Goal: Task Accomplishment & Management: Use online tool/utility

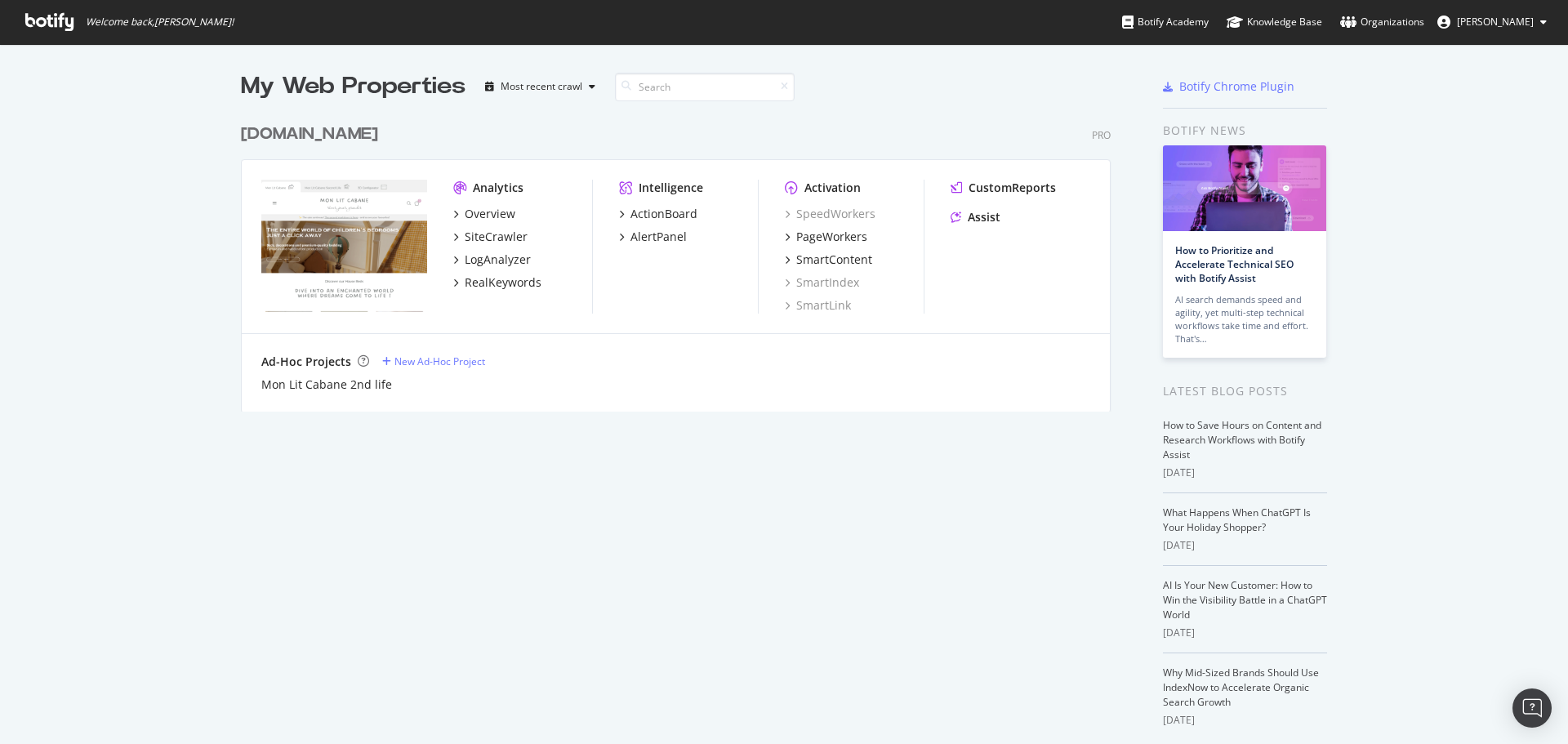
click at [299, 125] on div "[DOMAIN_NAME]" at bounding box center [309, 134] width 138 height 23
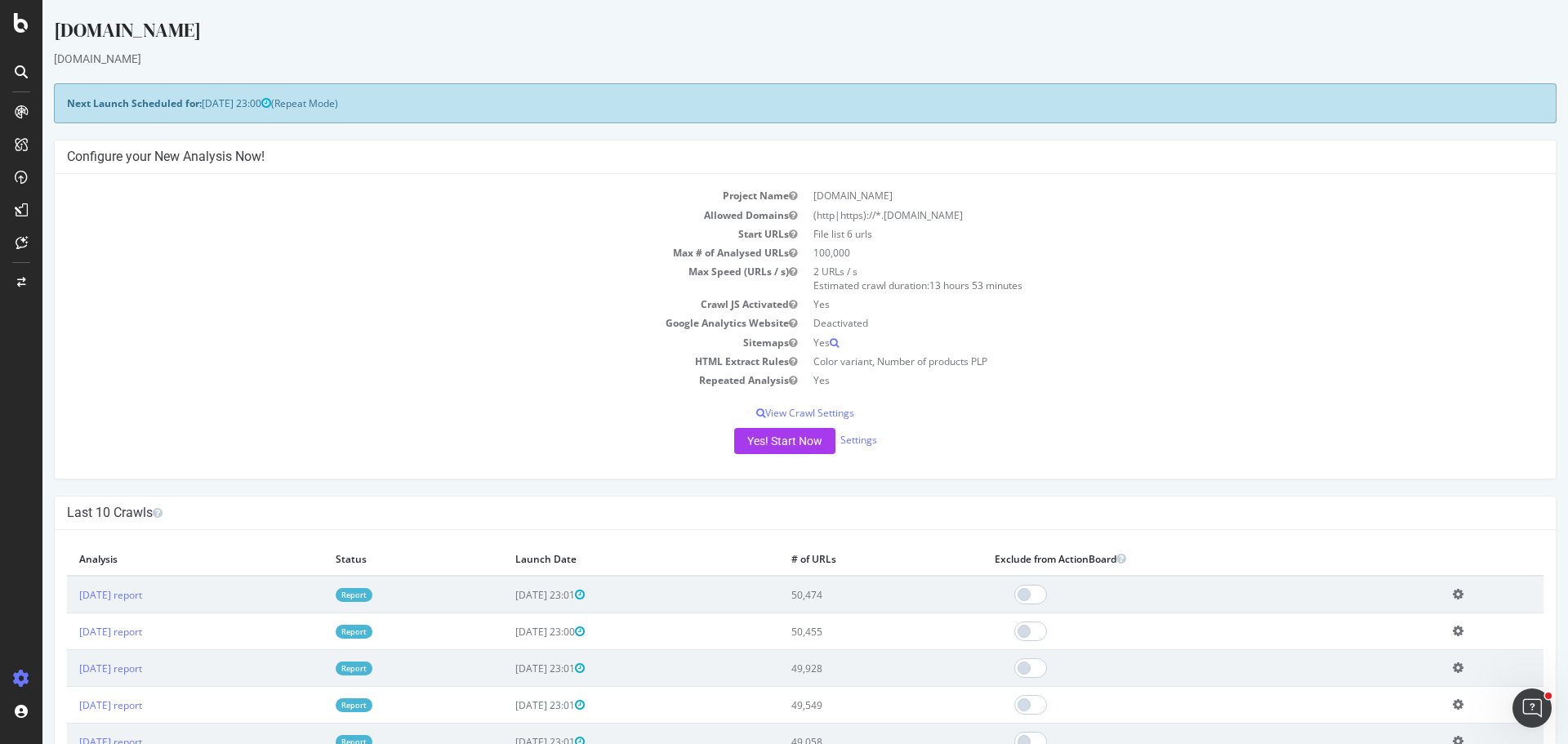
drag, startPoint x: 342, startPoint y: 125, endPoint x: 661, endPoint y: 69, distance: 323.9
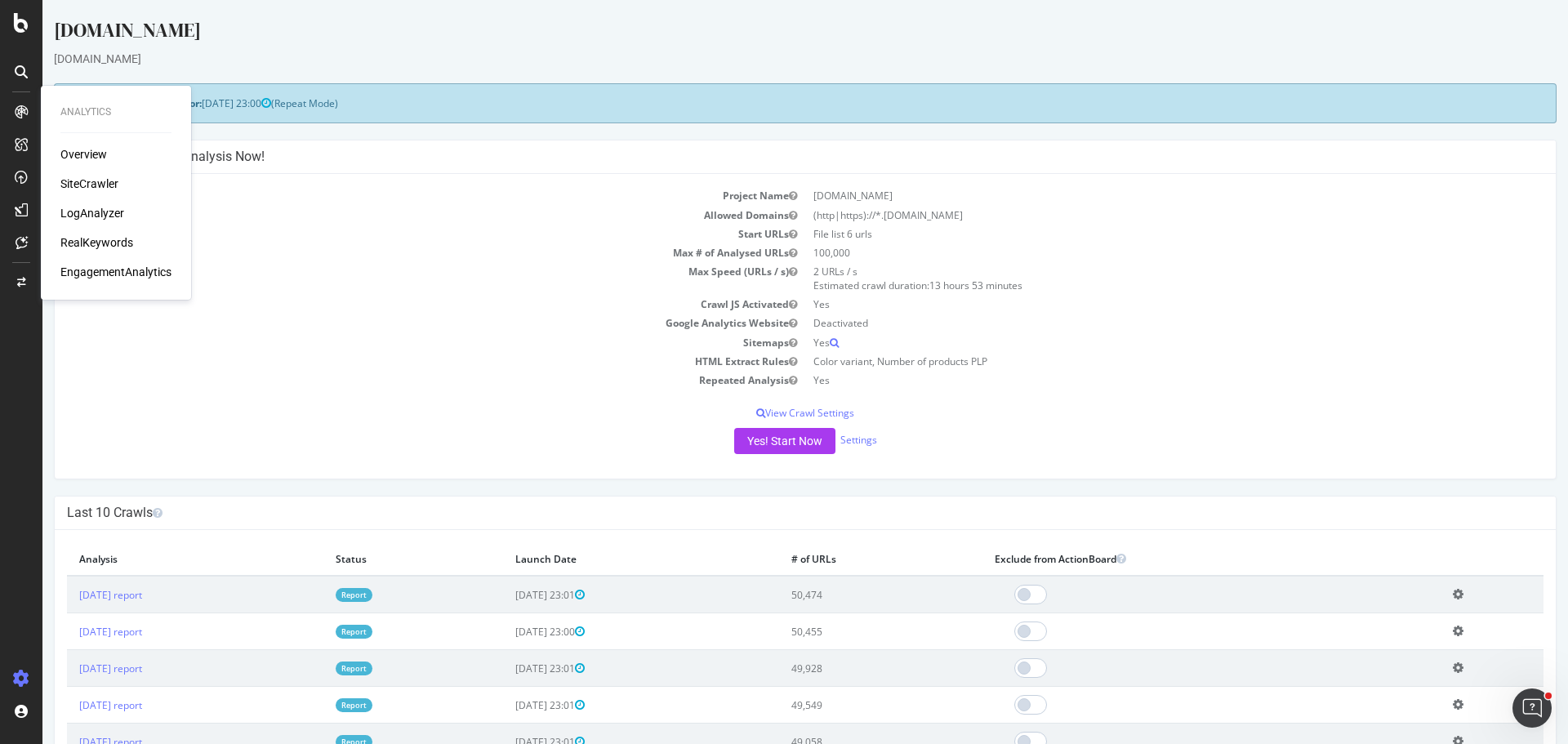
click at [96, 156] on div "Overview" at bounding box center [84, 153] width 47 height 16
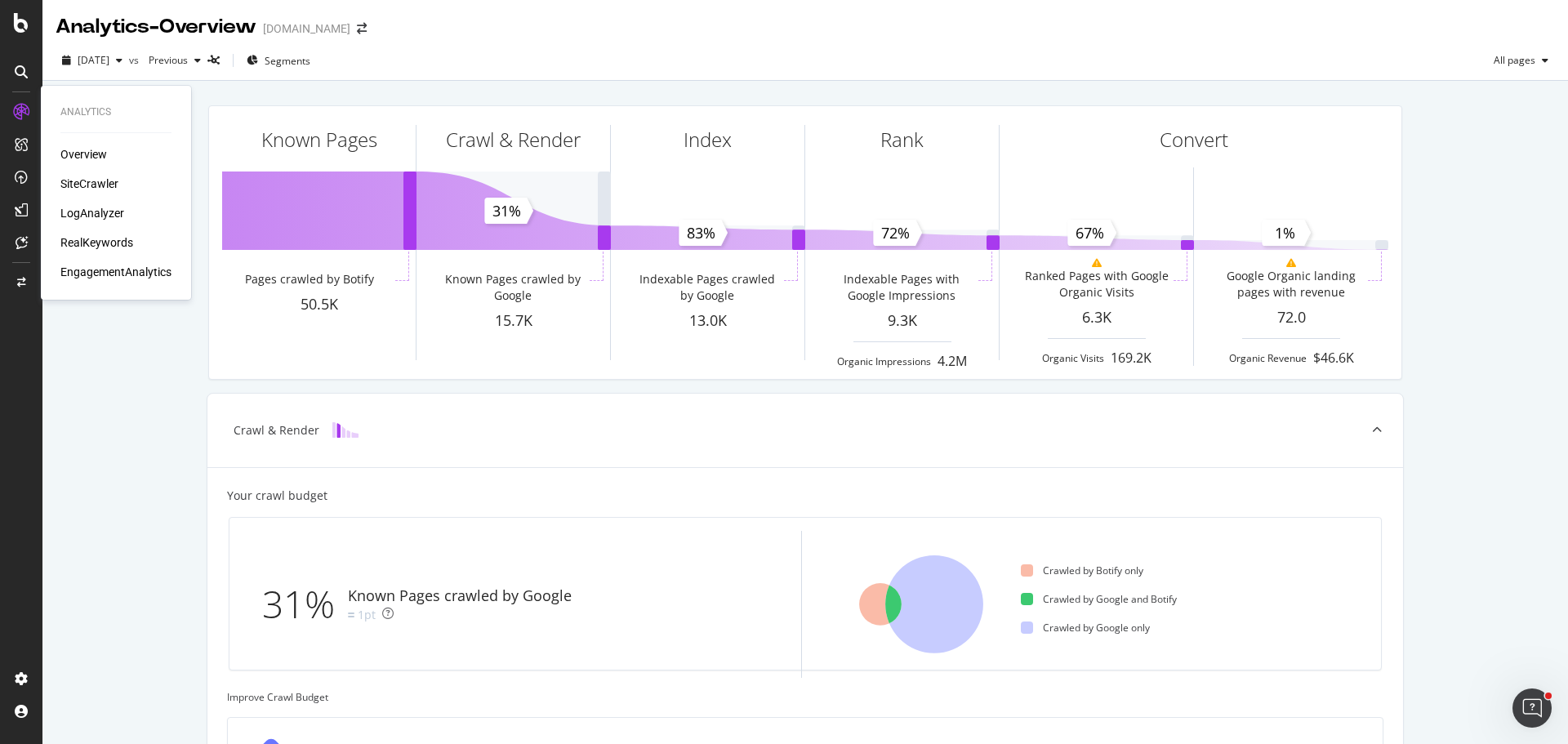
click at [89, 160] on div "Overview" at bounding box center [84, 153] width 47 height 16
click at [90, 176] on div "SiteCrawler" at bounding box center [90, 183] width 58 height 16
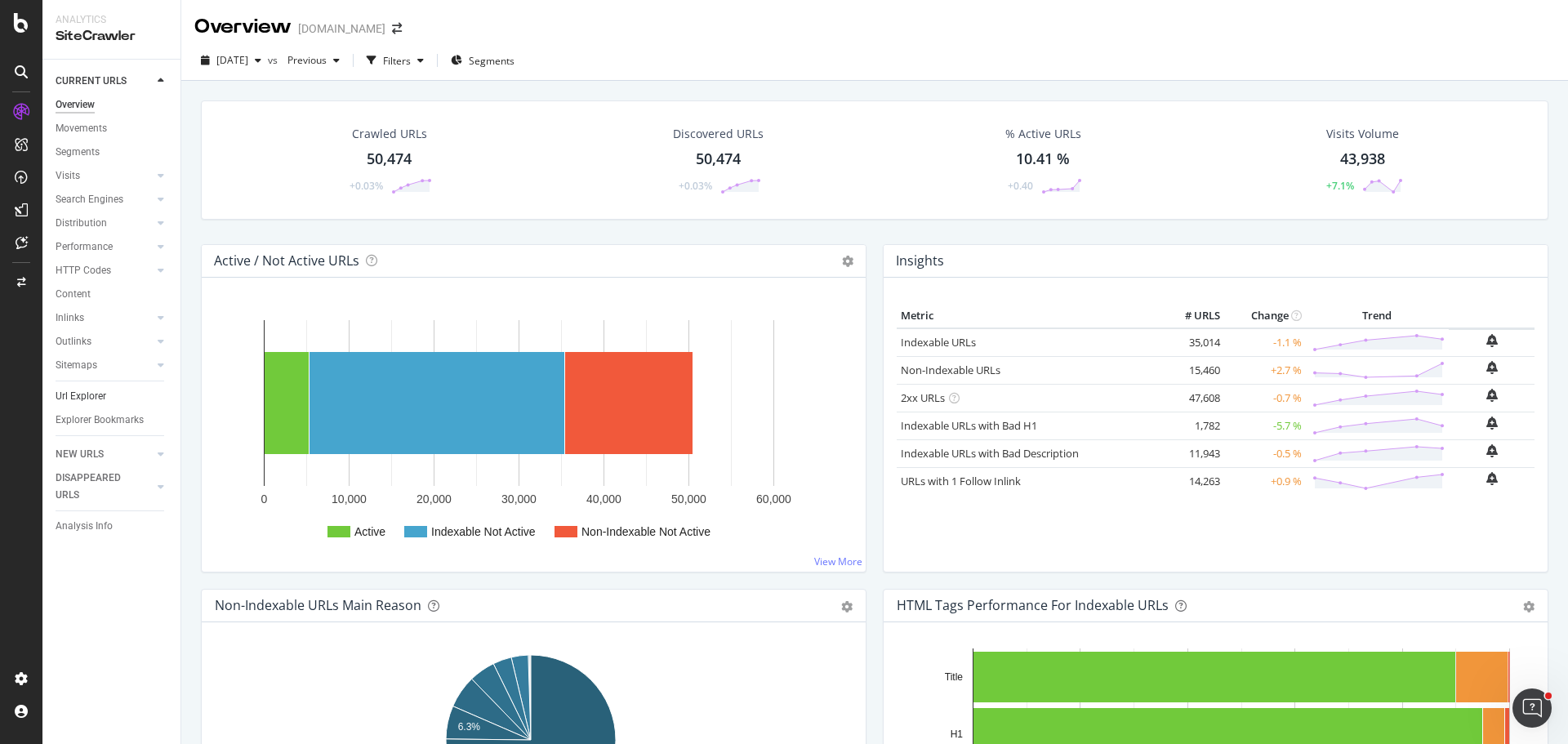
click at [111, 397] on link "Url Explorer" at bounding box center [111, 397] width 113 height 17
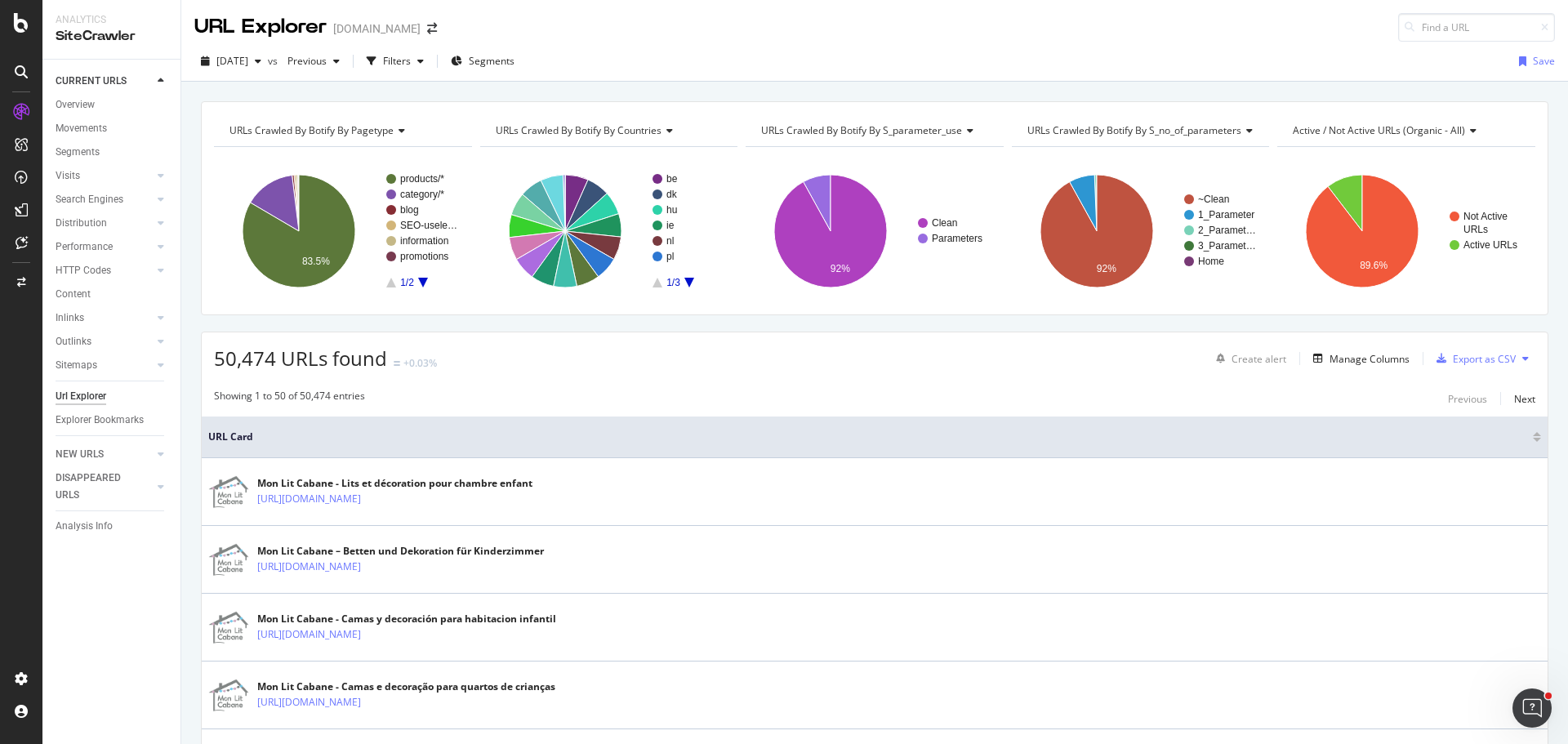
click at [93, 392] on div "Url Explorer" at bounding box center [80, 397] width 51 height 17
click at [411, 62] on div "Filters" at bounding box center [397, 61] width 28 height 14
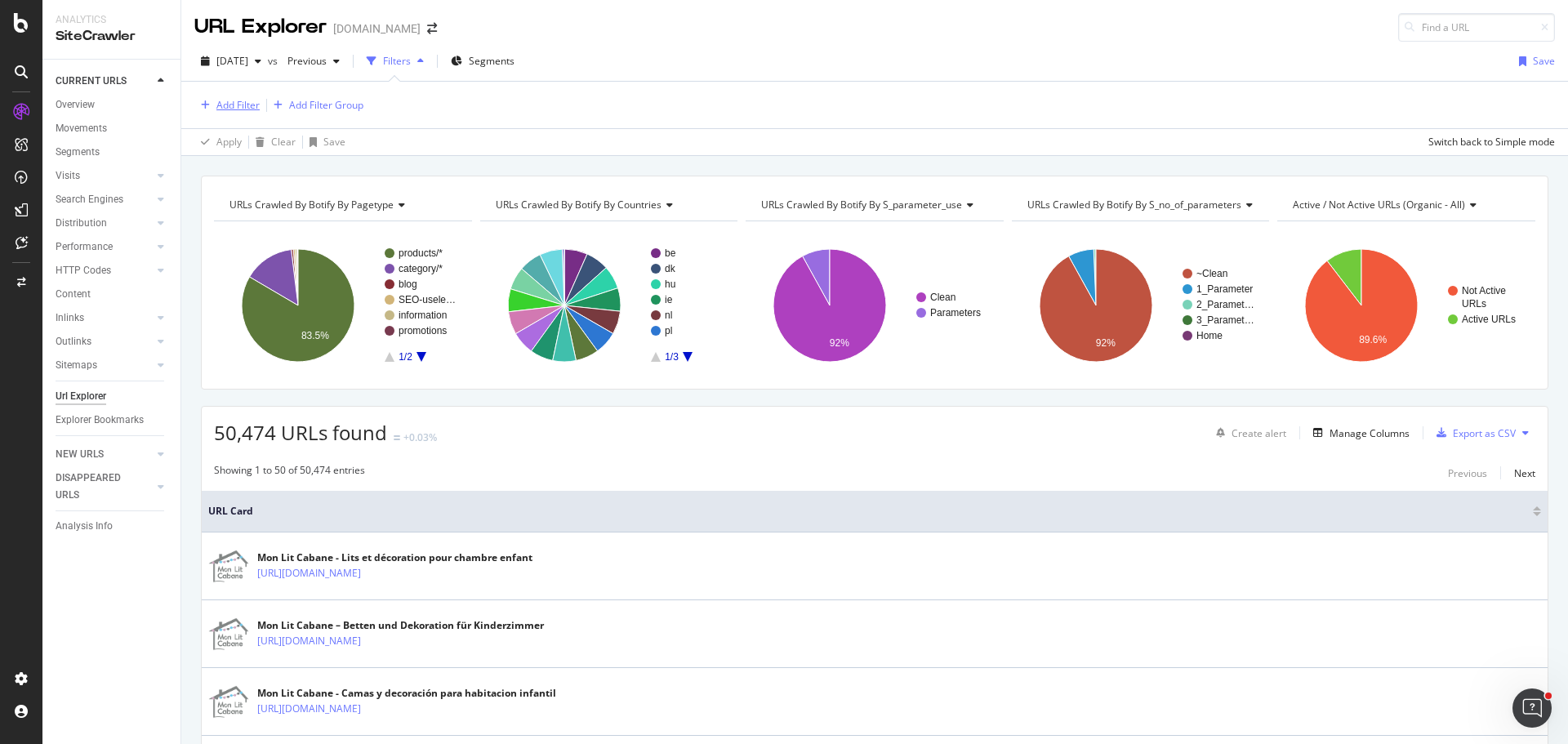
click at [244, 102] on div "Add Filter" at bounding box center [238, 105] width 43 height 14
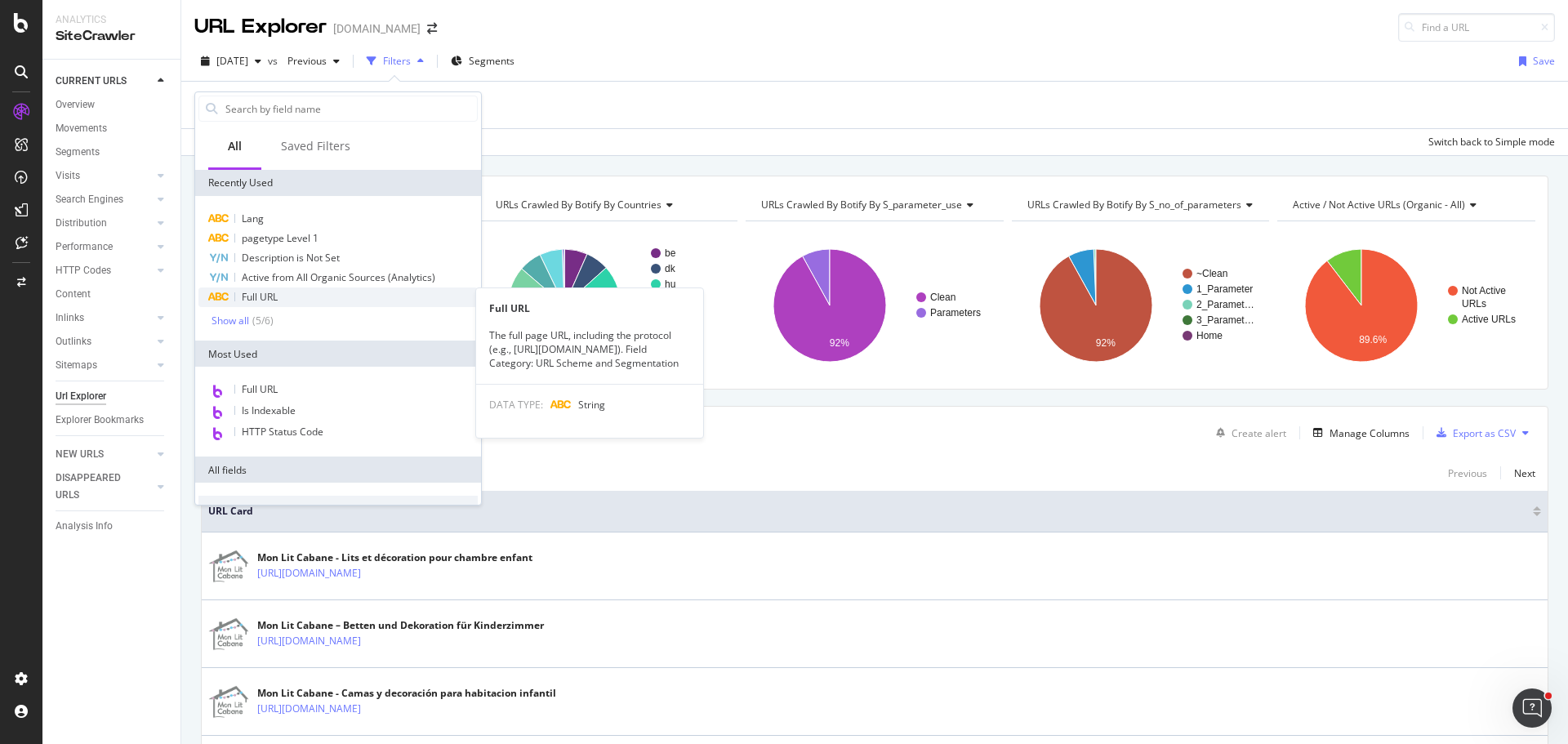
click at [287, 292] on div "Full URL" at bounding box center [338, 297] width 279 height 20
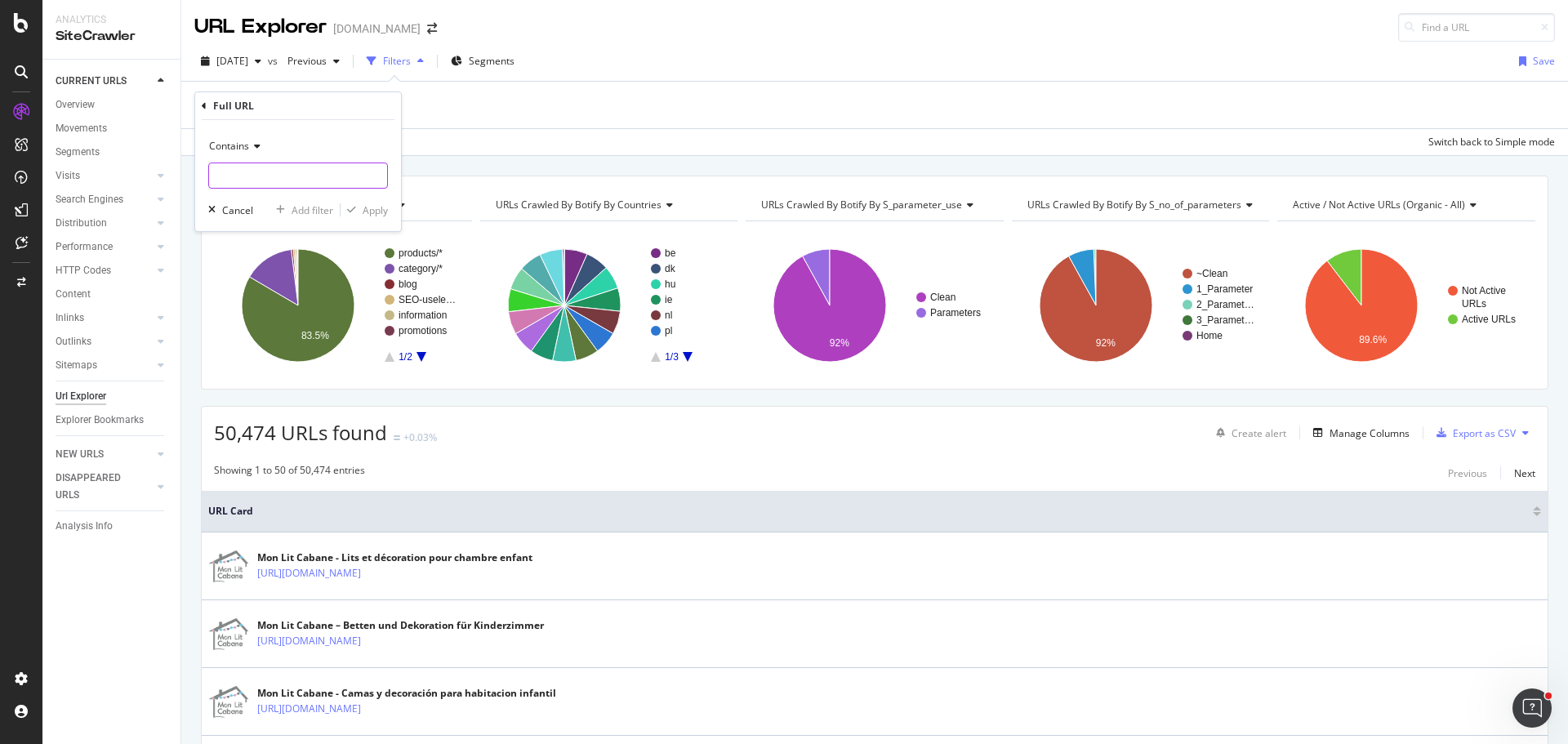
click at [254, 182] on input "text" at bounding box center [298, 176] width 178 height 26
click at [296, 179] on input "text" at bounding box center [298, 176] width 178 height 26
paste input "[URL][DOMAIN_NAME]"
type input "[URL][DOMAIN_NAME]"
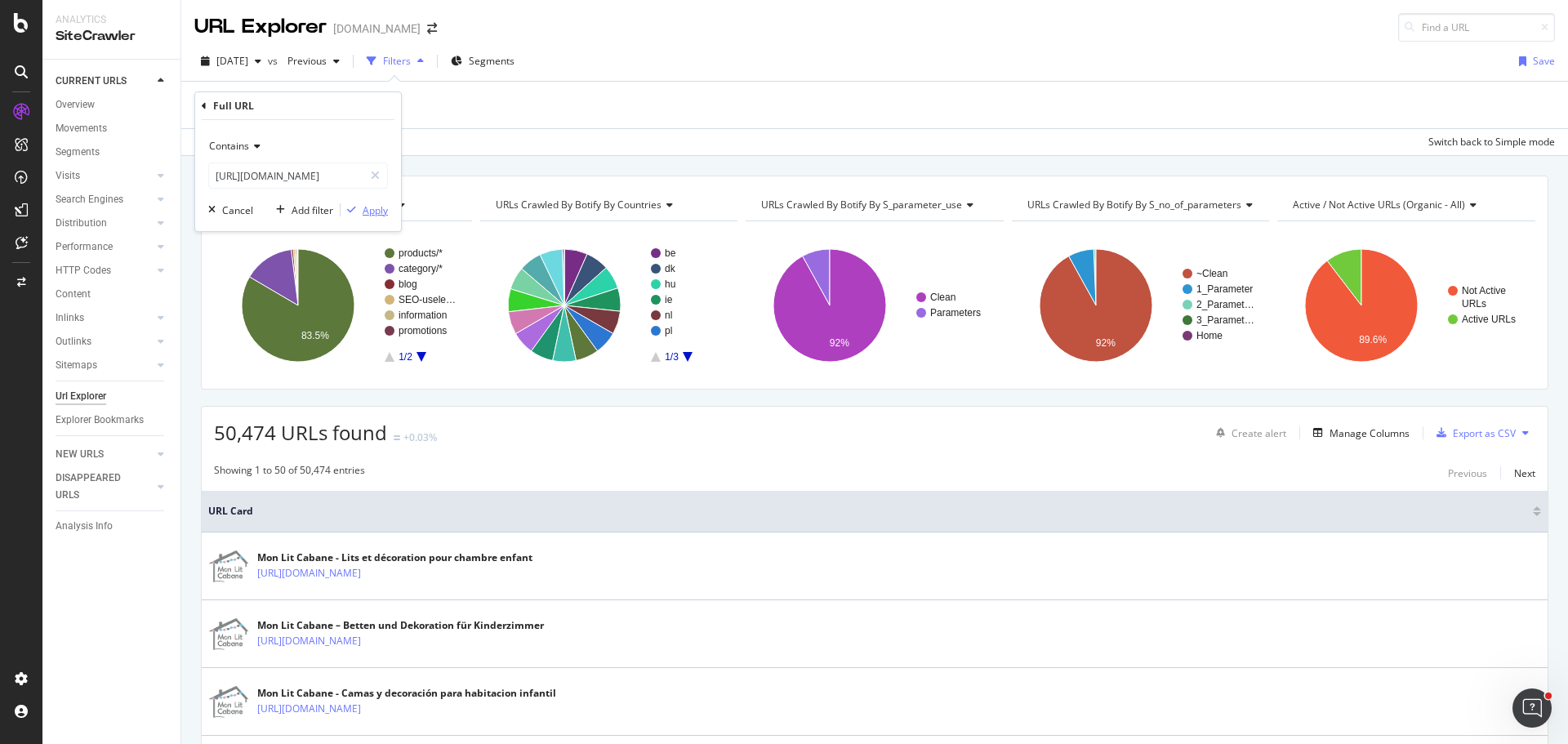
click at [382, 212] on div "Apply" at bounding box center [374, 210] width 25 height 14
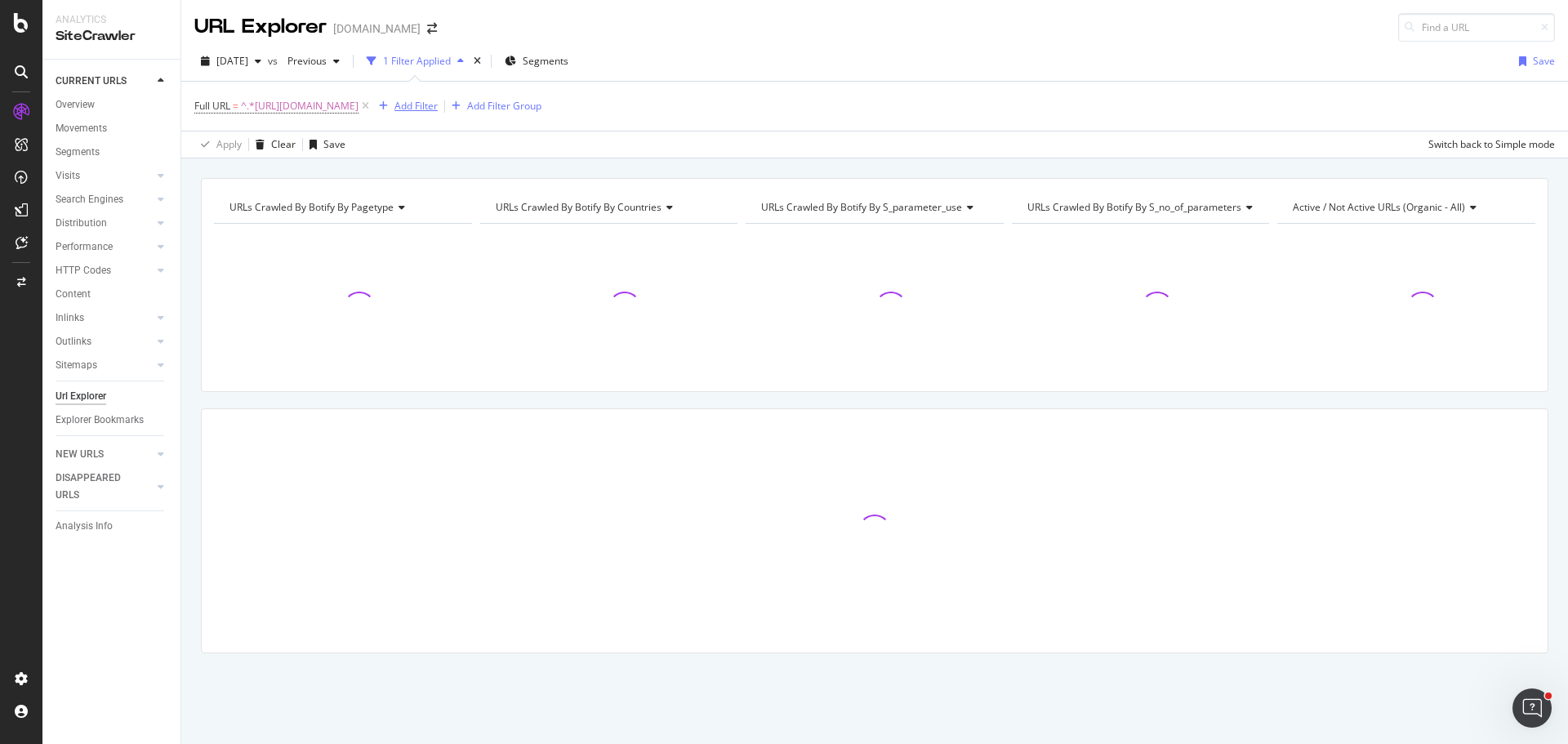
click at [438, 105] on div "Add Filter" at bounding box center [416, 106] width 43 height 14
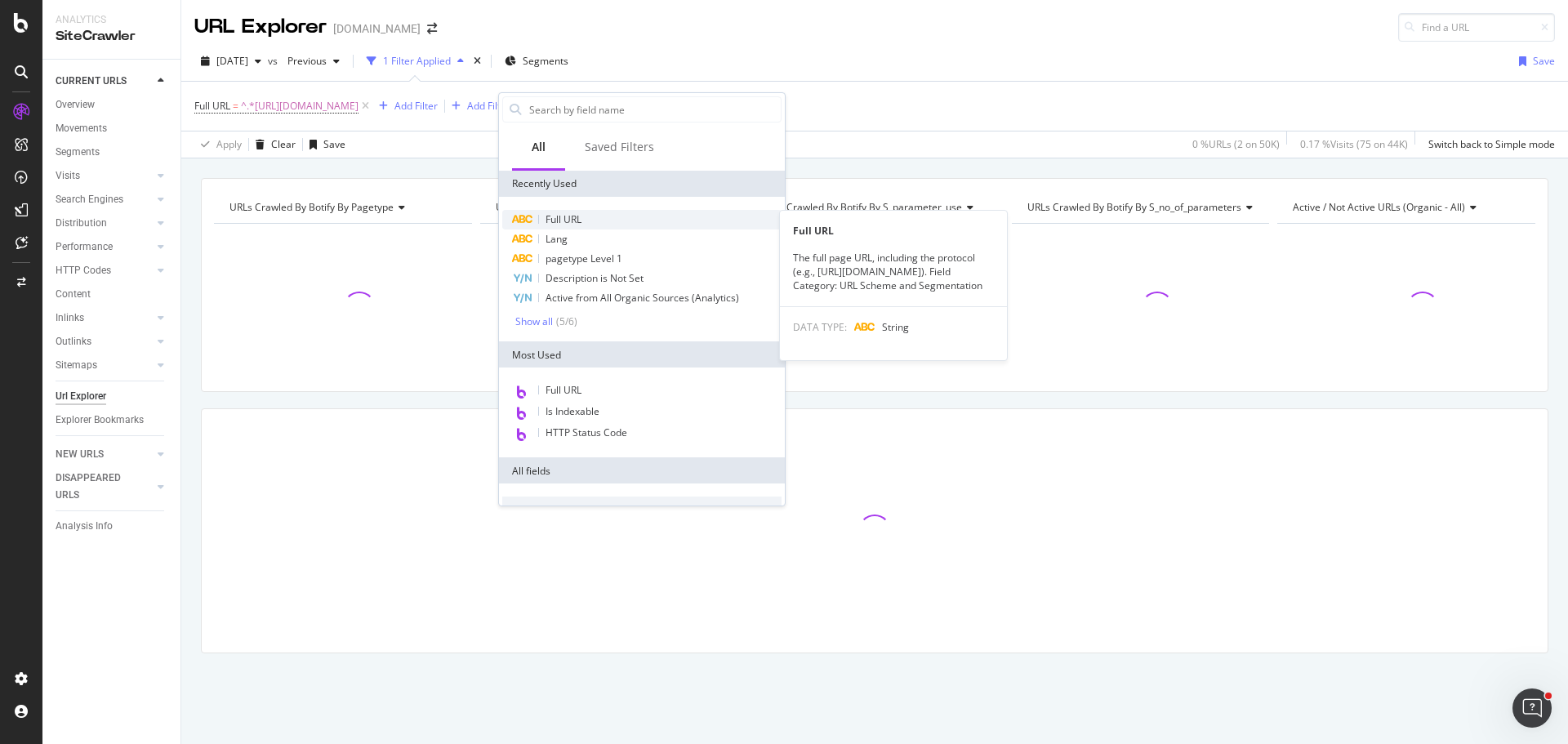
click at [556, 220] on span "Full URL" at bounding box center [563, 219] width 36 height 14
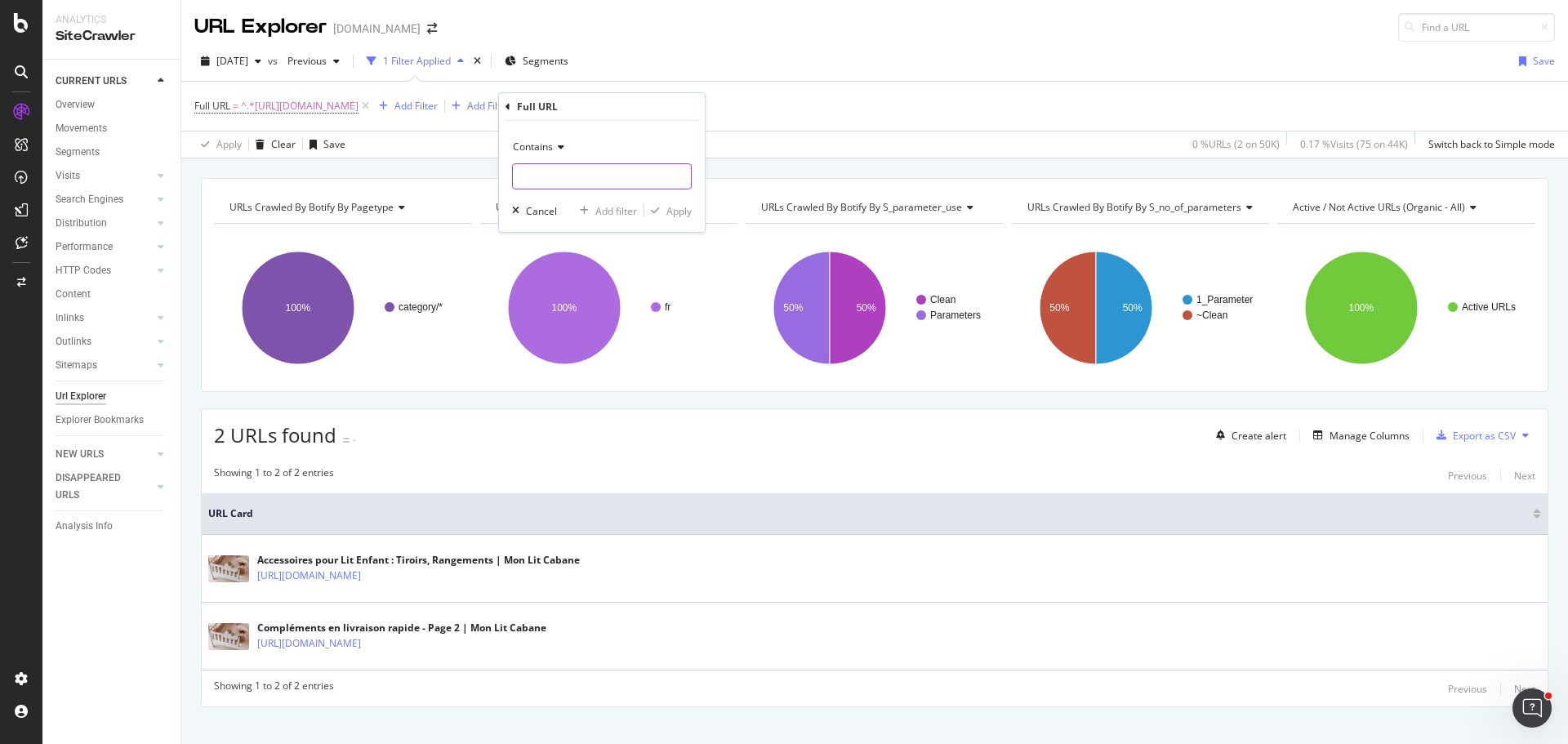
click at [583, 169] on input "text" at bounding box center [602, 177] width 178 height 26
paste input "[URL][DOMAIN_NAME]"
type input "[URL][DOMAIN_NAME]"
click at [622, 213] on div "Add filter" at bounding box center [616, 211] width 42 height 14
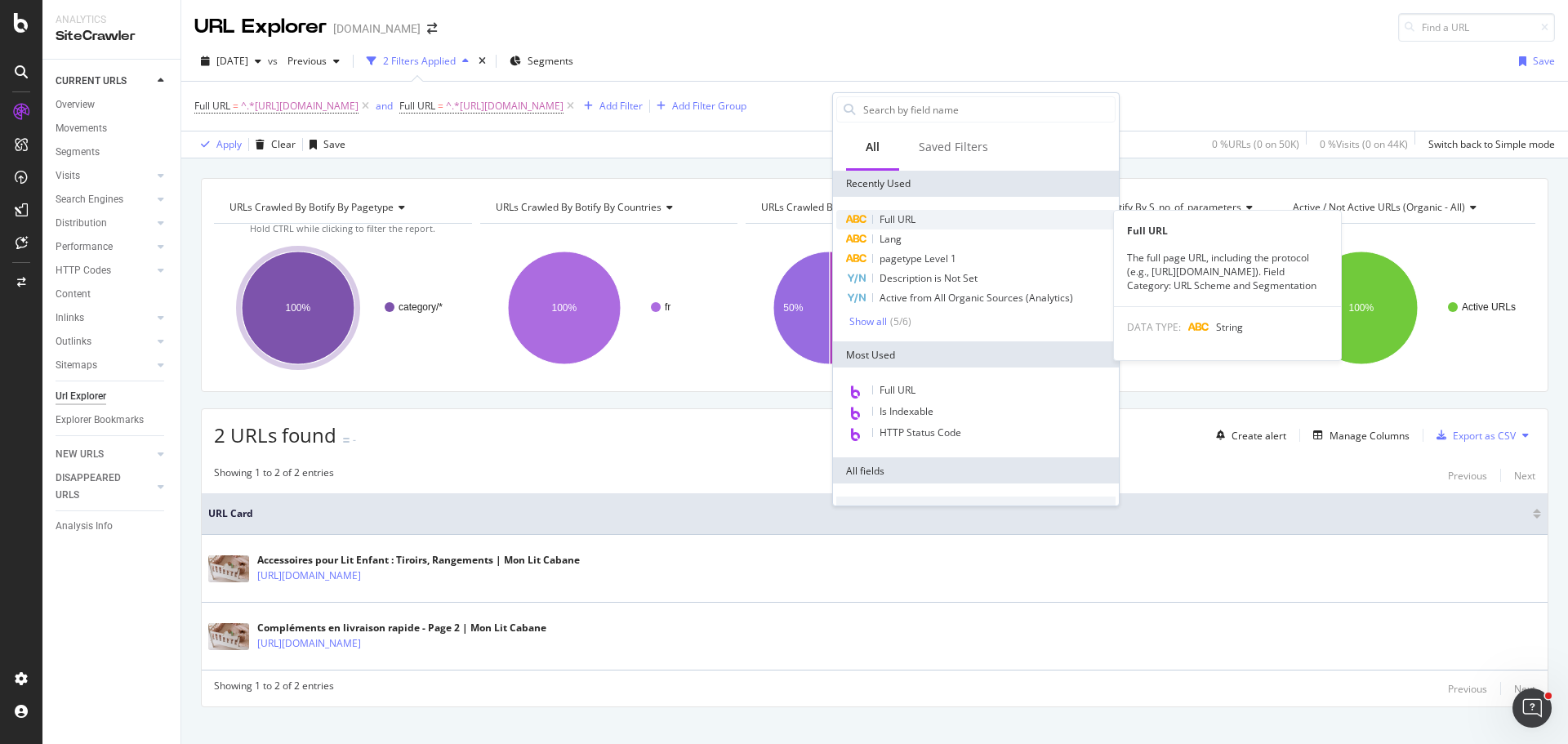
click at [909, 219] on span "Full URL" at bounding box center [897, 219] width 36 height 14
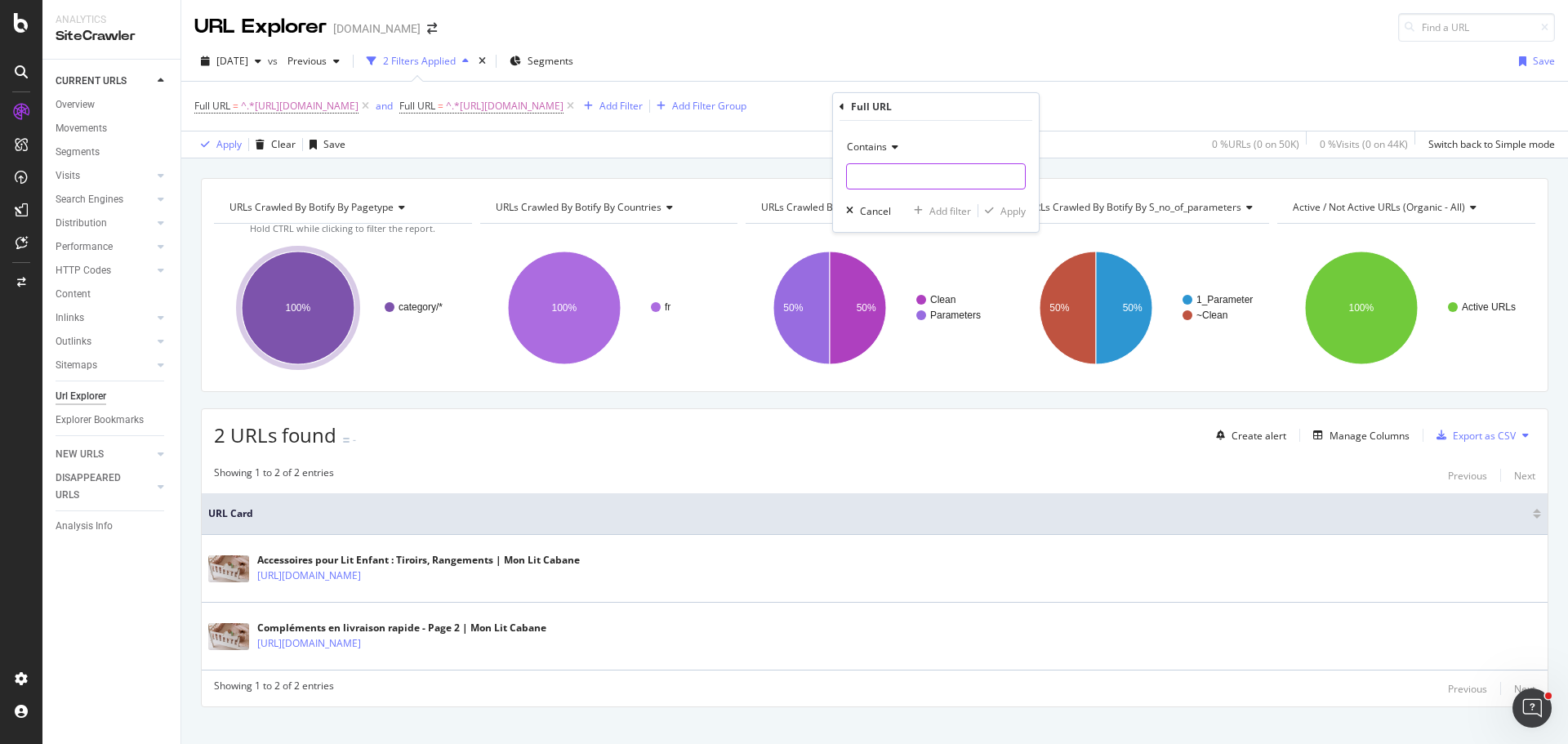
click at [904, 176] on input "text" at bounding box center [936, 177] width 178 height 26
paste input "[URL][DOMAIN_NAME]"
type input "[URL][DOMAIN_NAME]"
click at [936, 211] on div "Add filter" at bounding box center [950, 211] width 42 height 14
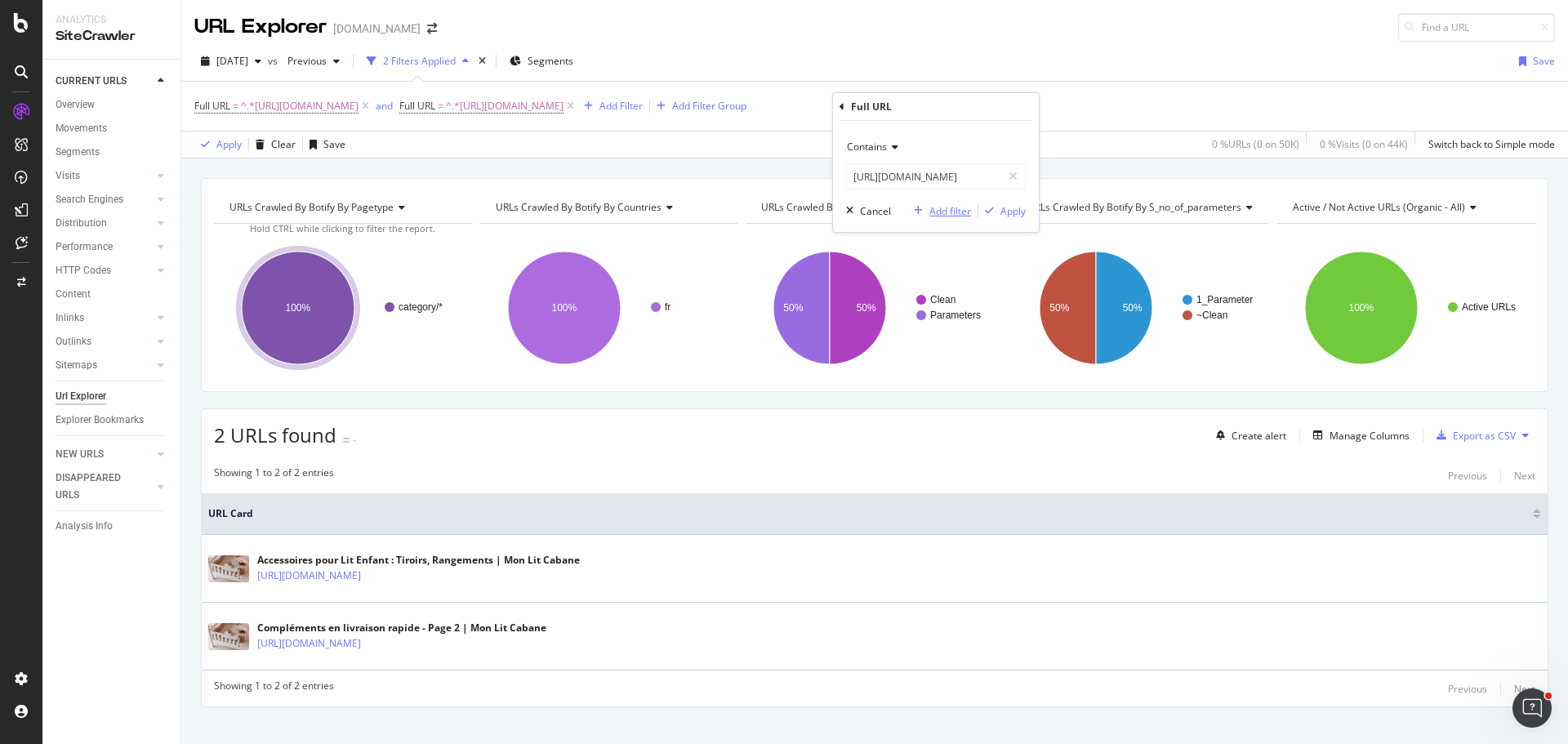
scroll to position [0, 0]
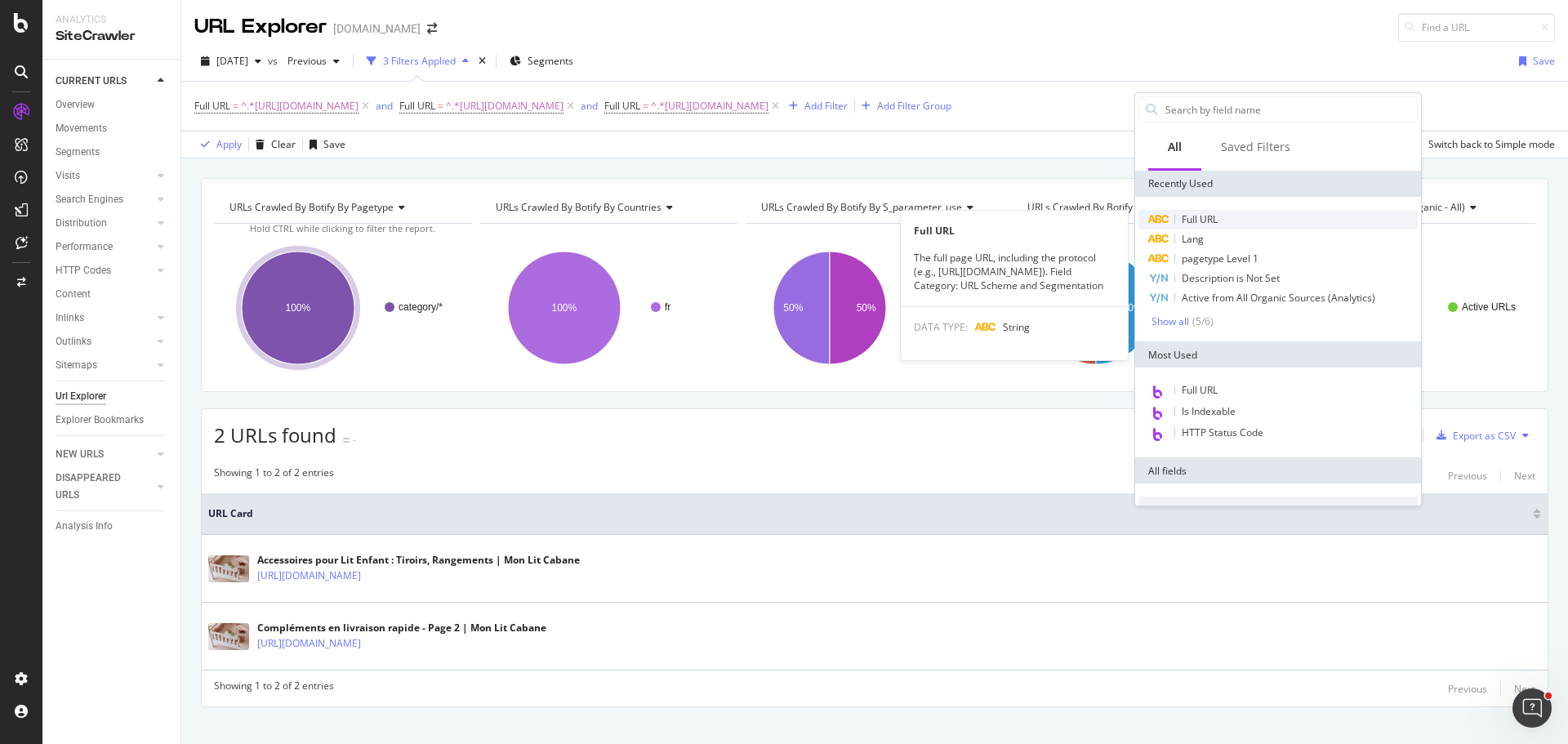
click at [1209, 214] on span "Full URL" at bounding box center [1199, 219] width 36 height 14
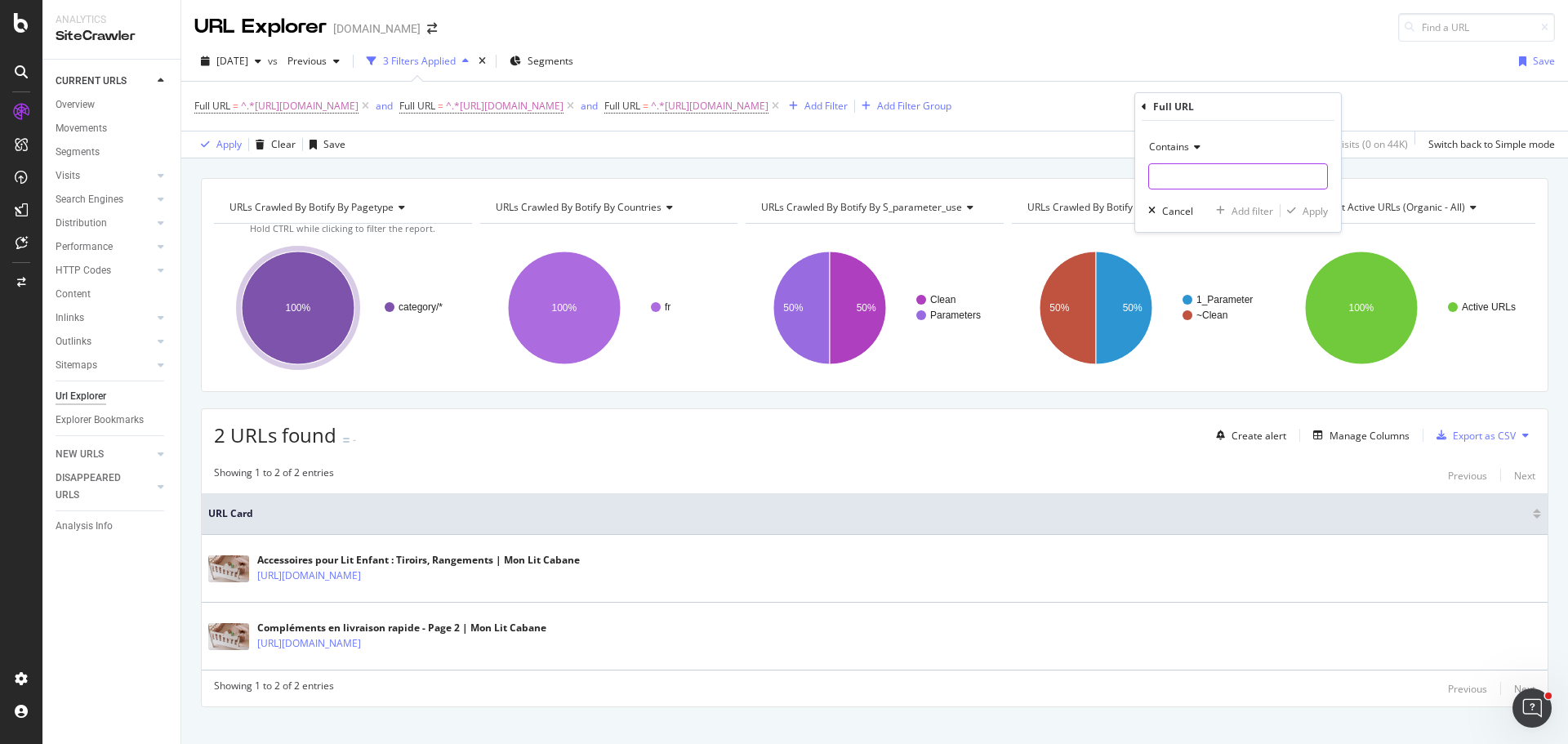
click at [1192, 170] on input "text" at bounding box center [1238, 177] width 178 height 26
paste input "[URL][DOMAIN_NAME]"
type input "[URL][DOMAIN_NAME]"
click at [1253, 214] on div "Add filter" at bounding box center [1252, 211] width 42 height 14
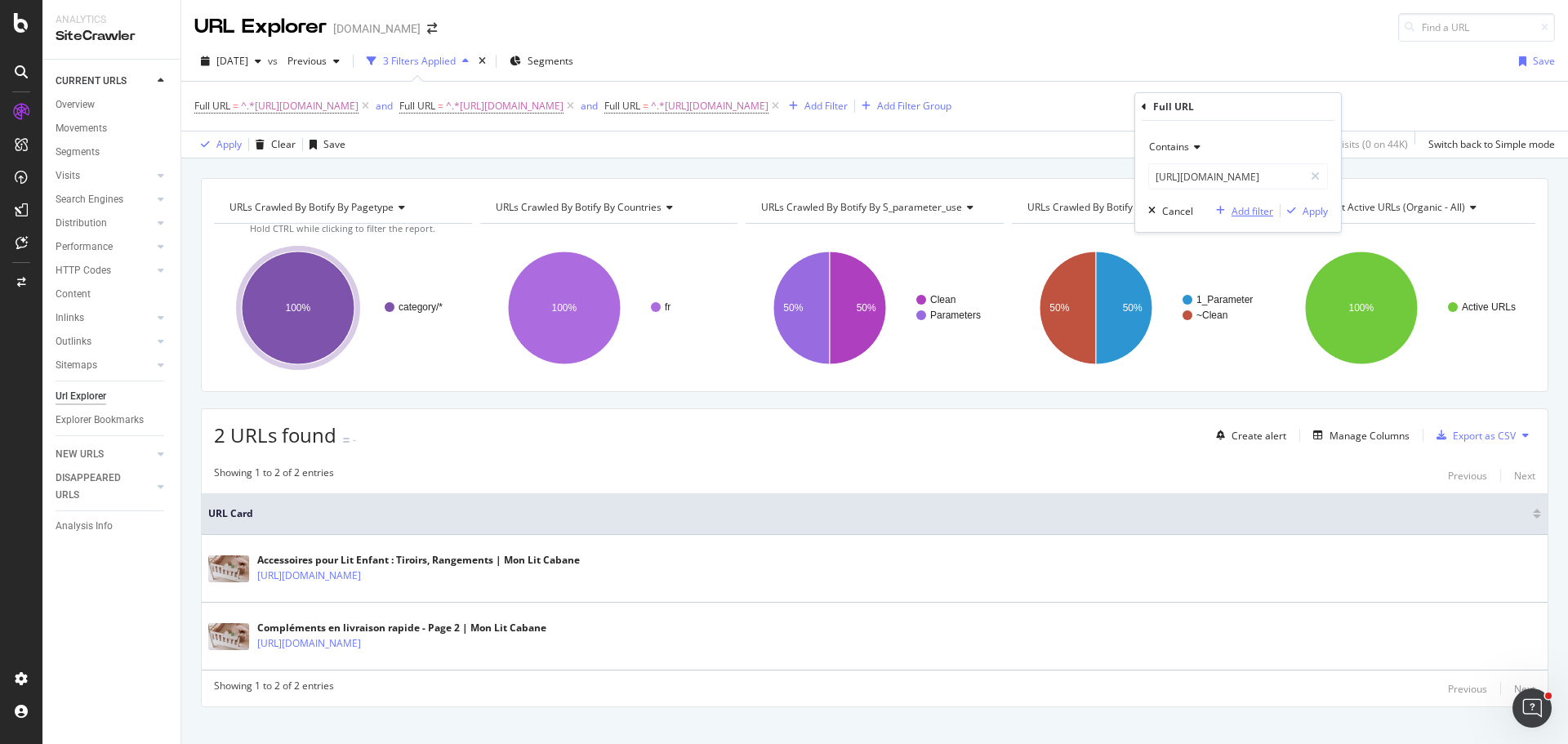
scroll to position [0, 0]
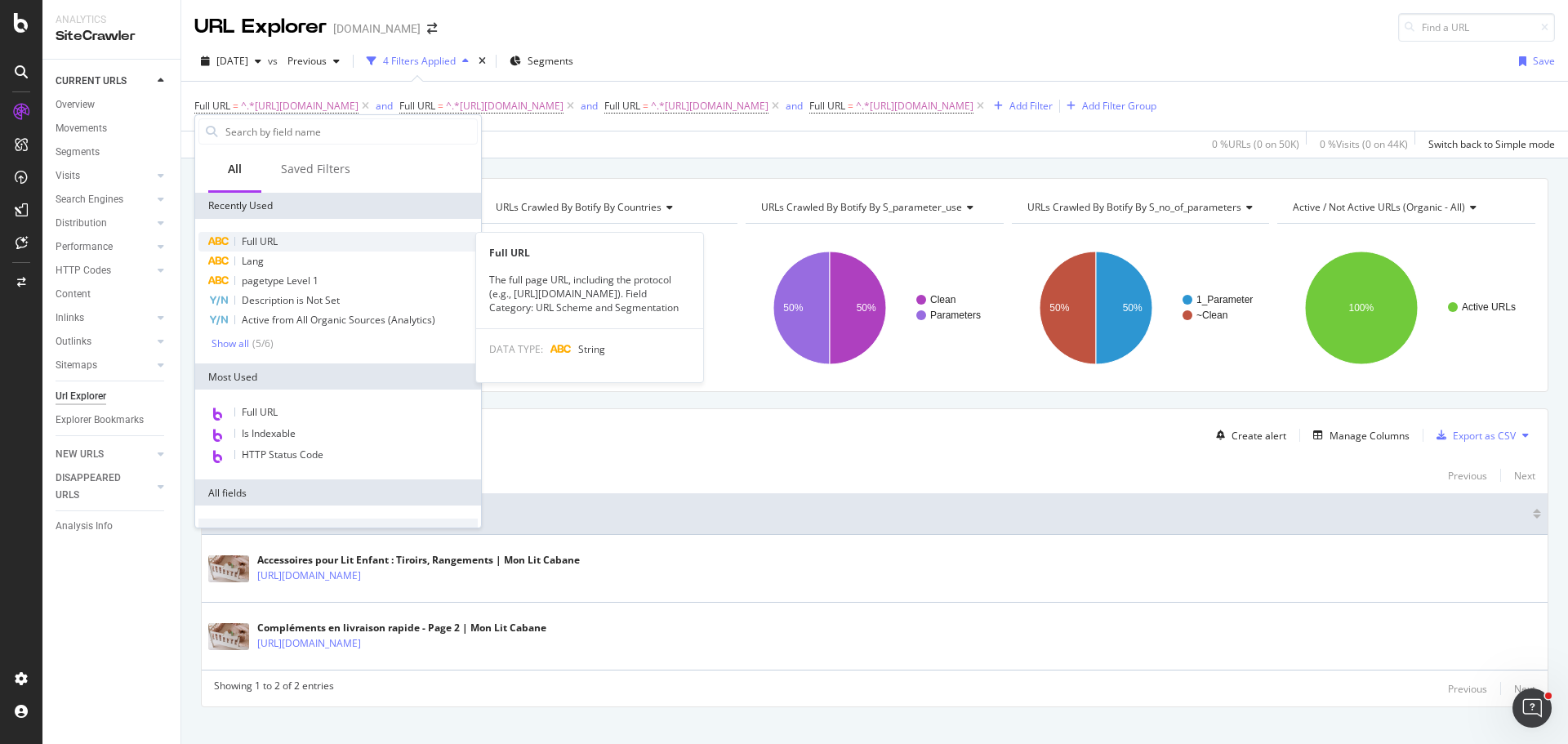
click at [320, 247] on div "Full URL" at bounding box center [338, 241] width 279 height 20
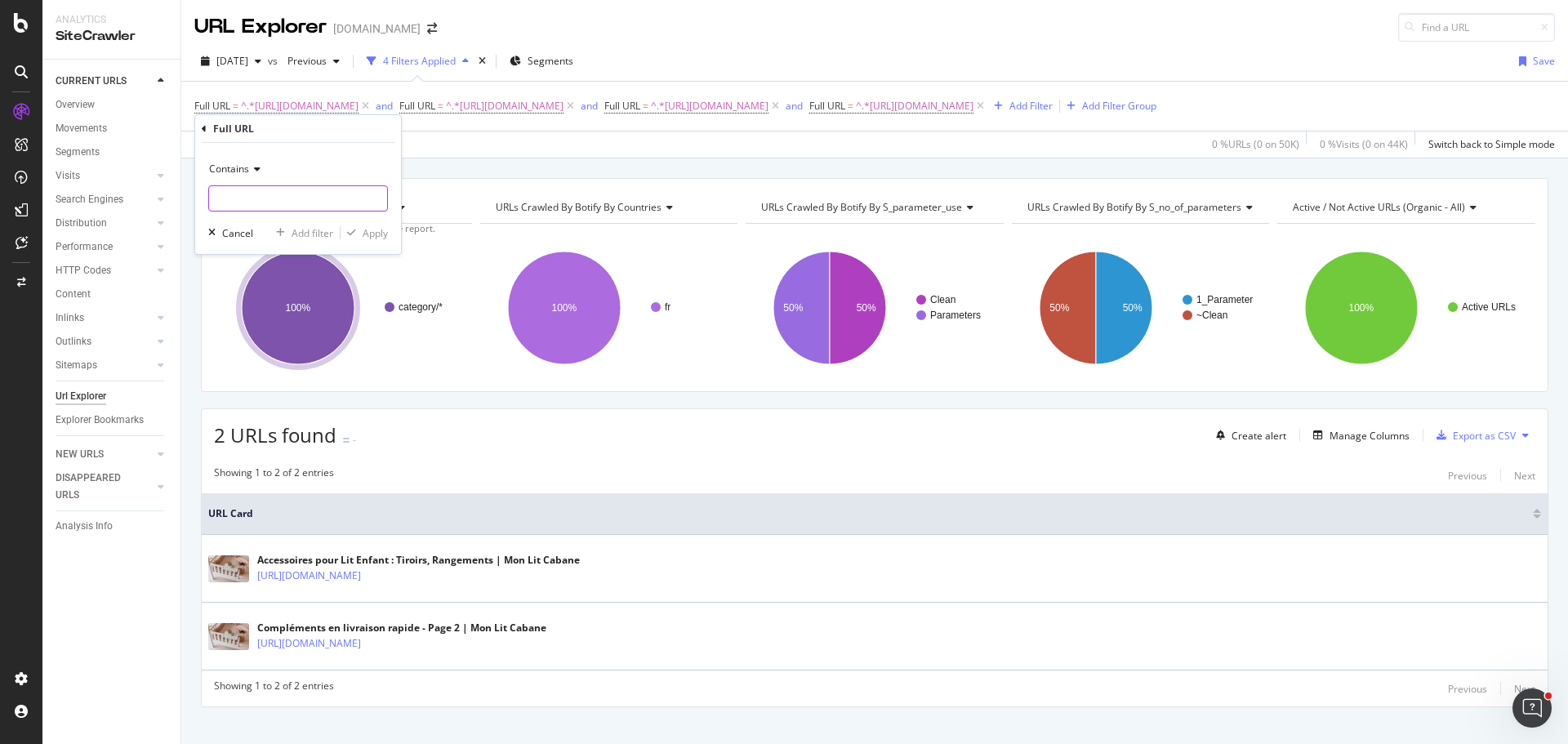
click at [337, 195] on input "text" at bounding box center [298, 198] width 178 height 26
paste input "[URL][DOMAIN_NAME]"
type input "[URL][DOMAIN_NAME]"
click at [297, 229] on div "Add filter" at bounding box center [312, 233] width 42 height 14
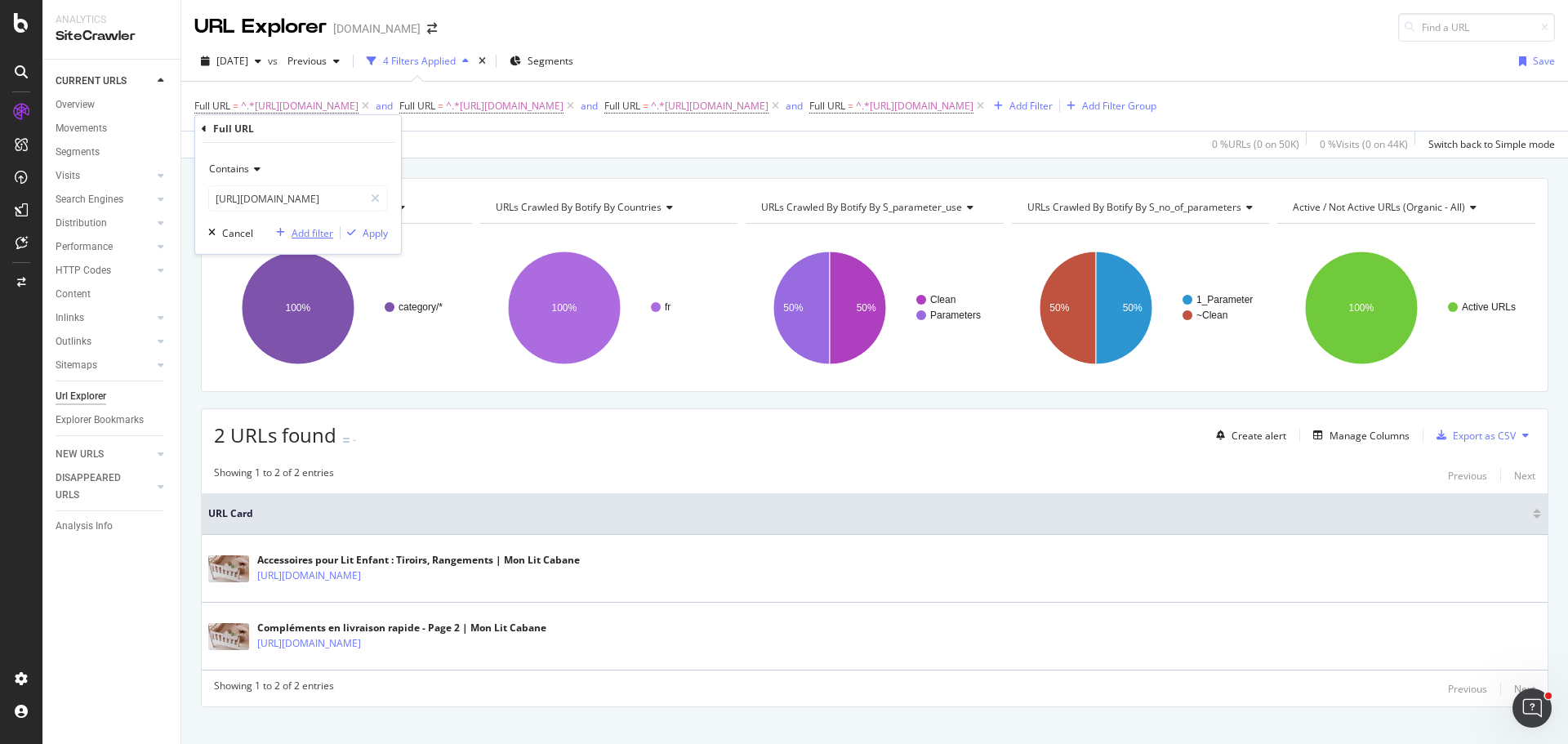
scroll to position [0, 0]
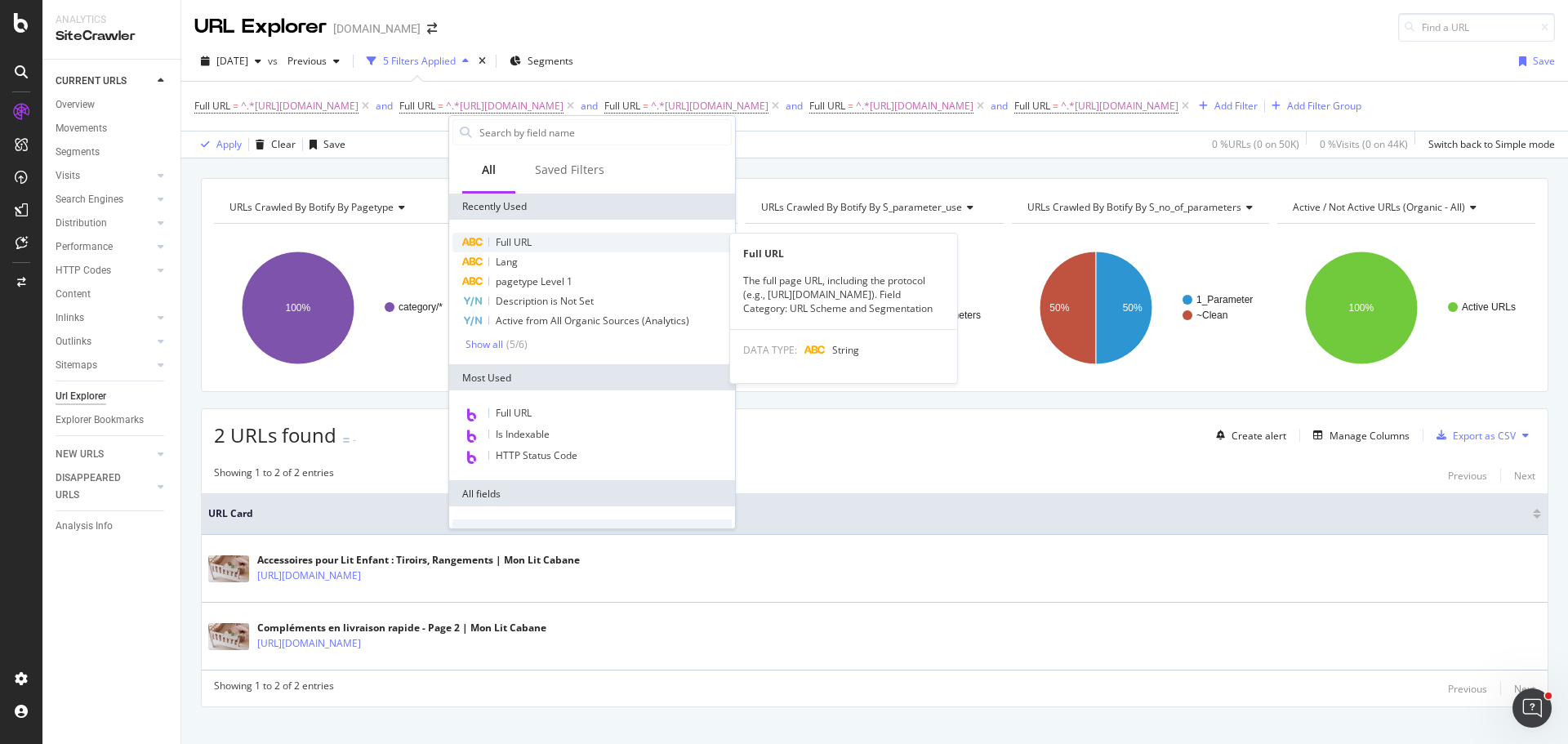
click at [533, 245] on div "Full URL" at bounding box center [591, 242] width 279 height 20
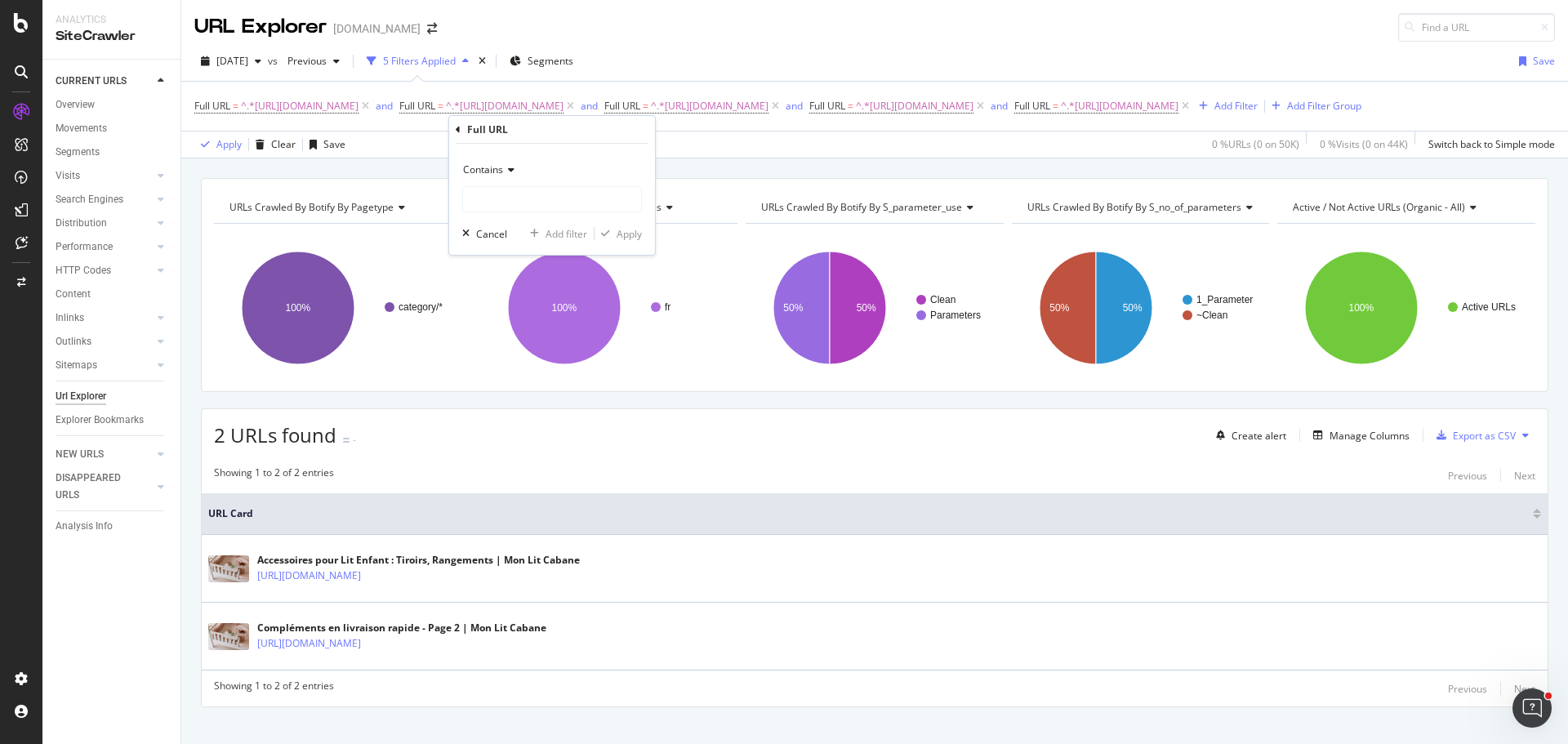
click at [528, 184] on div "Contains" at bounding box center [552, 184] width 180 height 55
click at [524, 193] on input "text" at bounding box center [552, 199] width 178 height 26
paste input "[URL][DOMAIN_NAME]"
type input "[URL][DOMAIN_NAME]"
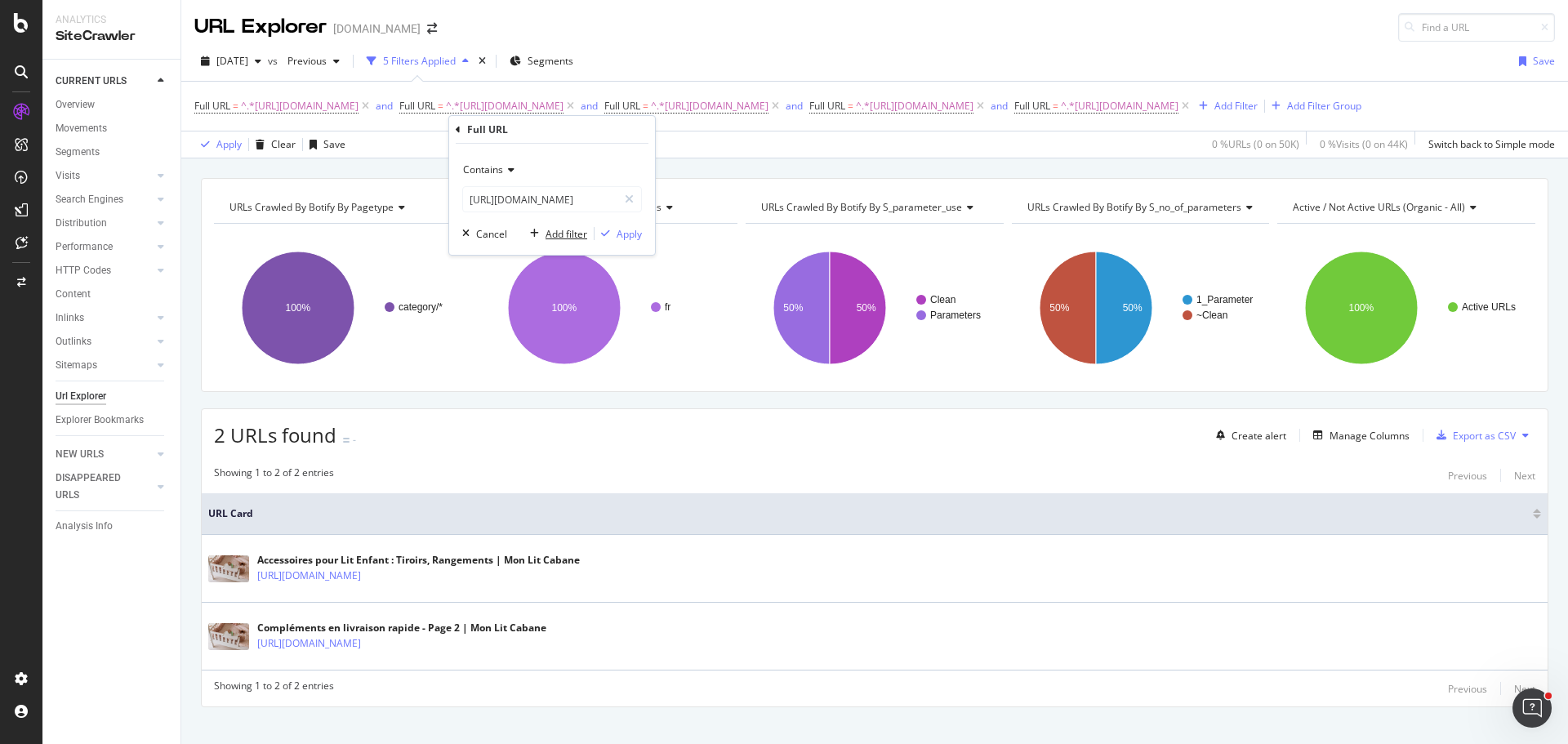
click at [568, 241] on div "Add filter" at bounding box center [566, 234] width 42 height 14
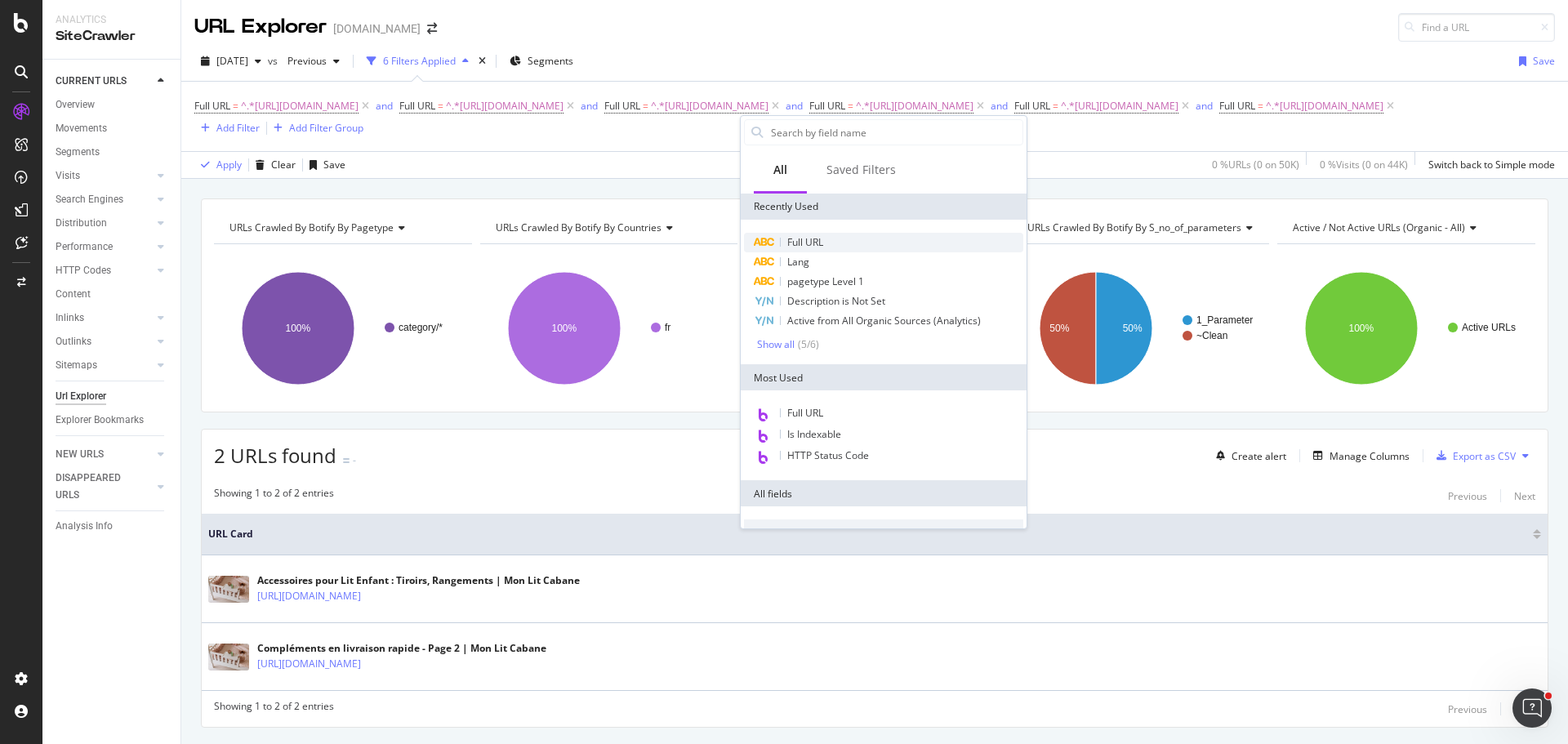
click at [814, 241] on span "Full URL" at bounding box center [805, 241] width 36 height 14
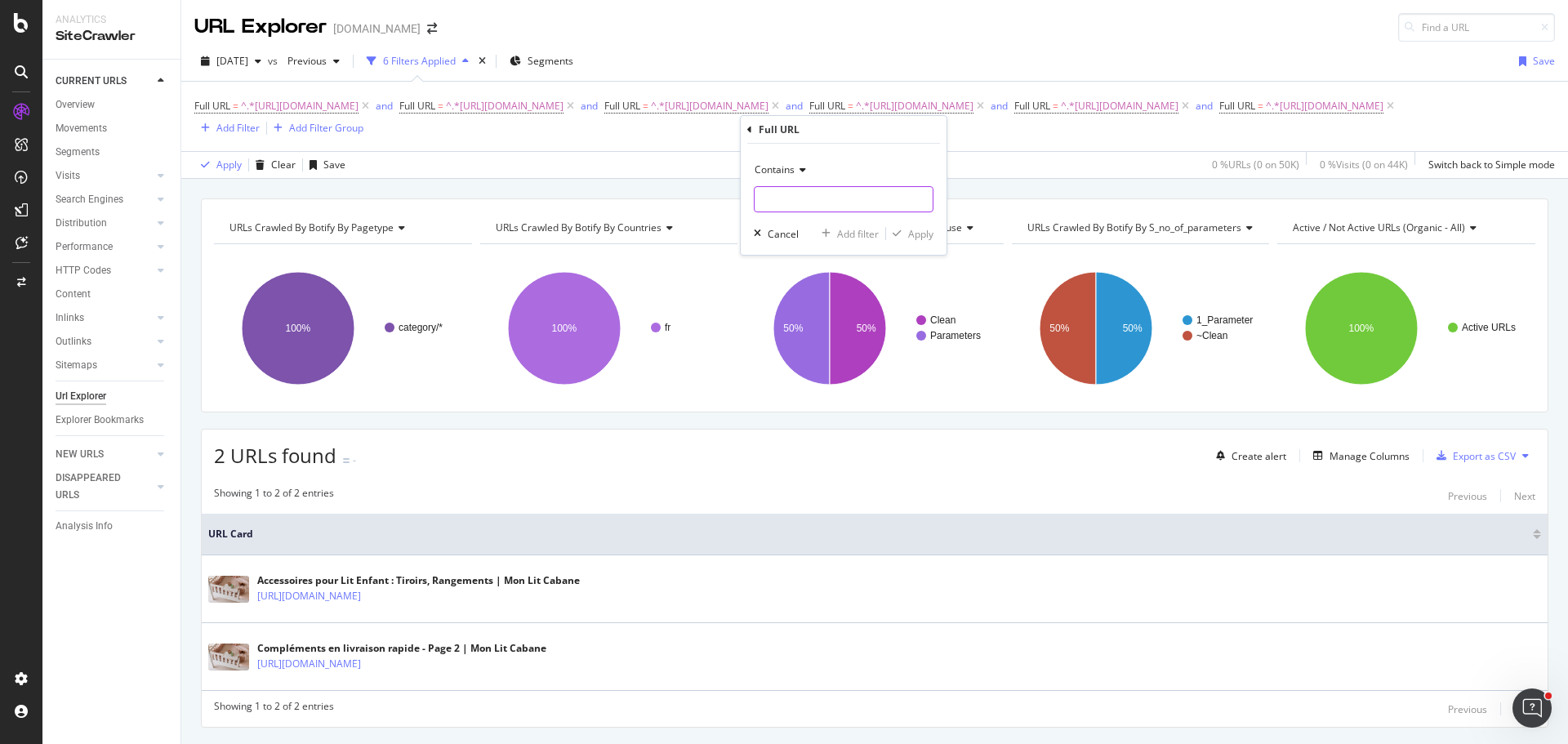
click at [820, 207] on input "text" at bounding box center [843, 199] width 178 height 26
paste input "[URL][DOMAIN_NAME]"
type input "[URL][DOMAIN_NAME]"
click at [867, 231] on div "Add filter" at bounding box center [858, 234] width 42 height 14
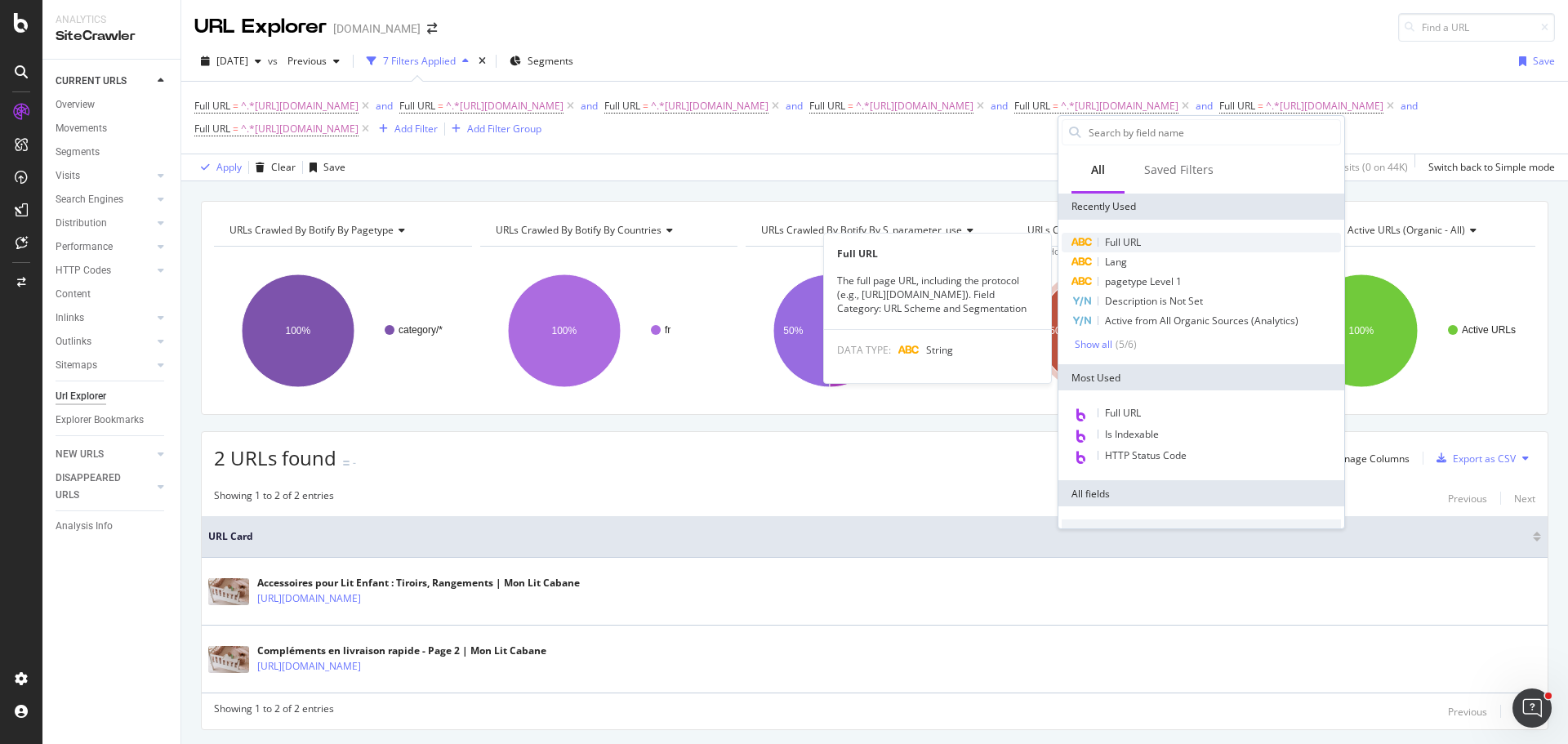
click at [1139, 245] on span "Full URL" at bounding box center [1123, 241] width 36 height 14
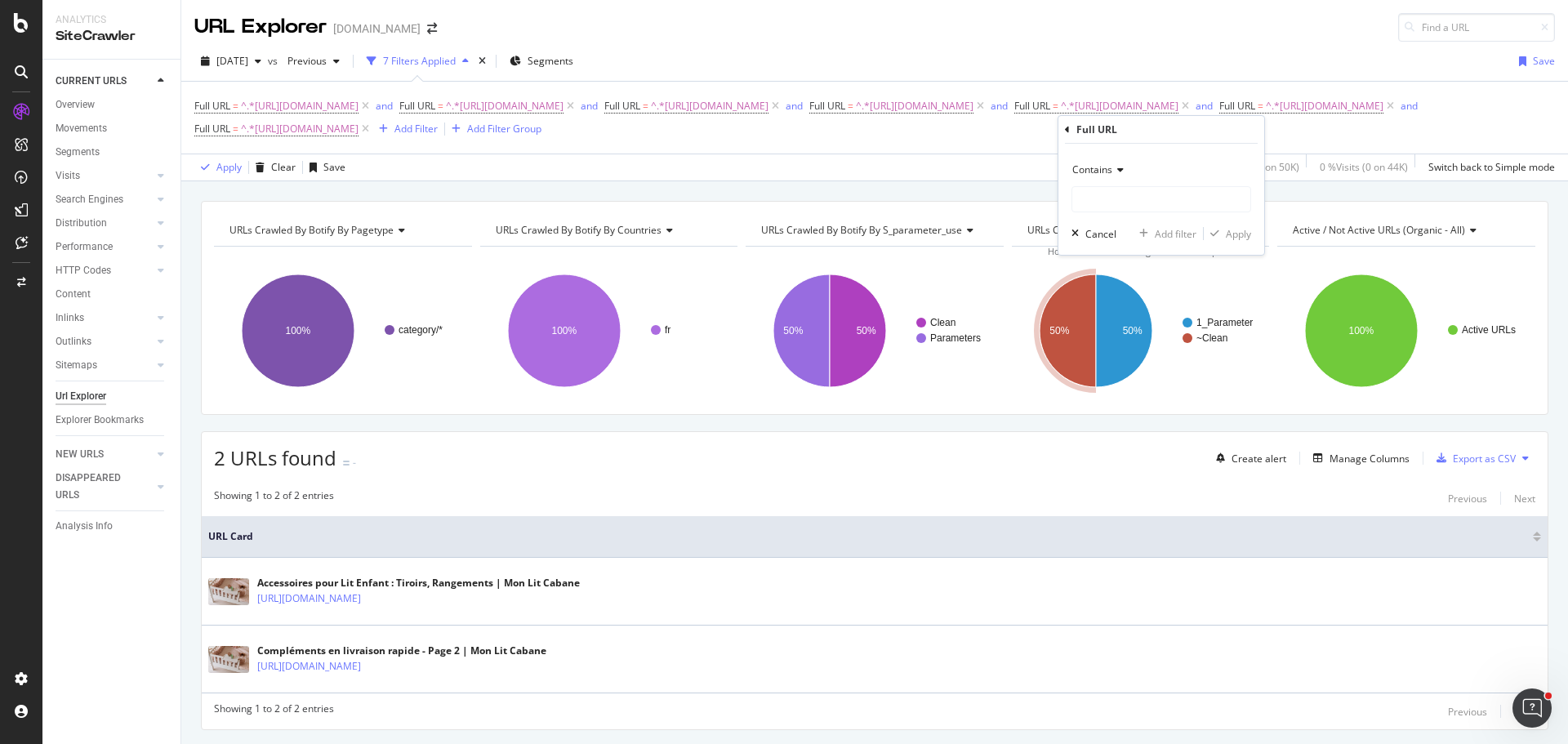
click at [1145, 217] on div "Contains Cancel Add filter Apply" at bounding box center [1161, 199] width 206 height 111
click at [1150, 207] on input "text" at bounding box center [1161, 199] width 178 height 26
paste input "[URL][DOMAIN_NAME]"
type input "[URL][DOMAIN_NAME]"
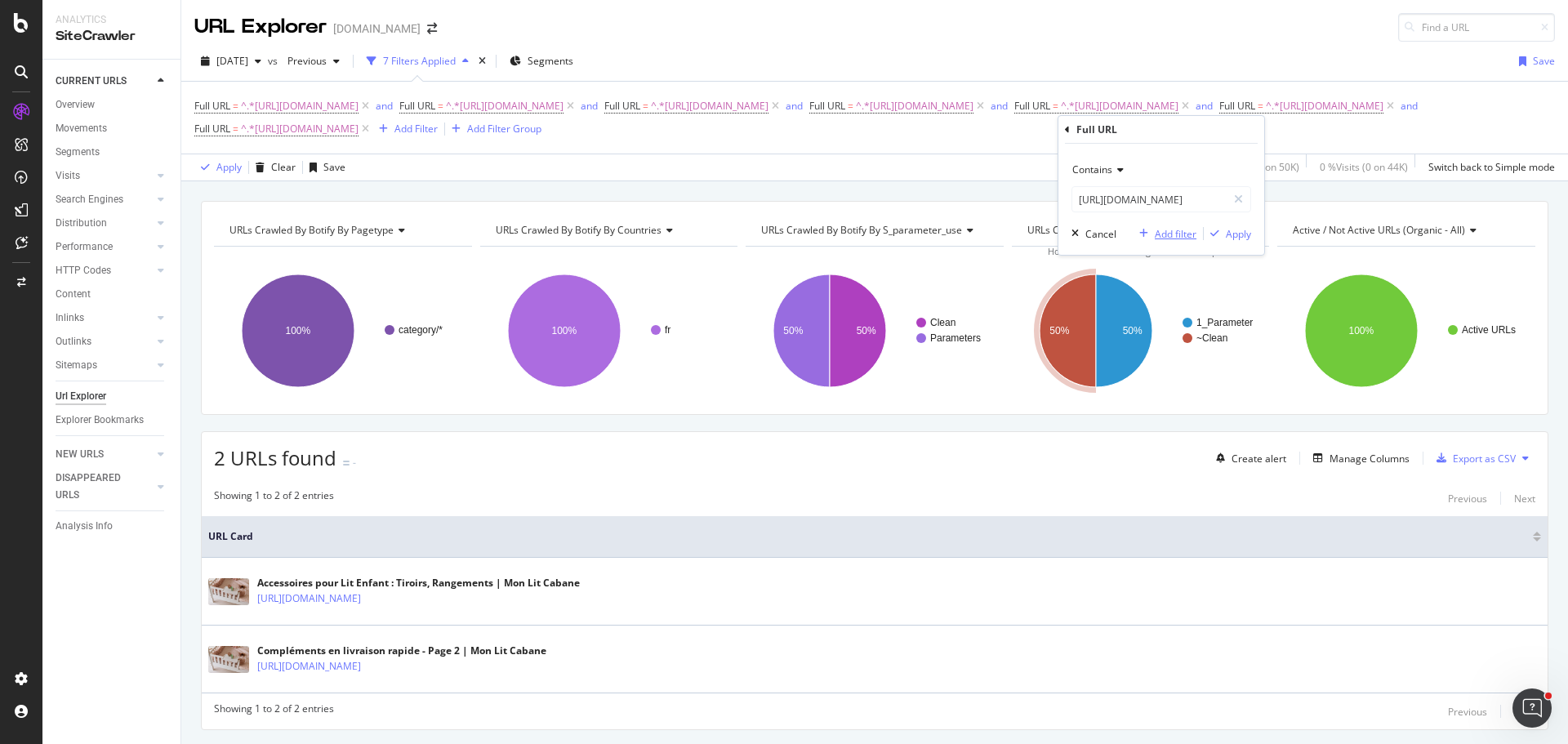
click at [1183, 233] on div "Add filter" at bounding box center [1175, 234] width 42 height 14
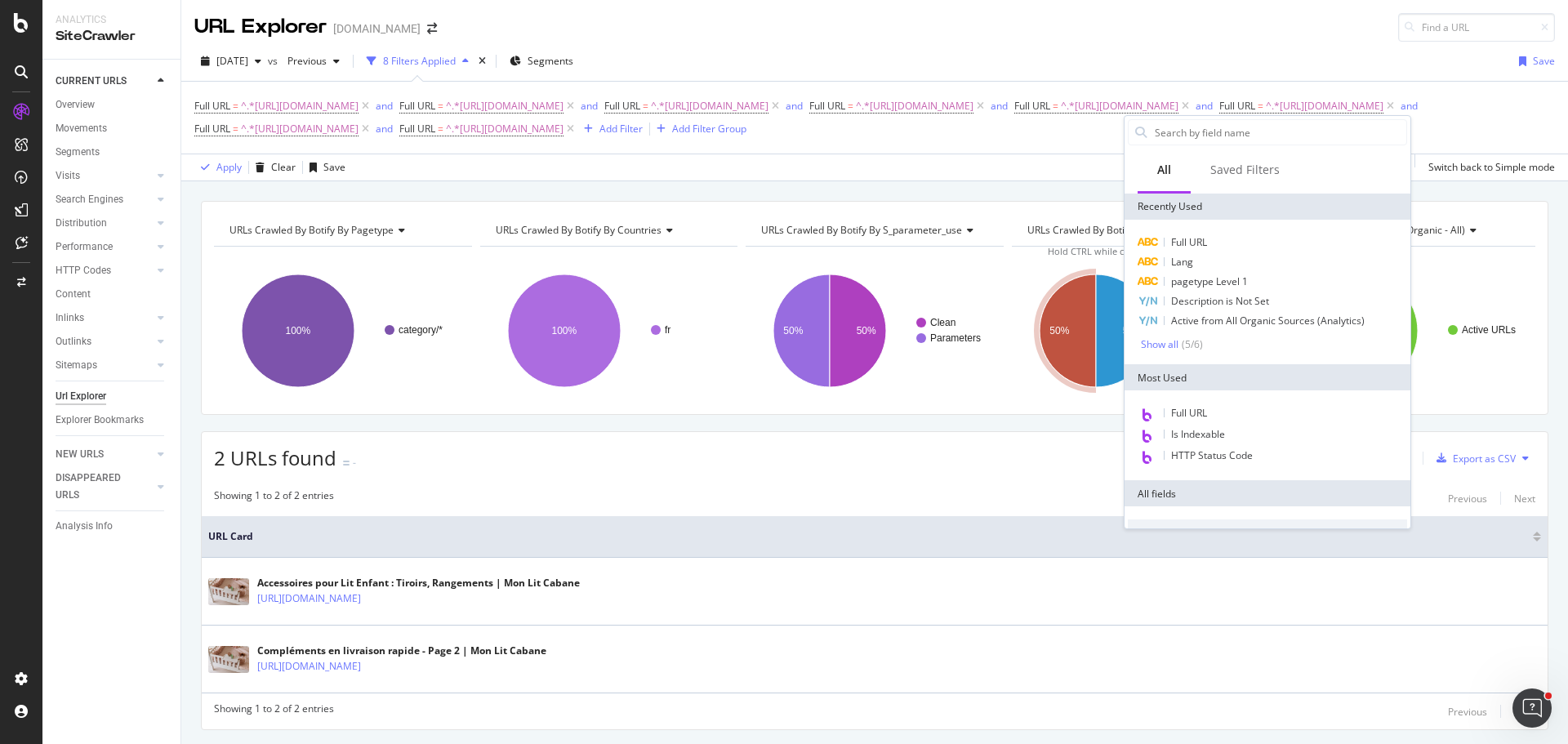
click at [1089, 162] on div "Apply Clear Save 0 % URLs ( 0 on 50K ) 0 % Visits ( 0 on 44K ) Switch back to S…" at bounding box center [875, 167] width 1387 height 27
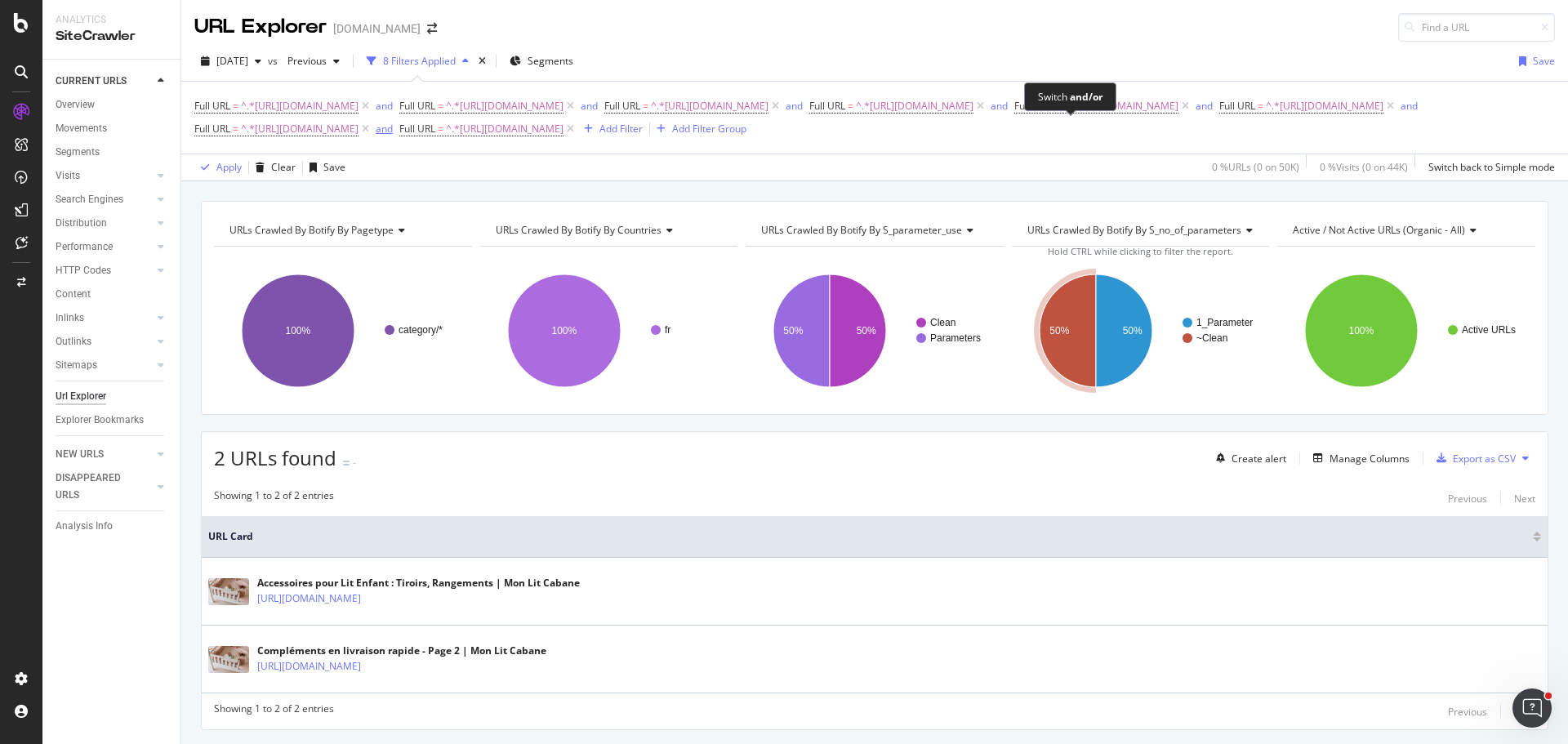
click at [393, 134] on div "and" at bounding box center [384, 128] width 17 height 14
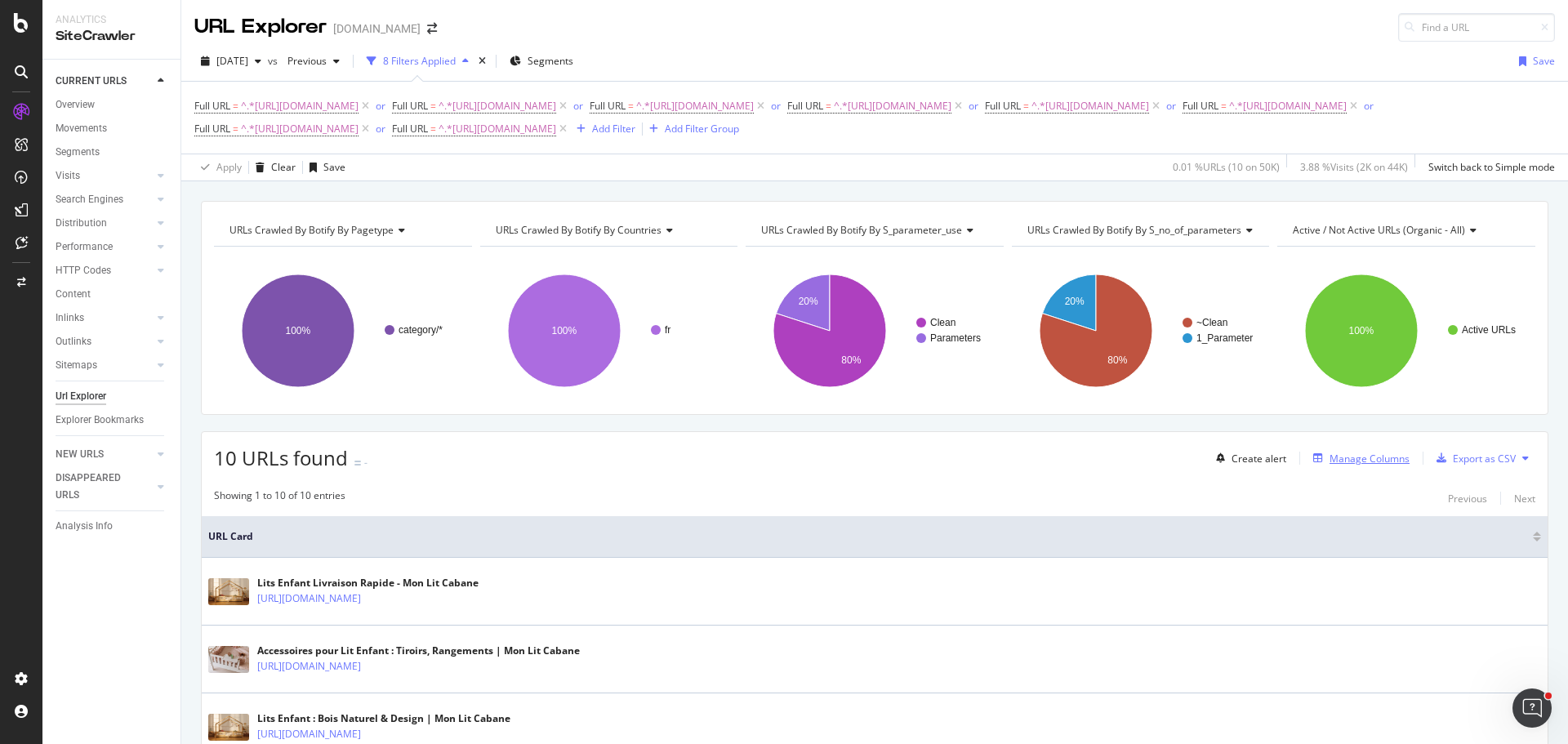
click at [1354, 462] on div "Manage Columns" at bounding box center [1370, 459] width 80 height 14
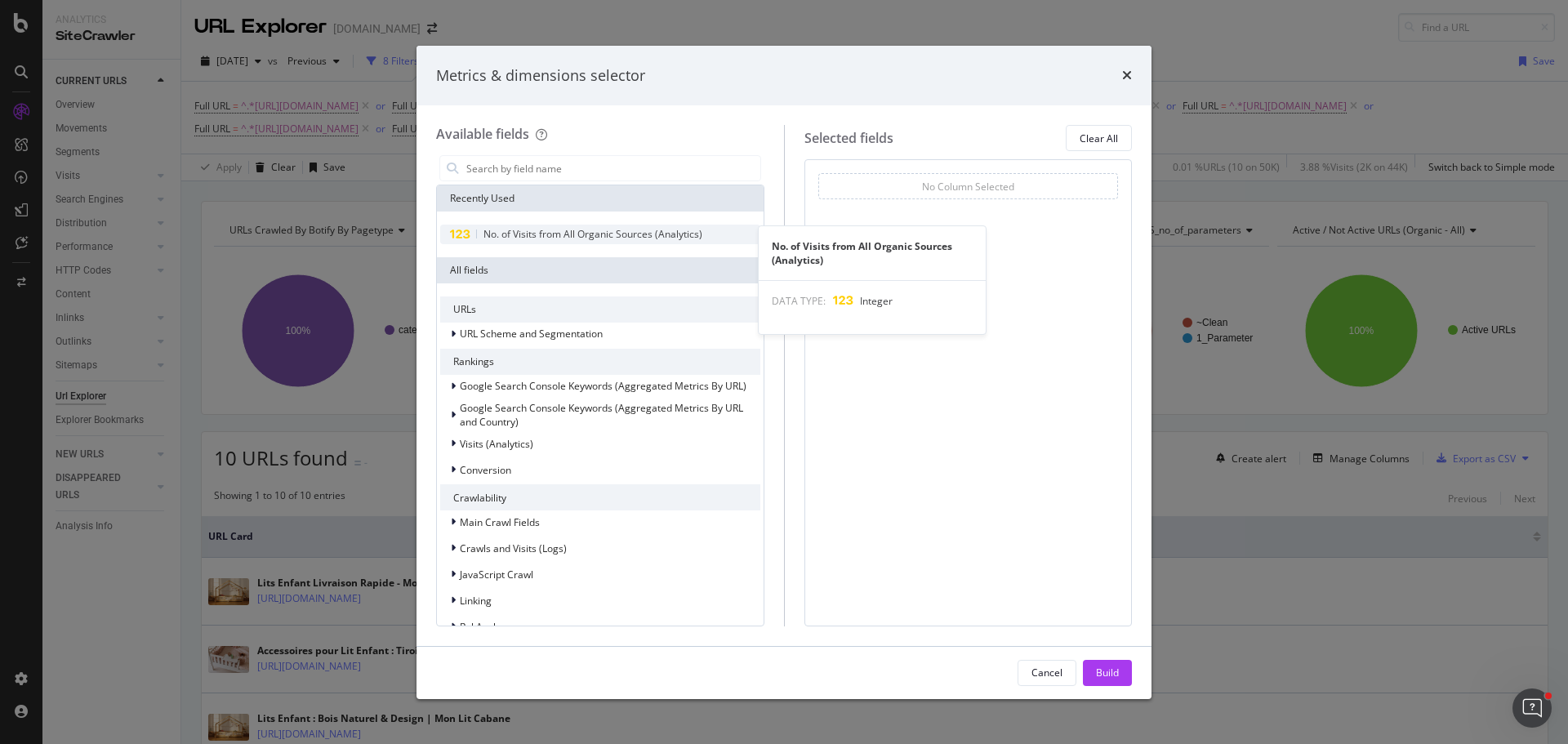
click at [576, 227] on span "No. of Visits from All Organic Sources (Analytics)" at bounding box center [593, 234] width 219 height 14
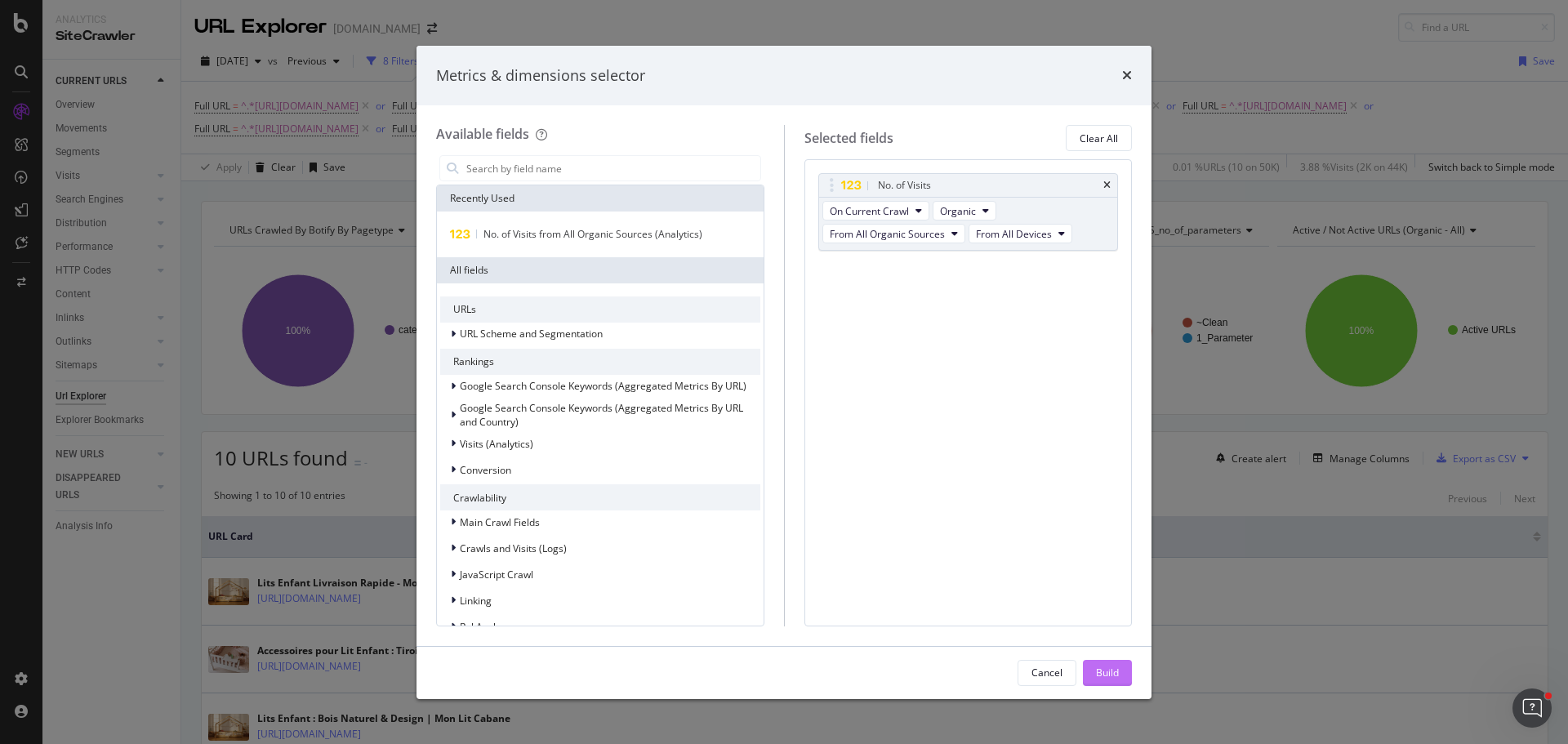
click at [1113, 677] on div "Build" at bounding box center [1107, 672] width 22 height 14
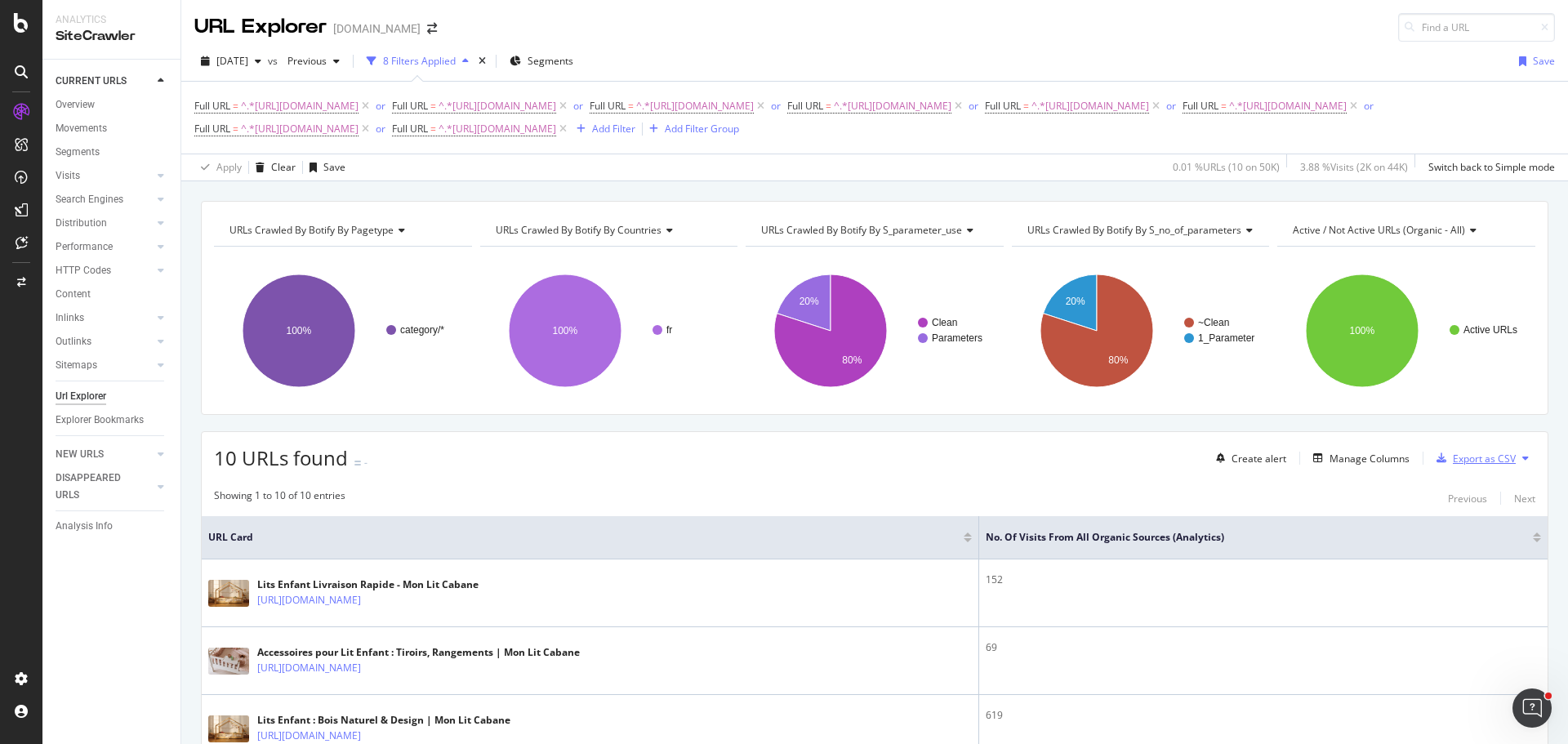
click at [1471, 452] on div "Export as CSV" at bounding box center [1484, 459] width 63 height 14
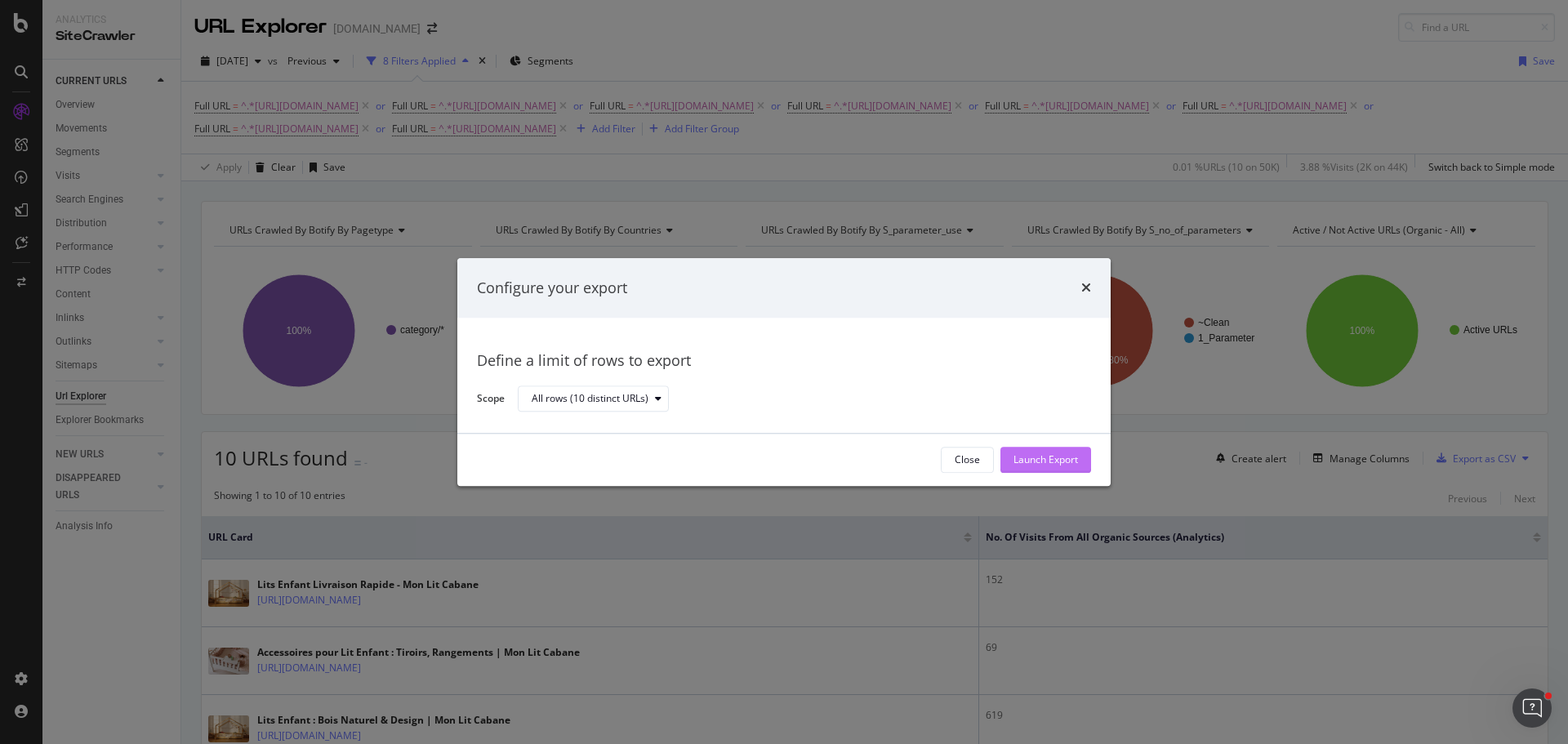
click at [1058, 460] on div "Launch Export" at bounding box center [1045, 460] width 65 height 14
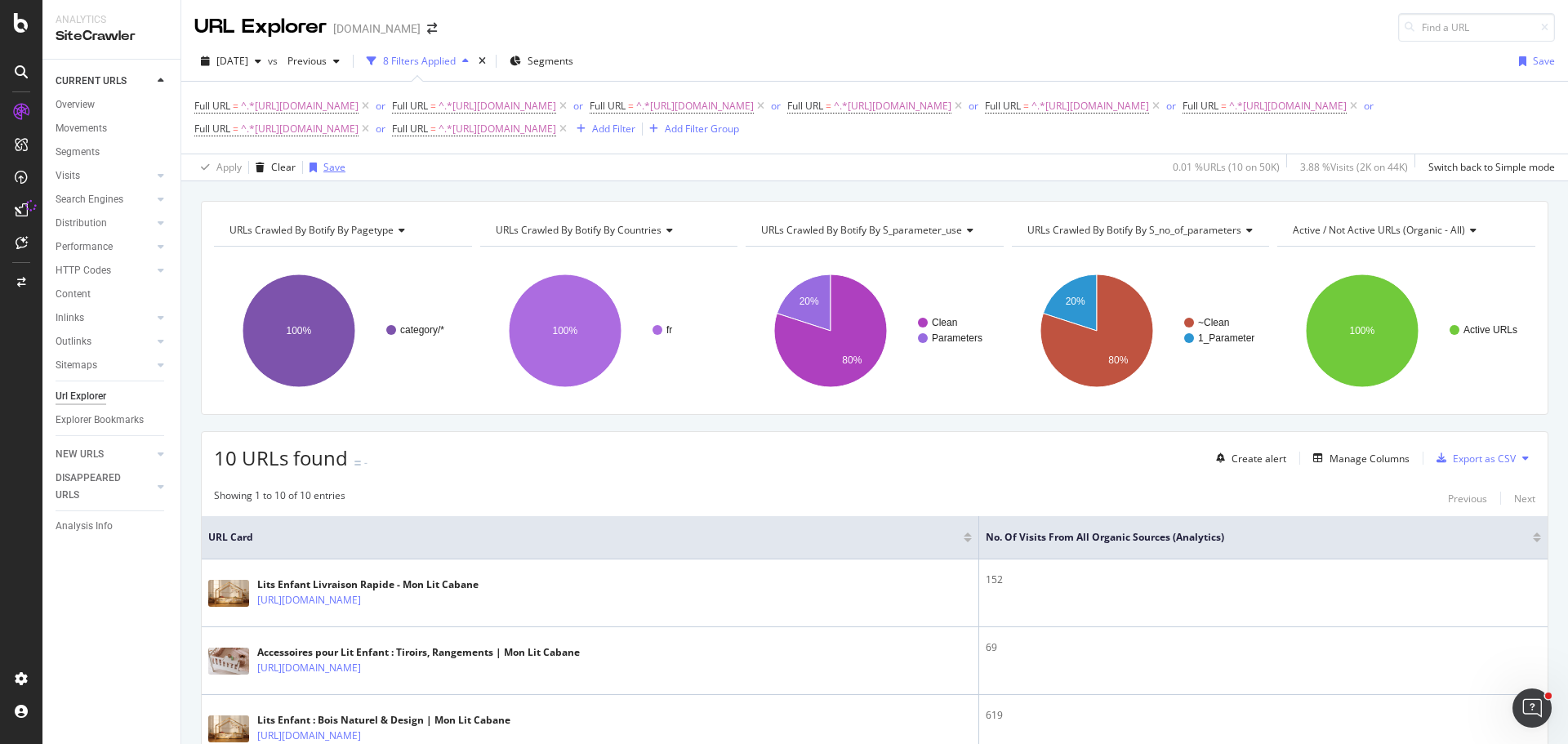
click at [315, 166] on icon "button" at bounding box center [313, 168] width 7 height 9
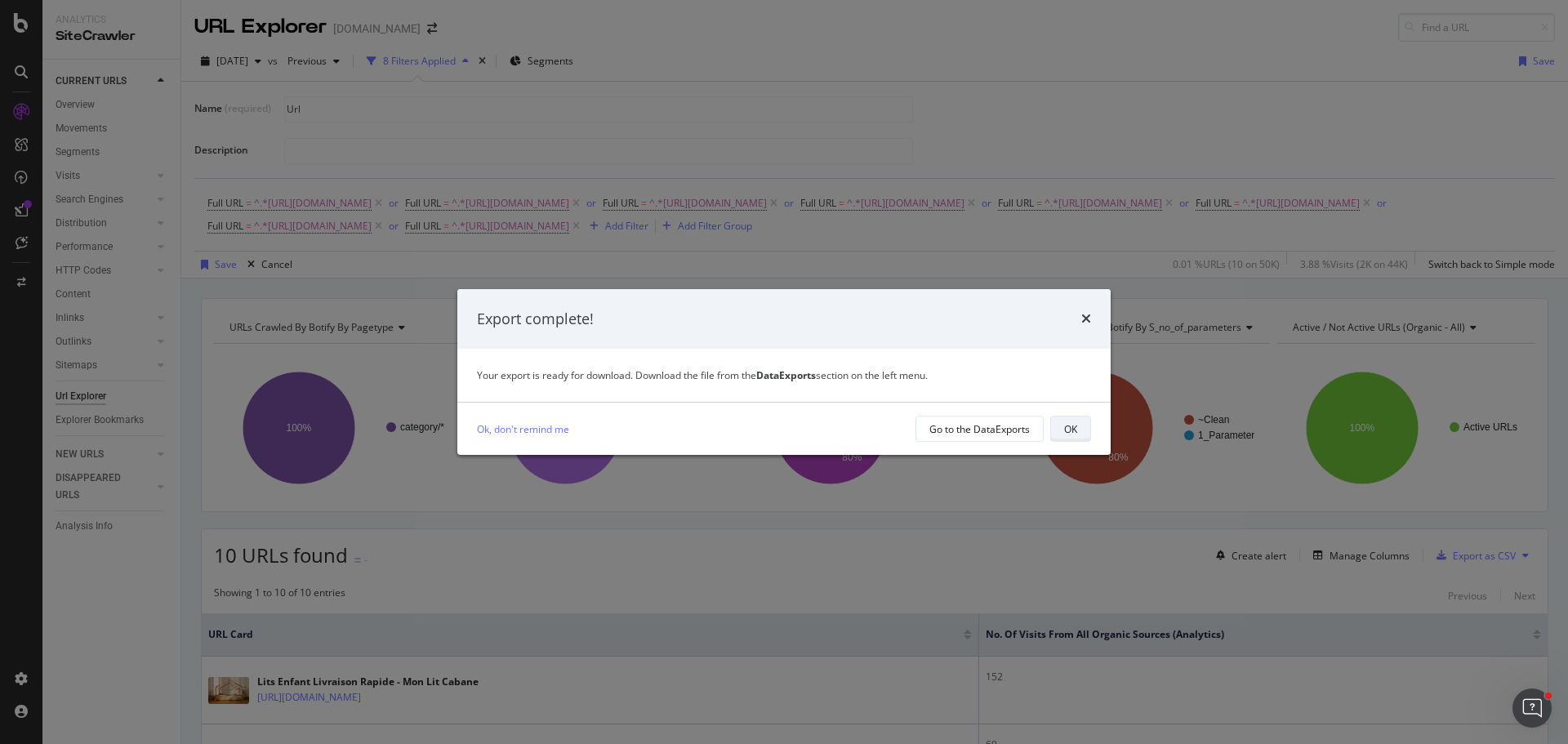
click at [1083, 430] on button "OK" at bounding box center [1070, 429] width 41 height 26
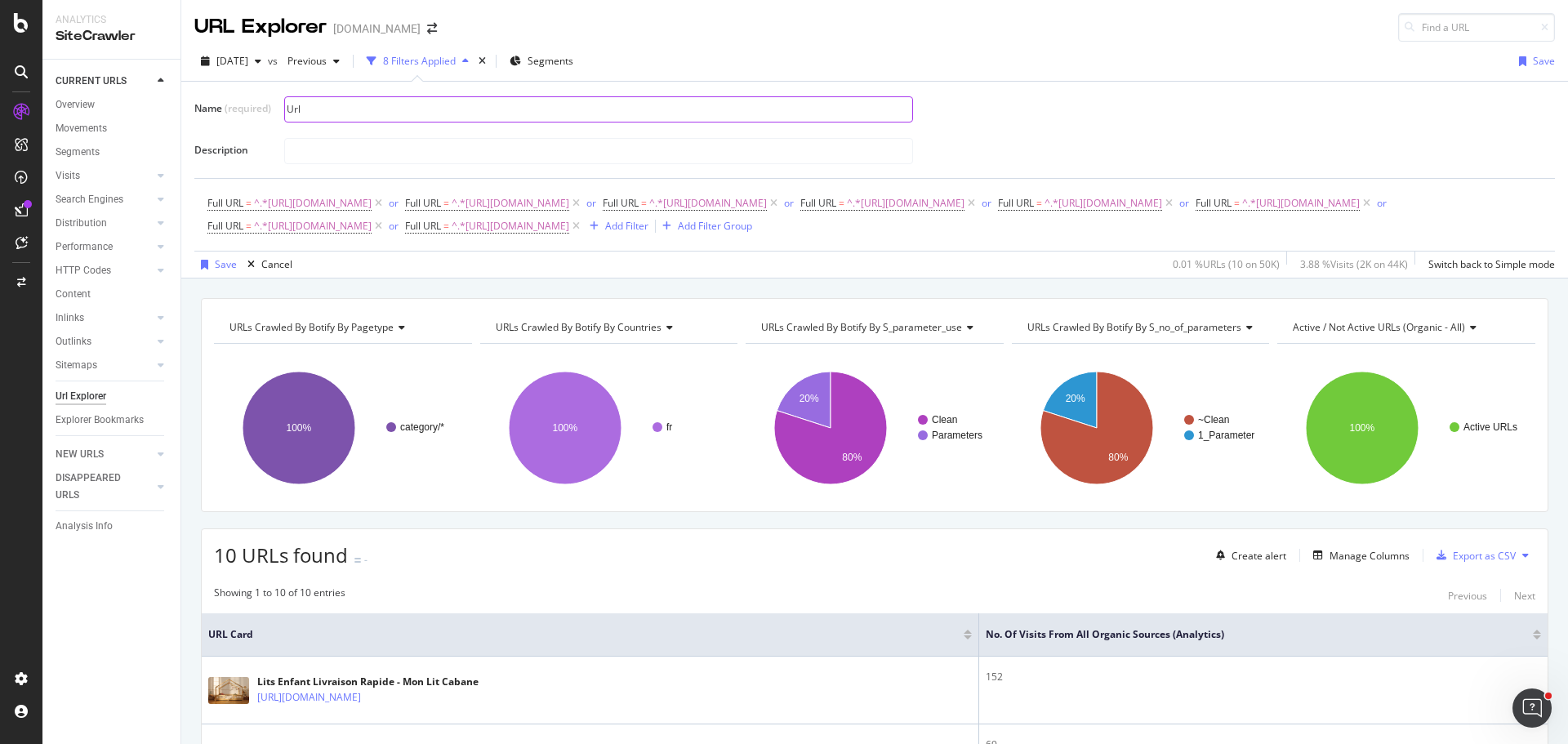
click at [396, 105] on input "Url" at bounding box center [599, 109] width 627 height 24
click at [311, 108] on input "Urls contenu lvl1" at bounding box center [599, 109] width 627 height 24
type input "Urls avec contenu lvl1"
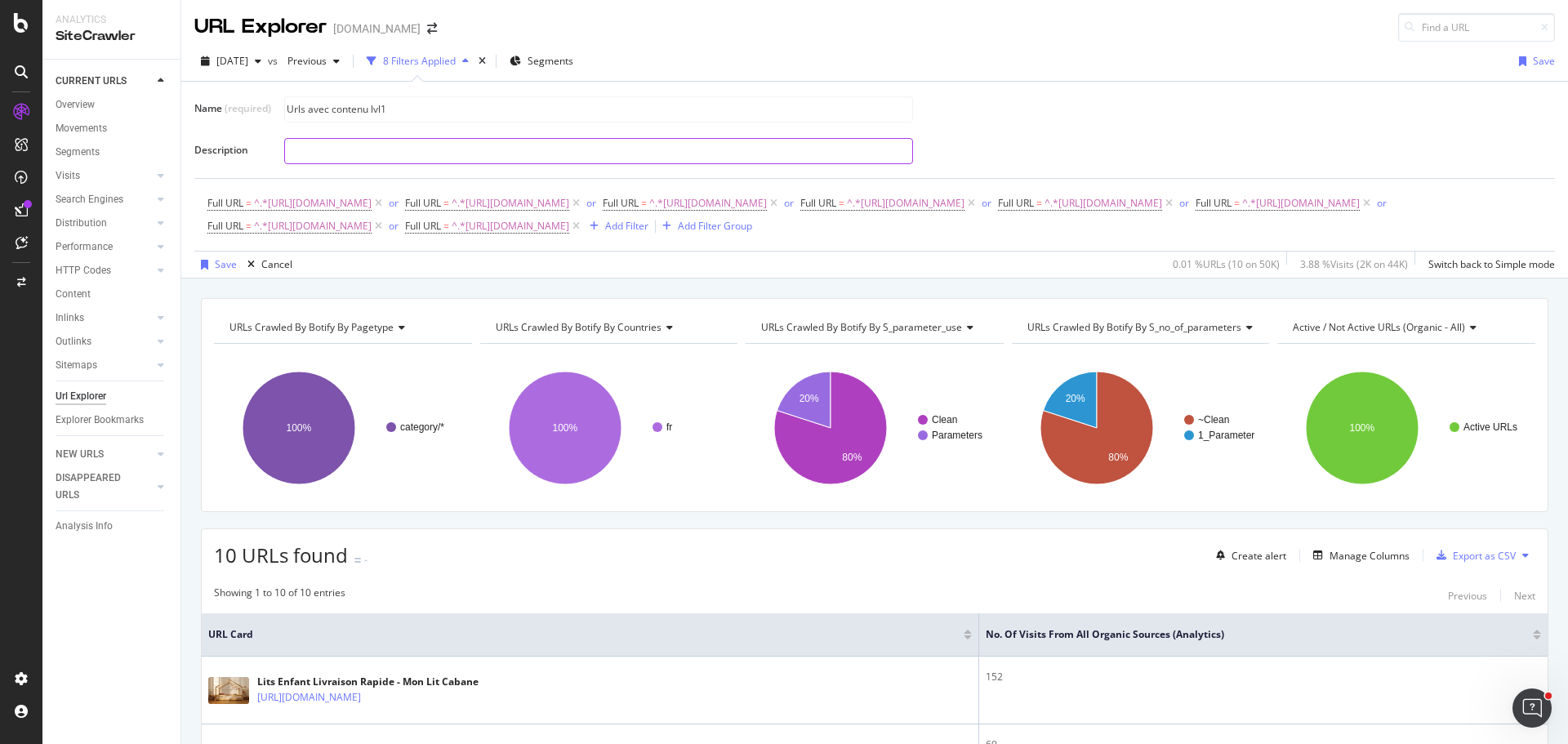
click at [384, 151] on input "text" at bounding box center [599, 151] width 627 height 24
click at [1003, 148] on div at bounding box center [913, 151] width 1257 height 29
click at [414, 154] on input "text" at bounding box center [599, 151] width 627 height 24
click at [227, 266] on div "Save" at bounding box center [226, 264] width 22 height 14
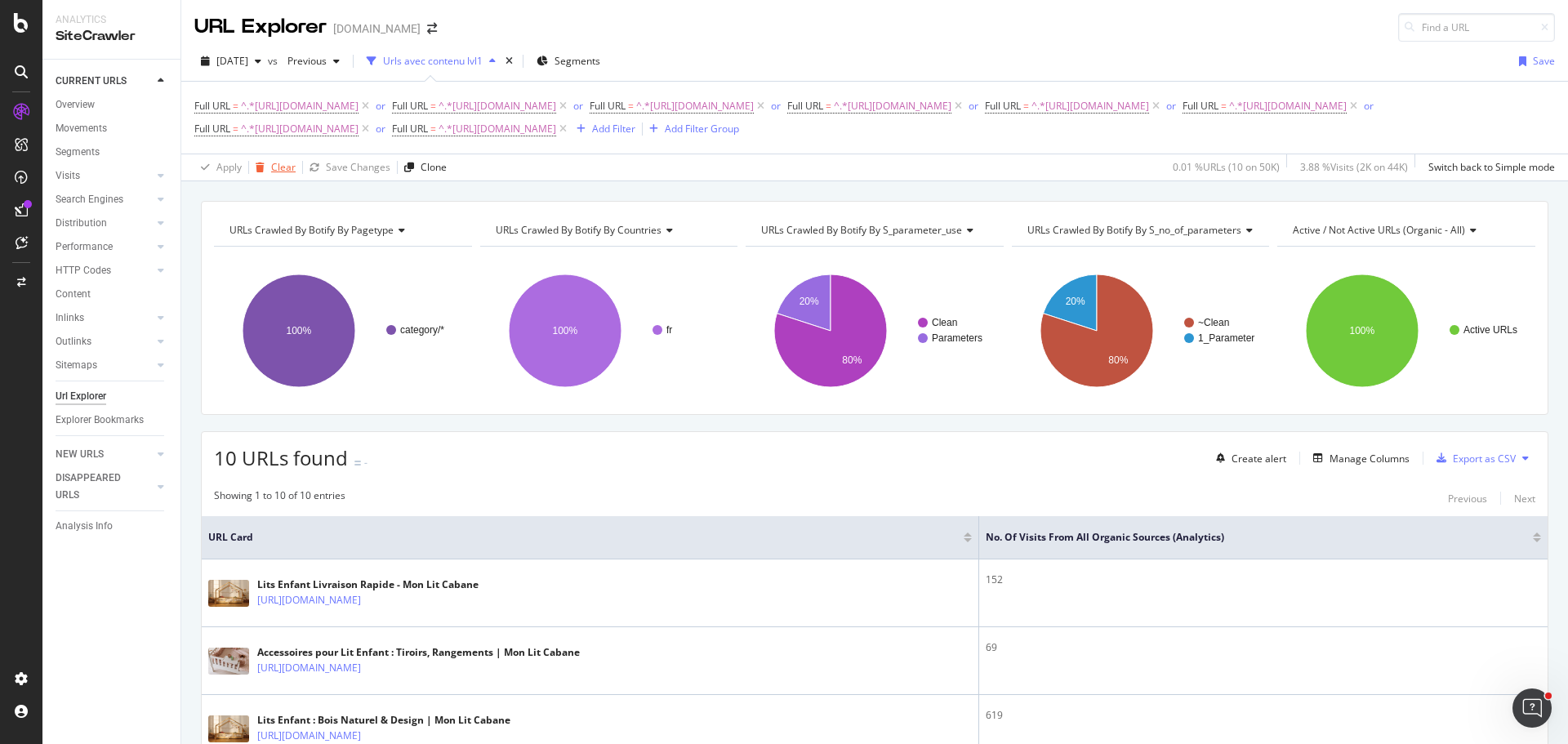
click at [274, 168] on div "Clear" at bounding box center [283, 167] width 24 height 14
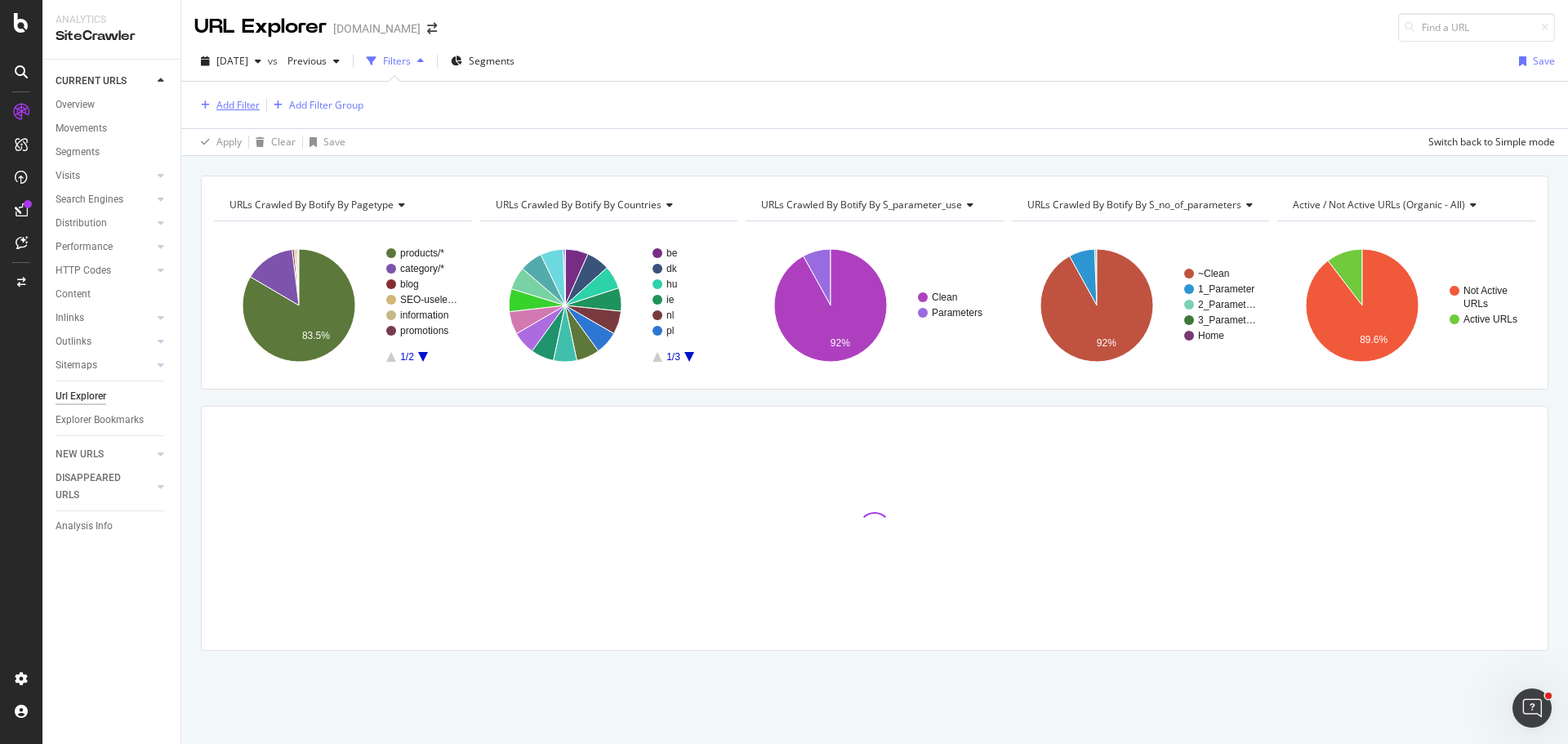
click at [244, 109] on div "Add Filter" at bounding box center [238, 105] width 43 height 14
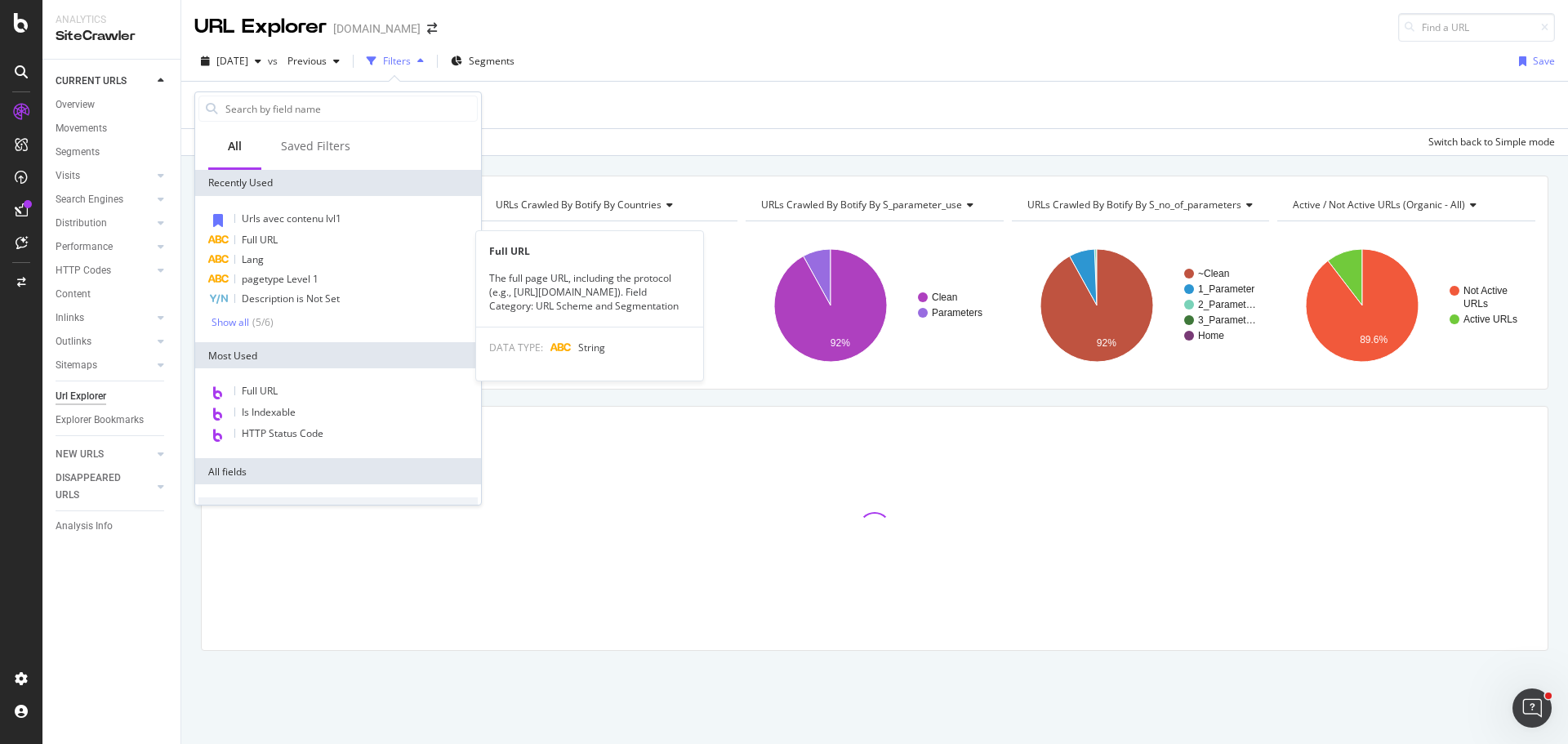
click at [271, 242] on span "Full URL" at bounding box center [259, 240] width 36 height 14
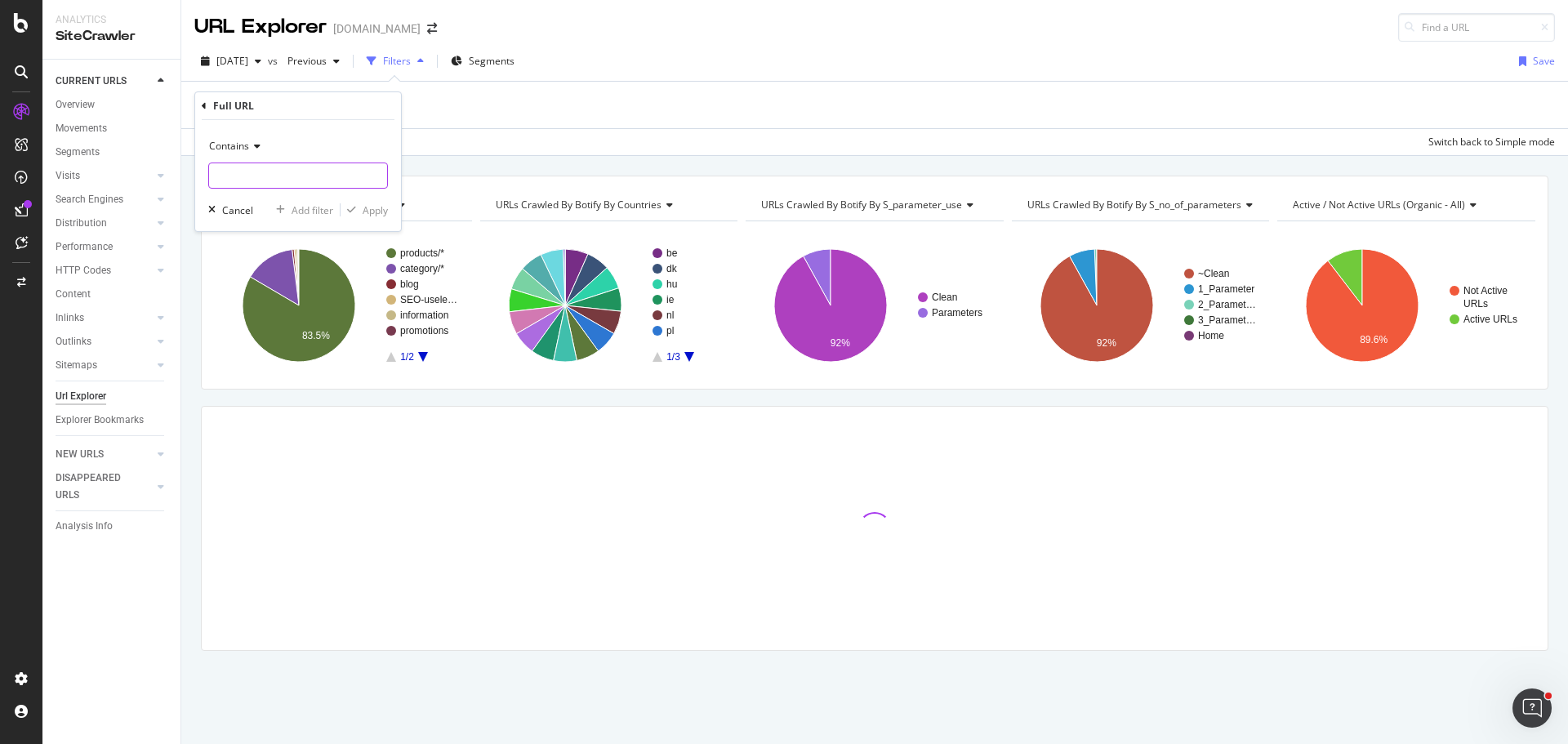
click at [269, 176] on input "text" at bounding box center [298, 176] width 178 height 26
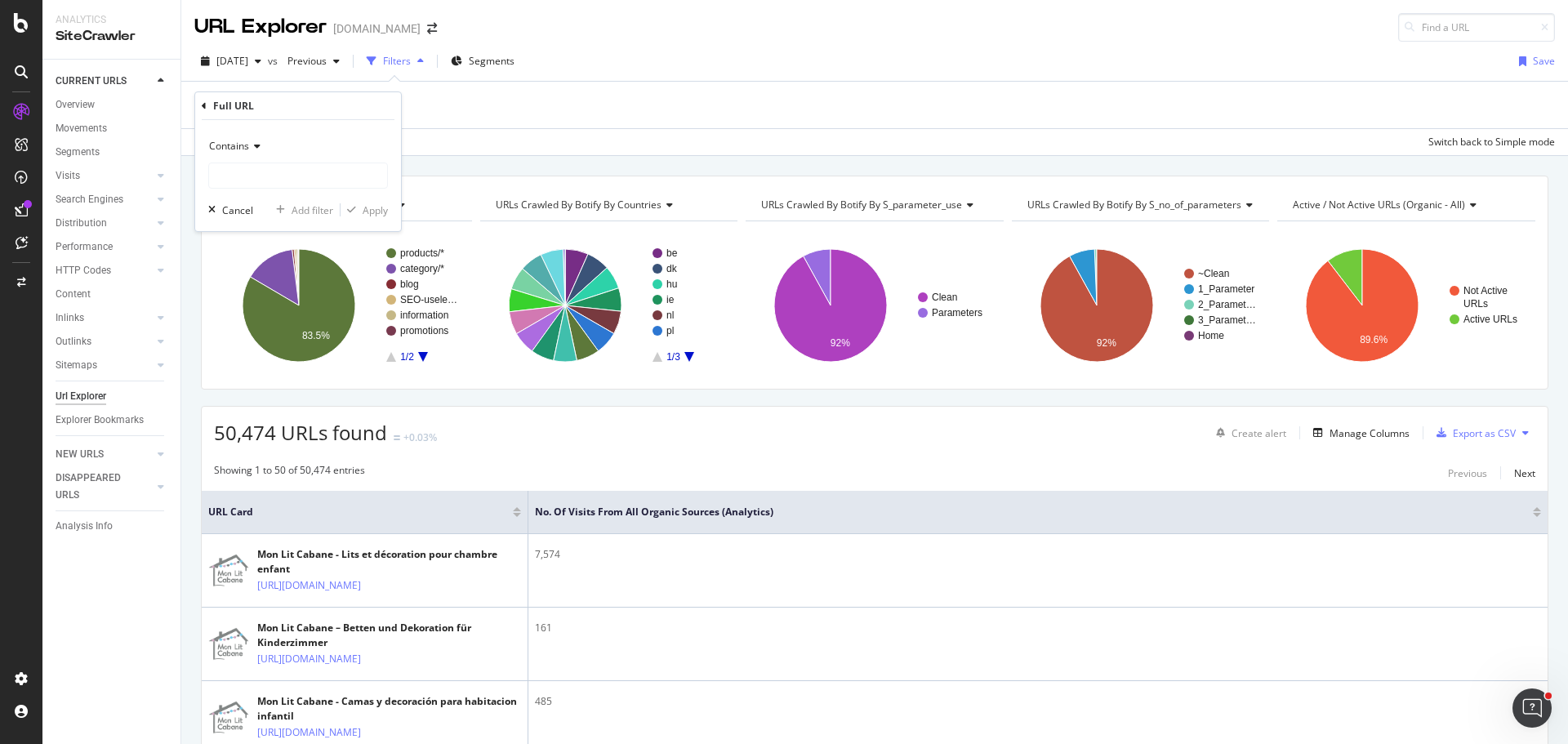
click at [285, 158] on div "Contains" at bounding box center [298, 146] width 180 height 26
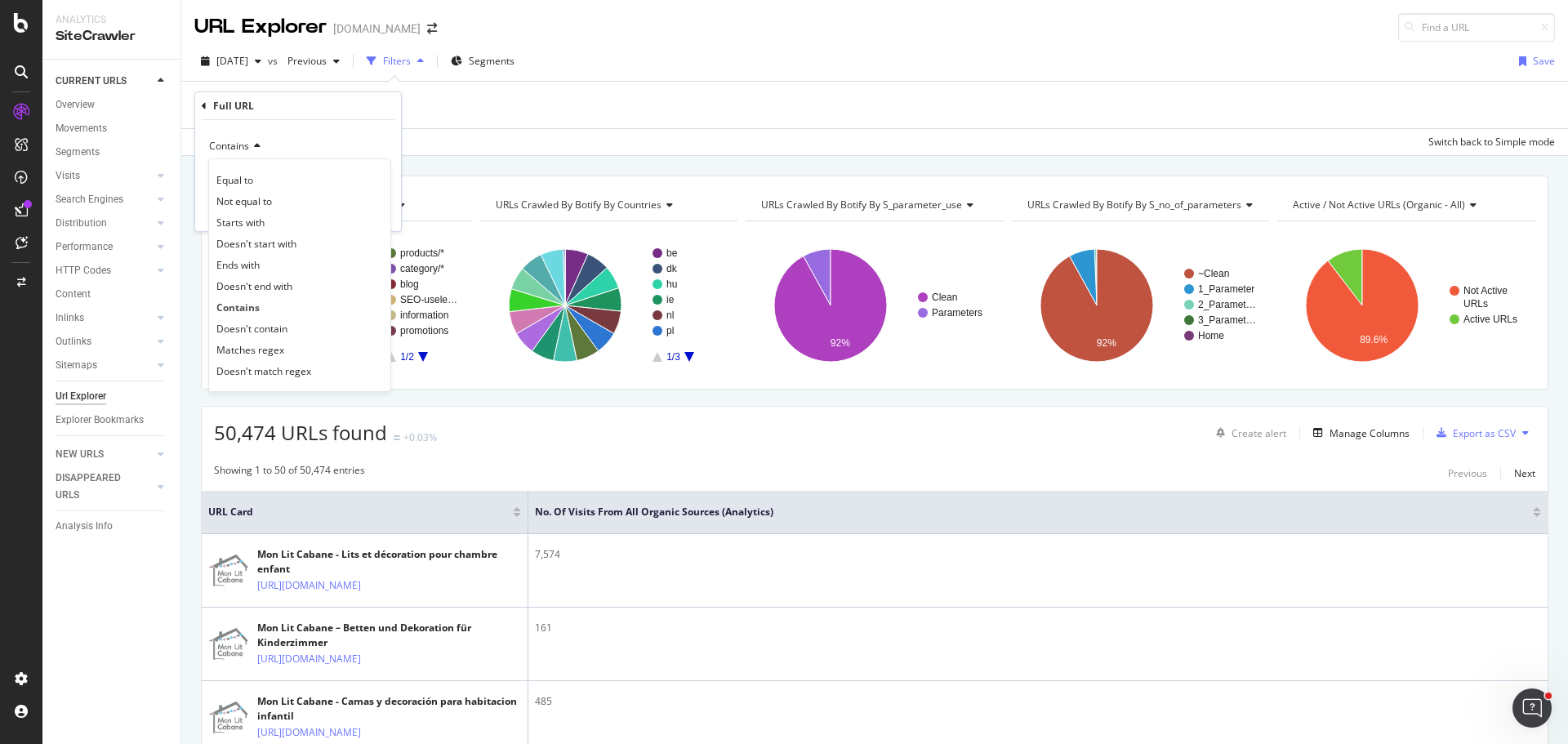
click at [356, 132] on div "Contains Equal to Not equal to Starts with Doesn't start with Ends with Doesn't…" at bounding box center [298, 175] width 206 height 111
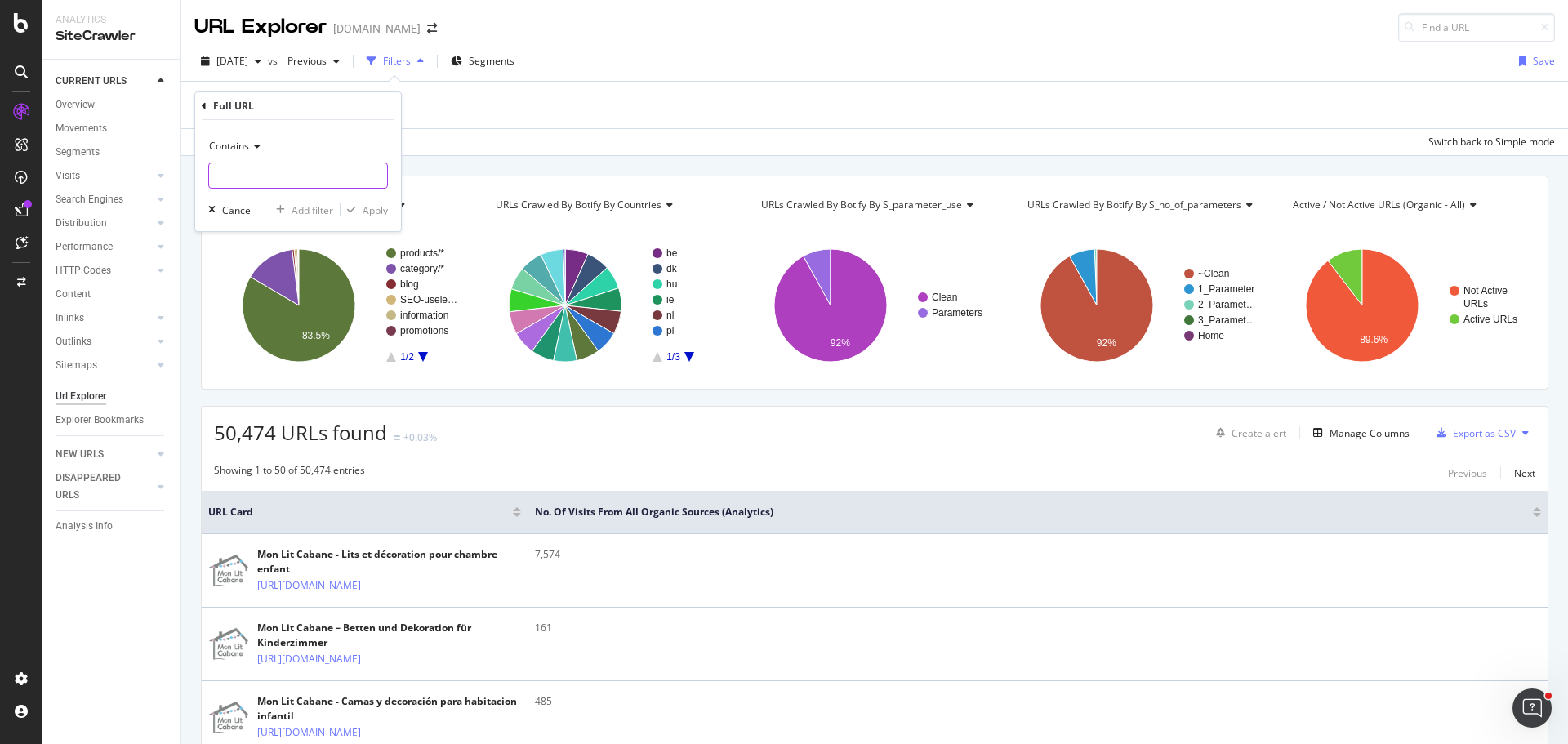
click at [324, 164] on input "text" at bounding box center [298, 176] width 178 height 26
paste input "[URL][DOMAIN_NAME]"
type input "[URL][DOMAIN_NAME]"
click at [320, 210] on div "Add filter" at bounding box center [312, 210] width 42 height 14
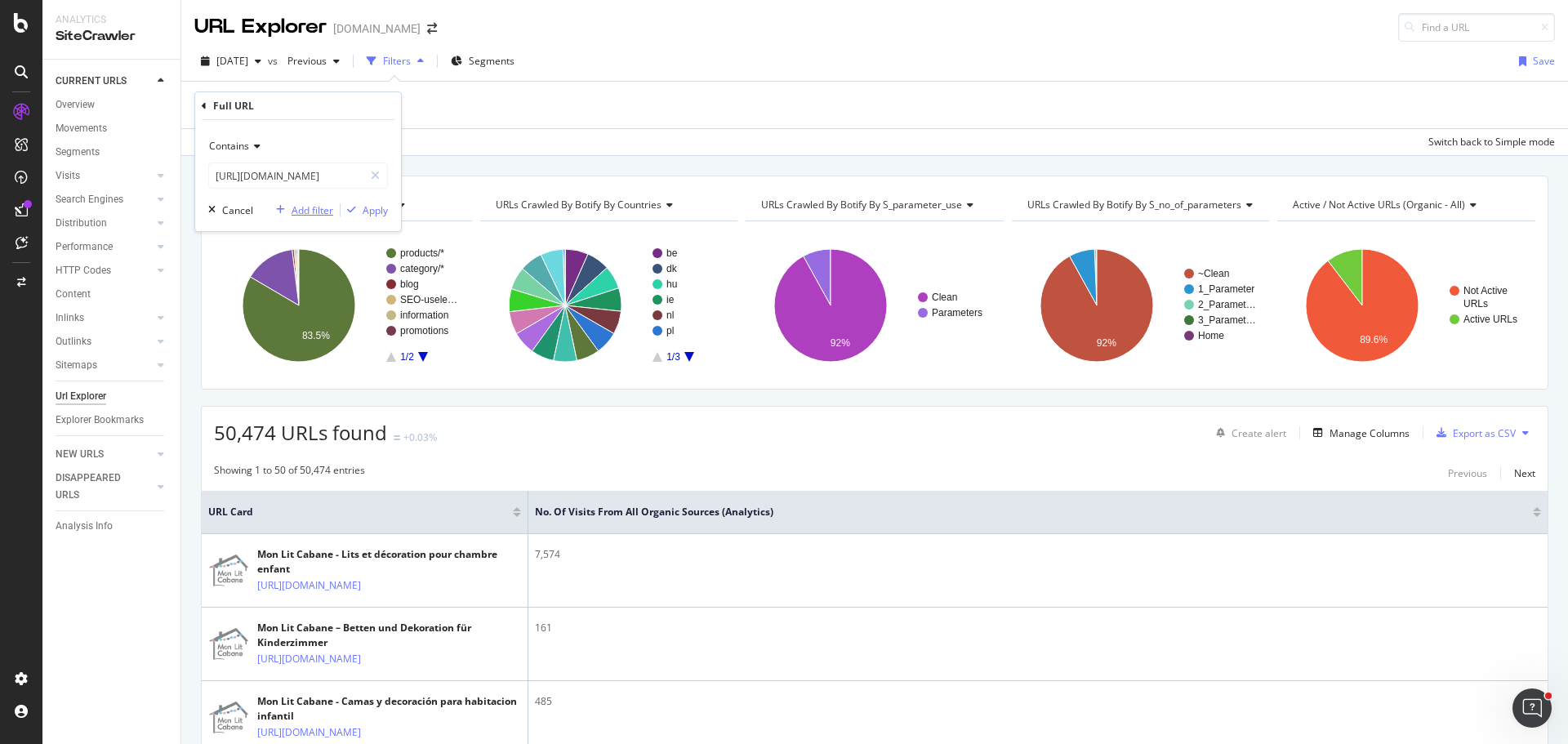
scroll to position [0, 0]
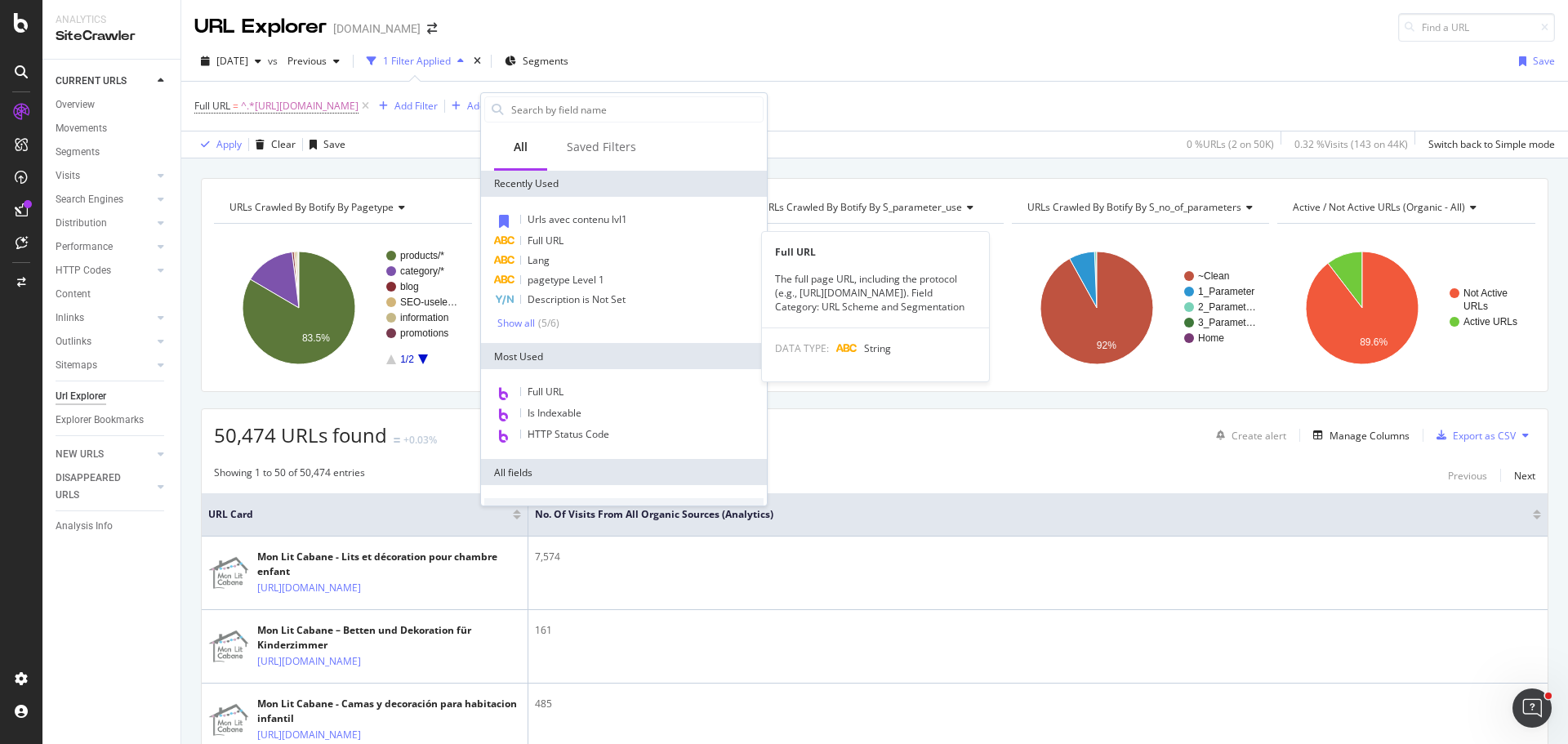
click at [562, 237] on span "Full URL" at bounding box center [545, 241] width 36 height 14
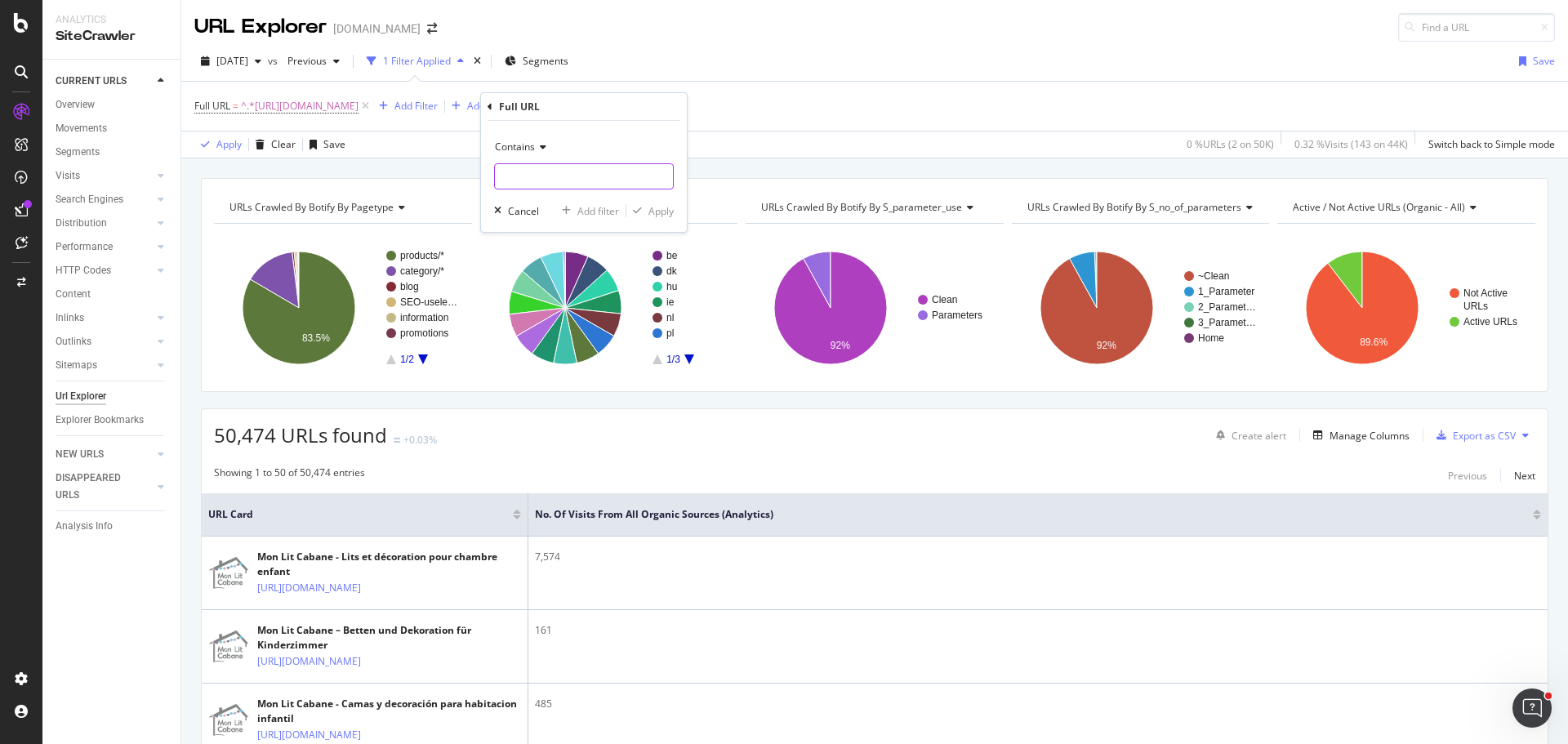
click at [591, 174] on input "text" at bounding box center [584, 177] width 178 height 26
paste input "[URL][DOMAIN_NAME]"
type input "[URL][DOMAIN_NAME]"
click at [600, 212] on div "Add filter" at bounding box center [598, 211] width 42 height 14
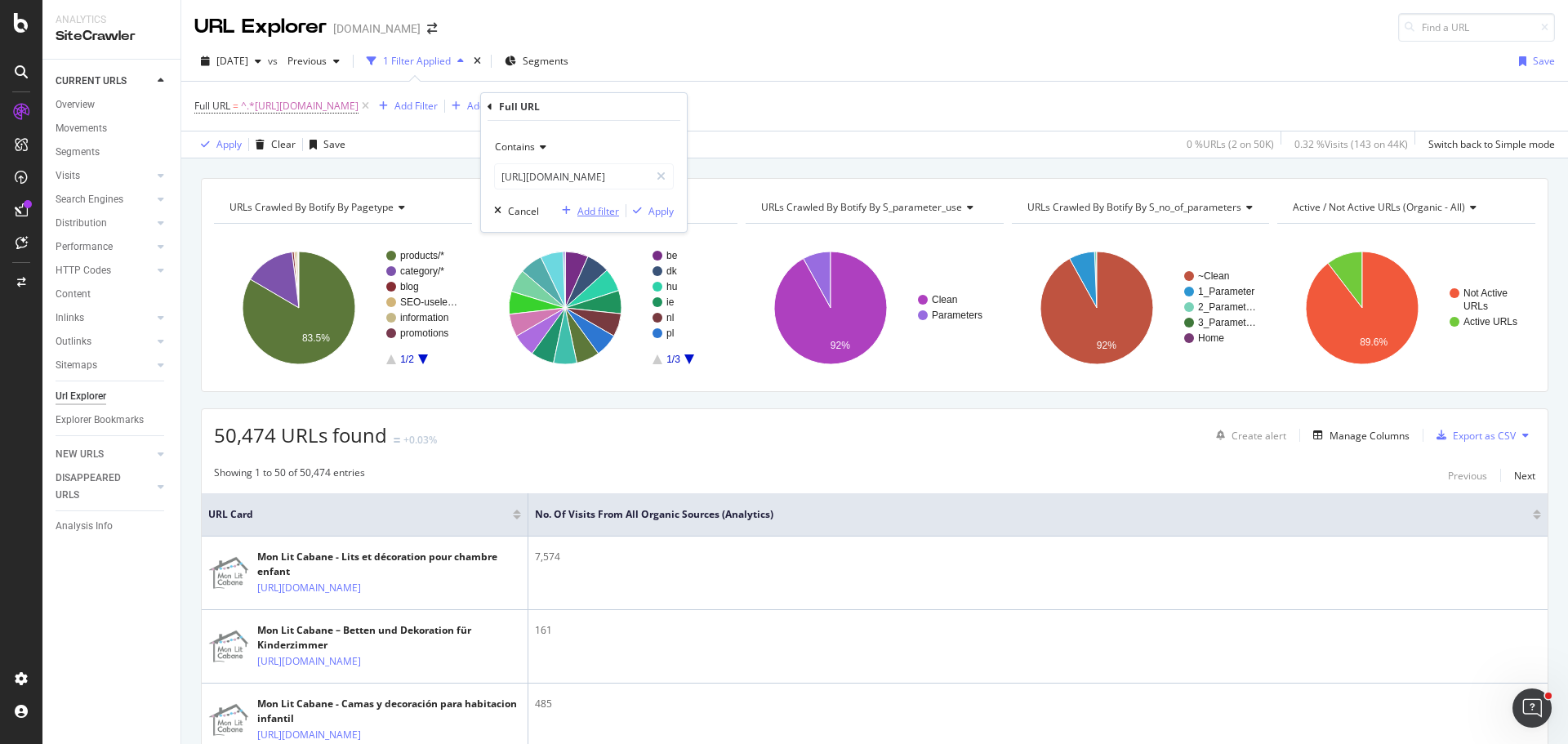
scroll to position [0, 0]
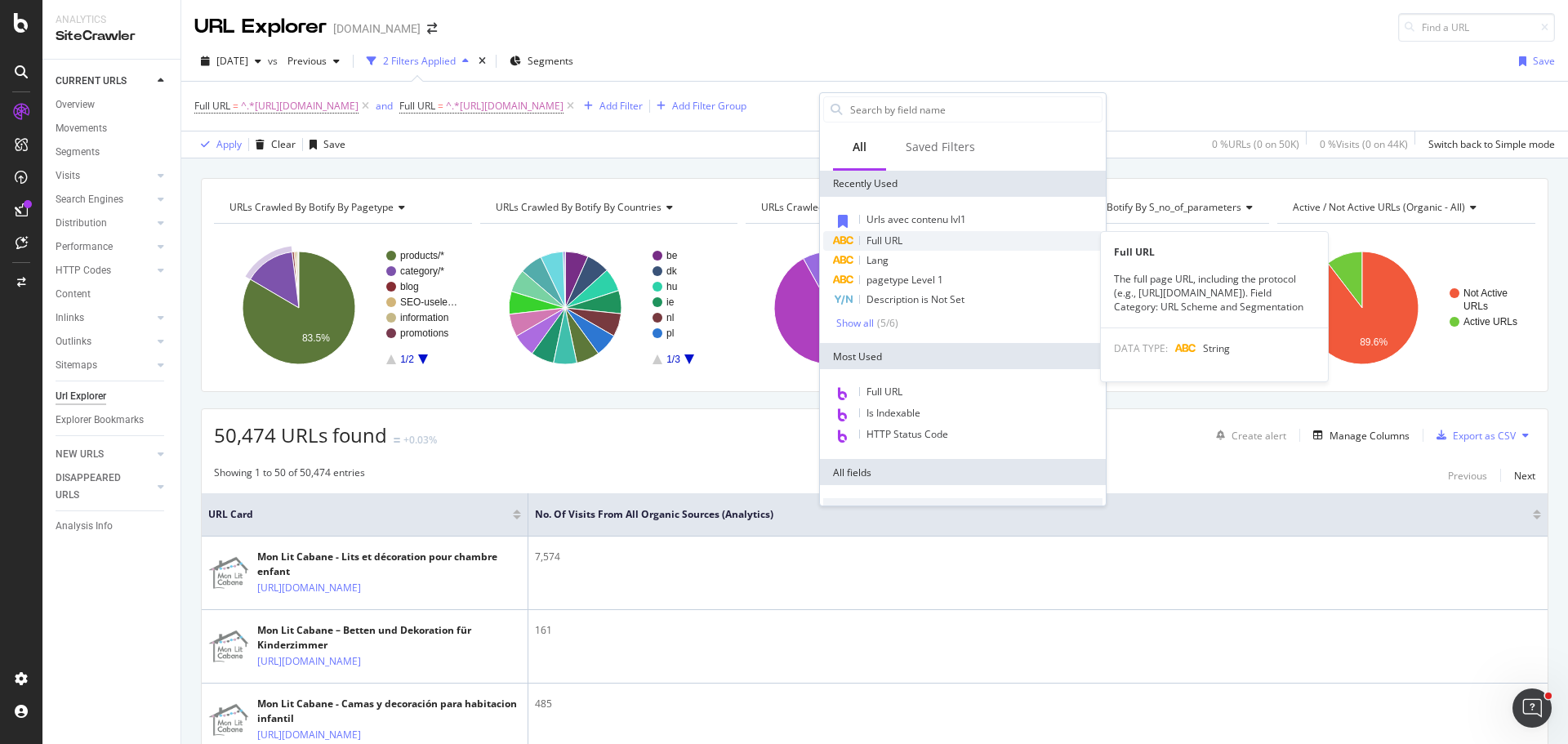
click at [901, 237] on span "Full URL" at bounding box center [884, 241] width 36 height 14
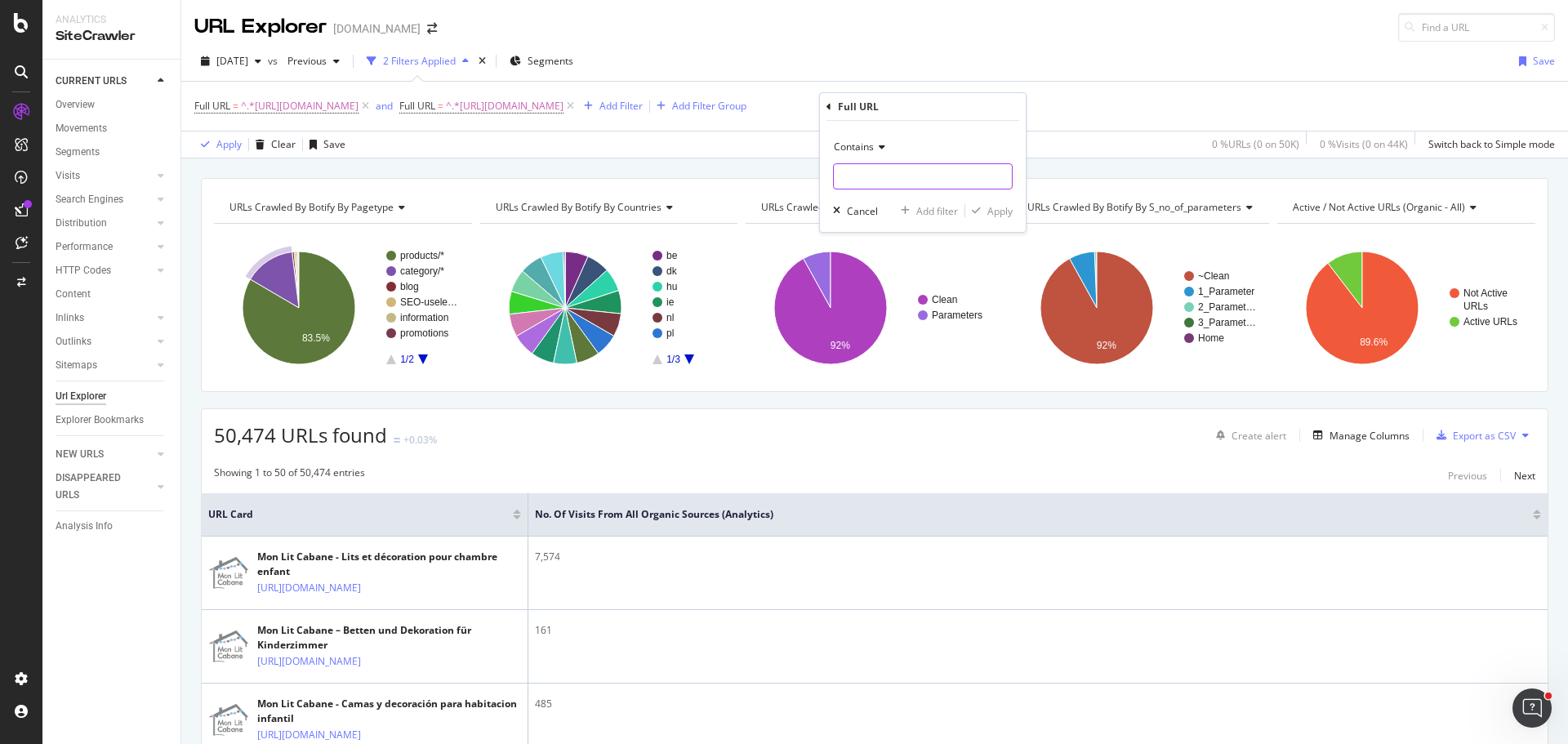
click at [888, 180] on input "text" at bounding box center [922, 177] width 178 height 26
paste input "[URL][DOMAIN_NAME]"
type input "[URL][DOMAIN_NAME]"
click at [927, 208] on div "Add filter" at bounding box center [936, 211] width 42 height 14
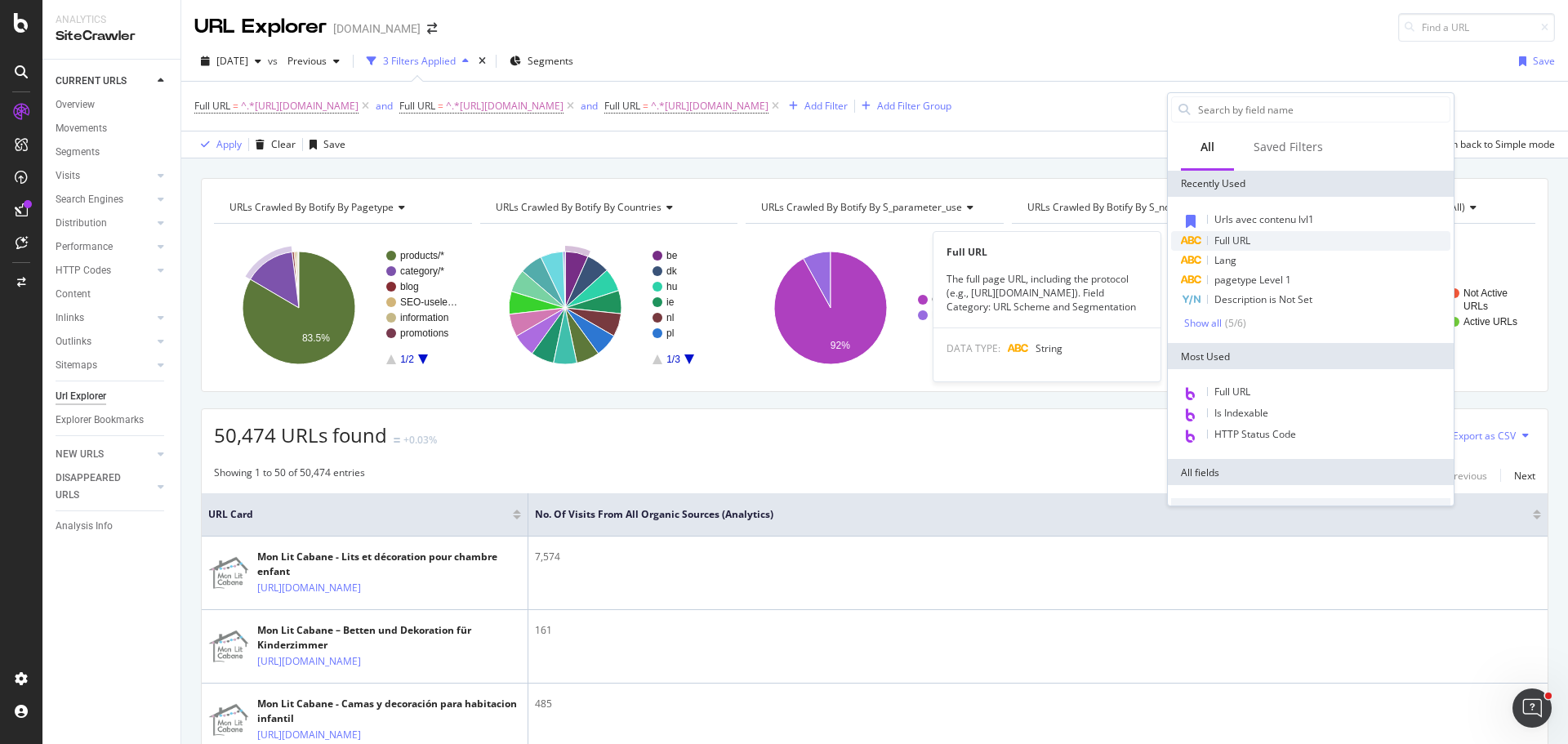
click at [1241, 242] on span "Full URL" at bounding box center [1232, 241] width 36 height 14
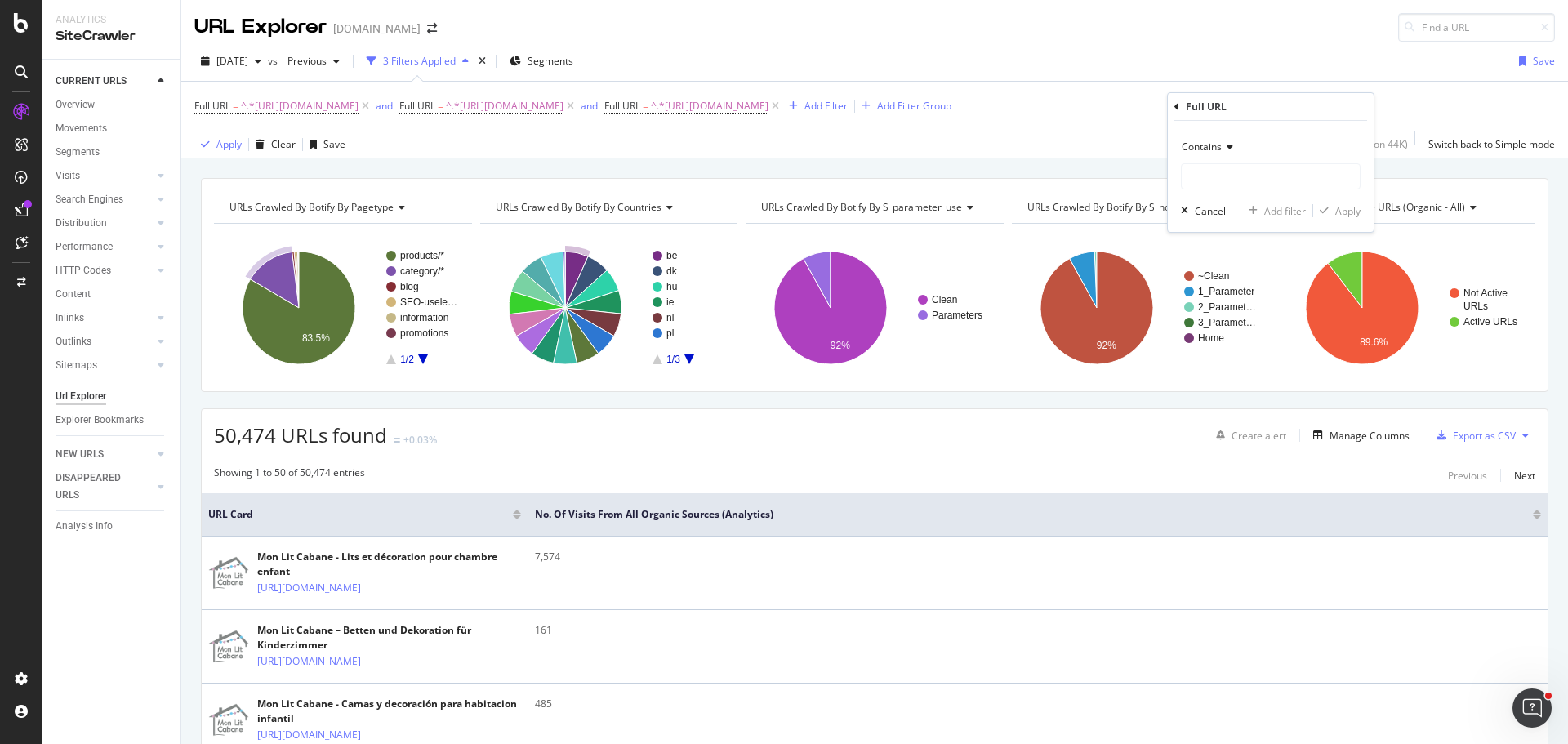
click at [1228, 148] on icon at bounding box center [1227, 147] width 11 height 9
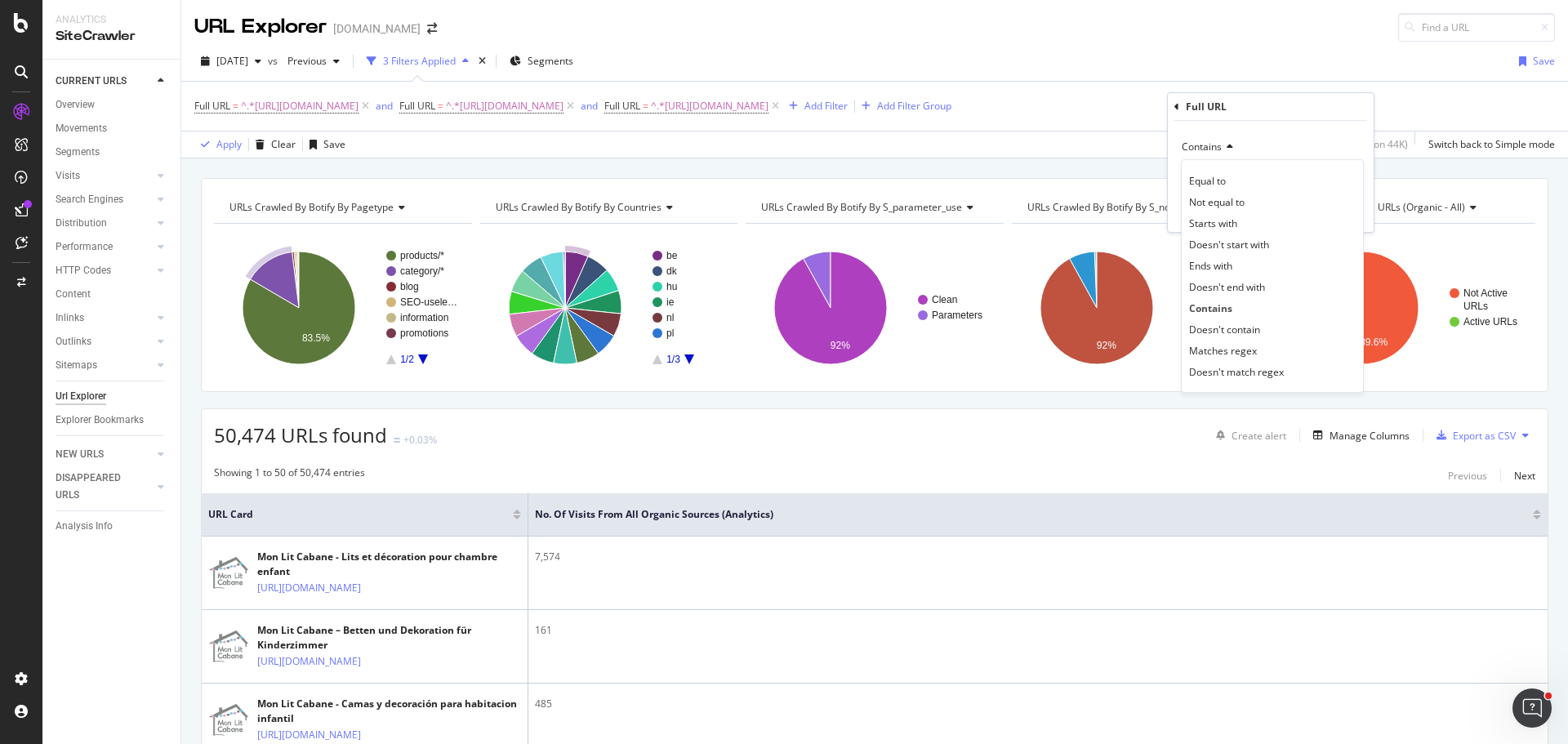
click at [1270, 143] on div "Contains" at bounding box center [1270, 147] width 180 height 26
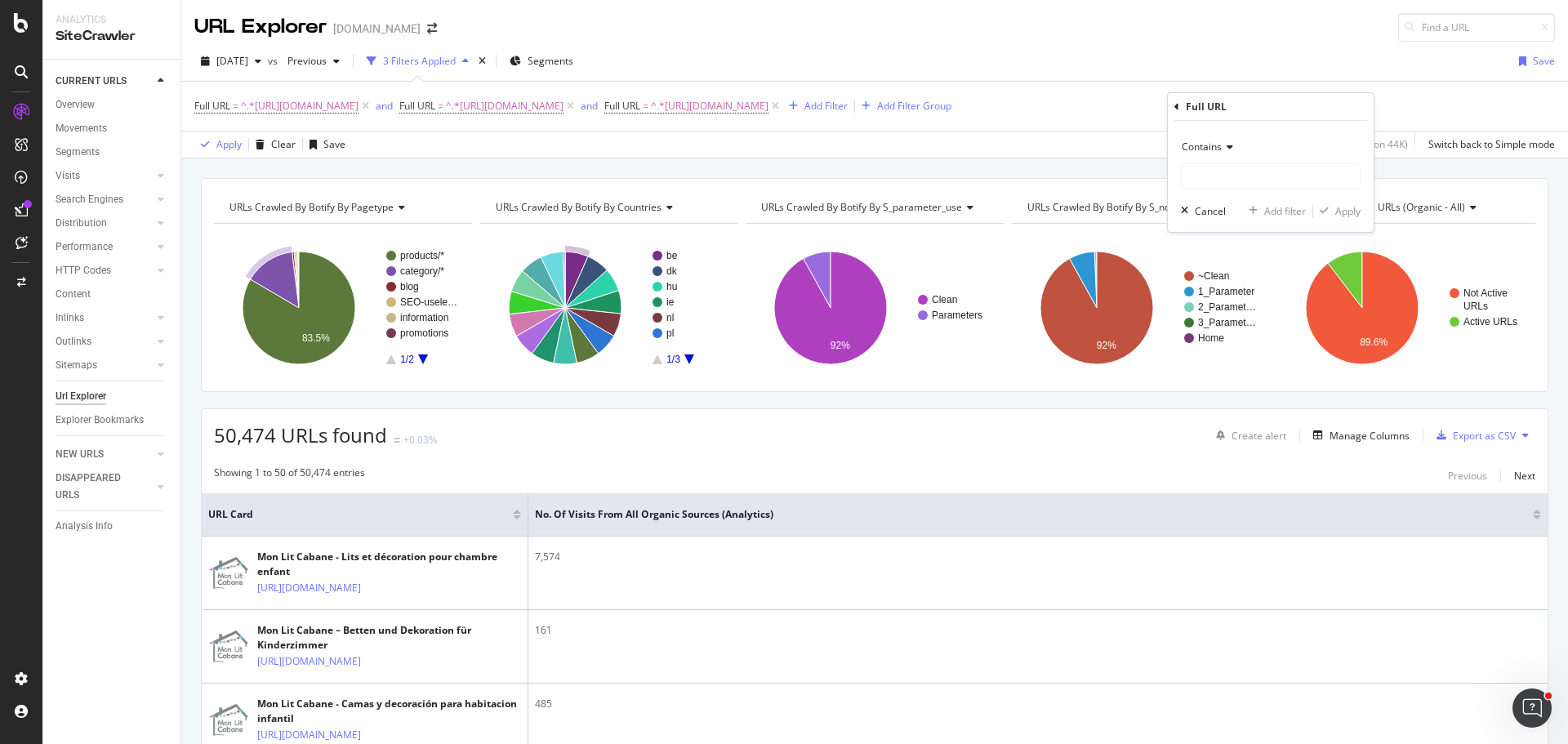
click at [1234, 146] on div "Contains" at bounding box center [1270, 147] width 180 height 26
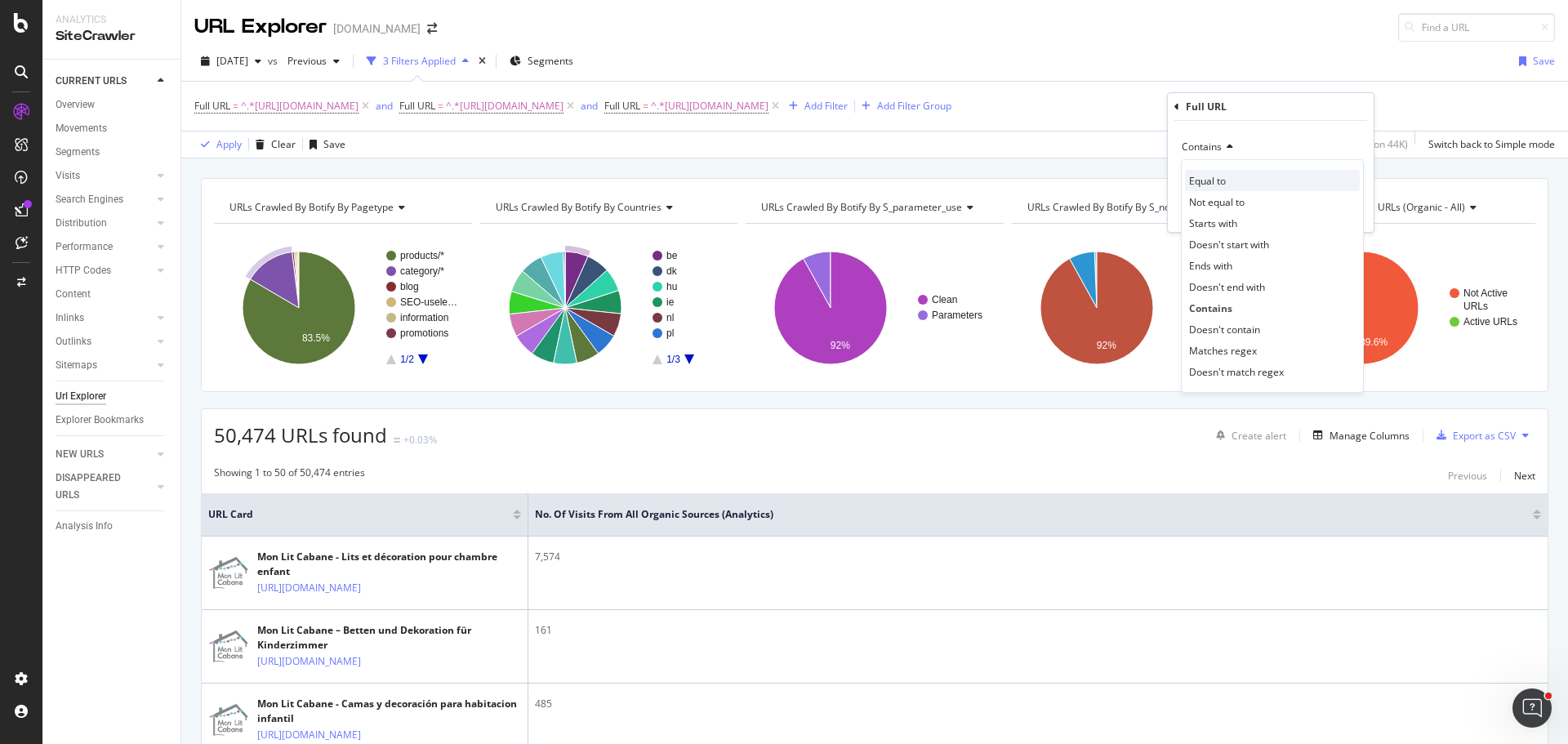
click at [1235, 181] on div "Equal to" at bounding box center [1271, 181] width 175 height 22
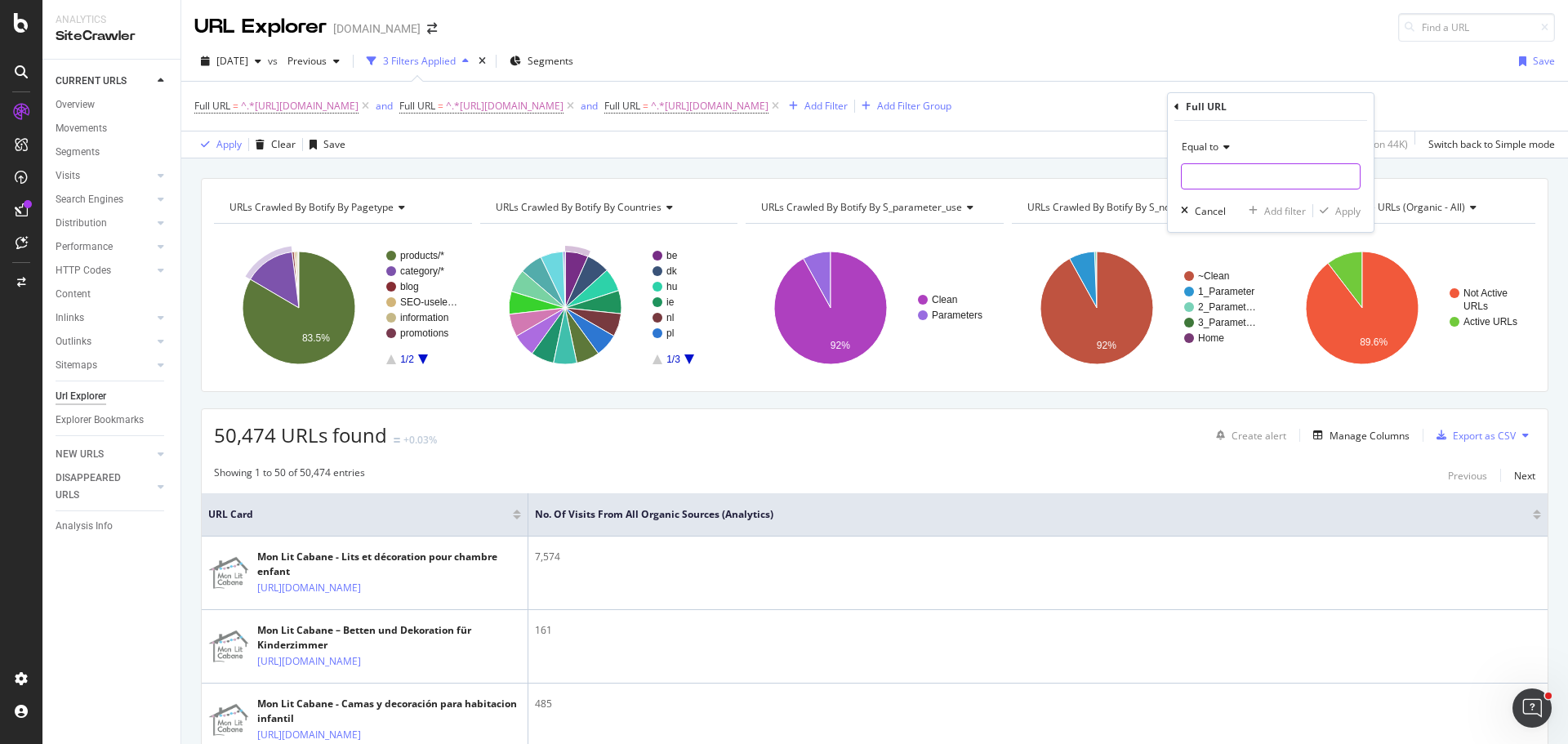
click at [1235, 174] on input "text" at bounding box center [1270, 177] width 178 height 26
paste input "[URL][DOMAIN_NAME]"
type input "[URL][DOMAIN_NAME]"
click at [1264, 207] on div "Add filter" at bounding box center [1285, 211] width 42 height 14
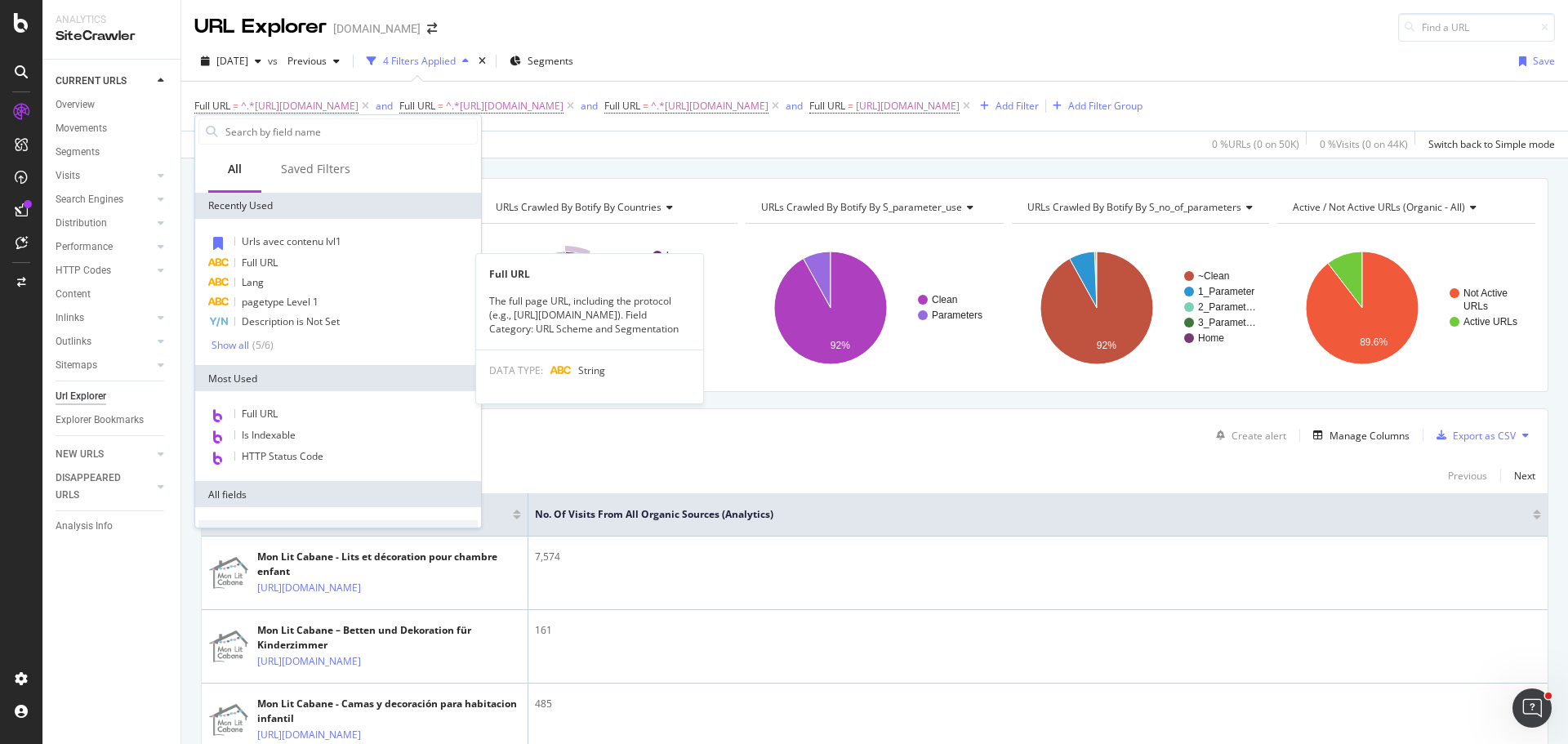
click at [283, 259] on div "Full URL" at bounding box center [338, 263] width 279 height 20
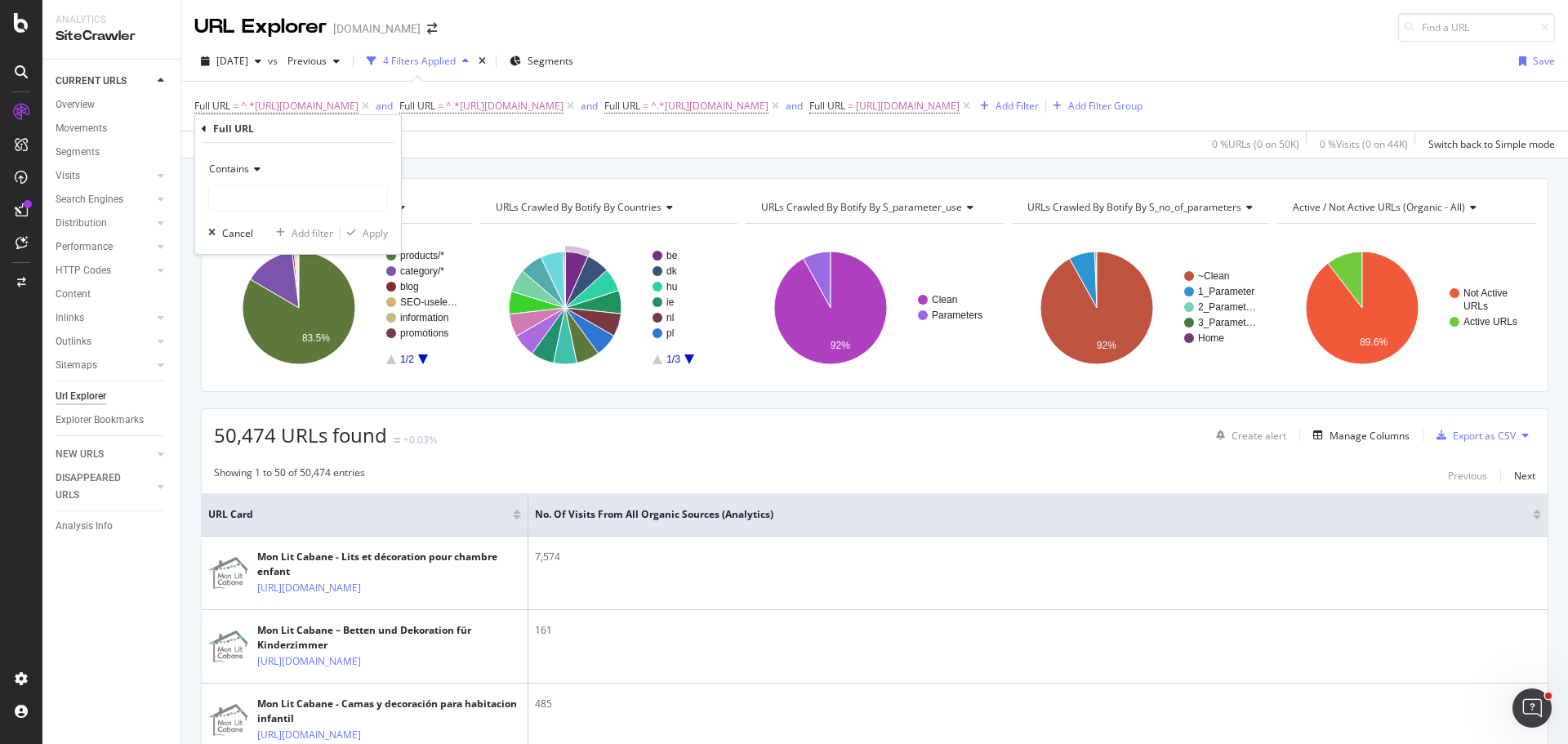
click at [245, 176] on div "Contains" at bounding box center [298, 169] width 180 height 26
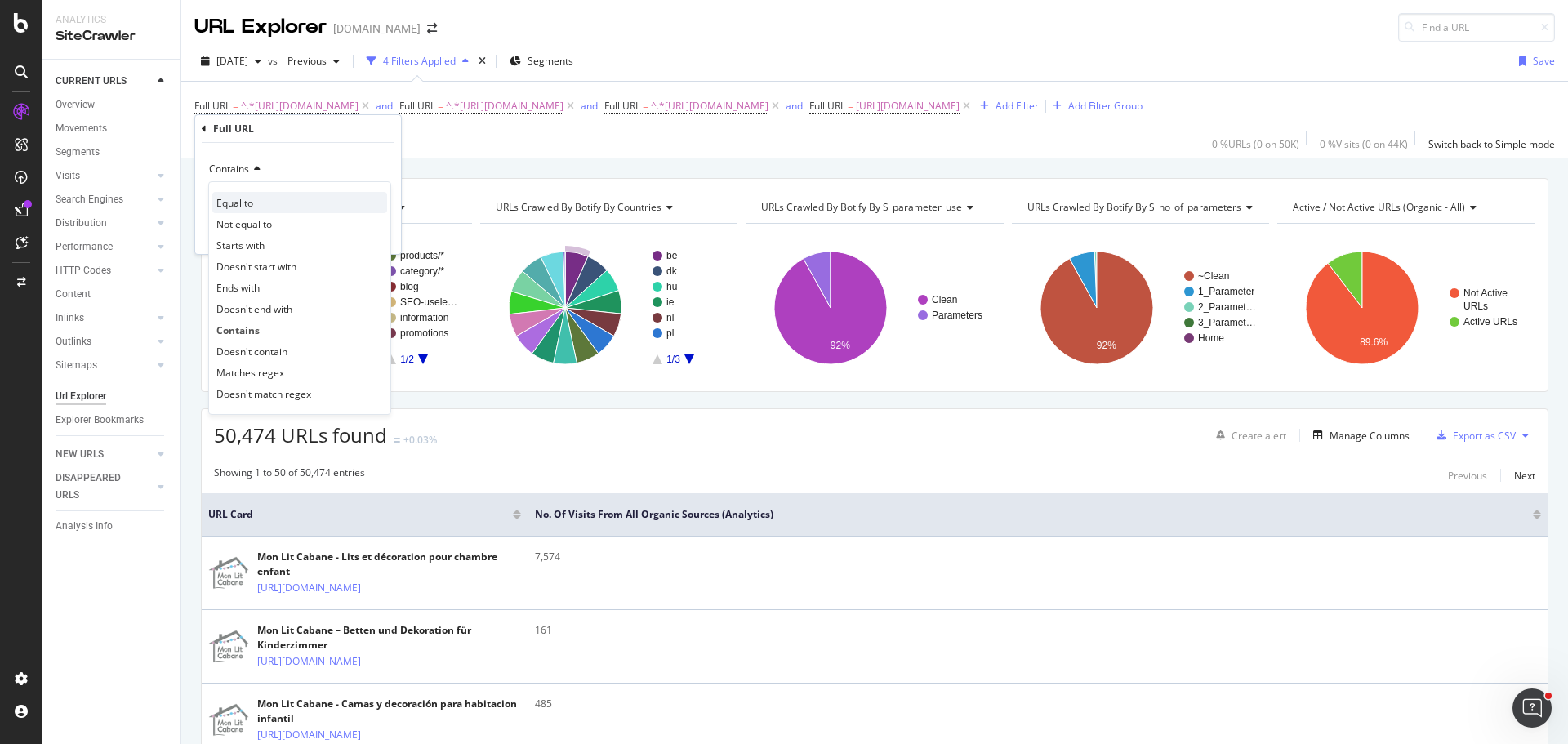
click at [272, 203] on div "Equal to" at bounding box center [299, 202] width 175 height 22
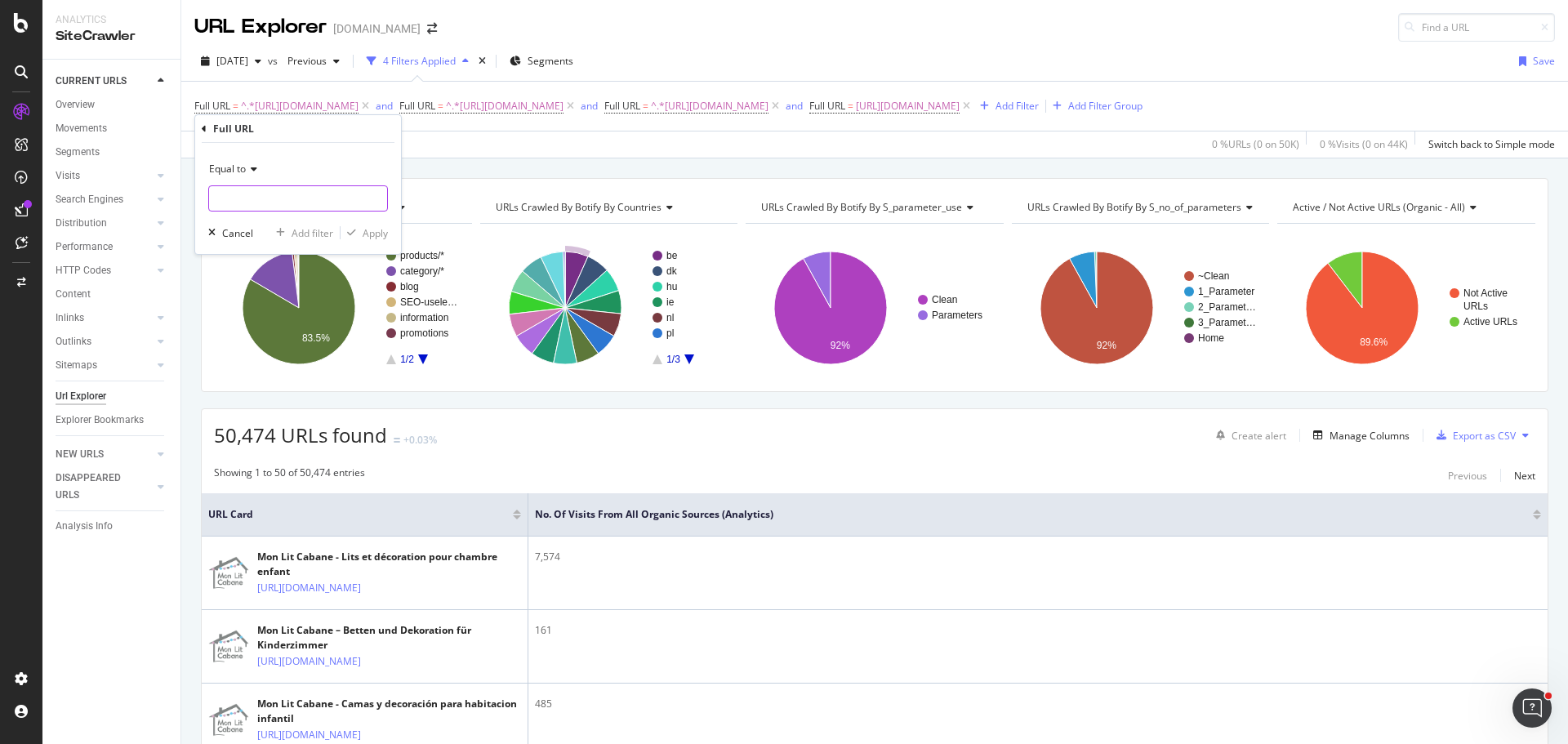
click at [272, 203] on input "text" at bounding box center [298, 198] width 178 height 26
paste input "[URL][DOMAIN_NAME]"
type input "[URL][DOMAIN_NAME]"
click at [298, 230] on div "Add filter" at bounding box center [312, 233] width 42 height 14
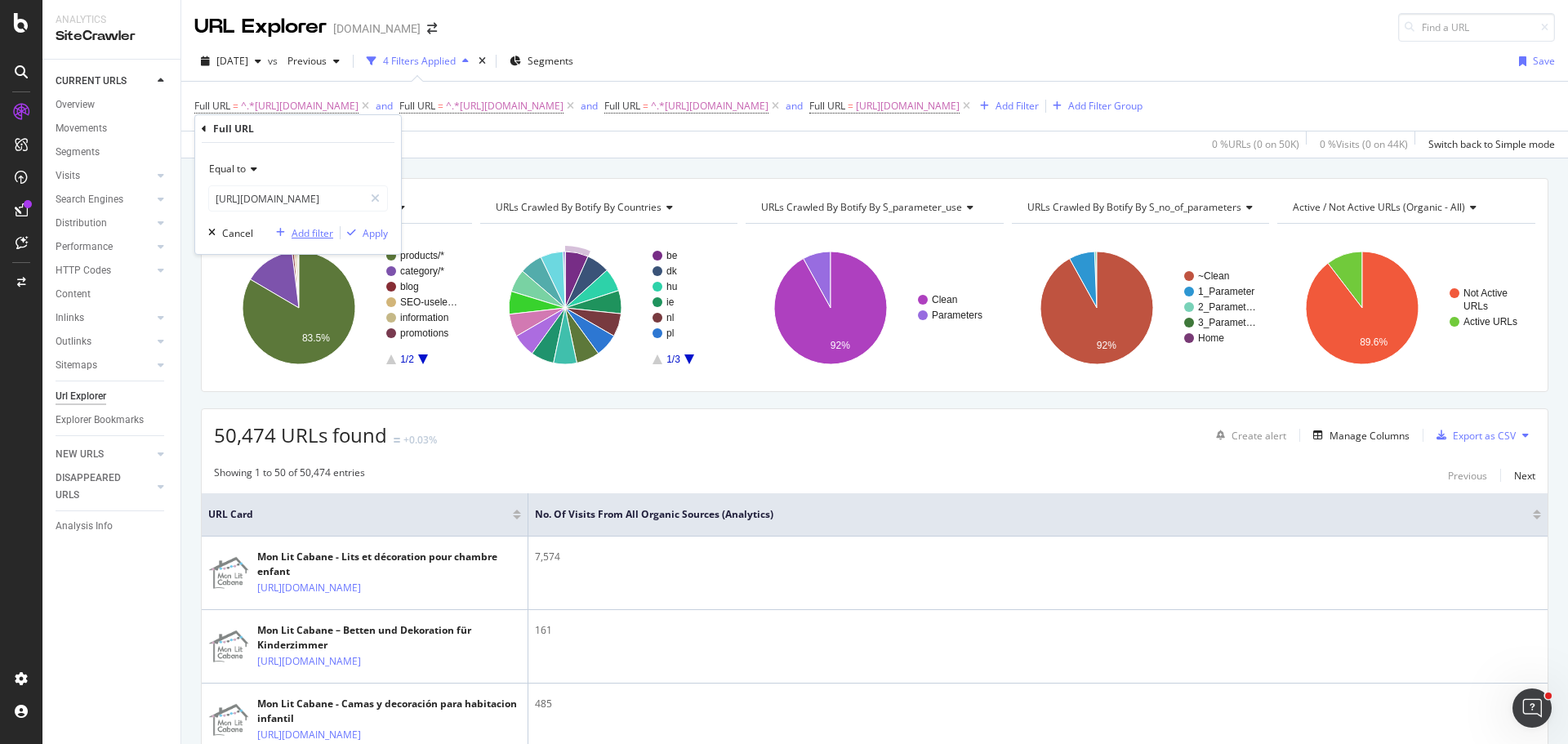
scroll to position [0, 0]
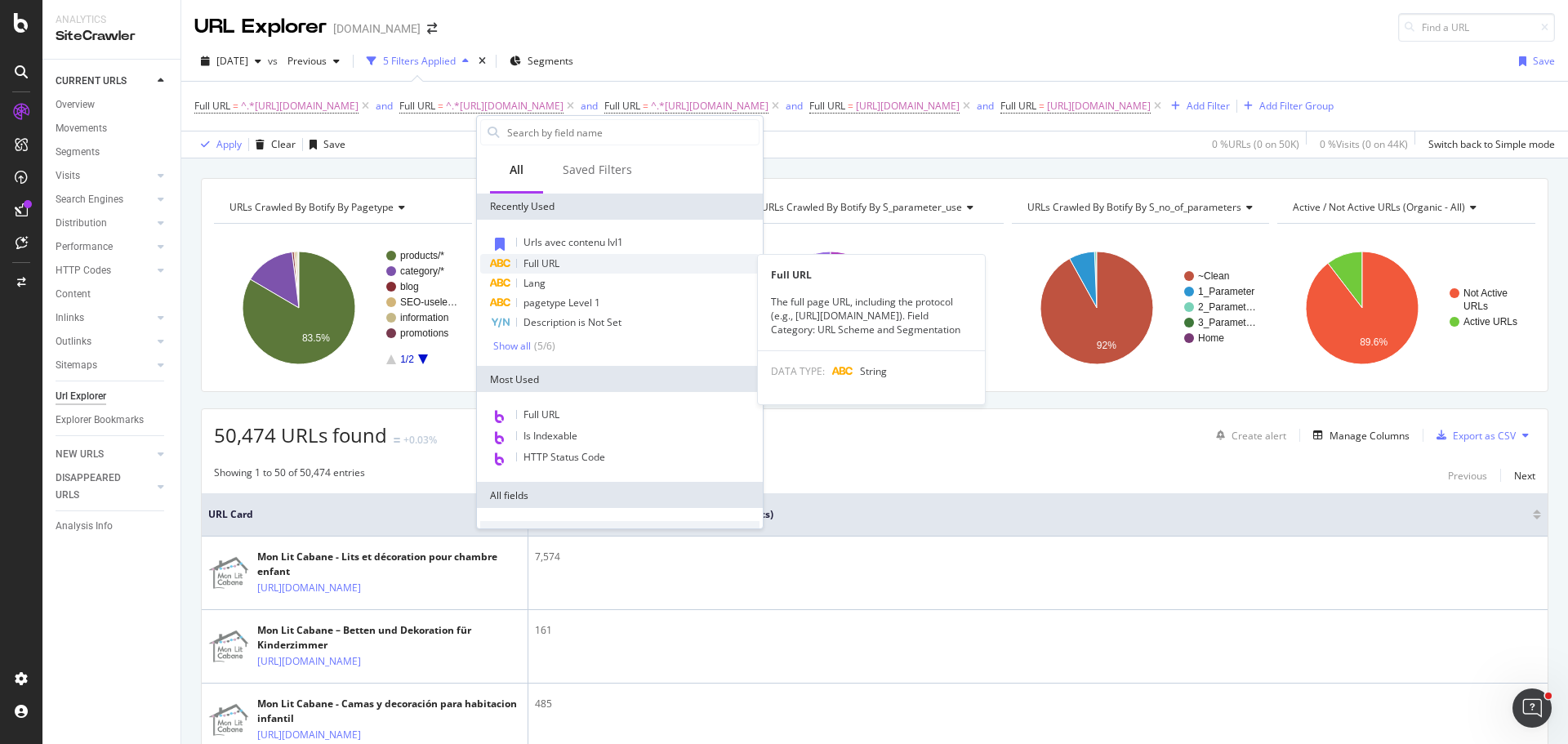
click at [554, 264] on span "Full URL" at bounding box center [541, 263] width 36 height 14
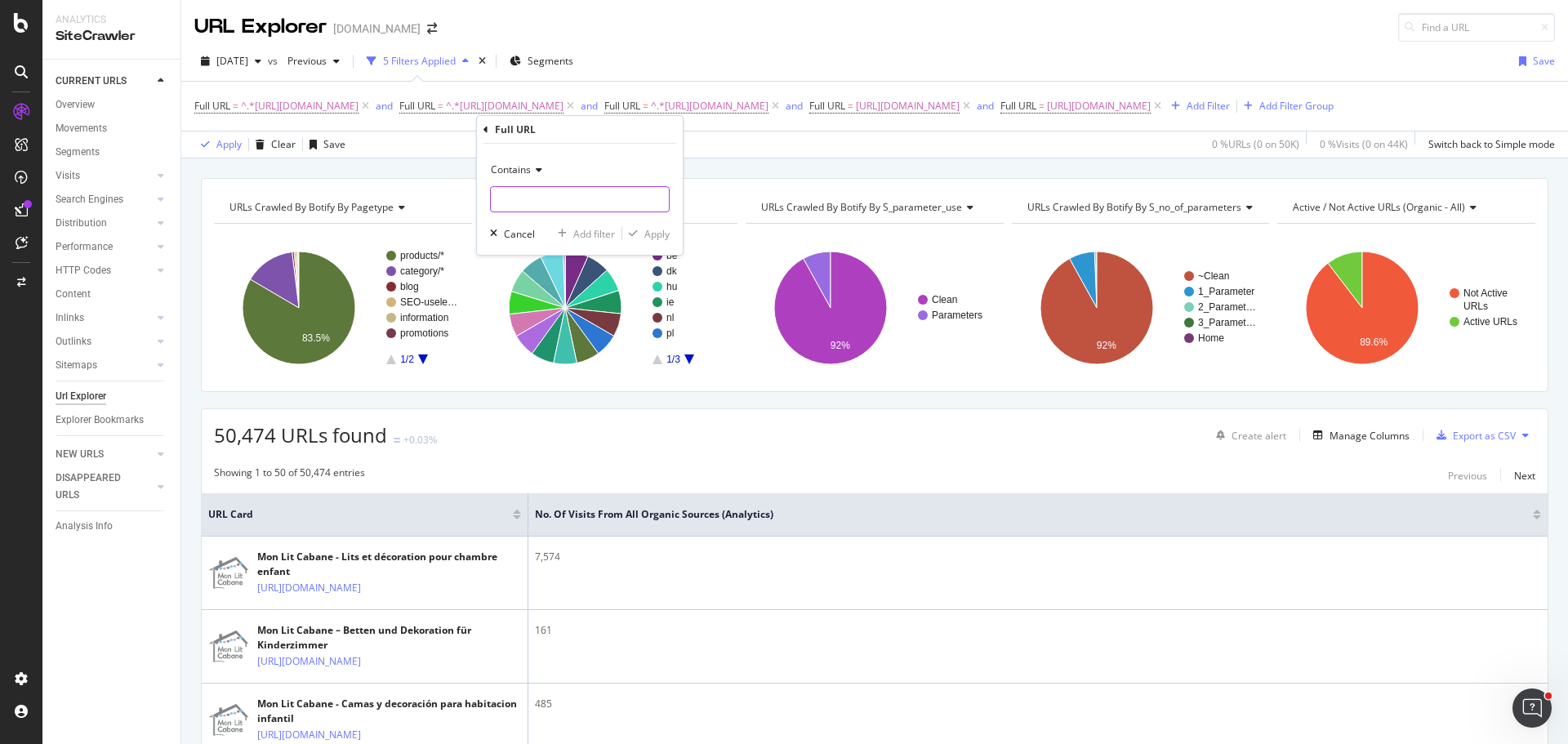
click at [554, 197] on input "text" at bounding box center [580, 199] width 178 height 26
paste input "[URL][DOMAIN_NAME]"
type input "[URL][DOMAIN_NAME]"
click at [596, 231] on div "Add filter" at bounding box center [594, 234] width 42 height 14
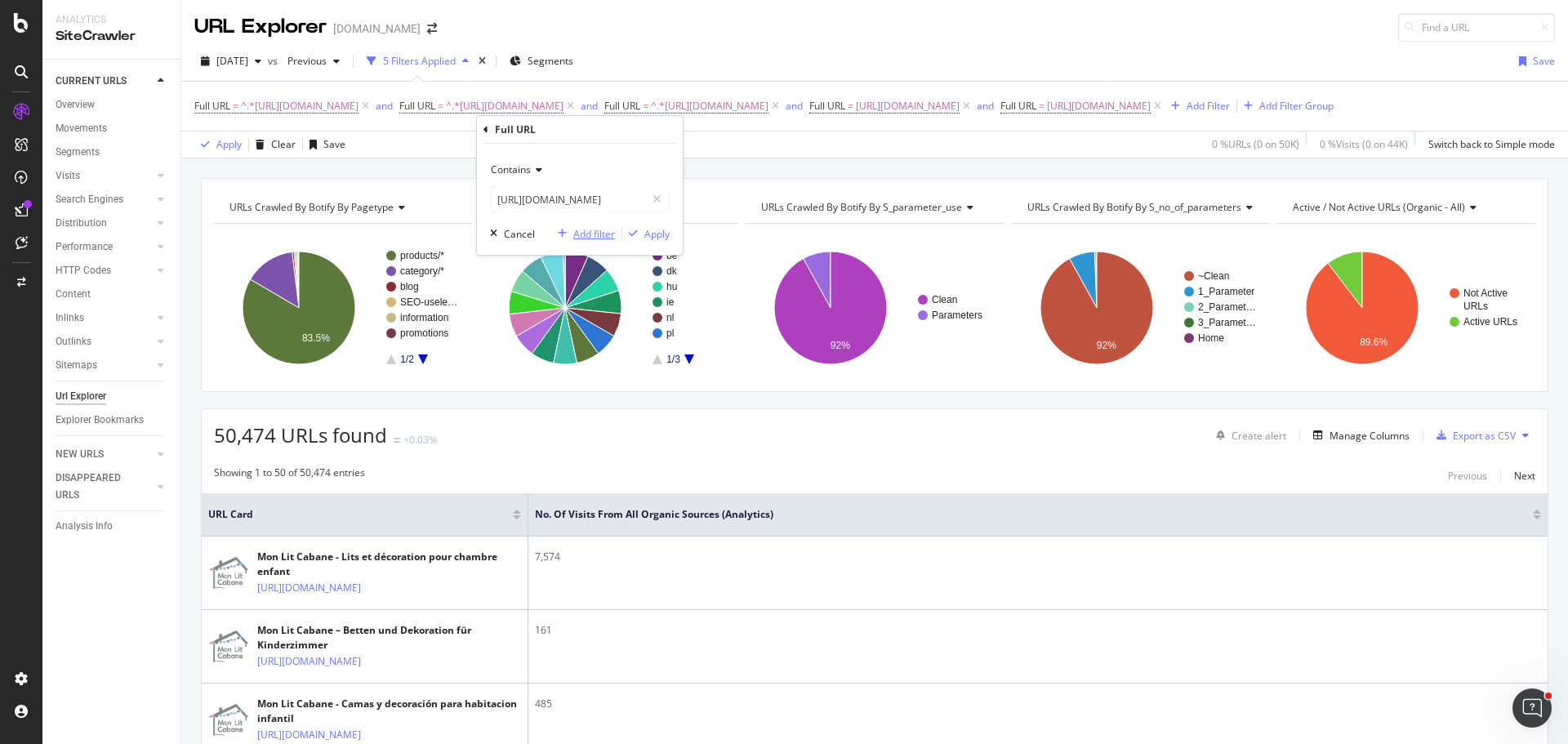
scroll to position [0, 0]
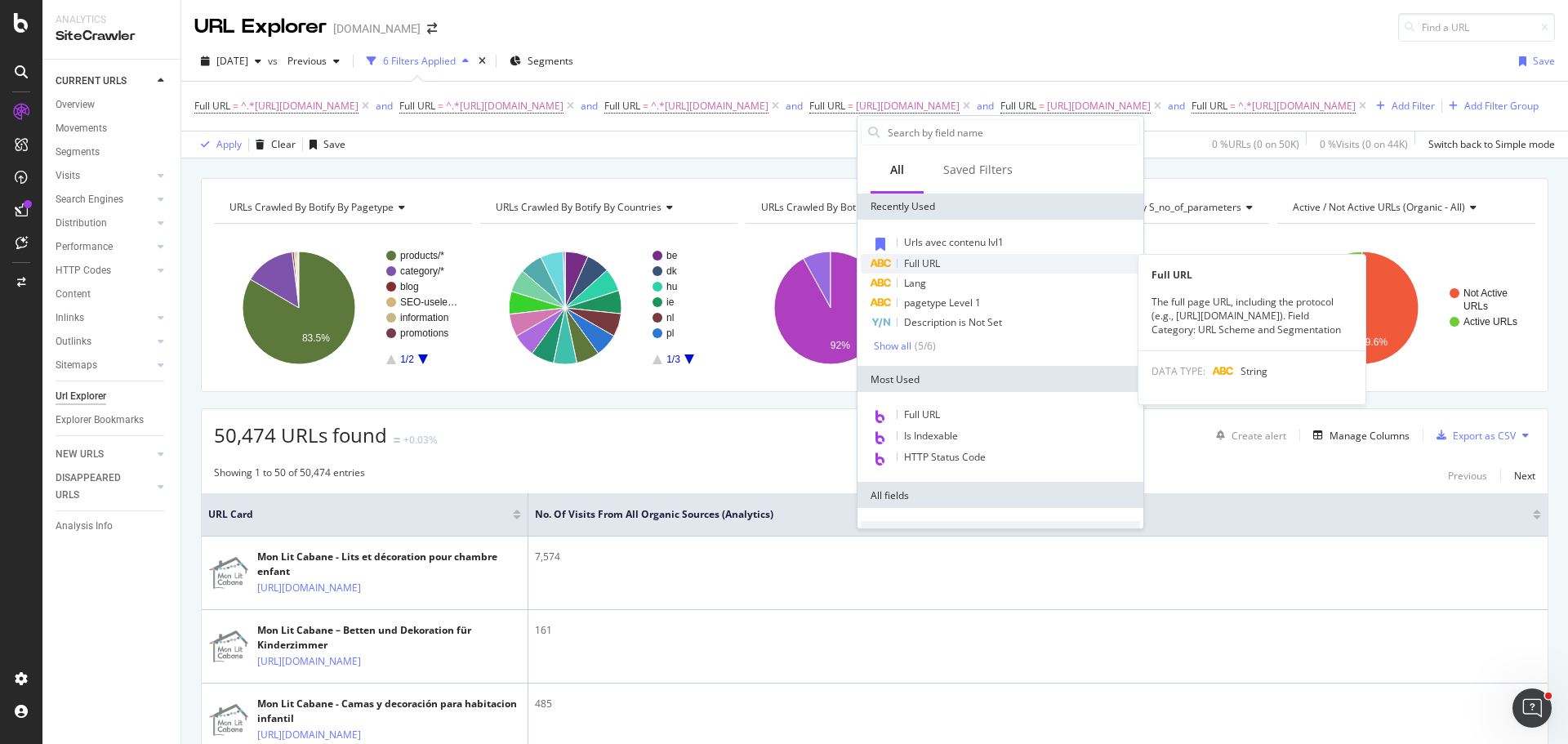
click at [940, 260] on span "Full URL" at bounding box center [922, 263] width 36 height 14
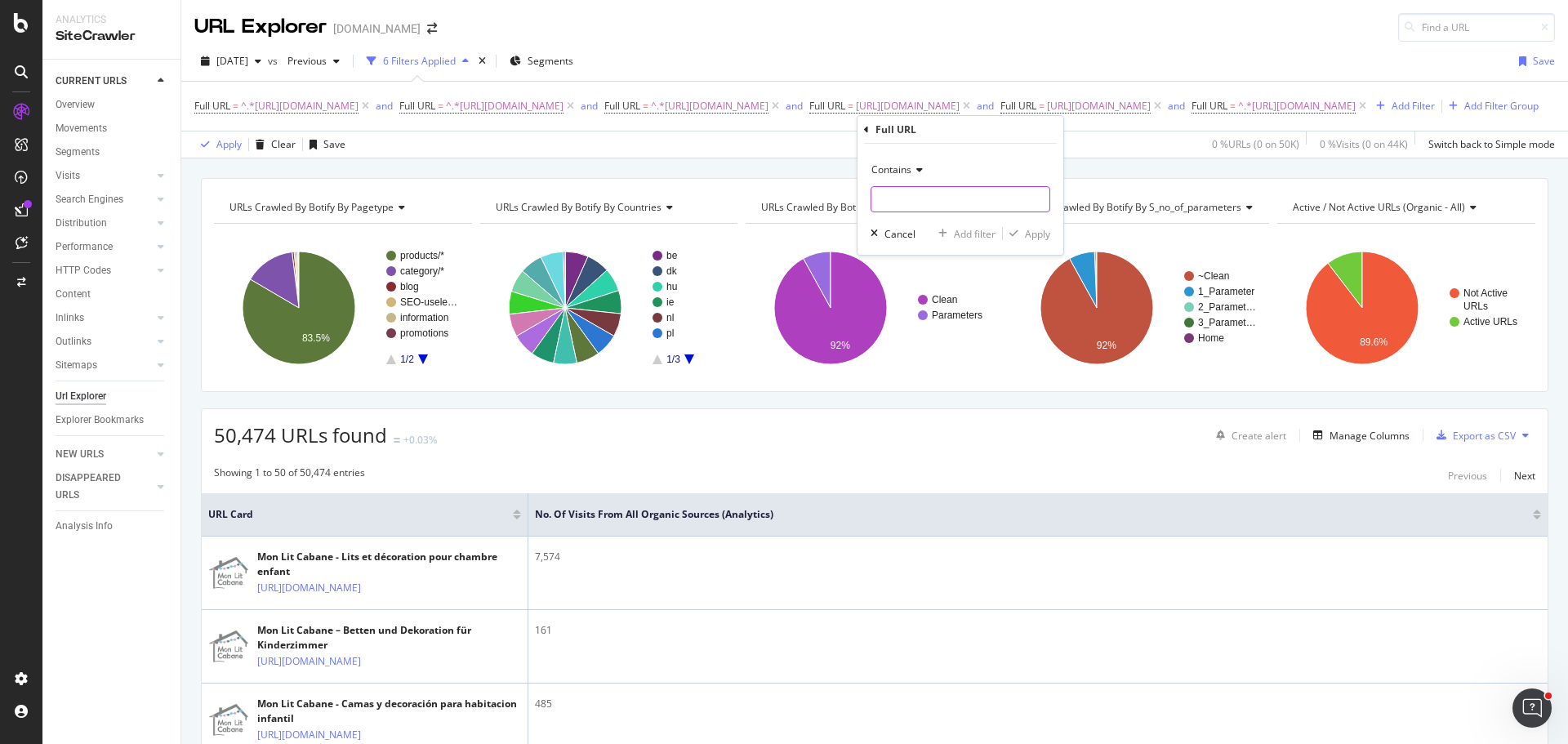
click at [913, 202] on input "text" at bounding box center [960, 199] width 178 height 26
paste input "[URL][DOMAIN_NAME]"
type input "[URL][DOMAIN_NAME]"
click at [965, 232] on div "Add filter" at bounding box center [974, 234] width 42 height 14
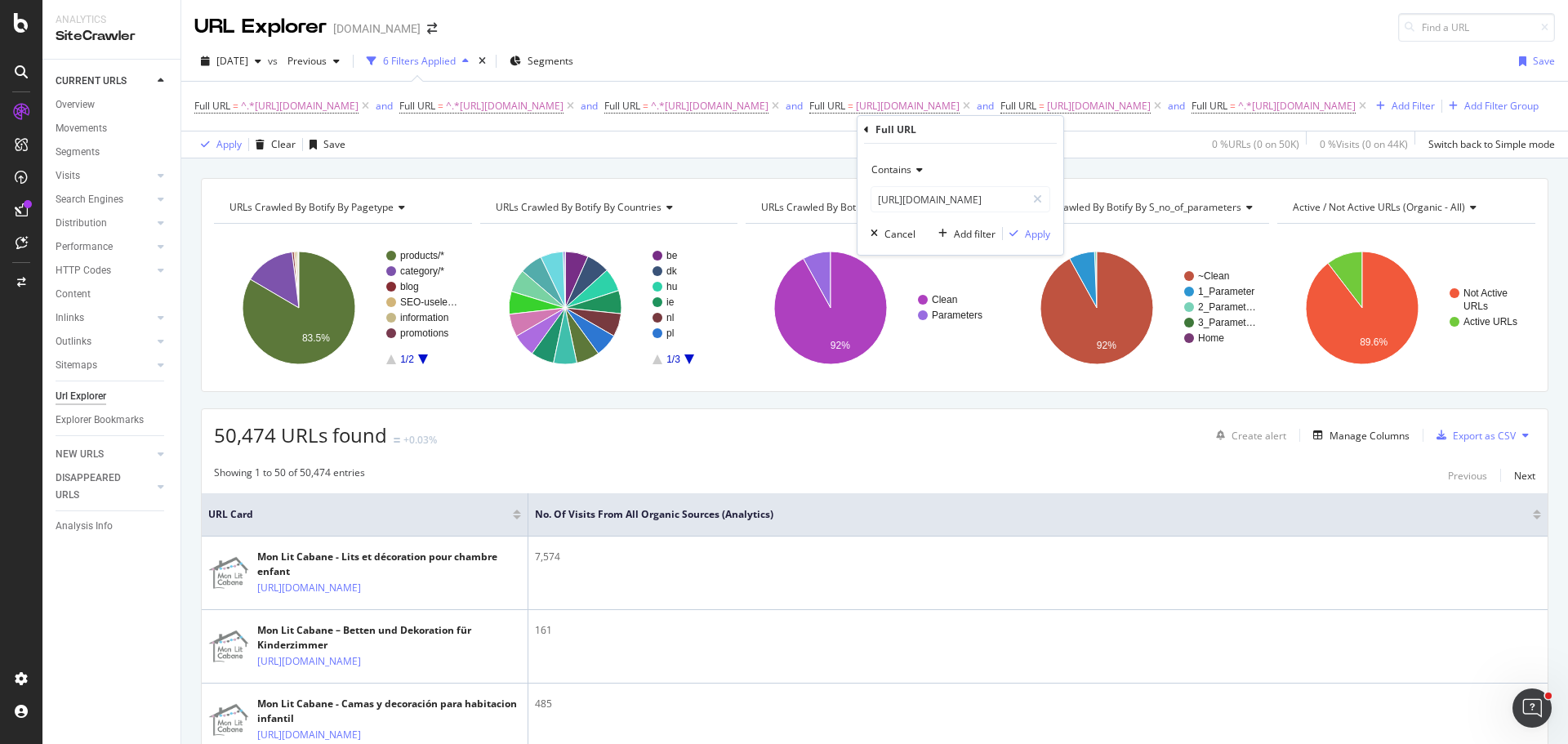
scroll to position [0, 0]
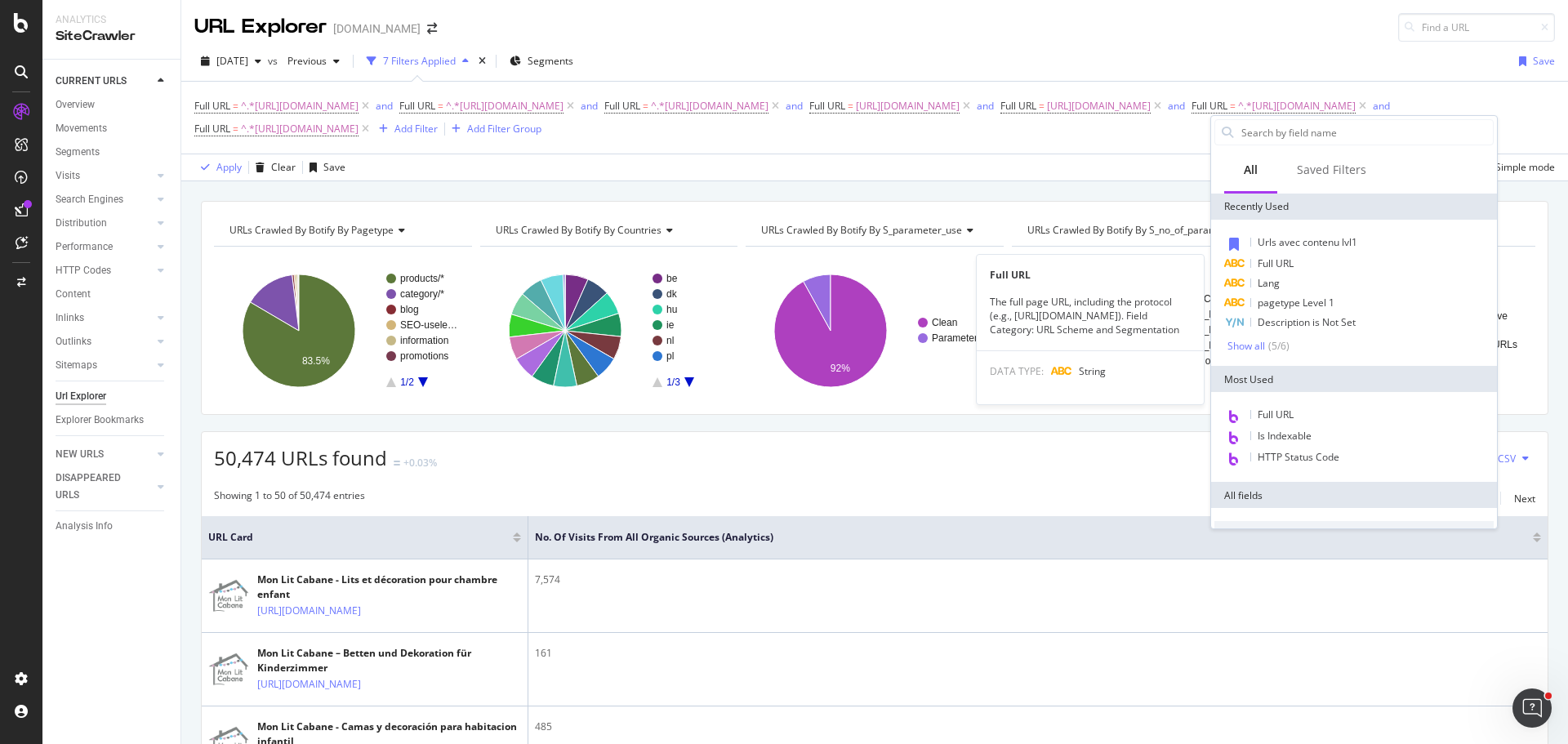
drag, startPoint x: 1282, startPoint y: 264, endPoint x: 1221, endPoint y: 269, distance: 61.2
click at [1282, 264] on span "Full URL" at bounding box center [1275, 263] width 36 height 14
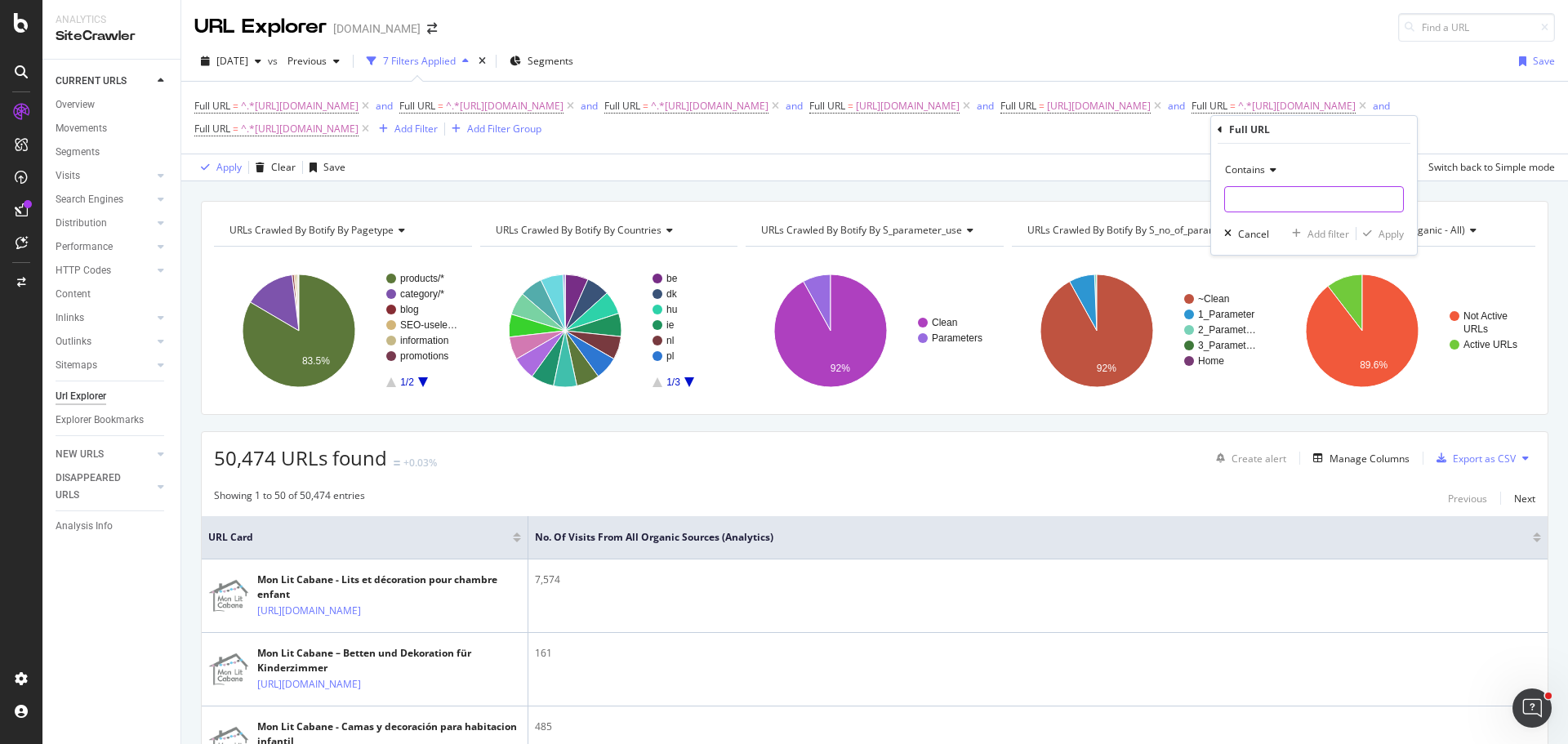
click at [1262, 197] on input "text" at bounding box center [1314, 199] width 178 height 26
paste input "[URL][DOMAIN_NAME]"
type input "[URL][DOMAIN_NAME]"
click at [1341, 234] on div "Add filter" at bounding box center [1328, 234] width 42 height 14
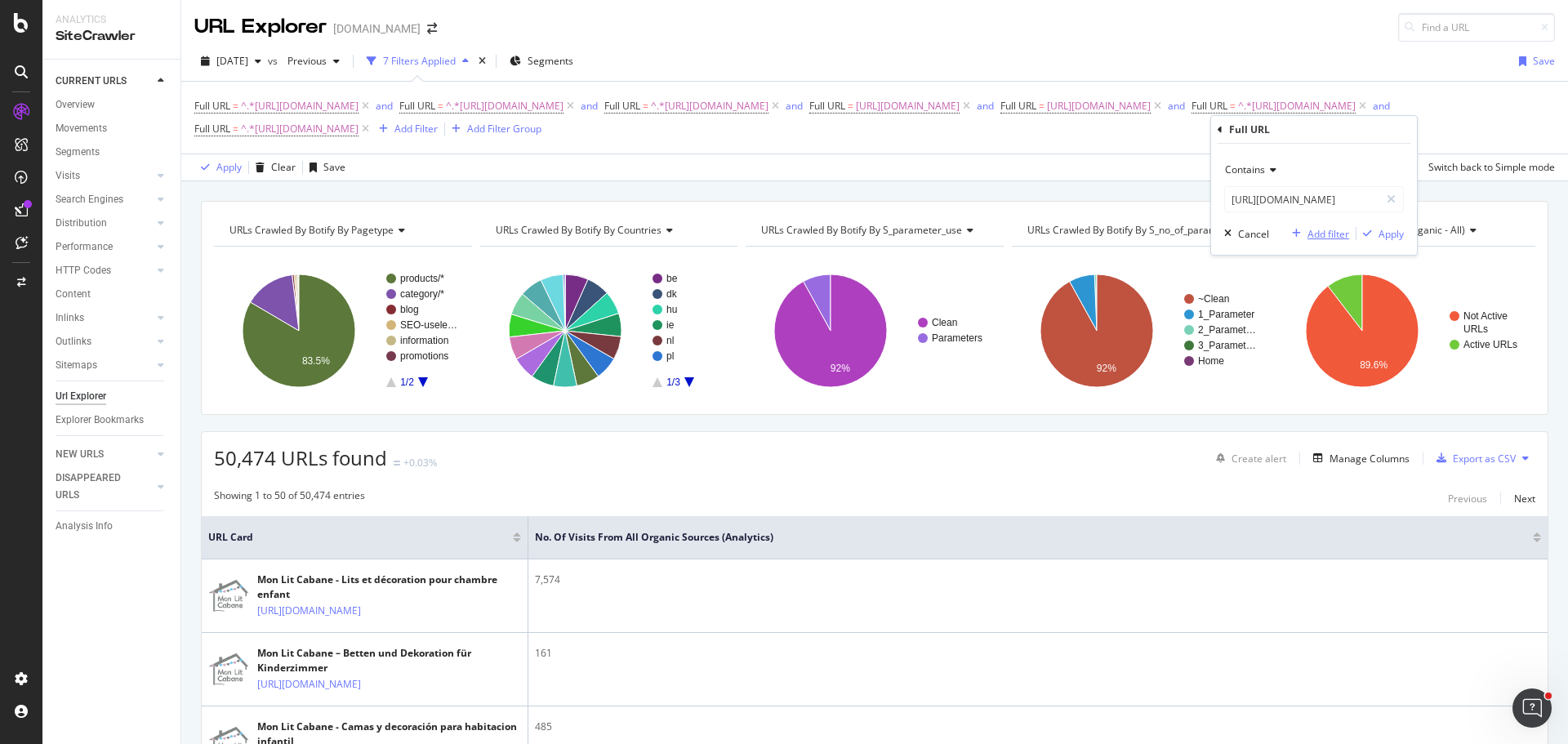
scroll to position [0, 0]
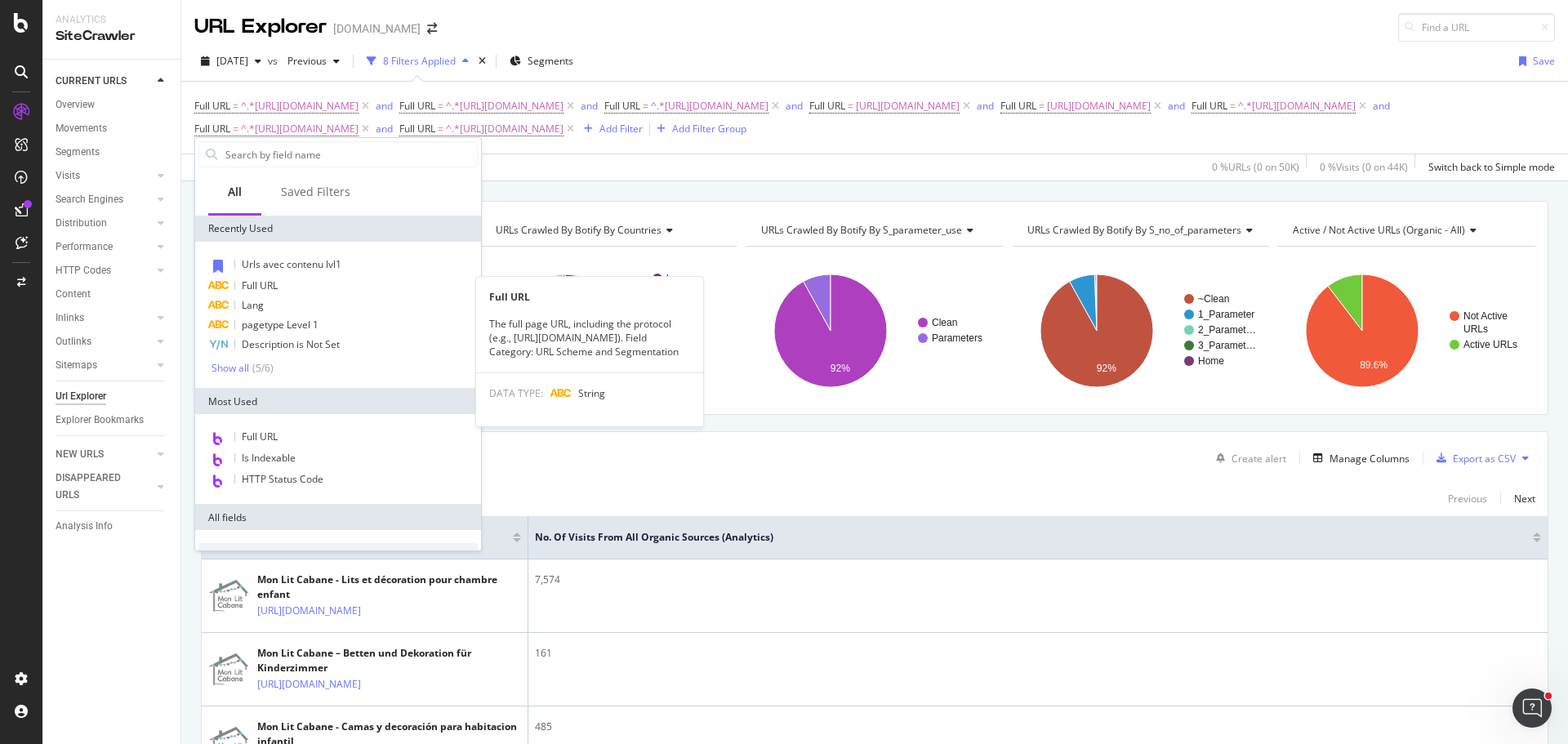
click at [298, 282] on div "Full URL" at bounding box center [338, 285] width 279 height 20
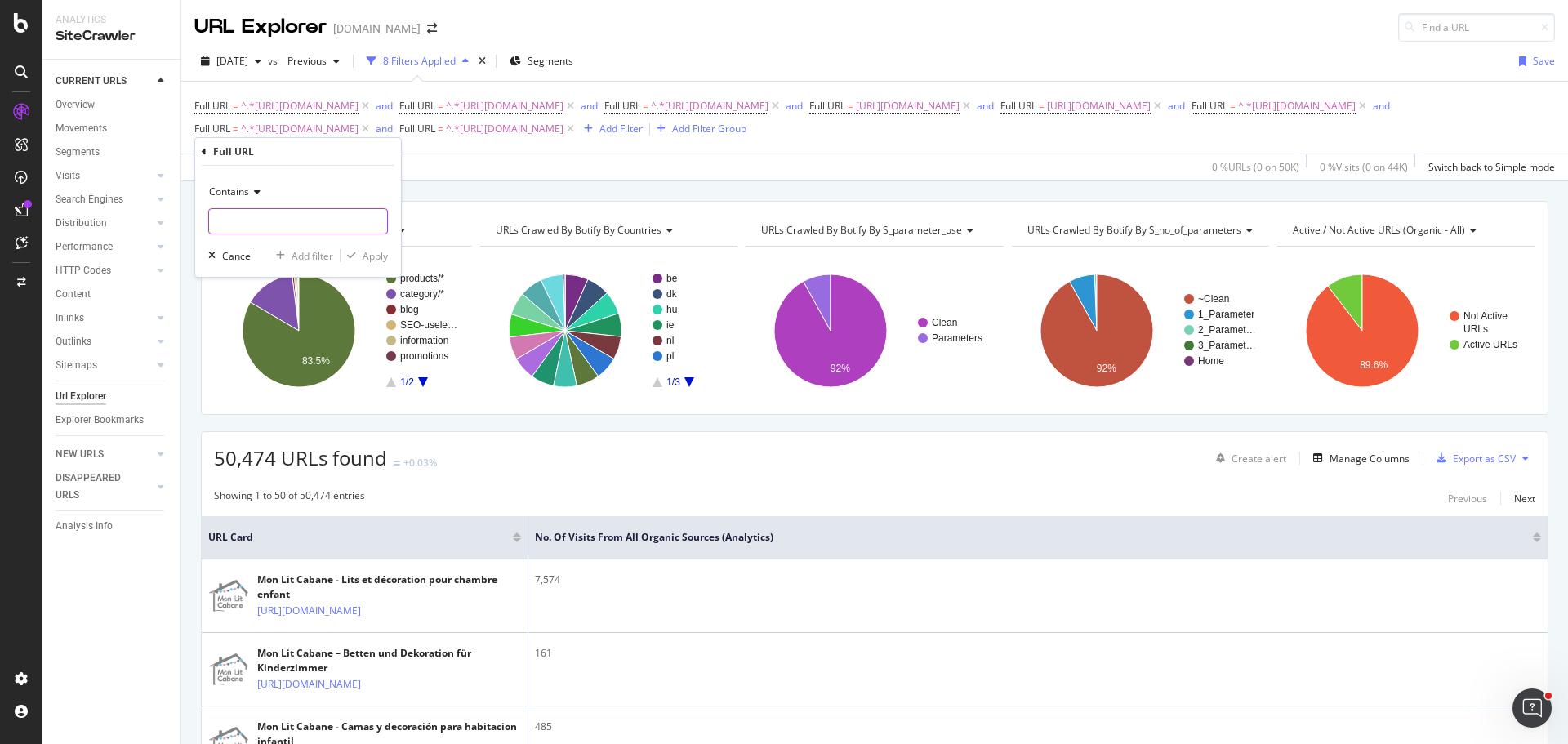
click at [346, 222] on input "text" at bounding box center [298, 222] width 178 height 26
paste input "[URL][DOMAIN_NAME]"
type input "[URL][DOMAIN_NAME]"
click at [303, 254] on div "Add filter" at bounding box center [312, 255] width 42 height 14
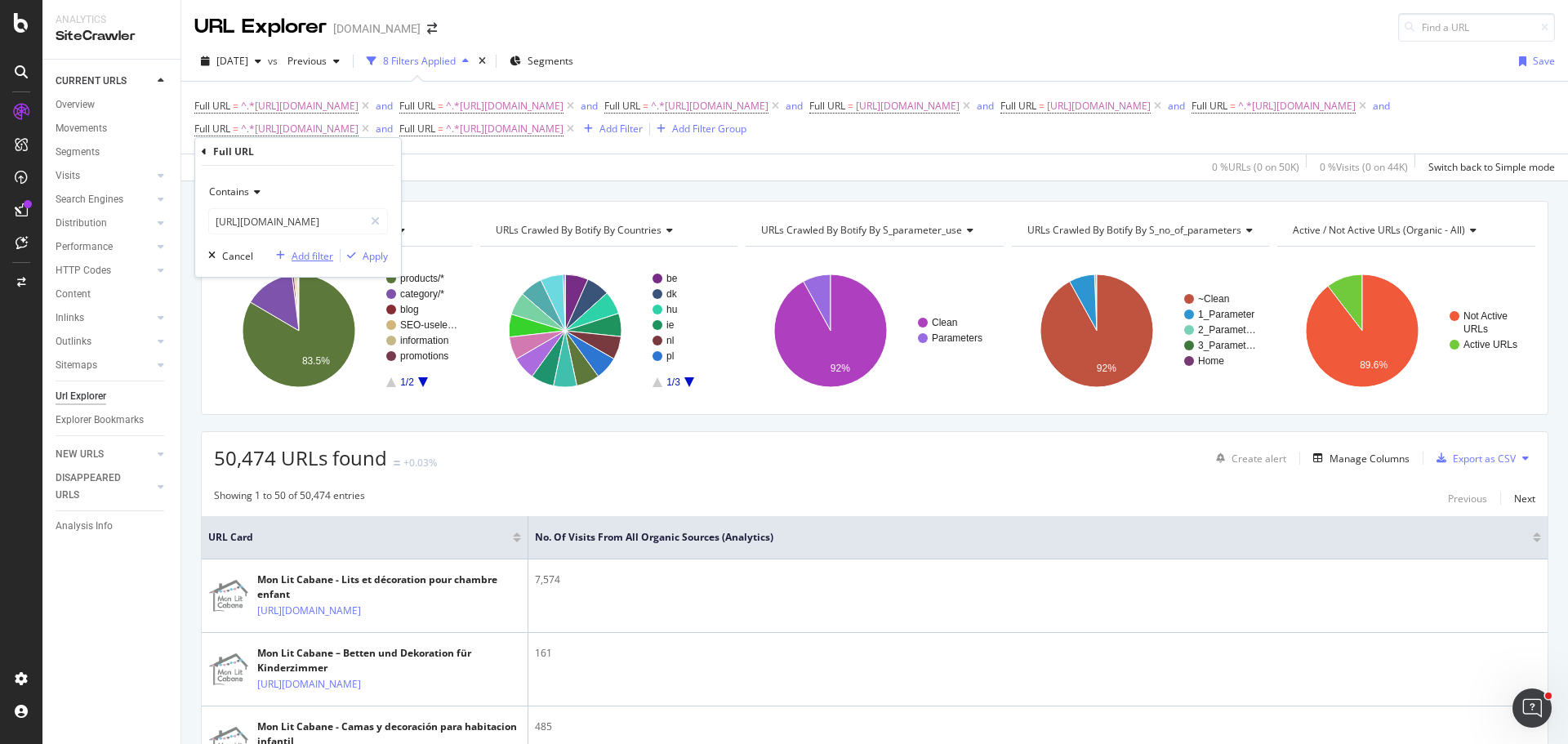
scroll to position [0, 0]
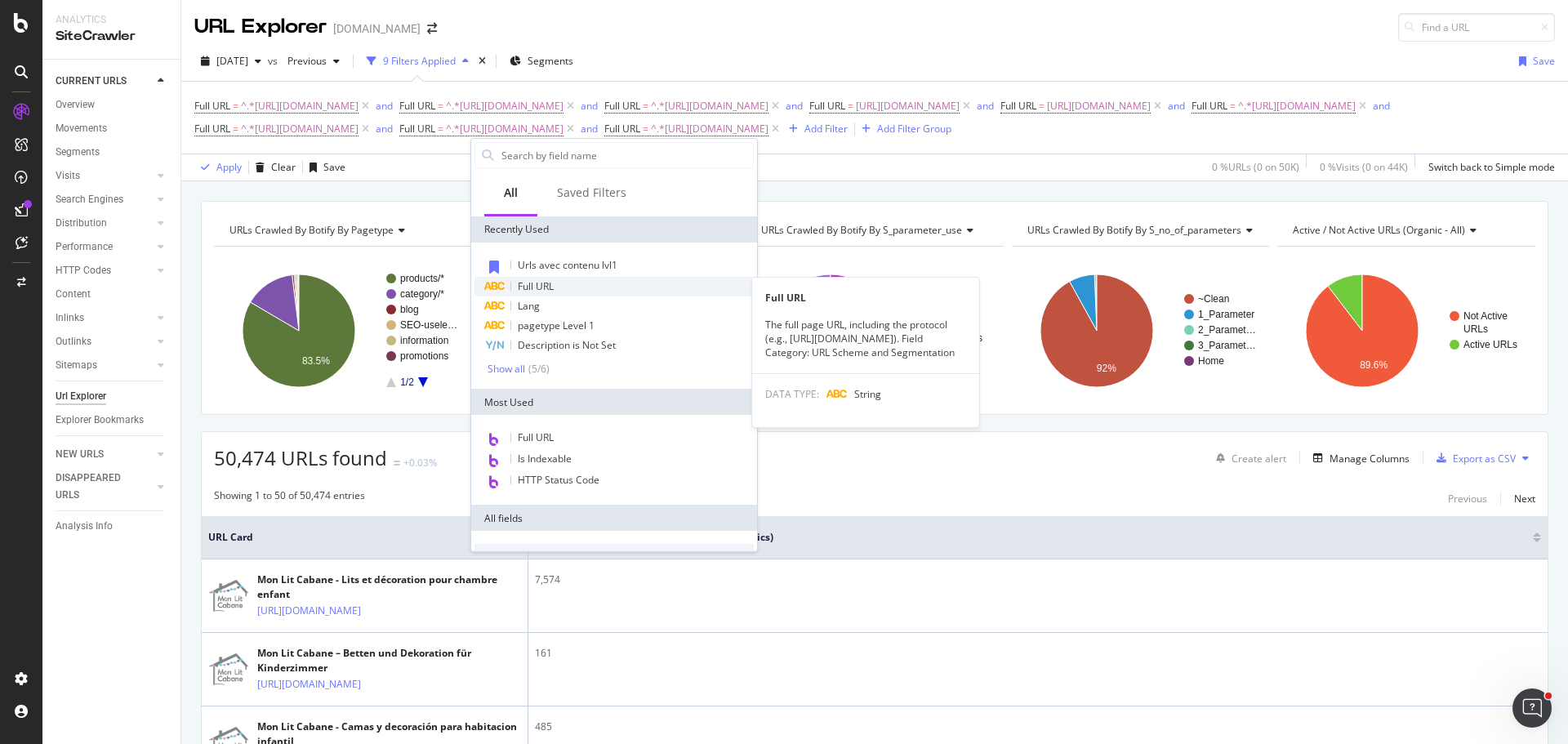
click at [546, 279] on div "Full URL" at bounding box center [614, 286] width 279 height 20
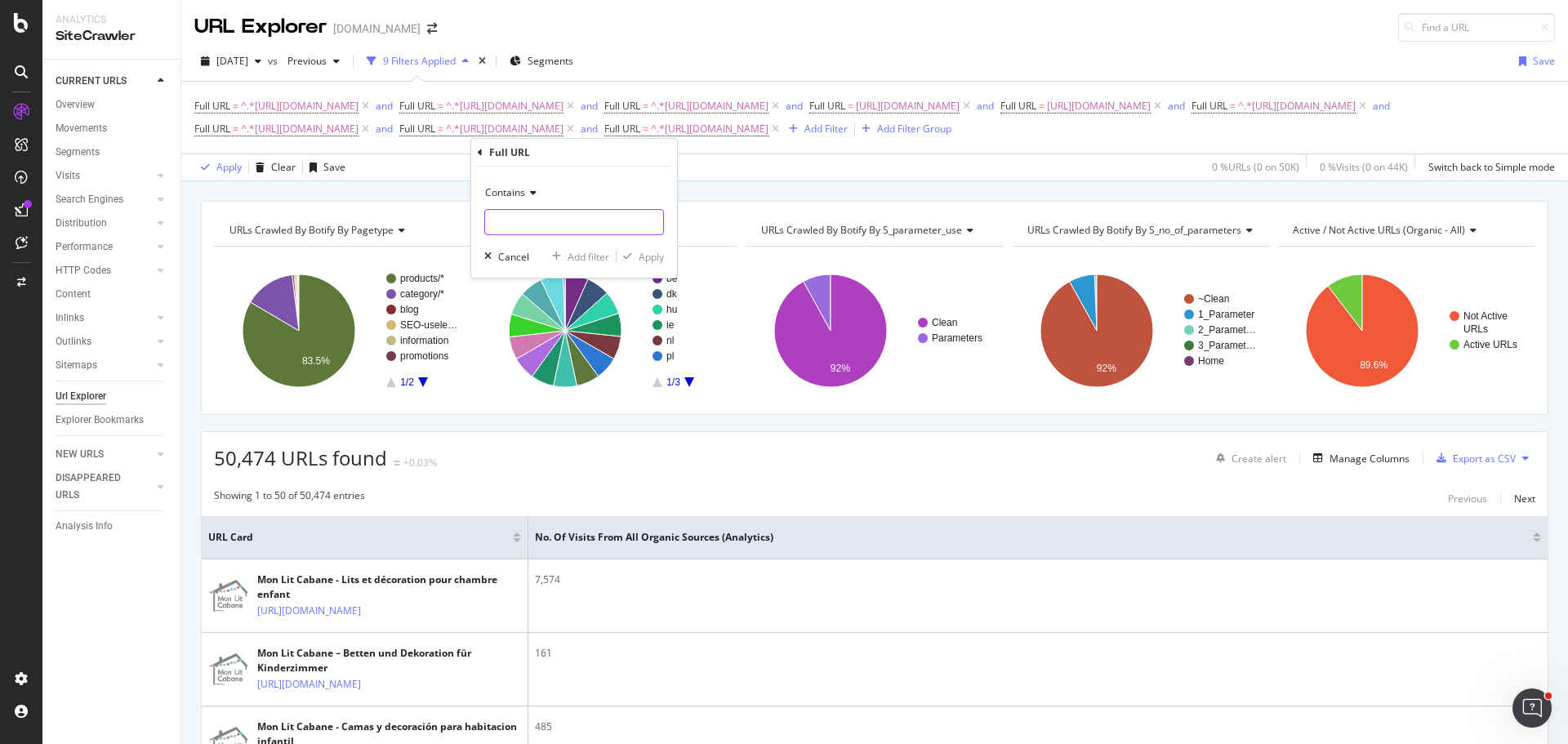
click at [561, 221] on input "text" at bounding box center [573, 222] width 178 height 26
paste input "[URL][DOMAIN_NAME]"
type input "[URL][DOMAIN_NAME]"
click at [590, 256] on div "Add filter" at bounding box center [588, 256] width 42 height 14
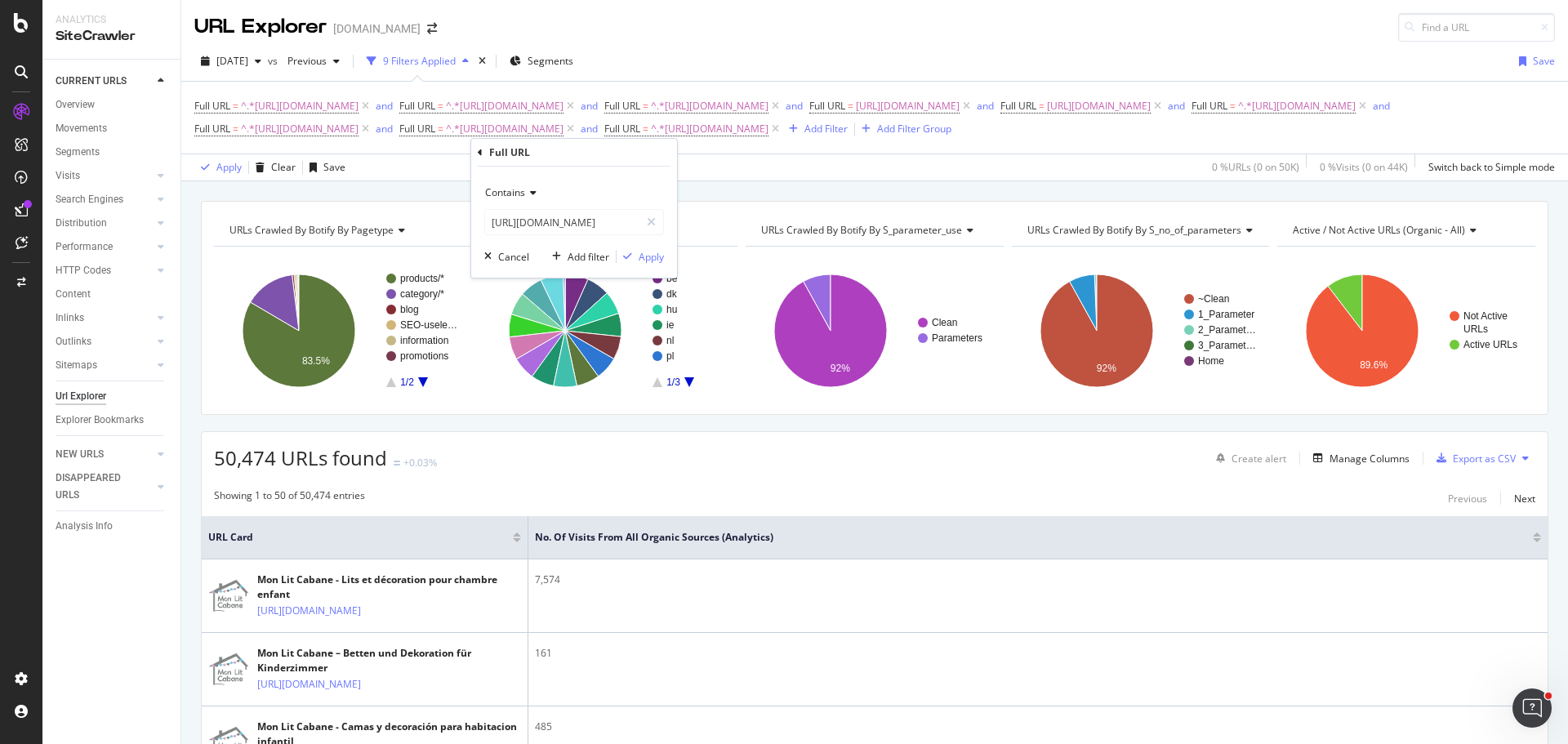
scroll to position [0, 0]
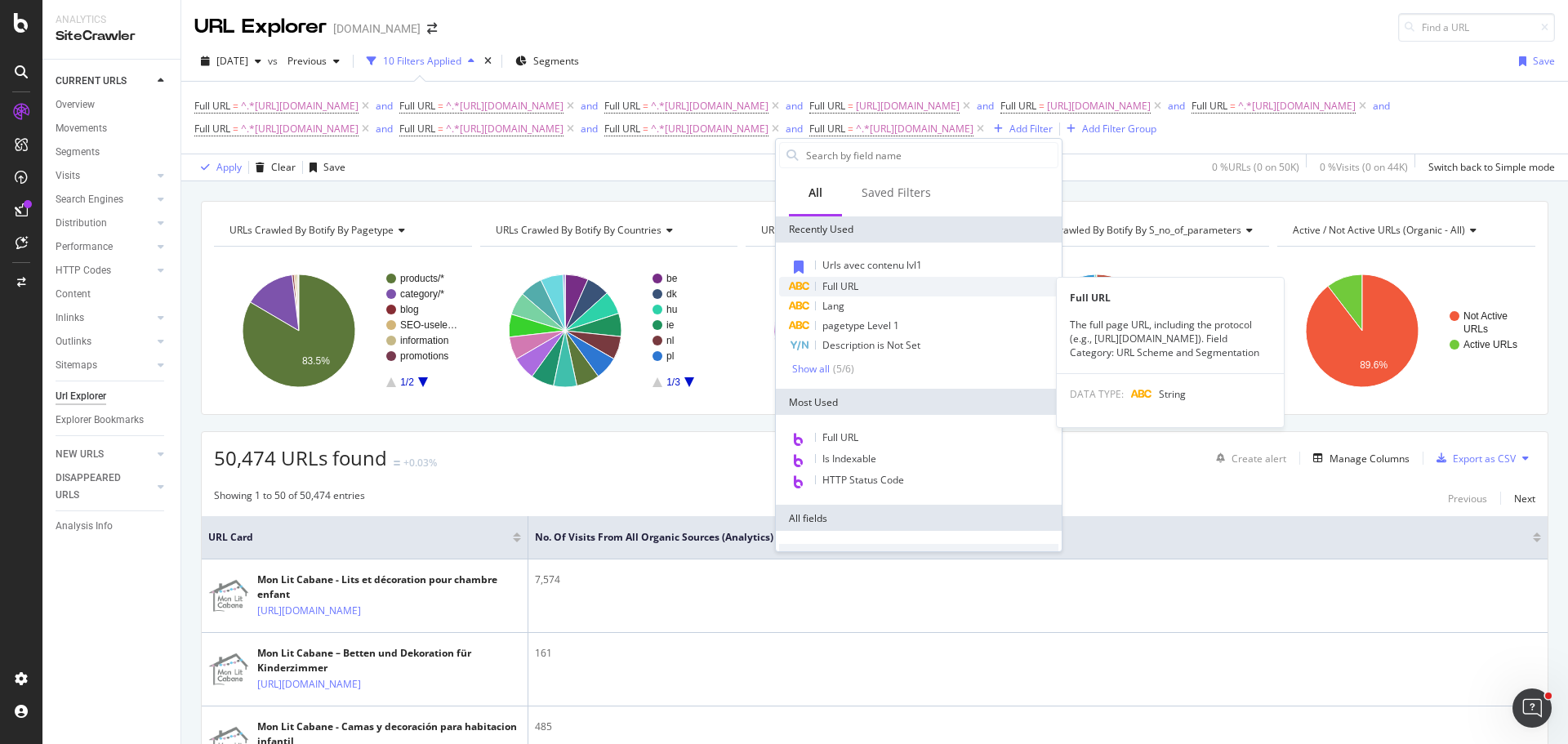
click at [864, 290] on div "Full URL" at bounding box center [919, 286] width 279 height 20
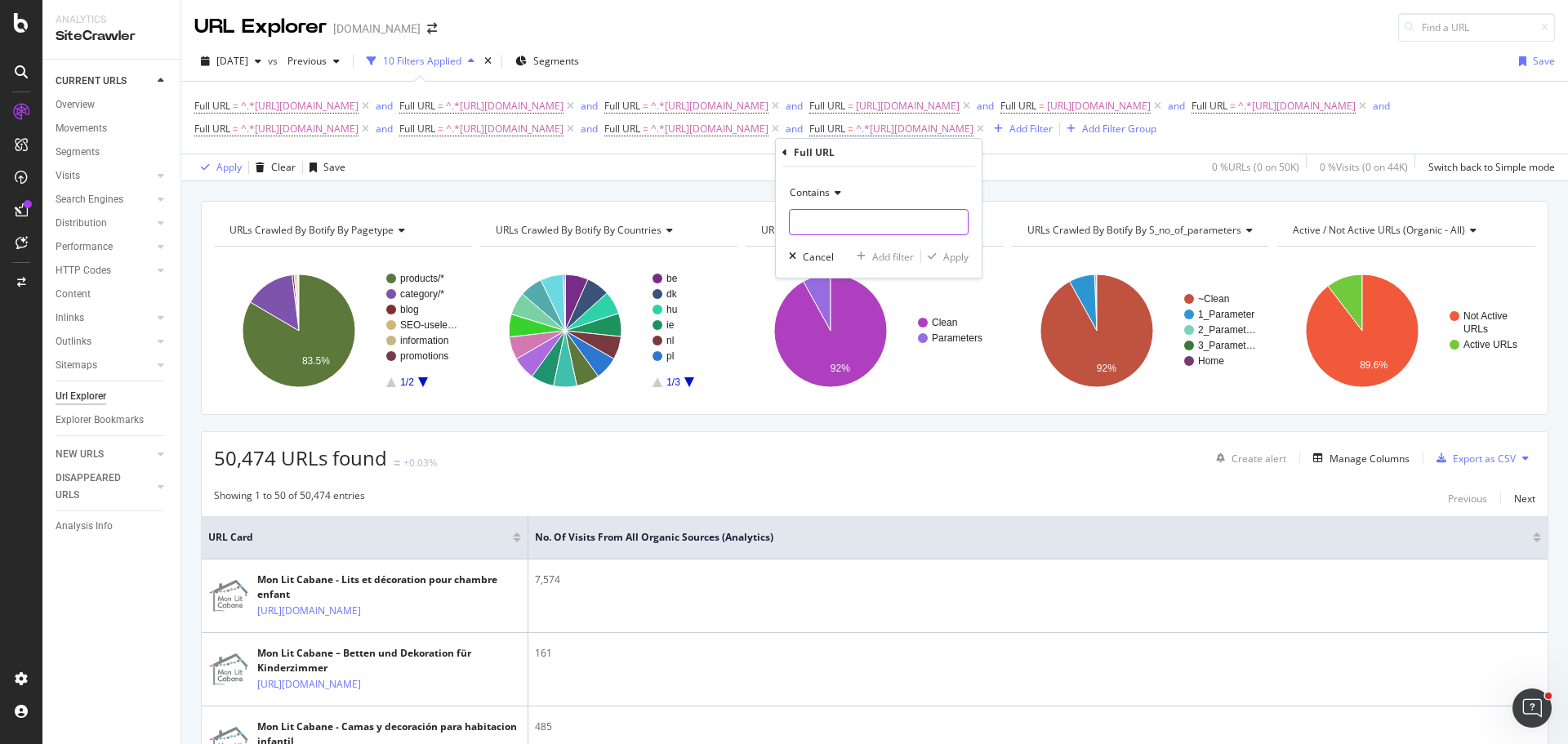
click at [861, 225] on input "text" at bounding box center [878, 222] width 178 height 26
paste input "[URL][DOMAIN_NAME]"
type input "[URL][DOMAIN_NAME]"
click at [891, 255] on div "Add filter" at bounding box center [893, 256] width 42 height 14
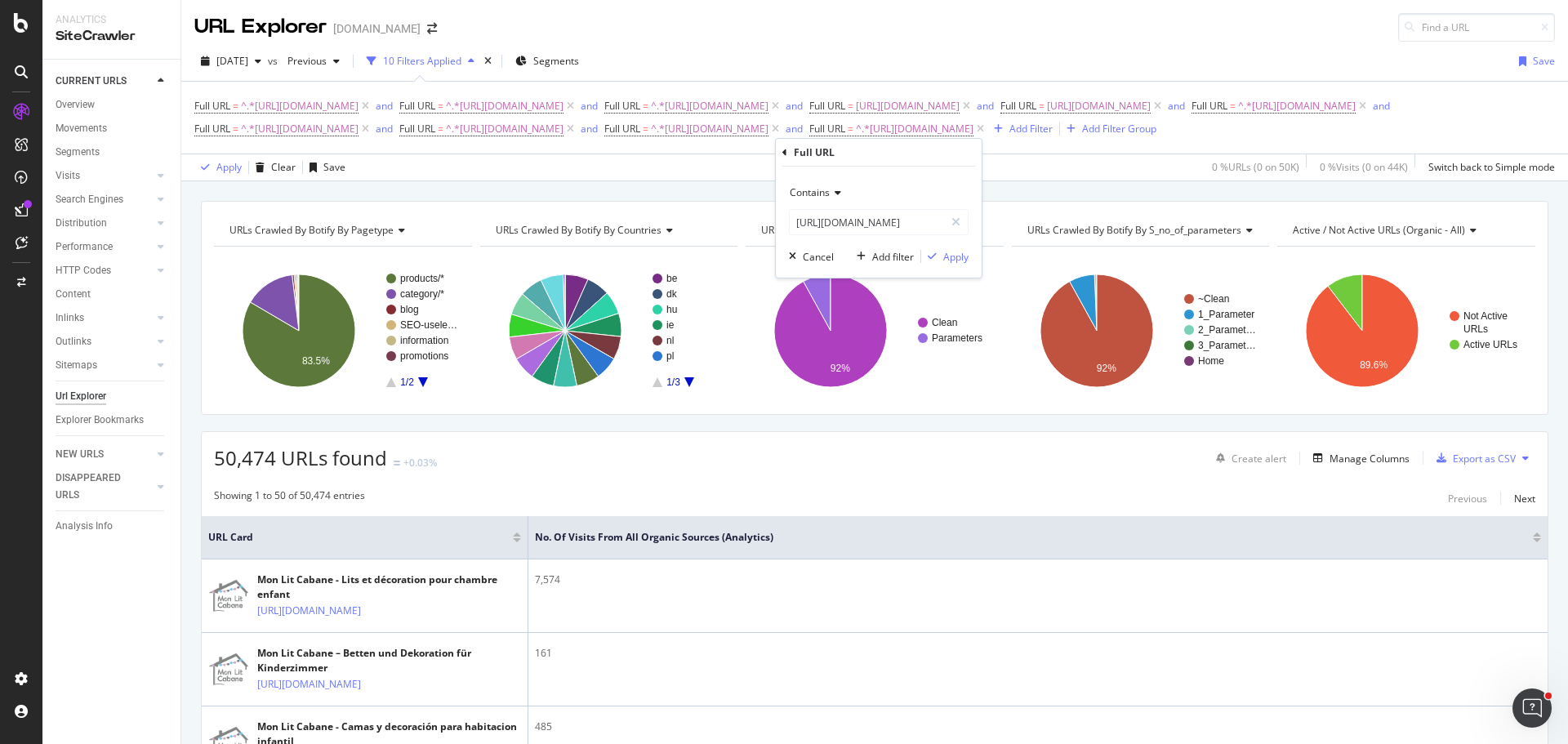
scroll to position [0, 0]
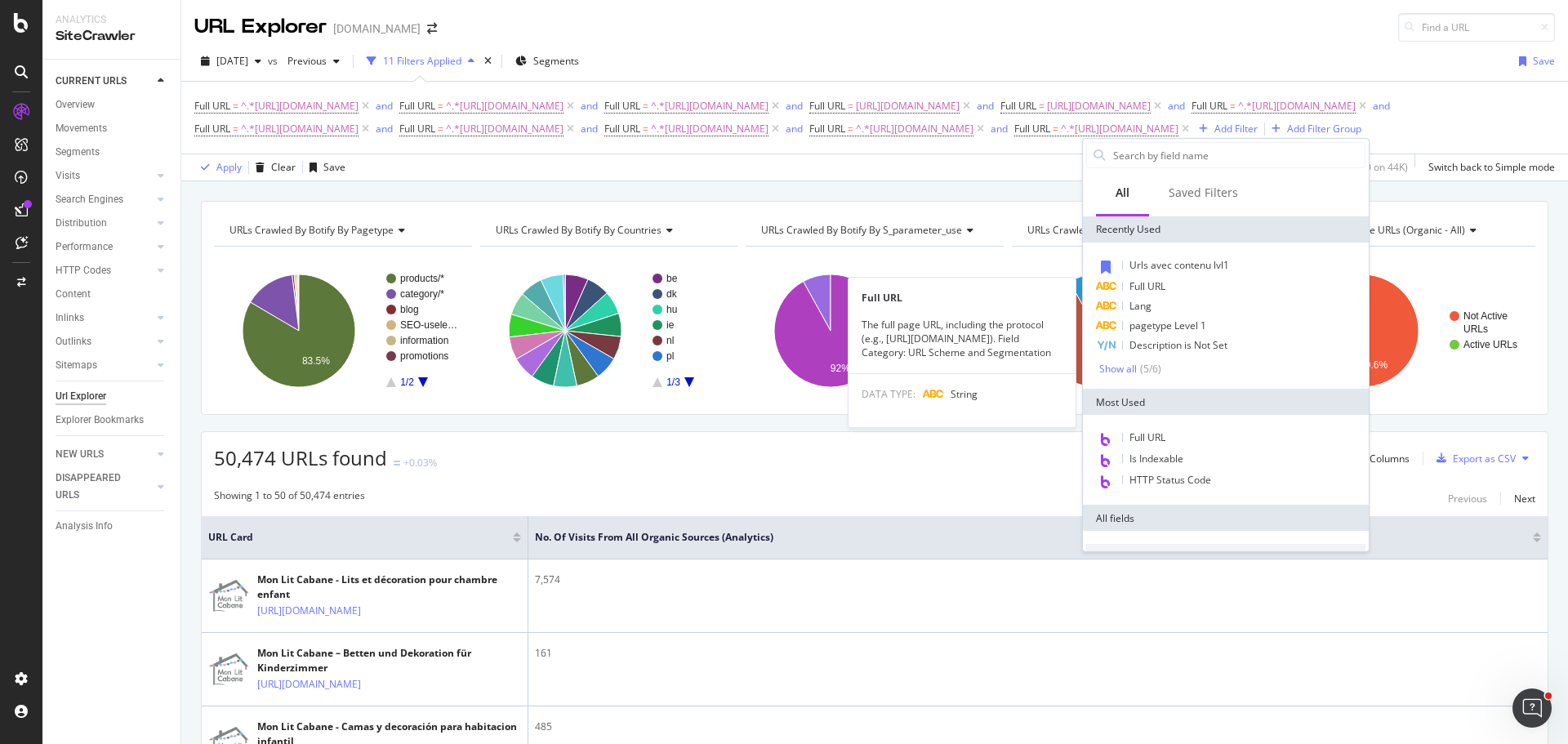
click at [1137, 284] on span "Full URL" at bounding box center [1147, 285] width 36 height 14
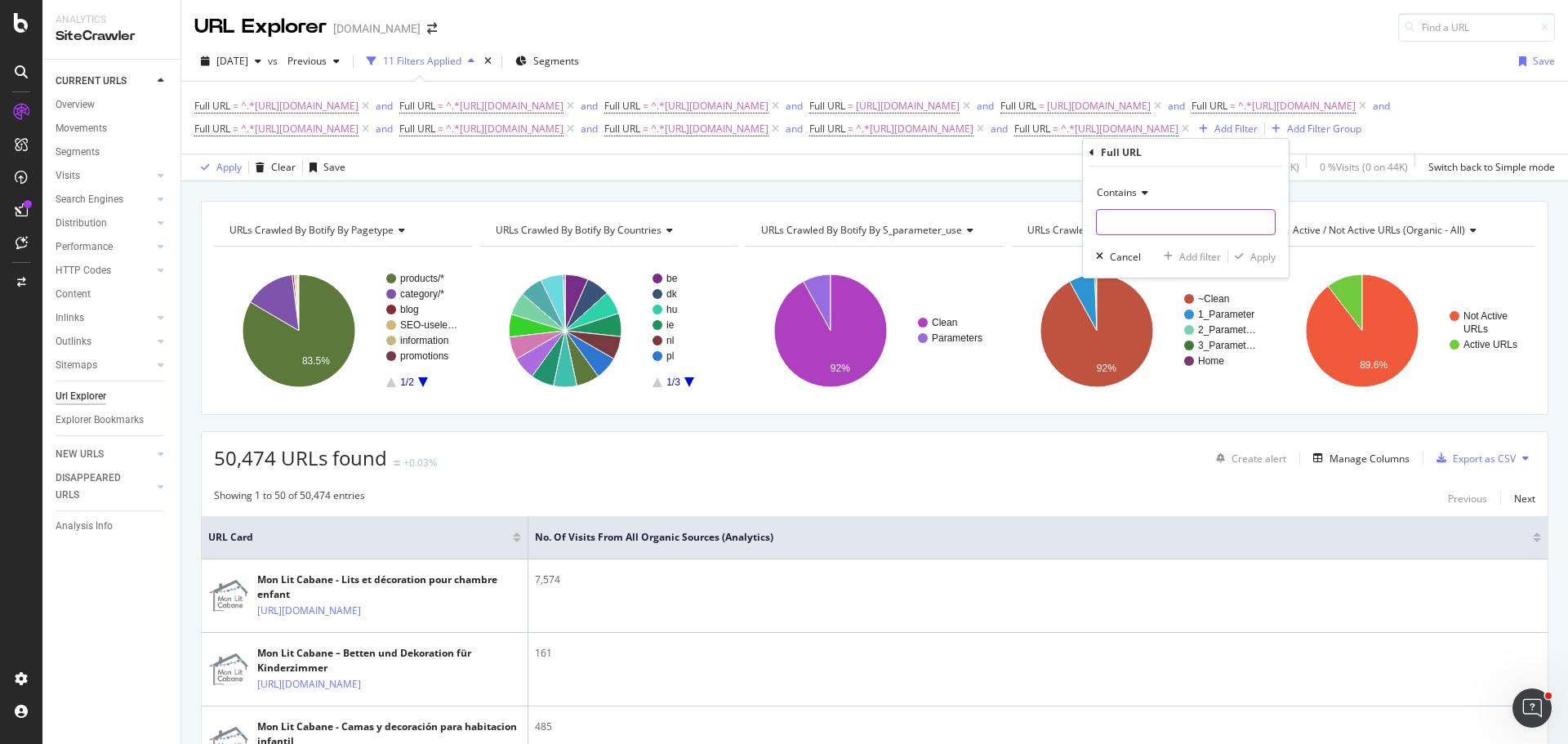
click at [1123, 233] on input "text" at bounding box center [1185, 222] width 178 height 26
paste input "[URL][DOMAIN_NAME]"
type input "[URL][DOMAIN_NAME]"
click at [1203, 256] on div "Add filter" at bounding box center [1199, 256] width 42 height 14
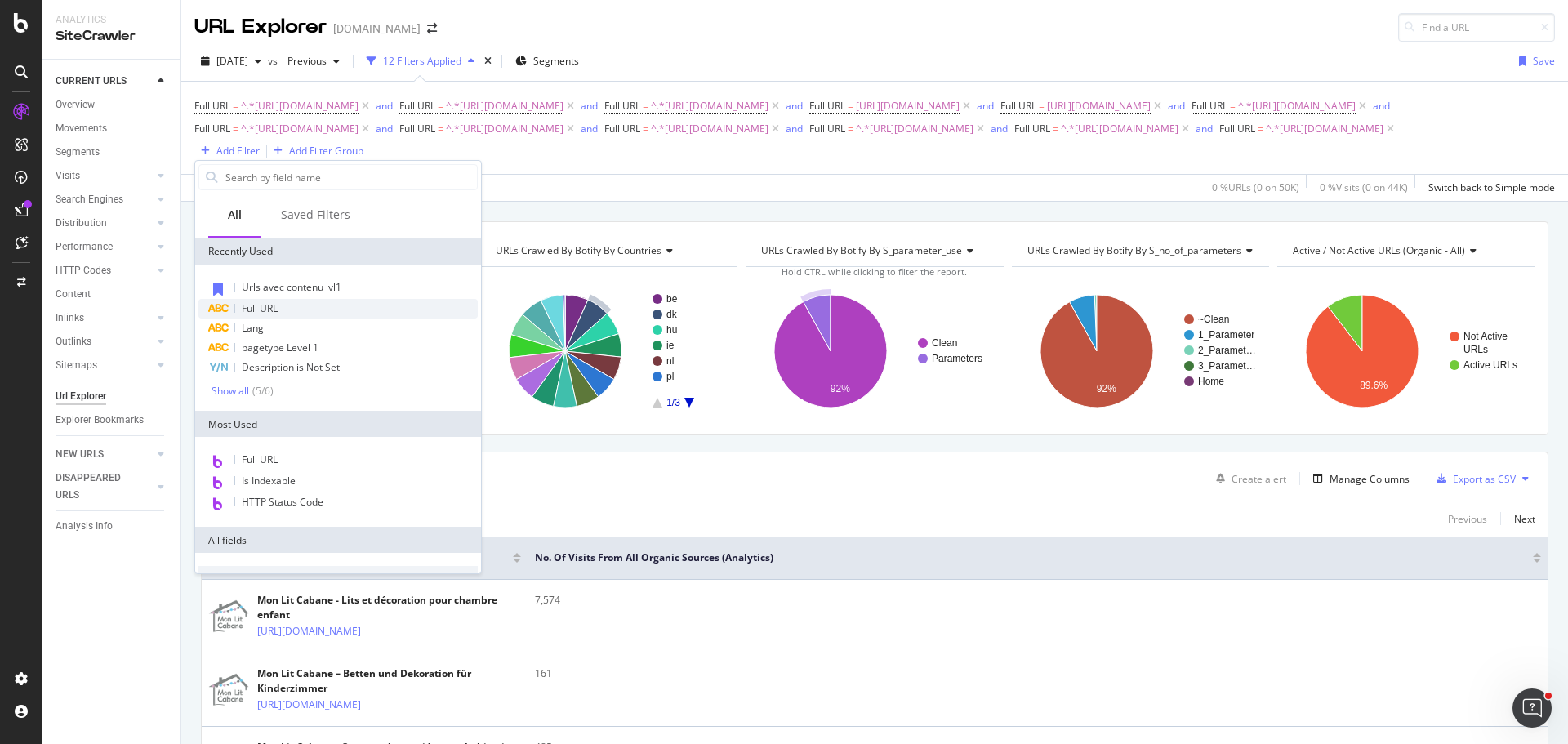
click at [280, 314] on div "Full URL" at bounding box center [338, 308] width 279 height 20
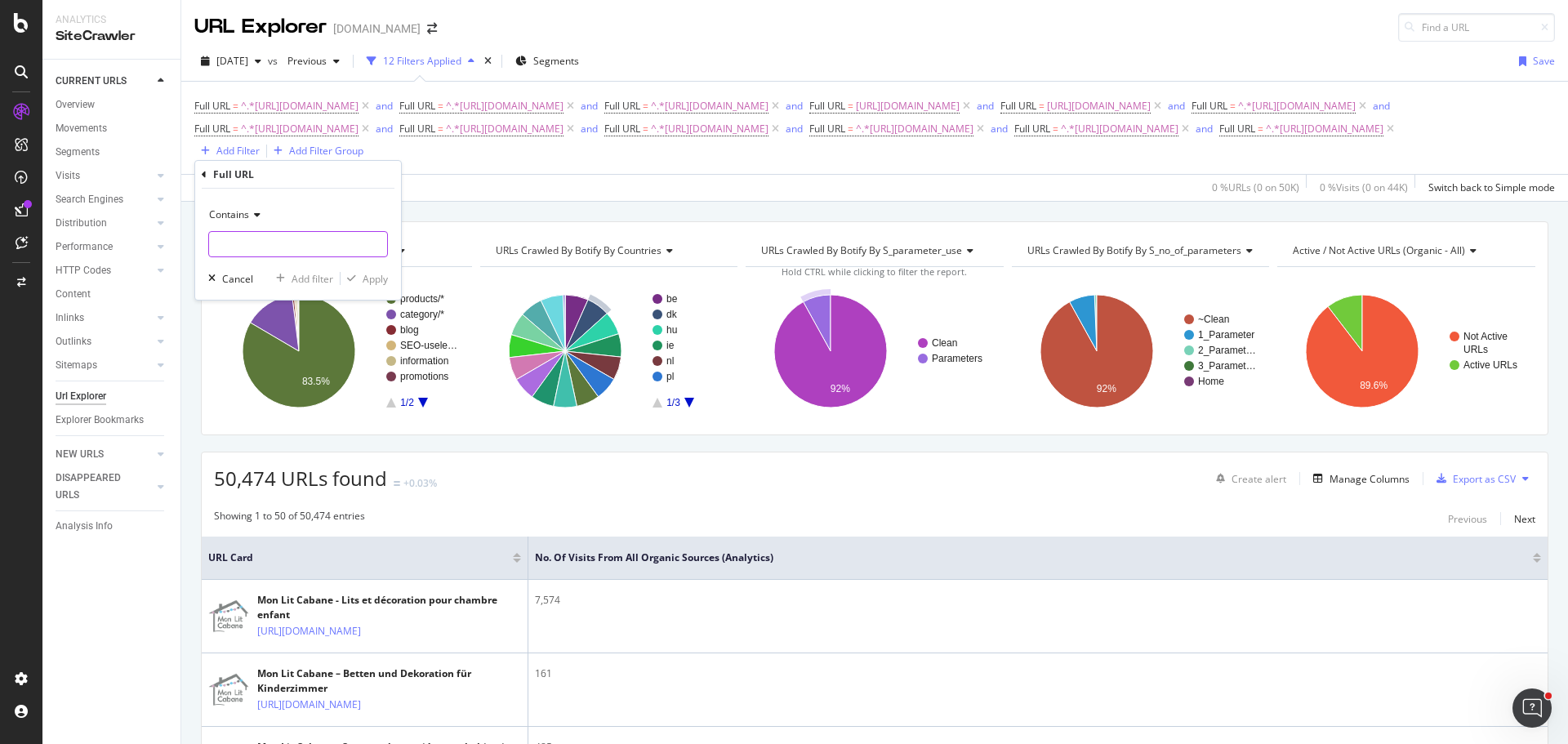
click at [293, 248] on input "text" at bounding box center [298, 244] width 178 height 26
paste input "[URL][DOMAIN_NAME]"
type input "[URL][DOMAIN_NAME]"
click at [307, 282] on div "Add filter" at bounding box center [312, 279] width 42 height 14
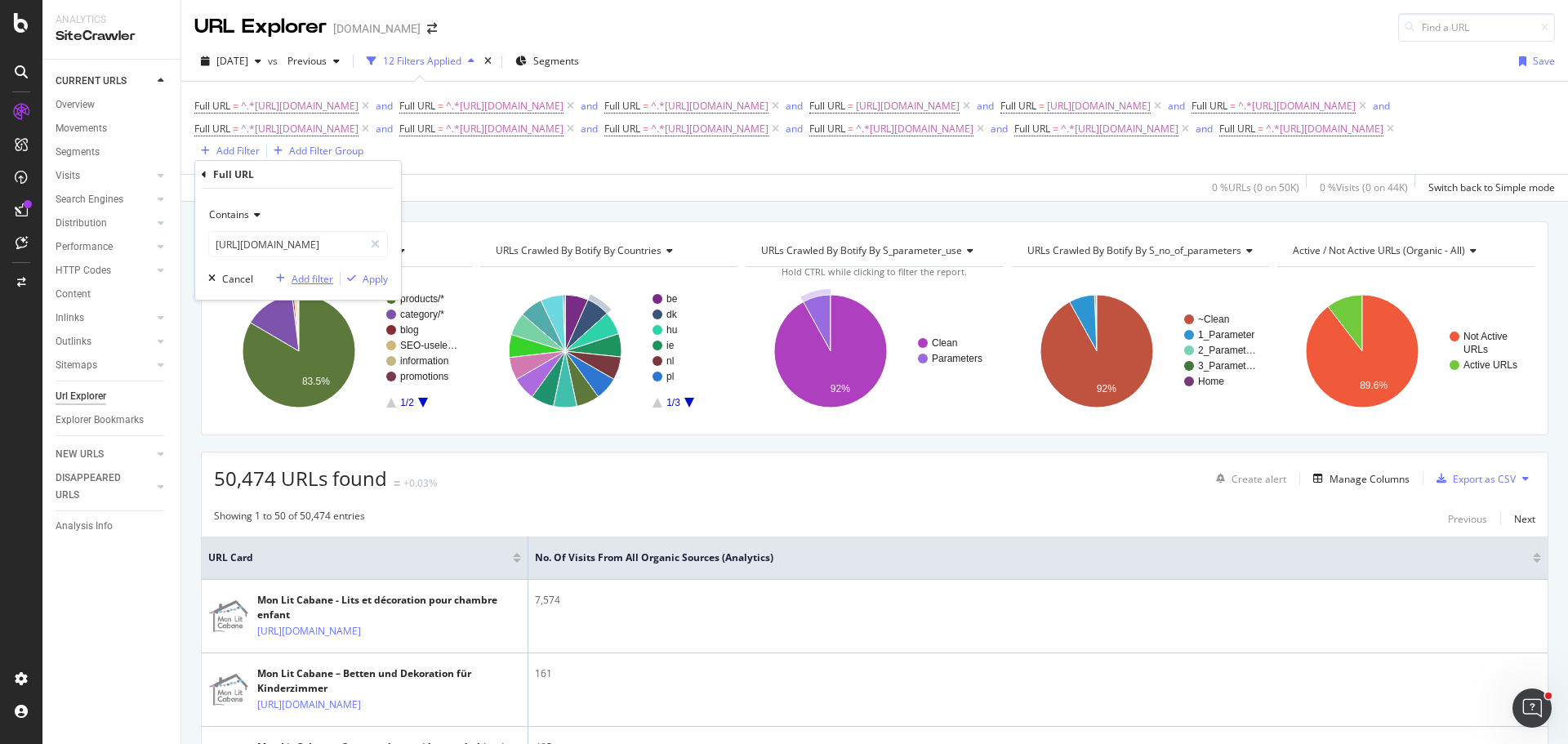
scroll to position [0, 0]
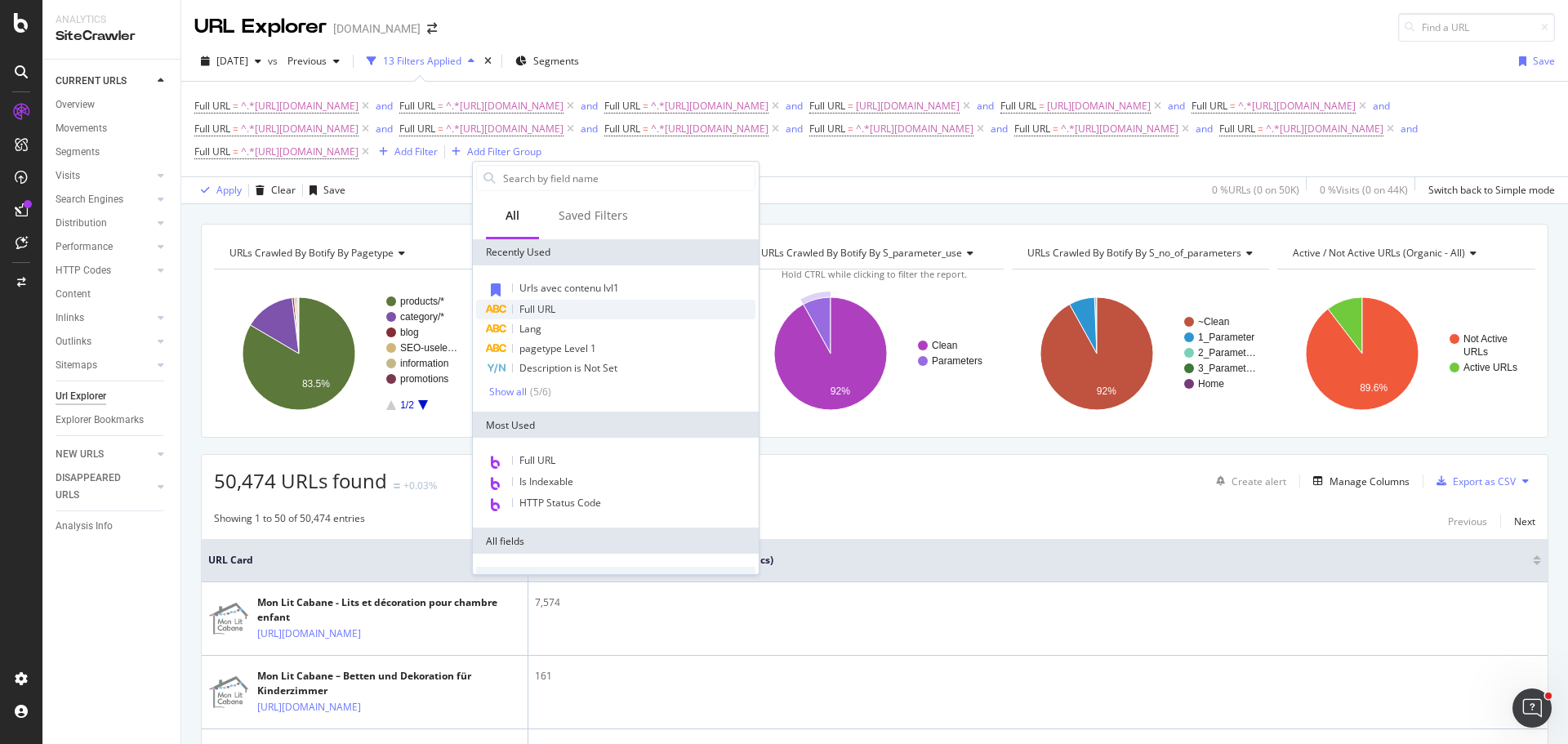
click at [566, 311] on div "Full URL" at bounding box center [616, 309] width 279 height 20
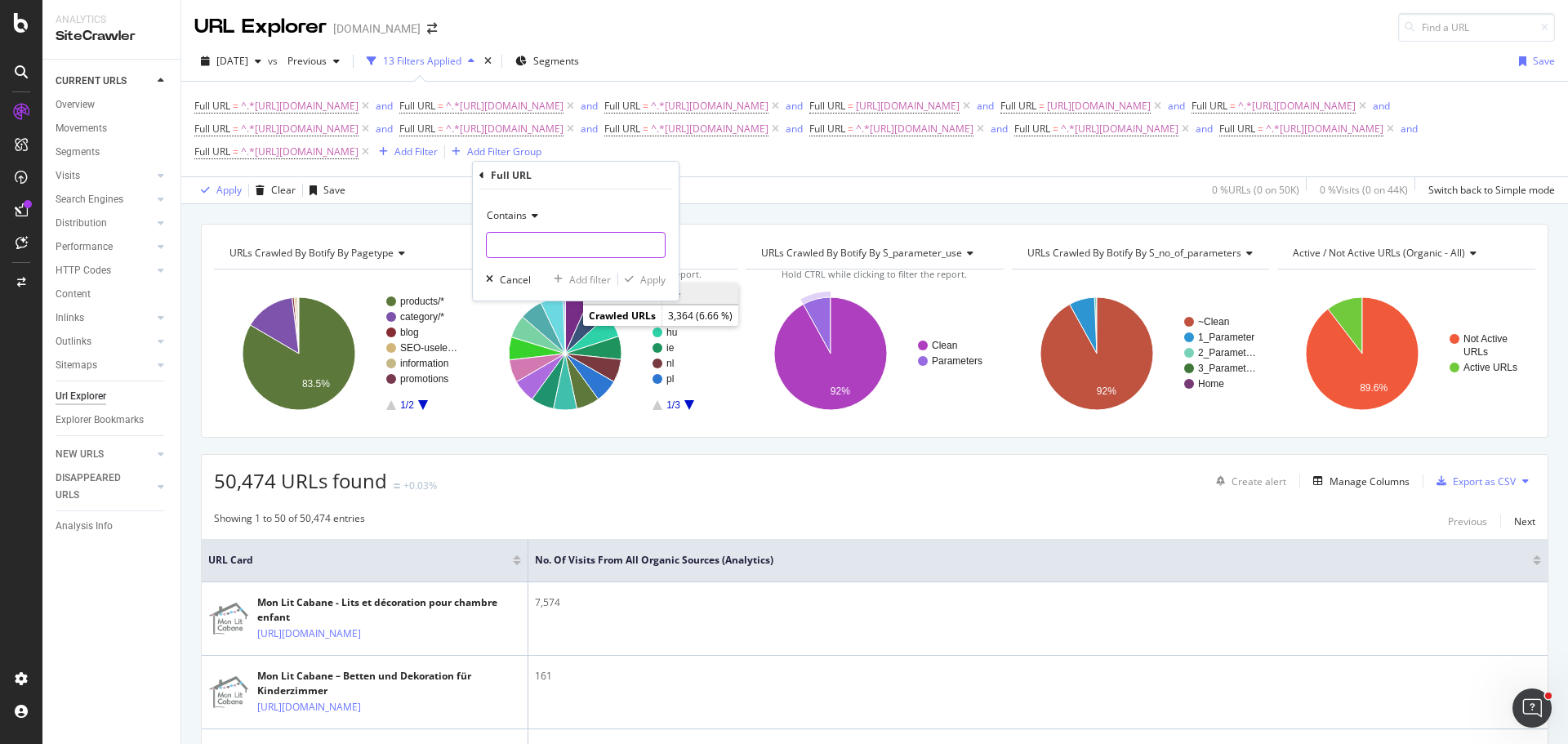
click at [561, 250] on input "text" at bounding box center [575, 245] width 178 height 26
paste input "[URL][DOMAIN_NAME]"
type input "[URL][DOMAIN_NAME]"
click at [591, 281] on div "Add filter" at bounding box center [589, 279] width 42 height 14
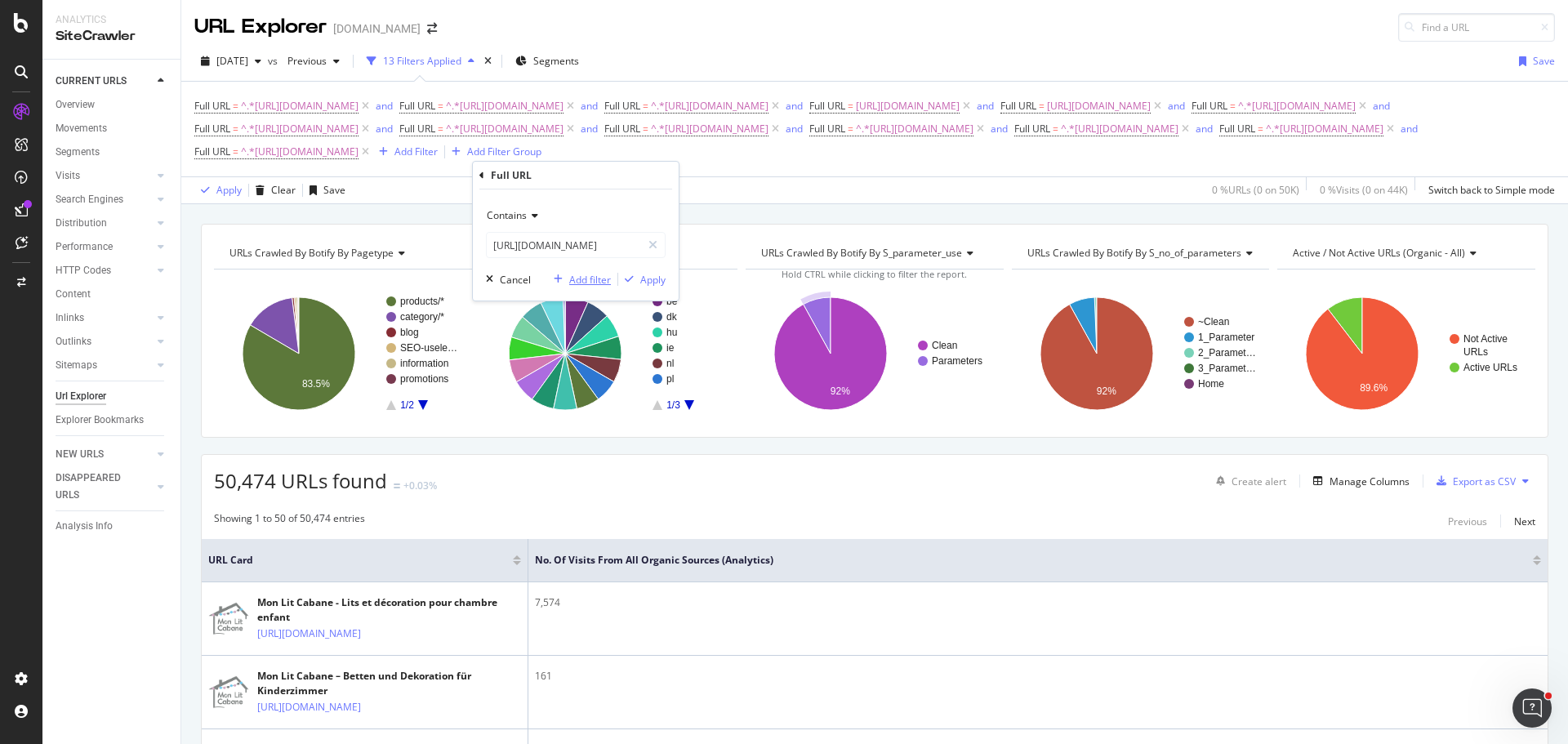
scroll to position [0, 0]
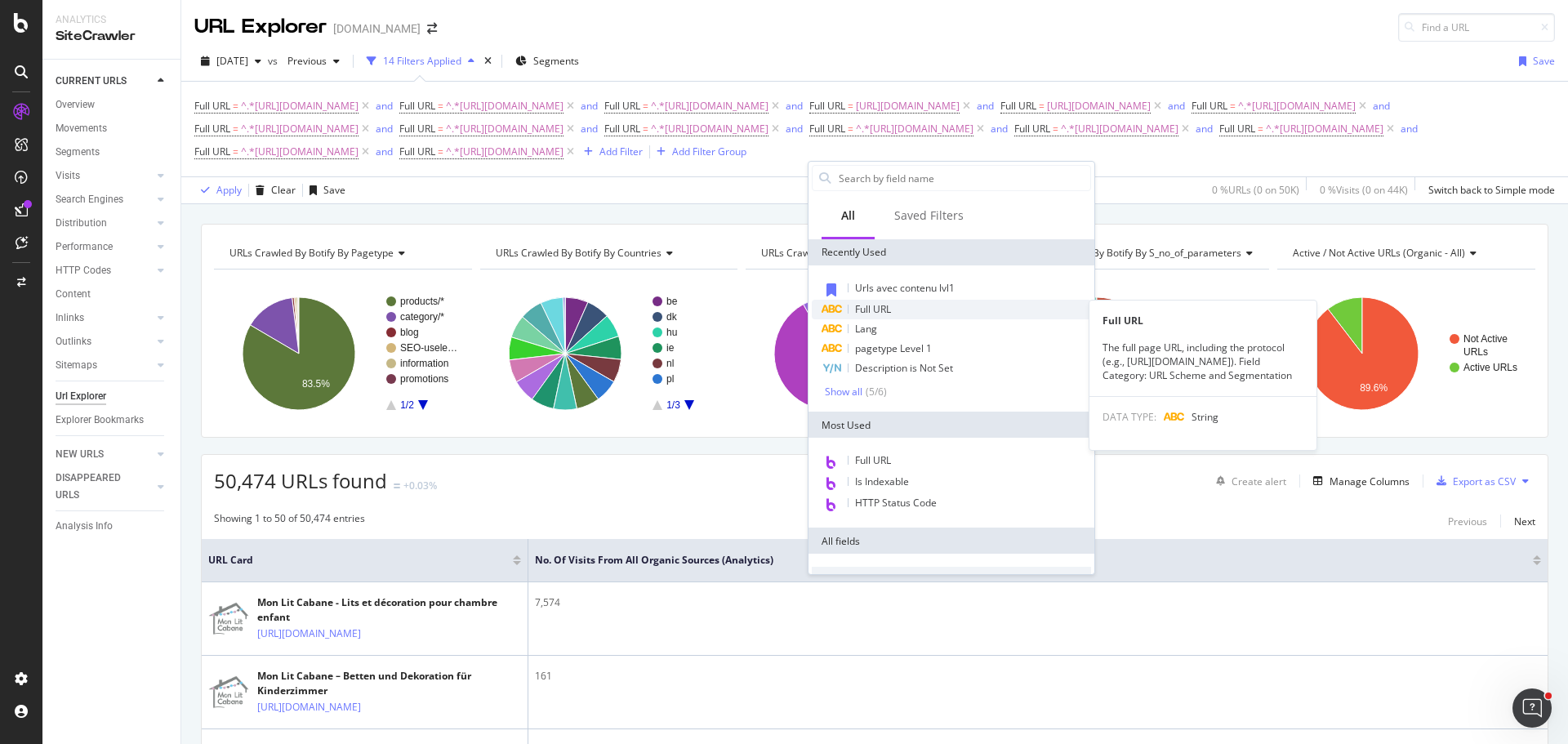
click at [848, 309] on div at bounding box center [848, 310] width 1 height 9
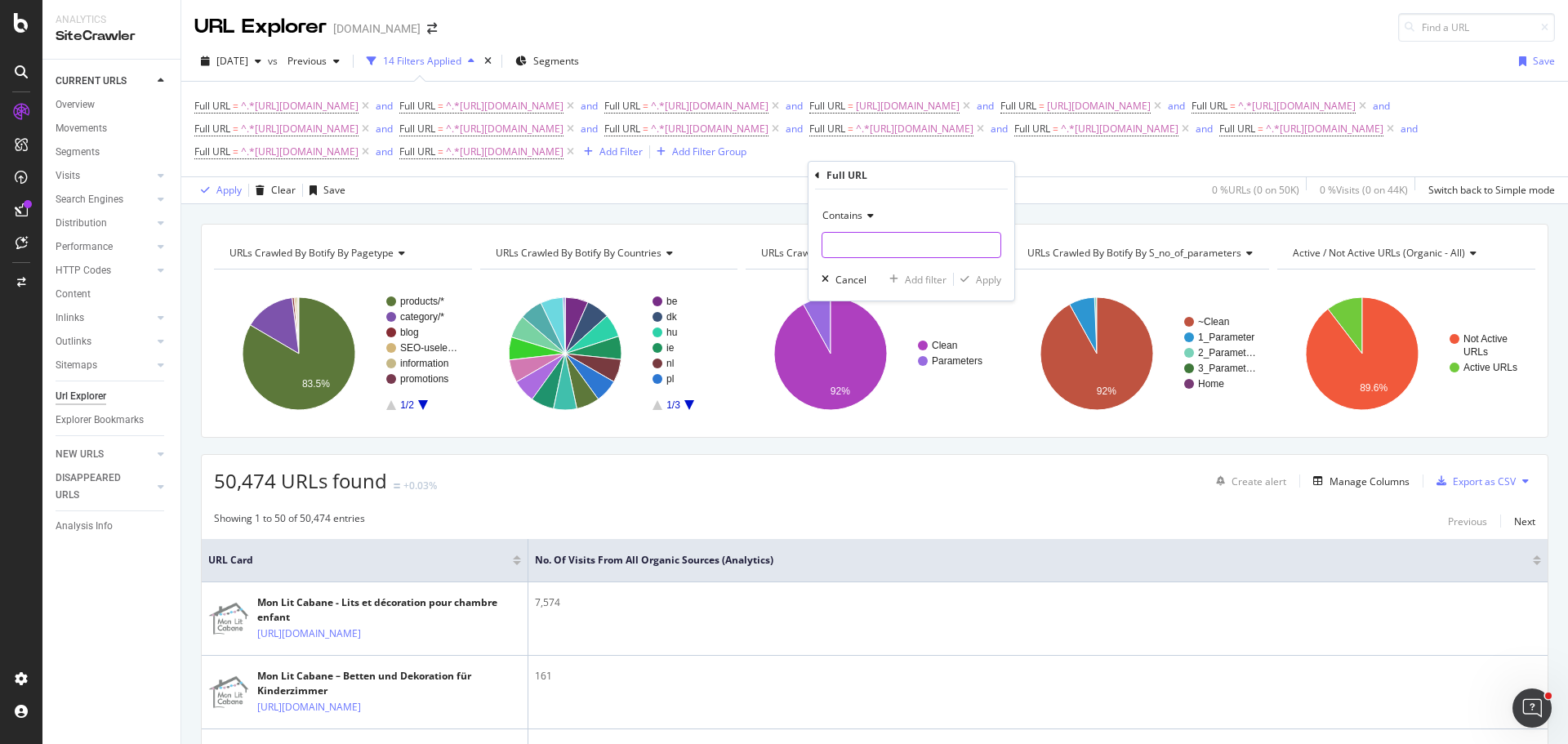
click at [864, 243] on input "text" at bounding box center [911, 245] width 178 height 26
paste input "[URL][DOMAIN_NAME]"
type input "[URL][DOMAIN_NAME]"
click at [929, 276] on div "Add filter" at bounding box center [925, 279] width 42 height 14
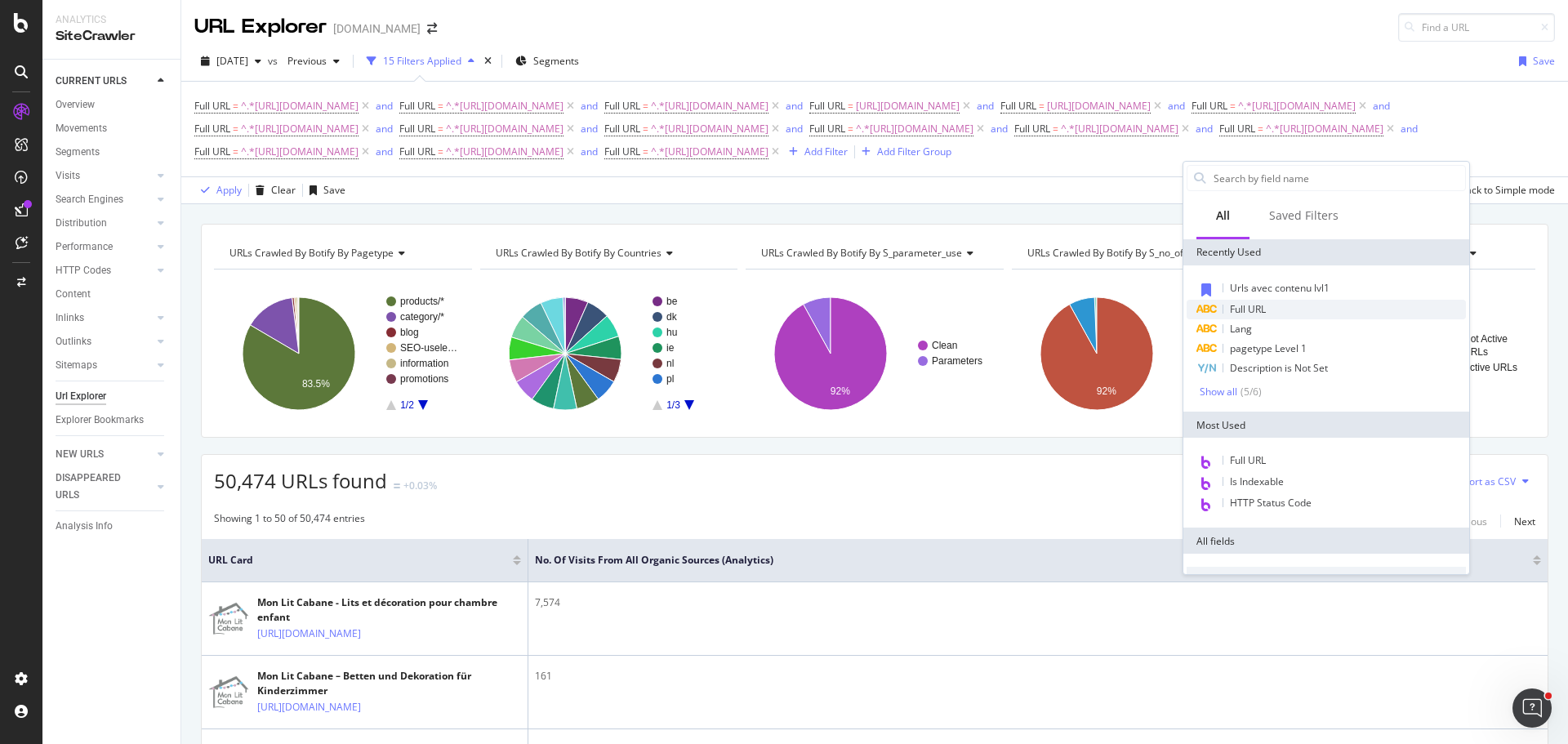
click at [1238, 308] on span "Full URL" at bounding box center [1247, 309] width 36 height 14
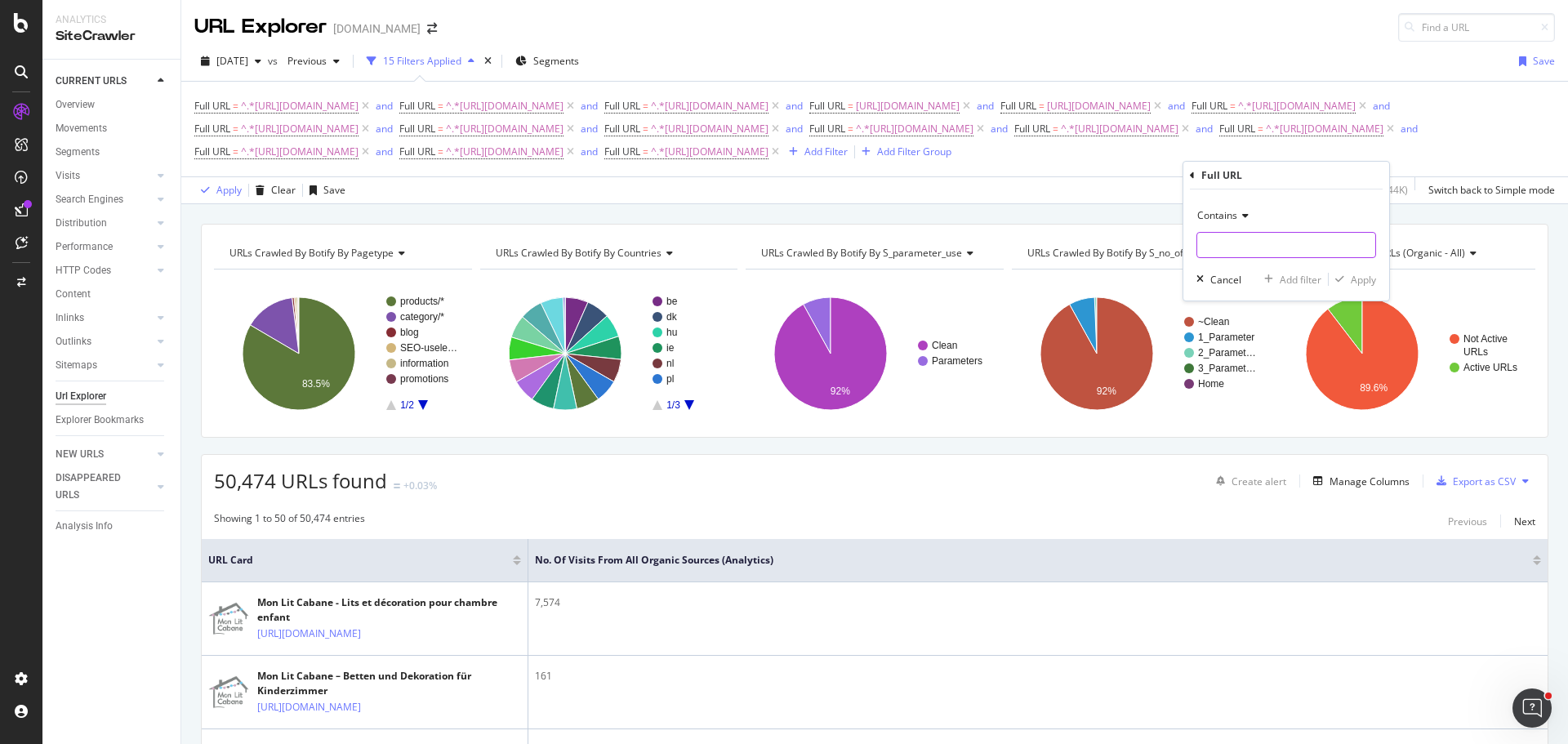
drag, startPoint x: 1235, startPoint y: 228, endPoint x: 1232, endPoint y: 238, distance: 10.4
click at [1235, 229] on div "Contains" at bounding box center [1286, 229] width 180 height 55
click at [1230, 247] on input "text" at bounding box center [1285, 245] width 178 height 26
paste input "[URL][DOMAIN_NAME]"
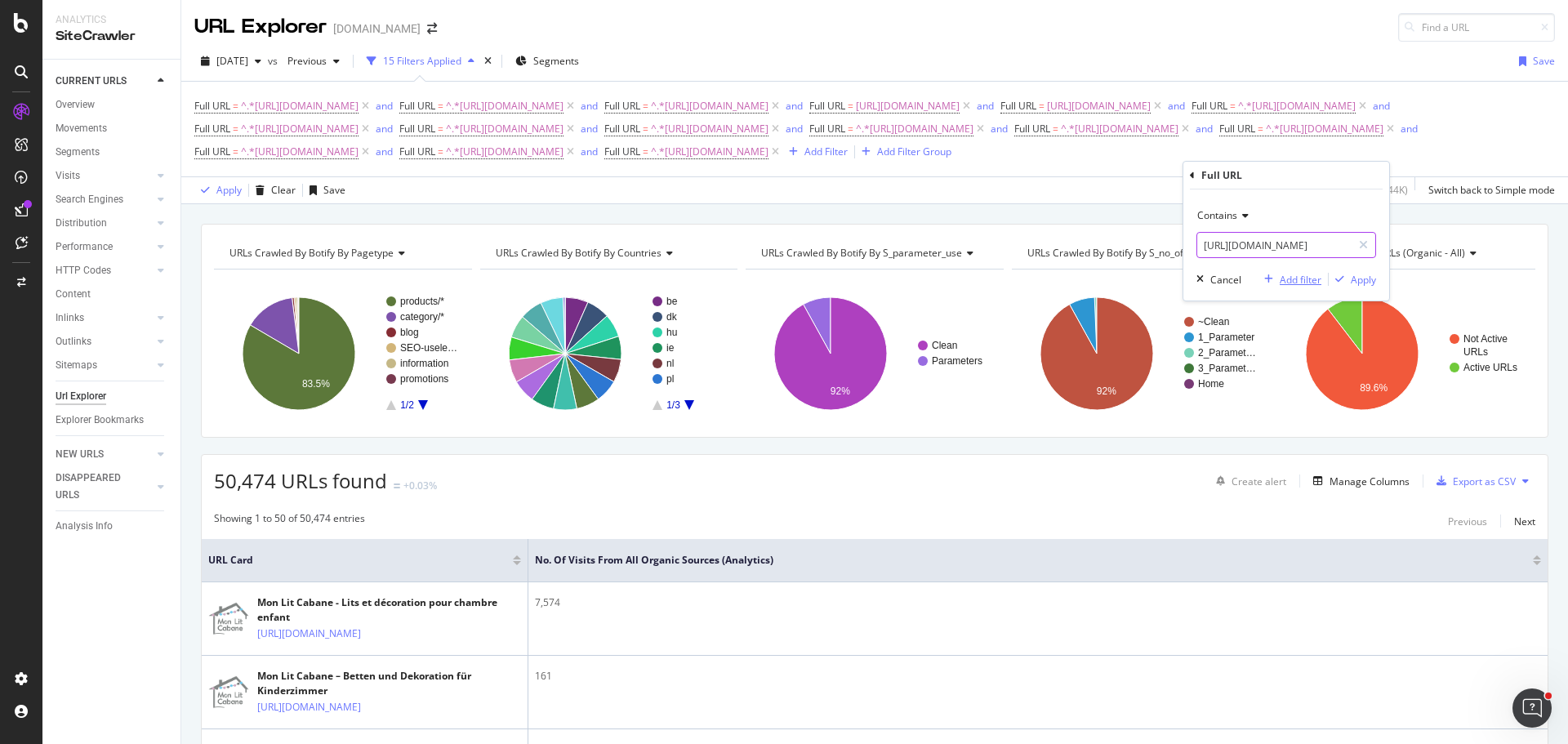
type input "[URL][DOMAIN_NAME]"
click at [1295, 277] on div "Add filter" at bounding box center [1300, 279] width 42 height 14
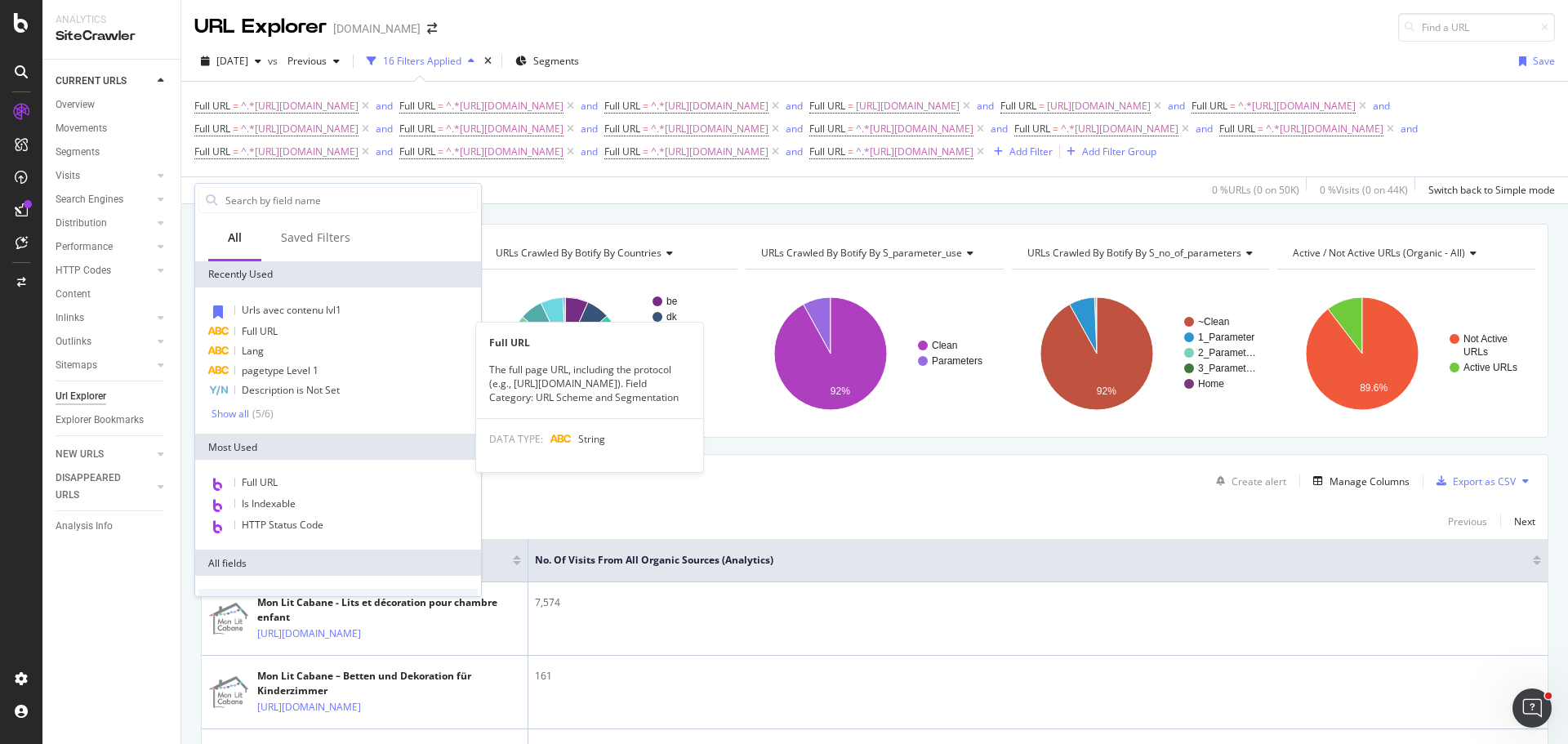
click at [278, 334] on span "Full URL" at bounding box center [259, 330] width 36 height 14
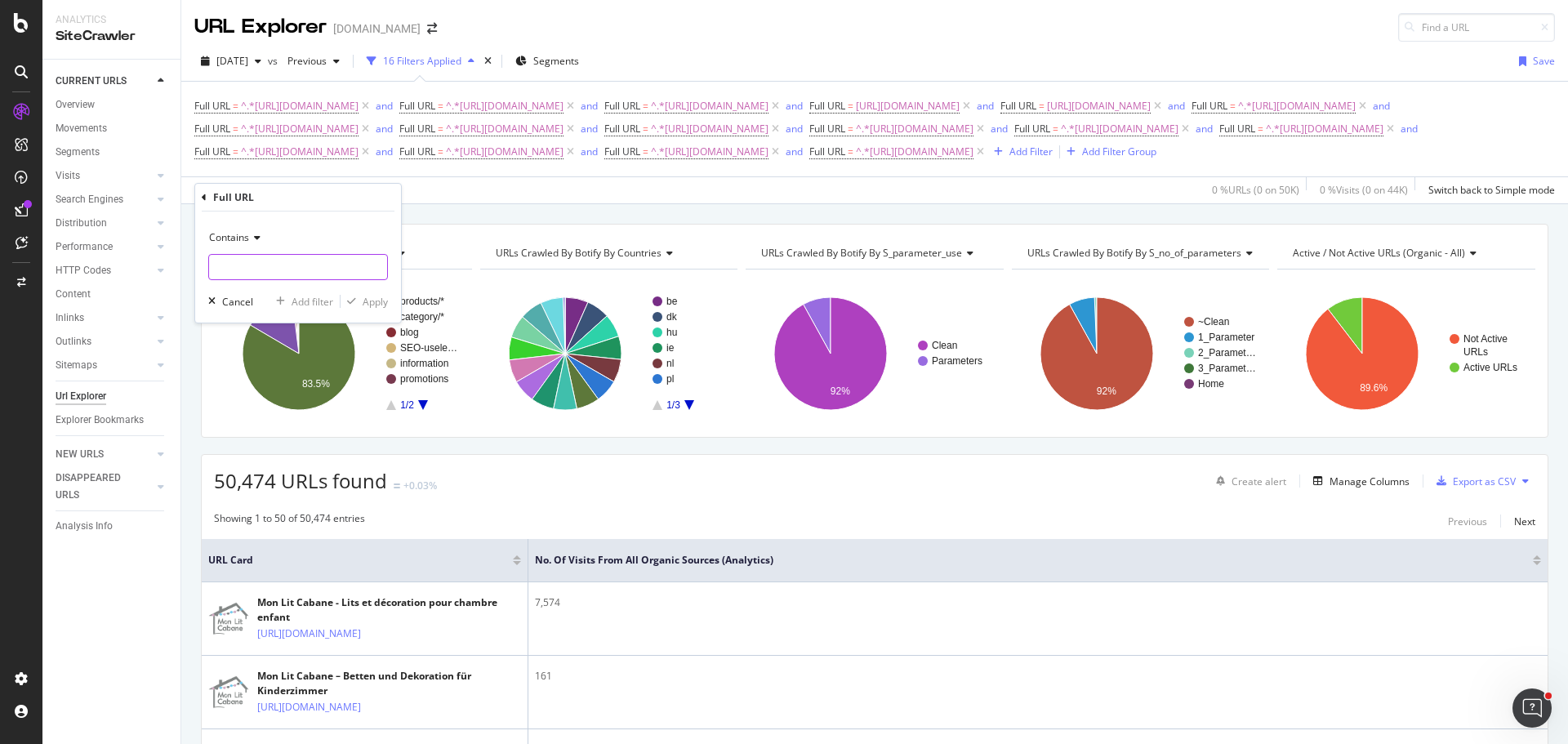
click at [286, 256] on input "text" at bounding box center [298, 267] width 178 height 26
paste input "[URL][DOMAIN_NAME]"
type input "[URL][DOMAIN_NAME]"
click at [318, 299] on div "Add filter" at bounding box center [312, 301] width 42 height 14
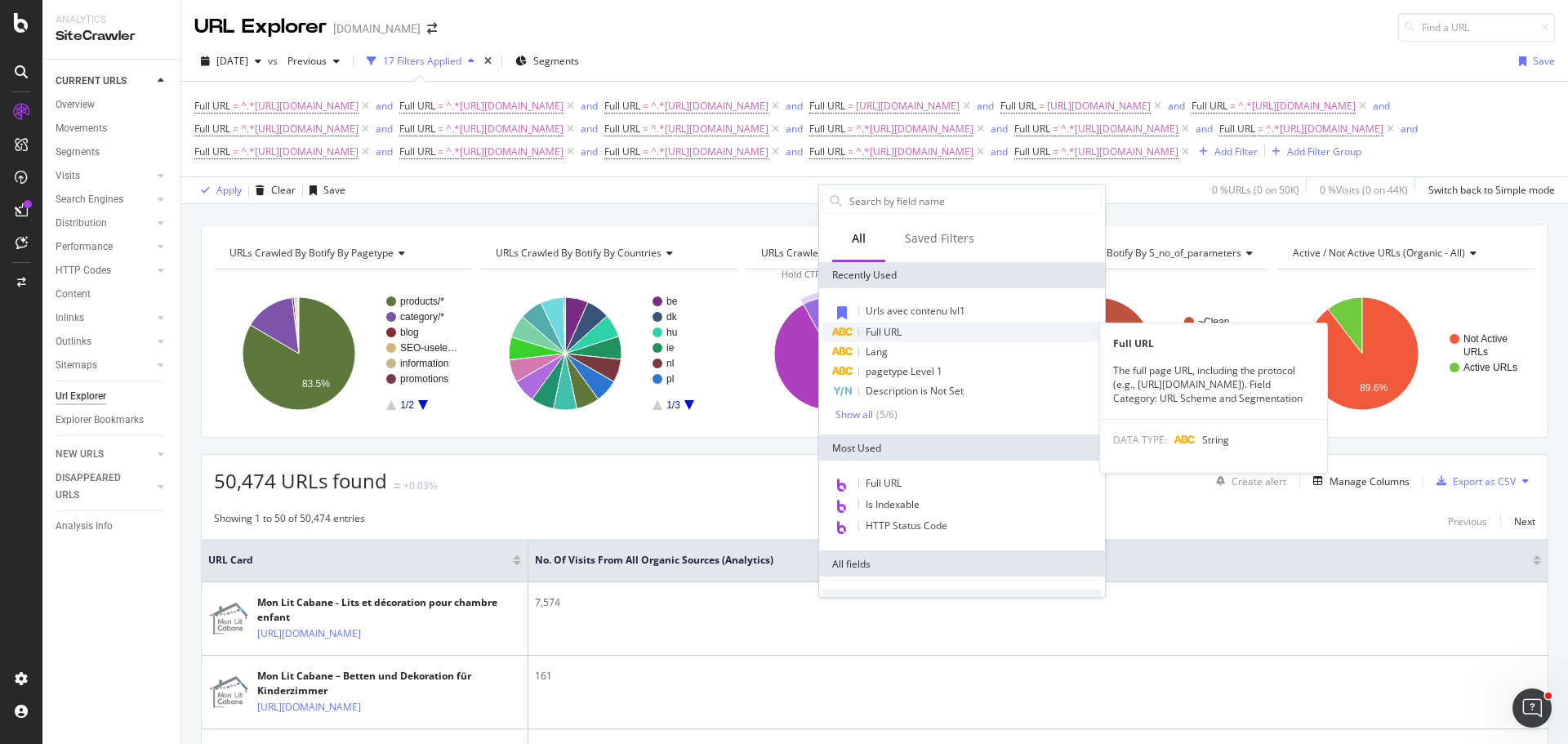
click at [895, 332] on span "Full URL" at bounding box center [883, 331] width 36 height 14
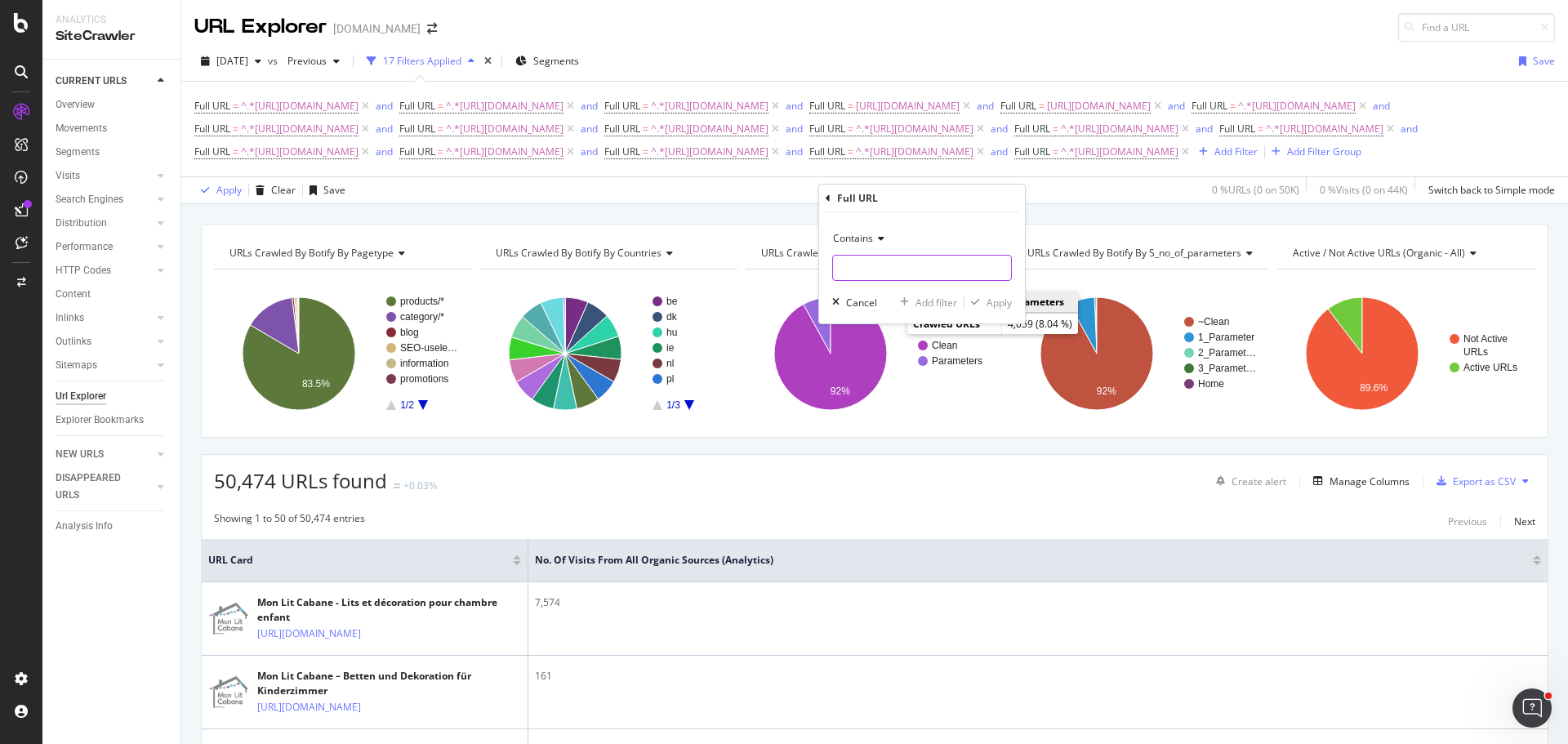
click at [876, 273] on input "text" at bounding box center [922, 268] width 178 height 26
paste input "[URL][DOMAIN_NAME]"
type input "[URL][DOMAIN_NAME]"
click at [932, 297] on div "Add filter" at bounding box center [936, 302] width 42 height 14
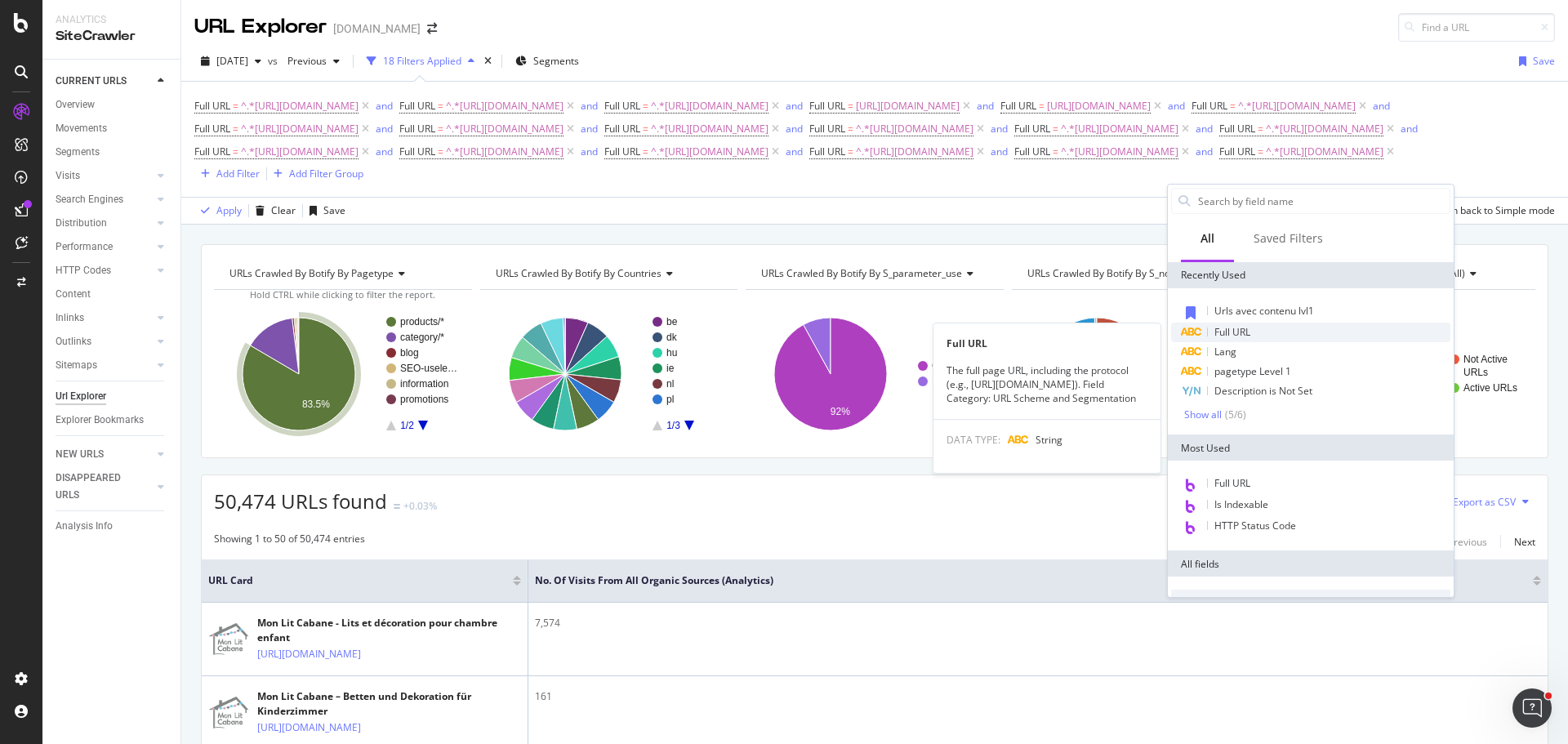
click at [1232, 324] on div "Full URL" at bounding box center [1310, 332] width 279 height 20
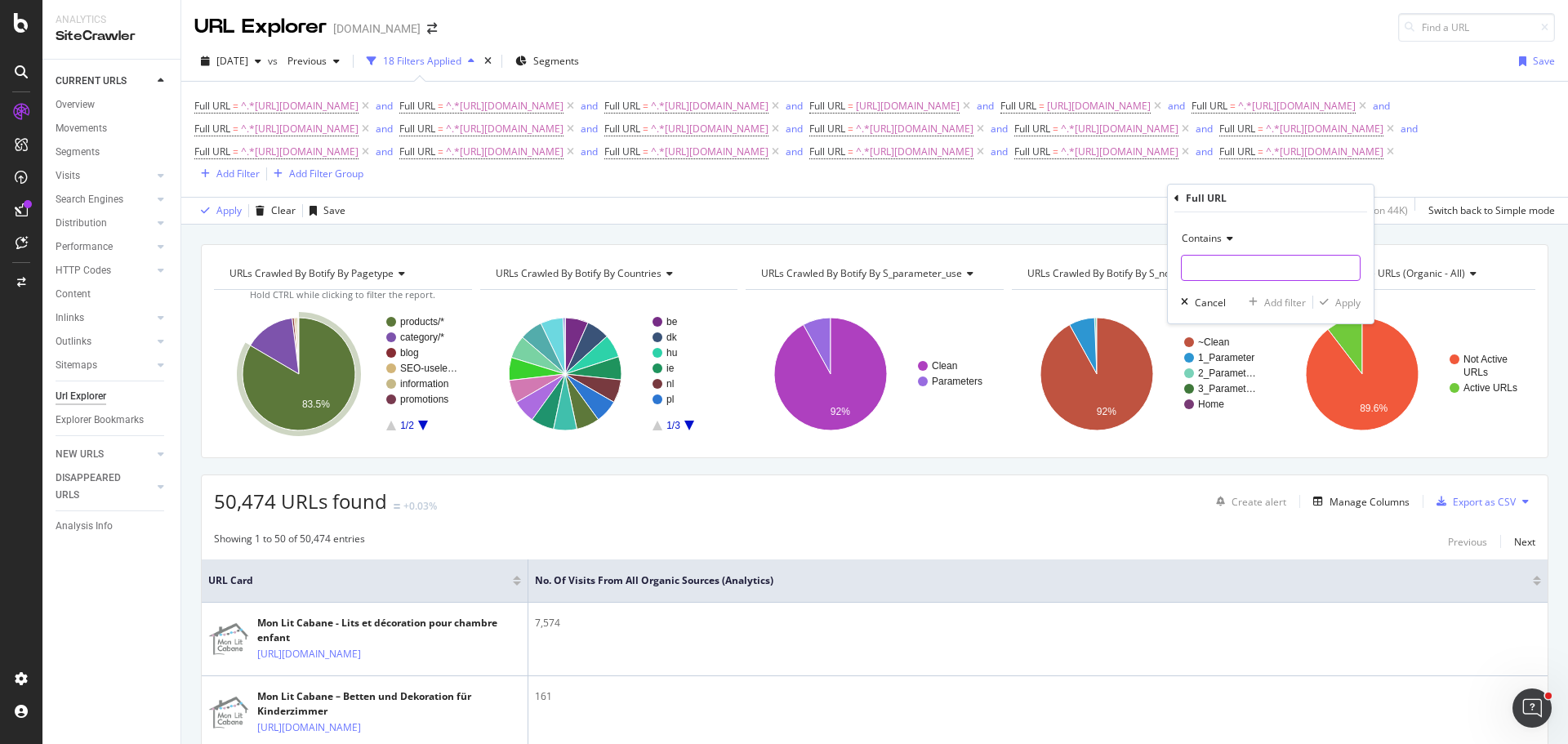
click at [1240, 256] on input "text" at bounding box center [1270, 268] width 178 height 26
paste input "[URL][DOMAIN_NAME]"
type input "[URL][DOMAIN_NAME]"
click at [1273, 301] on div "Add filter" at bounding box center [1285, 302] width 42 height 14
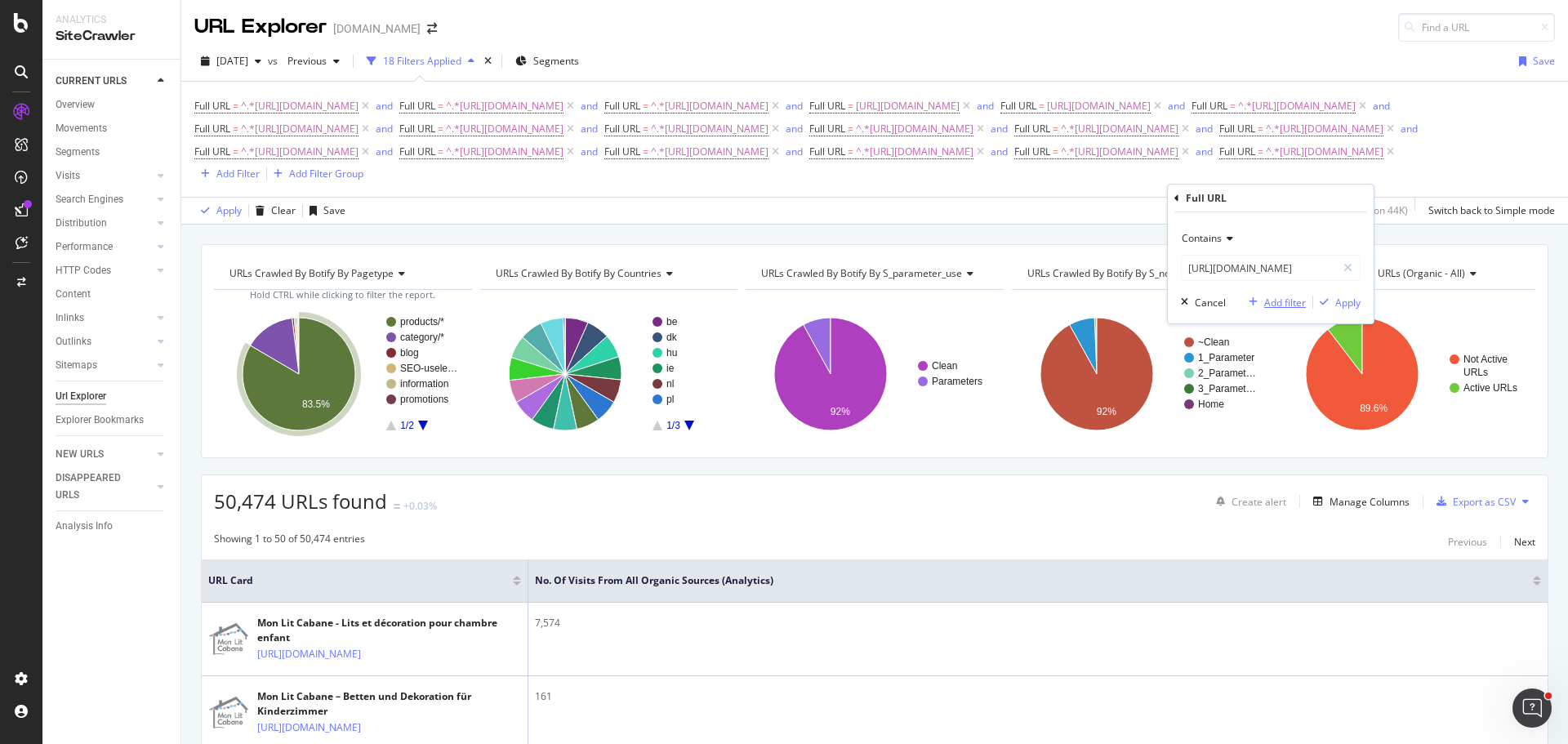
scroll to position [0, 0]
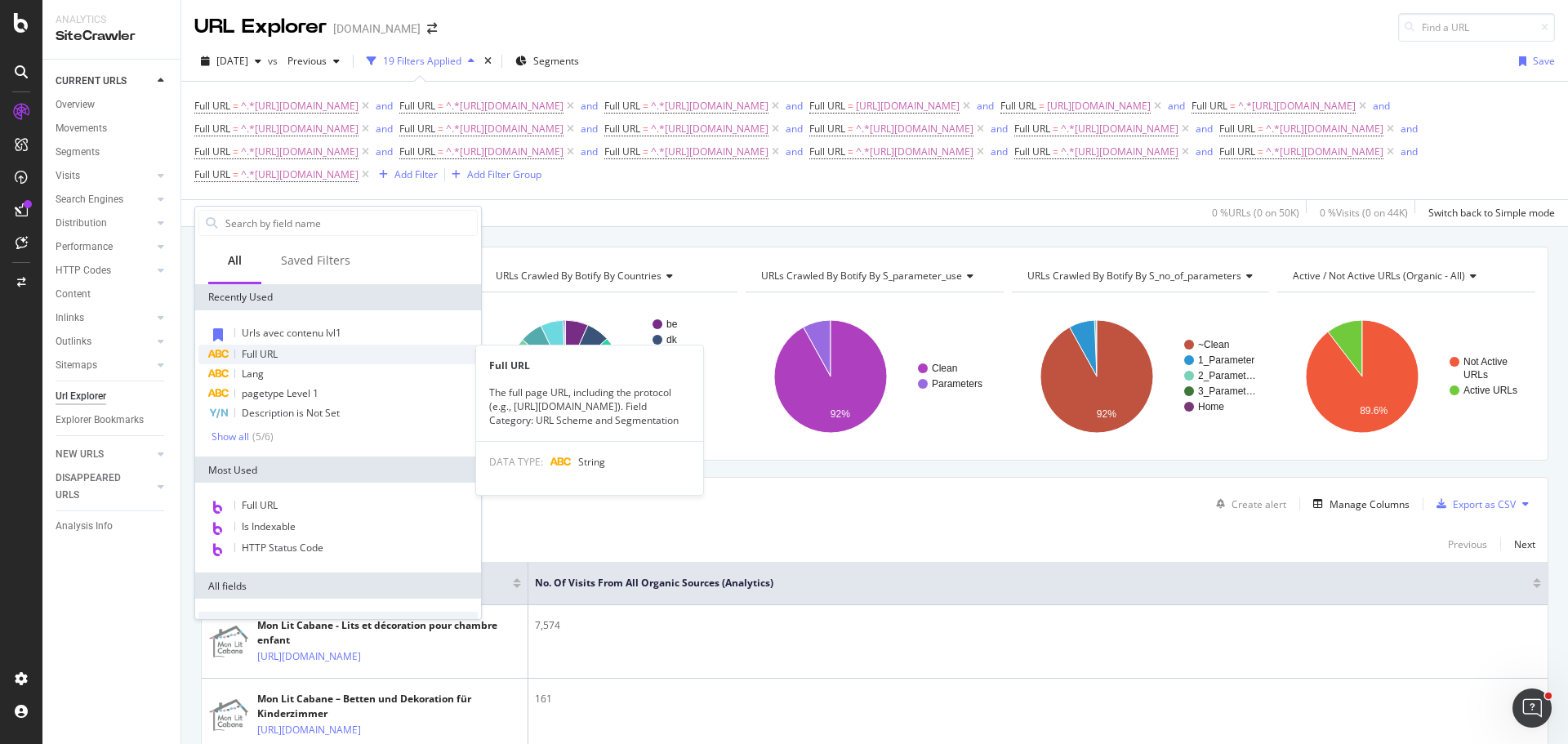
click at [315, 357] on div "Full URL" at bounding box center [338, 354] width 279 height 20
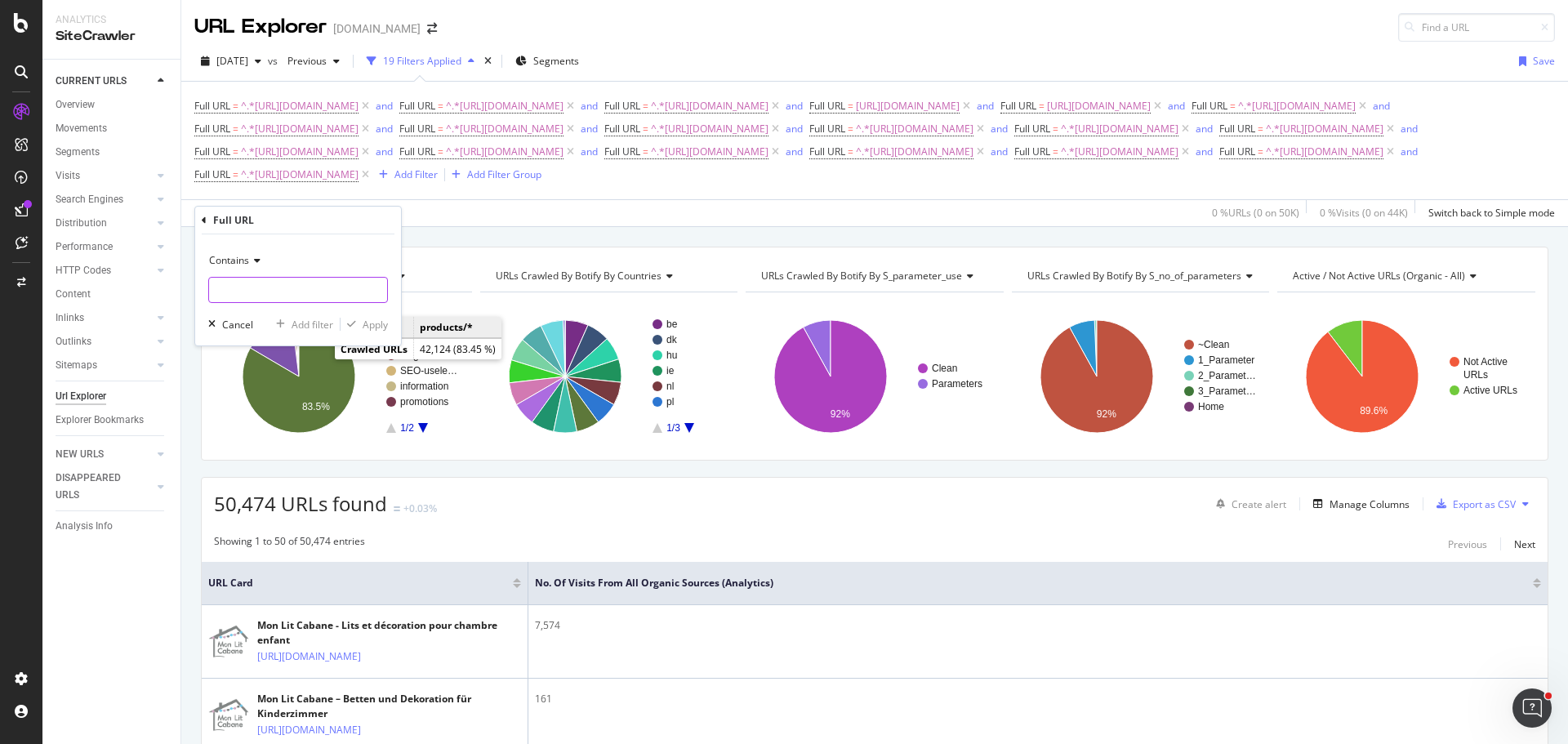
click at [327, 297] on input "text" at bounding box center [298, 290] width 178 height 26
paste input "[URL][DOMAIN_NAME][PERSON_NAME]"
type input "[URL][DOMAIN_NAME][PERSON_NAME]"
click at [300, 326] on div "Add filter" at bounding box center [312, 324] width 42 height 14
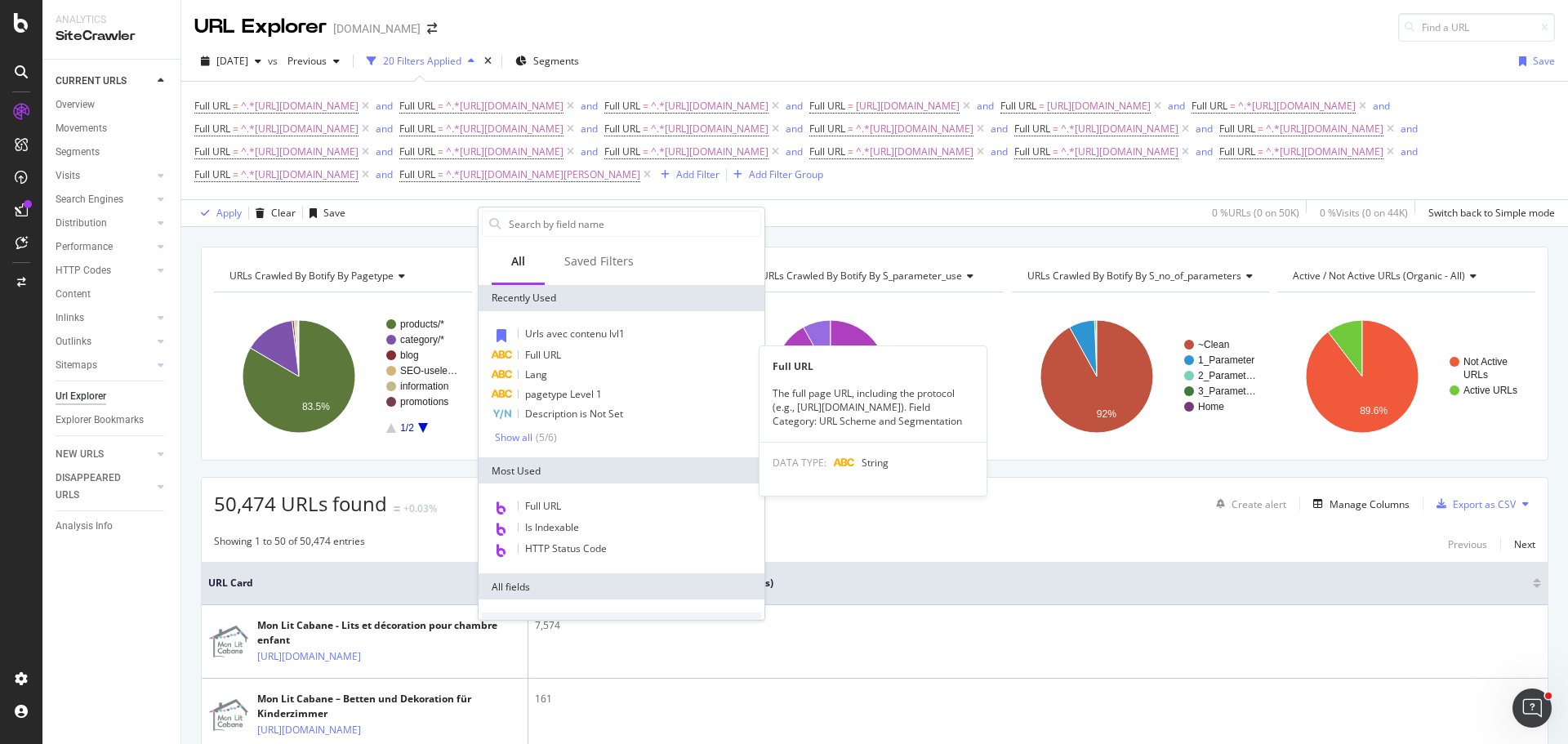
click at [547, 357] on span "Full URL" at bounding box center [543, 355] width 36 height 14
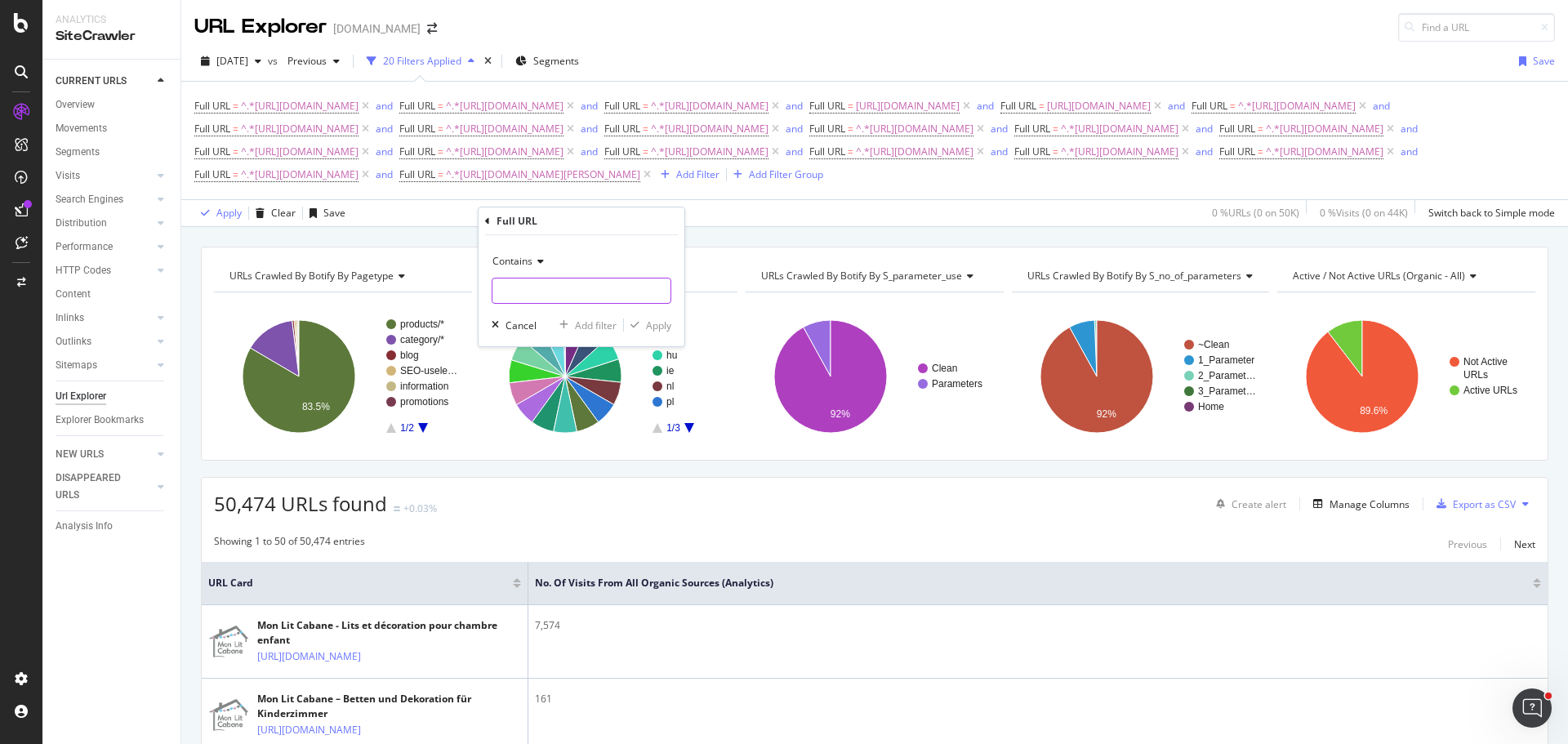
click at [542, 290] on input "text" at bounding box center [581, 291] width 178 height 26
paste input "[URL][DOMAIN_NAME]"
type input "[URL][DOMAIN_NAME]"
click at [603, 323] on div "Add filter" at bounding box center [595, 325] width 42 height 14
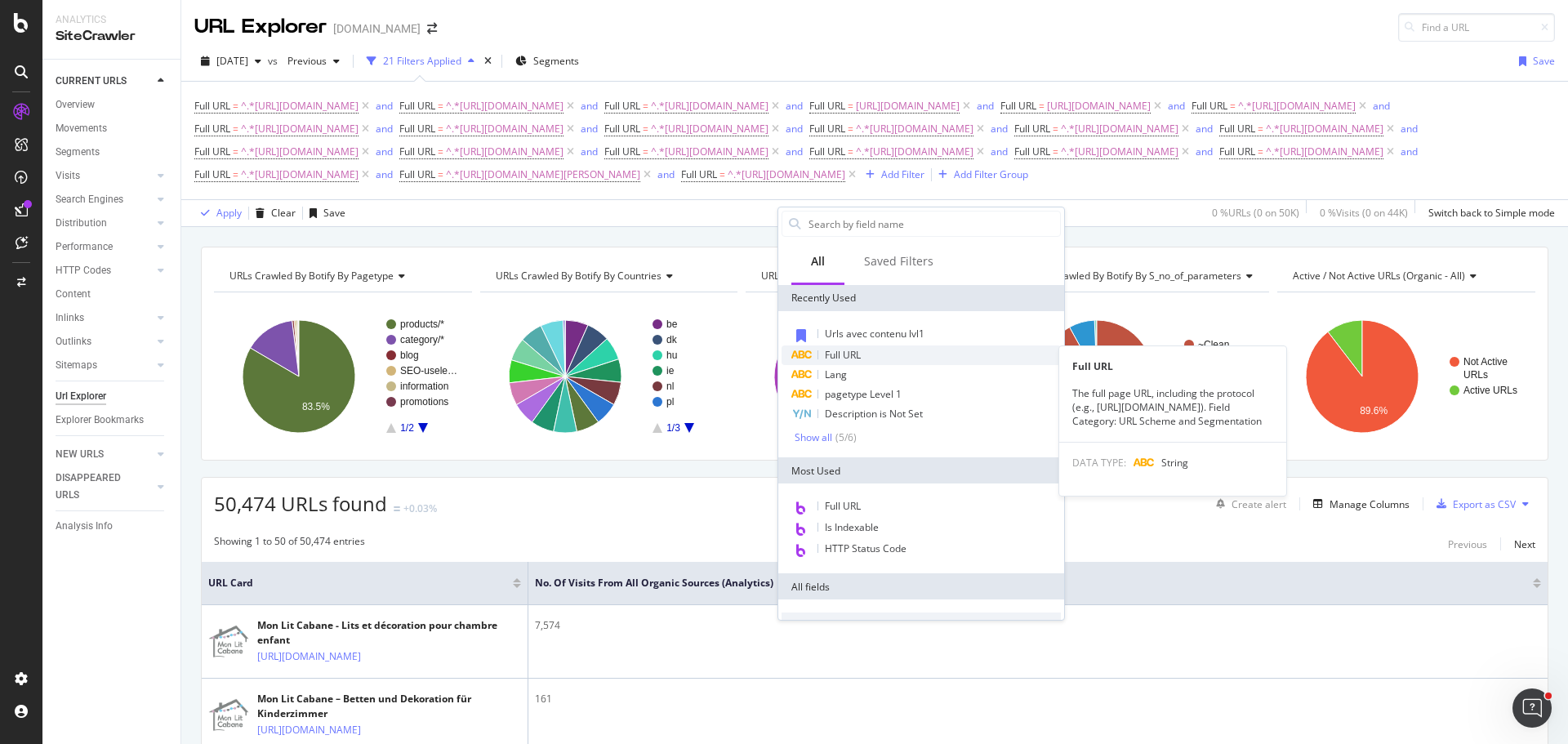
click at [853, 361] on span "Full URL" at bounding box center [842, 355] width 36 height 14
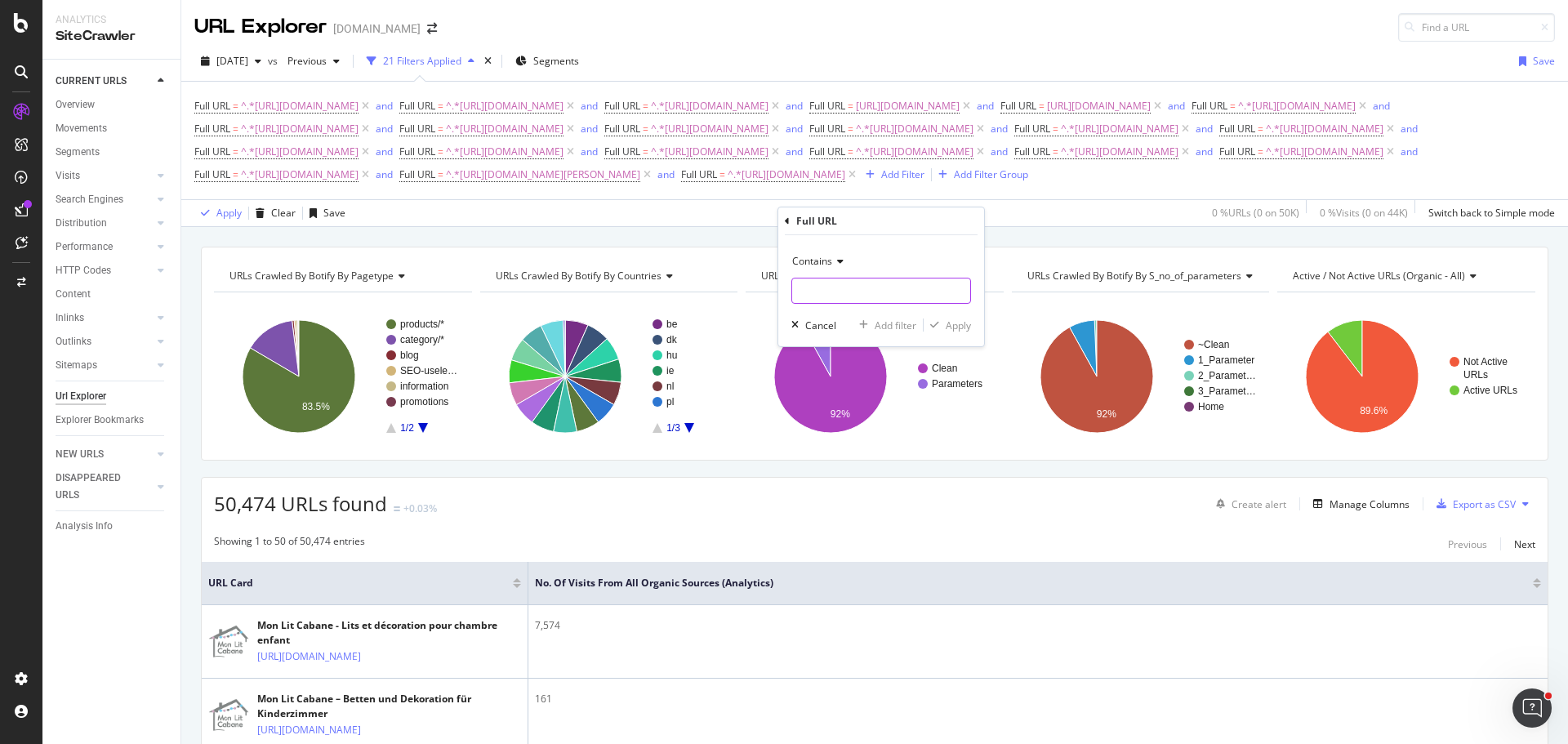
click at [838, 292] on input "text" at bounding box center [881, 291] width 178 height 26
paste input "[URL][DOMAIN_NAME]"
type input "[URL][DOMAIN_NAME]"
click at [903, 318] on div "Add filter" at bounding box center [895, 325] width 42 height 14
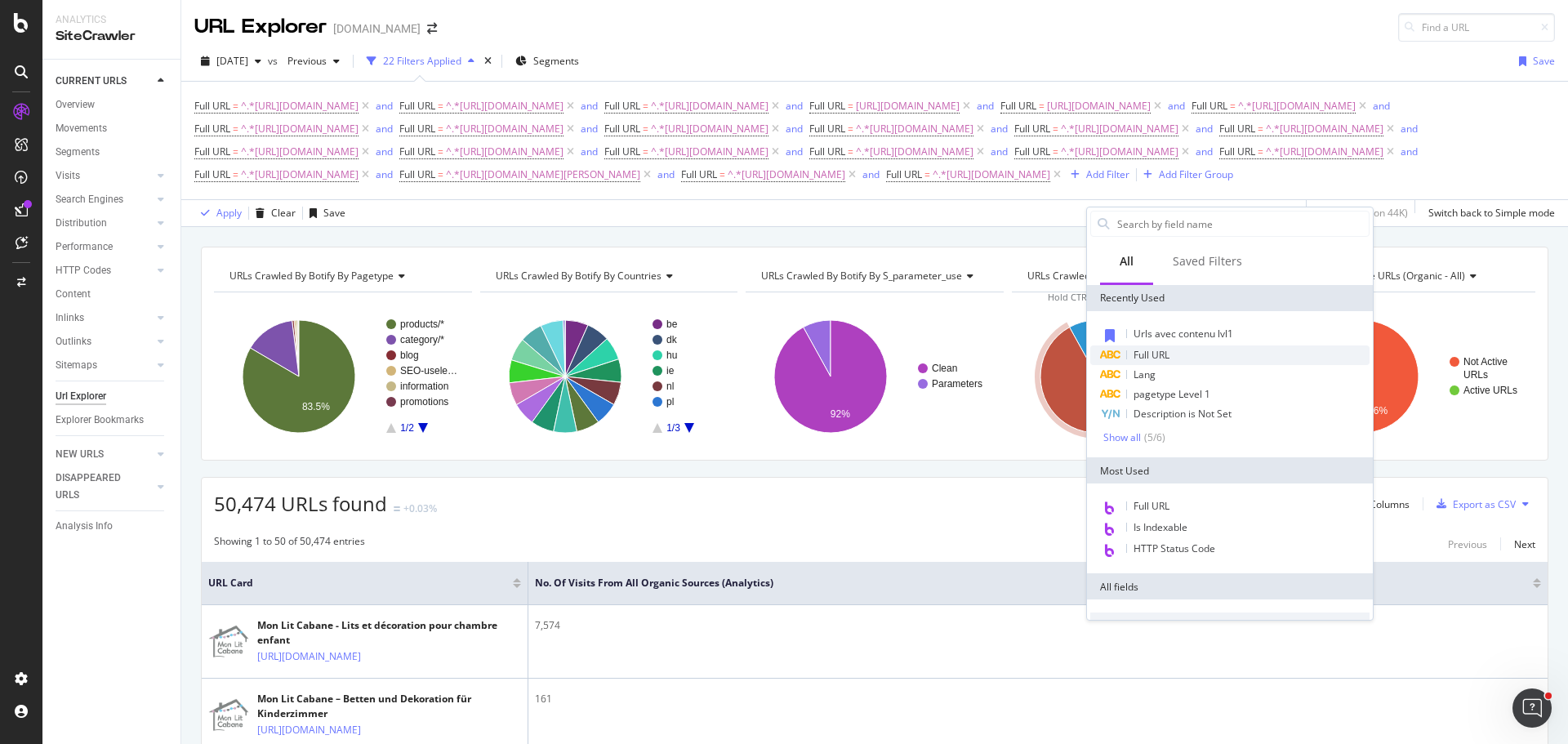
click at [1159, 352] on span "Full URL" at bounding box center [1151, 355] width 36 height 14
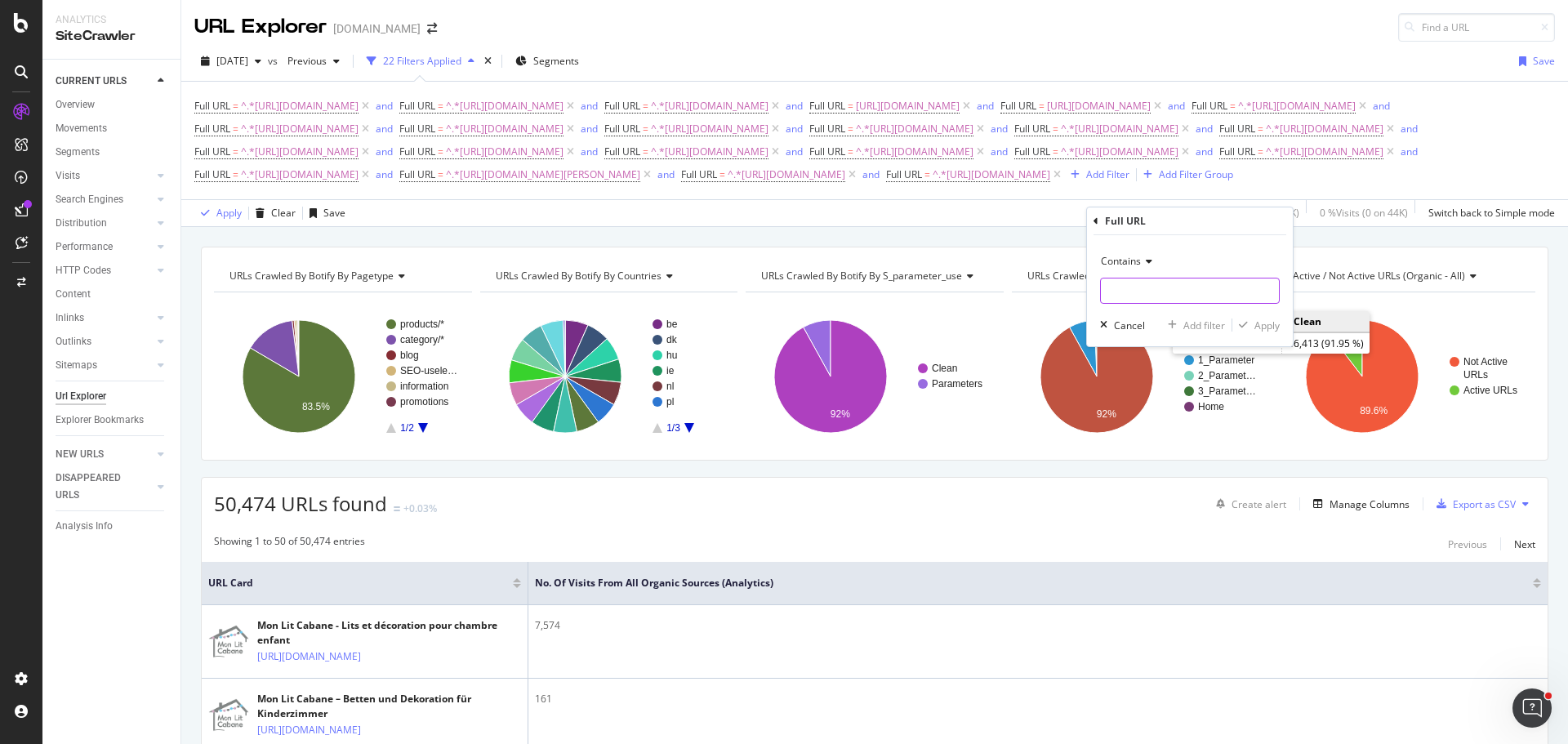
click at [1149, 285] on input "text" at bounding box center [1189, 291] width 178 height 26
paste input "[URL][DOMAIN_NAME]"
type input "[URL][DOMAIN_NAME]"
click at [1203, 327] on div "Add filter" at bounding box center [1204, 325] width 42 height 14
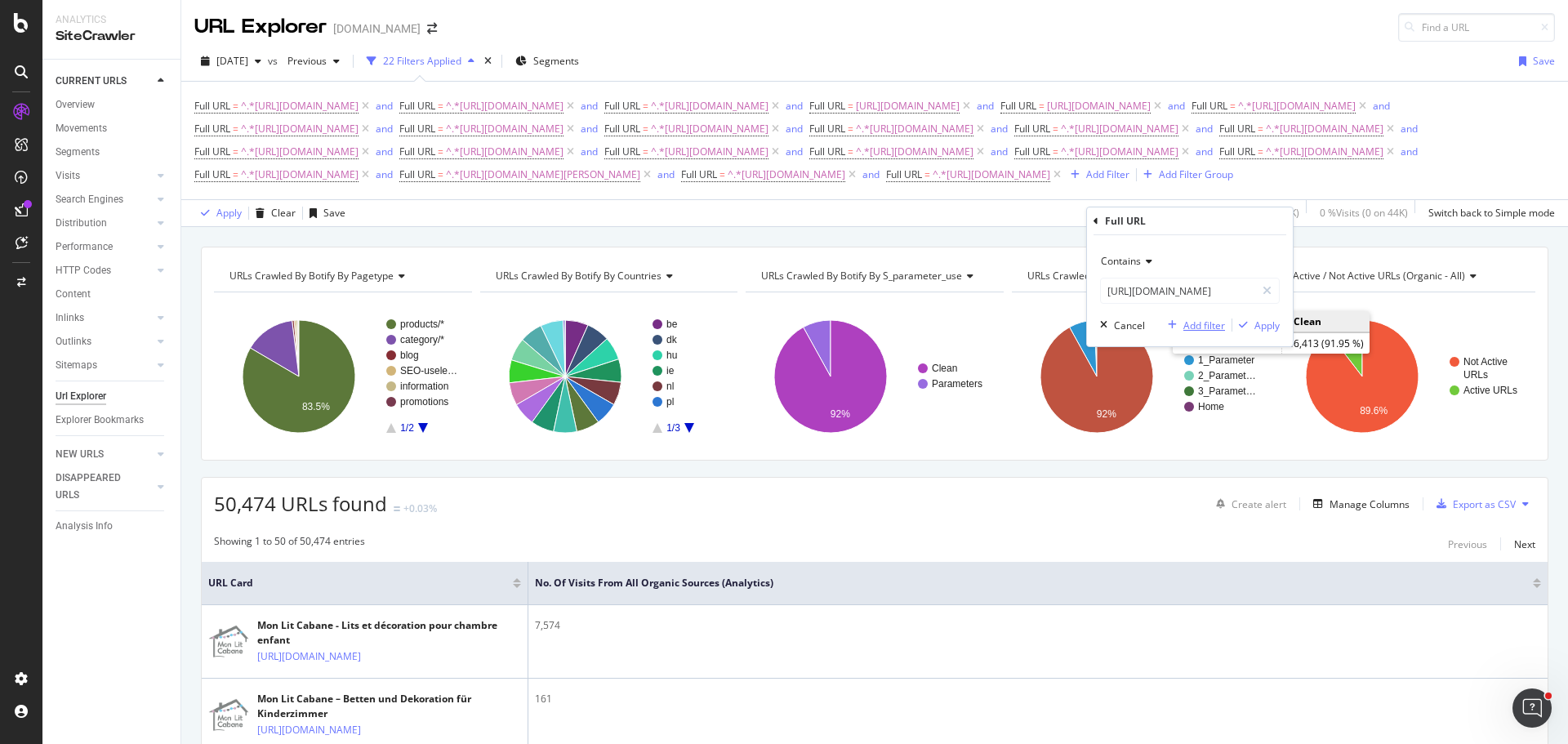
scroll to position [0, 0]
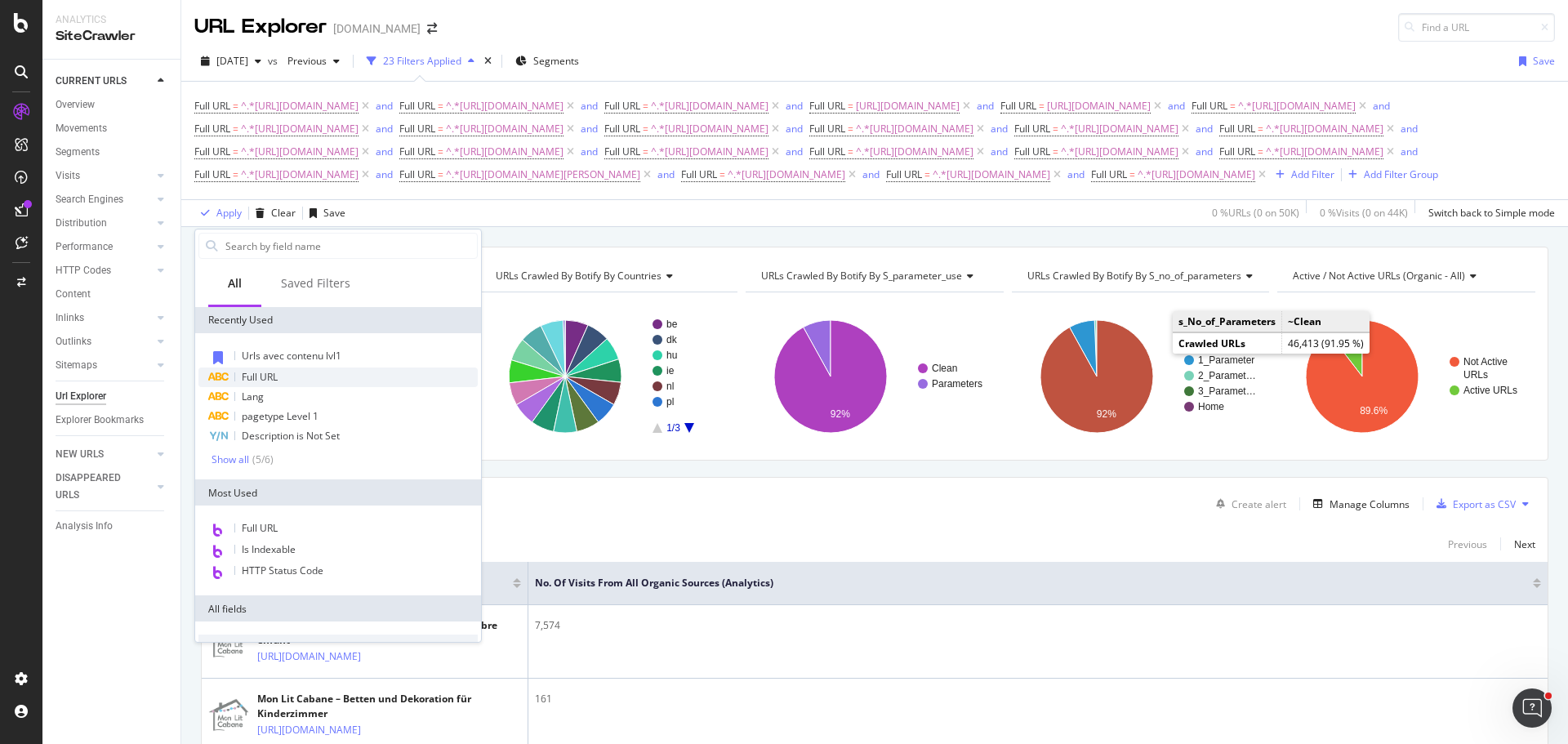
click at [265, 384] on div "Full URL" at bounding box center [338, 377] width 279 height 20
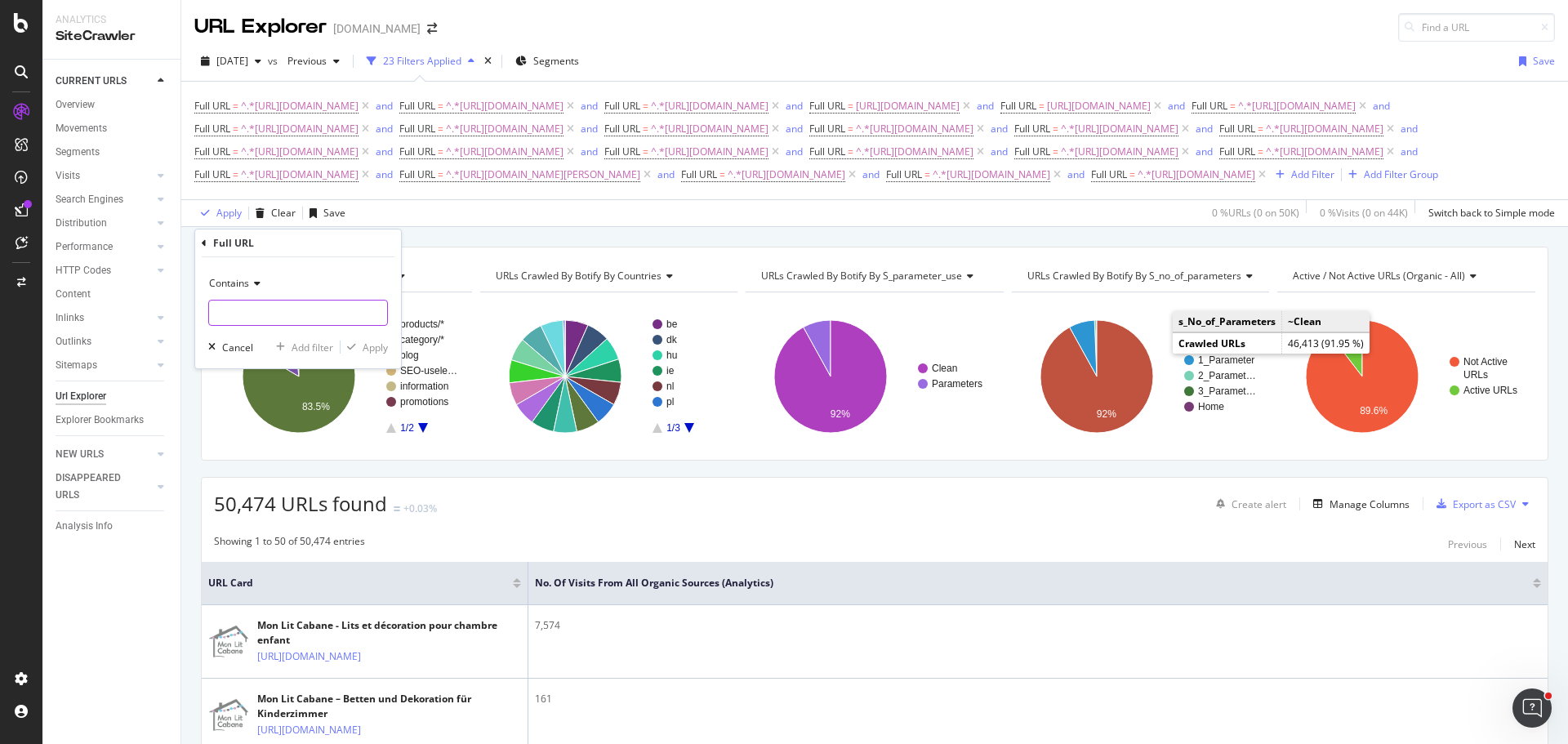
click at [300, 322] on input "text" at bounding box center [298, 313] width 178 height 26
paste input "[URL][DOMAIN_NAME]"
type input "[URL][DOMAIN_NAME]"
click at [309, 345] on div "Add filter" at bounding box center [312, 347] width 42 height 14
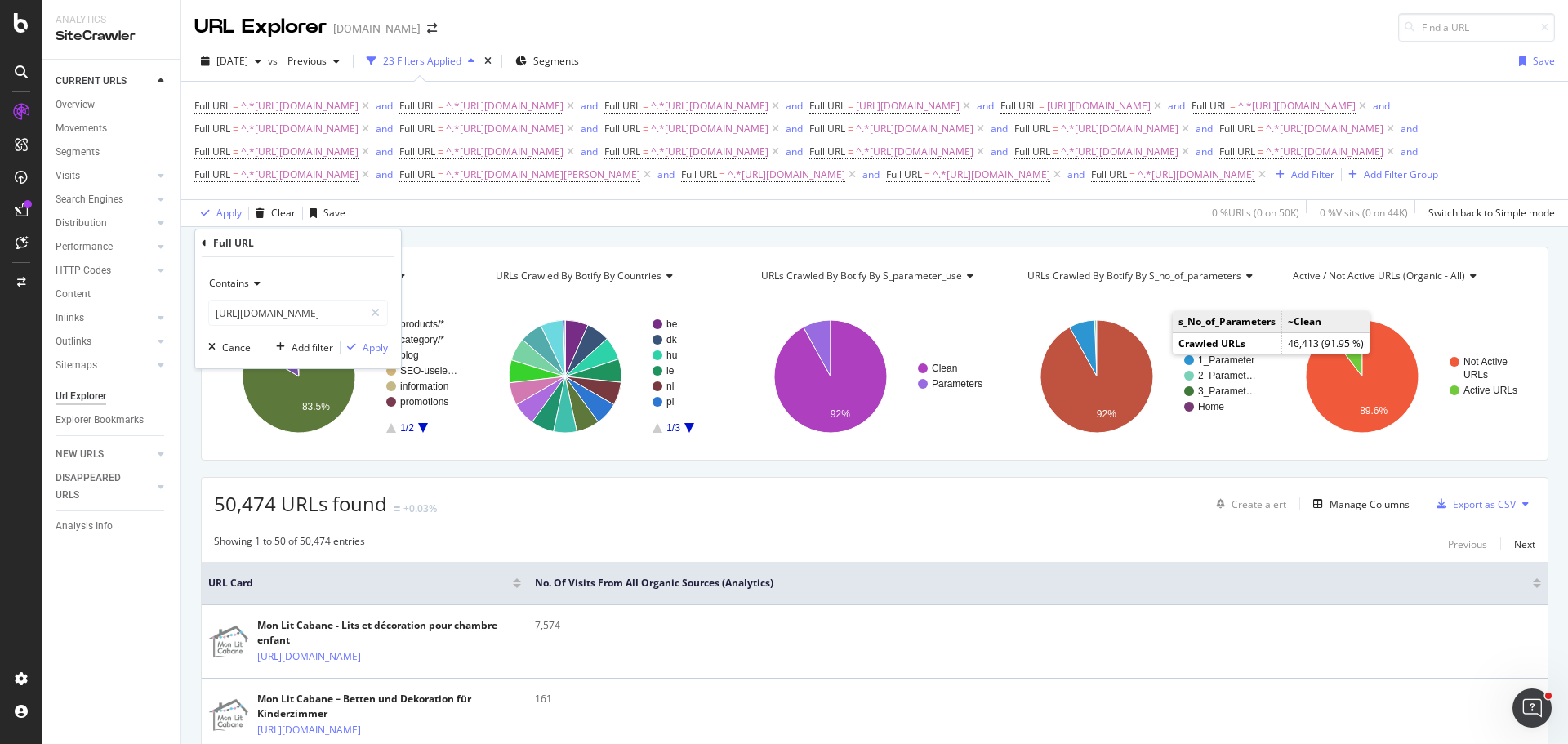
scroll to position [0, 0]
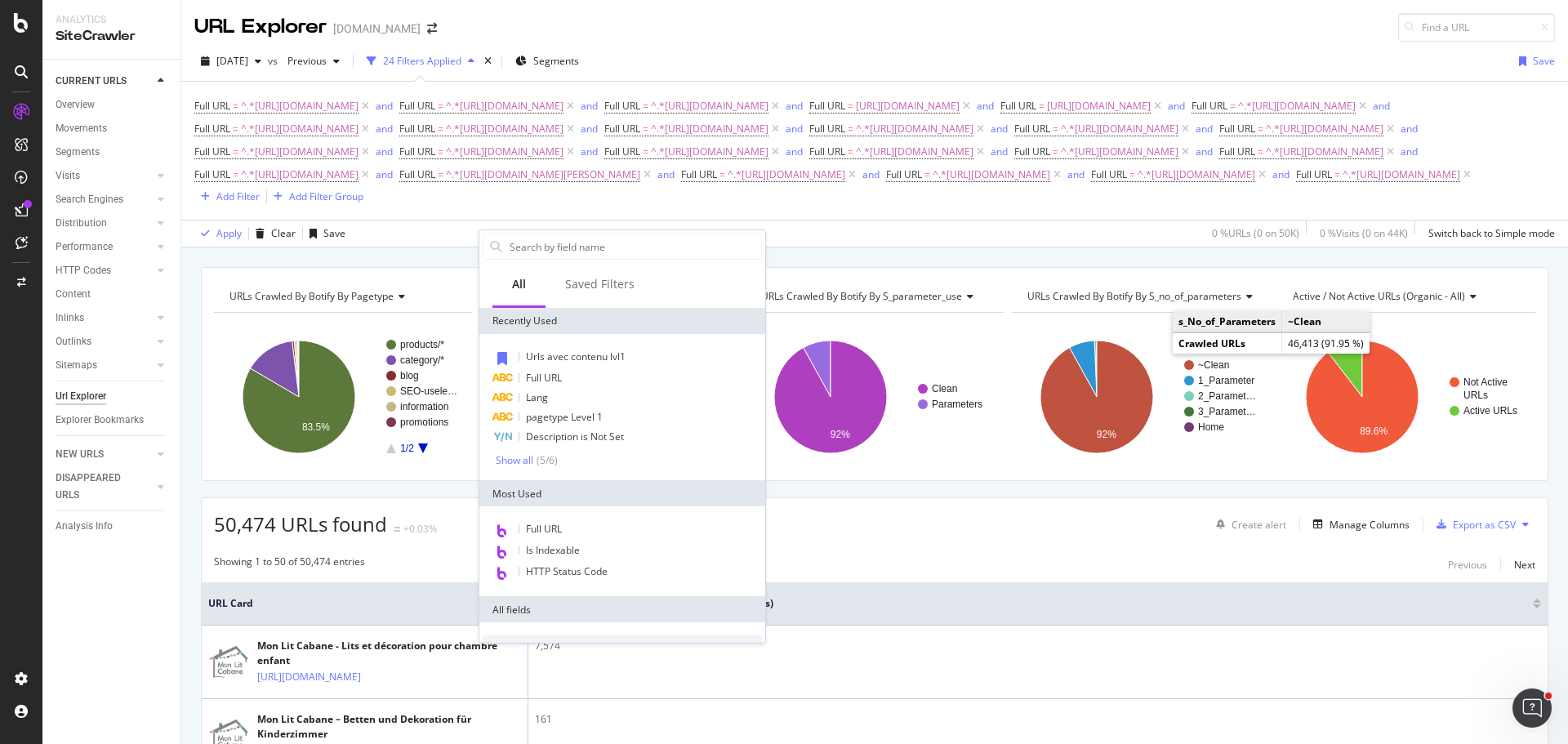
click at [536, 375] on span "Full URL" at bounding box center [544, 377] width 36 height 14
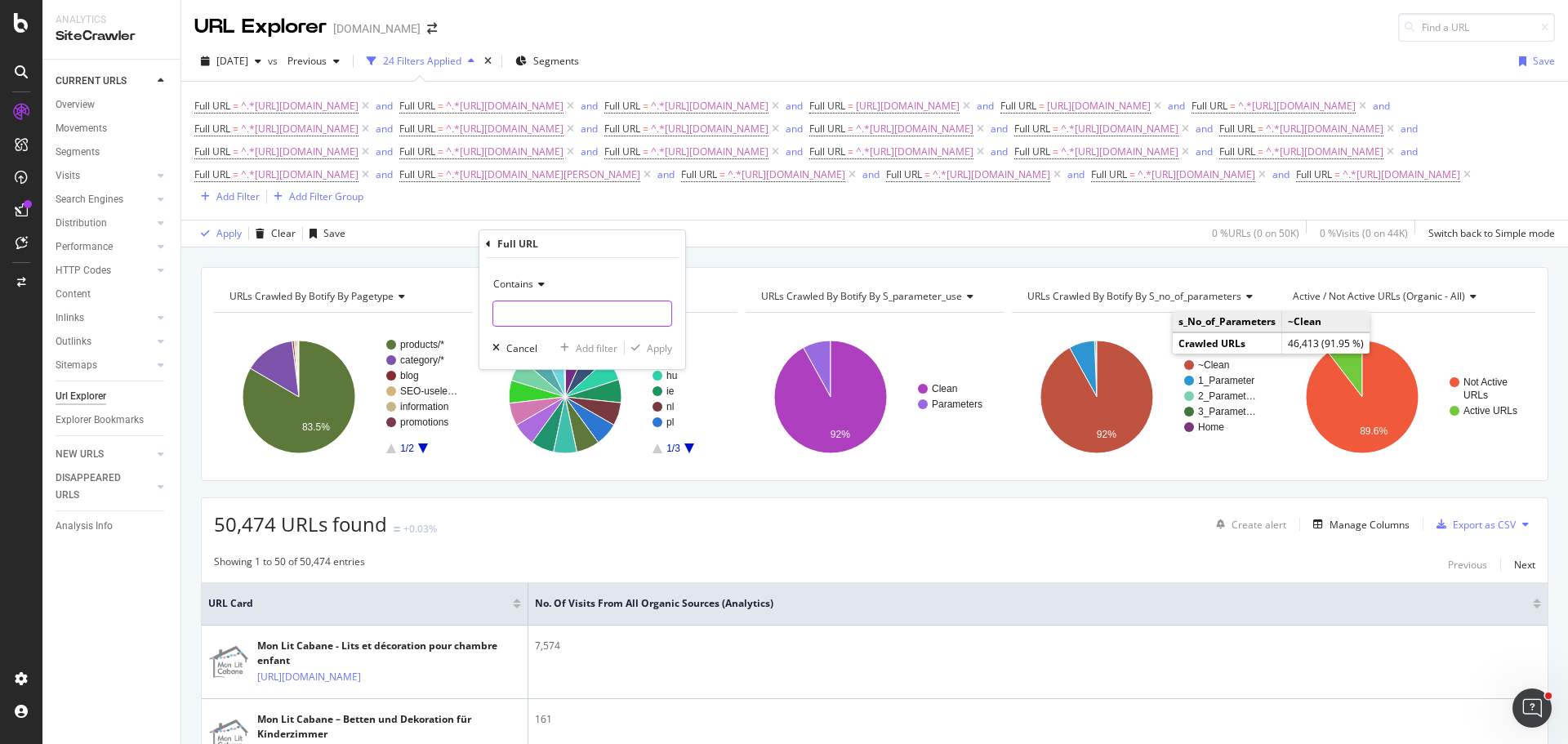
click at [535, 320] on input "text" at bounding box center [582, 314] width 178 height 26
paste input "[URL][DOMAIN_NAME]"
type input "[URL][DOMAIN_NAME]"
click at [599, 343] on div "Add filter" at bounding box center [596, 348] width 42 height 14
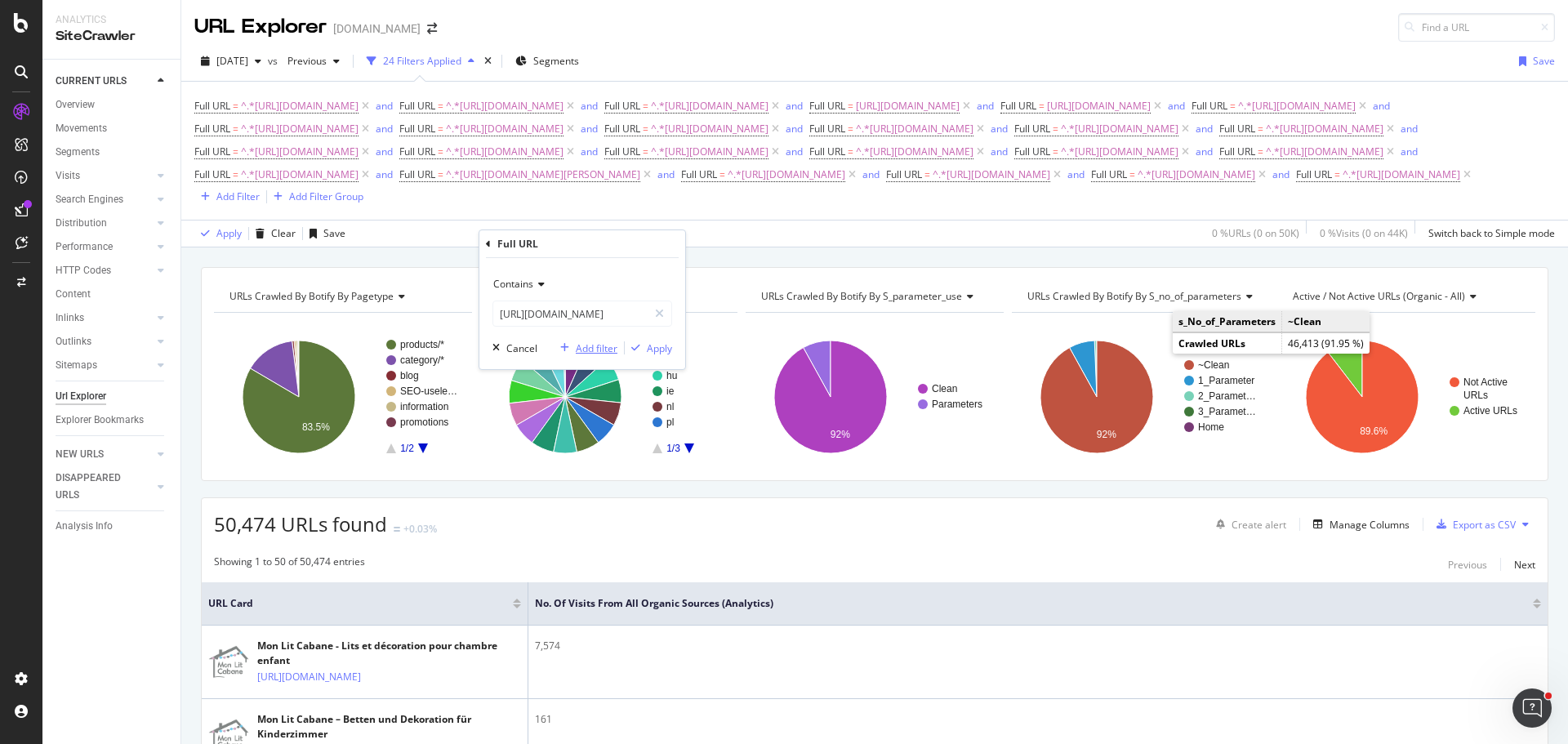
scroll to position [0, 0]
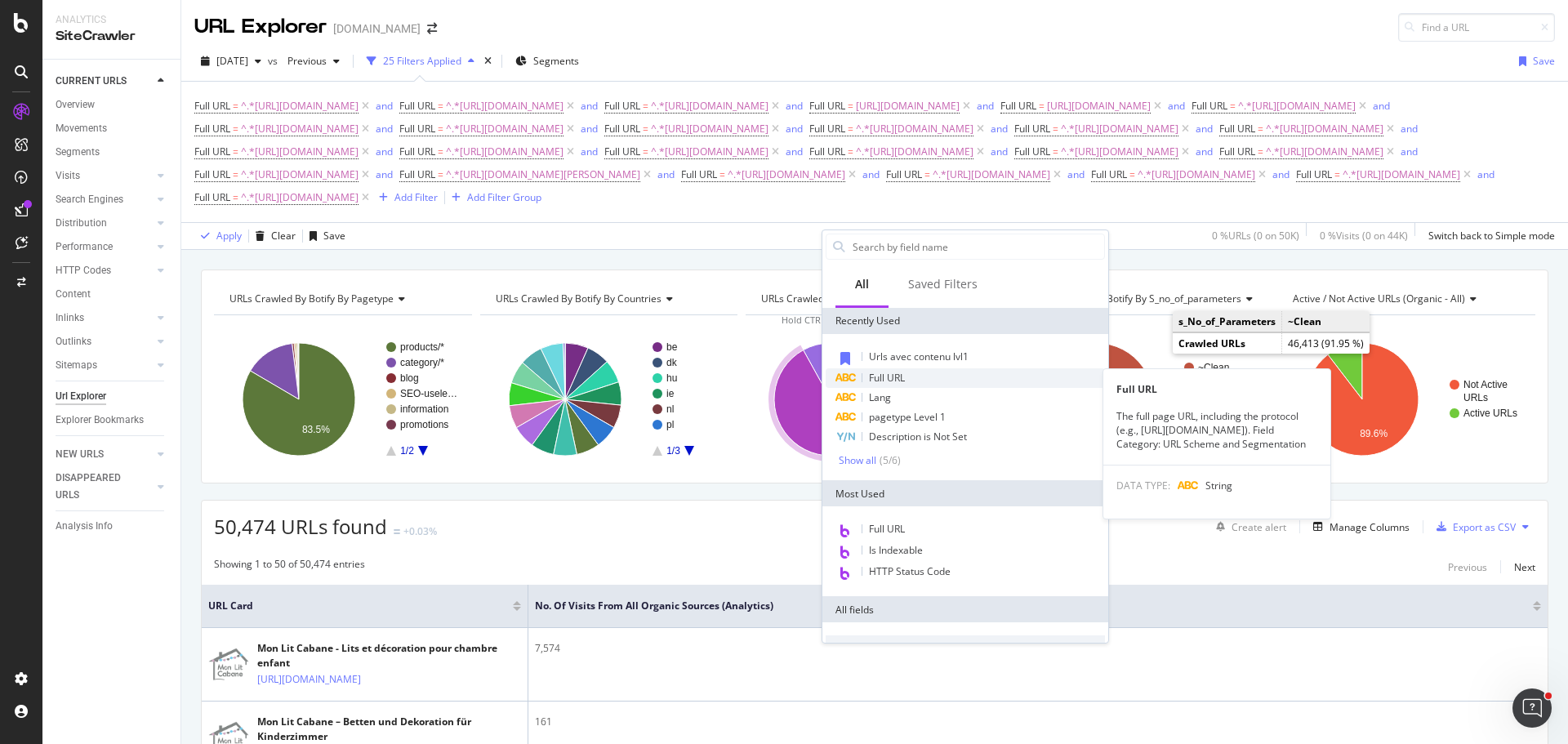
click at [889, 375] on span "Full URL" at bounding box center [887, 377] width 36 height 14
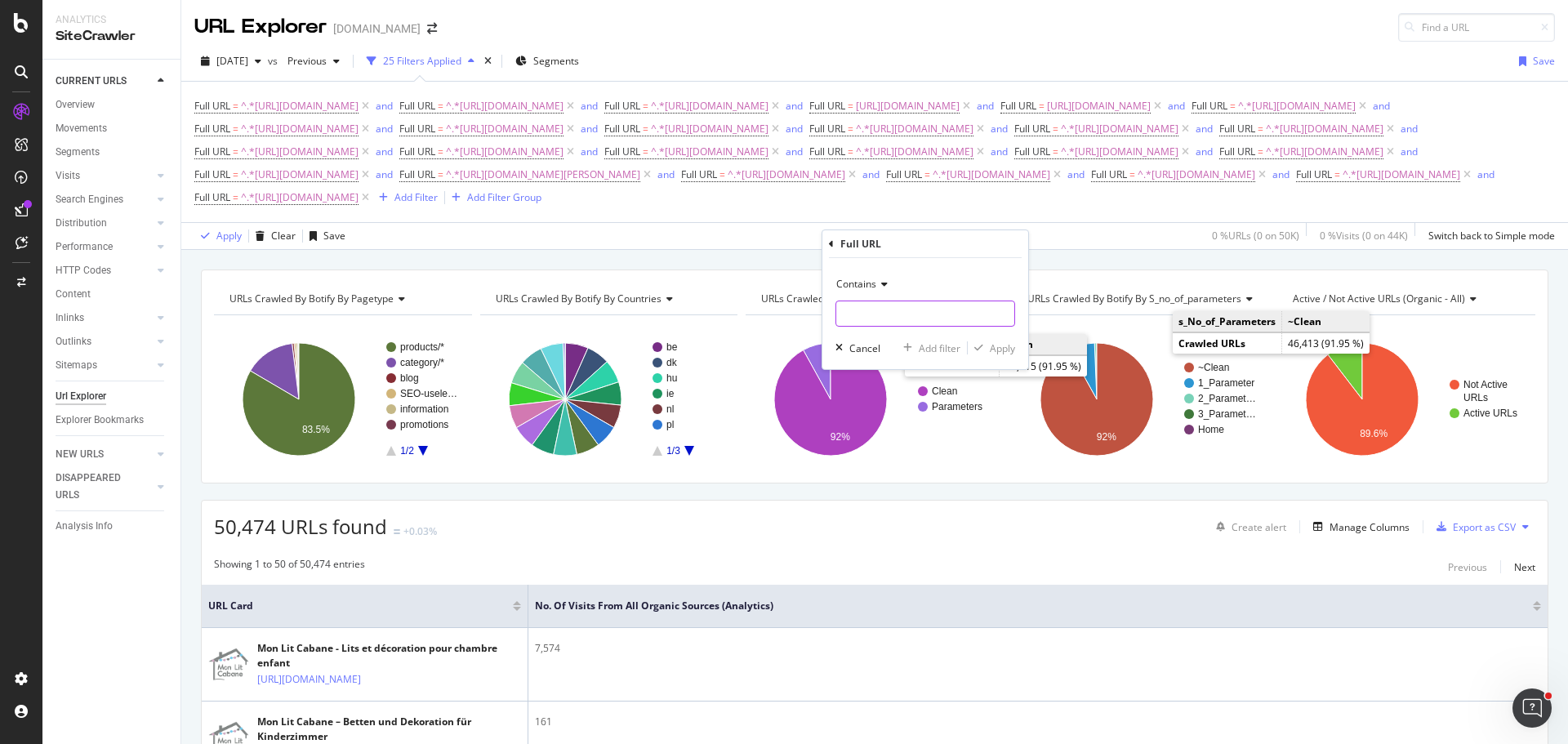
click at [915, 305] on input "text" at bounding box center [925, 314] width 178 height 26
paste input "[URL][DOMAIN_NAME]"
type input "[URL][DOMAIN_NAME]"
click at [924, 344] on div "Add filter" at bounding box center [939, 348] width 42 height 14
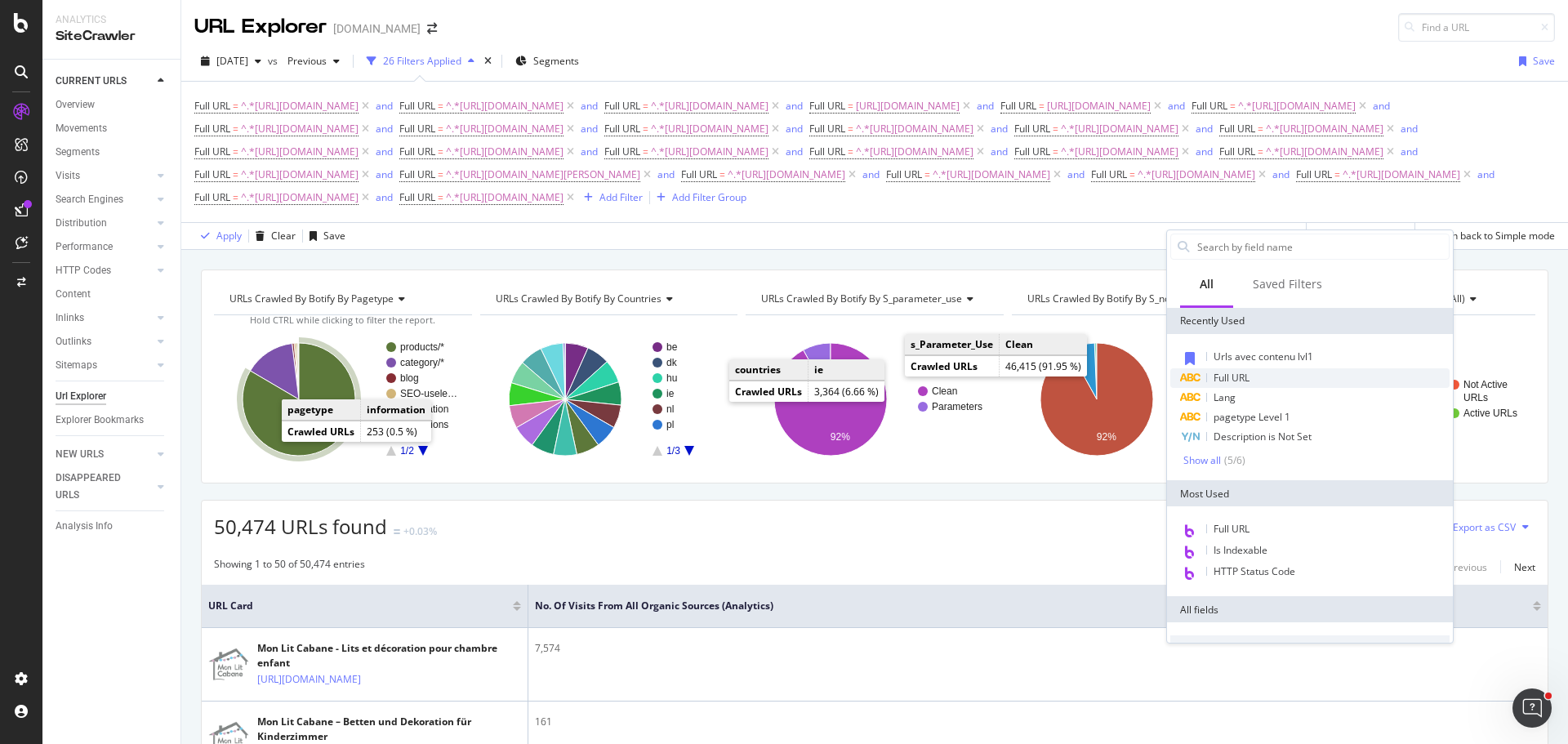
click at [1219, 380] on span "Full URL" at bounding box center [1231, 377] width 36 height 14
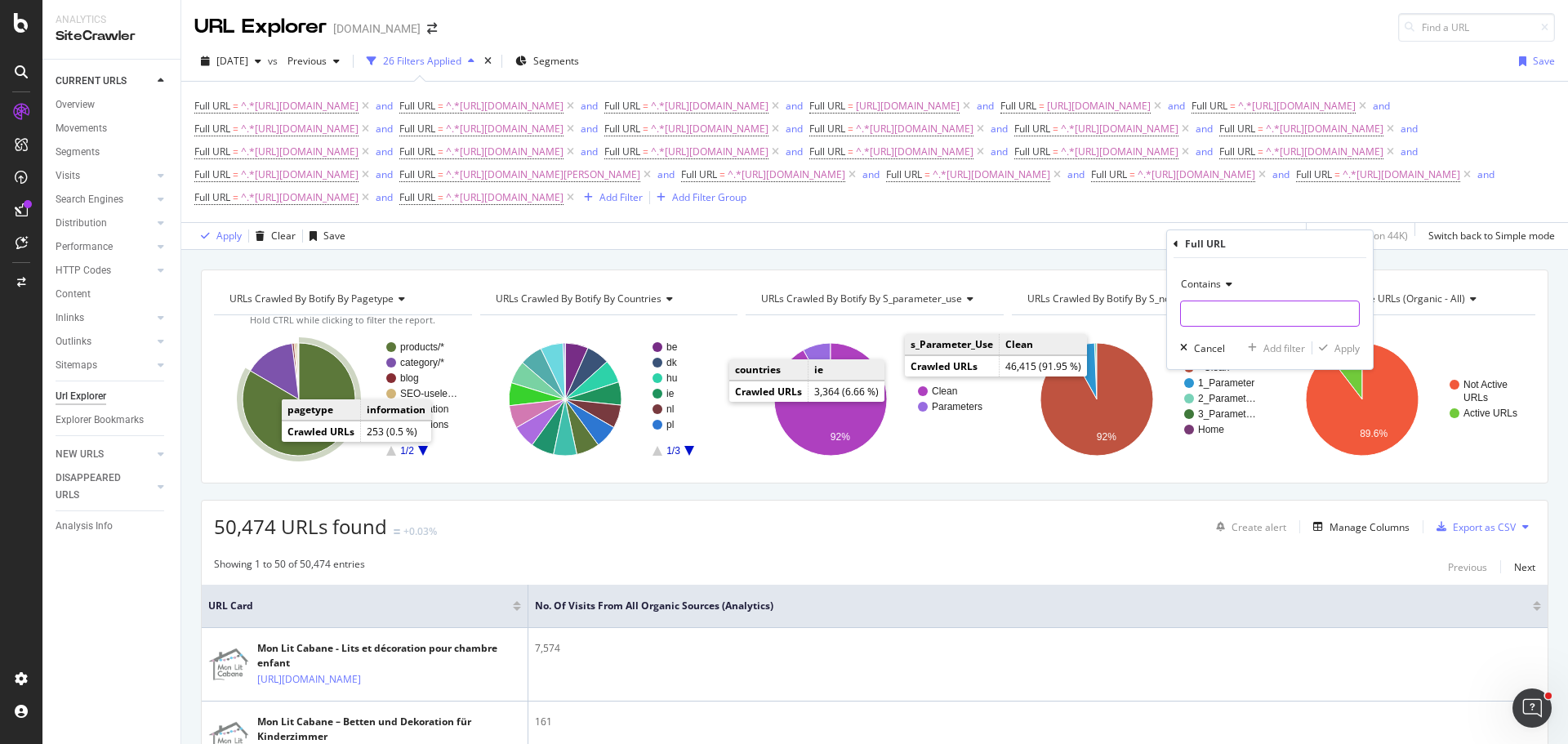
click at [1198, 311] on input "text" at bounding box center [1270, 314] width 178 height 26
paste input "[URL][DOMAIN_NAME]"
type input "[URL][DOMAIN_NAME]"
drag, startPoint x: 1297, startPoint y: 346, endPoint x: 1184, endPoint y: 388, distance: 120.6
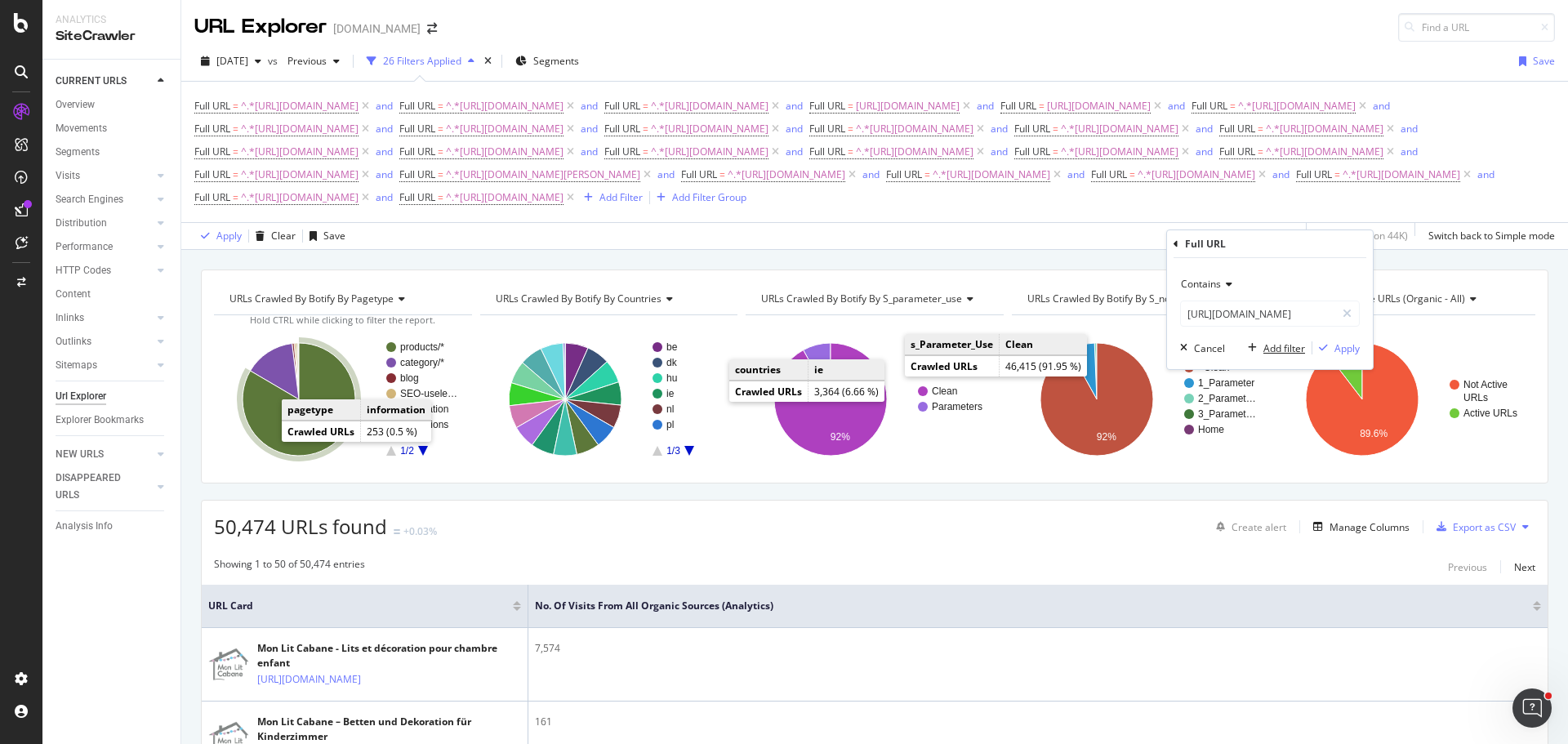
click at [1297, 347] on div "Add filter" at bounding box center [1284, 348] width 42 height 14
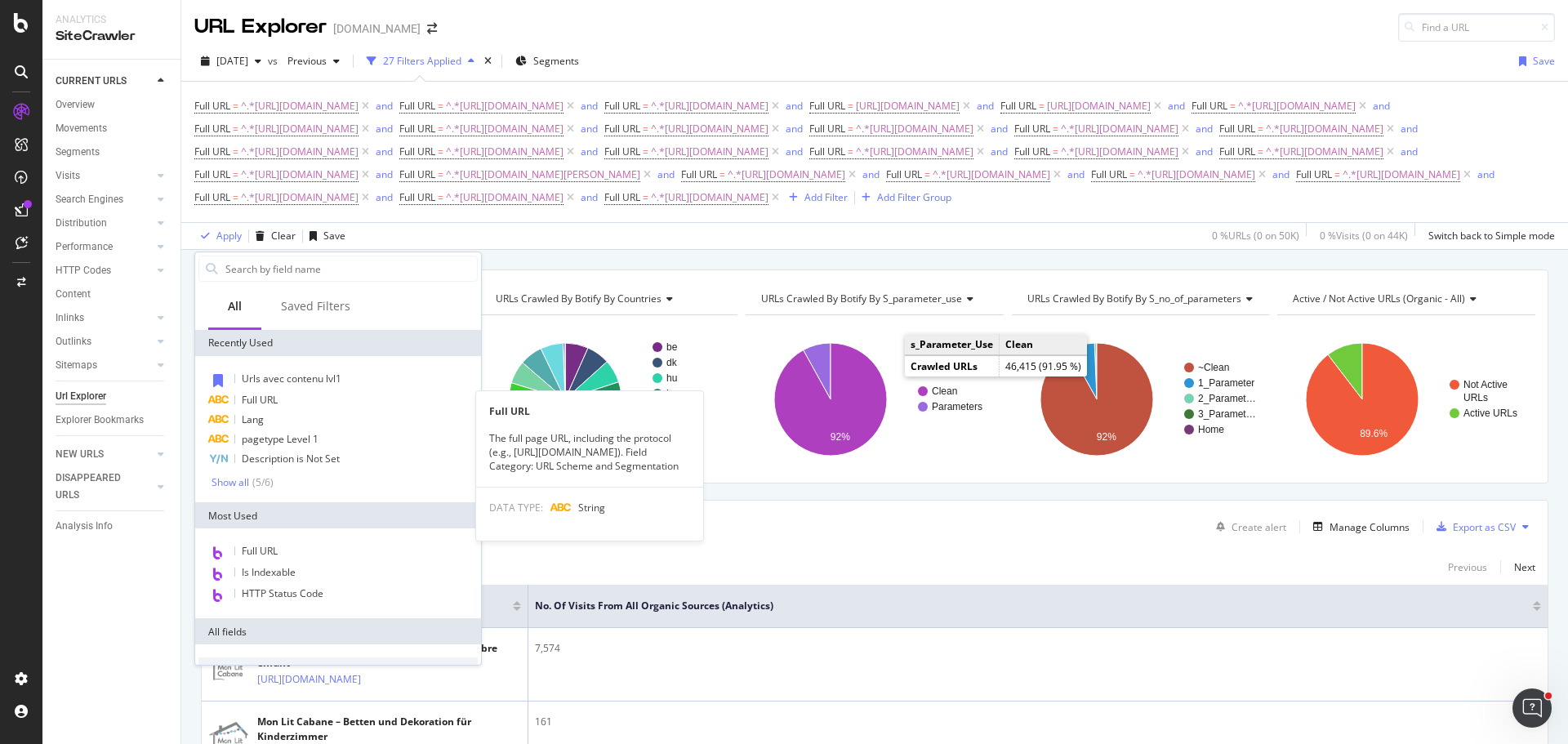
drag, startPoint x: 270, startPoint y: 403, endPoint x: 313, endPoint y: 407, distance: 43.2
click at [270, 403] on span "Full URL" at bounding box center [259, 400] width 36 height 14
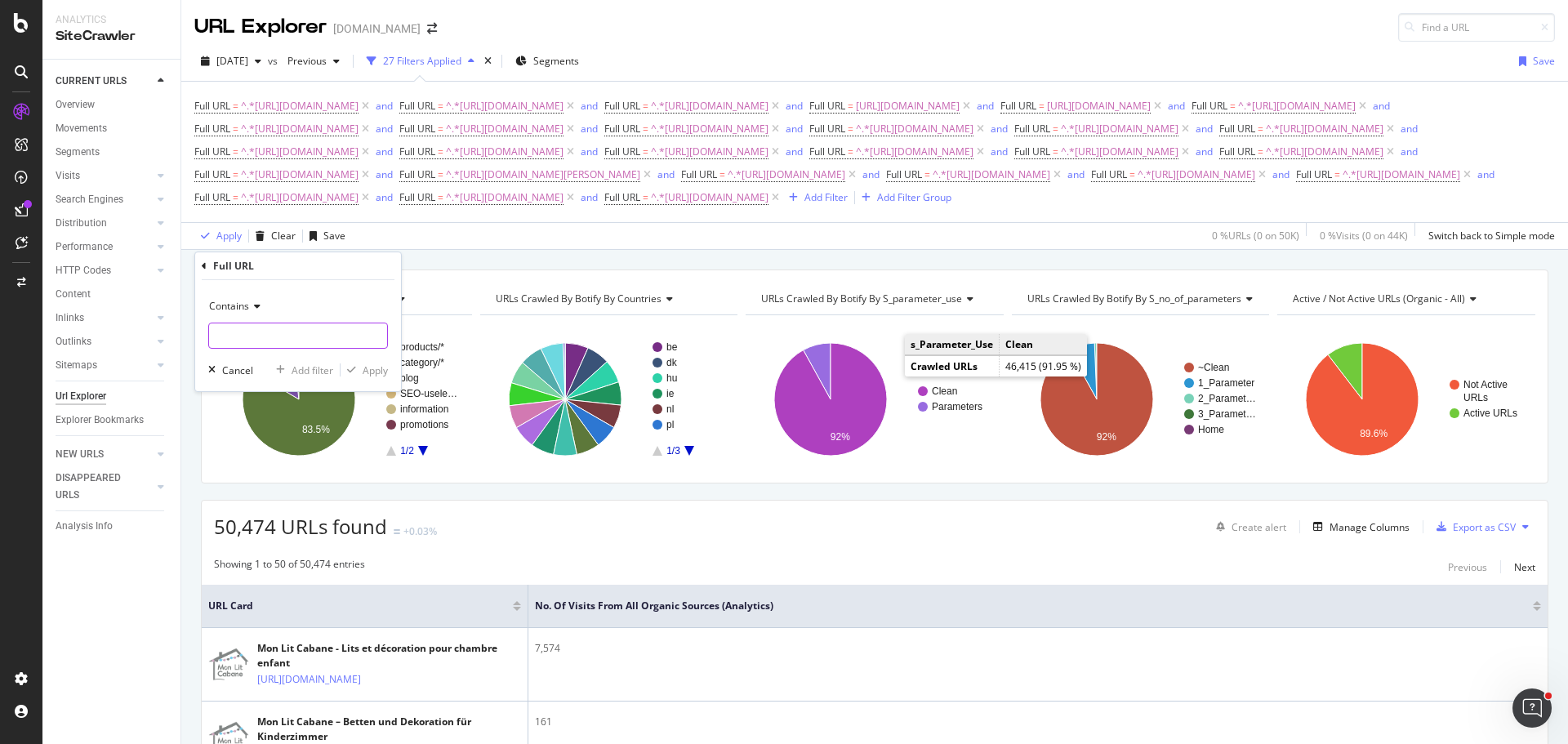
click at [315, 343] on input "text" at bounding box center [298, 336] width 178 height 26
paste input "[URL][DOMAIN_NAME]"
type input "[URL][DOMAIN_NAME]"
click at [305, 370] on div "Add filter" at bounding box center [312, 370] width 42 height 14
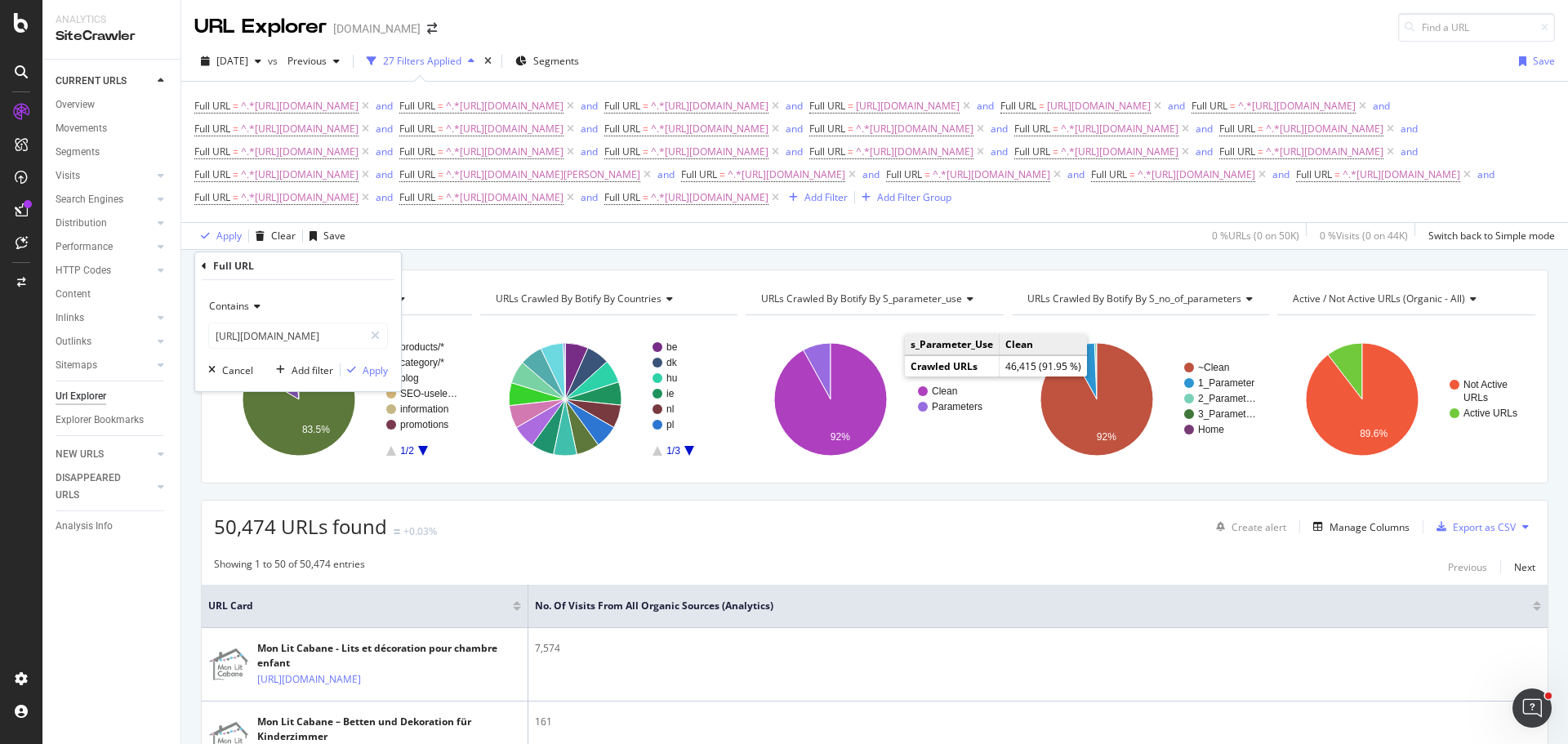
scroll to position [0, 0]
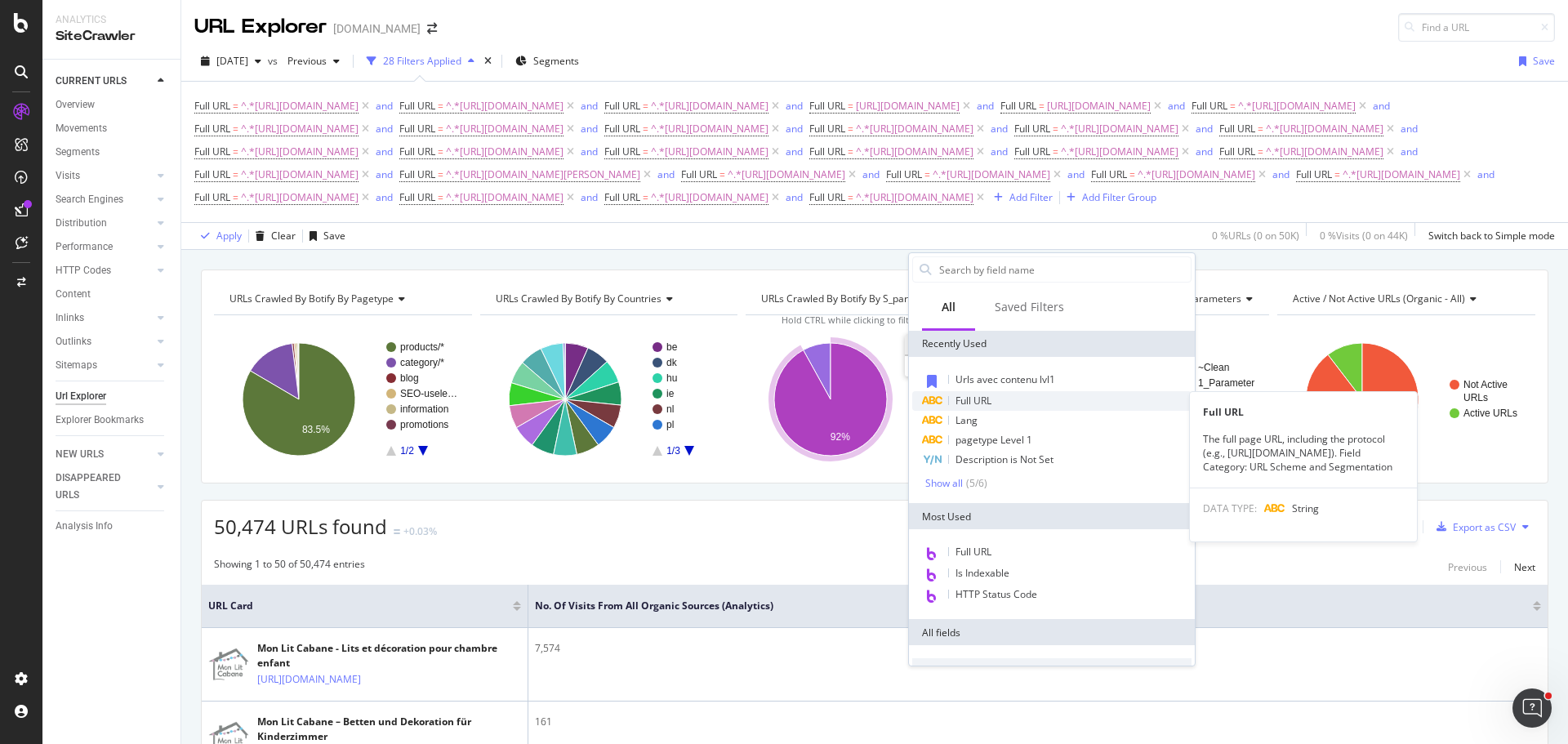
click at [975, 401] on span "Full URL" at bounding box center [973, 401] width 36 height 14
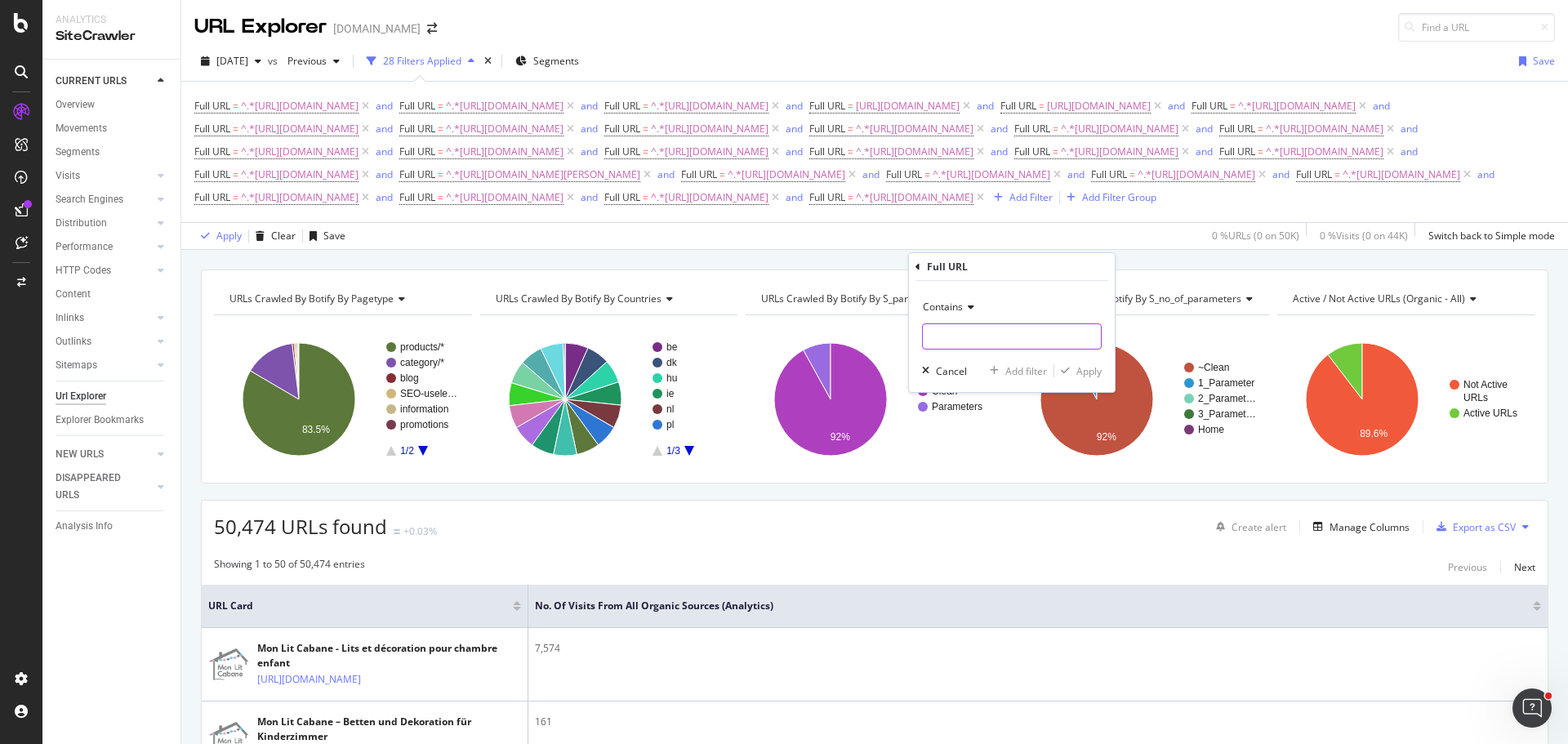
click at [959, 343] on input "text" at bounding box center [1011, 337] width 178 height 26
paste input "[URL][DOMAIN_NAME]"
type input "[URL][DOMAIN_NAME]"
click at [1032, 362] on button "Add filter" at bounding box center [1015, 370] width 64 height 16
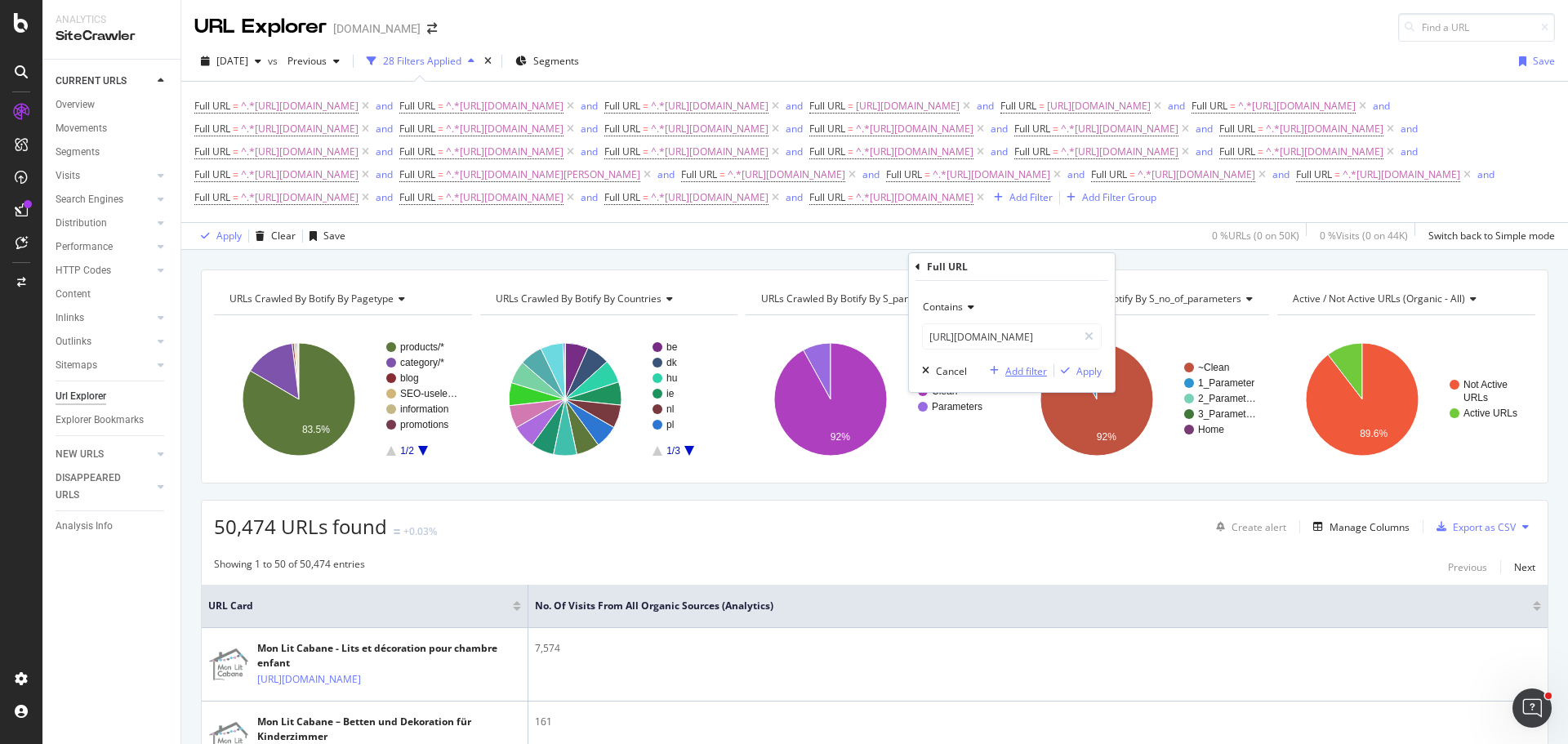
scroll to position [0, 0]
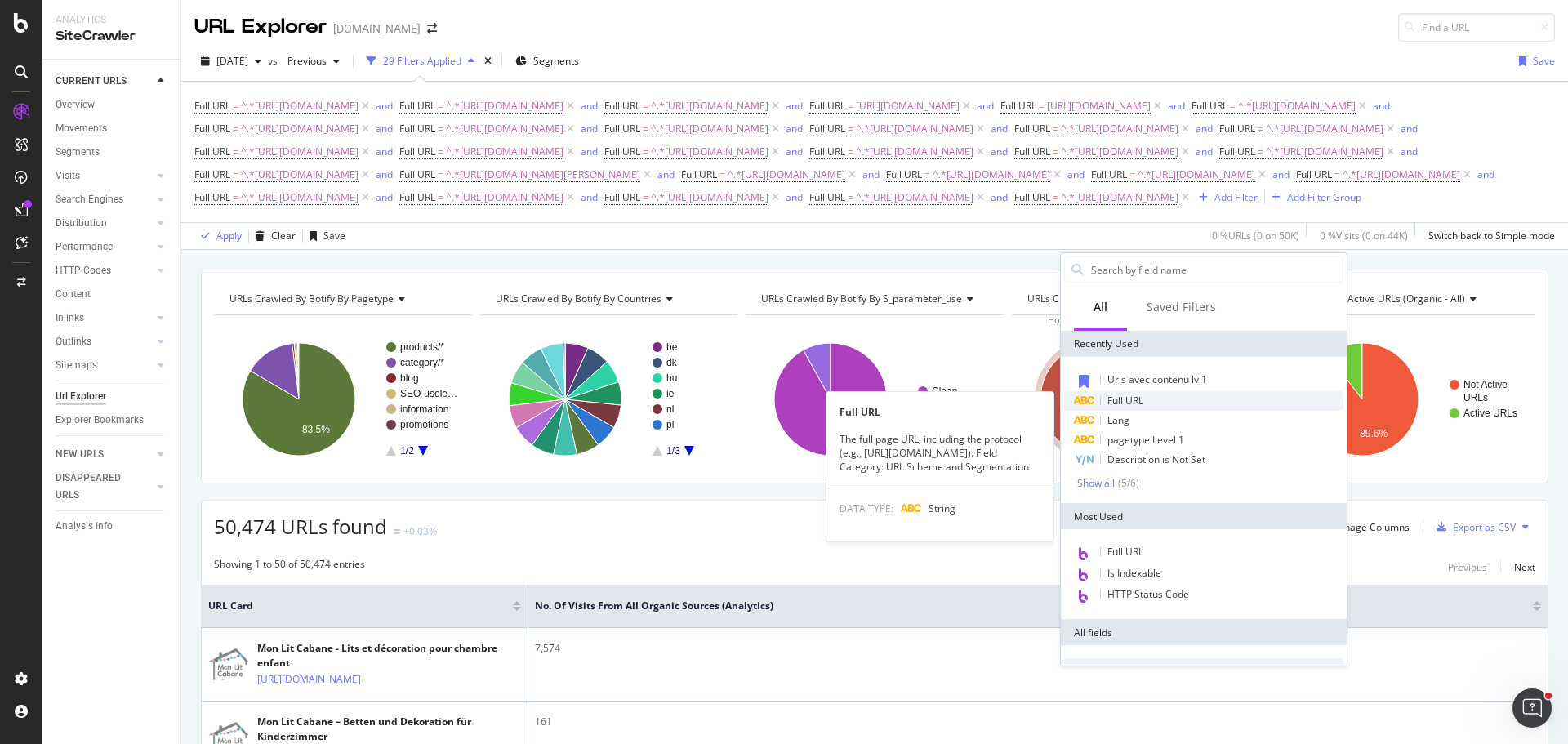
click at [1149, 402] on div "Full URL" at bounding box center [1203, 401] width 279 height 20
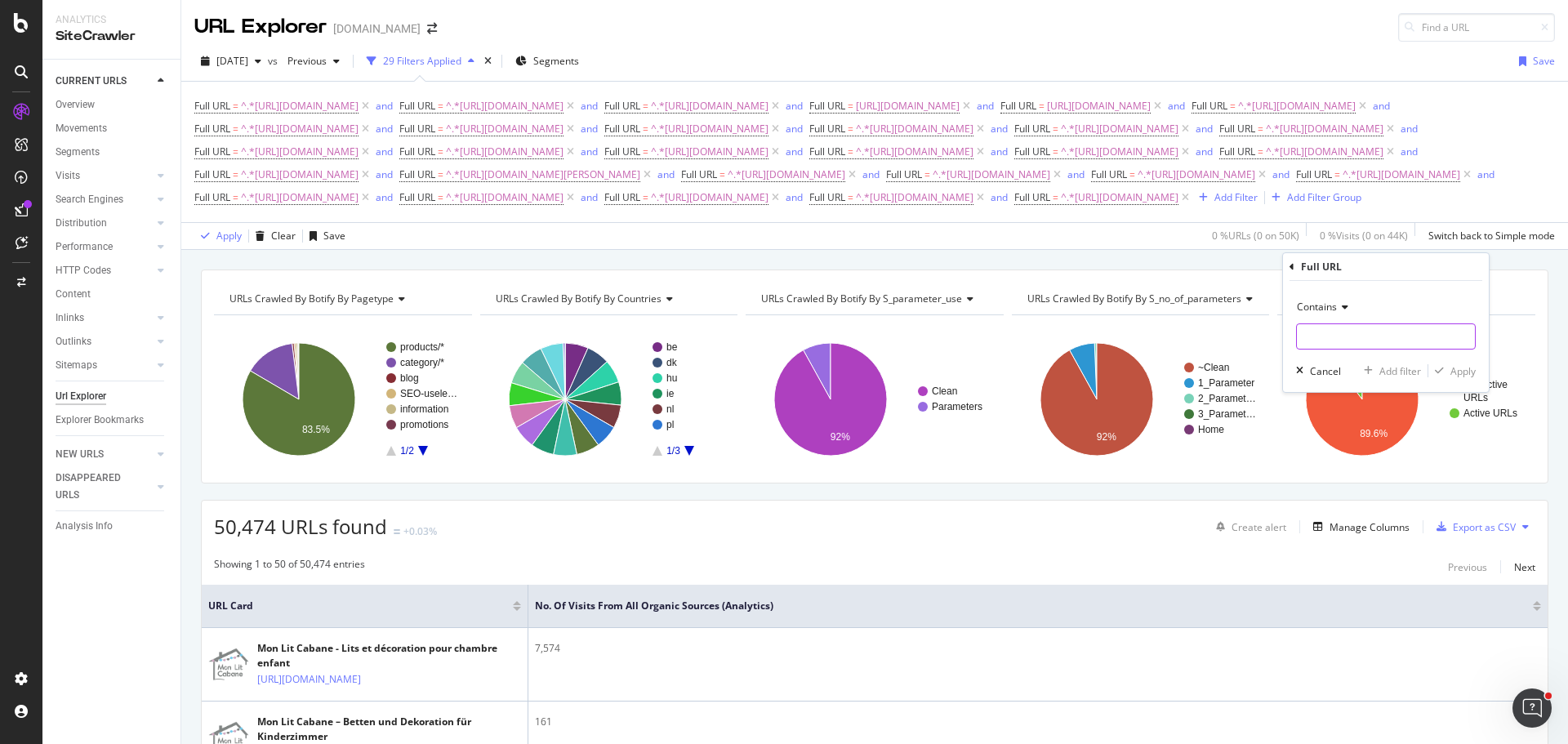
click at [1300, 330] on input "text" at bounding box center [1386, 337] width 178 height 26
paste input "[URL][DOMAIN_NAME]"
type input "[URL][DOMAIN_NAME]"
click at [1380, 372] on div "Add filter" at bounding box center [1400, 371] width 42 height 14
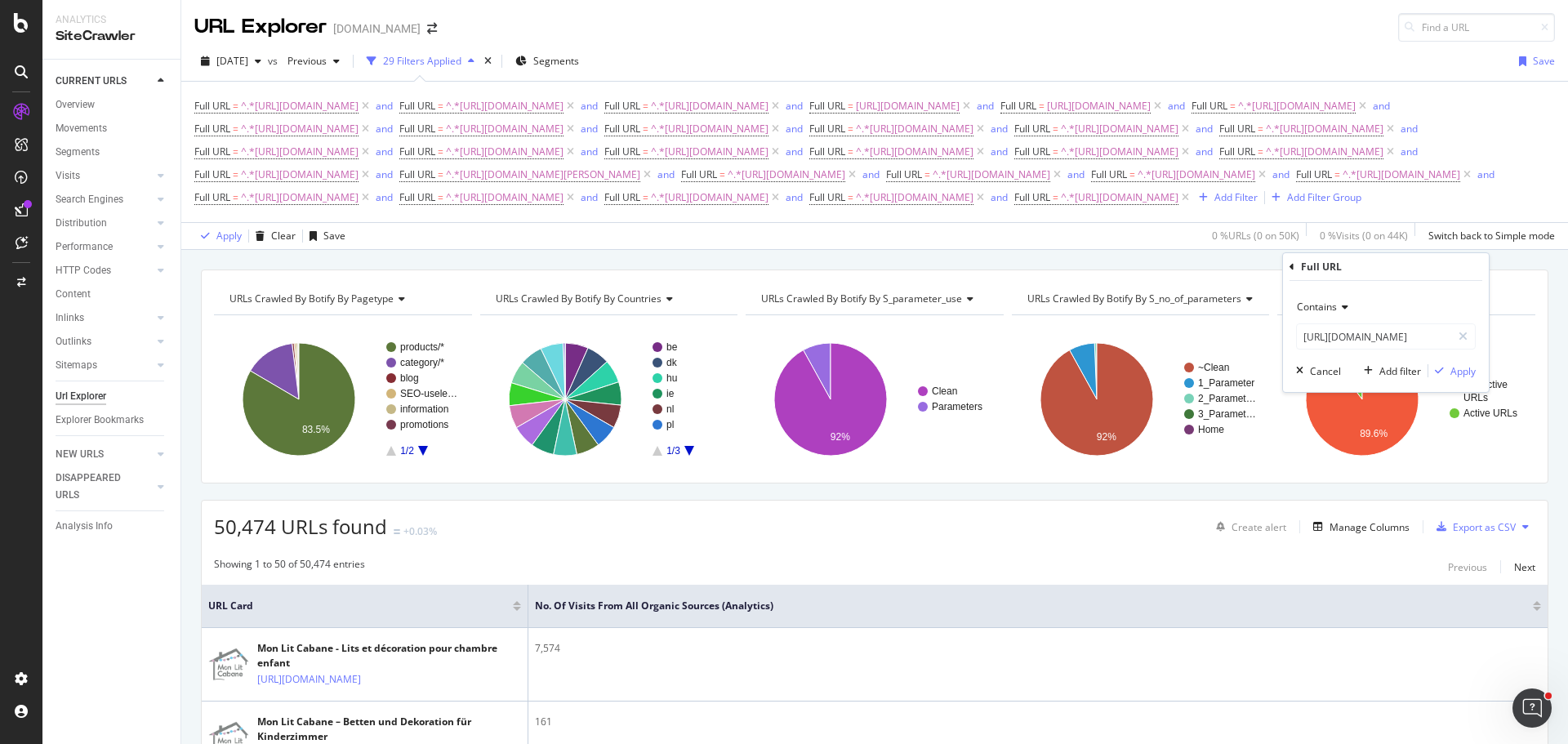
scroll to position [0, 0]
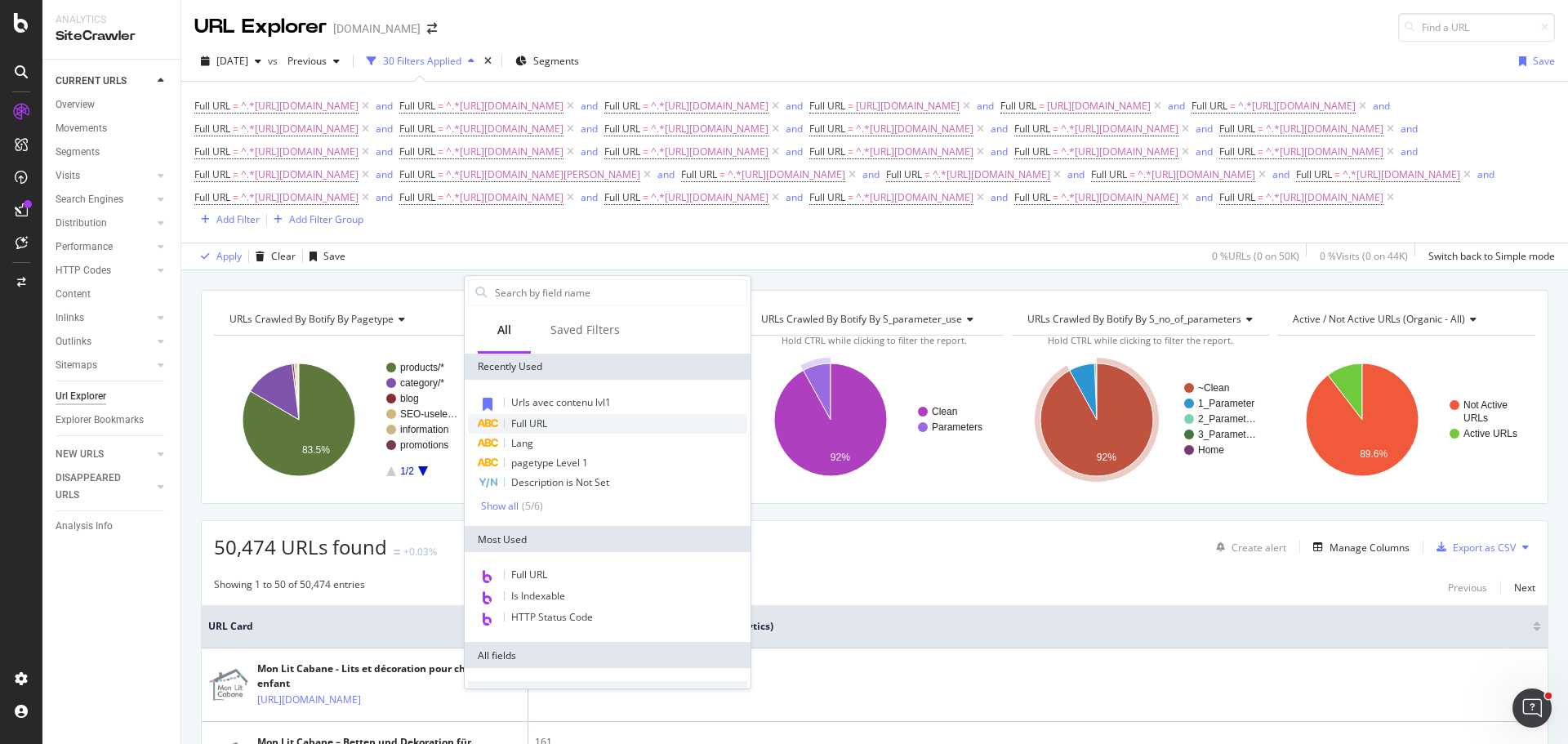
click at [522, 427] on span "Full URL" at bounding box center [529, 423] width 36 height 14
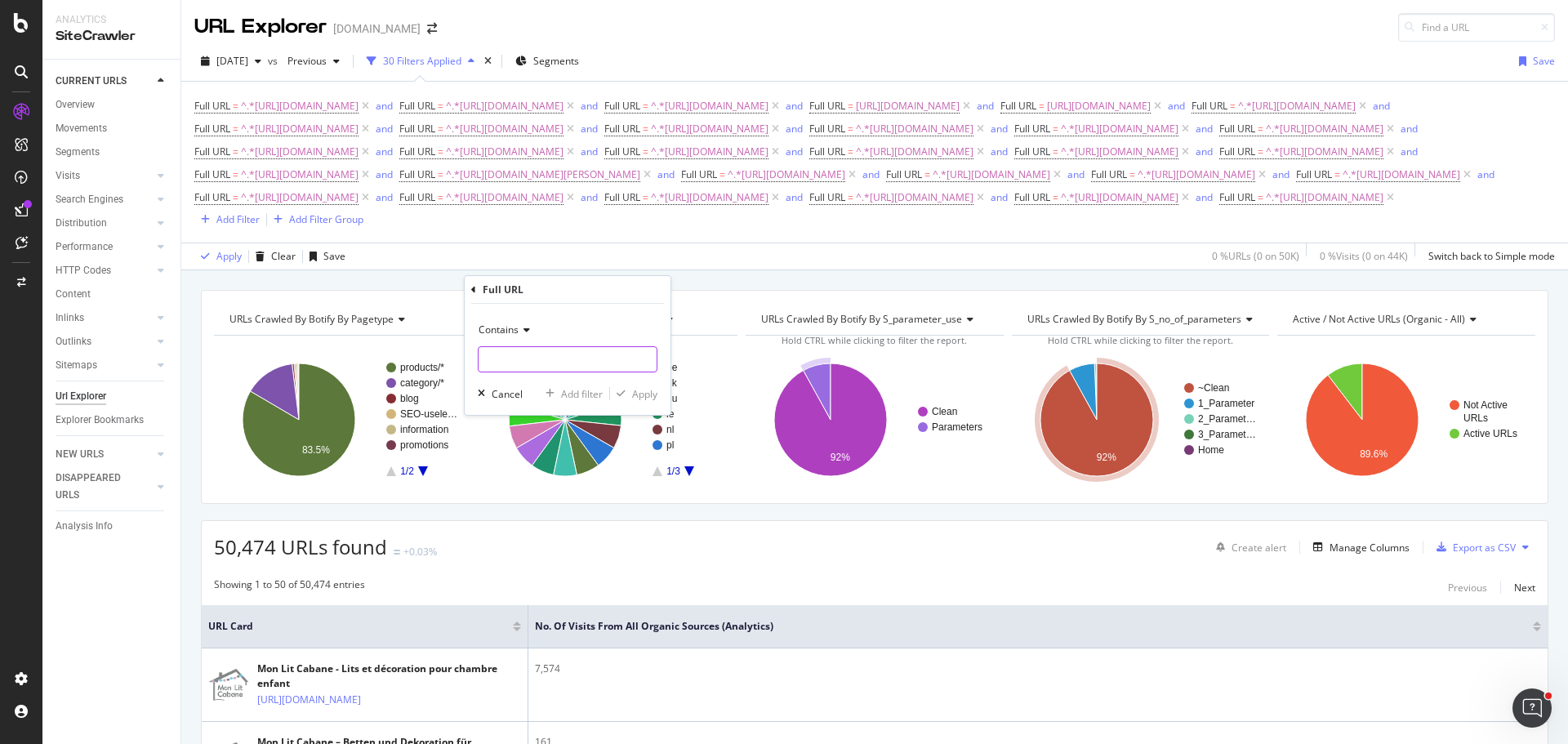
click at [574, 365] on input "text" at bounding box center [567, 359] width 178 height 26
paste input "[URL][DOMAIN_NAME]"
type input "[URL][DOMAIN_NAME]"
click at [570, 397] on div "Add filter" at bounding box center [582, 394] width 42 height 14
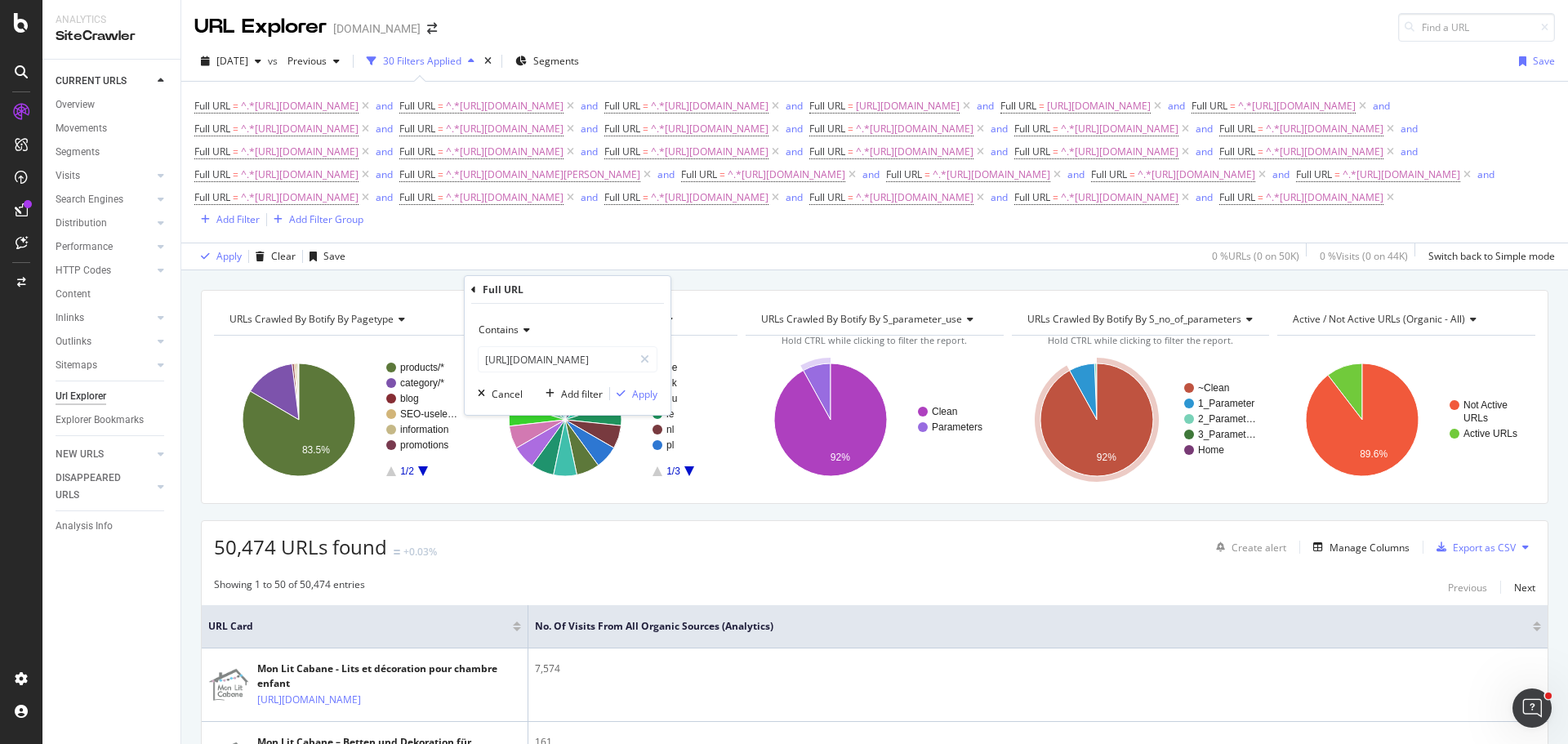
scroll to position [0, 0]
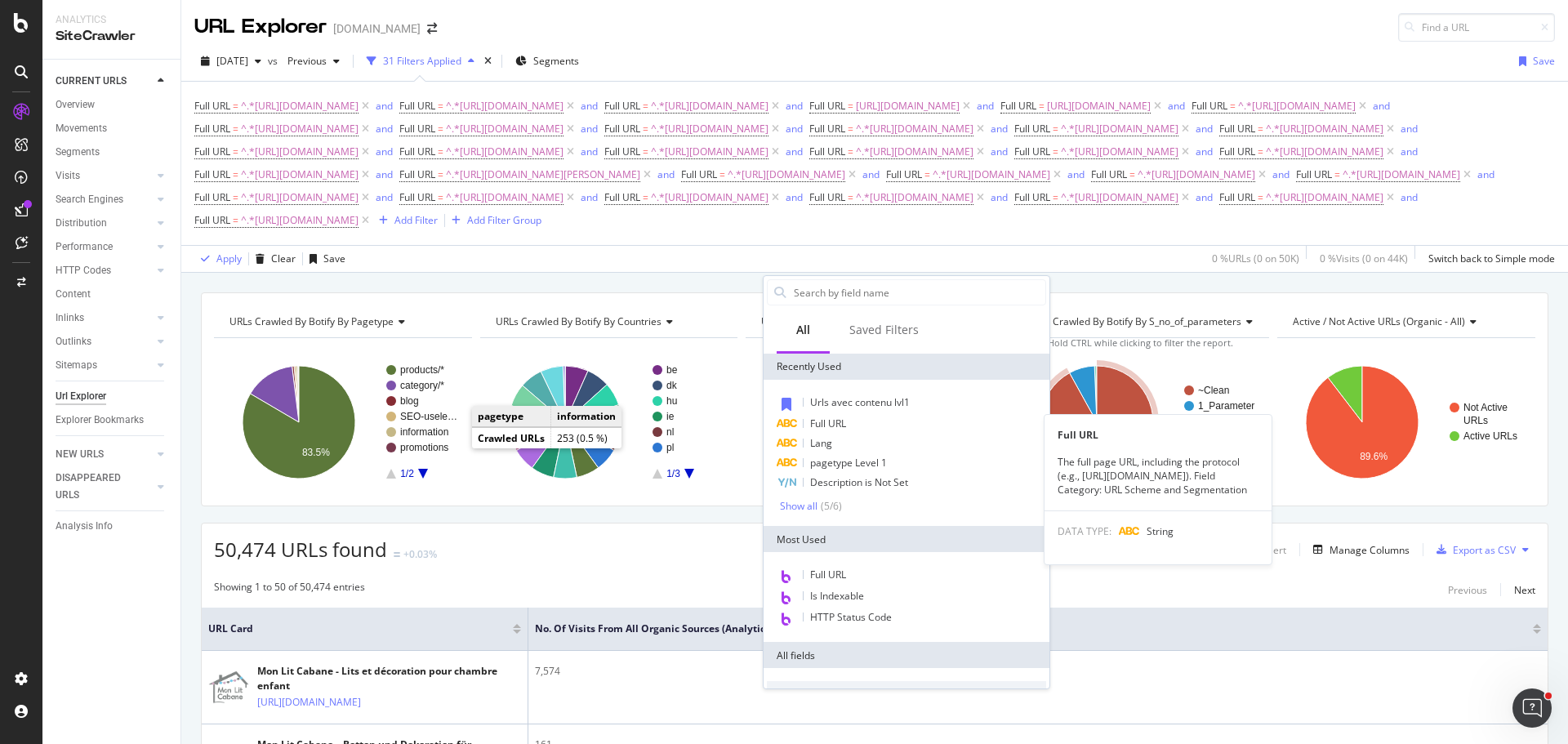
click at [837, 427] on span "Full URL" at bounding box center [828, 423] width 36 height 14
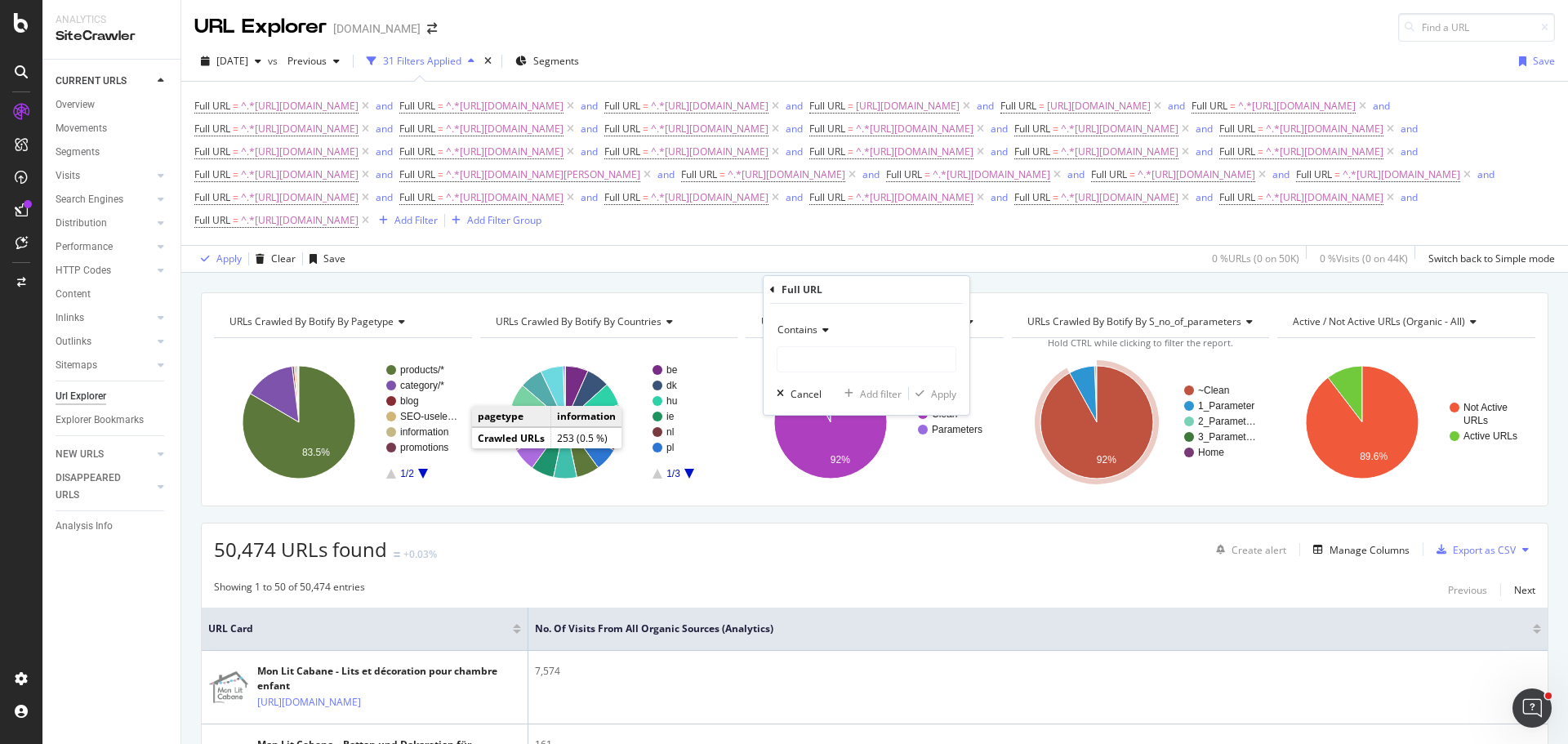
click at [839, 376] on div "Contains Cancel Add filter Apply" at bounding box center [866, 359] width 206 height 111
click at [841, 364] on input "text" at bounding box center [866, 359] width 178 height 26
paste input "[URL][DOMAIN_NAME]"
type input "[URL][DOMAIN_NAME]"
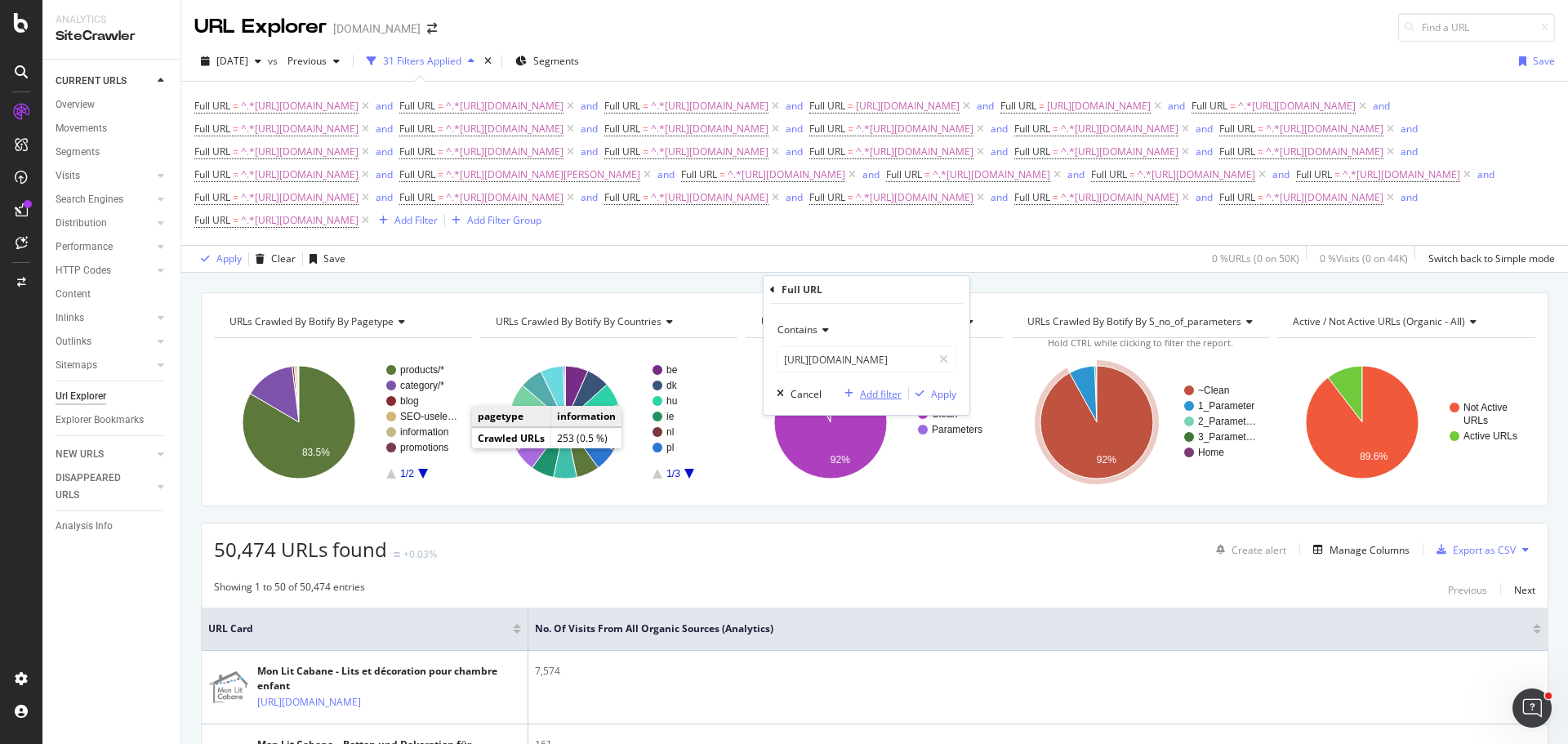
click at [875, 391] on div "Add filter" at bounding box center [880, 394] width 42 height 14
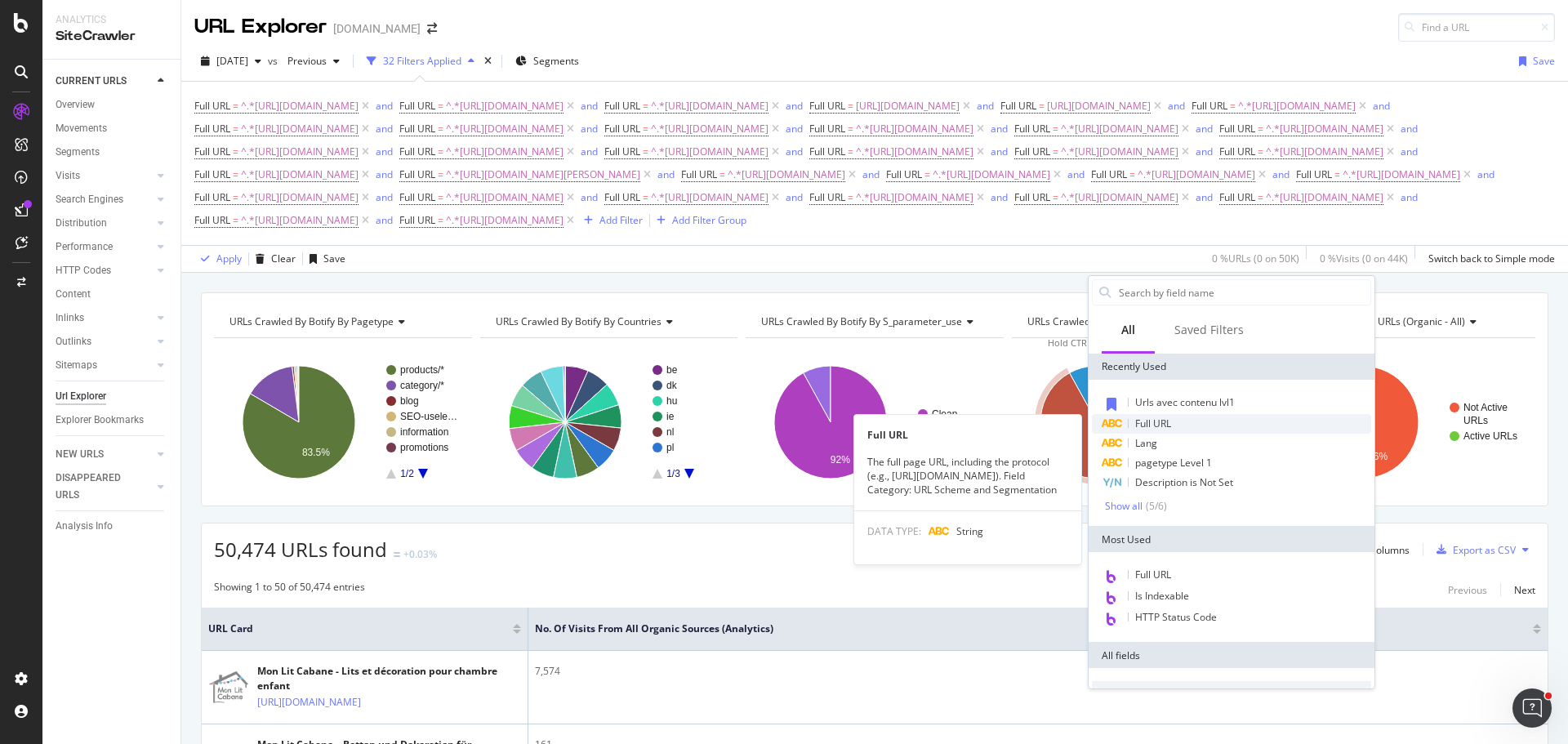
click at [1174, 427] on div "Full URL" at bounding box center [1231, 423] width 279 height 20
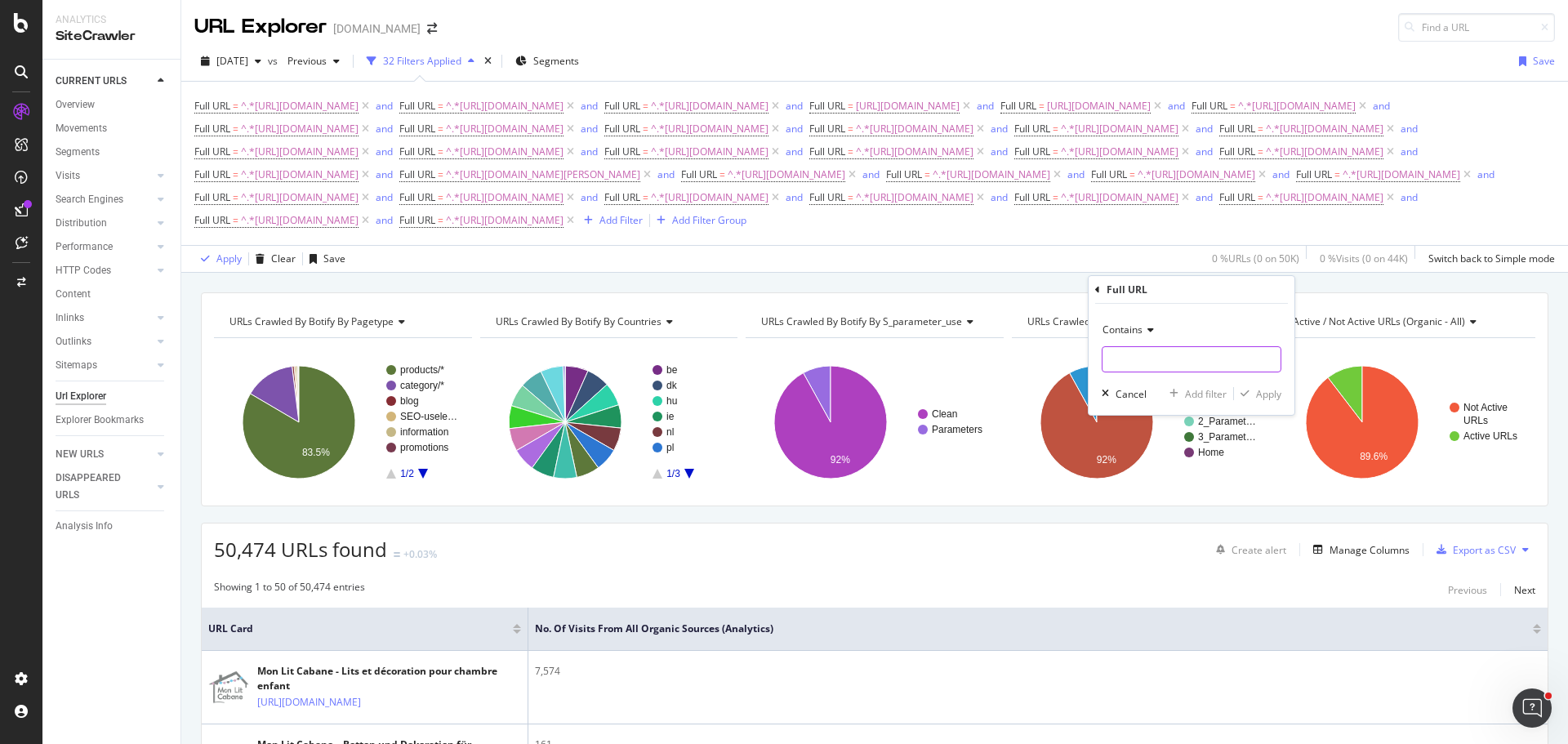
click at [1154, 356] on input "text" at bounding box center [1191, 359] width 178 height 26
paste input "[URL][DOMAIN_NAME]"
type input "[URL][DOMAIN_NAME]"
click at [1215, 395] on div "Add filter" at bounding box center [1205, 394] width 42 height 14
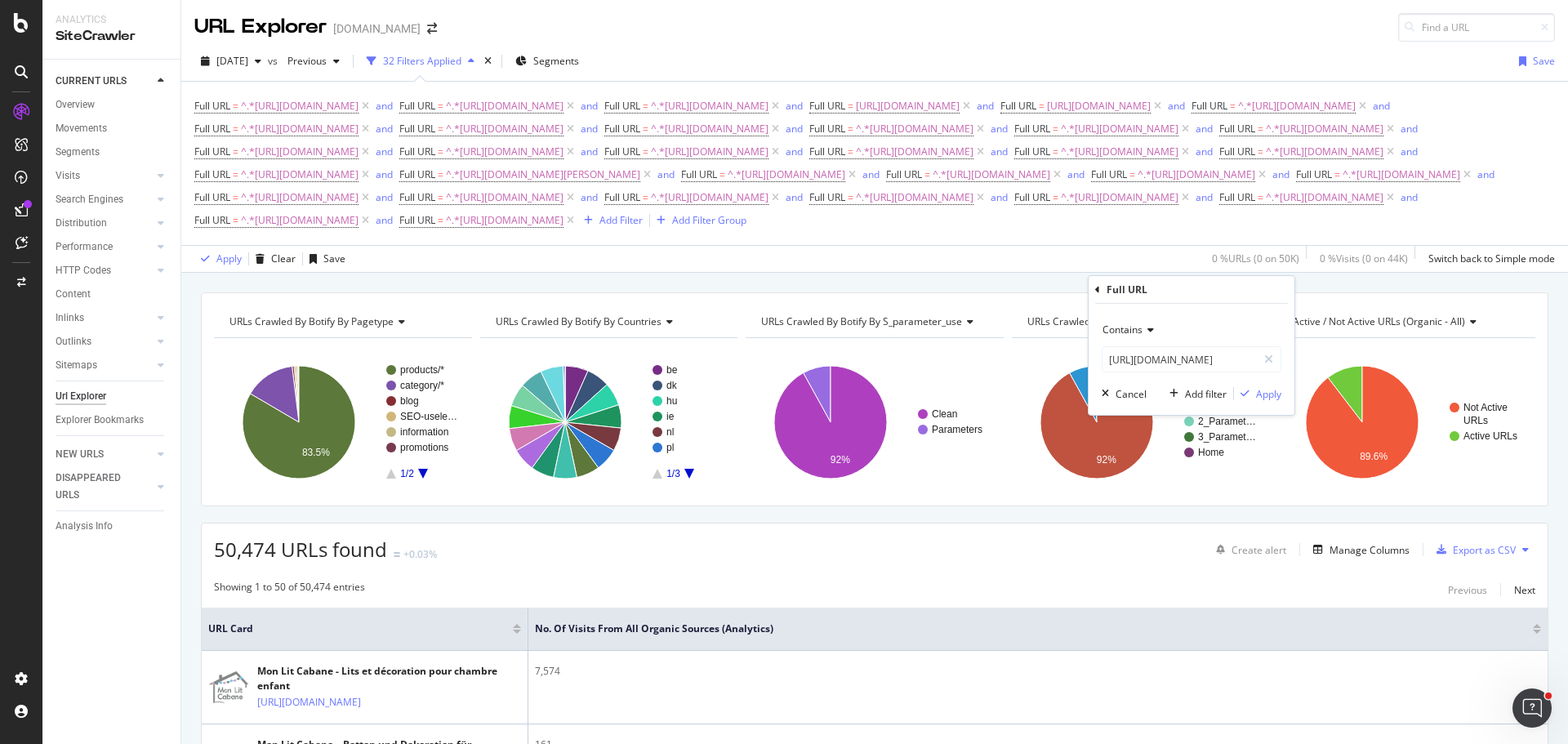
scroll to position [0, 0]
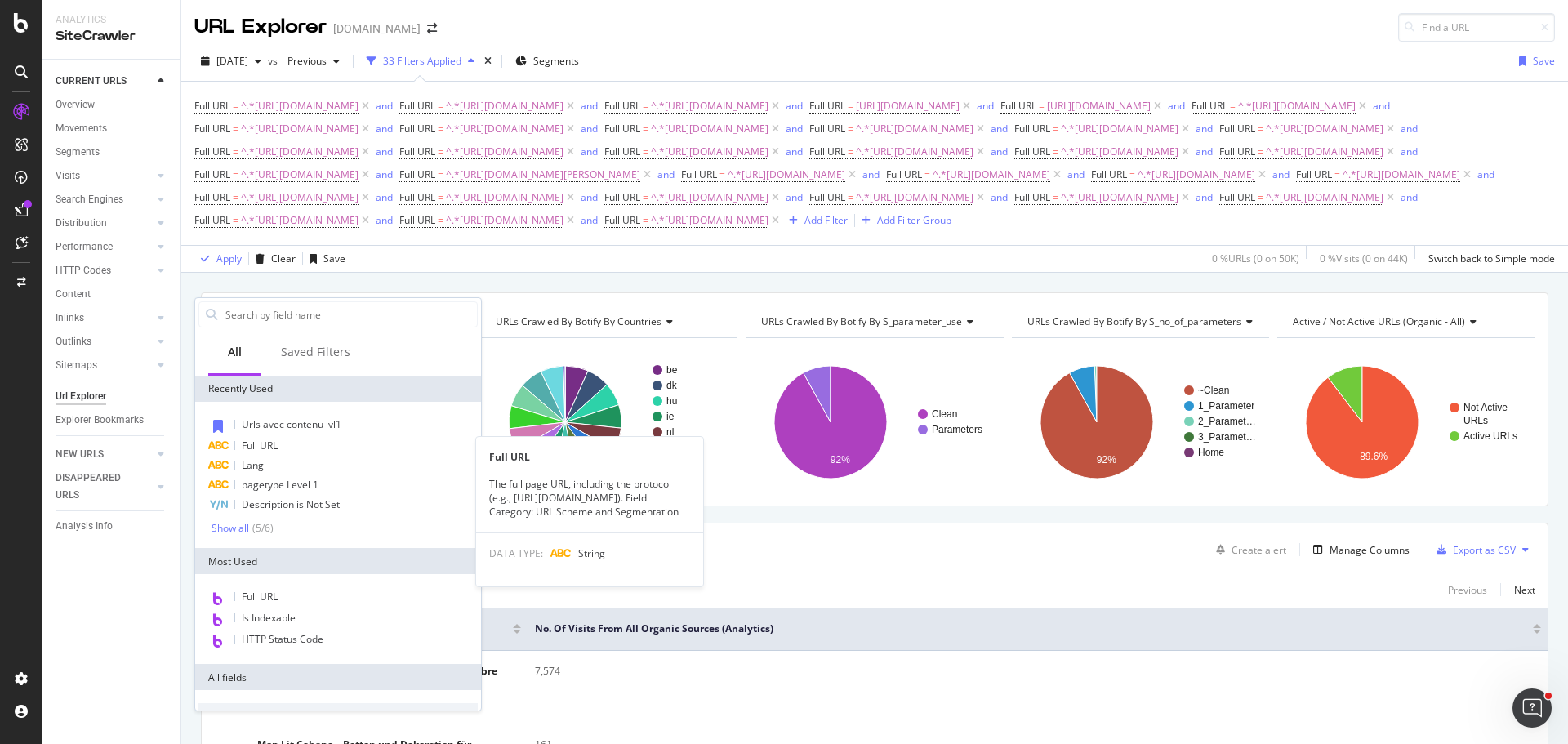
click at [292, 448] on div "Full URL" at bounding box center [338, 445] width 279 height 20
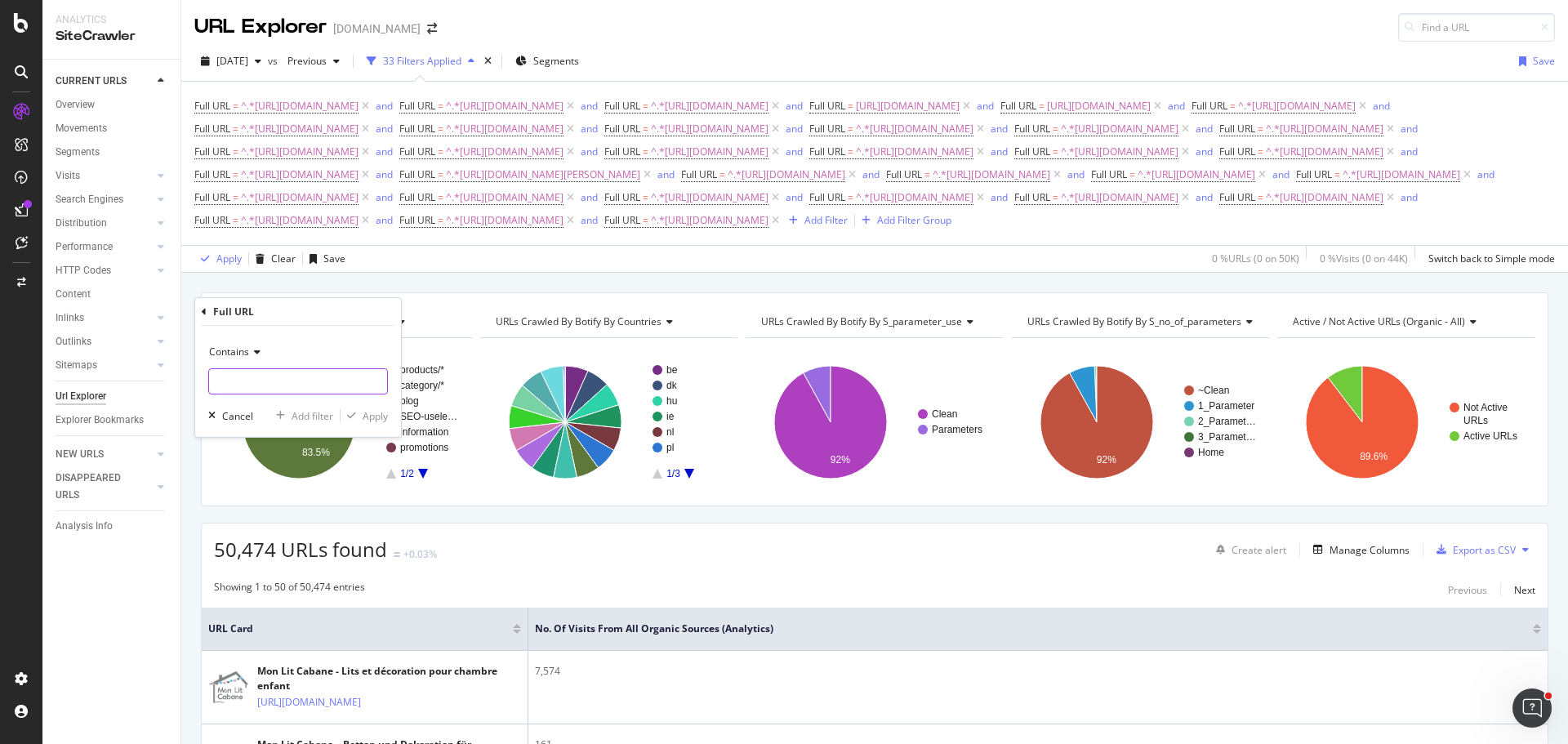
click at [293, 372] on input "text" at bounding box center [298, 382] width 178 height 26
paste input "[URL][DOMAIN_NAME]"
type input "[URL][DOMAIN_NAME]"
click at [321, 417] on div "Add filter" at bounding box center [312, 416] width 42 height 14
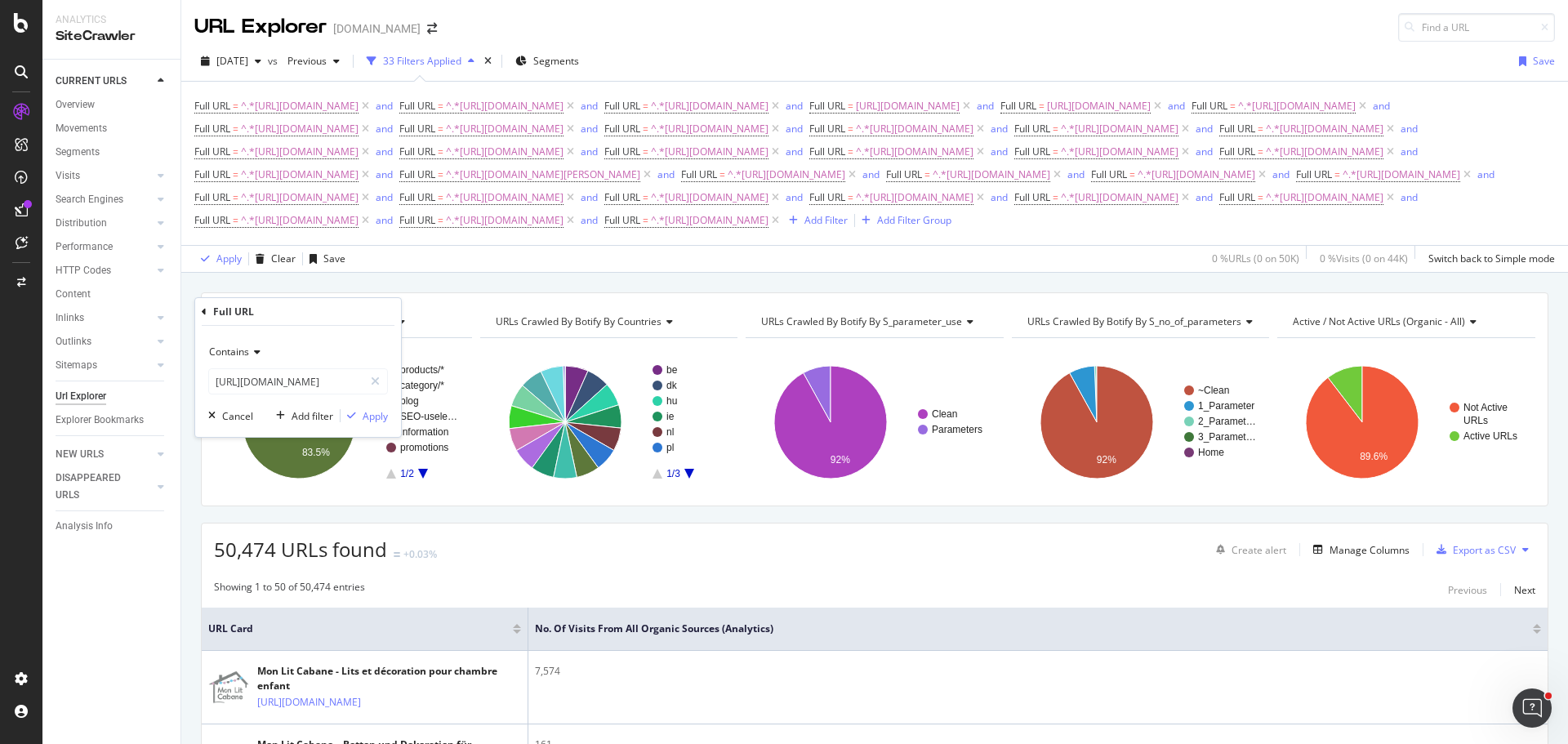
scroll to position [0, 0]
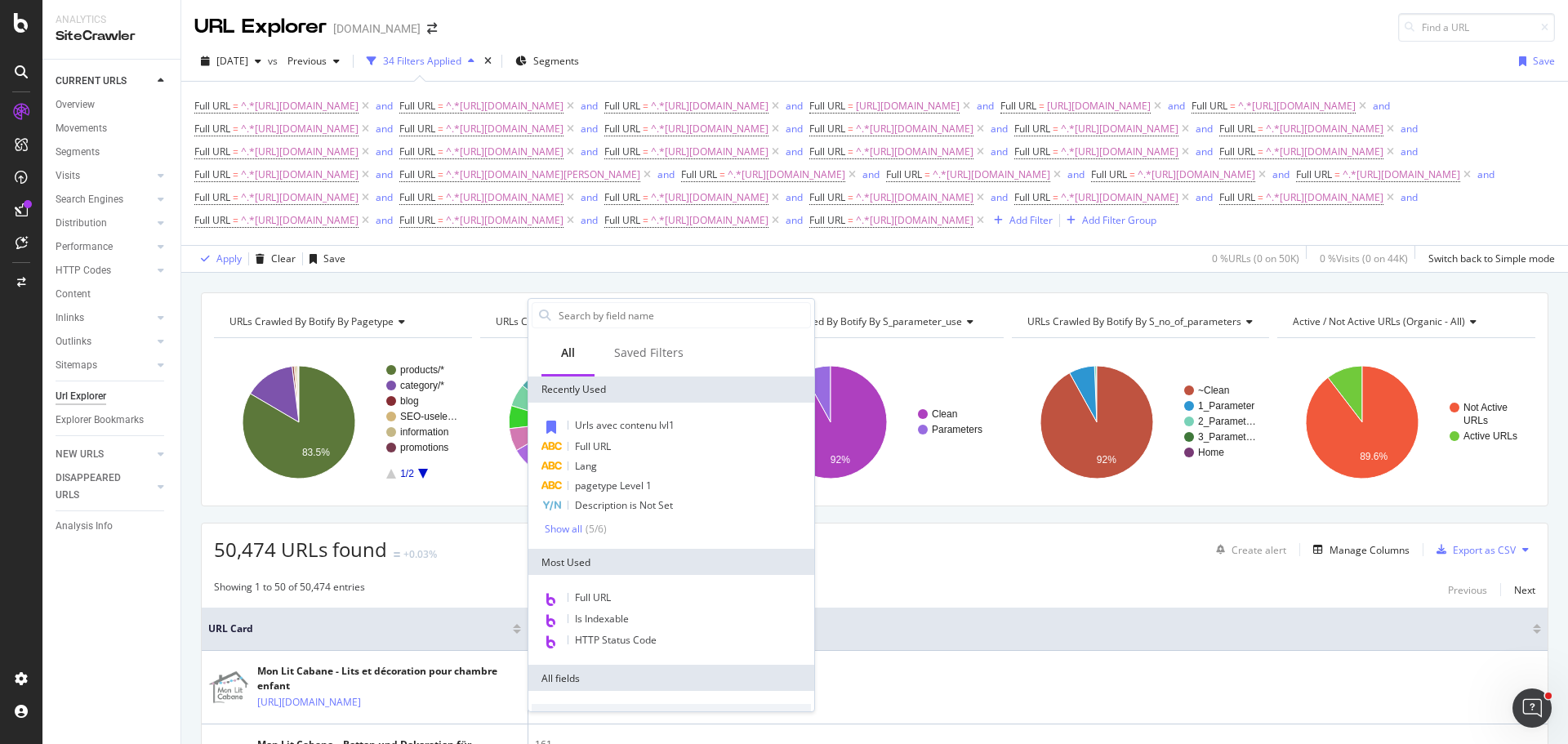
click at [986, 245] on div "Full URL = ^.*[URL][DOMAIN_NAME] and Full URL = ^.*[URL][DOMAIN_NAME] and Full …" at bounding box center [875, 163] width 1360 height 164
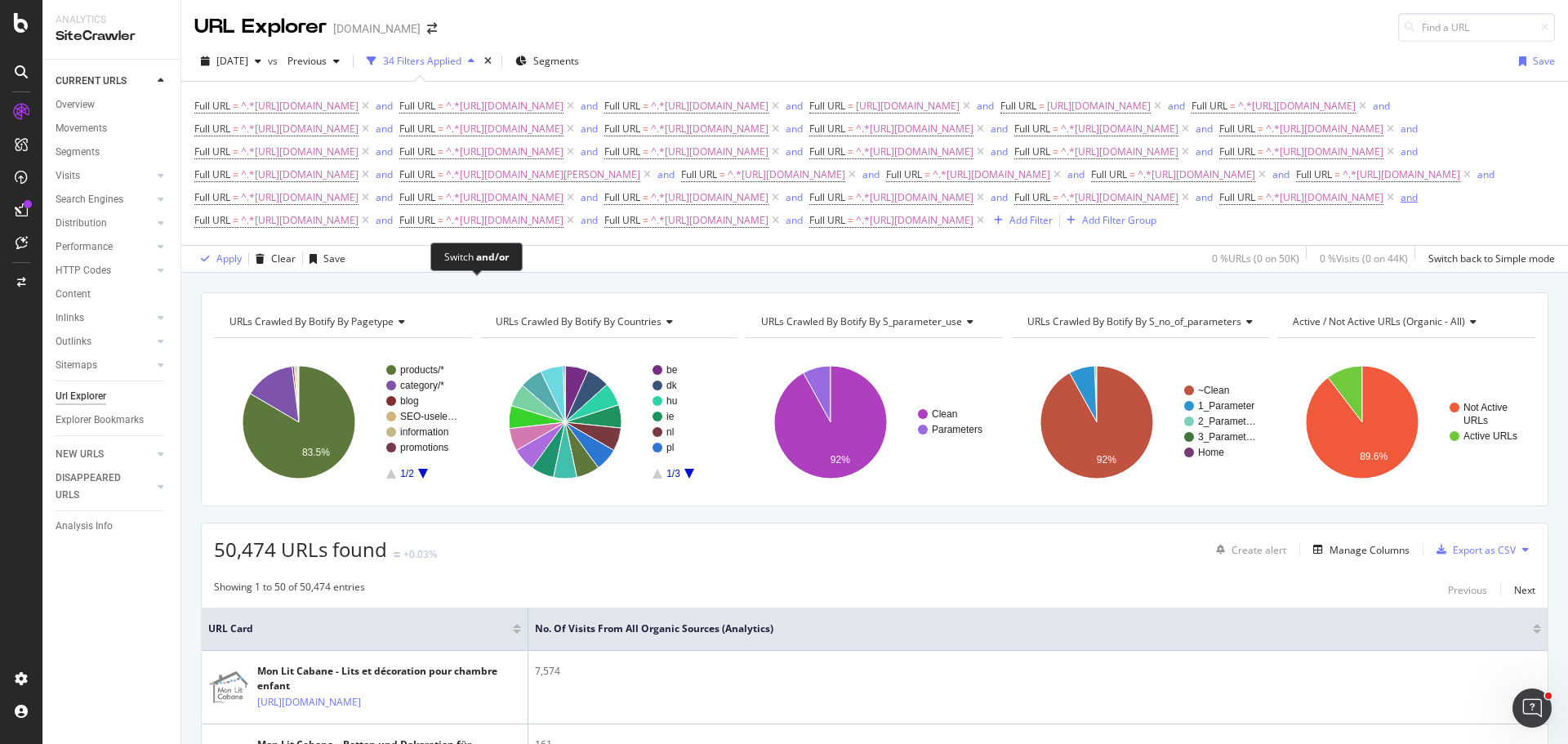
click at [1401, 204] on div "and" at bounding box center [1409, 197] width 17 height 14
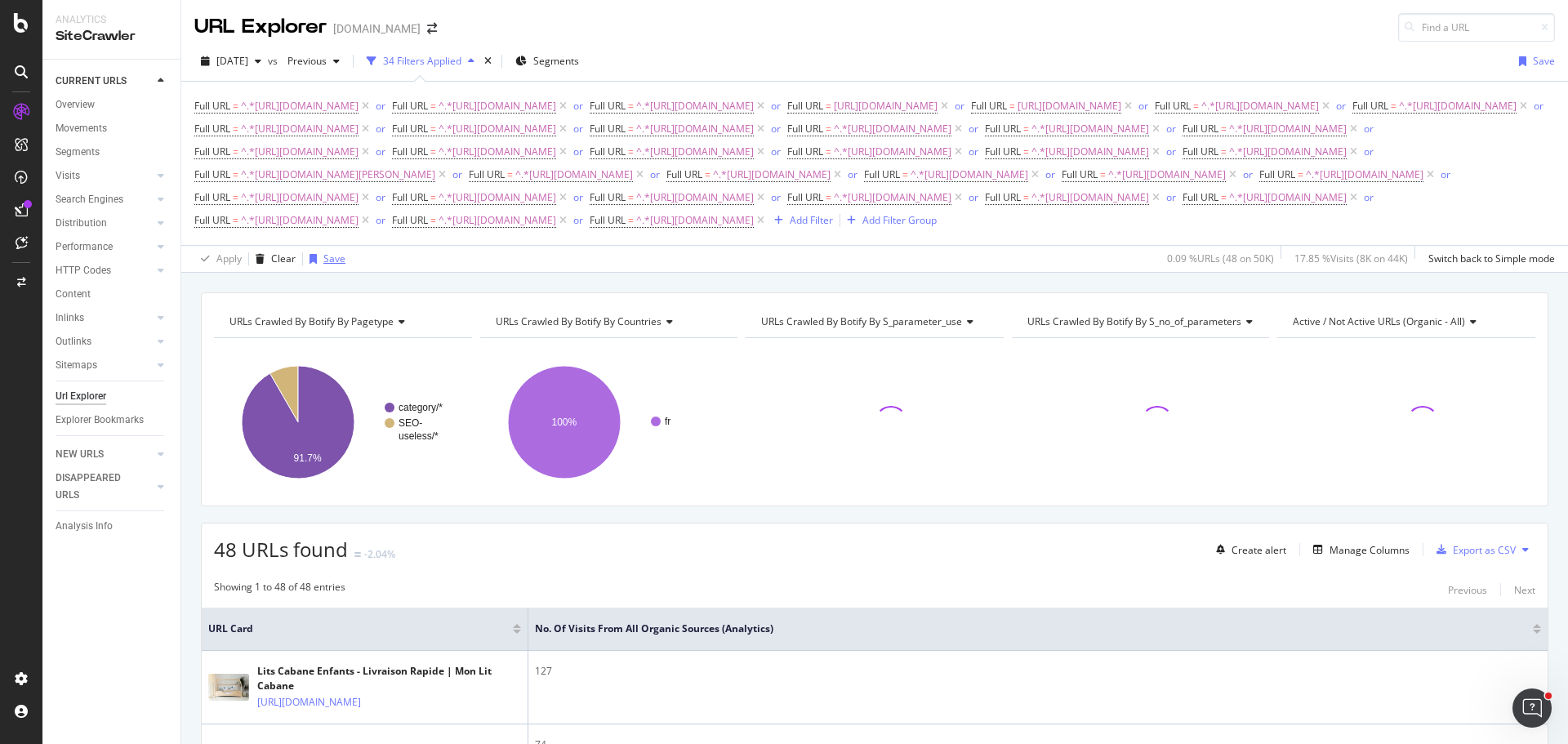
click at [327, 266] on div "Save" at bounding box center [335, 258] width 22 height 14
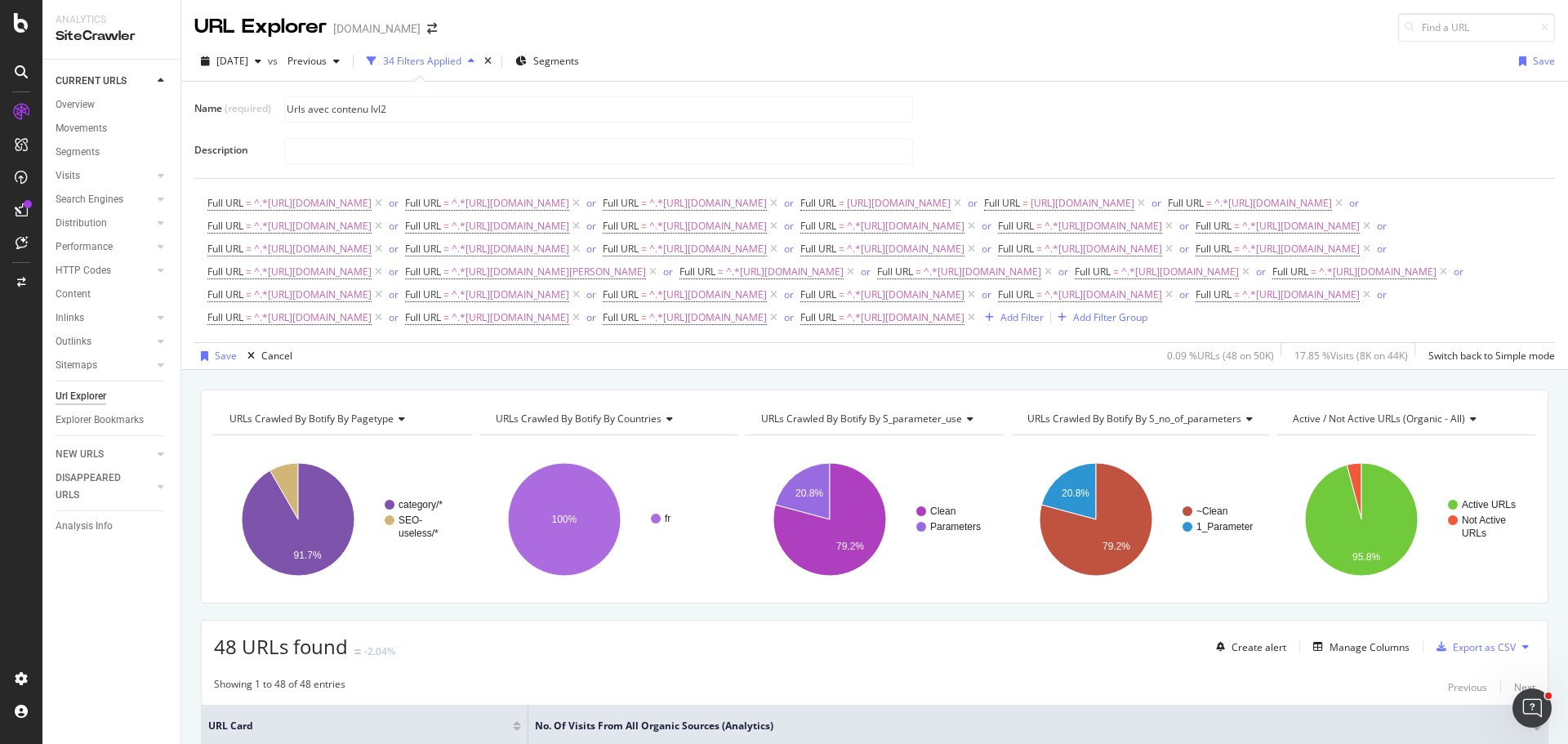
type input "Urls avec contenu lvl2"
click at [462, 329] on div "Full URL = ^.*[URL][DOMAIN_NAME] or Full URL = ^.*[URL][DOMAIN_NAME] or Full UR…" at bounding box center [875, 260] width 1334 height 138
click at [211, 361] on div "button" at bounding box center [205, 356] width 21 height 9
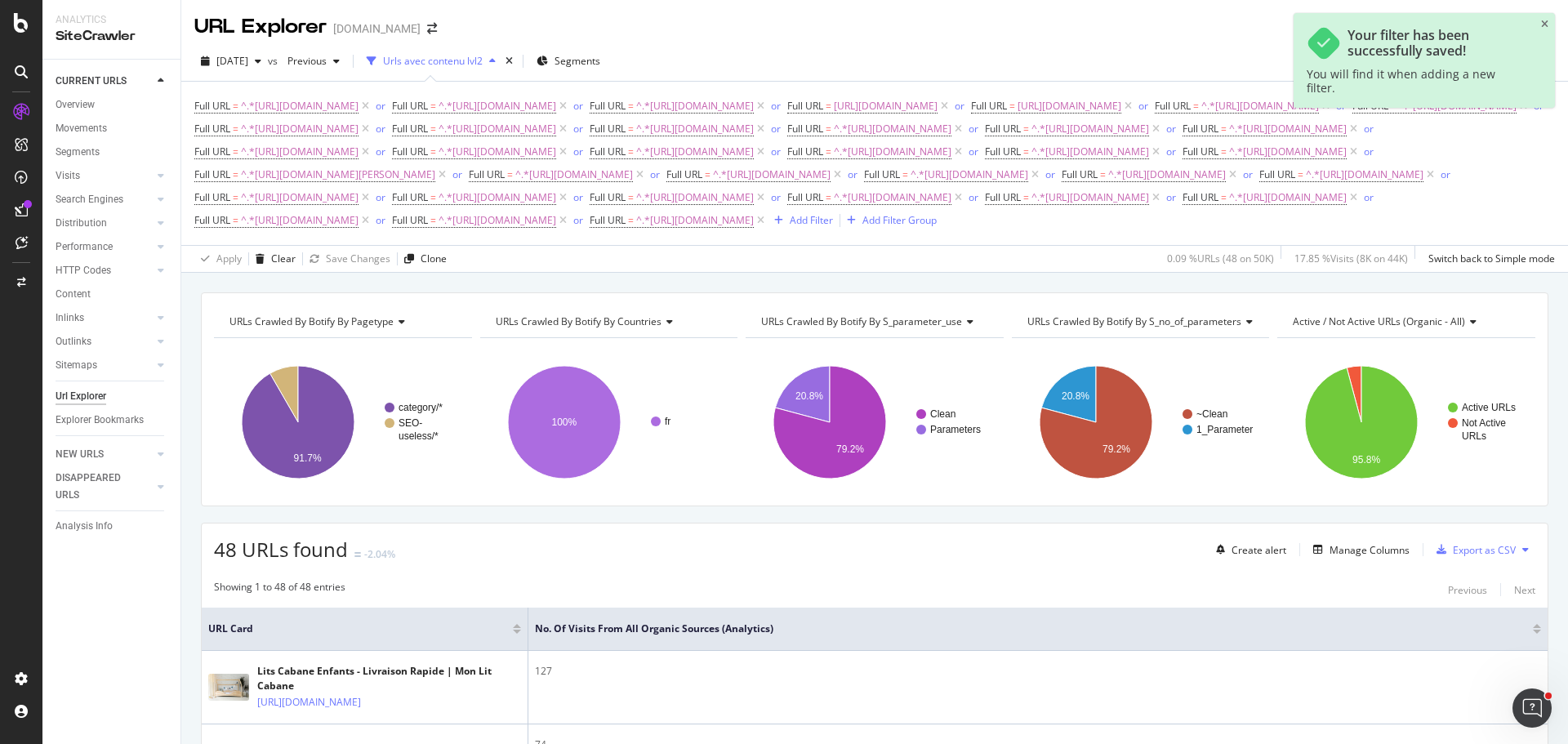
scroll to position [245, 0]
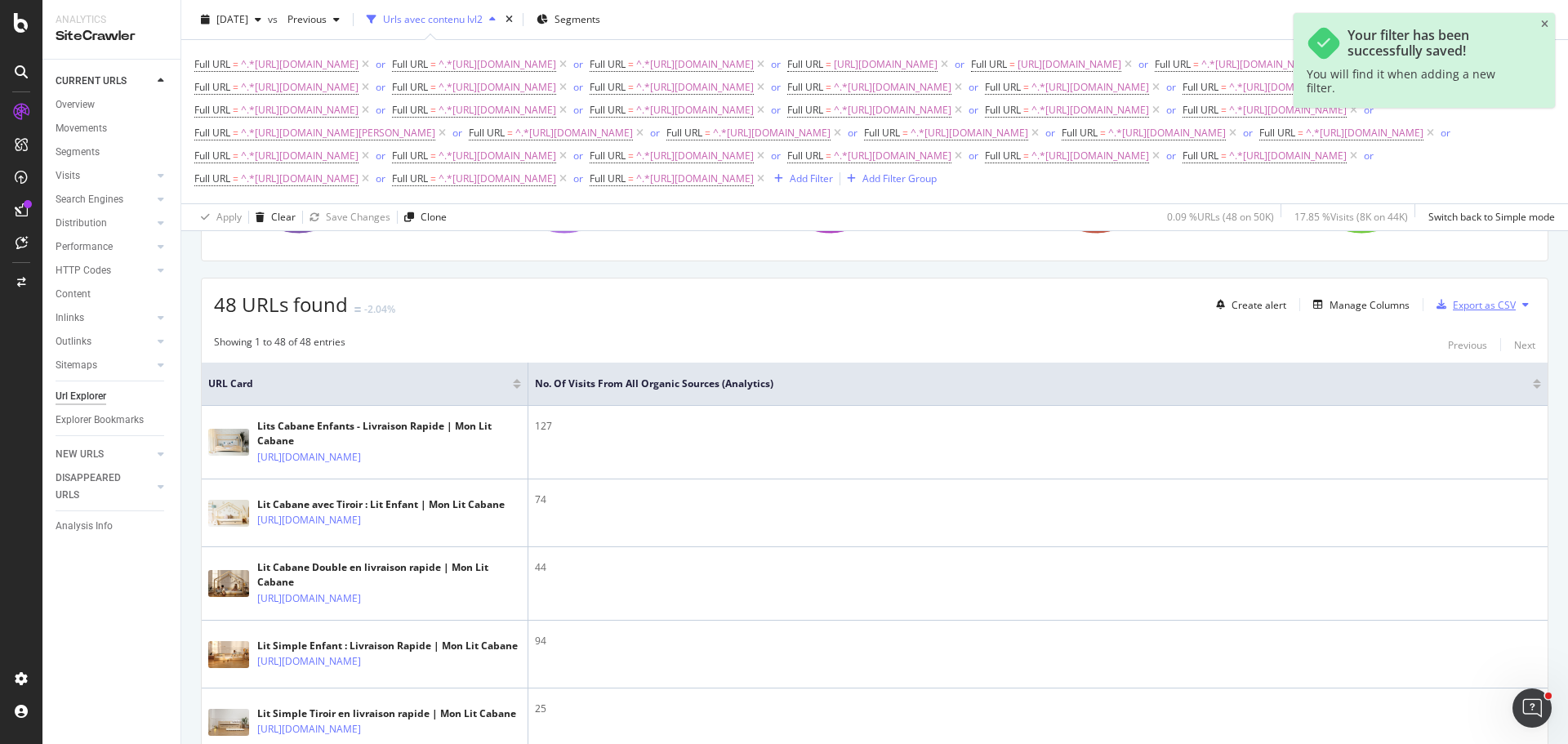
click at [1467, 312] on div "Export as CSV" at bounding box center [1484, 305] width 63 height 14
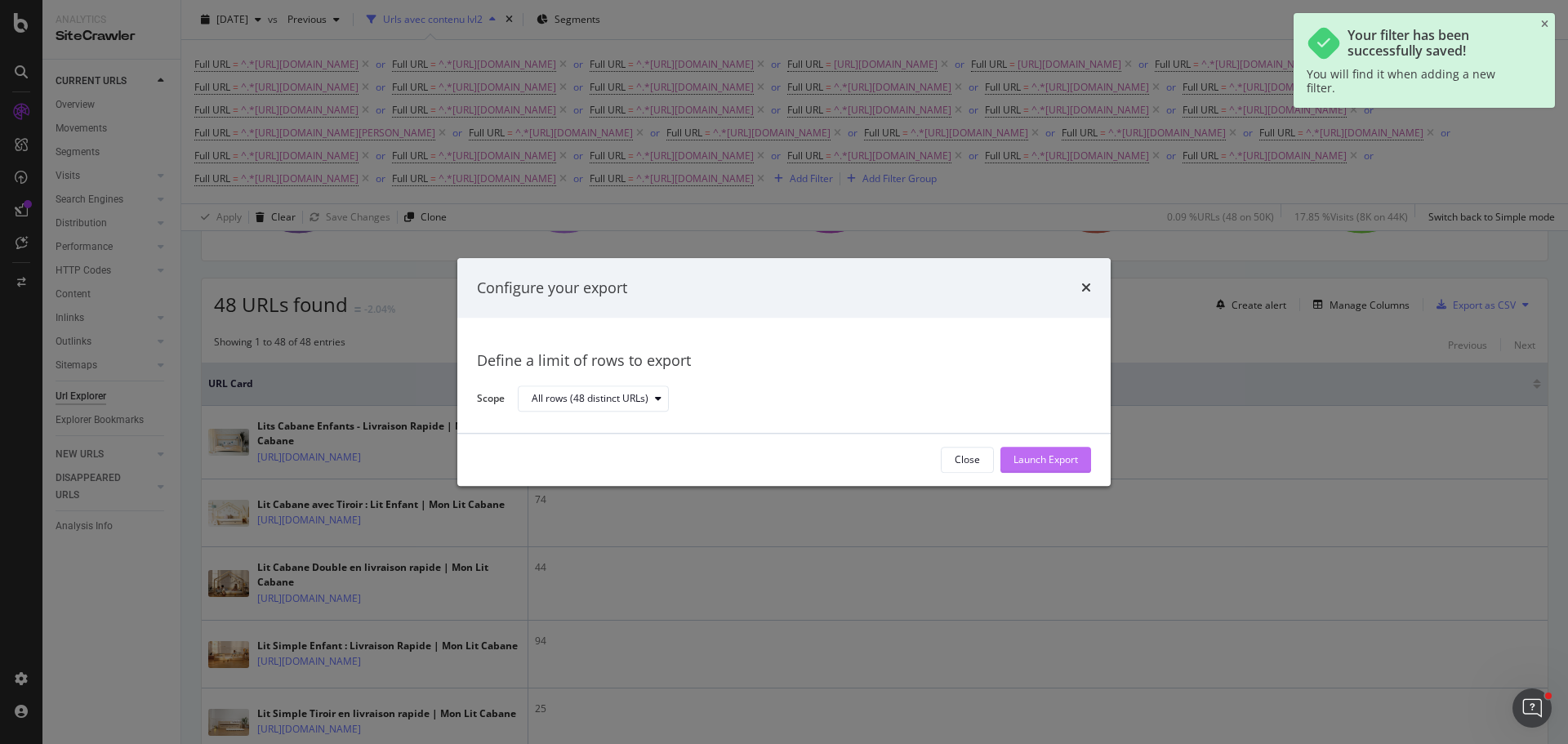
click at [1064, 453] on div "Launch Export" at bounding box center [1045, 460] width 65 height 14
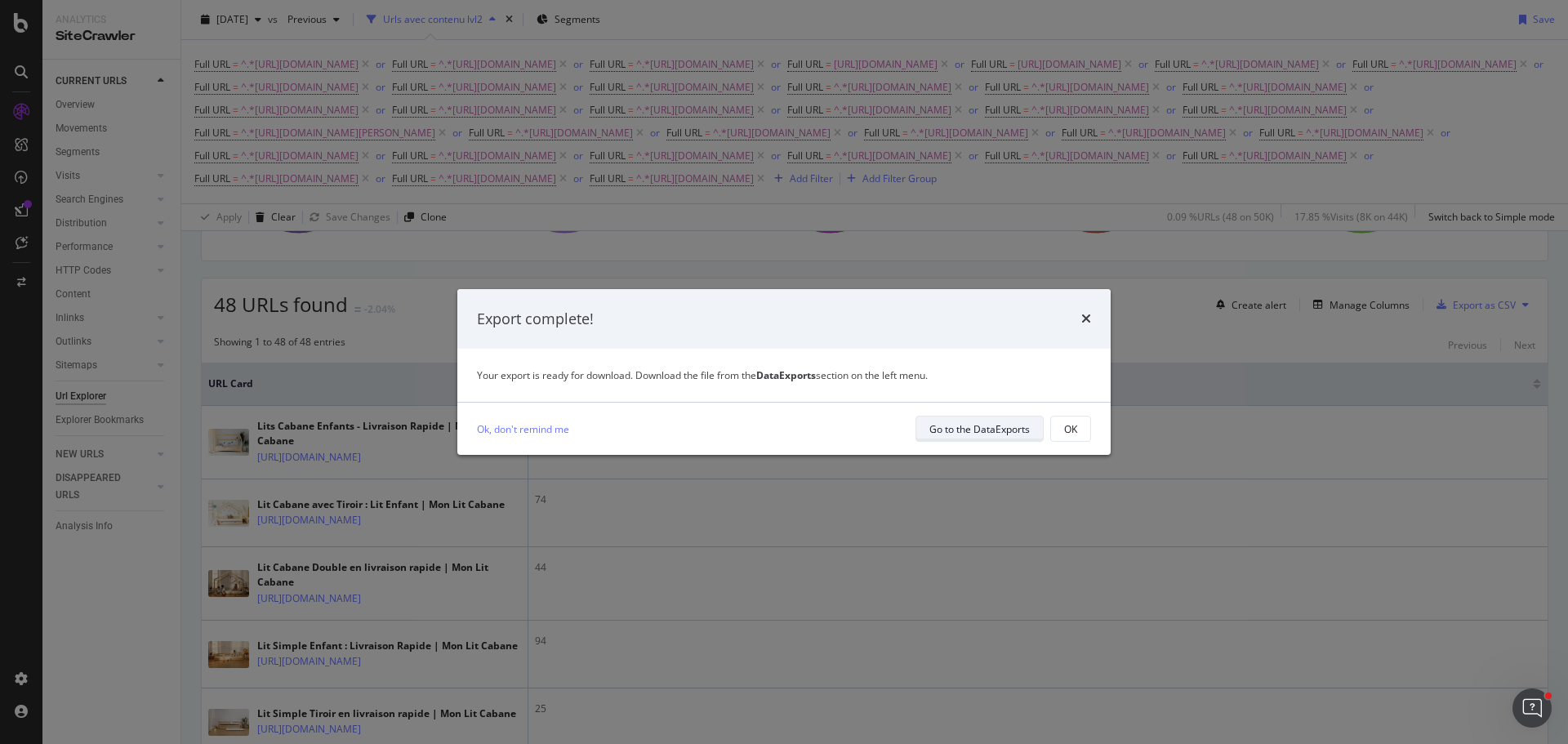
click at [987, 430] on div "Go to the DataExports" at bounding box center [979, 429] width 100 height 14
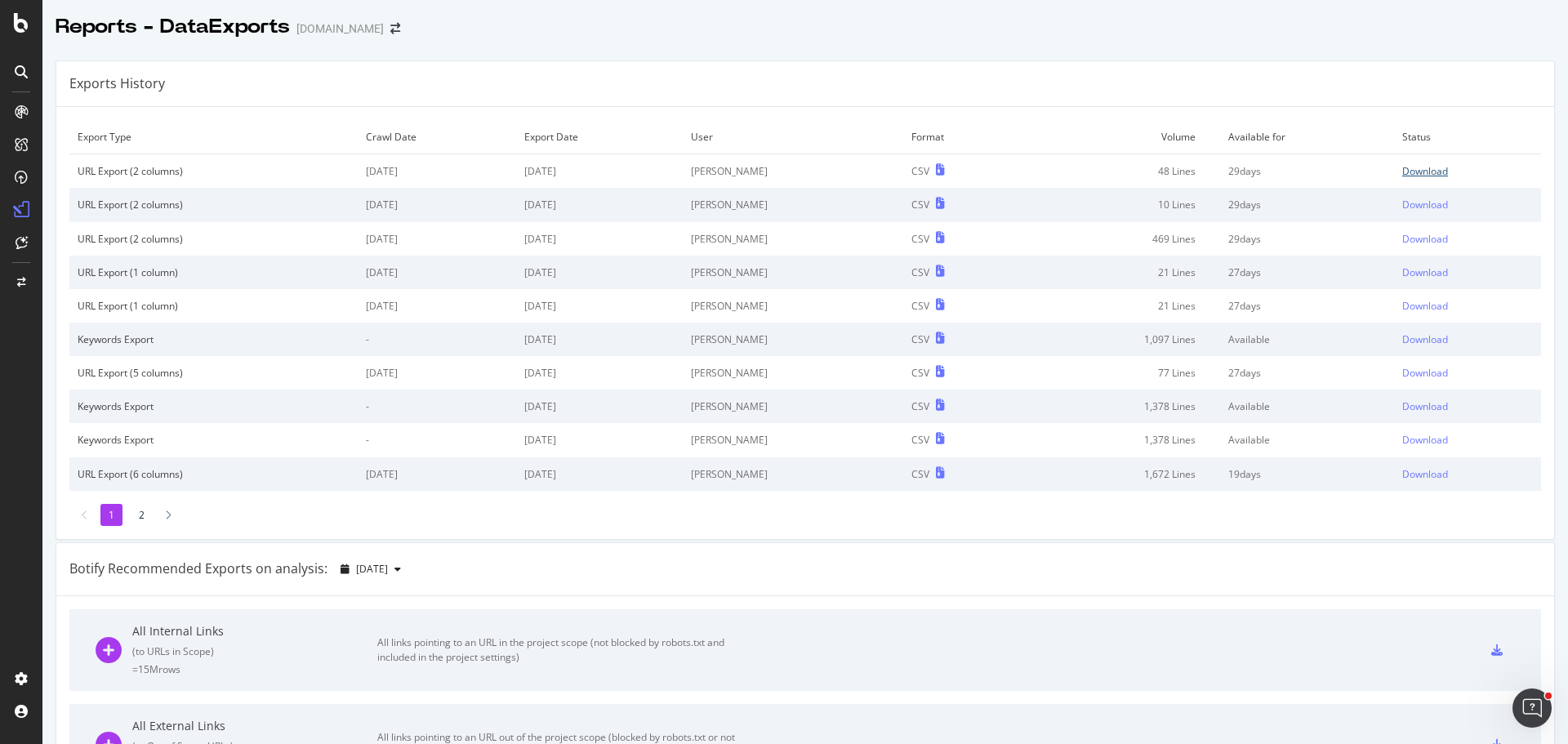
click at [1401, 169] on div "Download" at bounding box center [1424, 170] width 46 height 14
click at [93, 182] on div "SiteCrawler" at bounding box center [90, 183] width 58 height 16
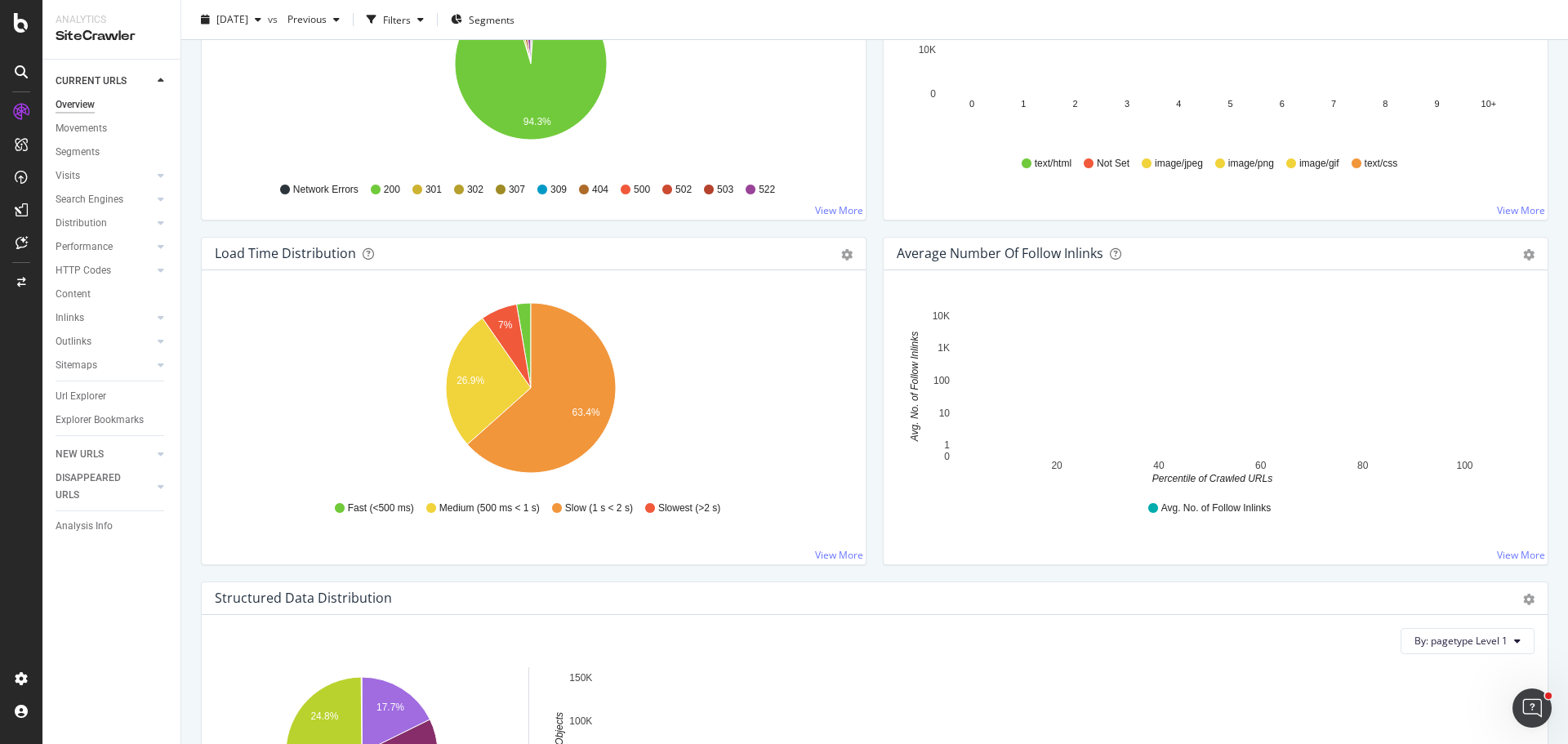
scroll to position [809, 0]
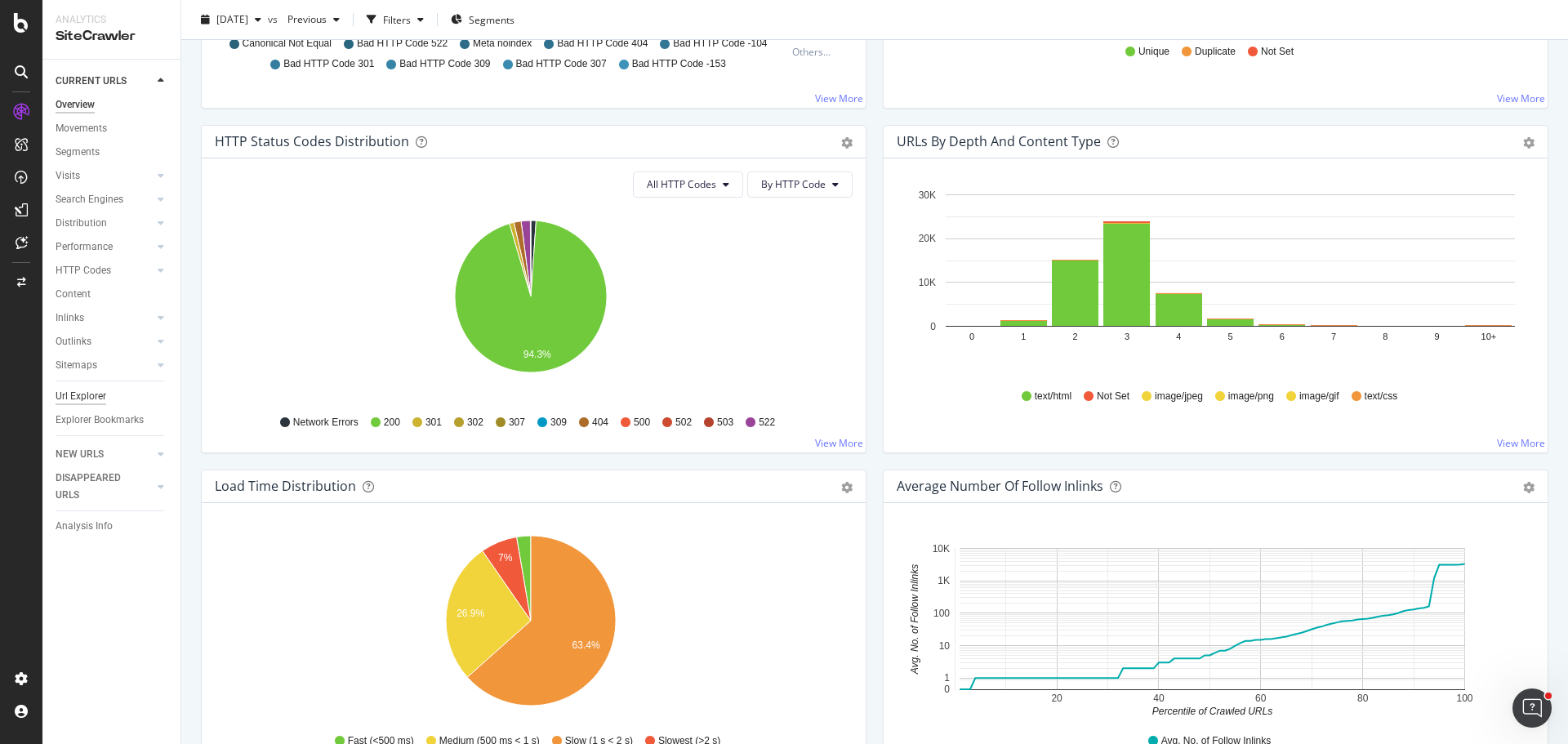
click at [87, 398] on div "Url Explorer" at bounding box center [80, 397] width 51 height 17
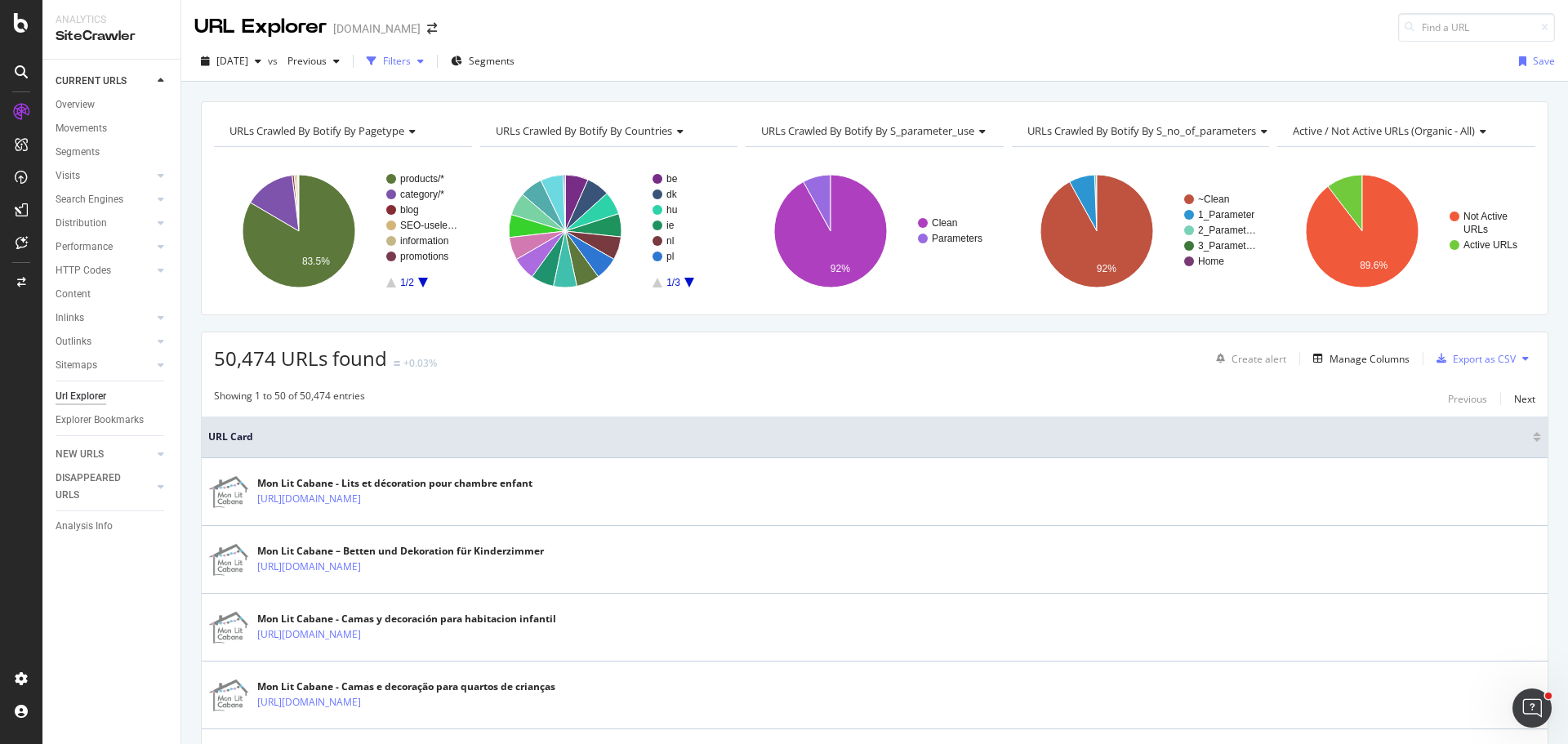
click at [411, 54] on div "Filters" at bounding box center [397, 61] width 28 height 14
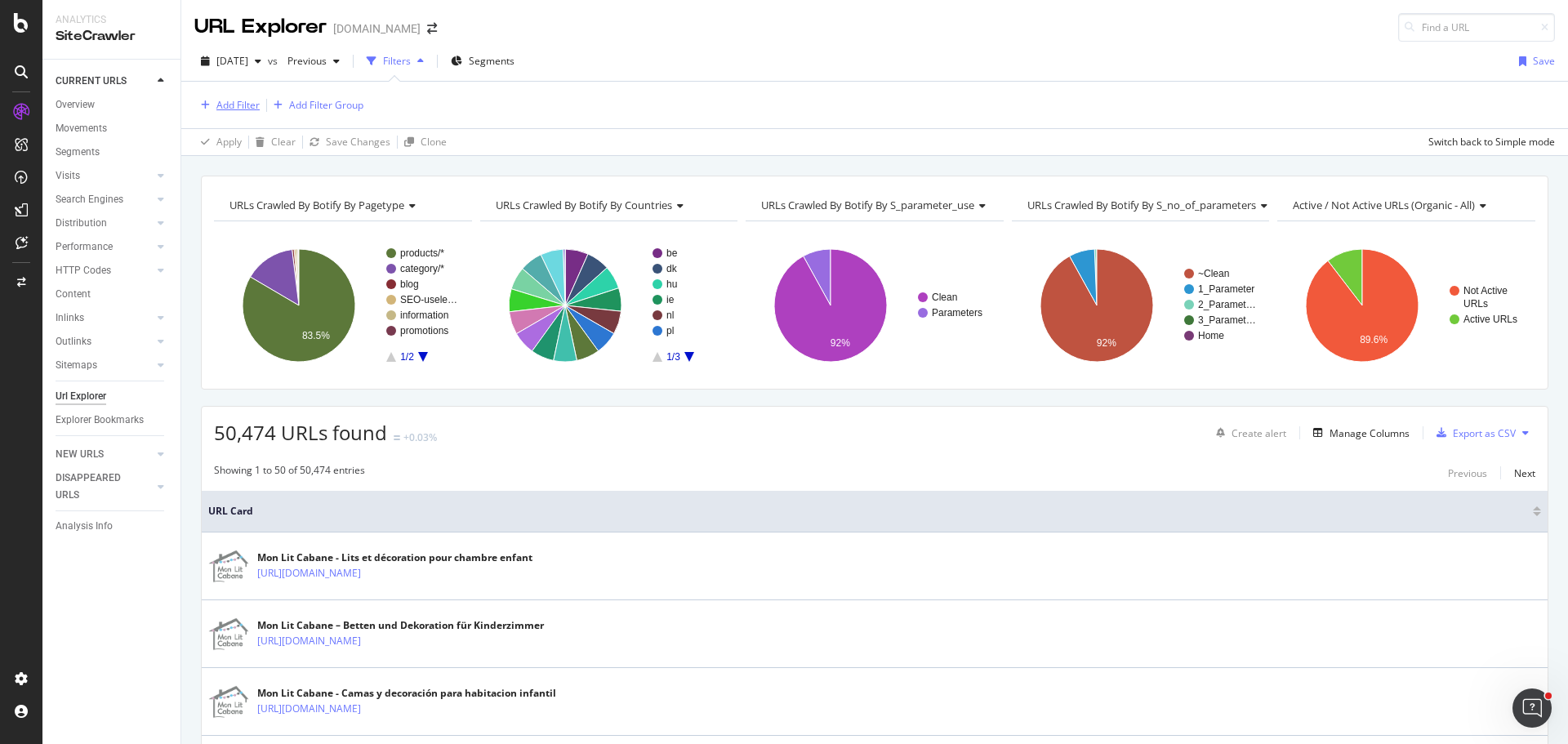
click at [236, 106] on div "Add Filter" at bounding box center [238, 105] width 43 height 14
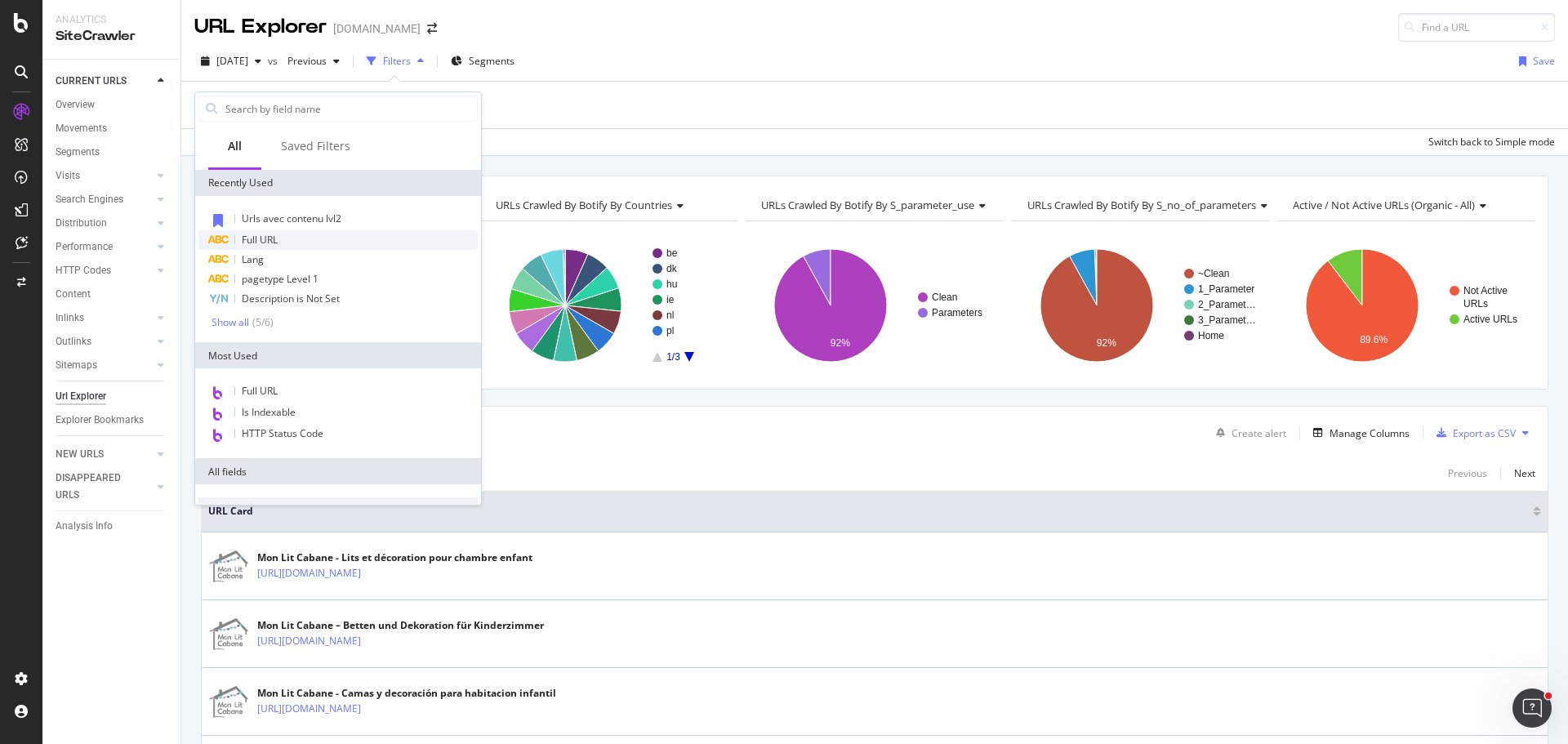
click at [257, 241] on span "Full URL" at bounding box center [259, 240] width 36 height 14
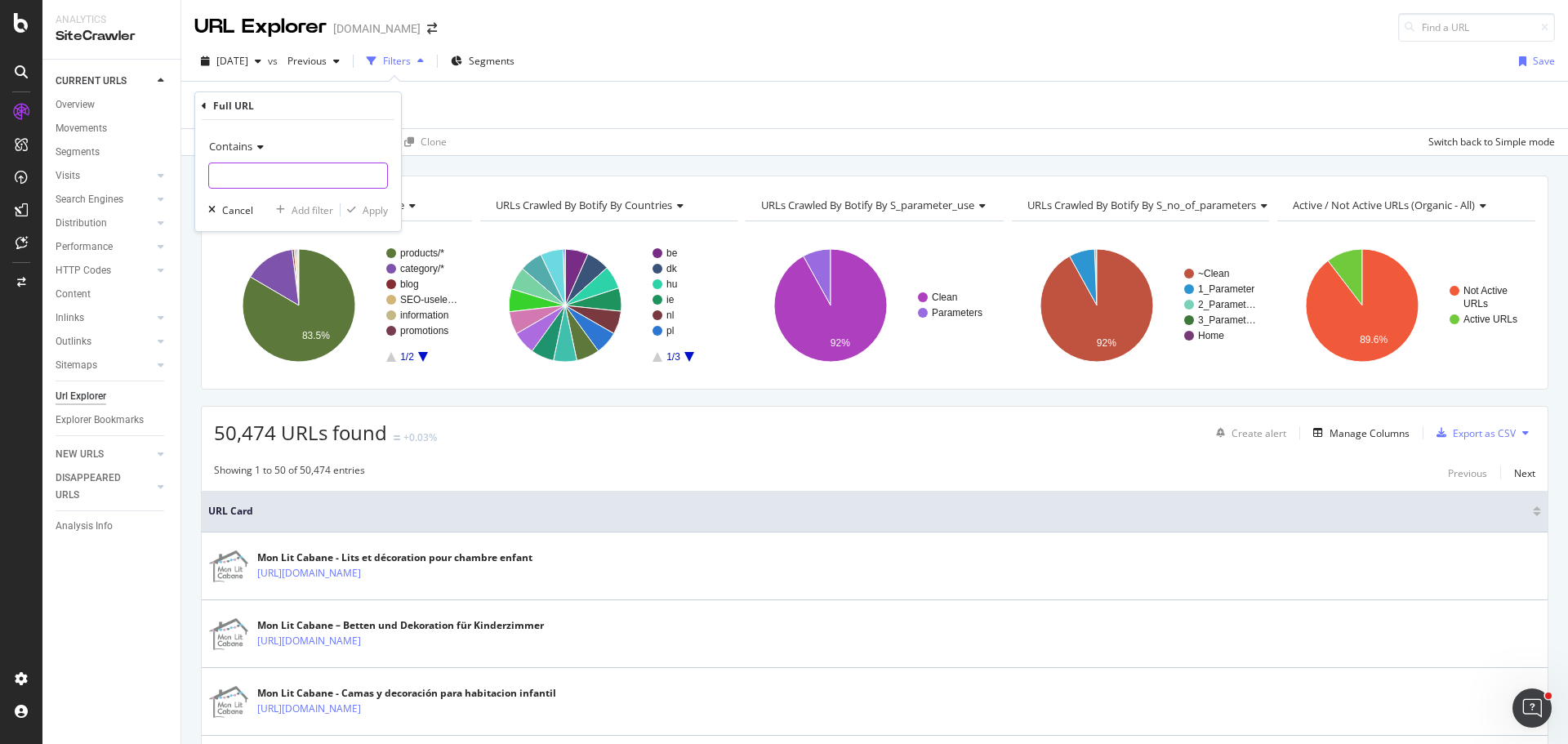
click at [324, 184] on input "text" at bounding box center [298, 176] width 178 height 26
paste input "[URL][DOMAIN_NAME]"
type input "[URL][DOMAIN_NAME]"
click at [375, 211] on div "Apply" at bounding box center [374, 210] width 25 height 14
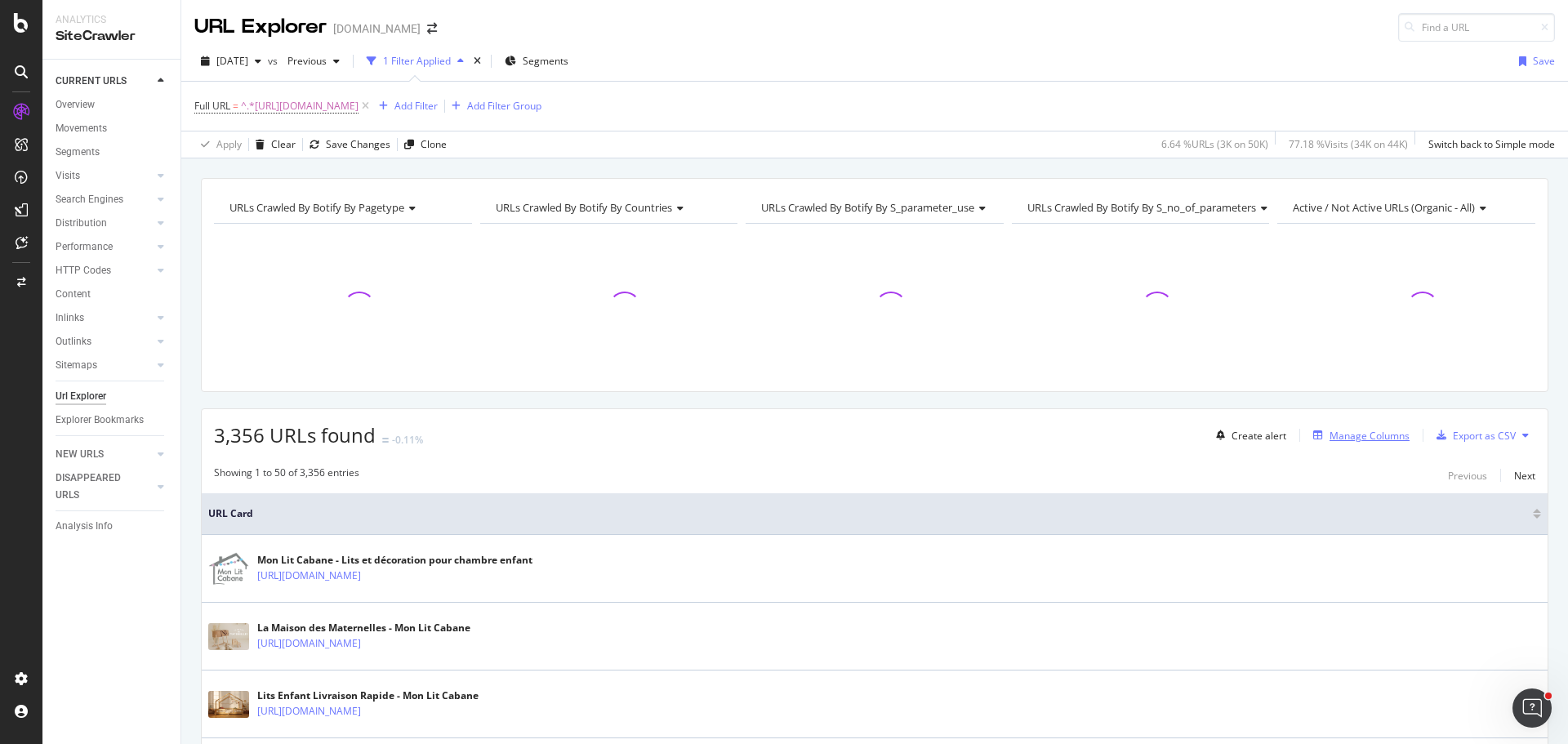
click at [1401, 438] on div "Create alert Manage Columns Export as CSV" at bounding box center [1372, 435] width 326 height 28
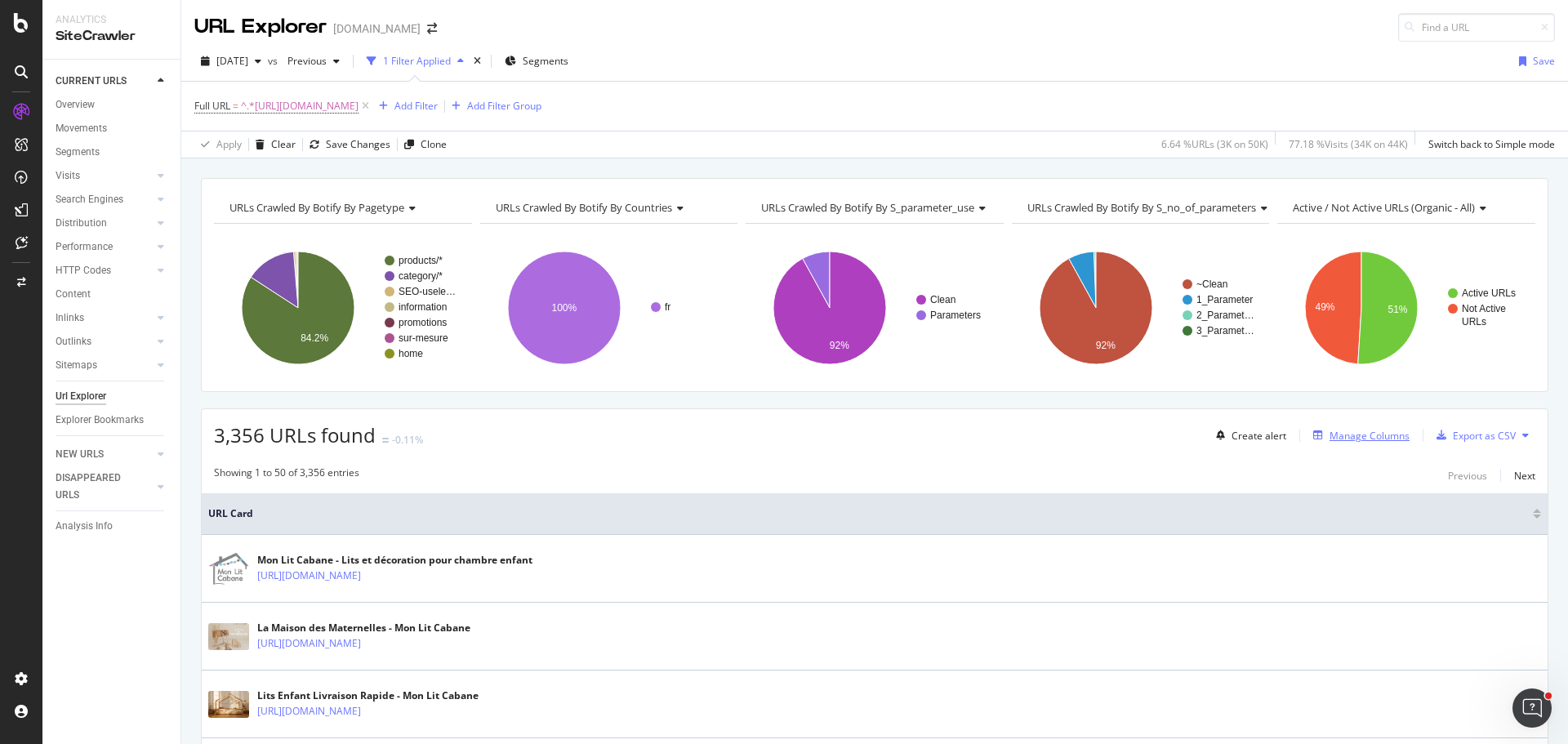
click at [1368, 440] on div "Manage Columns" at bounding box center [1370, 435] width 80 height 14
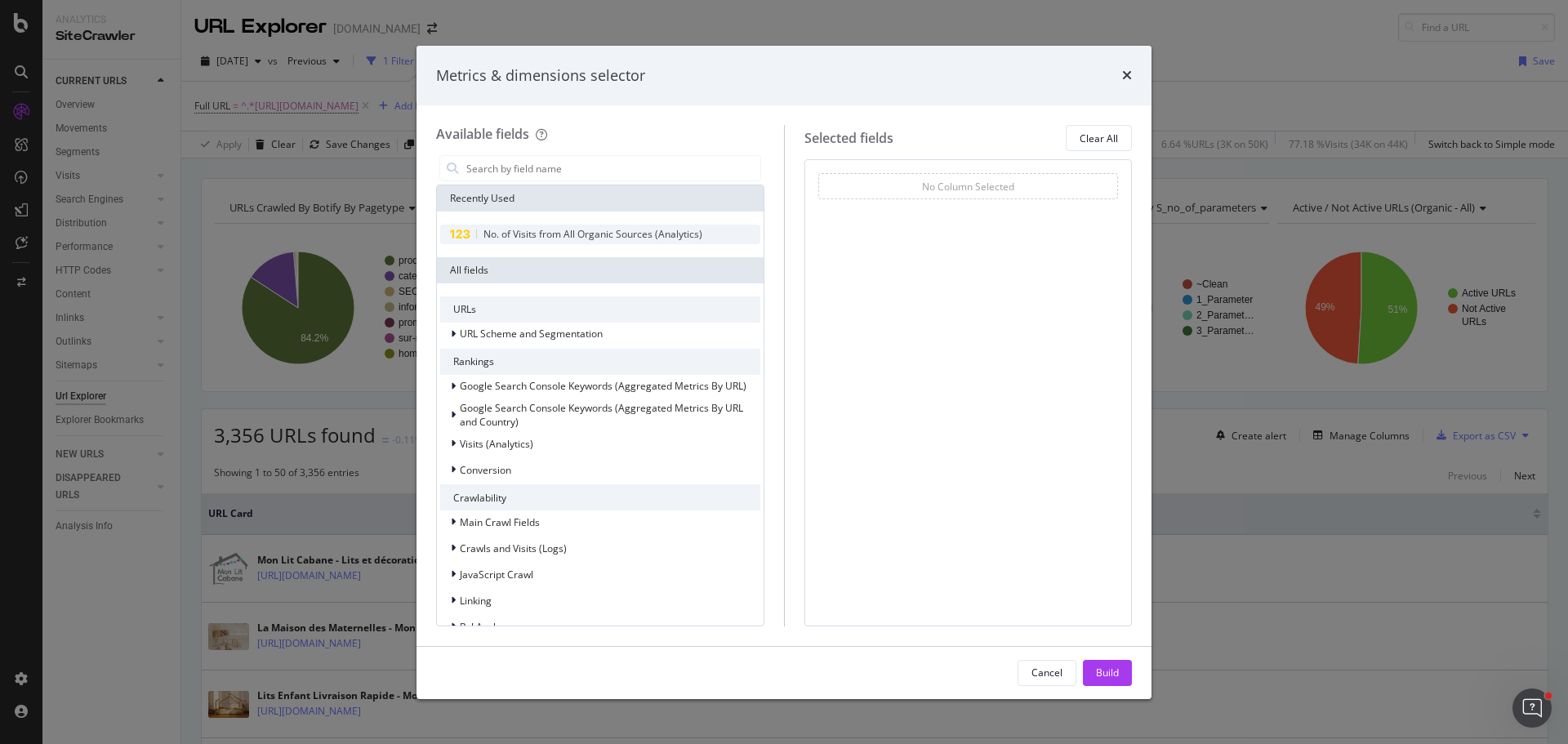
click at [591, 233] on span "No. of Visits from All Organic Sources (Analytics)" at bounding box center [593, 234] width 219 height 14
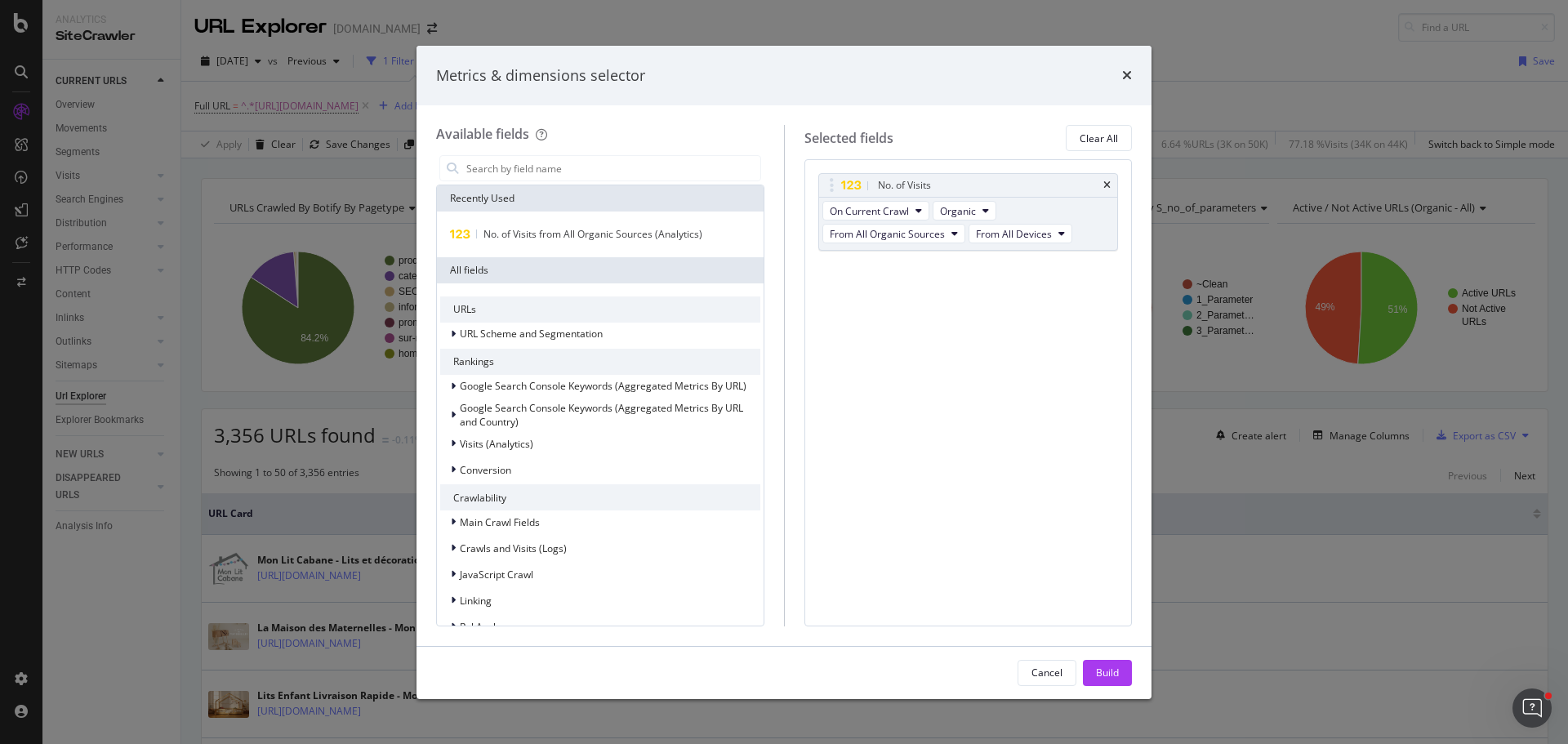
drag, startPoint x: 1103, startPoint y: 668, endPoint x: 897, endPoint y: 576, distance: 225.6
click at [1104, 669] on div "Build" at bounding box center [1107, 672] width 22 height 14
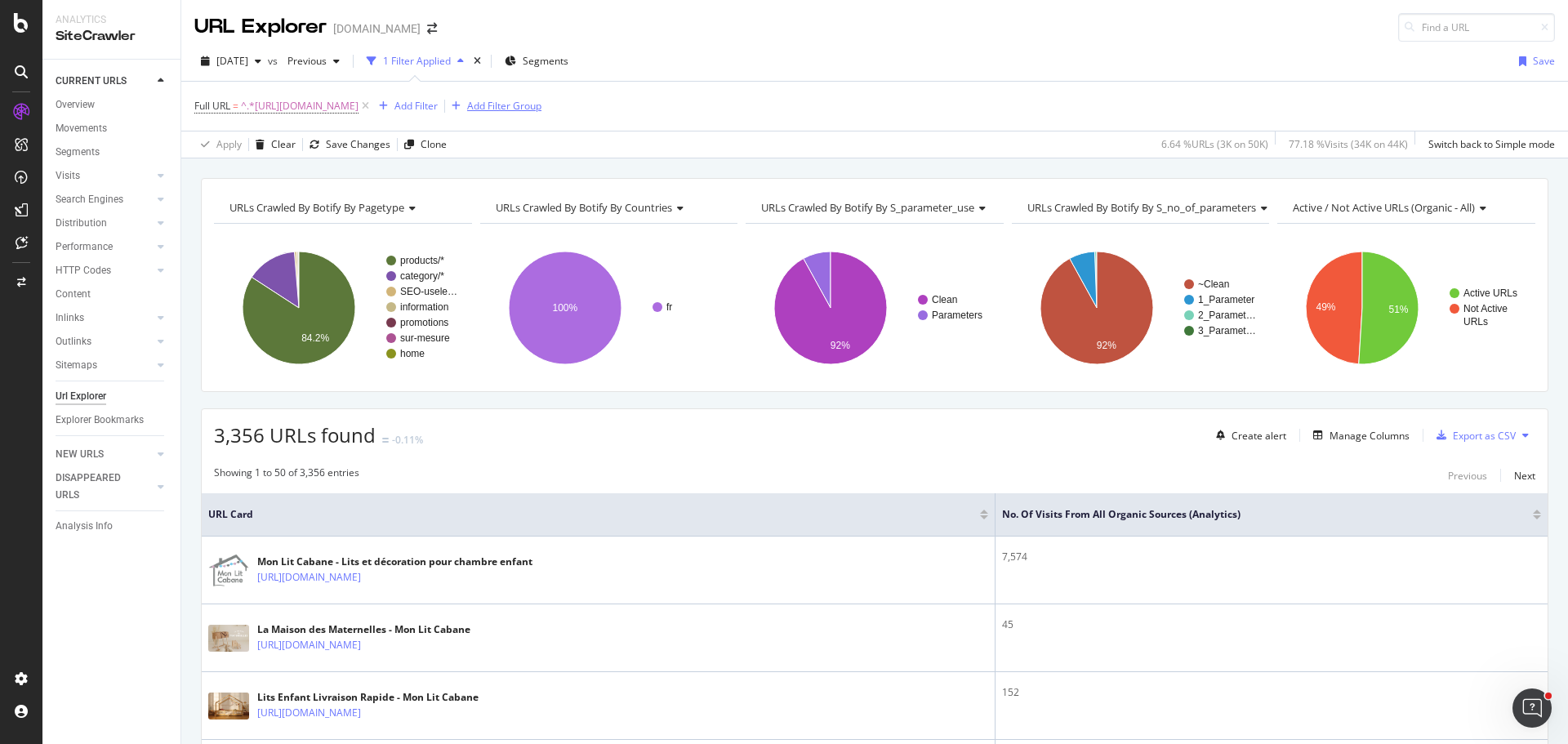
drag, startPoint x: 413, startPoint y: 102, endPoint x: 335, endPoint y: 112, distance: 78.6
click at [372, 102] on icon at bounding box center [365, 106] width 14 height 16
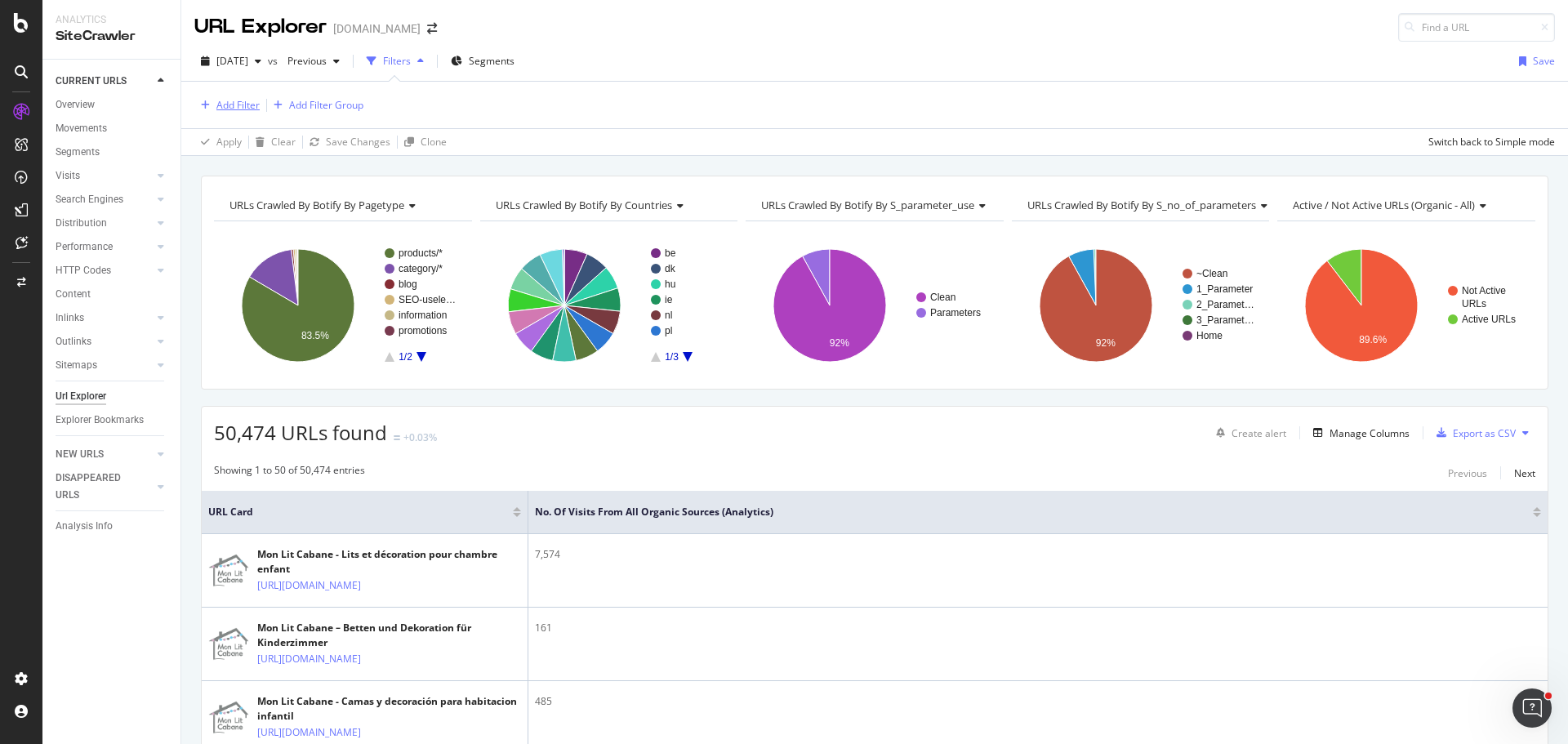
click at [227, 104] on div "Add Filter" at bounding box center [238, 105] width 43 height 14
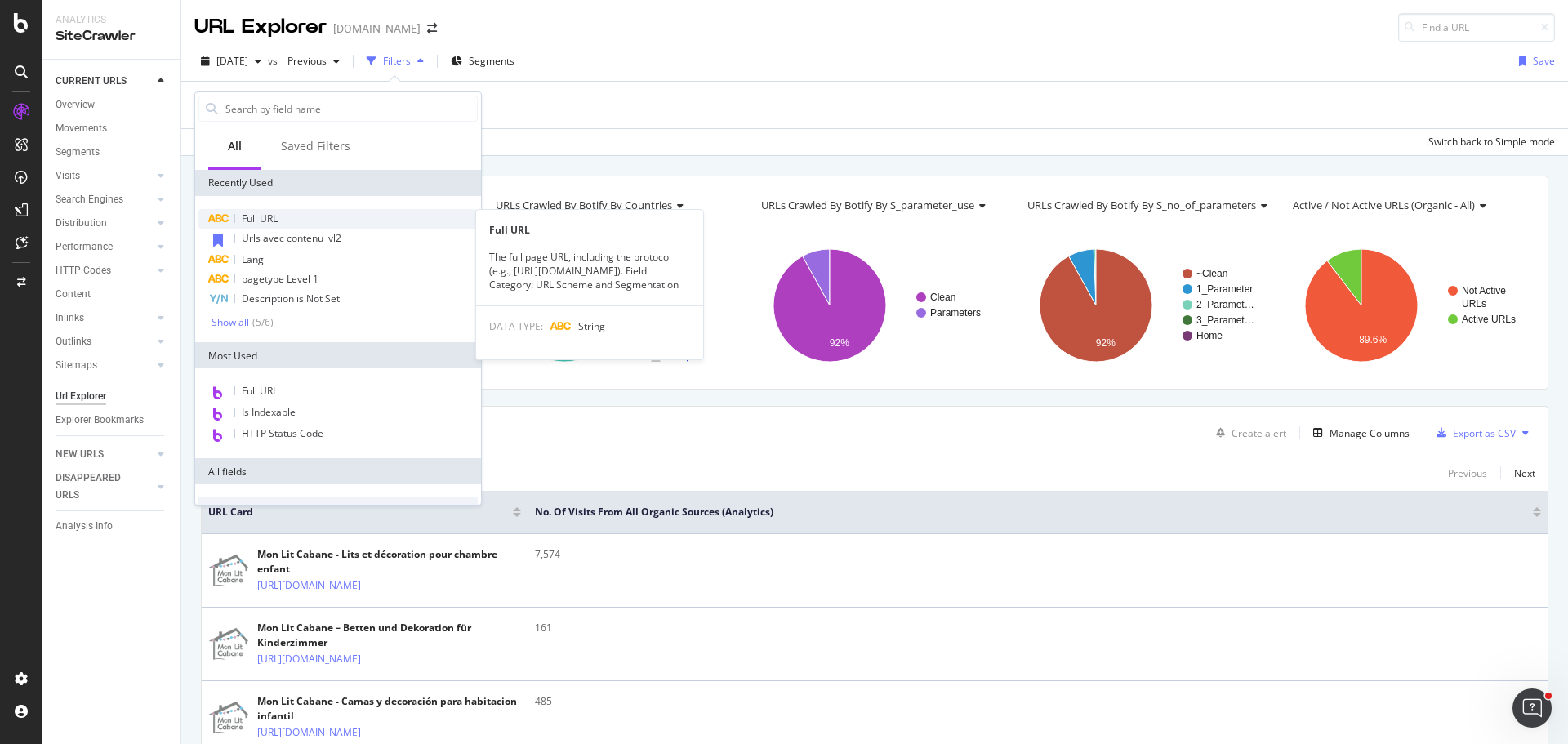
click at [289, 223] on div "Full URL" at bounding box center [338, 218] width 279 height 20
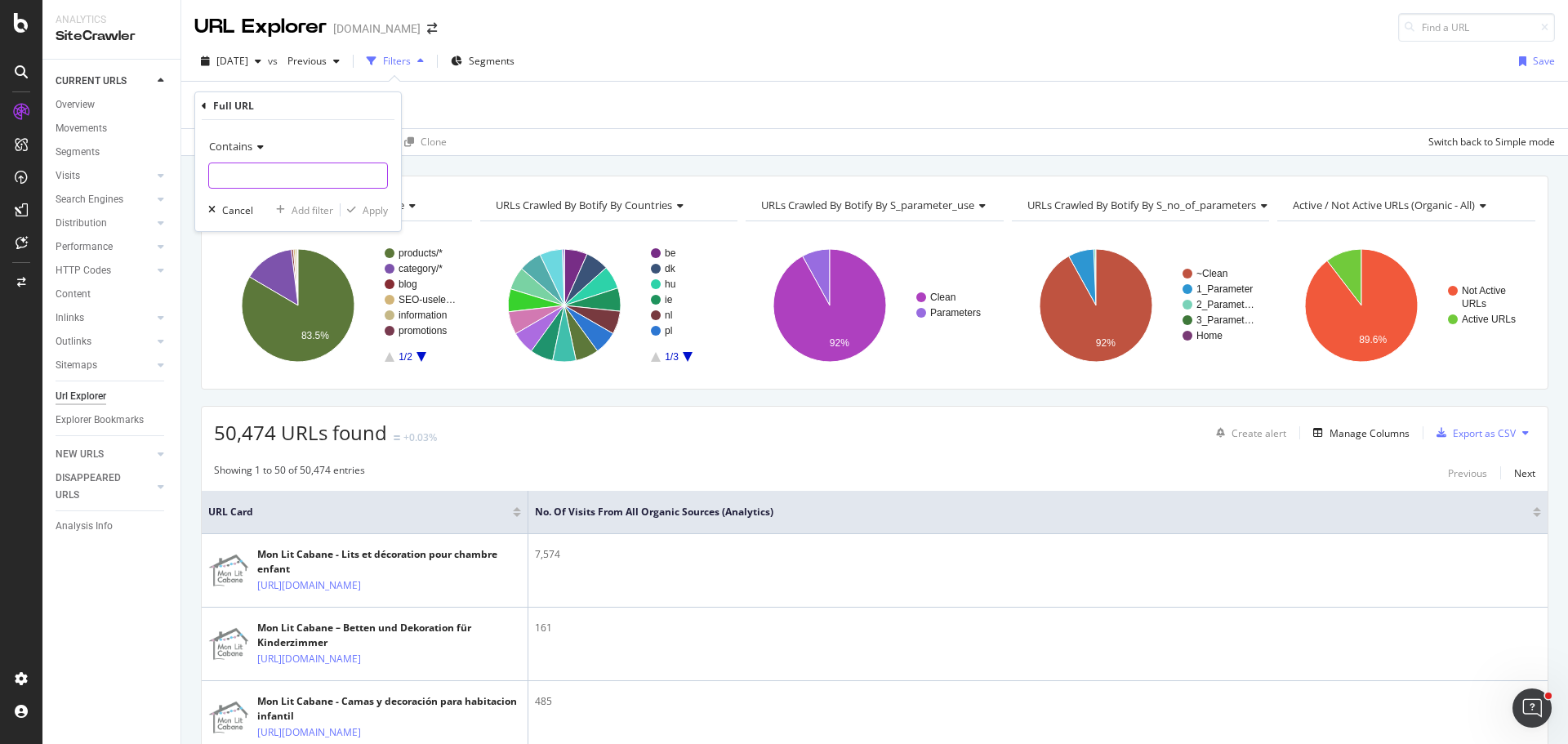
click at [298, 168] on input "text" at bounding box center [298, 176] width 178 height 26
paste input "[URL][DOMAIN_NAME]"
type input "[URL][DOMAIN_NAME]"
click at [324, 210] on div "Add filter" at bounding box center [312, 210] width 42 height 14
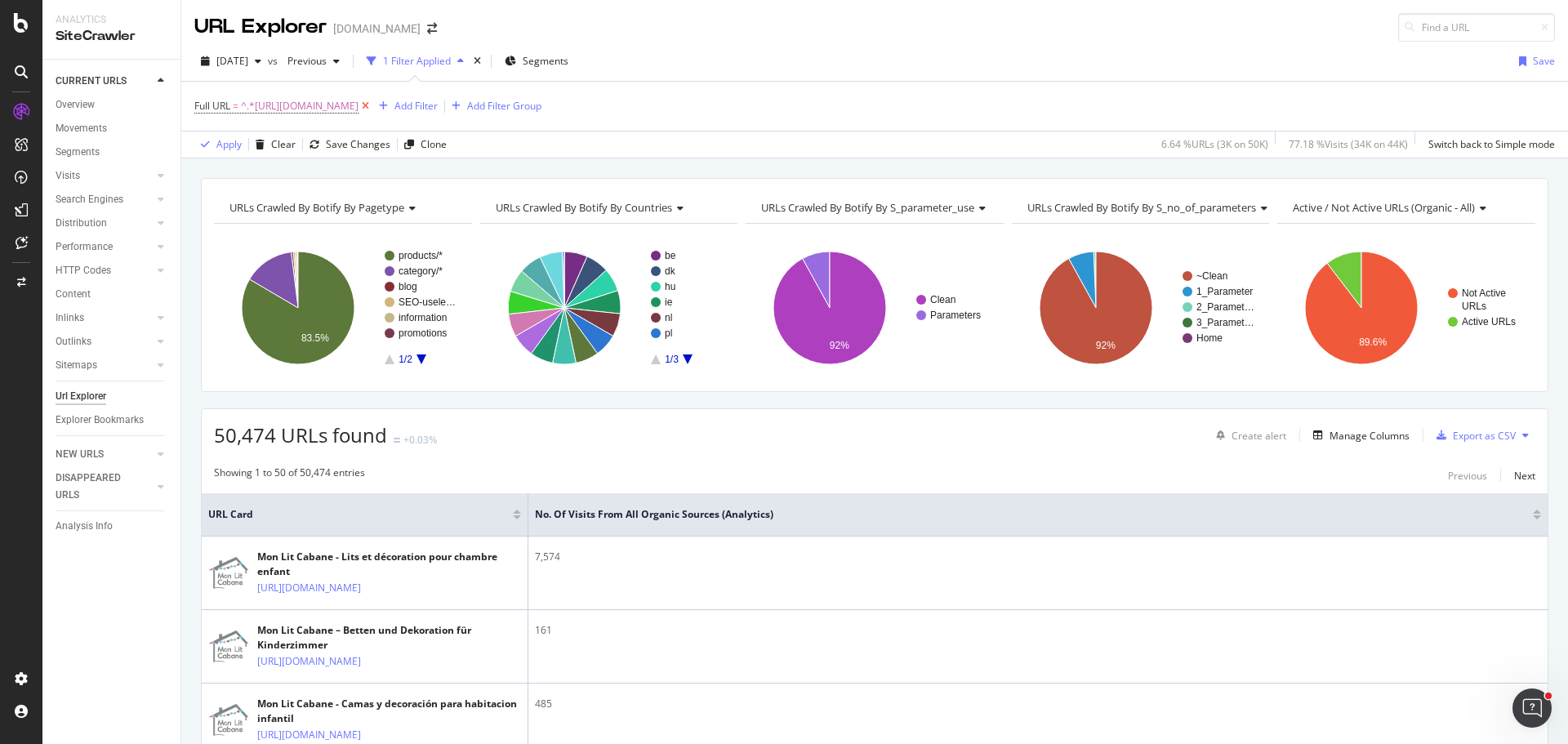
click at [372, 105] on icon at bounding box center [365, 106] width 14 height 16
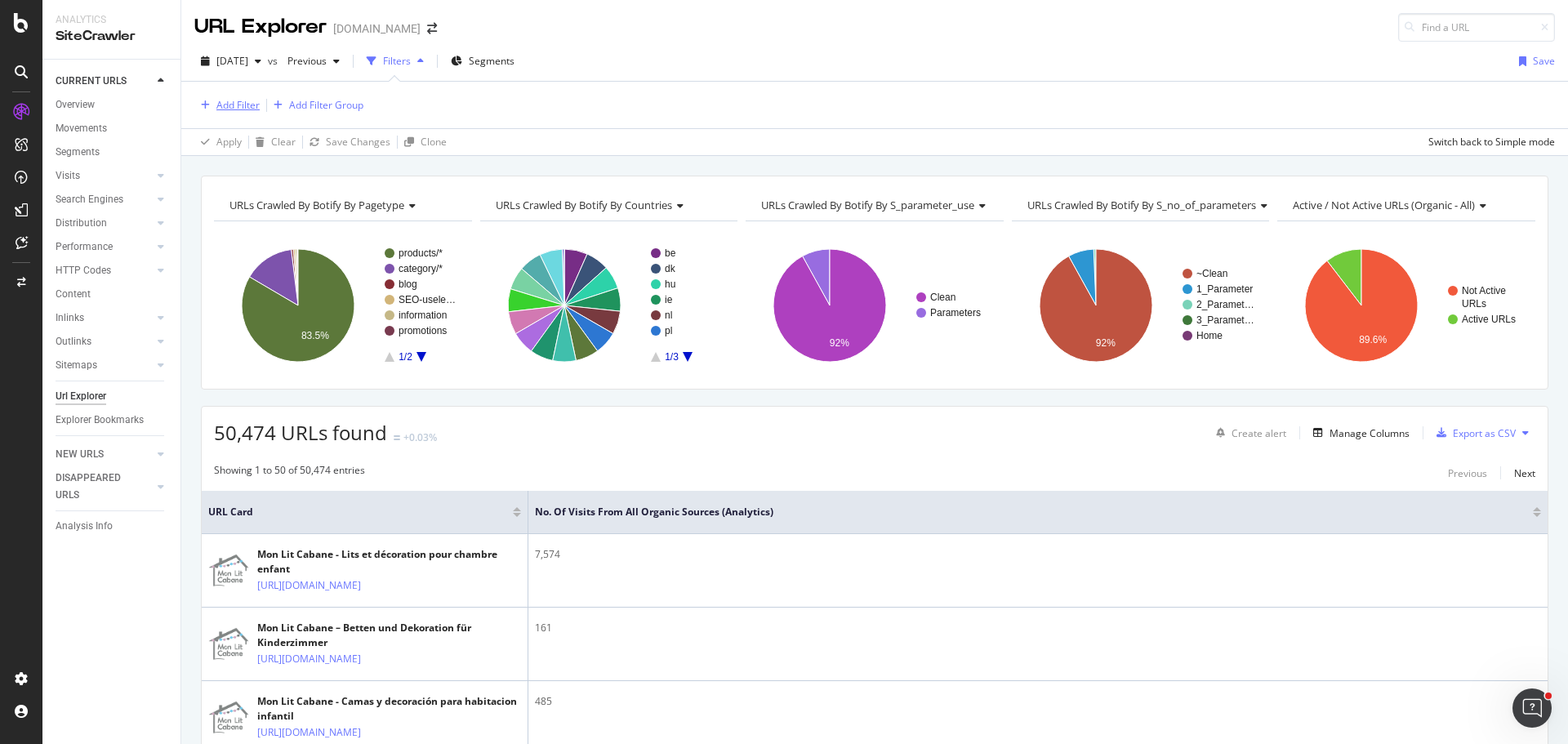
click at [240, 107] on div "Add Filter" at bounding box center [238, 105] width 43 height 14
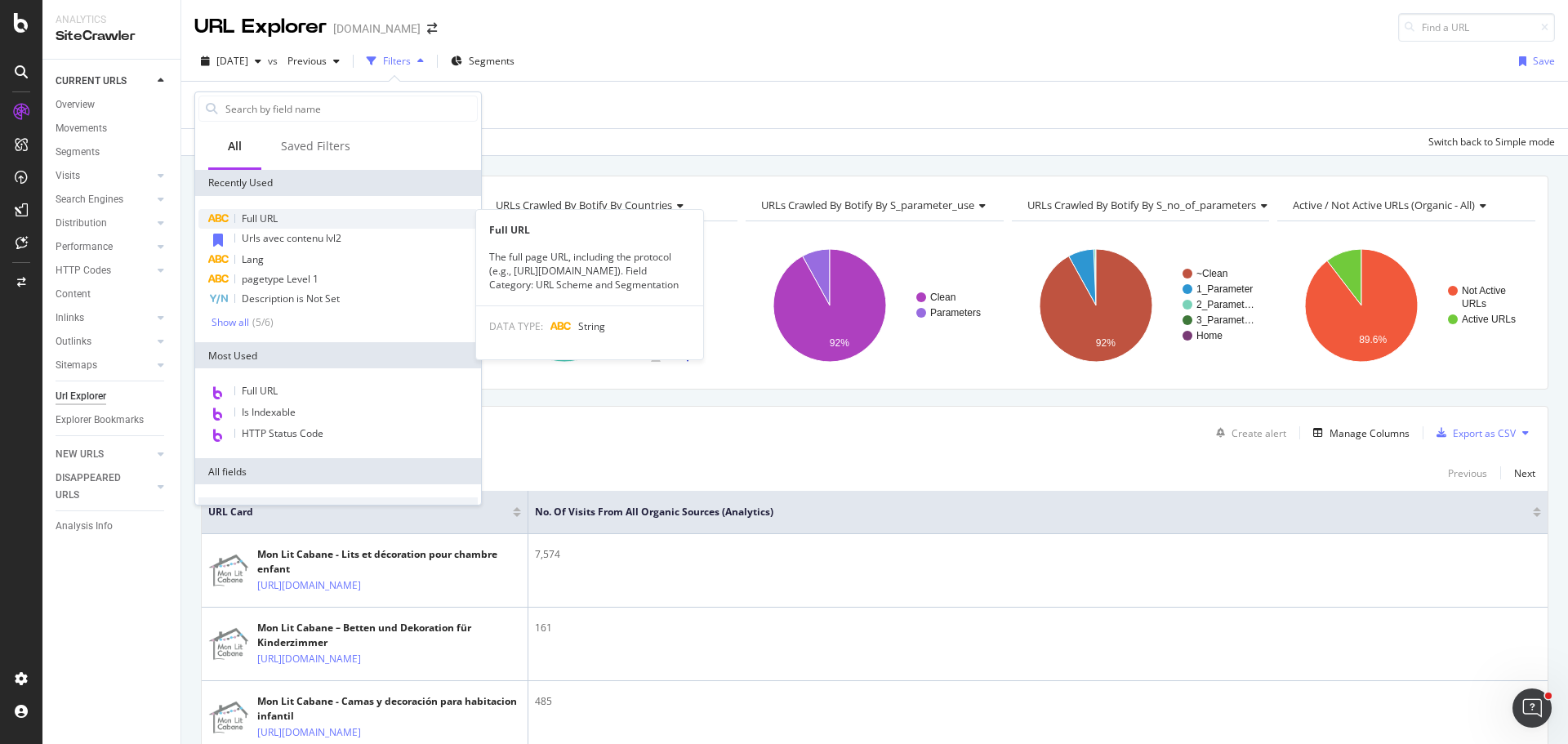
click at [259, 217] on span "Full URL" at bounding box center [259, 218] width 36 height 14
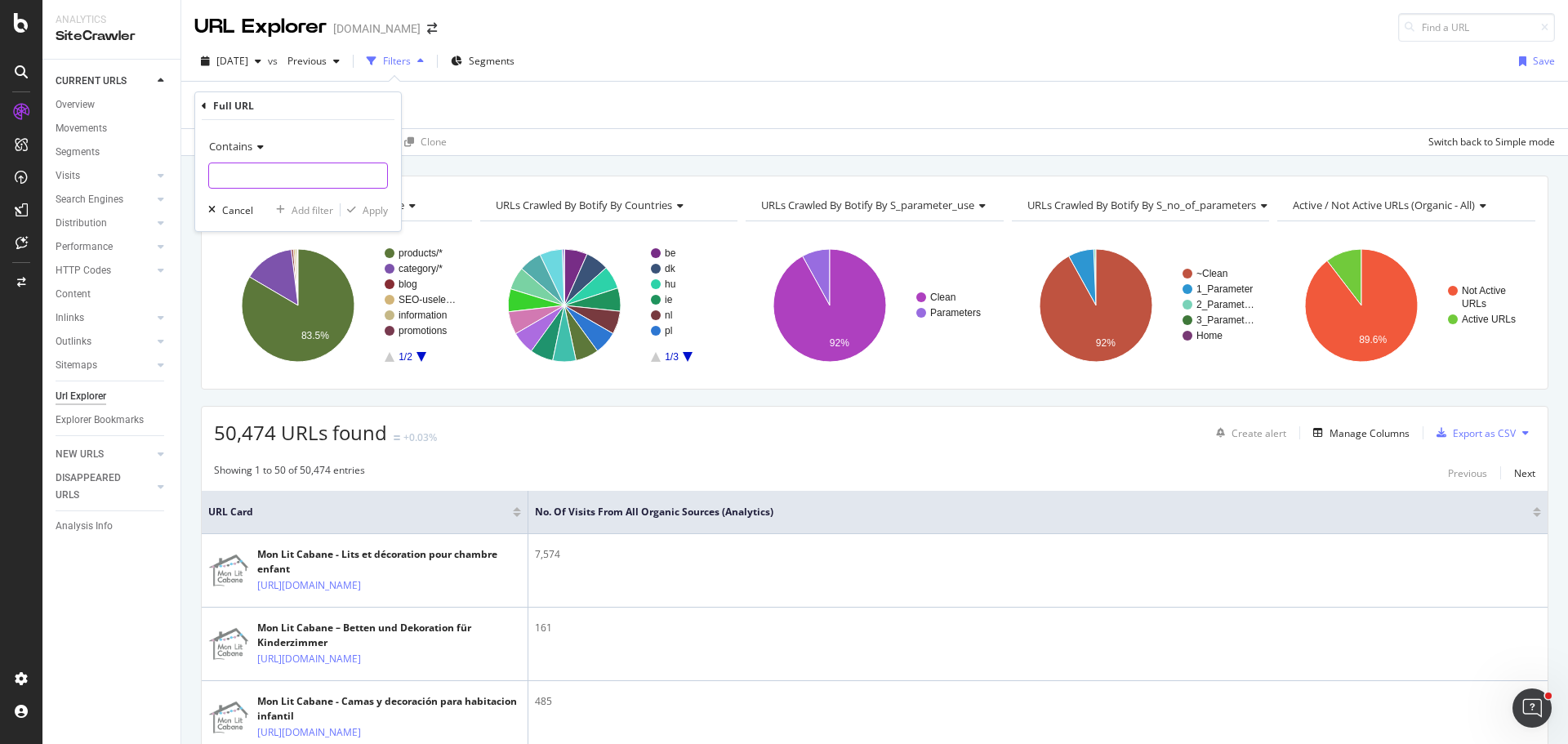
click at [287, 182] on input "text" at bounding box center [298, 176] width 178 height 26
paste input "[URL][DOMAIN_NAME]"
type input "[URL][DOMAIN_NAME]"
click at [314, 211] on div "Add filter" at bounding box center [312, 210] width 42 height 14
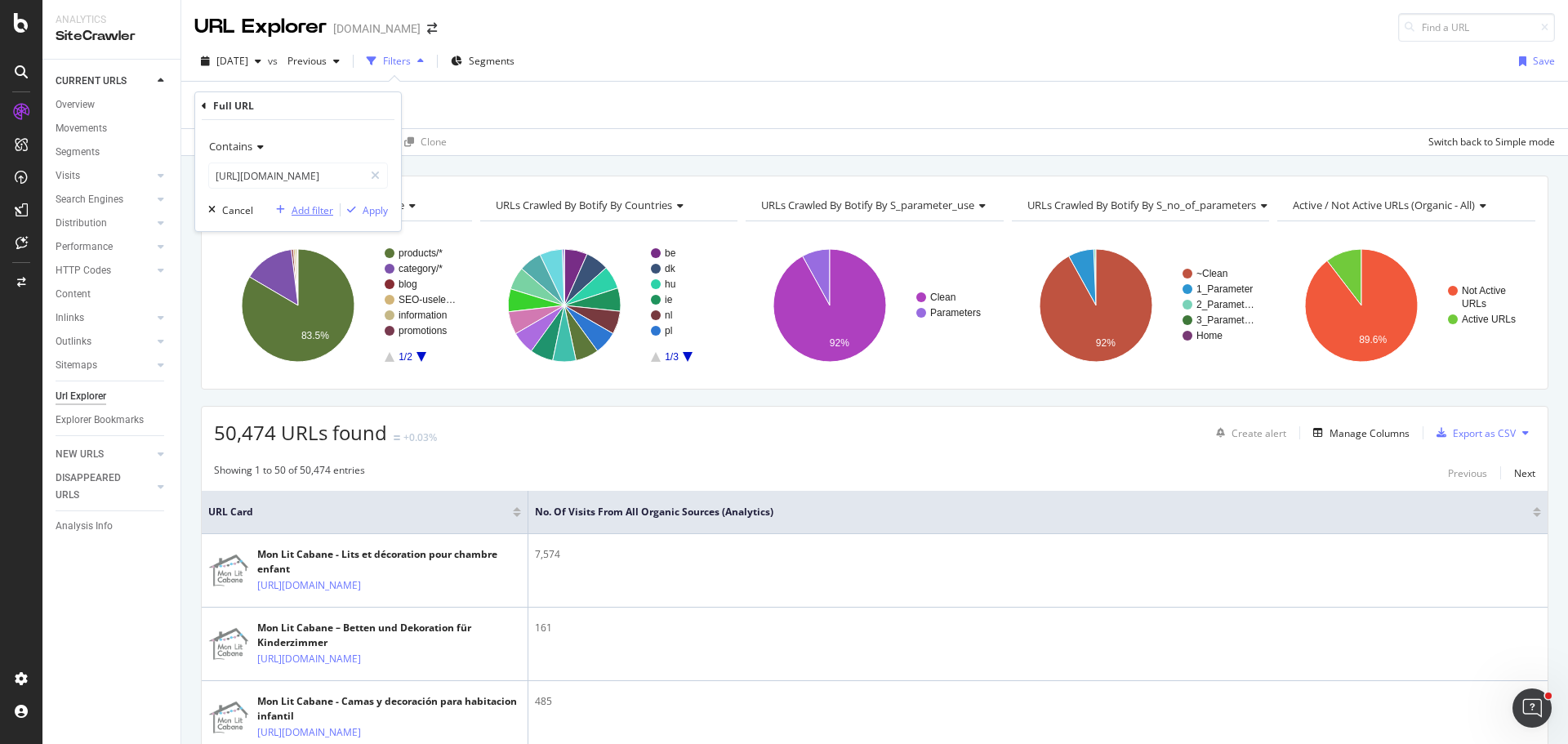
scroll to position [0, 0]
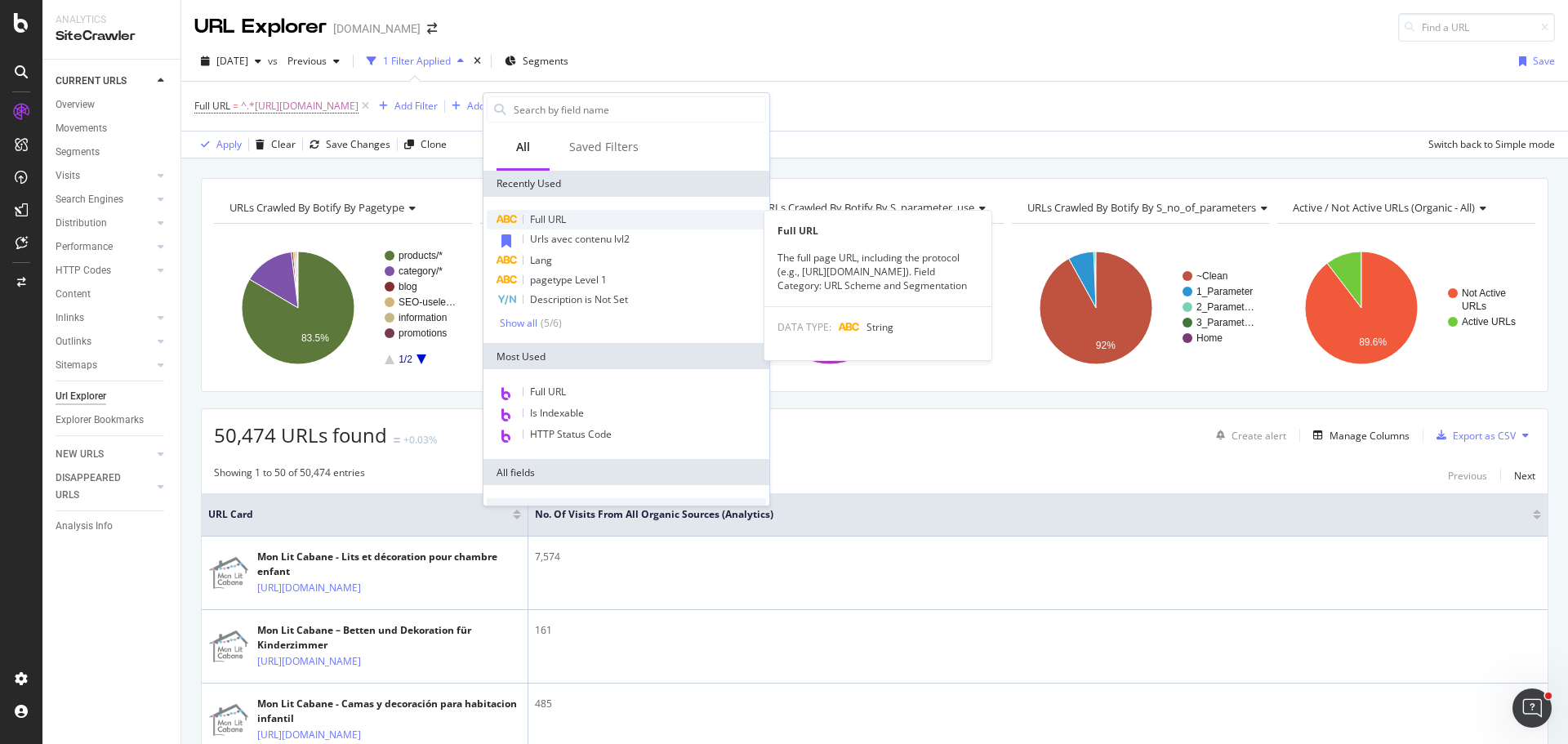
click at [568, 221] on div "Full URL" at bounding box center [626, 219] width 279 height 20
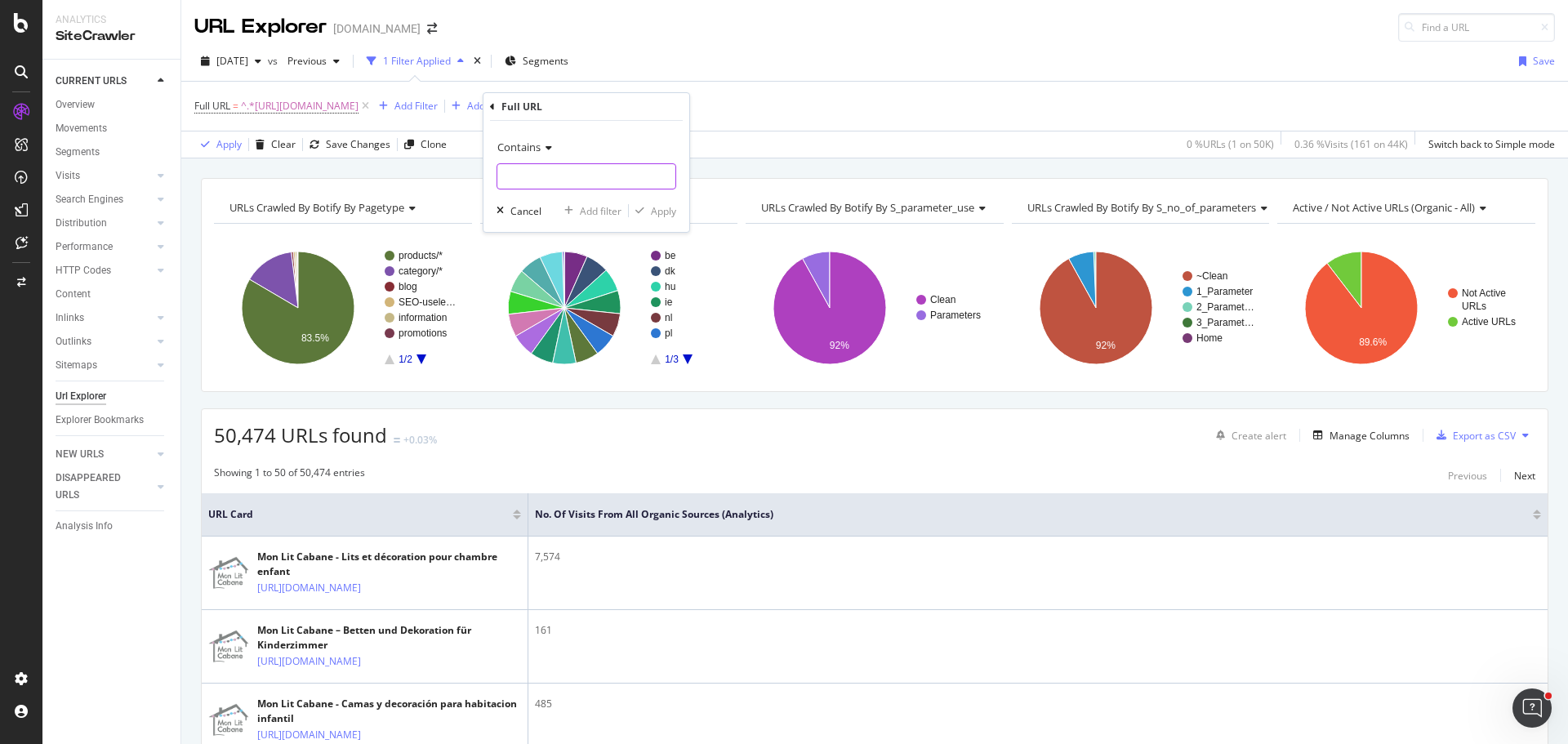
click at [561, 175] on input "text" at bounding box center [586, 177] width 178 height 26
paste input "[URL][DOMAIN_NAME]"
type input "[URL][DOMAIN_NAME]"
click at [604, 215] on div "Add filter" at bounding box center [601, 211] width 42 height 14
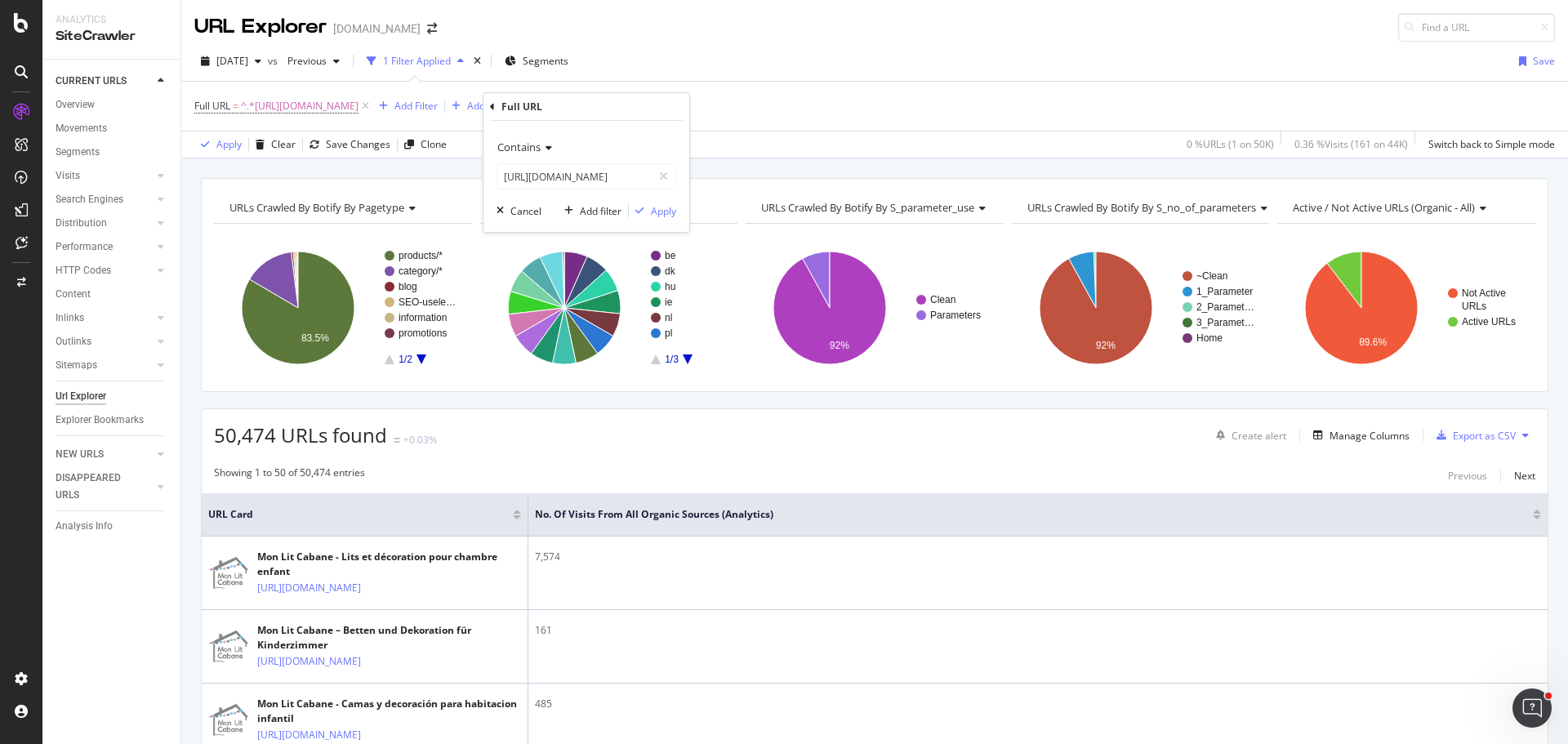
scroll to position [0, 0]
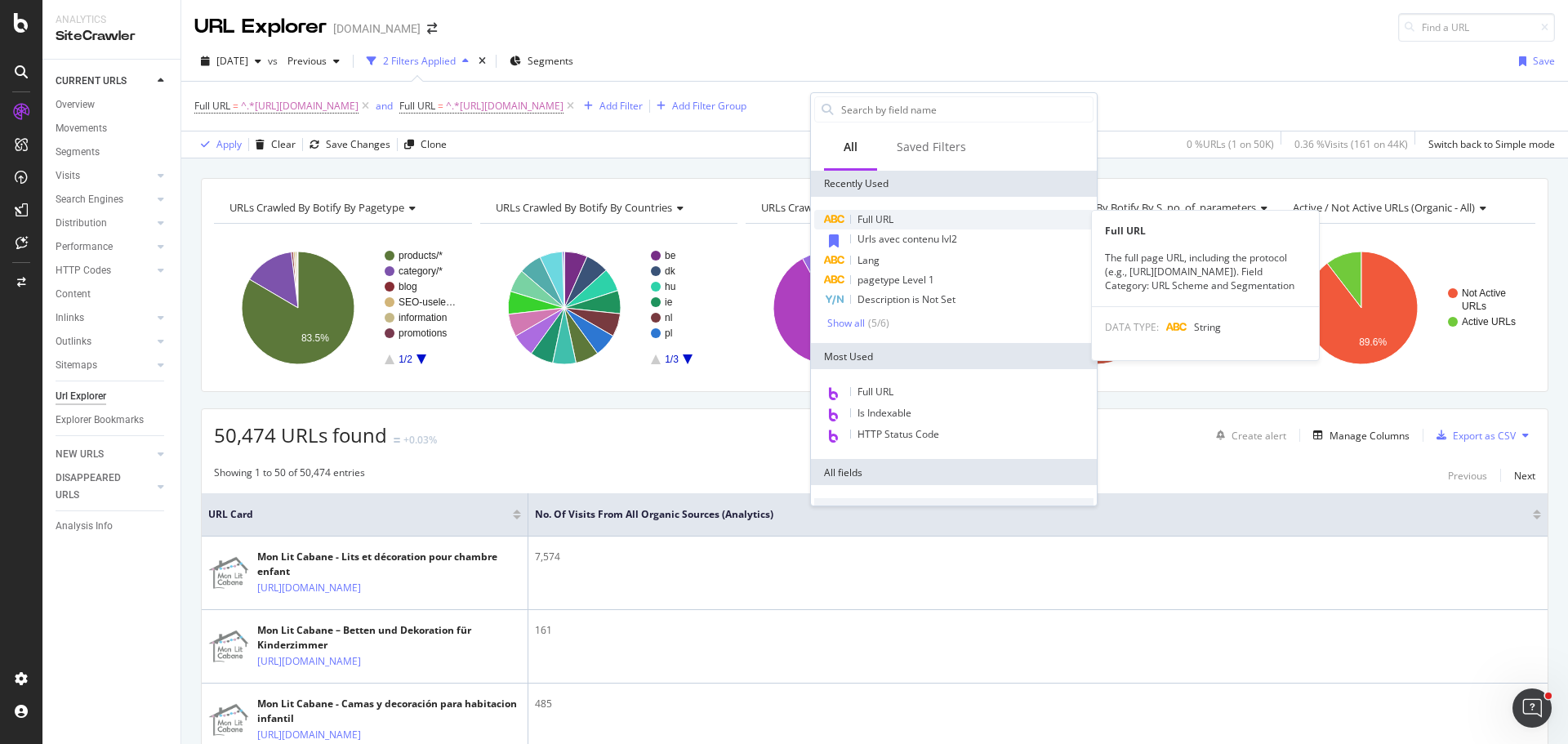
click at [870, 219] on span "Full URL" at bounding box center [875, 219] width 36 height 14
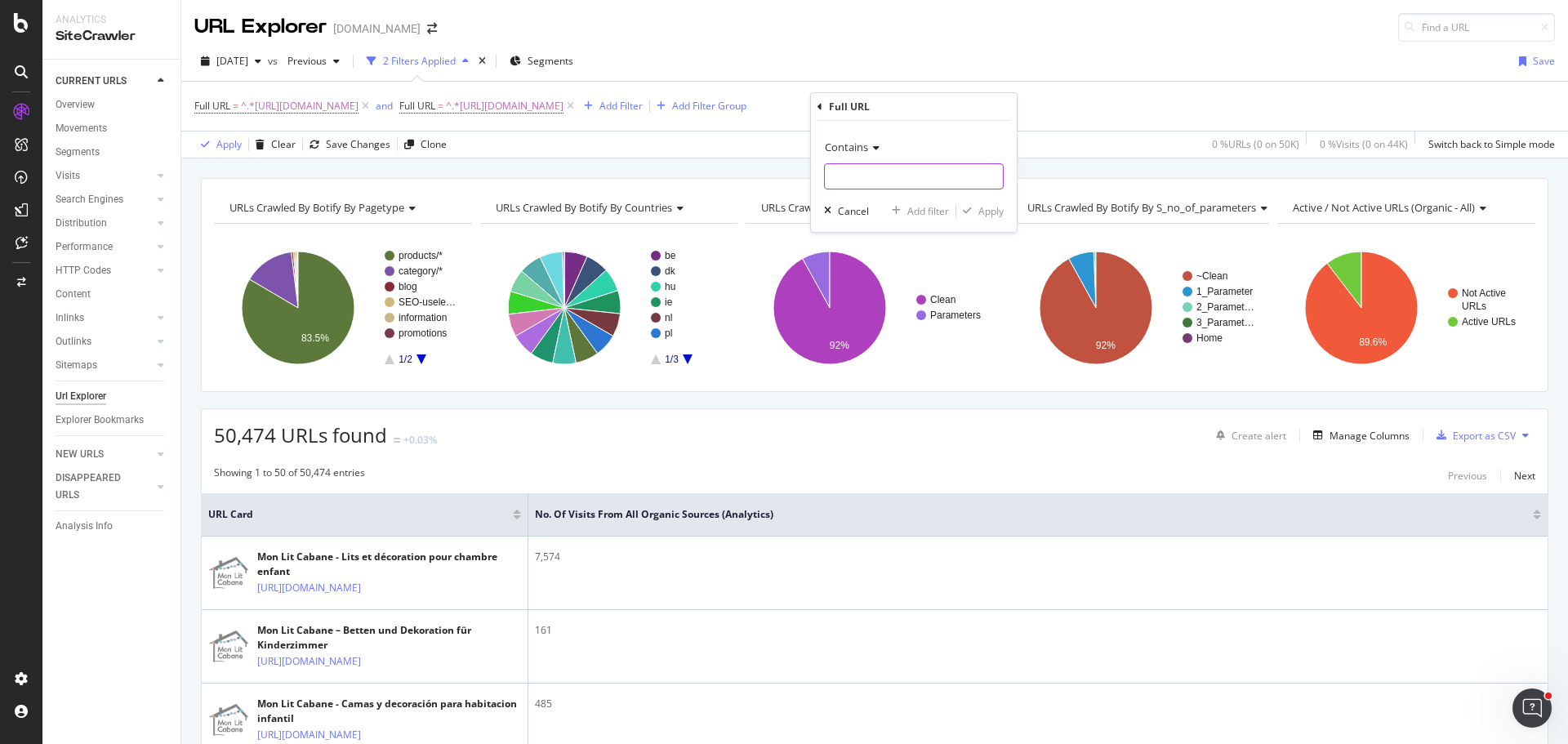
click at [876, 177] on input "text" at bounding box center [913, 177] width 178 height 26
paste input "[URL][DOMAIN_NAME]"
type input "[URL][DOMAIN_NAME]"
click at [927, 214] on div "Add filter" at bounding box center [928, 211] width 42 height 14
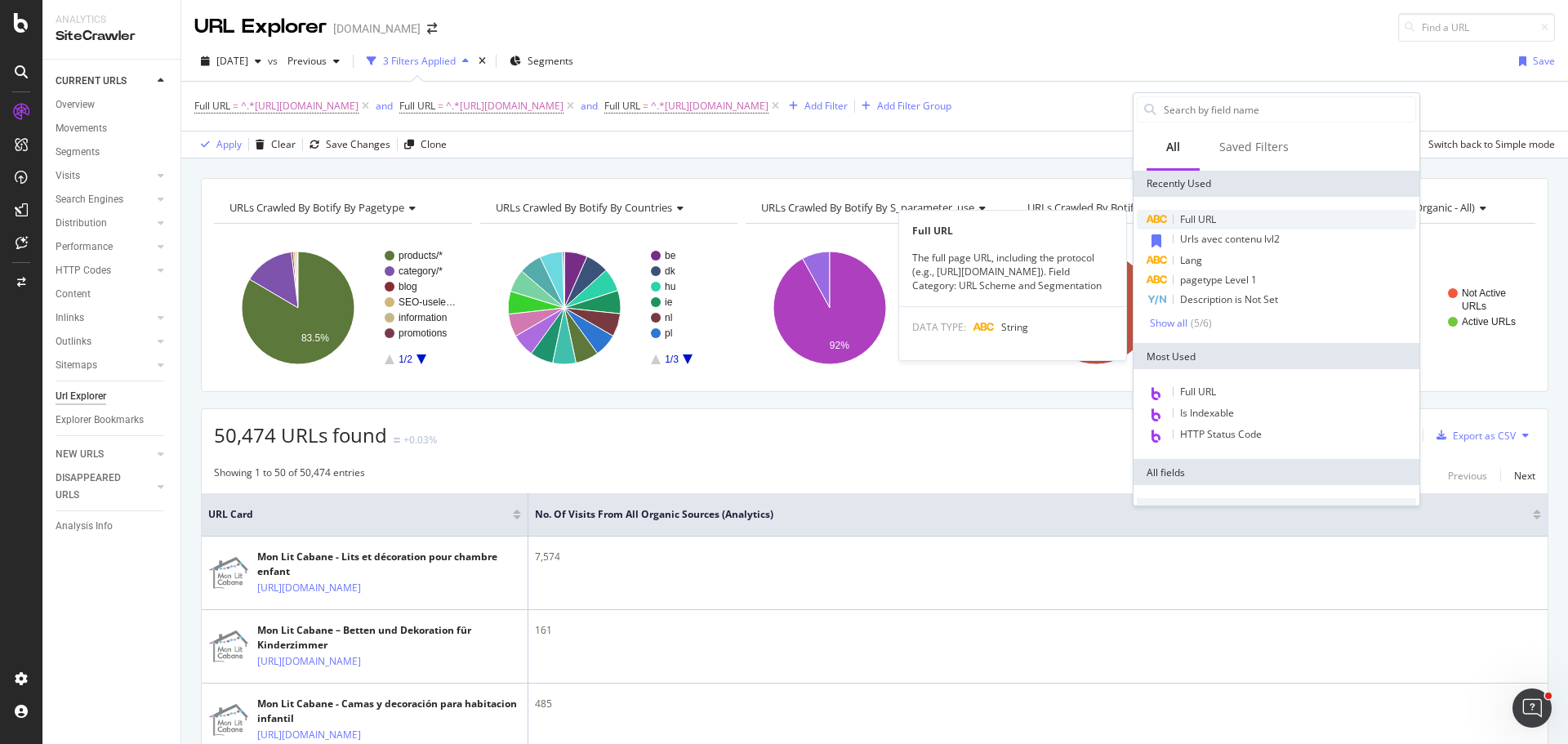
click at [1179, 212] on div "Full URL" at bounding box center [1276, 219] width 279 height 20
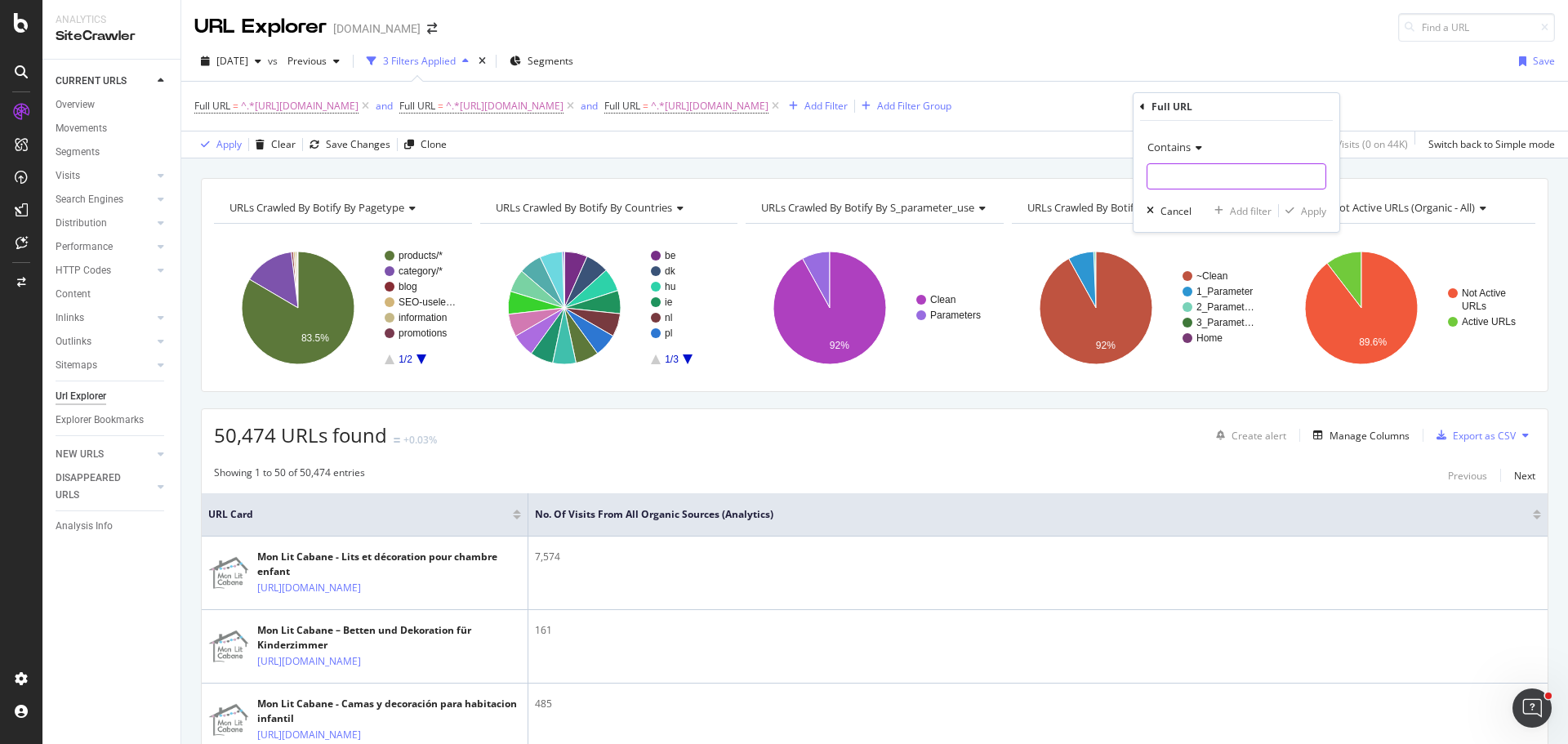
click at [1182, 164] on input "text" at bounding box center [1236, 177] width 178 height 26
paste input "[URL][DOMAIN_NAME]"
type input "[URL][DOMAIN_NAME]"
click at [1251, 208] on div "Add filter" at bounding box center [1250, 211] width 42 height 14
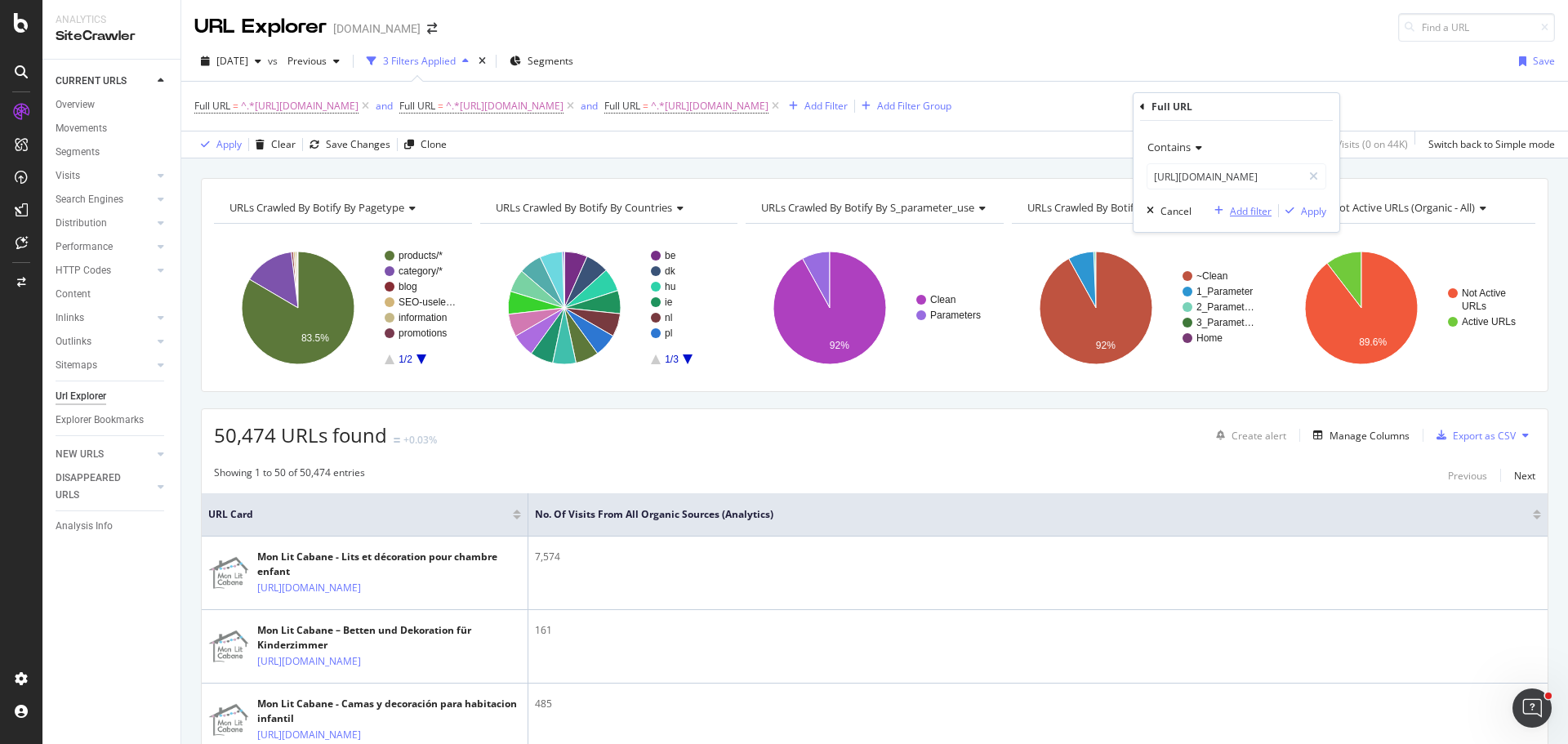
scroll to position [0, 0]
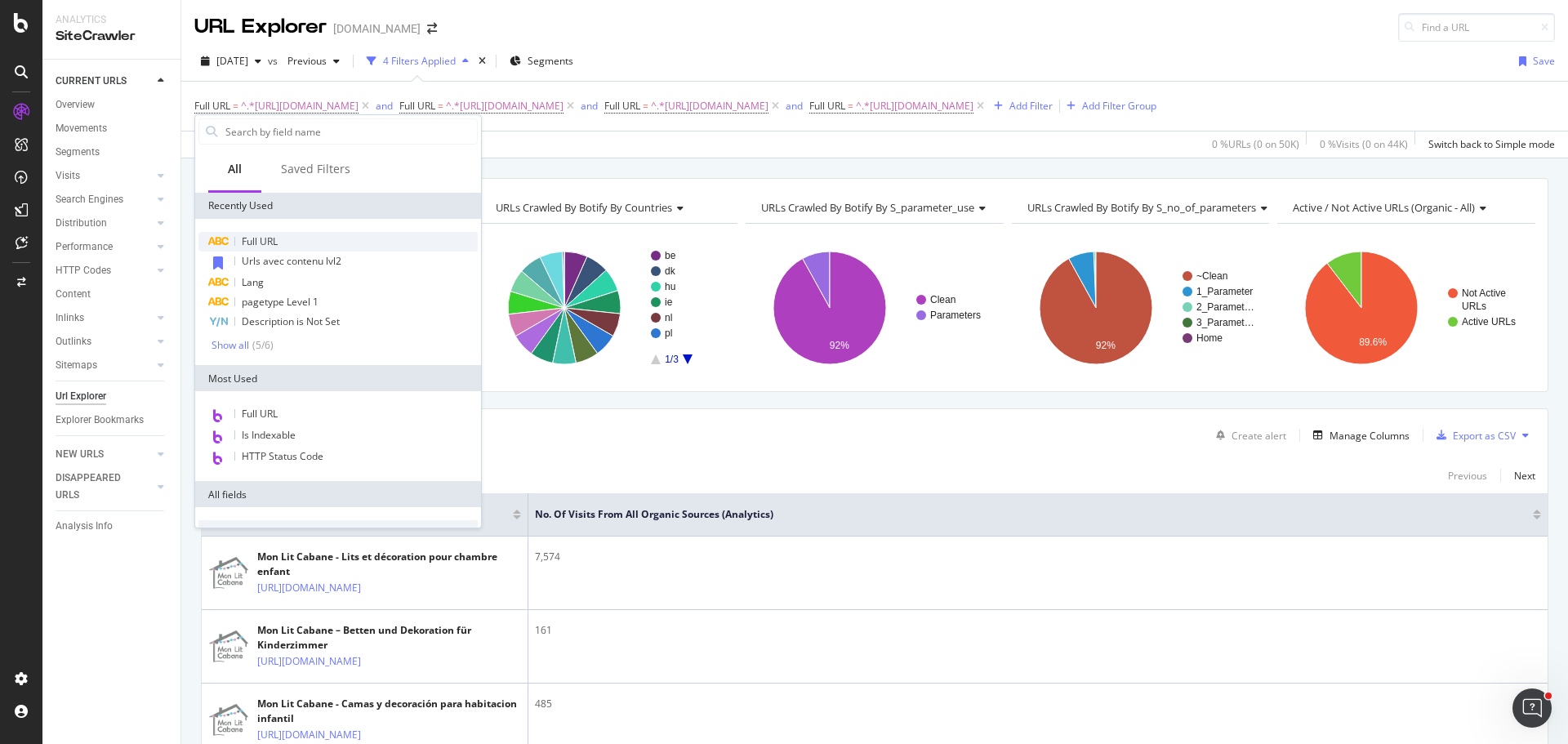
click at [299, 234] on div "Full URL" at bounding box center [338, 241] width 279 height 20
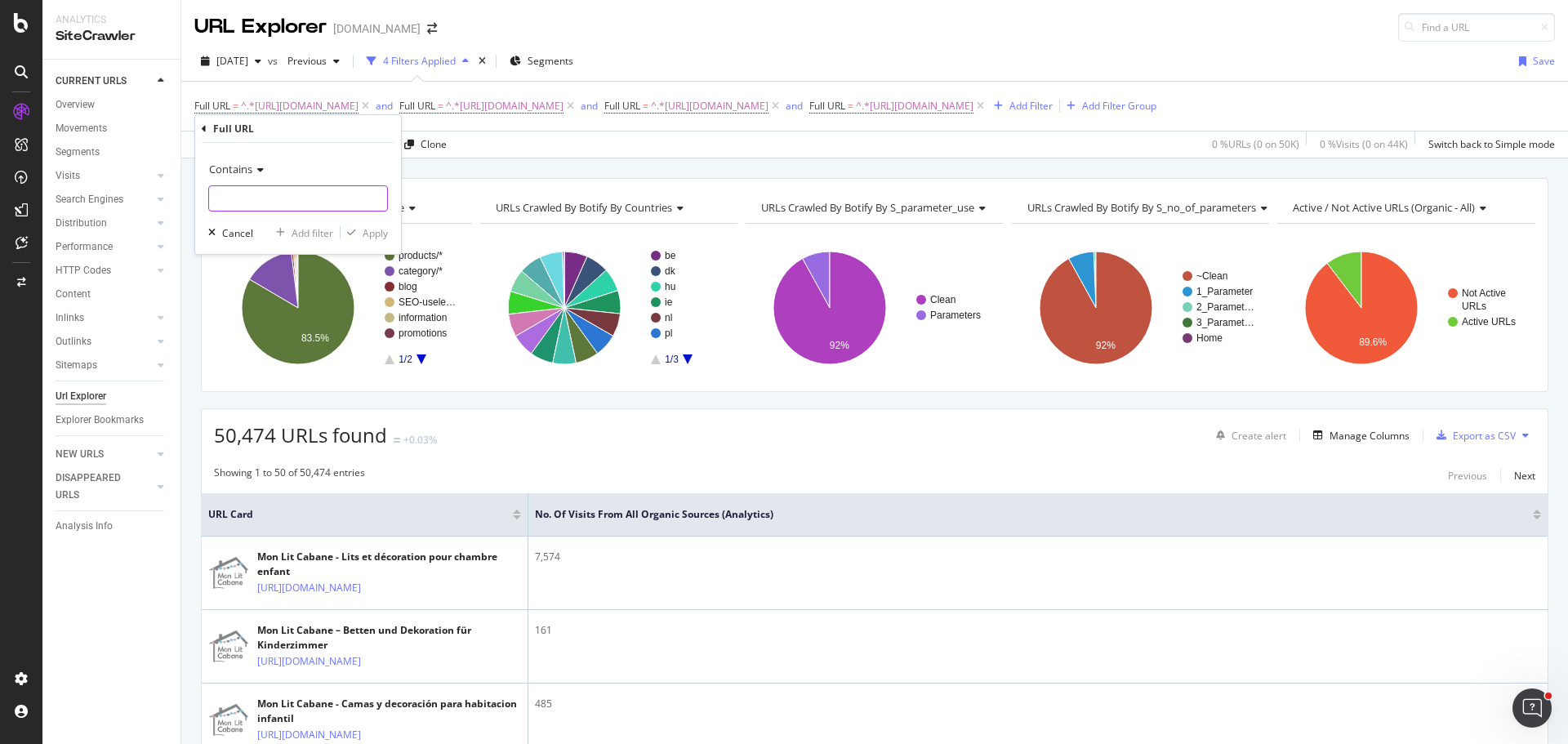
click at [324, 196] on input "text" at bounding box center [298, 198] width 178 height 26
paste input "[URL][DOMAIN_NAME]"
type input "[URL][DOMAIN_NAME]"
click at [312, 232] on div "Add filter" at bounding box center [312, 233] width 42 height 14
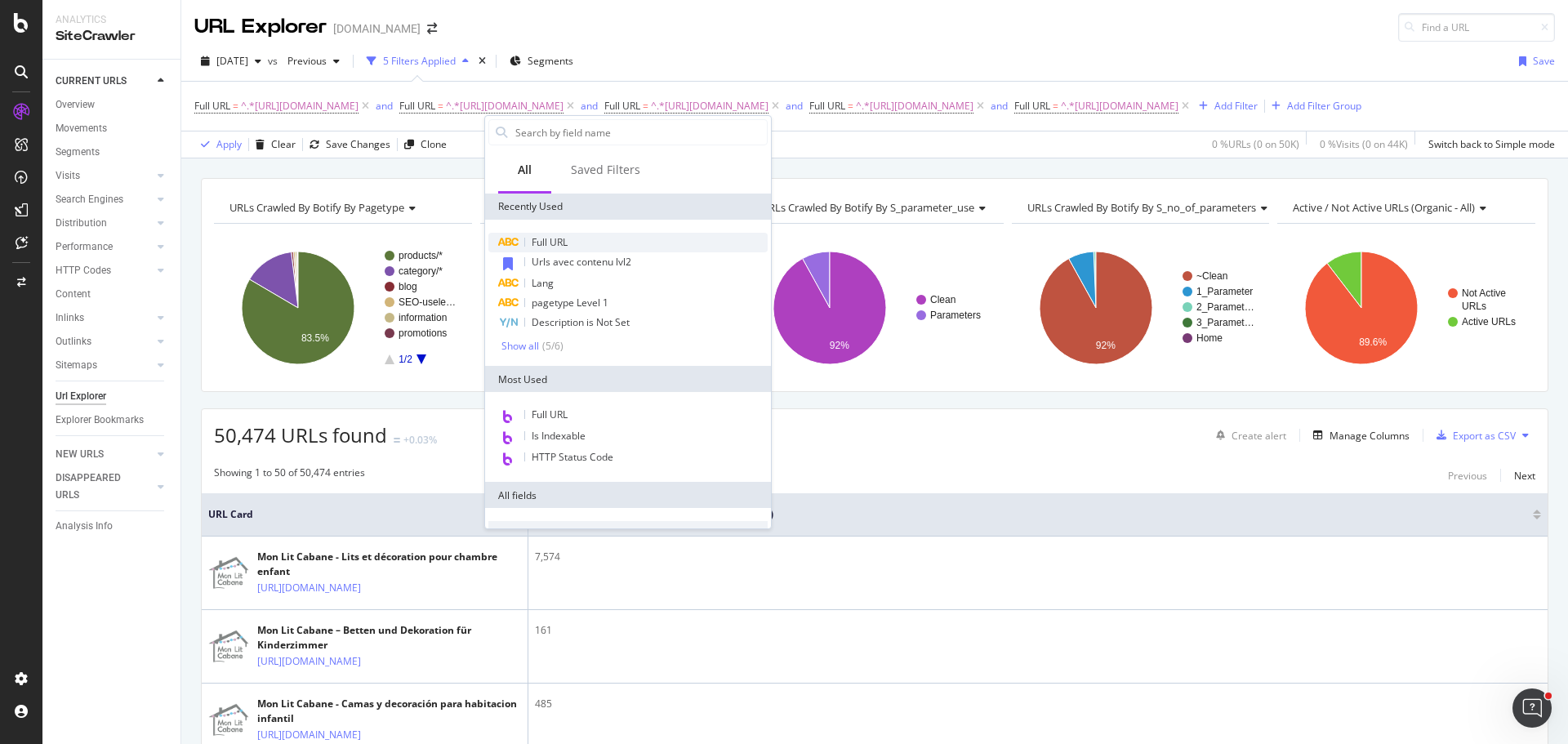
click at [579, 246] on div "Full URL" at bounding box center [628, 242] width 279 height 20
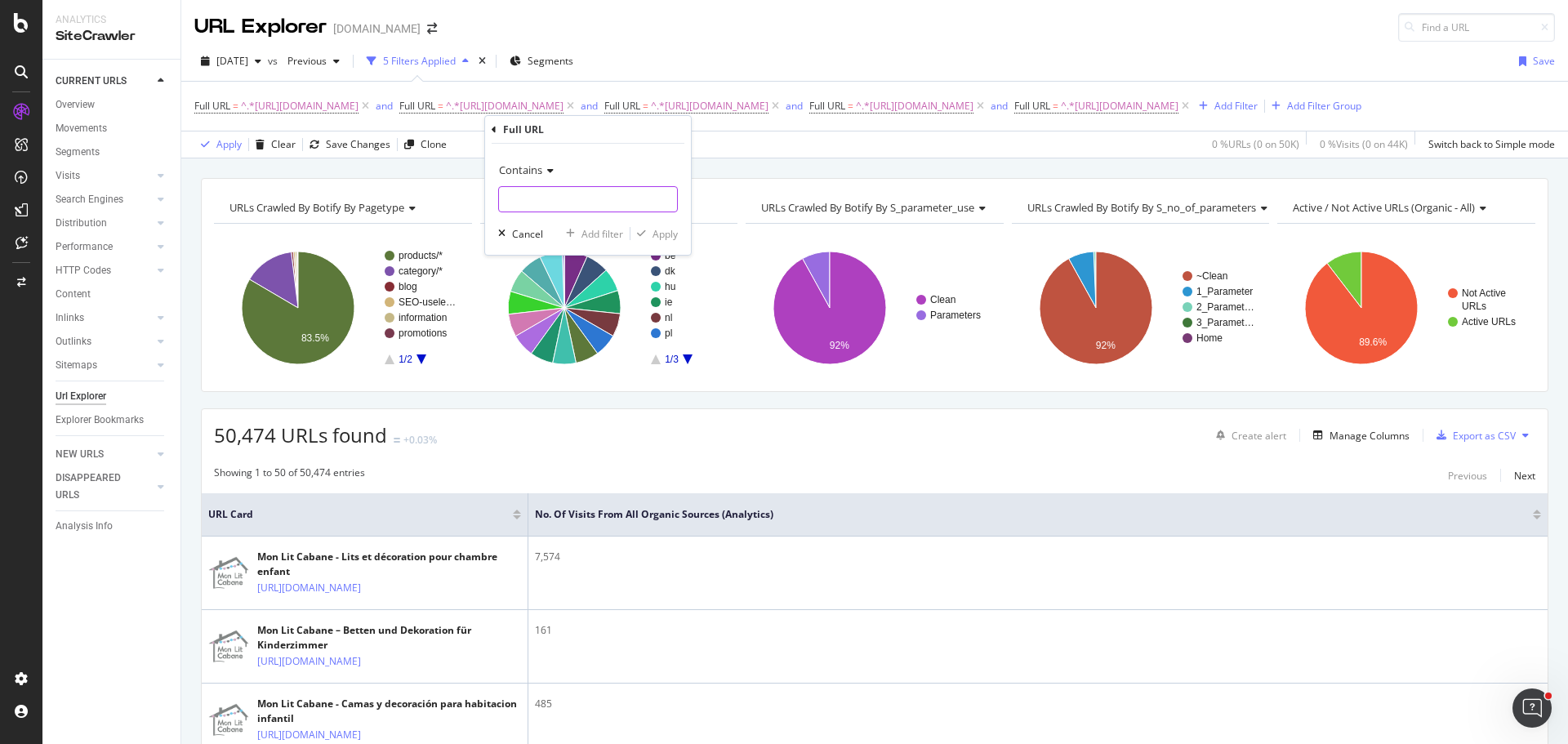
click at [570, 208] on input "text" at bounding box center [588, 199] width 178 height 26
paste input "[URL][DOMAIN_NAME]"
type input "[URL][DOMAIN_NAME]"
click at [617, 232] on div "Add filter" at bounding box center [602, 234] width 42 height 14
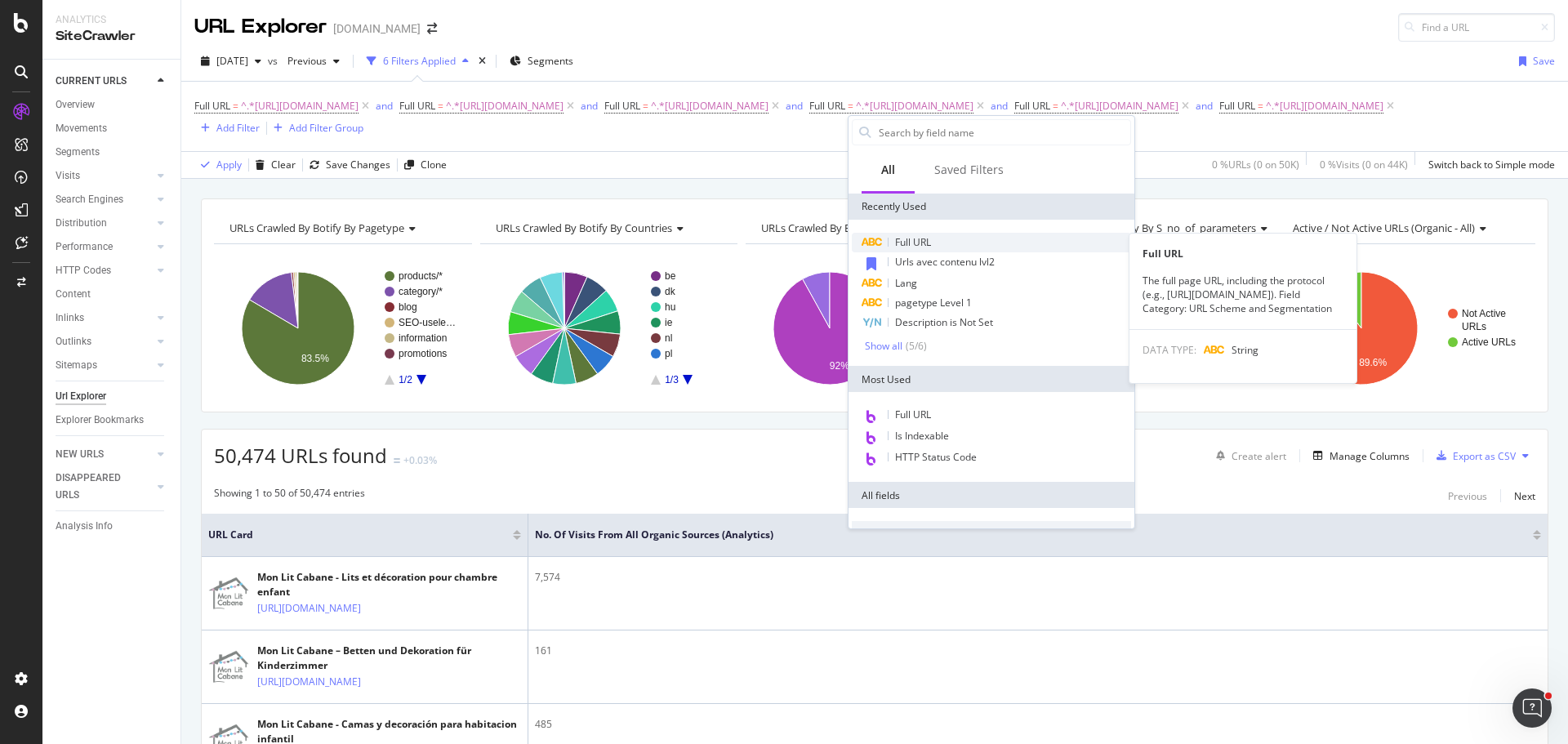
click at [910, 241] on span "Full URL" at bounding box center [913, 241] width 36 height 14
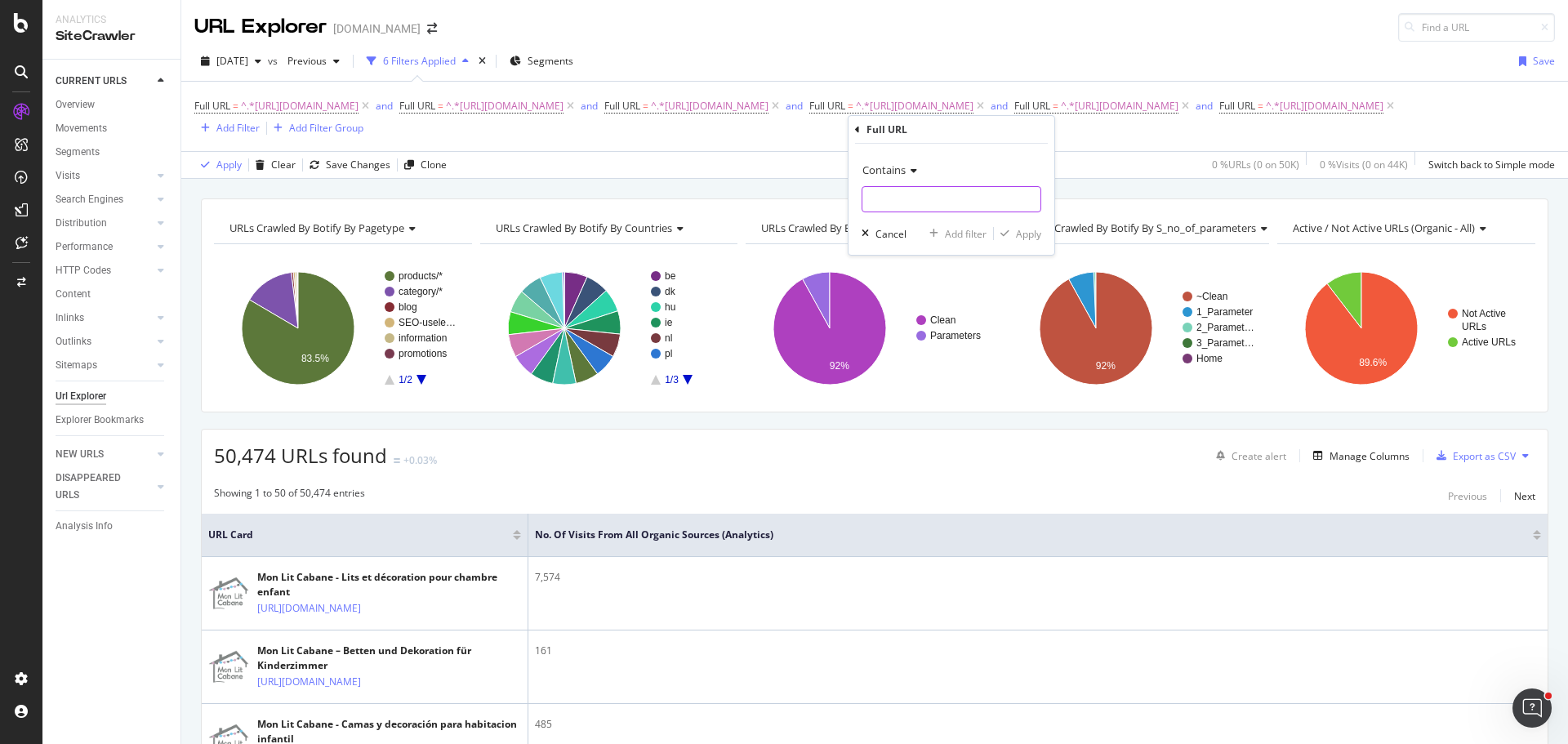
click at [915, 201] on input "text" at bounding box center [951, 199] width 178 height 26
paste input "[URL][DOMAIN_NAME]"
type input "[URL][DOMAIN_NAME]"
click at [954, 233] on div "Add filter" at bounding box center [965, 234] width 42 height 14
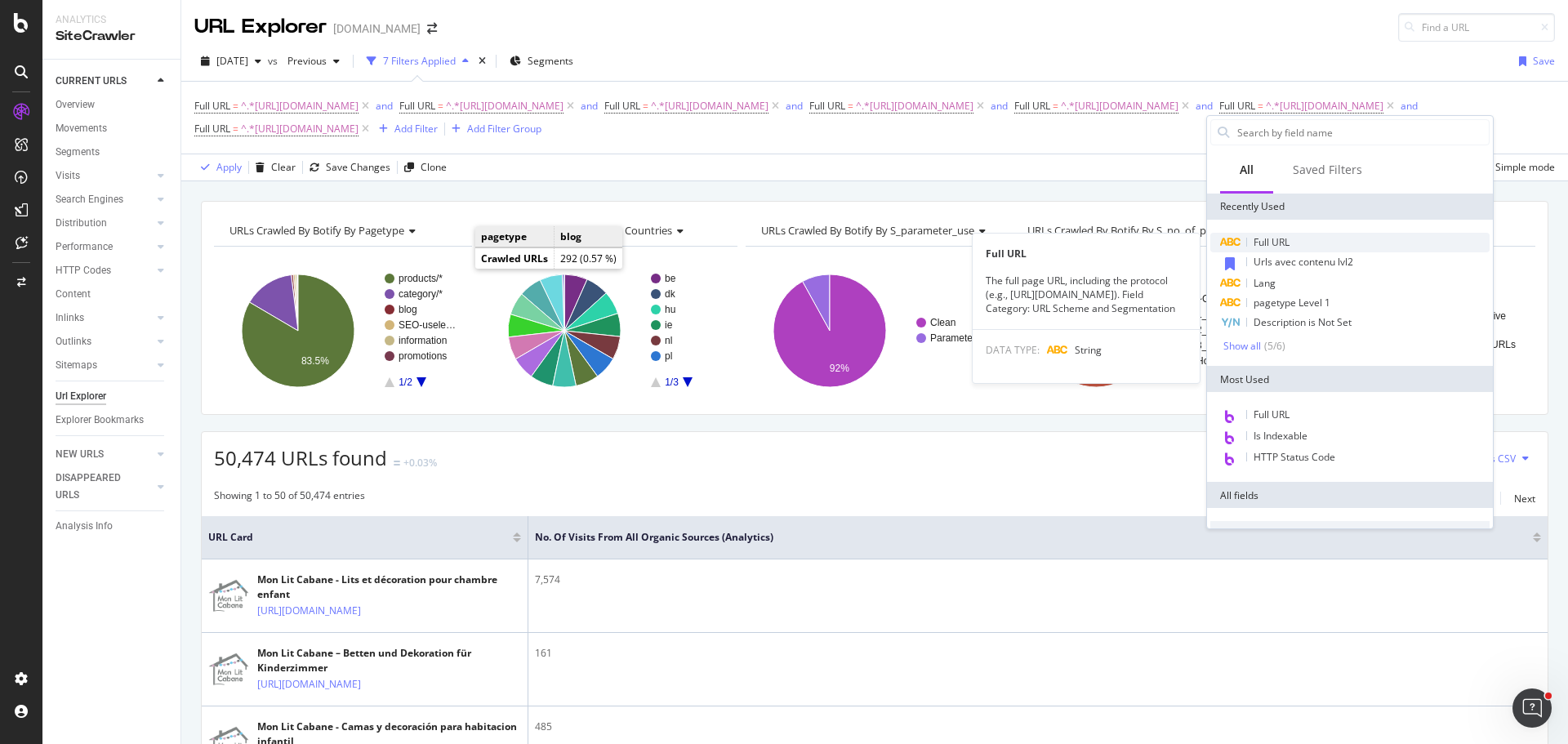
click at [1286, 245] on span "Full URL" at bounding box center [1271, 241] width 36 height 14
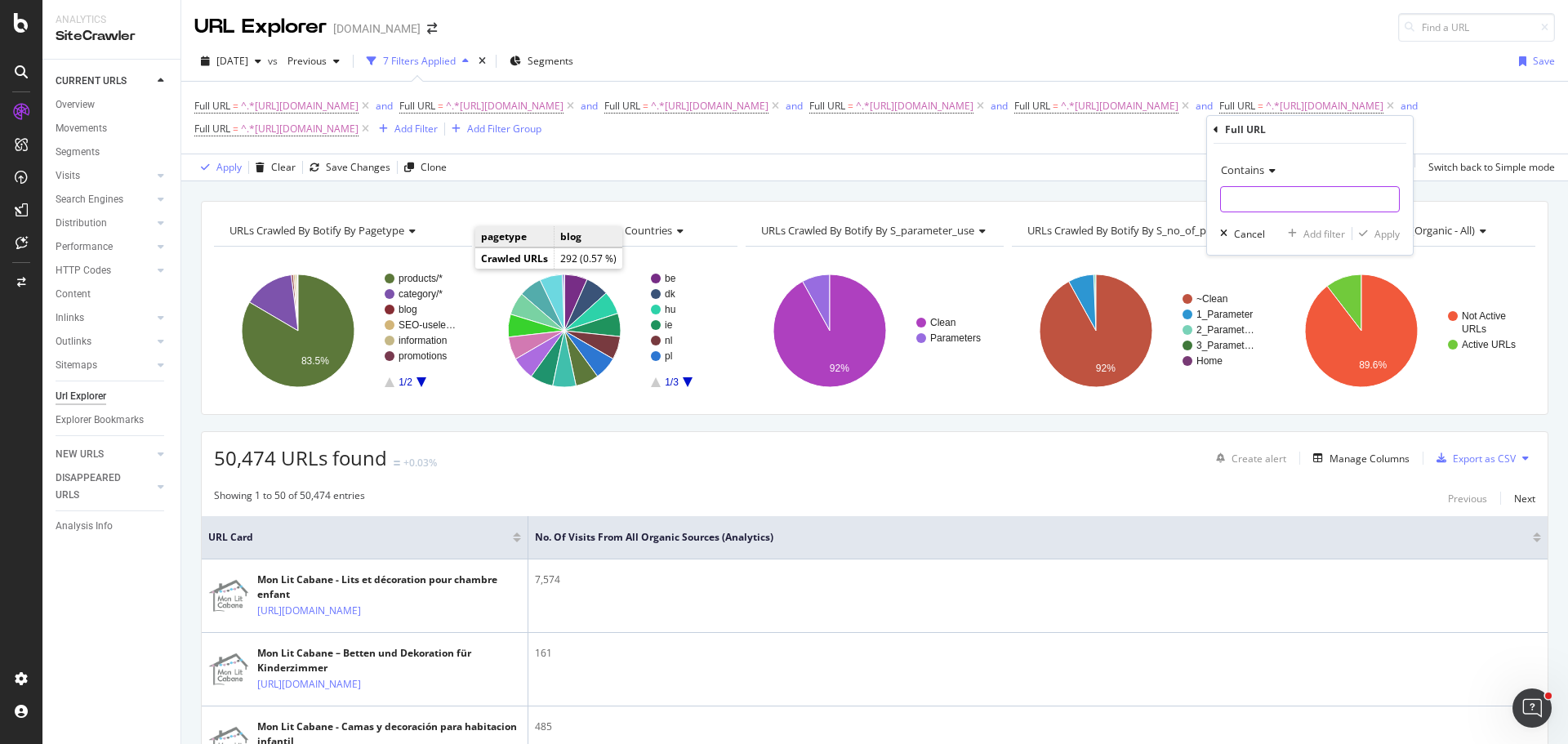
click at [1264, 204] on input "text" at bounding box center [1310, 199] width 178 height 26
paste input "[URL][DOMAIN_NAME]"
type input "[URL][DOMAIN_NAME]"
click at [1309, 230] on div "Add filter" at bounding box center [1324, 234] width 42 height 14
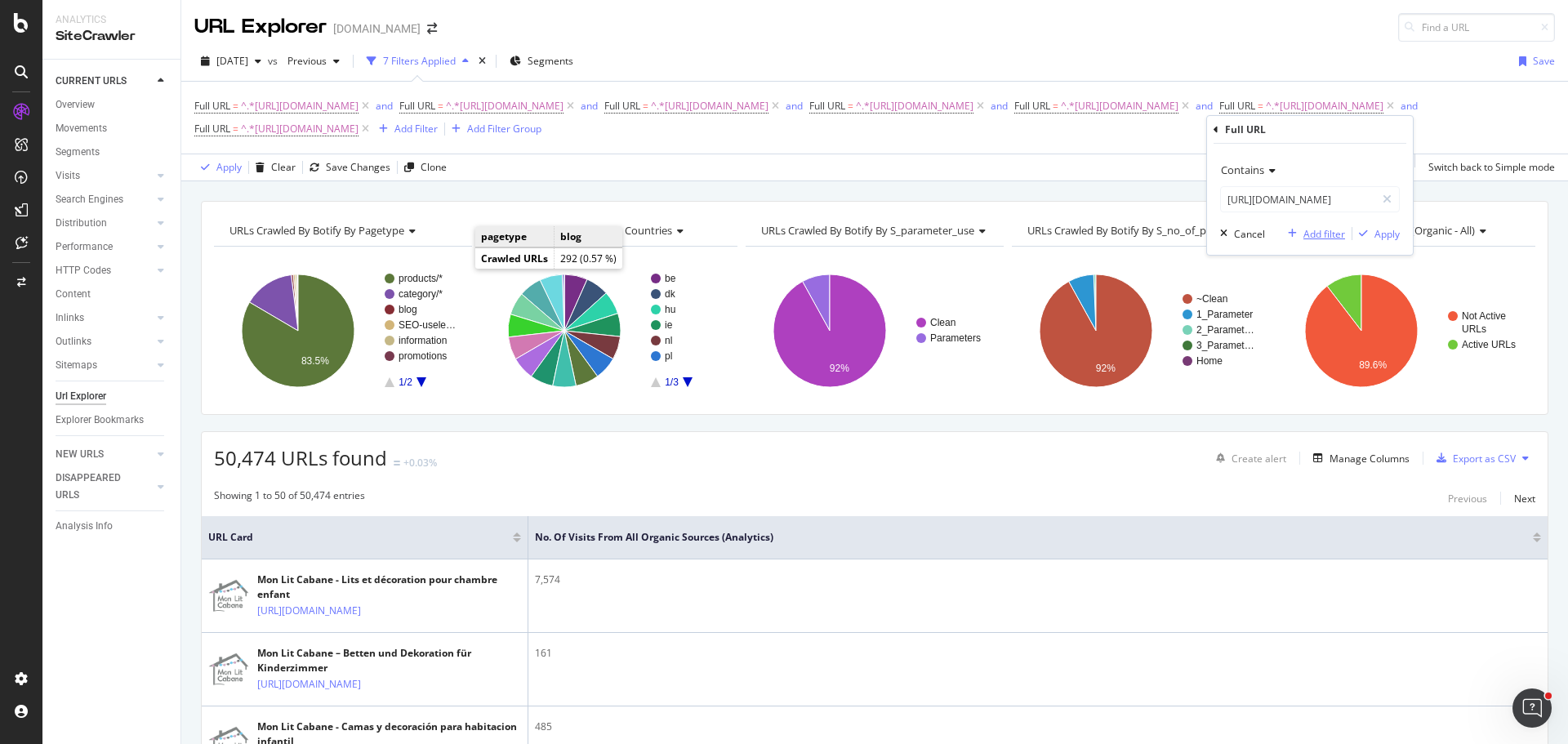
scroll to position [0, 0]
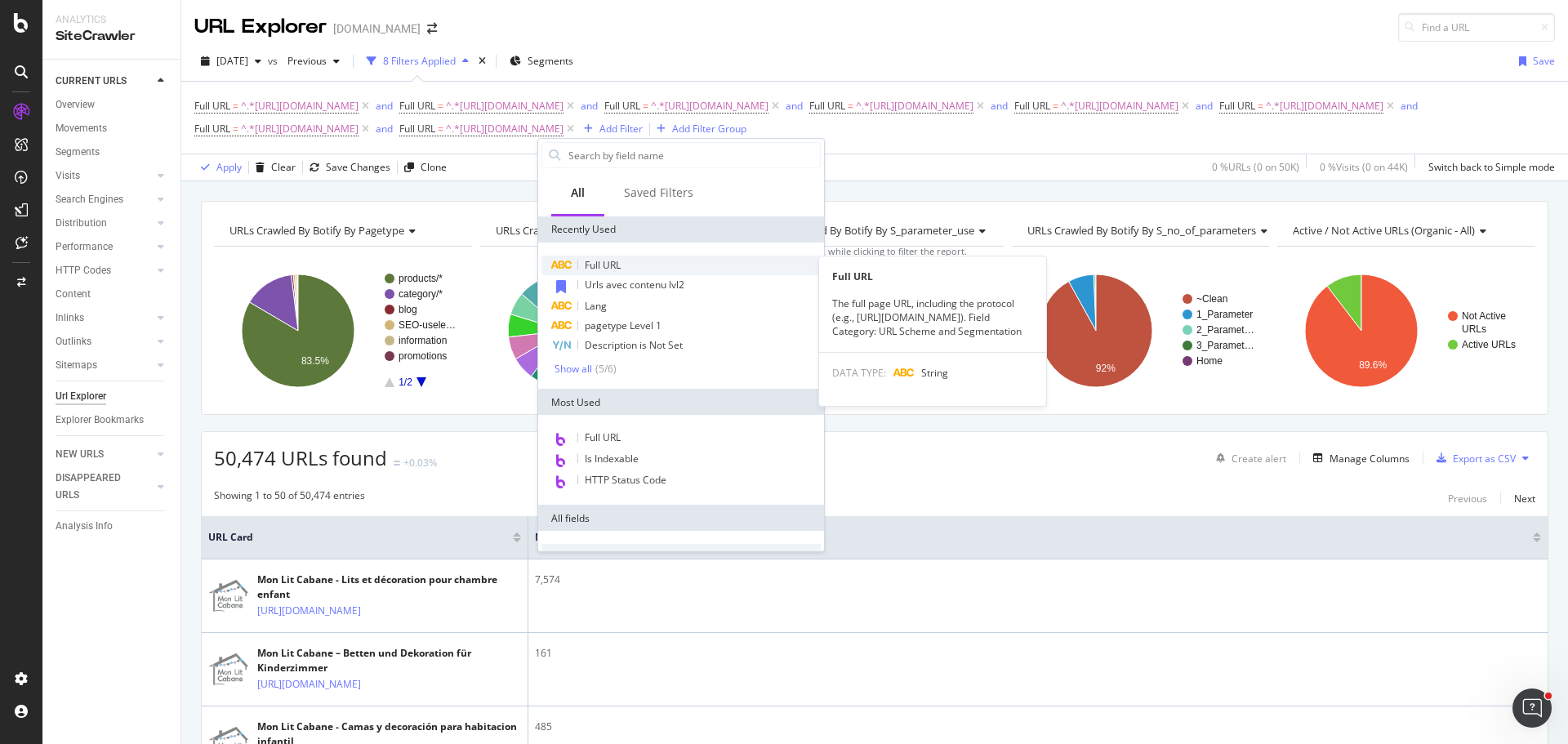
click at [622, 265] on div "Full URL" at bounding box center [681, 265] width 279 height 20
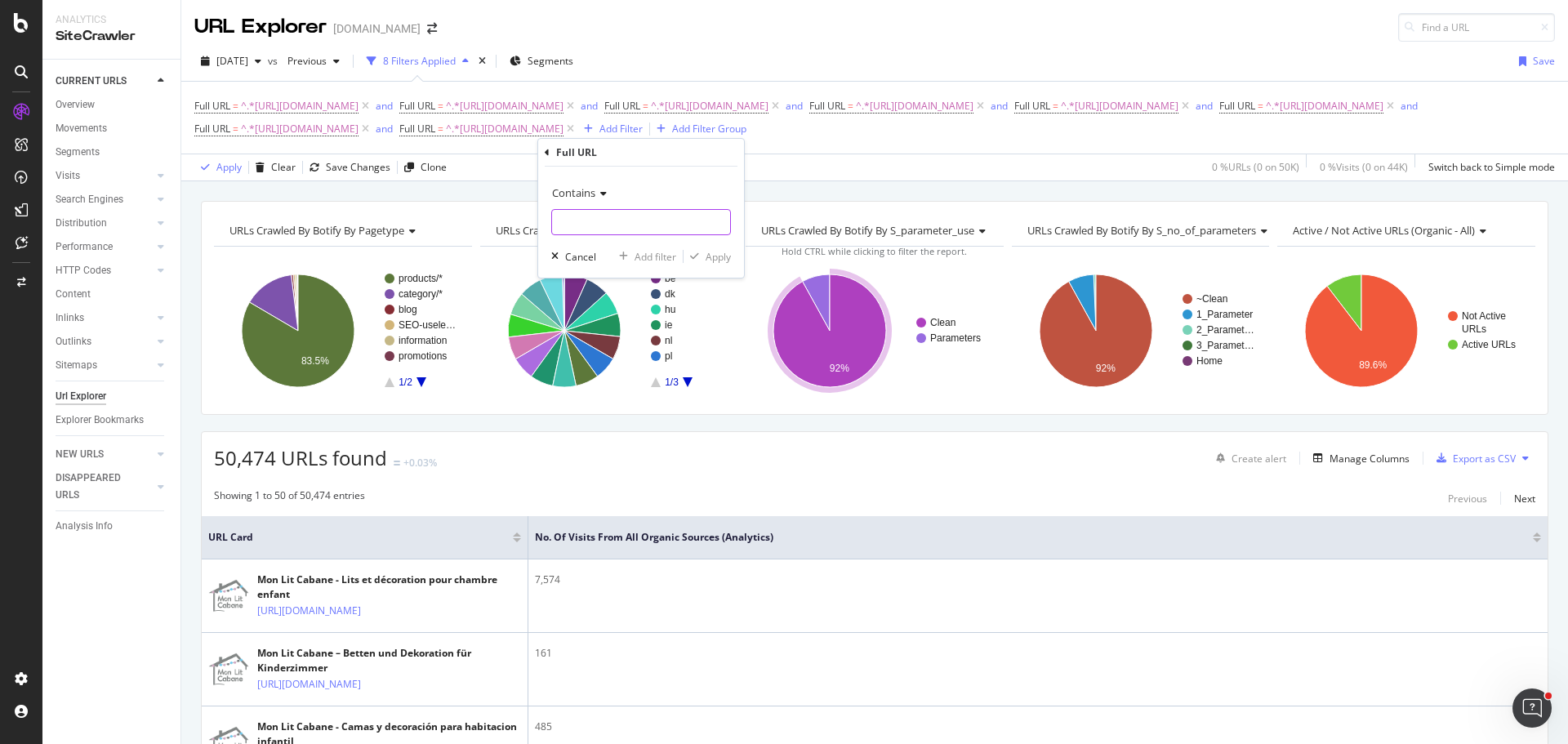
click at [628, 223] on input "text" at bounding box center [641, 222] width 178 height 26
paste input "[URL][DOMAIN_NAME]"
type input "[URL][DOMAIN_NAME]"
click at [655, 260] on div "Add filter" at bounding box center [655, 256] width 42 height 14
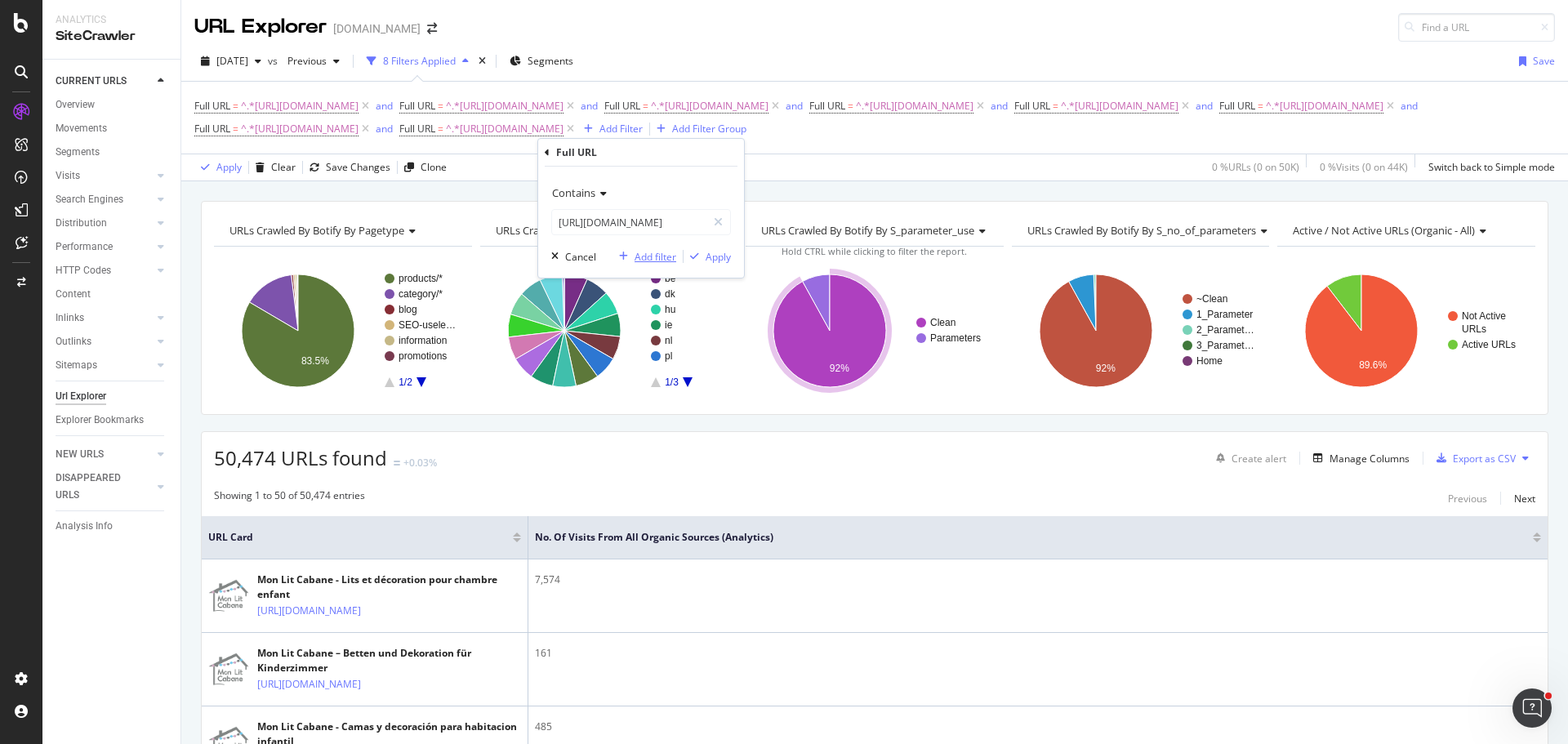
scroll to position [0, 0]
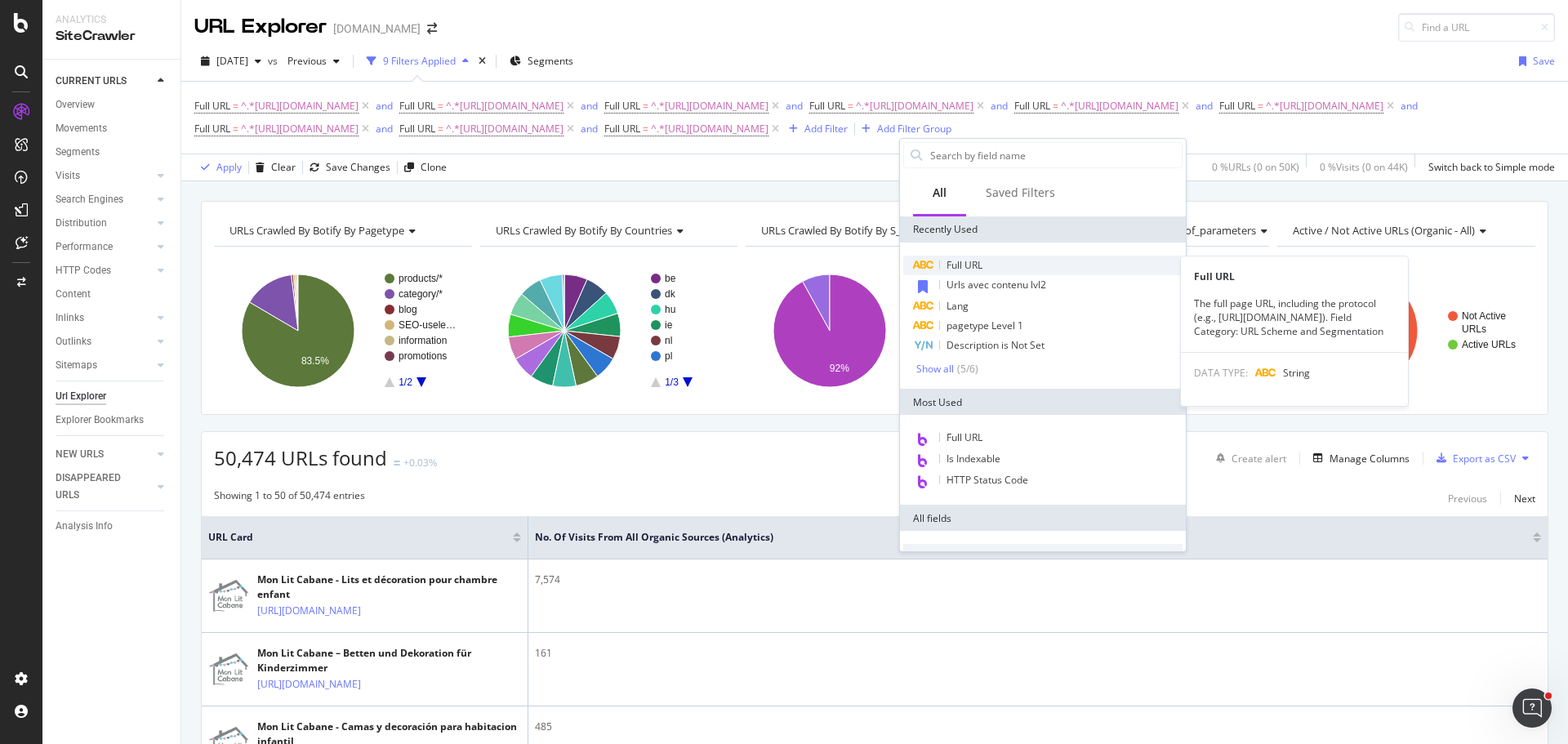
click at [970, 268] on span "Full URL" at bounding box center [964, 265] width 36 height 14
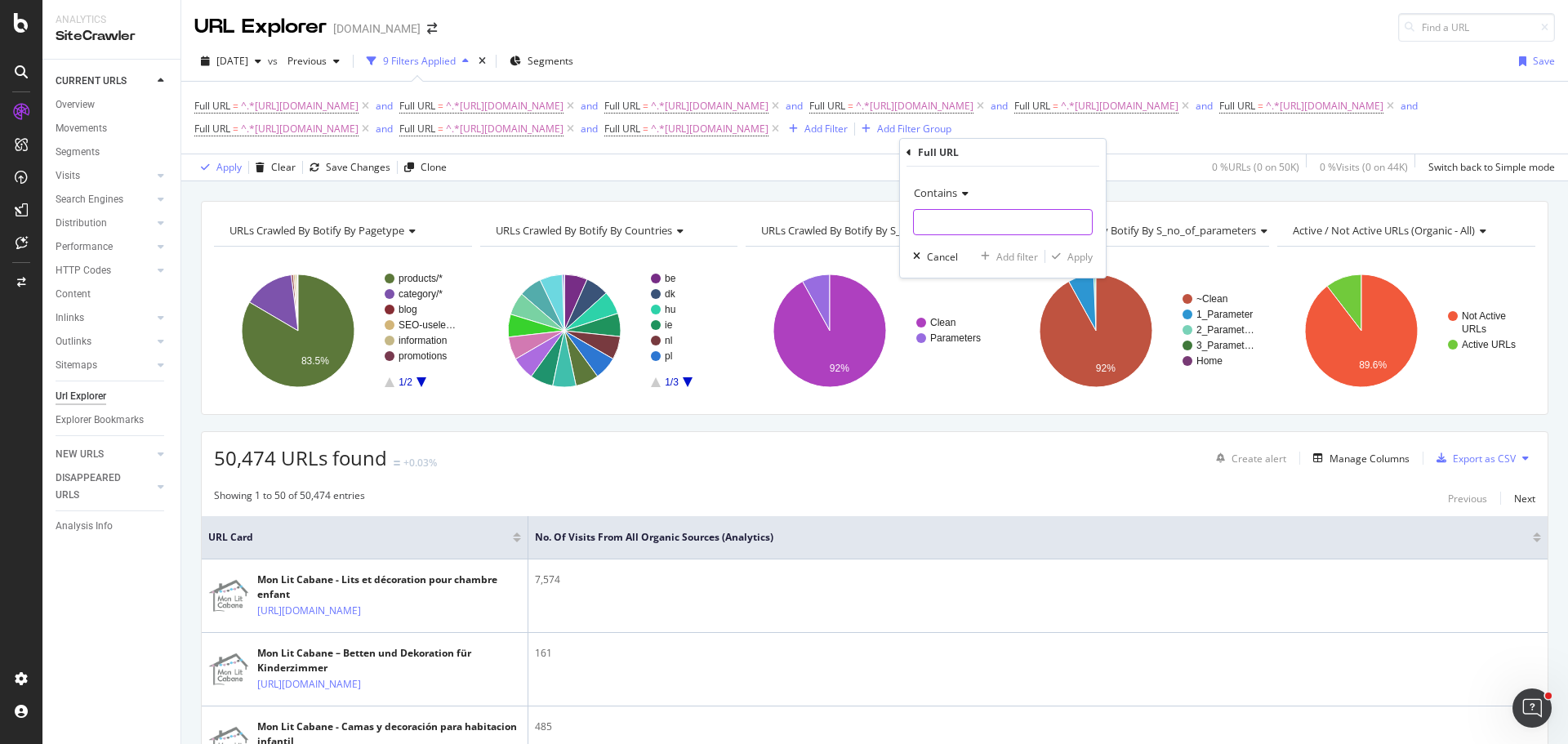
click at [969, 227] on input "text" at bounding box center [1003, 222] width 178 height 26
paste input "[URL][DOMAIN_NAME]"
type input "[URL][DOMAIN_NAME]"
click at [1024, 260] on div "Add filter" at bounding box center [1017, 256] width 42 height 14
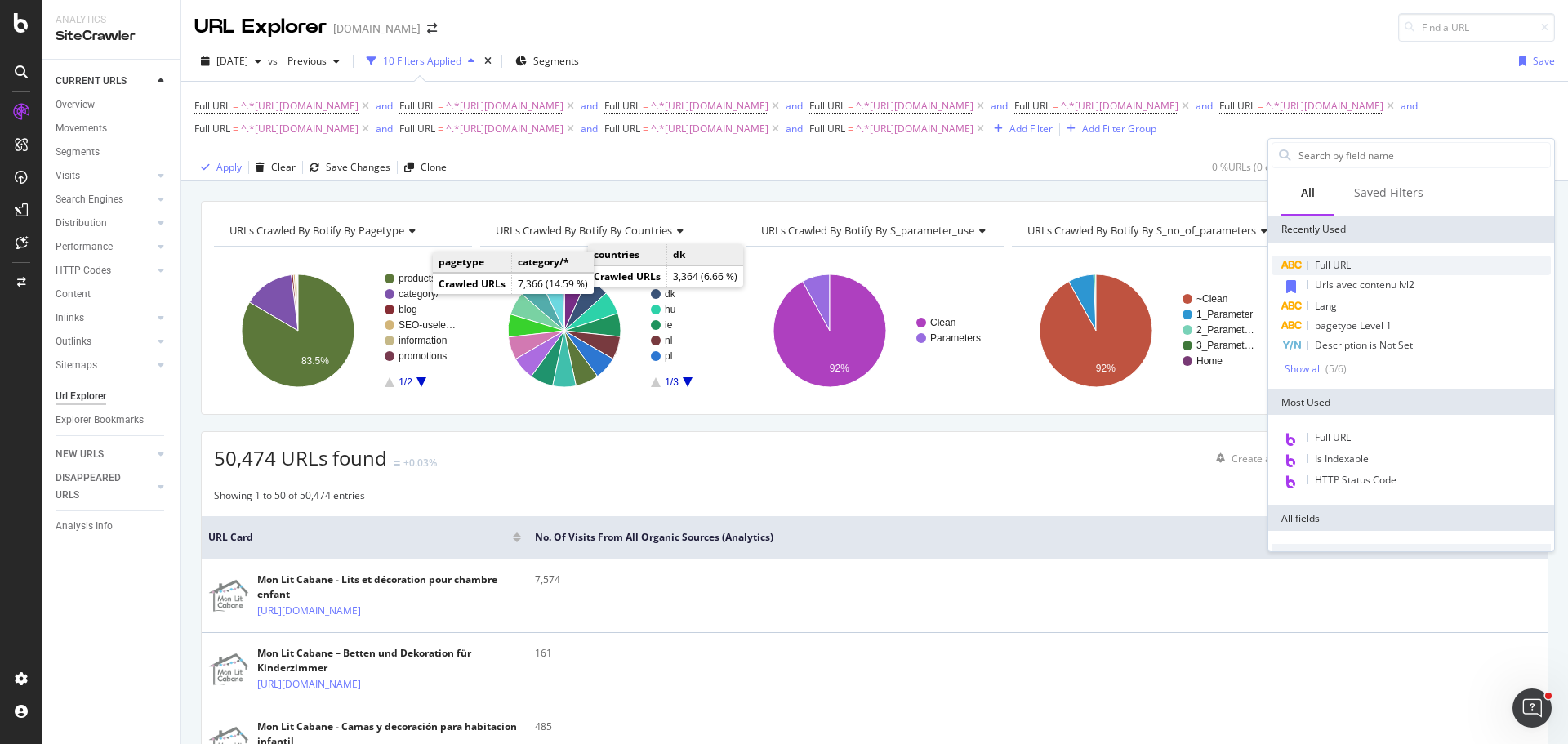
click at [1327, 272] on div "Full URL" at bounding box center [1411, 265] width 279 height 20
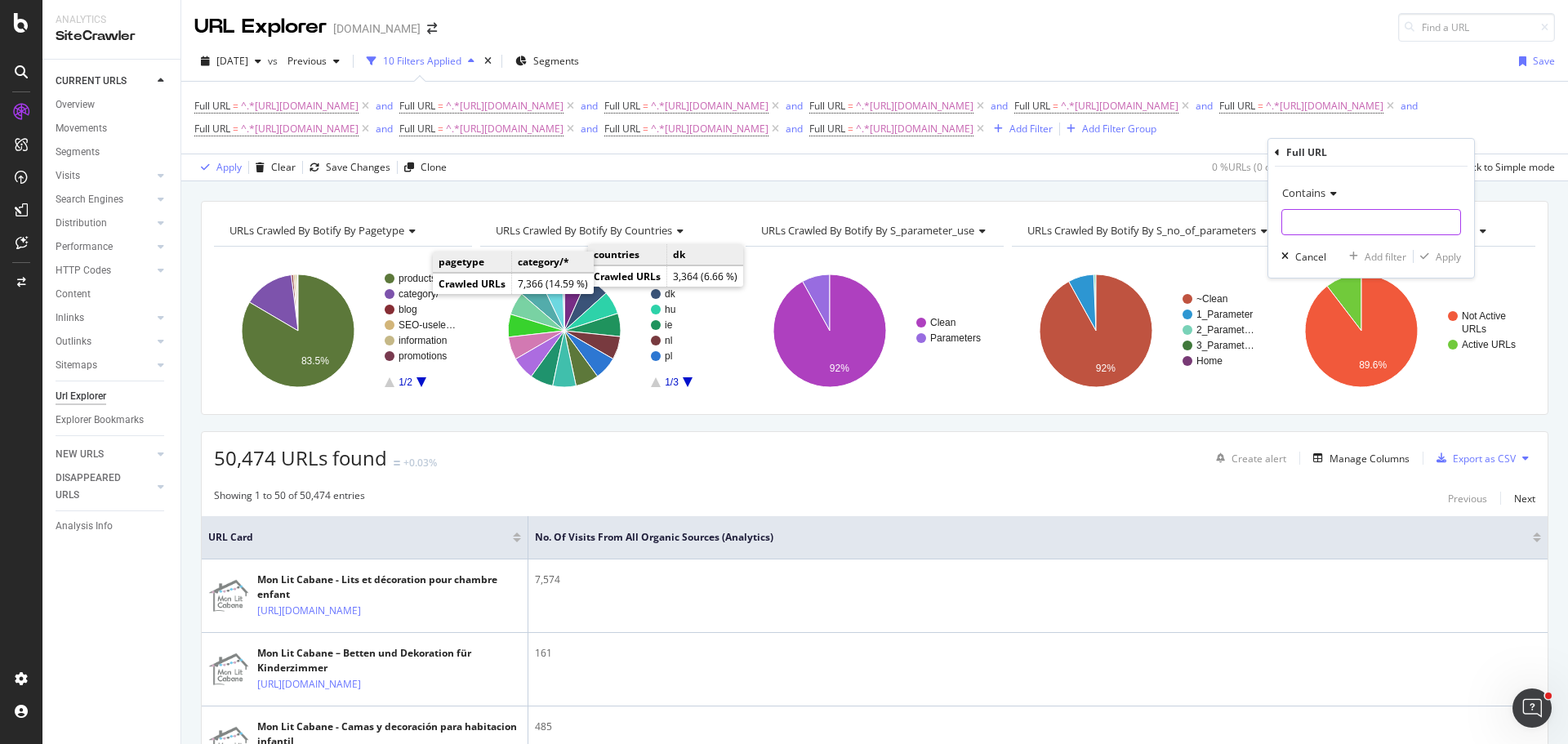
click at [1311, 224] on input "text" at bounding box center [1371, 222] width 178 height 26
paste input "[URL][DOMAIN_NAME]"
type input "[URL][DOMAIN_NAME]"
click at [1374, 250] on div "Add filter" at bounding box center [1385, 256] width 42 height 14
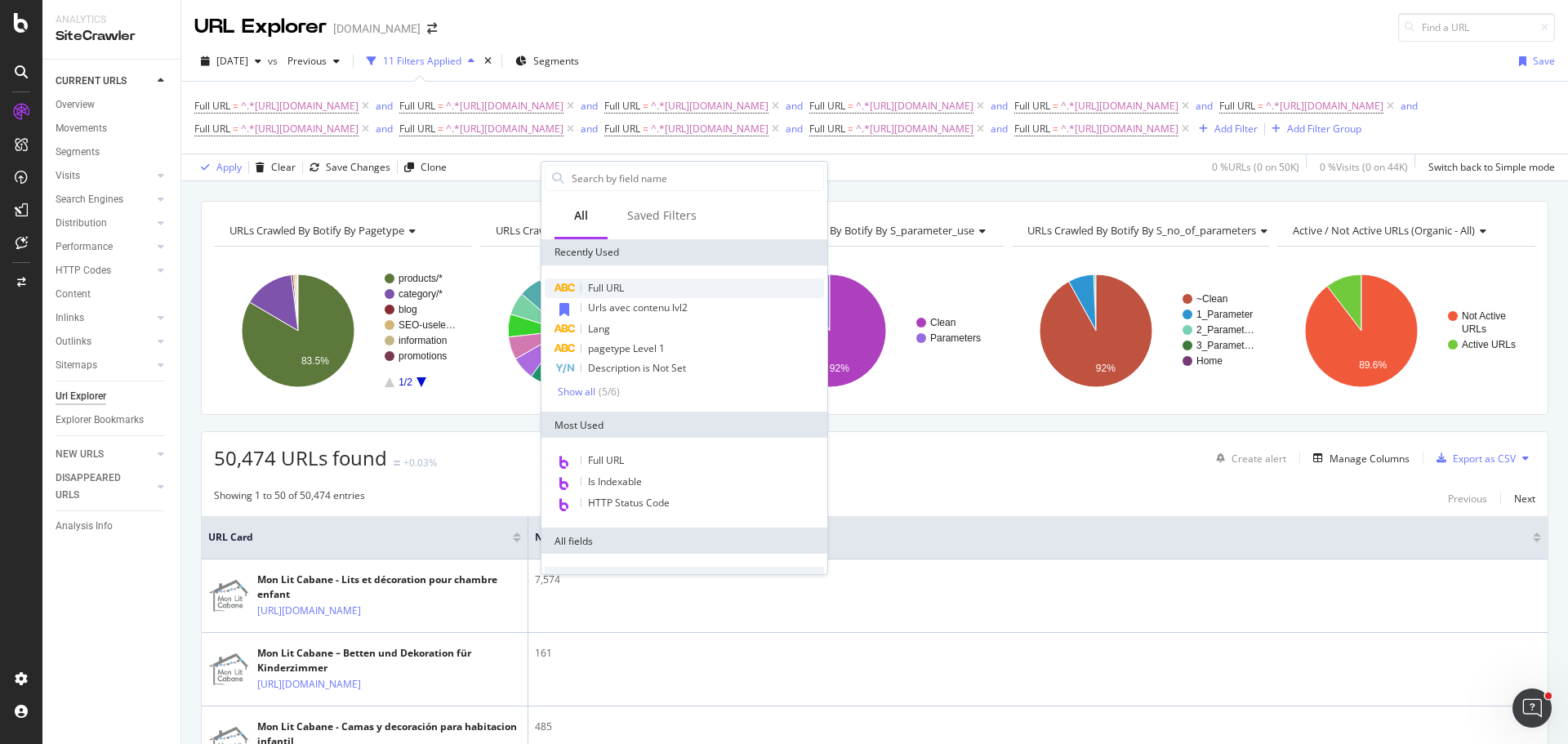
click at [642, 288] on div "Full URL" at bounding box center [684, 288] width 279 height 20
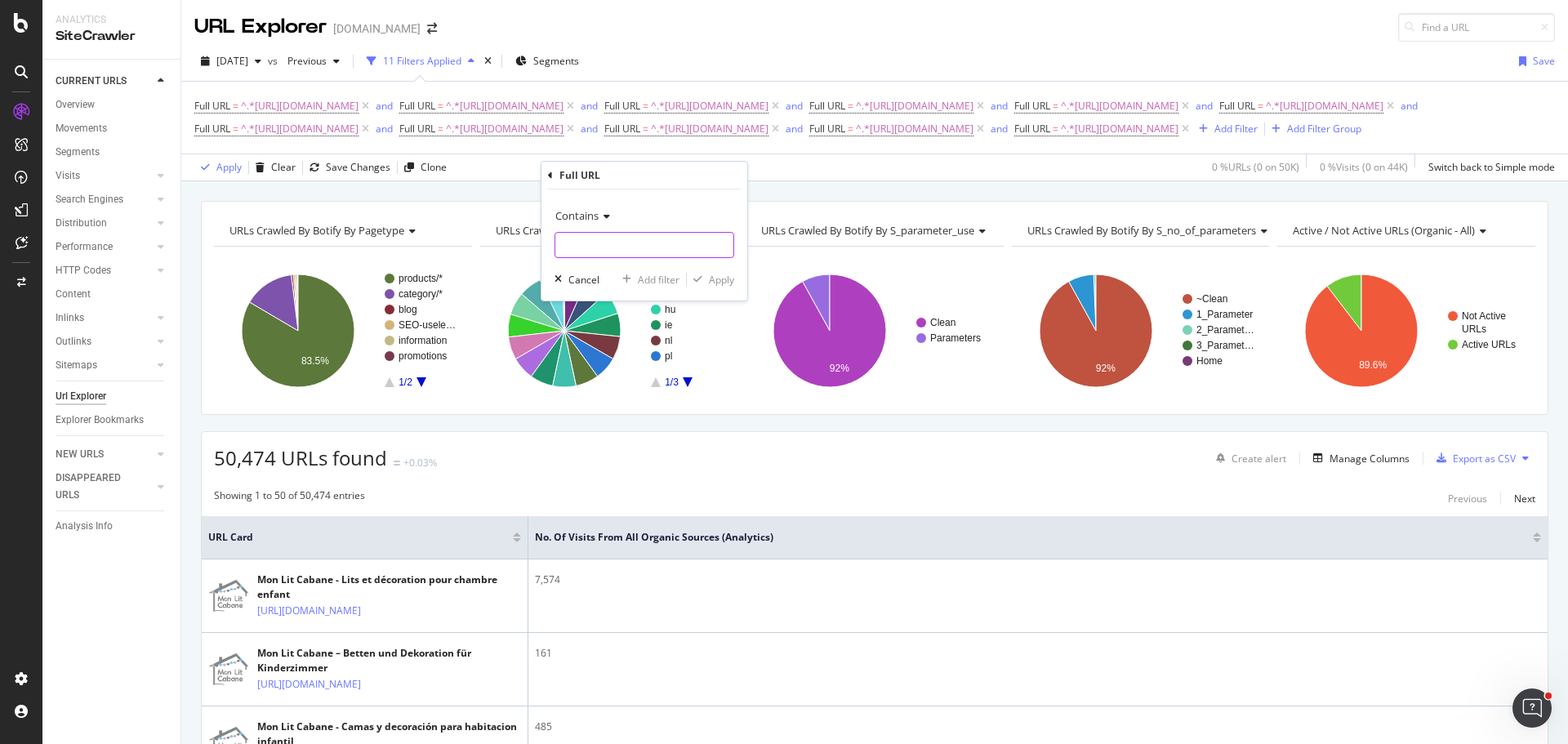
click at [632, 241] on input "text" at bounding box center [644, 245] width 178 height 26
paste input "[URL][DOMAIN_NAME]"
type input "[URL][DOMAIN_NAME]"
click at [667, 286] on div "Add filter" at bounding box center [647, 280] width 64 height 15
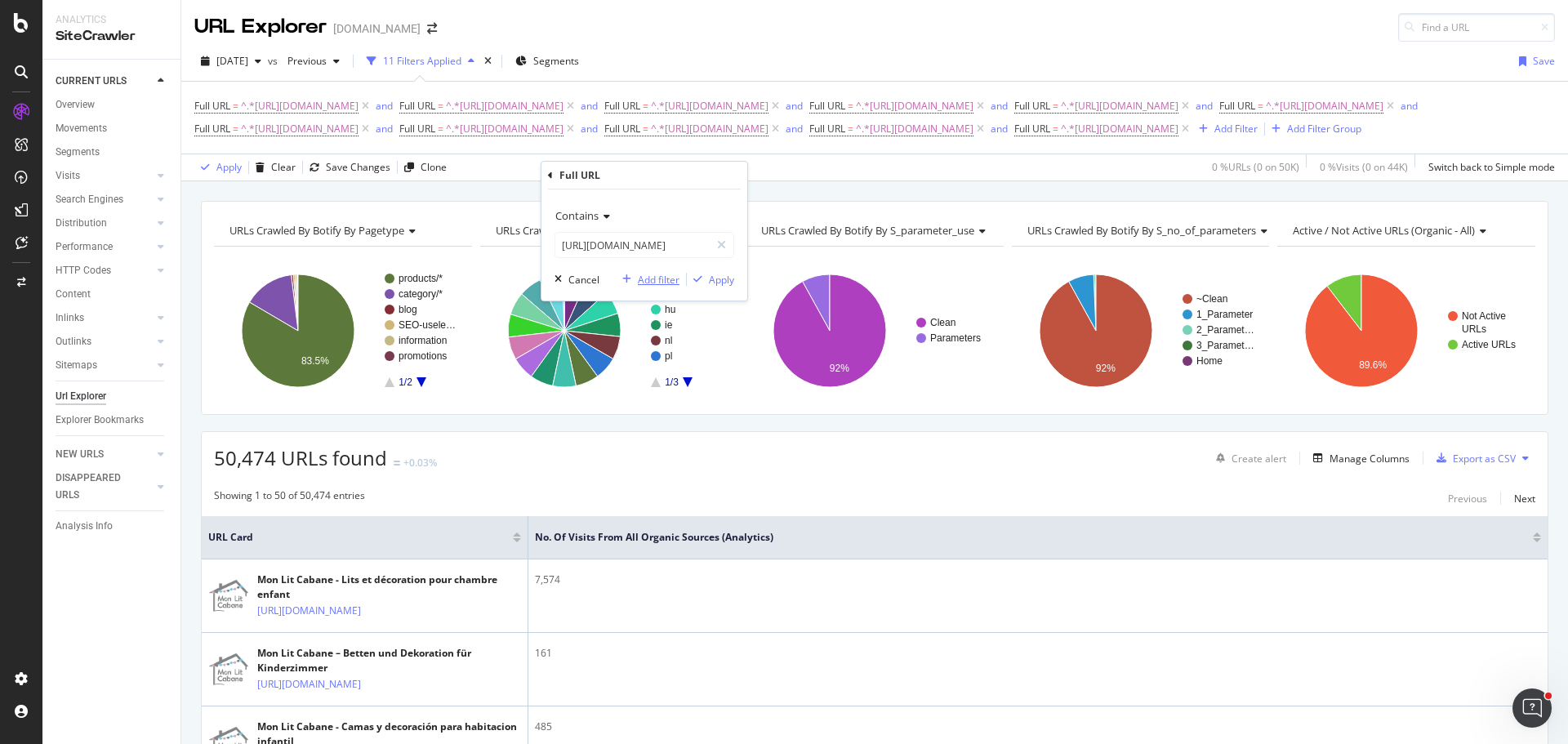
scroll to position [0, 0]
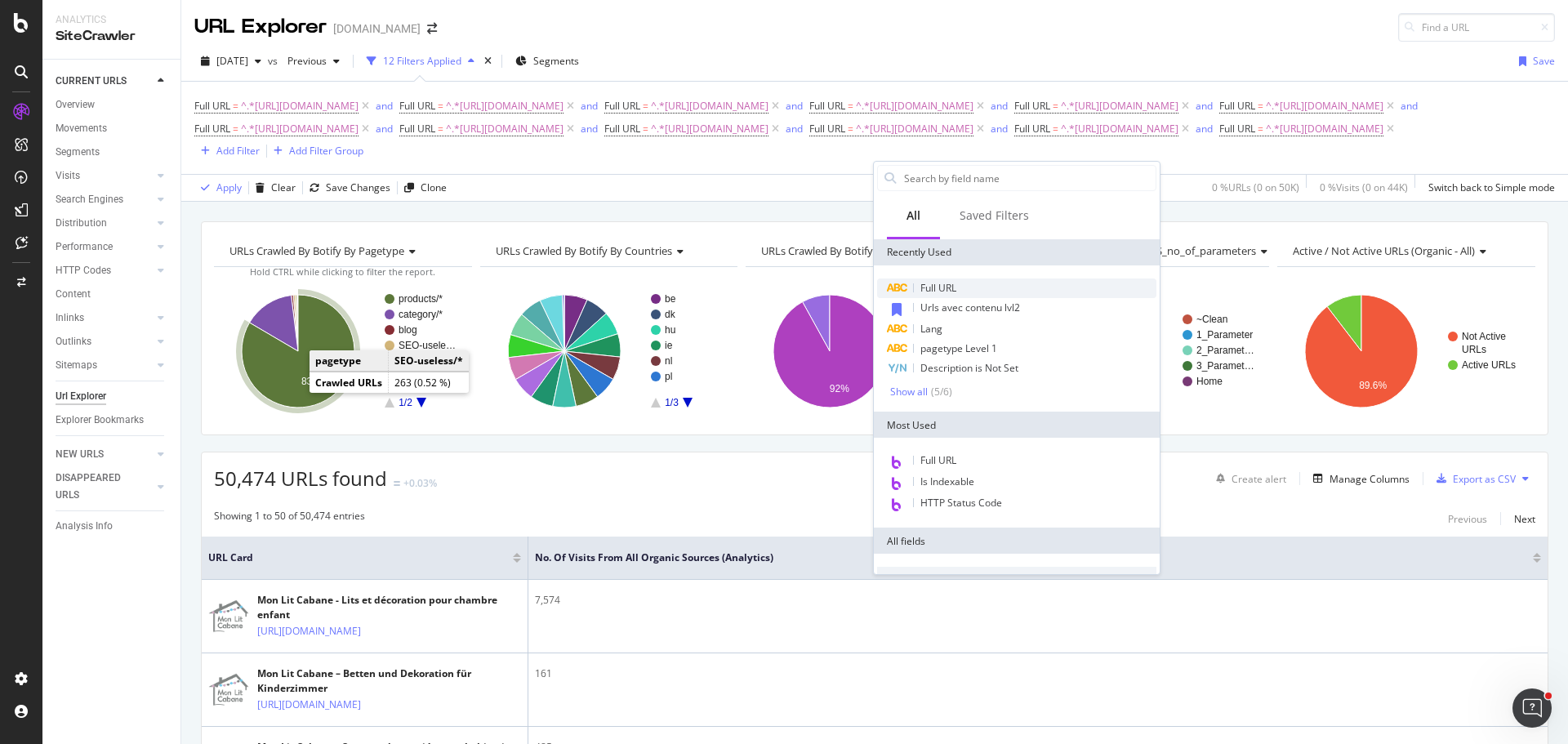
click at [936, 292] on span "Full URL" at bounding box center [938, 287] width 36 height 14
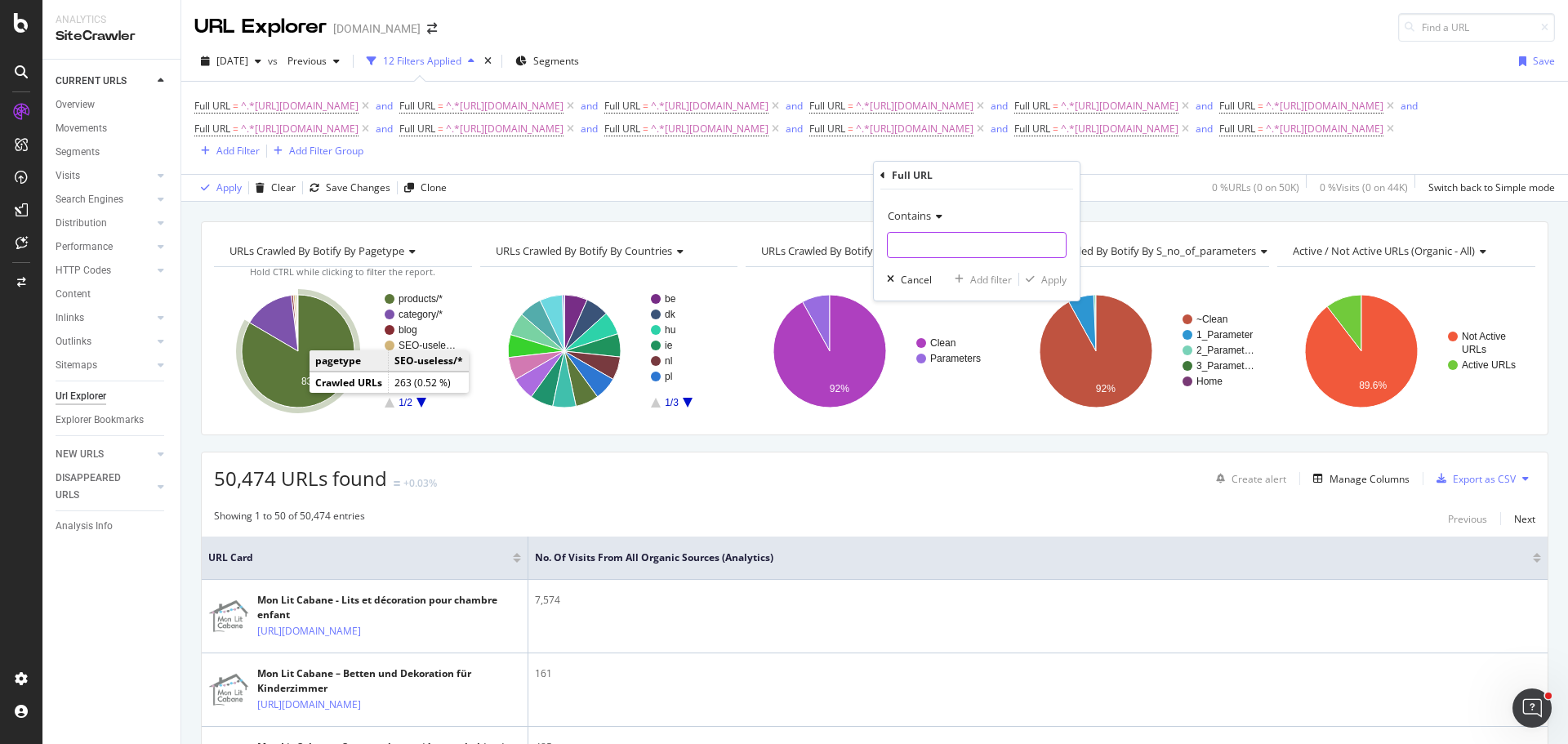
click at [954, 254] on input "text" at bounding box center [977, 245] width 178 height 26
paste input "[URL][DOMAIN_NAME]"
type input "[URL][DOMAIN_NAME]"
click at [988, 283] on div "Add filter" at bounding box center [991, 279] width 42 height 14
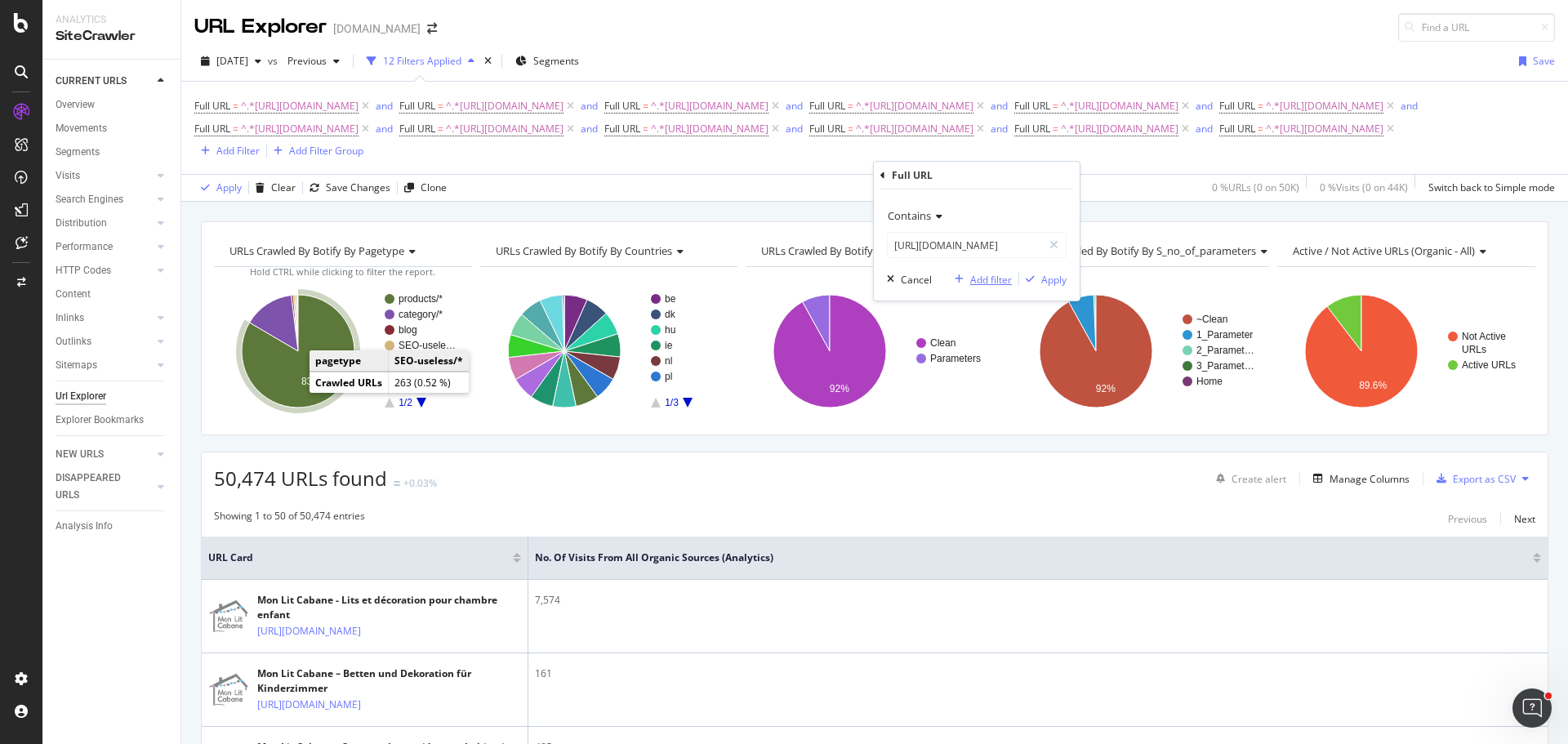
scroll to position [0, 0]
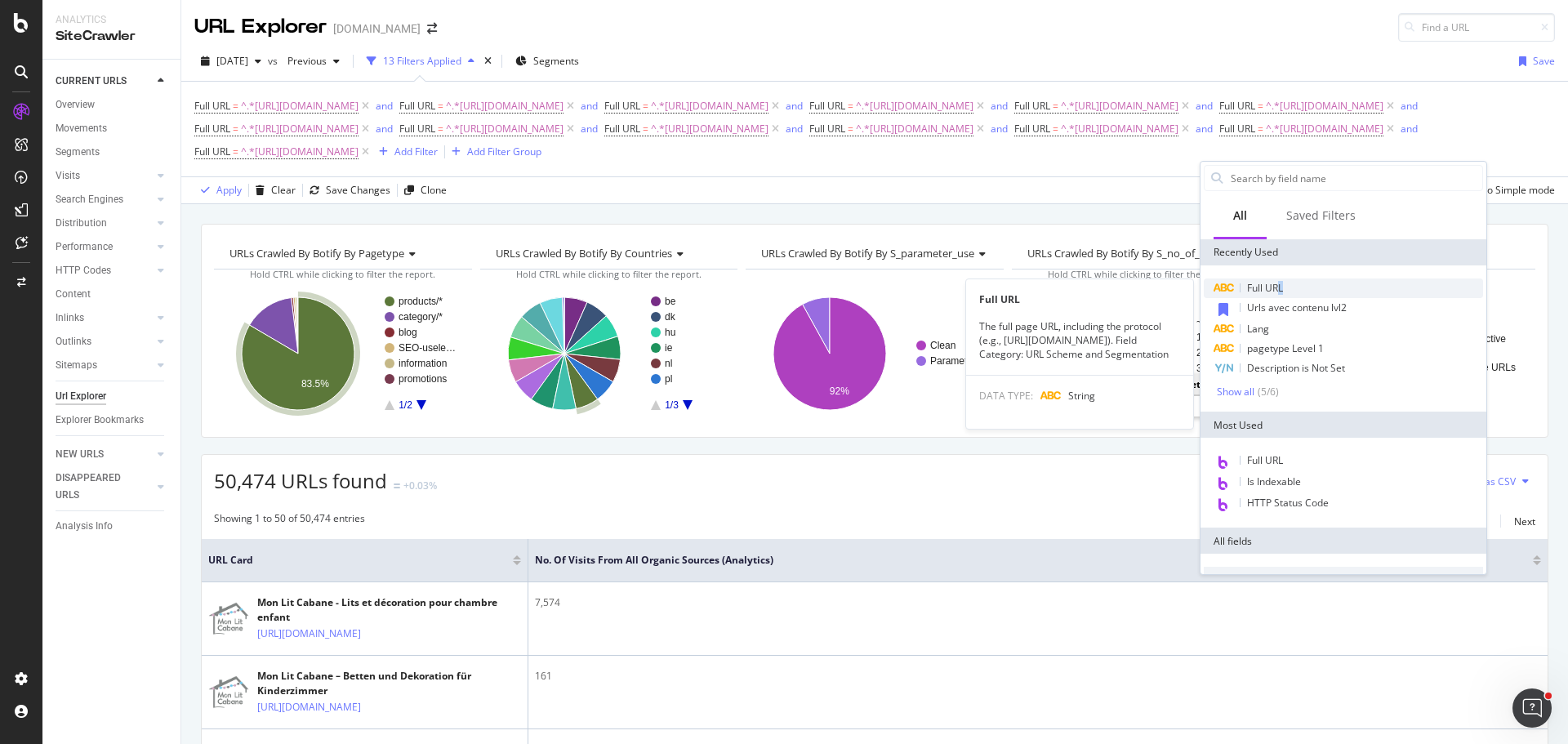
click at [1280, 285] on span "Full URL" at bounding box center [1265, 287] width 36 height 14
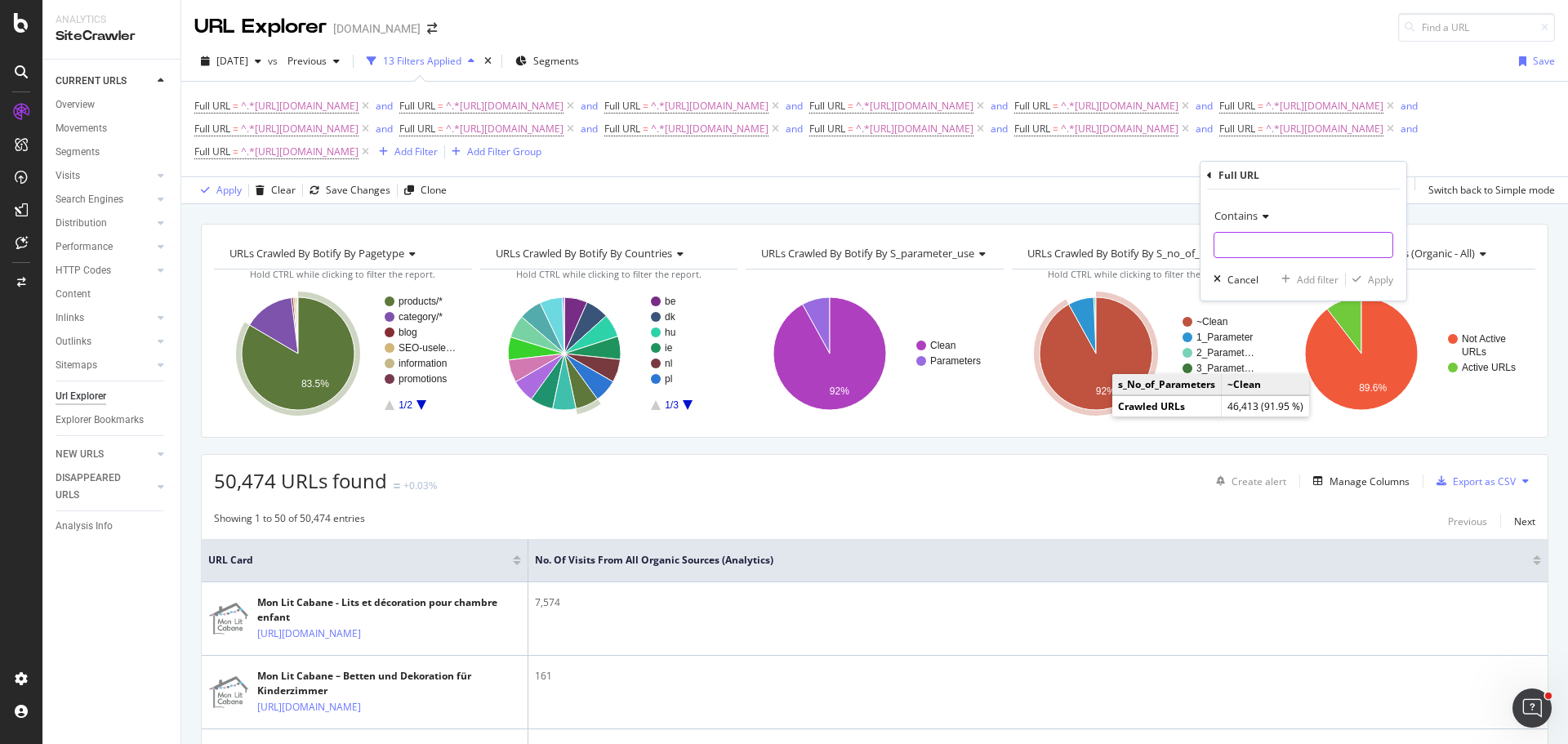
click at [1267, 241] on input "text" at bounding box center [1303, 245] width 178 height 26
paste input "[URL][DOMAIN_NAME]"
type input "[URL][DOMAIN_NAME]"
click at [1313, 278] on div "Add filter" at bounding box center [1317, 279] width 42 height 14
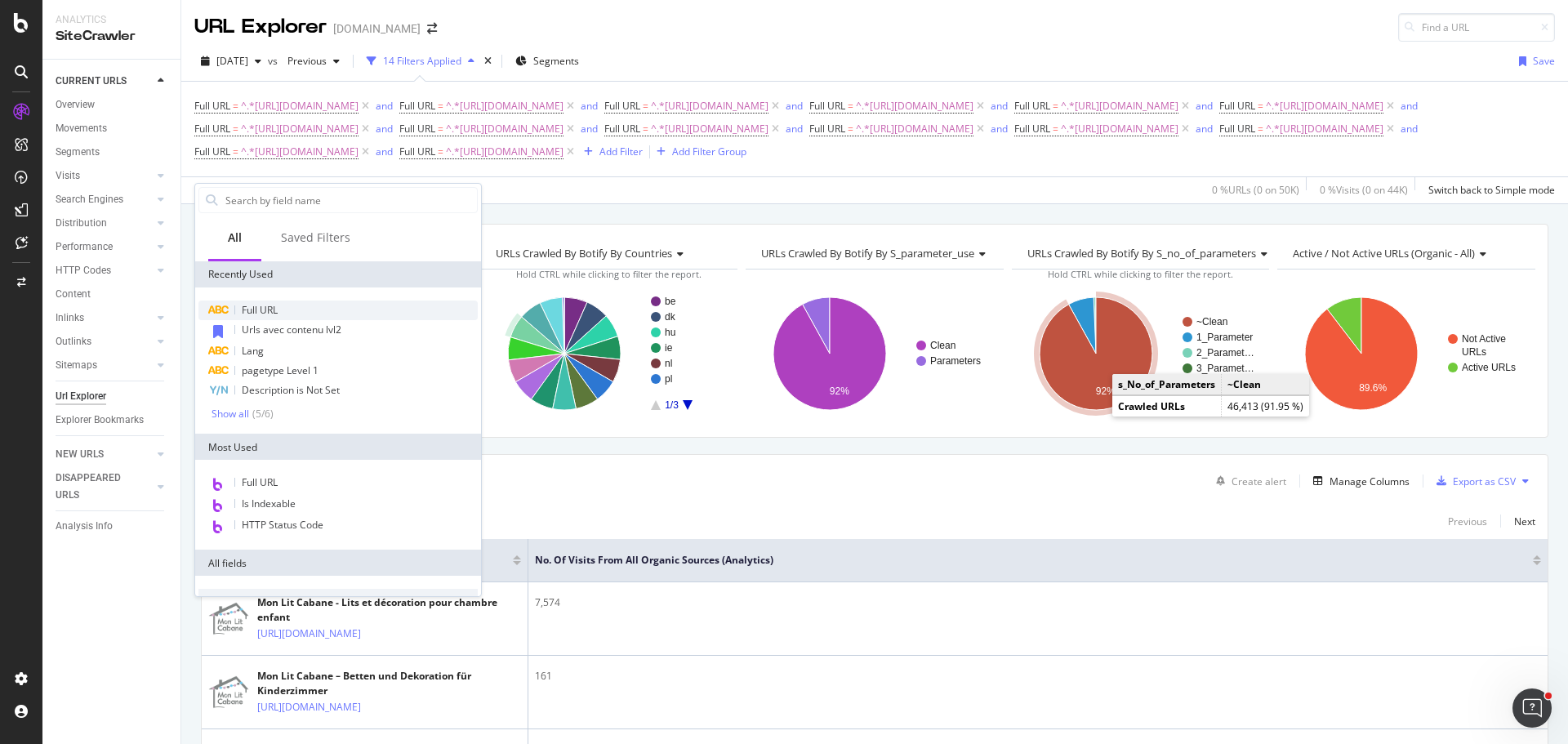
click at [274, 314] on span "Full URL" at bounding box center [259, 310] width 36 height 14
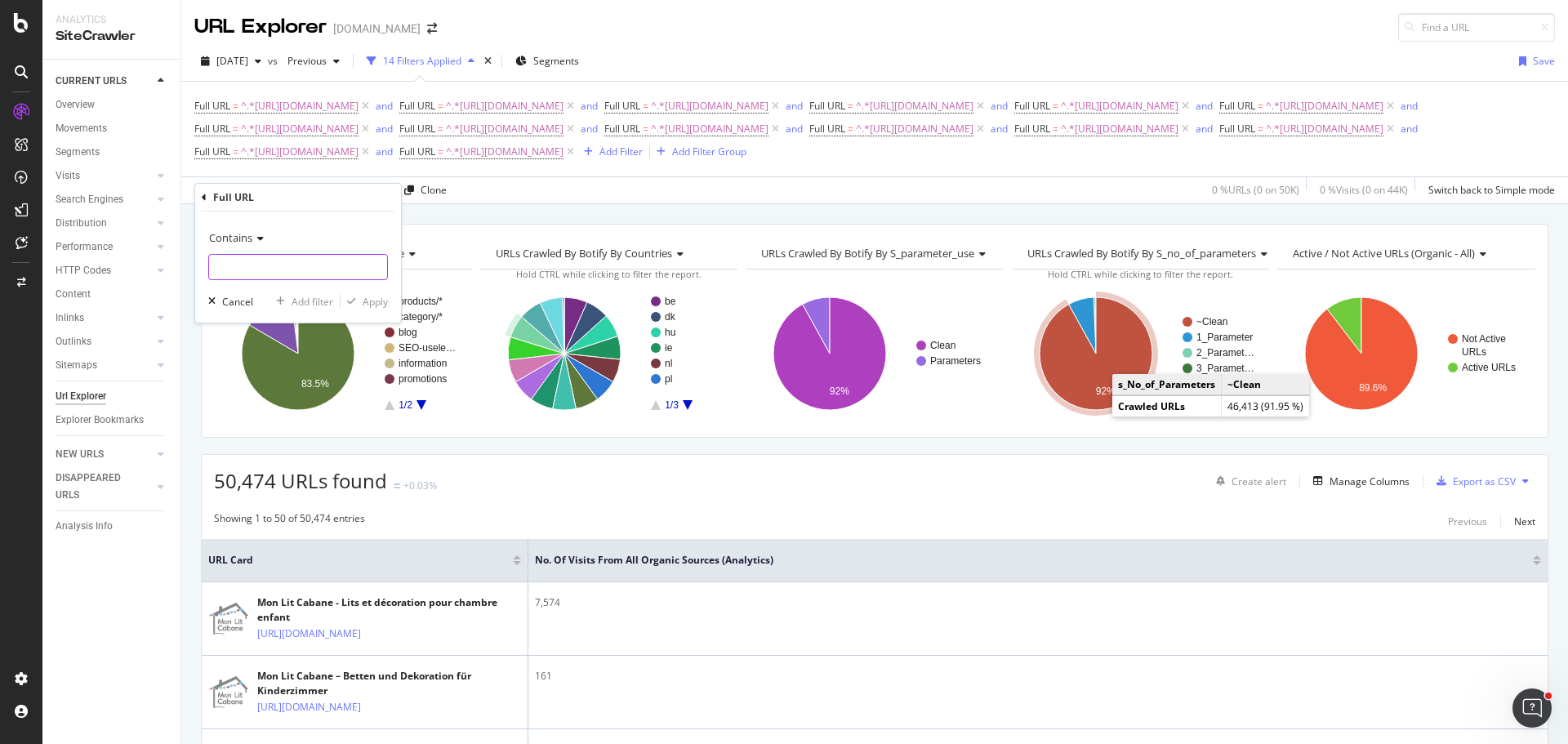
click at [312, 267] on input "text" at bounding box center [298, 267] width 178 height 26
paste input "[URL][DOMAIN_NAME]"
type input "[URL][DOMAIN_NAME]"
click at [312, 302] on div "Add filter" at bounding box center [312, 301] width 42 height 14
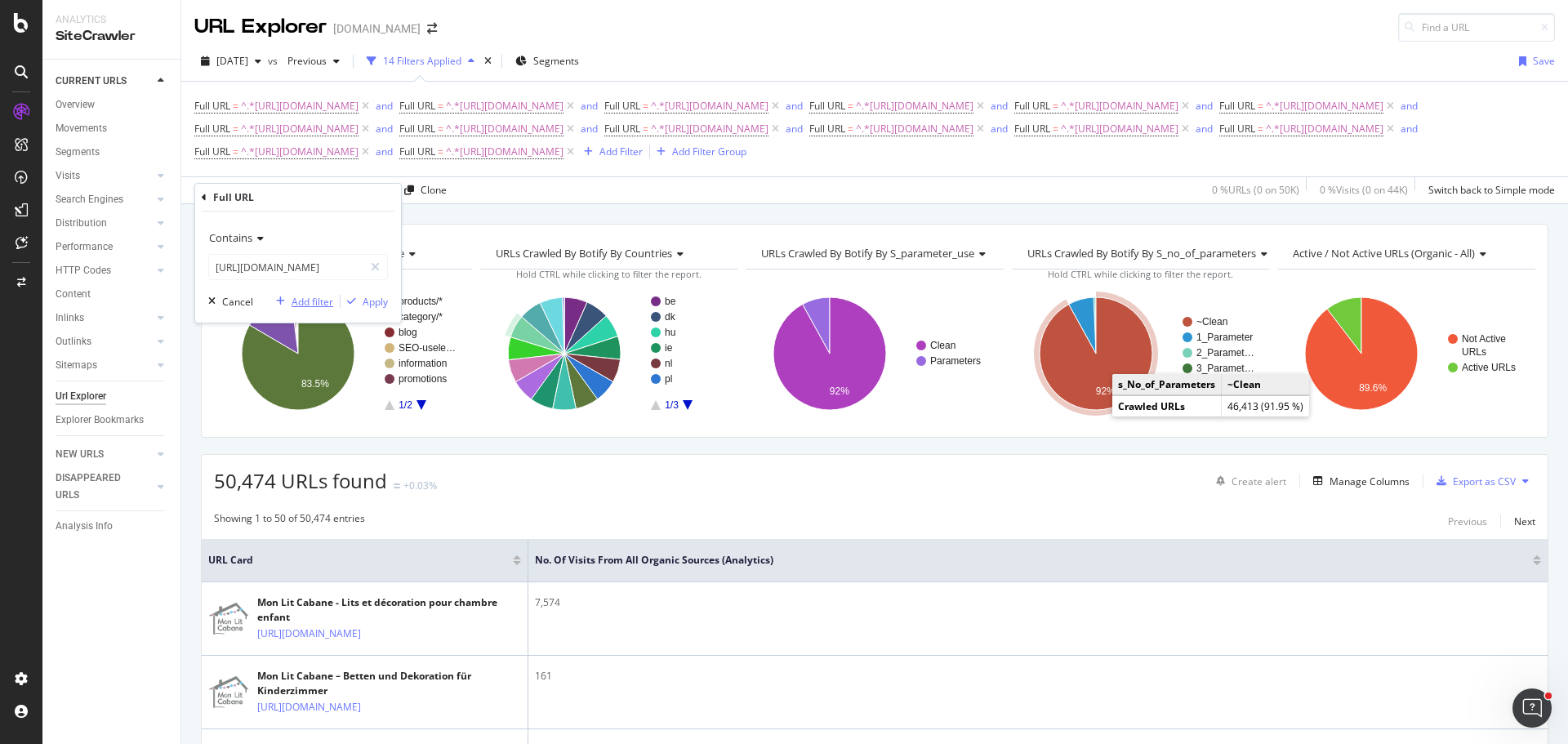
scroll to position [0, 0]
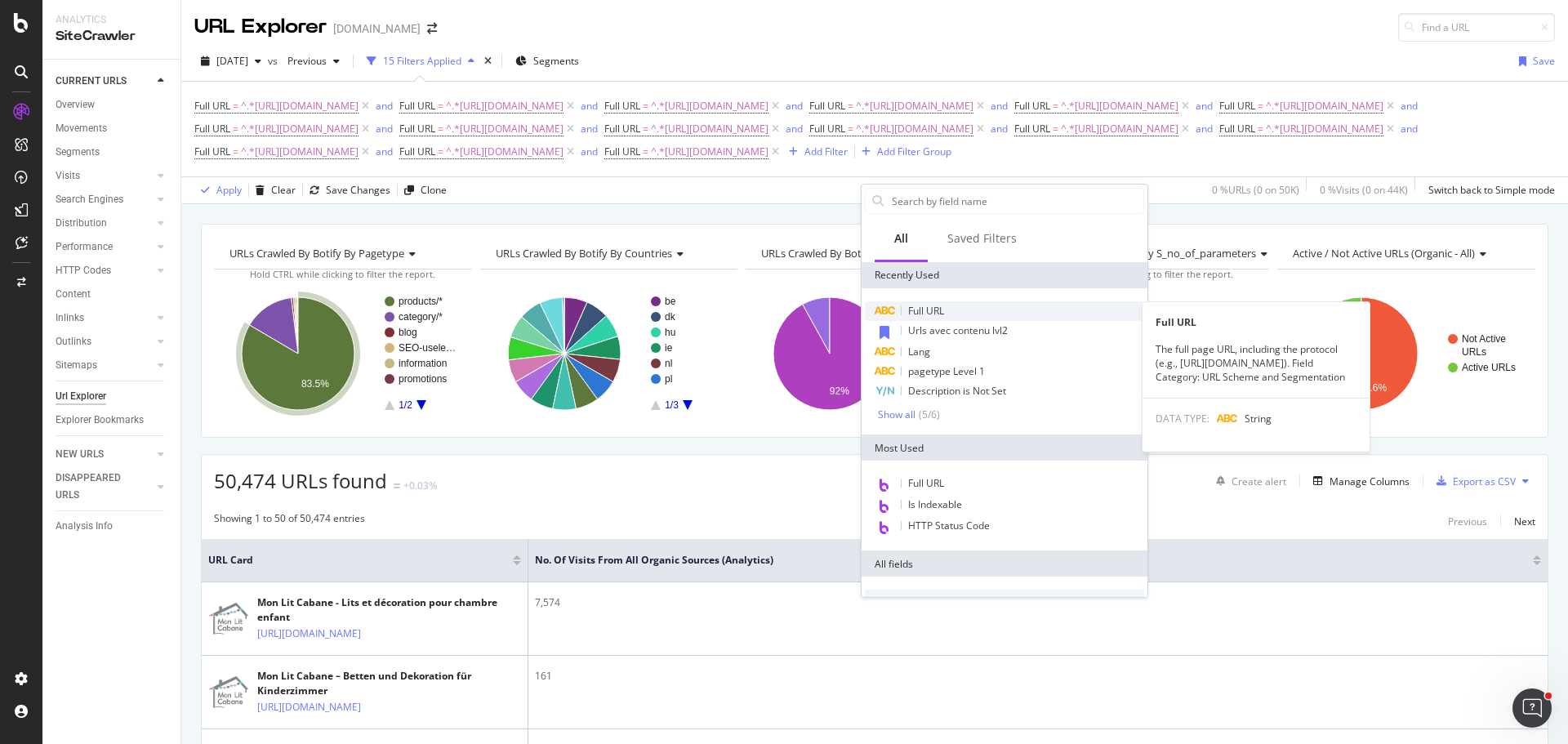
click at [915, 302] on div "Full URL" at bounding box center [1004, 311] width 279 height 20
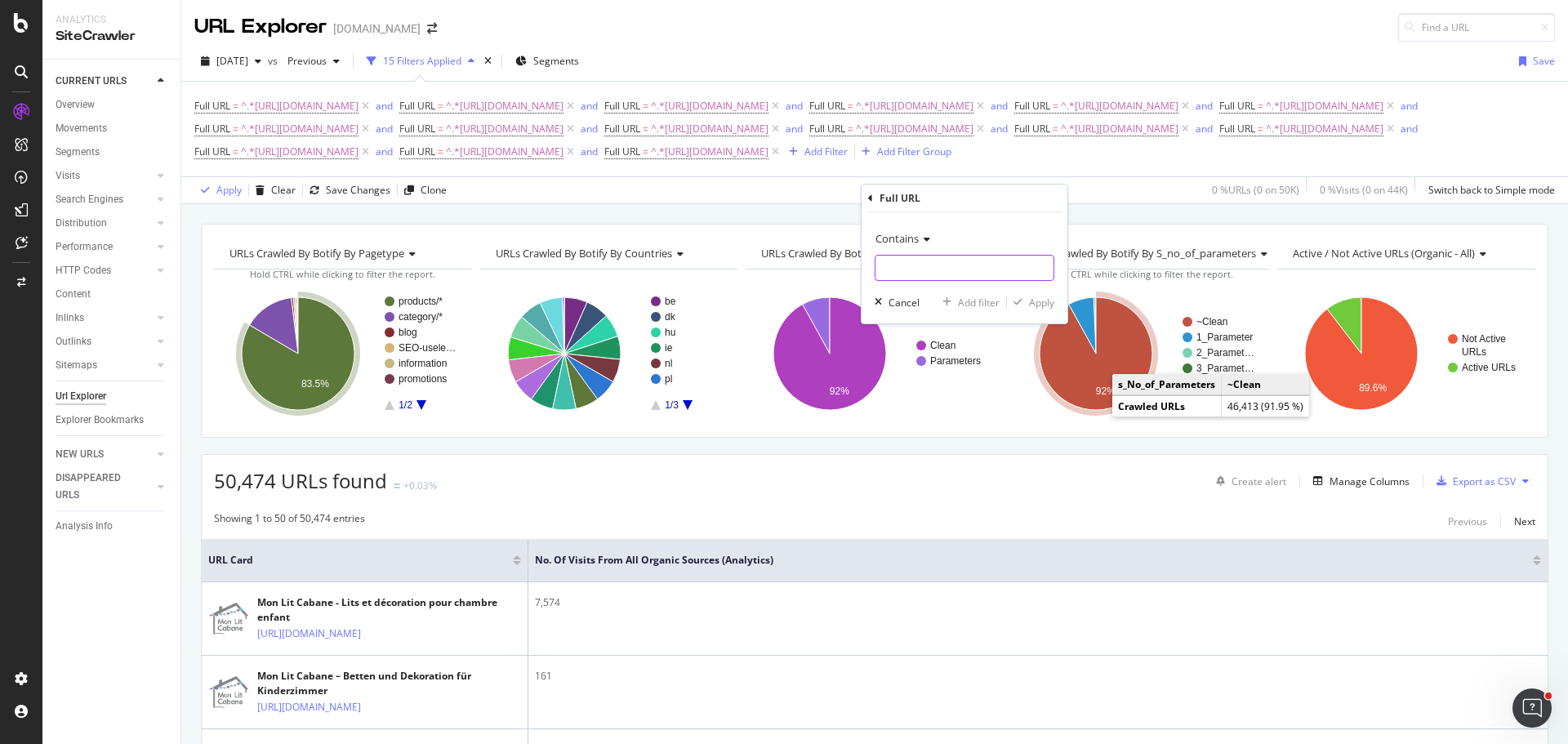
click at [907, 271] on input "text" at bounding box center [965, 268] width 178 height 26
paste input "[URL][DOMAIN_NAME]"
type input "[URL][DOMAIN_NAME]"
click at [978, 306] on div "Add filter" at bounding box center [979, 302] width 42 height 14
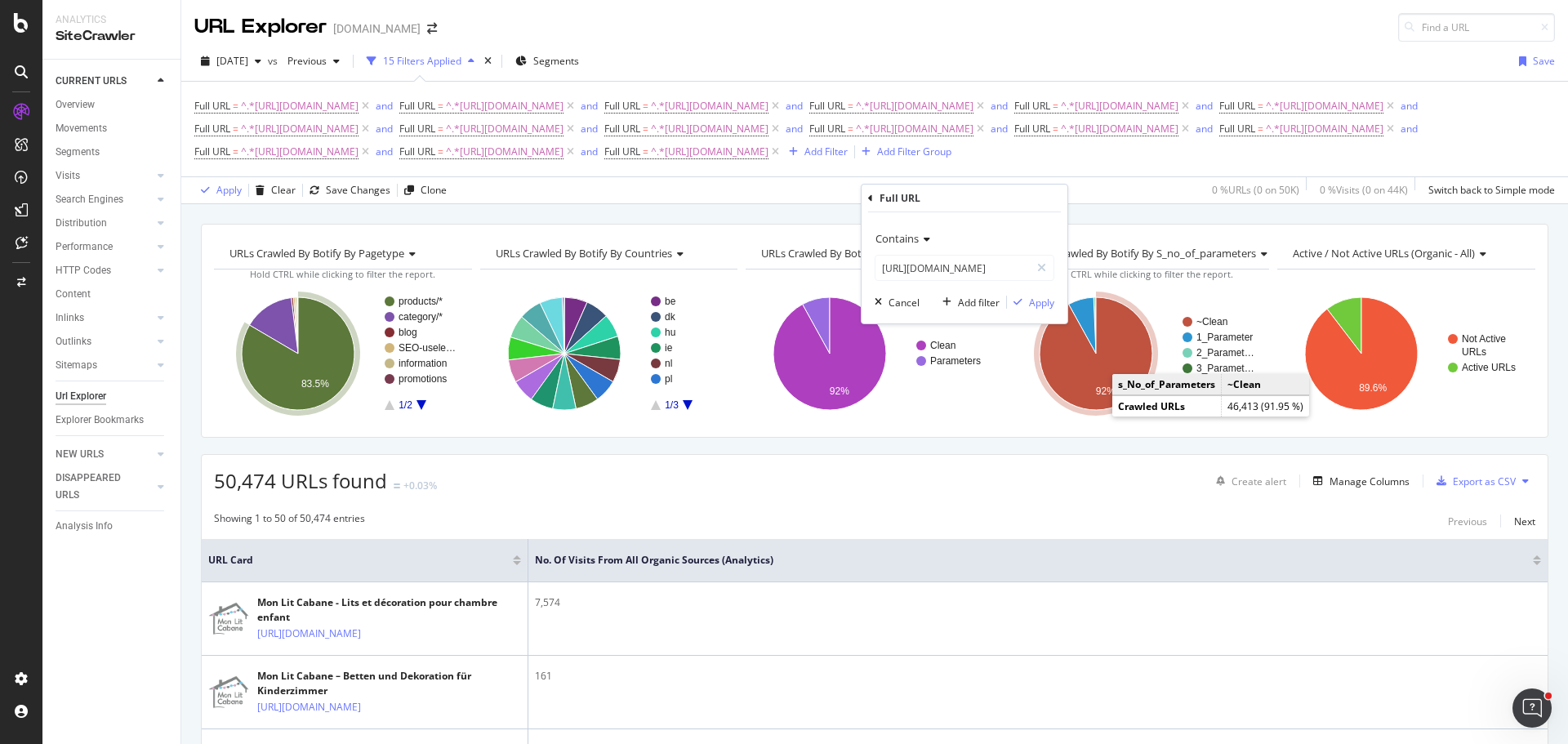
scroll to position [0, 0]
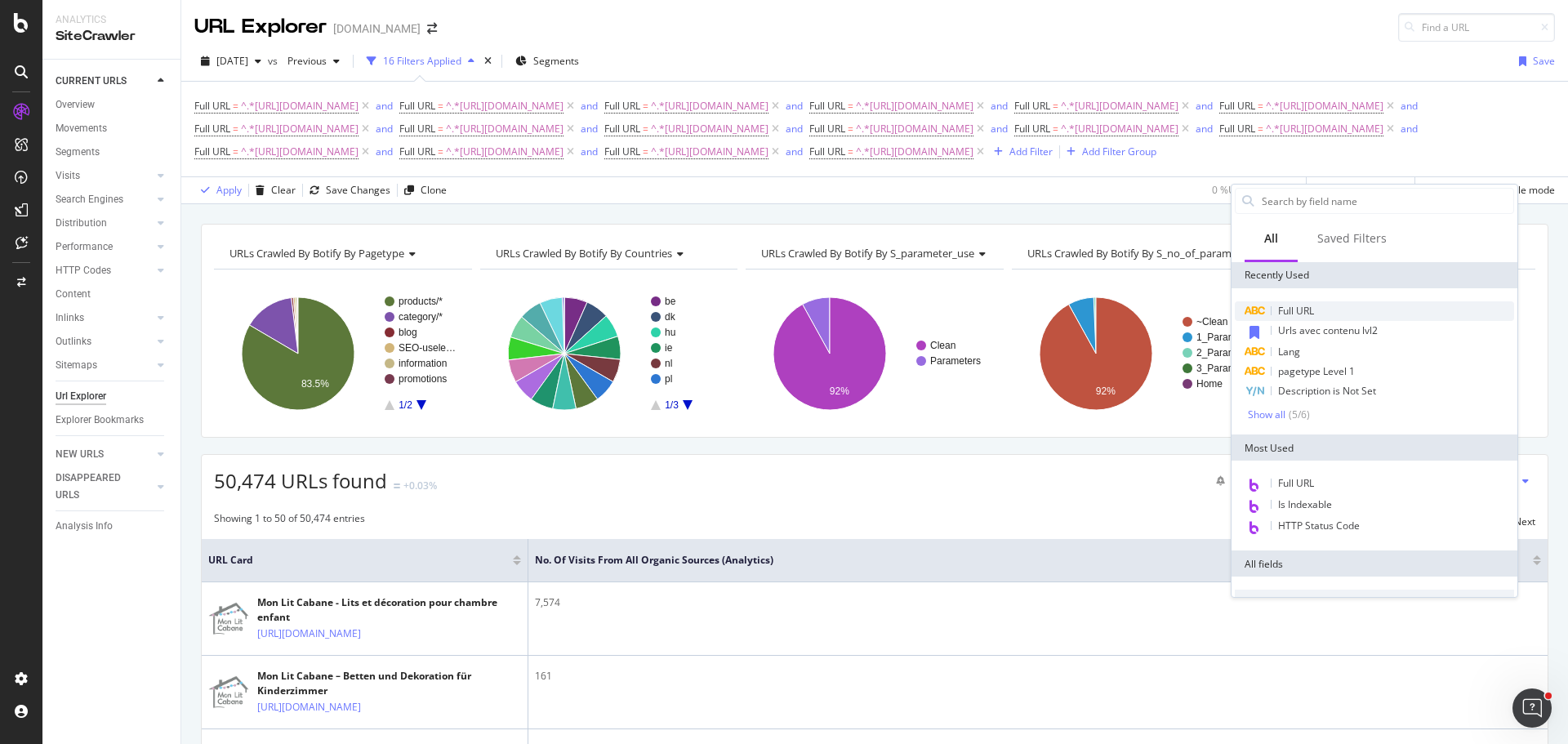
click at [1319, 311] on div "Full URL" at bounding box center [1374, 311] width 279 height 20
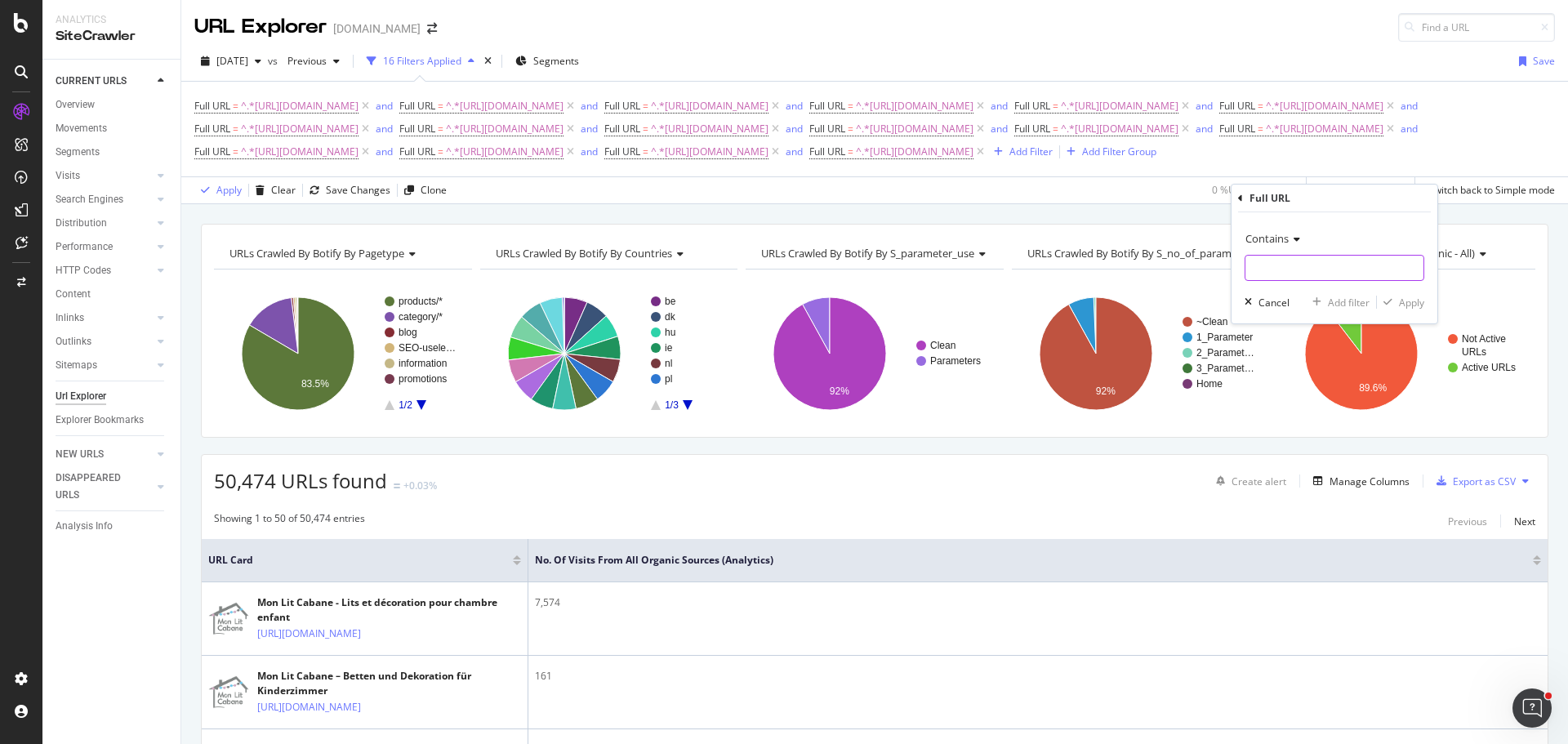
click at [1280, 272] on input "text" at bounding box center [1334, 268] width 178 height 26
paste input "[URL][DOMAIN_NAME]"
type input "[URL][DOMAIN_NAME]"
click at [1364, 298] on div "Add filter" at bounding box center [1348, 302] width 42 height 14
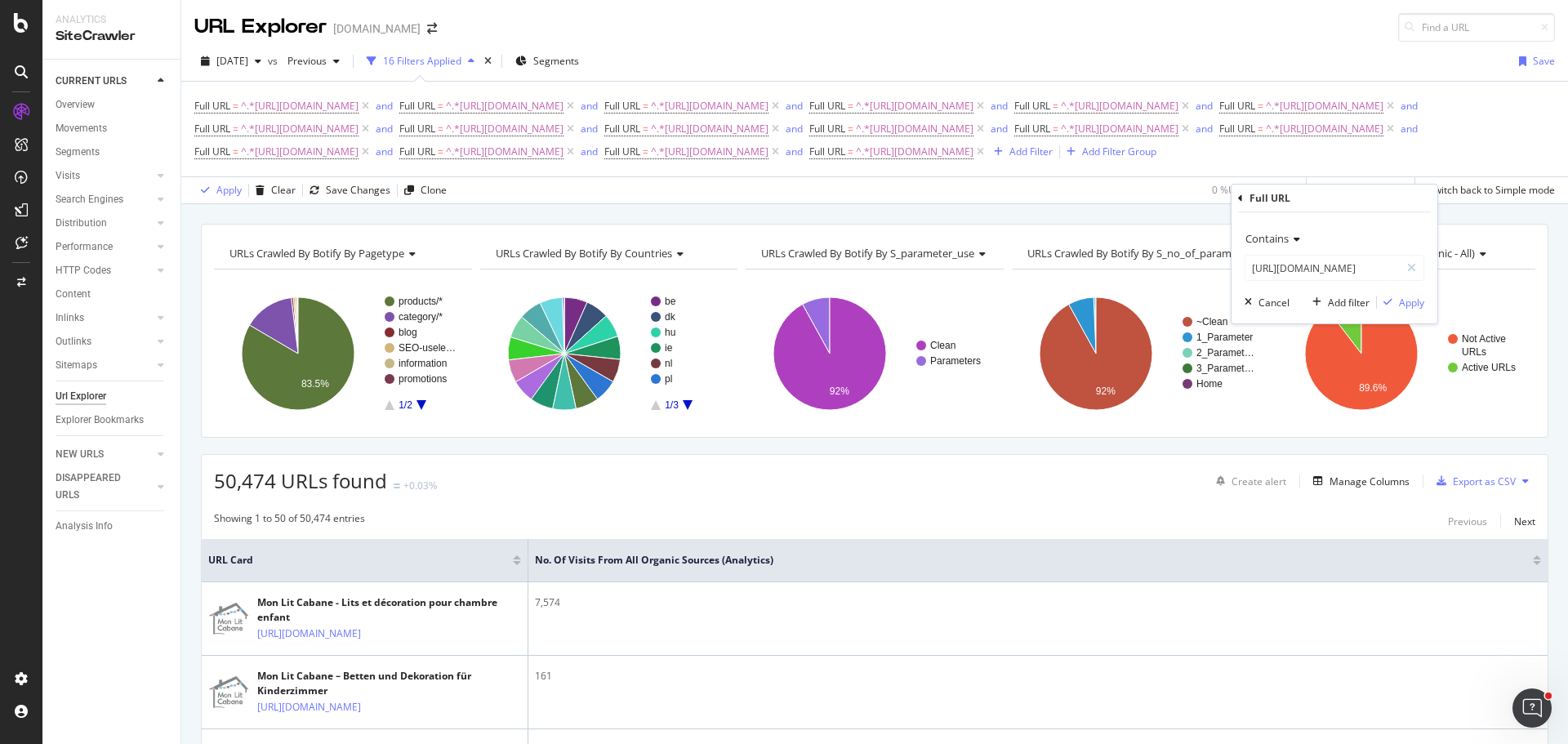
scroll to position [0, 0]
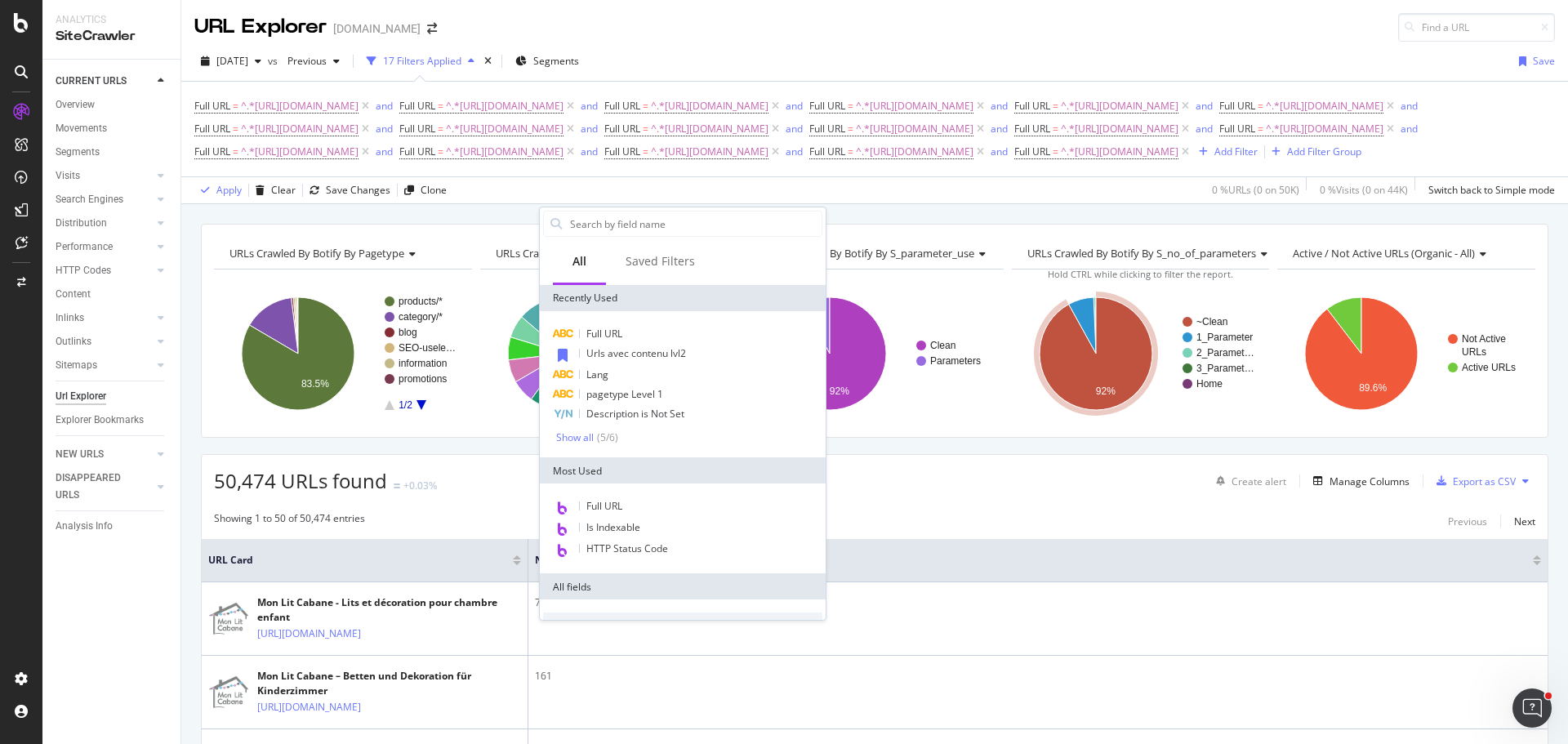
click at [633, 320] on div "Full URL Urls avec contenu lvl2 Lang pagetype Level 1 Description is Not Set Sh…" at bounding box center [682, 385] width 285 height 146
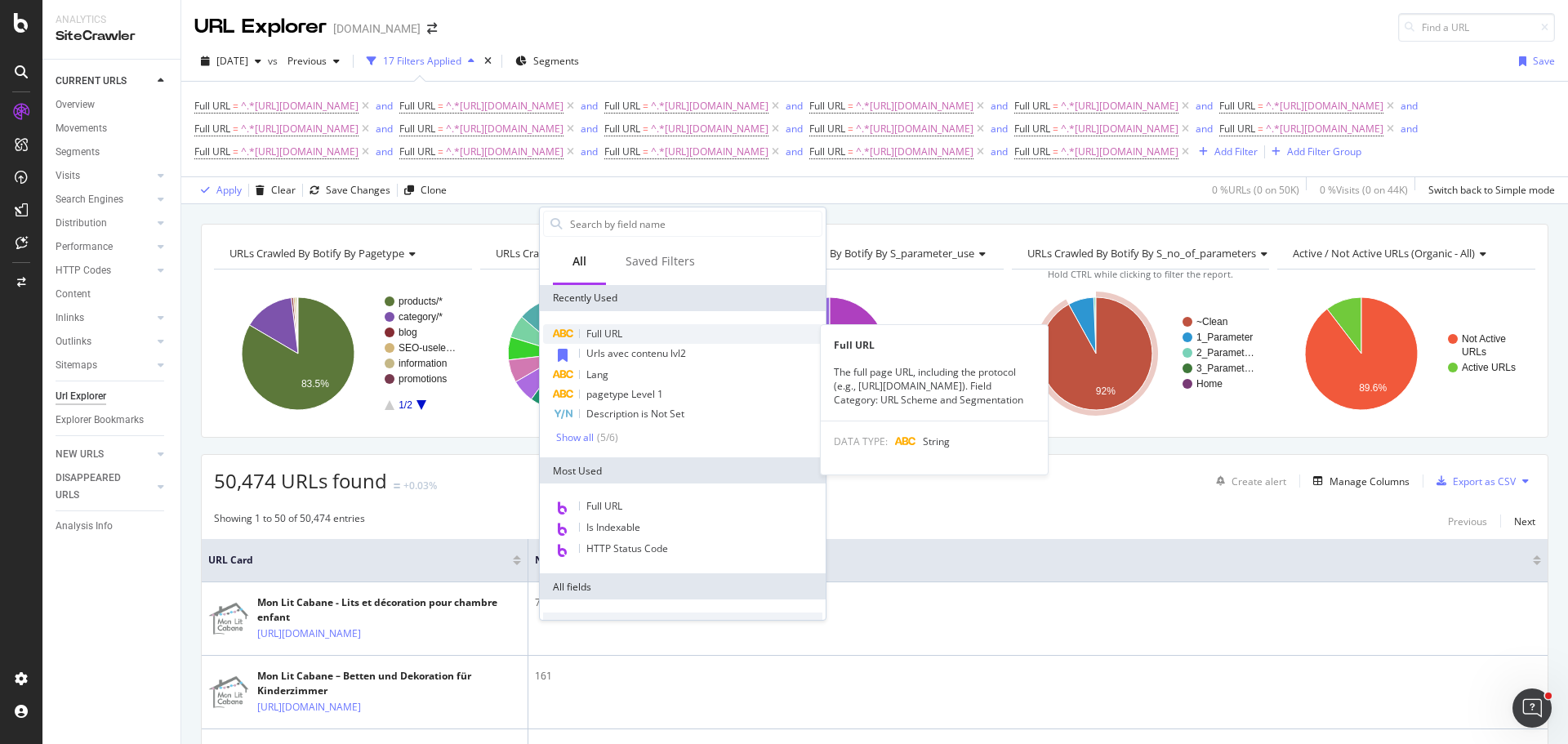
click at [611, 331] on span "Full URL" at bounding box center [604, 333] width 36 height 14
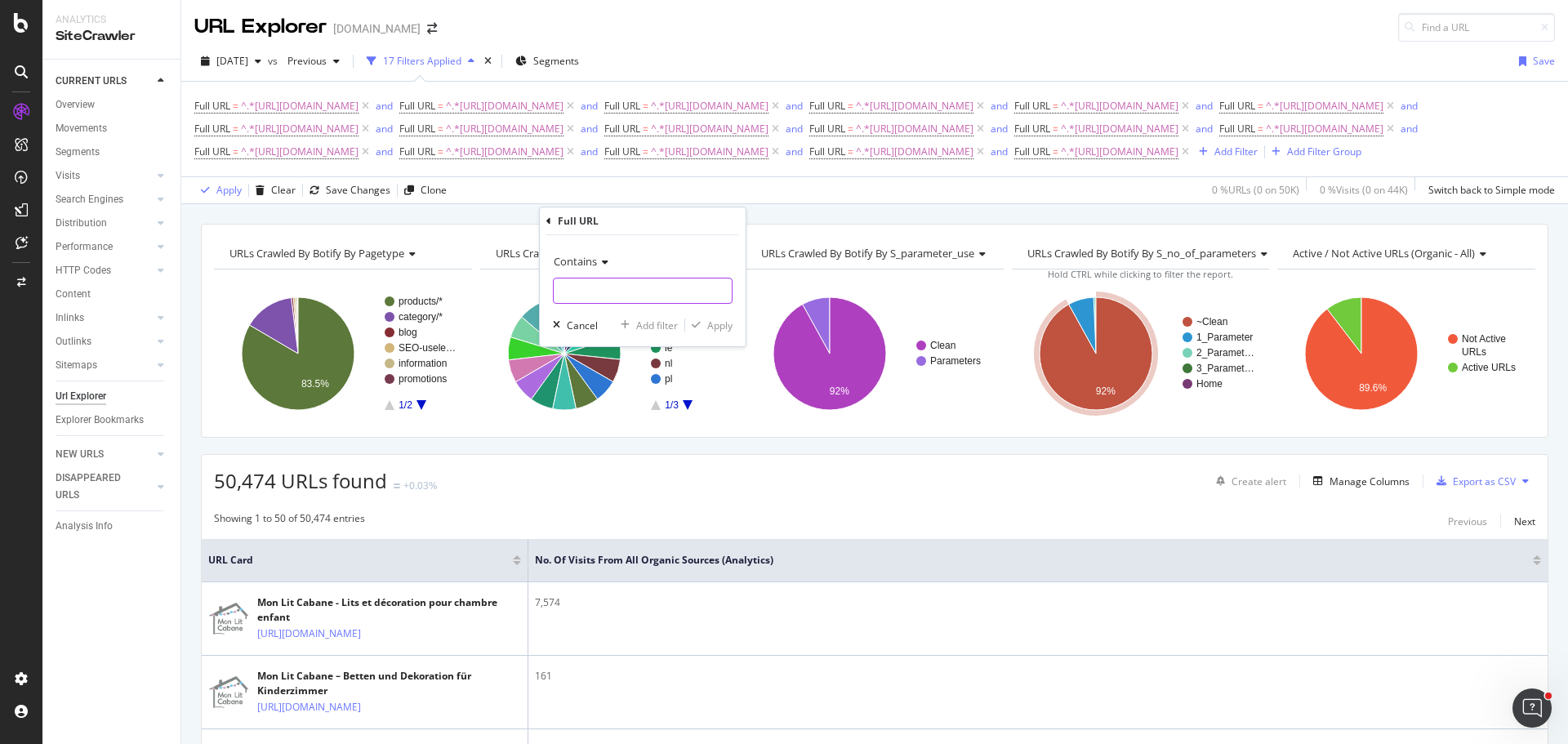
click at [627, 288] on input "text" at bounding box center [643, 291] width 178 height 26
paste input "[URL][DOMAIN_NAME]"
type input "[URL][DOMAIN_NAME]"
click at [664, 325] on div "Add filter" at bounding box center [657, 325] width 42 height 14
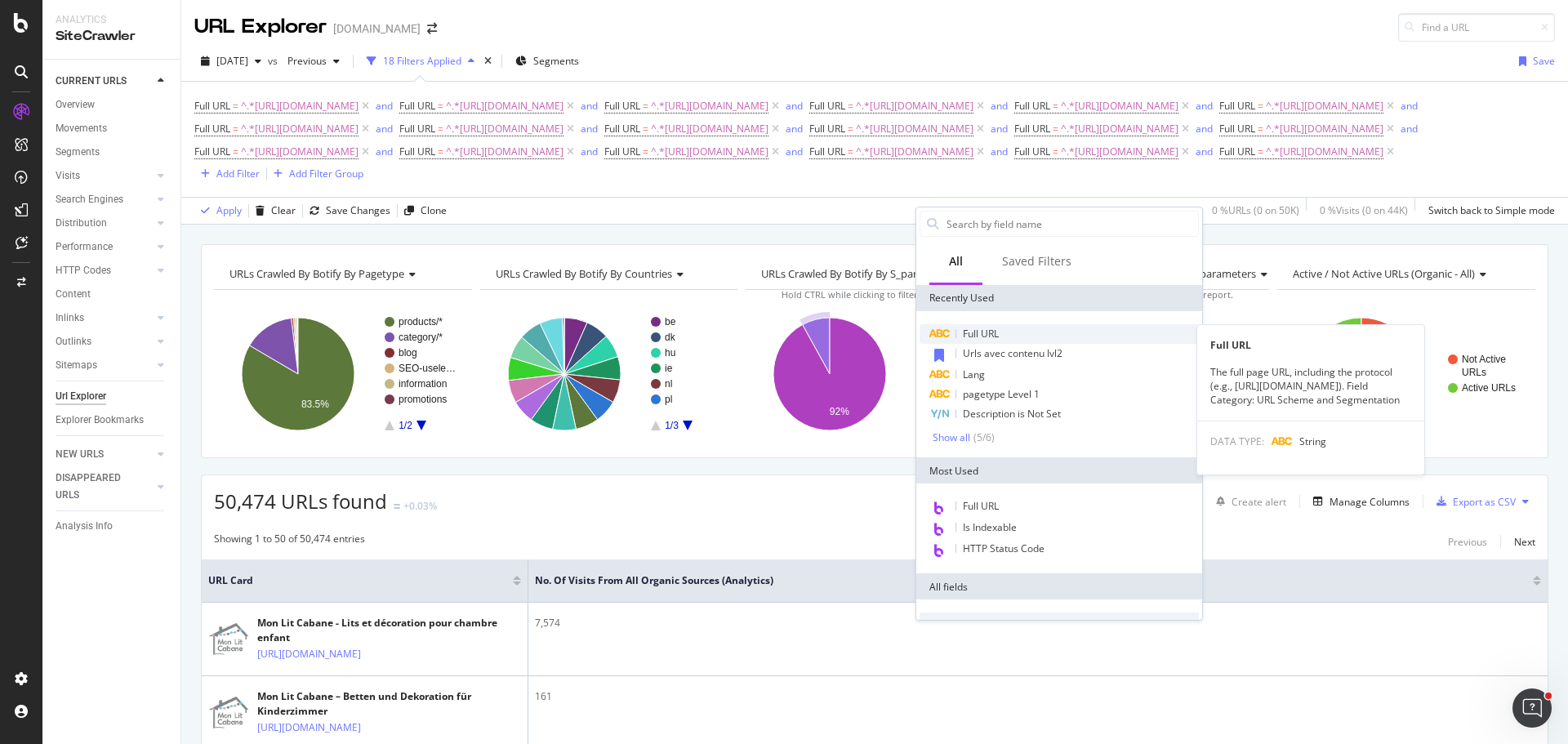
click at [996, 331] on span "Full URL" at bounding box center [980, 333] width 36 height 14
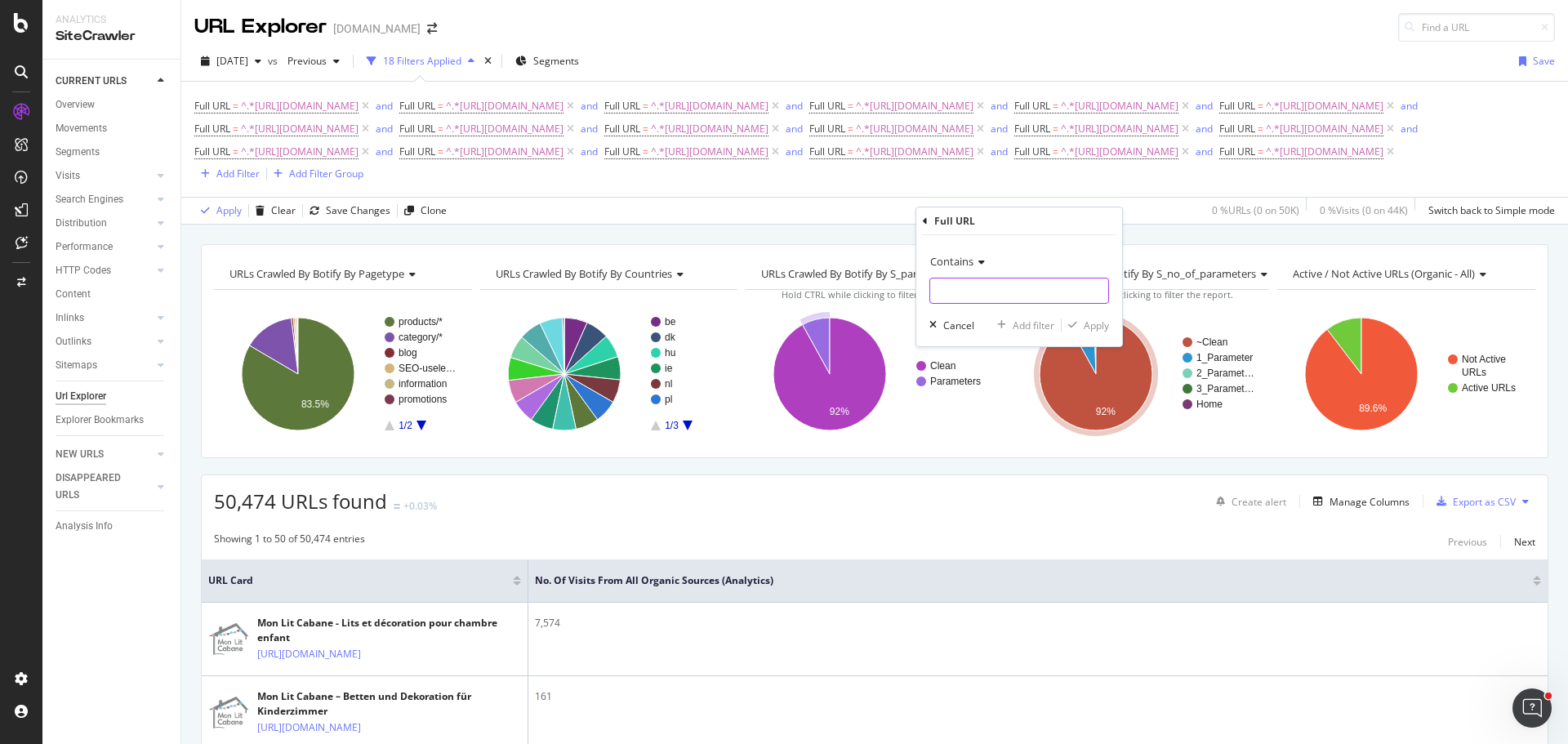
click at [985, 290] on input "text" at bounding box center [1019, 291] width 178 height 26
paste input "[URL][DOMAIN_NAME]"
type input "[URL][DOMAIN_NAME]"
click at [1028, 323] on div "Add filter" at bounding box center [1033, 325] width 42 height 14
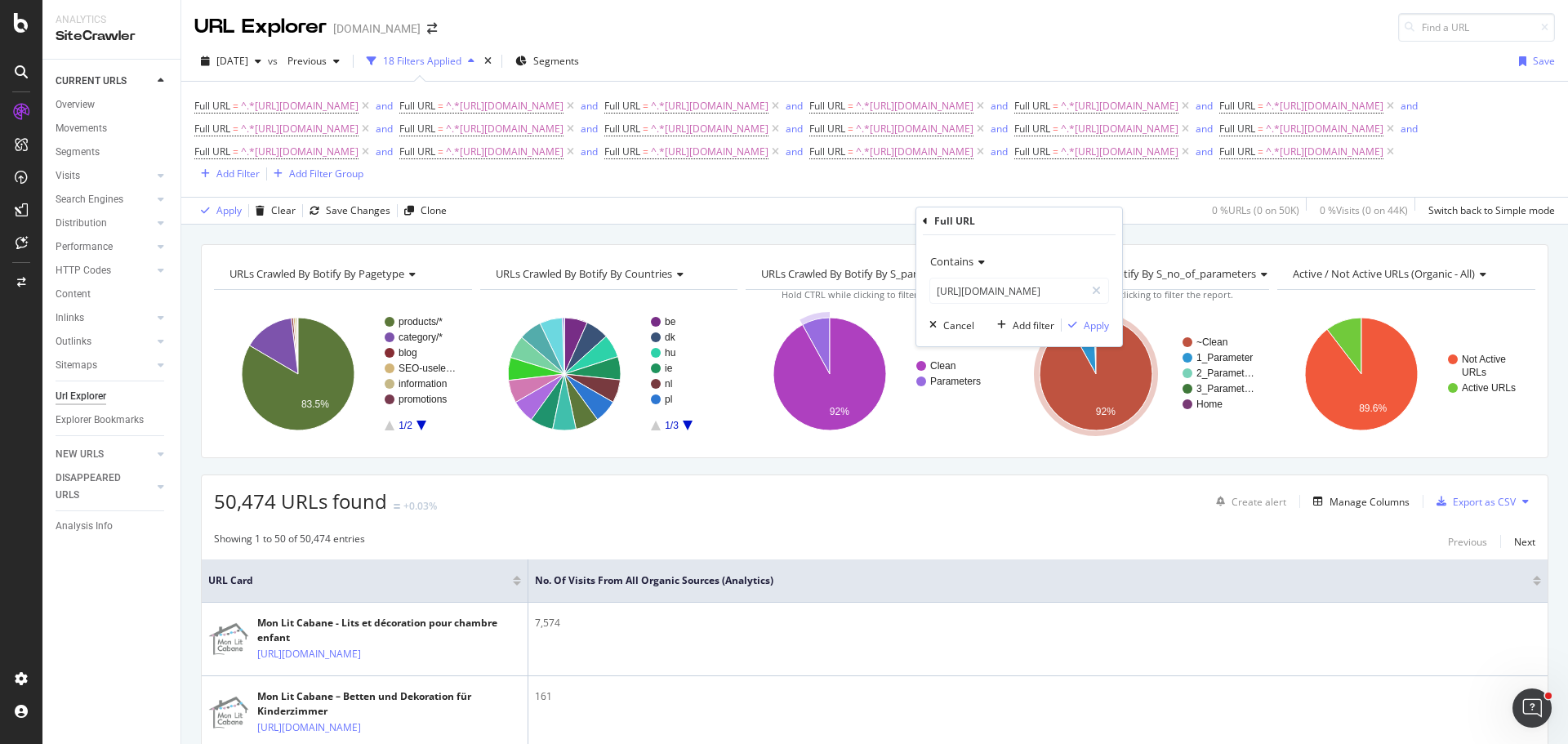
scroll to position [0, 0]
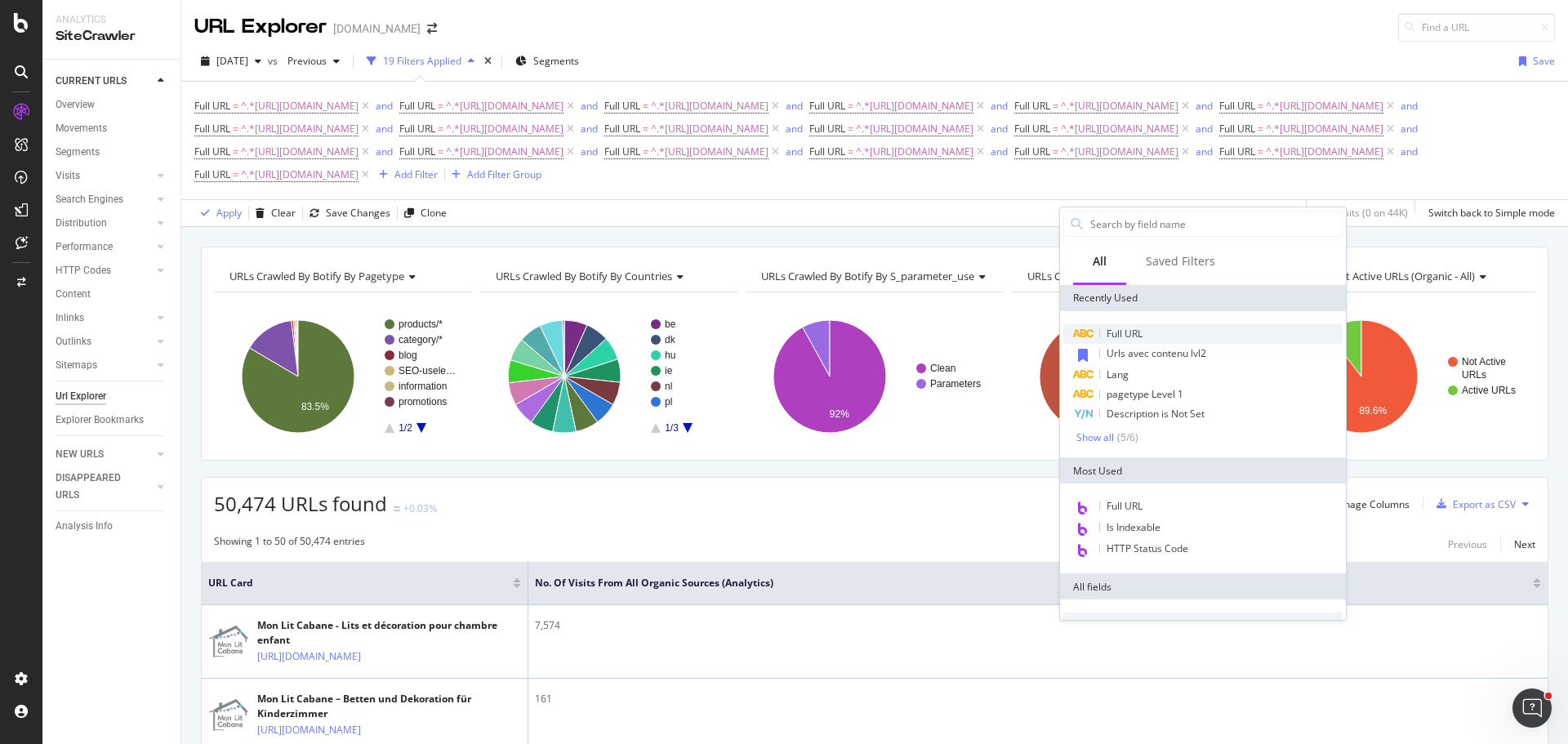
click at [1118, 327] on span "Full URL" at bounding box center [1125, 333] width 36 height 14
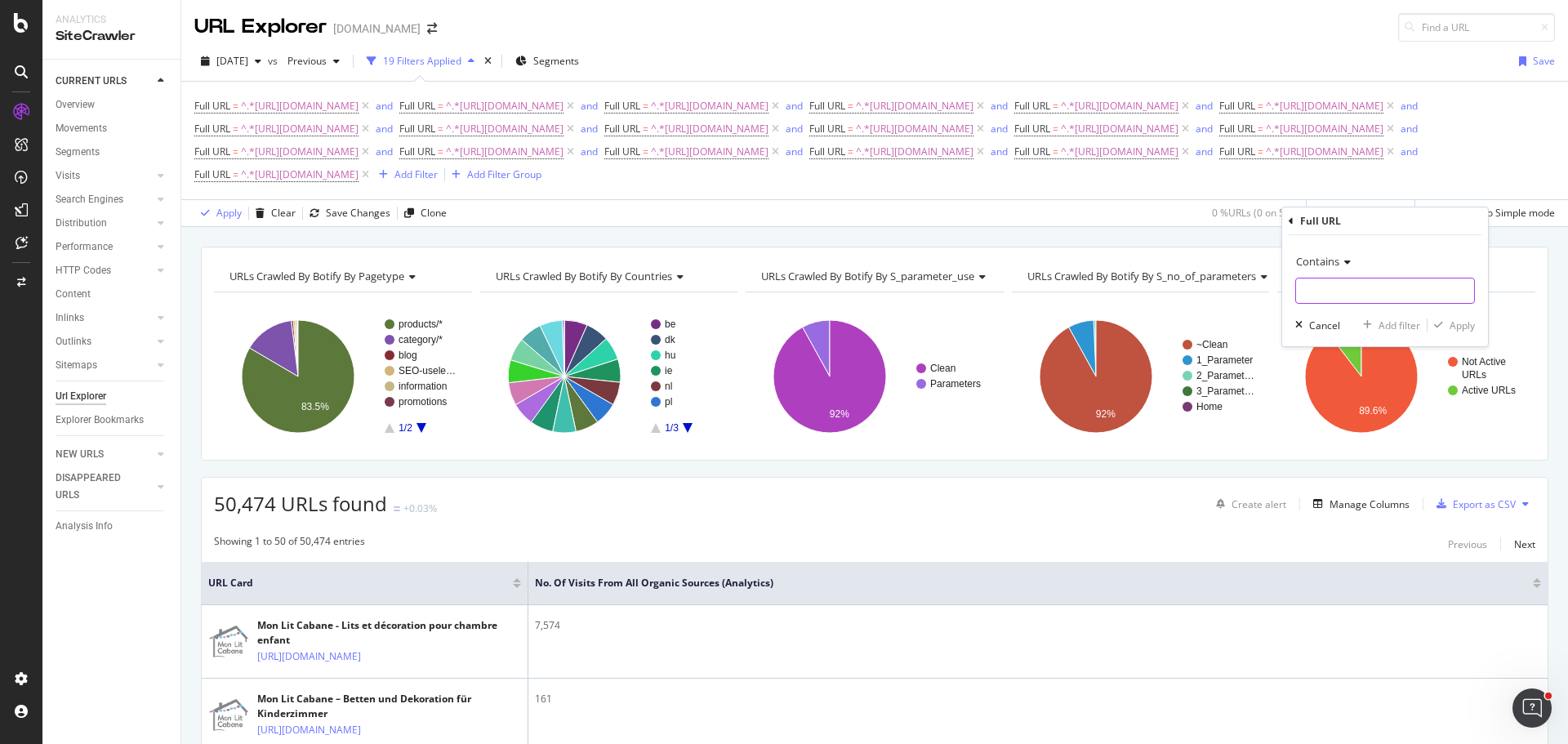
click at [1314, 288] on input "text" at bounding box center [1385, 291] width 178 height 26
paste input "[URL][DOMAIN_NAME]"
type input "[URL][DOMAIN_NAME]"
click at [1401, 323] on div "Add filter" at bounding box center [1399, 325] width 42 height 14
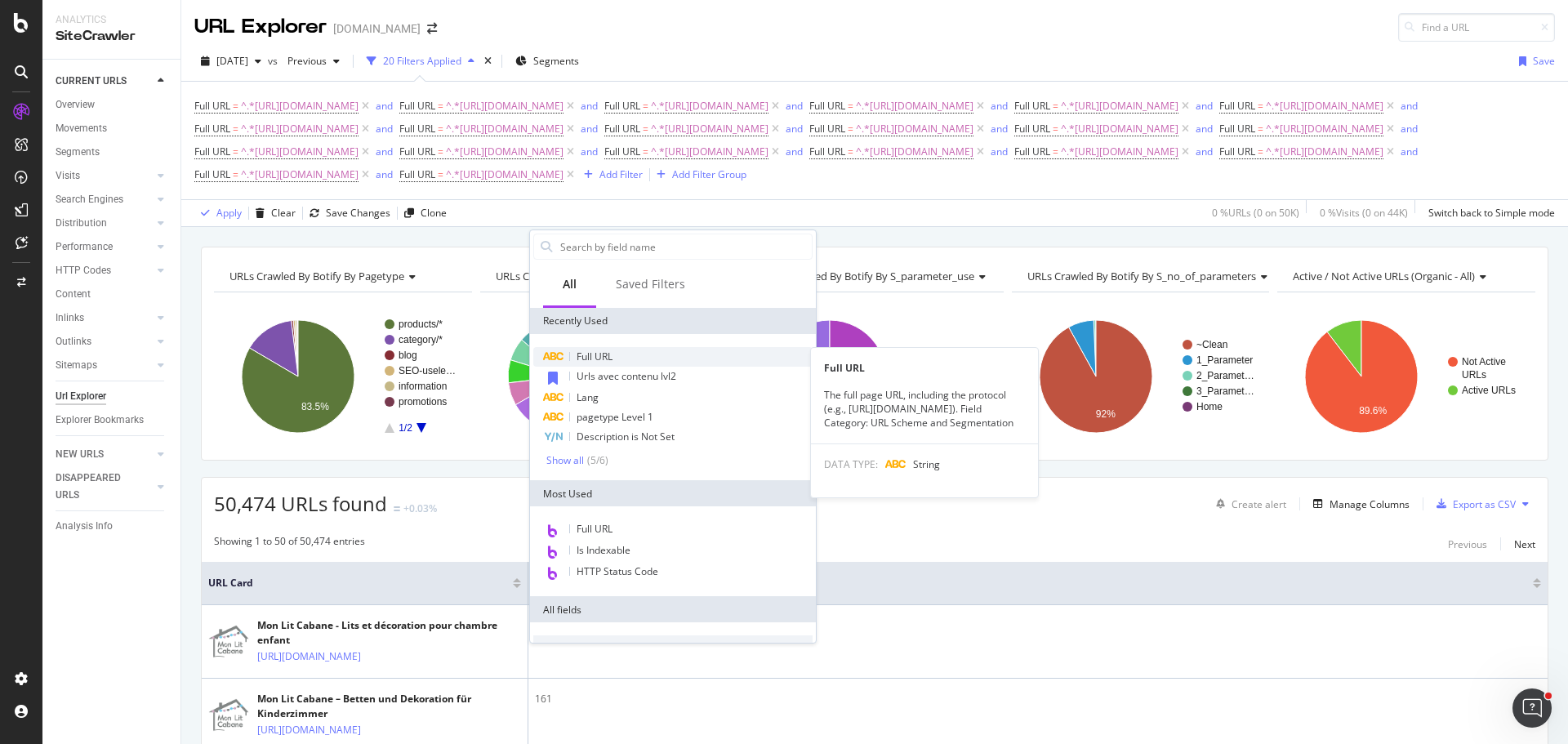
click at [617, 355] on div "Full URL" at bounding box center [673, 357] width 279 height 20
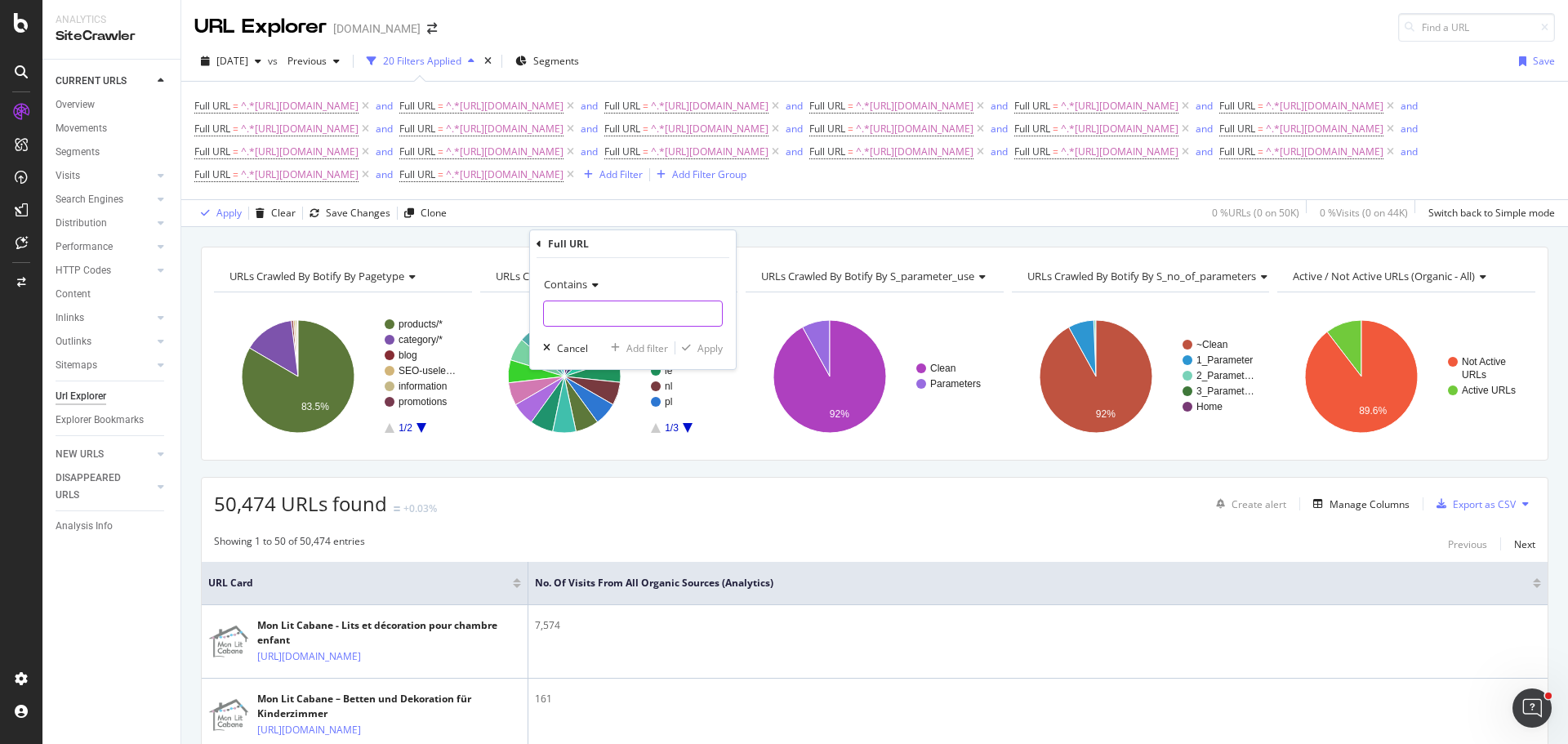
click at [650, 321] on input "text" at bounding box center [632, 314] width 178 height 26
paste input "[URL][DOMAIN_NAME]"
type input "[URL][DOMAIN_NAME]"
click at [649, 352] on div "Add filter" at bounding box center [646, 348] width 42 height 14
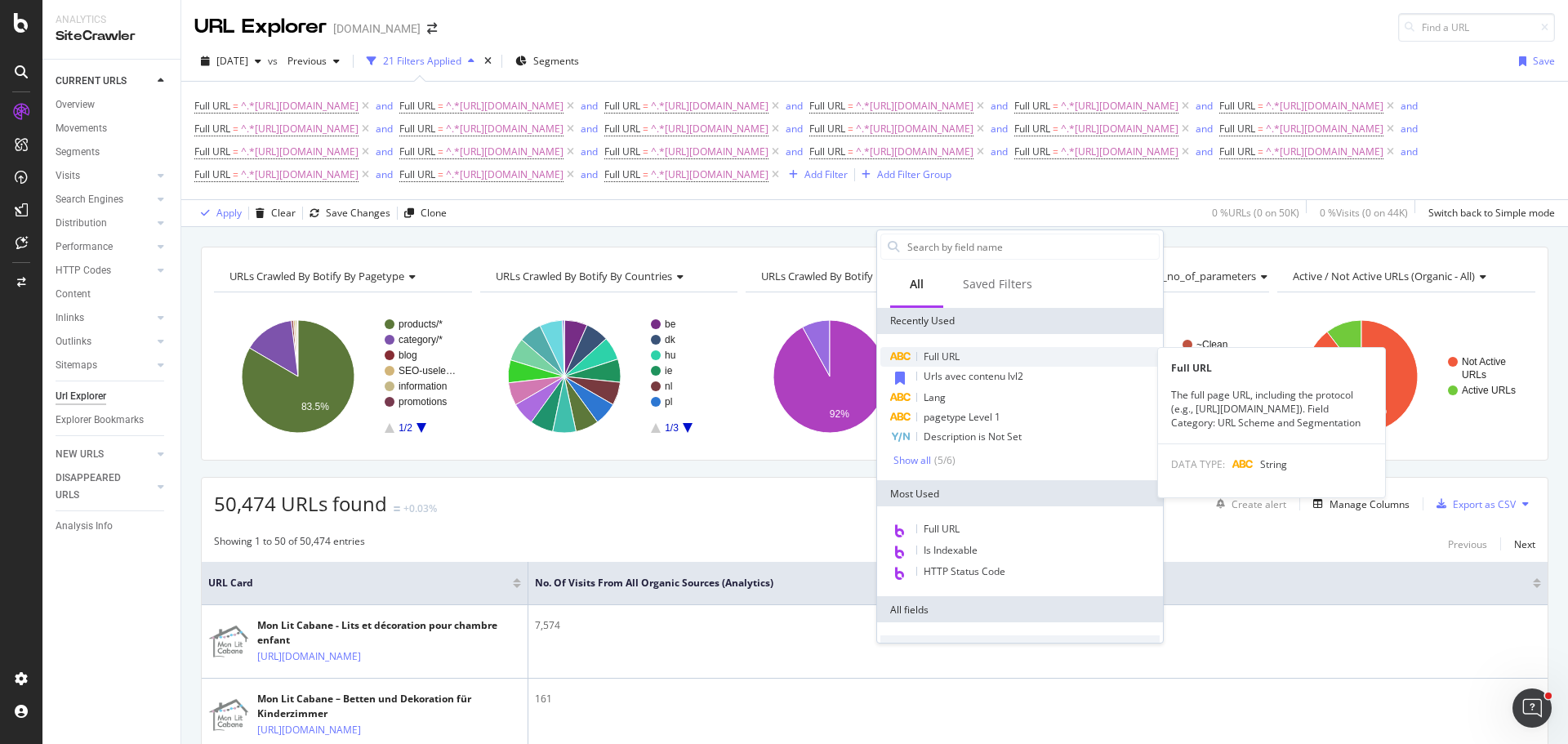
click at [935, 357] on span "Full URL" at bounding box center [941, 357] width 36 height 14
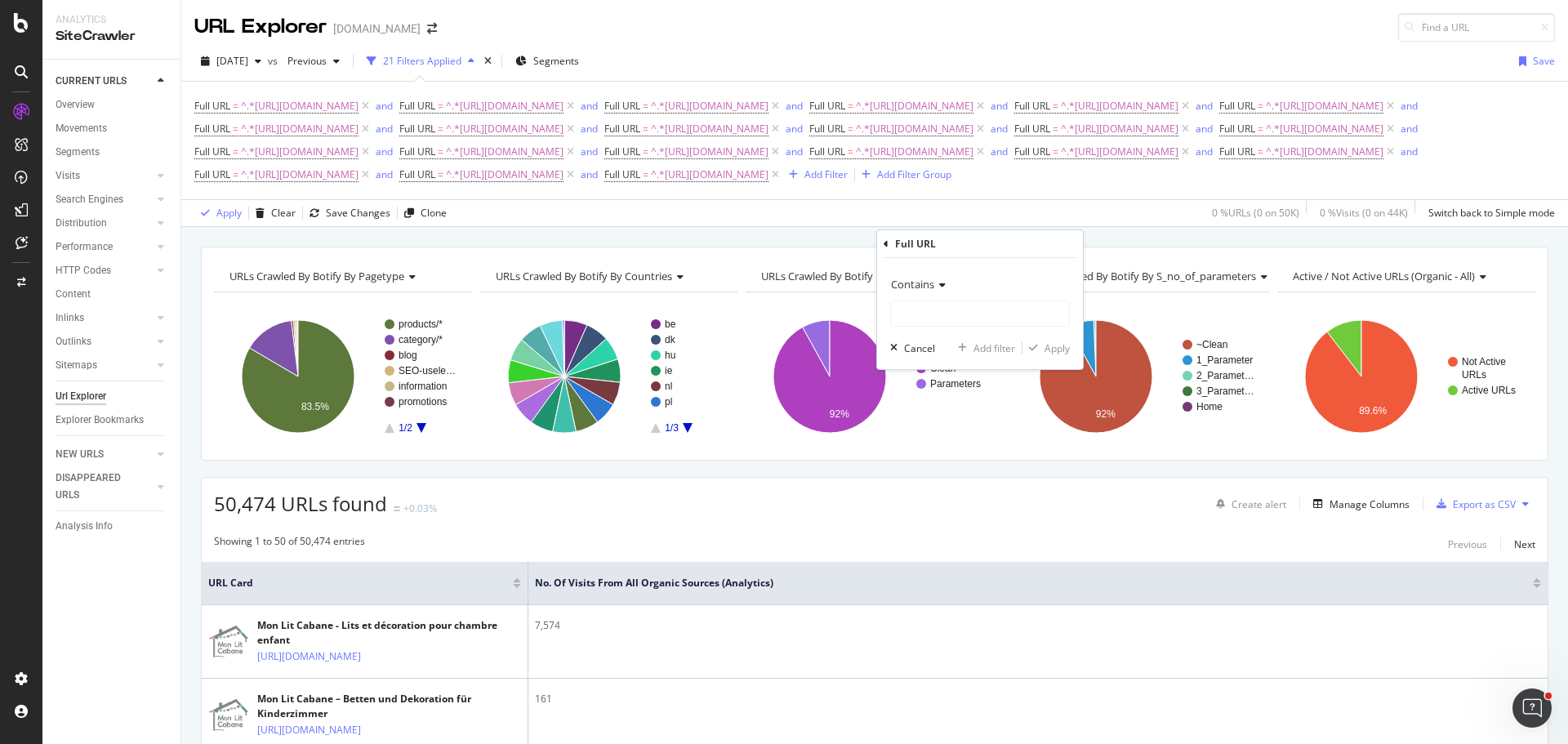
click at [939, 296] on div "Contains" at bounding box center [980, 284] width 180 height 26
click at [985, 293] on div "Contains" at bounding box center [980, 284] width 180 height 26
click at [985, 314] on input "text" at bounding box center [980, 314] width 178 height 26
paste input "[URL][DOMAIN_NAME]"
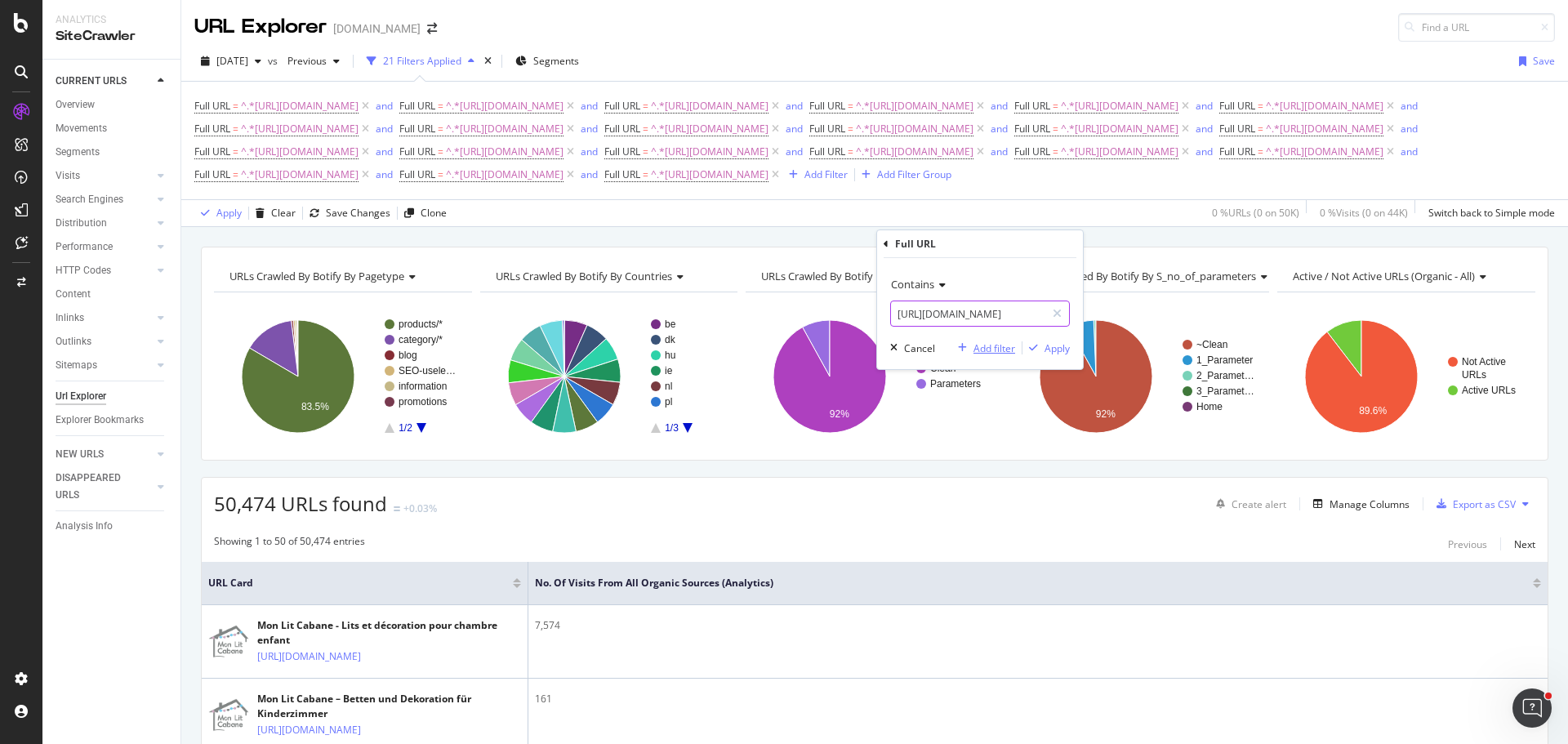
type input "[URL][DOMAIN_NAME]"
click at [993, 349] on div "Add filter" at bounding box center [994, 348] width 42 height 14
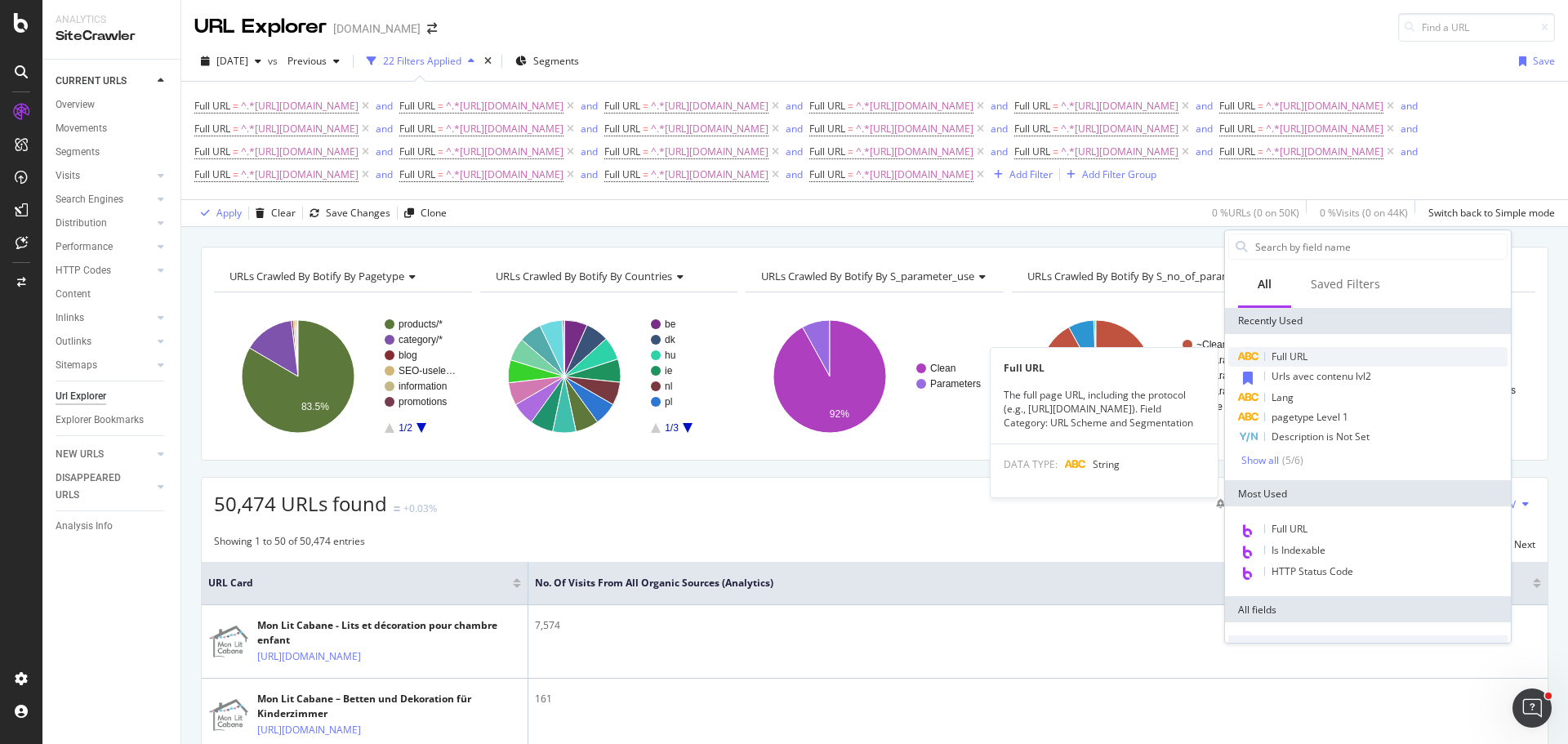
click at [1310, 355] on div "Full URL" at bounding box center [1368, 357] width 279 height 20
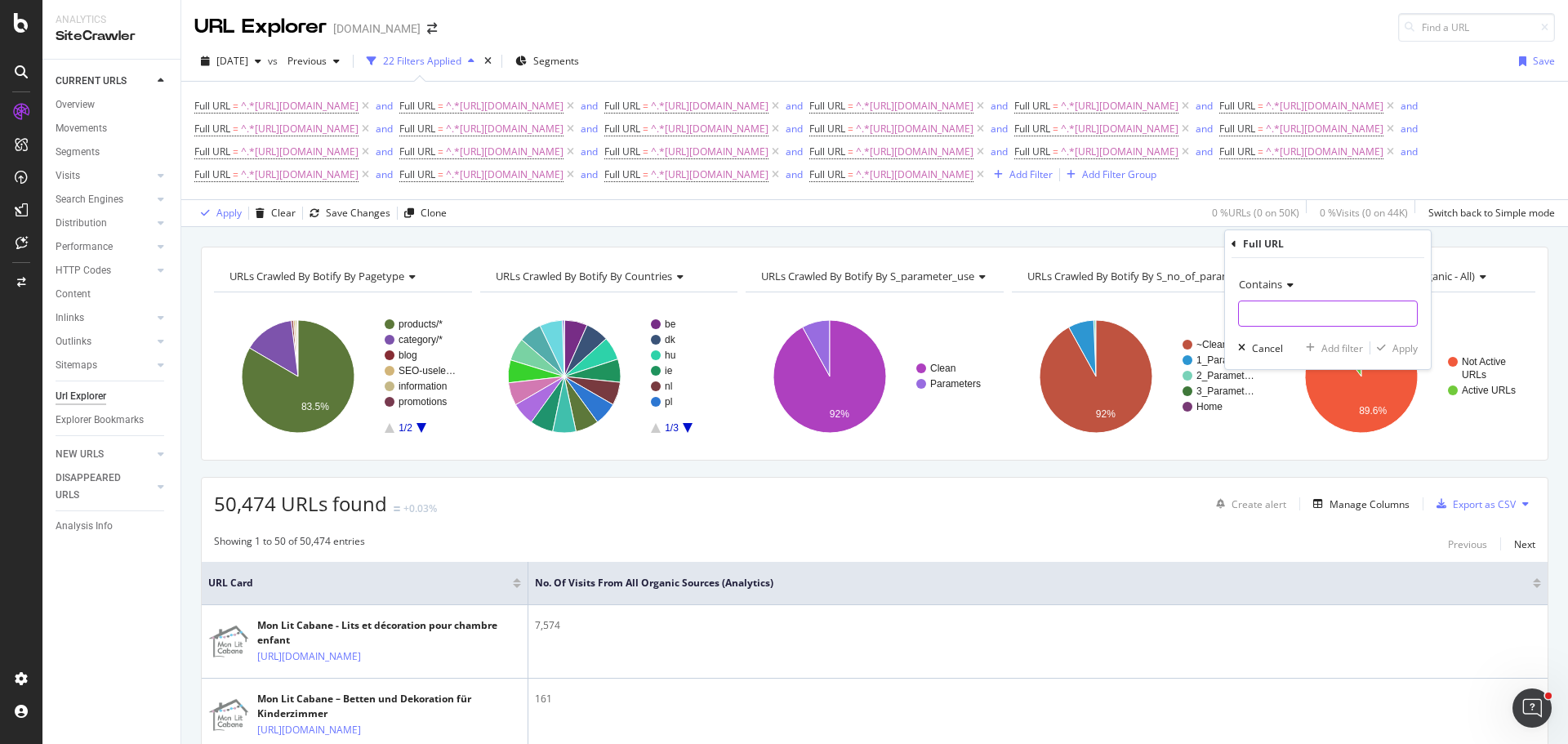
click at [1270, 317] on input "text" at bounding box center [1328, 314] width 178 height 26
paste input "[URL][DOMAIN_NAME]"
type input "[URL][DOMAIN_NAME]"
click at [1343, 346] on div "Add filter" at bounding box center [1342, 348] width 42 height 14
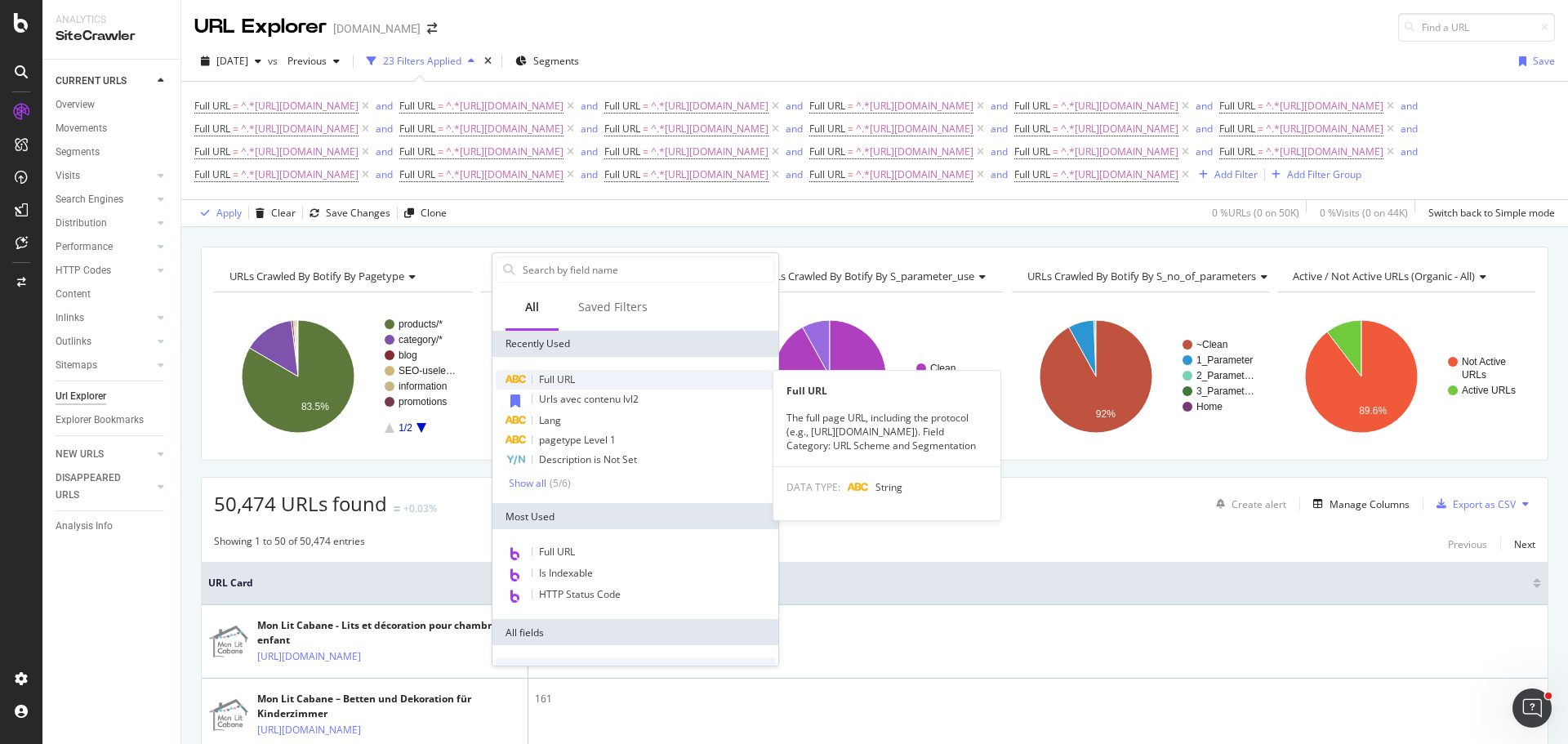
click at [584, 376] on div "Full URL" at bounding box center [635, 379] width 279 height 20
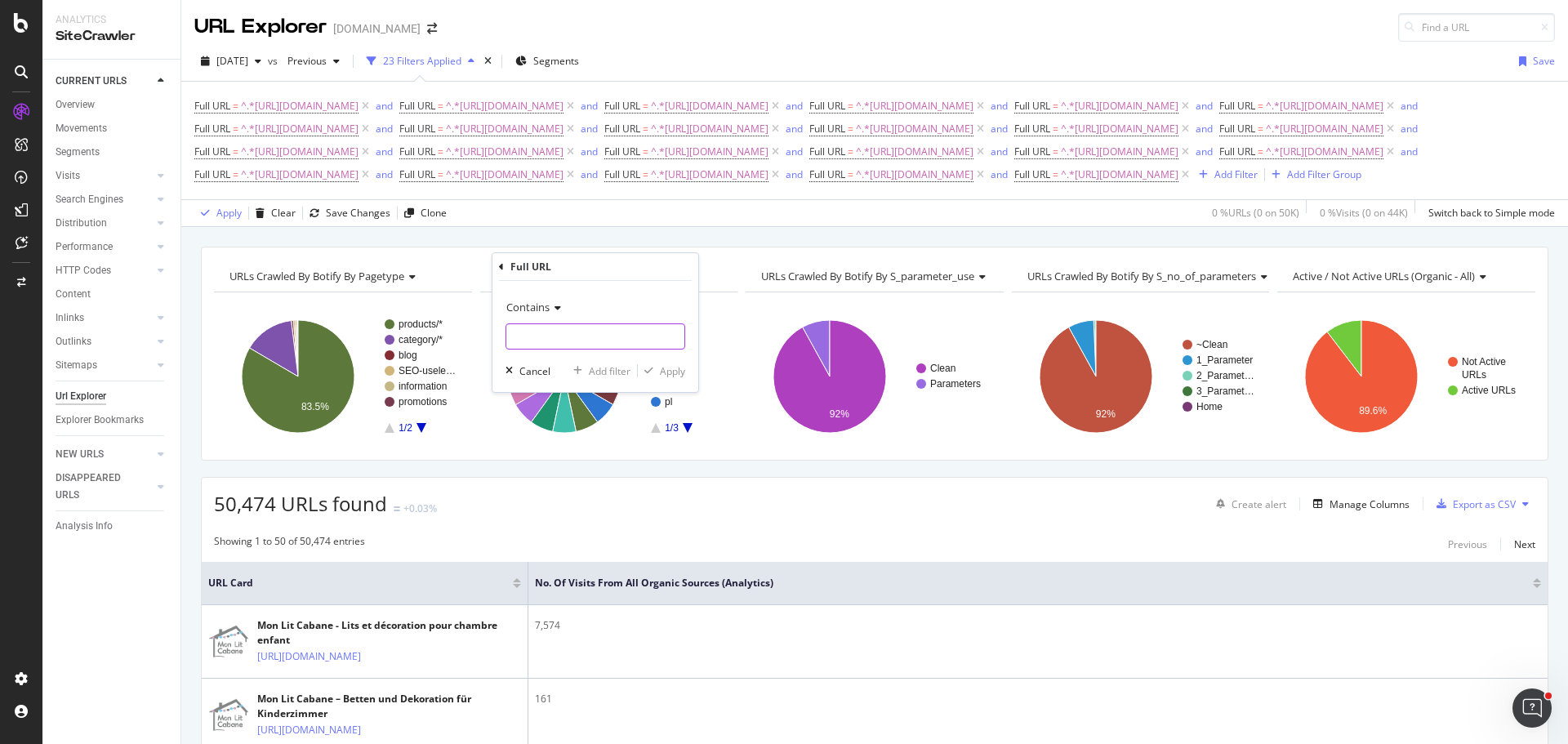
click at [602, 343] on input "text" at bounding box center [595, 337] width 178 height 26
paste input "[URL][DOMAIN_NAME]"
type input "[URL][DOMAIN_NAME]"
click at [609, 373] on div "Add filter" at bounding box center [609, 371] width 42 height 14
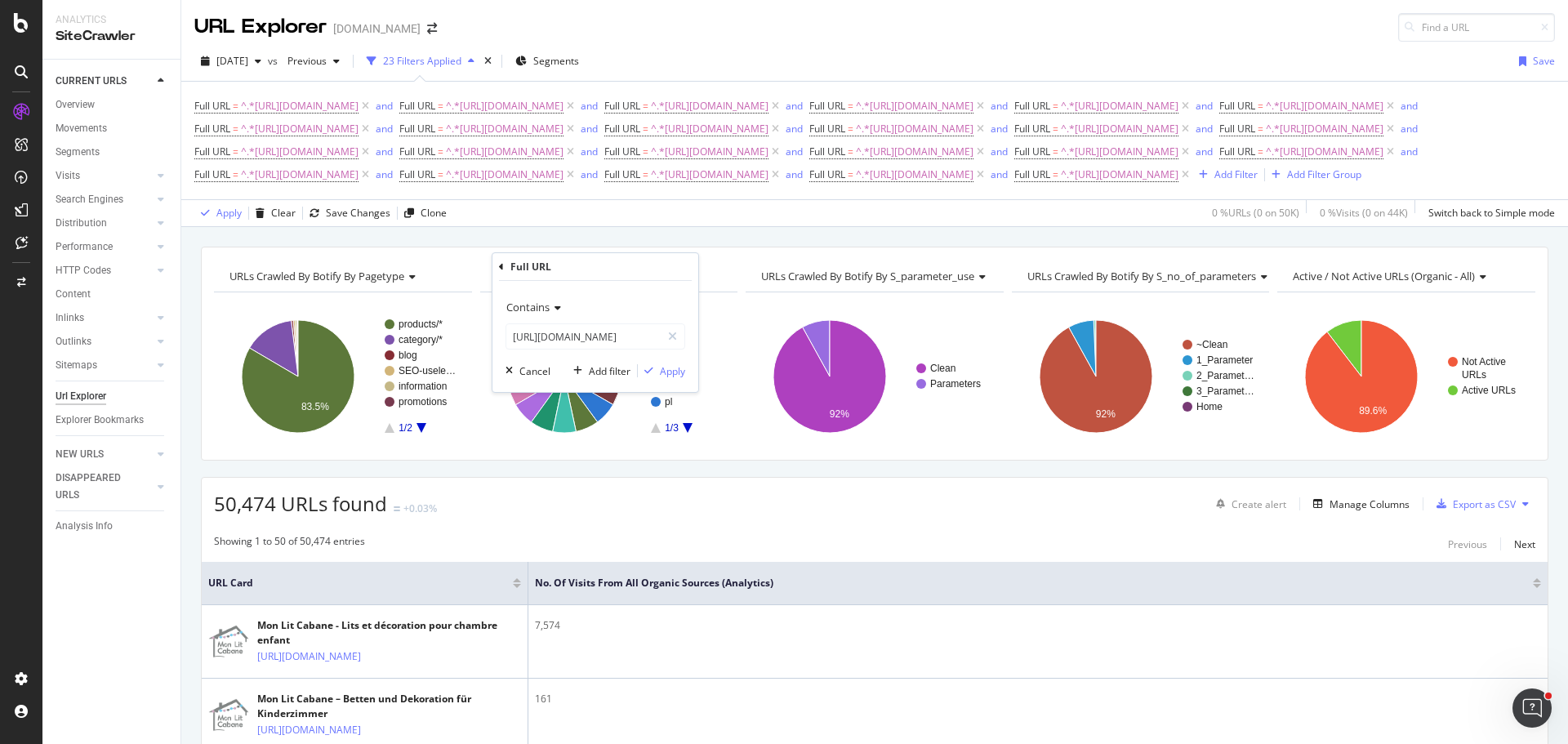
scroll to position [0, 0]
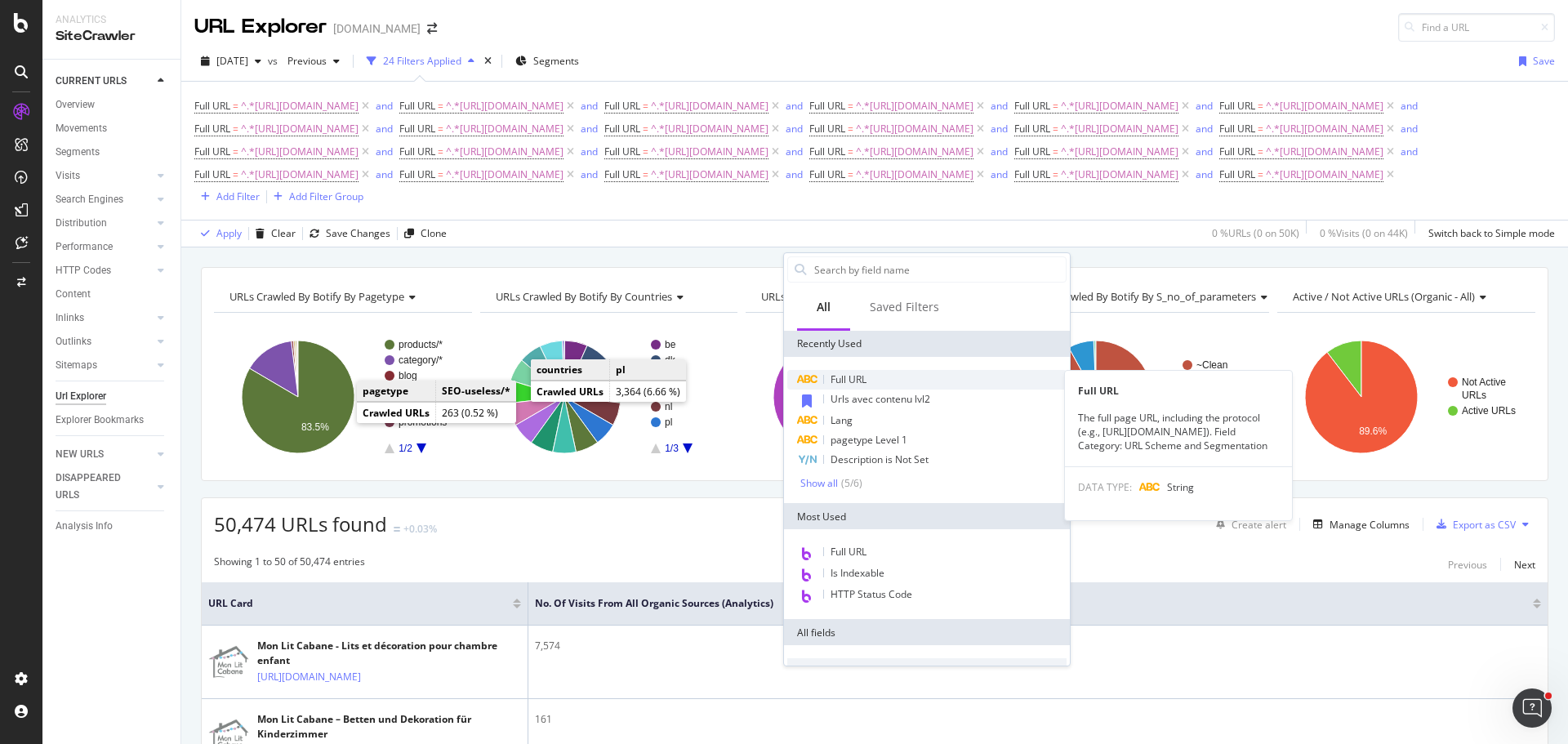
click at [880, 375] on div "Full URL" at bounding box center [926, 379] width 279 height 20
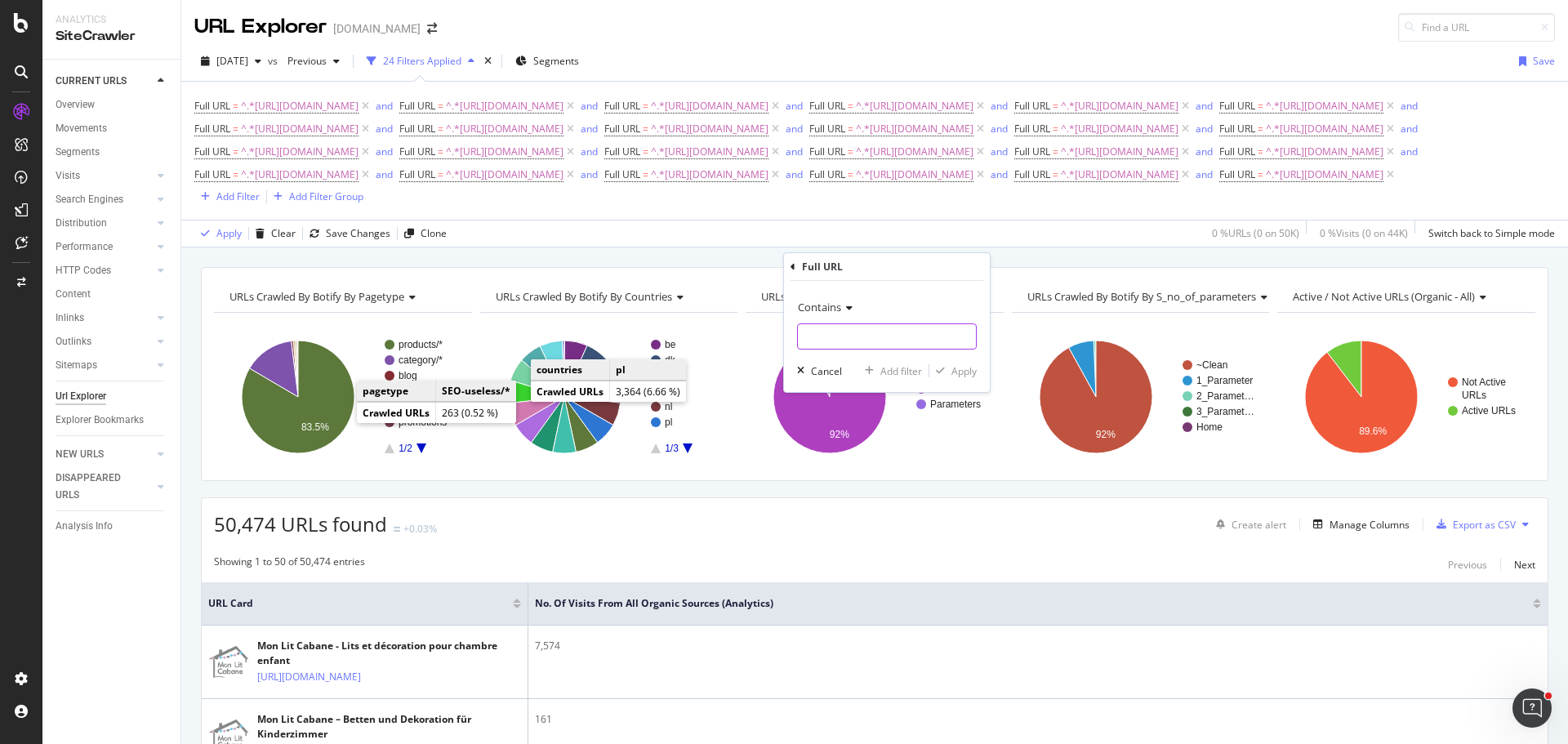
click at [865, 338] on input "text" at bounding box center [887, 337] width 178 height 26
paste input "[URL][DOMAIN_NAME]"
type input "[URL][DOMAIN_NAME]"
click at [915, 372] on div "Add filter" at bounding box center [901, 371] width 42 height 14
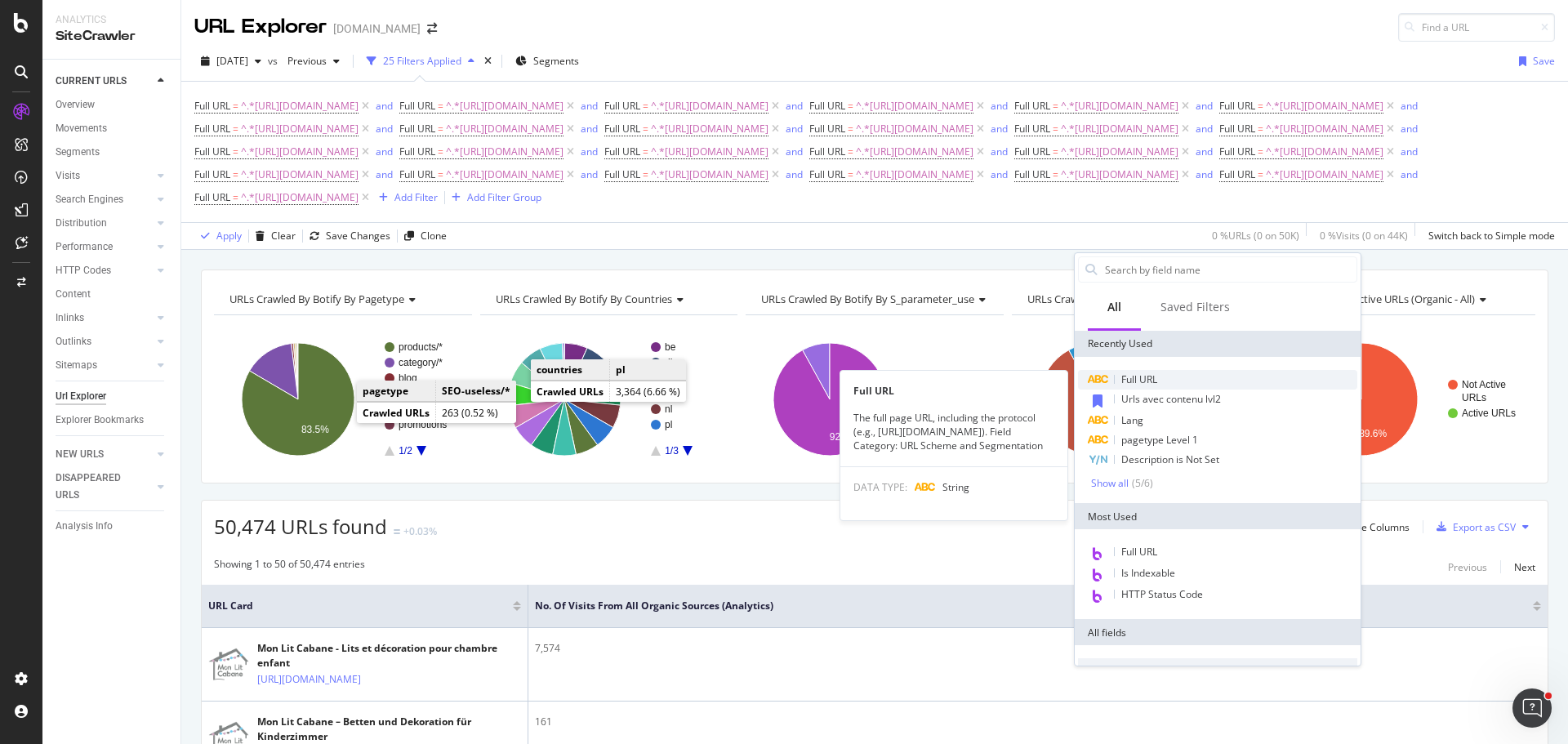
click at [1152, 382] on span "Full URL" at bounding box center [1139, 379] width 36 height 14
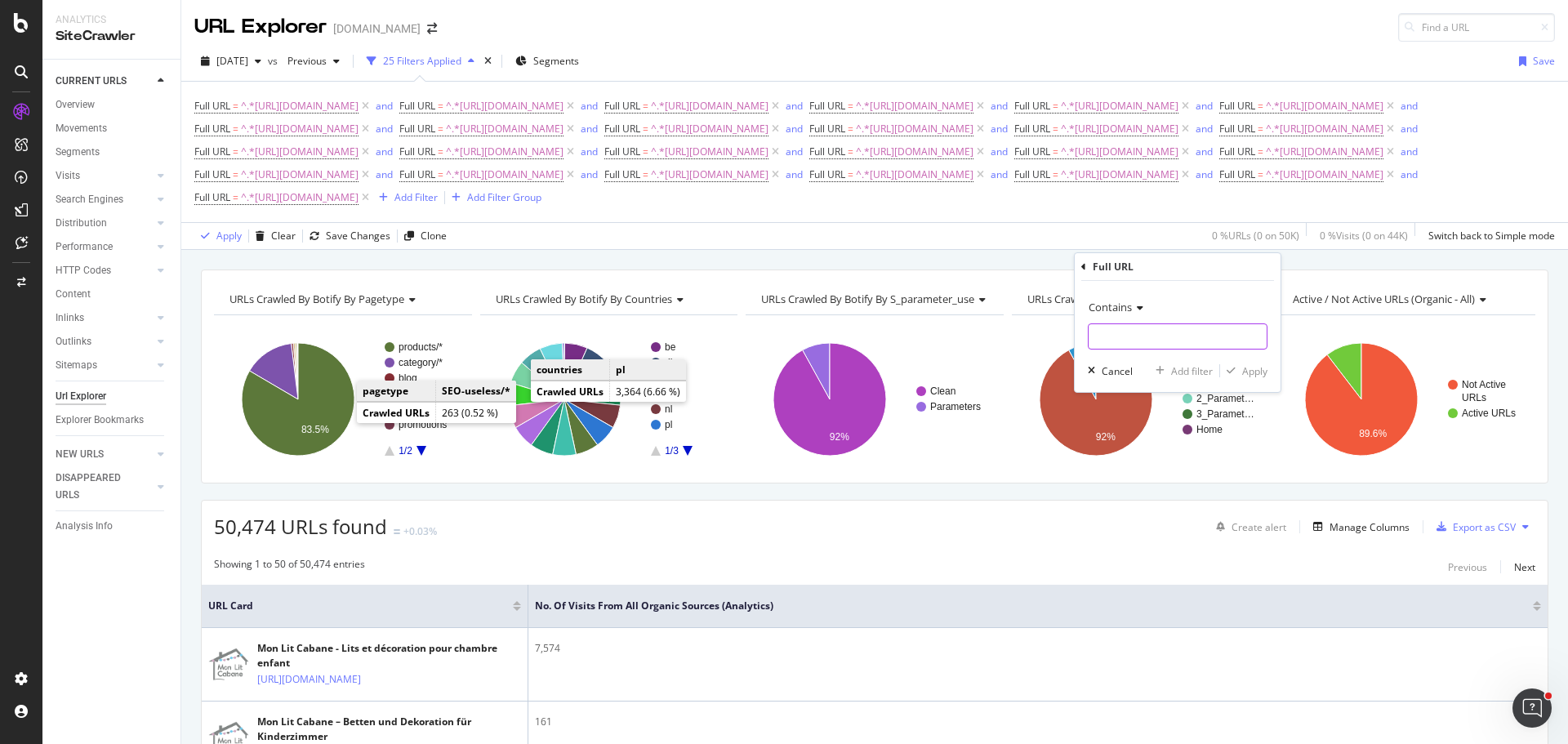
click at [1129, 326] on input "text" at bounding box center [1177, 337] width 178 height 26
paste input "[URL][DOMAIN_NAME]"
type input "[URL][DOMAIN_NAME]"
click at [1190, 370] on div "Add filter" at bounding box center [1191, 371] width 42 height 14
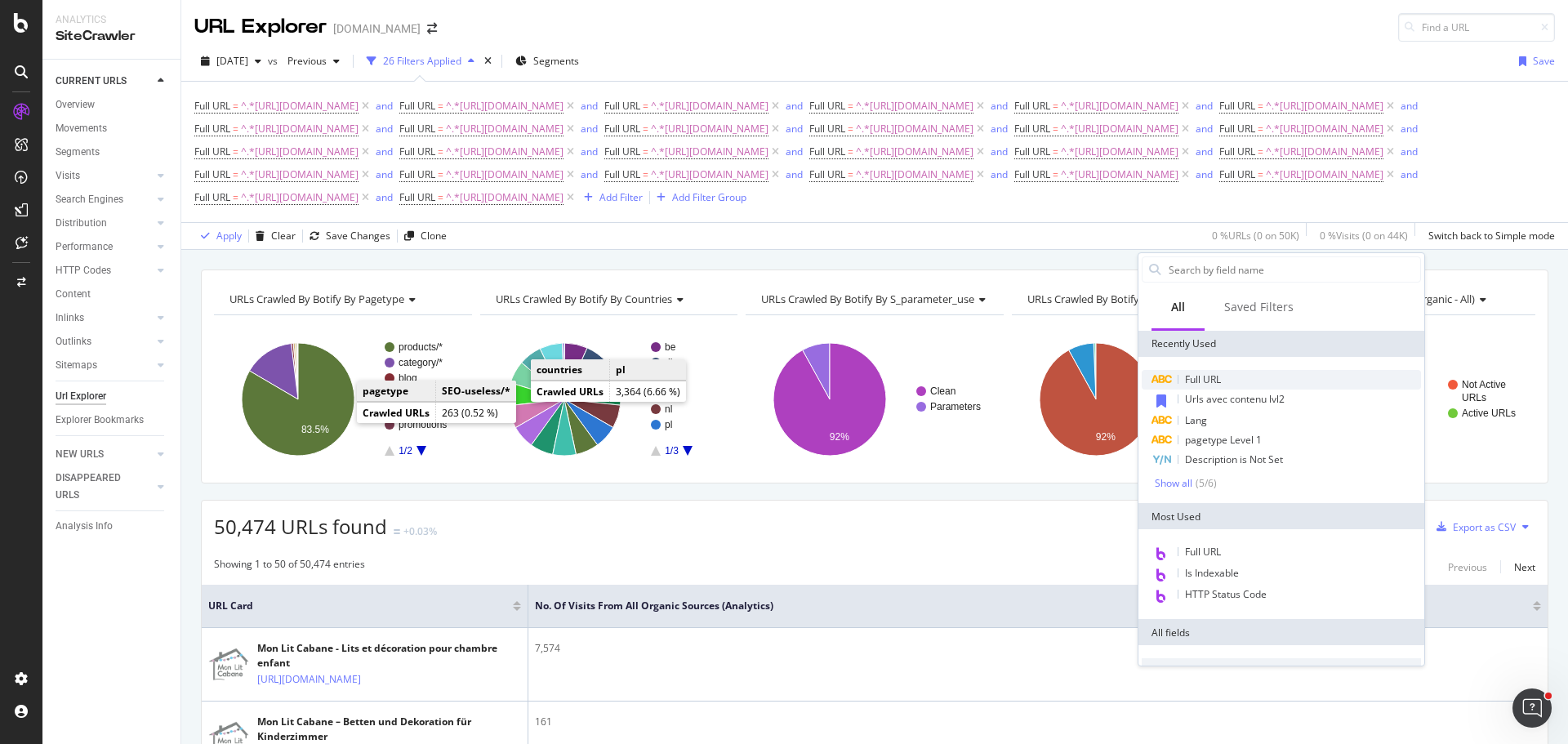
click at [1219, 375] on span "Full URL" at bounding box center [1202, 379] width 36 height 14
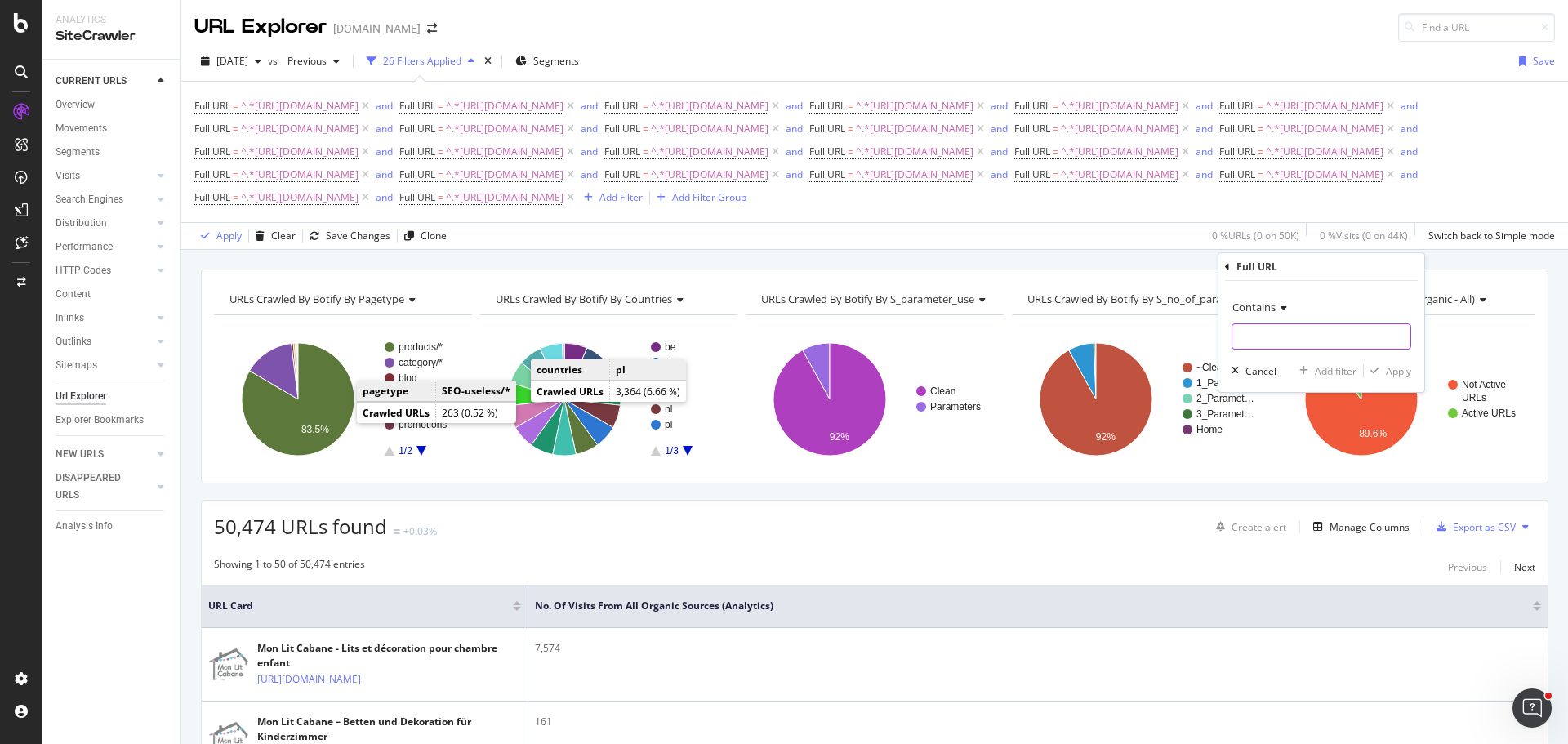
click at [1273, 324] on input "text" at bounding box center [1321, 337] width 178 height 26
paste input "[URL][DOMAIN_NAME]"
type input "[URL][DOMAIN_NAME]"
click at [1329, 367] on div "Add filter" at bounding box center [1335, 371] width 42 height 14
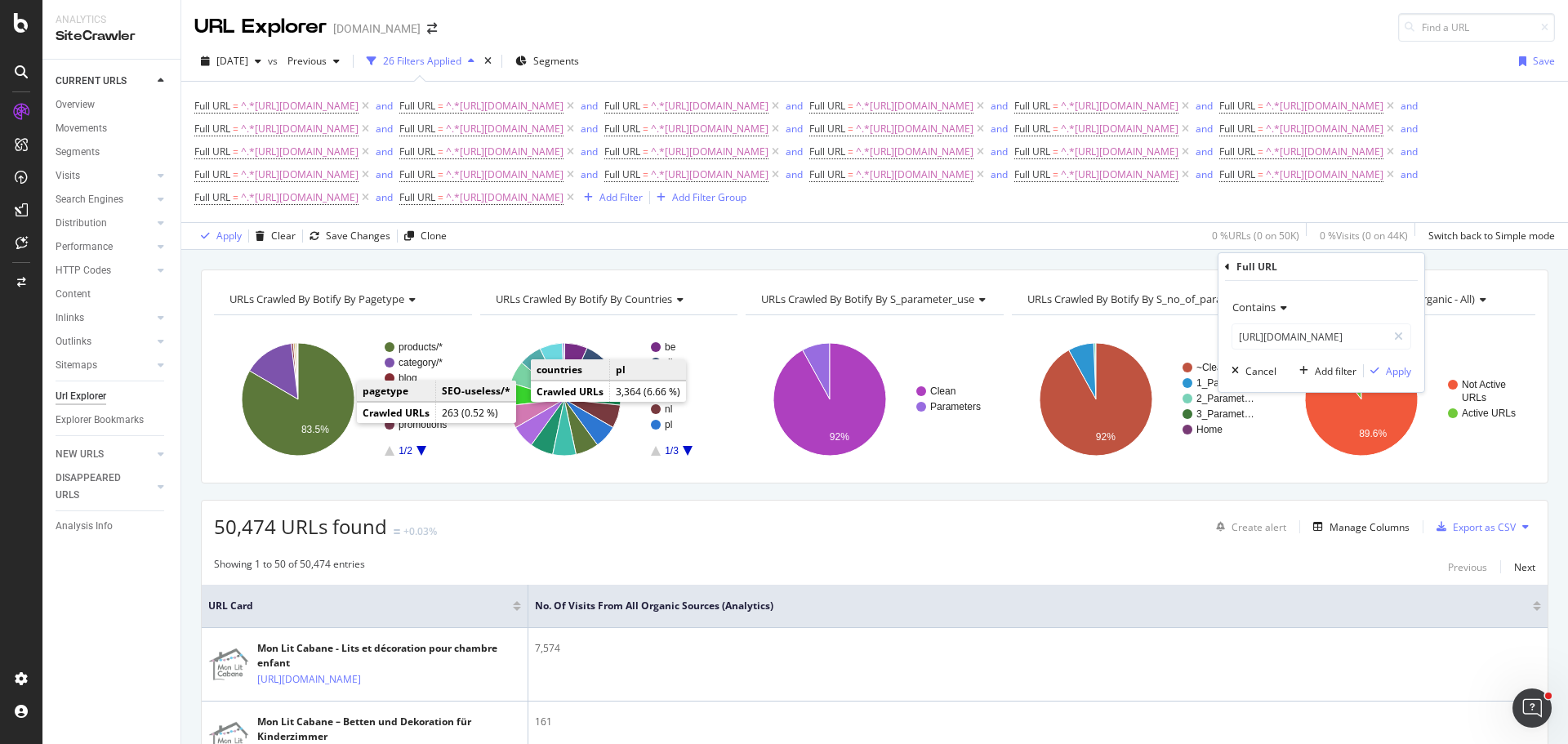
scroll to position [0, 0]
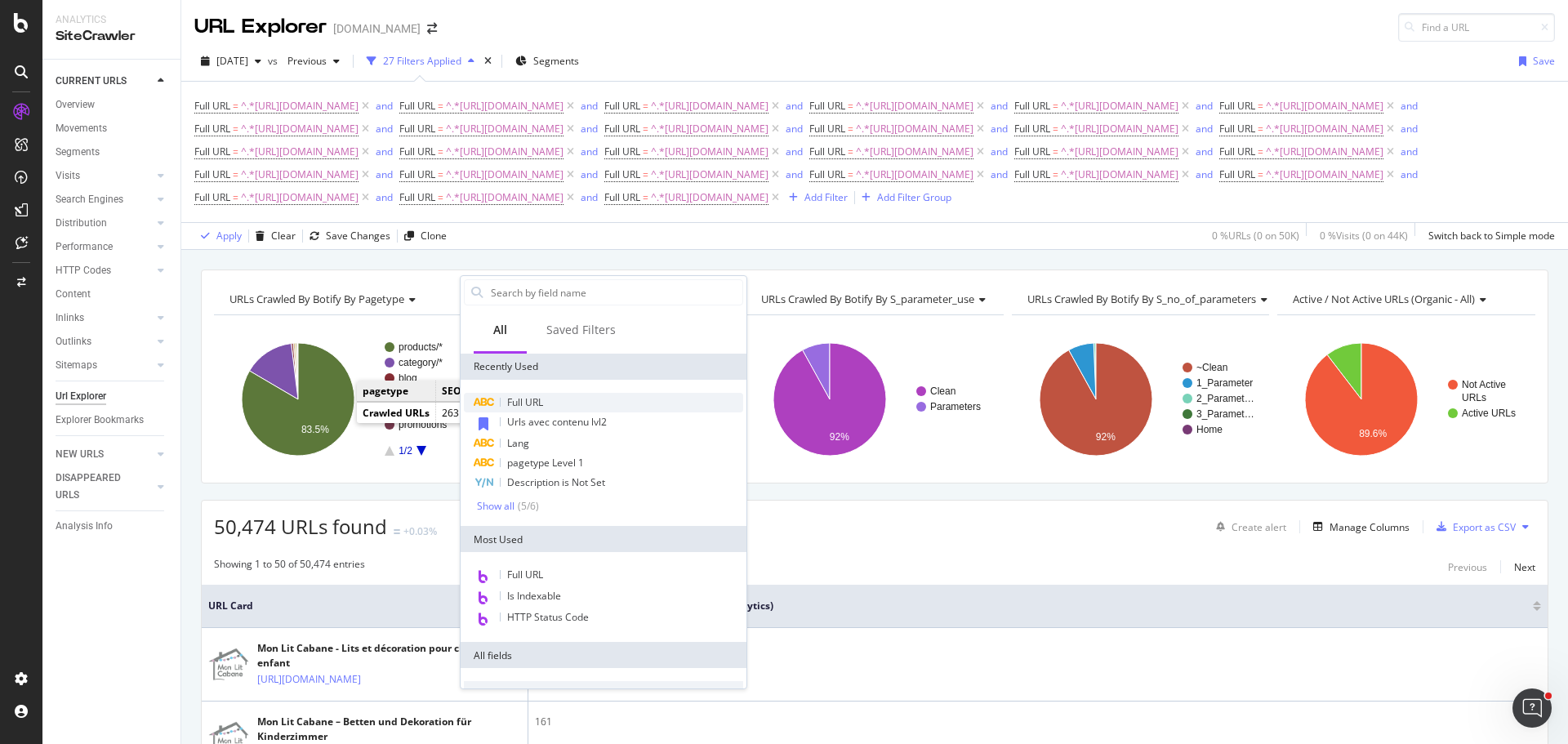
click at [527, 396] on span "Full URL" at bounding box center [525, 401] width 36 height 14
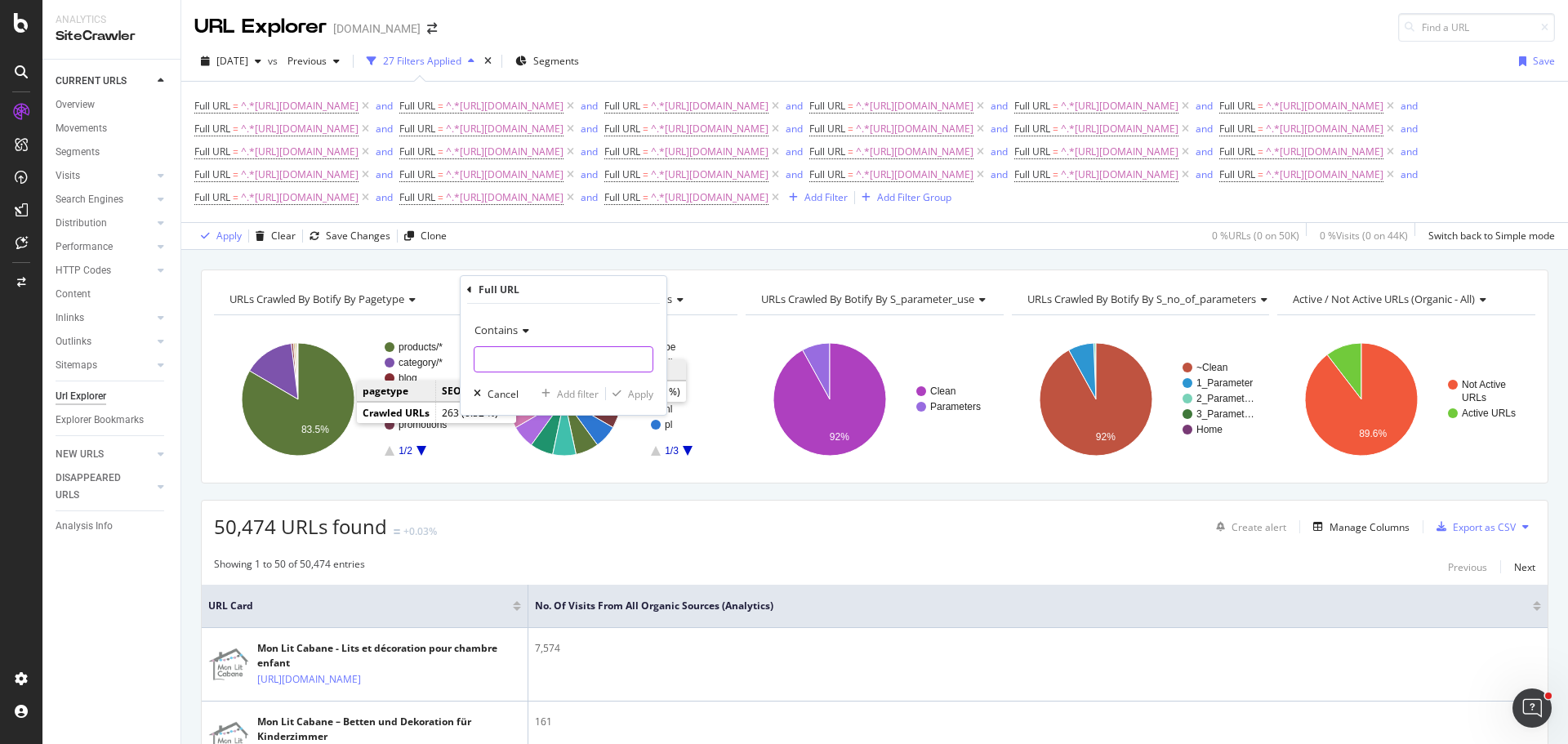
click at [572, 365] on input "text" at bounding box center [563, 359] width 178 height 26
paste input "[URL][DOMAIN_NAME]"
type input "[URL][DOMAIN_NAME]"
click at [572, 389] on div "Add filter" at bounding box center [577, 394] width 42 height 14
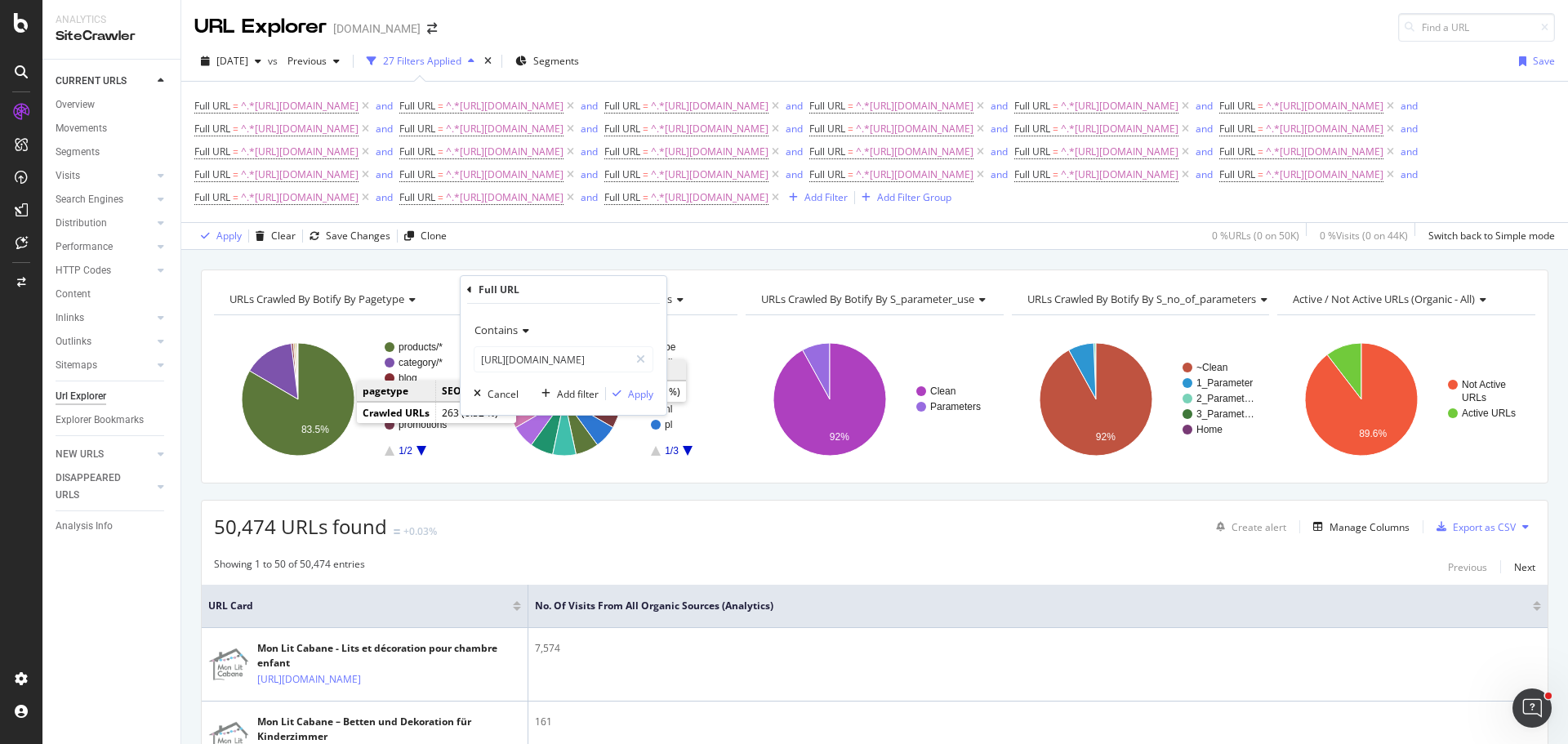
scroll to position [0, 0]
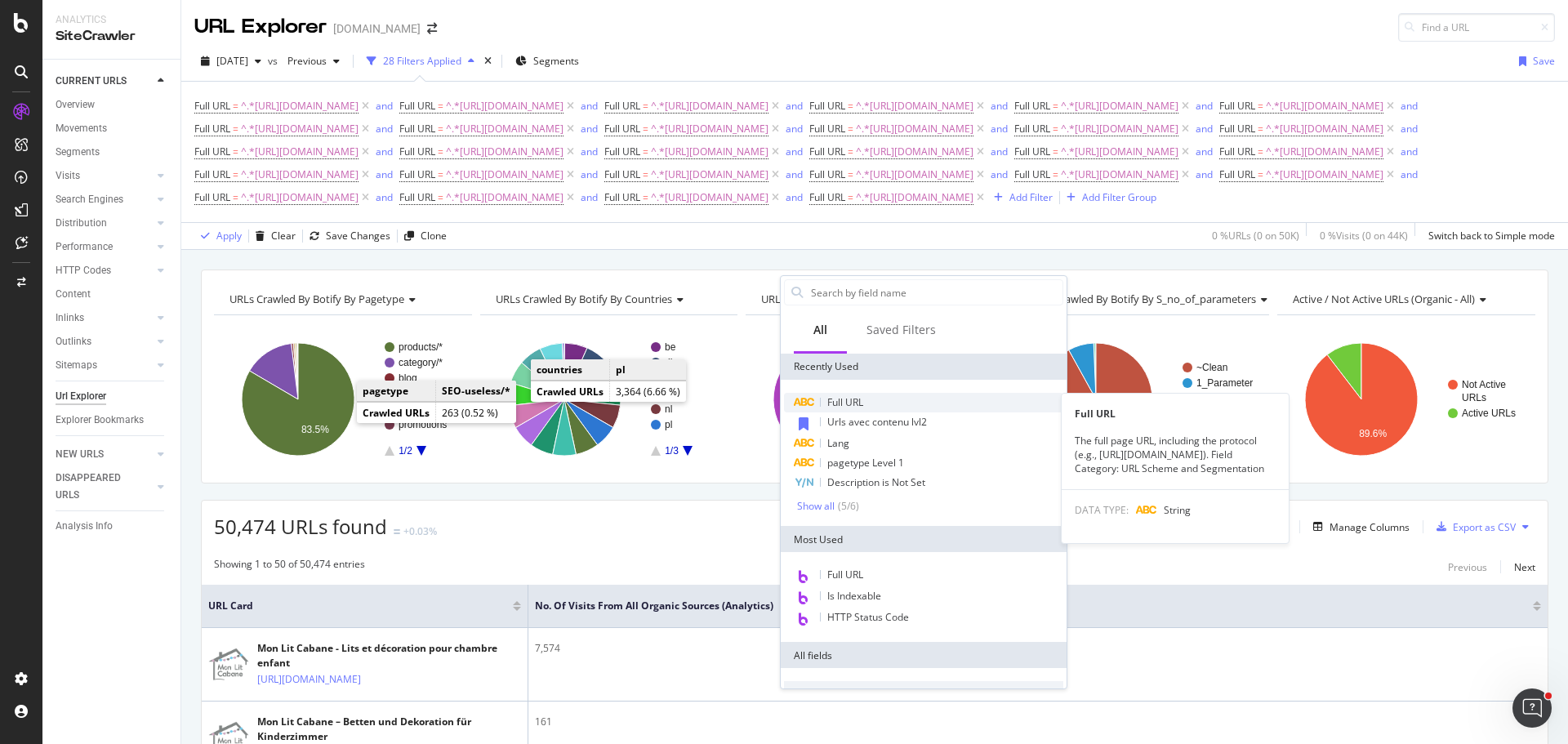
click at [856, 404] on span "Full URL" at bounding box center [845, 401] width 36 height 14
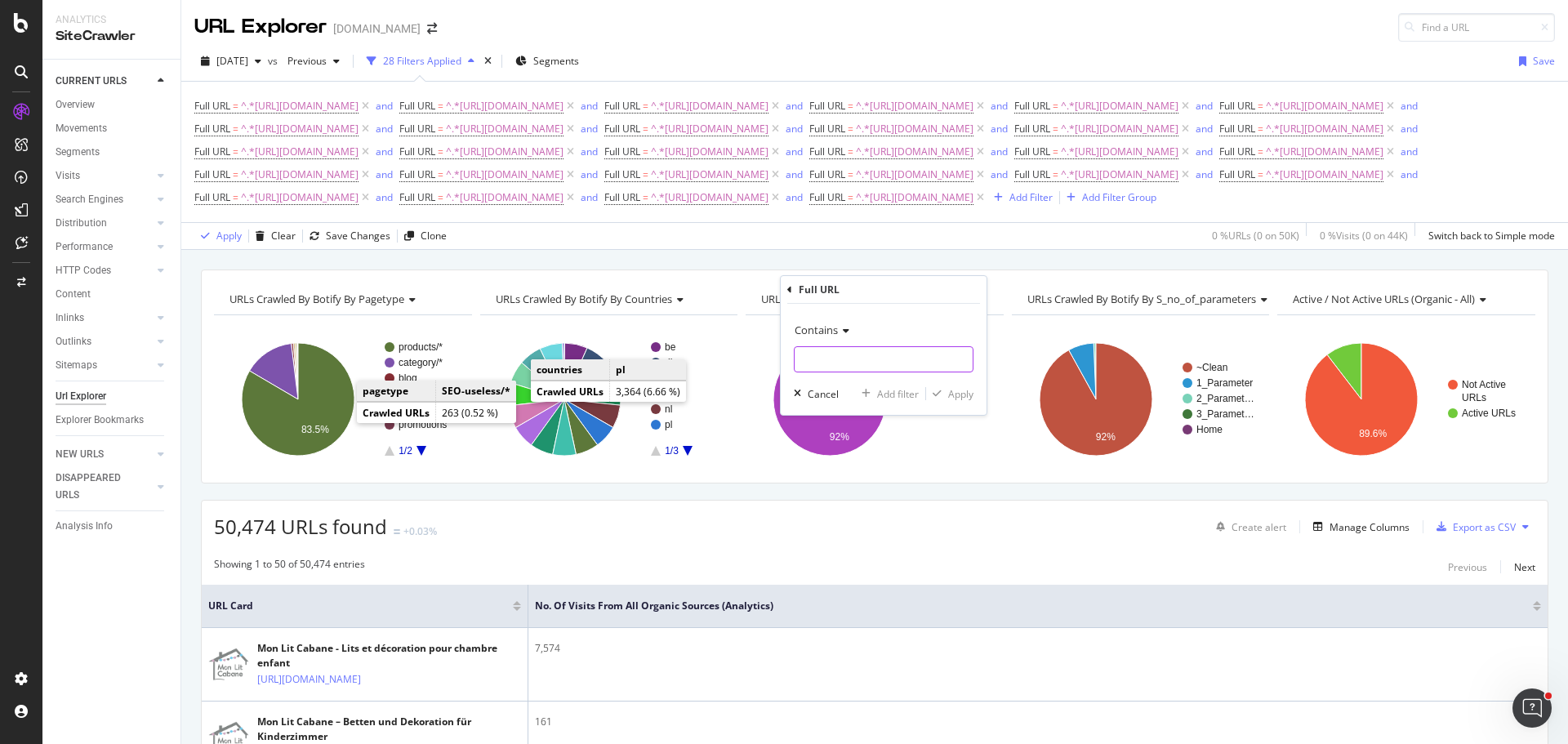
click at [851, 354] on input "text" at bounding box center [883, 359] width 178 height 26
paste input "[URL][DOMAIN_NAME]"
type input "[URL][DOMAIN_NAME]"
click at [895, 390] on div "Add filter" at bounding box center [897, 394] width 42 height 14
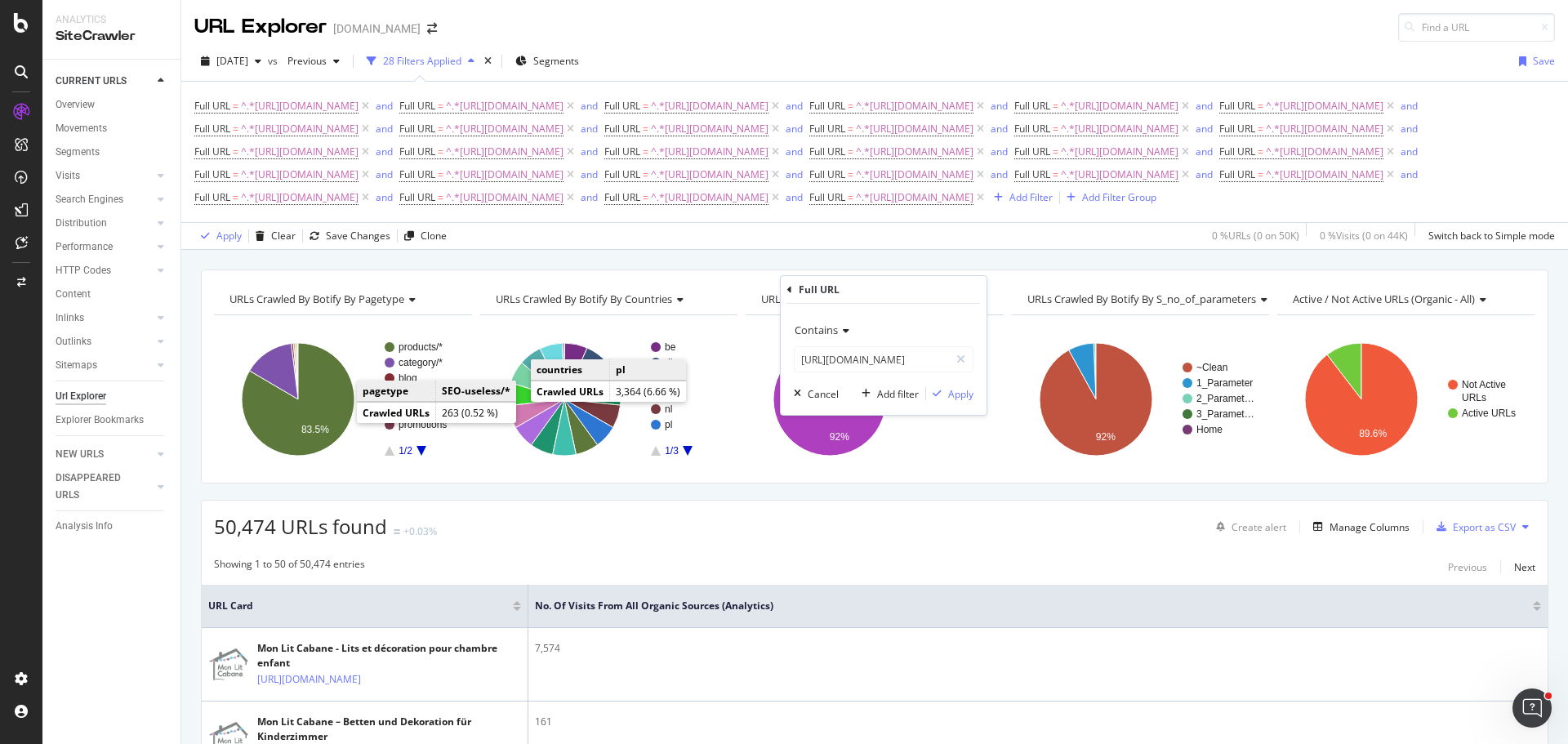
scroll to position [0, 0]
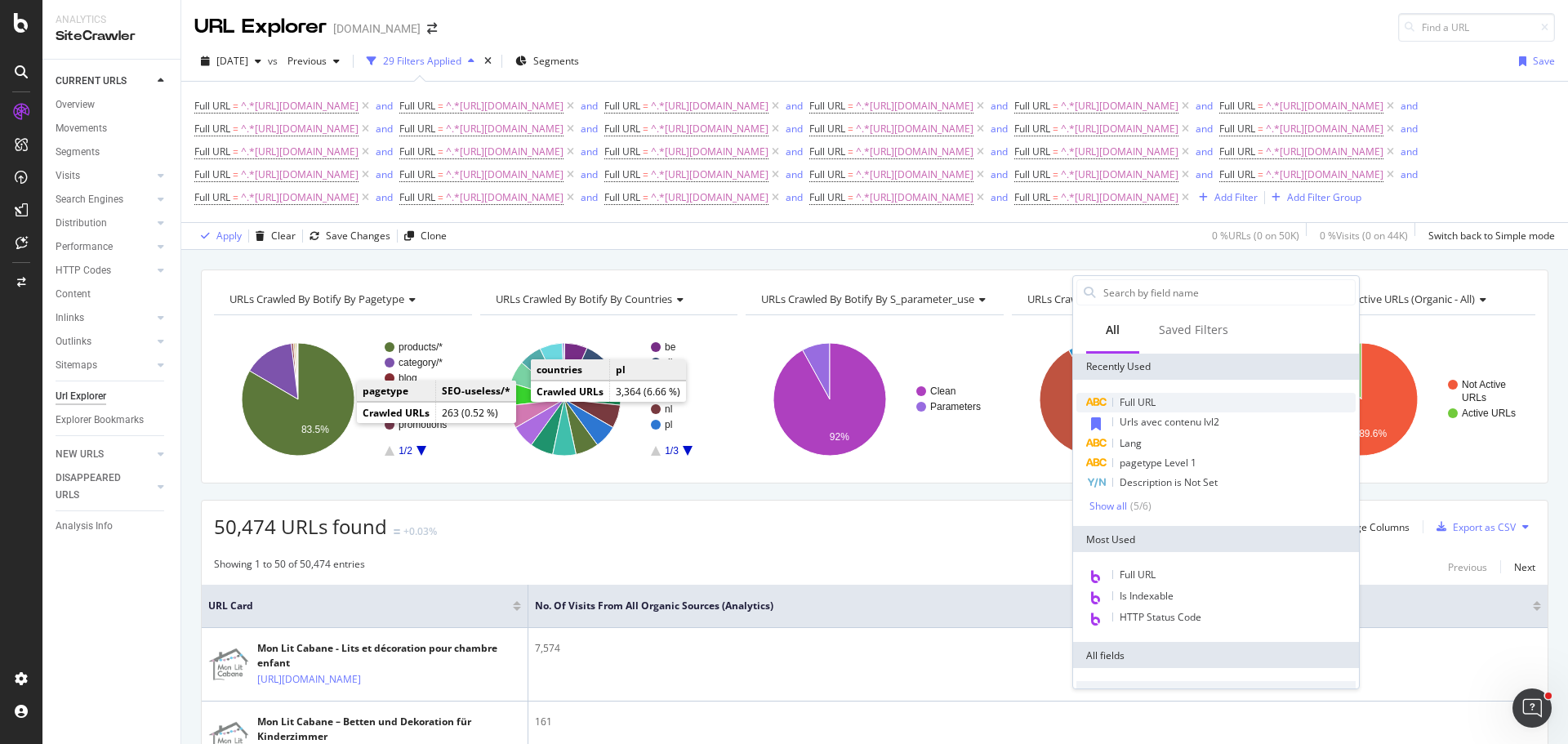
click at [1162, 401] on div "Full URL" at bounding box center [1215, 402] width 279 height 20
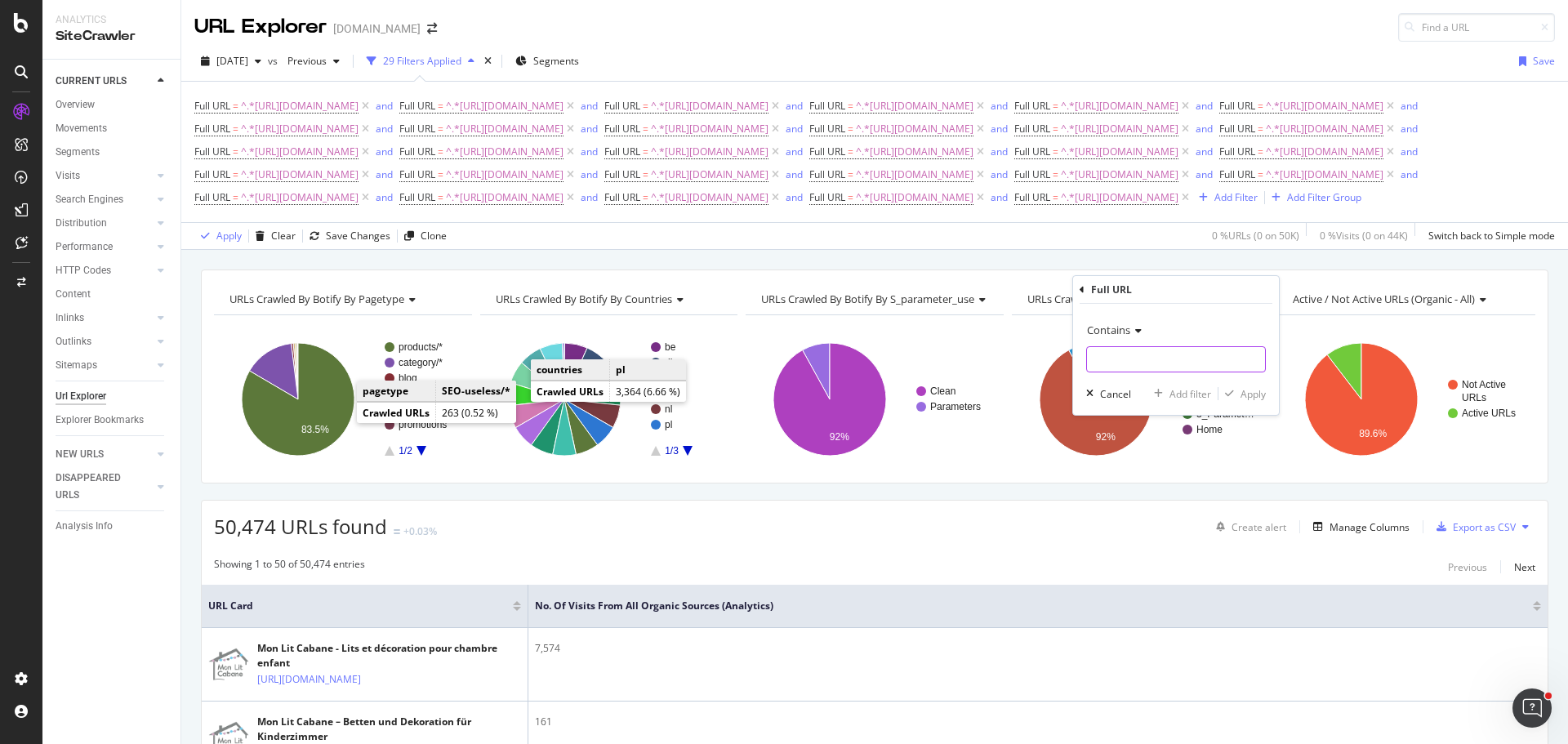
click at [1124, 371] on input "text" at bounding box center [1176, 359] width 178 height 26
paste input "[URL][DOMAIN_NAME]"
type input "[URL][DOMAIN_NAME]"
click at [1176, 387] on div "Add filter" at bounding box center [1190, 394] width 42 height 14
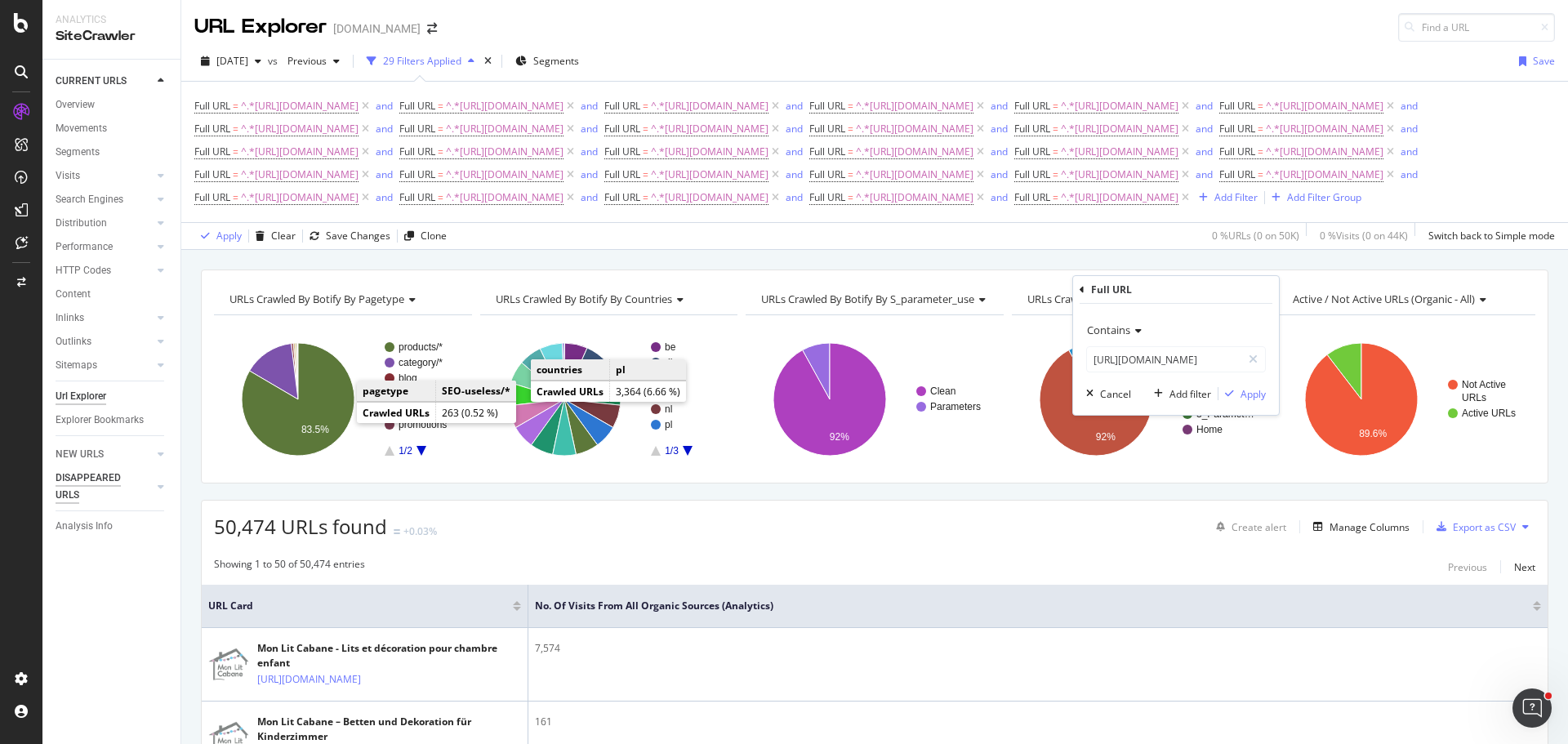
scroll to position [0, 0]
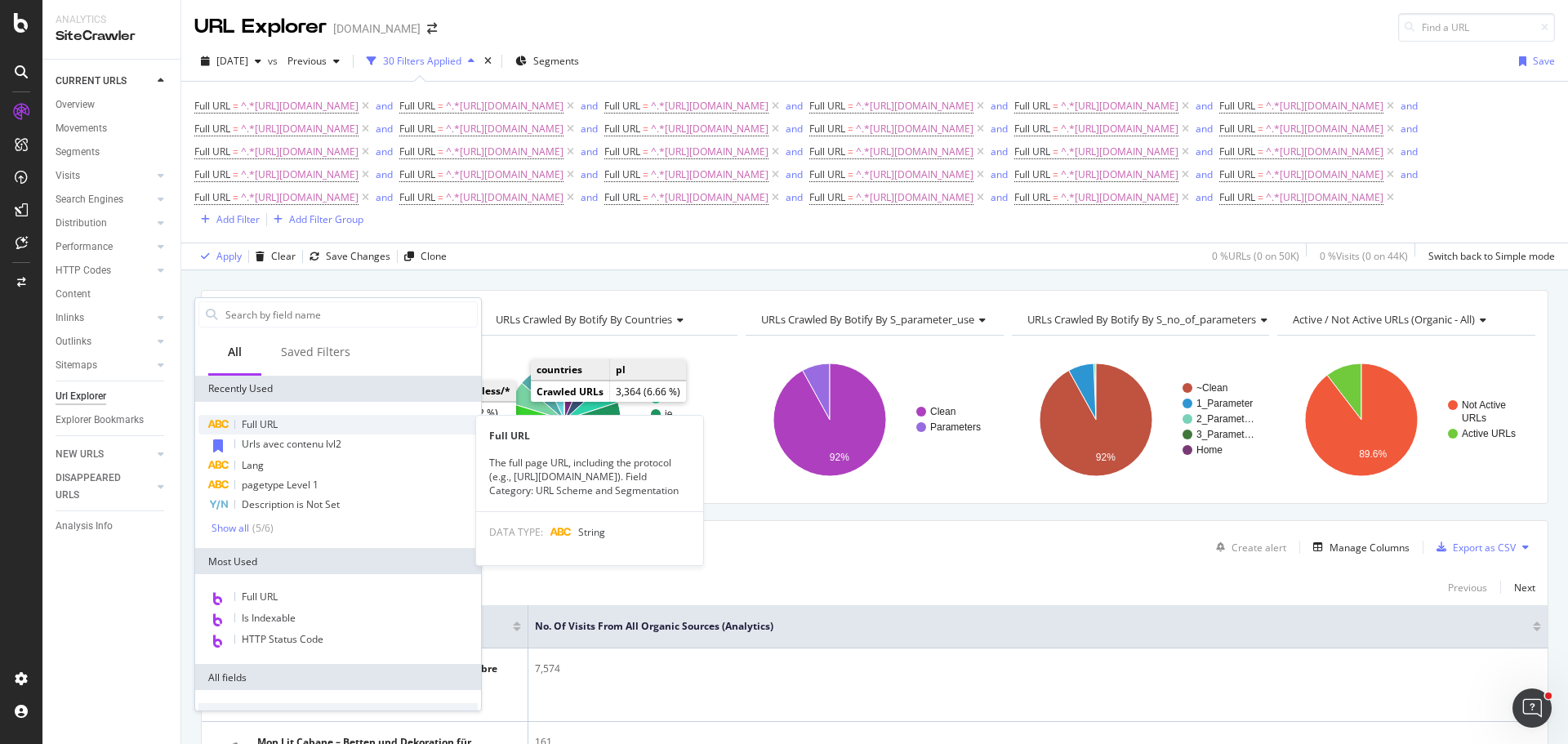
click at [247, 420] on span "Full URL" at bounding box center [259, 424] width 36 height 14
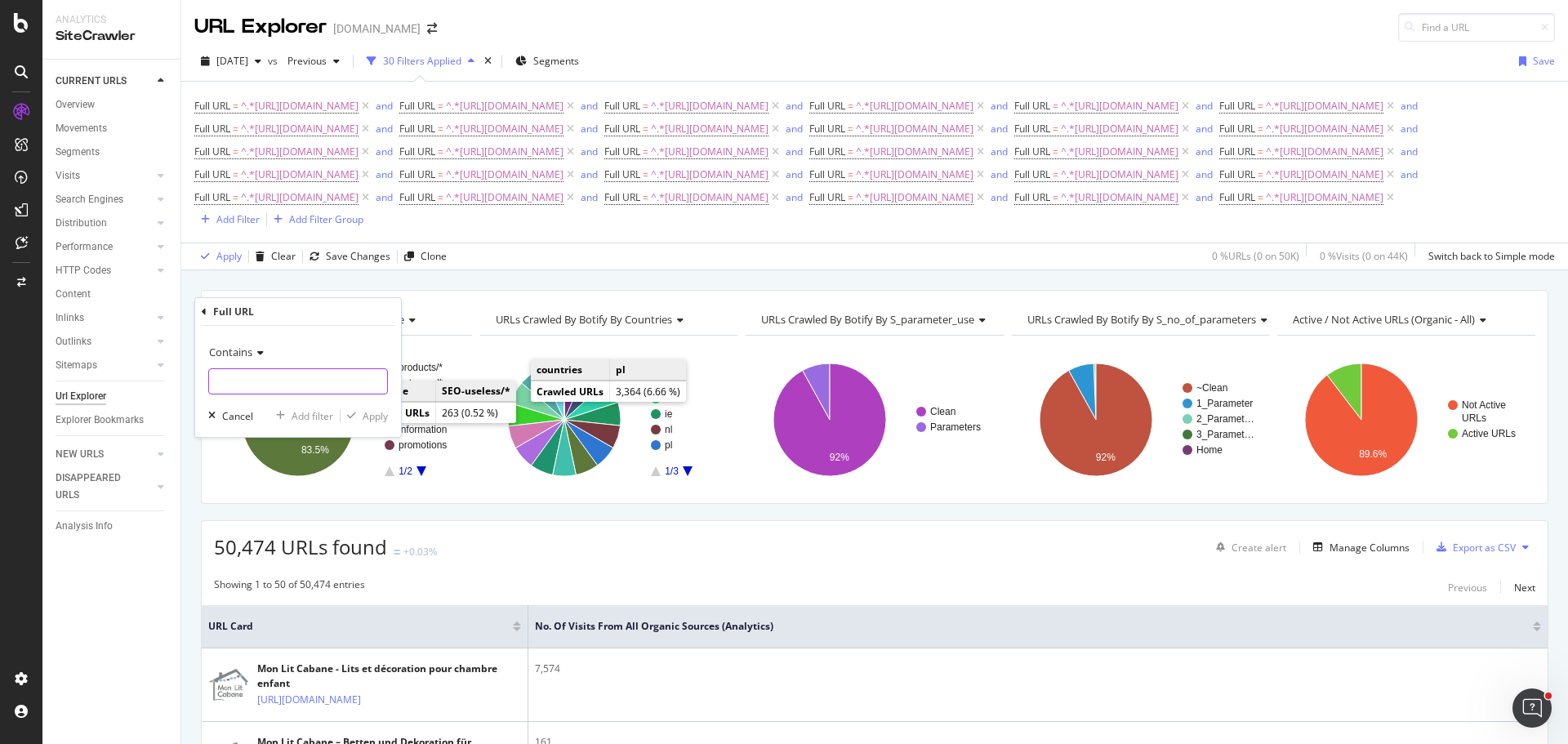
click at [282, 387] on input "text" at bounding box center [298, 382] width 178 height 26
paste input "[URL][DOMAIN_NAME]"
type input "[URL][DOMAIN_NAME]"
click at [315, 413] on div "Add filter" at bounding box center [312, 416] width 42 height 14
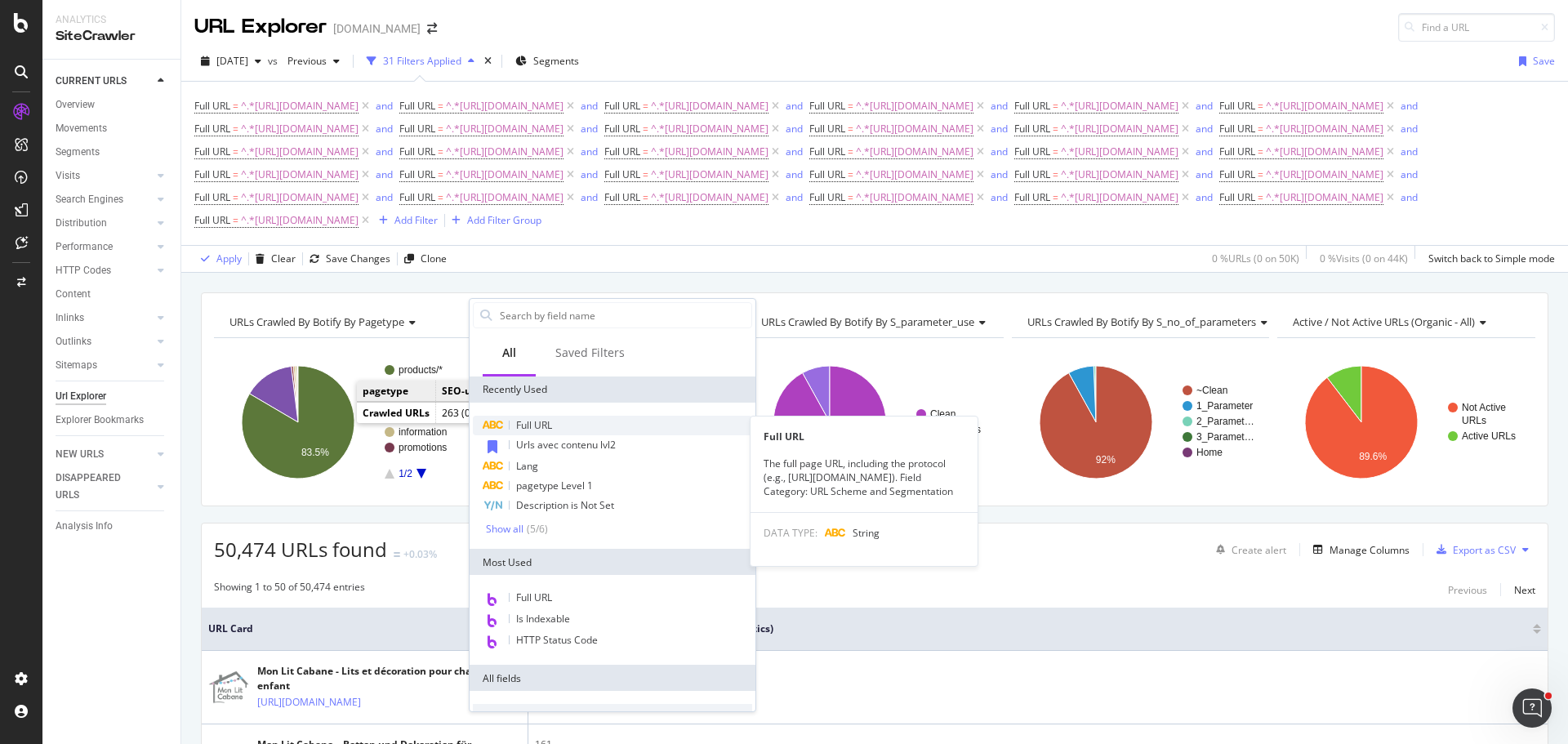
click at [534, 421] on span "Full URL" at bounding box center [534, 425] width 36 height 14
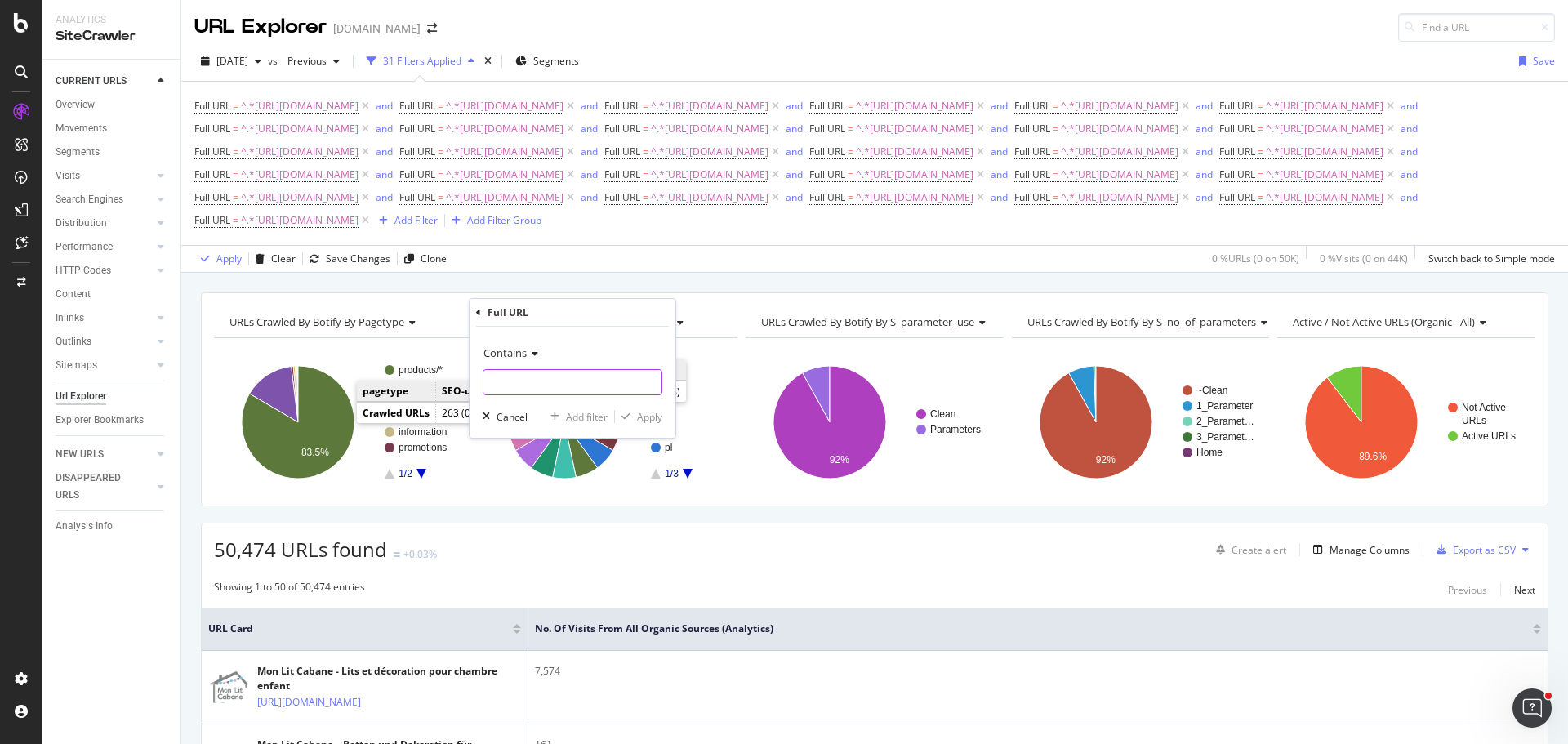
click at [551, 375] on input "text" at bounding box center [573, 382] width 178 height 26
paste input "[URL][DOMAIN_NAME]"
type input "[URL][DOMAIN_NAME]"
click at [573, 413] on div "Add filter" at bounding box center [587, 416] width 42 height 14
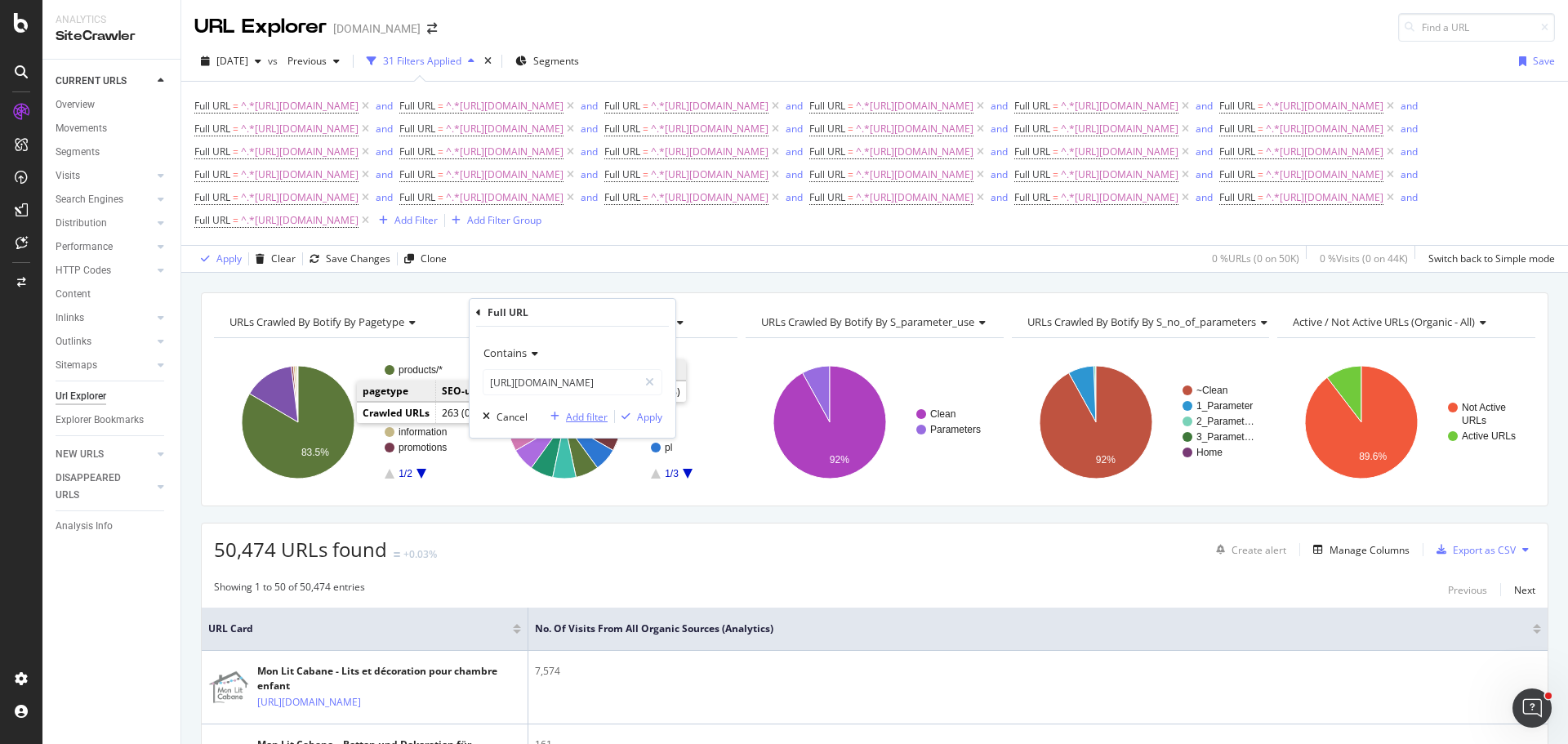
scroll to position [0, 0]
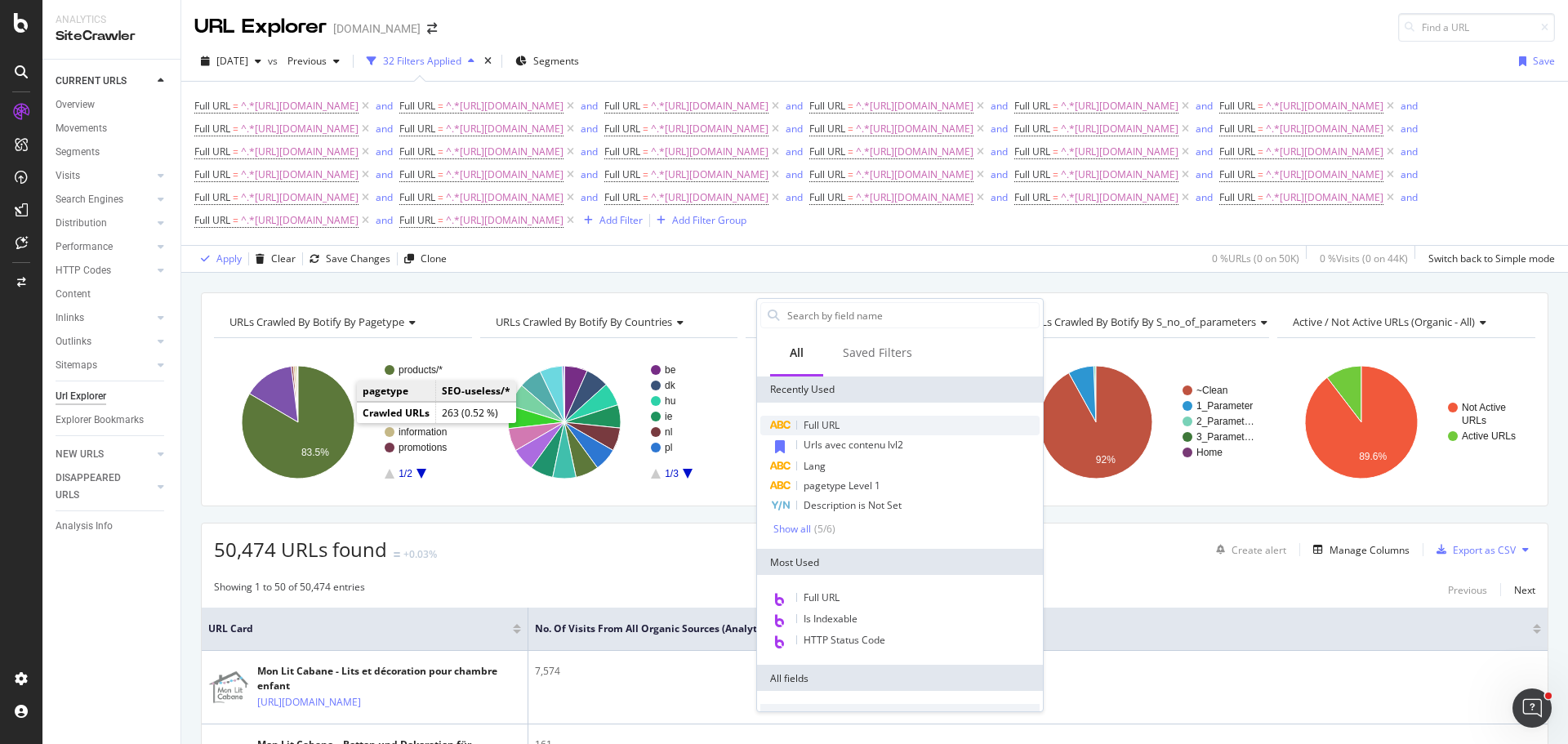
click at [838, 432] on div "Full URL" at bounding box center [900, 425] width 279 height 20
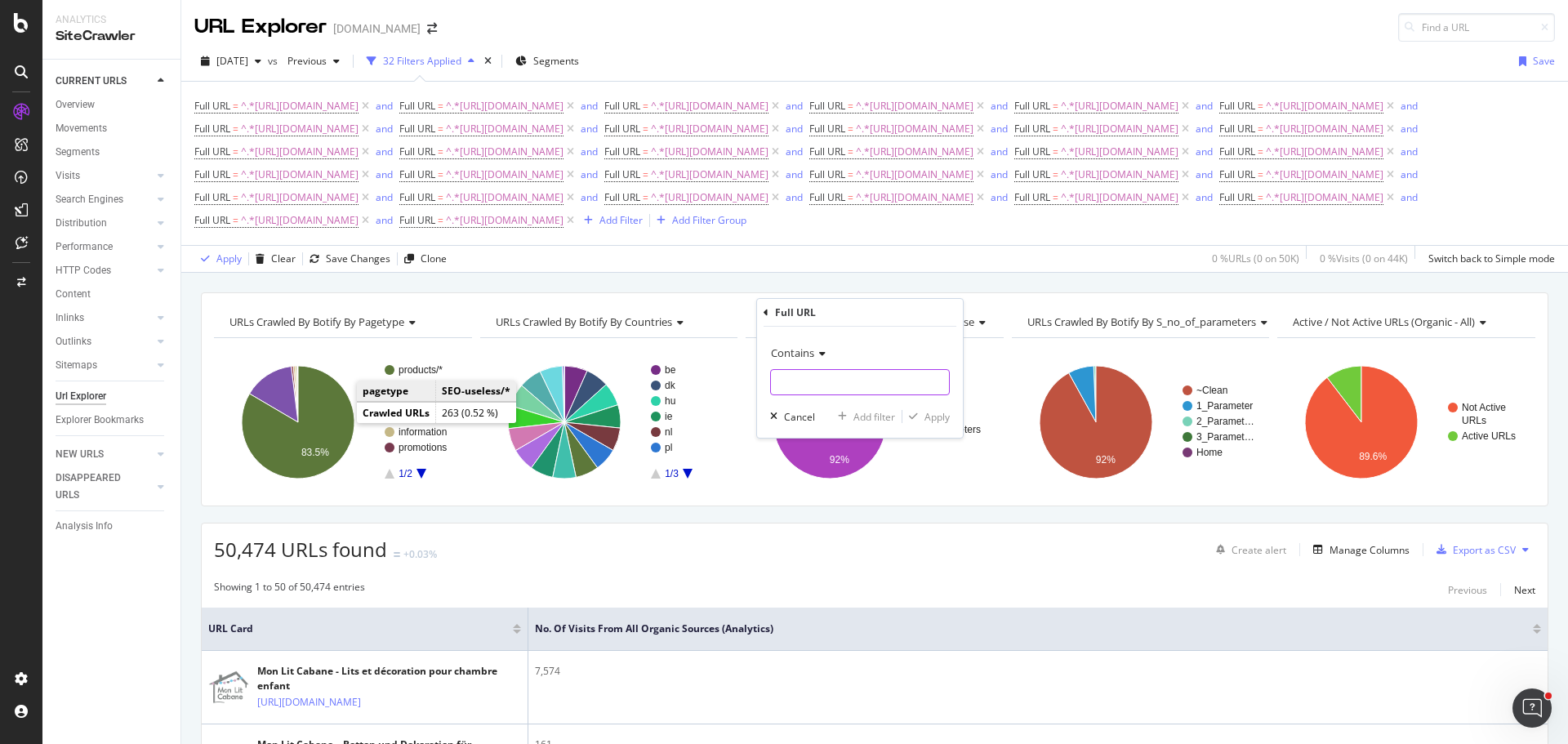
click at [860, 388] on input "text" at bounding box center [860, 382] width 178 height 26
paste input "[URL][DOMAIN_NAME]"
type input "[URL][DOMAIN_NAME]"
click at [873, 411] on div "Add filter" at bounding box center [874, 416] width 42 height 14
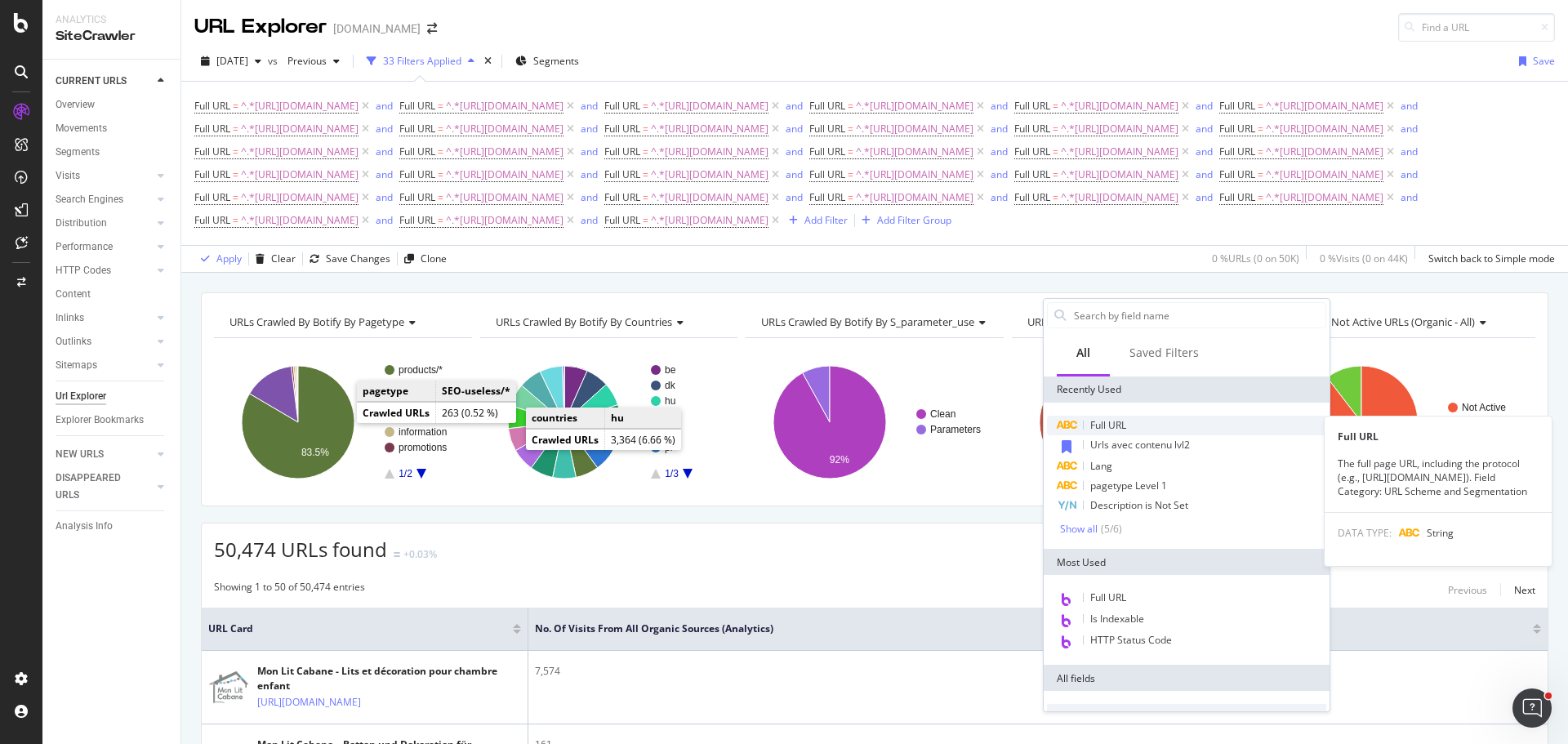
click at [1111, 420] on span "Full URL" at bounding box center [1108, 425] width 36 height 14
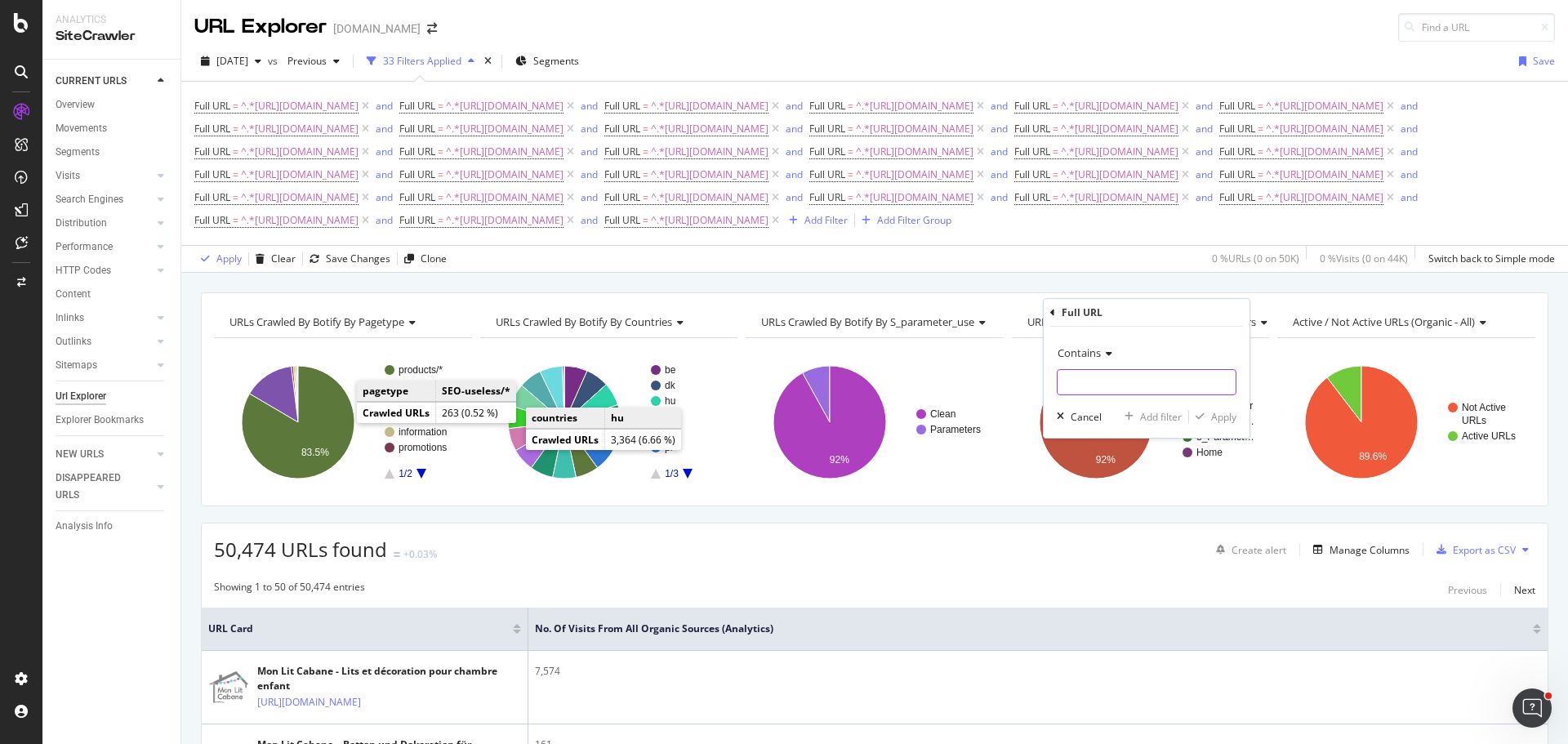
click at [1130, 386] on input "text" at bounding box center [1146, 382] width 178 height 26
paste input "[URL][DOMAIN_NAME]"
type input "[URL][DOMAIN_NAME]"
click at [1152, 414] on div "Add filter" at bounding box center [1160, 416] width 42 height 14
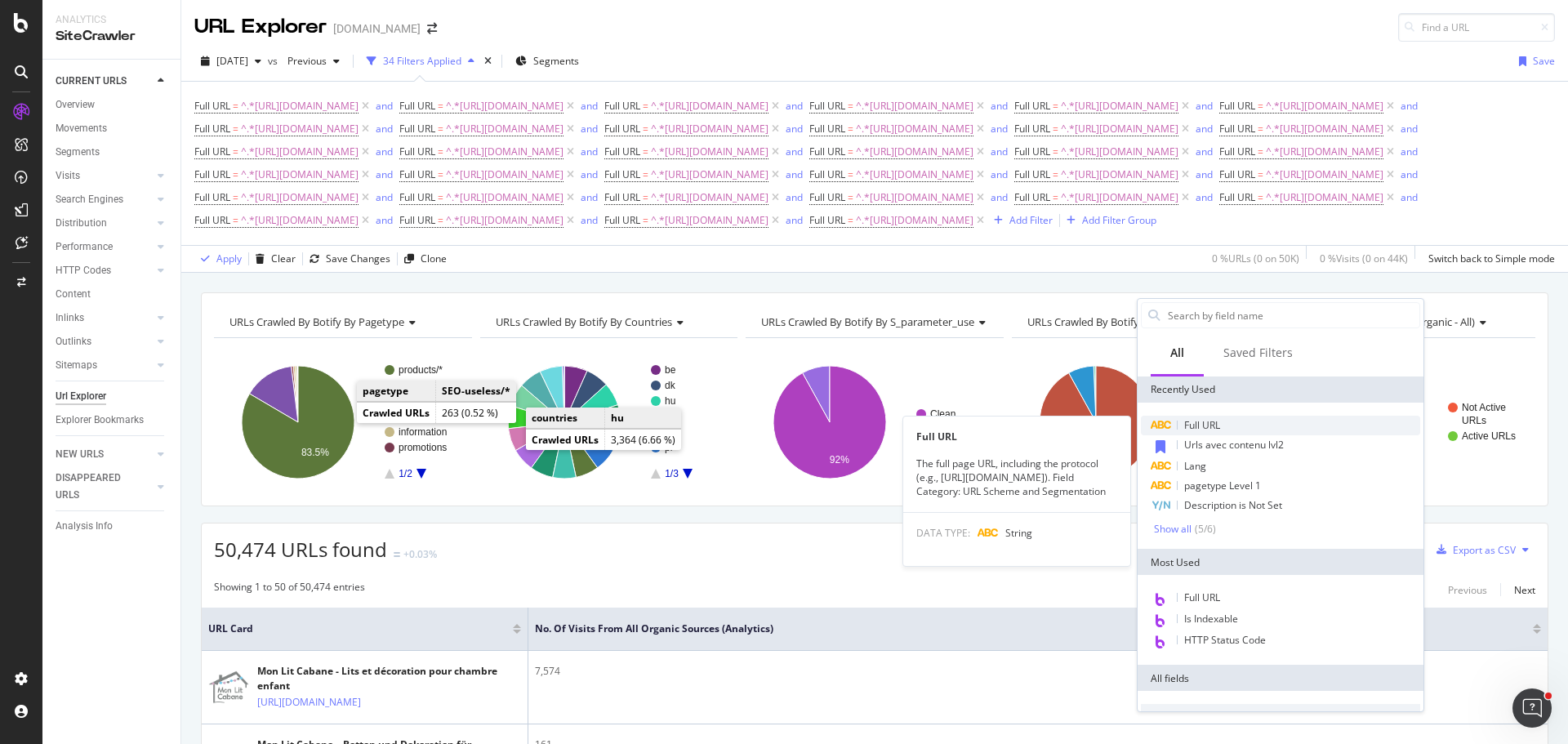
click at [1210, 425] on span "Full URL" at bounding box center [1201, 425] width 36 height 14
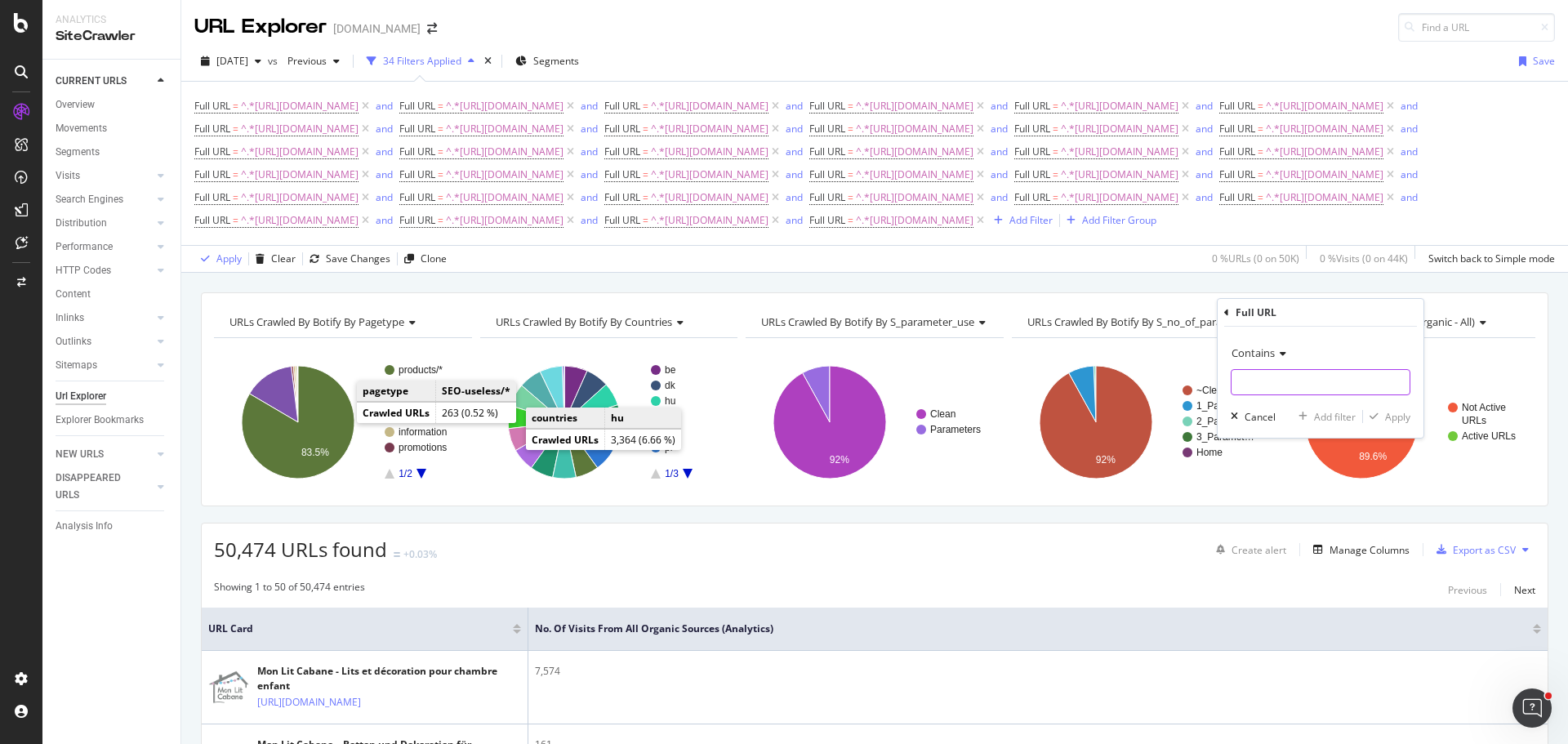
click at [1314, 374] on input "text" at bounding box center [1320, 382] width 178 height 26
paste input "[URL][DOMAIN_NAME]"
type input "[URL][DOMAIN_NAME]"
click at [1339, 412] on div "Add filter" at bounding box center [1334, 416] width 42 height 14
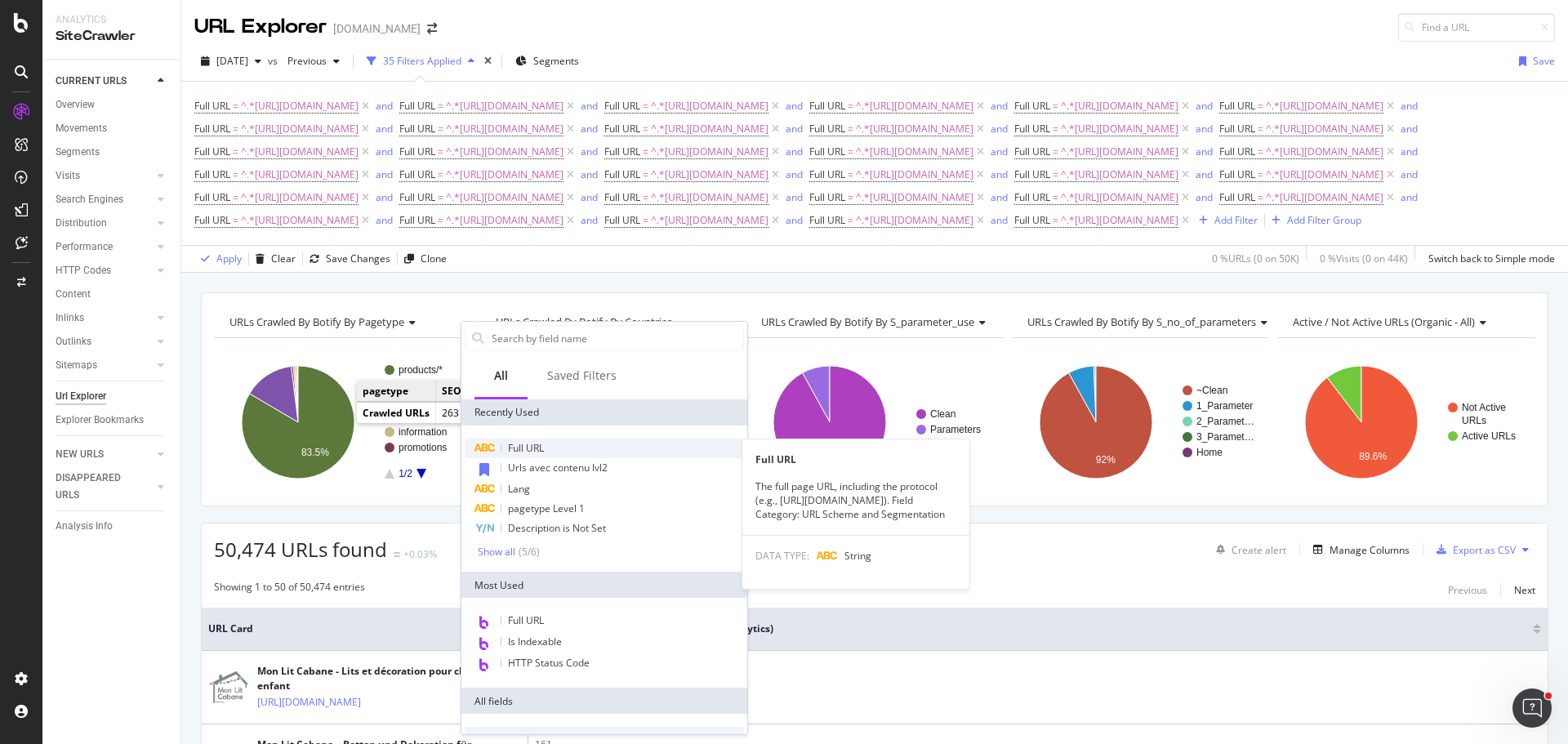
click at [534, 445] on span "Full URL" at bounding box center [526, 447] width 36 height 14
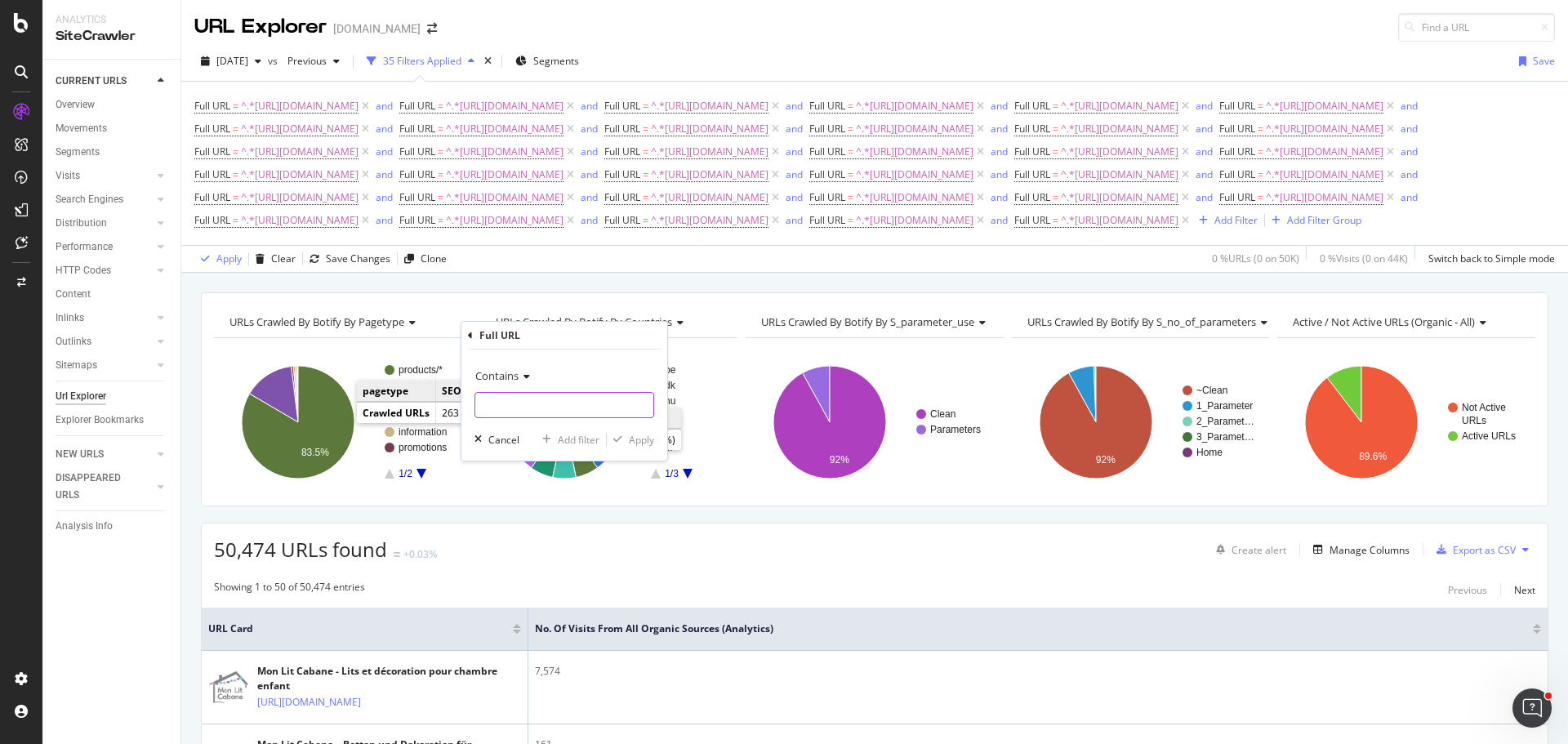
click at [600, 407] on input "text" at bounding box center [564, 405] width 178 height 26
paste input "[URL][DOMAIN_NAME]"
type input "[URL][DOMAIN_NAME]"
click at [581, 433] on div "Add filter" at bounding box center [578, 440] width 42 height 14
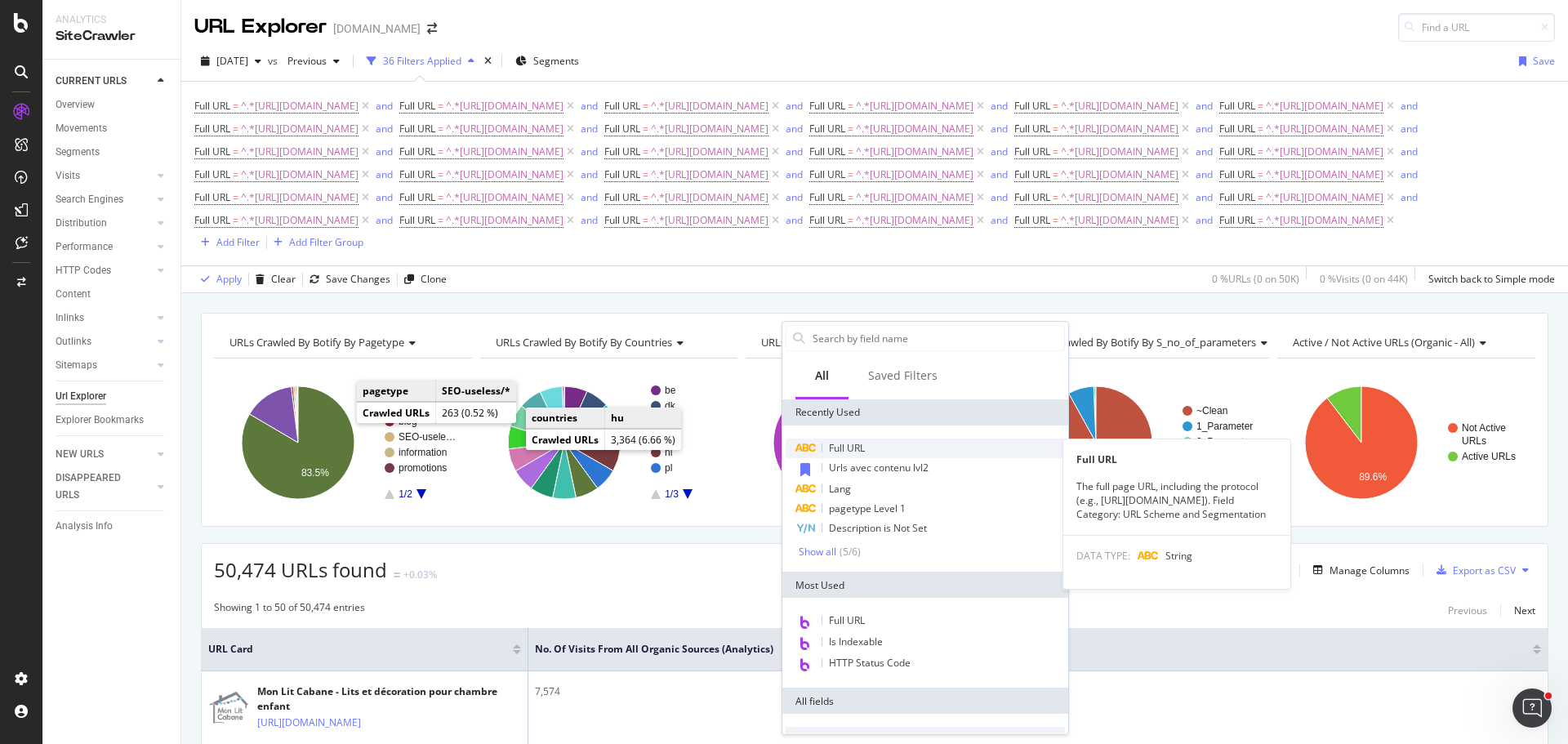
click at [864, 449] on span "Full URL" at bounding box center [847, 447] width 36 height 14
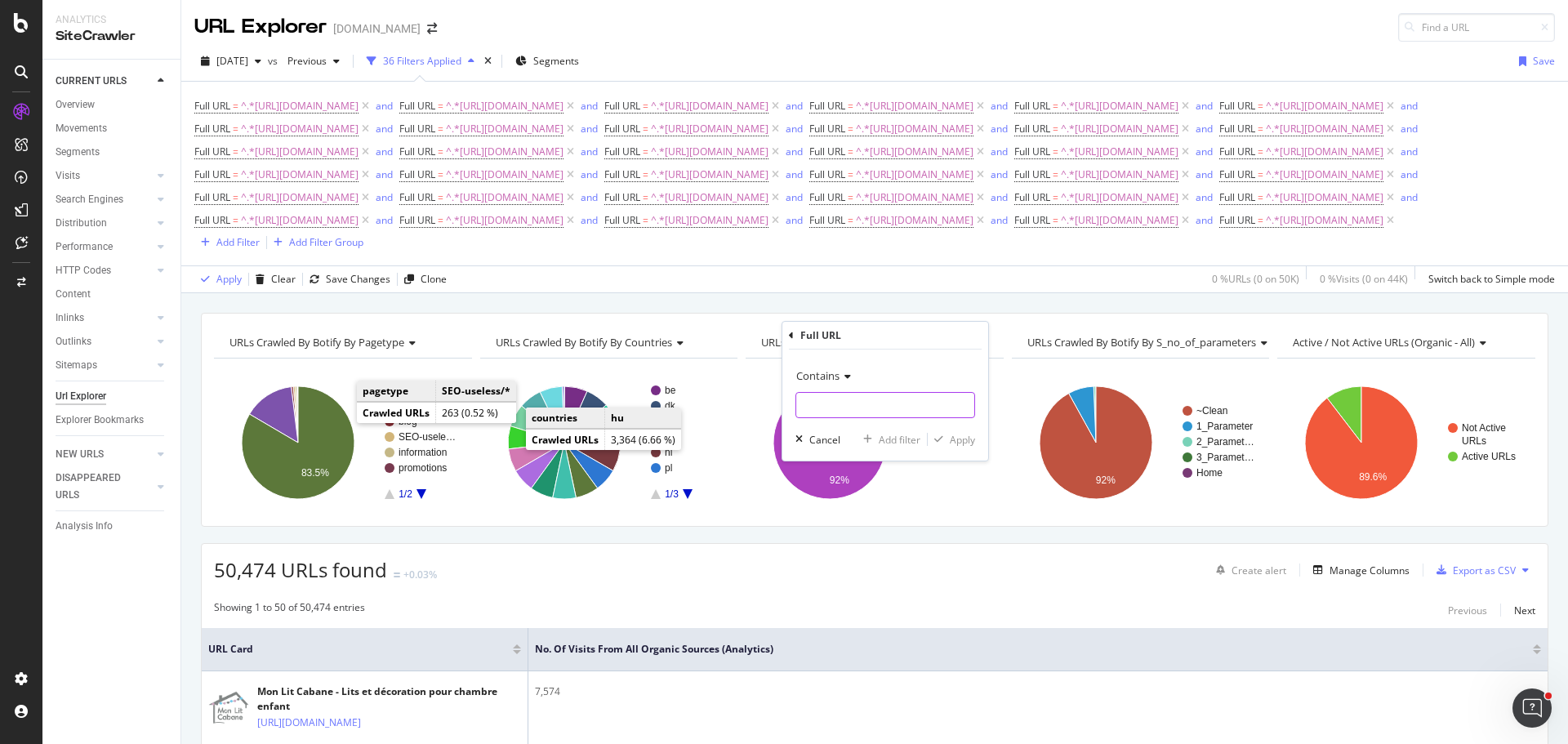
click at [833, 406] on input "text" at bounding box center [885, 405] width 178 height 26
paste input "[URL][DOMAIN_NAME]"
type input "[URL][DOMAIN_NAME]"
click at [907, 441] on div "Add filter" at bounding box center [899, 440] width 42 height 14
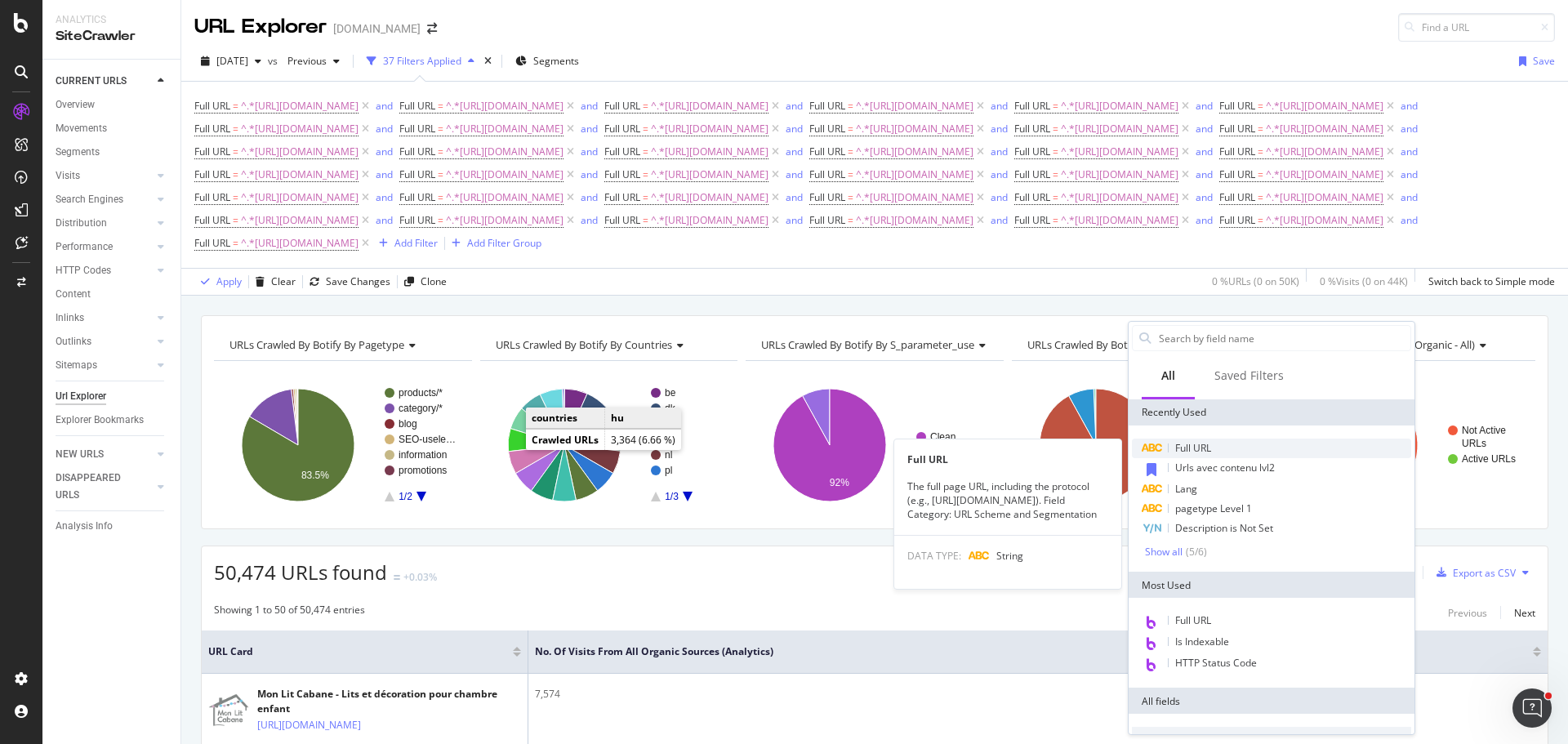
click at [1230, 446] on div "Full URL" at bounding box center [1271, 448] width 279 height 20
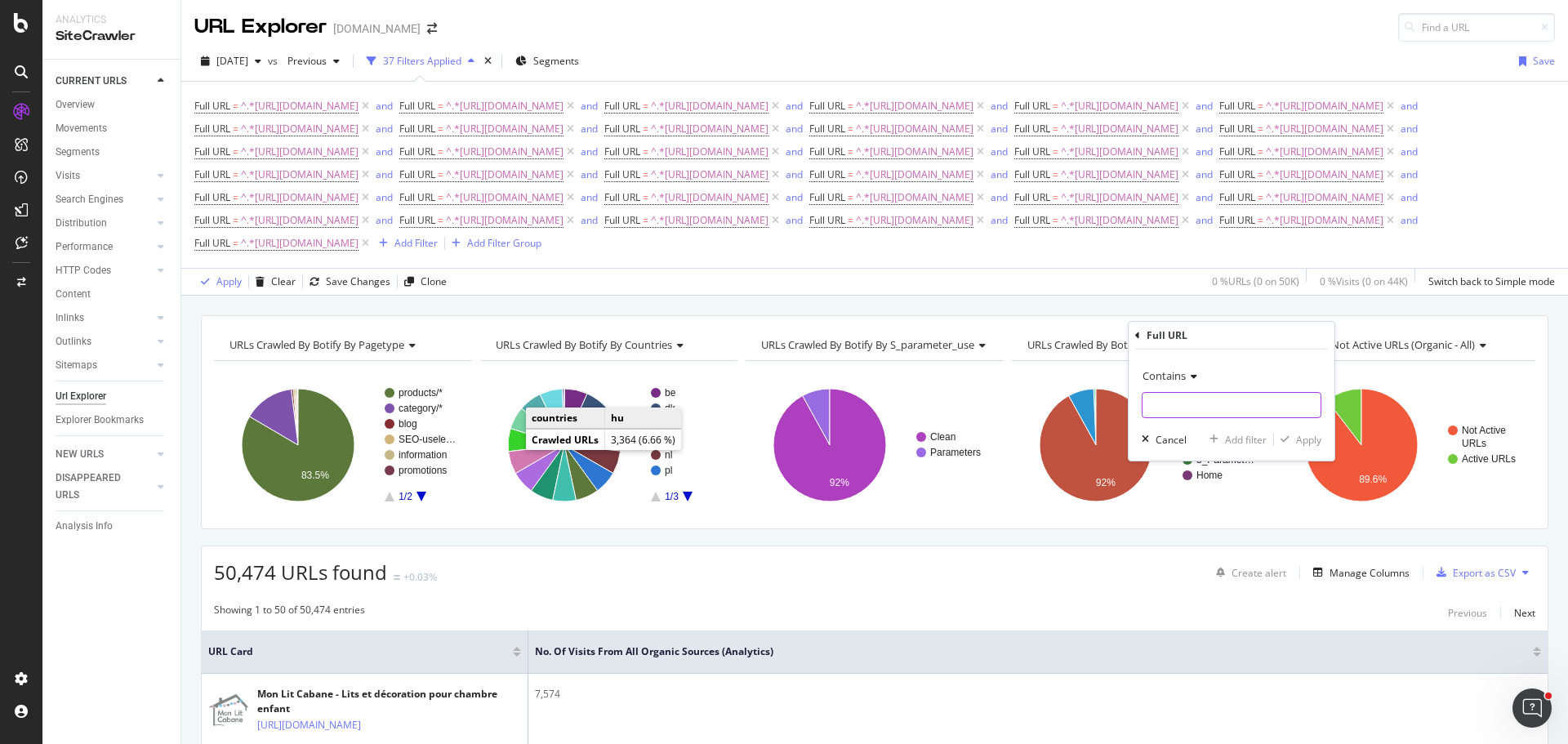
click at [1176, 408] on input "text" at bounding box center [1231, 405] width 178 height 26
paste input "[URL][DOMAIN_NAME]"
type input "[URL][DOMAIN_NAME]"
click at [1253, 435] on div "Add filter" at bounding box center [1245, 440] width 42 height 14
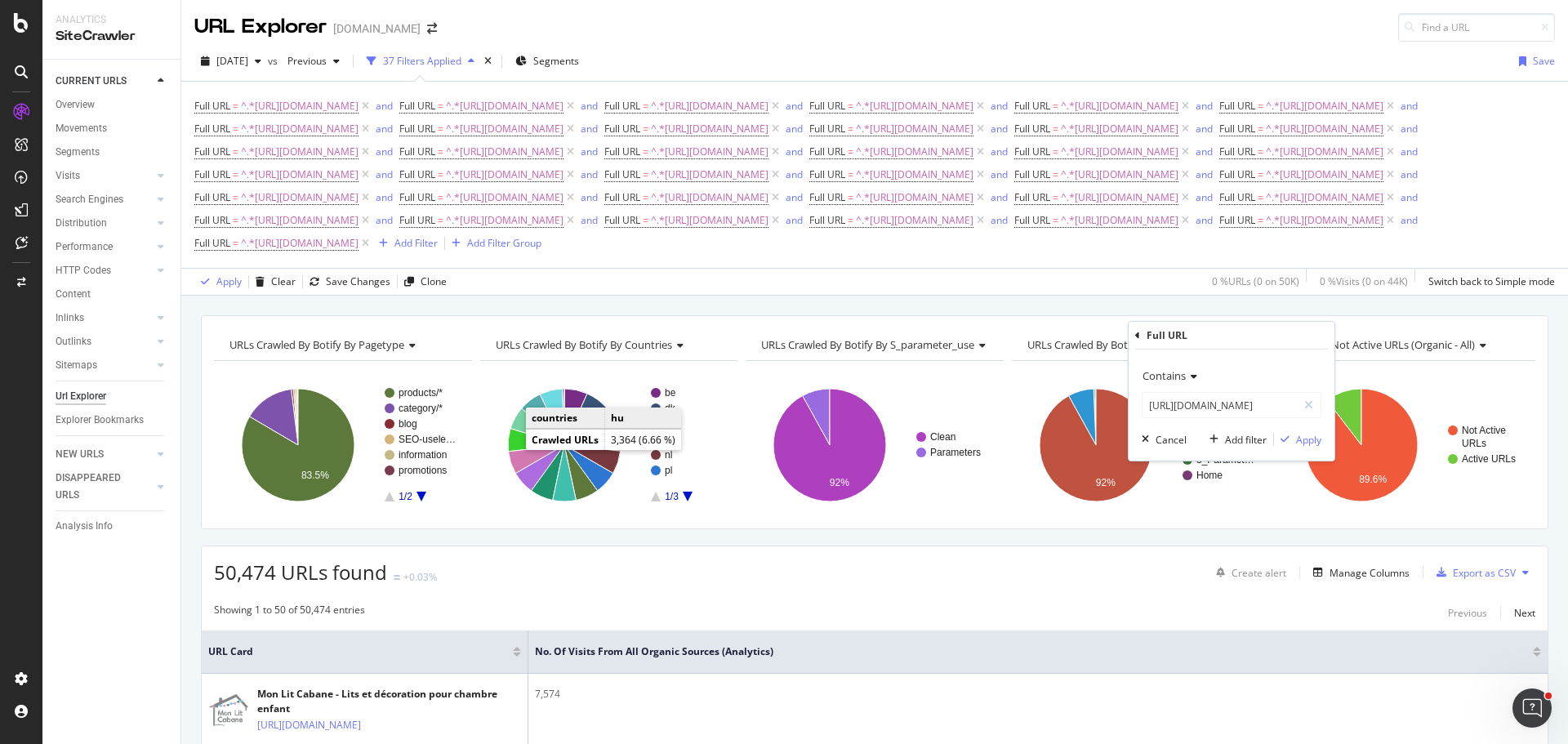
scroll to position [0, 0]
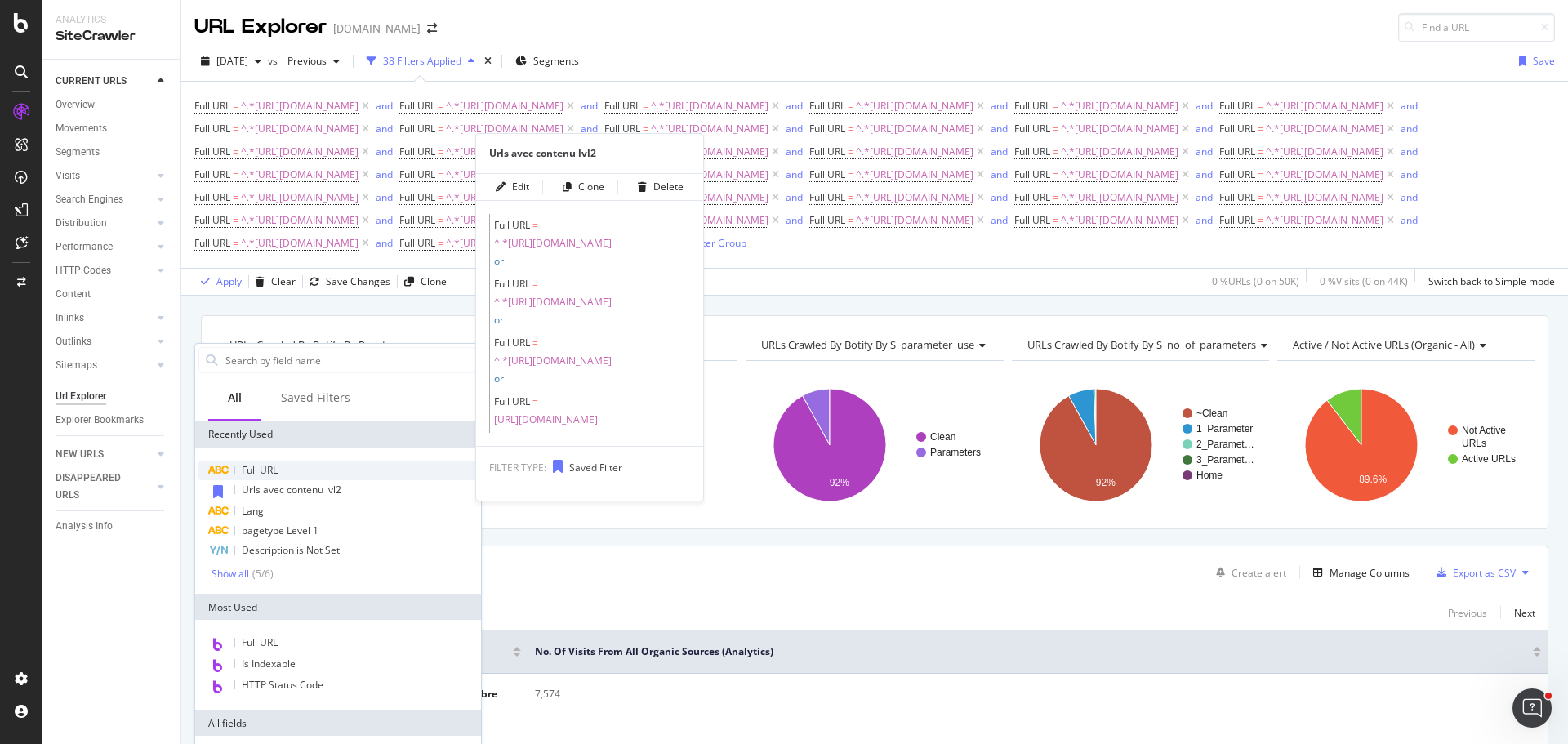
click at [260, 471] on span "Full URL" at bounding box center [259, 470] width 36 height 14
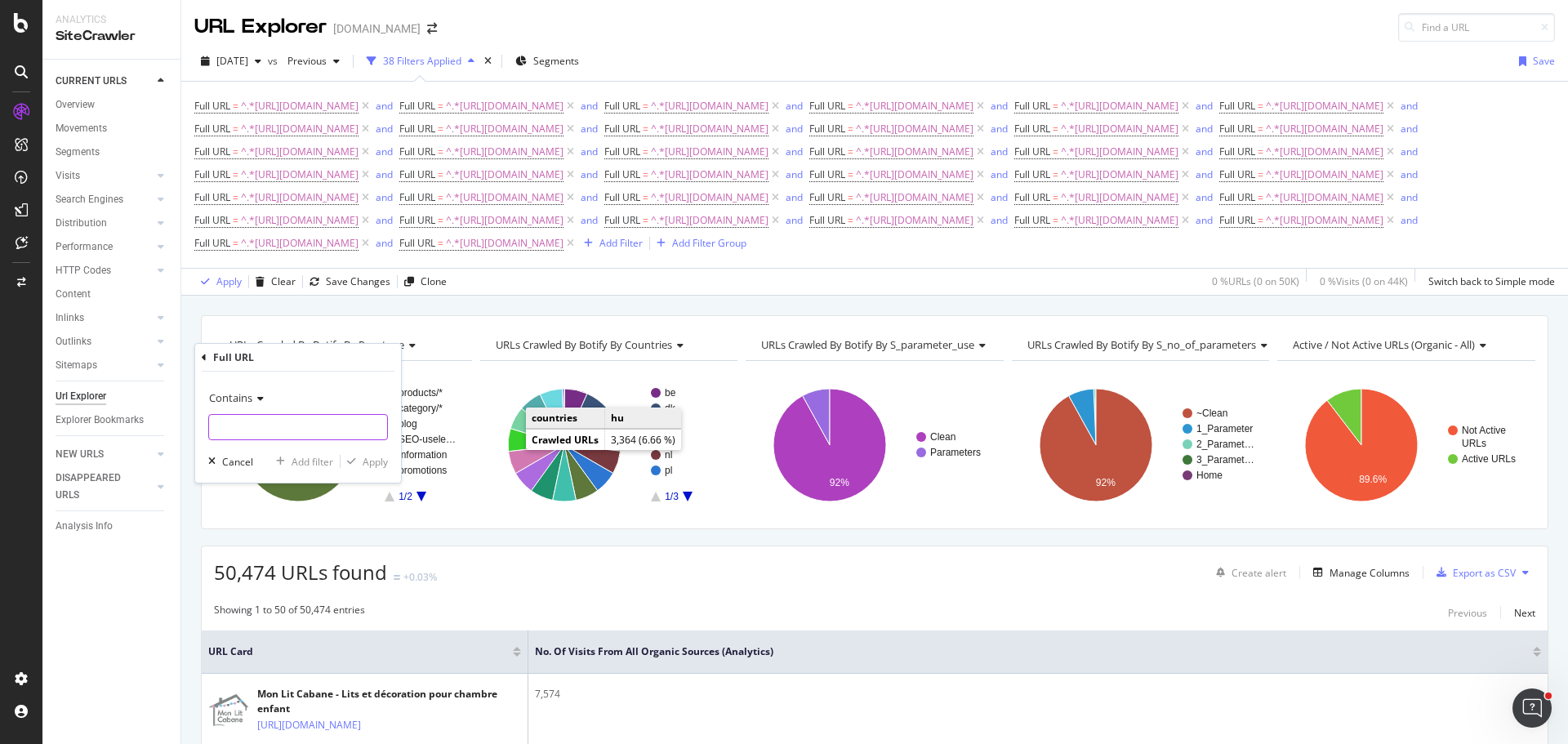
click at [300, 417] on input "text" at bounding box center [298, 427] width 178 height 26
paste input "[URL][DOMAIN_NAME]"
type input "[URL][DOMAIN_NAME]"
click at [316, 461] on div "Add filter" at bounding box center [312, 461] width 42 height 14
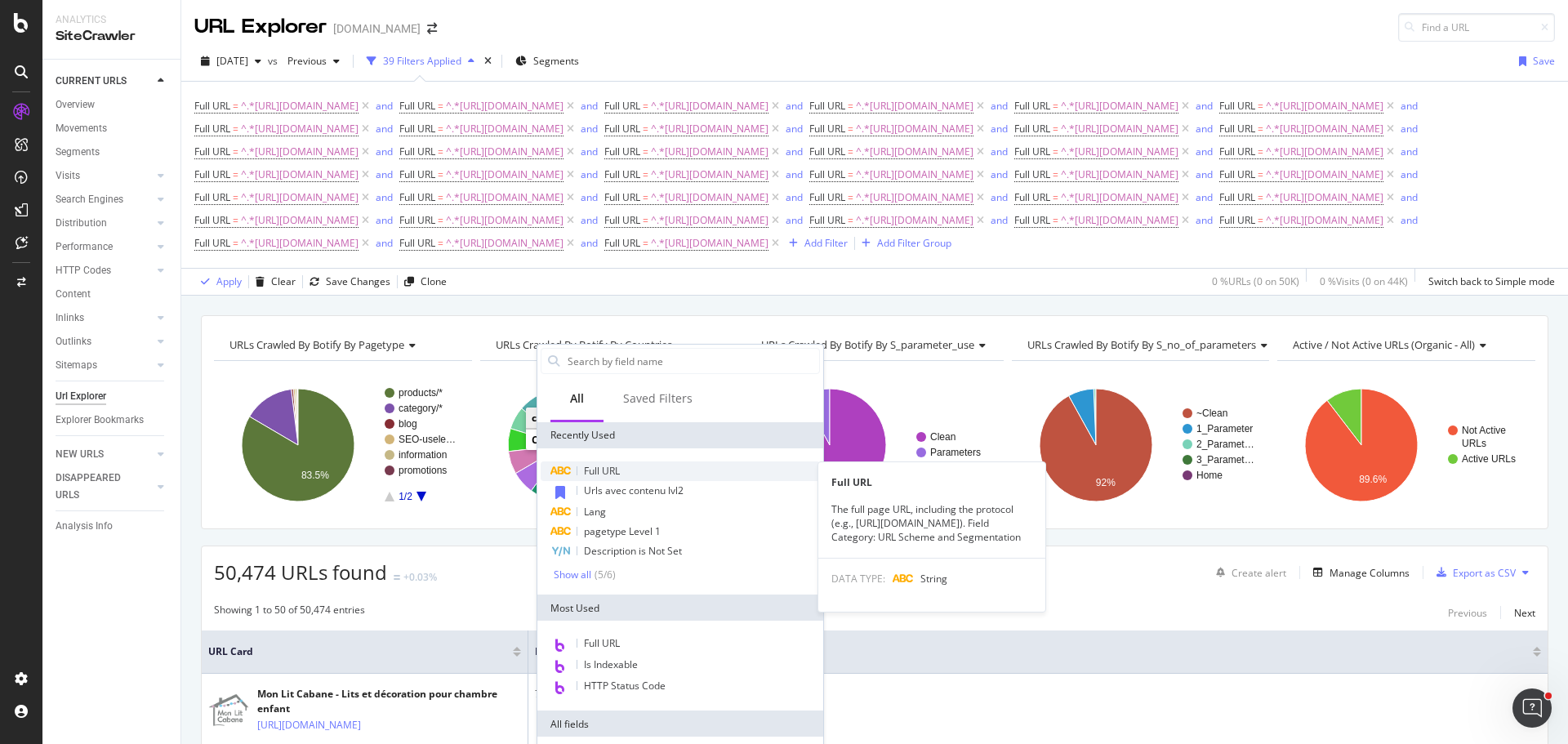
click at [608, 464] on span "Full URL" at bounding box center [602, 471] width 36 height 14
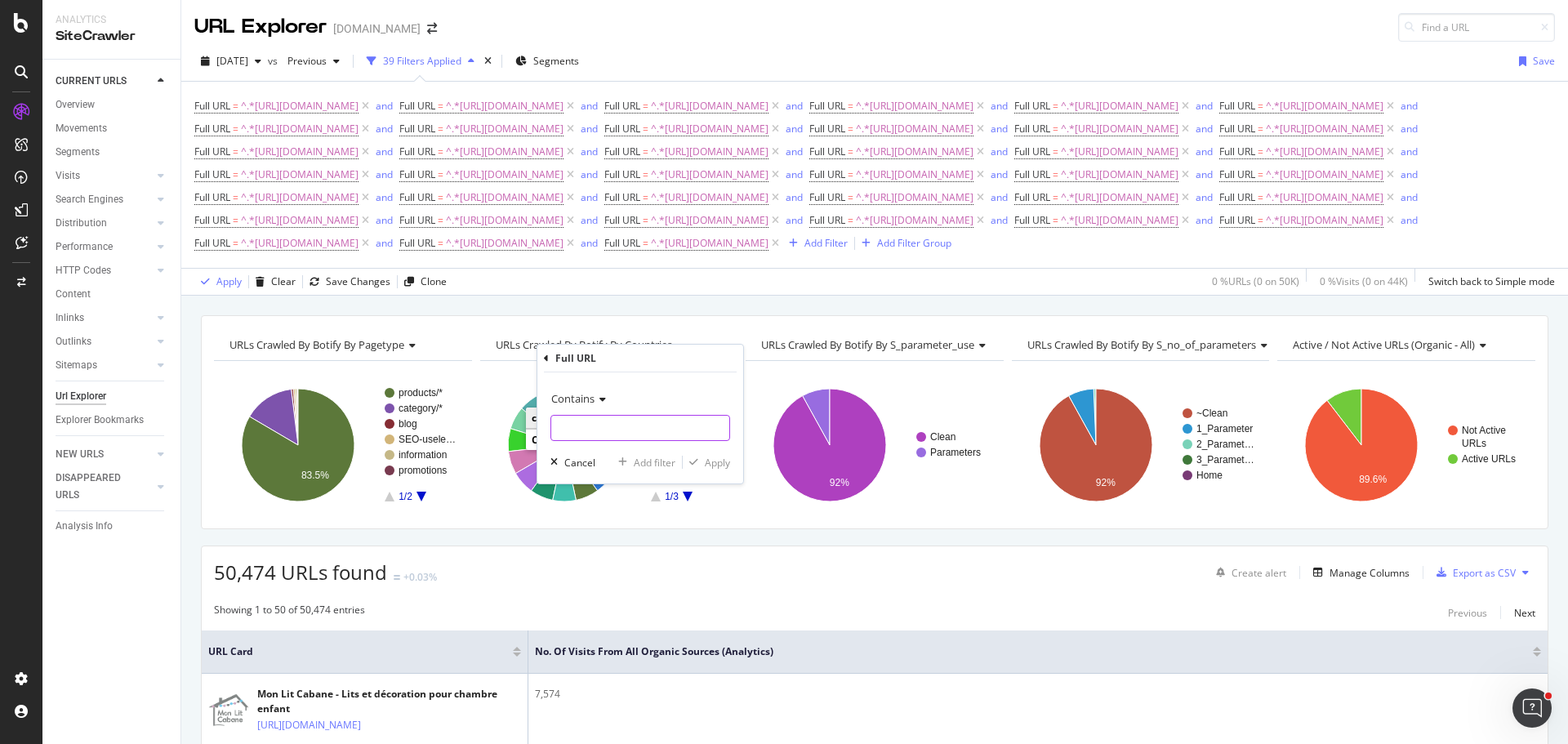
click at [603, 426] on input "text" at bounding box center [640, 428] width 178 height 26
paste input "[URL][DOMAIN_NAME] [URL][DOMAIN_NAME]"
type input "[URL][DOMAIN_NAME] [URL][DOMAIN_NAME]"
click at [640, 453] on div "Contains [URL][DOMAIN_NAME] [URL][DOMAIN_NAME] Cancel Add filter Apply" at bounding box center [640, 428] width 206 height 111
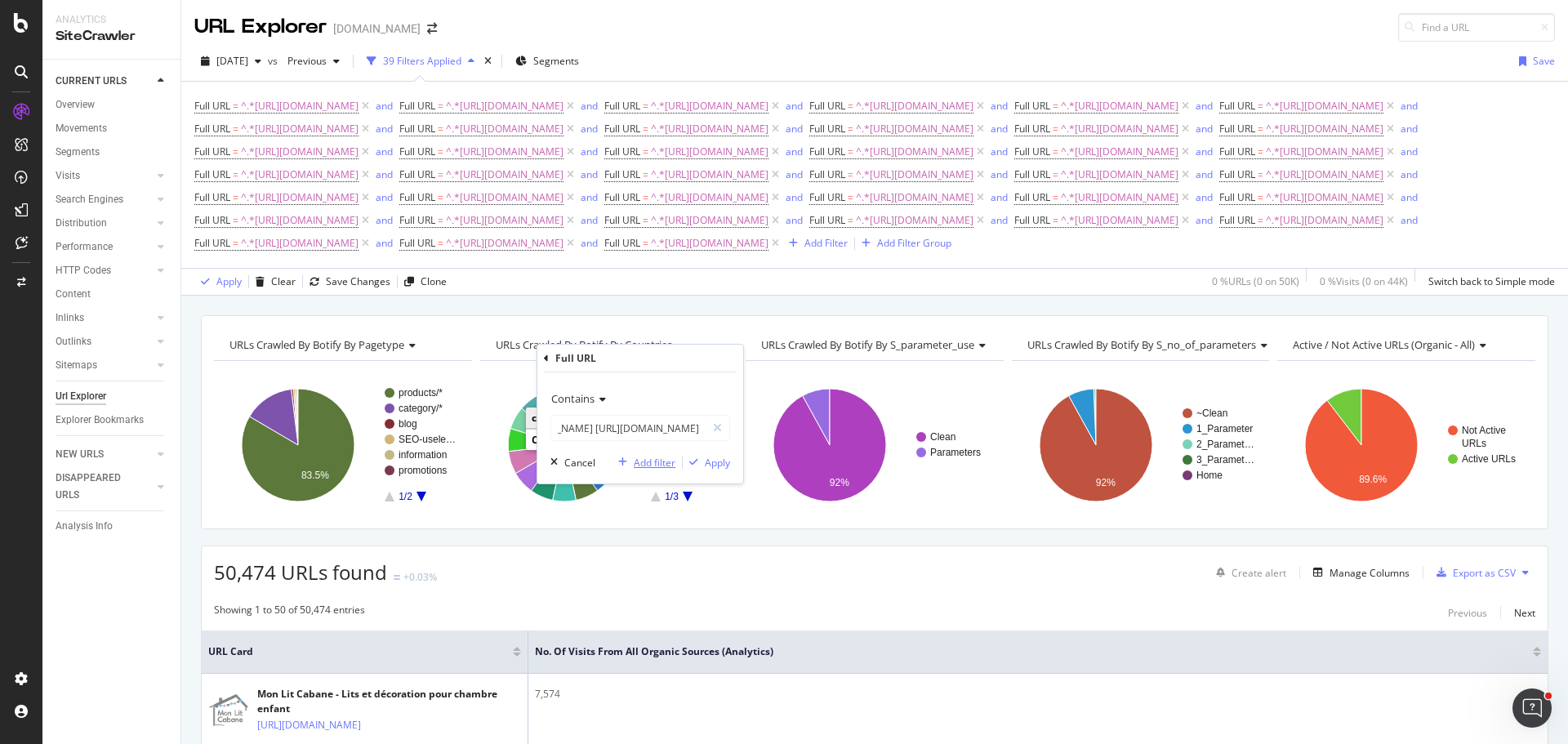
scroll to position [0, 0]
click at [643, 456] on div "Add filter" at bounding box center [654, 462] width 42 height 14
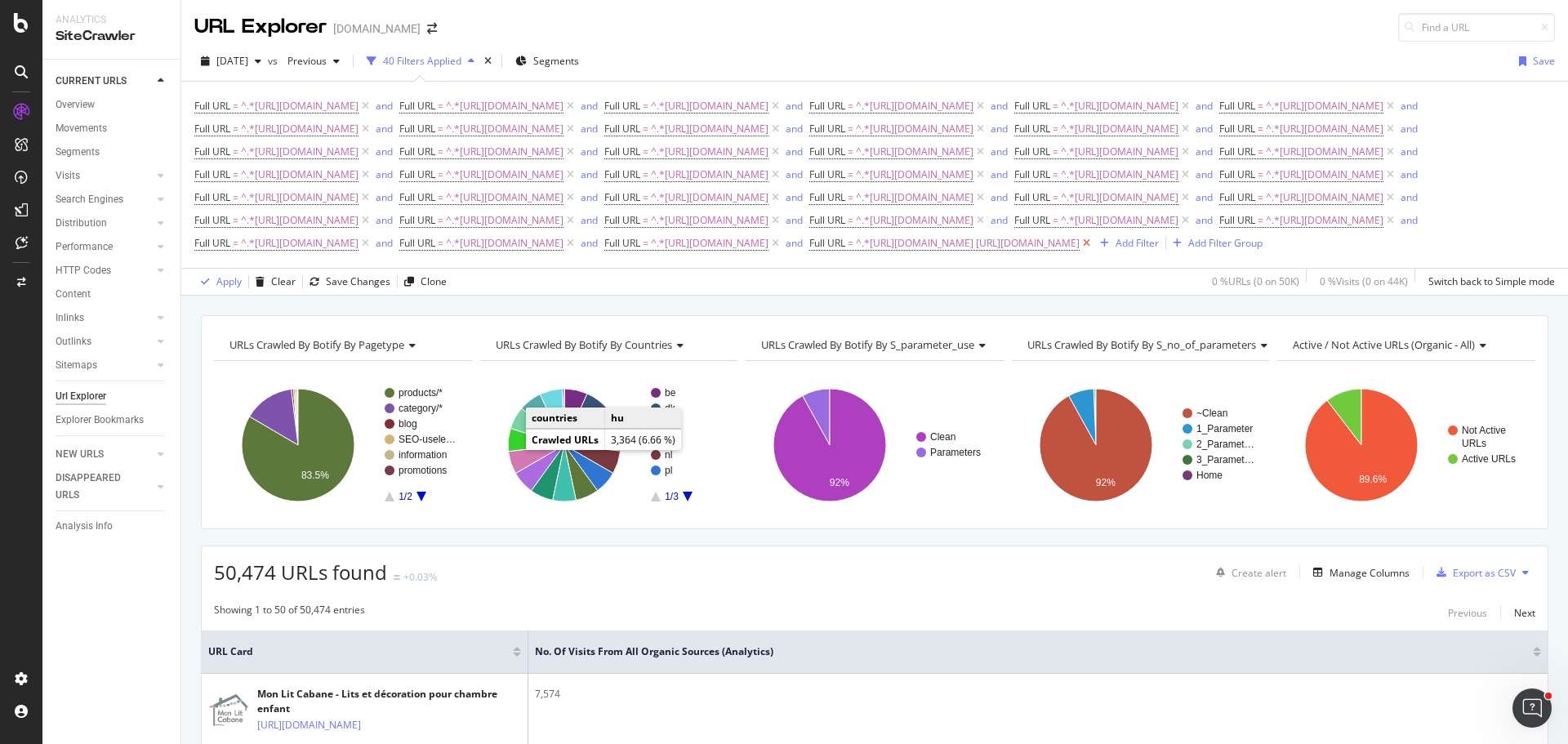
click at [1094, 252] on icon at bounding box center [1086, 242] width 14 height 16
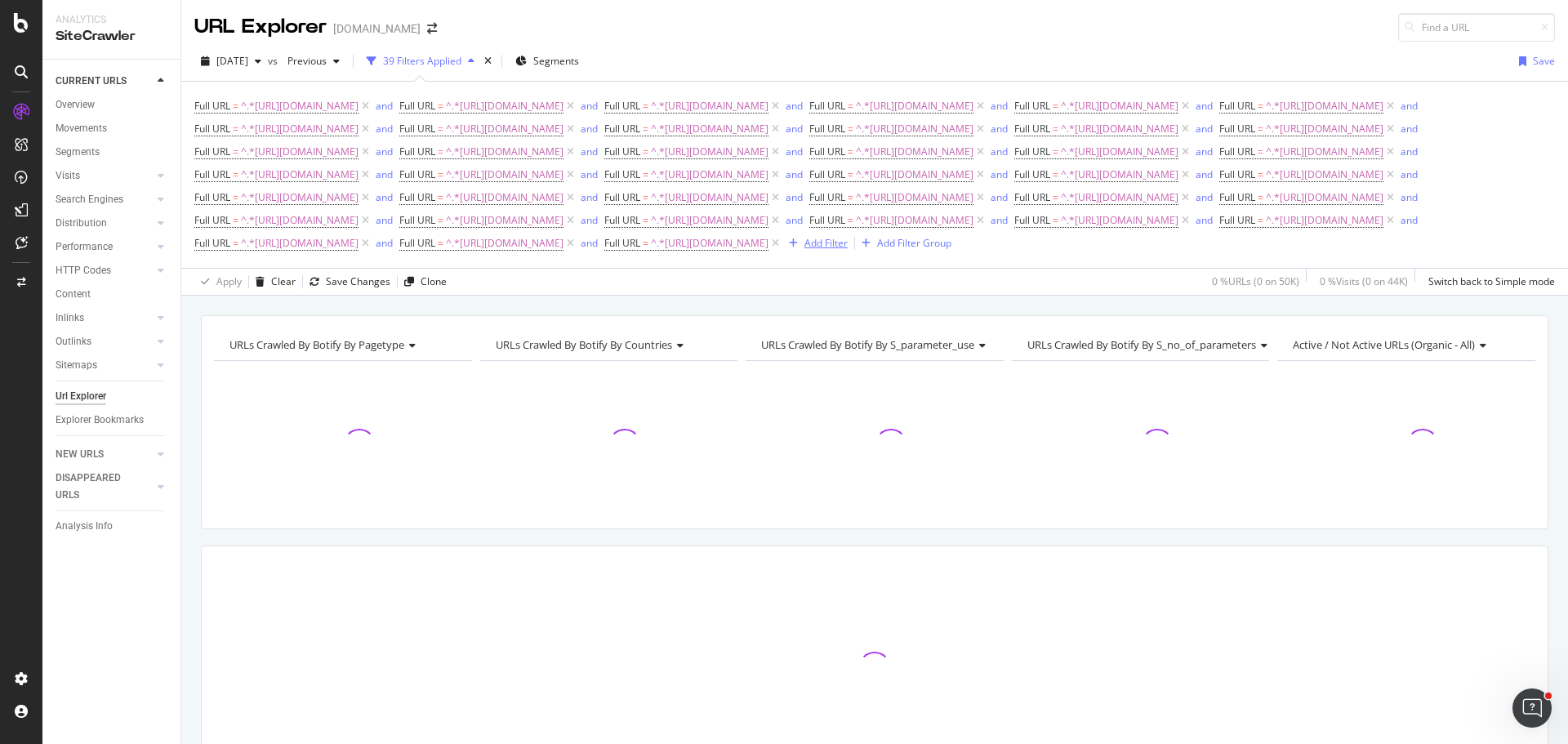
click at [805, 250] on div "Add Filter" at bounding box center [826, 242] width 43 height 14
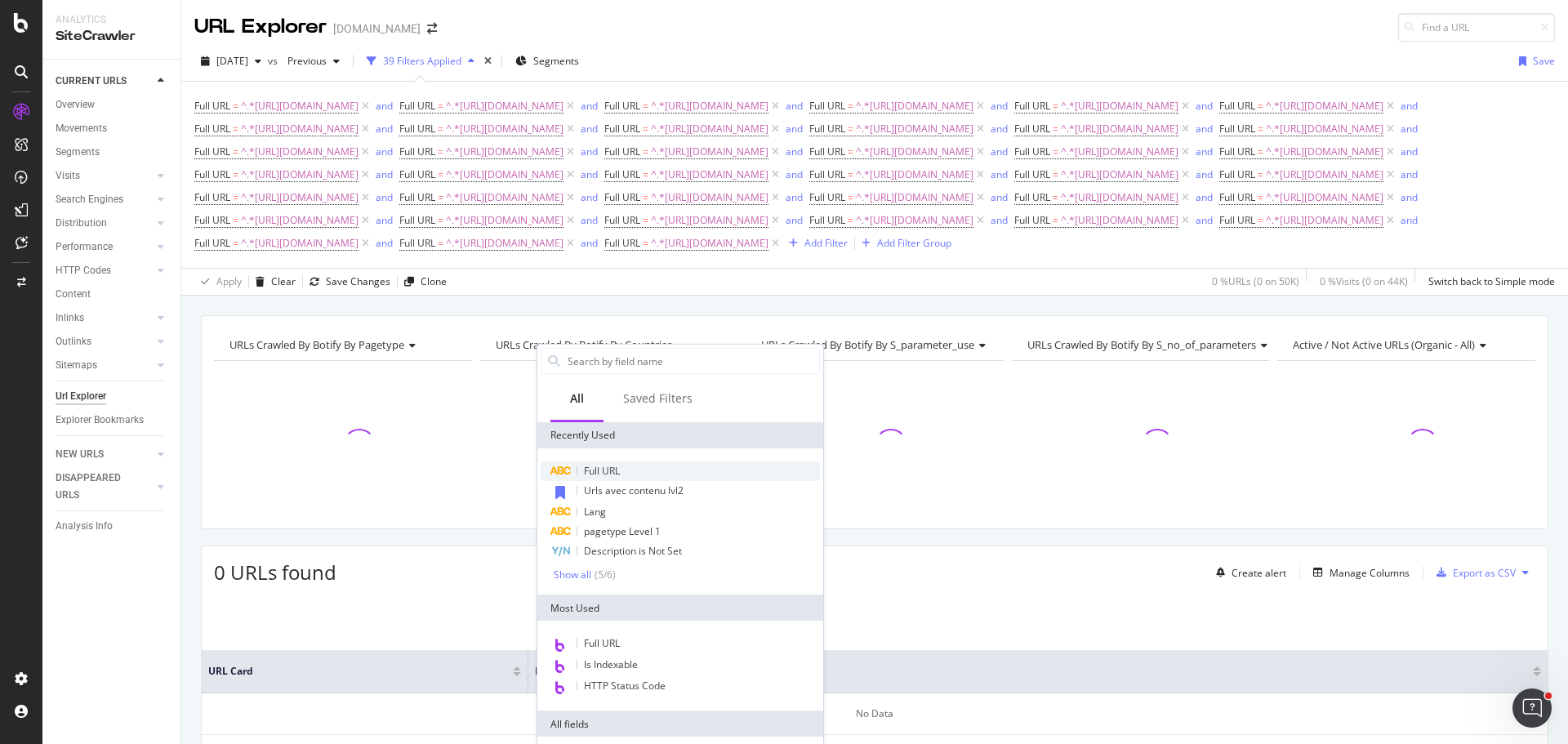
click at [614, 468] on span "Full URL" at bounding box center [602, 471] width 36 height 14
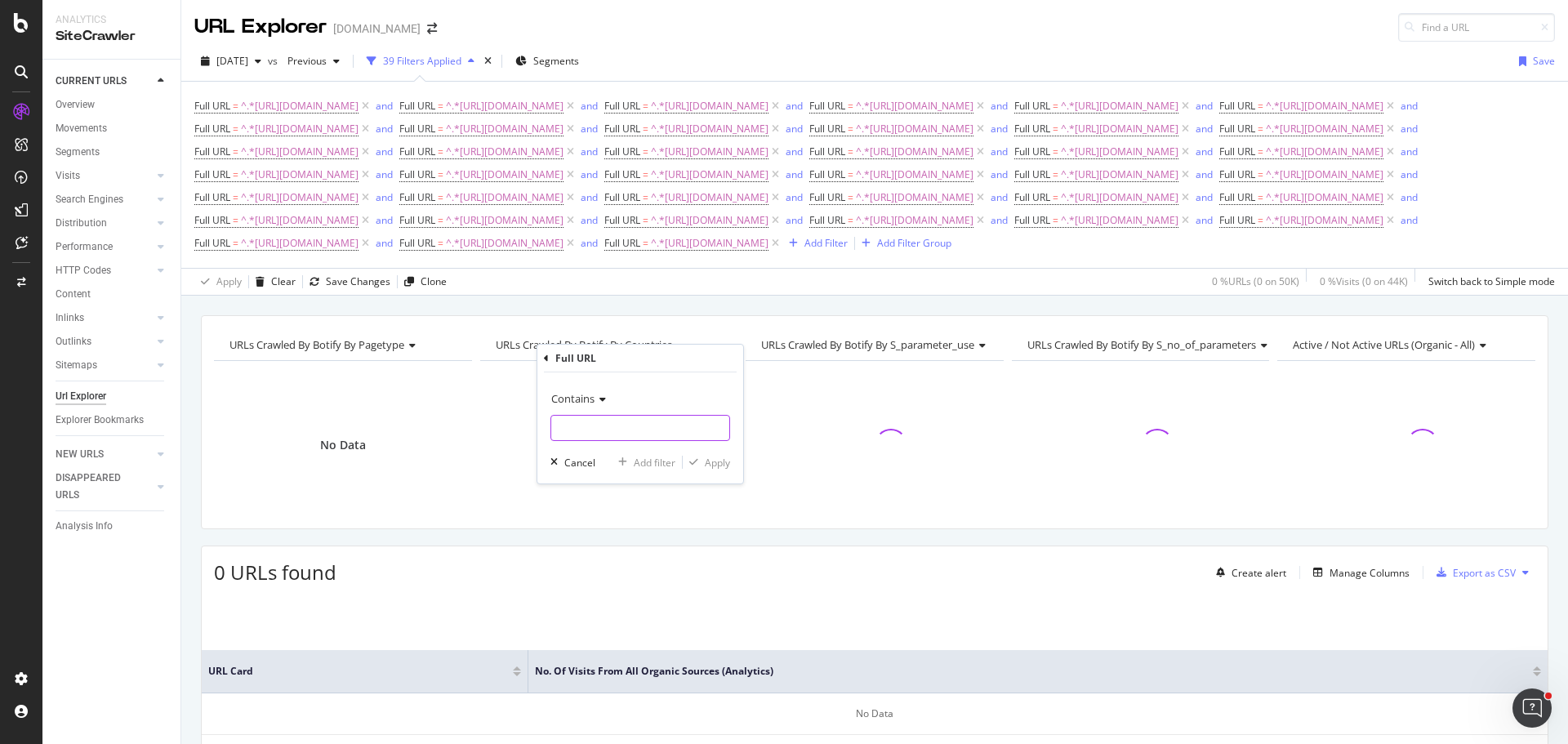
click at [630, 422] on input "text" at bounding box center [640, 428] width 178 height 26
paste input "[URL][DOMAIN_NAME]"
type input "[URL][DOMAIN_NAME]"
click at [663, 462] on div "Add filter" at bounding box center [654, 462] width 42 height 14
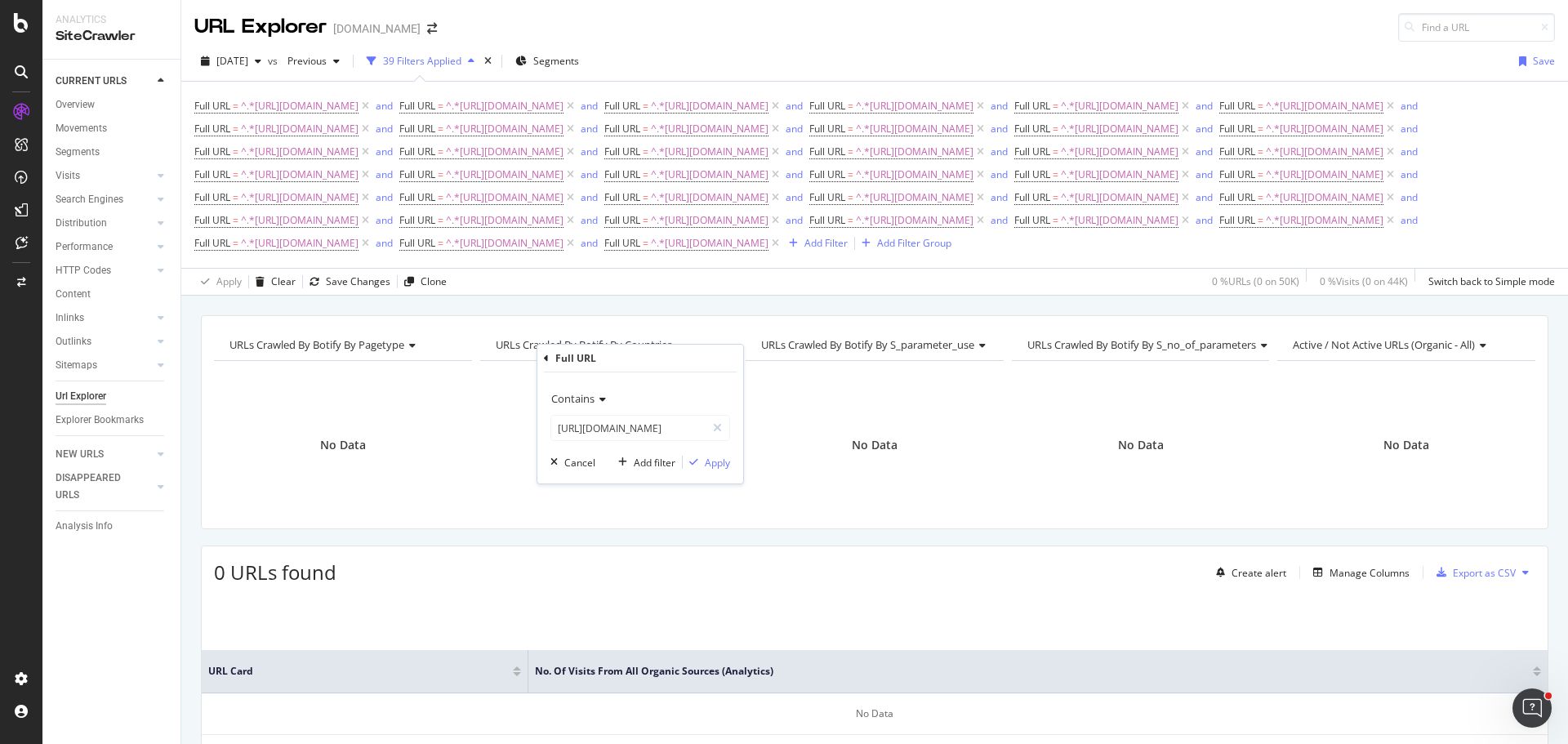
scroll to position [0, 0]
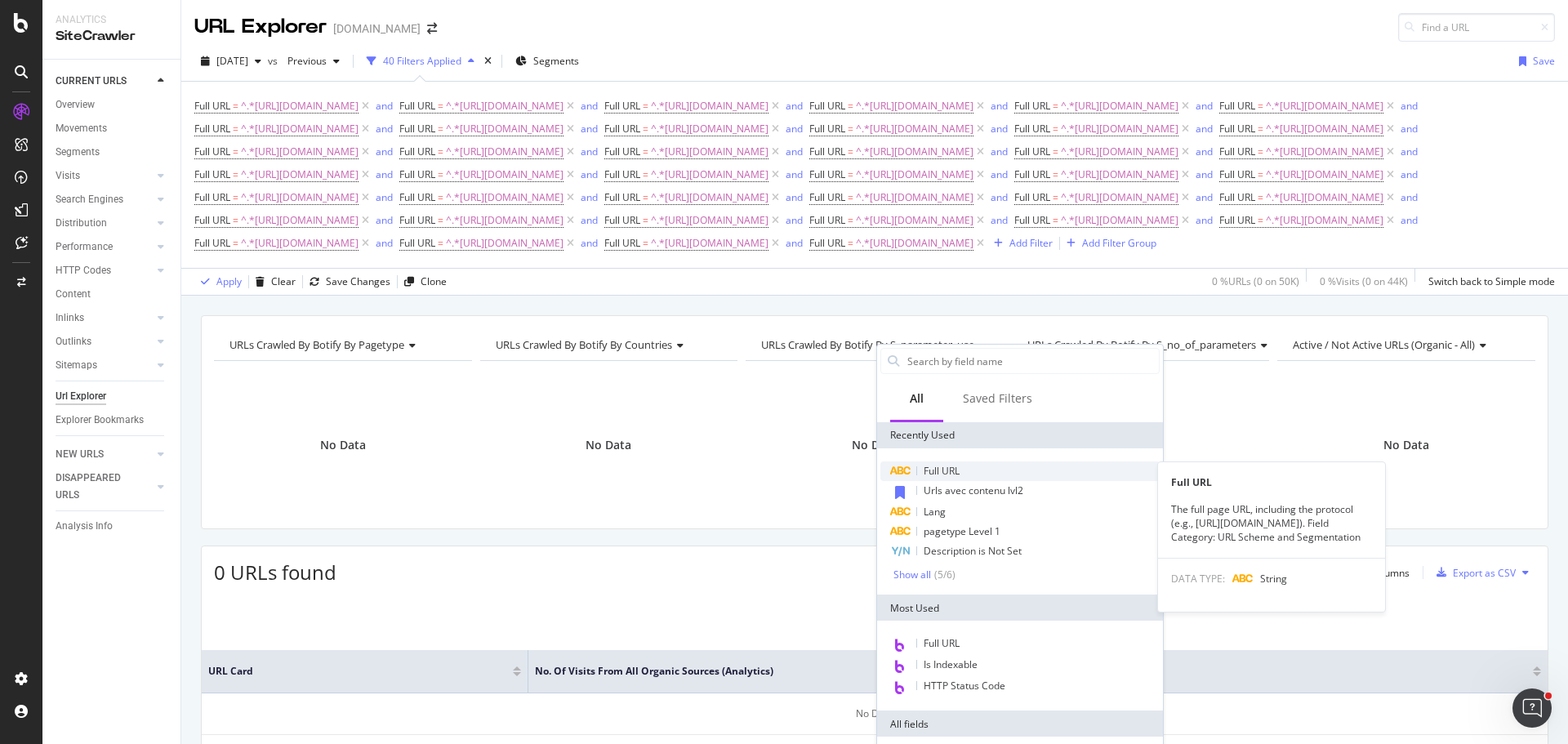
click at [959, 471] on span "Full URL" at bounding box center [941, 471] width 36 height 14
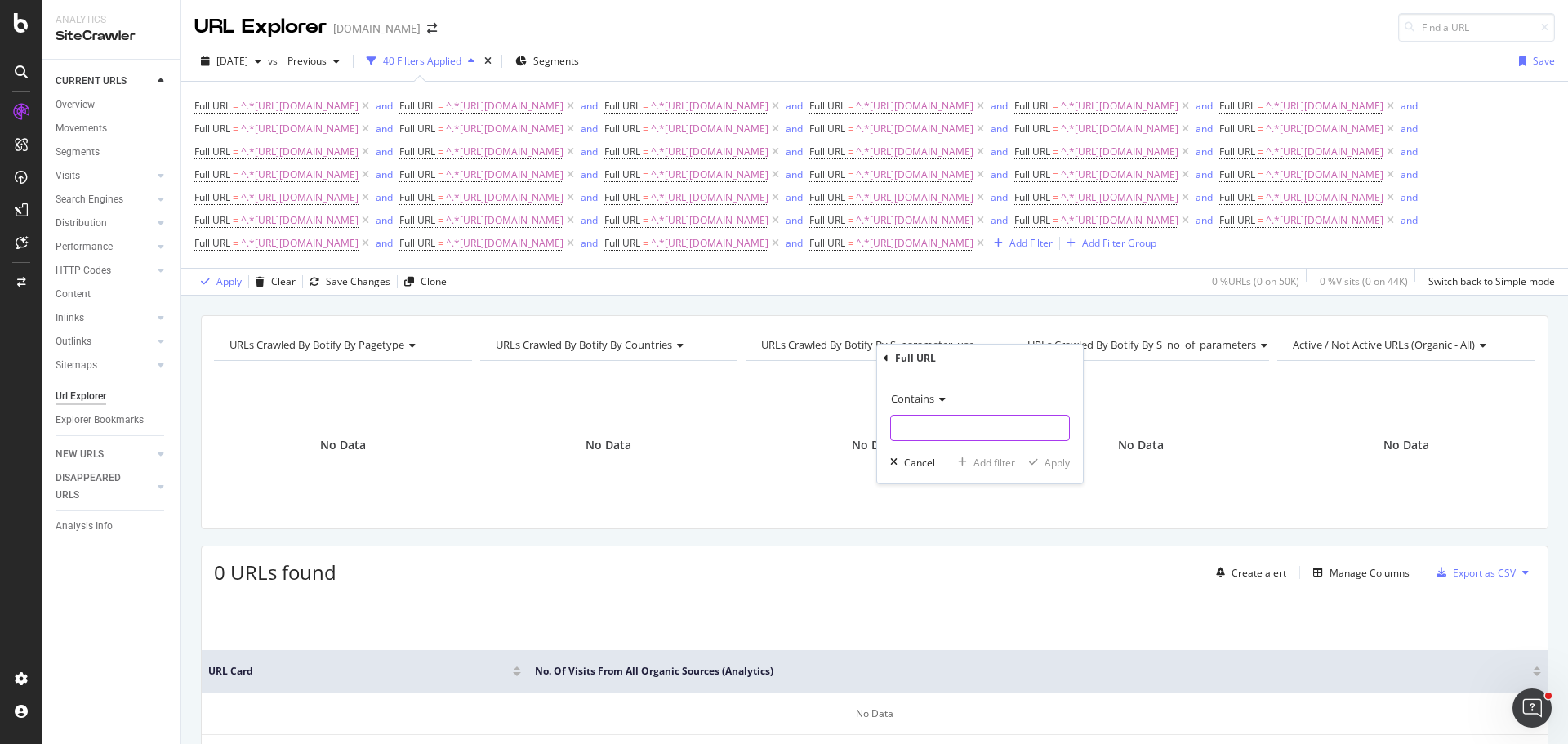
click at [965, 435] on input "text" at bounding box center [980, 428] width 178 height 26
paste input "[URL][DOMAIN_NAME]"
type input "[URL][DOMAIN_NAME]"
click at [991, 460] on div "Add filter" at bounding box center [994, 462] width 42 height 14
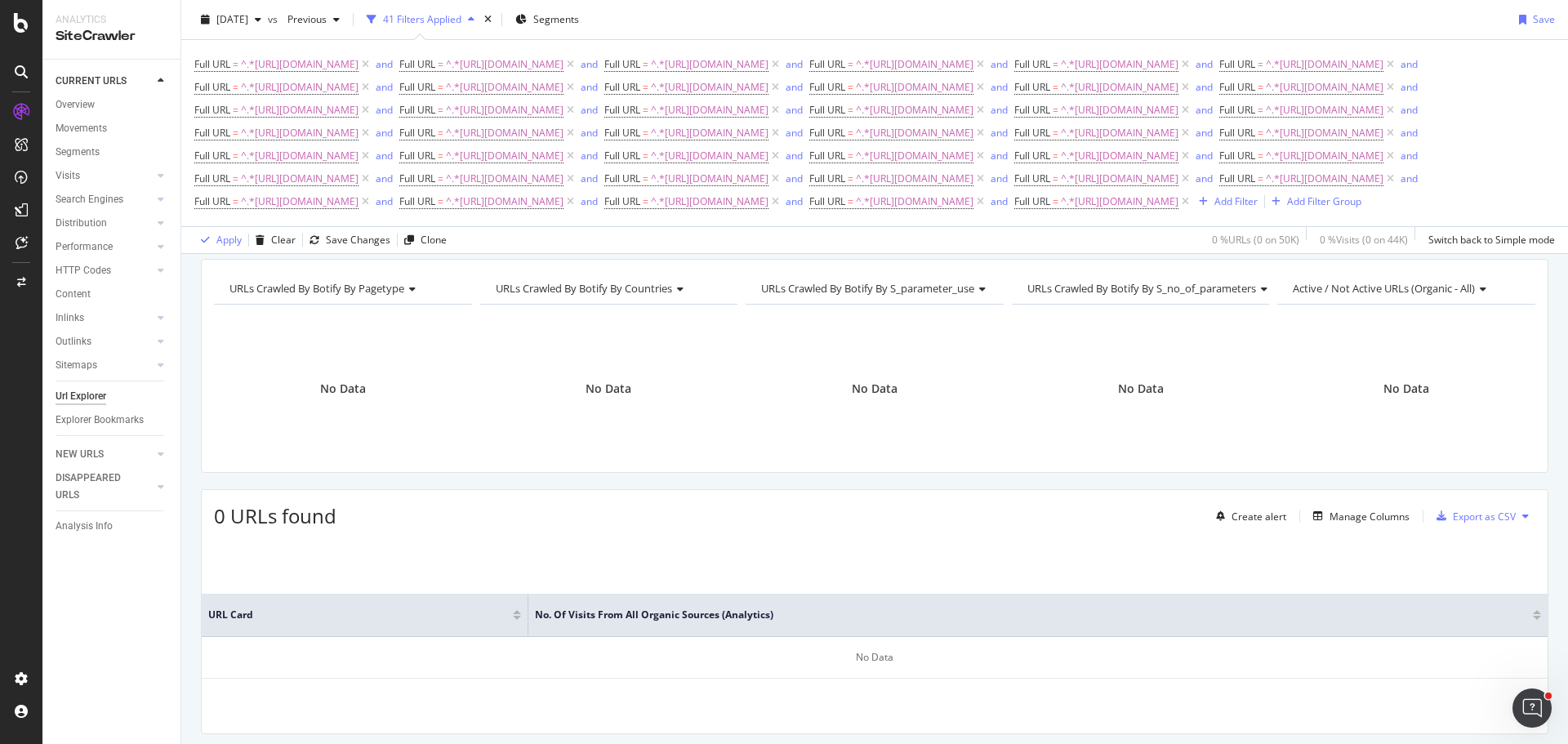
scroll to position [81, 0]
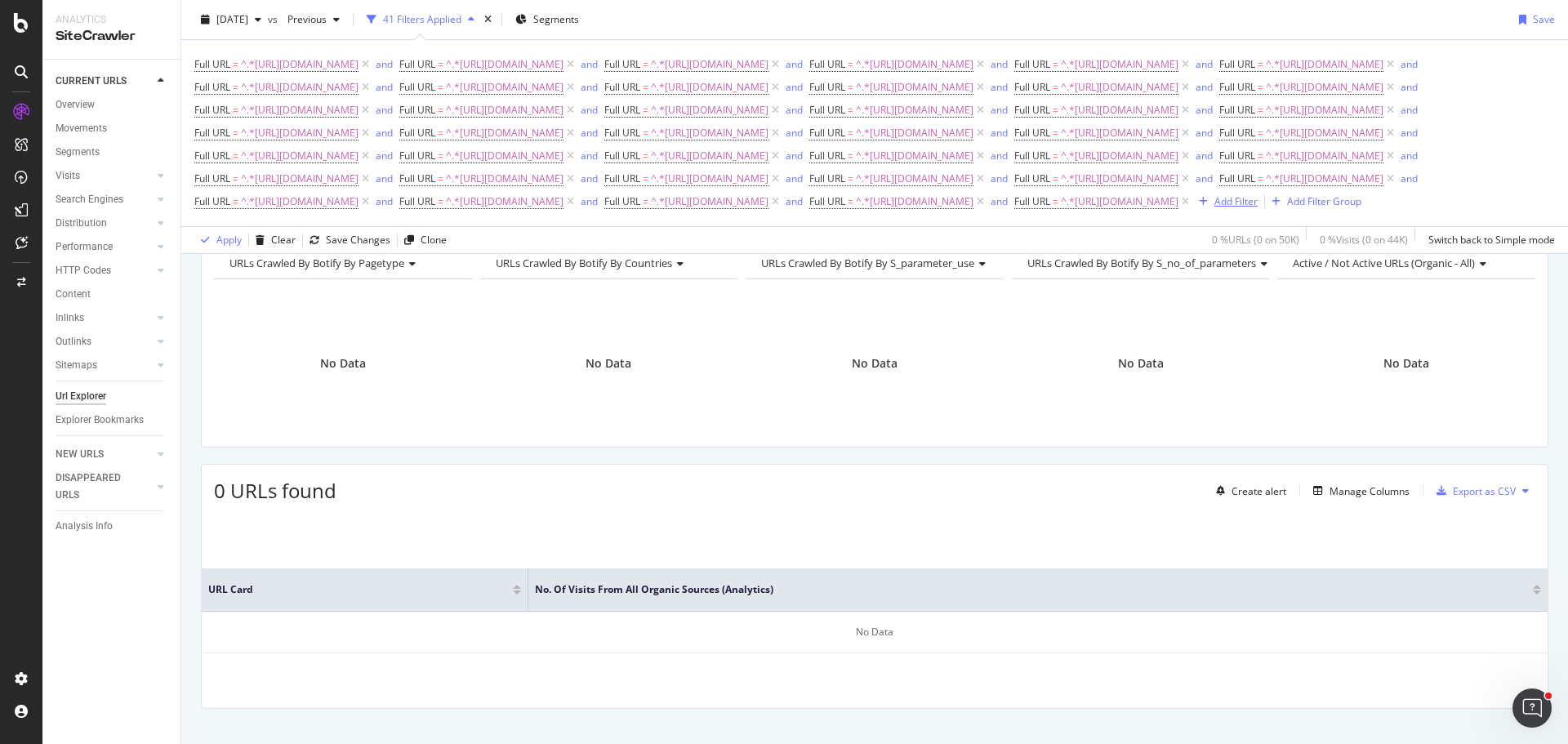
click at [1257, 209] on div "Add Filter" at bounding box center [1236, 201] width 43 height 14
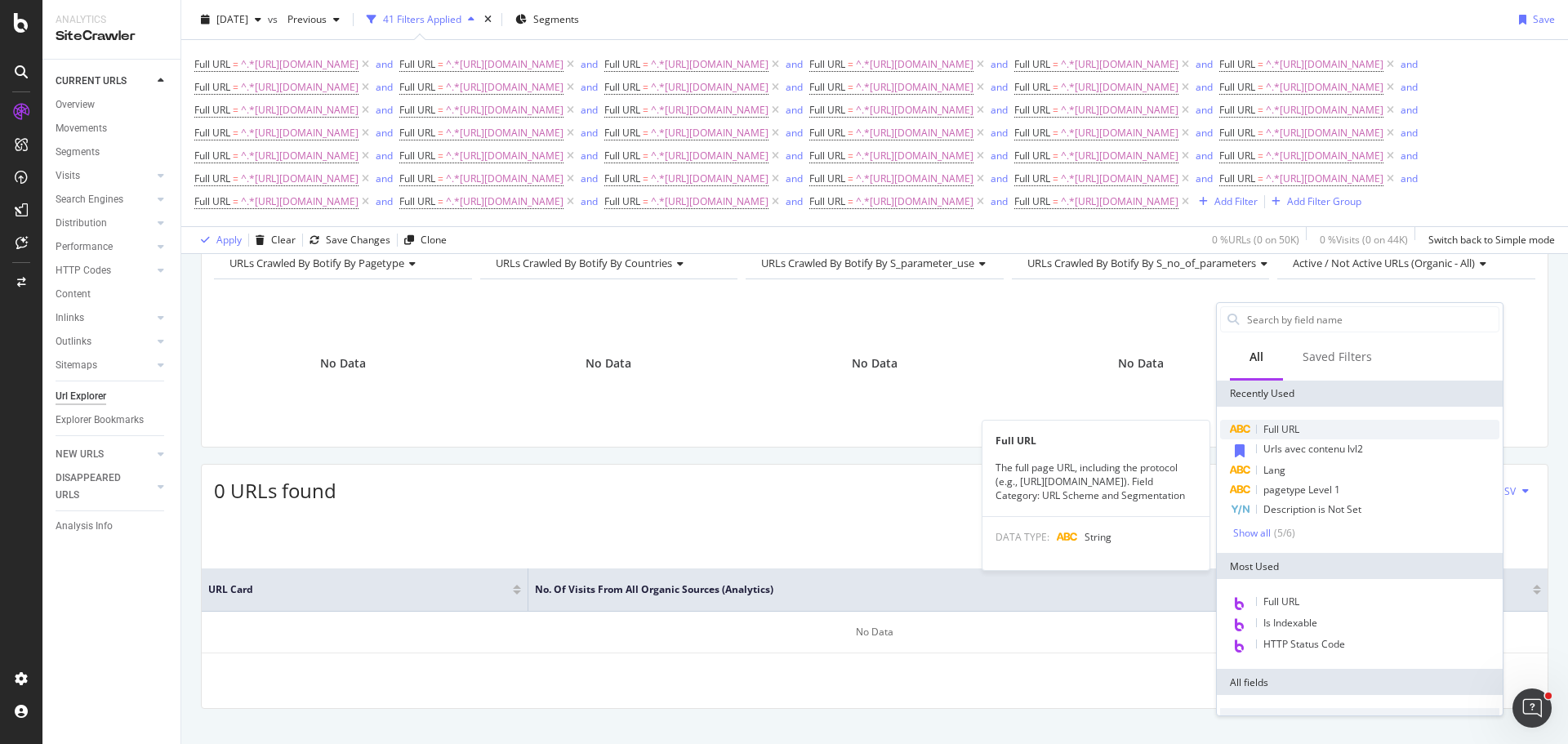
click at [1295, 425] on span "Full URL" at bounding box center [1281, 429] width 36 height 14
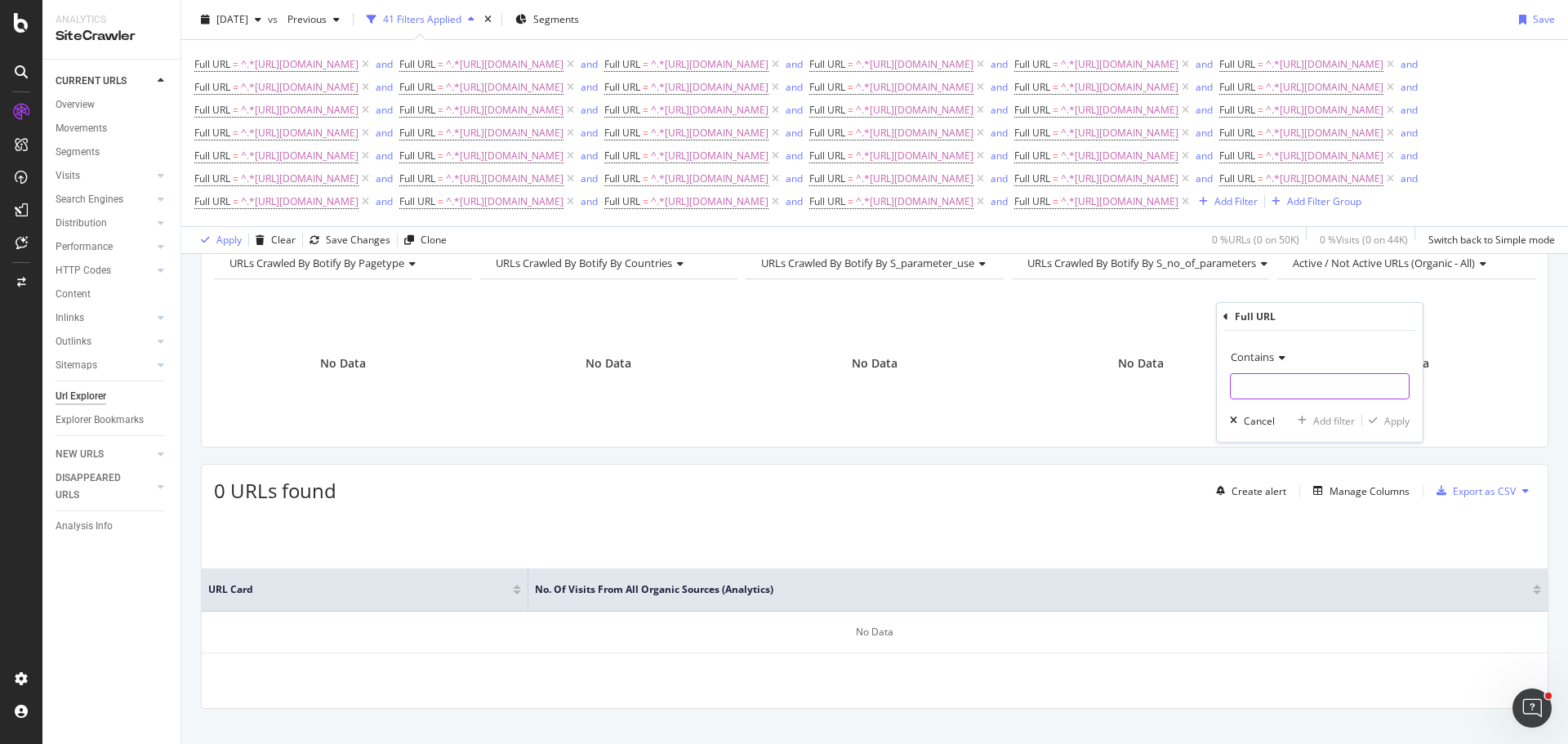
click at [1292, 377] on input "text" at bounding box center [1319, 387] width 178 height 26
paste input "[URL][DOMAIN_NAME]"
type input "[URL][DOMAIN_NAME]"
click at [1344, 425] on div "Add filter" at bounding box center [1333, 420] width 42 height 14
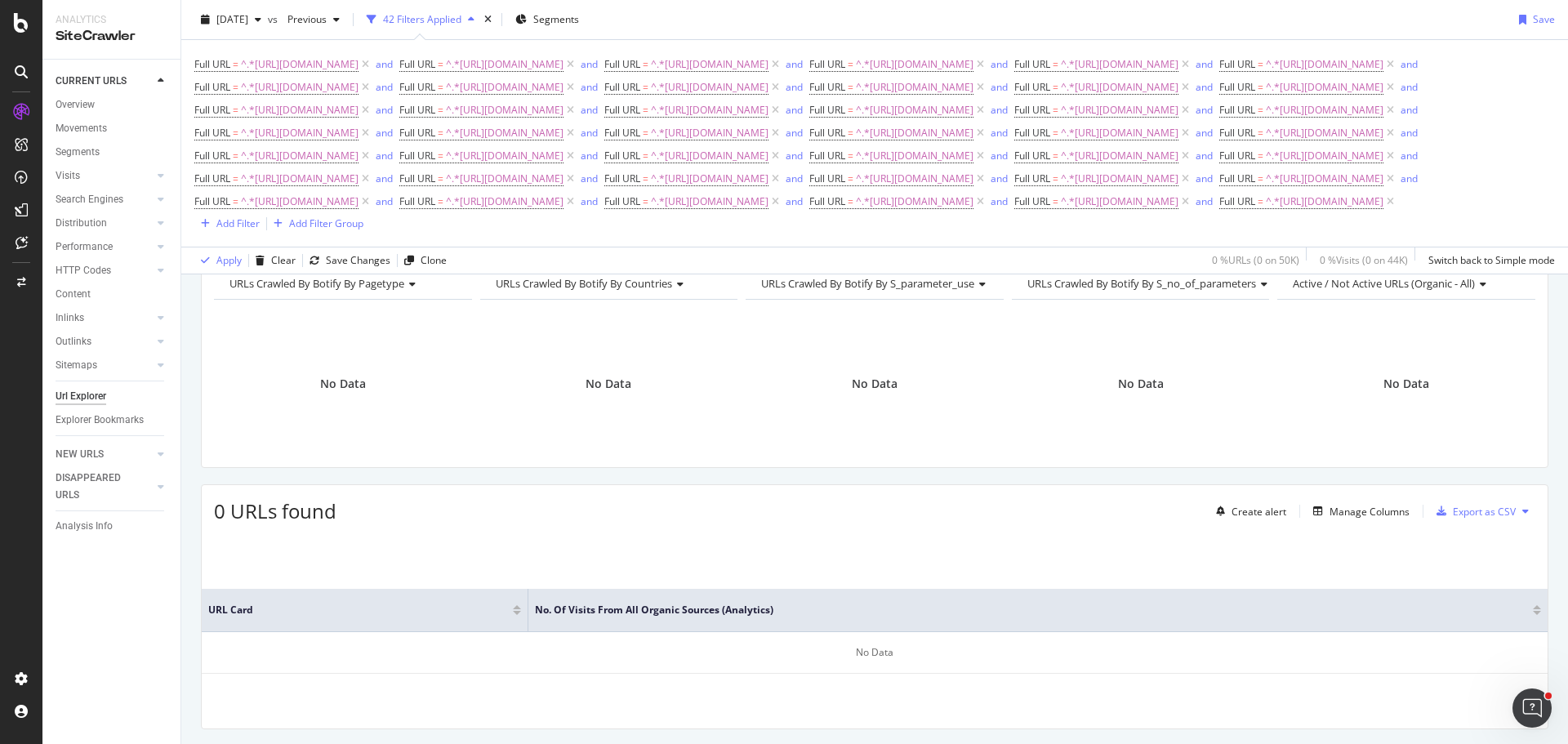
scroll to position [105, 0]
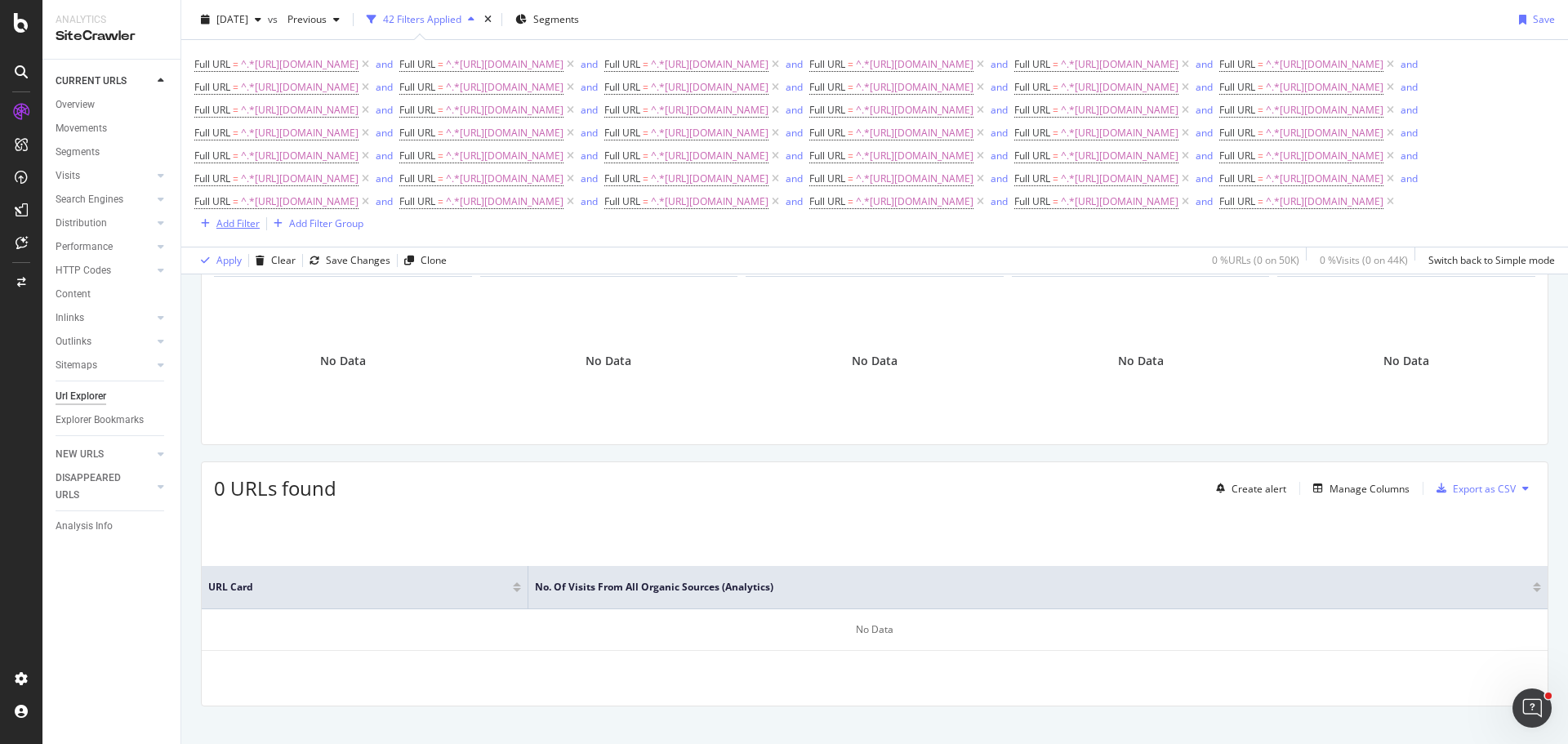
click at [260, 230] on div "Add Filter" at bounding box center [238, 223] width 43 height 14
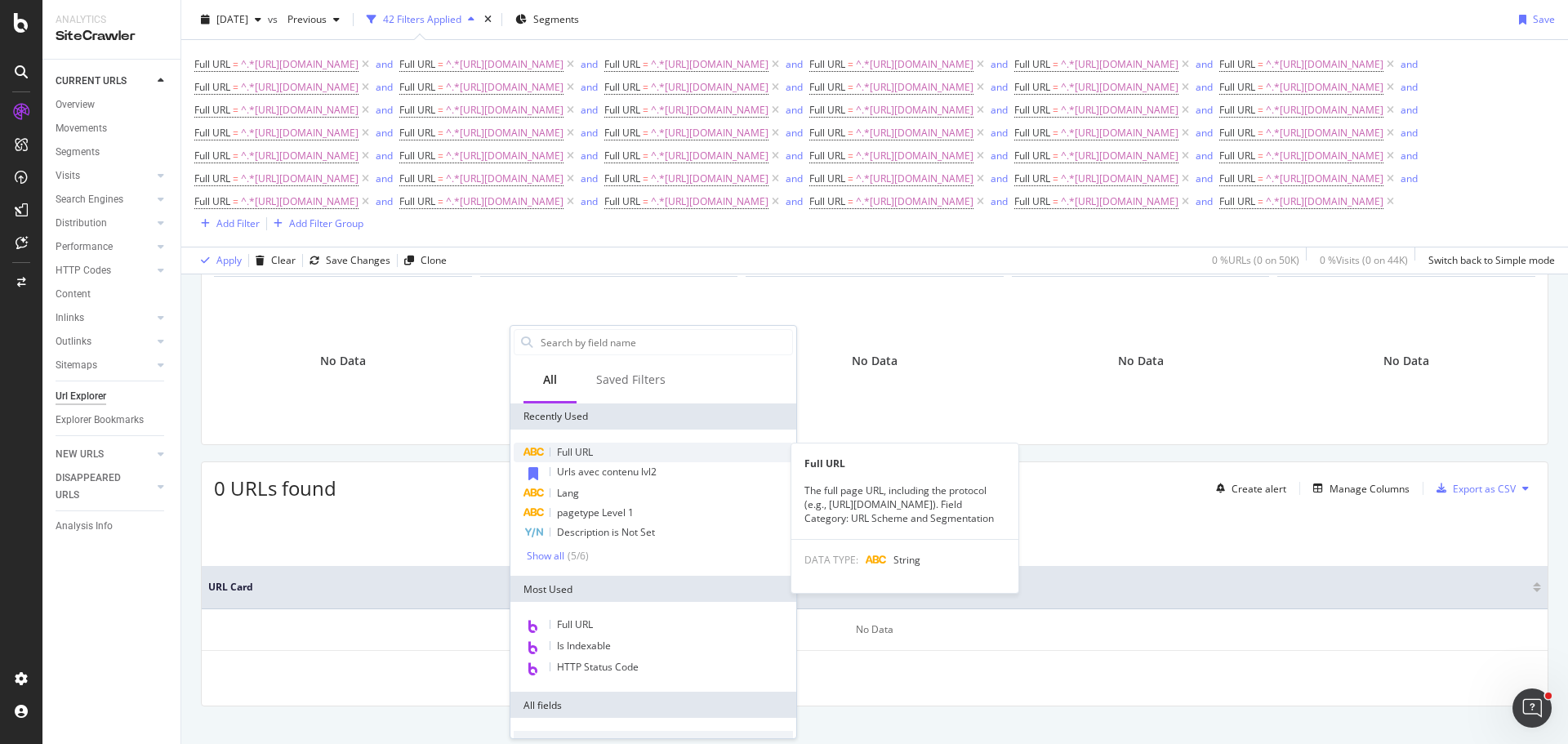
click at [564, 446] on span "Full URL" at bounding box center [574, 452] width 36 height 14
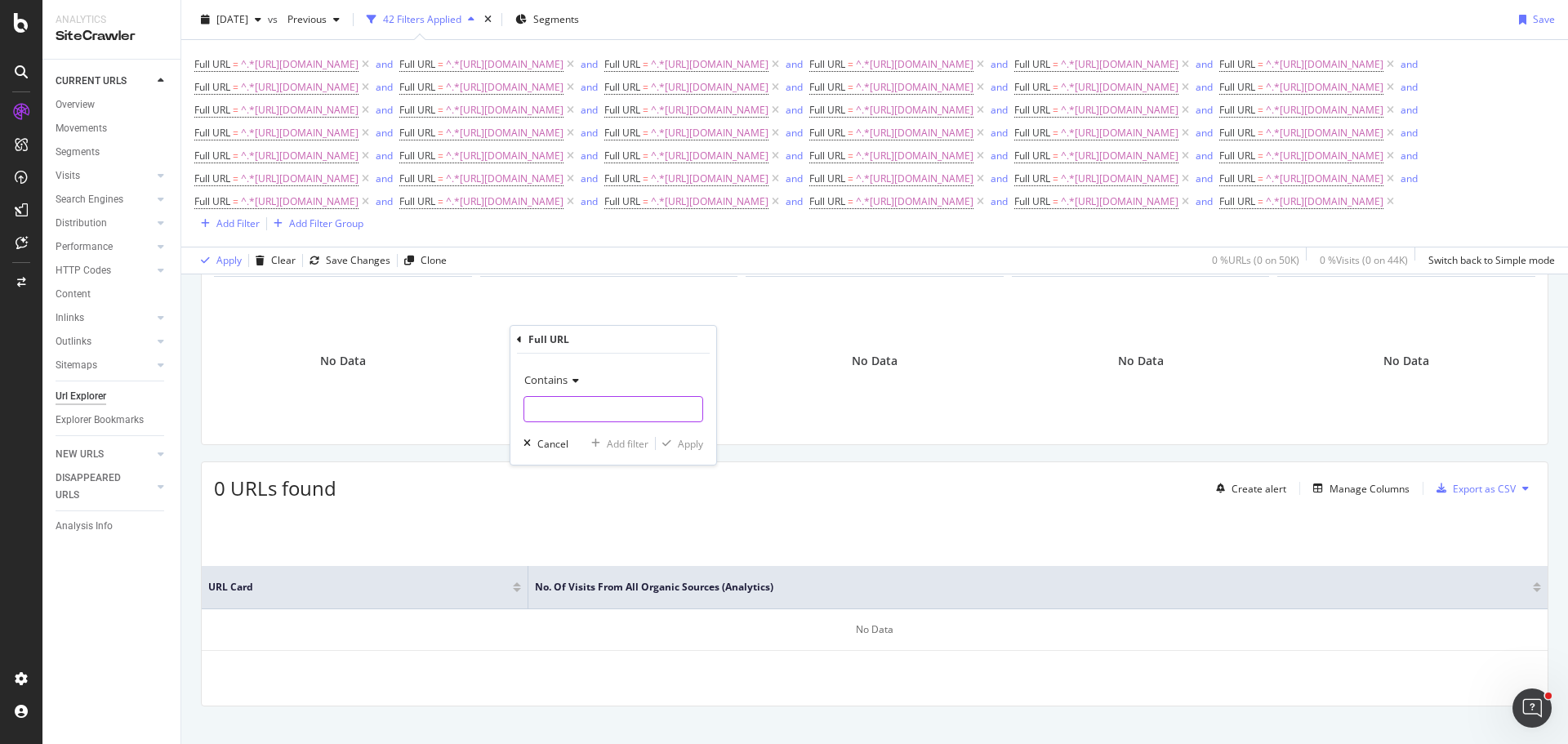
click at [624, 414] on input "text" at bounding box center [613, 409] width 178 height 26
paste input "[URL][DOMAIN_NAME]"
type input "[URL][DOMAIN_NAME]"
click at [635, 440] on div "Add filter" at bounding box center [627, 444] width 42 height 14
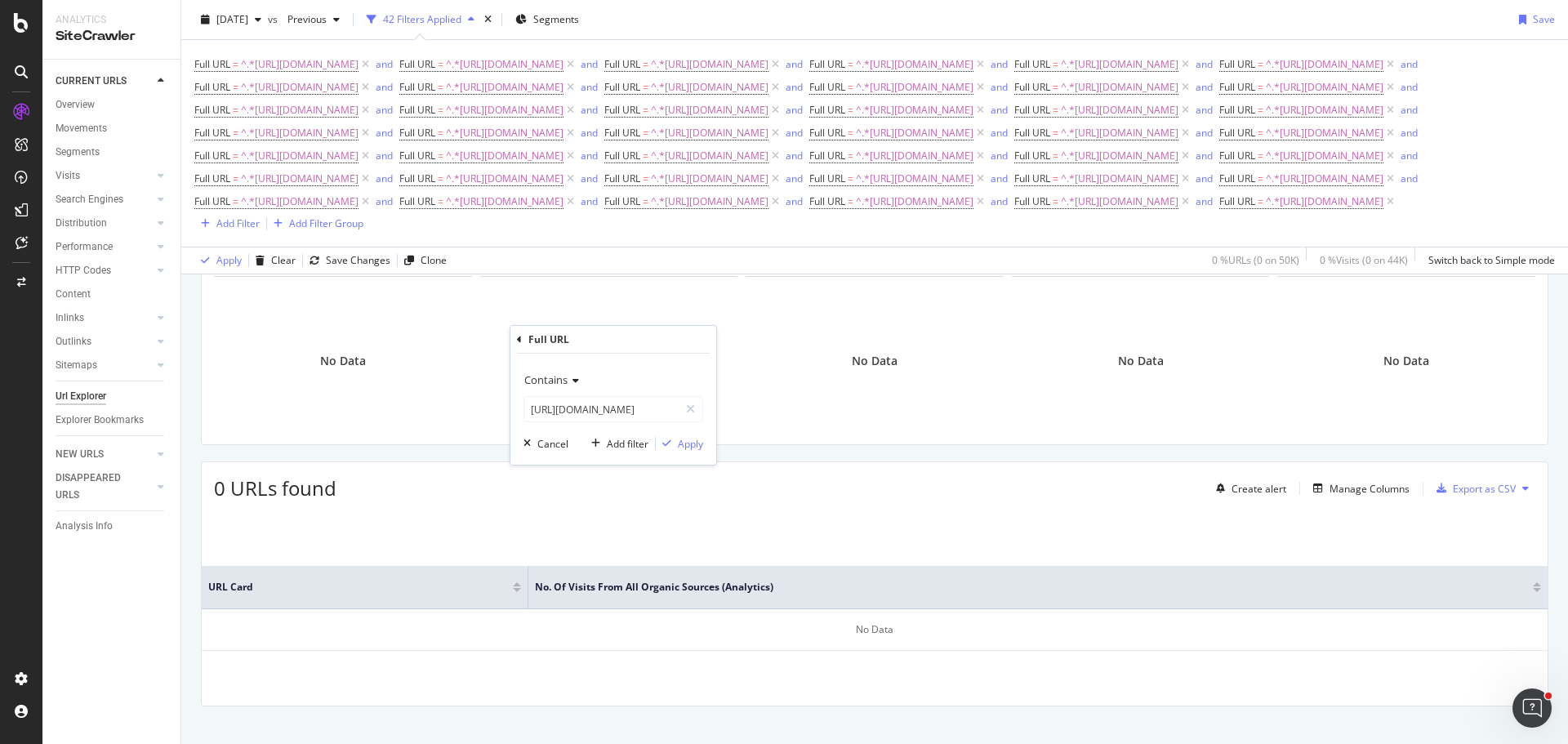
scroll to position [0, 0]
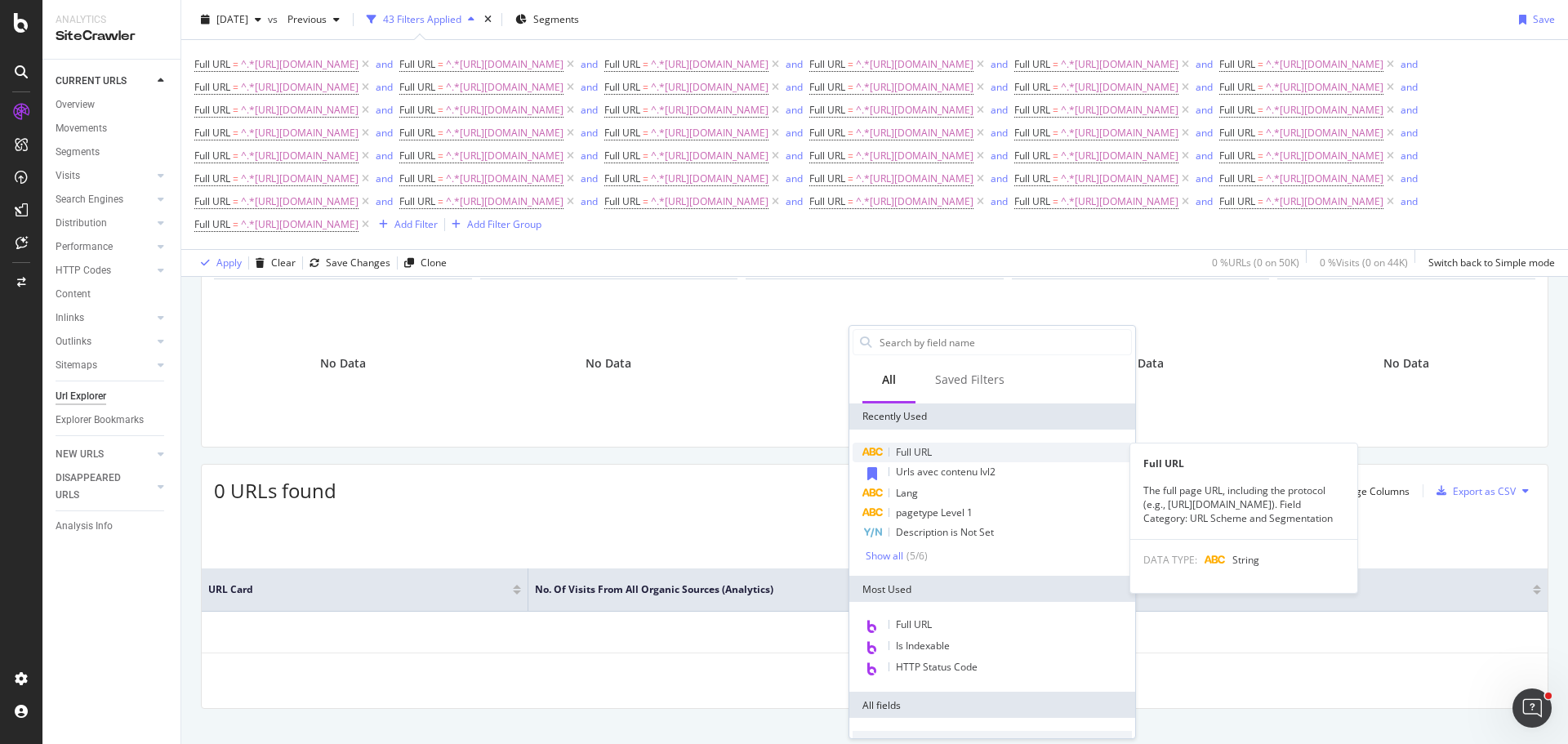
click at [930, 455] on span "Full URL" at bounding box center [913, 452] width 36 height 14
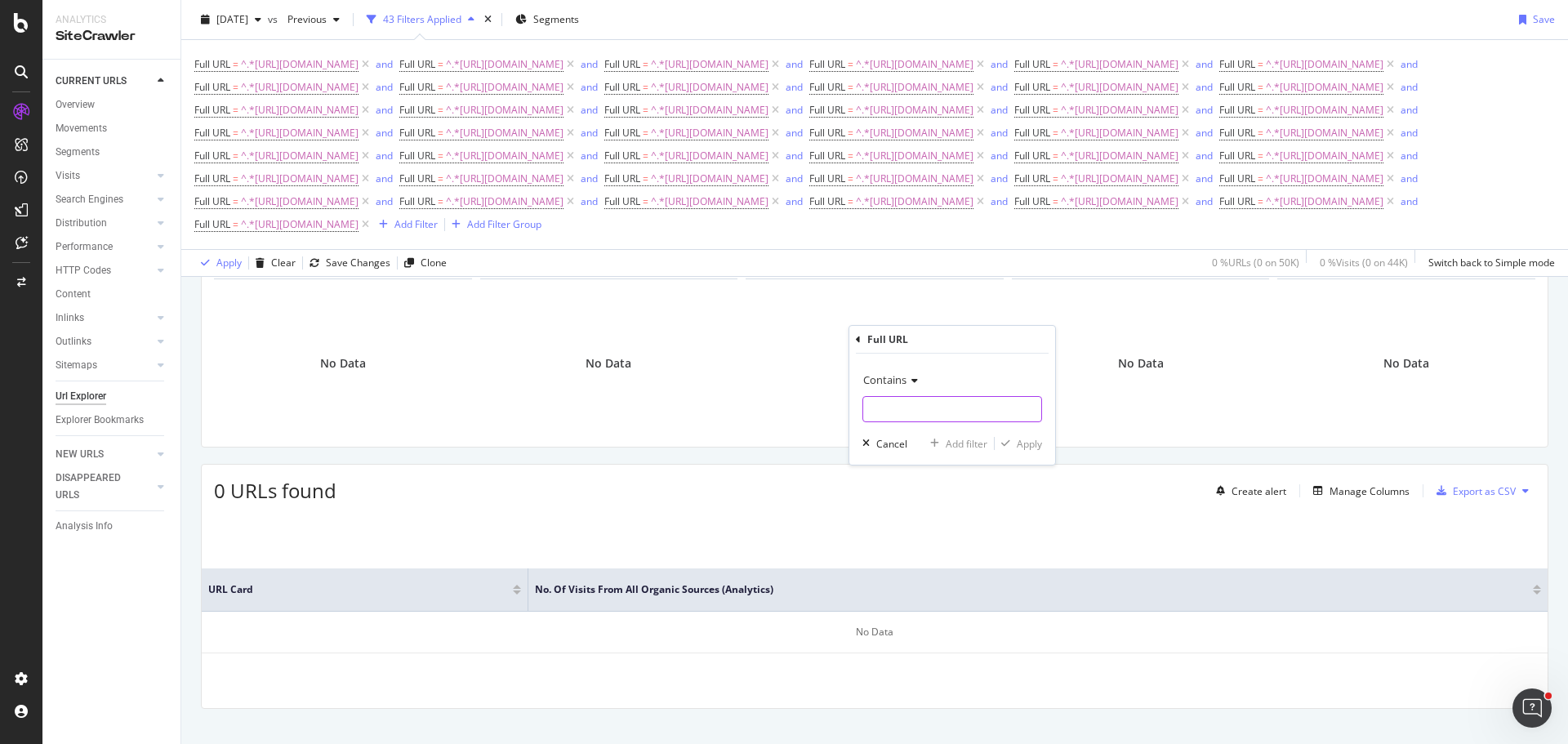
click at [949, 411] on input "text" at bounding box center [951, 409] width 178 height 26
paste input "[URL][DOMAIN_NAME]"
type input "[URL][DOMAIN_NAME]"
click at [967, 446] on div "Add filter" at bounding box center [966, 444] width 42 height 14
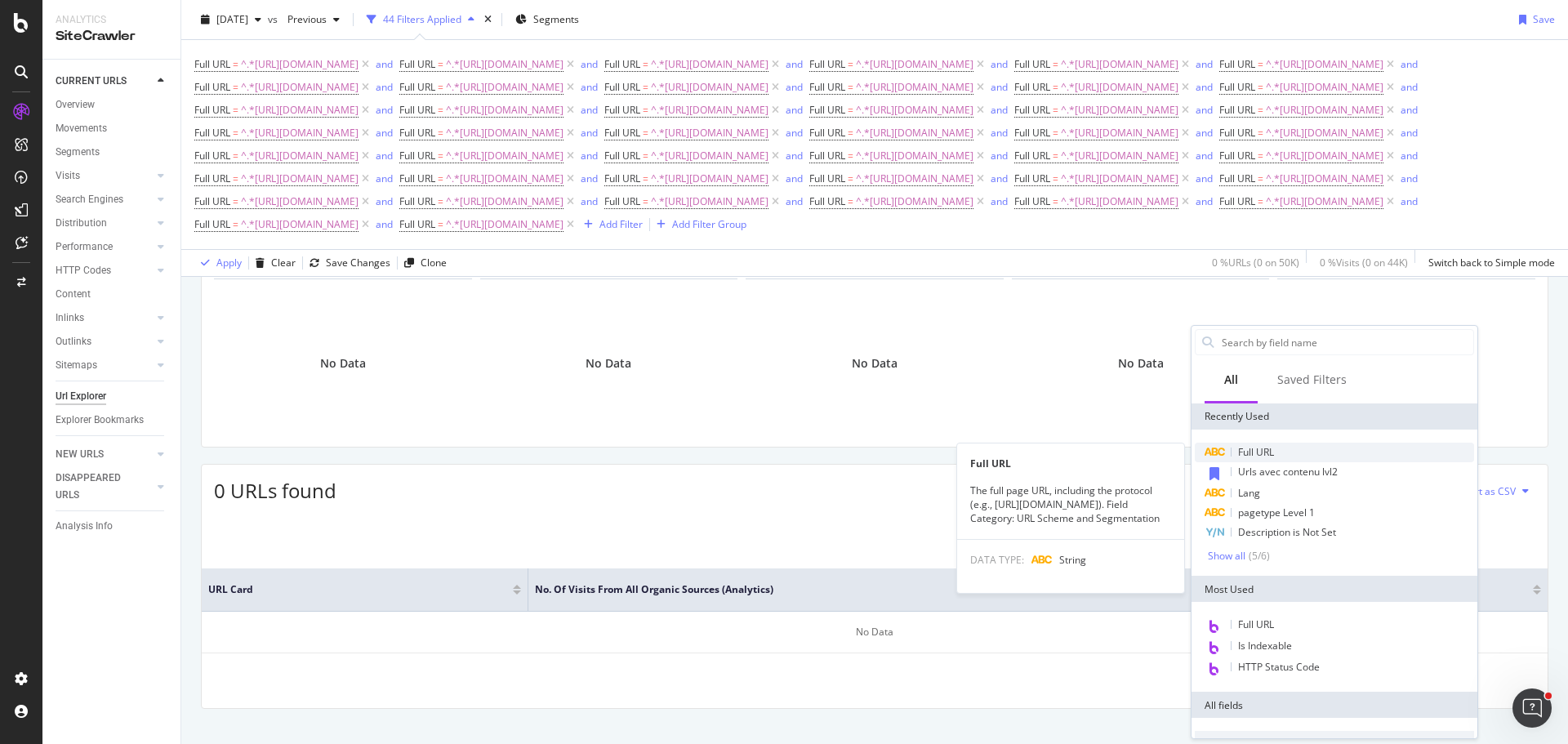
click at [1257, 449] on span "Full URL" at bounding box center [1256, 452] width 36 height 14
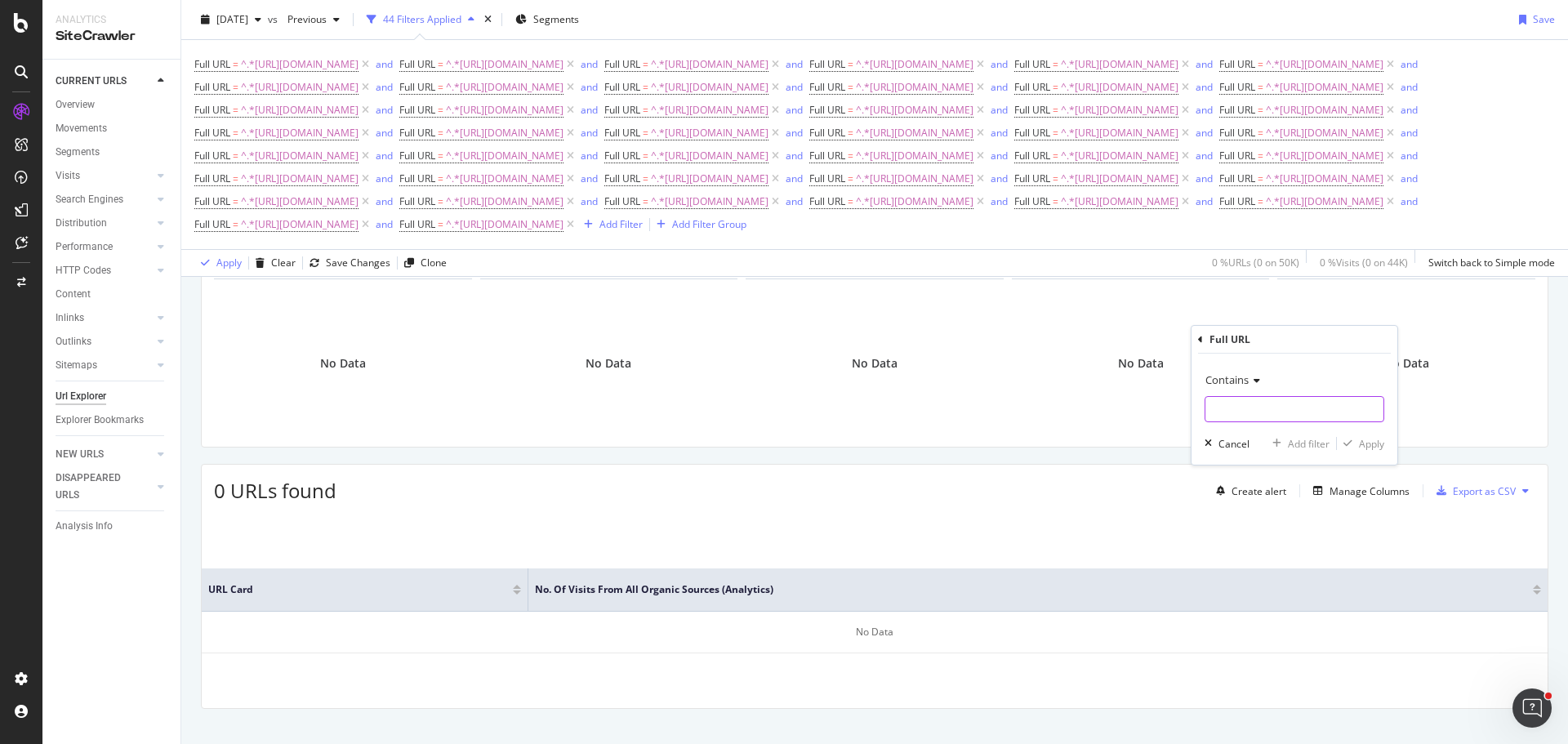
click at [1261, 415] on input "text" at bounding box center [1294, 409] width 178 height 26
paste input "[URL][DOMAIN_NAME]"
type input "[URL][DOMAIN_NAME]"
click at [1314, 440] on div "Add filter" at bounding box center [1308, 444] width 42 height 14
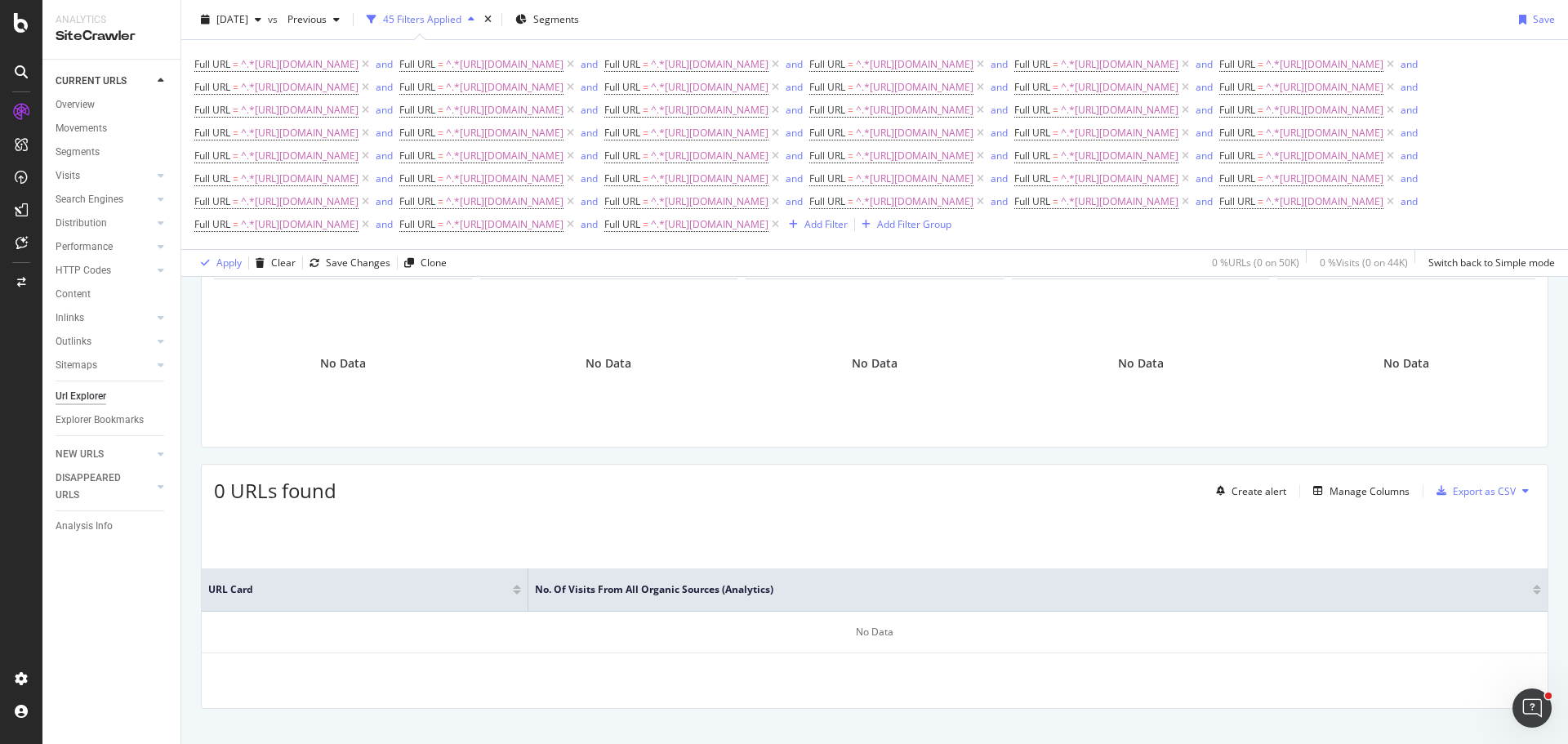
scroll to position [127, 0]
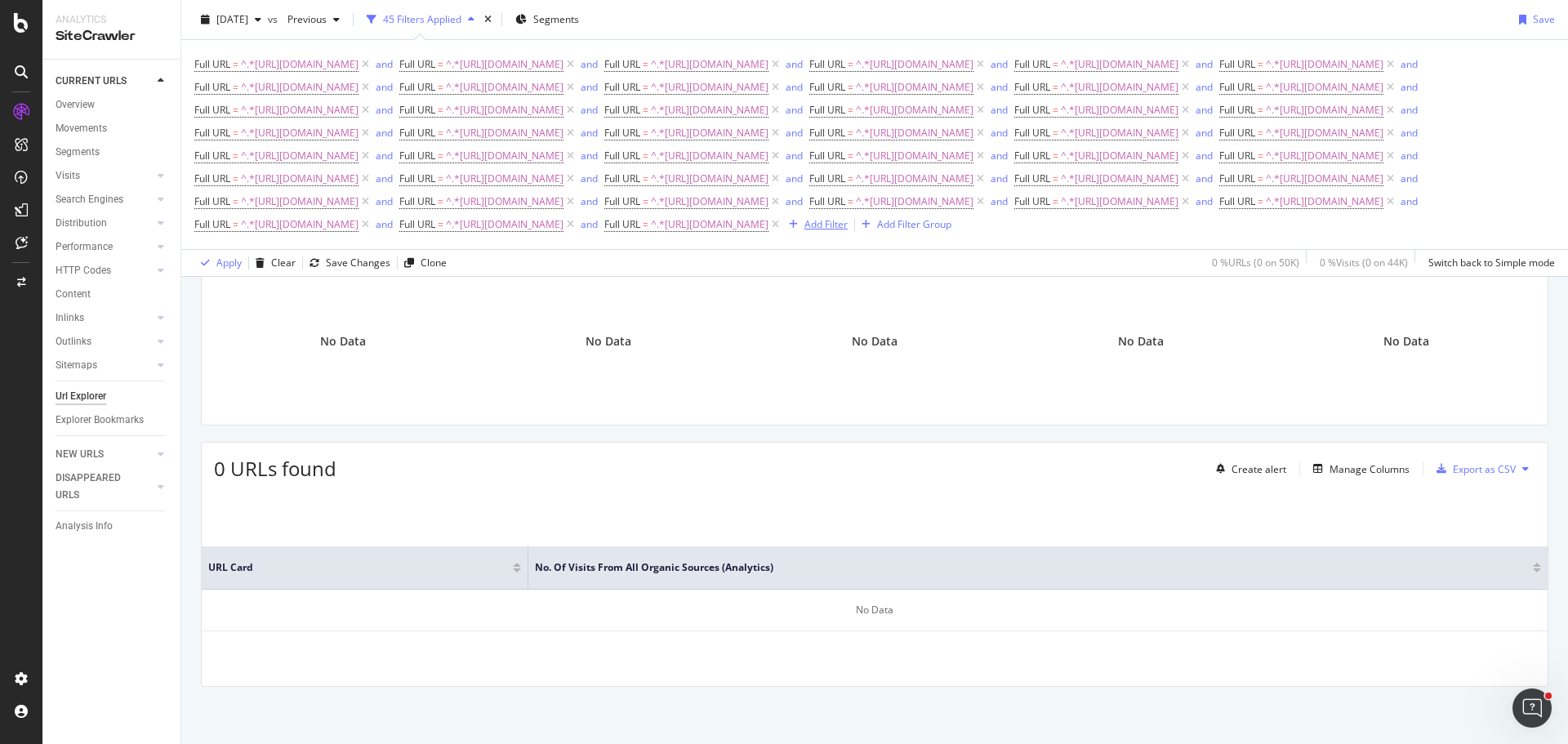
click at [805, 231] on div "Add Filter" at bounding box center [826, 224] width 43 height 14
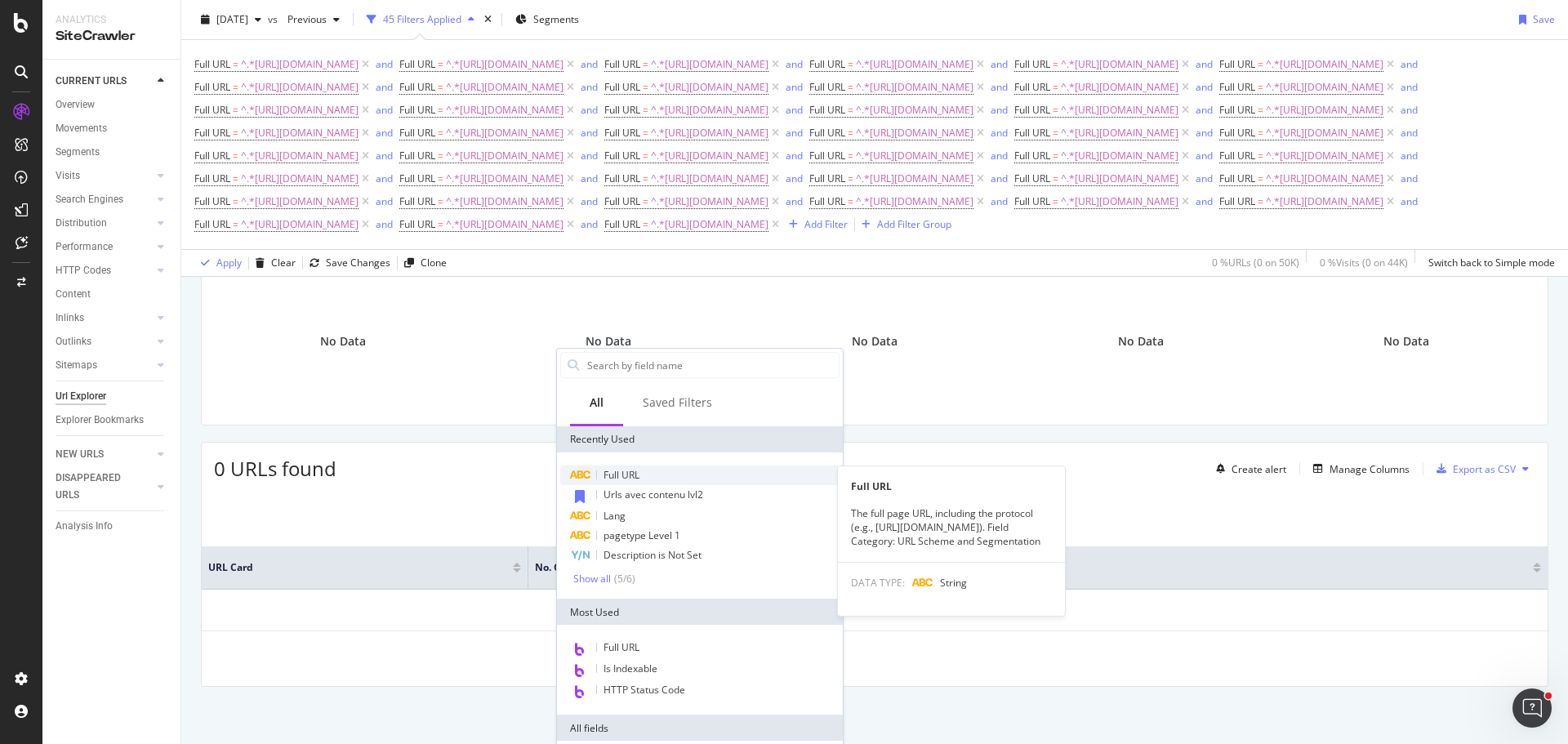
click at [631, 475] on span "Full URL" at bounding box center [621, 474] width 36 height 14
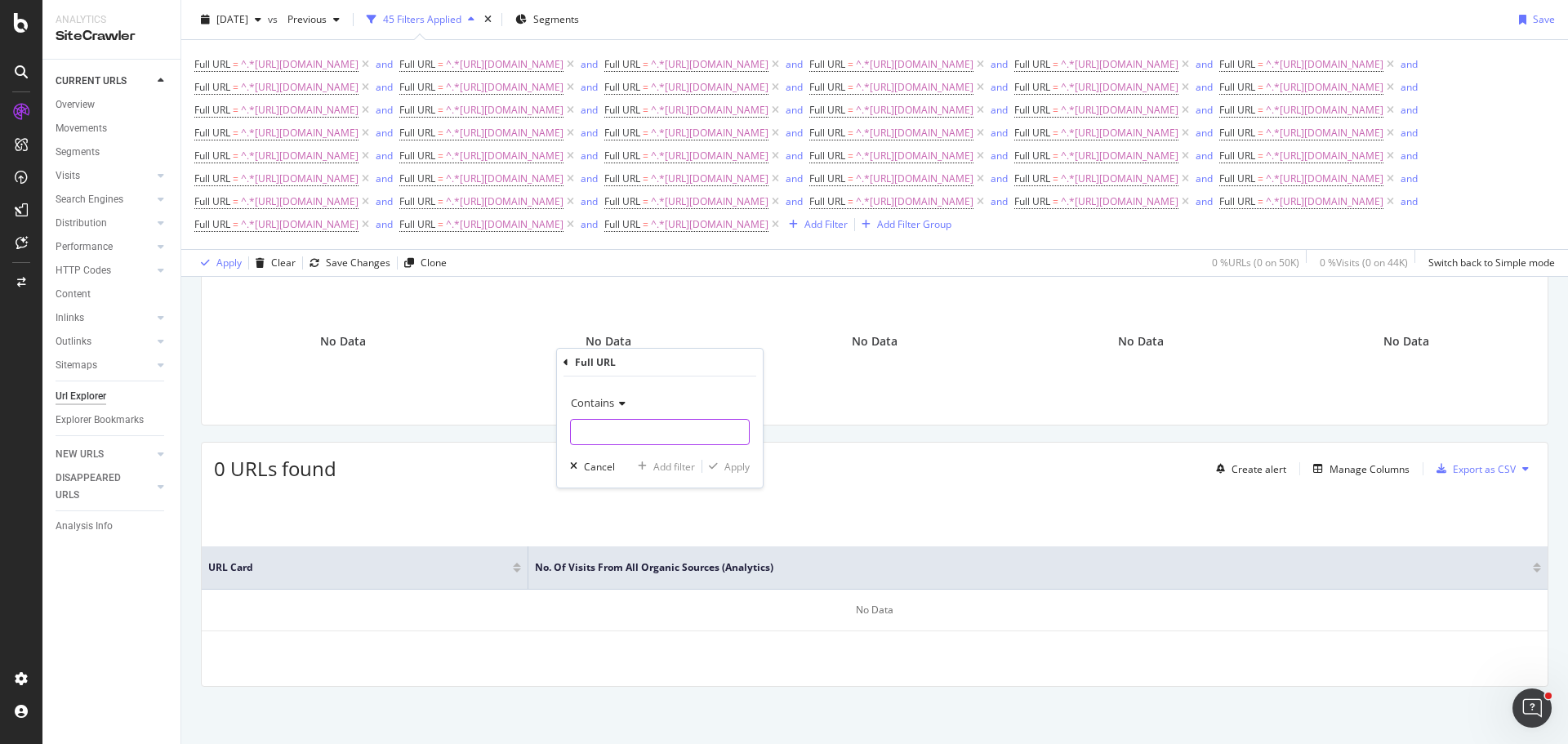
click at [665, 431] on input "text" at bounding box center [660, 432] width 178 height 26
paste input "[URL][DOMAIN_NAME]"
type input "[URL][DOMAIN_NAME]"
click at [669, 460] on div "Add filter" at bounding box center [674, 466] width 42 height 14
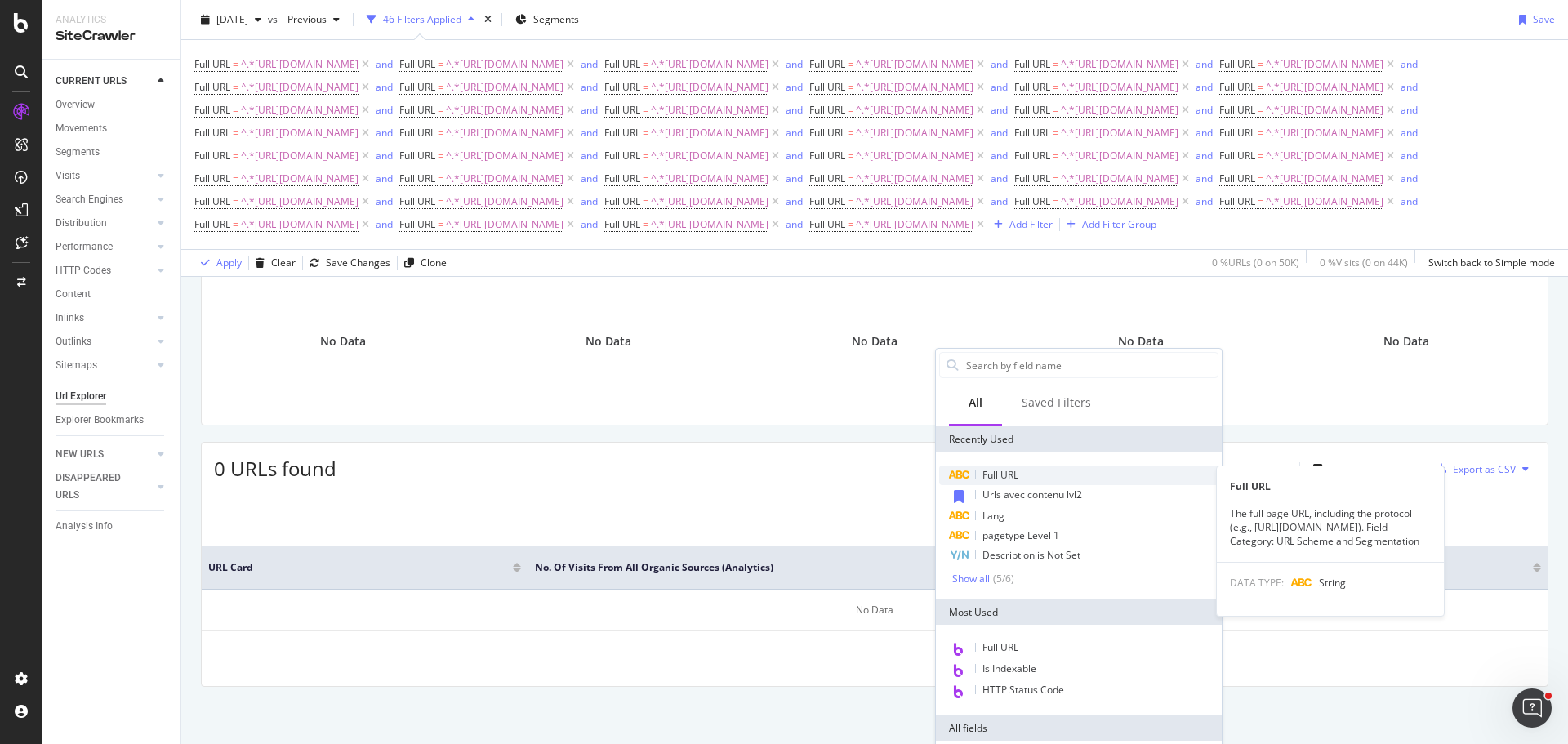
click at [1017, 474] on span "Full URL" at bounding box center [1000, 474] width 36 height 14
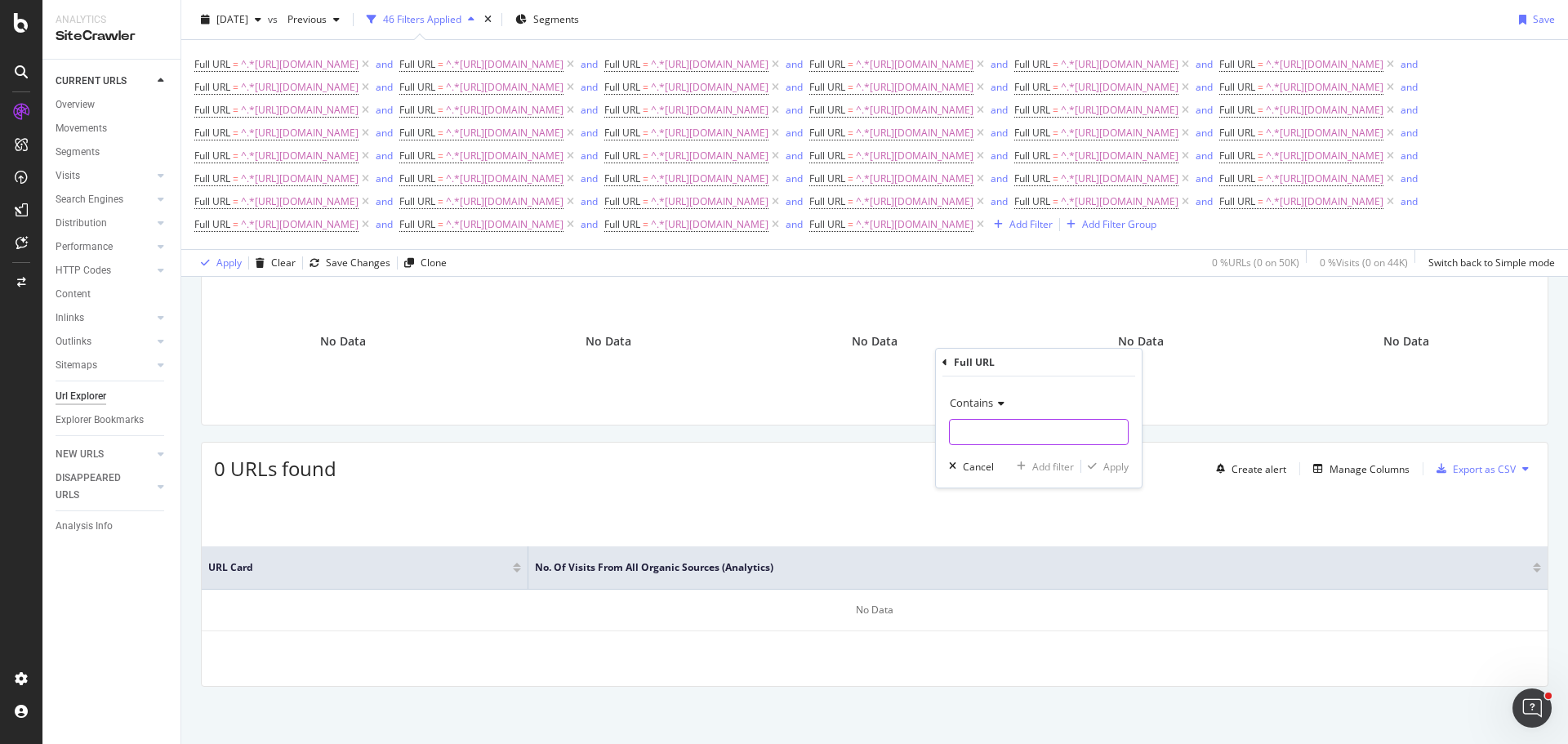
click at [988, 429] on input "text" at bounding box center [1038, 432] width 178 height 26
paste input "[URL][DOMAIN_NAME]"
type input "[URL][DOMAIN_NAME]"
click at [1066, 470] on div "Add filter" at bounding box center [1053, 466] width 42 height 14
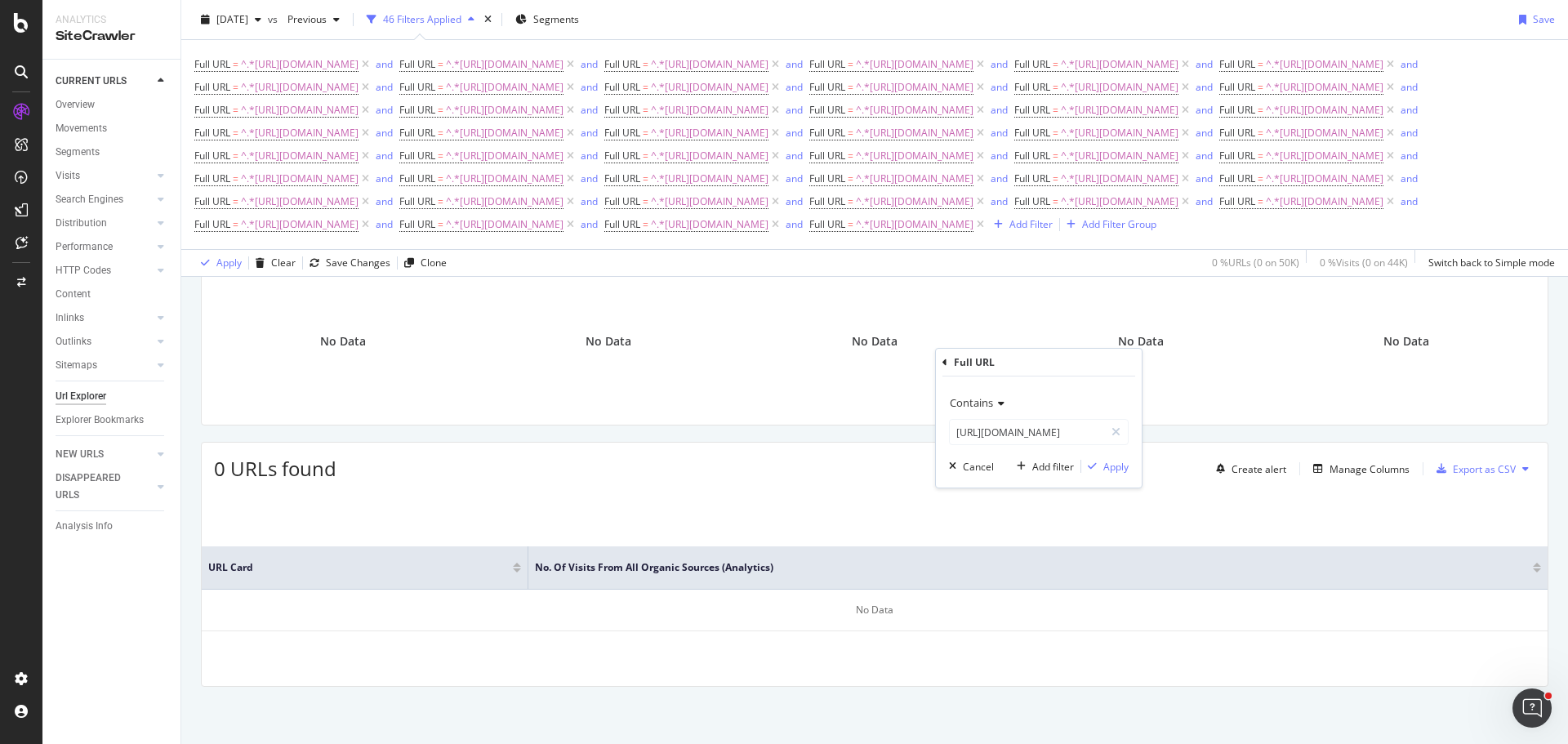
scroll to position [0, 0]
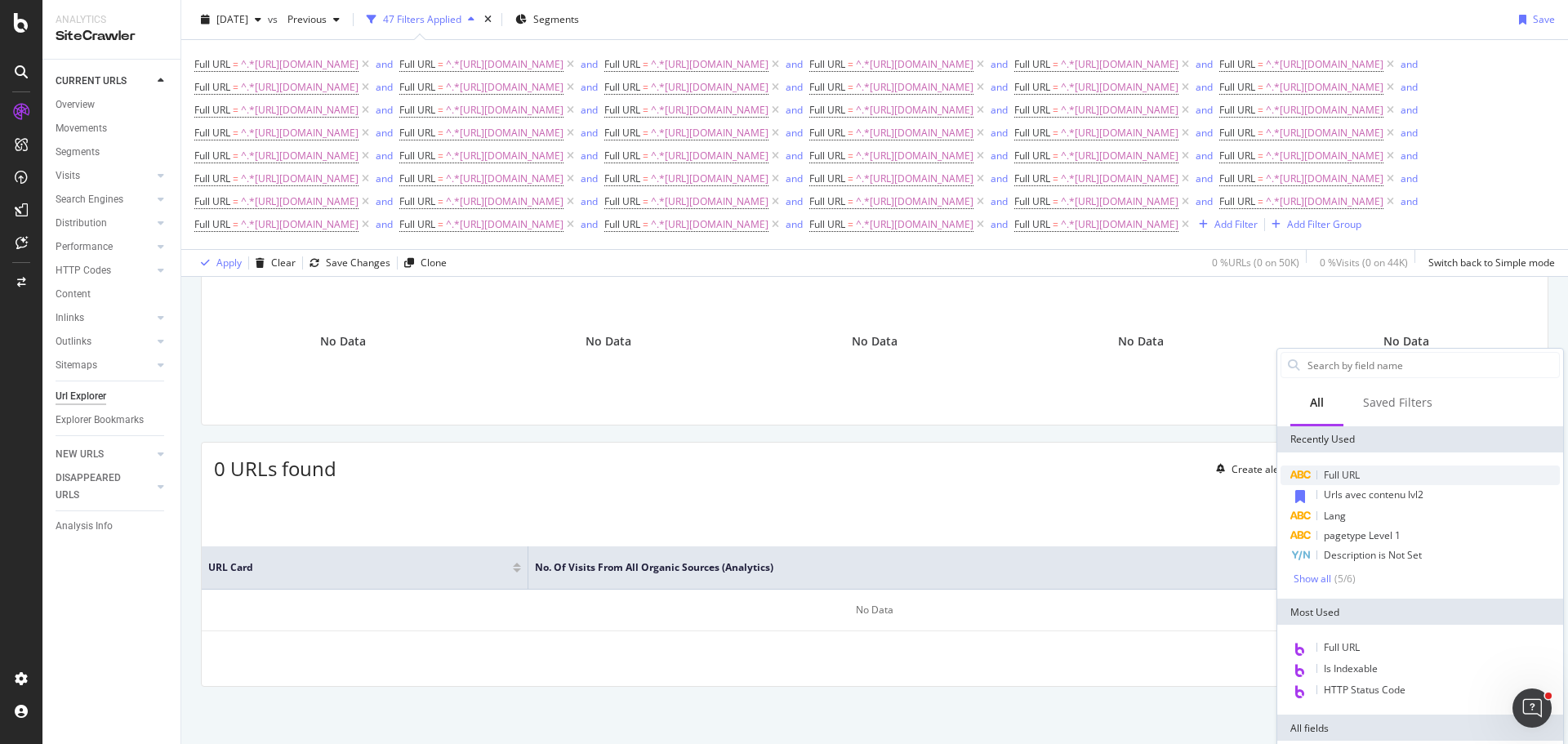
click at [1357, 481] on span "Full URL" at bounding box center [1342, 474] width 36 height 14
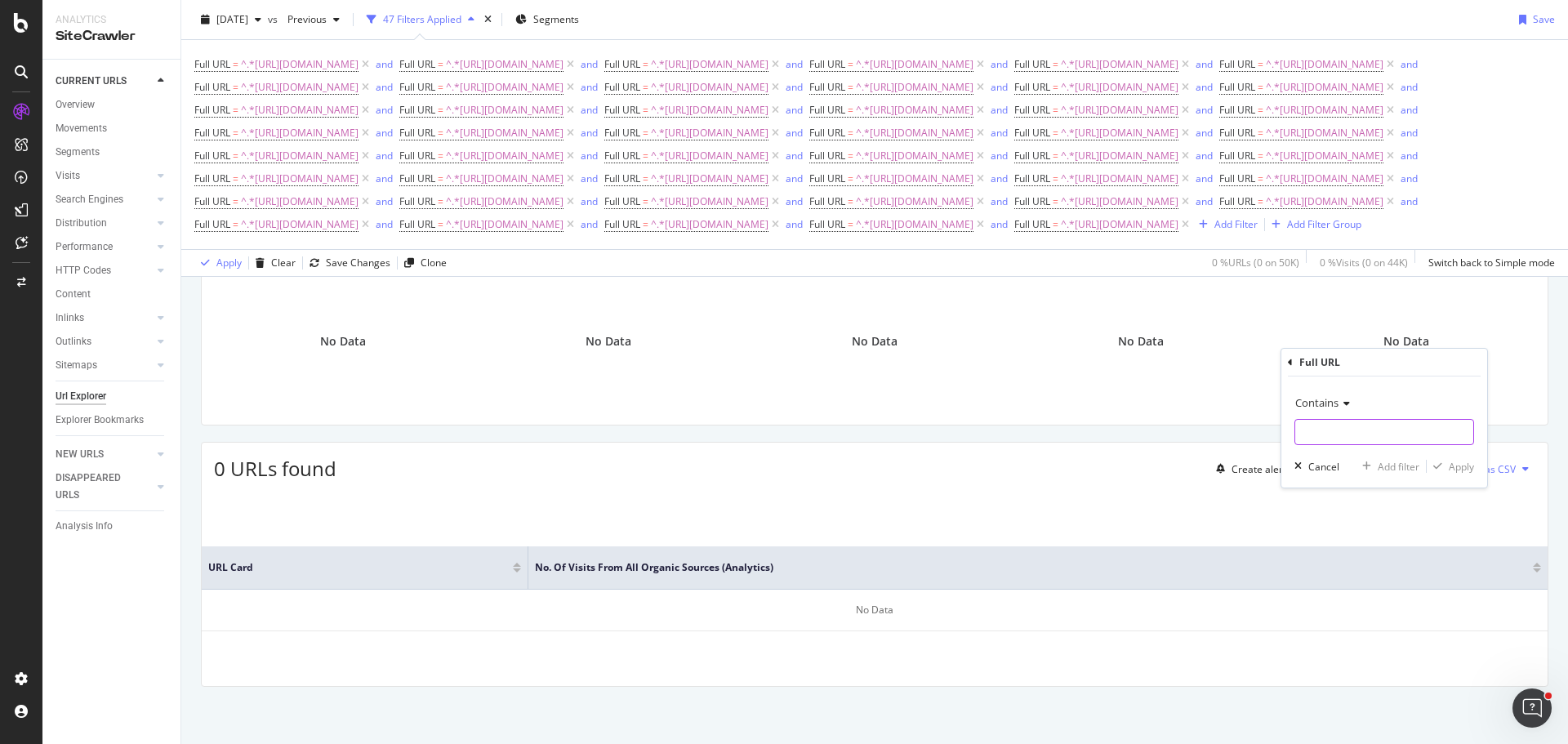
click at [1335, 432] on input "text" at bounding box center [1384, 432] width 178 height 26
paste input "[URL][DOMAIN_NAME]"
type input "[URL][DOMAIN_NAME]"
click at [1397, 468] on div "Add filter" at bounding box center [1398, 466] width 42 height 14
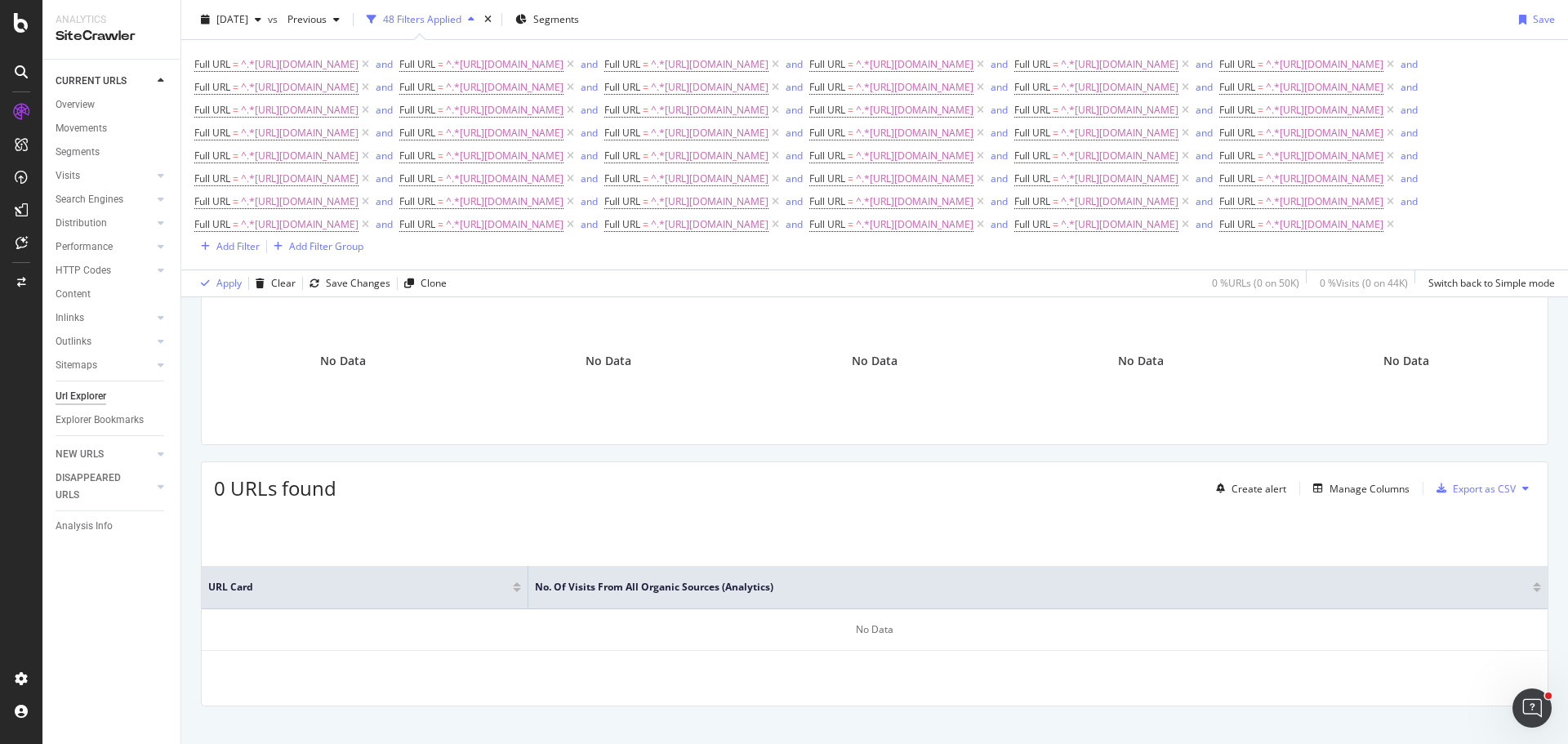
scroll to position [151, 0]
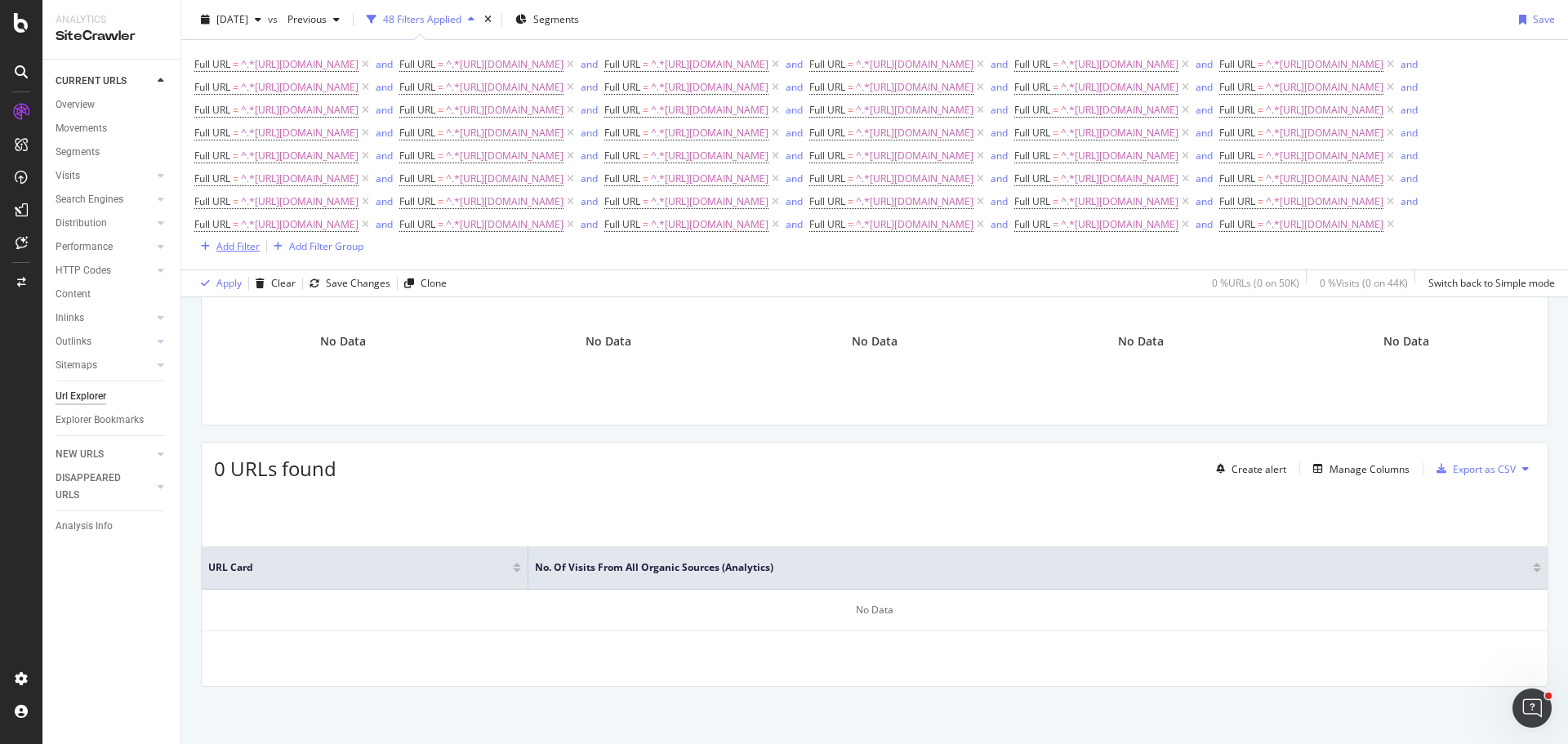
click at [260, 254] on div "Add Filter" at bounding box center [238, 246] width 43 height 14
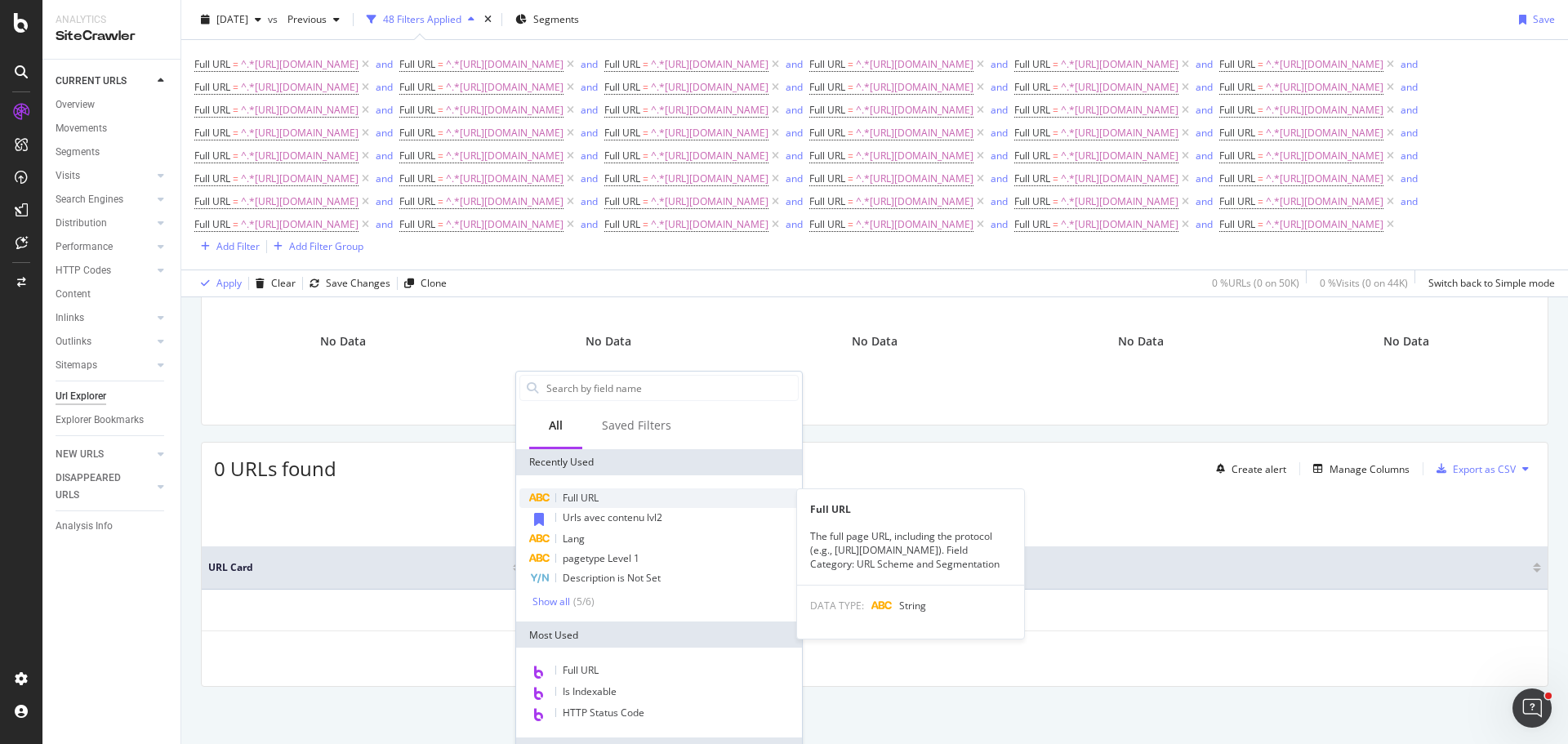
click at [603, 491] on div "Full URL" at bounding box center [659, 498] width 279 height 20
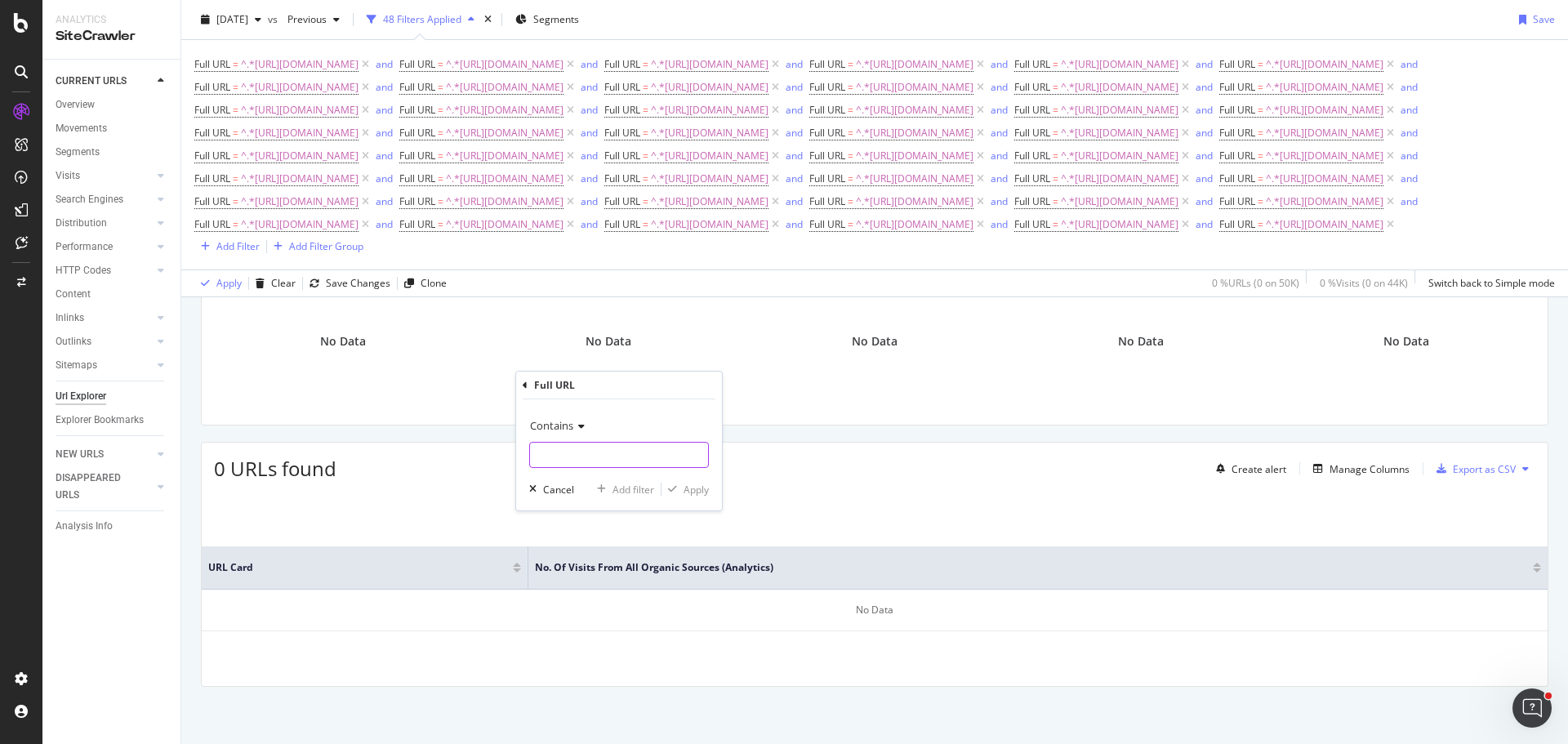
click at [613, 459] on input "text" at bounding box center [618, 455] width 178 height 26
paste input "[URL][DOMAIN_NAME]"
type input "[URL][DOMAIN_NAME]"
click at [624, 490] on div "Add filter" at bounding box center [633, 489] width 42 height 14
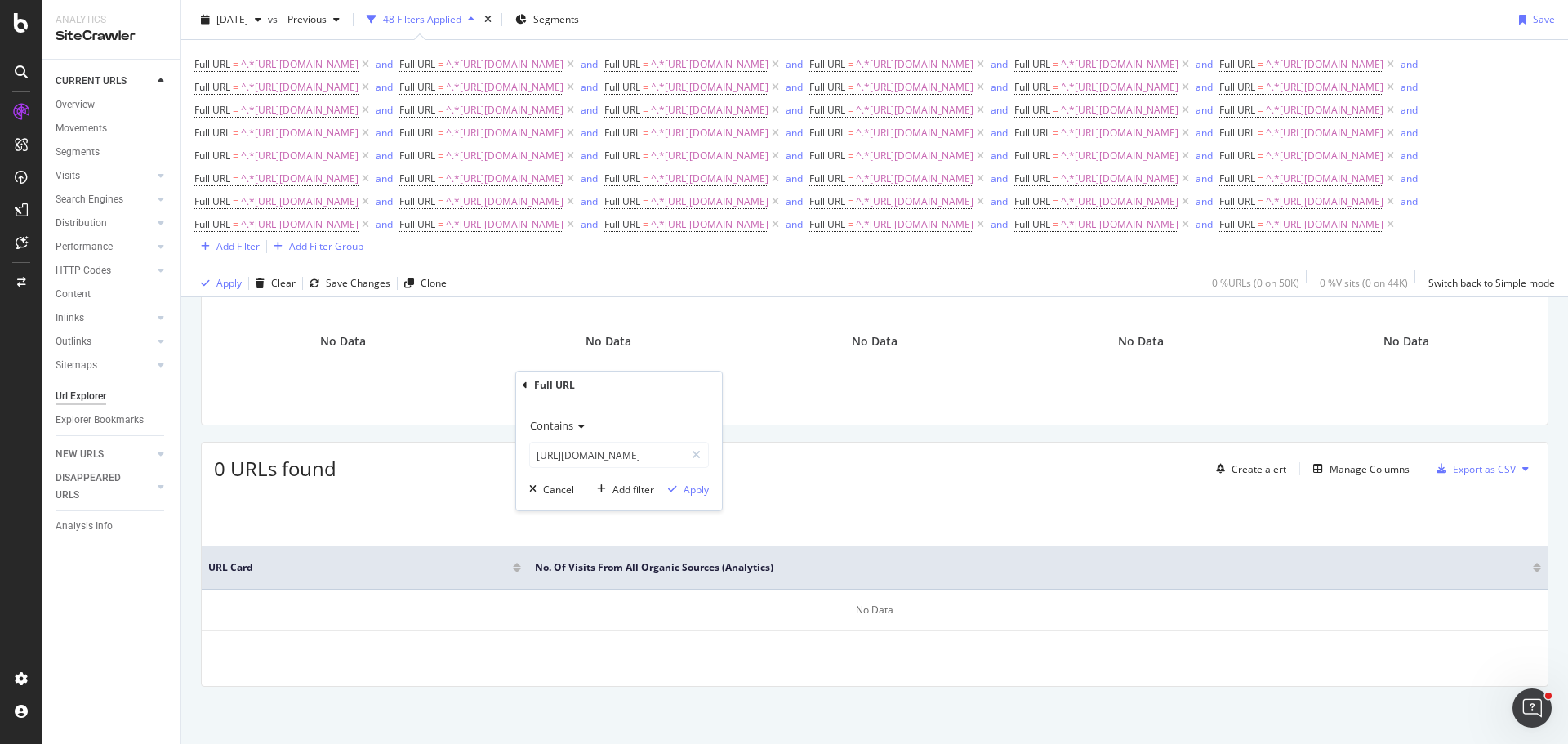
scroll to position [0, 0]
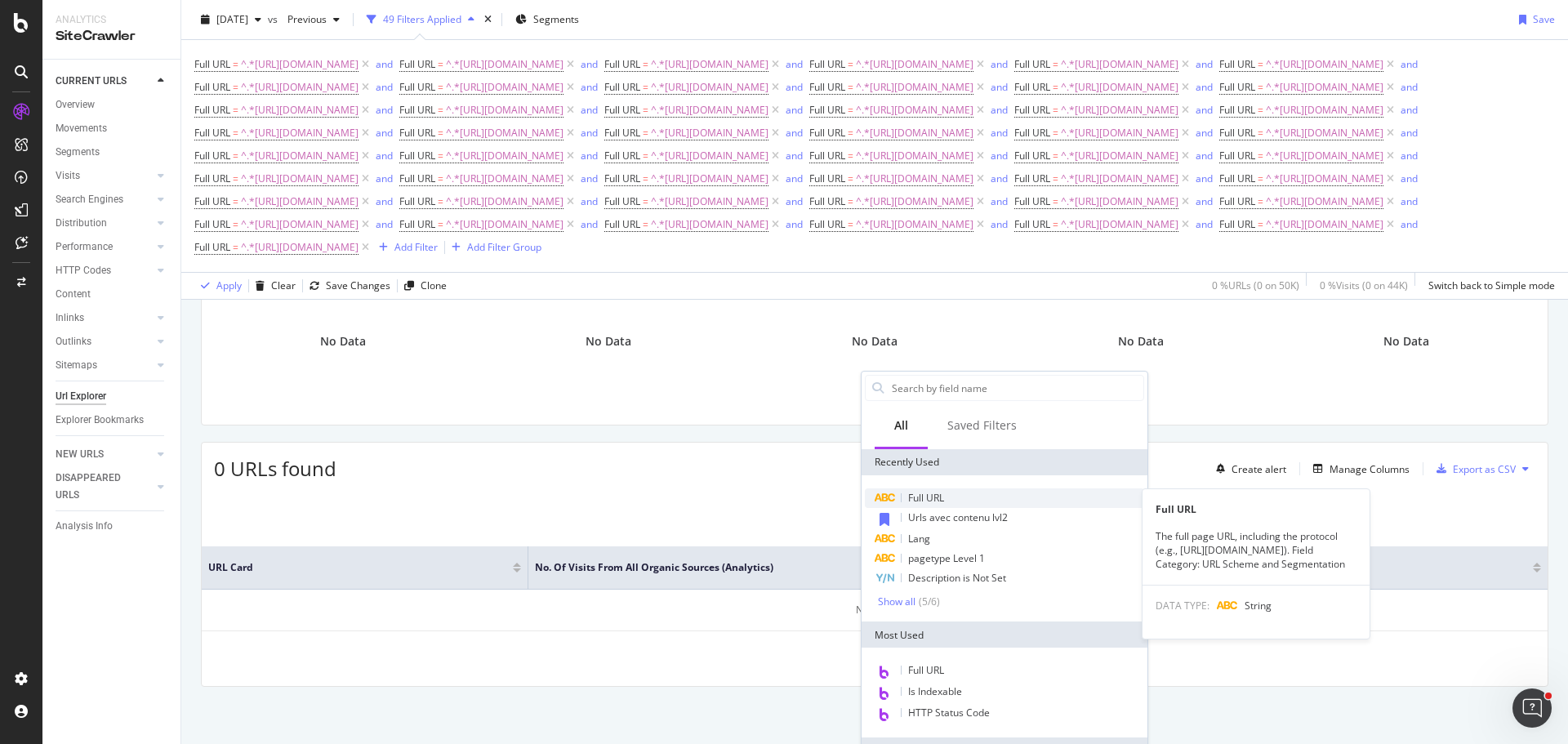
click at [940, 500] on span "Full URL" at bounding box center [925, 498] width 36 height 14
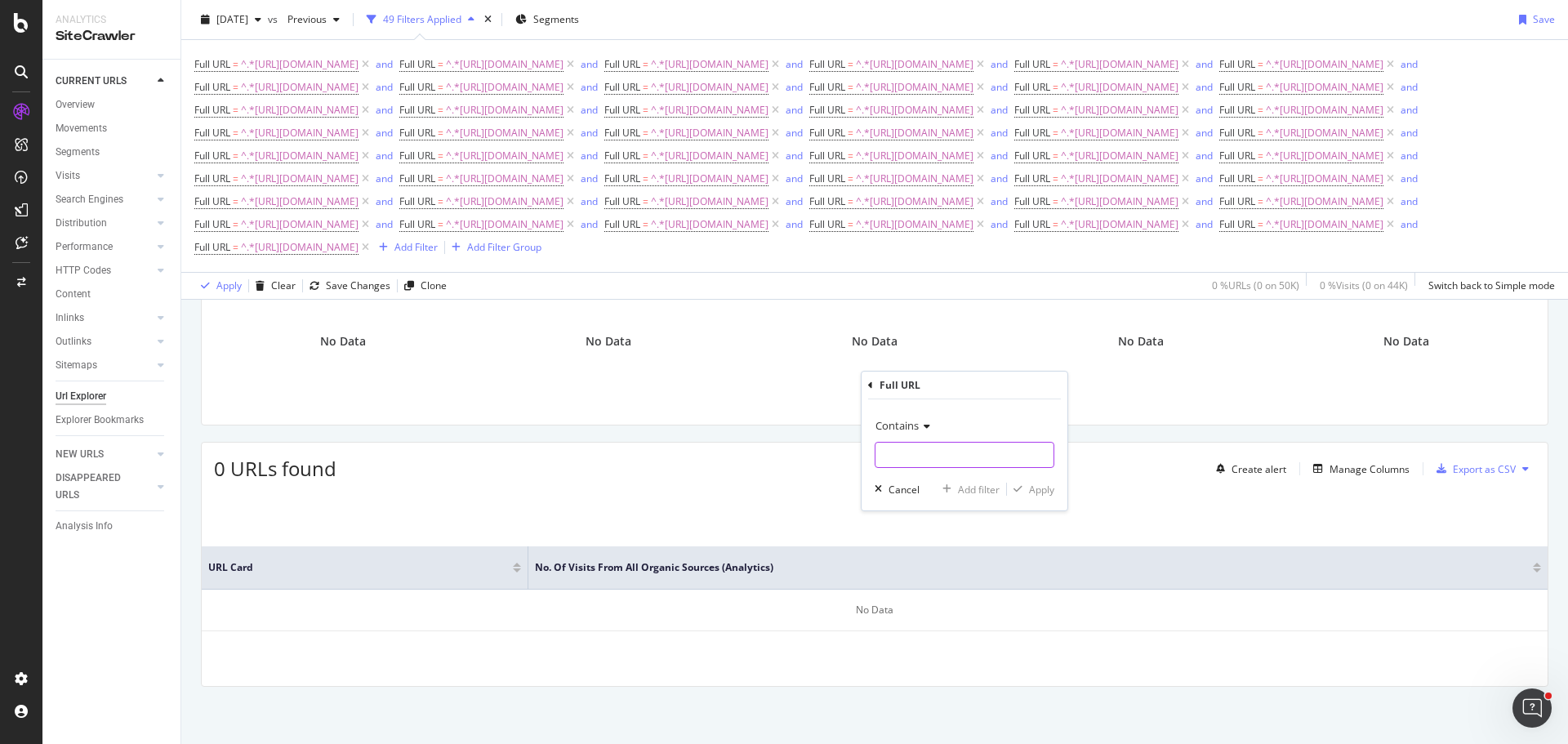
click at [936, 462] on input "text" at bounding box center [965, 455] width 178 height 26
paste input "[URL][DOMAIN_NAME]"
type input "[URL][DOMAIN_NAME]"
click at [969, 487] on div "Add filter" at bounding box center [979, 489] width 42 height 14
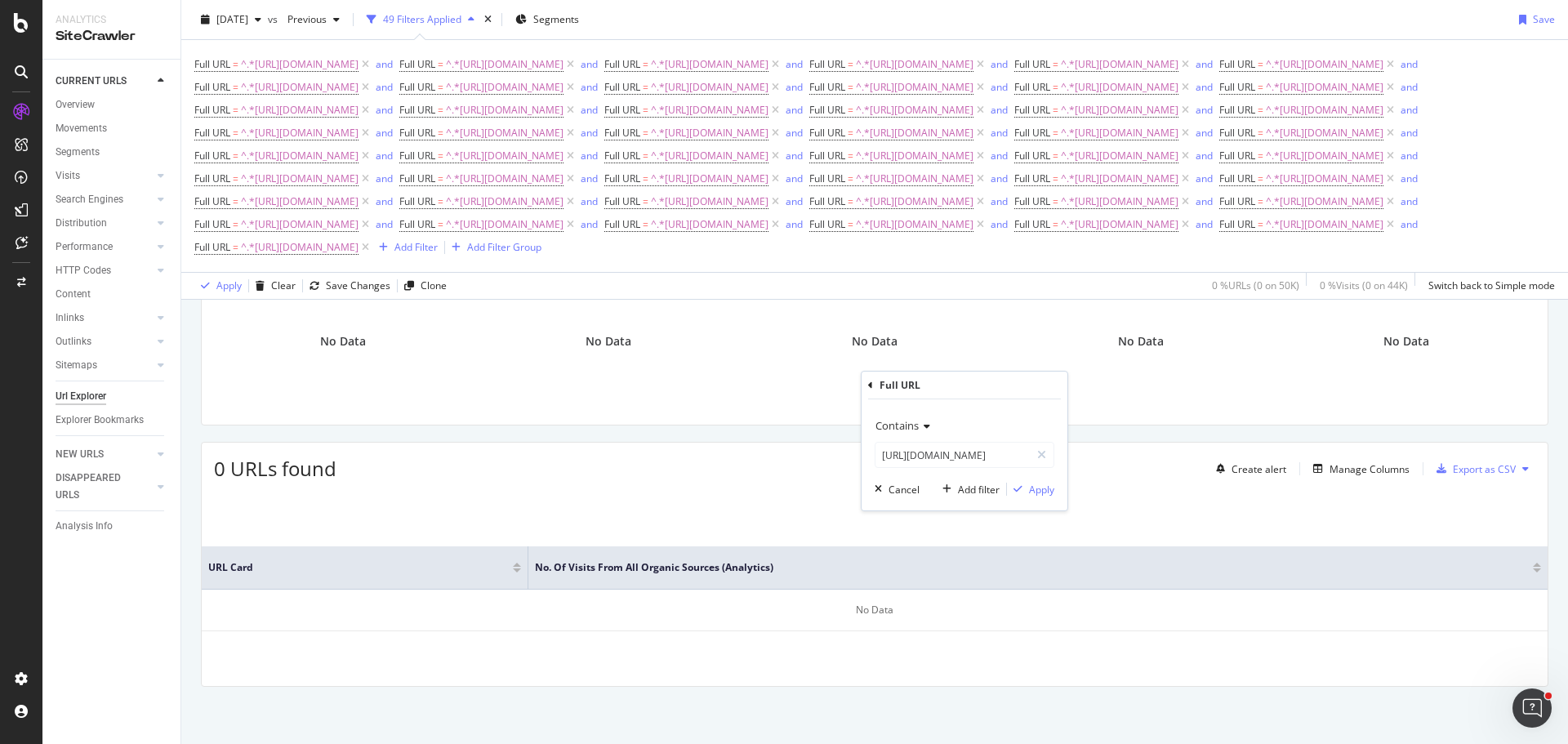
scroll to position [0, 0]
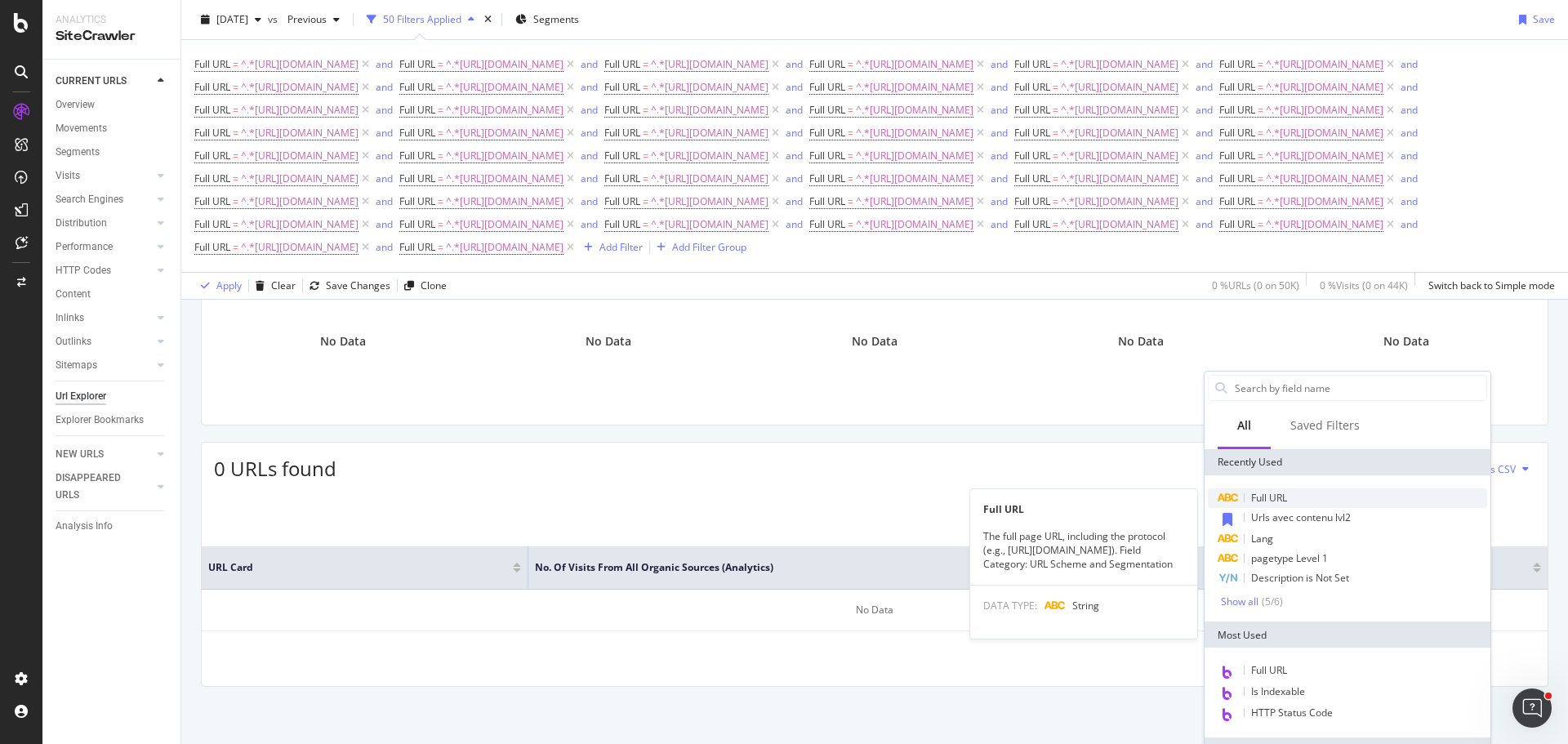
click at [1289, 502] on div "Full URL" at bounding box center [1347, 498] width 279 height 20
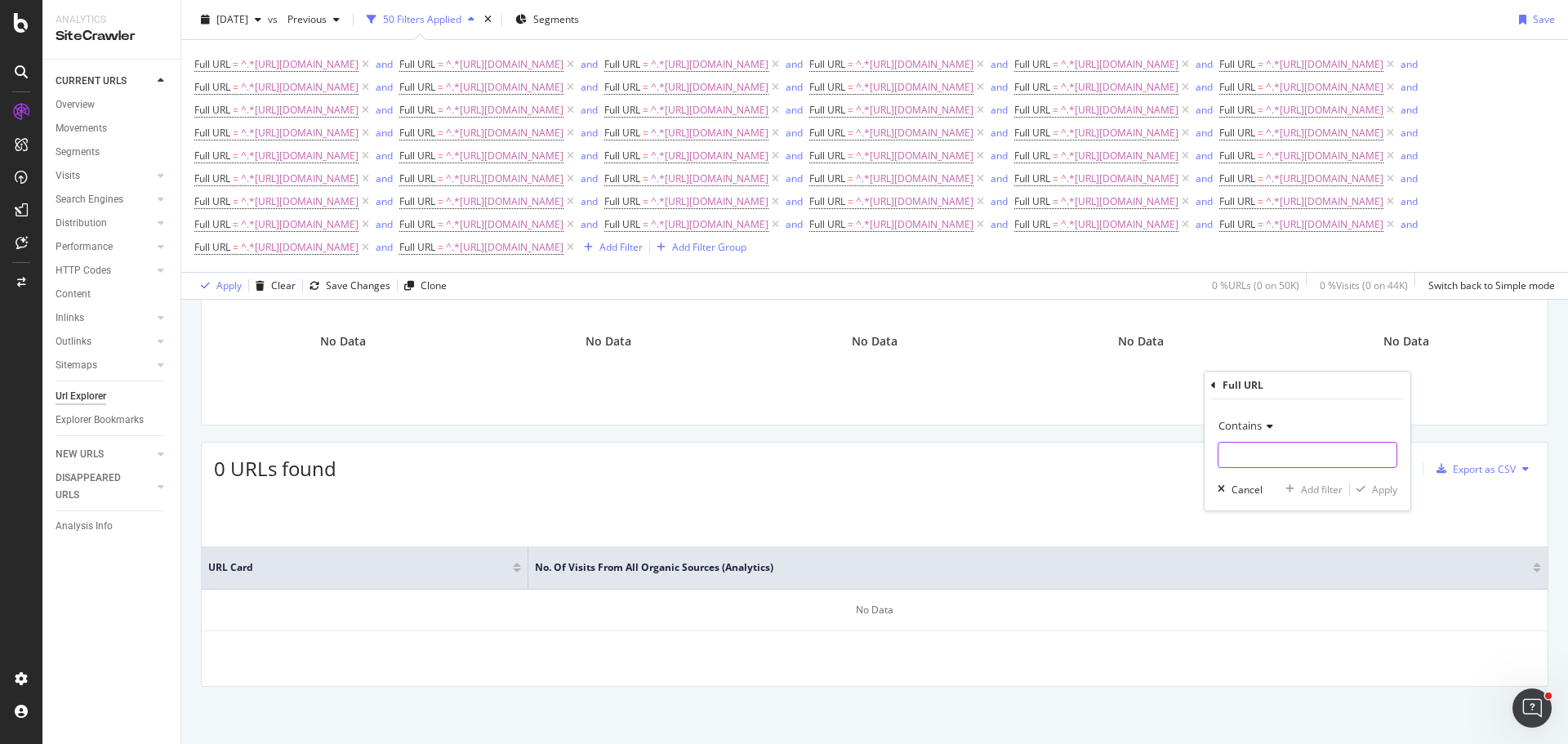
click at [1269, 461] on input "text" at bounding box center [1307, 455] width 178 height 26
paste input "[URL][DOMAIN_NAME]"
type input "[URL][DOMAIN_NAME]"
click at [1322, 490] on div "Add filter" at bounding box center [1321, 489] width 42 height 14
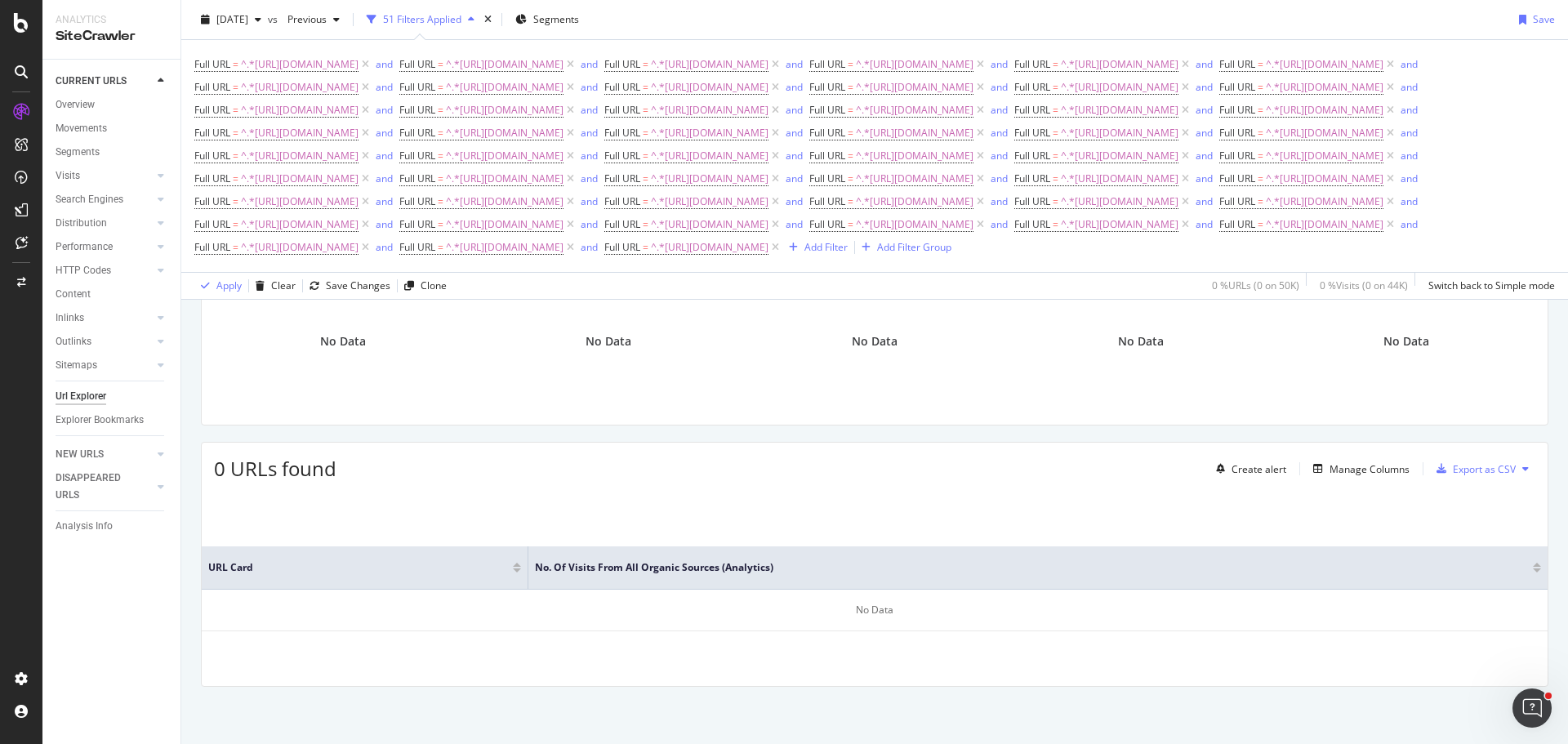
scroll to position [170, 0]
click at [805, 254] on div "Add Filter" at bounding box center [826, 247] width 43 height 14
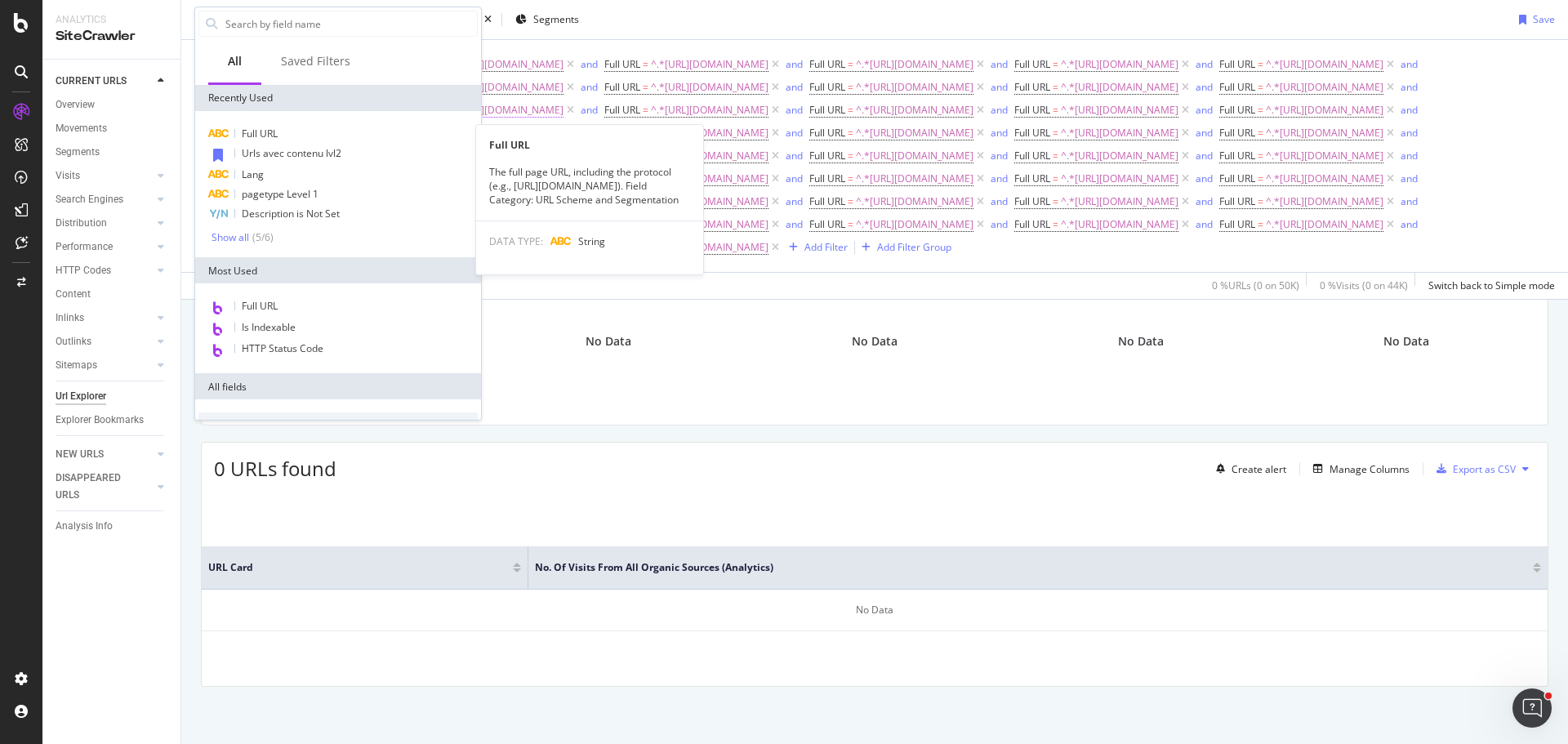
click at [271, 138] on span "Full URL" at bounding box center [259, 133] width 36 height 14
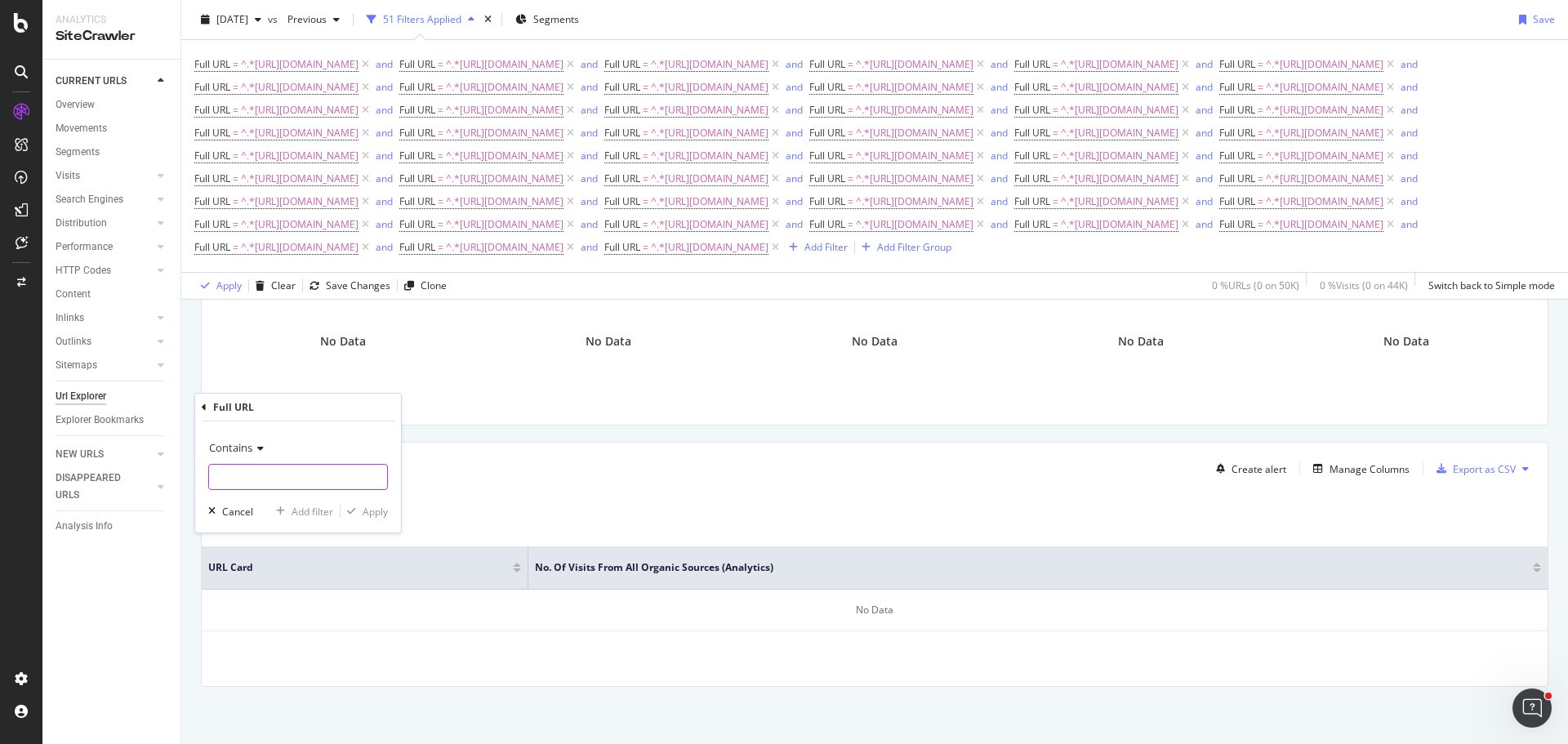
click at [291, 478] on input "text" at bounding box center [298, 477] width 178 height 26
paste input "[URL][DOMAIN_NAME]"
type input "[URL][DOMAIN_NAME]"
click at [312, 508] on div "Add filter" at bounding box center [312, 511] width 42 height 14
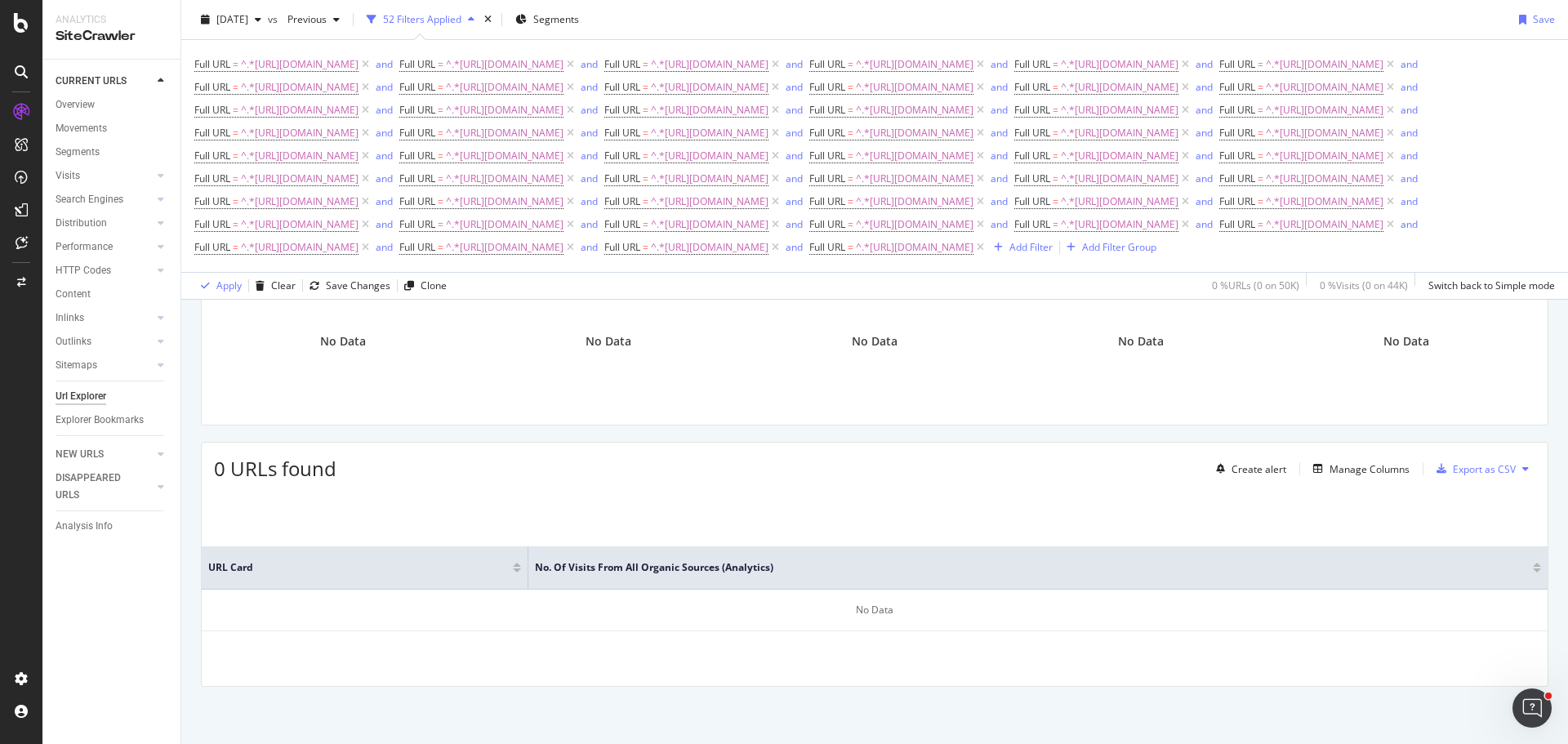
scroll to position [173, 0]
click at [1009, 254] on div "Add Filter" at bounding box center [1031, 247] width 43 height 14
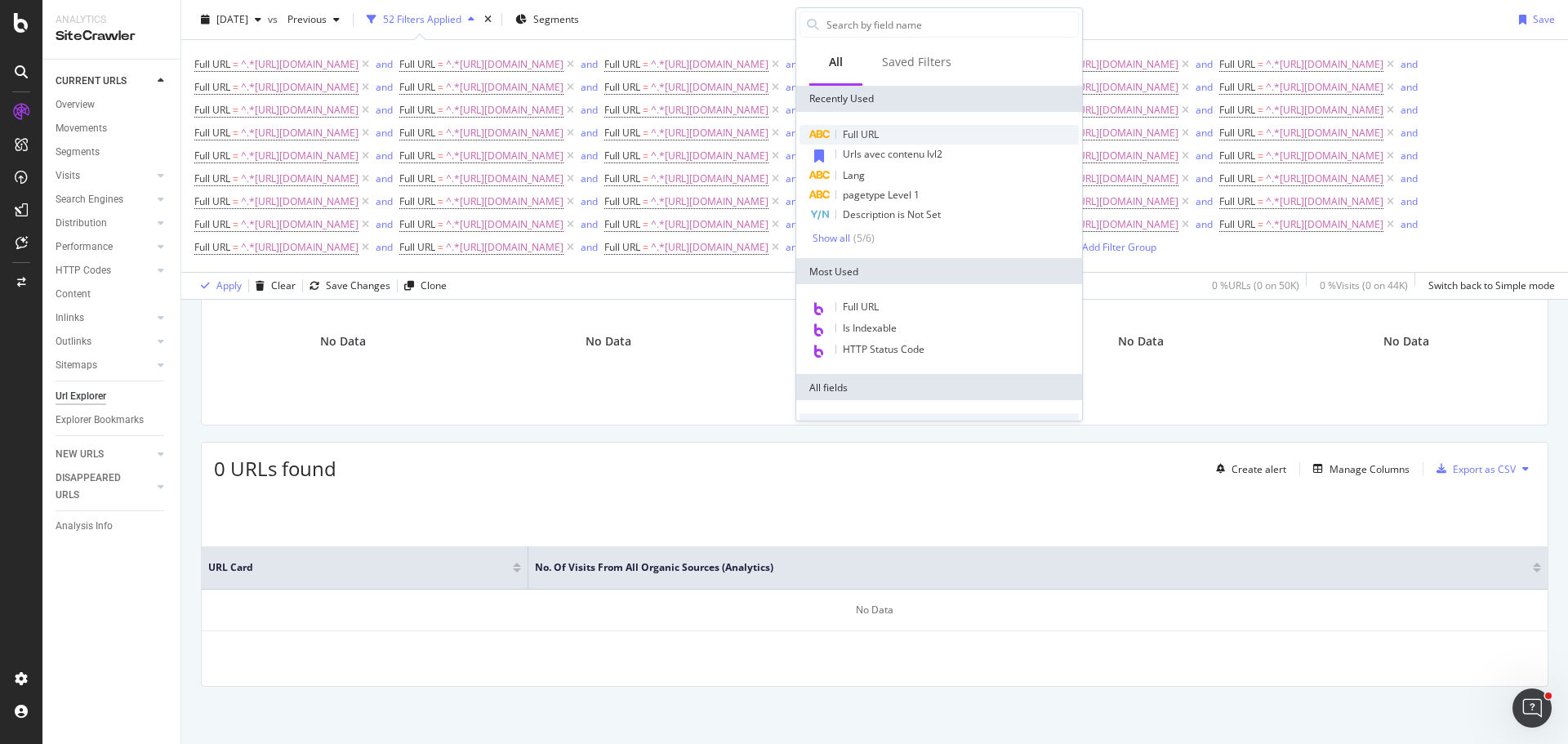
click at [885, 141] on div "Full URL" at bounding box center [938, 135] width 279 height 20
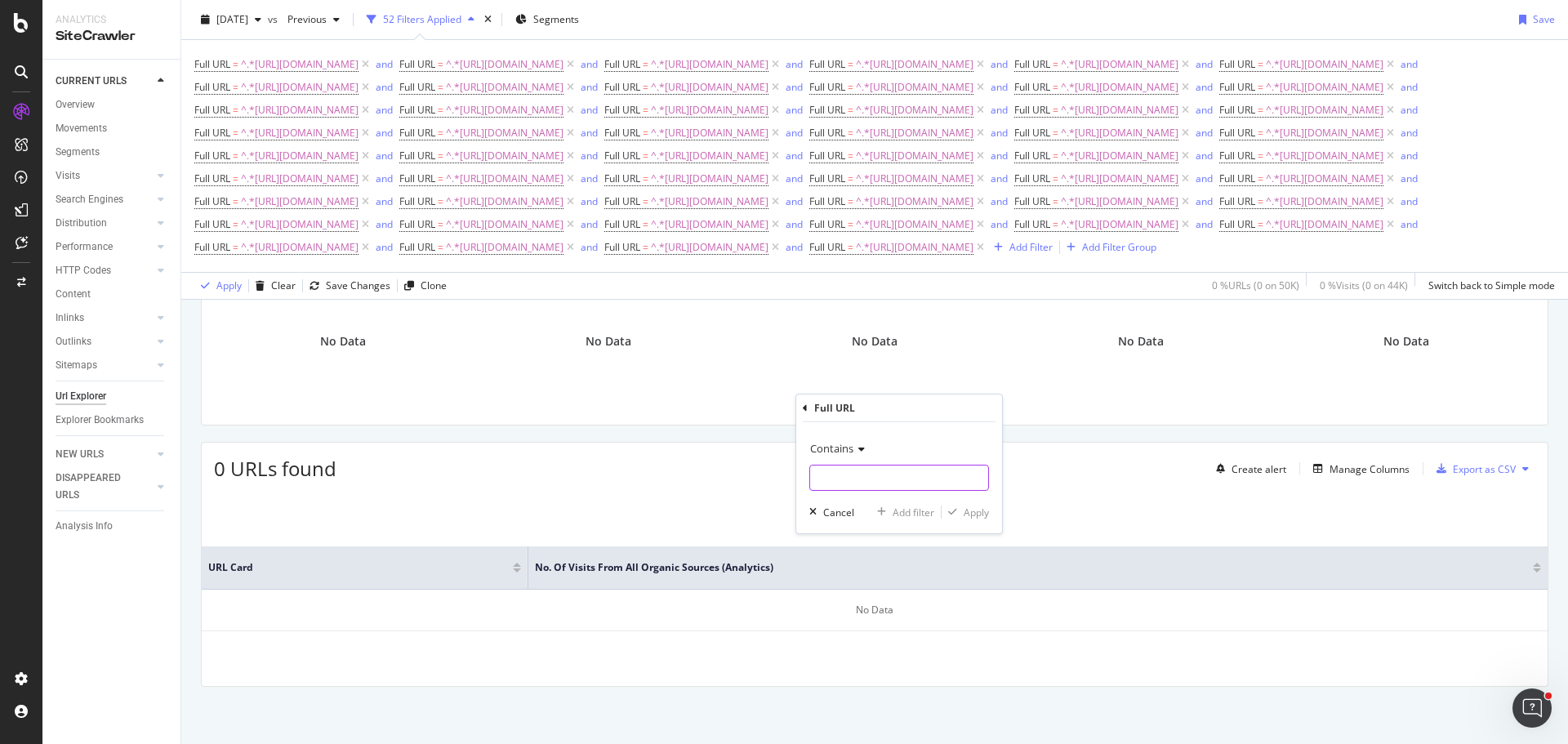
click at [888, 473] on input "text" at bounding box center [899, 478] width 178 height 26
paste input "[URL][DOMAIN_NAME]"
type input "[URL][DOMAIN_NAME]"
click at [907, 517] on div "Add filter" at bounding box center [913, 512] width 42 height 14
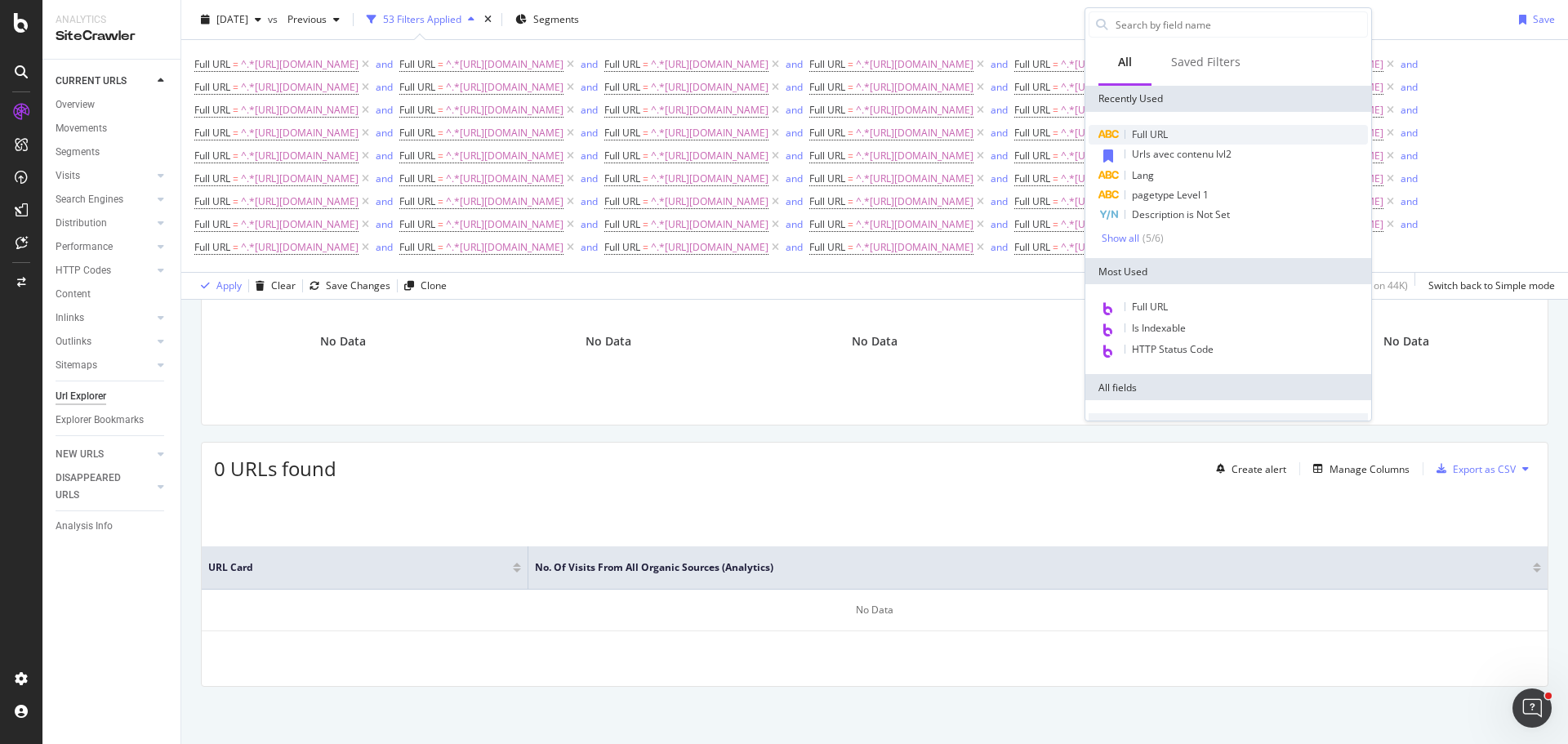
click at [1147, 131] on span "Full URL" at bounding box center [1150, 134] width 36 height 14
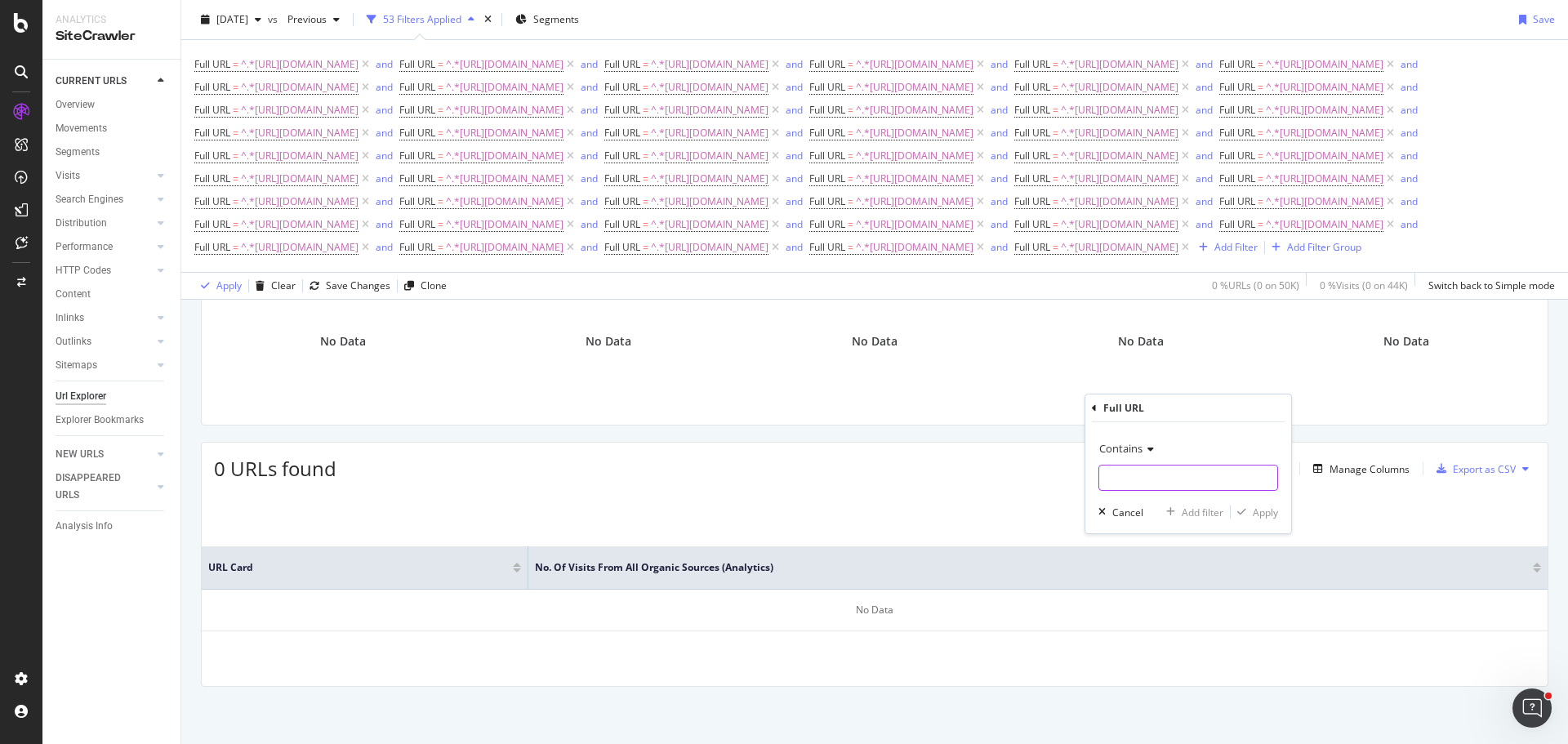
click at [1172, 475] on input "text" at bounding box center [1188, 478] width 178 height 26
paste input "[URL][DOMAIN_NAME]"
type input "[URL][DOMAIN_NAME]"
click at [1203, 507] on div "Add filter" at bounding box center [1202, 512] width 42 height 14
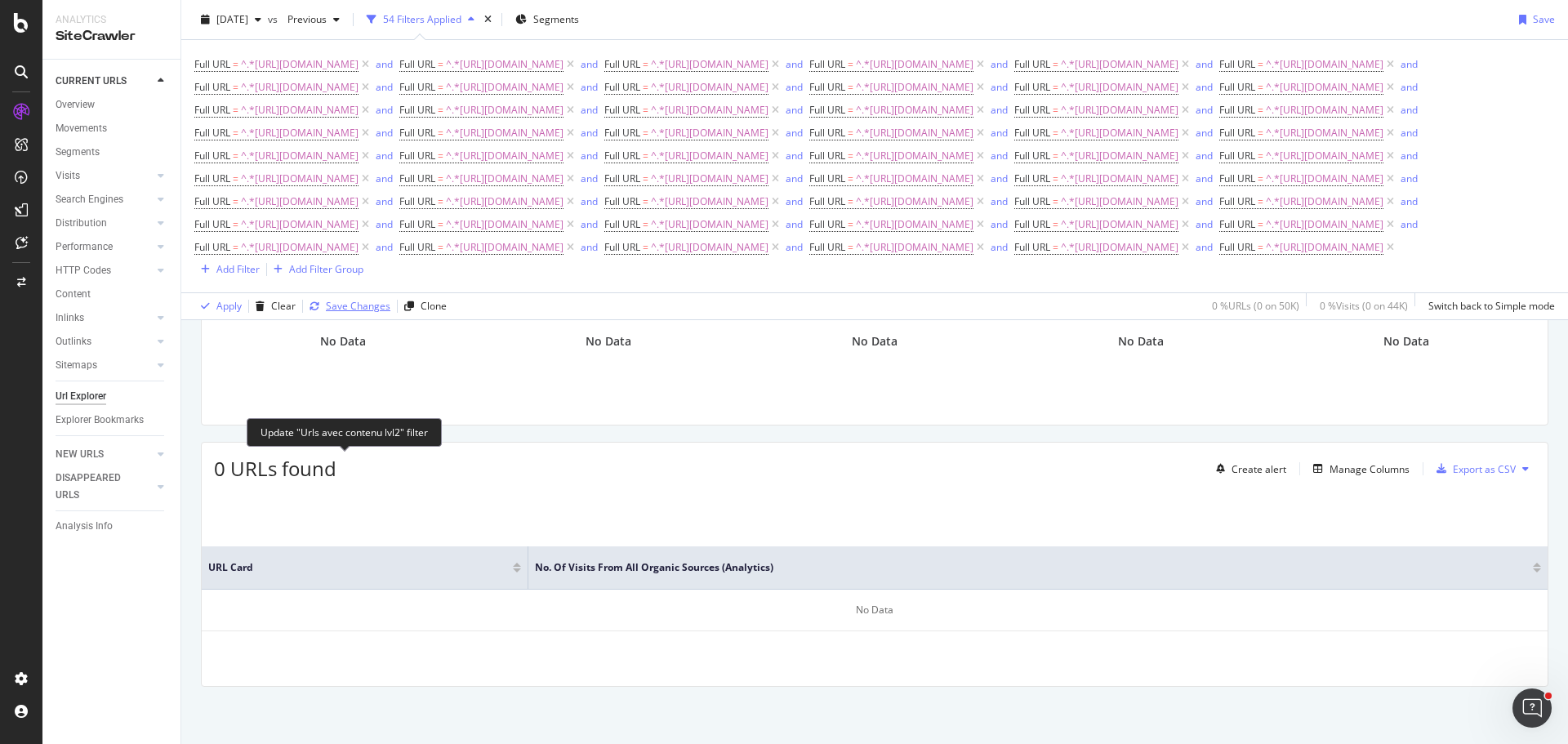
scroll to position [194, 0]
click at [234, 276] on div "Add Filter" at bounding box center [238, 269] width 43 height 14
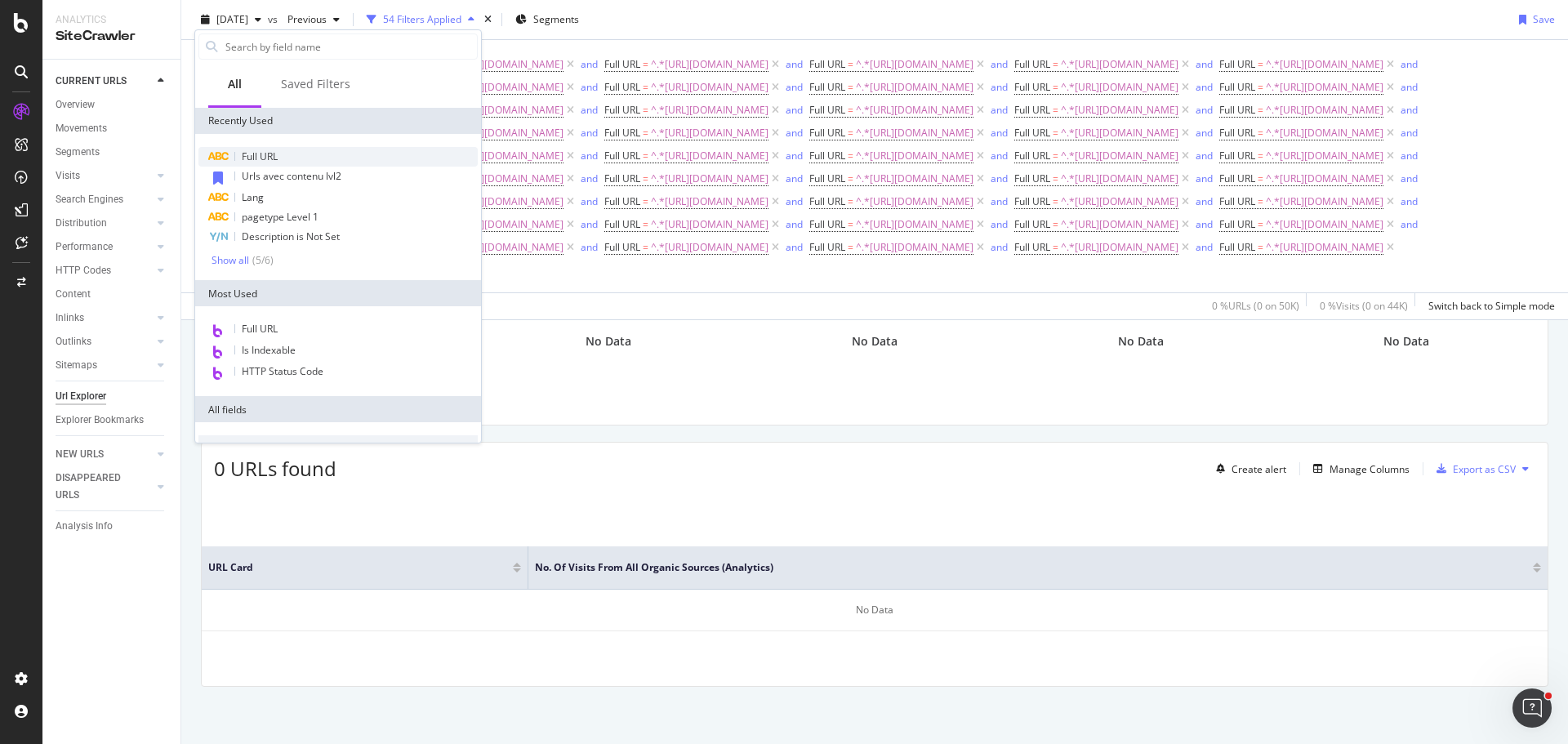
click at [261, 152] on span "Full URL" at bounding box center [259, 156] width 36 height 14
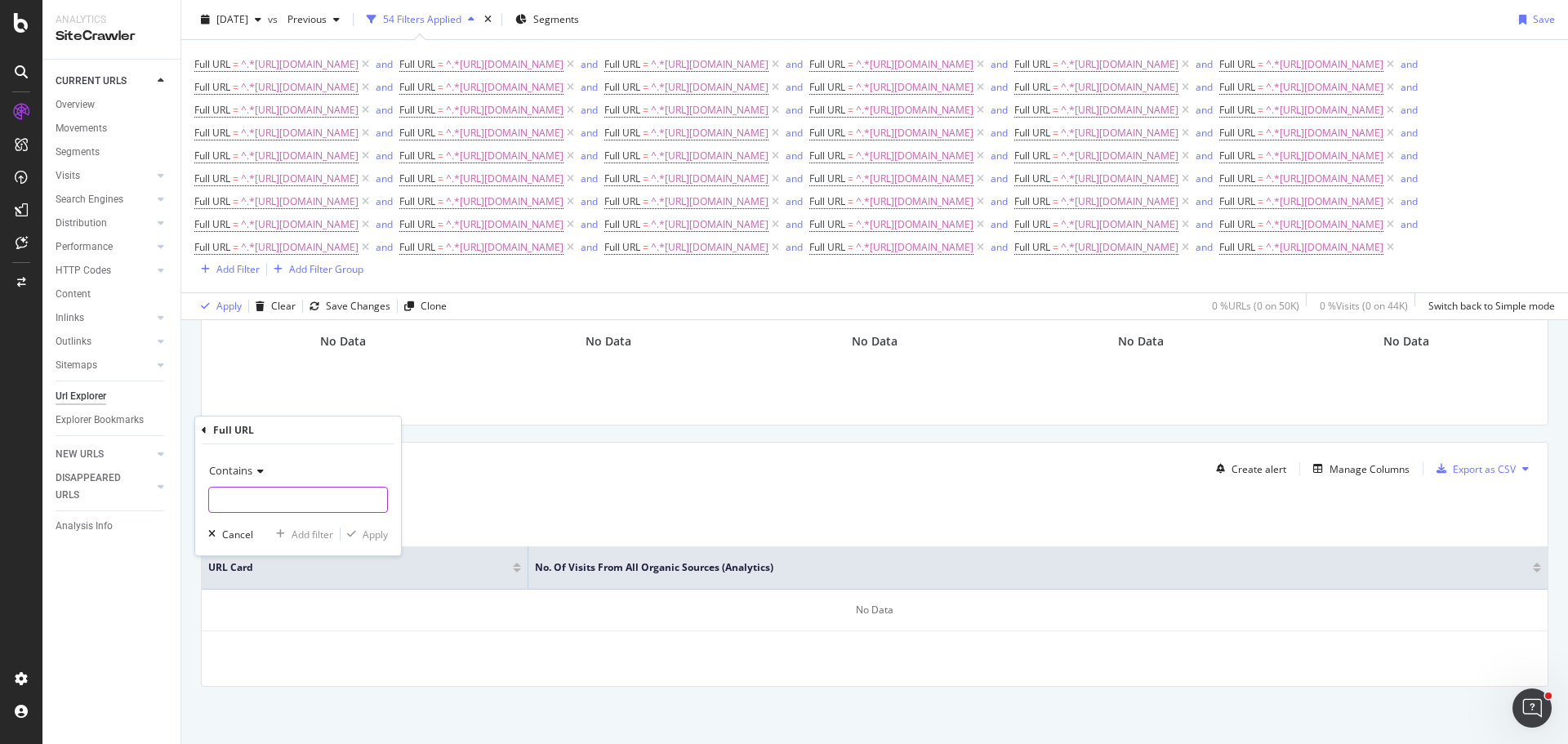
click at [273, 489] on input "text" at bounding box center [298, 500] width 178 height 26
paste input "[URL][DOMAIN_NAME]"
type input "[URL][DOMAIN_NAME]"
click at [307, 532] on div "Add filter" at bounding box center [312, 534] width 42 height 14
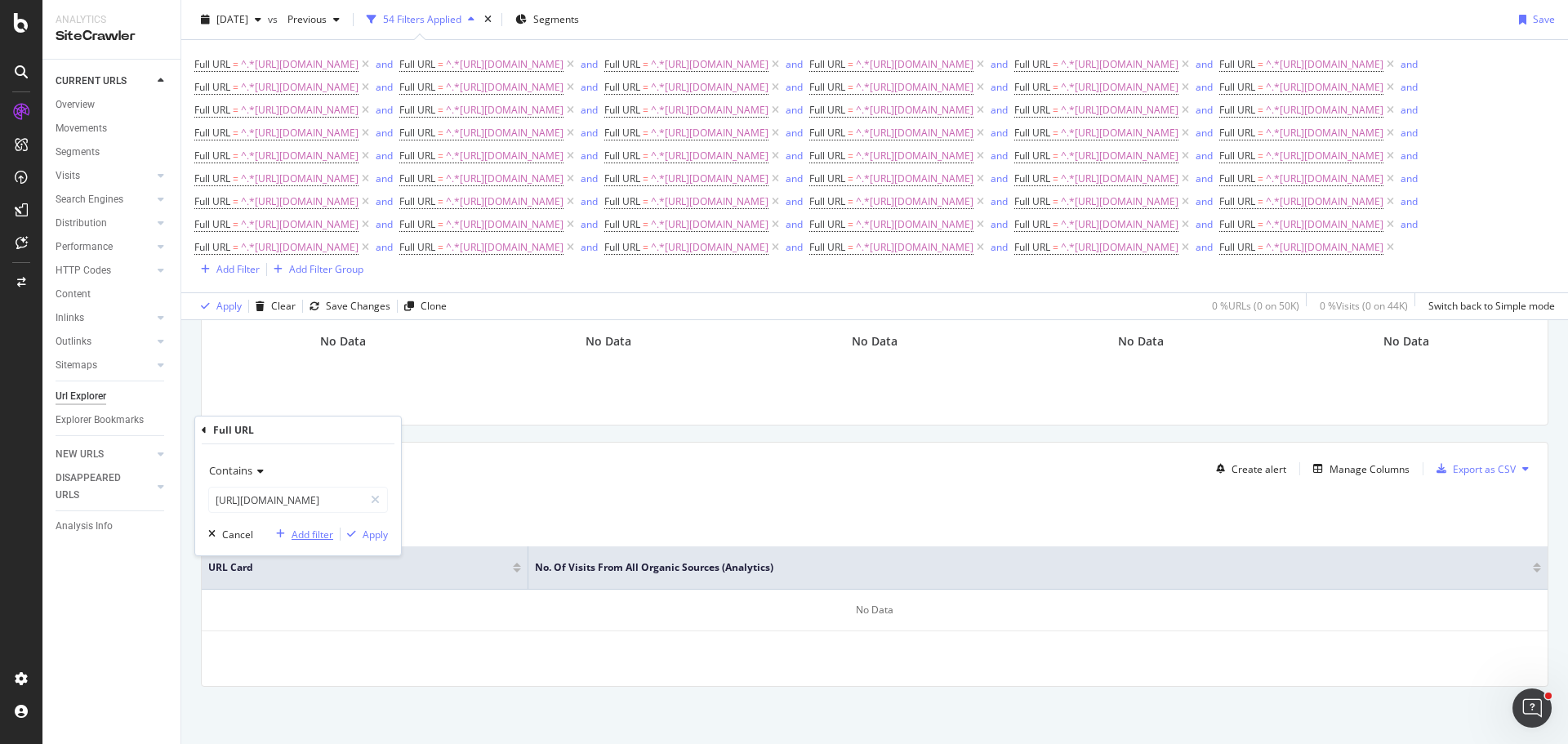
scroll to position [196, 0]
click at [438, 277] on div "Add Filter" at bounding box center [416, 270] width 43 height 14
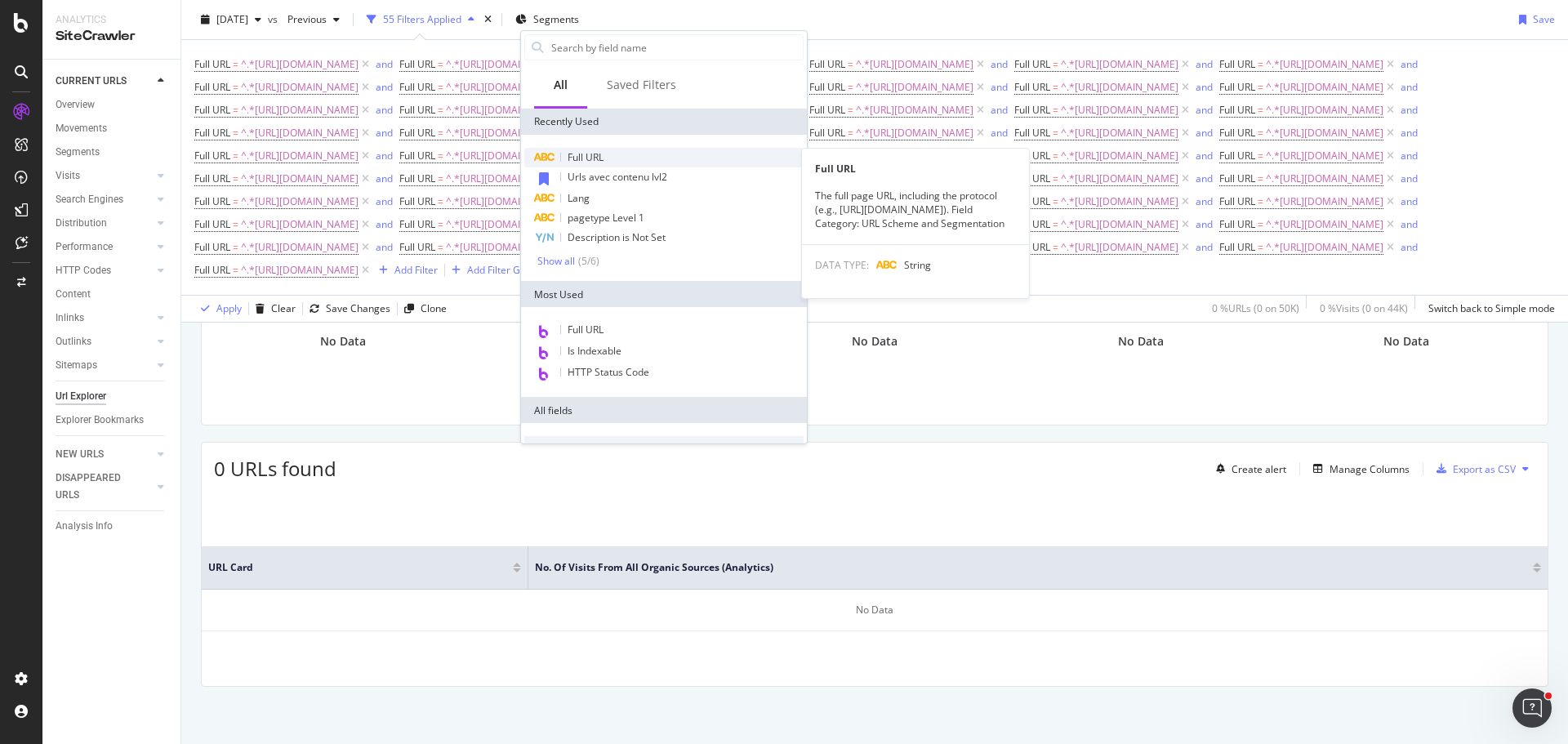
click at [593, 155] on span "Full URL" at bounding box center [586, 157] width 36 height 14
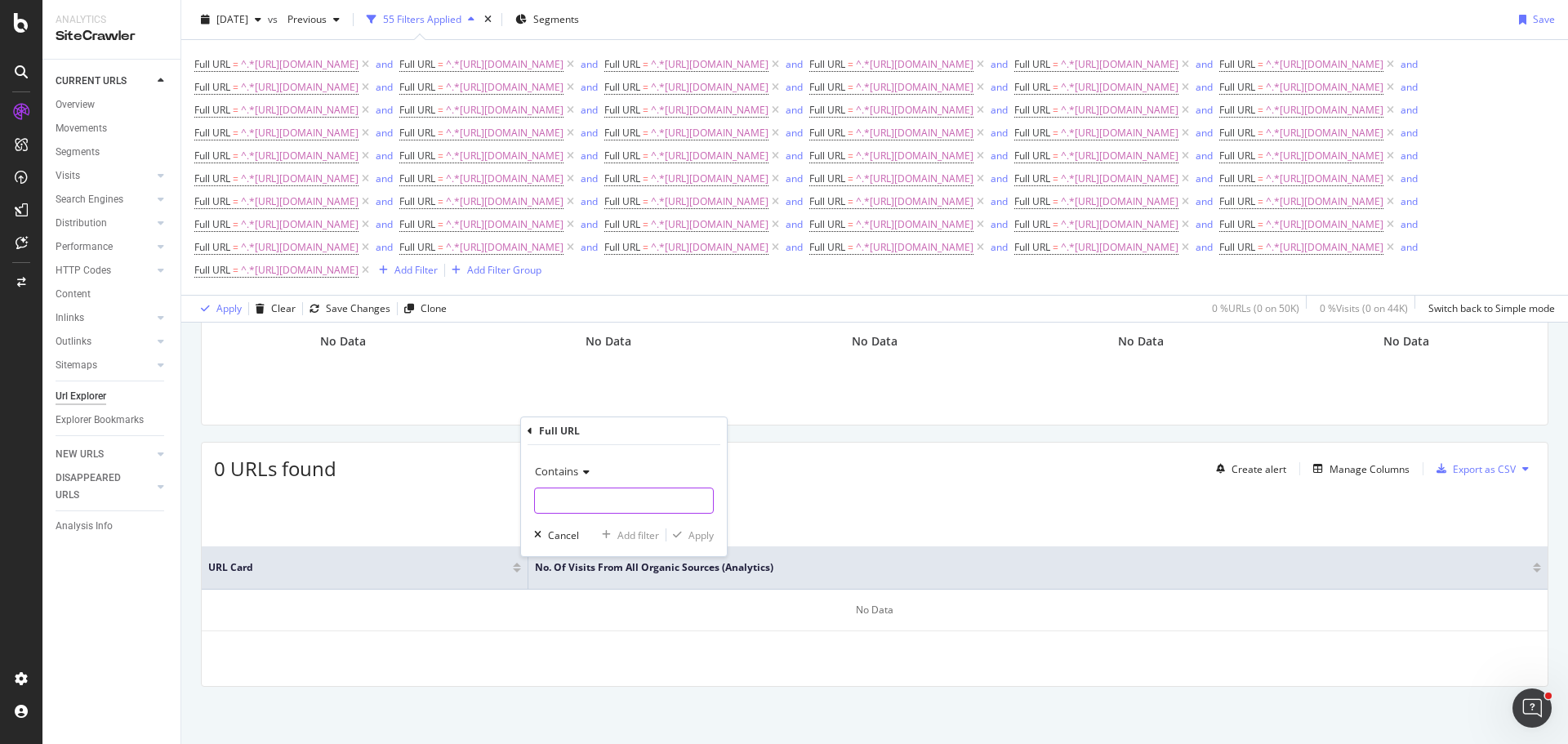
click at [596, 503] on input "text" at bounding box center [624, 501] width 178 height 26
paste
type input "[URL][DOMAIN_NAME]"
click at [630, 536] on div "Add filter" at bounding box center [638, 535] width 42 height 14
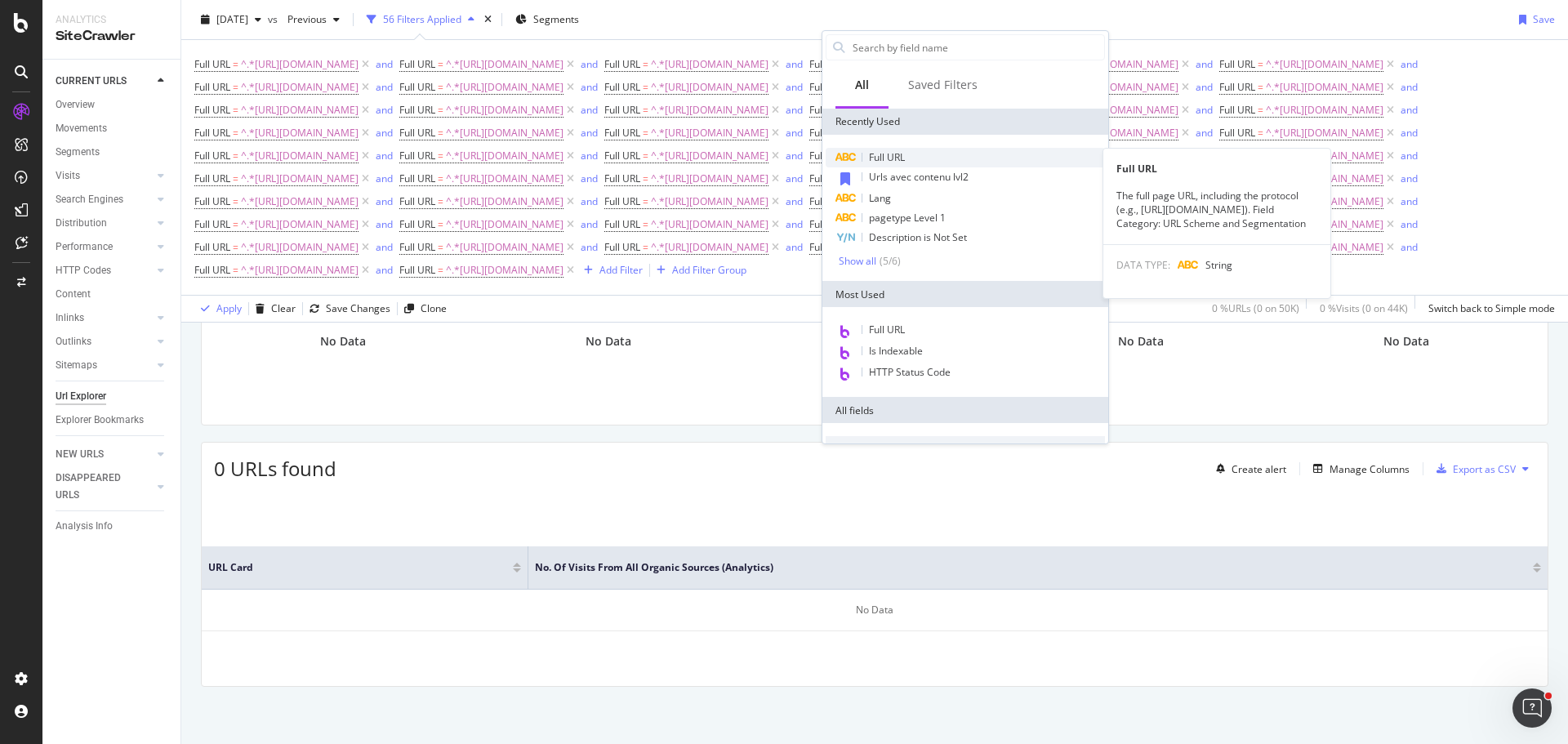
click at [889, 161] on span "Full URL" at bounding box center [887, 157] width 36 height 14
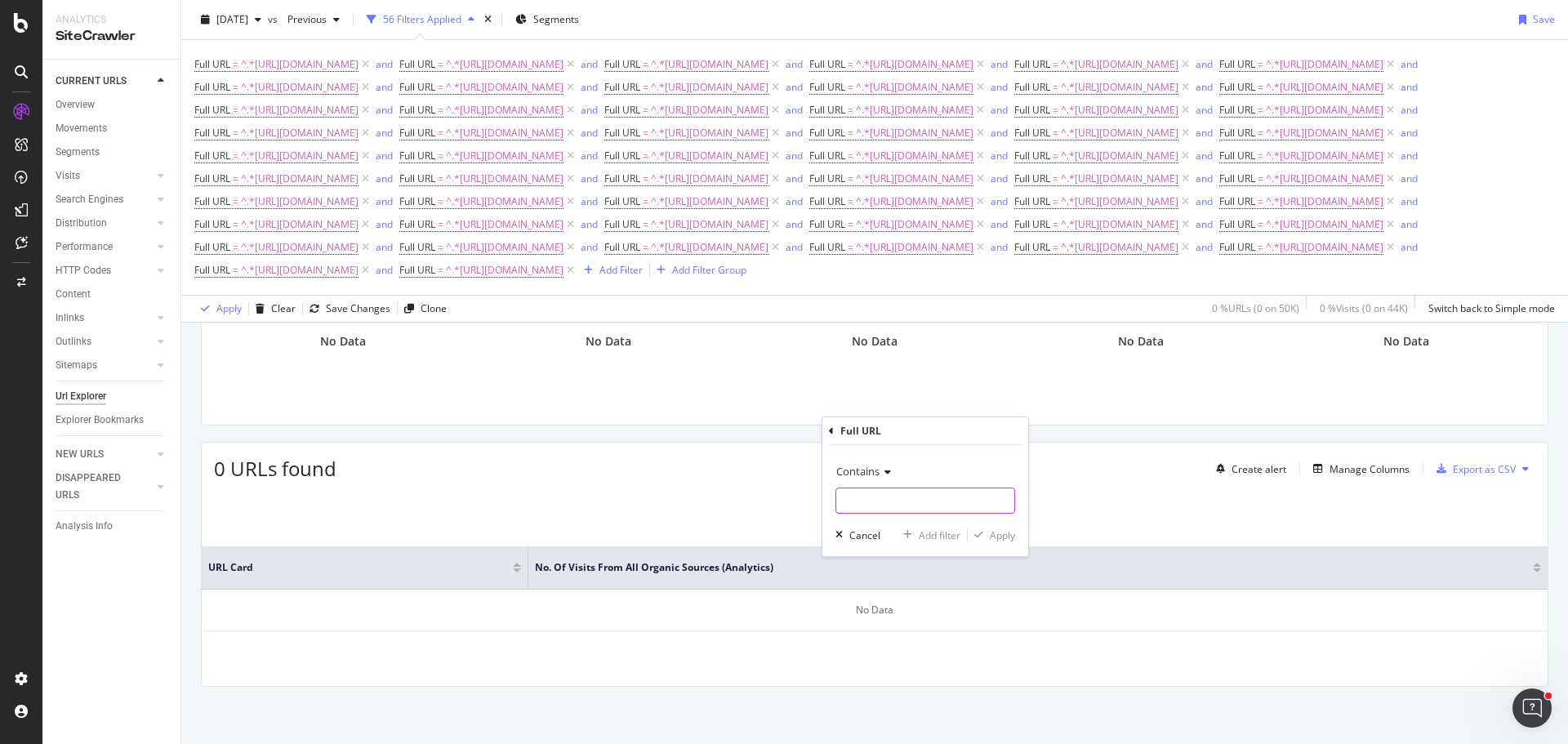
click at [892, 506] on input "text" at bounding box center [925, 501] width 178 height 26
type input "[URL][DOMAIN_NAME]"
click at [943, 533] on div "Add filter" at bounding box center [939, 535] width 42 height 14
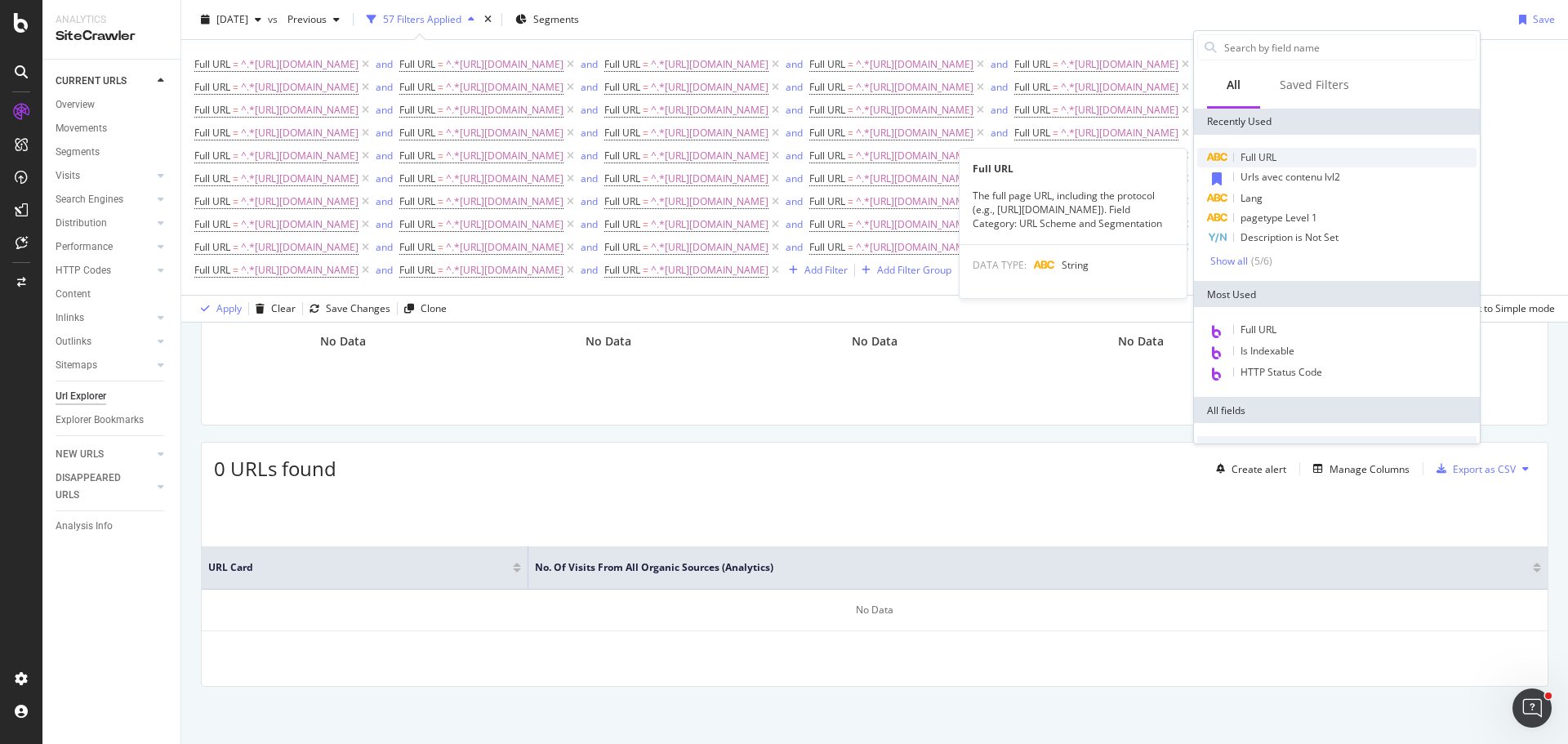
click at [1272, 157] on span "Full URL" at bounding box center [1258, 157] width 36 height 14
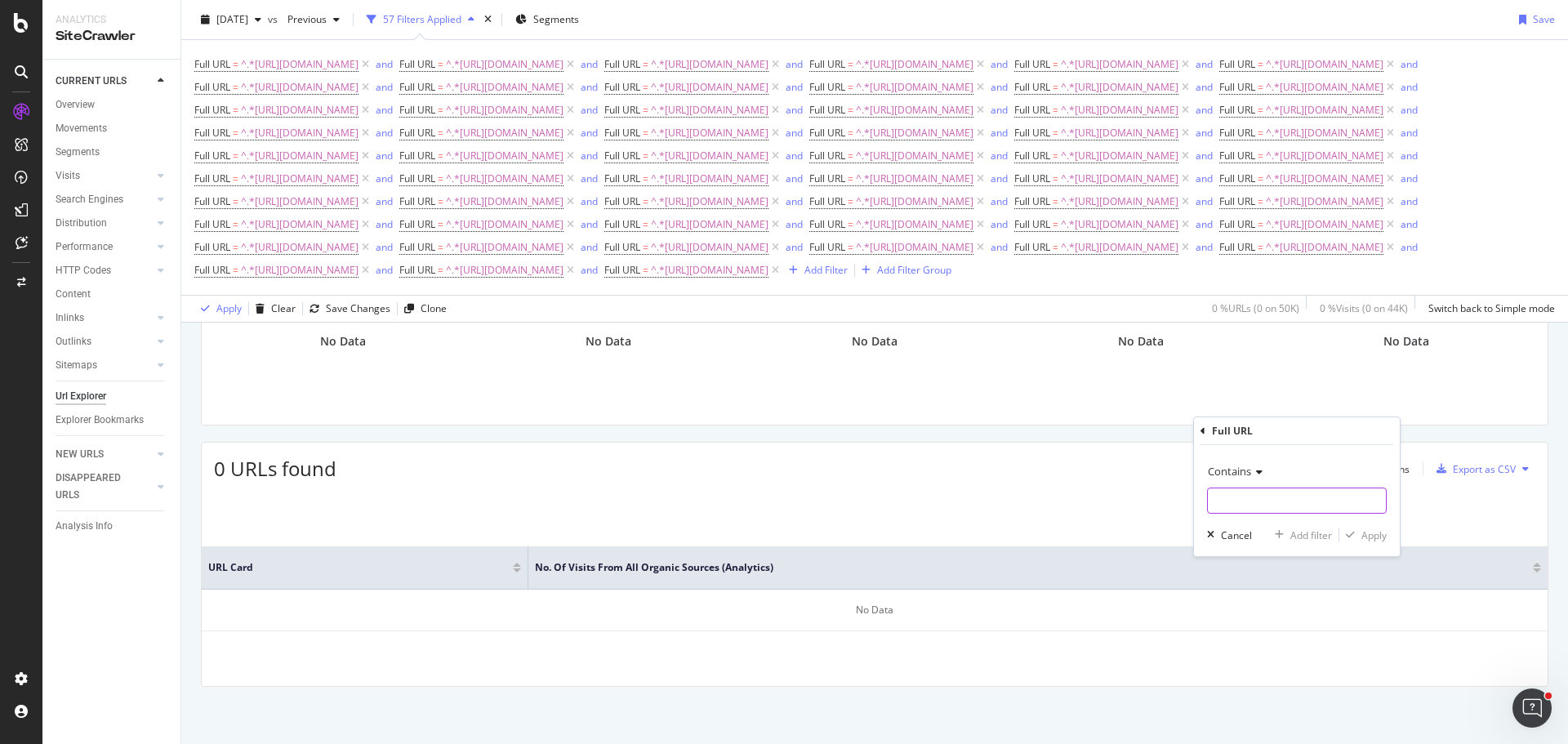
click at [1296, 503] on input "text" at bounding box center [1297, 501] width 178 height 26
type input "[URL][DOMAIN_NAME]"
click at [1311, 533] on div "Add filter" at bounding box center [1311, 535] width 42 height 14
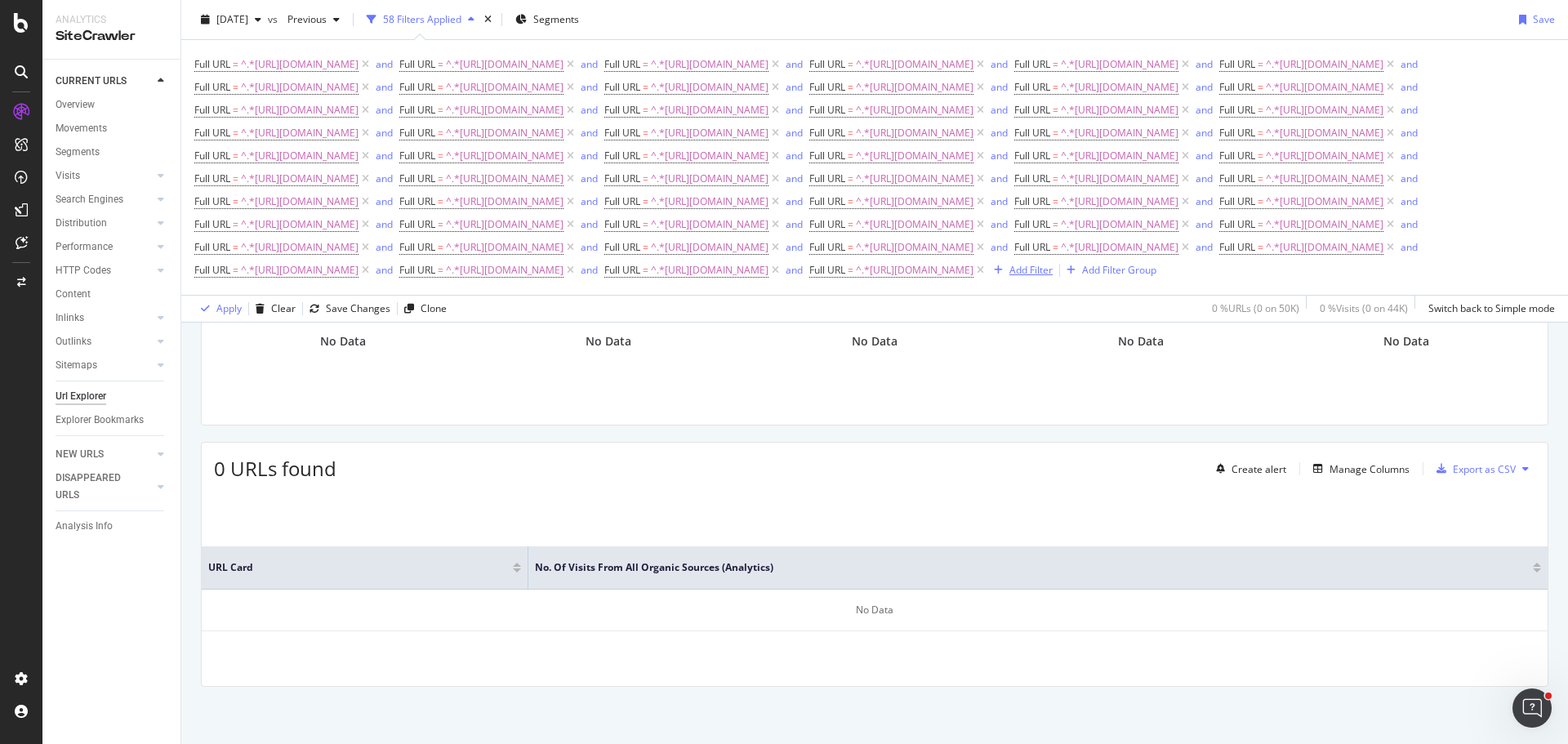
click at [1009, 277] on div "Add Filter" at bounding box center [1031, 270] width 43 height 14
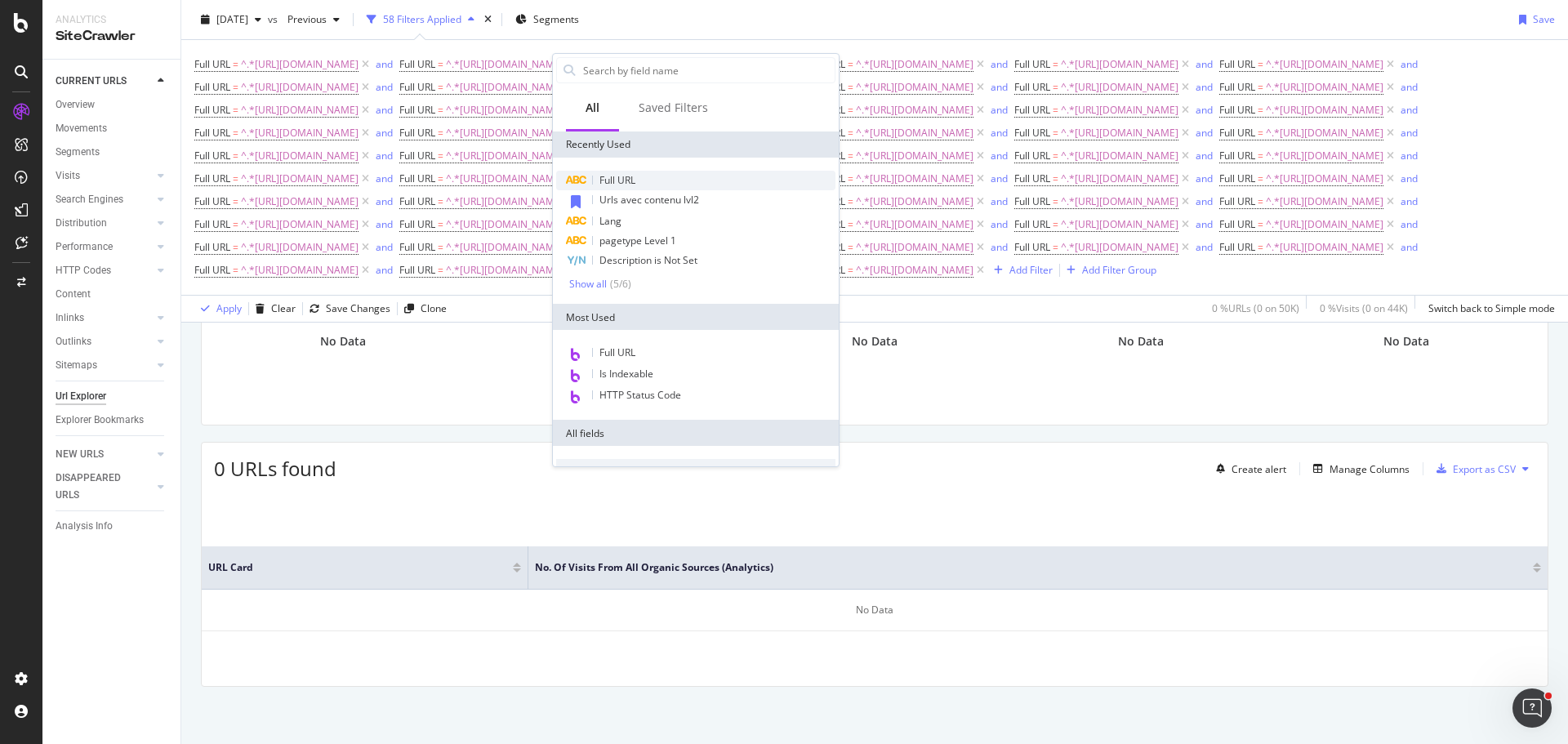
click at [634, 179] on span "Full URL" at bounding box center [617, 180] width 36 height 14
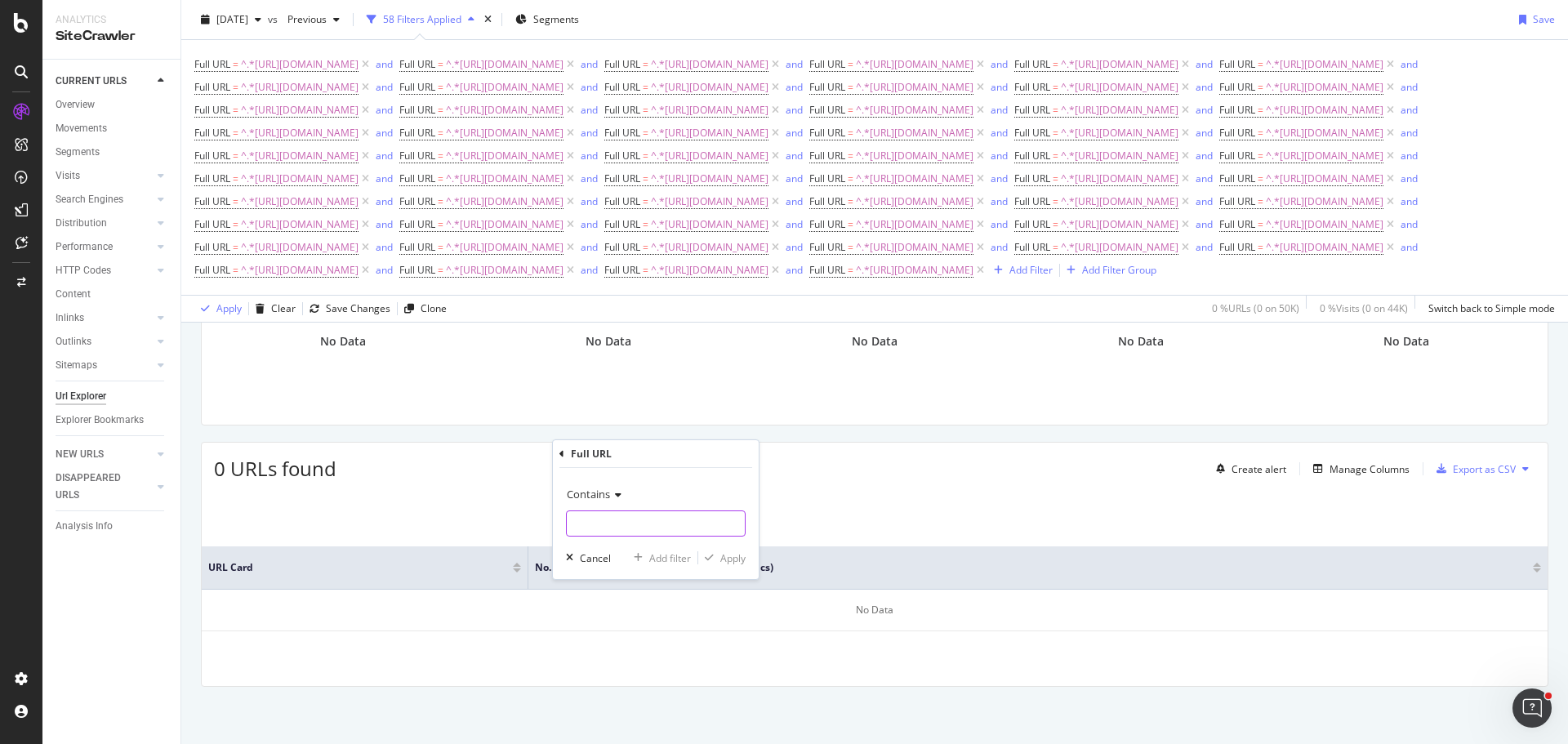
click at [669, 529] on input "text" at bounding box center [656, 523] width 178 height 26
type input "[URL][DOMAIN_NAME]"
click at [663, 553] on div "Add filter" at bounding box center [670, 558] width 42 height 14
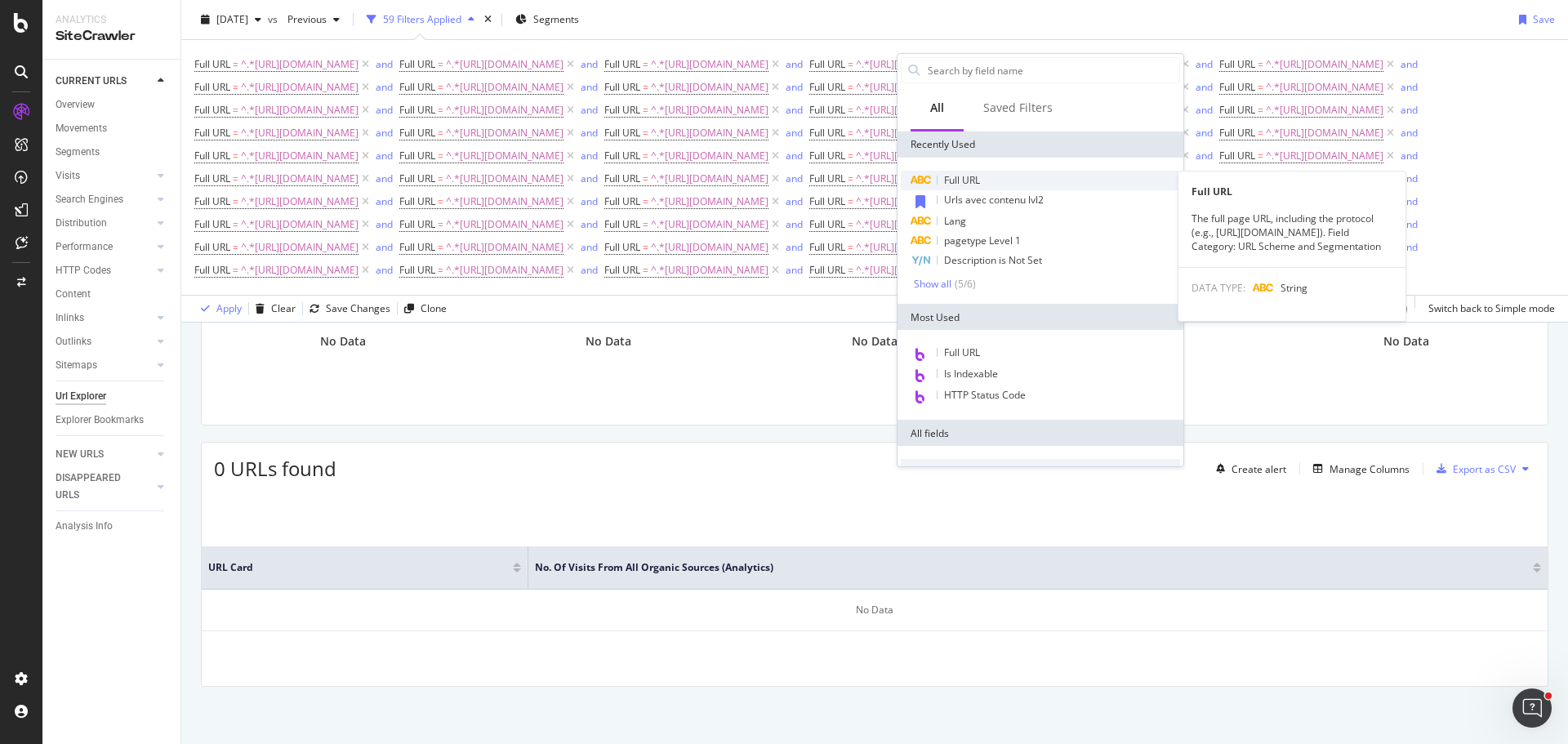
click at [977, 180] on span "Full URL" at bounding box center [962, 180] width 36 height 14
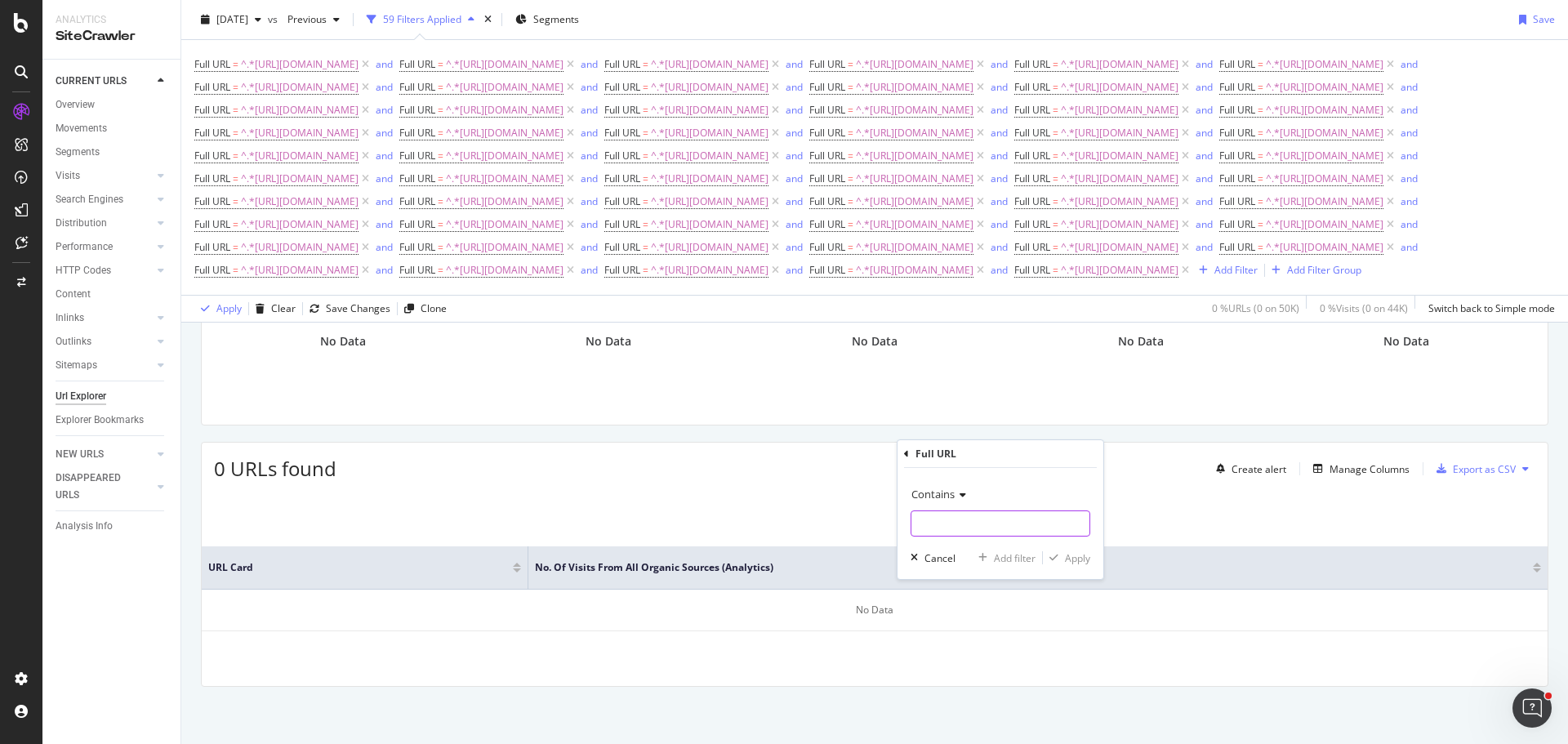
click at [990, 530] on input "text" at bounding box center [1000, 523] width 178 height 26
type input "[URL][DOMAIN_NAME]"
click at [1003, 556] on div "Add filter" at bounding box center [1014, 558] width 42 height 14
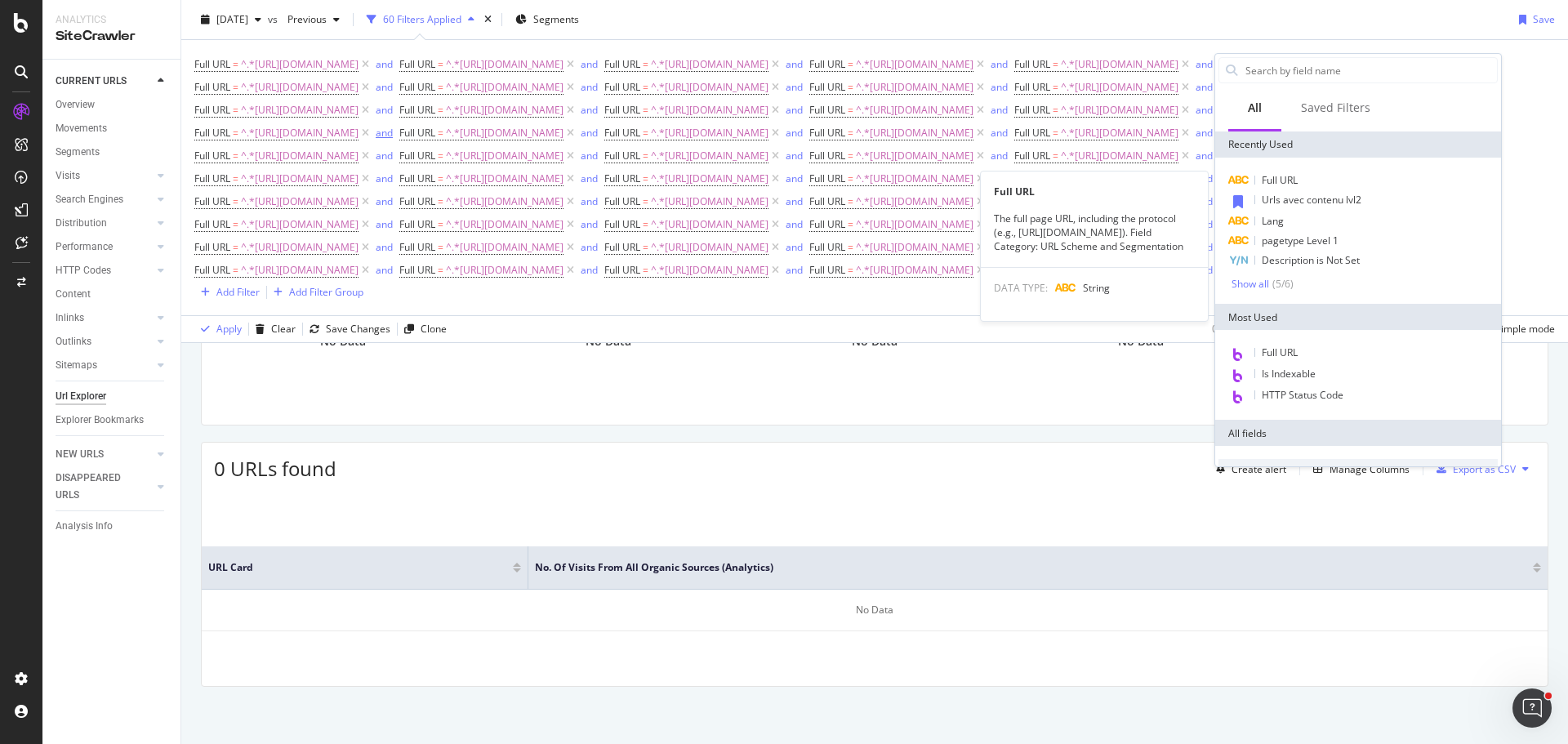
click at [1289, 181] on span "Full URL" at bounding box center [1279, 180] width 36 height 14
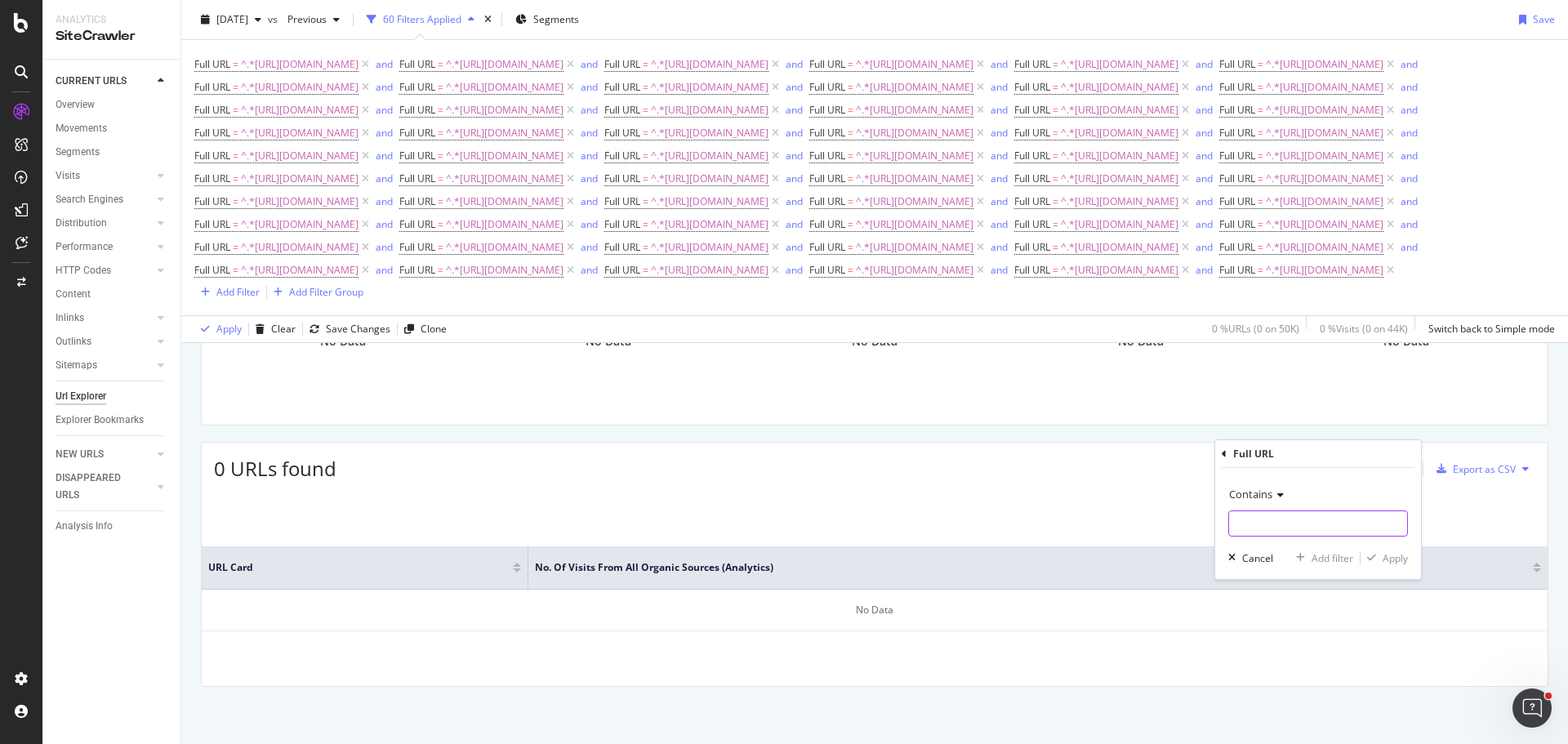
click at [1295, 532] on input "text" at bounding box center [1317, 523] width 178 height 26
type input "[URL][DOMAIN_NAME]"
click at [1328, 554] on div "Add filter" at bounding box center [1332, 558] width 42 height 14
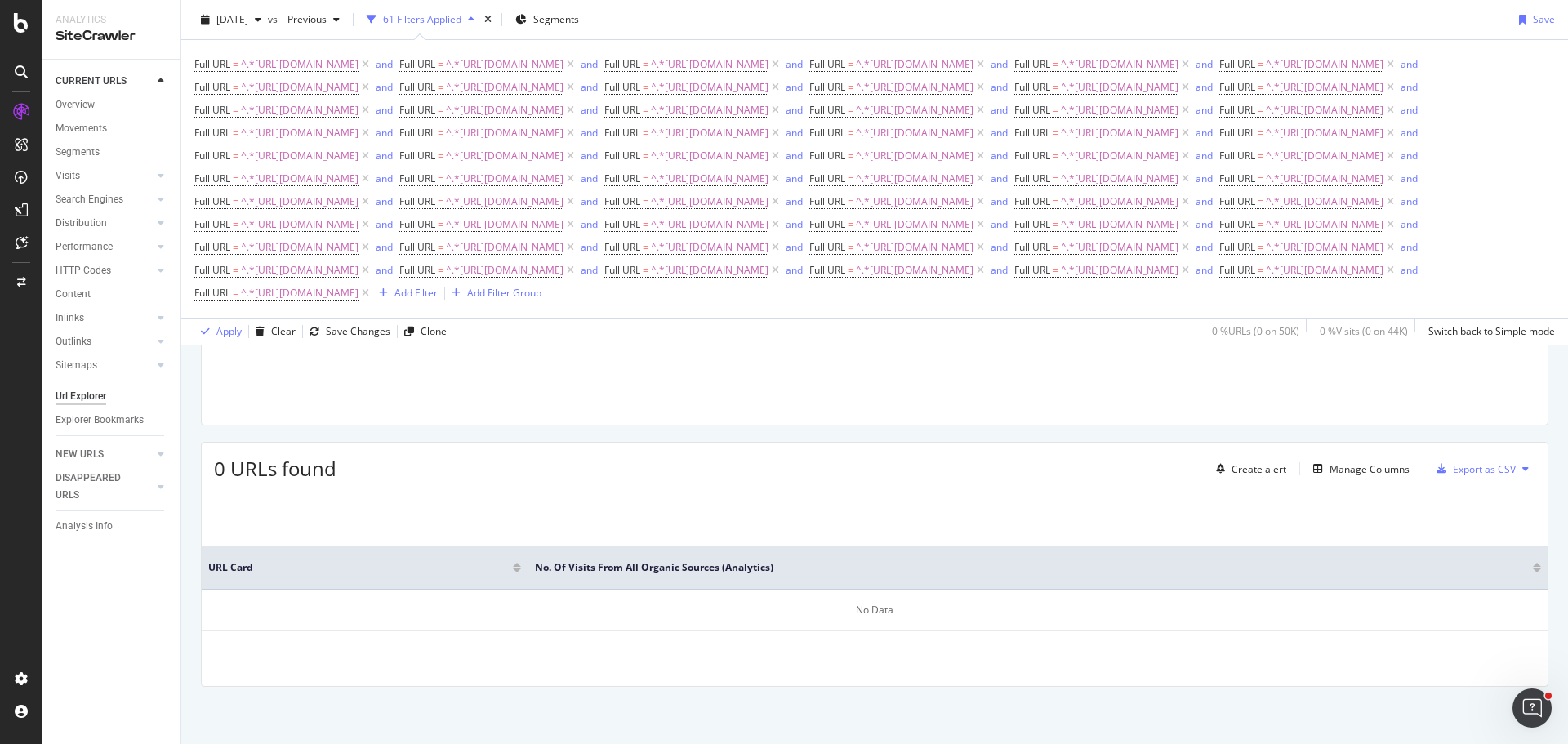
scroll to position [240, 0]
click at [395, 299] on div "Add Filter" at bounding box center [416, 292] width 43 height 14
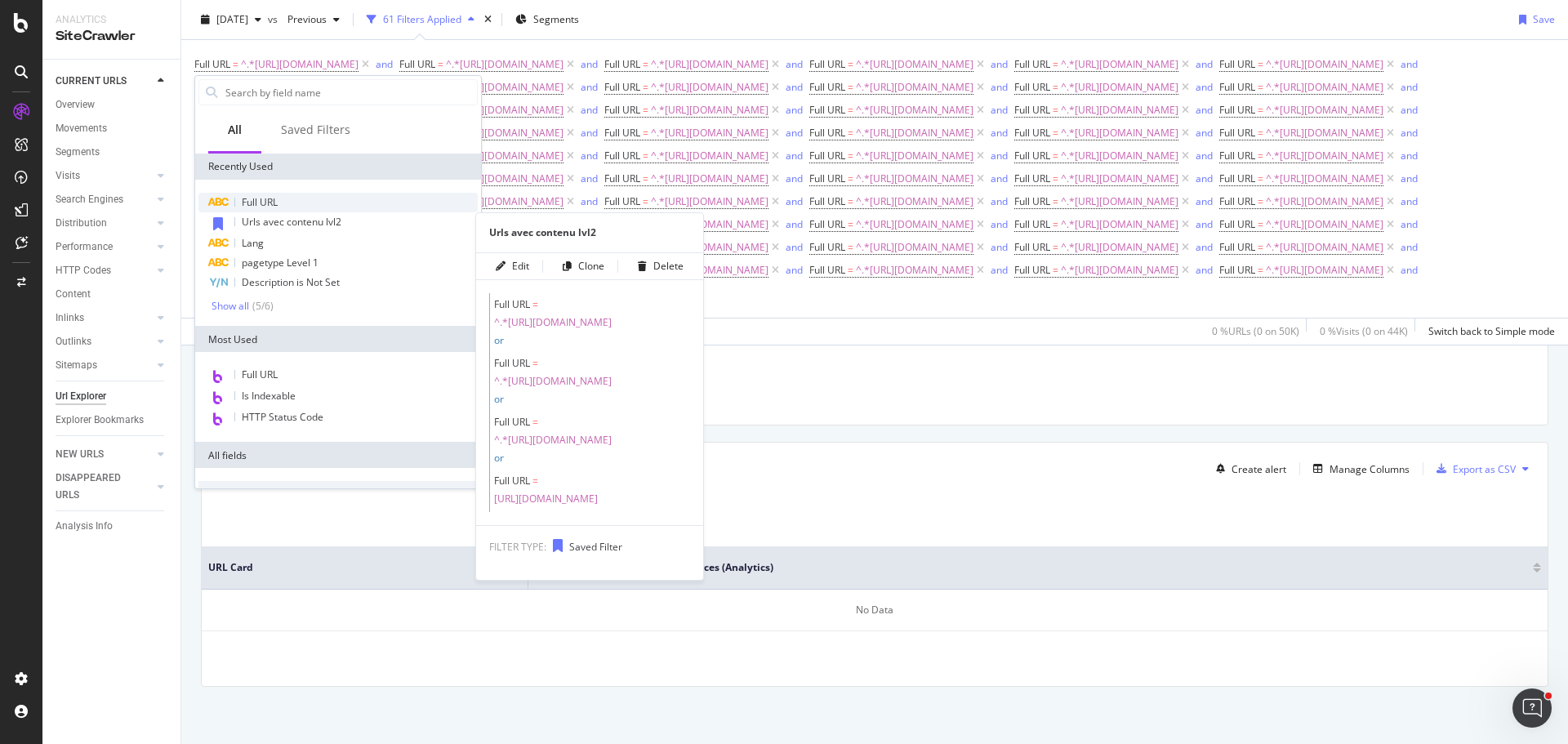
click at [273, 205] on span "Full URL" at bounding box center [259, 202] width 36 height 14
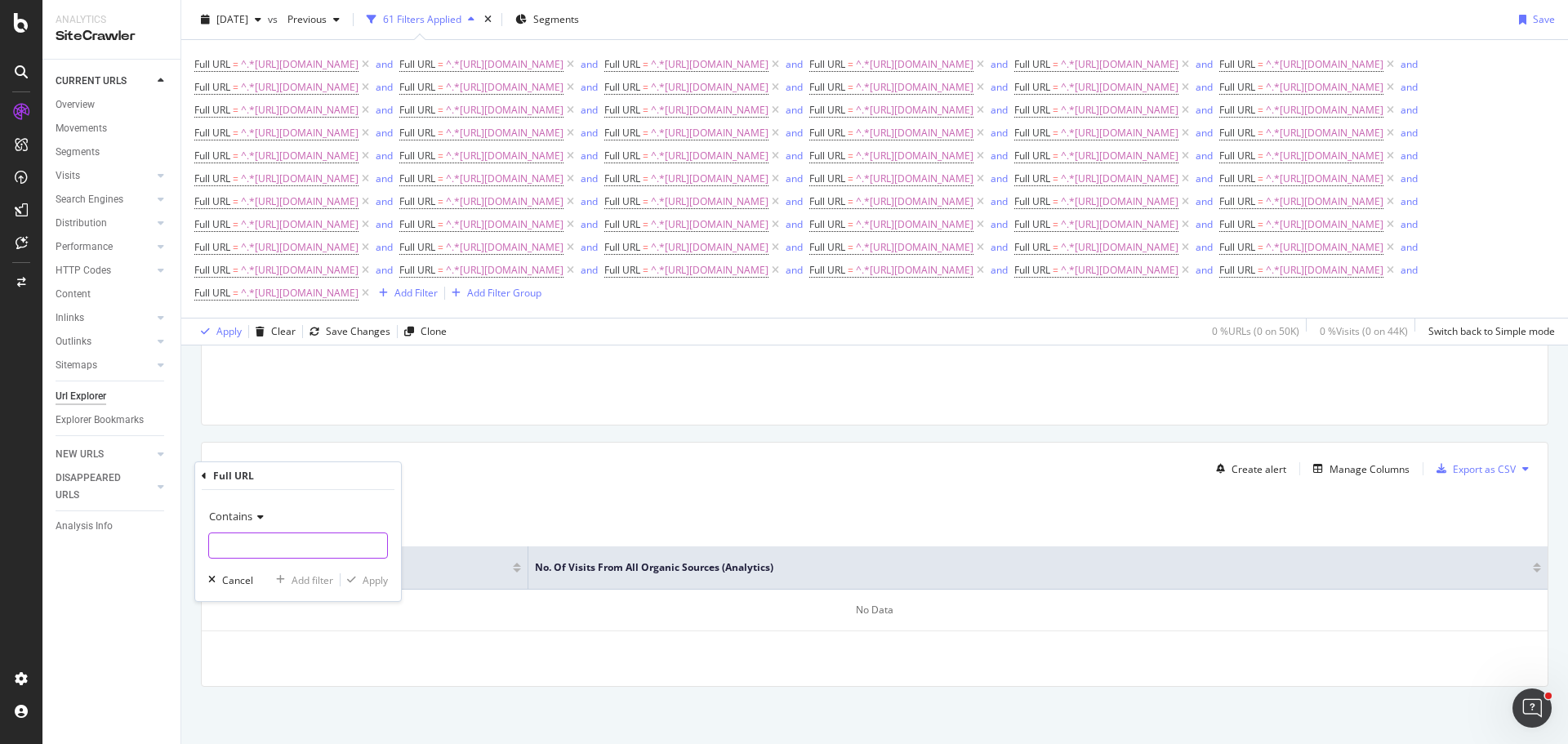
click at [283, 550] on input "text" at bounding box center [298, 546] width 178 height 26
type input "[URL][DOMAIN_NAME]"
click at [300, 583] on div "Add filter" at bounding box center [312, 580] width 42 height 14
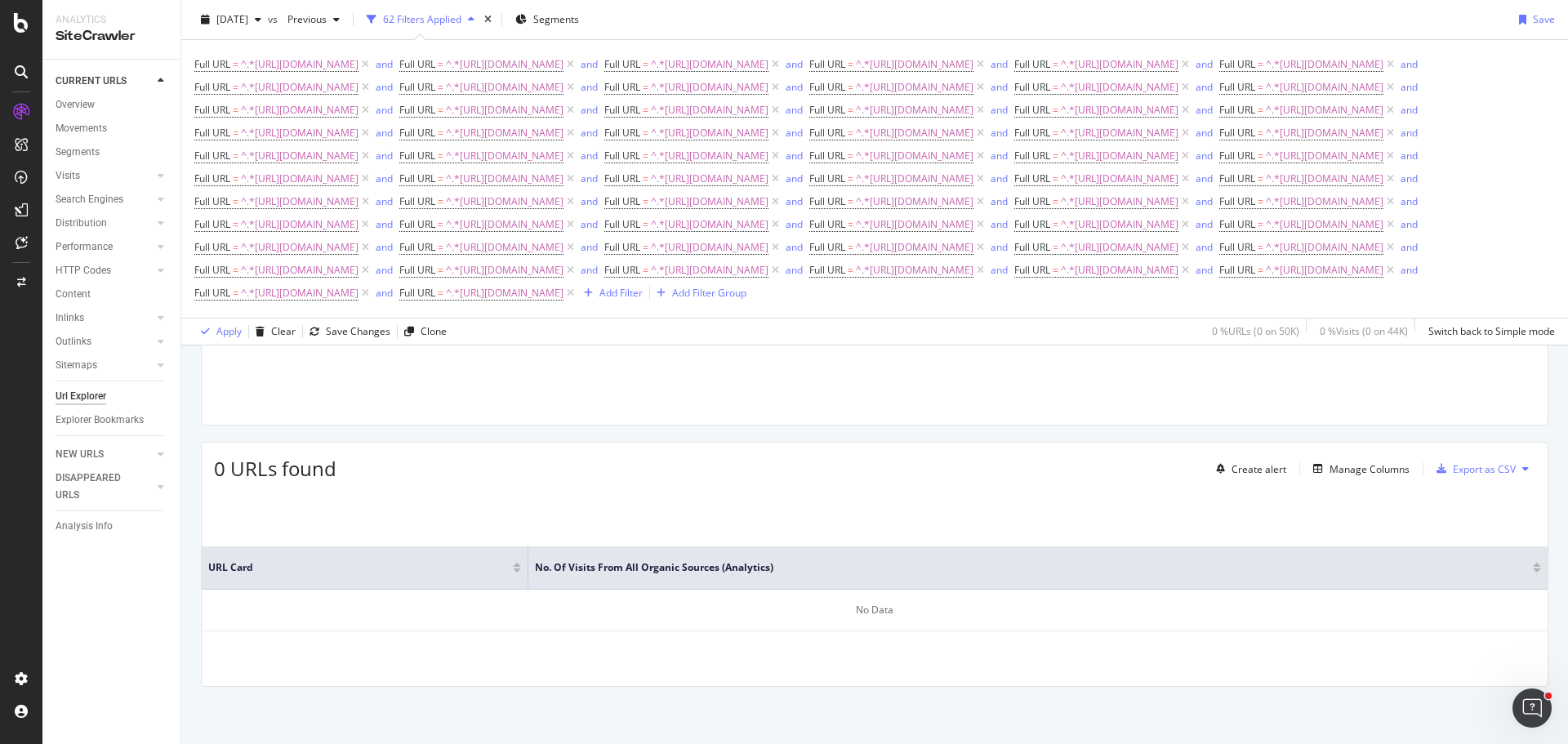
scroll to position [241, 0]
click at [600, 299] on div "Add Filter" at bounding box center [621, 292] width 43 height 14
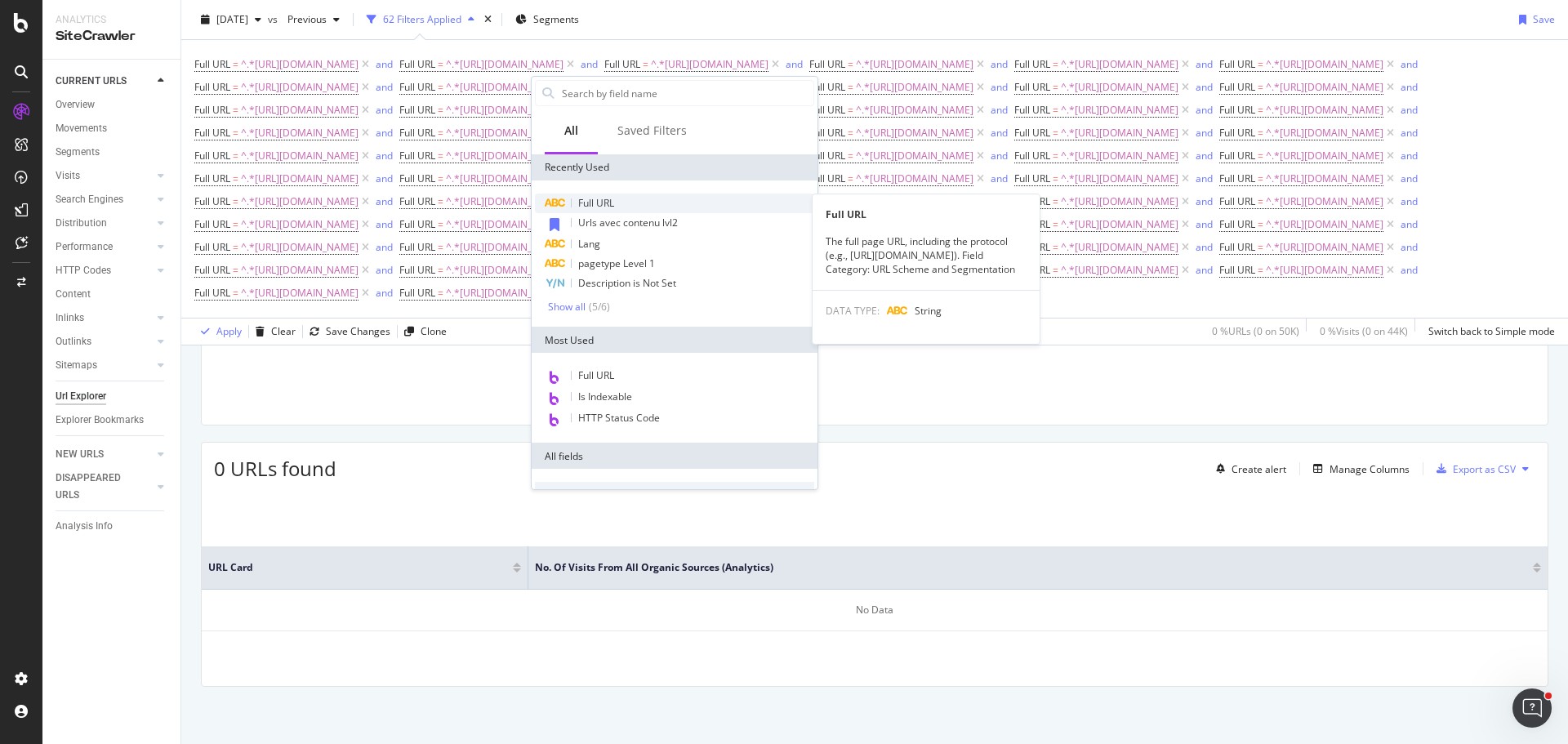
click at [605, 212] on div "Full URL" at bounding box center [675, 203] width 279 height 20
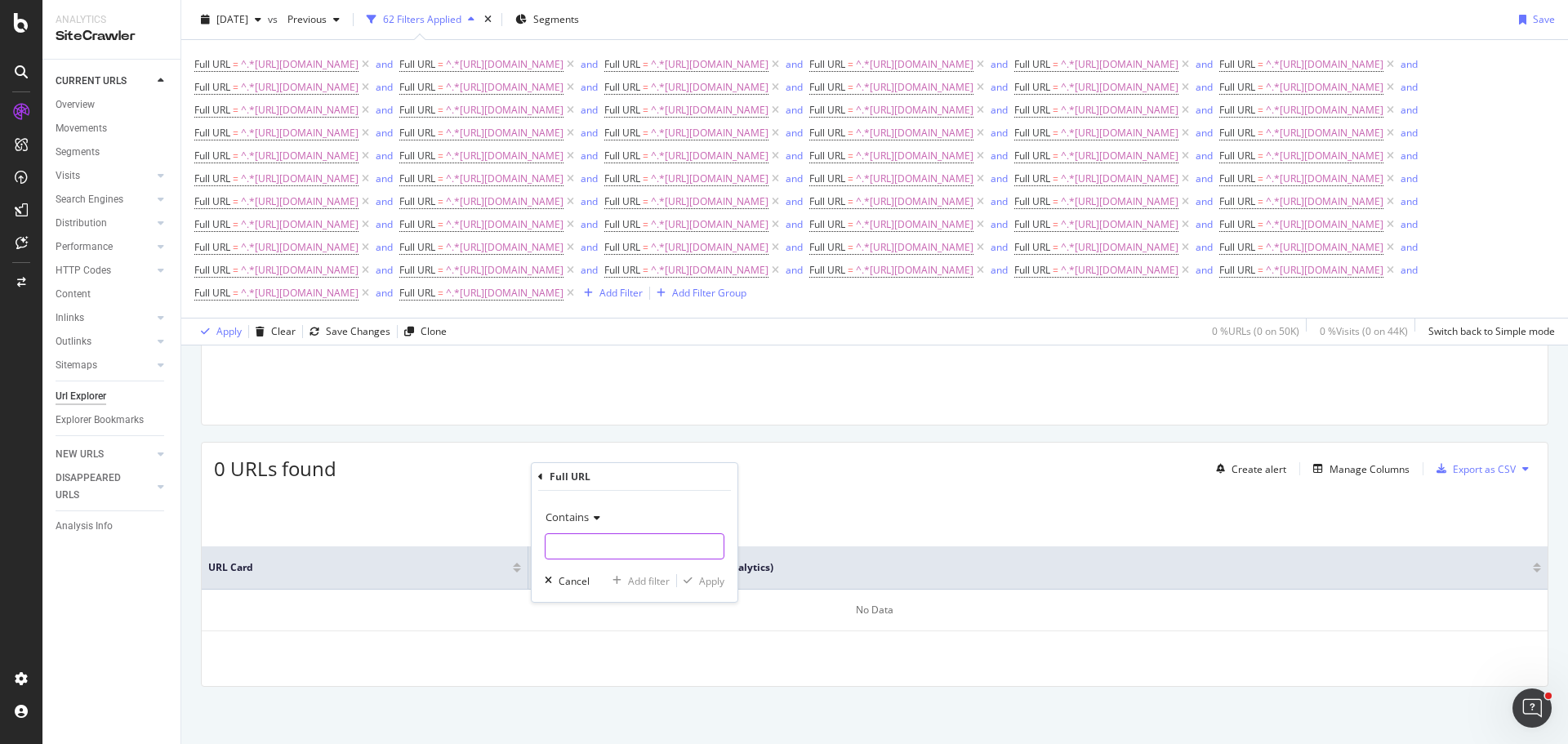
click at [595, 550] on input "text" at bounding box center [634, 547] width 178 height 26
type input "[URL][DOMAIN_NAME]"
click at [653, 586] on div "Add filter" at bounding box center [648, 581] width 42 height 14
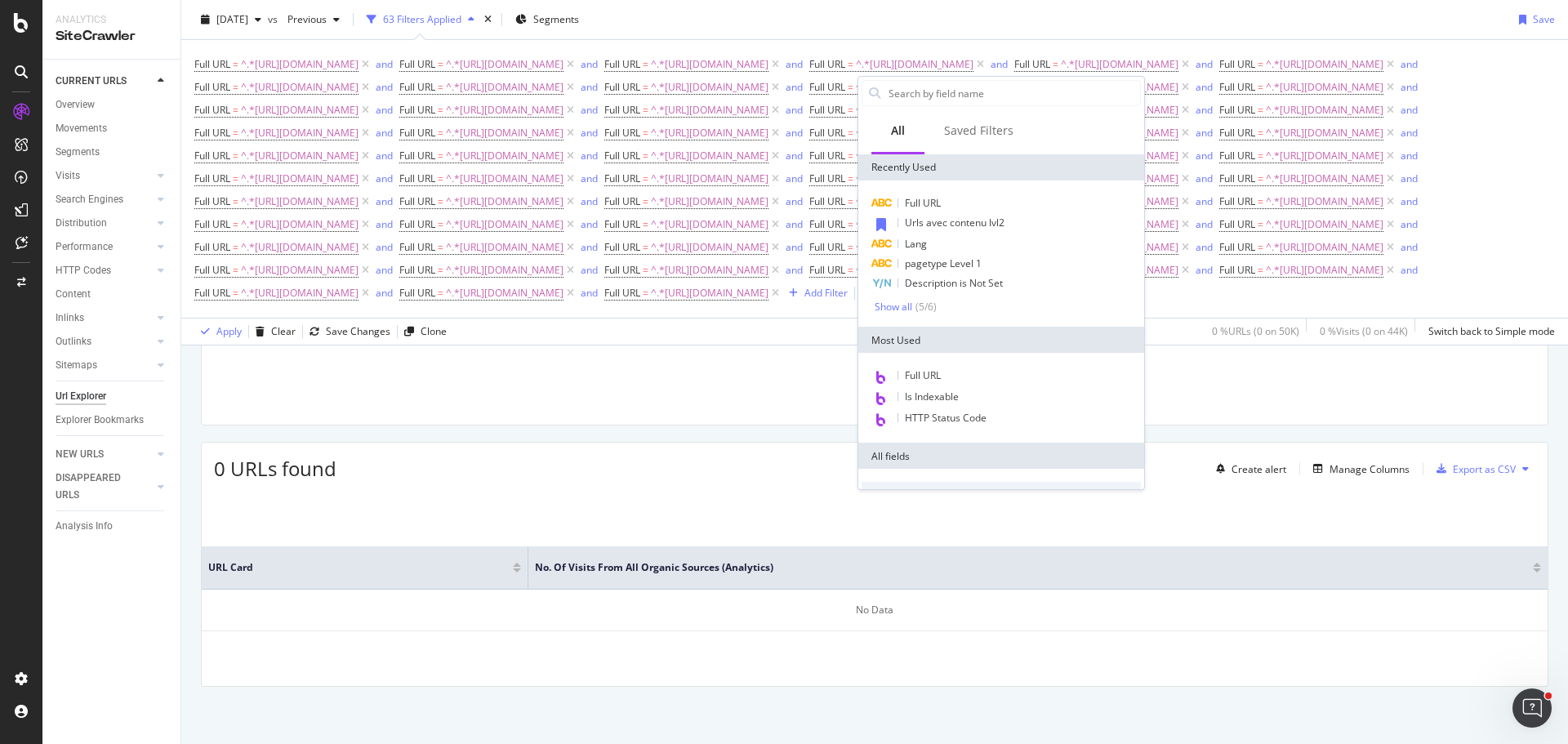
click at [952, 193] on div "Full URL Urls avec contenu lvl2 Lang pagetype Level 1 Description is Not Set Sh…" at bounding box center [1000, 254] width 285 height 146
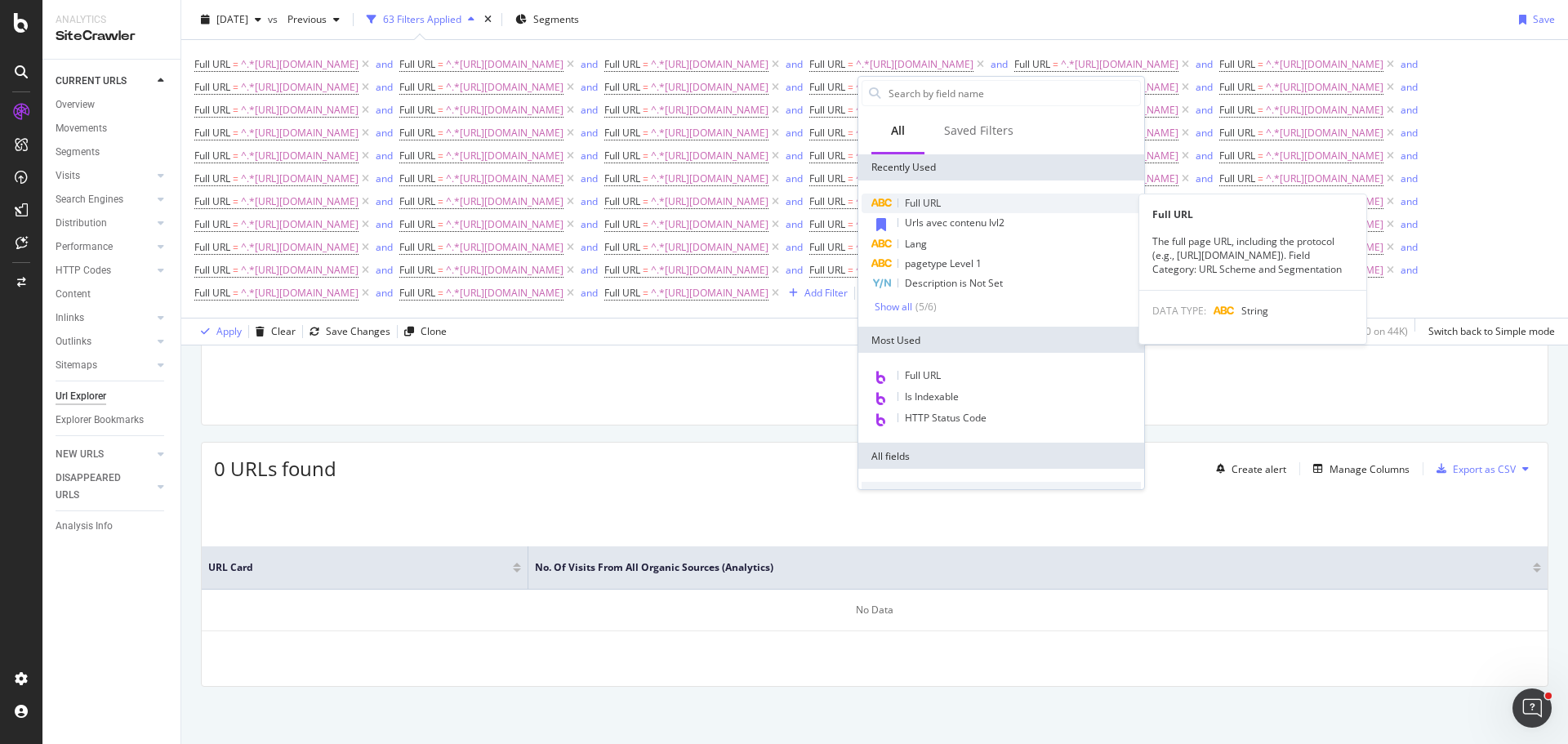
click at [944, 198] on div "Full URL" at bounding box center [1001, 203] width 279 height 20
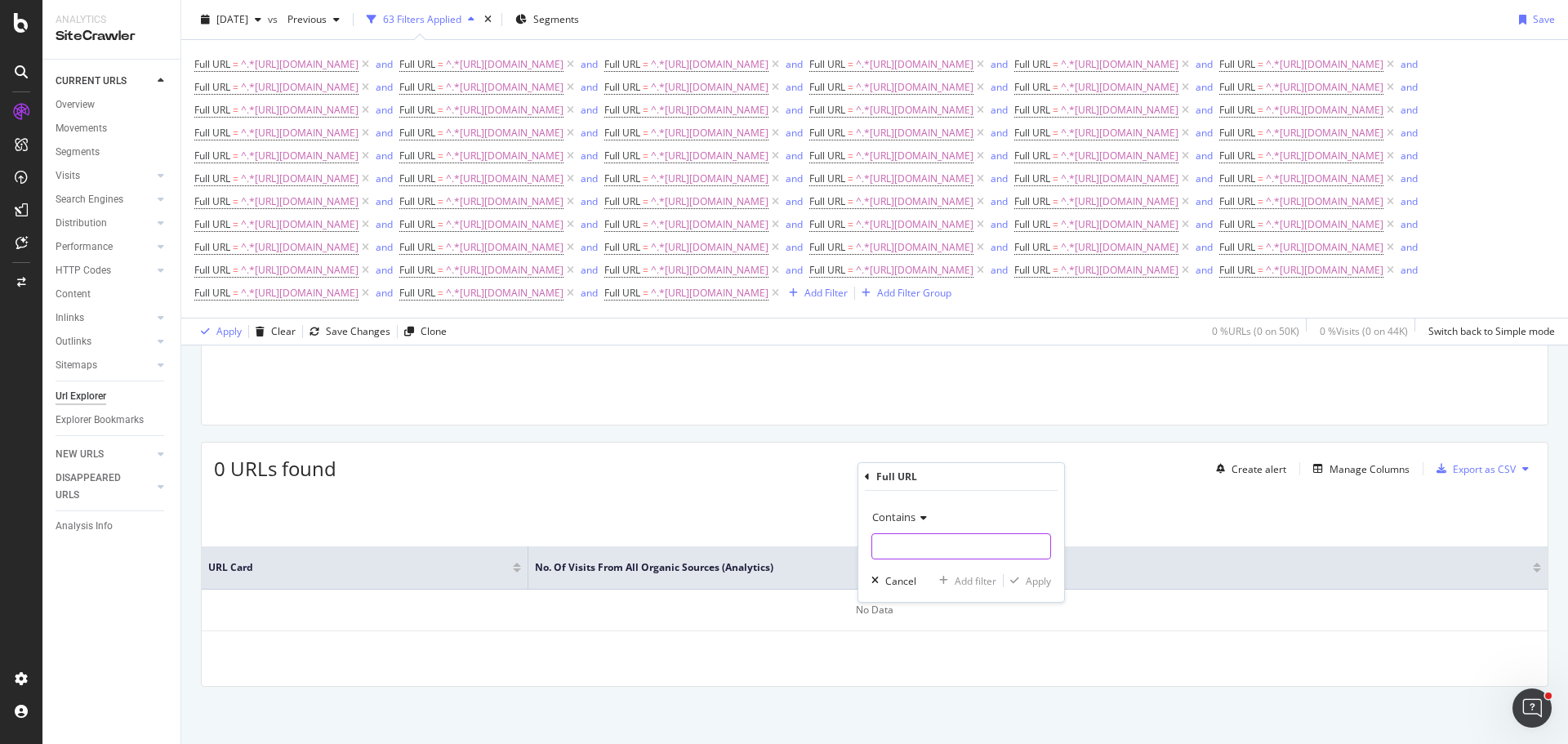
click at [937, 546] on input "text" at bounding box center [961, 547] width 178 height 26
type input "[URL][DOMAIN_NAME]"
click at [958, 579] on div "Add filter" at bounding box center [975, 581] width 42 height 14
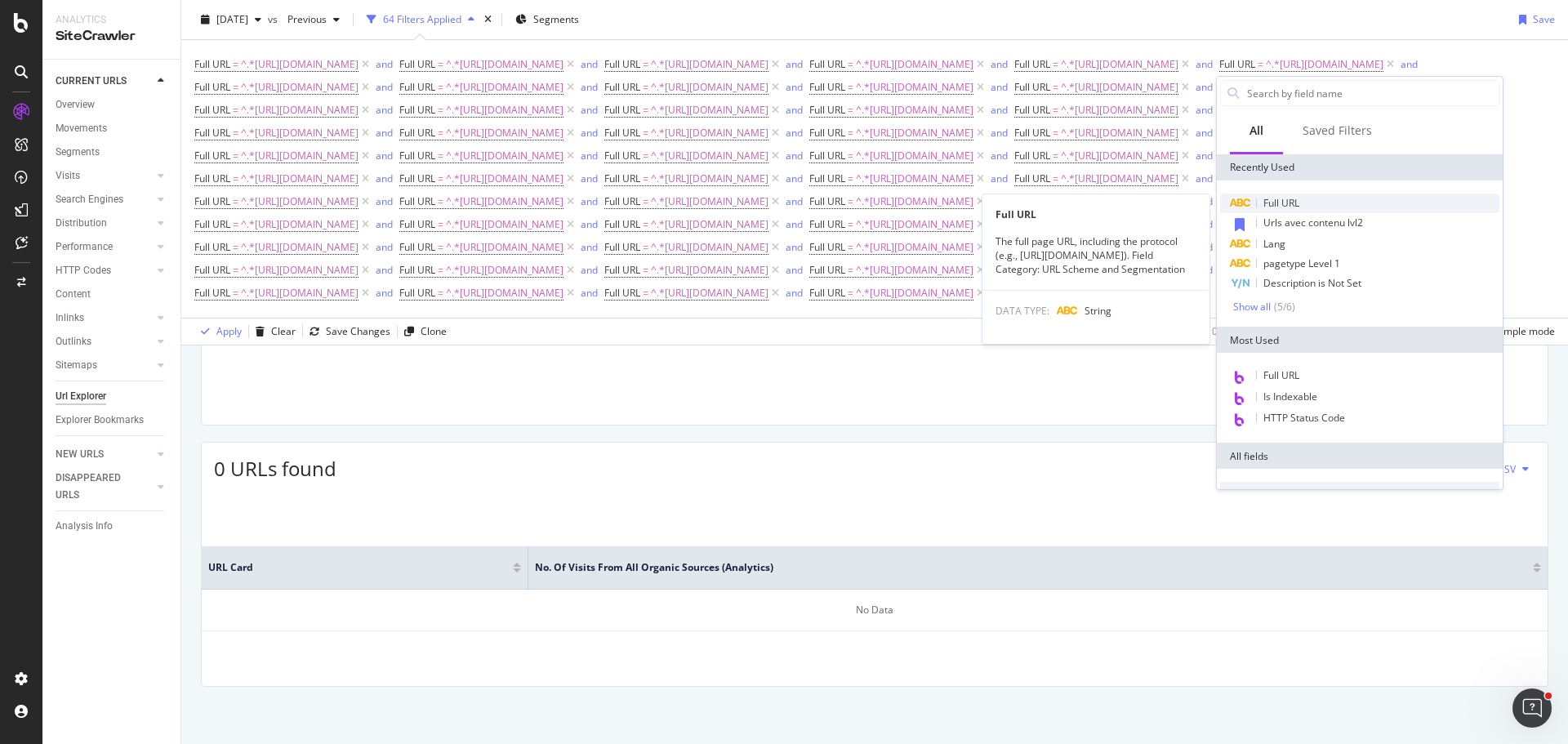
click at [1279, 207] on span "Full URL" at bounding box center [1281, 202] width 36 height 14
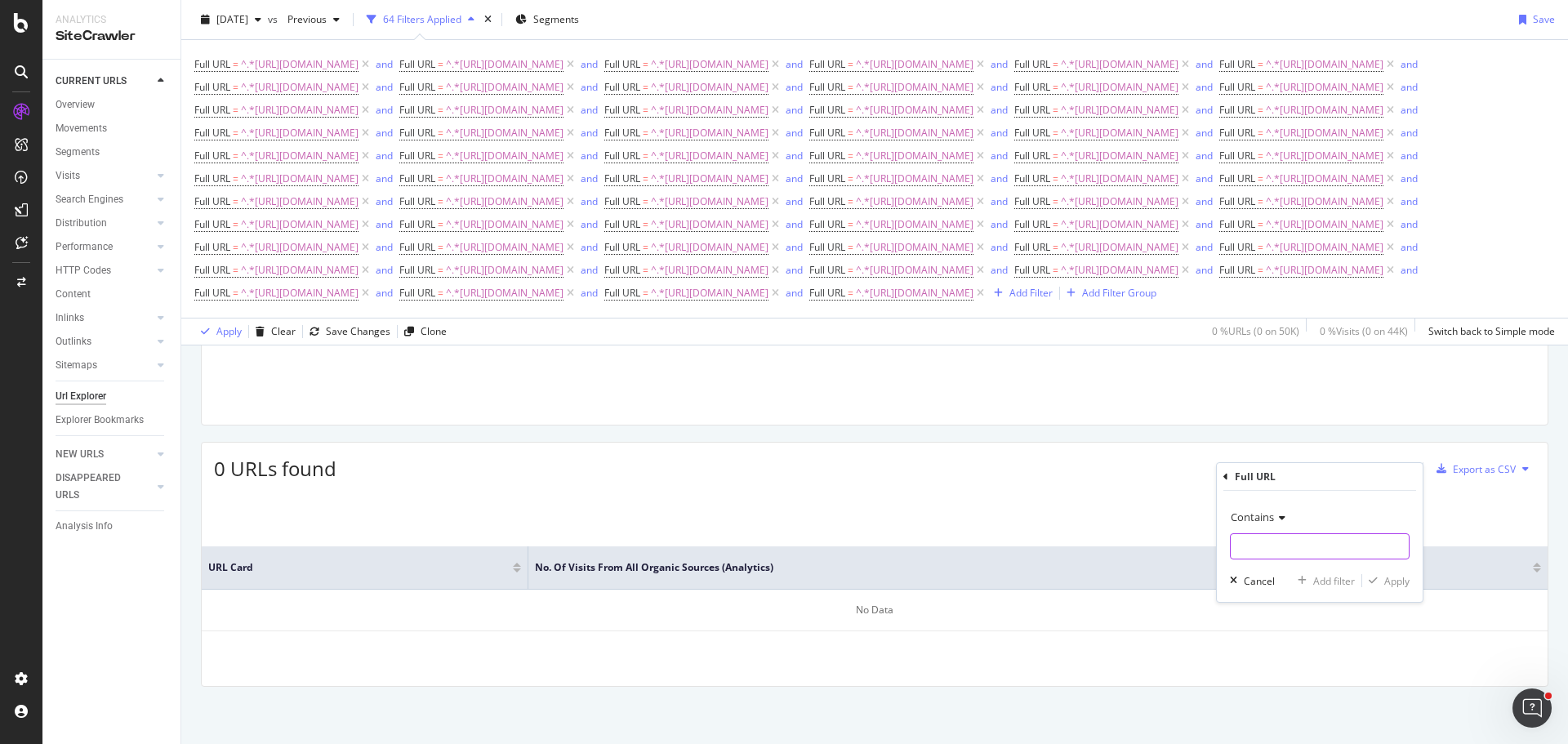
click at [1305, 538] on input "text" at bounding box center [1319, 547] width 178 height 26
type input "[URL][DOMAIN_NAME]"
drag, startPoint x: 1316, startPoint y: 586, endPoint x: 349, endPoint y: 578, distance: 967.0
click at [1315, 586] on div "Add filter" at bounding box center [1333, 581] width 42 height 14
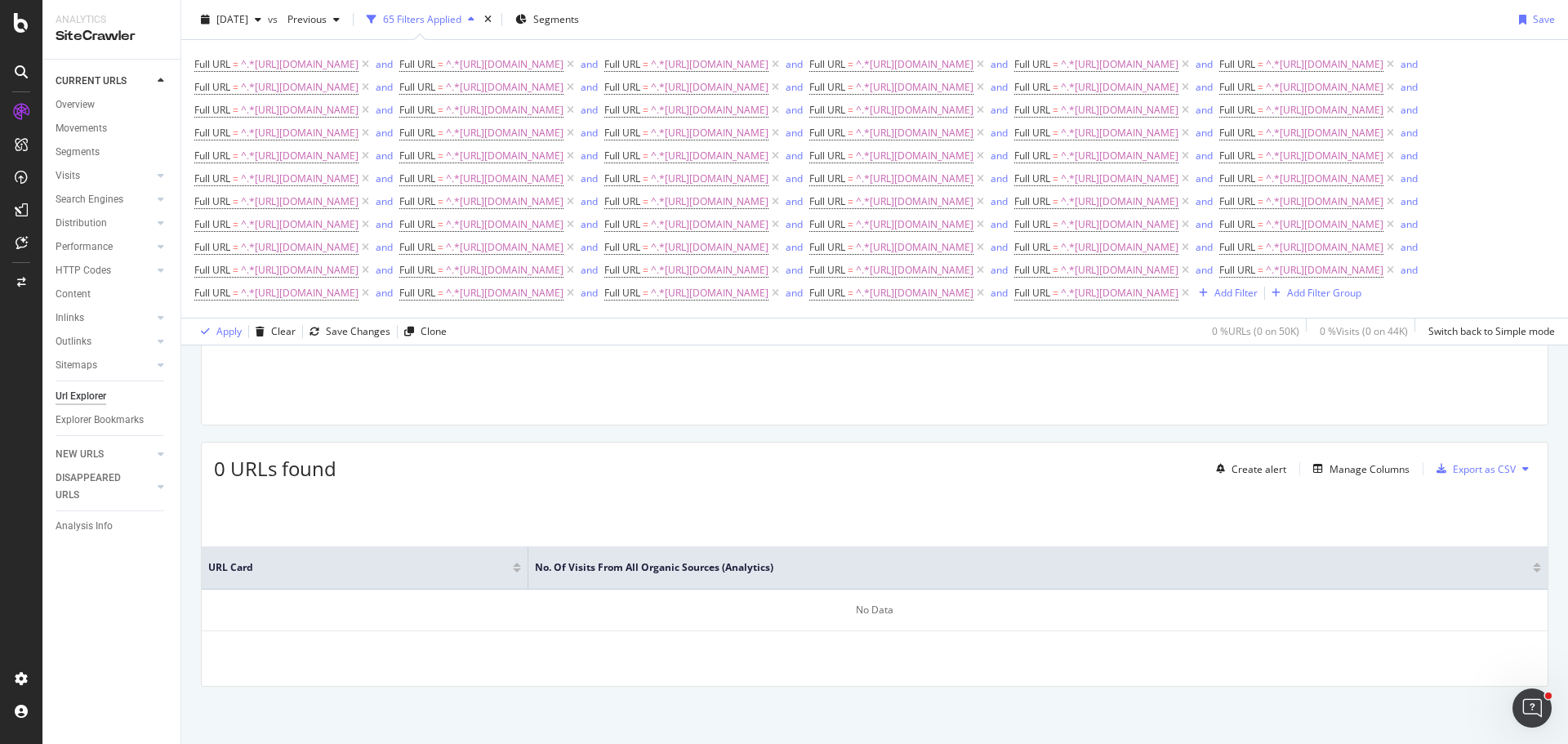
scroll to position [262, 0]
click at [1214, 299] on div "Add Filter" at bounding box center [1236, 292] width 43 height 14
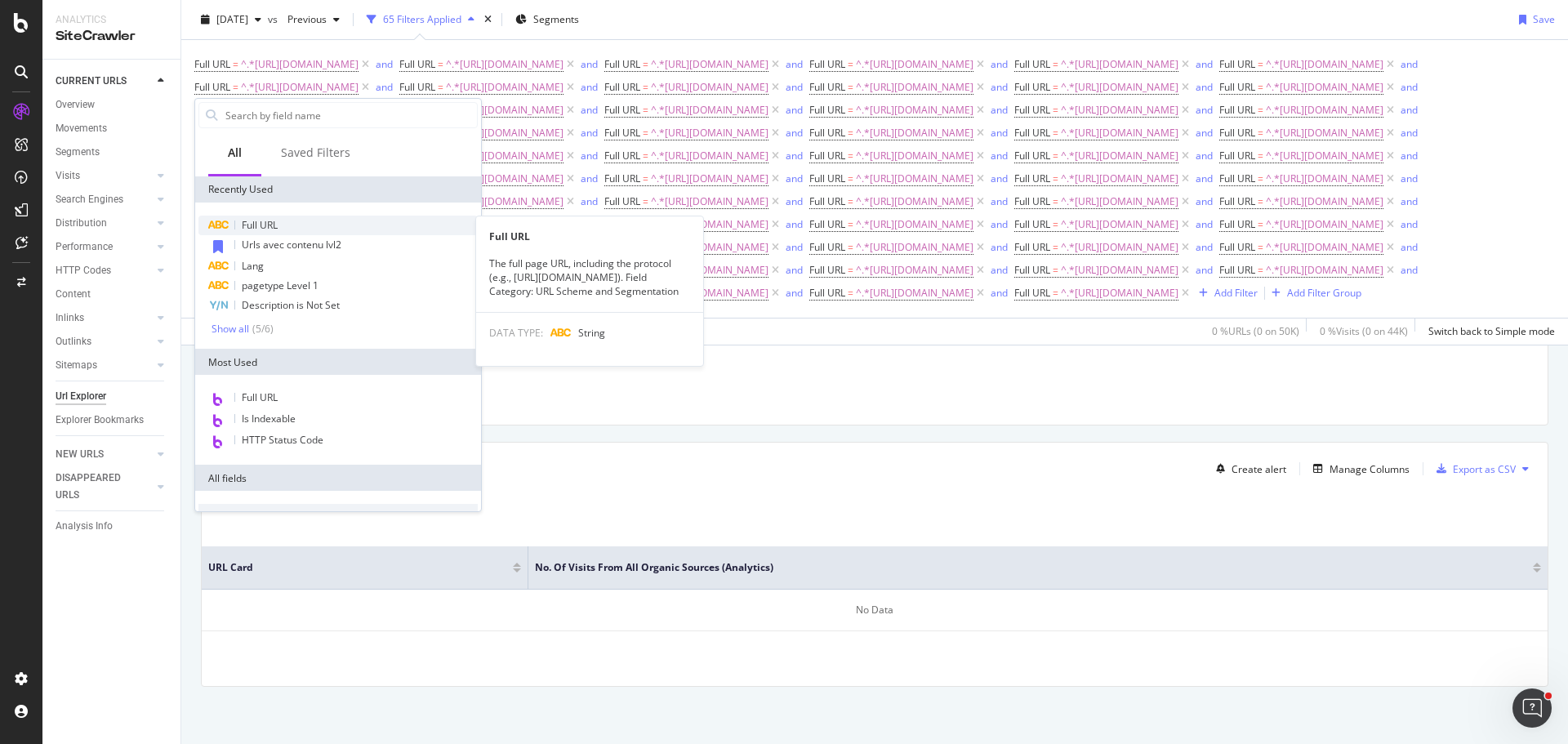
click at [285, 224] on div "Full URL" at bounding box center [338, 225] width 279 height 20
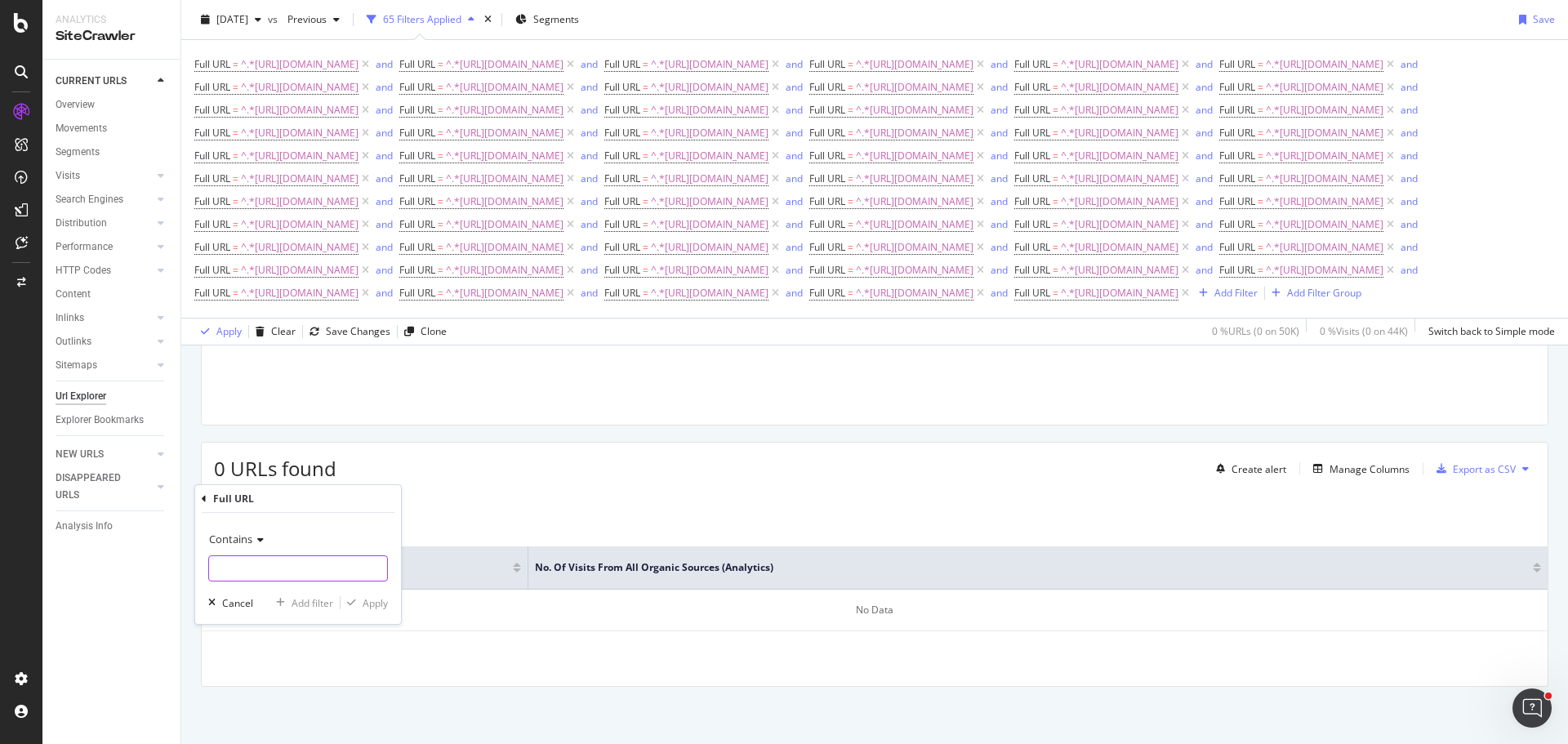
click at [307, 572] on input "text" at bounding box center [298, 568] width 178 height 26
type input "[URL][DOMAIN_NAME]"
click at [312, 604] on div "Add filter" at bounding box center [312, 603] width 42 height 14
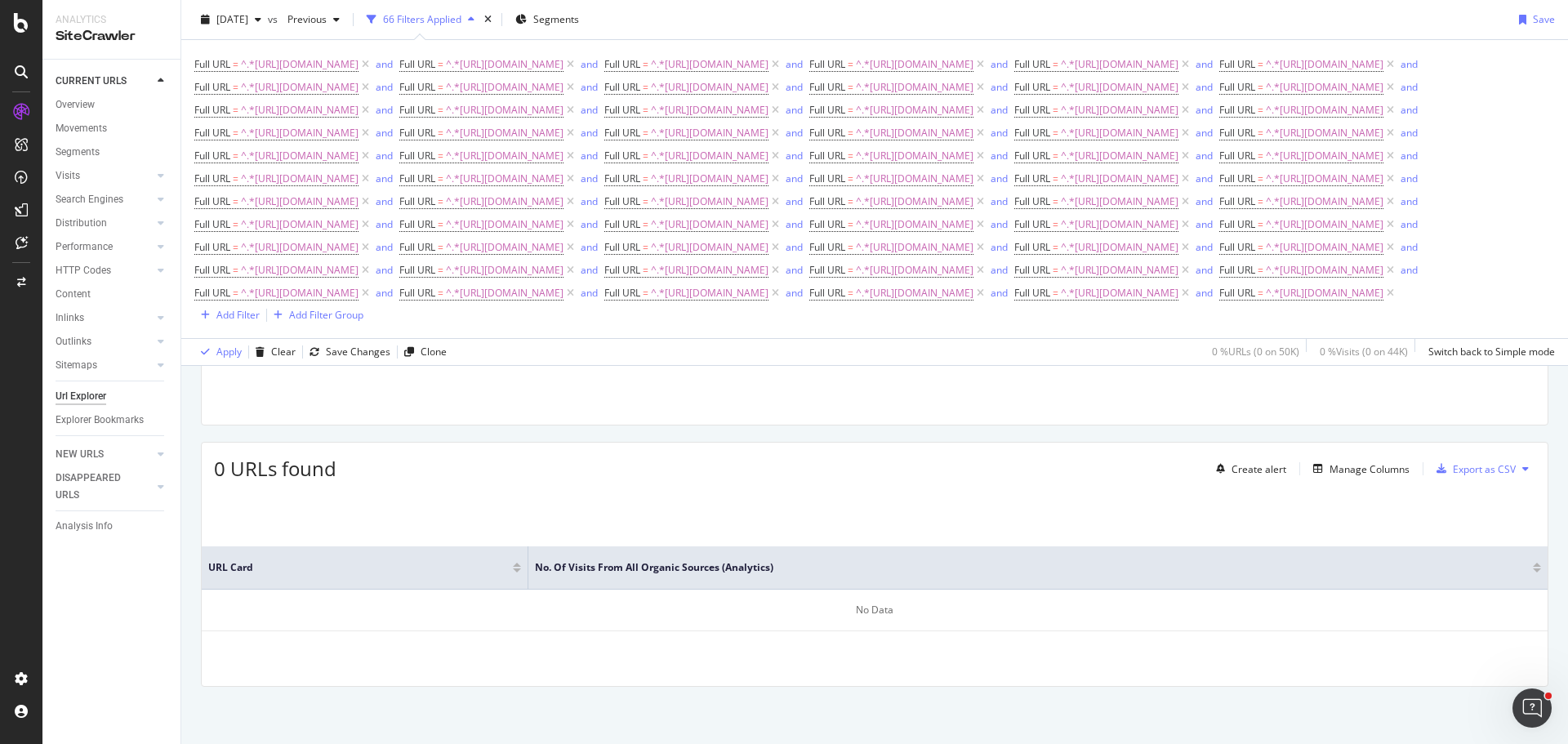
scroll to position [265, 0]
click at [363, 322] on div "Add Filter Group" at bounding box center [326, 314] width 74 height 14
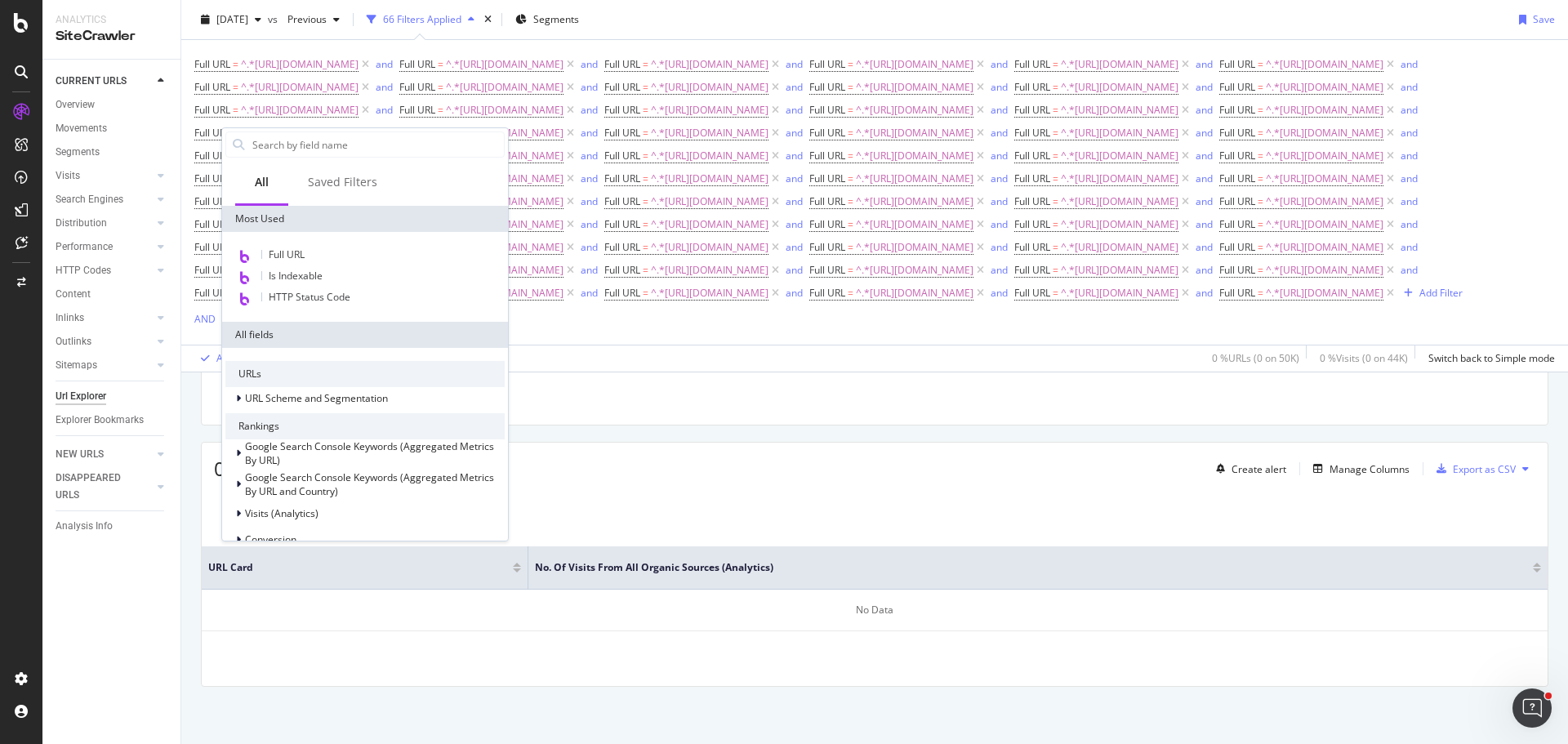
scroll to position [292, 0]
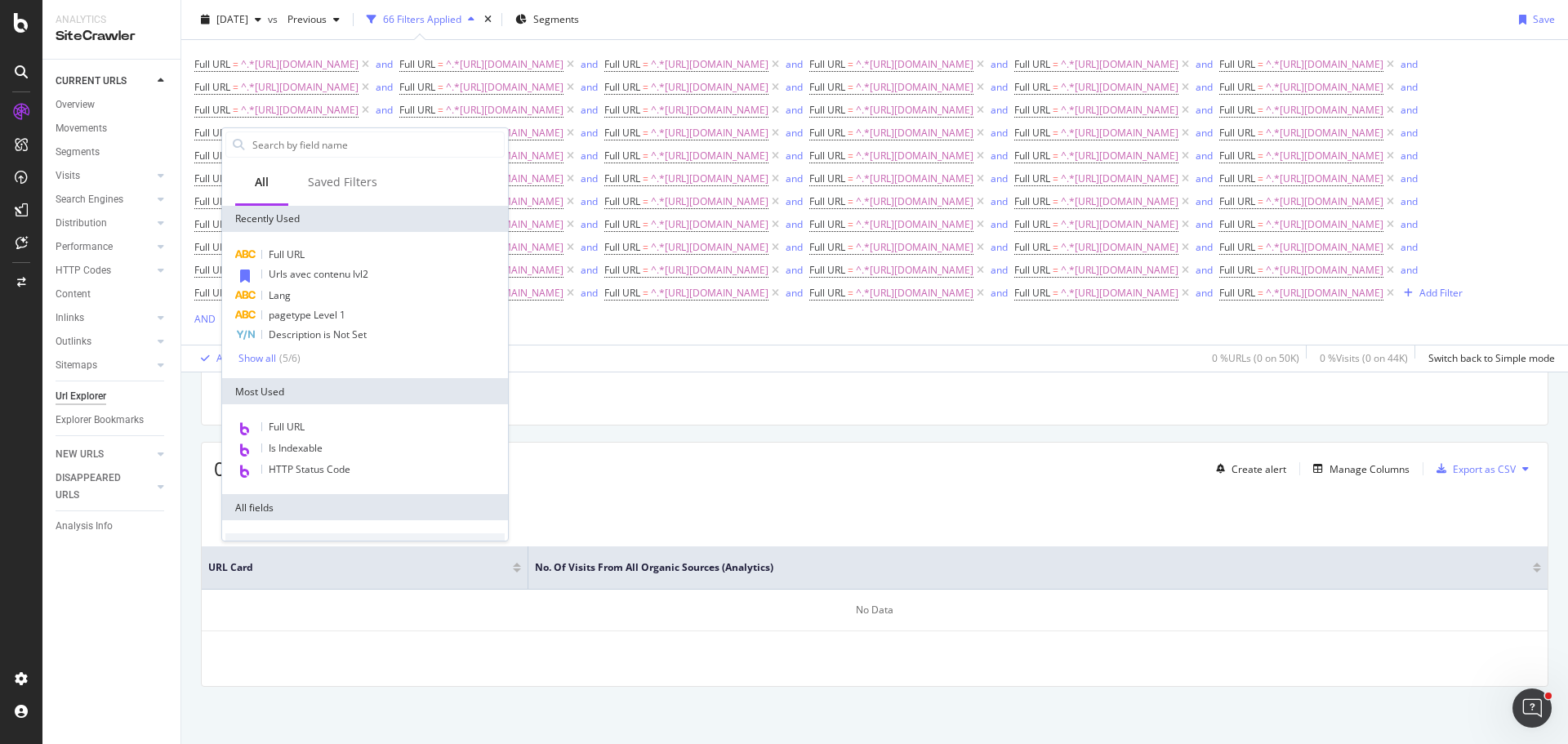
click at [938, 344] on div "Full URL = ^.*[URL][DOMAIN_NAME] and Full URL = ^.*[URL][DOMAIN_NAME] and Full …" at bounding box center [875, 193] width 1360 height 305
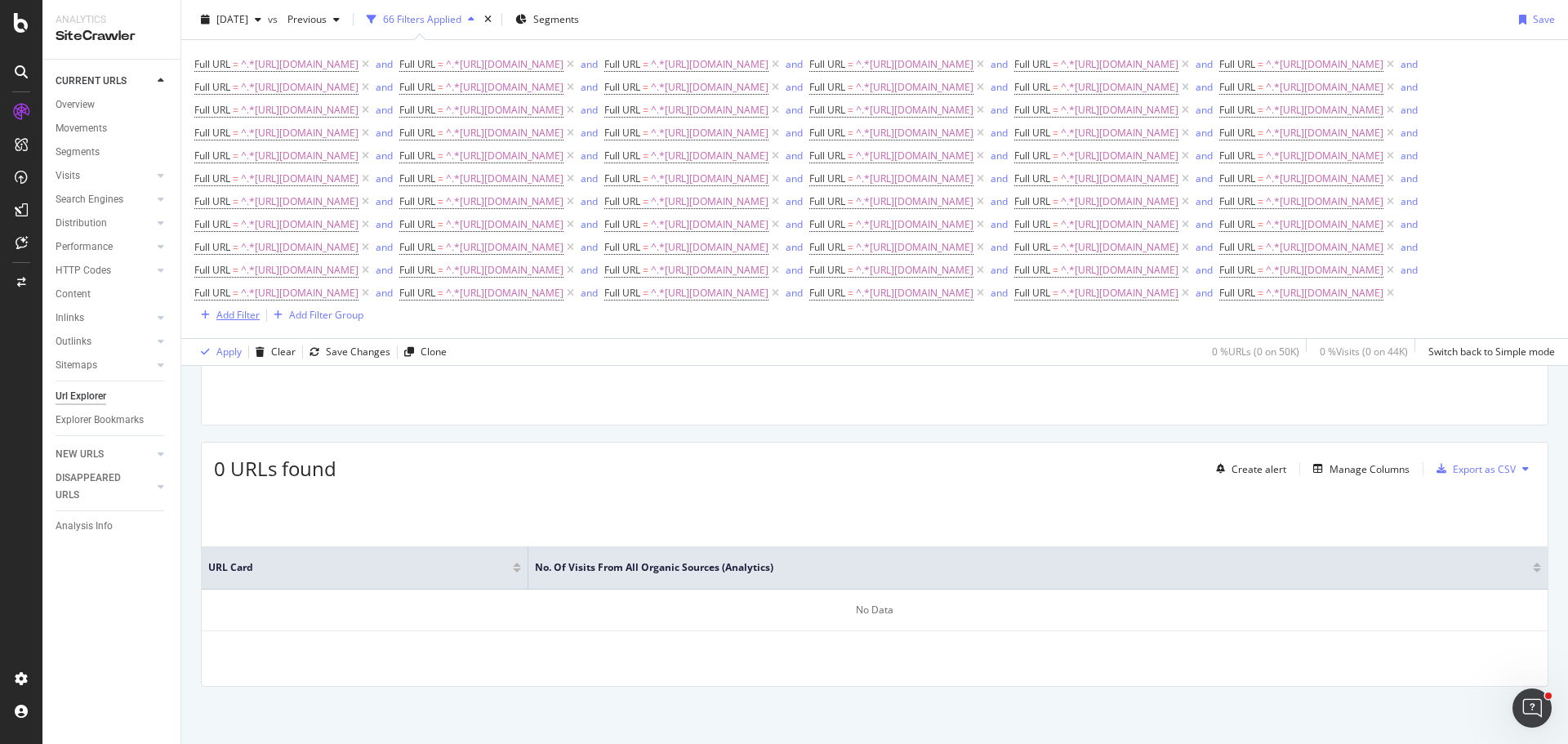
scroll to position [265, 0]
click at [260, 322] on div "Add Filter" at bounding box center [238, 314] width 43 height 14
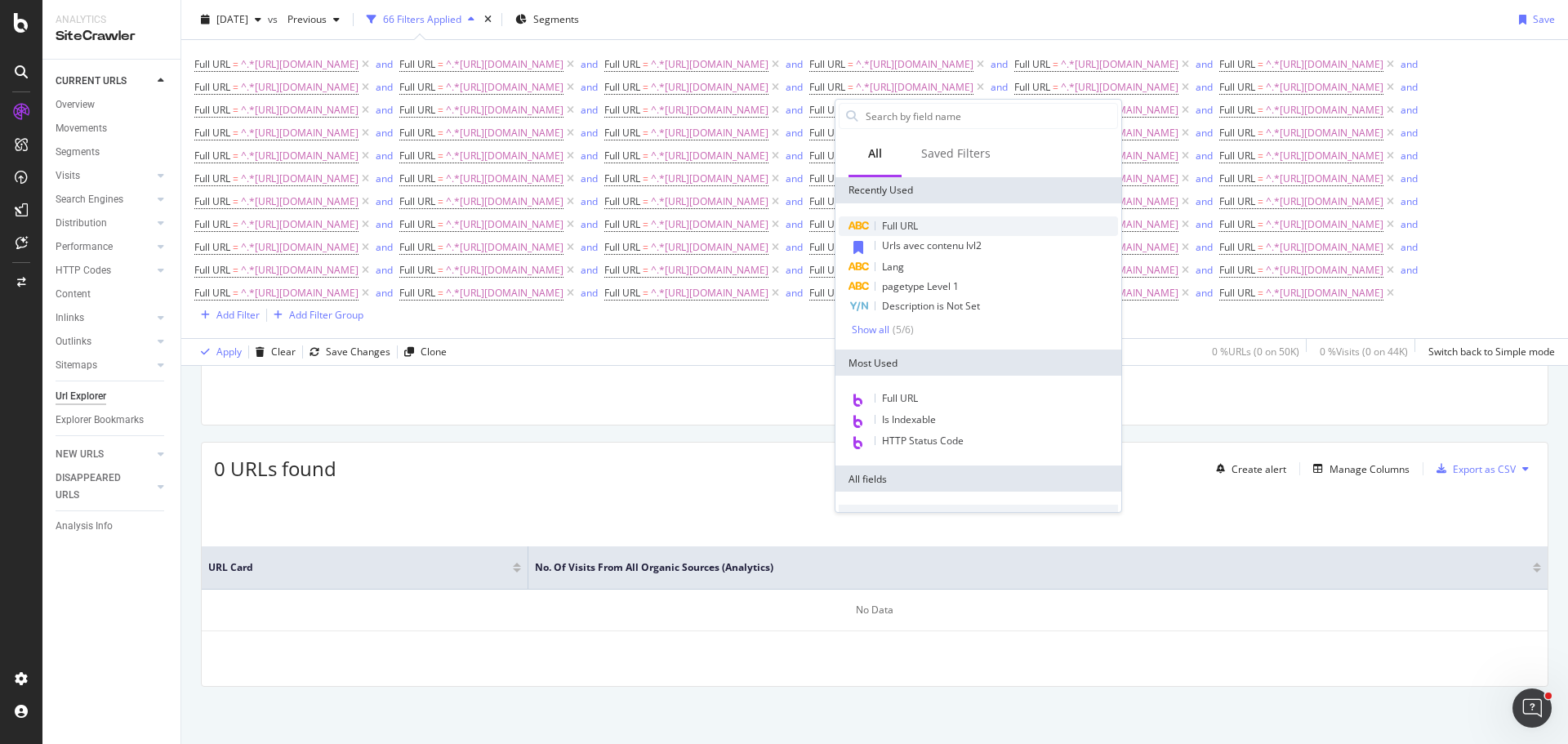
click at [914, 228] on span "Full URL" at bounding box center [900, 226] width 36 height 14
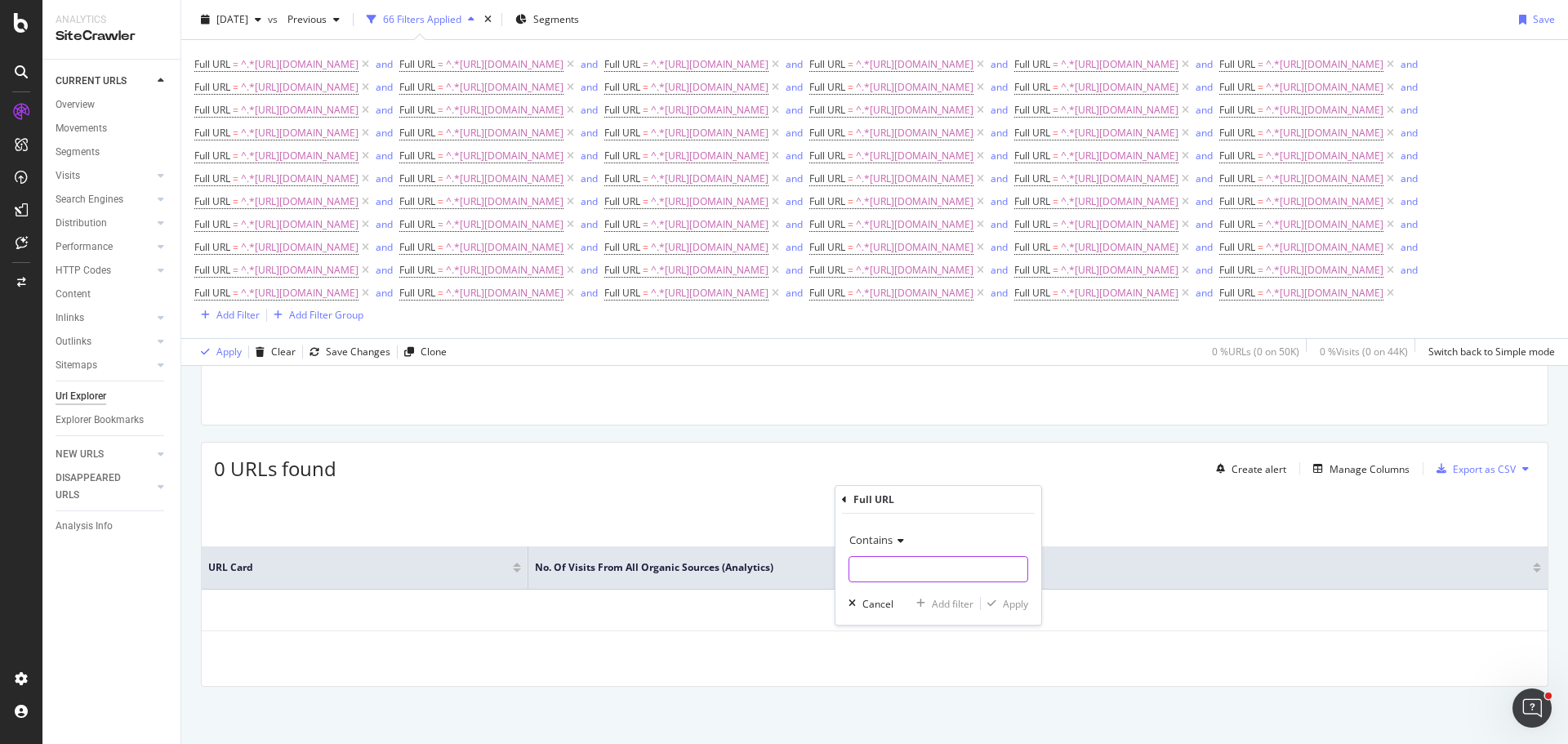
click at [936, 569] on input "text" at bounding box center [938, 569] width 178 height 26
type input "[URL][DOMAIN_NAME]"
click at [957, 600] on div "Add filter" at bounding box center [952, 604] width 42 height 14
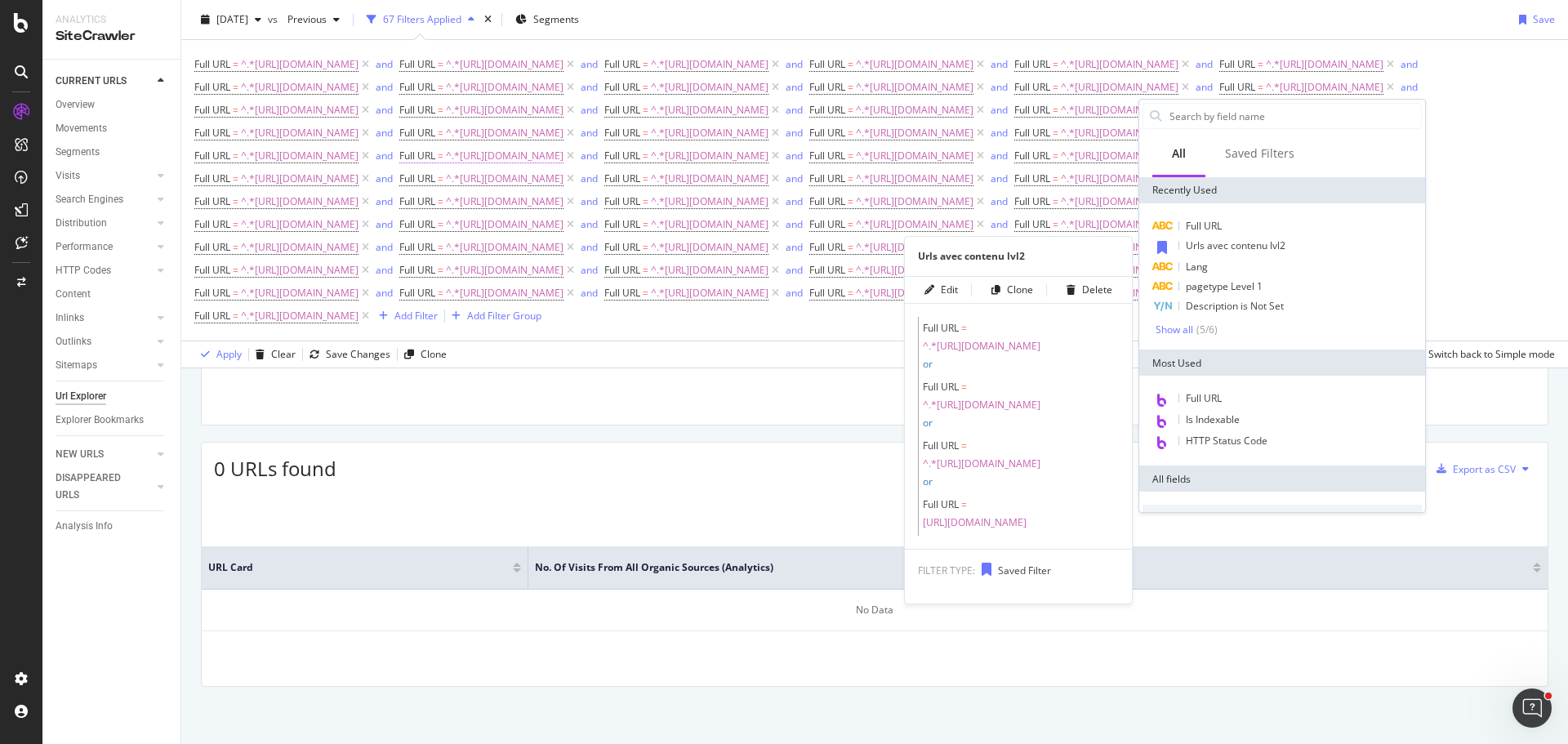
click at [1215, 229] on span "Full URL" at bounding box center [1203, 226] width 36 height 14
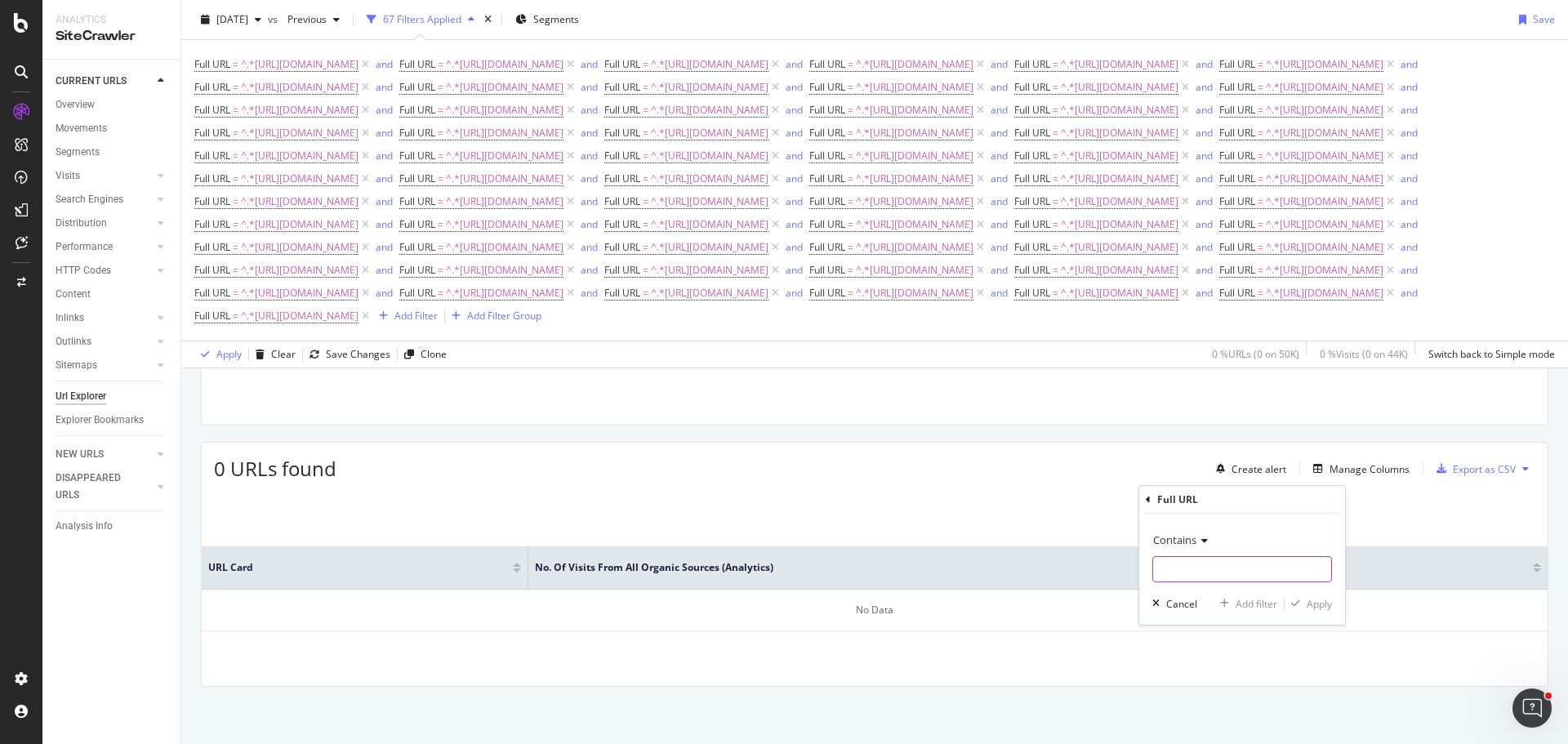
click at [1210, 575] on input "text" at bounding box center [1241, 569] width 178 height 26
type input "[URL][DOMAIN_NAME]"
click at [1256, 597] on div "Add filter" at bounding box center [1256, 604] width 42 height 14
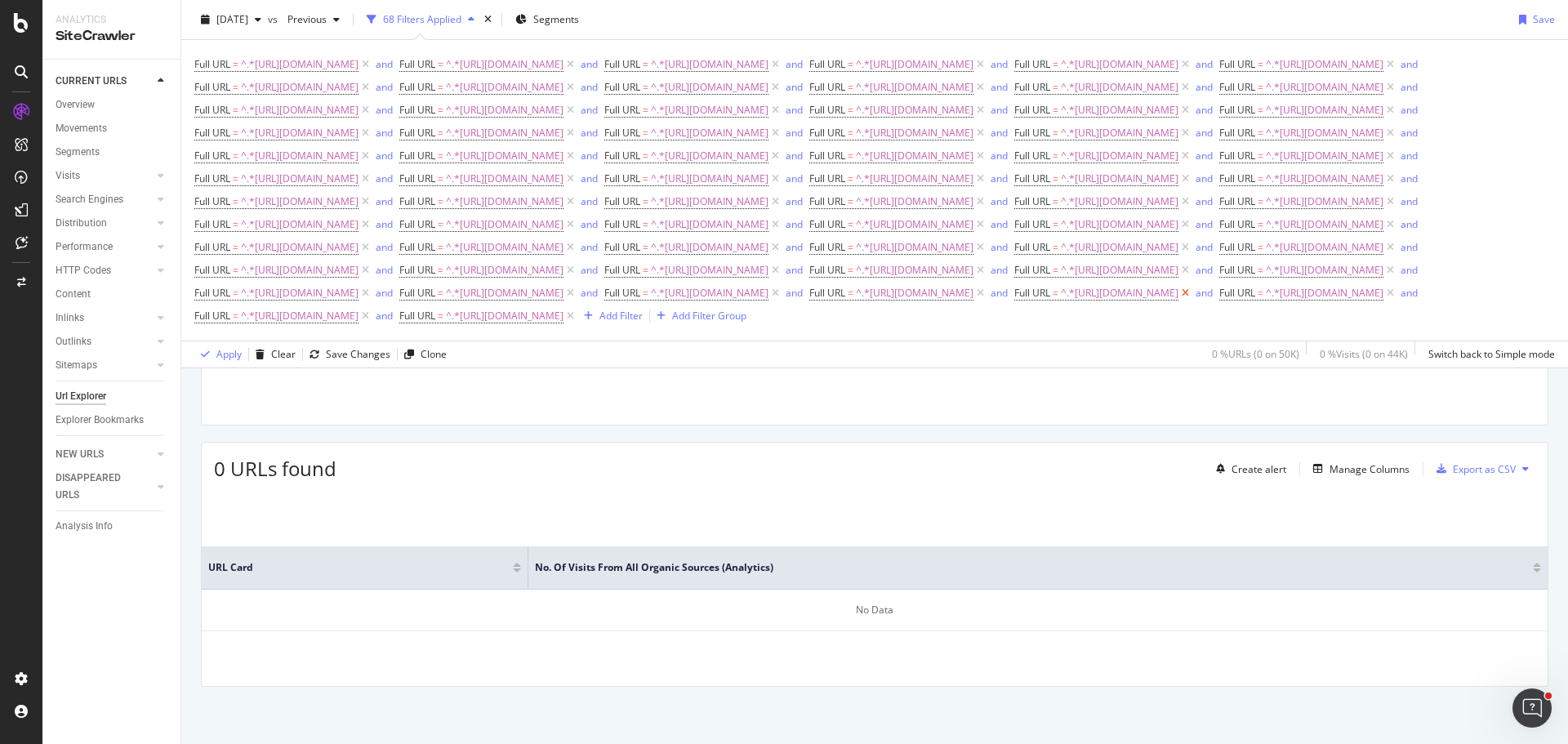
scroll to position [421, 0]
click at [600, 323] on div "Add Filter" at bounding box center [621, 315] width 43 height 14
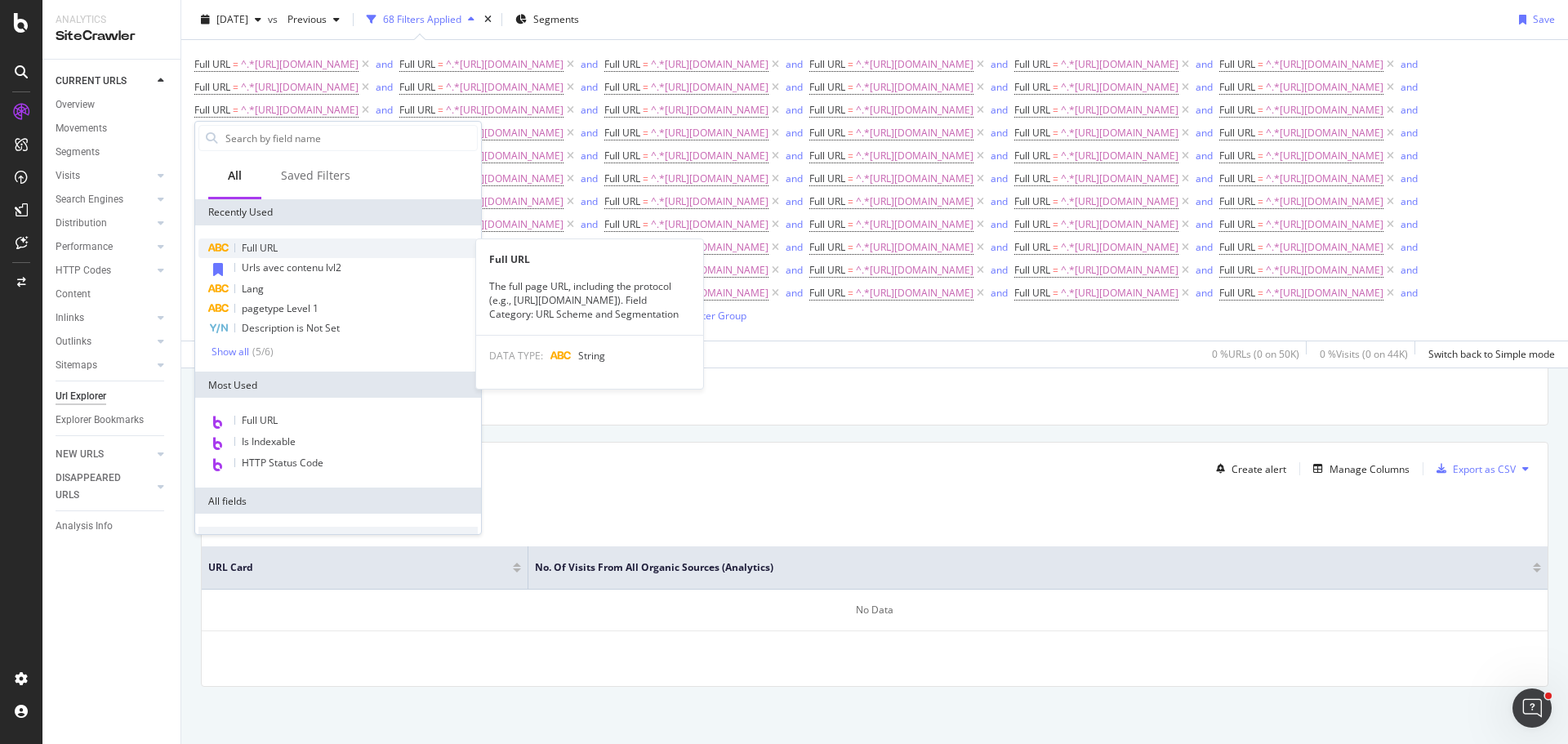
click at [262, 241] on span "Full URL" at bounding box center [259, 247] width 36 height 14
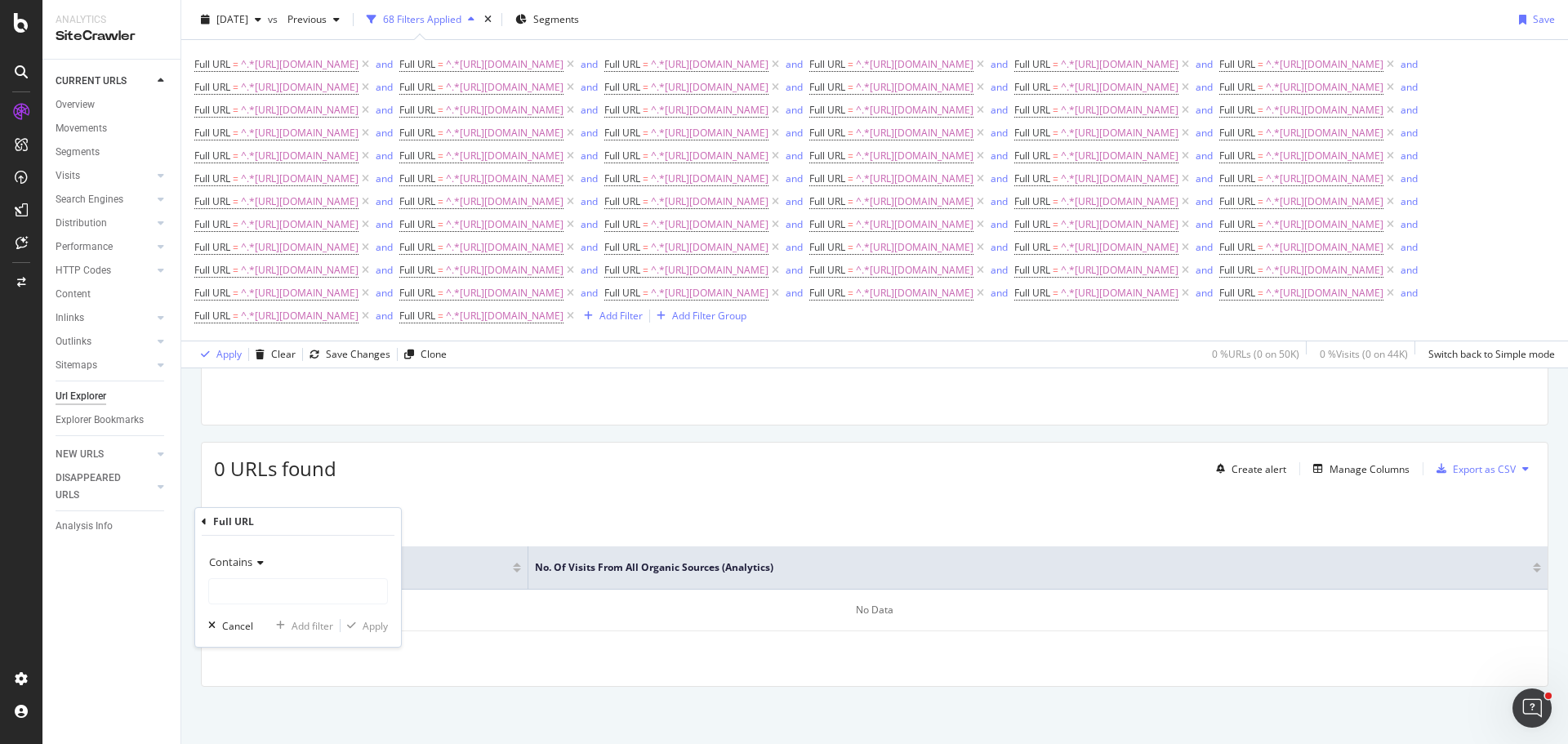
click at [330, 576] on div "Contains" at bounding box center [298, 576] width 180 height 55
click at [331, 594] on input "text" at bounding box center [298, 591] width 178 height 26
type input "[URL][DOMAIN_NAME]"
click at [318, 623] on div "Add filter" at bounding box center [312, 626] width 42 height 14
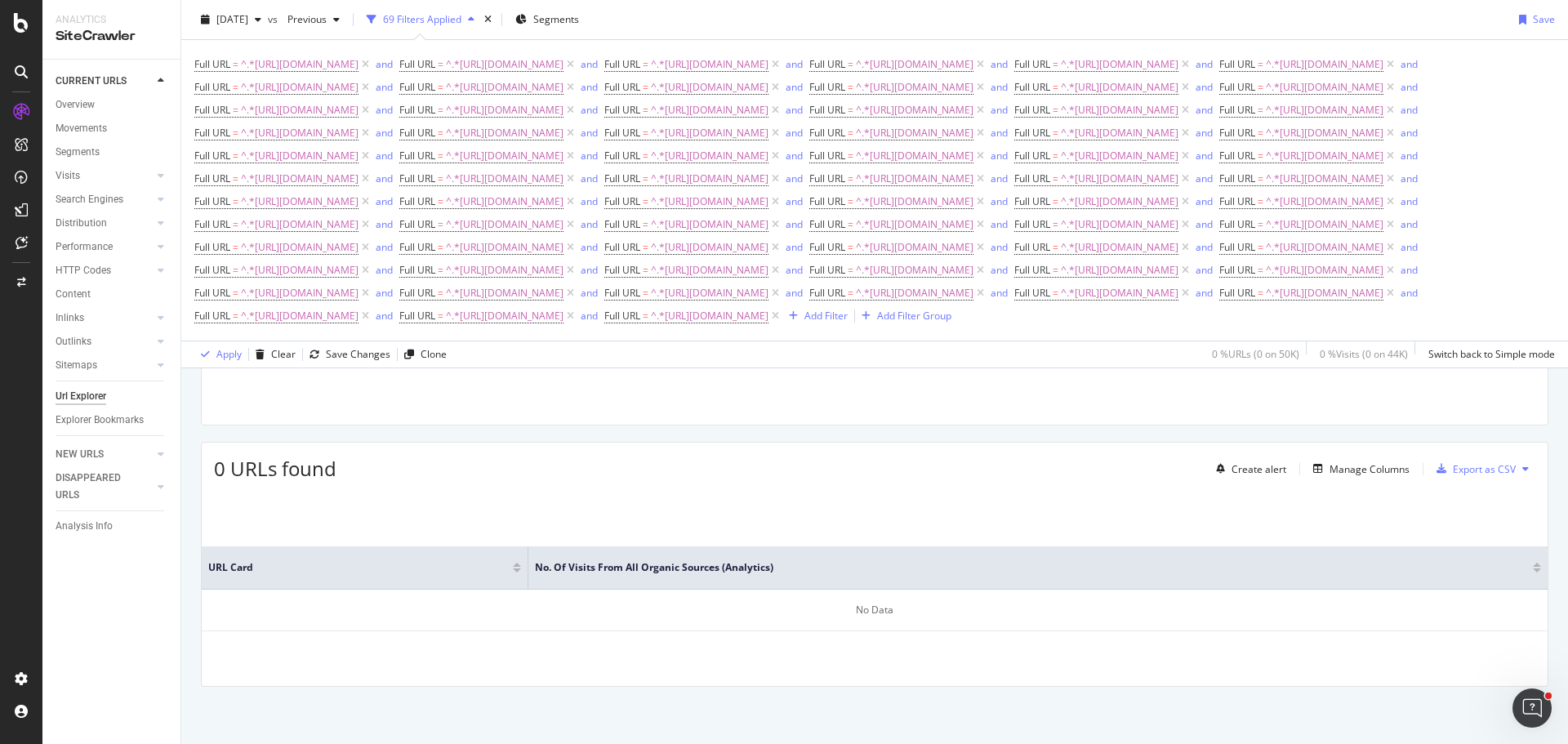
scroll to position [424, 0]
click at [805, 323] on div "Add Filter" at bounding box center [826, 315] width 43 height 14
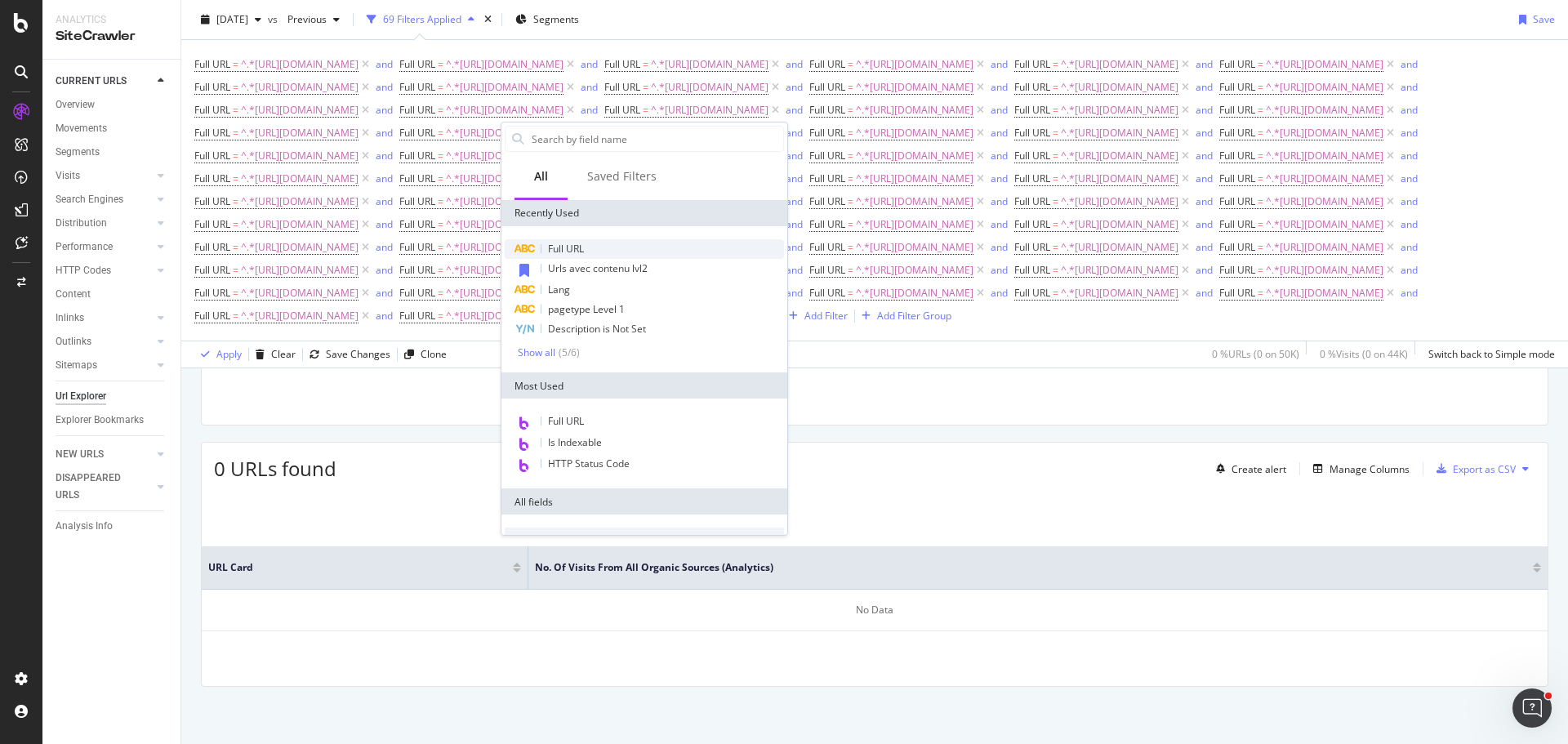
click at [593, 247] on div "Full URL" at bounding box center [644, 249] width 279 height 20
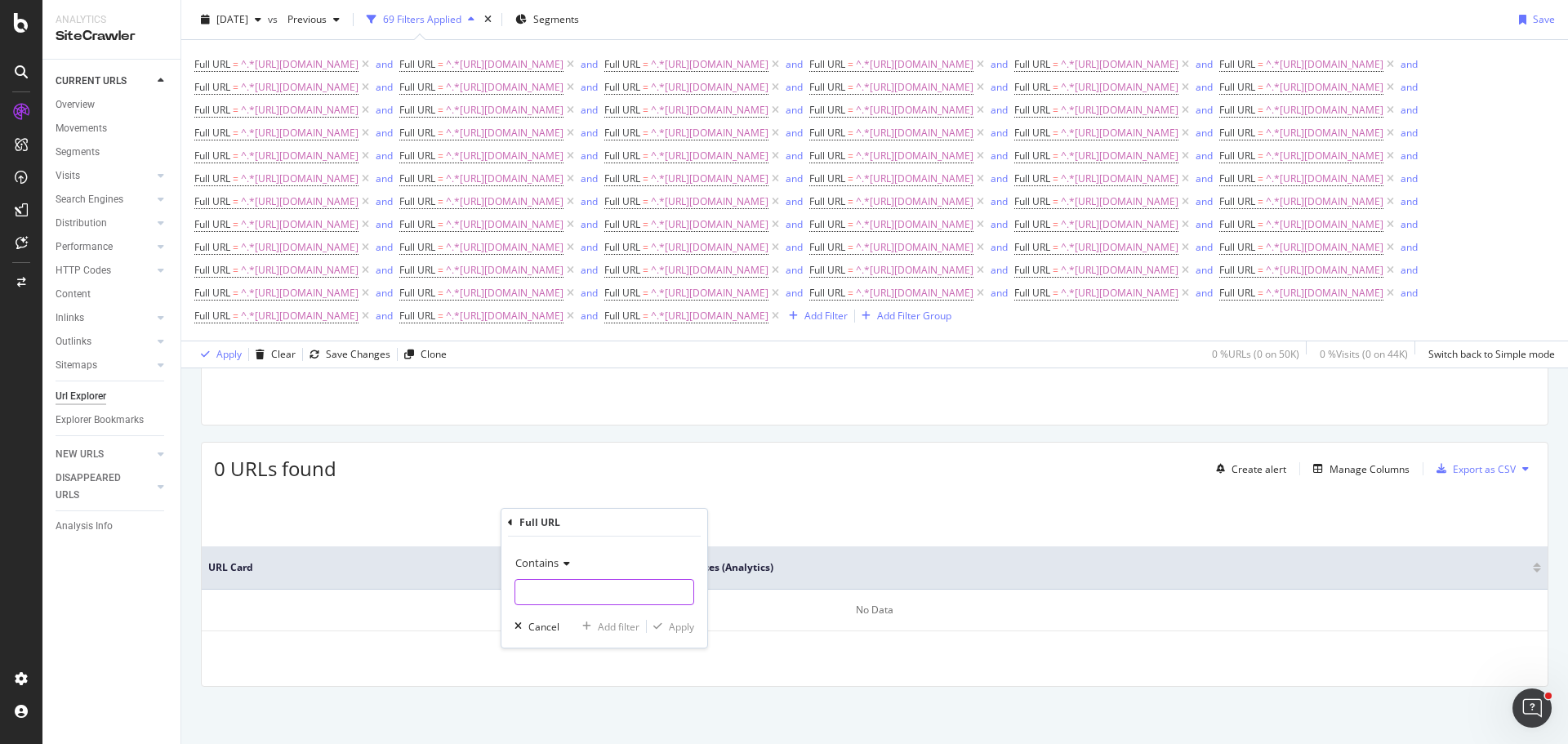
click at [632, 583] on input "text" at bounding box center [604, 592] width 178 height 26
type input "[URL][DOMAIN_NAME]"
click at [613, 632] on div "Add filter" at bounding box center [618, 626] width 42 height 14
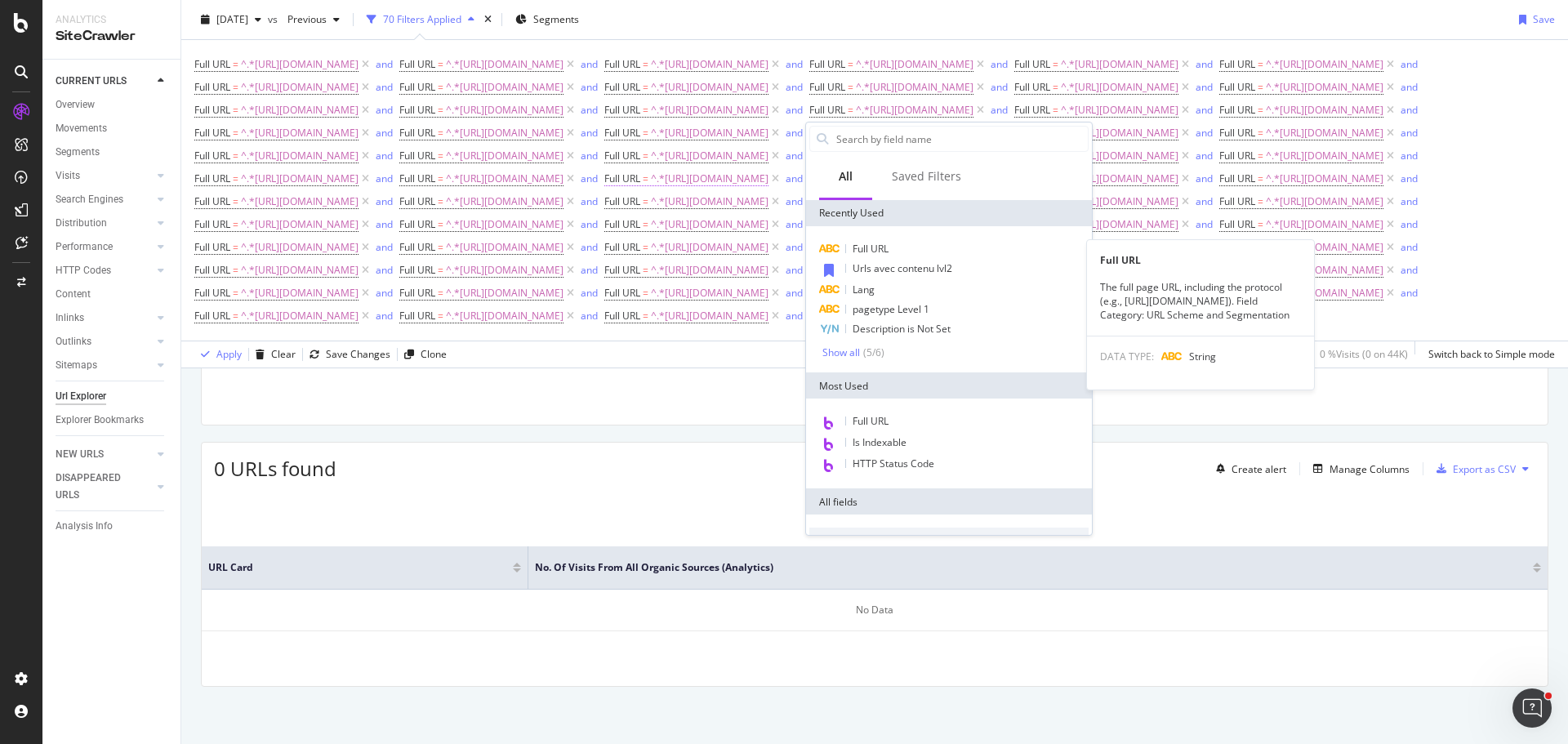
drag, startPoint x: 895, startPoint y: 247, endPoint x: 901, endPoint y: 279, distance: 32.6
click at [895, 247] on div "Full URL" at bounding box center [949, 249] width 279 height 20
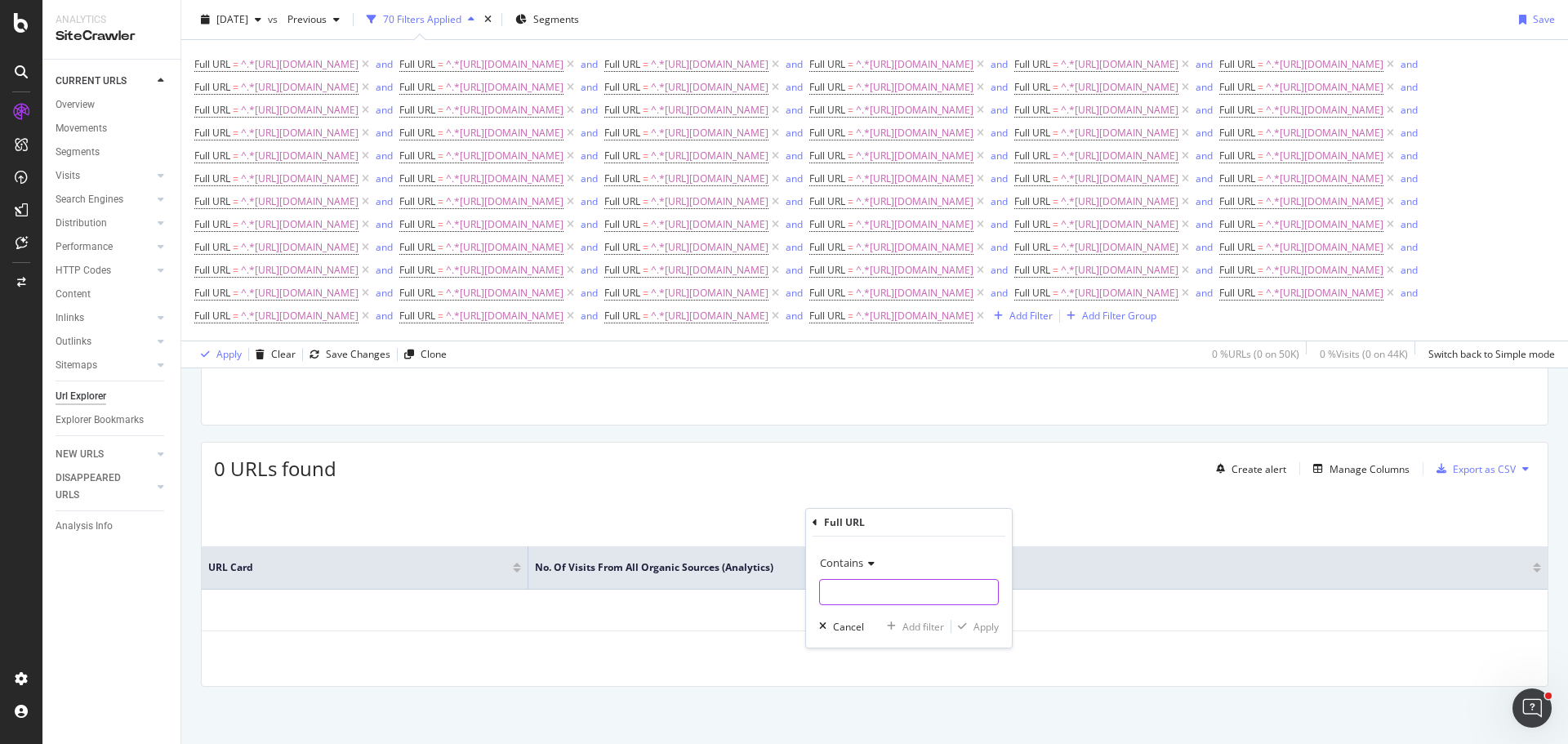
click at [900, 584] on input "text" at bounding box center [908, 592] width 178 height 26
type input "[URL][DOMAIN_NAME]"
click at [926, 622] on div "Add filter" at bounding box center [922, 626] width 42 height 14
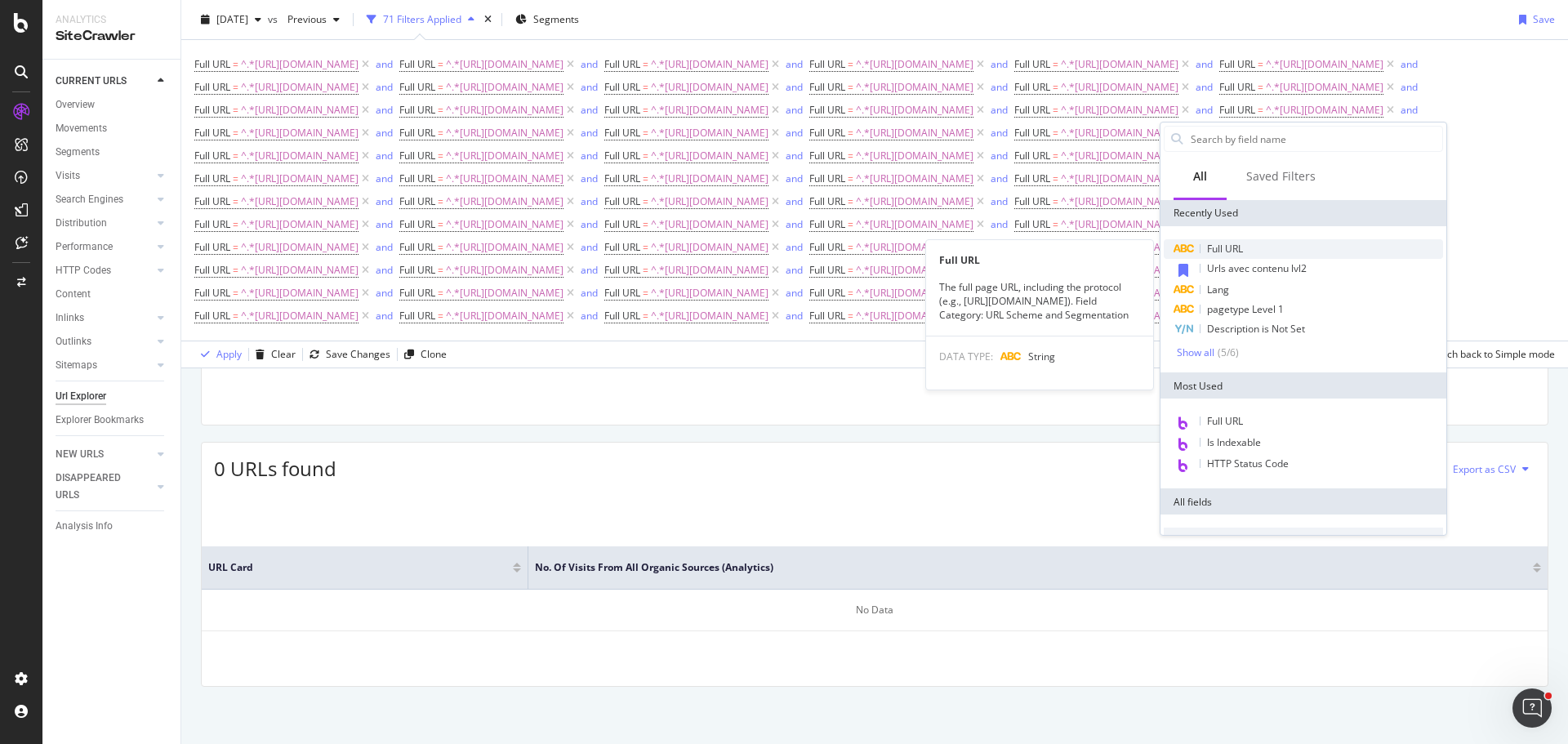
click at [1227, 251] on span "Full URL" at bounding box center [1225, 248] width 36 height 14
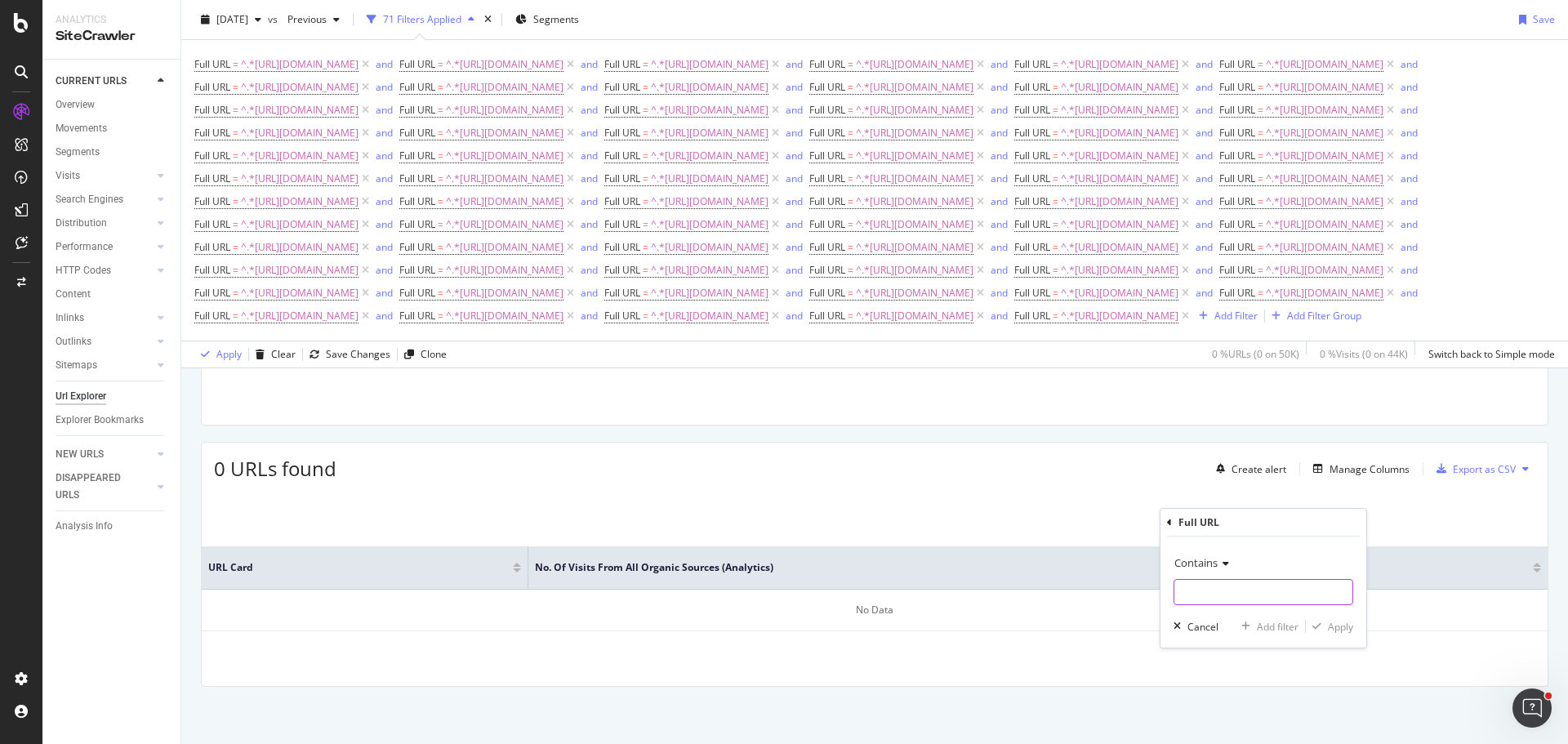
click at [1263, 587] on input "text" at bounding box center [1263, 592] width 178 height 26
type input "[URL][DOMAIN_NAME]"
click at [1267, 627] on div "Add filter" at bounding box center [1277, 626] width 42 height 14
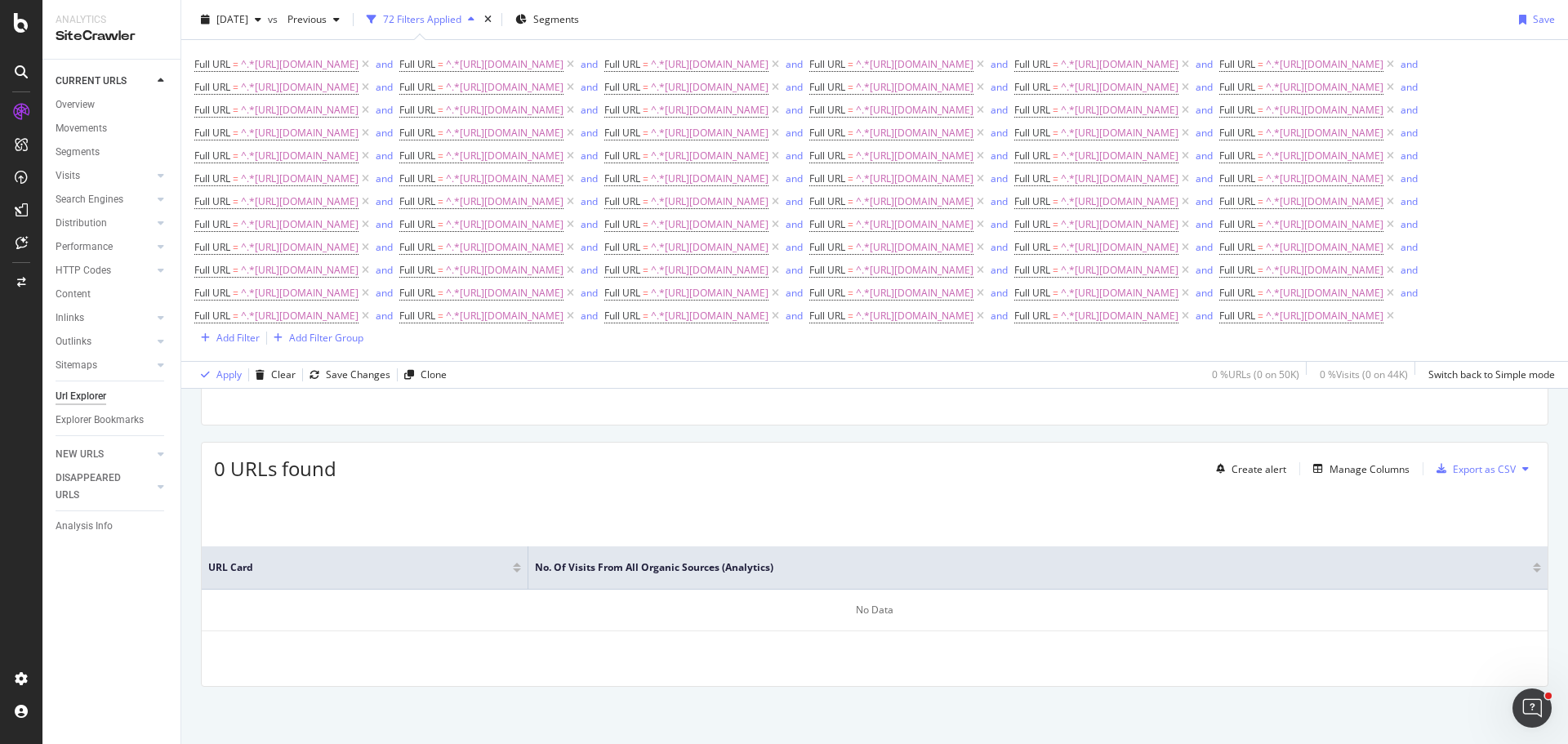
scroll to position [446, 0]
click at [260, 344] on div "Add Filter" at bounding box center [238, 337] width 43 height 14
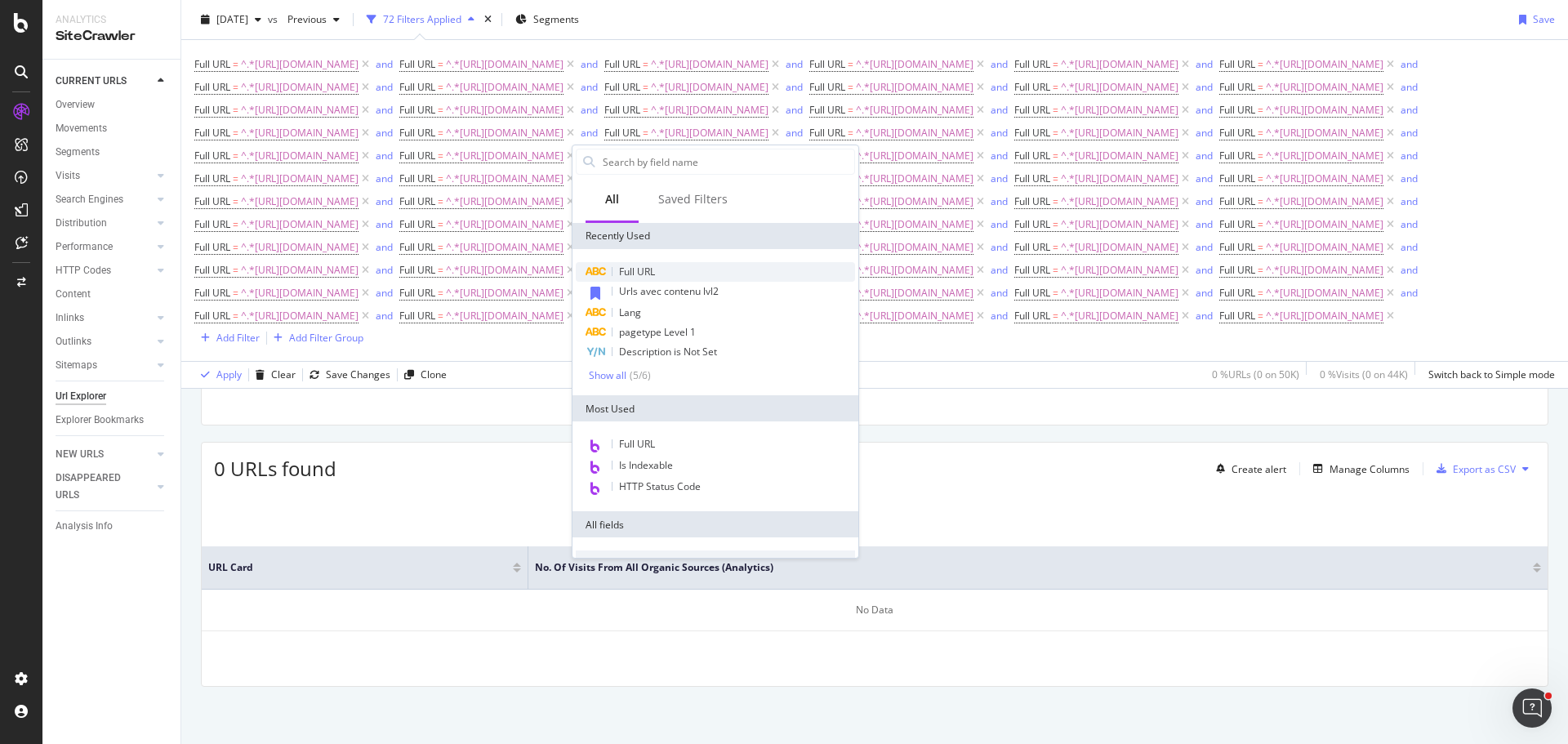
click at [650, 278] on div "Full URL" at bounding box center [715, 271] width 279 height 20
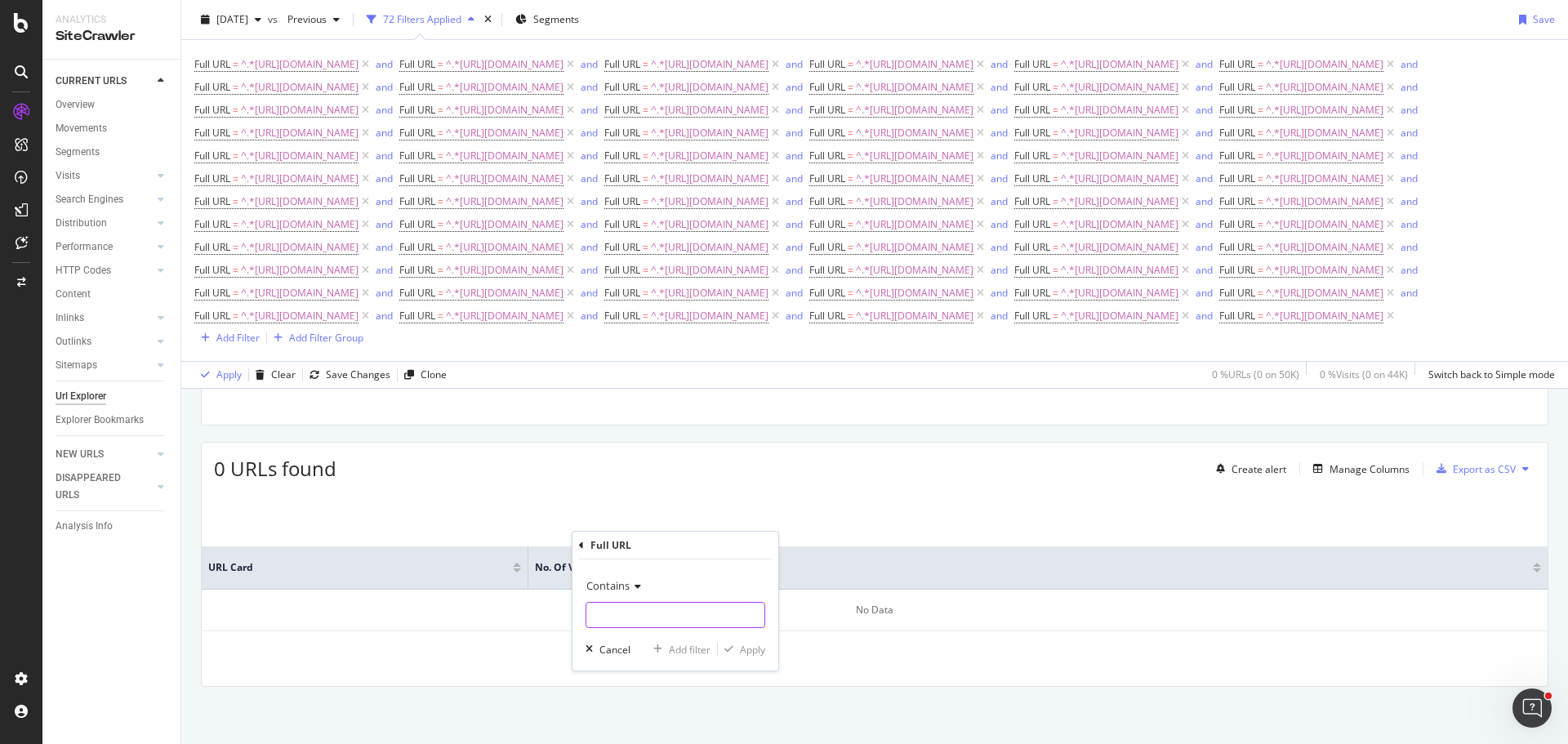
click at [678, 613] on input "text" at bounding box center [675, 615] width 178 height 26
type input "[URL][DOMAIN_NAME]"
click at [704, 651] on div "Add filter" at bounding box center [690, 649] width 42 height 14
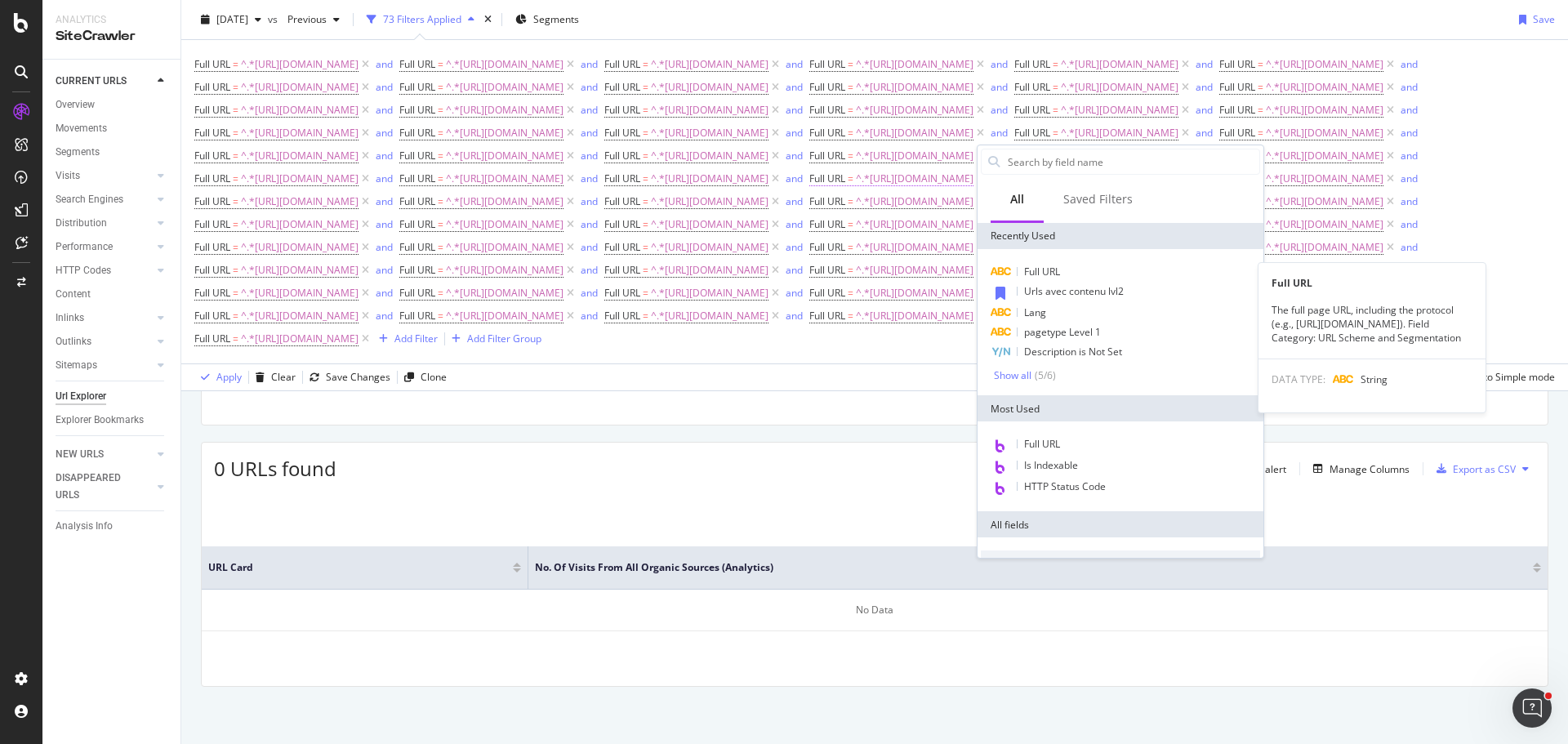
click at [1070, 275] on div "Full URL" at bounding box center [1120, 271] width 279 height 20
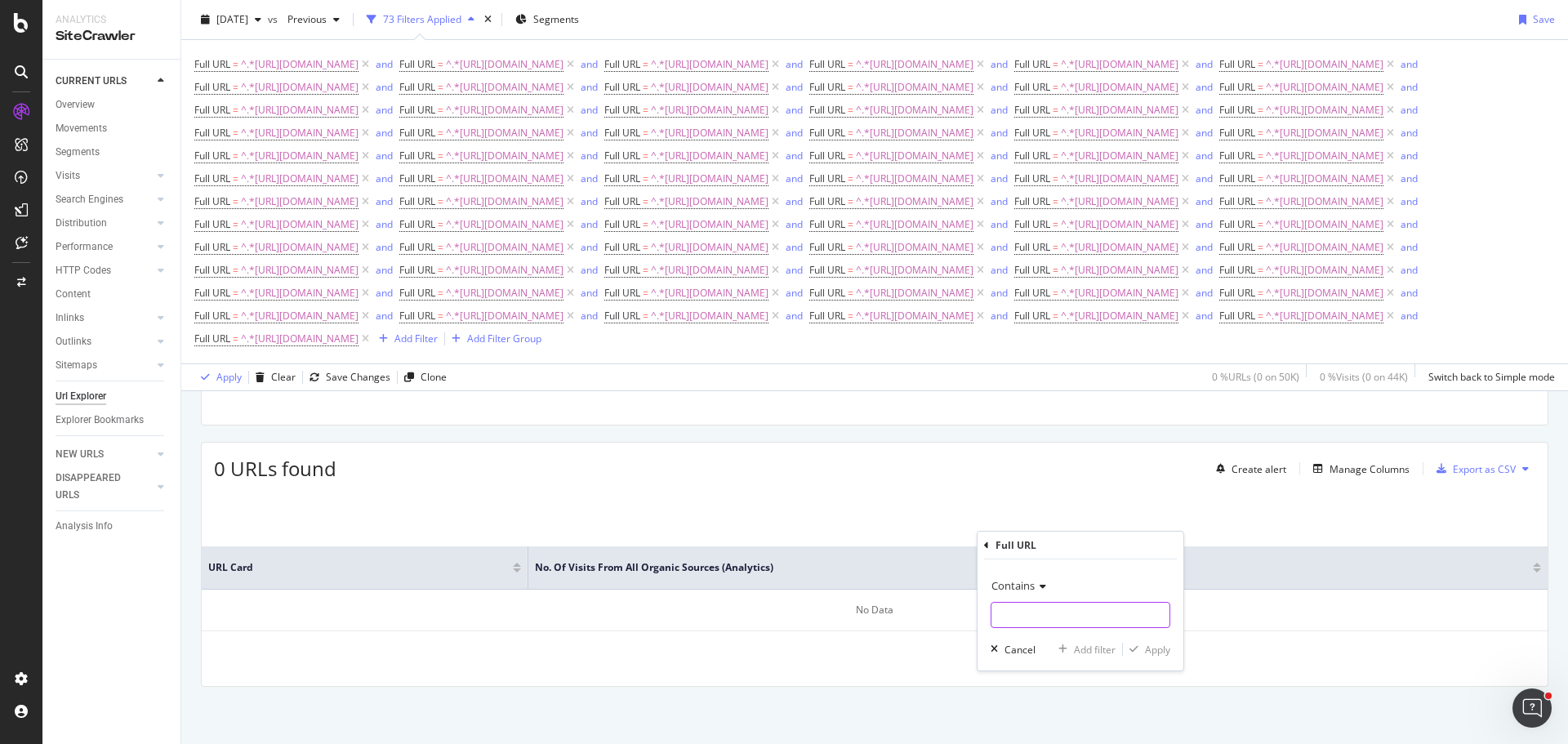
click at [1080, 611] on input "text" at bounding box center [1080, 615] width 178 height 26
type input "[URL][DOMAIN_NAME]"
click at [1093, 647] on div "Add filter" at bounding box center [1095, 649] width 42 height 14
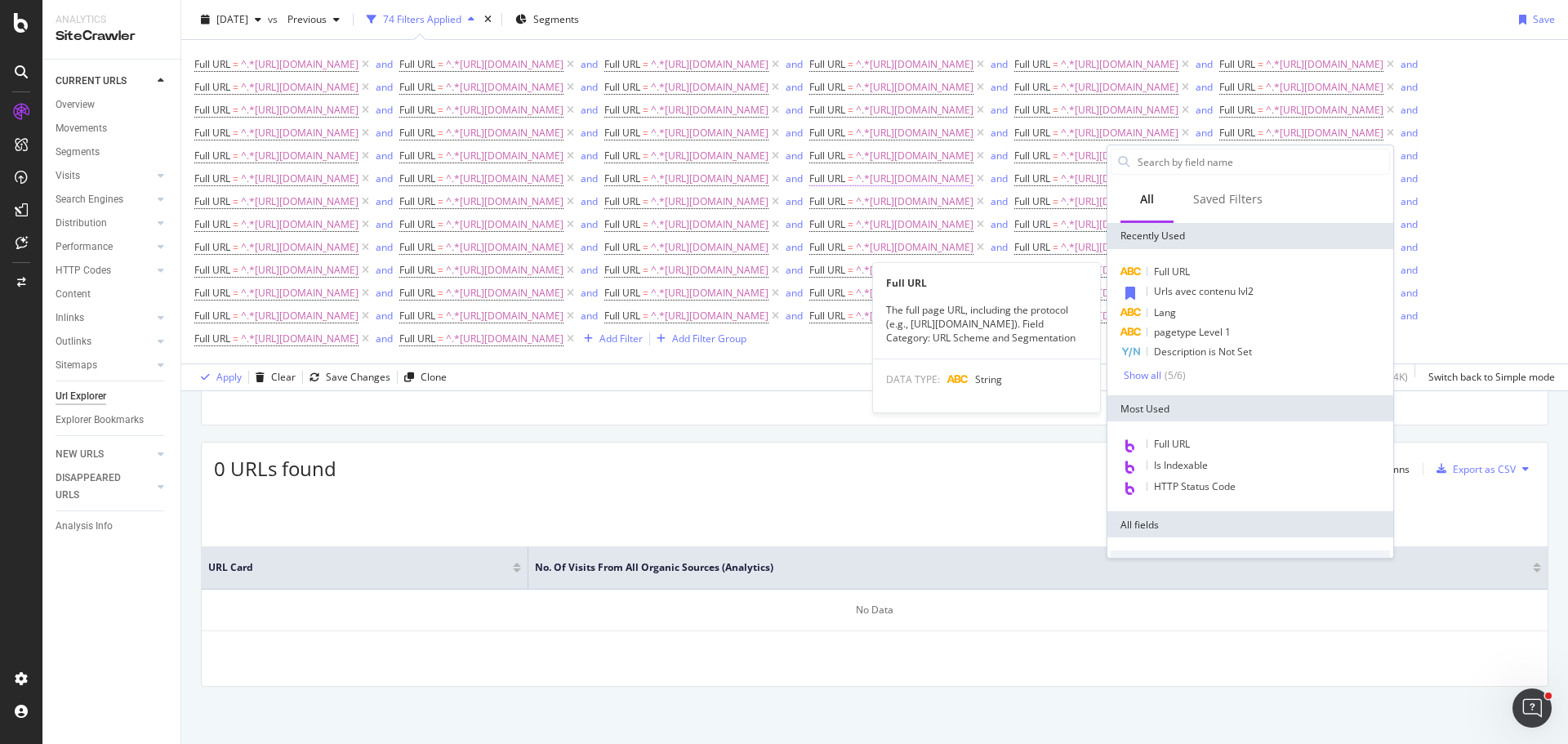
click at [1193, 263] on div "Full URL" at bounding box center [1250, 271] width 279 height 20
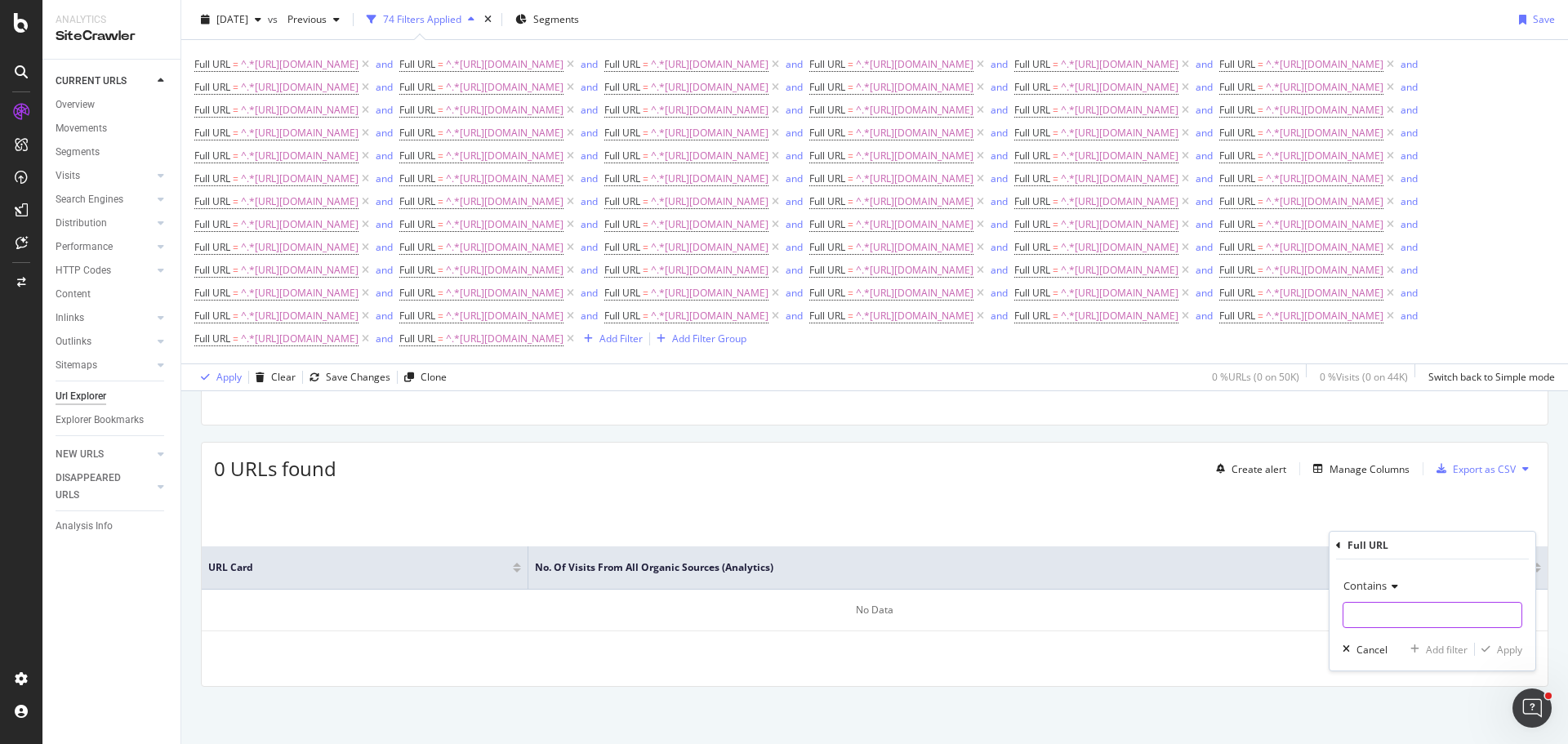
click at [1406, 626] on input "text" at bounding box center [1432, 615] width 178 height 26
type input "[URL][DOMAIN_NAME]"
click at [1452, 654] on div "Add filter" at bounding box center [1446, 649] width 42 height 14
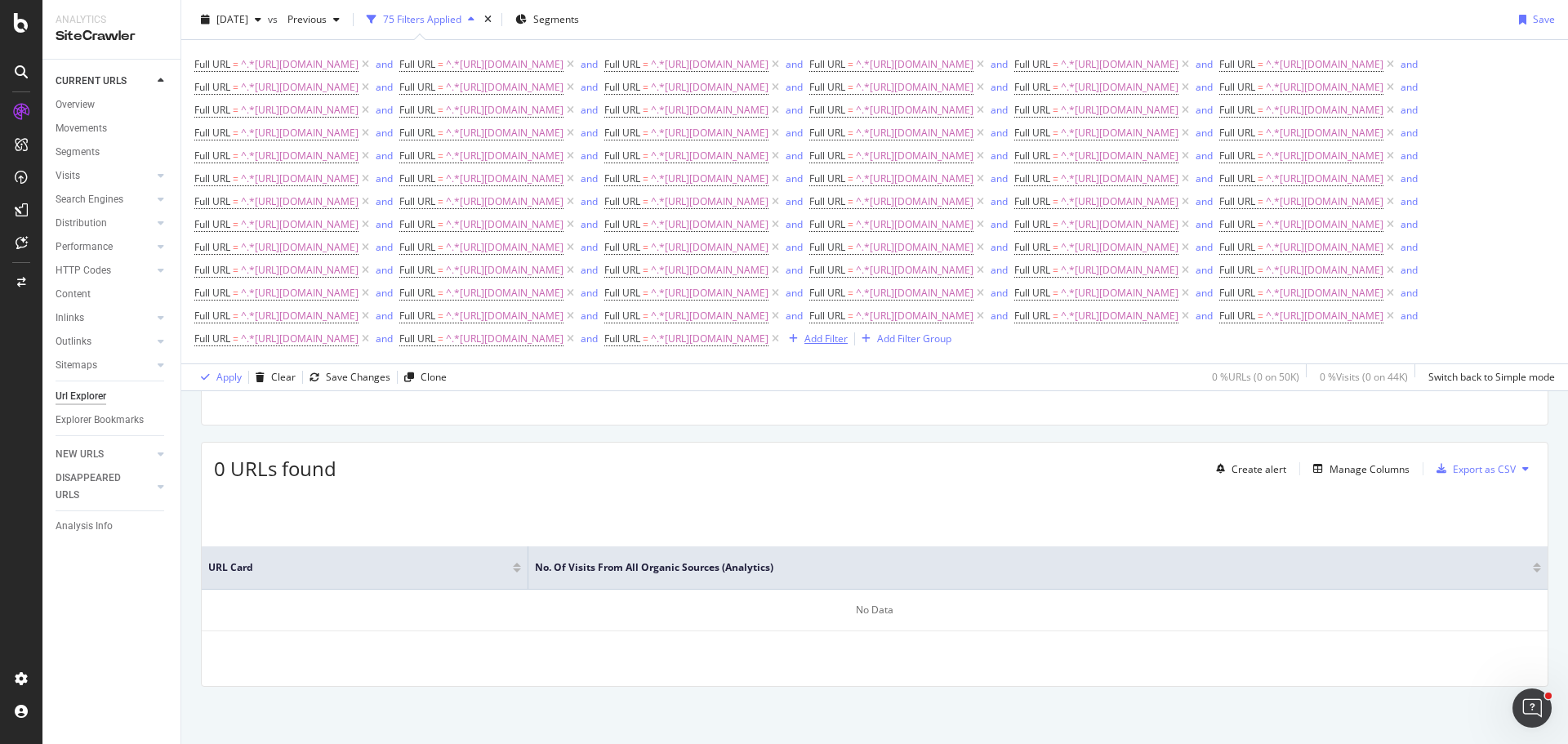
click at [805, 345] on div "Add Filter" at bounding box center [826, 338] width 43 height 14
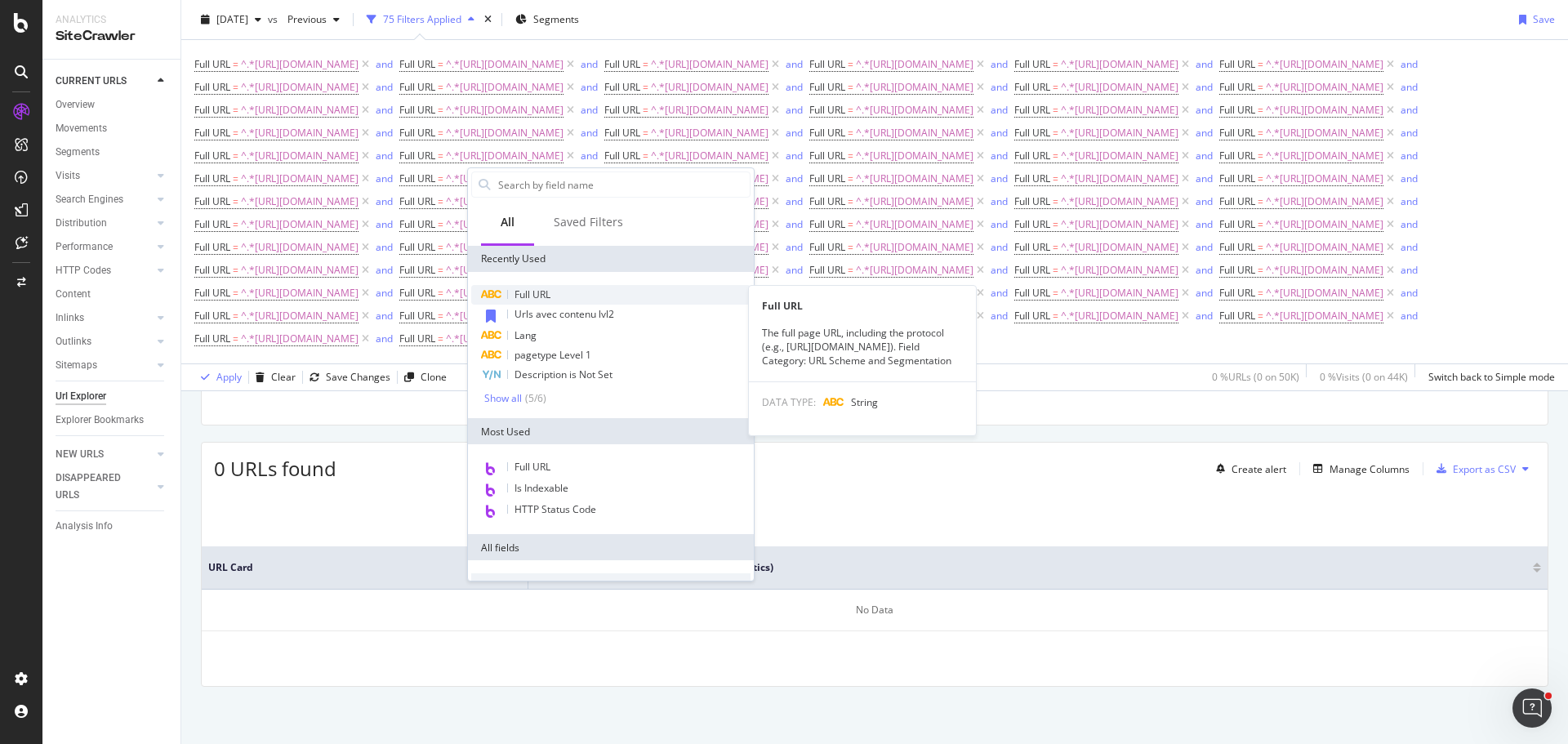
click at [591, 300] on div "Full URL" at bounding box center [611, 295] width 279 height 20
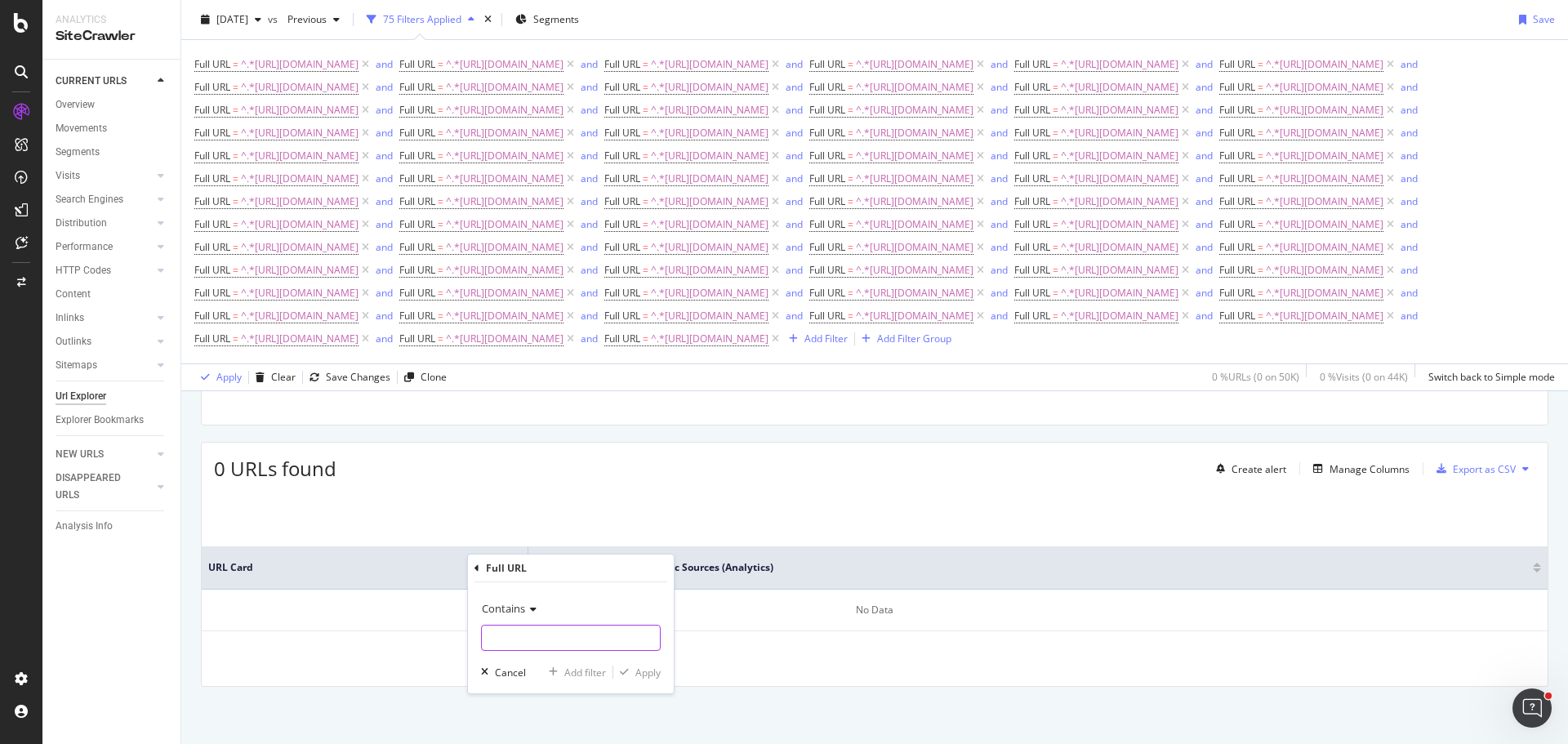
click at [588, 640] on input "text" at bounding box center [571, 638] width 178 height 26
type input "[URL][DOMAIN_NAME]"
click at [582, 674] on div "Add filter" at bounding box center [585, 672] width 42 height 14
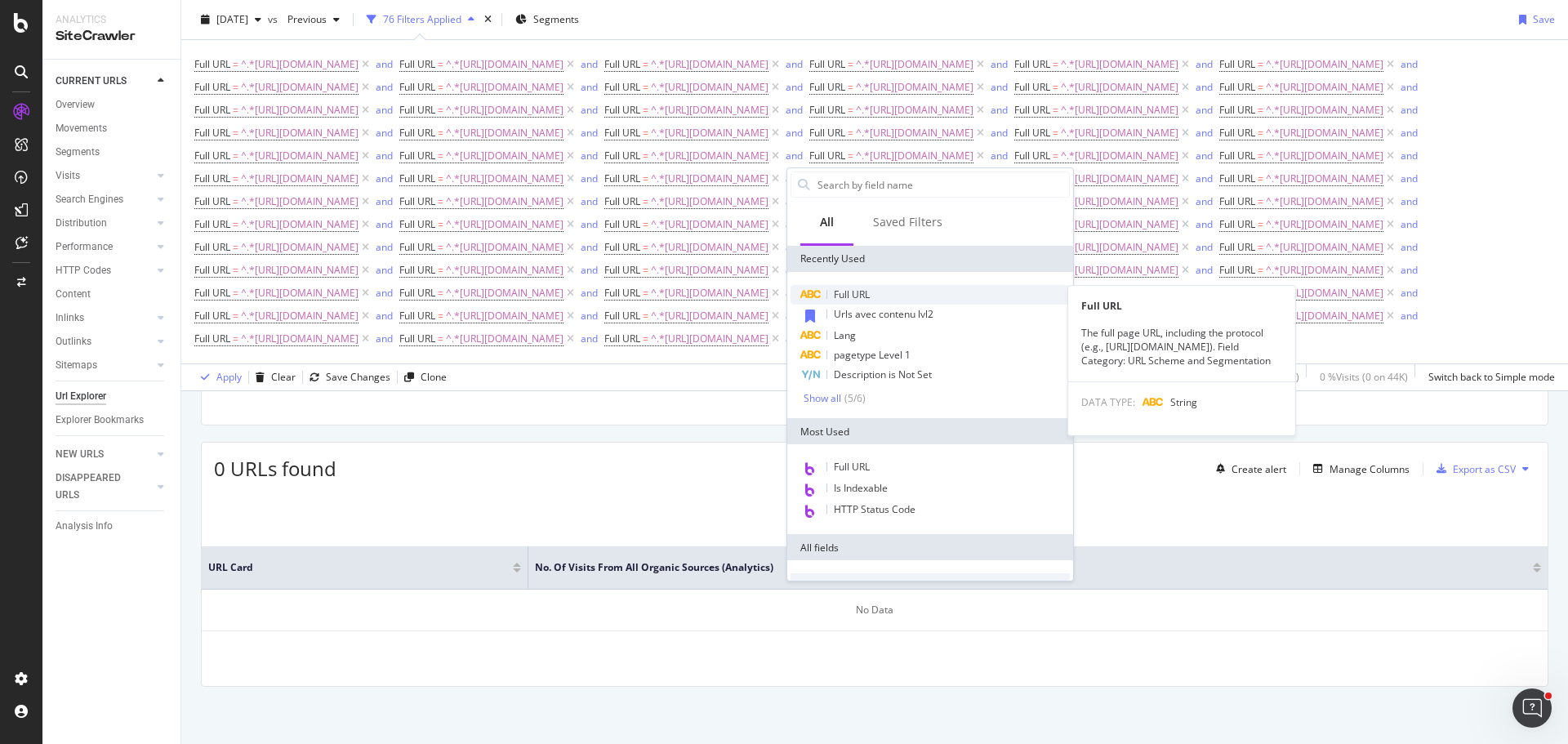
click at [854, 296] on span "Full URL" at bounding box center [851, 294] width 36 height 14
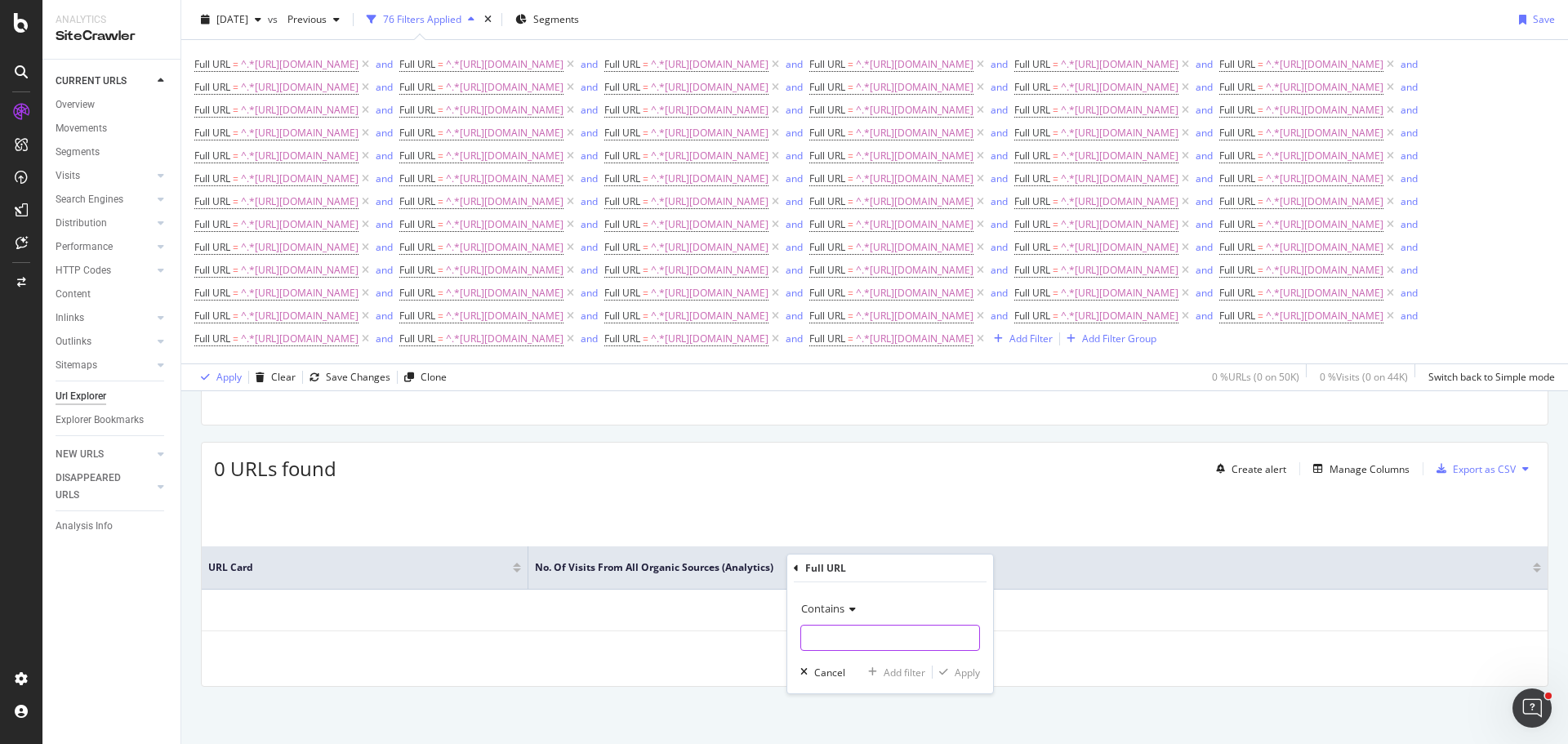
click at [869, 636] on input "text" at bounding box center [890, 638] width 178 height 26
type input "[URL][DOMAIN_NAME]"
click at [890, 665] on div "Add filter" at bounding box center [904, 672] width 42 height 14
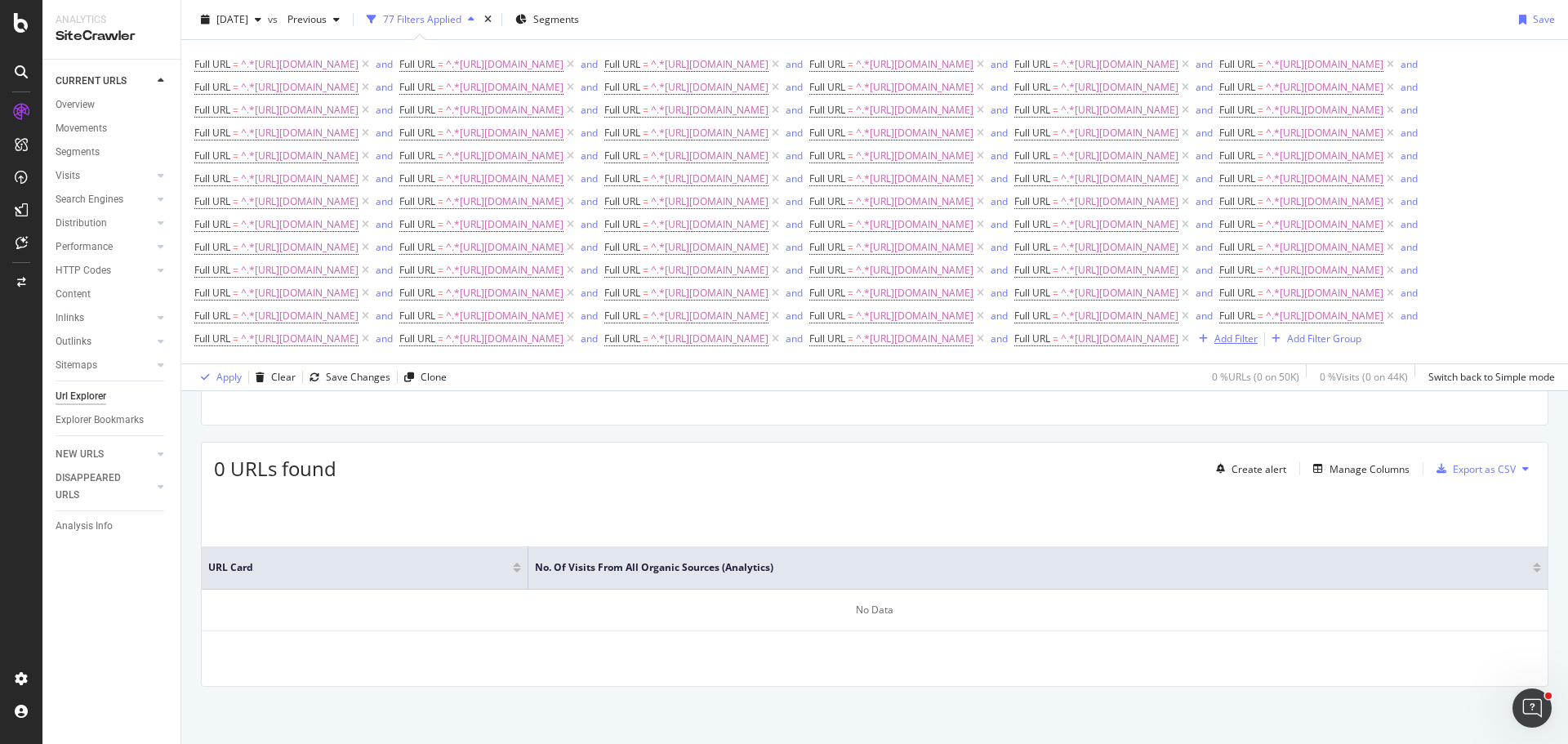
click at [1214, 345] on div "Add Filter" at bounding box center [1236, 338] width 43 height 14
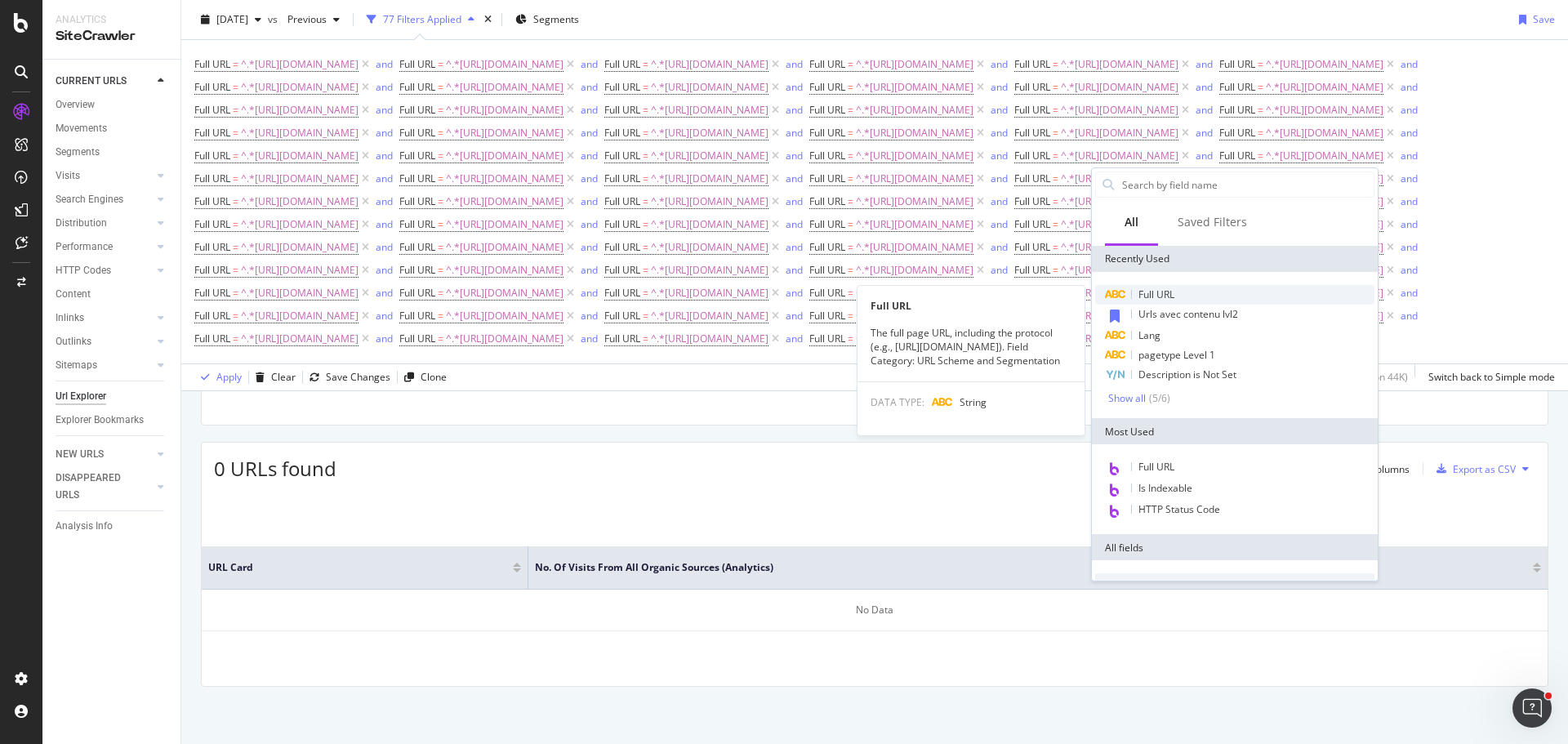
click at [1164, 292] on span "Full URL" at bounding box center [1156, 294] width 36 height 14
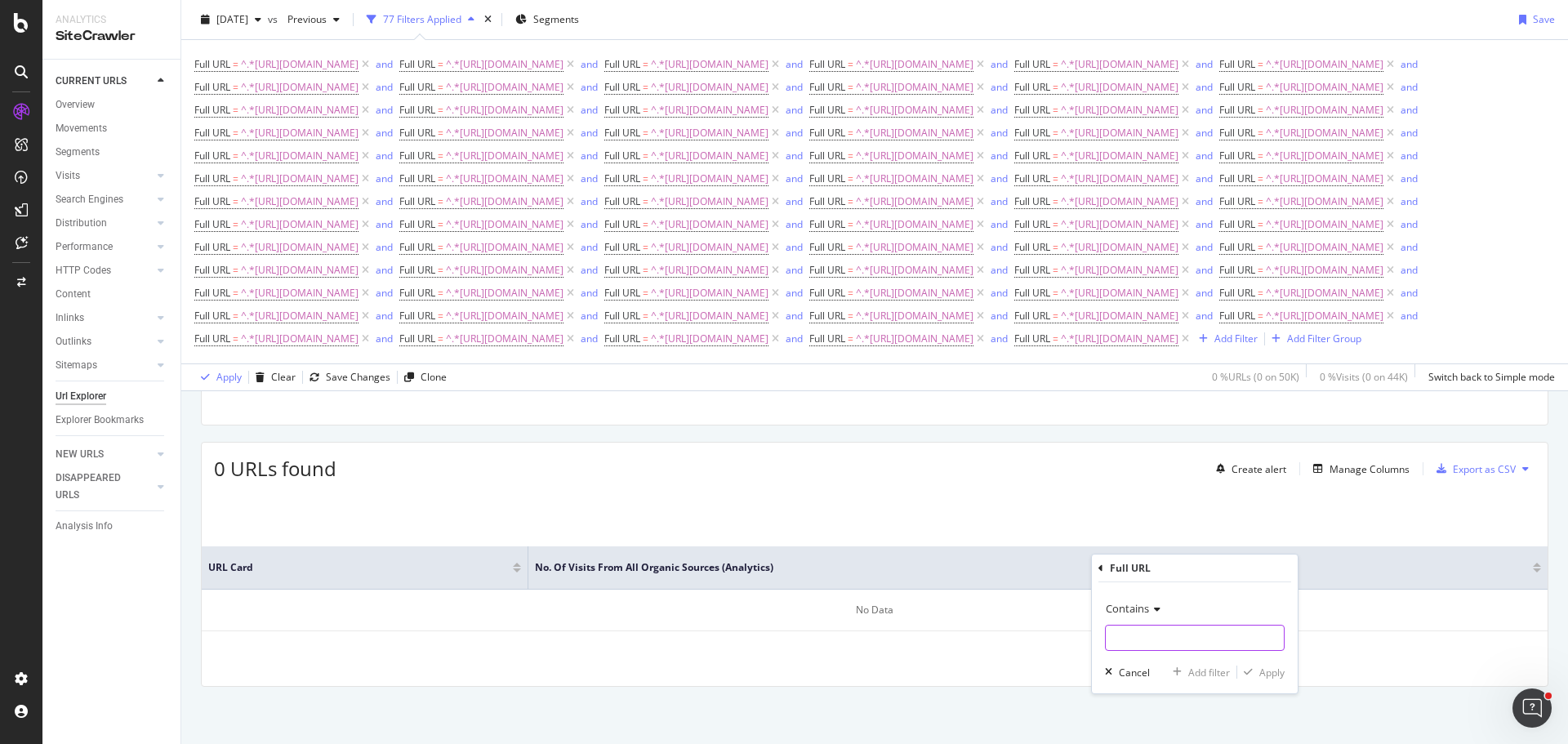
click at [1185, 636] on input "text" at bounding box center [1195, 638] width 178 height 26
type input "[URL][DOMAIN_NAME]"
click at [1210, 674] on div "Add filter" at bounding box center [1209, 672] width 42 height 14
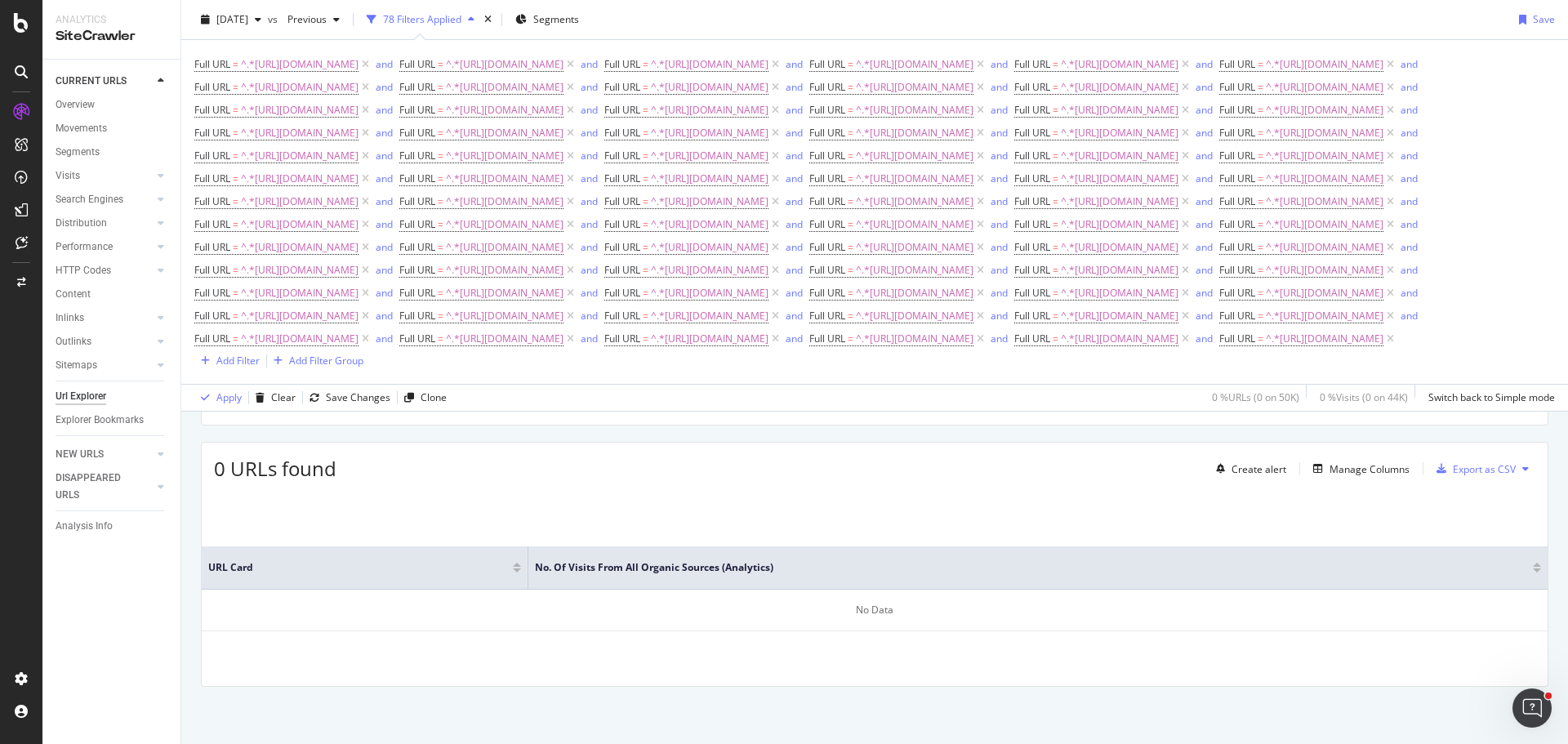
scroll to position [490, 0]
click at [227, 368] on div "Add Filter" at bounding box center [238, 360] width 43 height 14
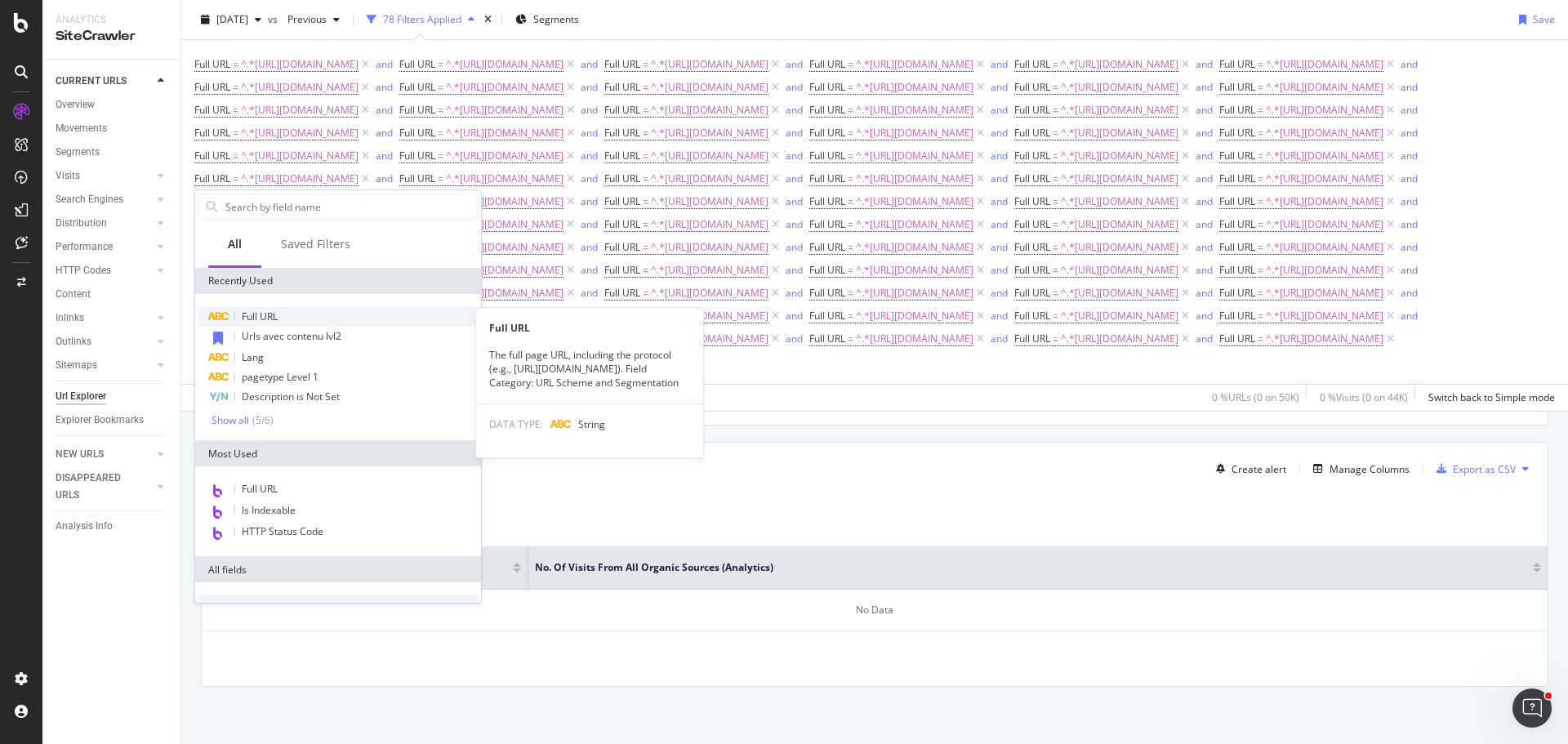
click at [303, 315] on div "Full URL" at bounding box center [338, 316] width 279 height 20
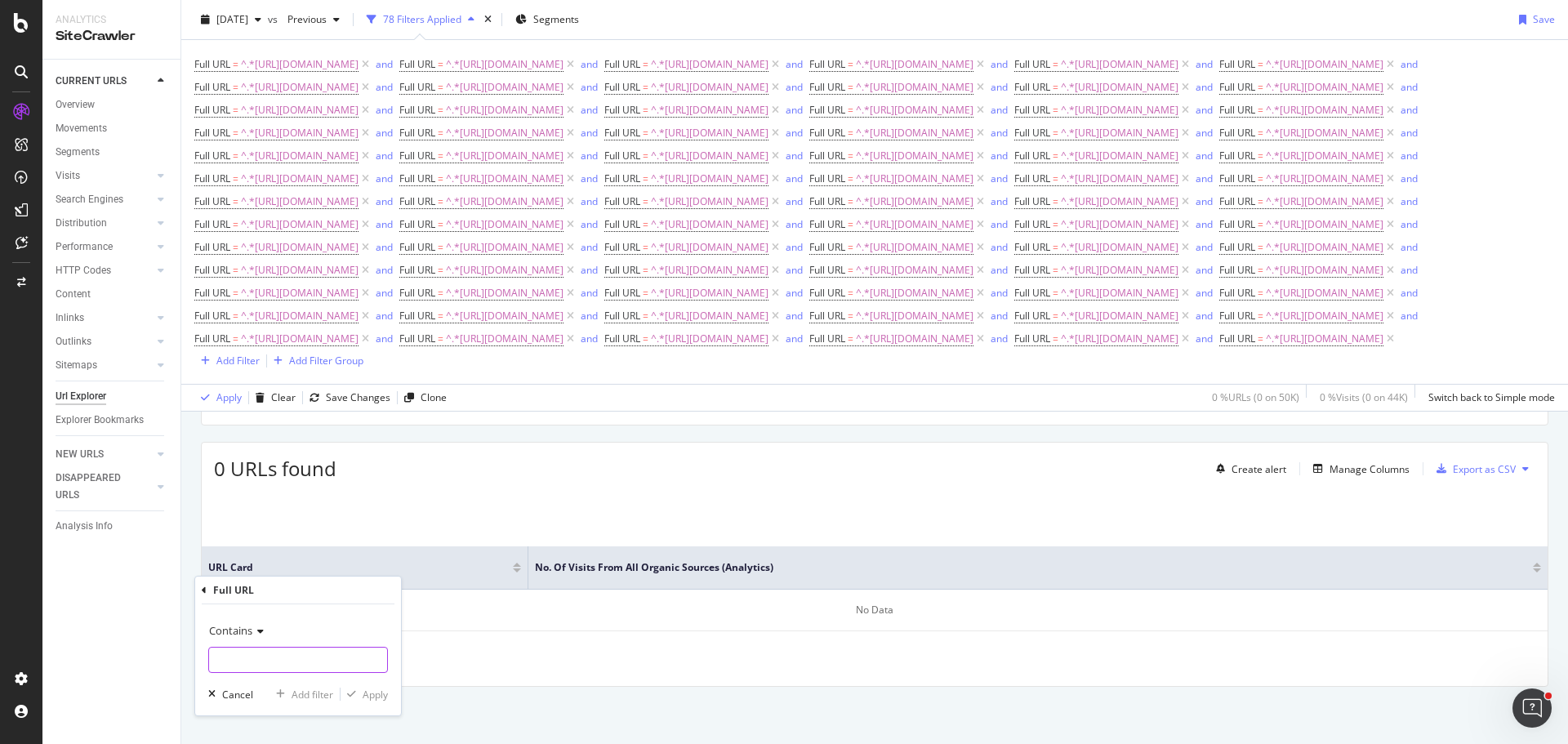
click at [316, 660] on input "text" at bounding box center [298, 660] width 178 height 26
type input "[URL][DOMAIN_NAME]"
click at [298, 692] on div "Add filter" at bounding box center [312, 694] width 42 height 14
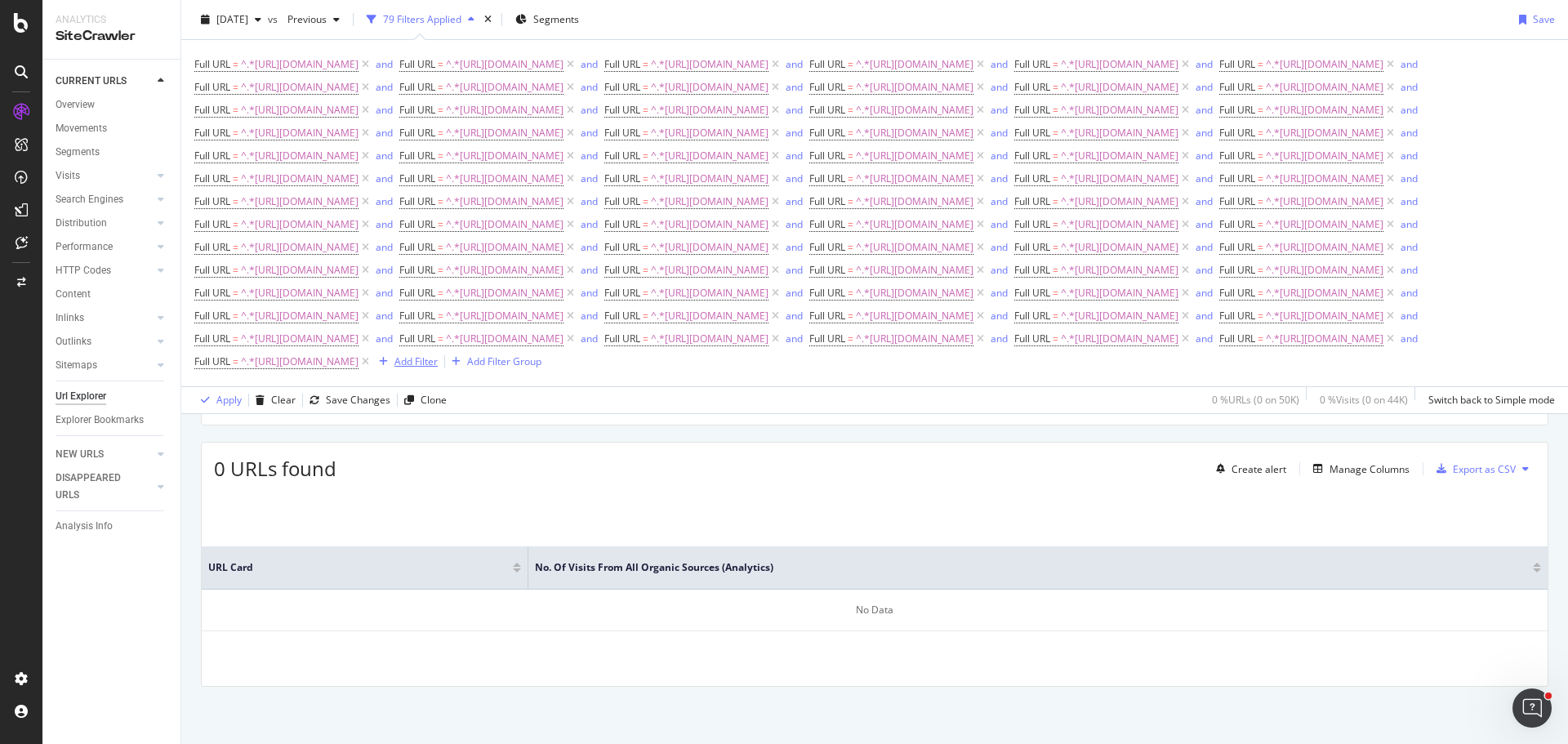
click at [438, 369] on div "Add Filter" at bounding box center [416, 361] width 43 height 14
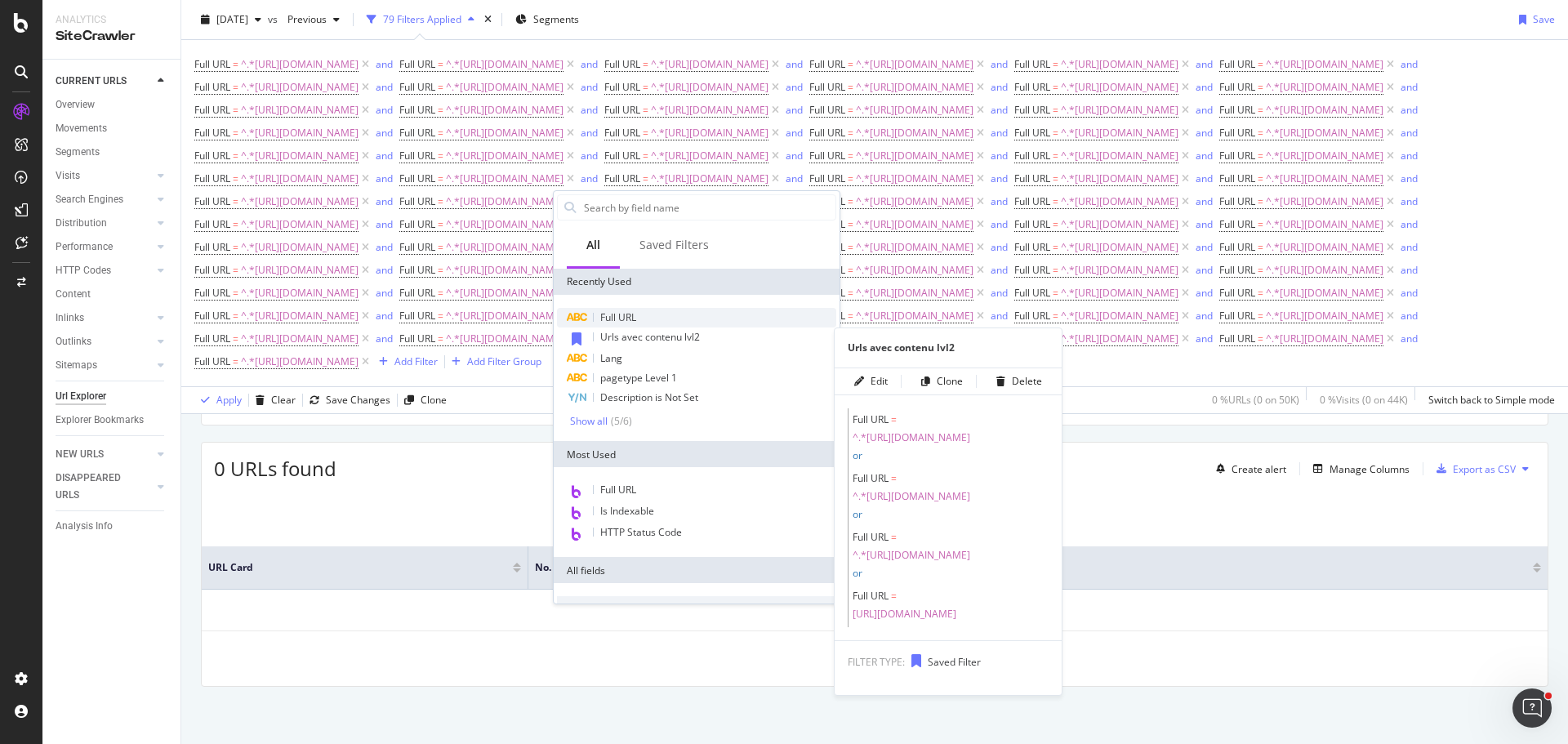
click at [646, 320] on div "Full URL" at bounding box center [696, 317] width 279 height 20
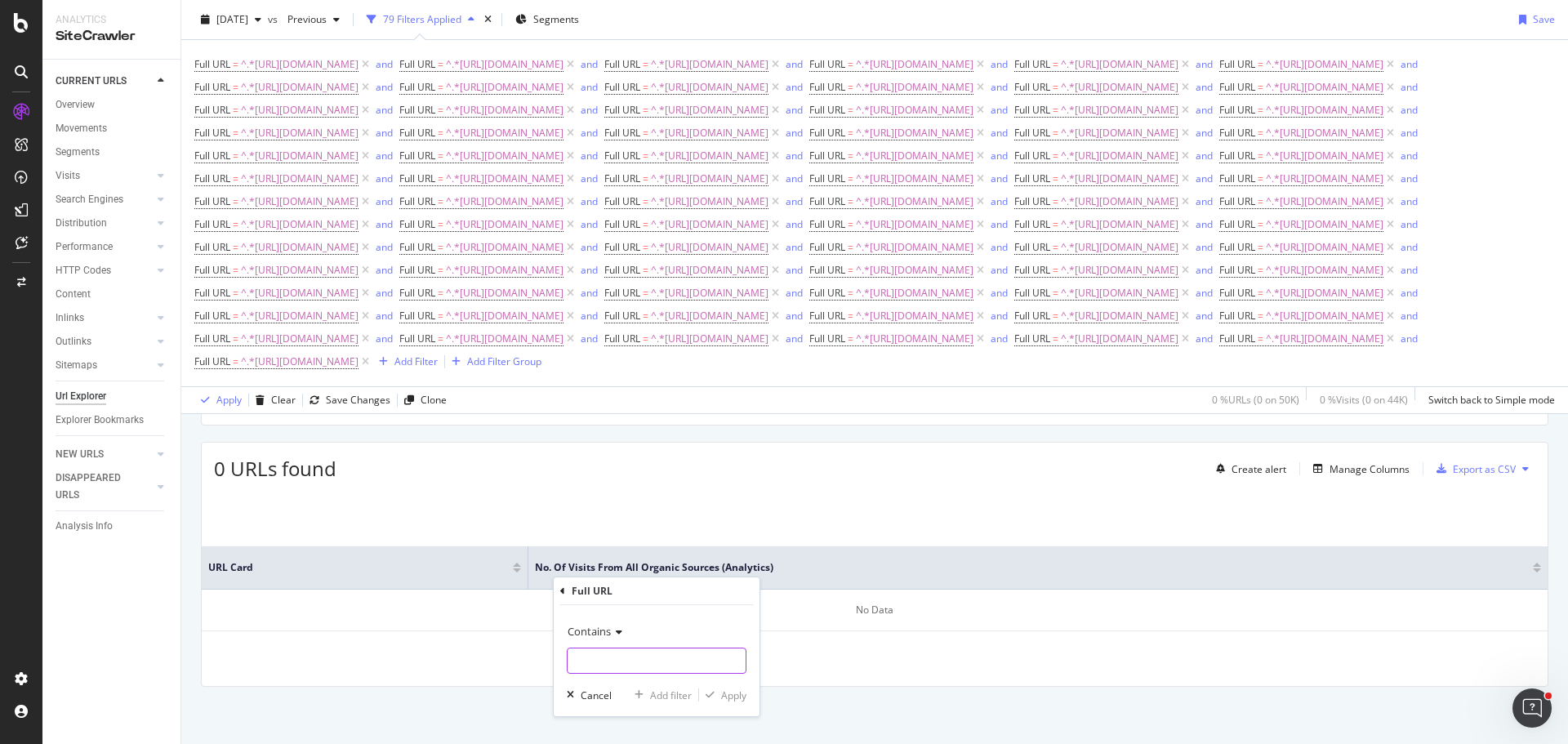
click at [662, 661] on input "text" at bounding box center [657, 661] width 178 height 26
type input "[URL][DOMAIN_NAME]"
click at [669, 691] on div "Add filter" at bounding box center [671, 695] width 42 height 14
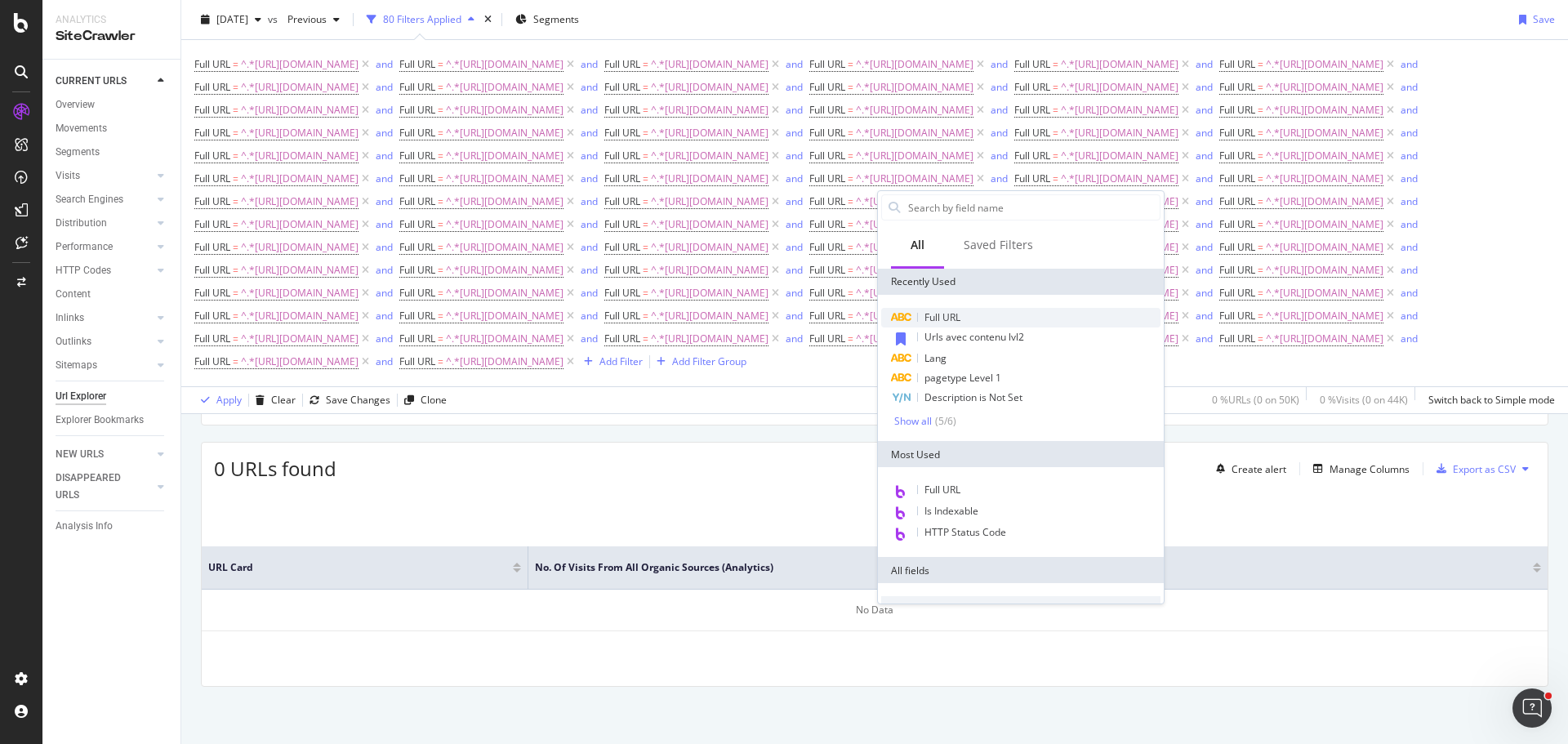
click at [990, 319] on div "Full URL" at bounding box center [1021, 317] width 279 height 20
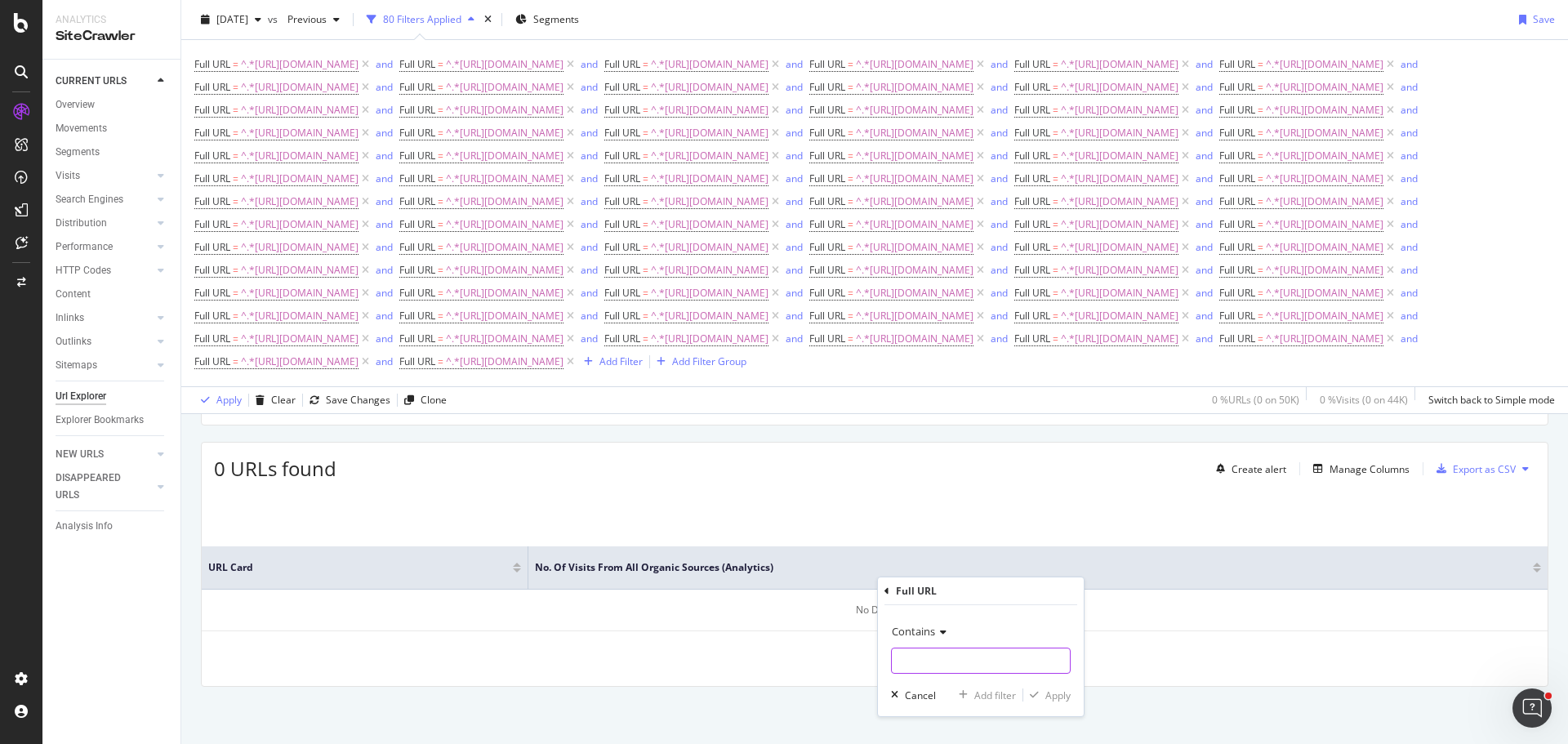
click at [990, 666] on input "text" at bounding box center [980, 661] width 178 height 26
type input "[URL][DOMAIN_NAME]"
click at [990, 697] on div "Add filter" at bounding box center [995, 695] width 42 height 14
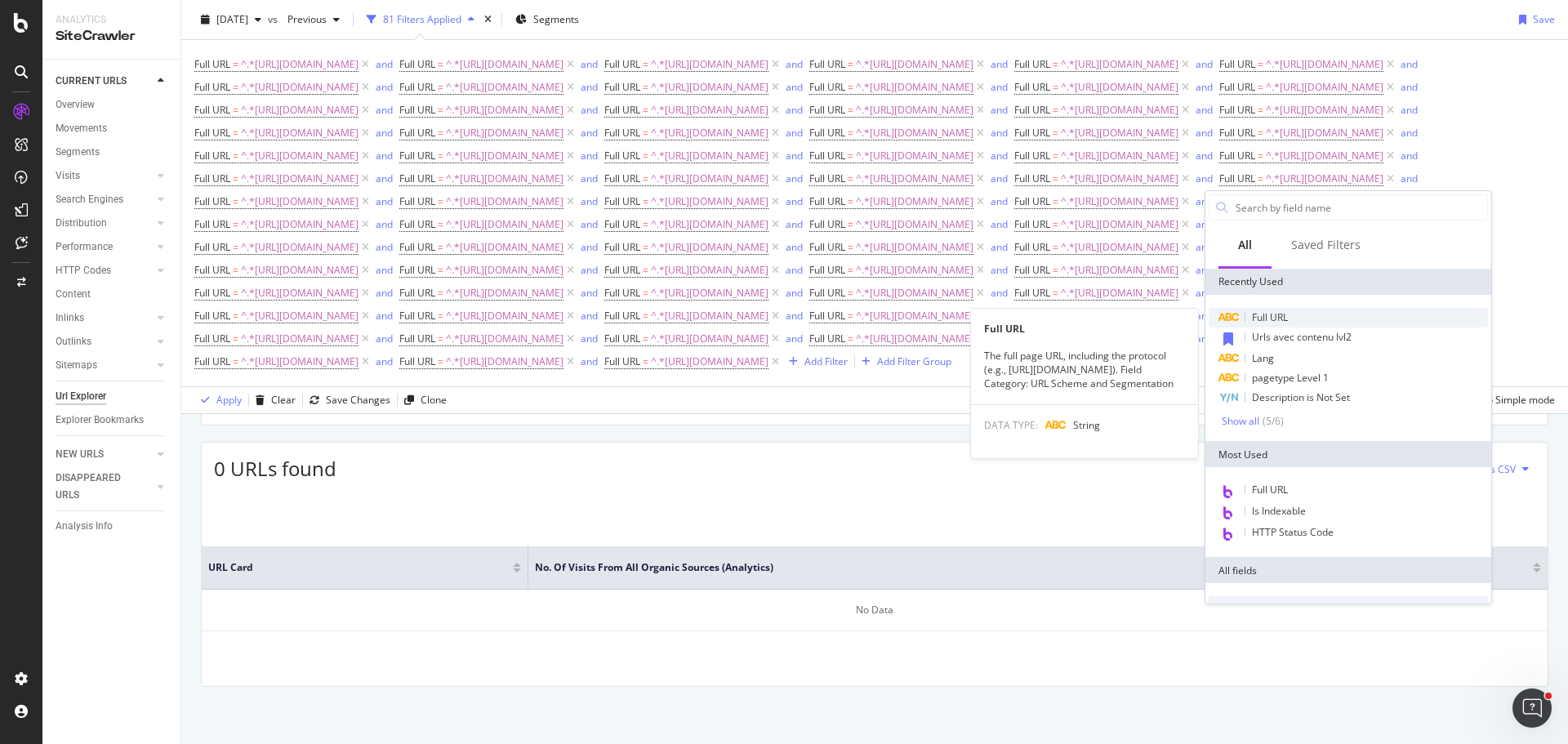
click at [1287, 322] on span "Full URL" at bounding box center [1270, 317] width 36 height 14
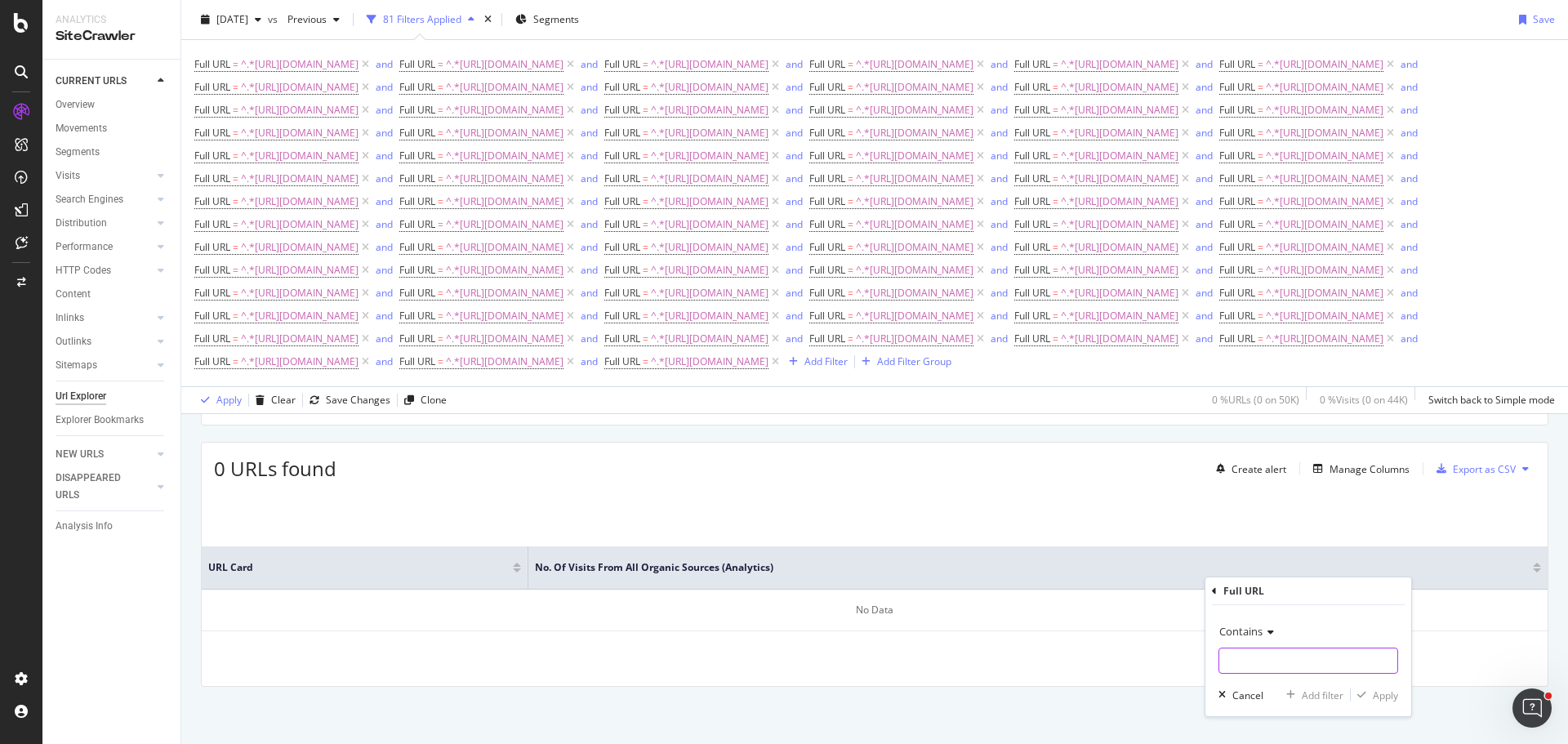
click at [1296, 663] on input "text" at bounding box center [1308, 661] width 178 height 26
type input "[URL][DOMAIN_NAME]"
click at [1329, 696] on div "Add filter" at bounding box center [1322, 695] width 42 height 14
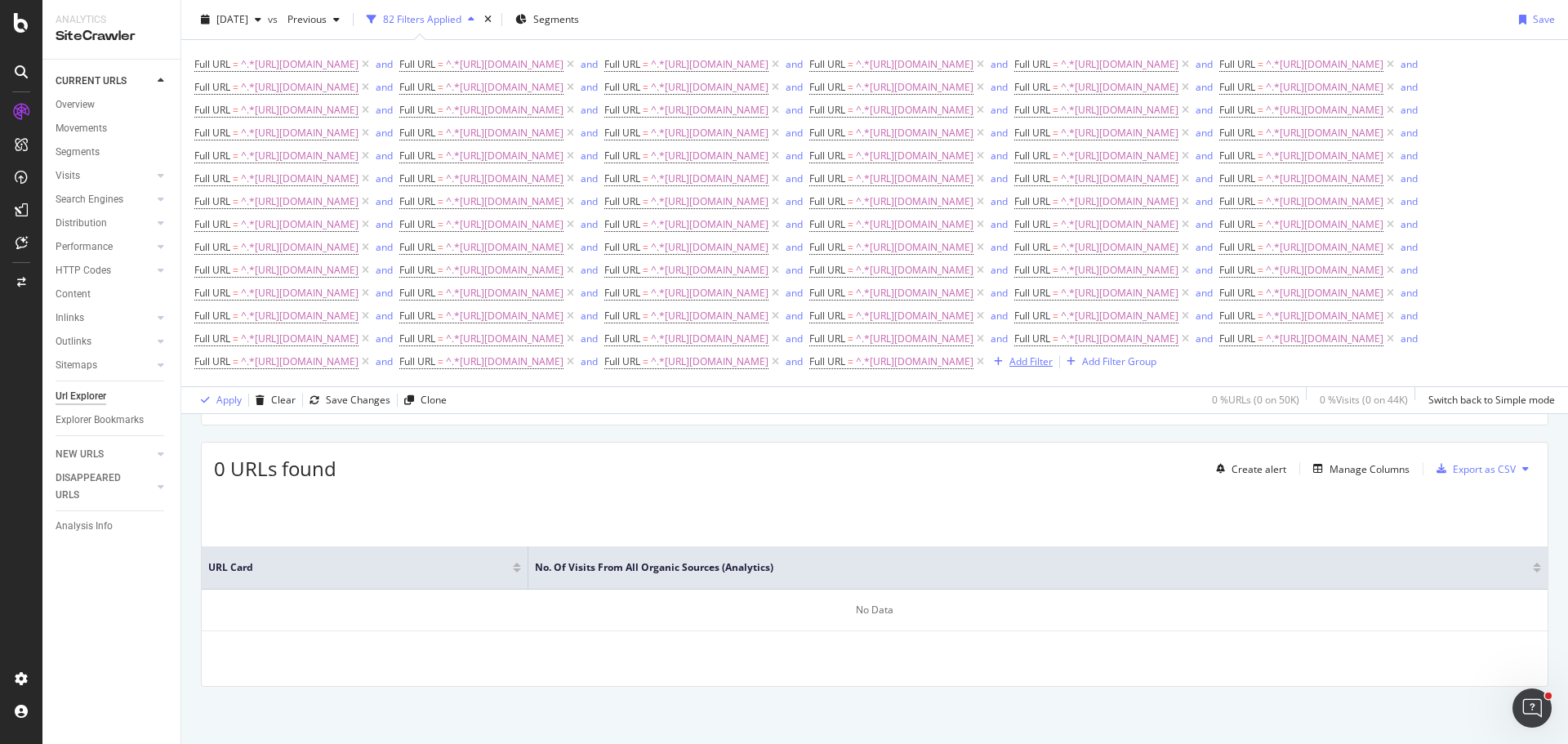
click at [1009, 369] on div "Add Filter" at bounding box center [1031, 361] width 43 height 14
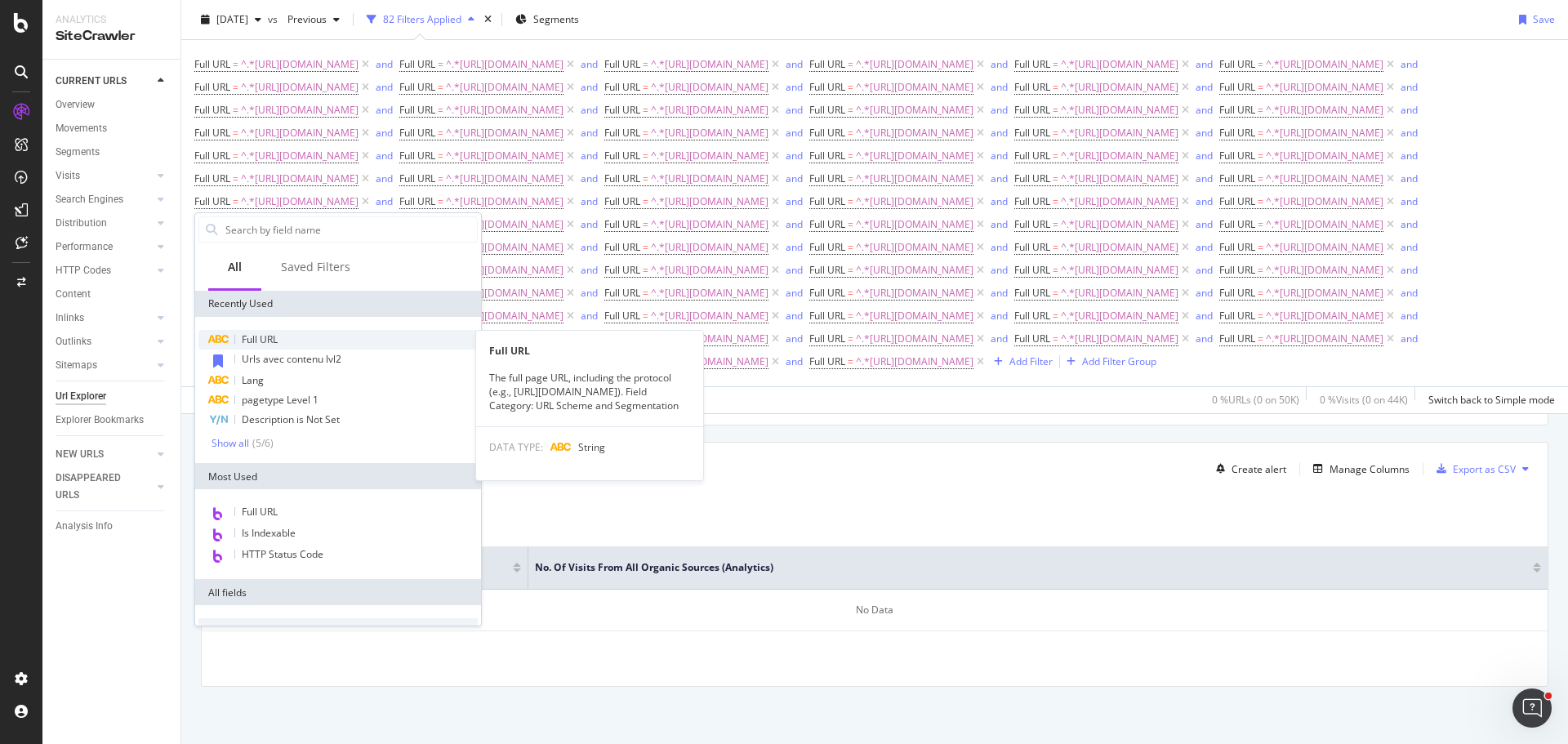
click at [283, 333] on div "Full URL" at bounding box center [338, 340] width 279 height 20
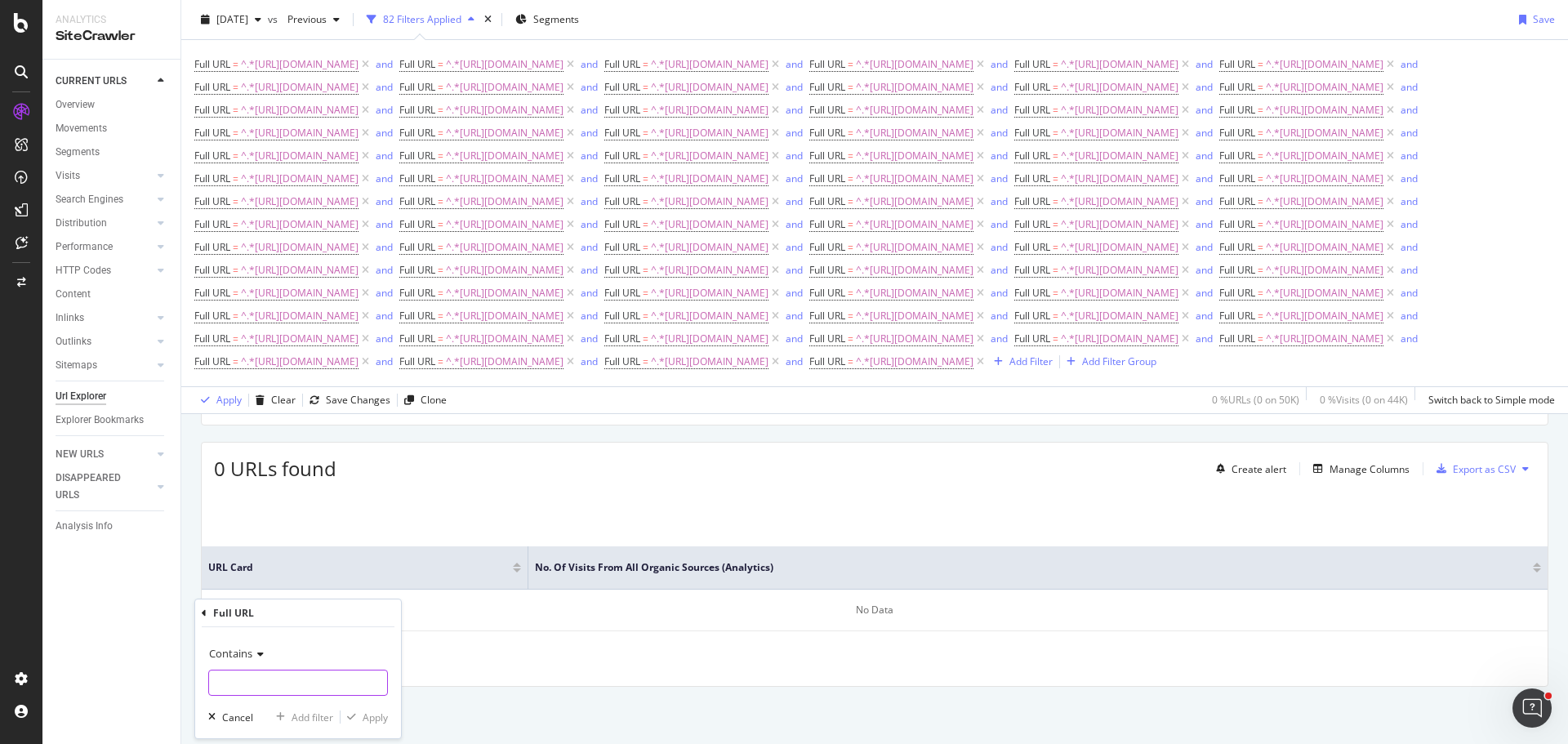
click at [305, 682] on input "text" at bounding box center [298, 683] width 178 height 26
type input "[URL][DOMAIN_NAME]"
click at [321, 718] on div "Add filter" at bounding box center [312, 717] width 42 height 14
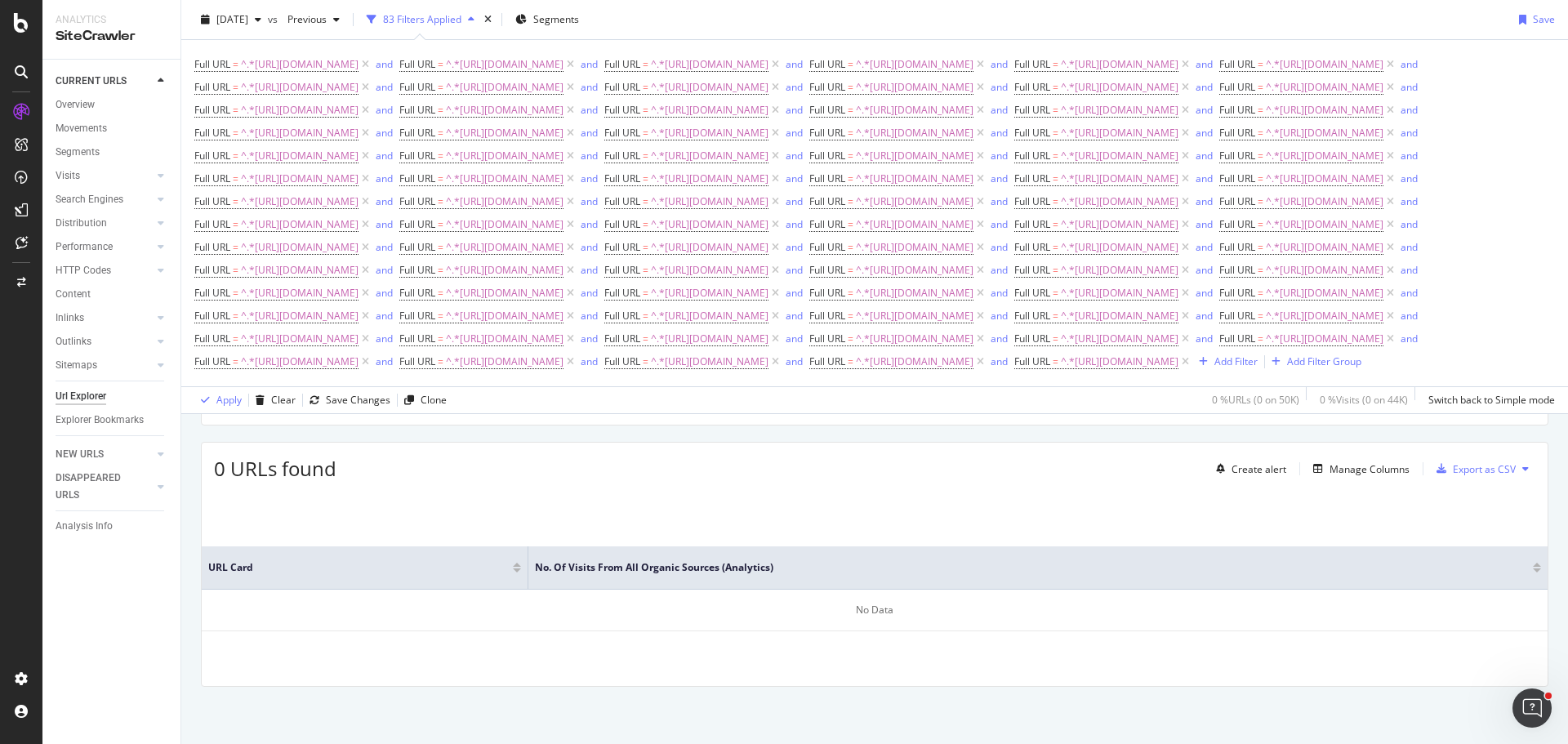
click at [1192, 372] on div "Add Filter Add Filter Group" at bounding box center [1276, 361] width 169 height 20
click at [1214, 369] on div "Add Filter" at bounding box center [1236, 361] width 43 height 14
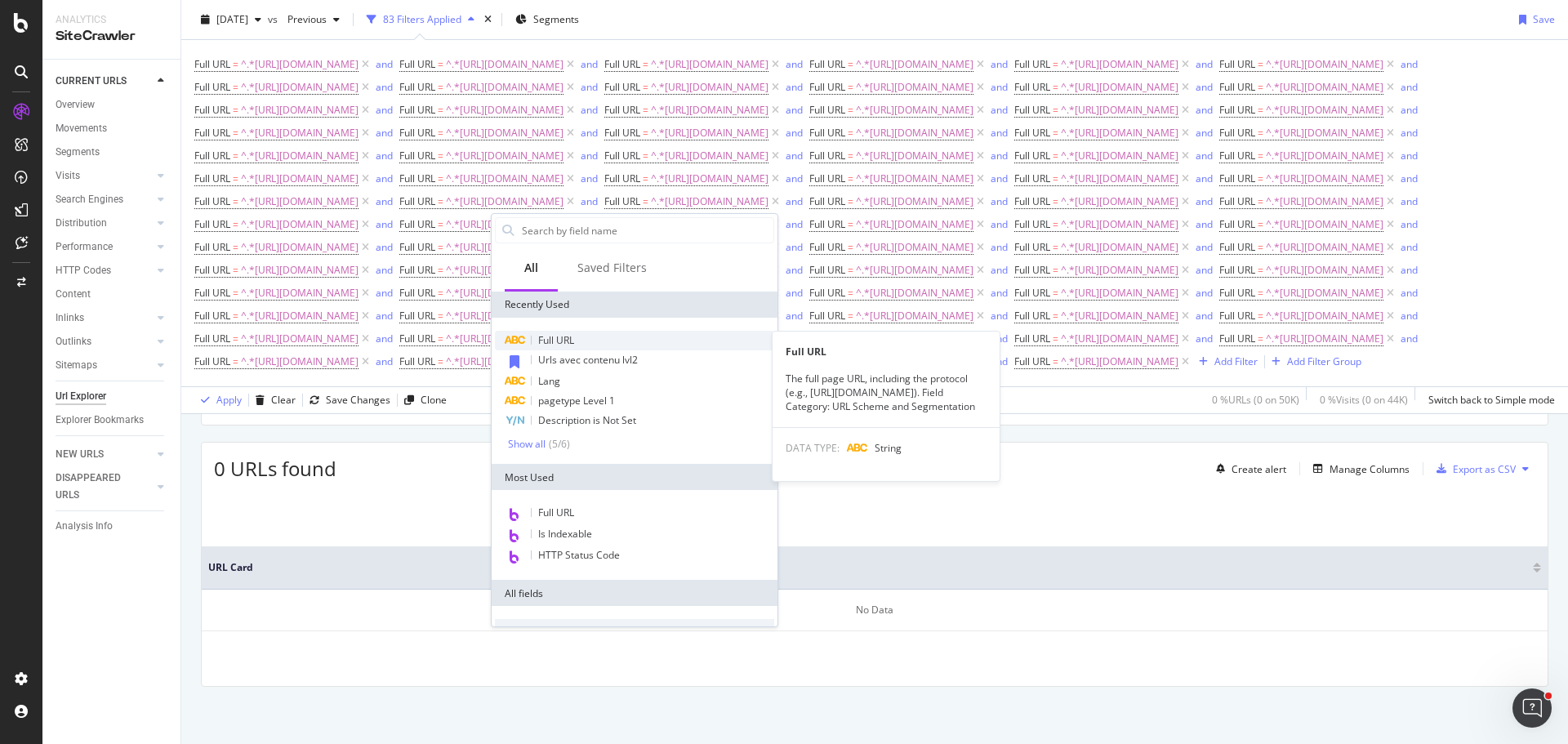
click at [585, 339] on div "Full URL" at bounding box center [634, 340] width 279 height 20
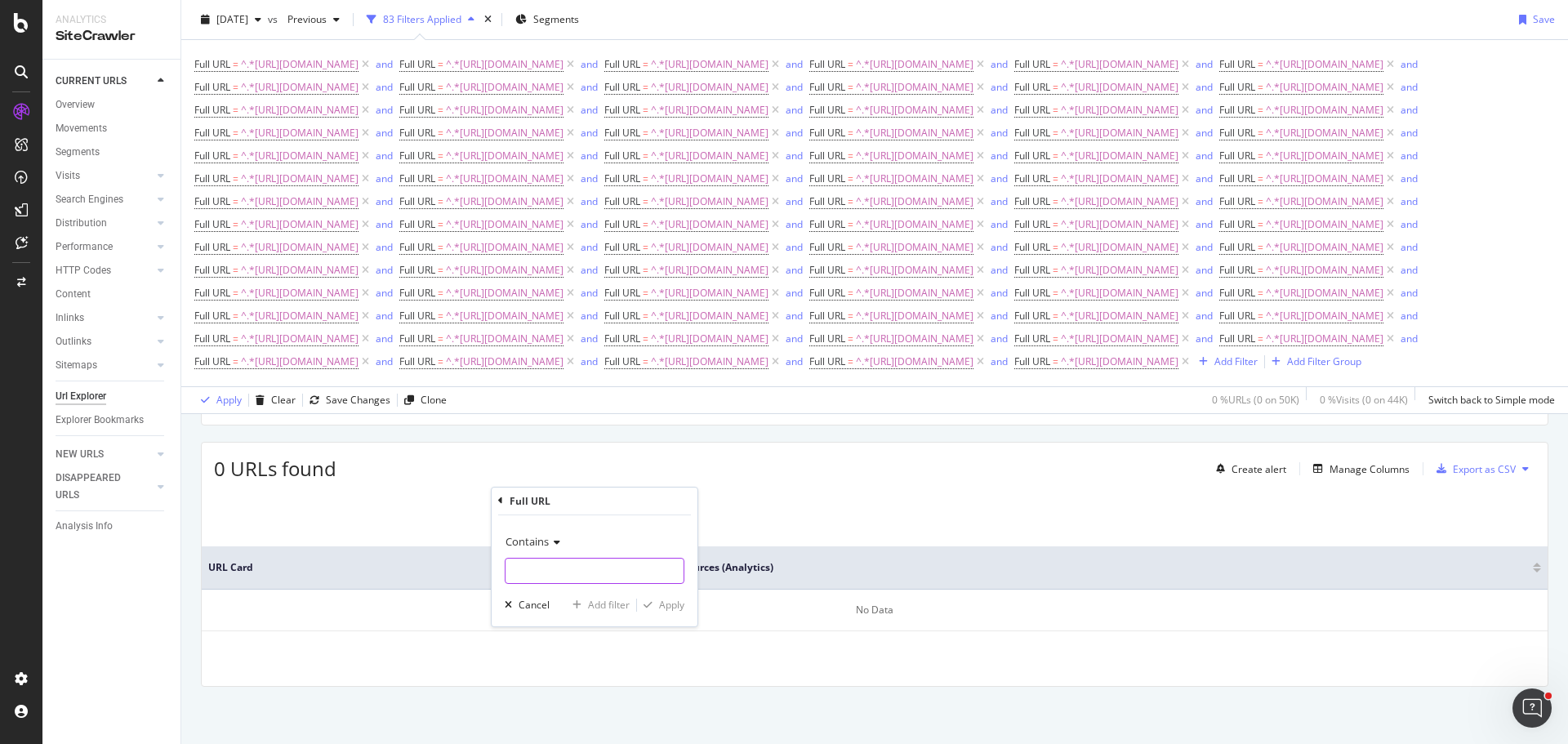
click at [601, 574] on input "text" at bounding box center [594, 571] width 178 height 26
type input "[URL][DOMAIN_NAME]"
click at [614, 603] on div "Add filter" at bounding box center [608, 605] width 42 height 14
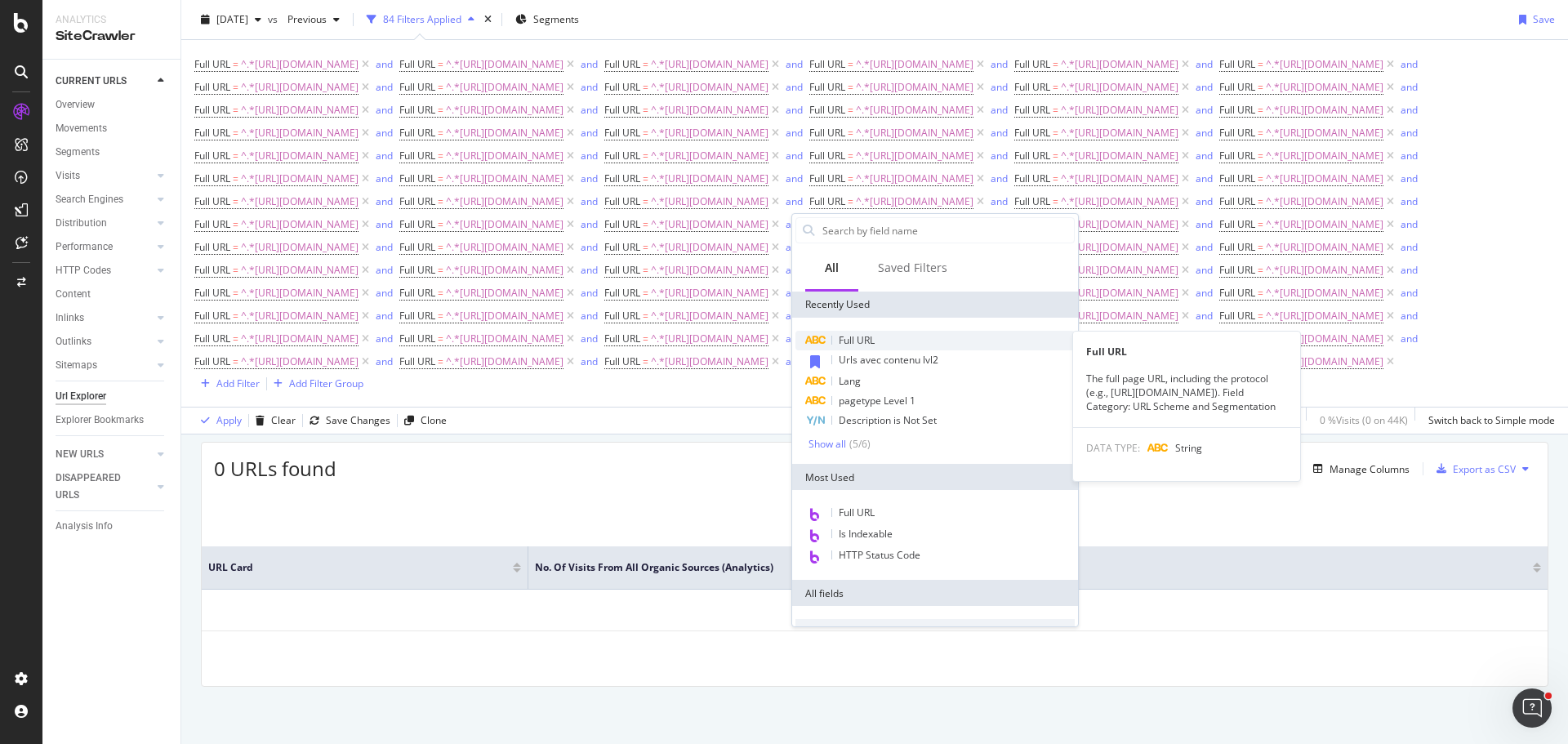
click at [858, 331] on div "Full URL" at bounding box center [935, 340] width 279 height 20
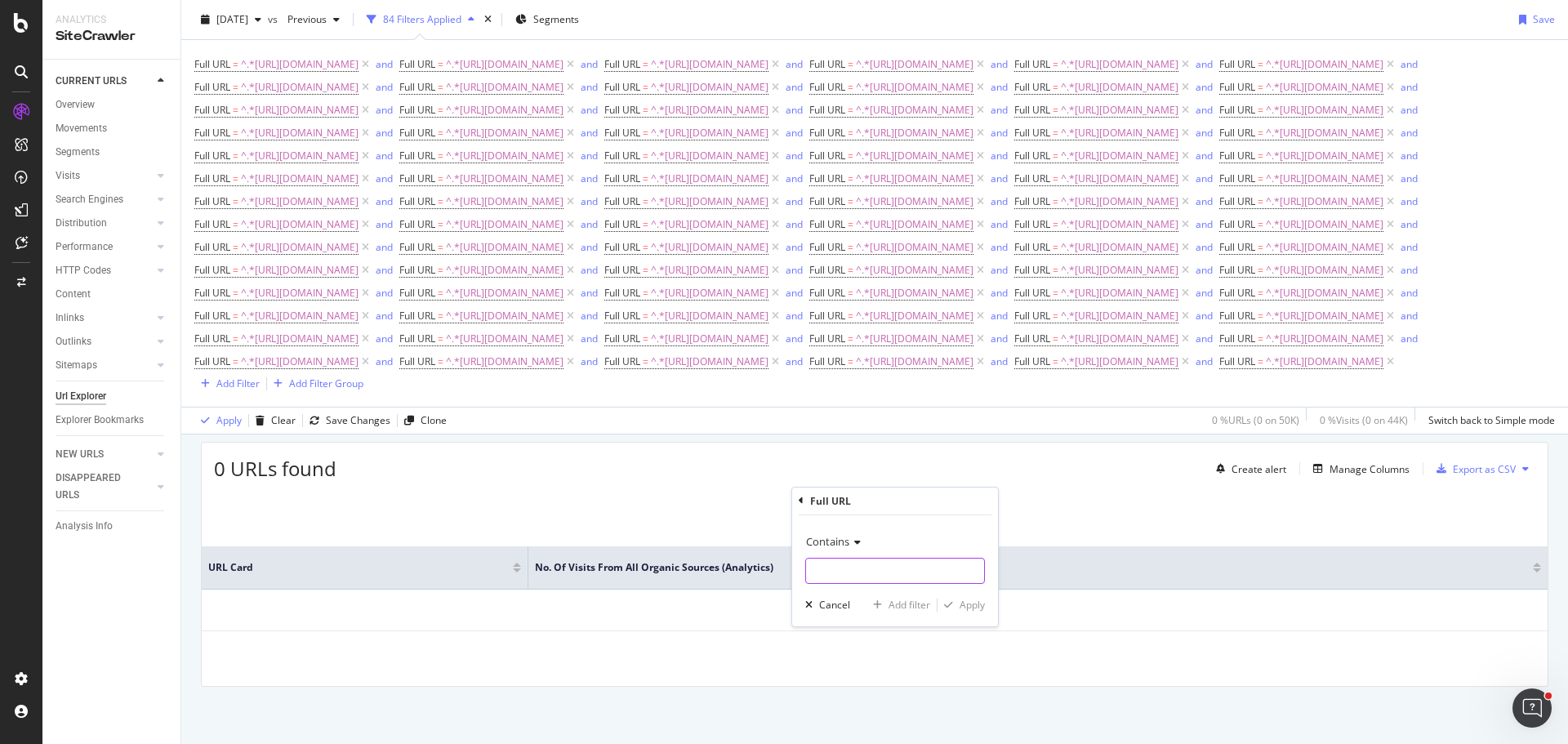
click at [862, 569] on input "text" at bounding box center [894, 571] width 178 height 26
type input "[URL][DOMAIN_NAME]"
click at [914, 601] on div "Add filter" at bounding box center [909, 605] width 42 height 14
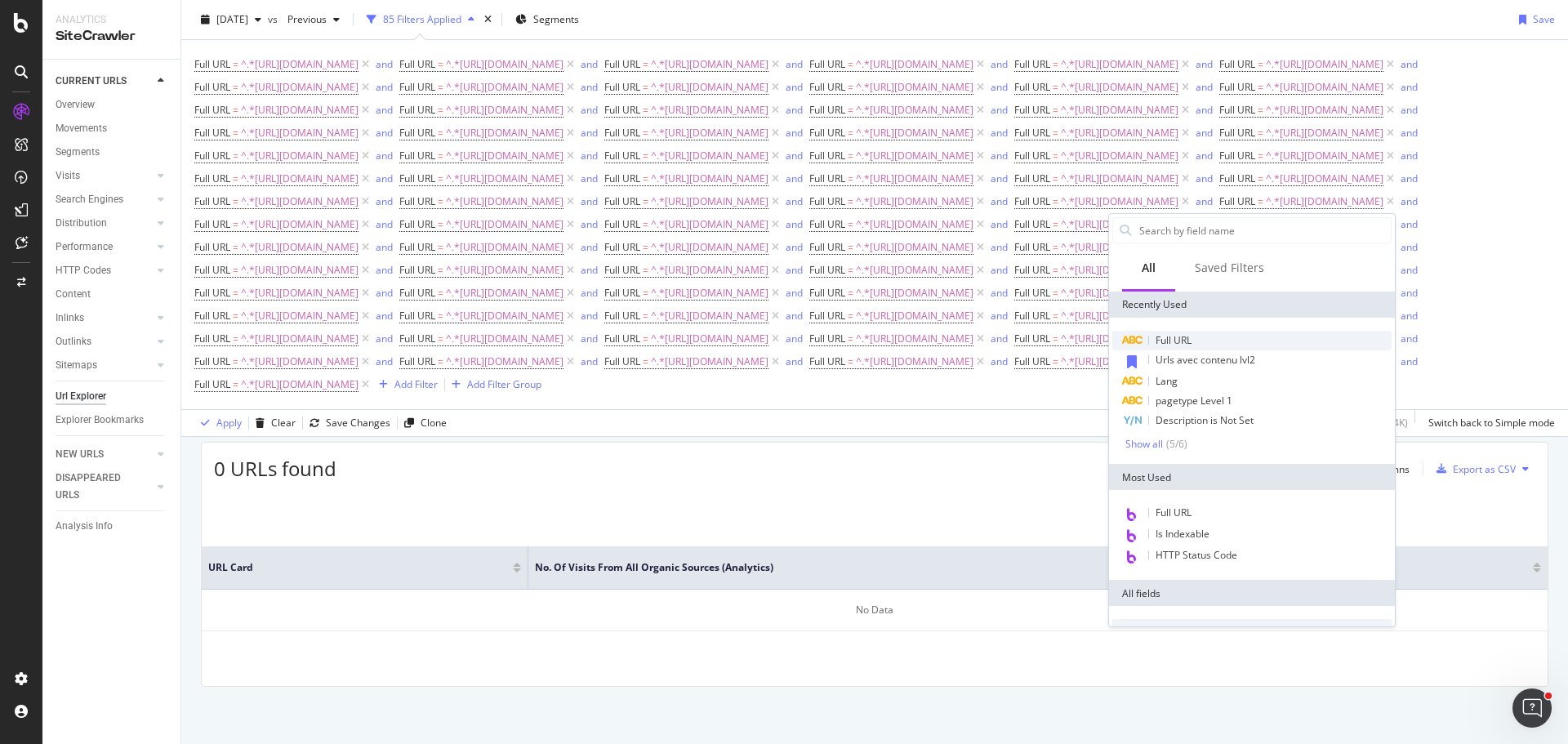
click at [1184, 345] on span "Full URL" at bounding box center [1173, 340] width 36 height 14
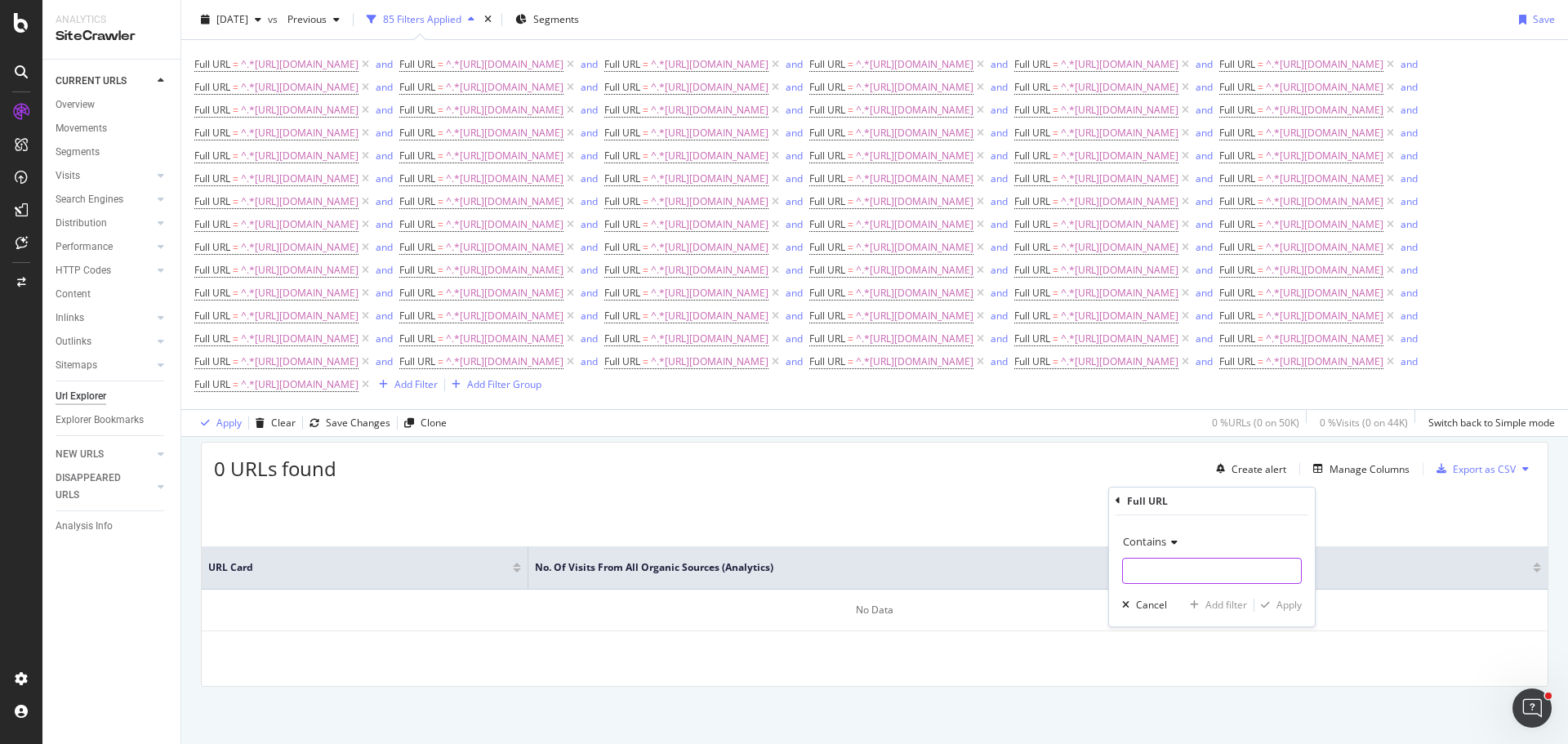
click at [1177, 562] on input "text" at bounding box center [1212, 571] width 178 height 26
type input "[URL][DOMAIN_NAME][PERSON_NAME]"
click at [1231, 601] on div "Add filter" at bounding box center [1226, 605] width 42 height 14
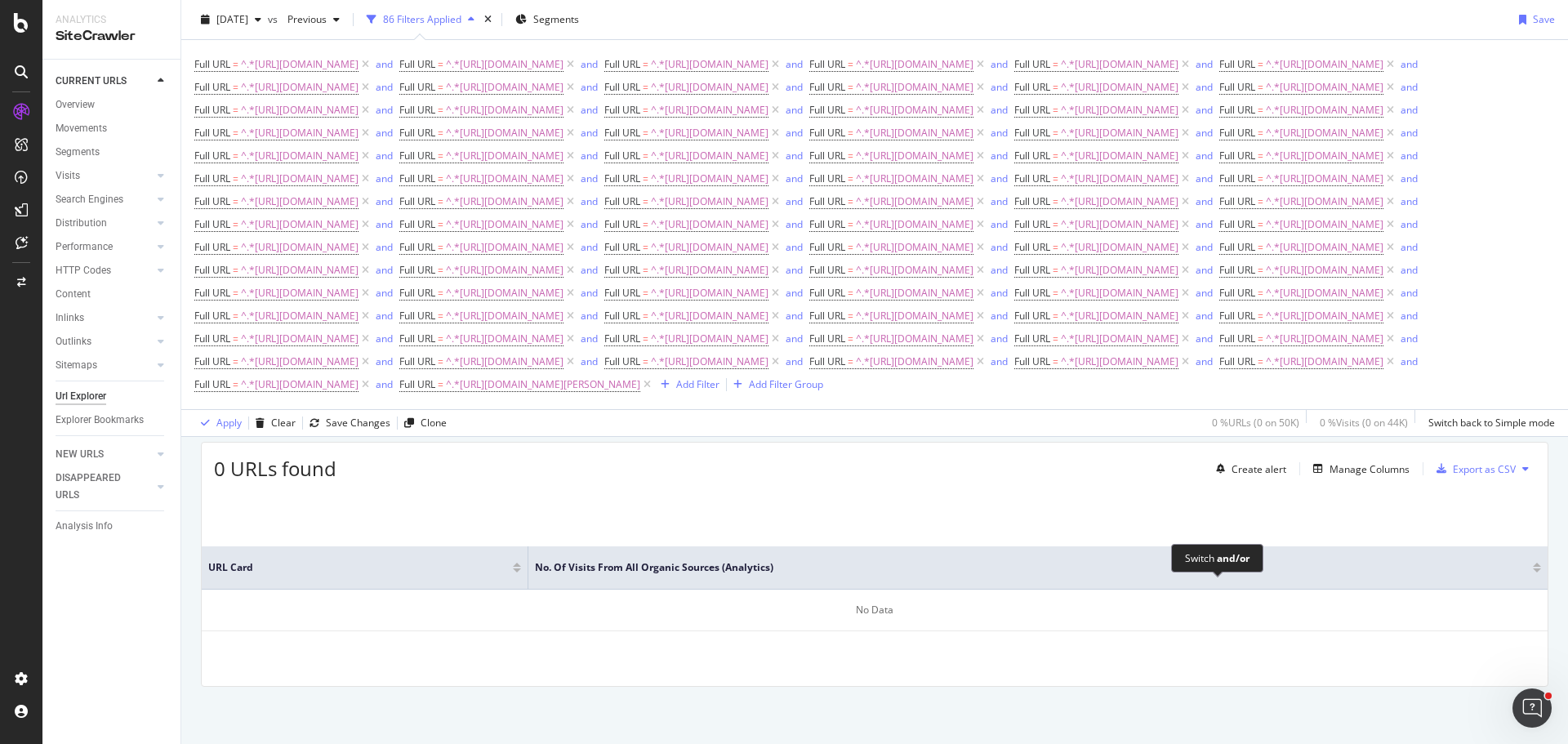
scroll to position [536, 0]
click at [676, 391] on div "Add Filter" at bounding box center [698, 384] width 43 height 14
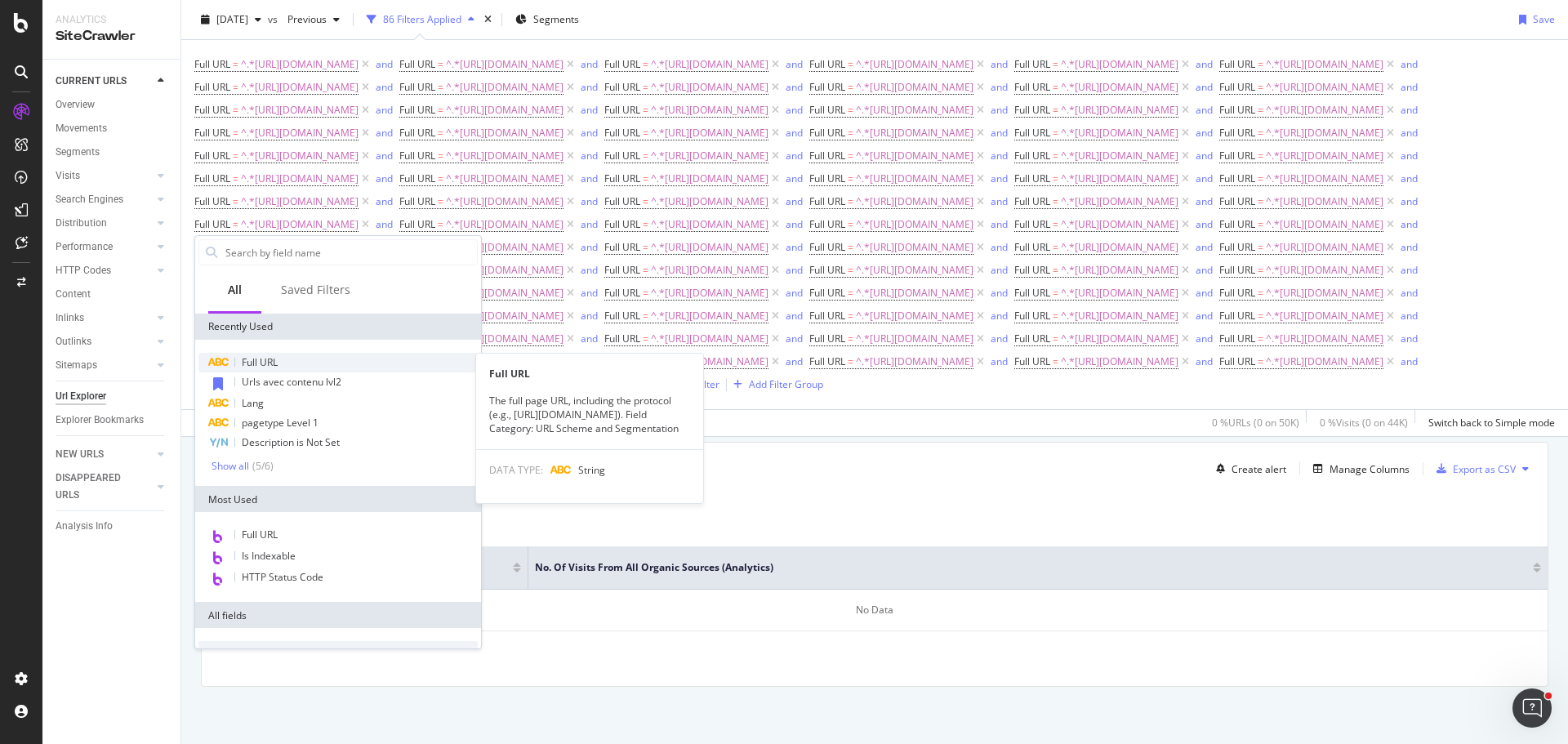
click at [283, 366] on div "Full URL" at bounding box center [338, 362] width 279 height 20
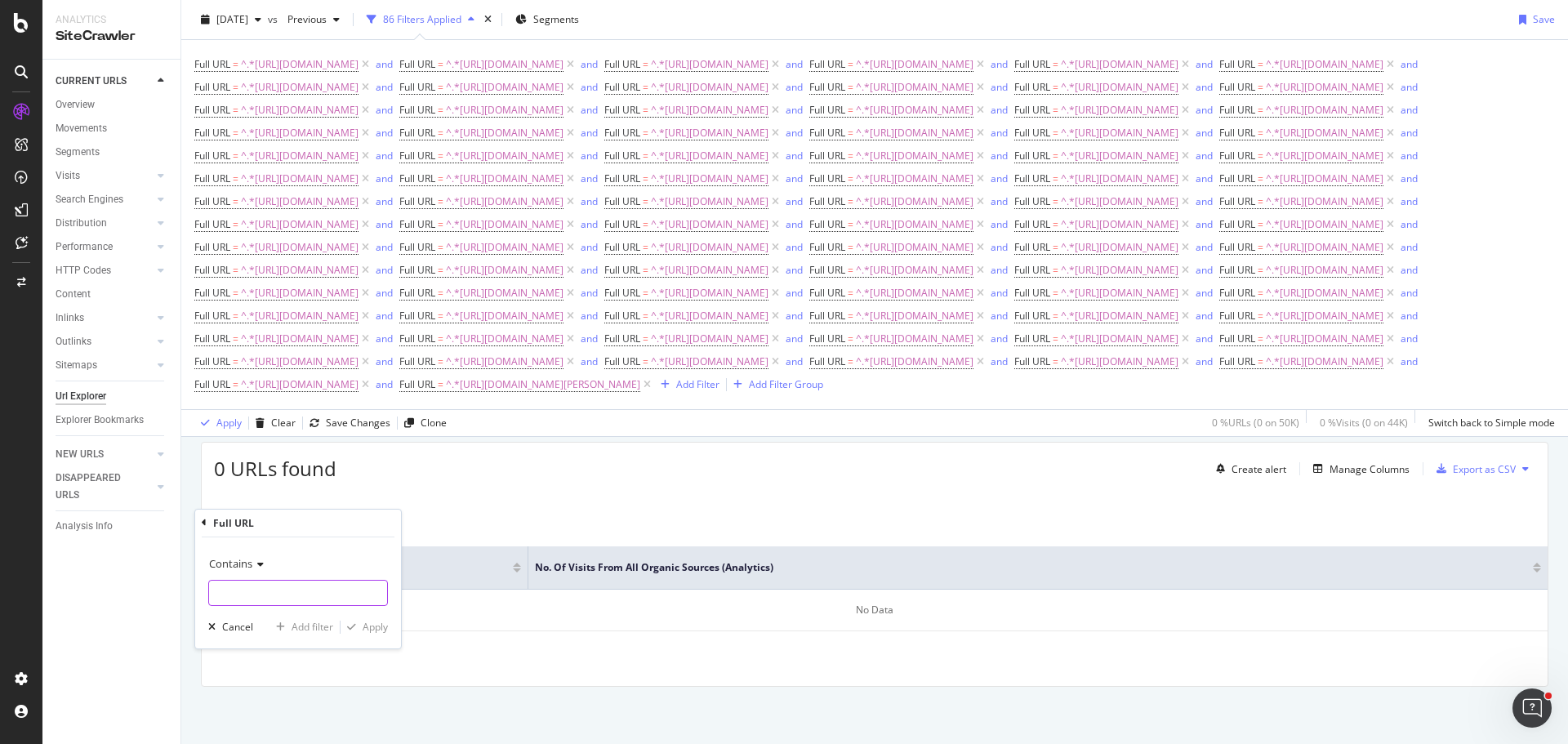
click at [307, 584] on input "text" at bounding box center [298, 593] width 178 height 26
type input "[URL][DOMAIN_NAME]"
click at [319, 626] on div "Add filter" at bounding box center [312, 626] width 42 height 14
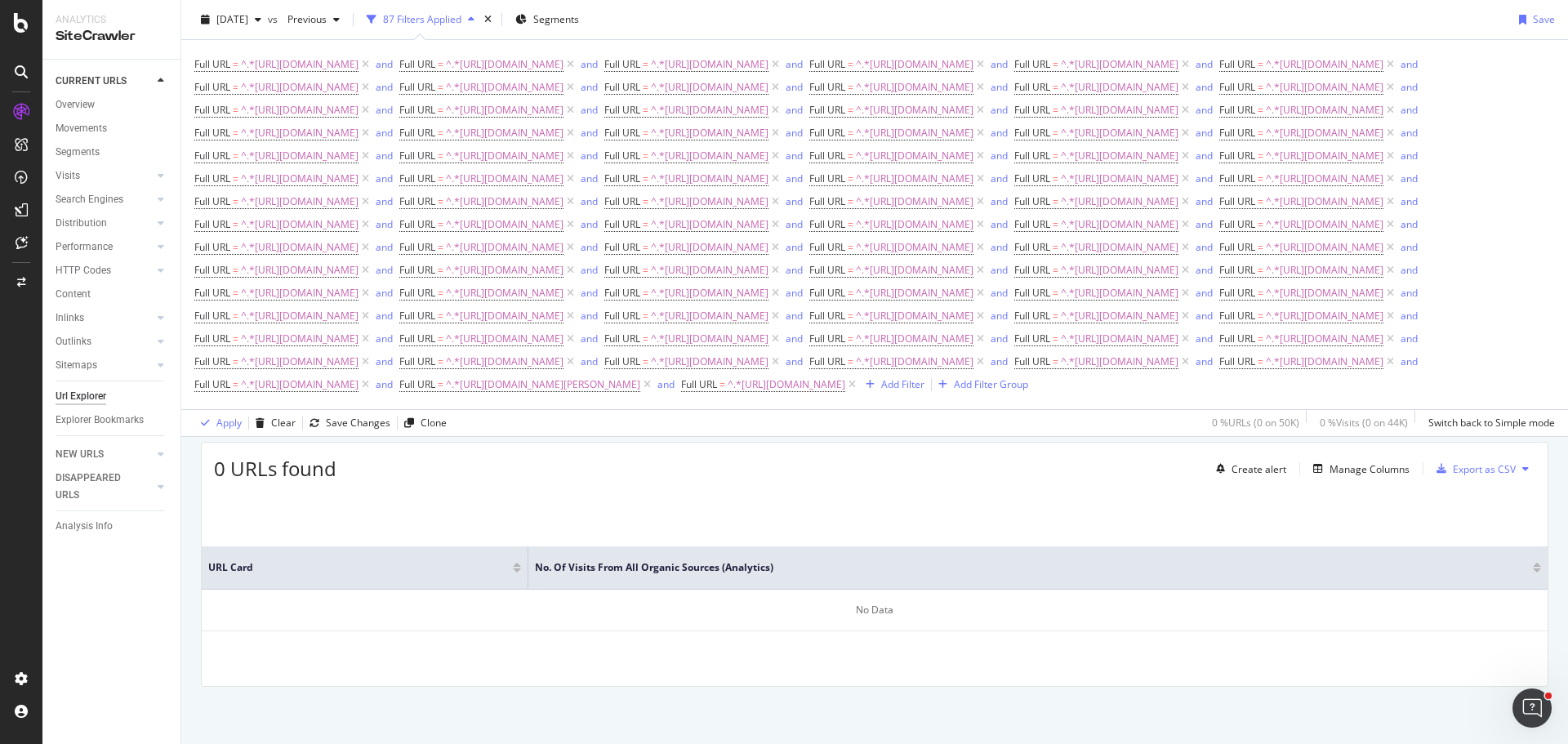
scroll to position [538, 0]
click at [881, 391] on div "Add Filter" at bounding box center [903, 384] width 43 height 14
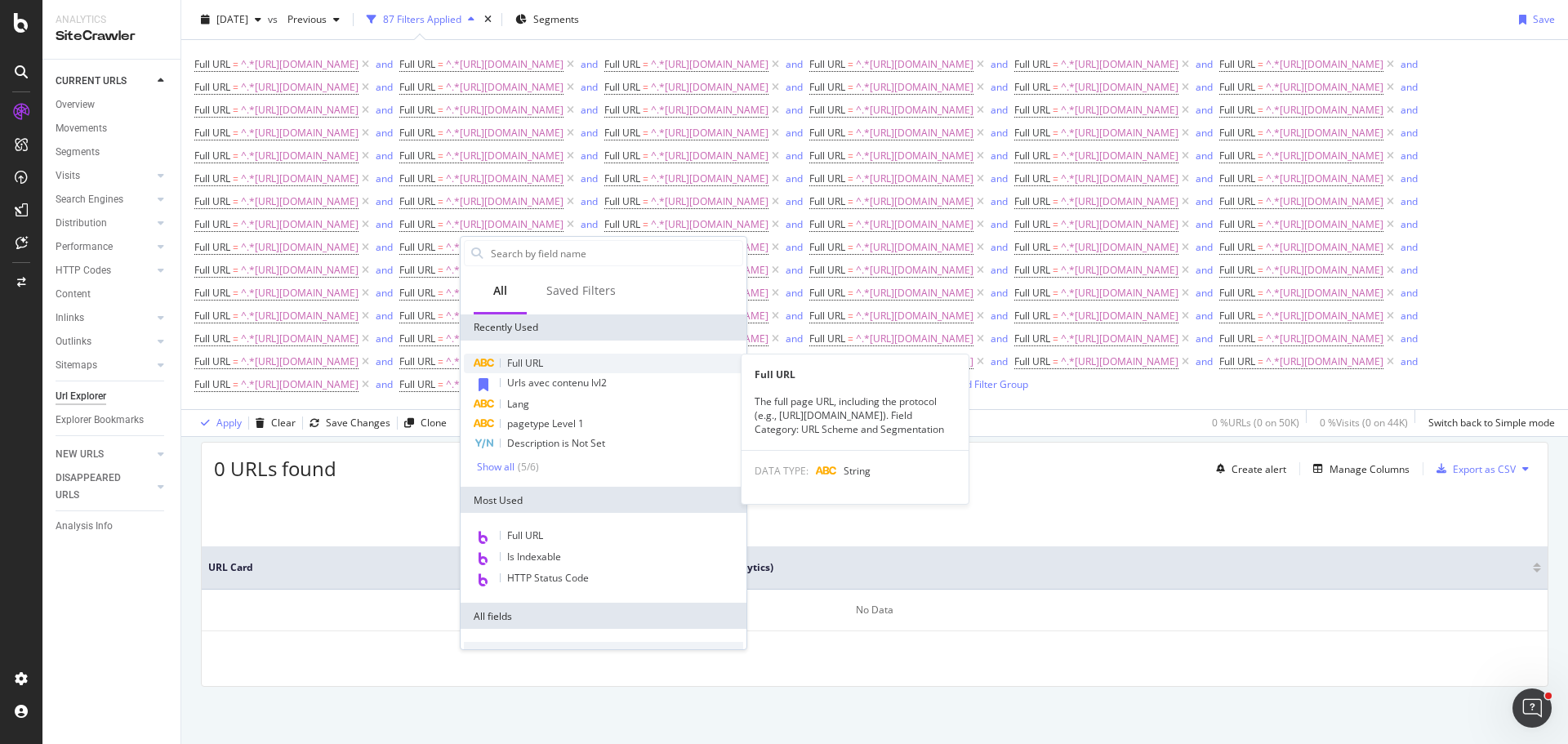
click at [540, 368] on span "Full URL" at bounding box center [525, 363] width 36 height 14
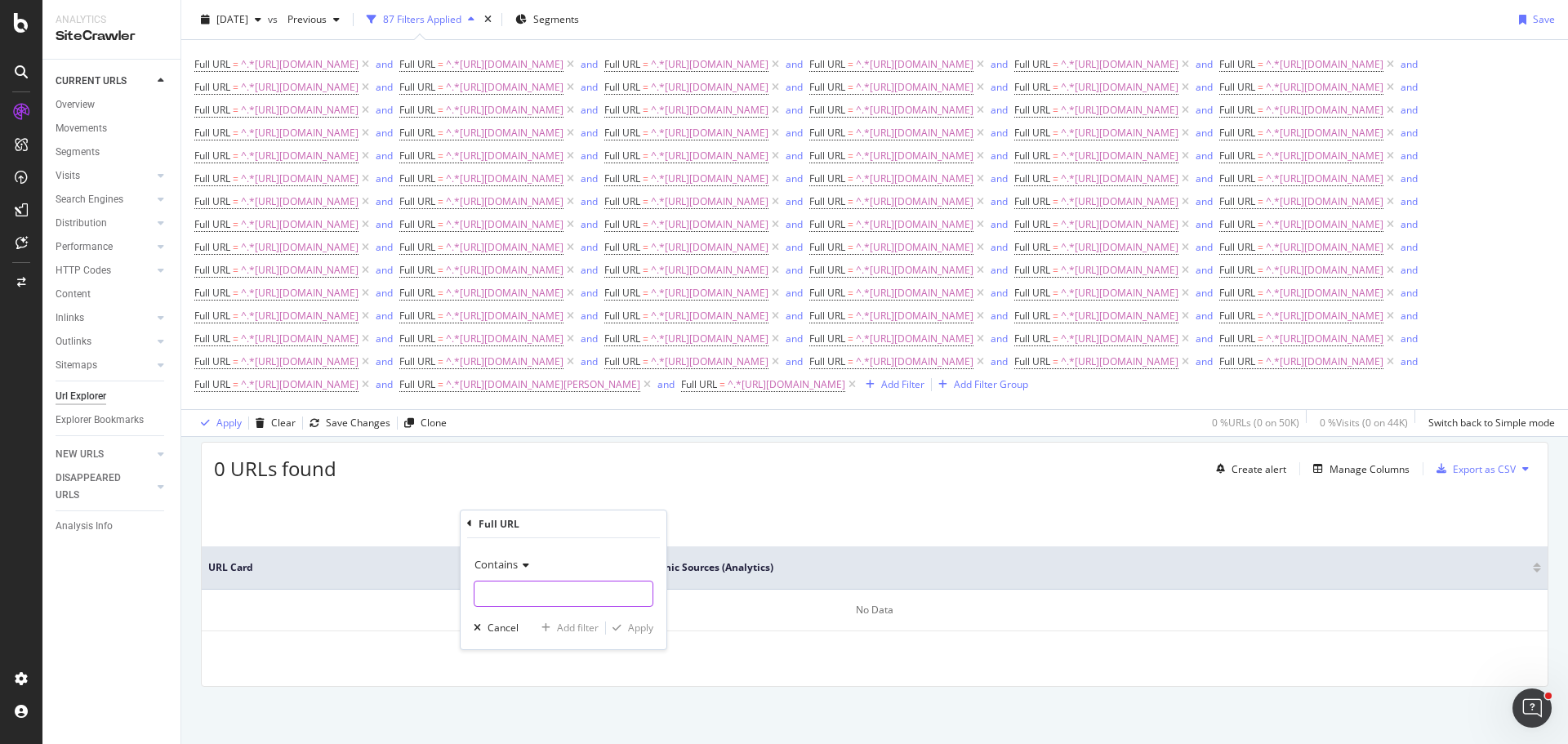
click at [543, 585] on input "text" at bounding box center [563, 594] width 178 height 26
type input "[URL][DOMAIN_NAME]"
click at [587, 630] on div "Add filter" at bounding box center [577, 627] width 42 height 14
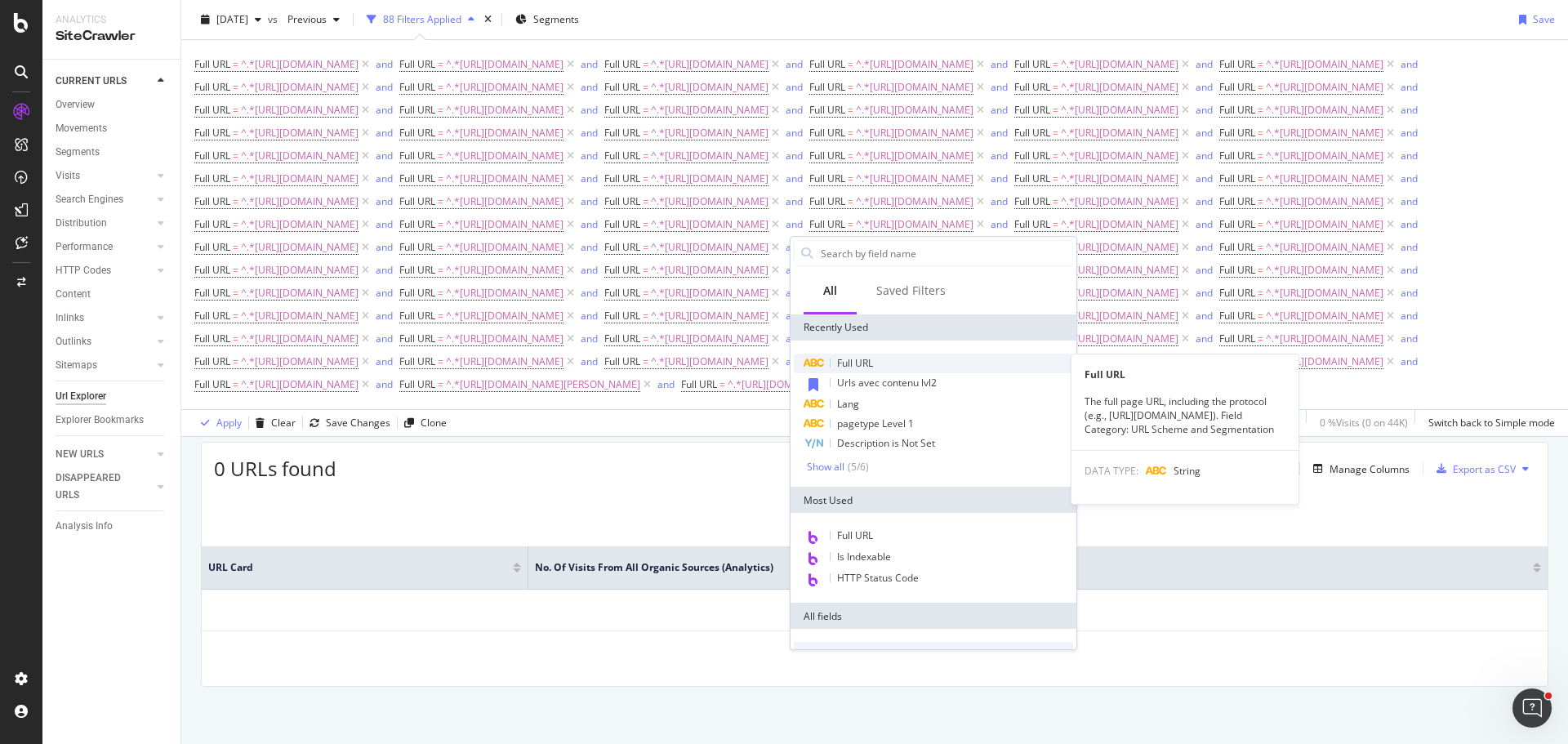
click at [882, 362] on div "Full URL" at bounding box center [933, 363] width 279 height 20
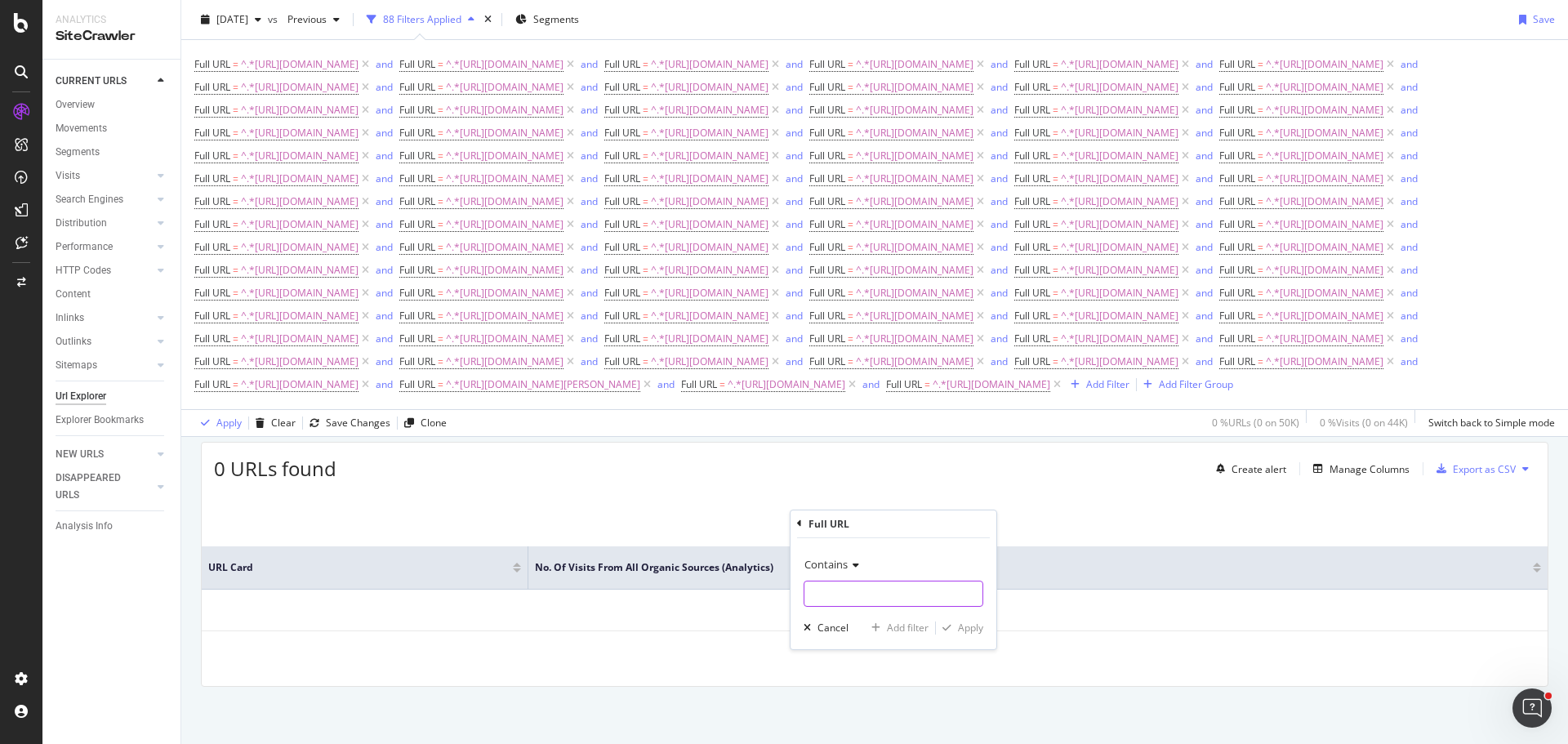
click at [870, 590] on input "text" at bounding box center [893, 594] width 178 height 26
type input "[URL][DOMAIN_NAME]"
click at [917, 628] on div "Add filter" at bounding box center [907, 627] width 42 height 14
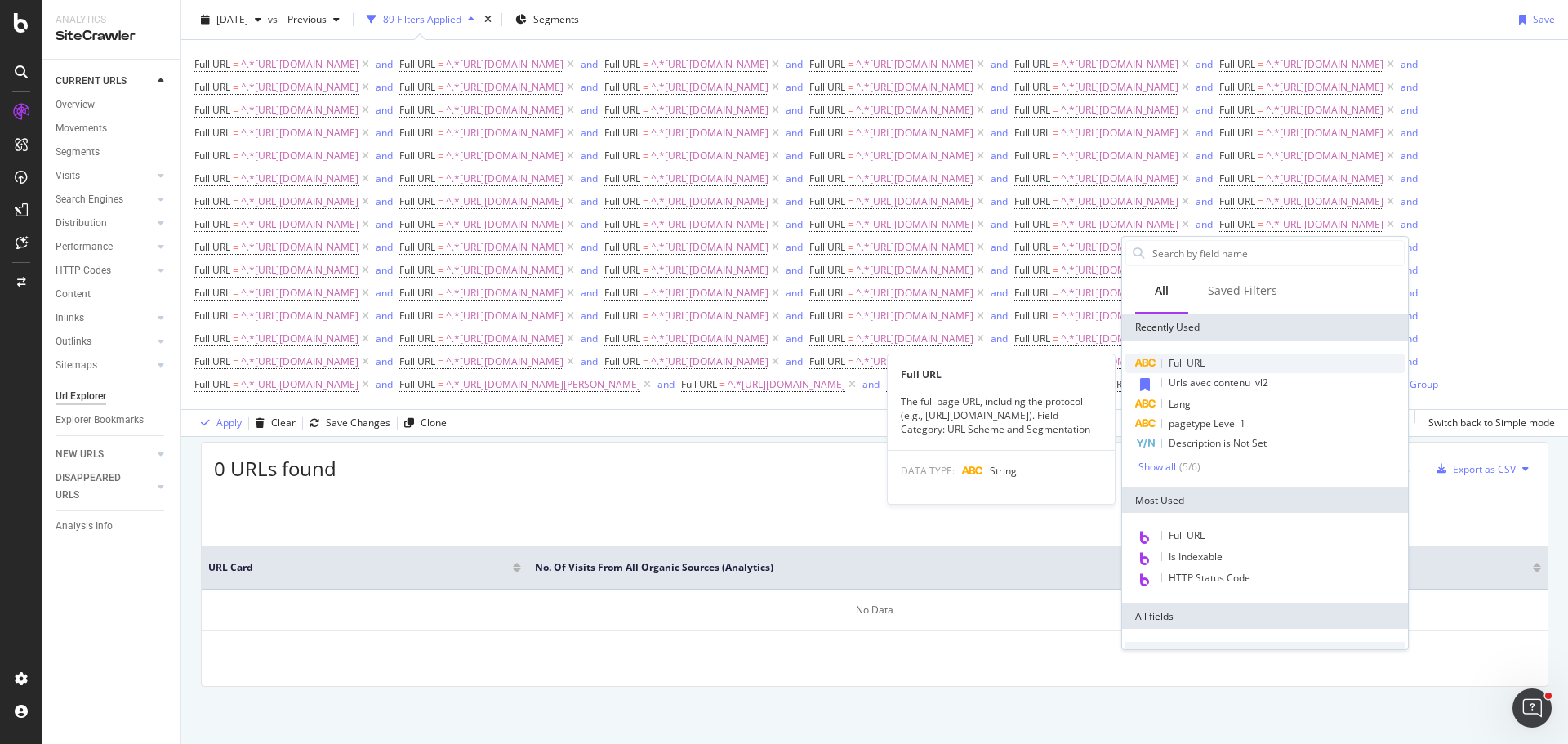
click at [1250, 365] on div "Full URL" at bounding box center [1265, 363] width 279 height 20
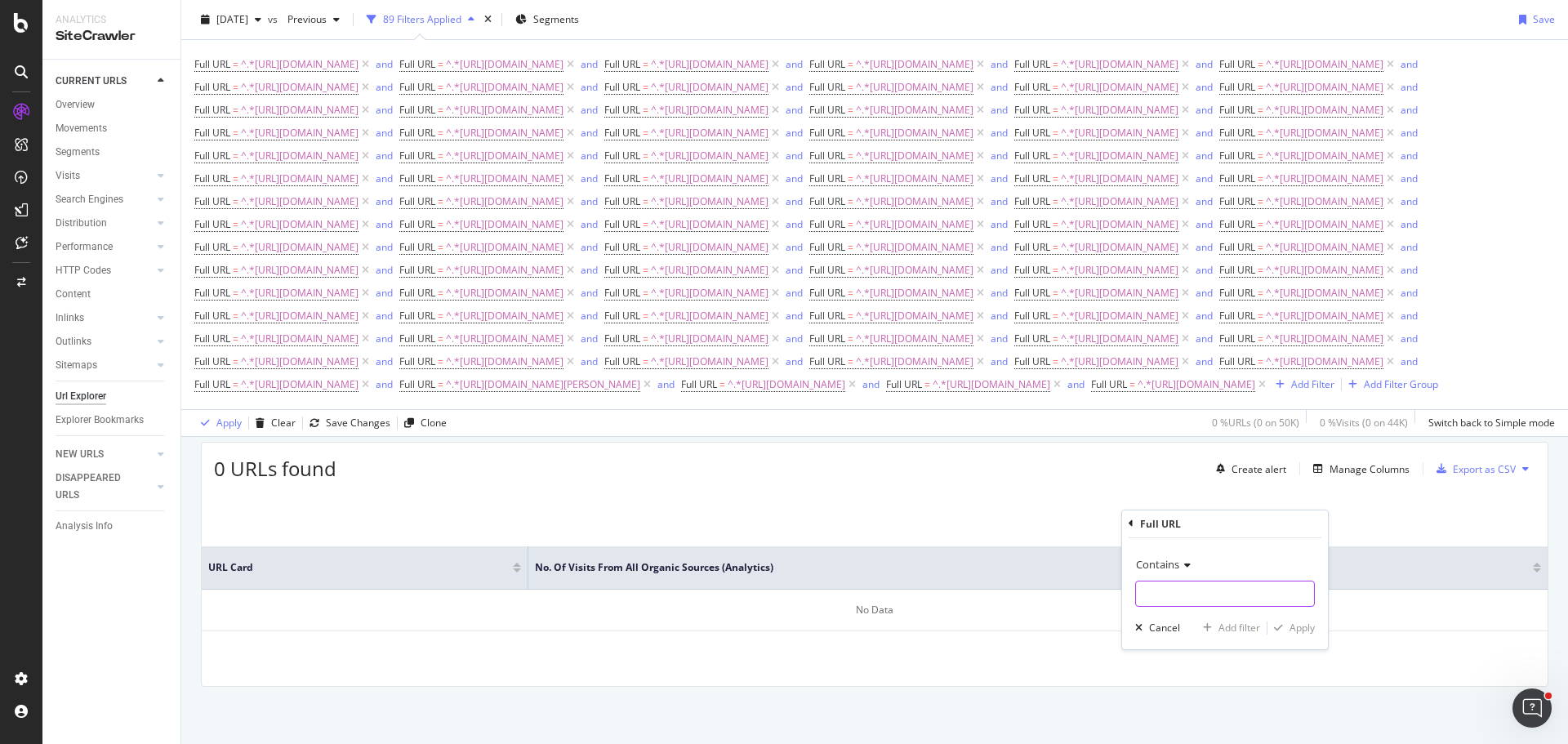
click at [1189, 593] on input "text" at bounding box center [1225, 594] width 178 height 26
type input "[URL][DOMAIN_NAME]"
click at [1250, 629] on div "Add filter" at bounding box center [1239, 627] width 42 height 14
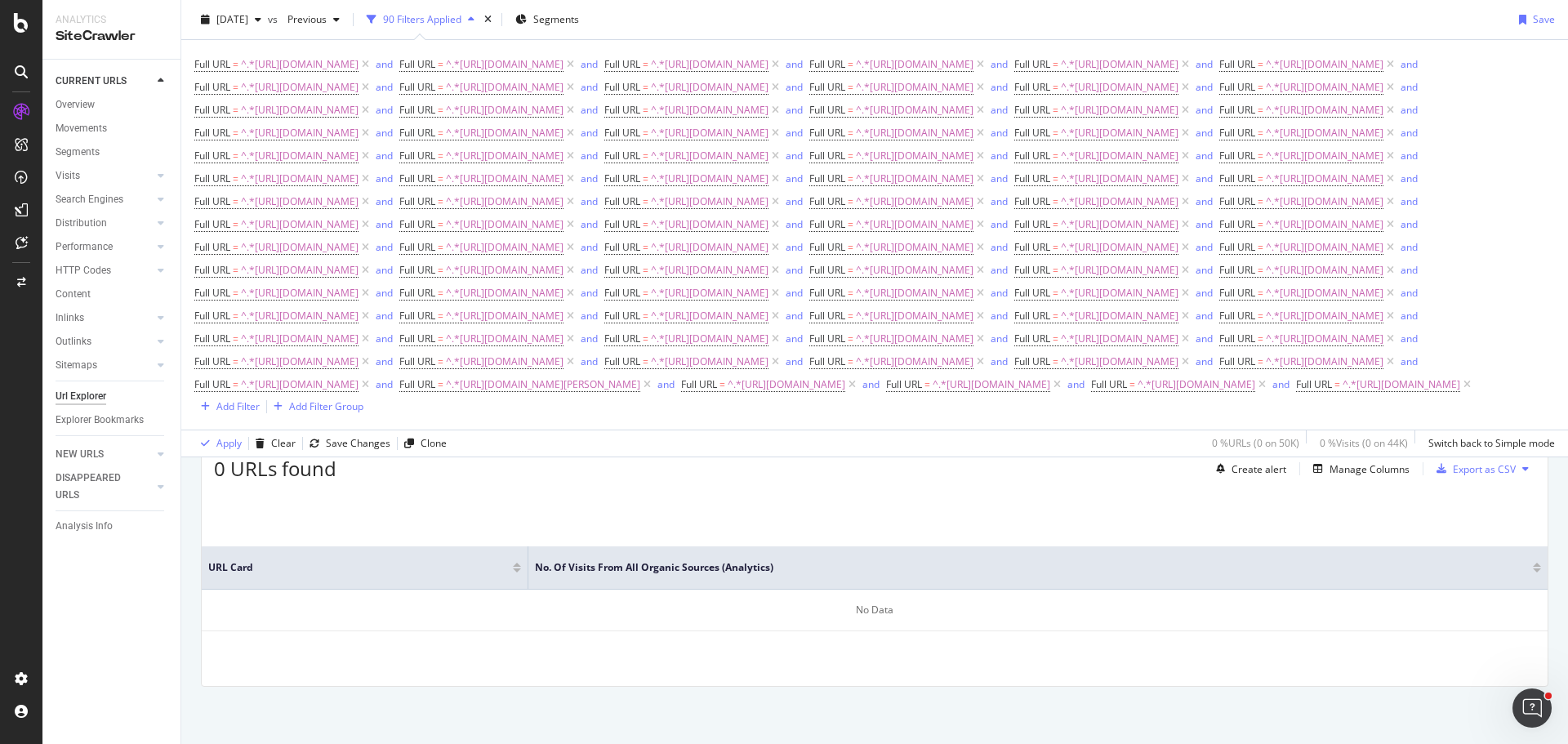
scroll to position [559, 0]
click at [235, 414] on div "Add Filter" at bounding box center [238, 406] width 43 height 14
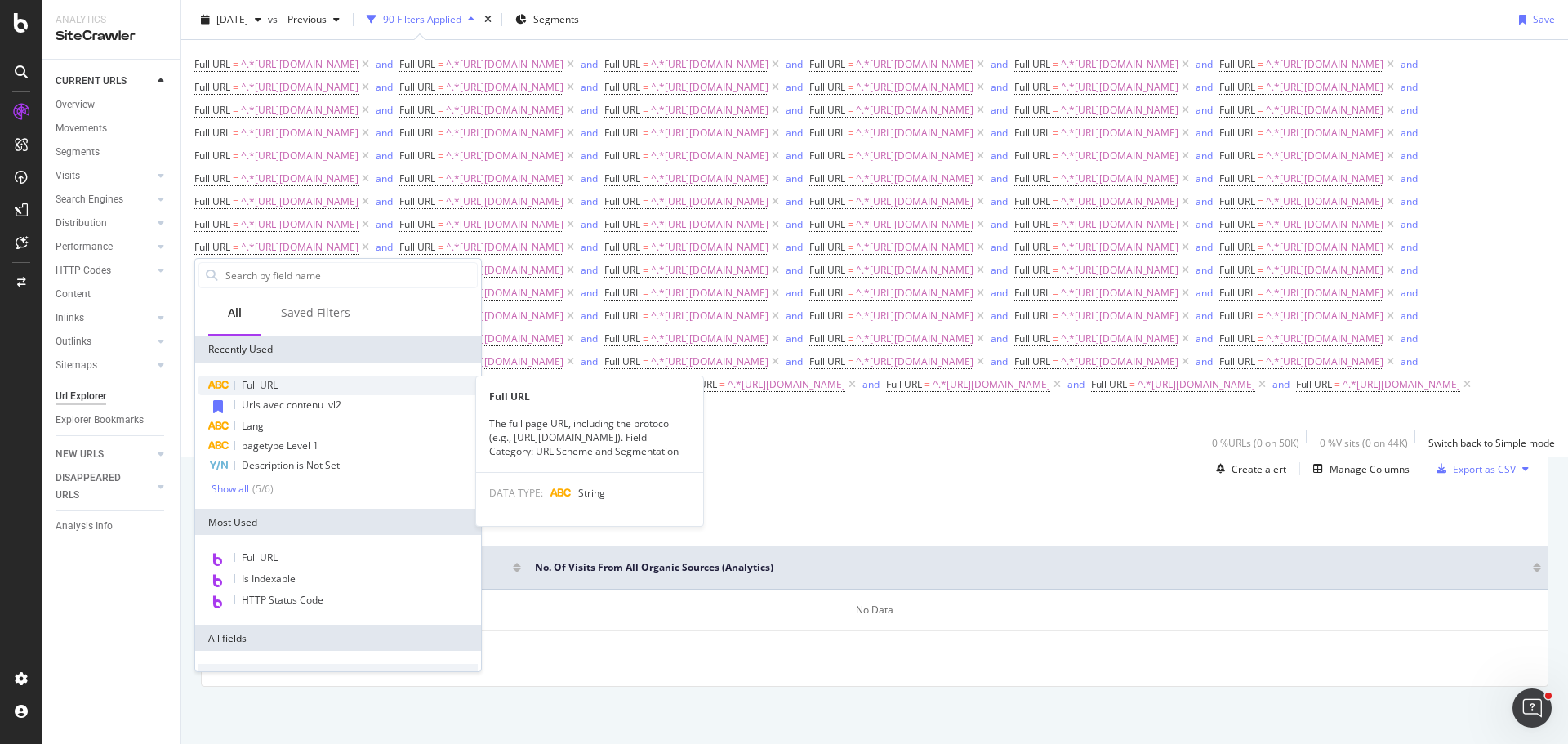
click at [274, 387] on span "Full URL" at bounding box center [259, 385] width 36 height 14
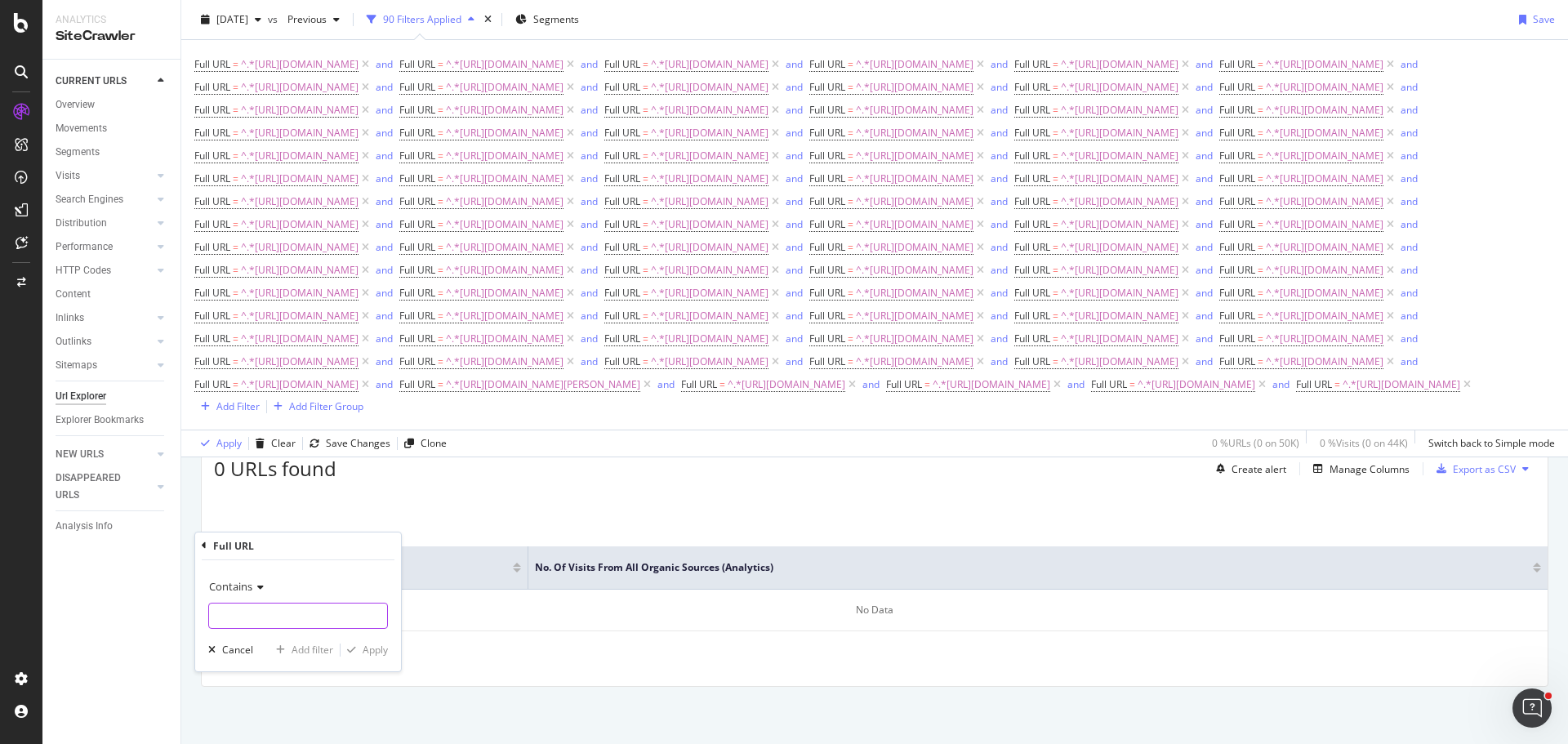
click at [337, 606] on input "text" at bounding box center [298, 616] width 178 height 26
type input "[URL][DOMAIN_NAME]"
click at [328, 645] on div "Add filter" at bounding box center [312, 649] width 42 height 14
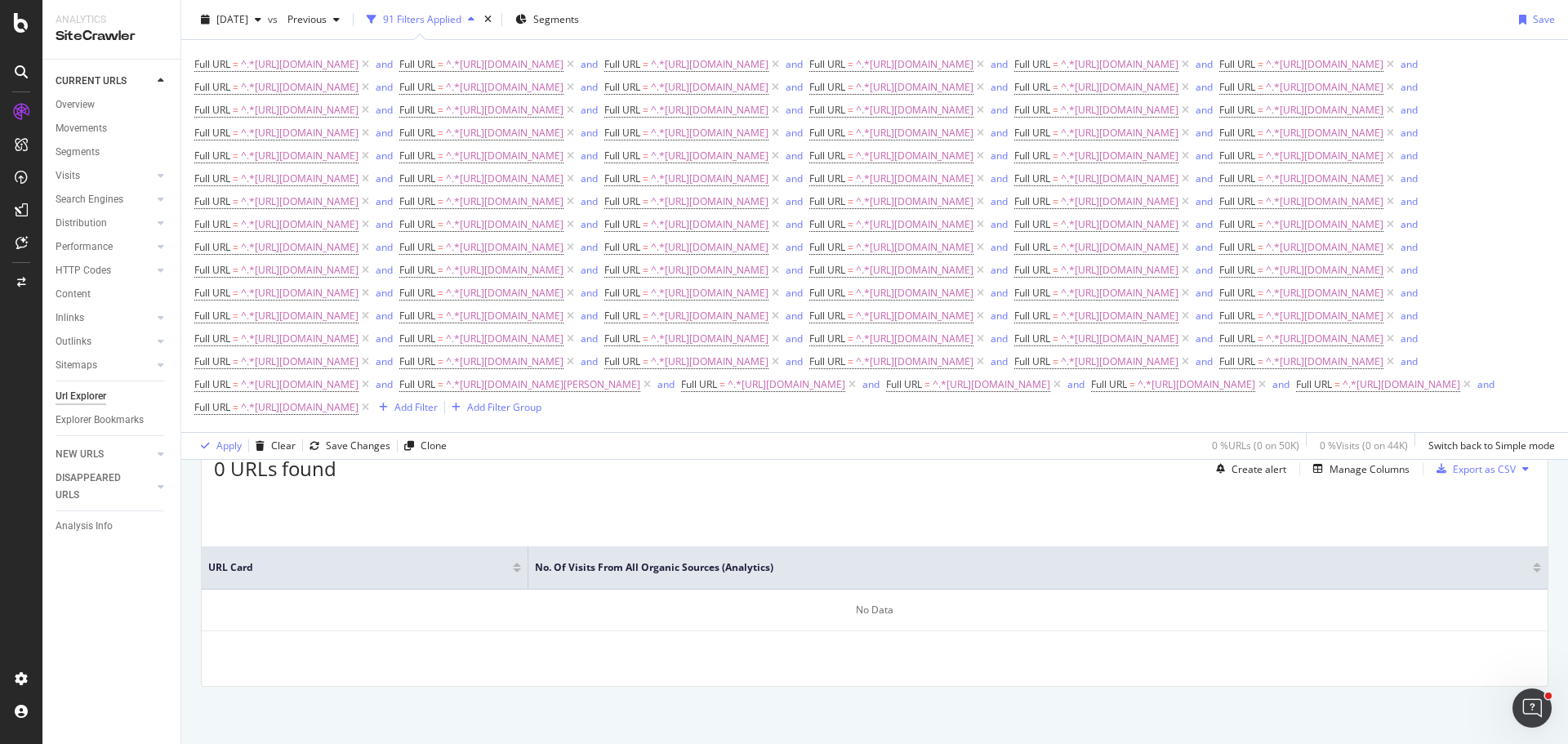
scroll to position [562, 0]
click at [438, 414] on div "Add Filter" at bounding box center [416, 407] width 43 height 14
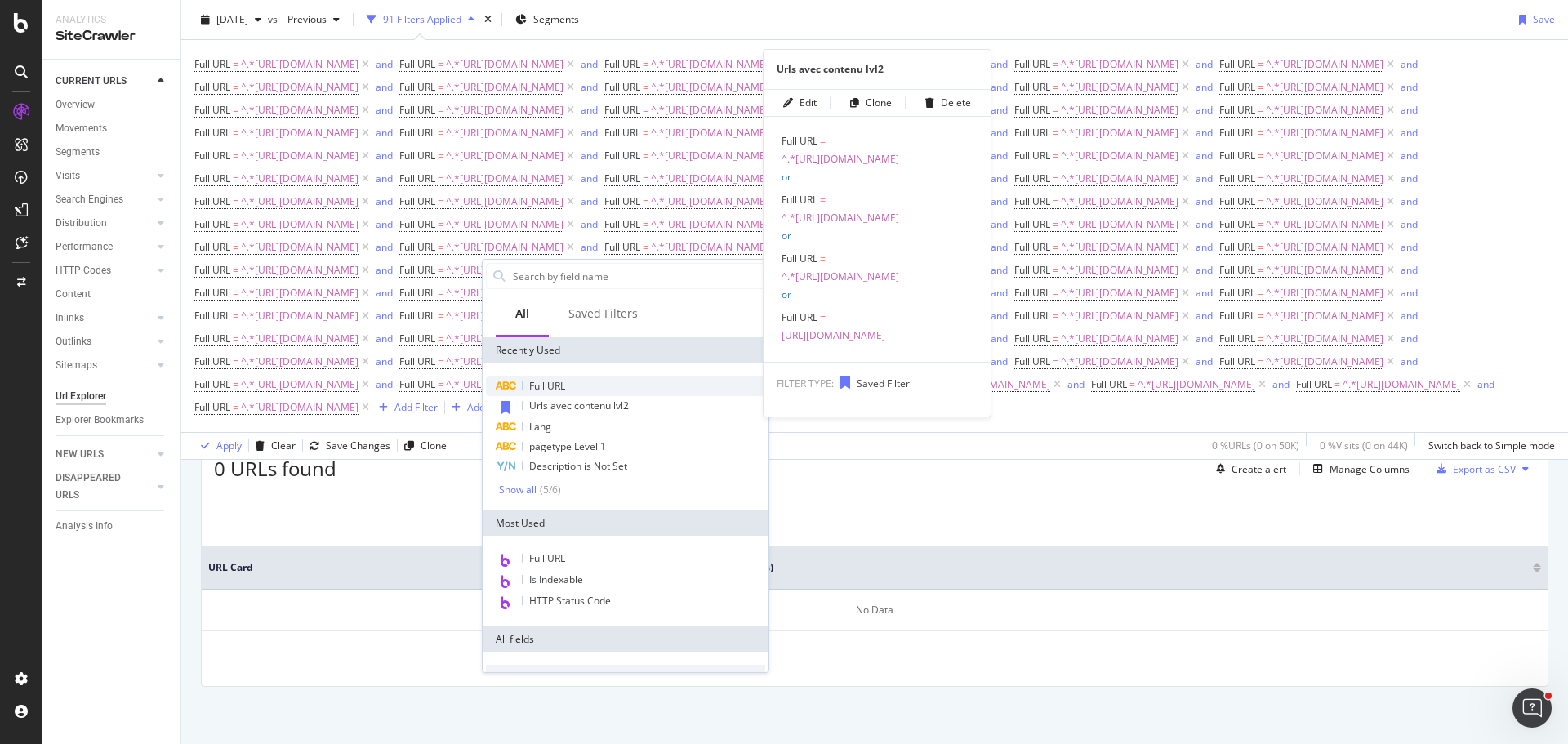
click at [558, 384] on span "Full URL" at bounding box center [547, 386] width 36 height 14
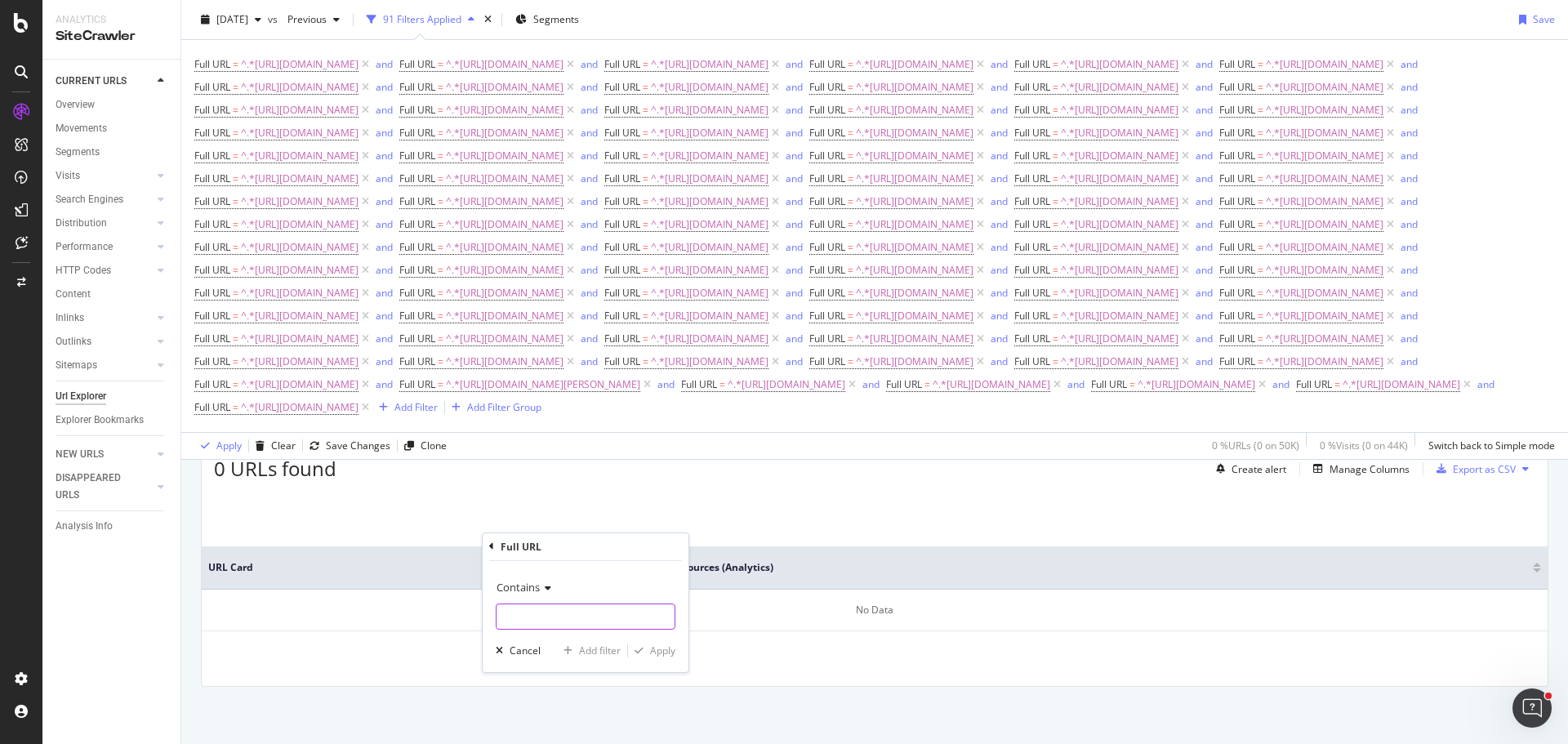
click at [567, 621] on input "text" at bounding box center [586, 617] width 178 height 26
type input "[URL][DOMAIN_NAME]"
drag, startPoint x: 593, startPoint y: 647, endPoint x: 48, endPoint y: 537, distance: 556.0
click at [593, 647] on div "Add filter" at bounding box center [600, 650] width 42 height 14
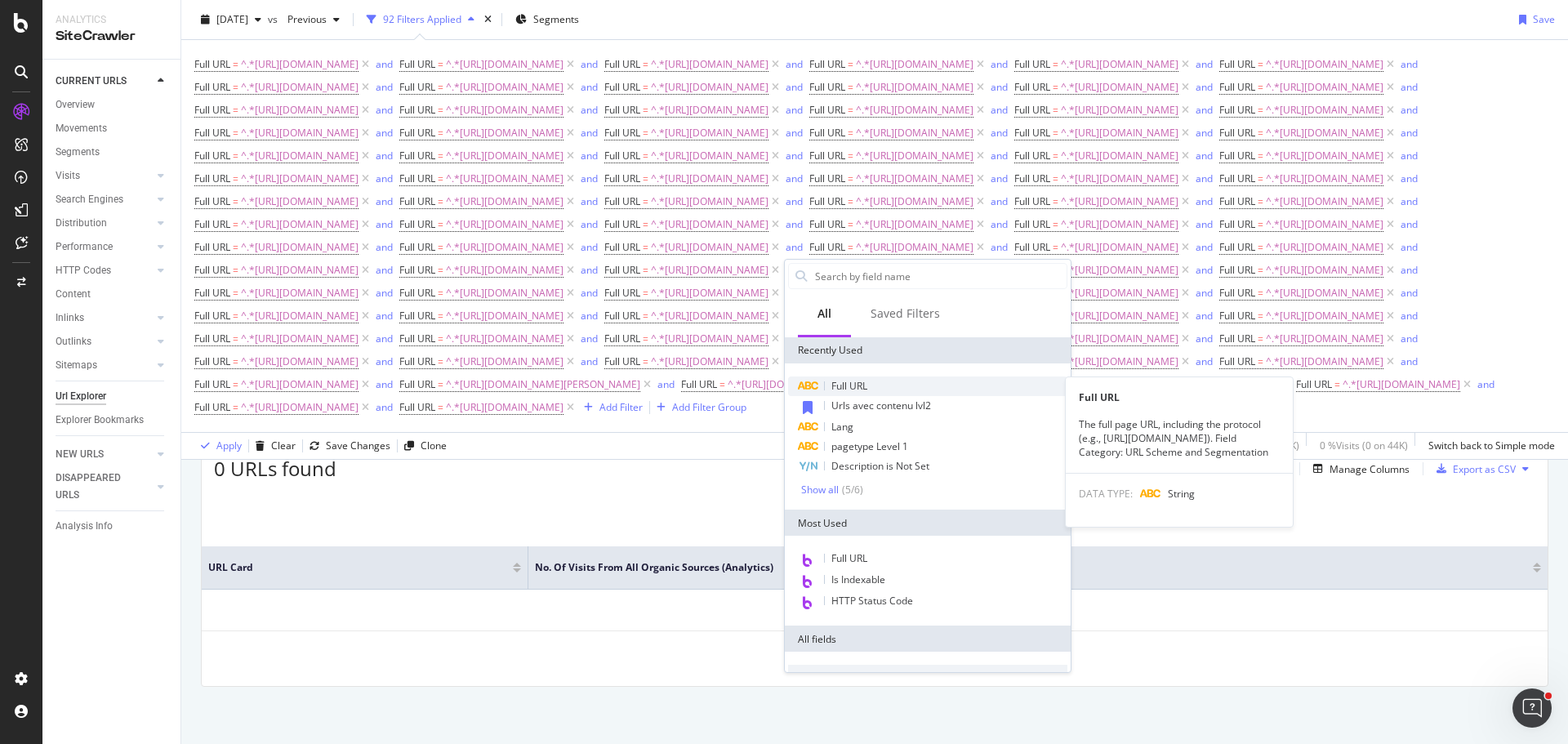
click at [849, 391] on span "Full URL" at bounding box center [849, 386] width 36 height 14
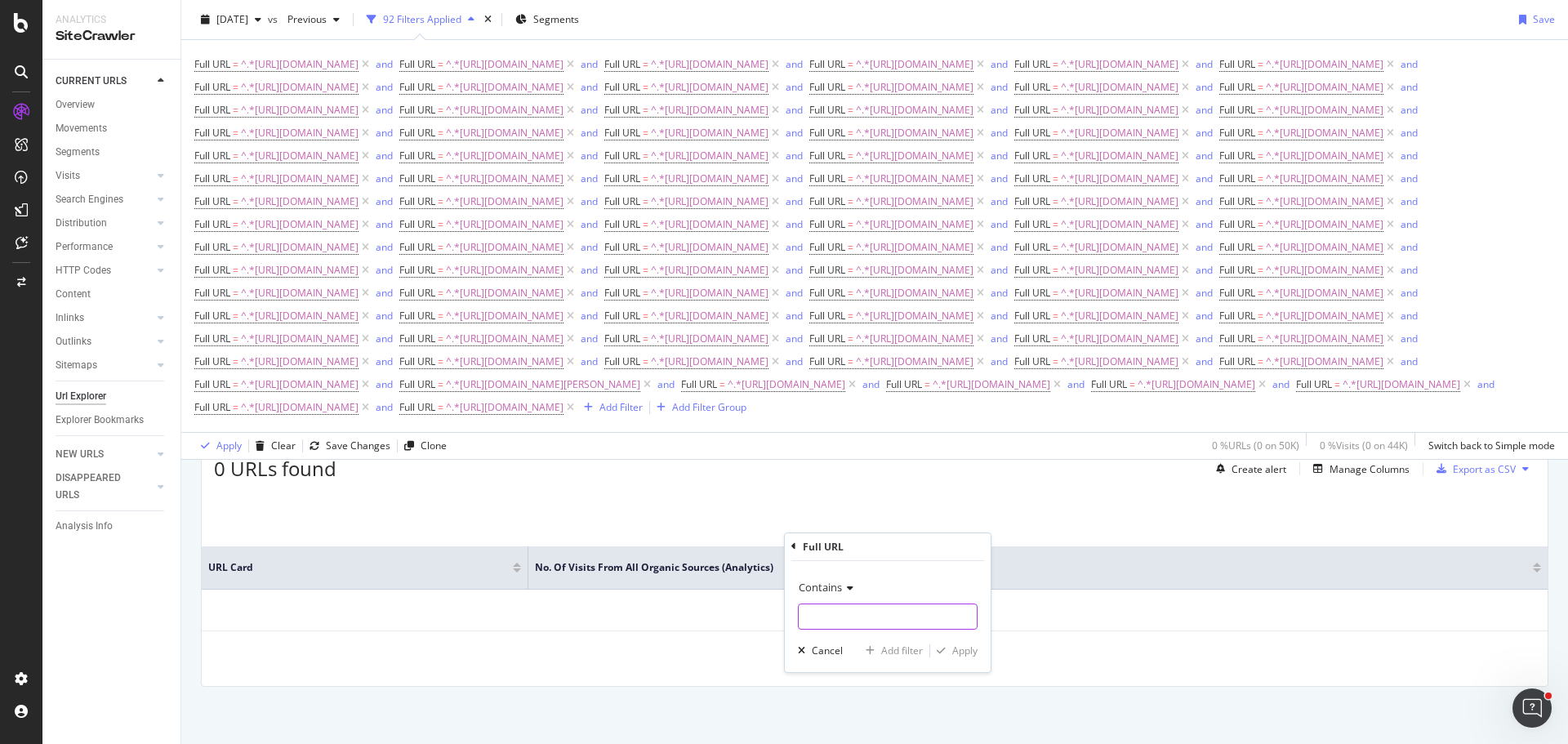
click at [875, 615] on input "text" at bounding box center [888, 617] width 178 height 26
type input "[URL][DOMAIN_NAME]"
click at [898, 650] on div "Add filter" at bounding box center [902, 650] width 42 height 14
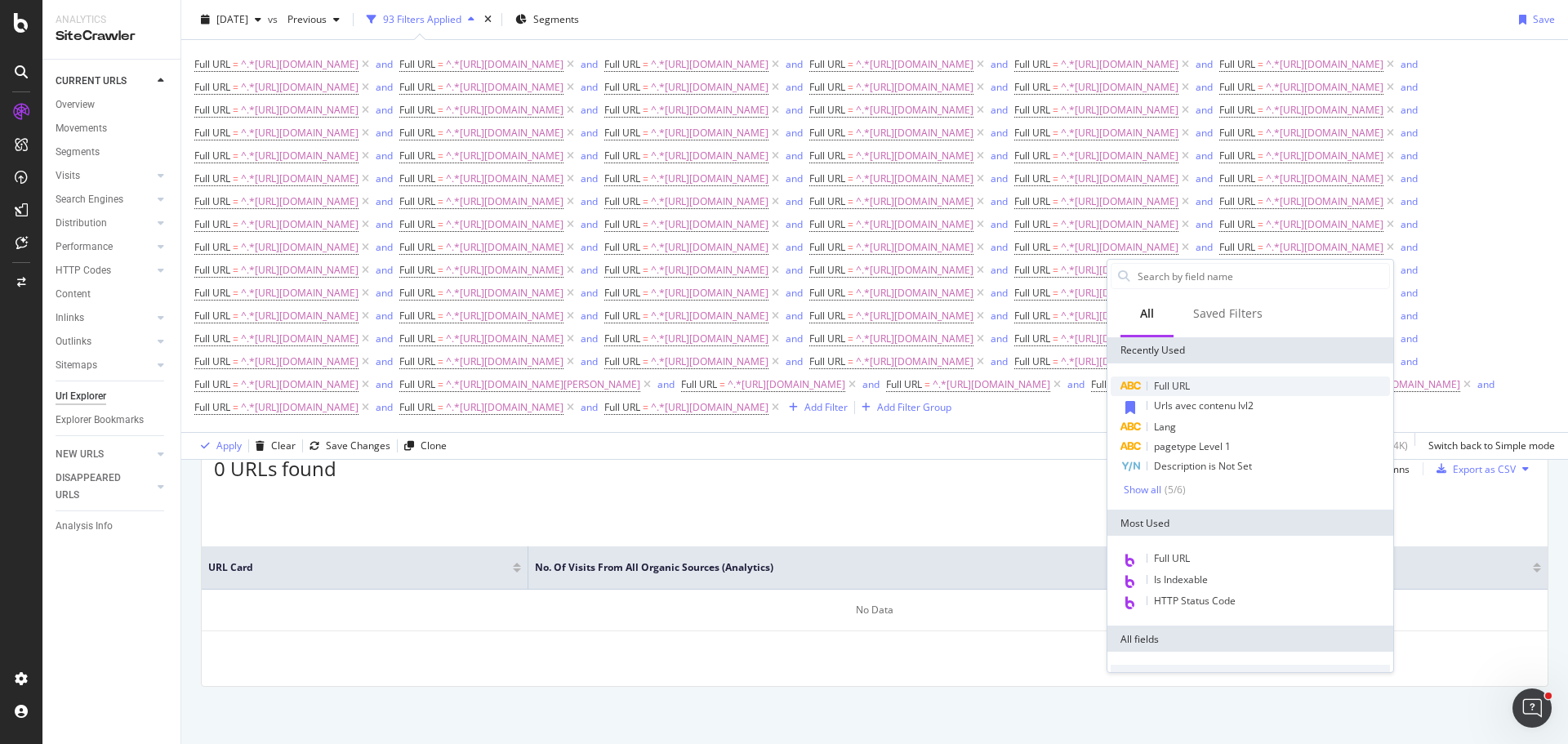
click at [1186, 384] on span "Full URL" at bounding box center [1171, 386] width 36 height 14
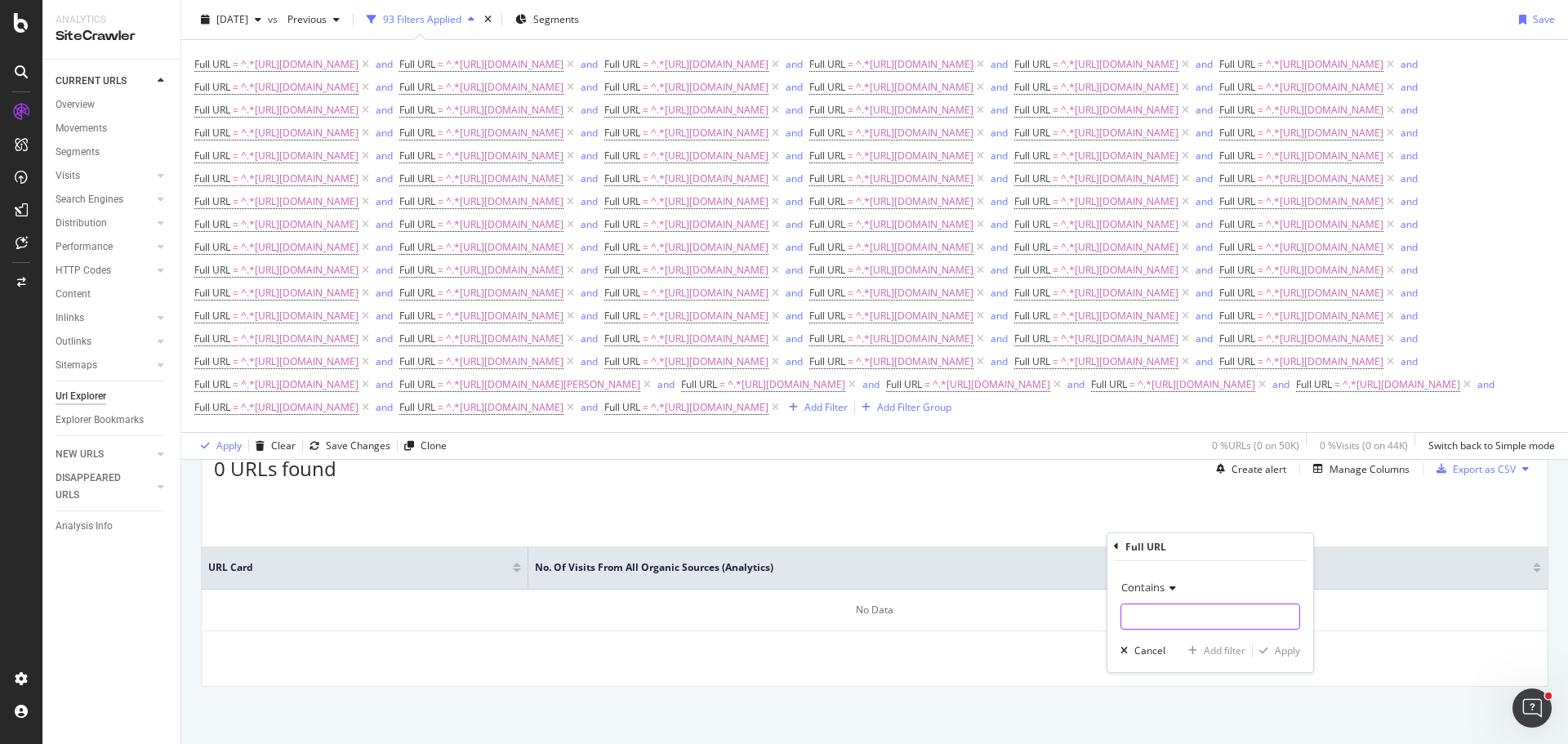
click at [1198, 629] on input "text" at bounding box center [1210, 617] width 178 height 26
type input "[URL][DOMAIN_NAME]"
click at [1212, 646] on div "Add filter" at bounding box center [1224, 650] width 42 height 14
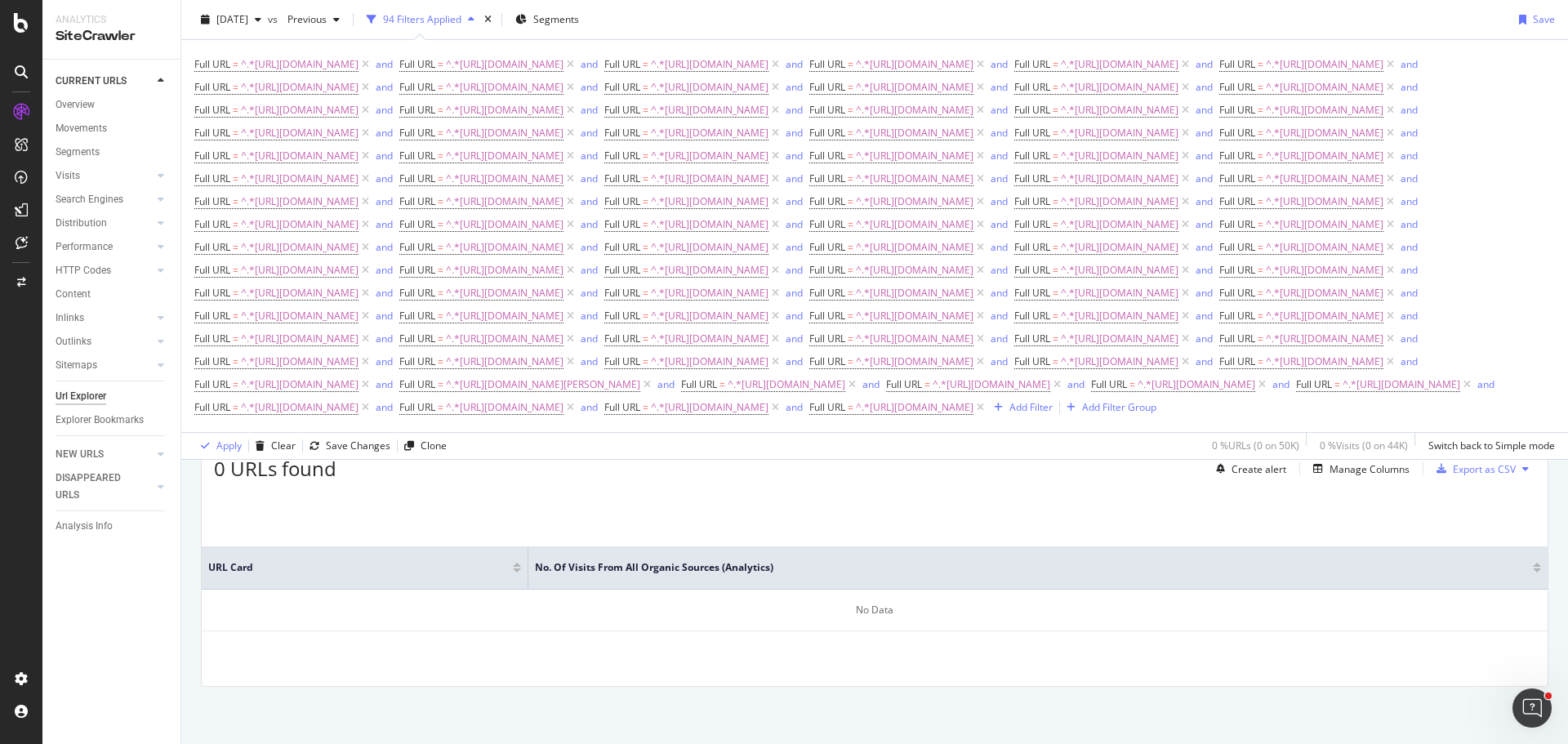
scroll to position [581, 0]
click at [1009, 414] on div "Add Filter" at bounding box center [1031, 407] width 43 height 14
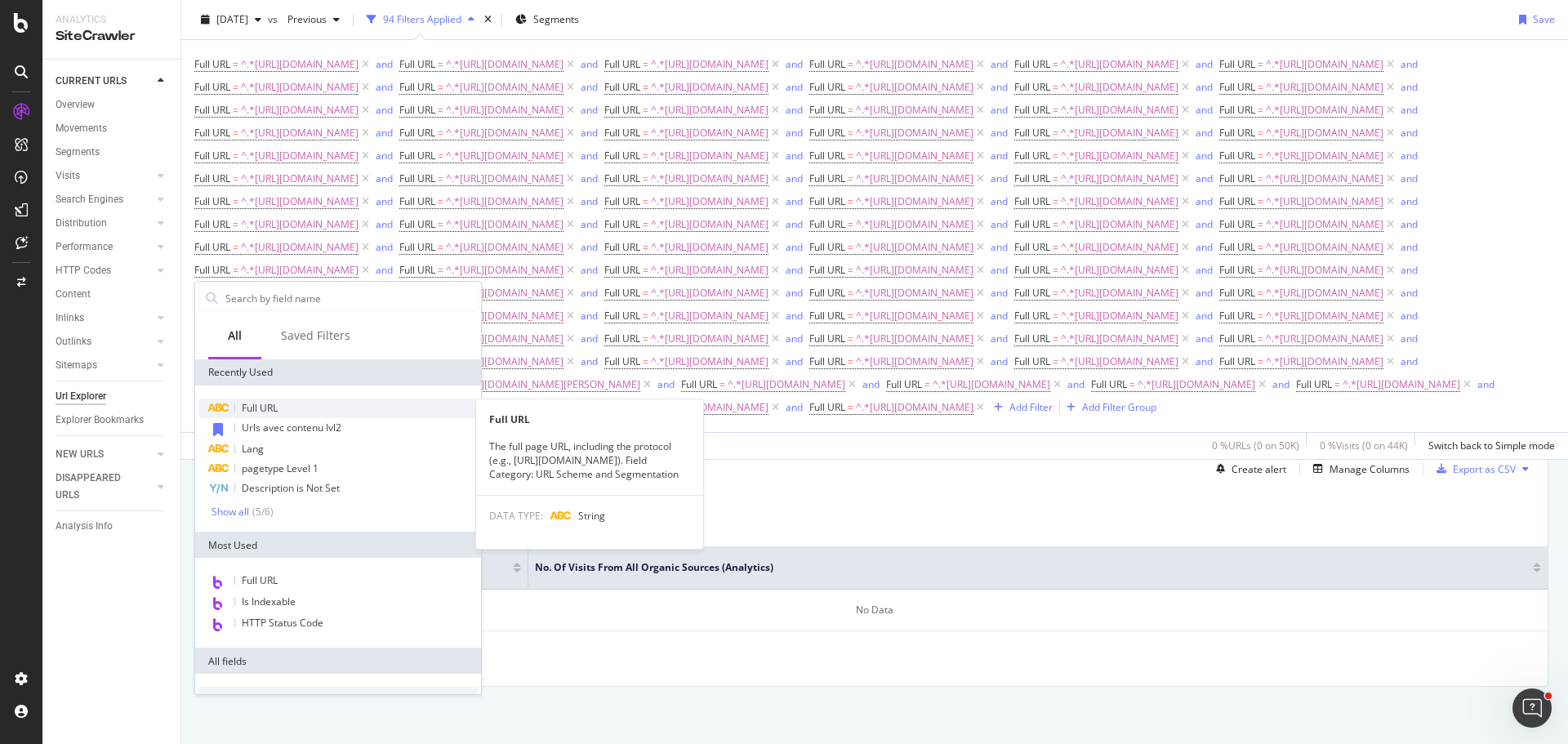
click at [294, 410] on div "Full URL" at bounding box center [338, 408] width 279 height 20
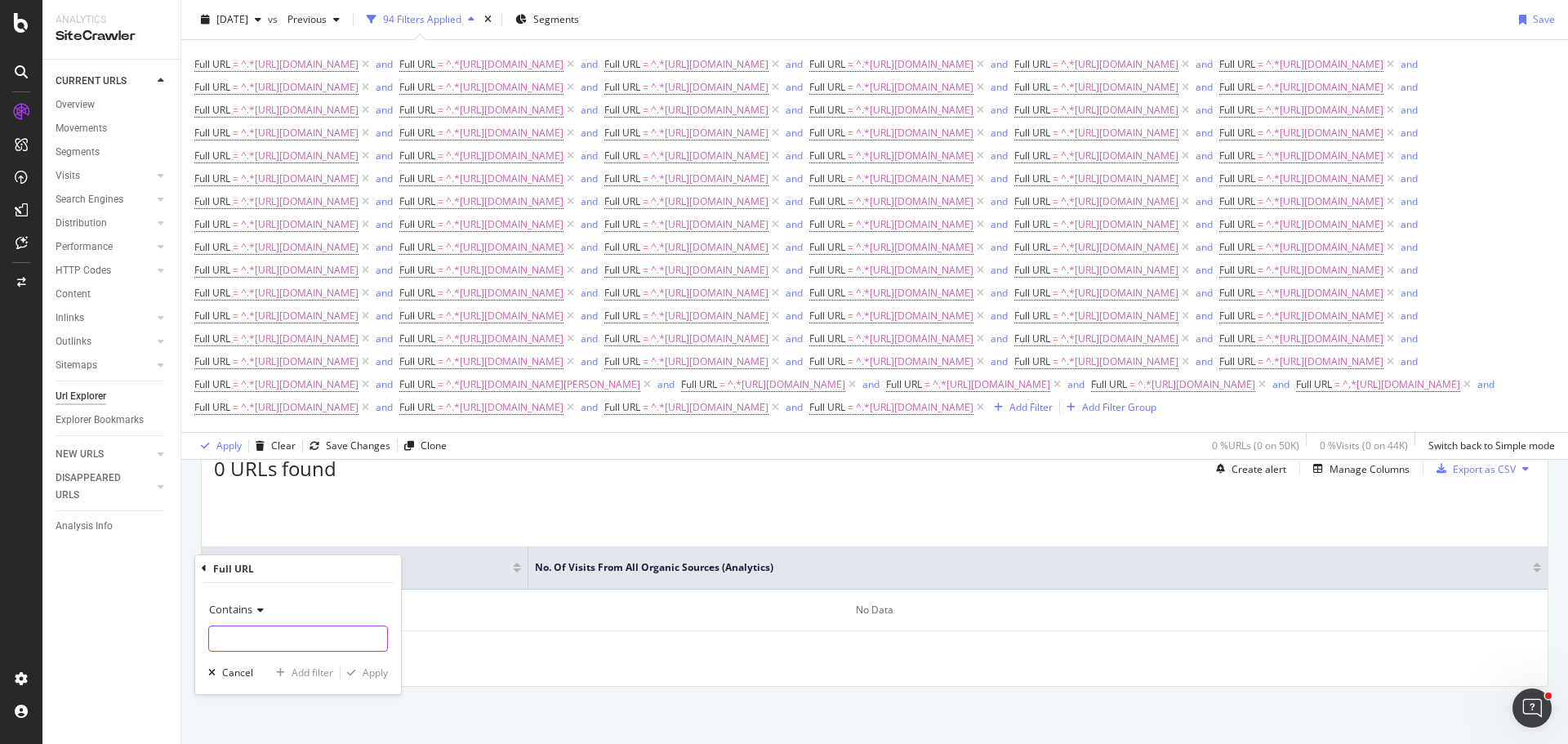
click at [309, 643] on input "text" at bounding box center [298, 639] width 178 height 26
type input "[URL][DOMAIN_NAME]"
click at [314, 672] on div "Add filter" at bounding box center [312, 672] width 42 height 14
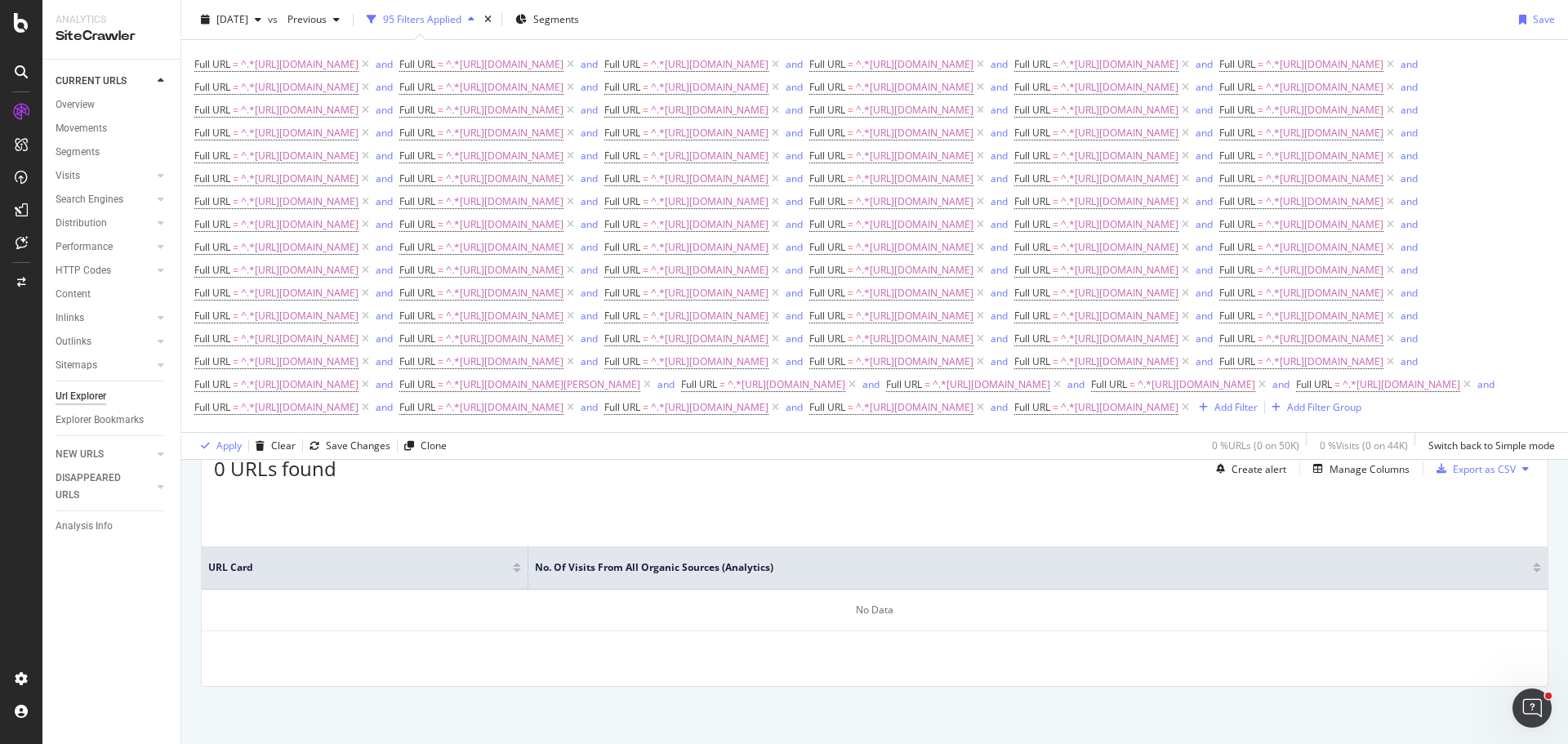
scroll to position [584, 0]
click at [1214, 414] on div "Add Filter" at bounding box center [1236, 407] width 43 height 14
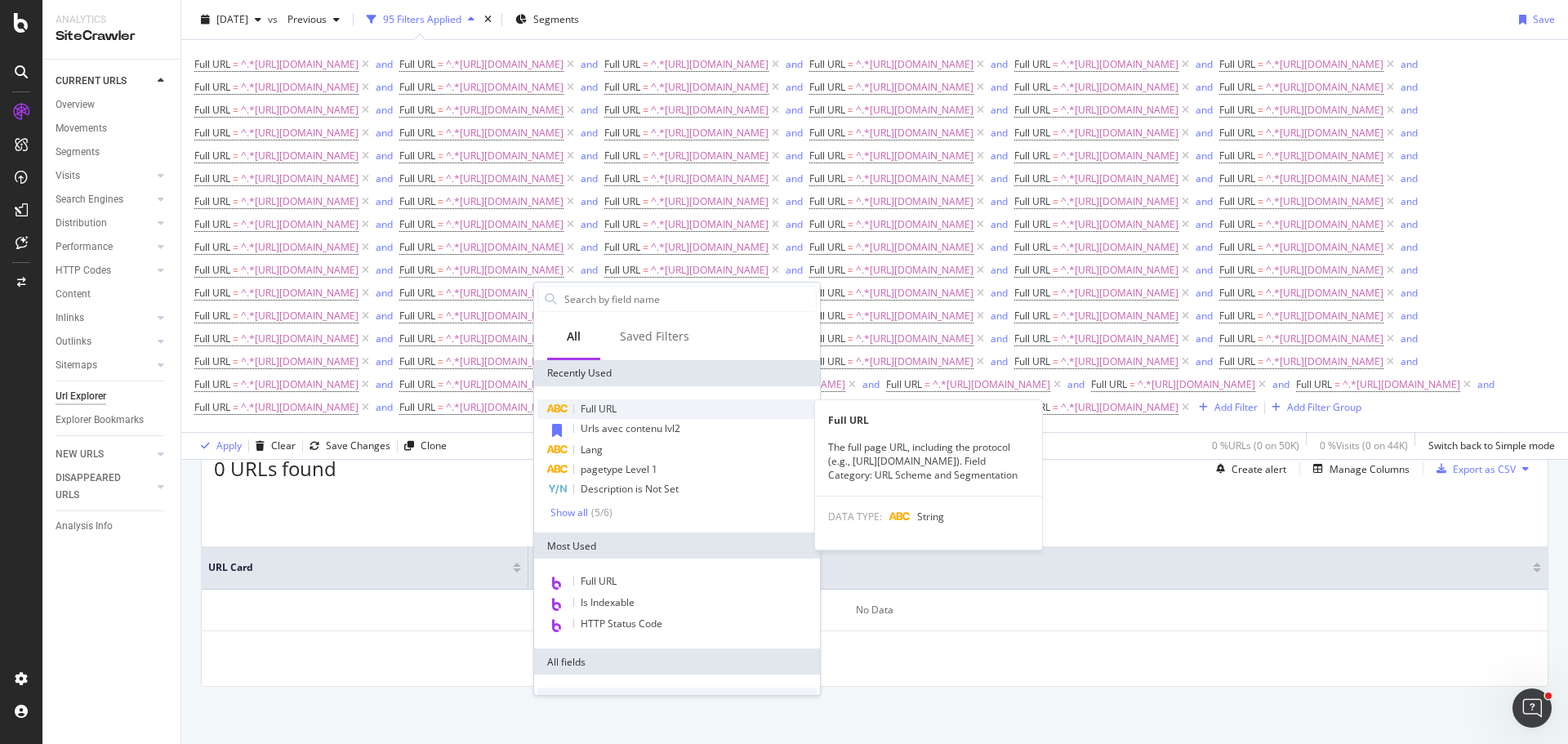
click at [607, 414] on span "Full URL" at bounding box center [599, 408] width 36 height 14
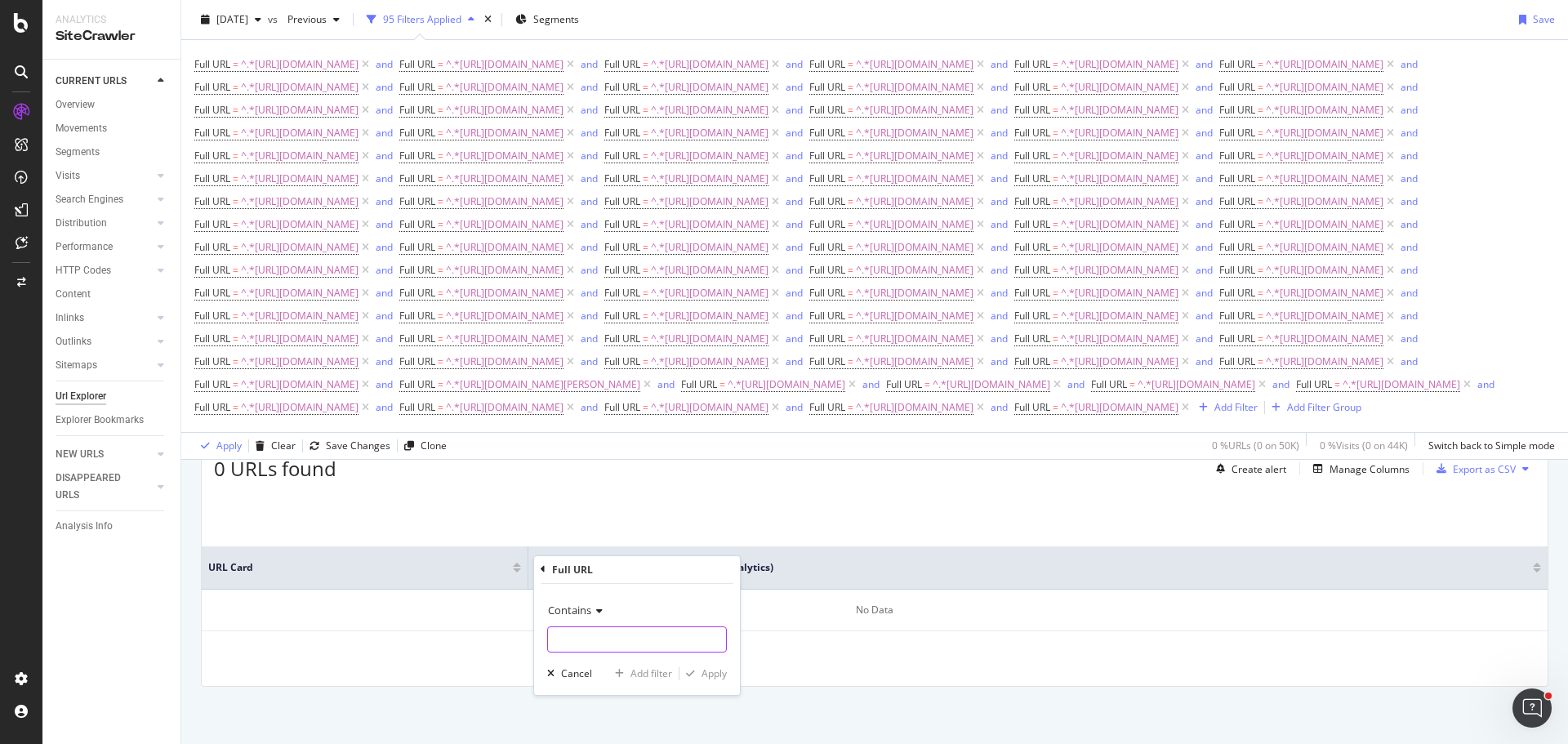
click at [655, 643] on input "text" at bounding box center [637, 639] width 178 height 26
type input "[URL][DOMAIN_NAME]"
click at [650, 675] on div "Add filter" at bounding box center [651, 673] width 42 height 14
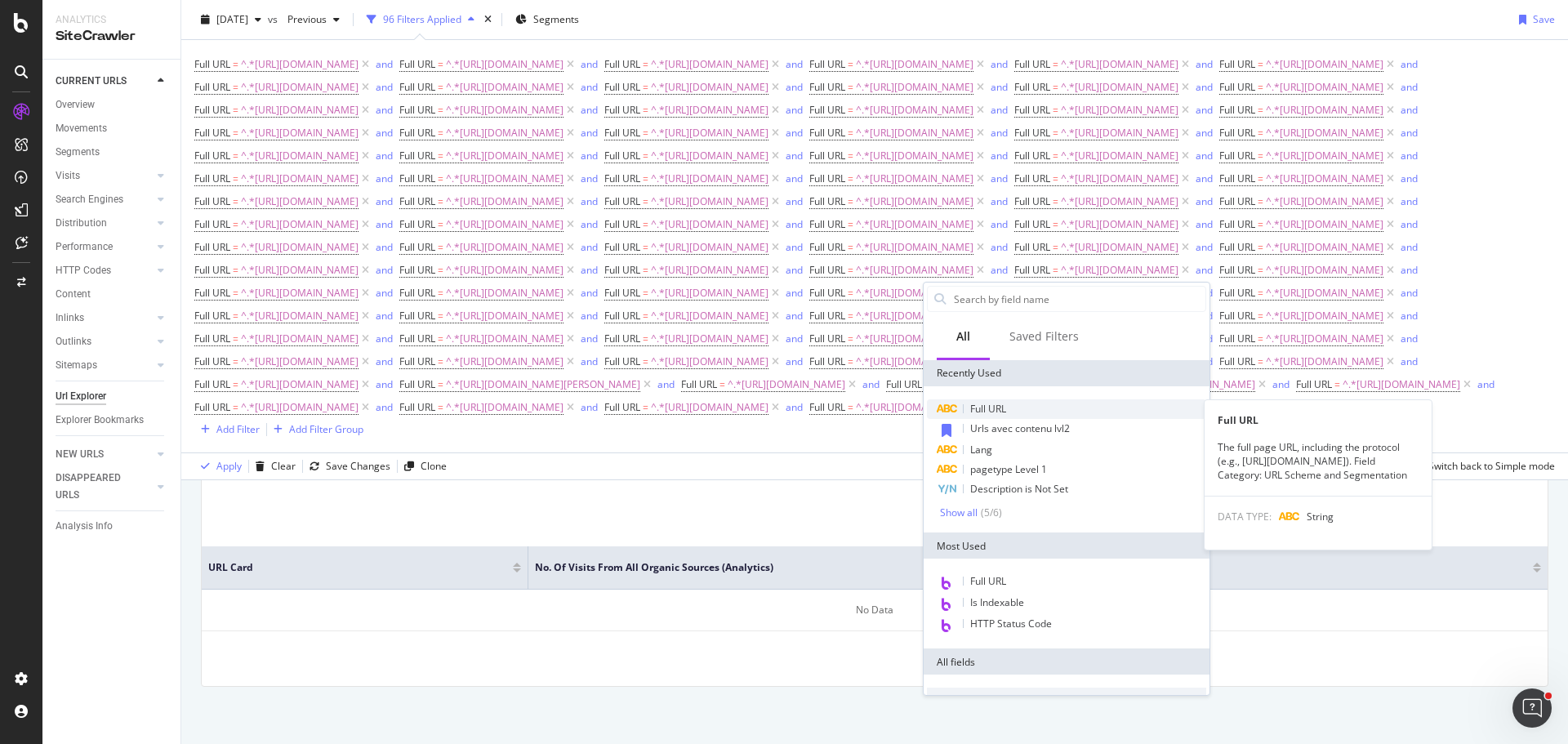
click at [995, 407] on span "Full URL" at bounding box center [988, 408] width 36 height 14
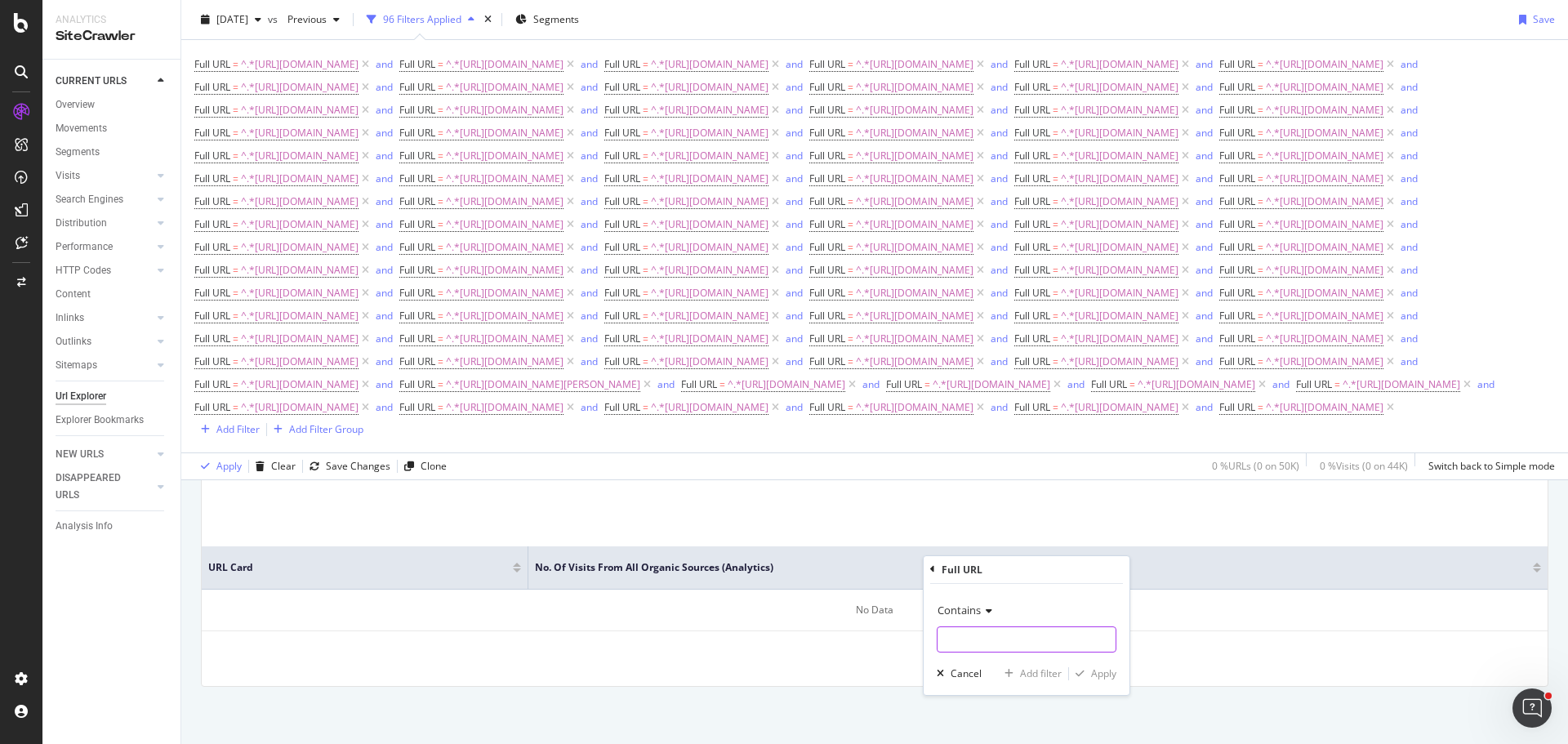
click at [1049, 632] on input "text" at bounding box center [1026, 639] width 178 height 26
type input "[URL][DOMAIN_NAME]"
click at [1047, 670] on div "Add filter" at bounding box center [1040, 673] width 42 height 14
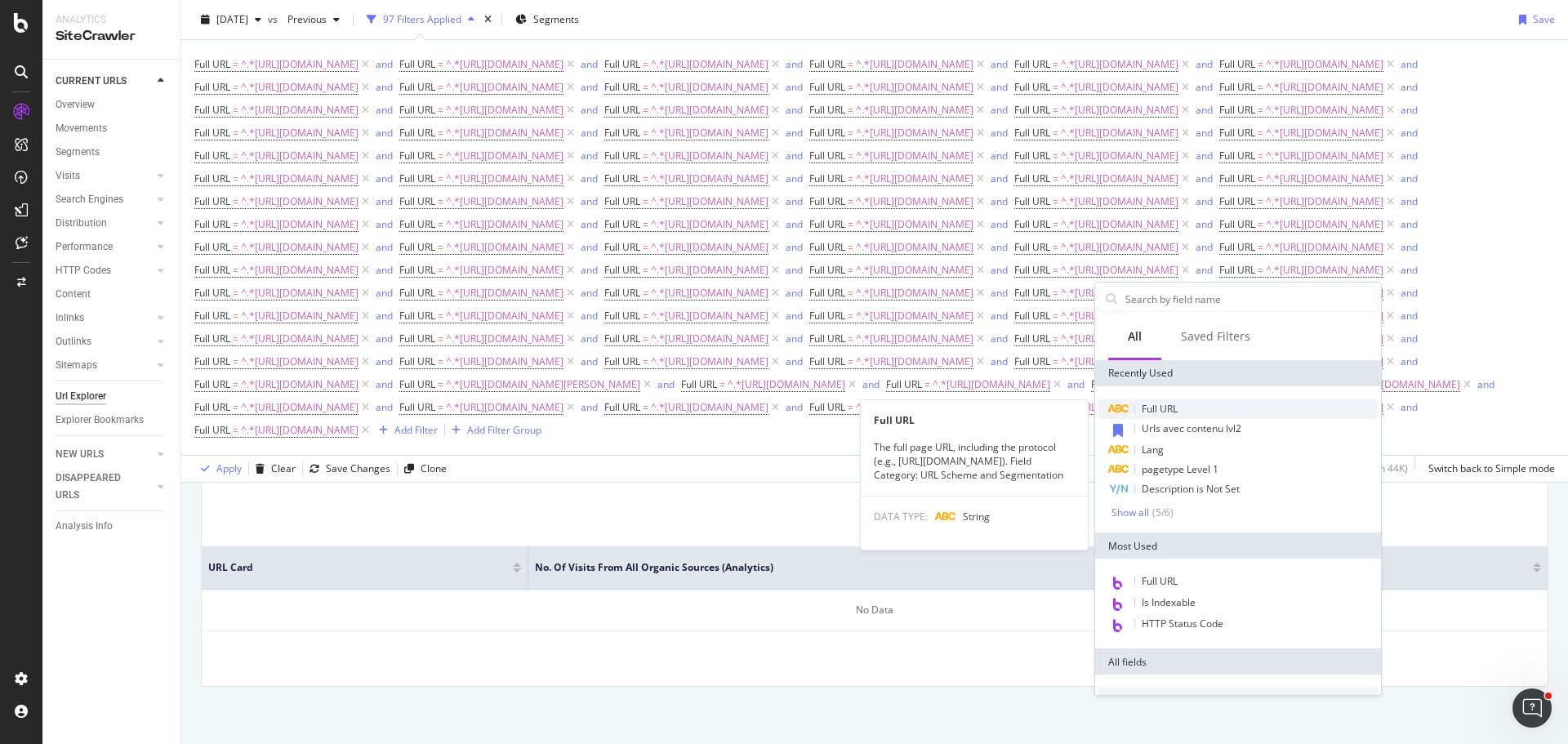
click at [1195, 410] on div "Full URL" at bounding box center [1238, 409] width 279 height 20
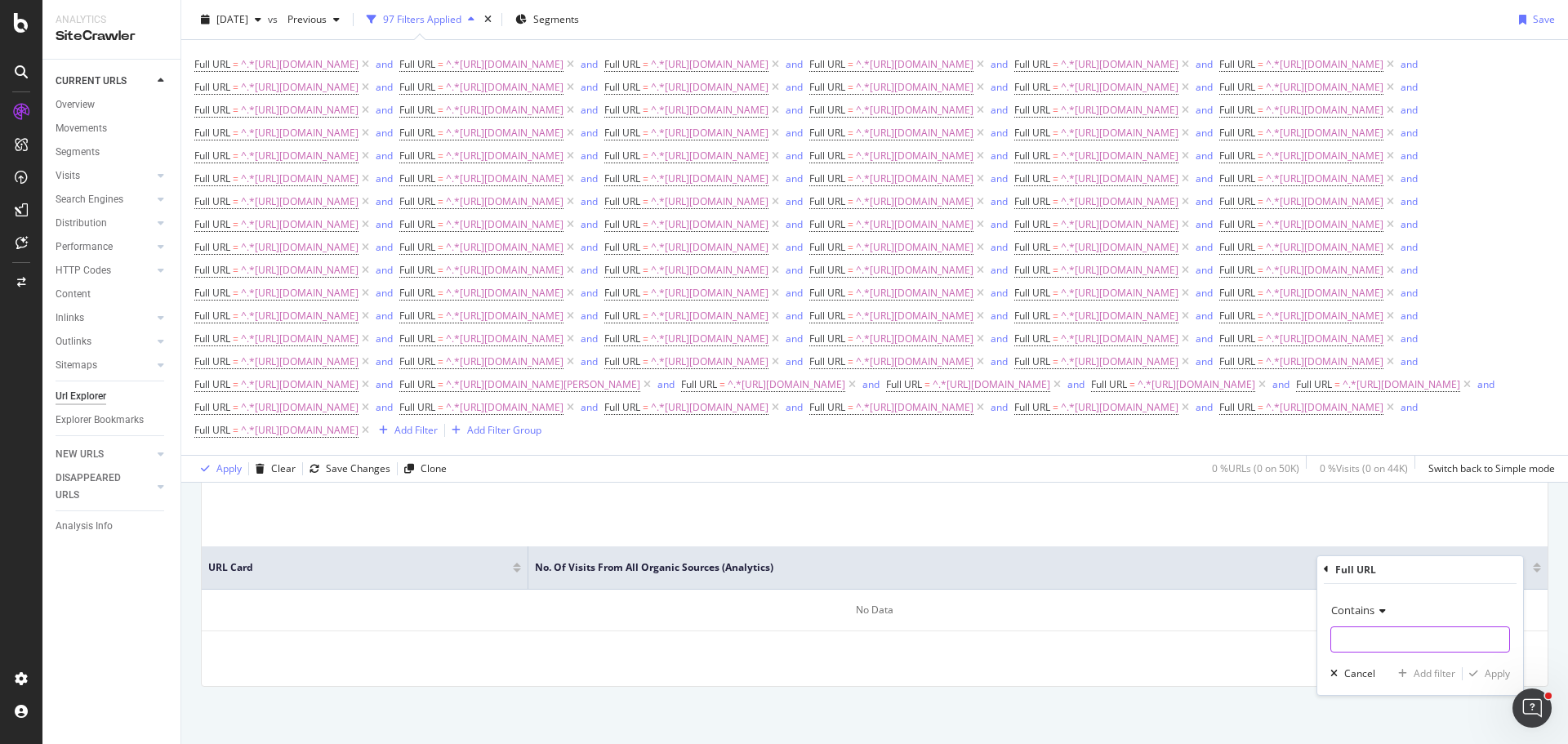
click at [1390, 636] on input "text" at bounding box center [1420, 639] width 178 height 26
type input "[URL][DOMAIN_NAME]"
click at [1436, 671] on div "Add filter" at bounding box center [1434, 673] width 42 height 14
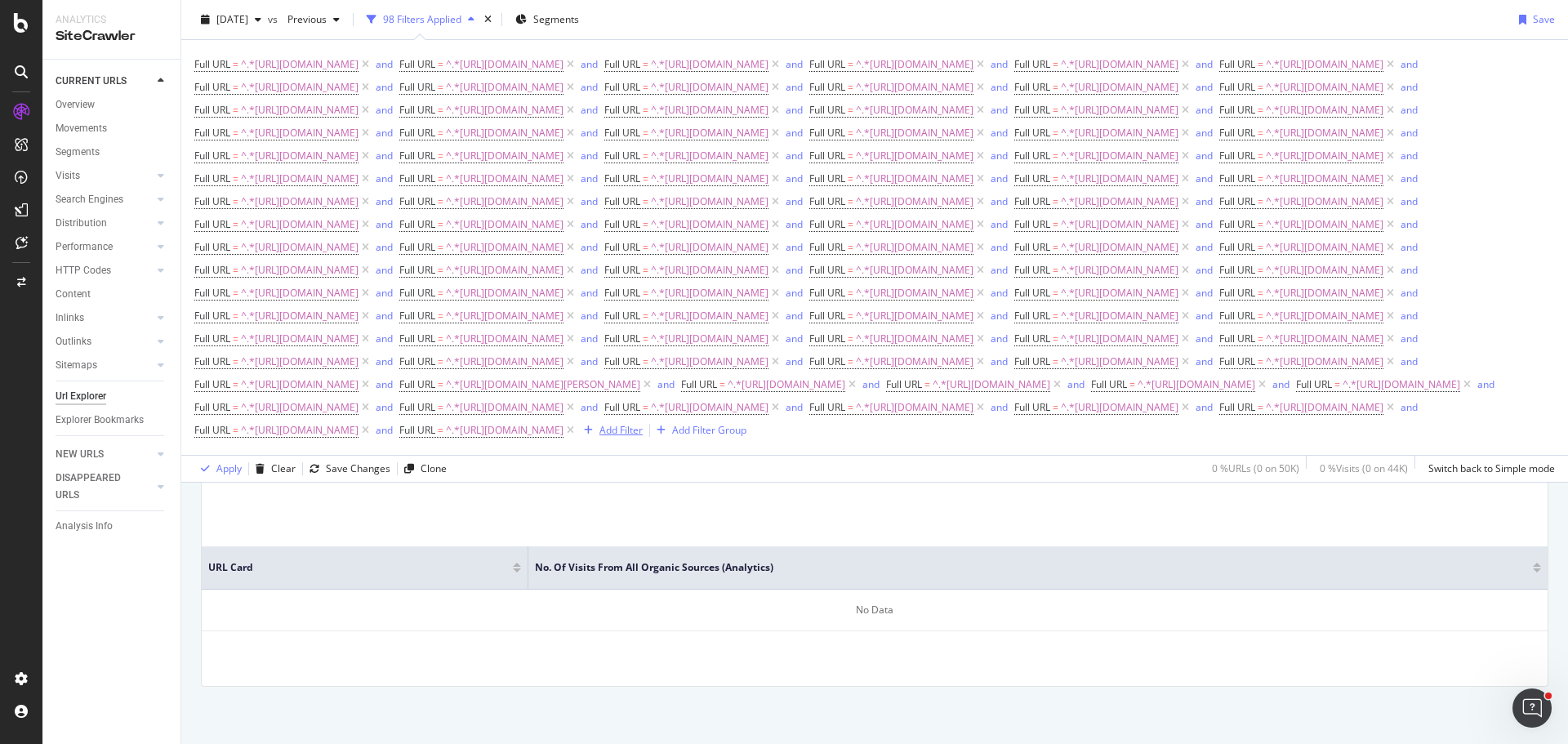
click at [600, 437] on div "Add Filter" at bounding box center [621, 430] width 43 height 14
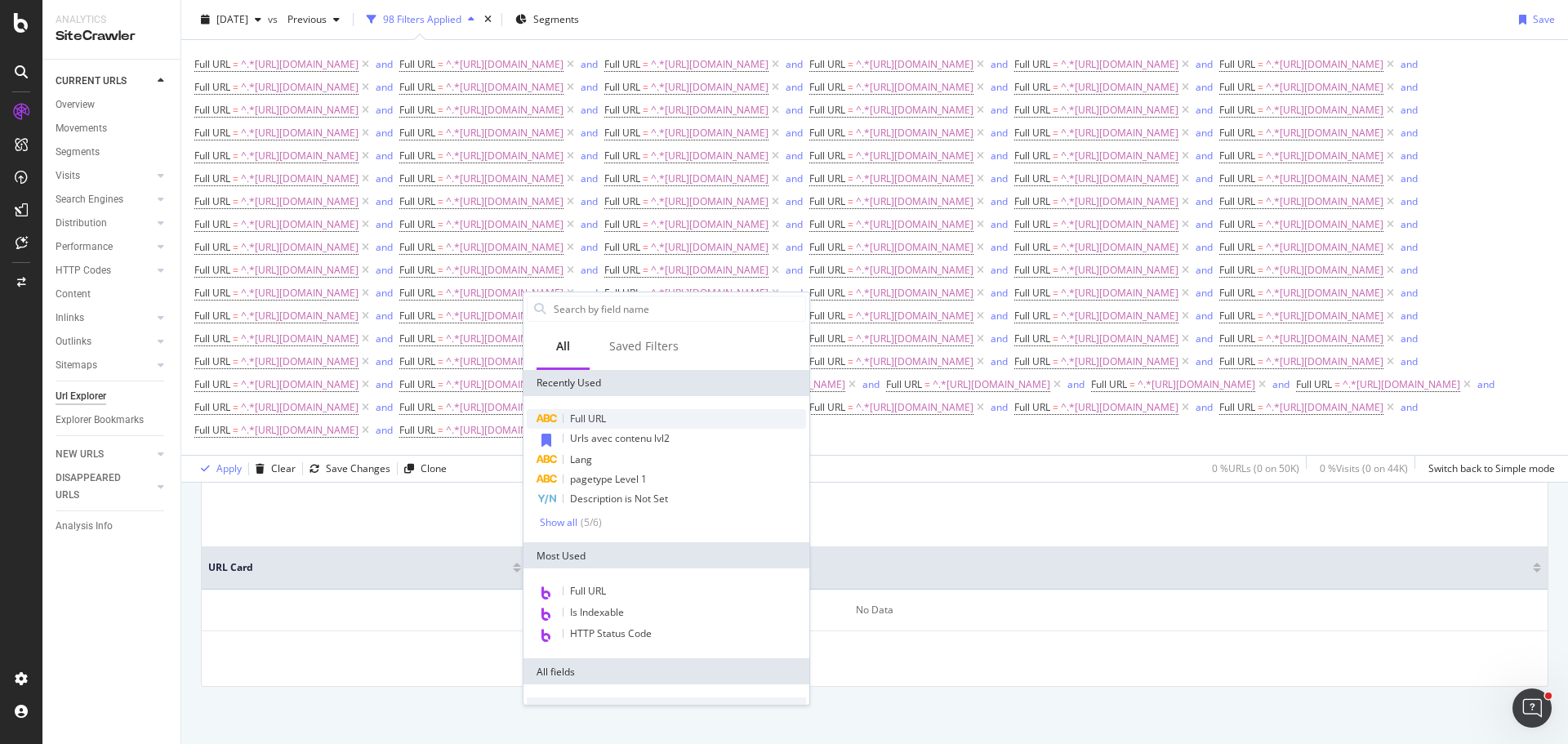
click at [605, 414] on span "Full URL" at bounding box center [588, 418] width 36 height 14
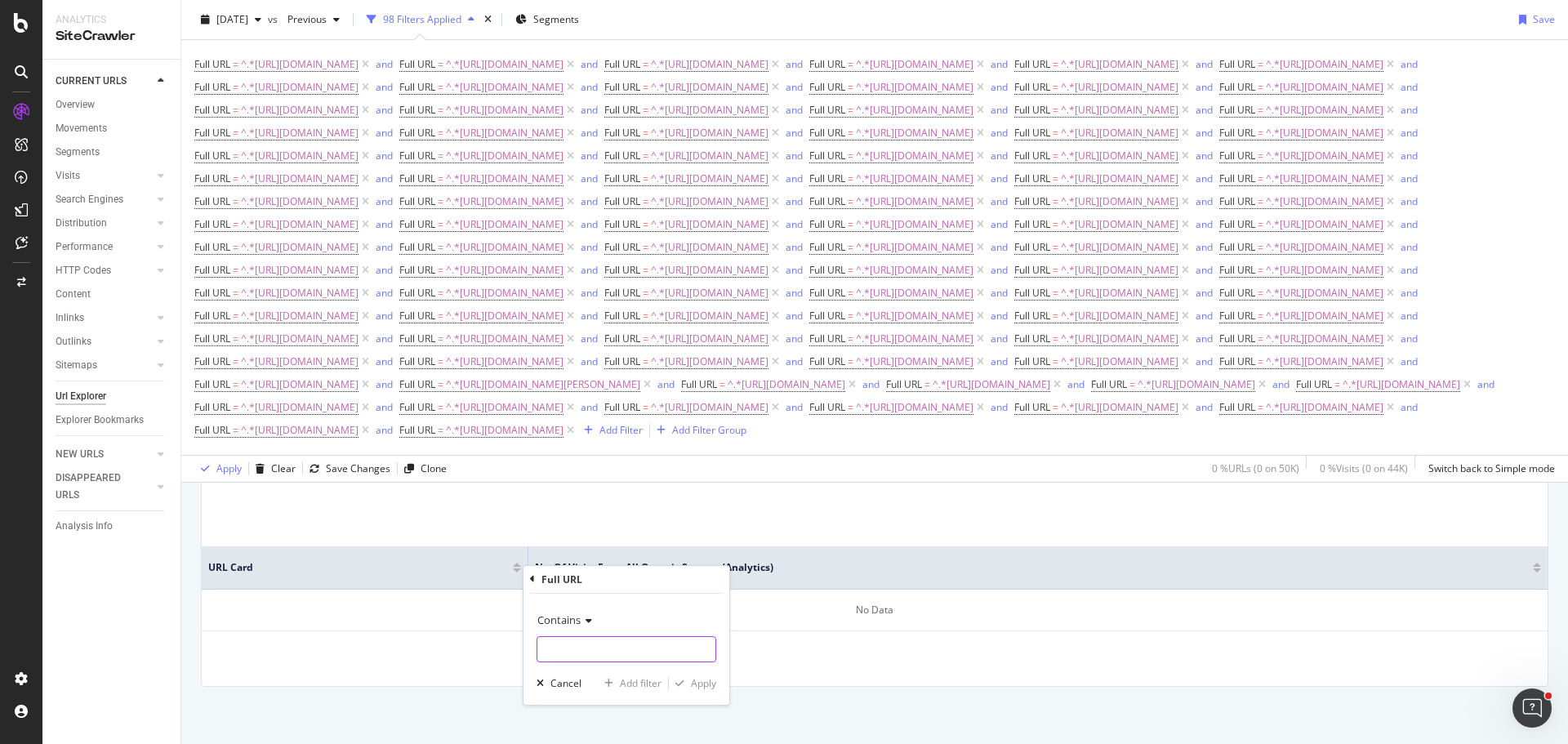
click at [645, 640] on input "text" at bounding box center [626, 649] width 178 height 26
type input "[URL][DOMAIN_NAME]"
click at [653, 679] on div "Add filter" at bounding box center [640, 683] width 42 height 14
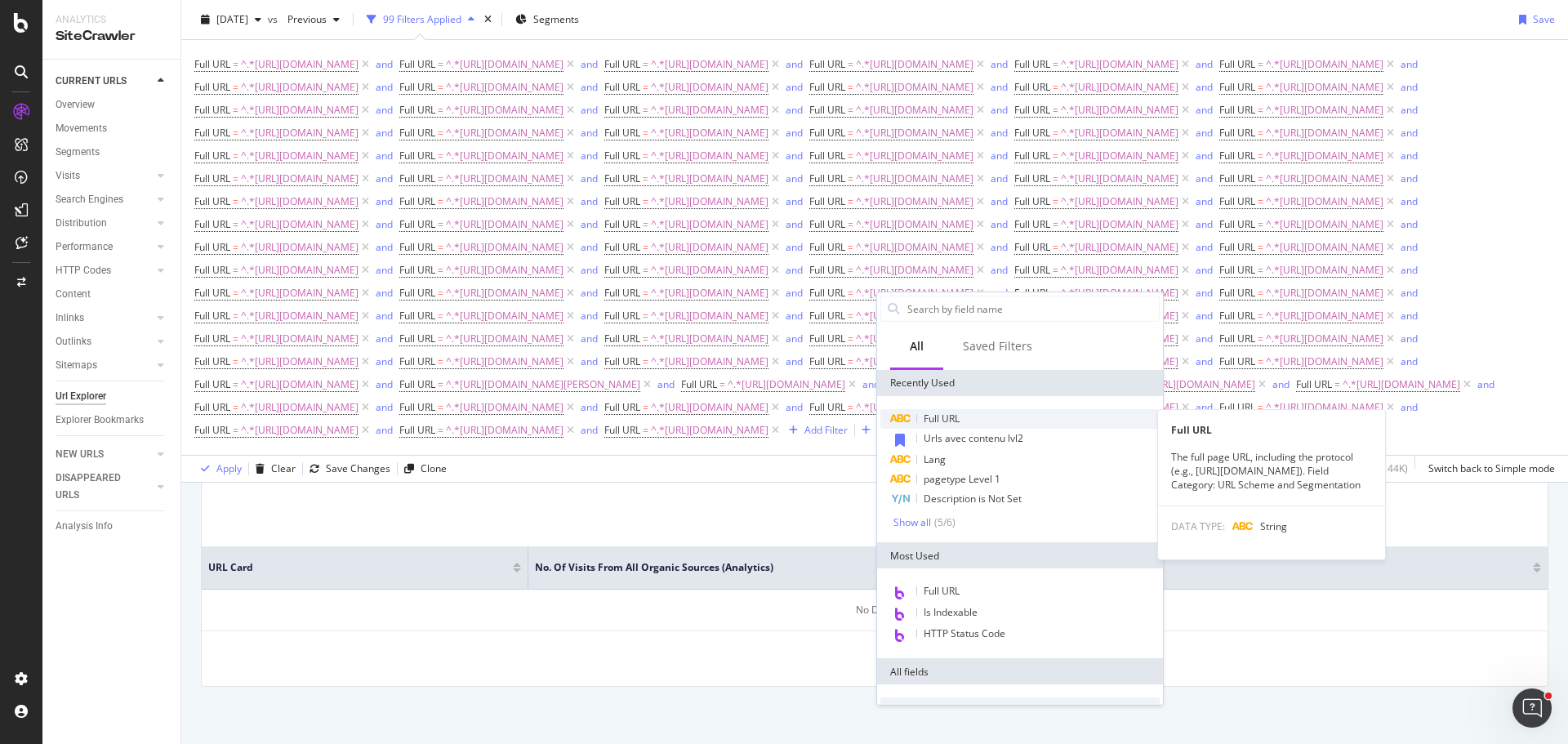
click at [944, 414] on span "Full URL" at bounding box center [941, 418] width 36 height 14
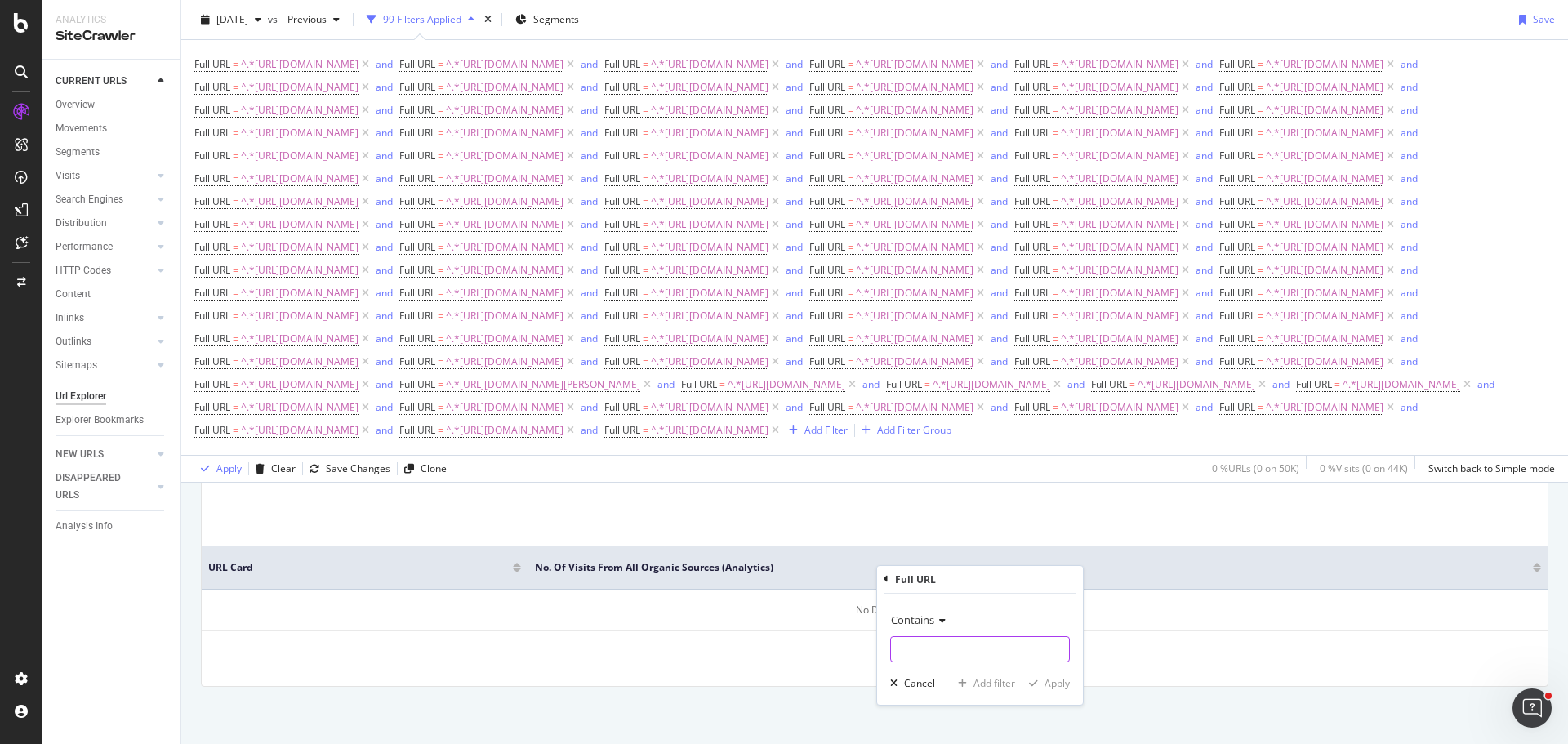
click at [972, 641] on input "text" at bounding box center [980, 649] width 178 height 26
type input "[URL][DOMAIN_NAME]"
click at [980, 675] on div "Contains [URL][DOMAIN_NAME] Cancel Add filter Apply" at bounding box center [980, 649] width 206 height 111
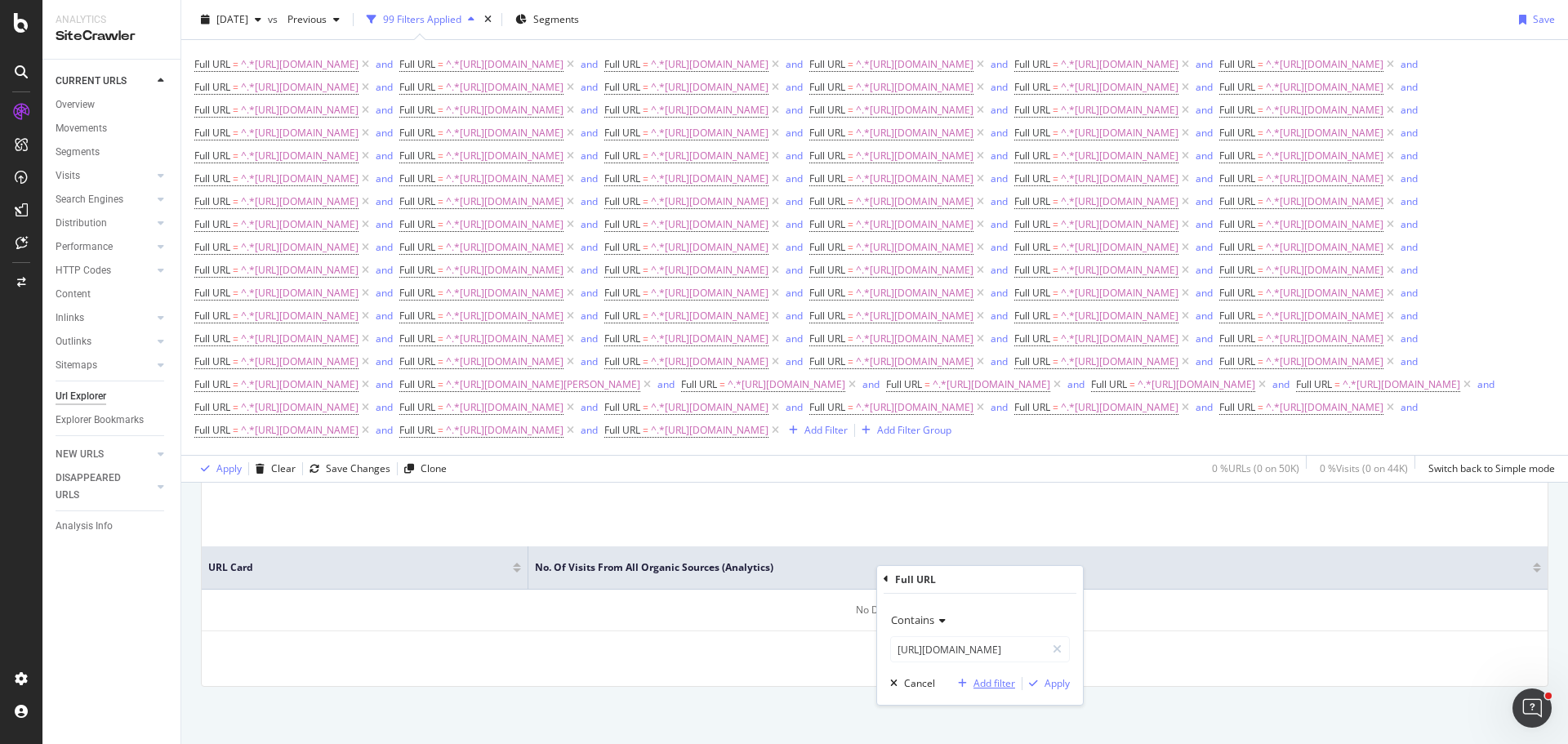
click at [982, 683] on div "Add filter" at bounding box center [994, 683] width 42 height 14
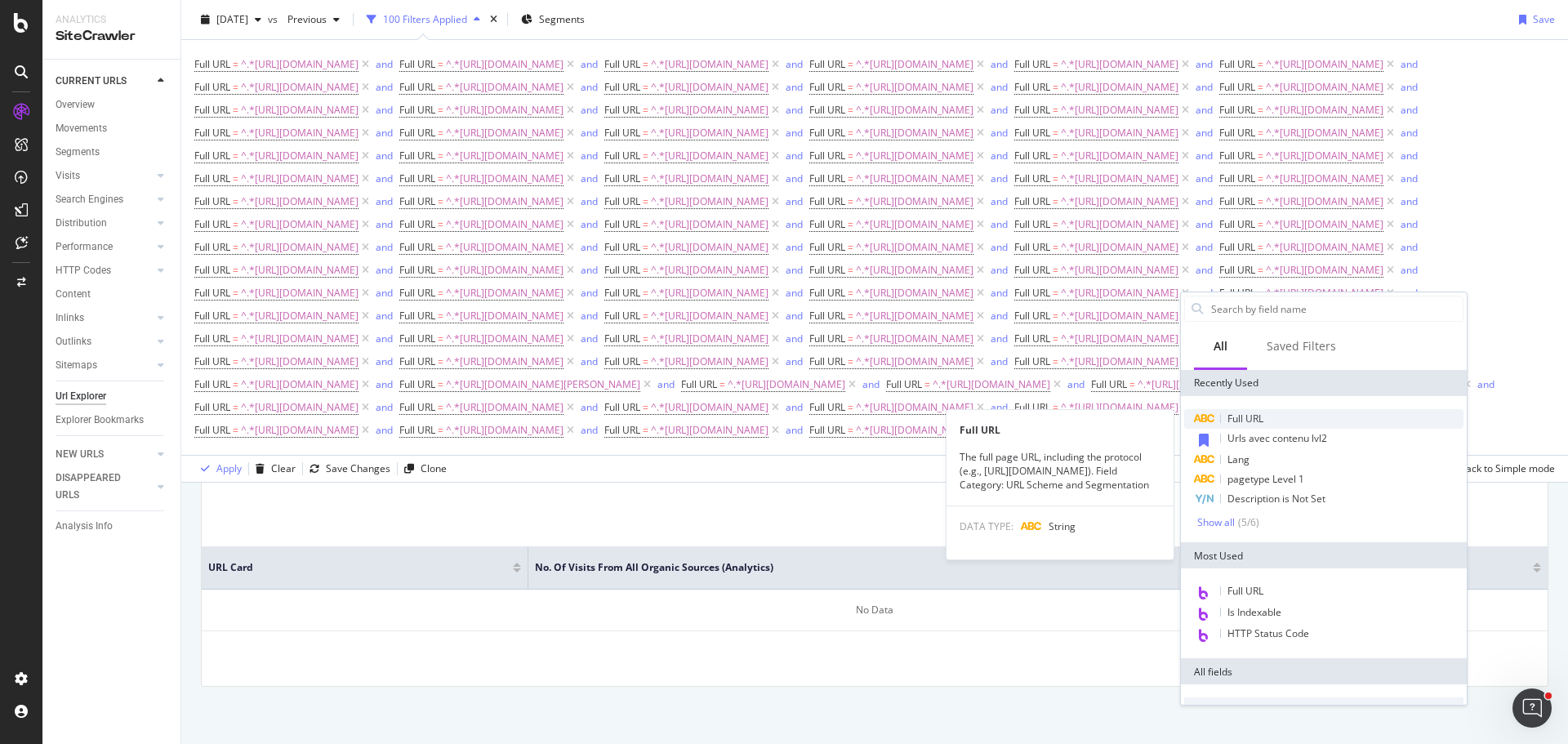
click at [1251, 410] on div "Full URL" at bounding box center [1323, 418] width 279 height 20
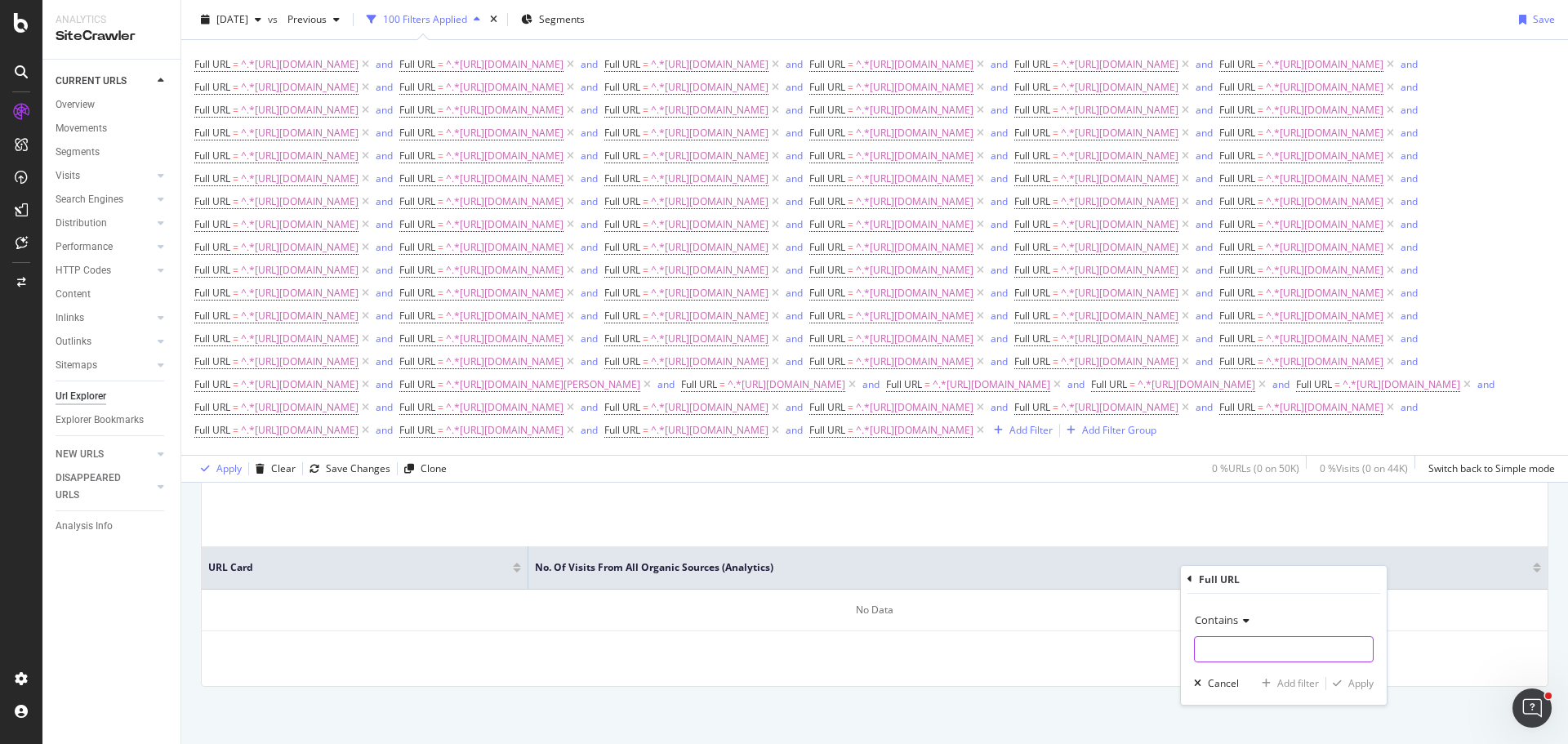
click at [1254, 650] on input "text" at bounding box center [1284, 649] width 178 height 26
type input "[URL][DOMAIN_NAME]"
click at [1299, 678] on div "Add filter" at bounding box center [1298, 683] width 42 height 14
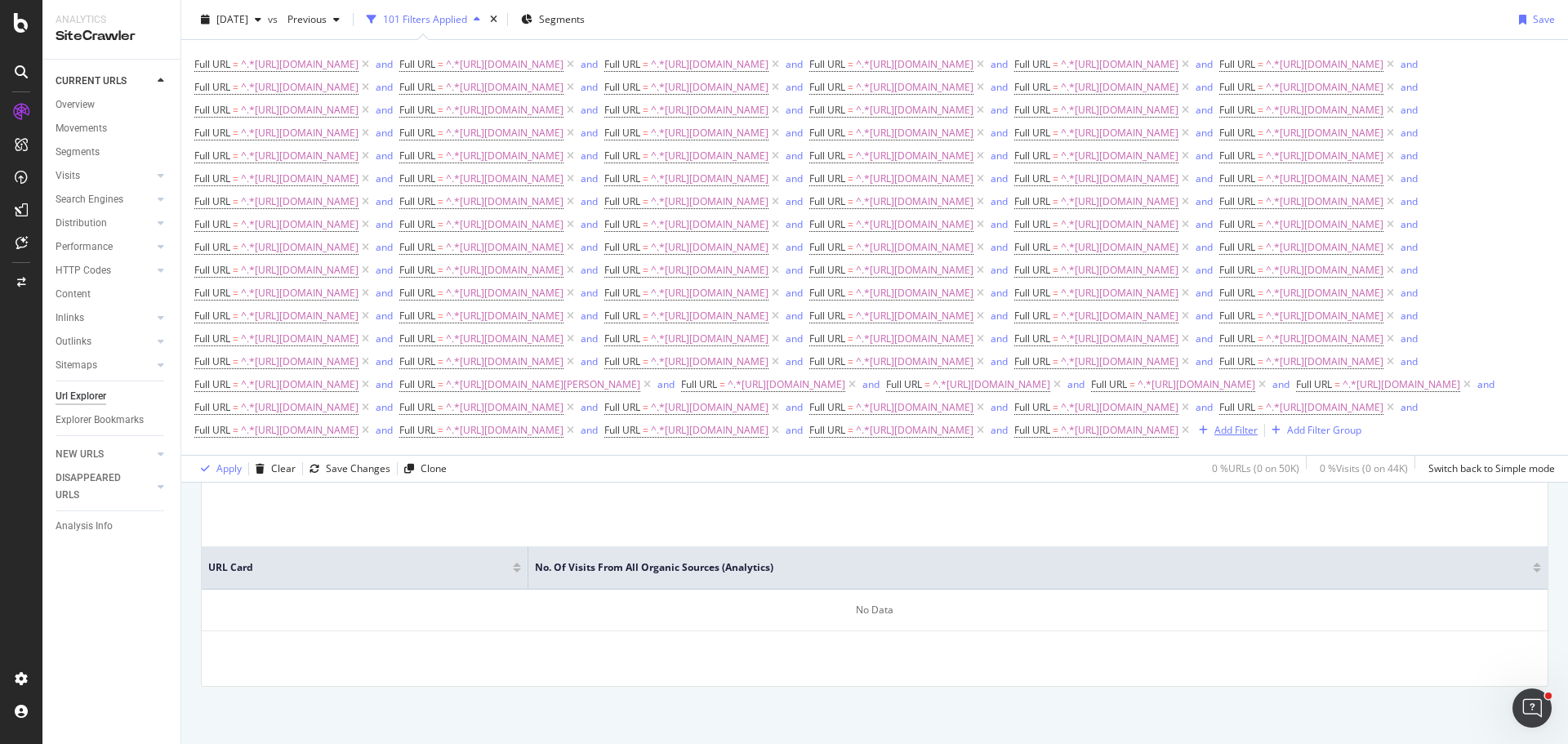
click at [1214, 437] on div "Add Filter" at bounding box center [1236, 430] width 43 height 14
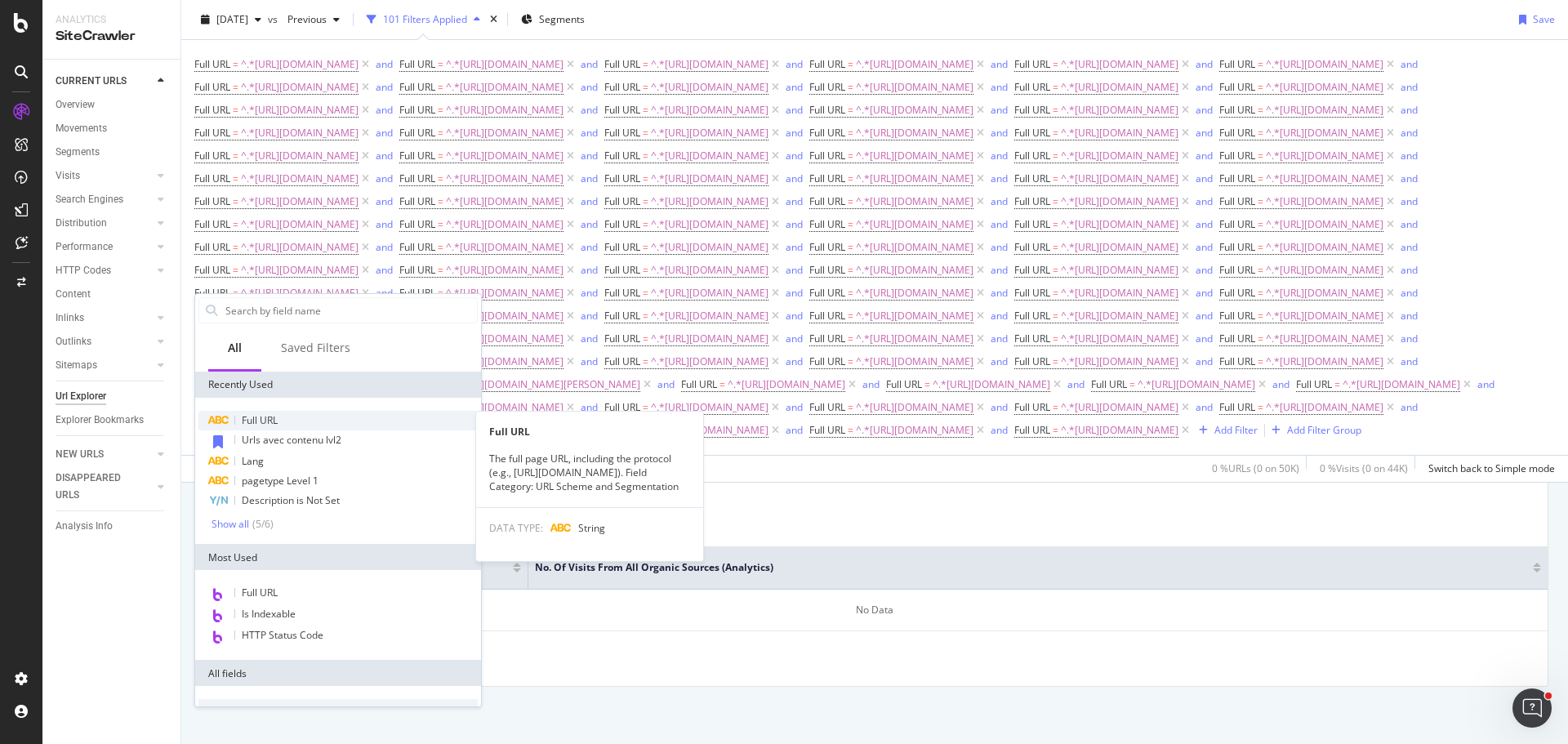
click at [265, 427] on span "Full URL" at bounding box center [259, 420] width 36 height 14
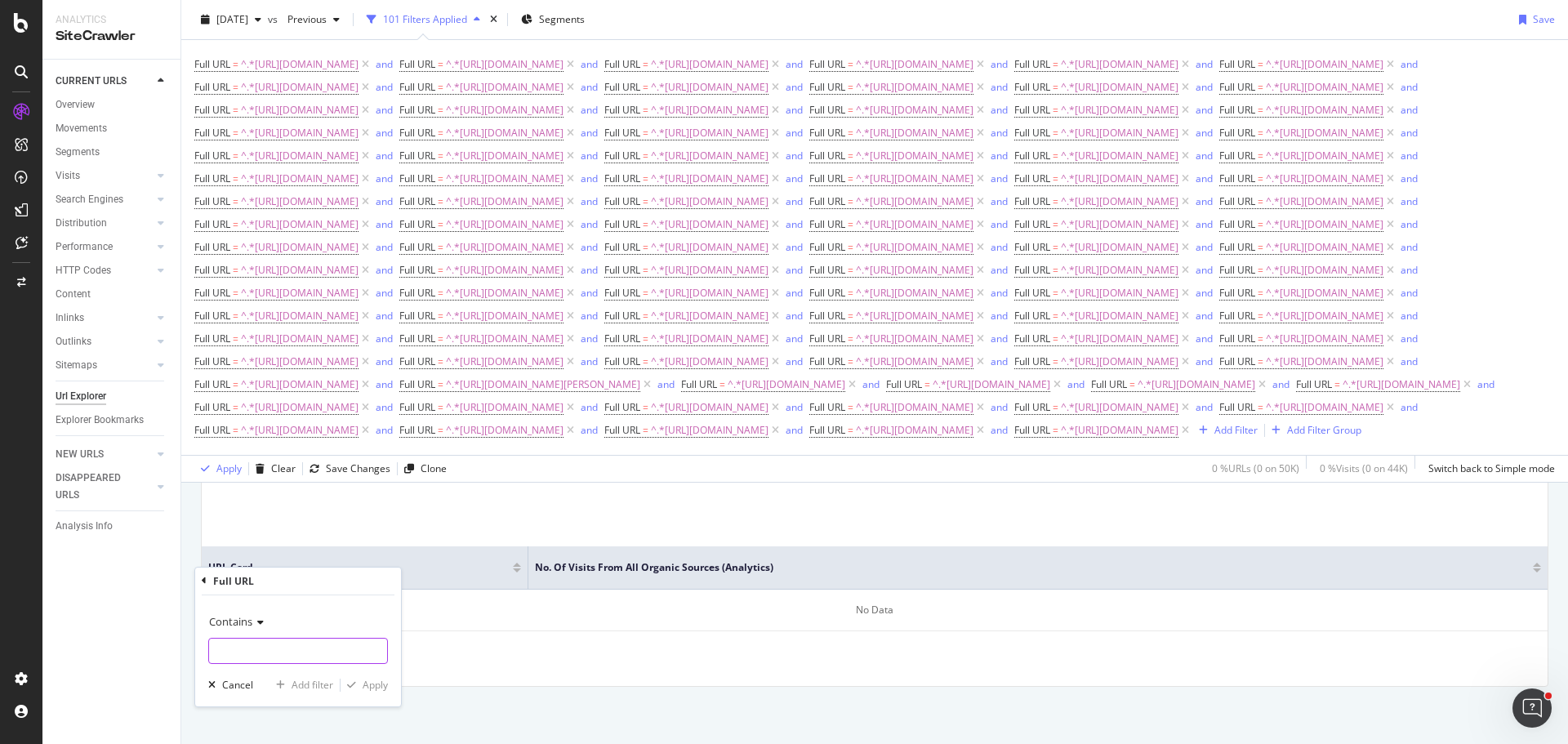
click at [296, 646] on input "text" at bounding box center [298, 651] width 178 height 26
type input "[URL][DOMAIN_NAME]"
click at [324, 686] on div "Add filter" at bounding box center [312, 684] width 42 height 14
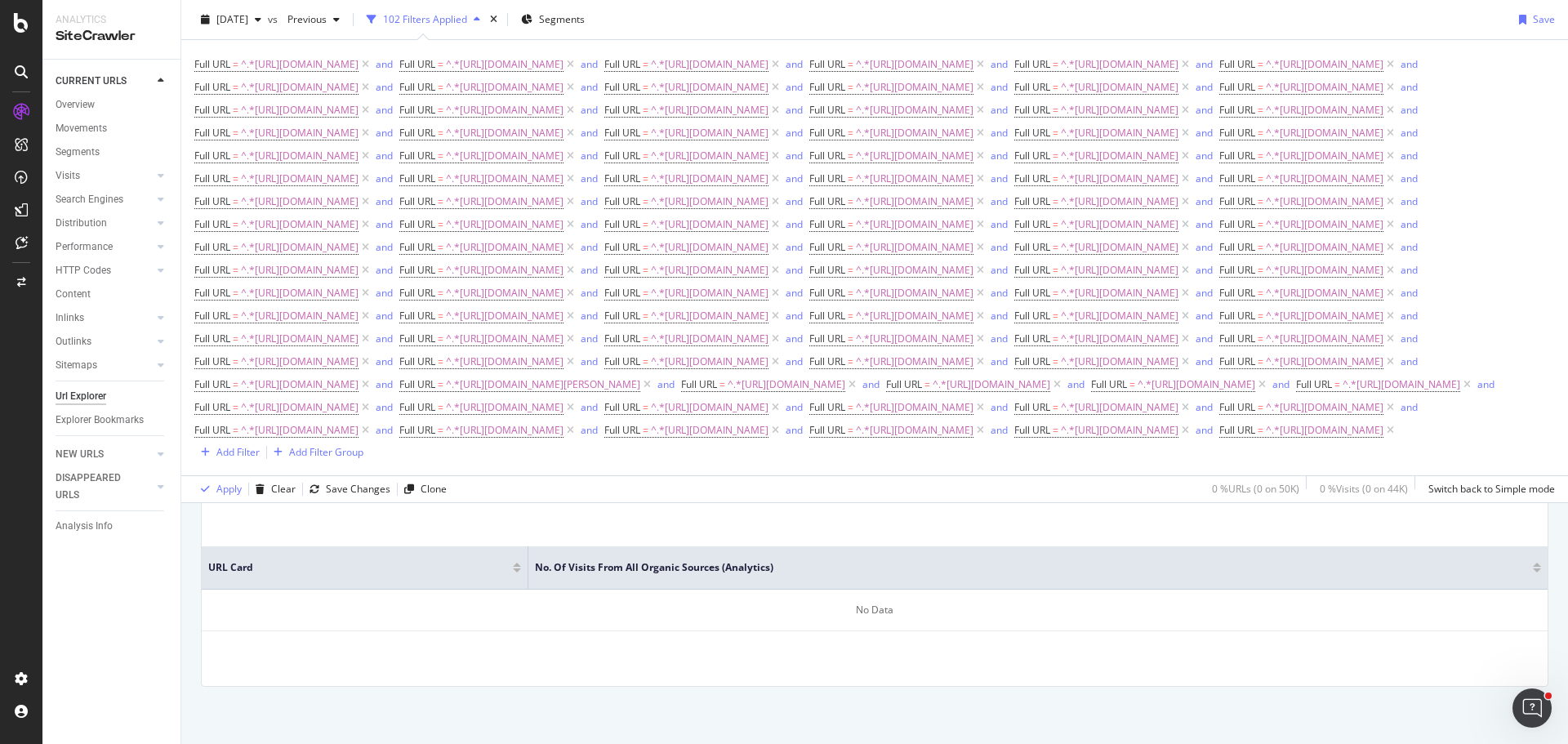
scroll to position [630, 0]
click at [260, 459] on div "Add Filter" at bounding box center [238, 452] width 43 height 14
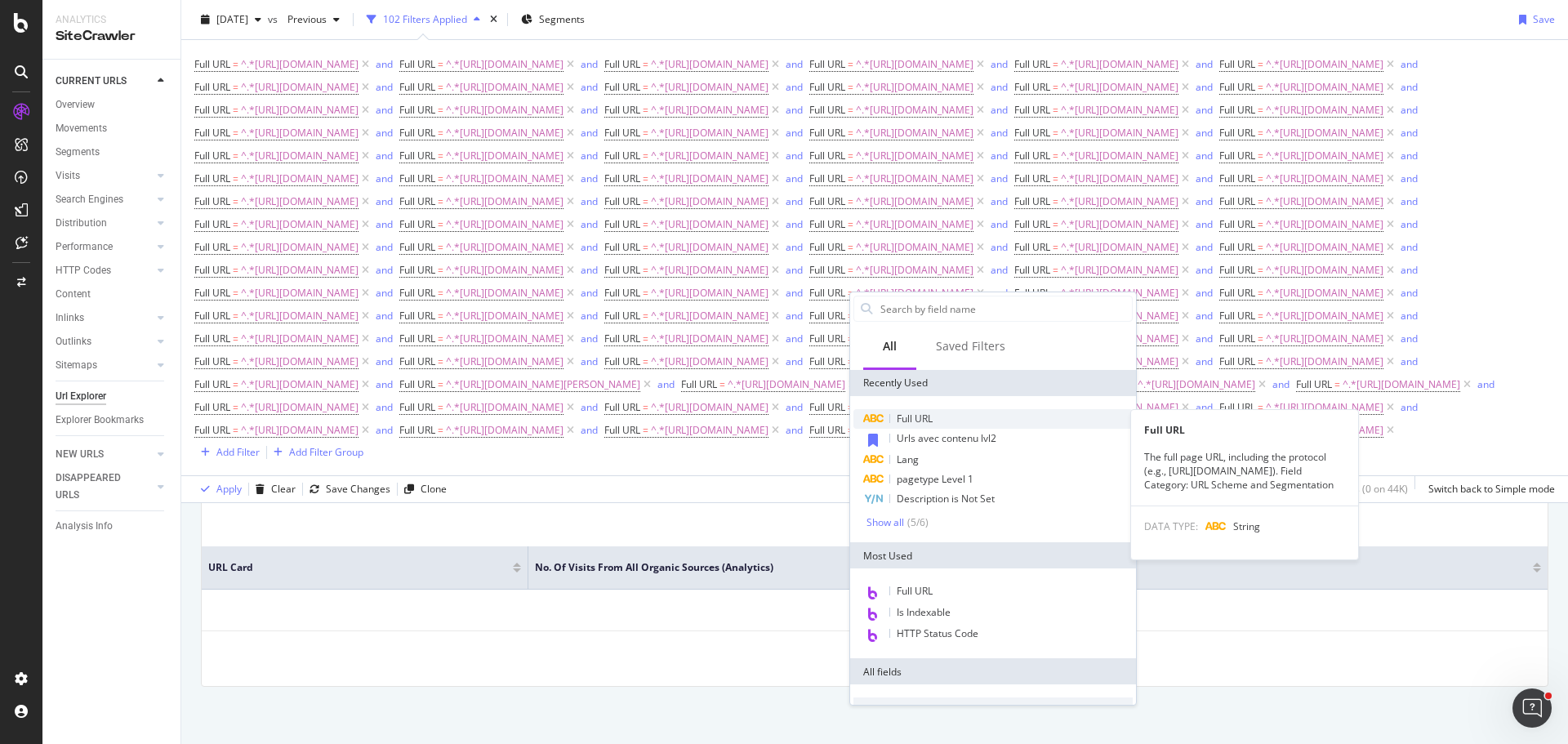
click at [932, 425] on span "Full URL" at bounding box center [914, 418] width 36 height 14
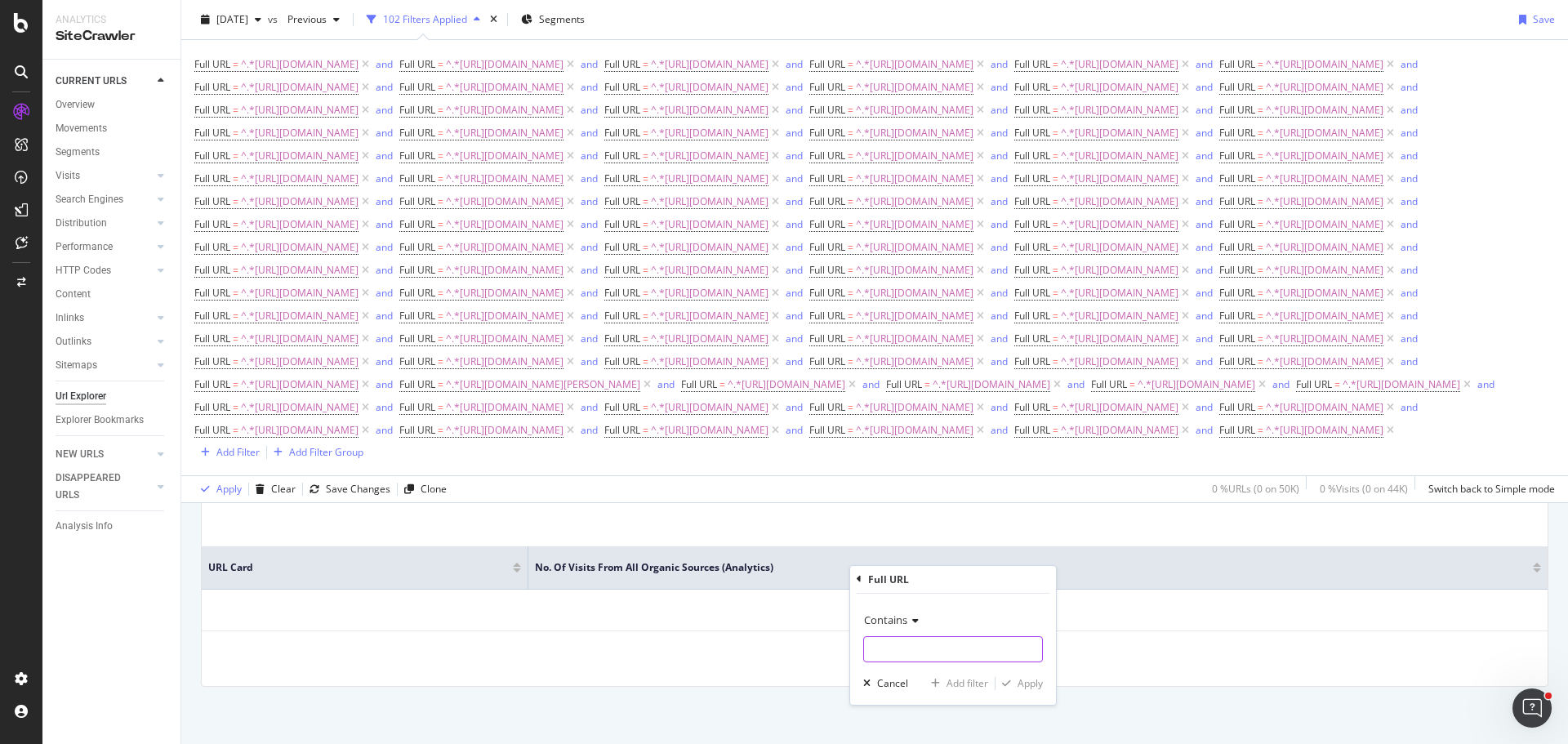
click at [956, 645] on input "text" at bounding box center [952, 649] width 178 height 26
type input "[URL][DOMAIN_NAME]"
click at [967, 676] on button "Add filter" at bounding box center [956, 683] width 64 height 16
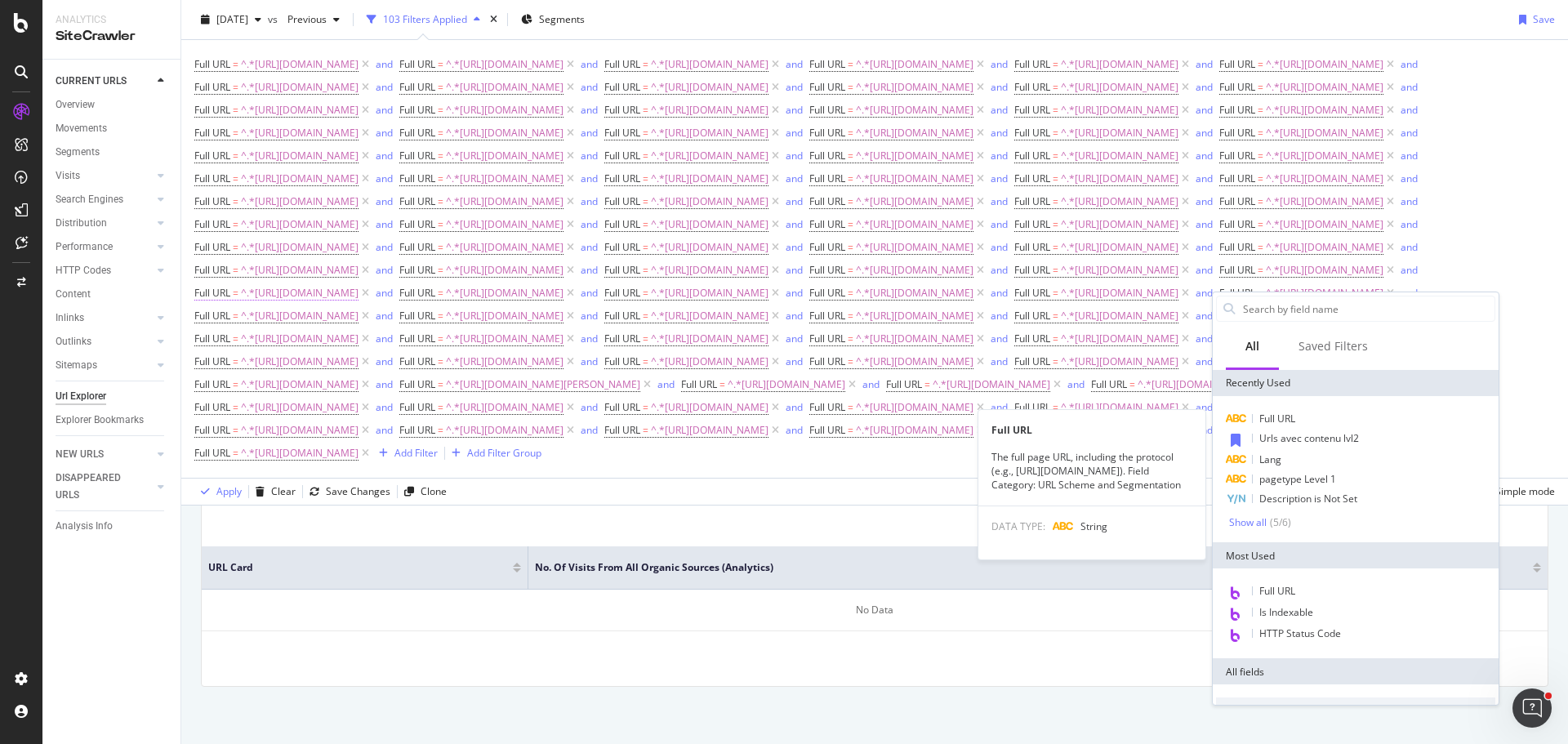
click at [1284, 416] on span "Full URL" at bounding box center [1277, 418] width 36 height 14
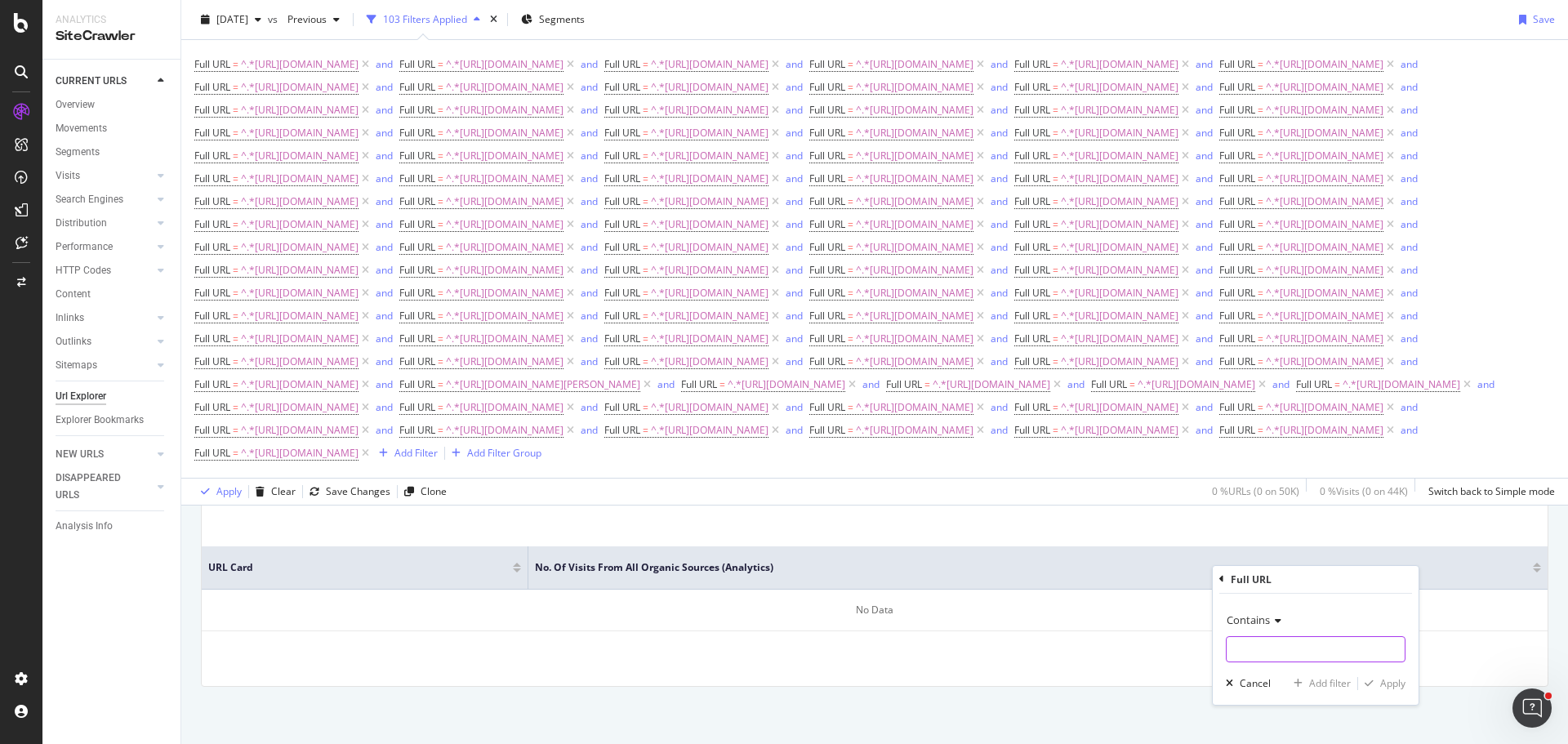
click at [1269, 645] on input "text" at bounding box center [1315, 649] width 178 height 26
type input "[URL][DOMAIN_NAME]"
click at [1328, 680] on div "Add filter" at bounding box center [1329, 683] width 42 height 14
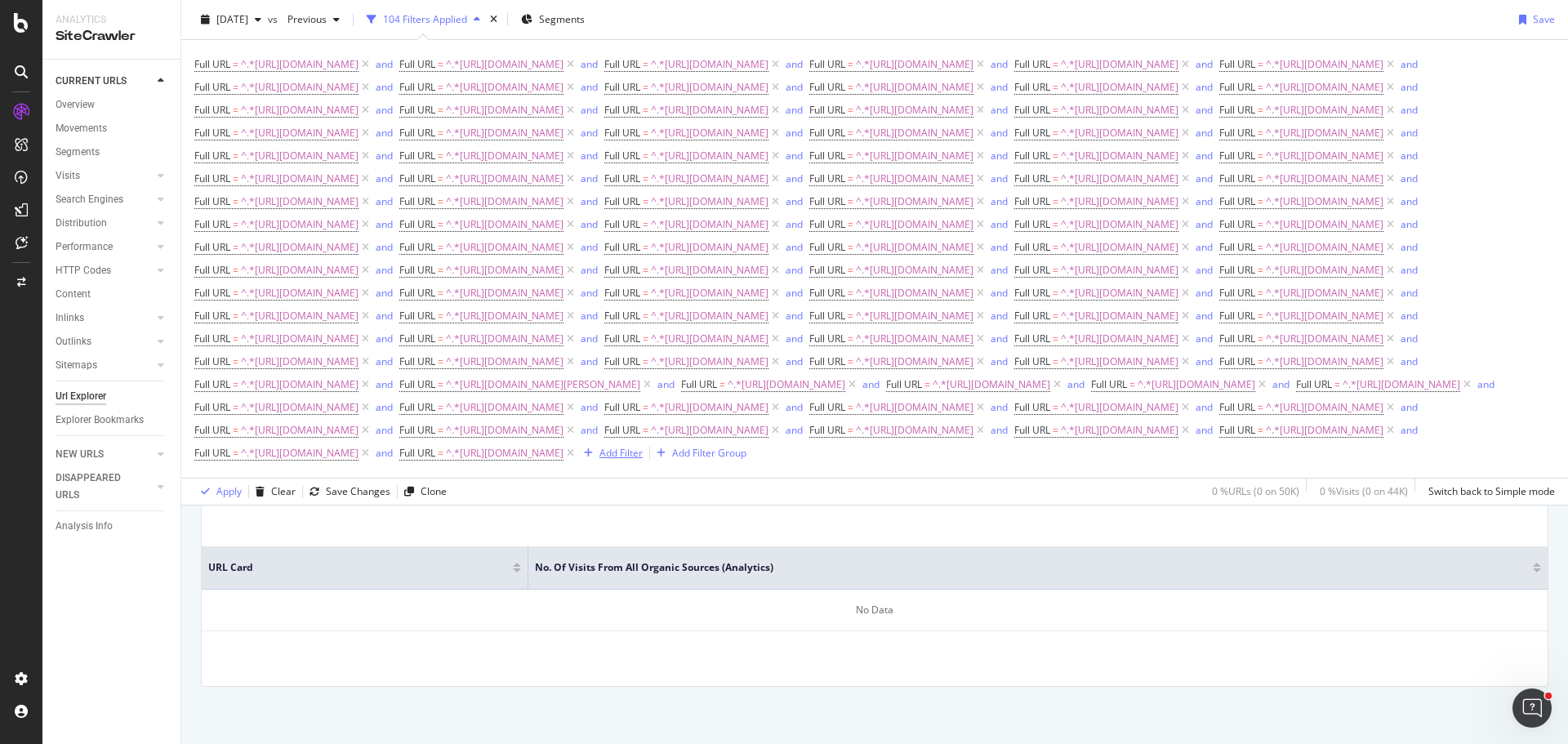
click at [600, 460] on div "Add Filter" at bounding box center [621, 453] width 43 height 14
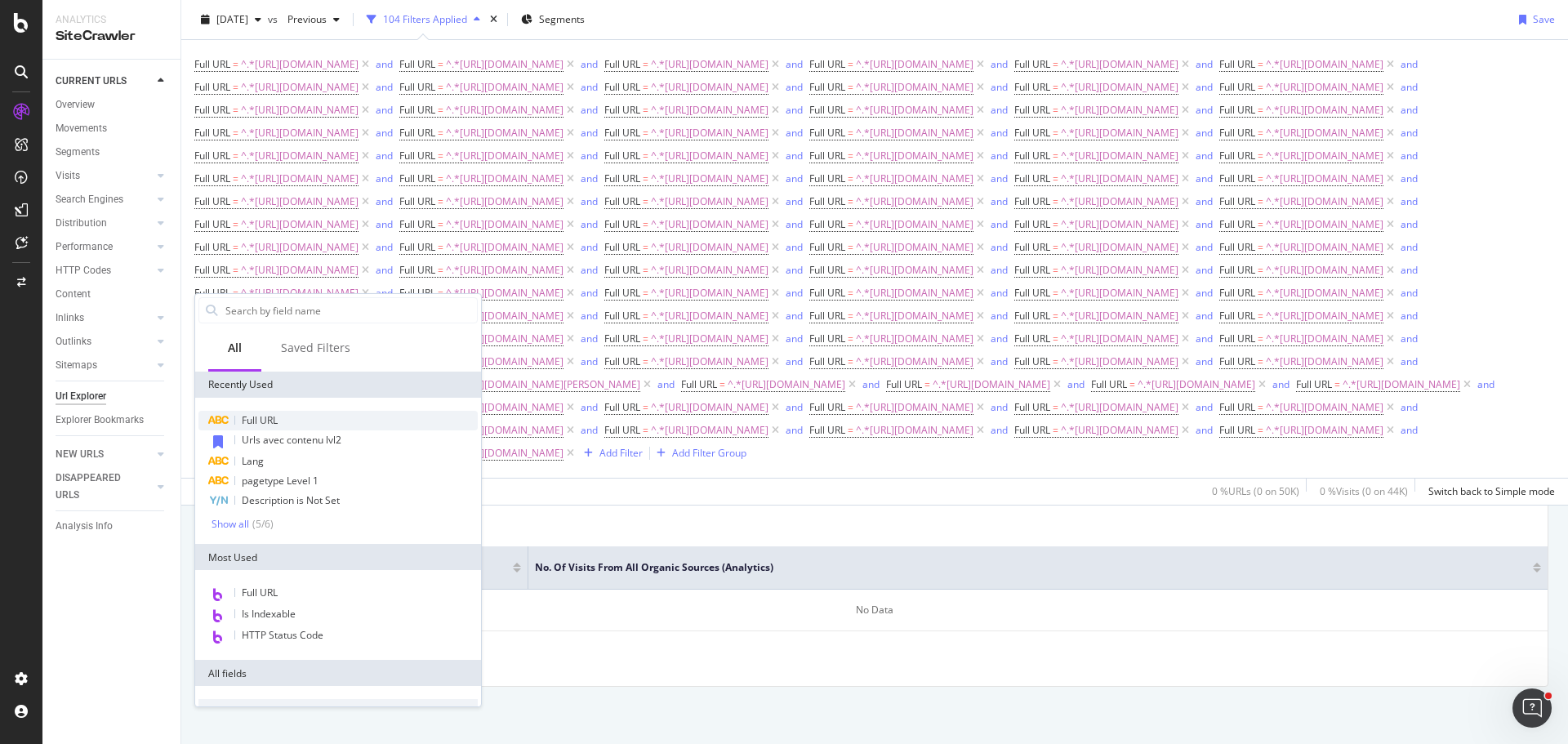
click at [271, 425] on span "Full URL" at bounding box center [259, 420] width 36 height 14
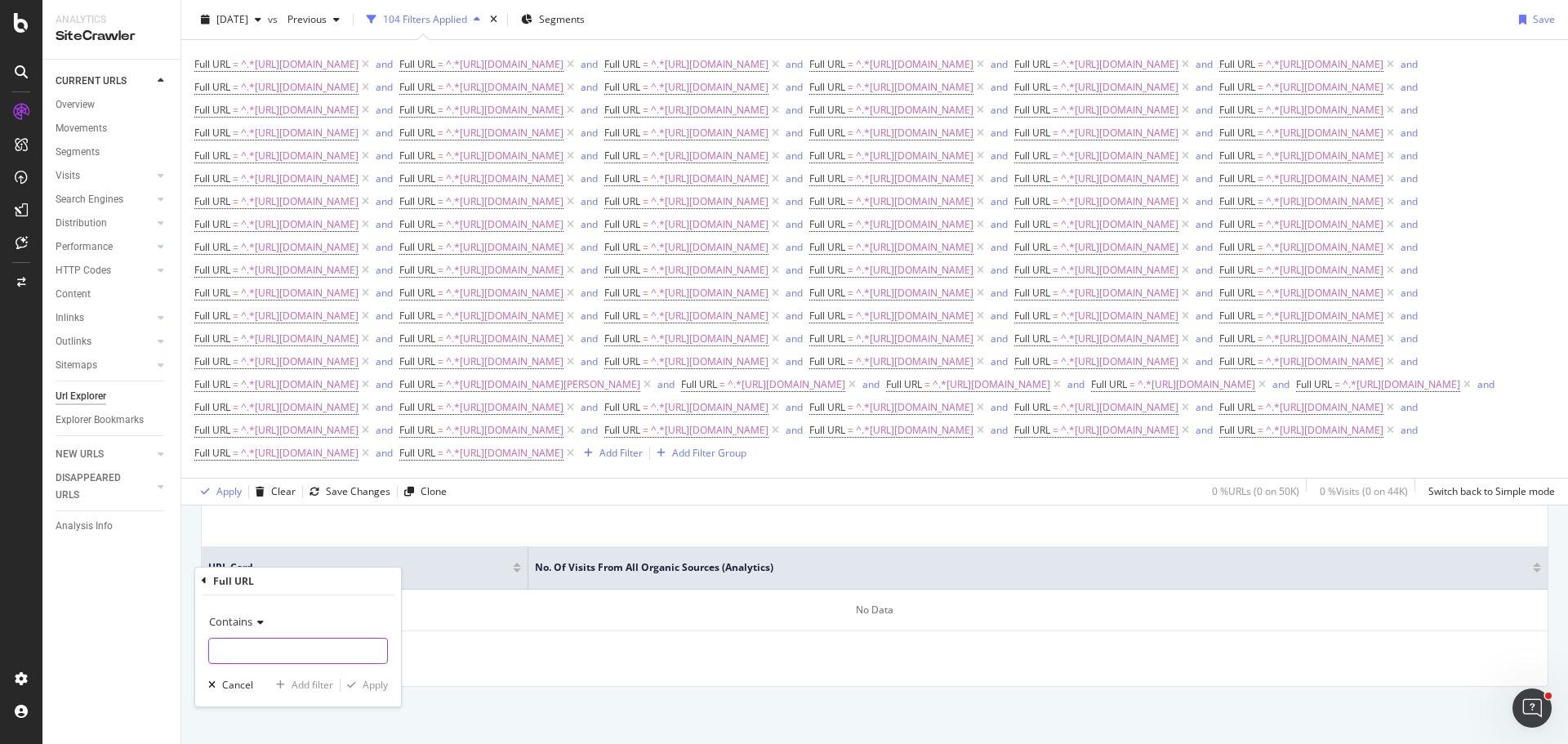
click at [274, 650] on input "text" at bounding box center [298, 651] width 178 height 26
type input "[URL][DOMAIN_NAME]"
click at [300, 687] on div "Add filter" at bounding box center [312, 684] width 42 height 14
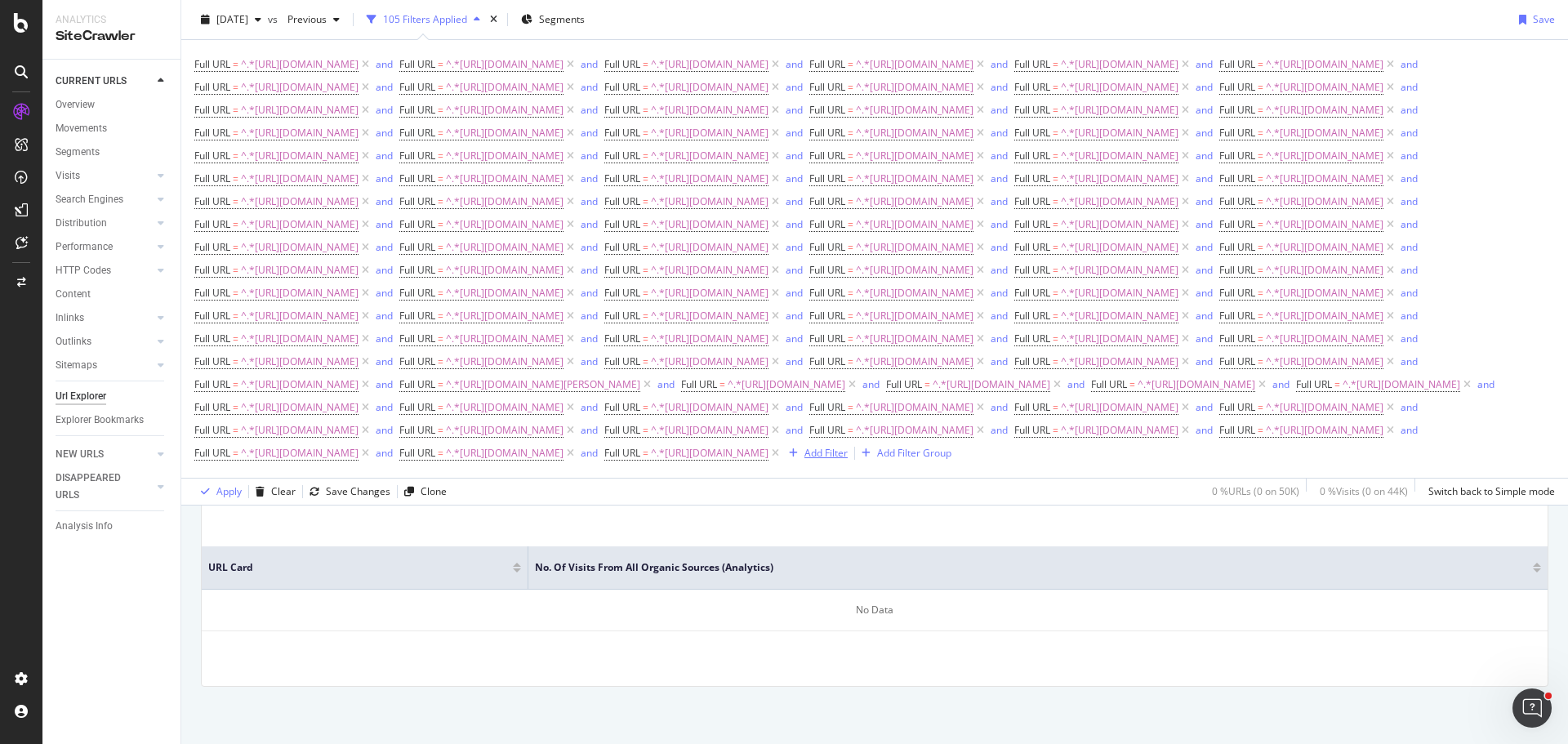
click at [805, 460] on div "Add Filter" at bounding box center [826, 453] width 43 height 14
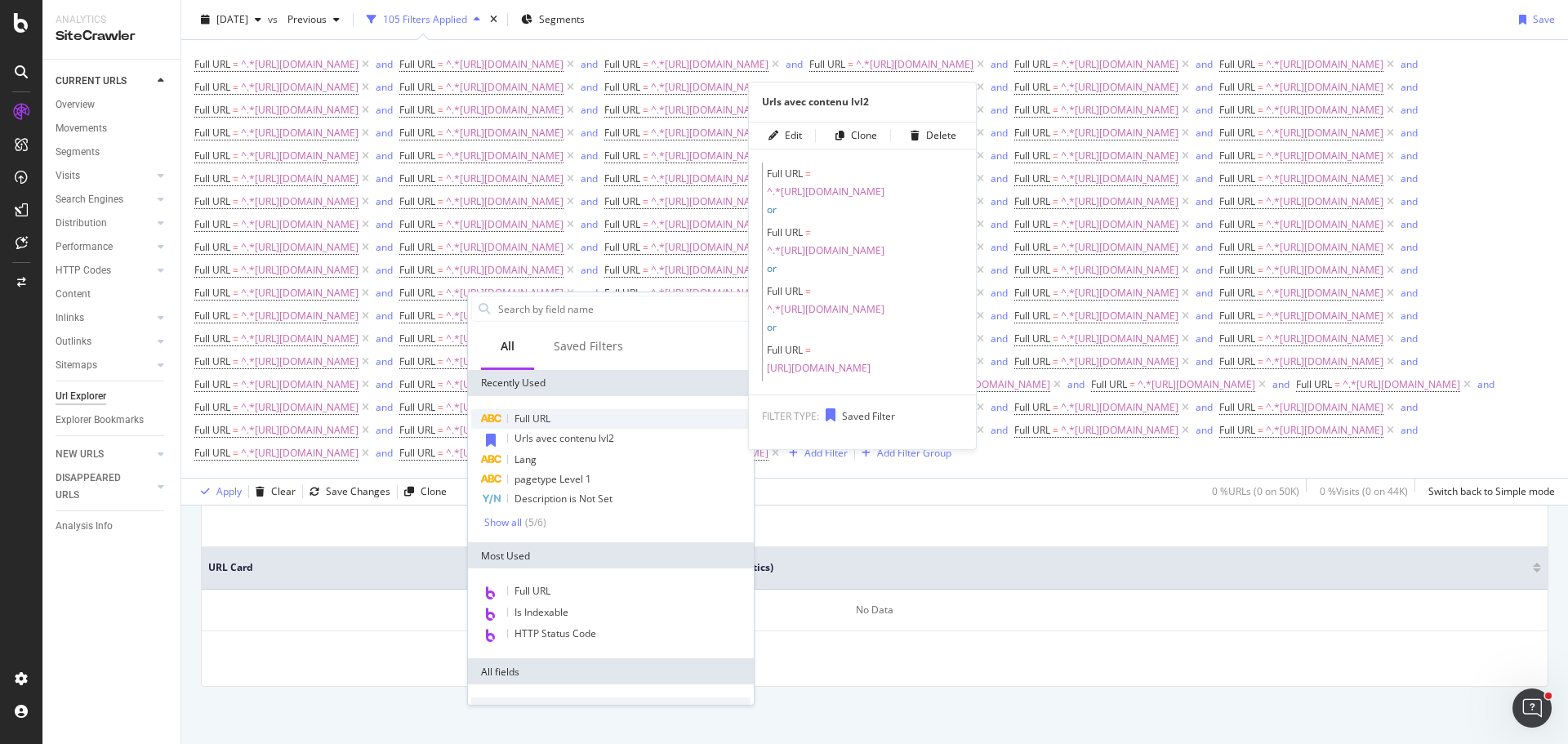
click at [561, 417] on div "Full URL" at bounding box center [611, 418] width 279 height 20
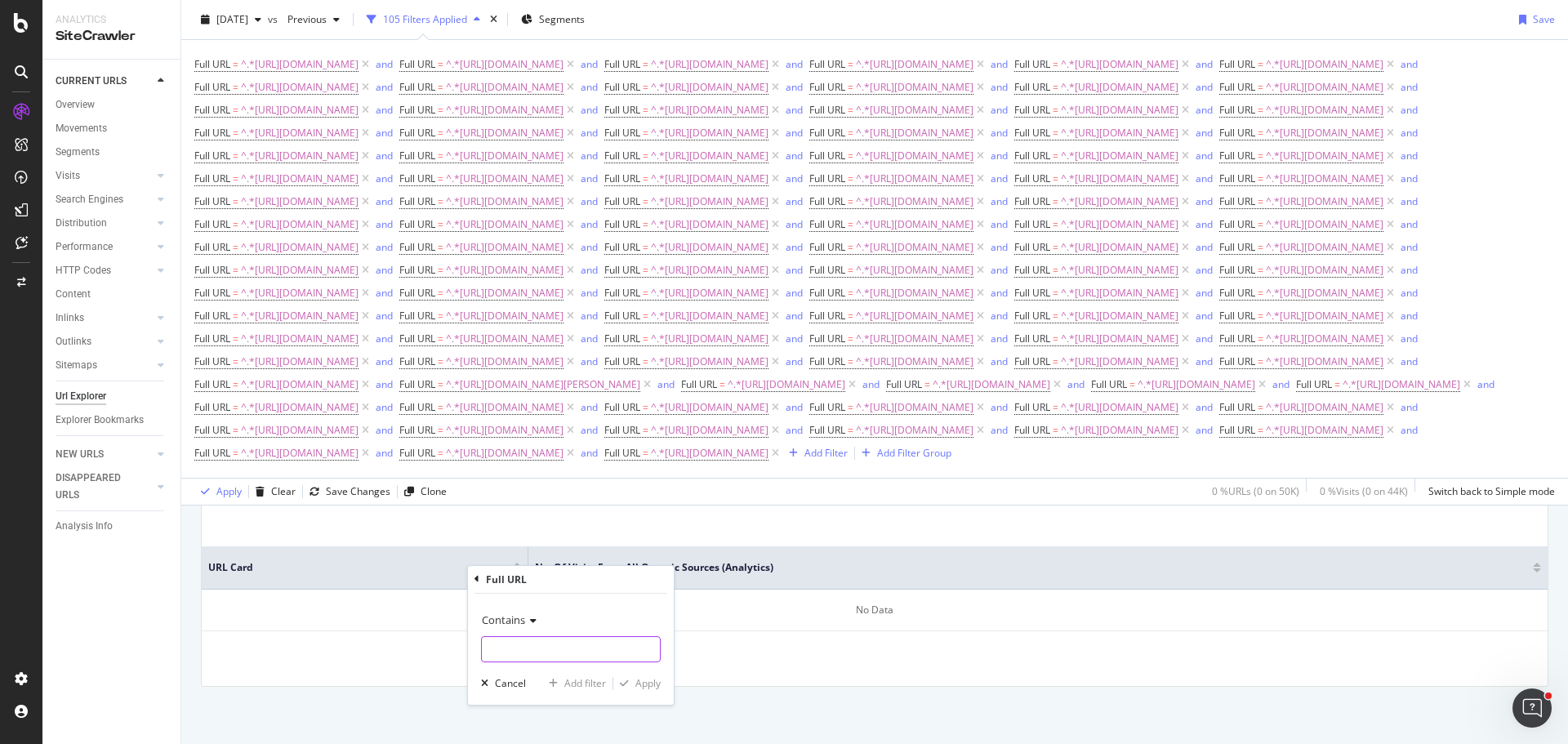
click at [579, 642] on input "text" at bounding box center [571, 649] width 178 height 26
type input "[URL][DOMAIN_NAME]"
click at [591, 684] on div "Add filter" at bounding box center [585, 683] width 42 height 14
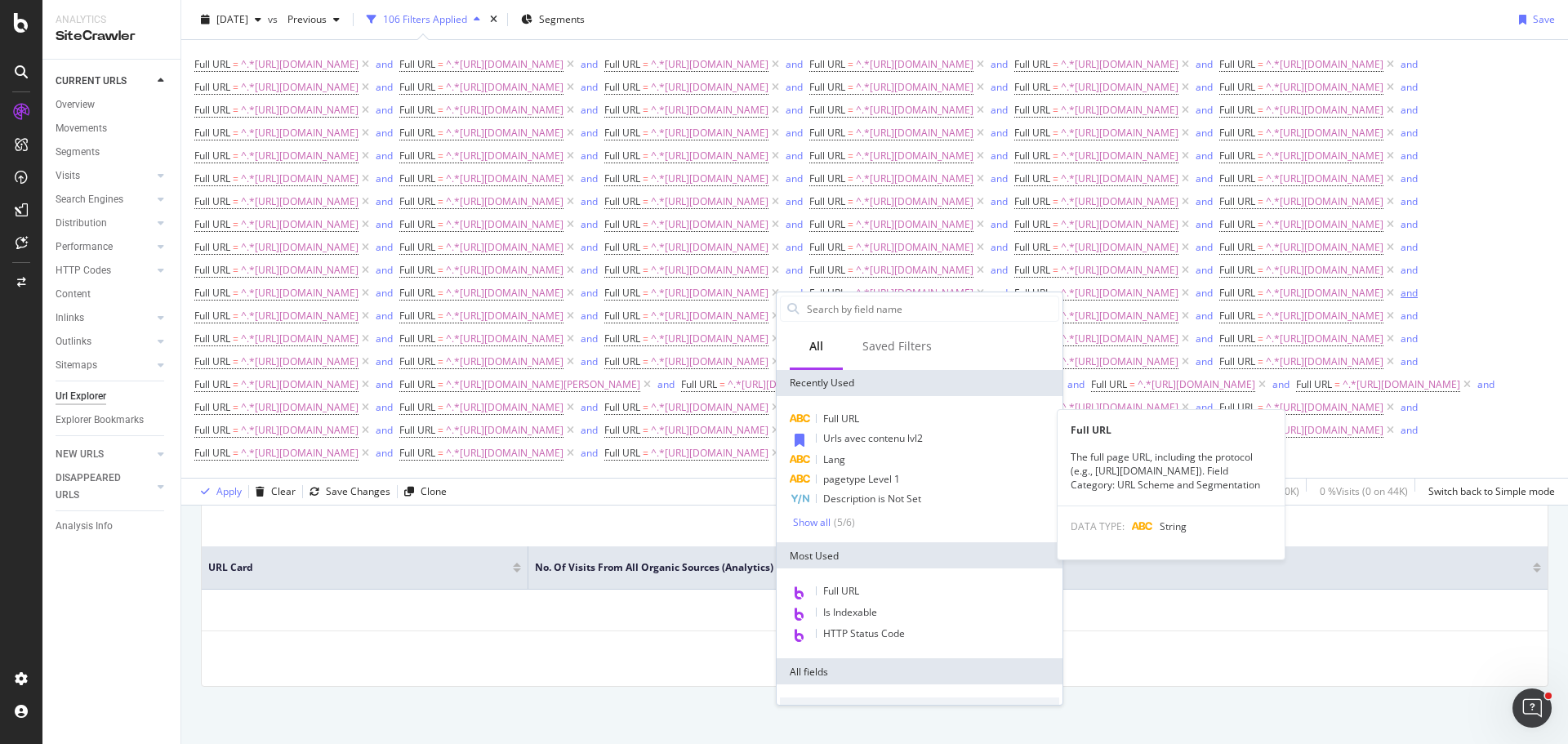
drag, startPoint x: 847, startPoint y: 420, endPoint x: 849, endPoint y: 433, distance: 13.2
click at [847, 420] on span "Full URL" at bounding box center [841, 418] width 36 height 14
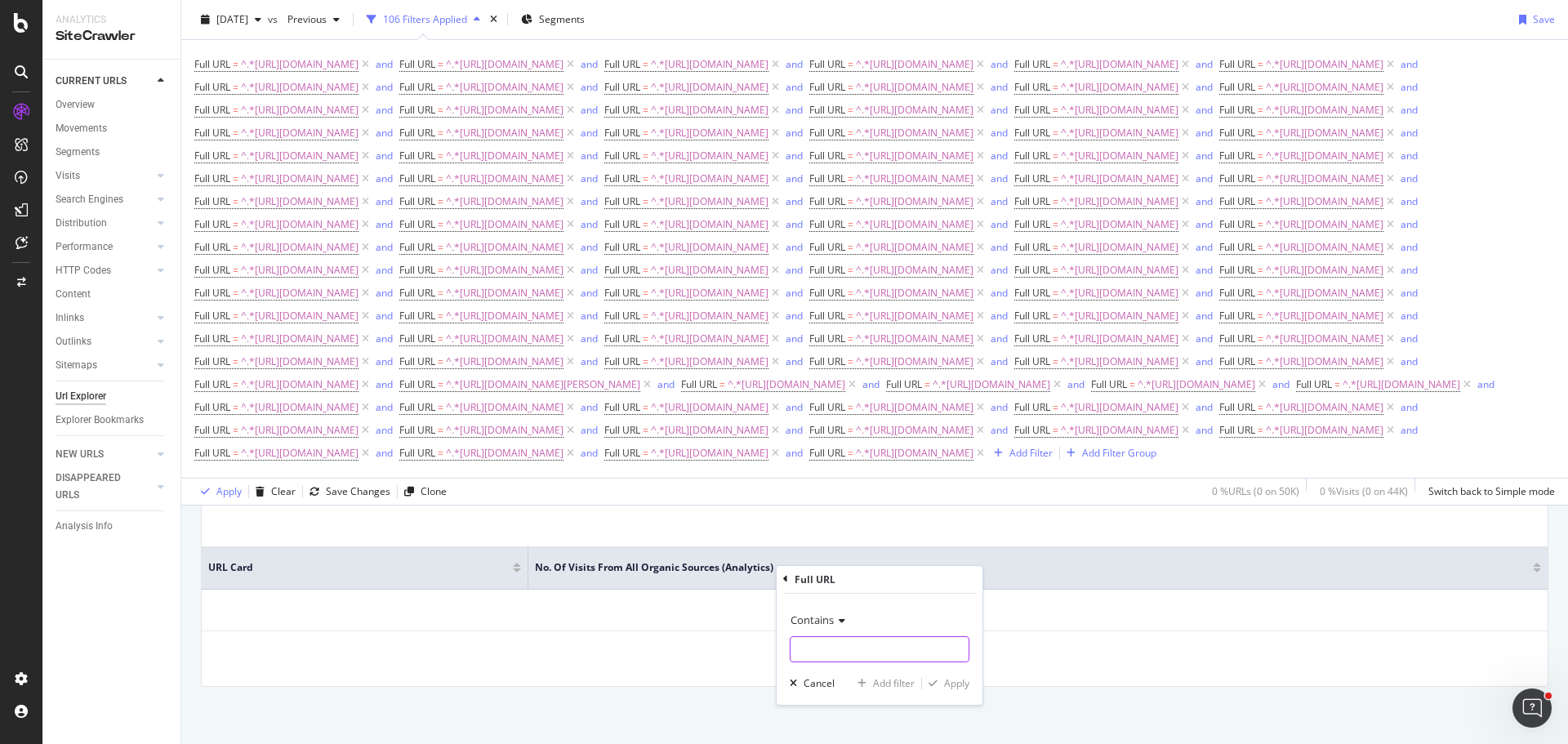
click at [854, 658] on input "text" at bounding box center [879, 649] width 178 height 26
type input "[URL][DOMAIN_NAME]"
click at [901, 678] on div "Add filter" at bounding box center [893, 683] width 42 height 14
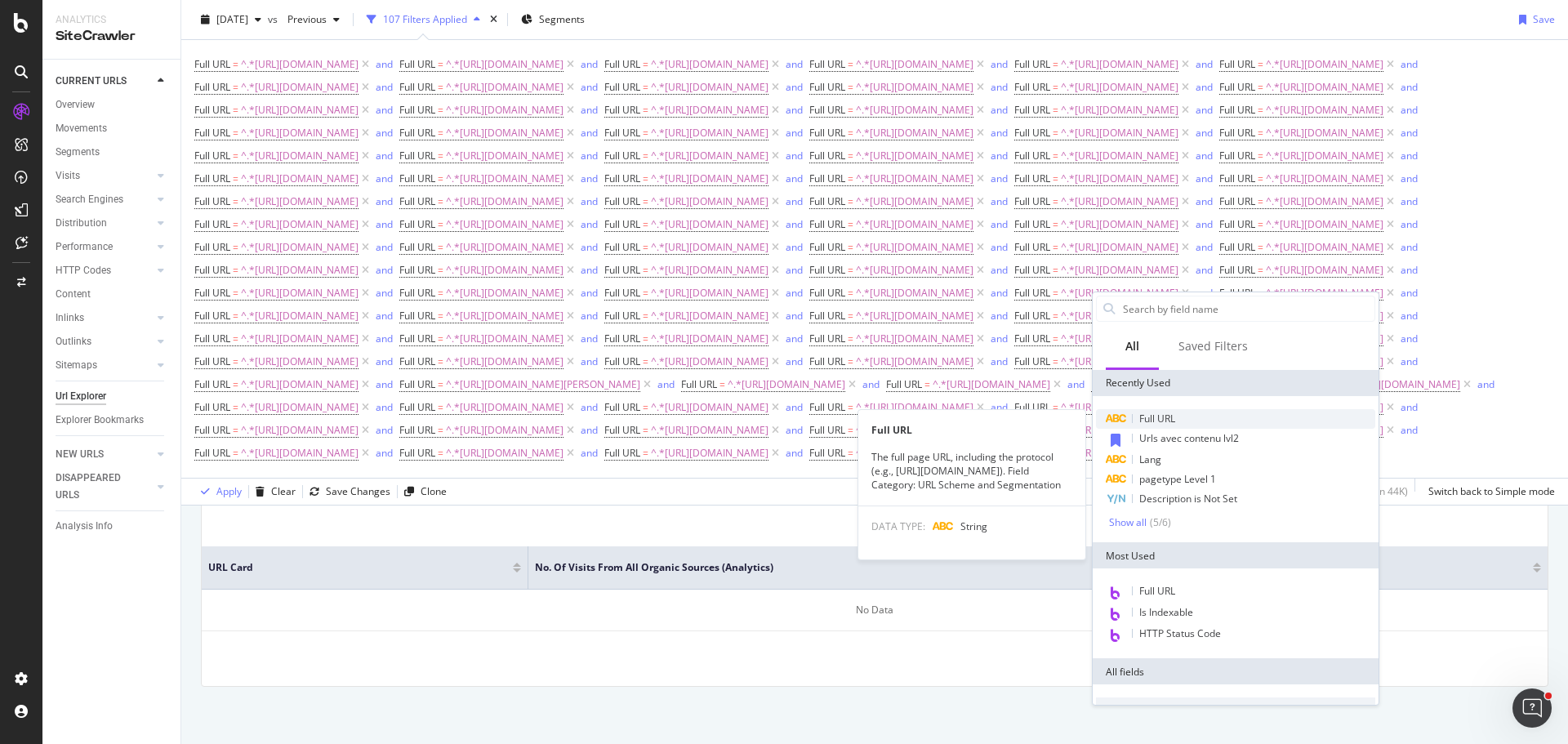
click at [1183, 415] on div "Full URL" at bounding box center [1235, 418] width 279 height 20
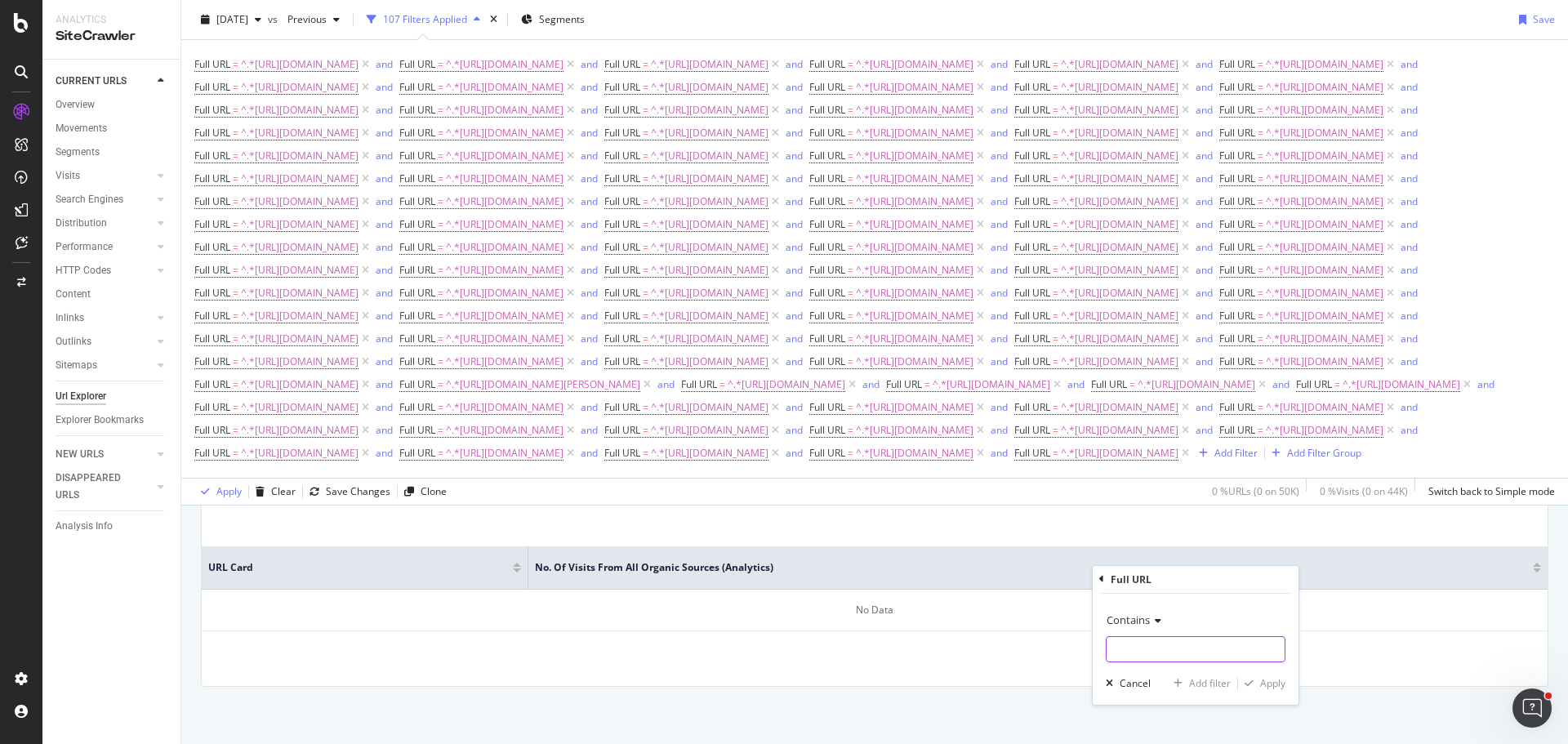
click at [1170, 659] on input "text" at bounding box center [1196, 649] width 178 height 26
type input "[URL][DOMAIN_NAME]"
click at [1205, 675] on div "Contains [URL][DOMAIN_NAME] Cancel Add filter Apply" at bounding box center [1196, 649] width 206 height 111
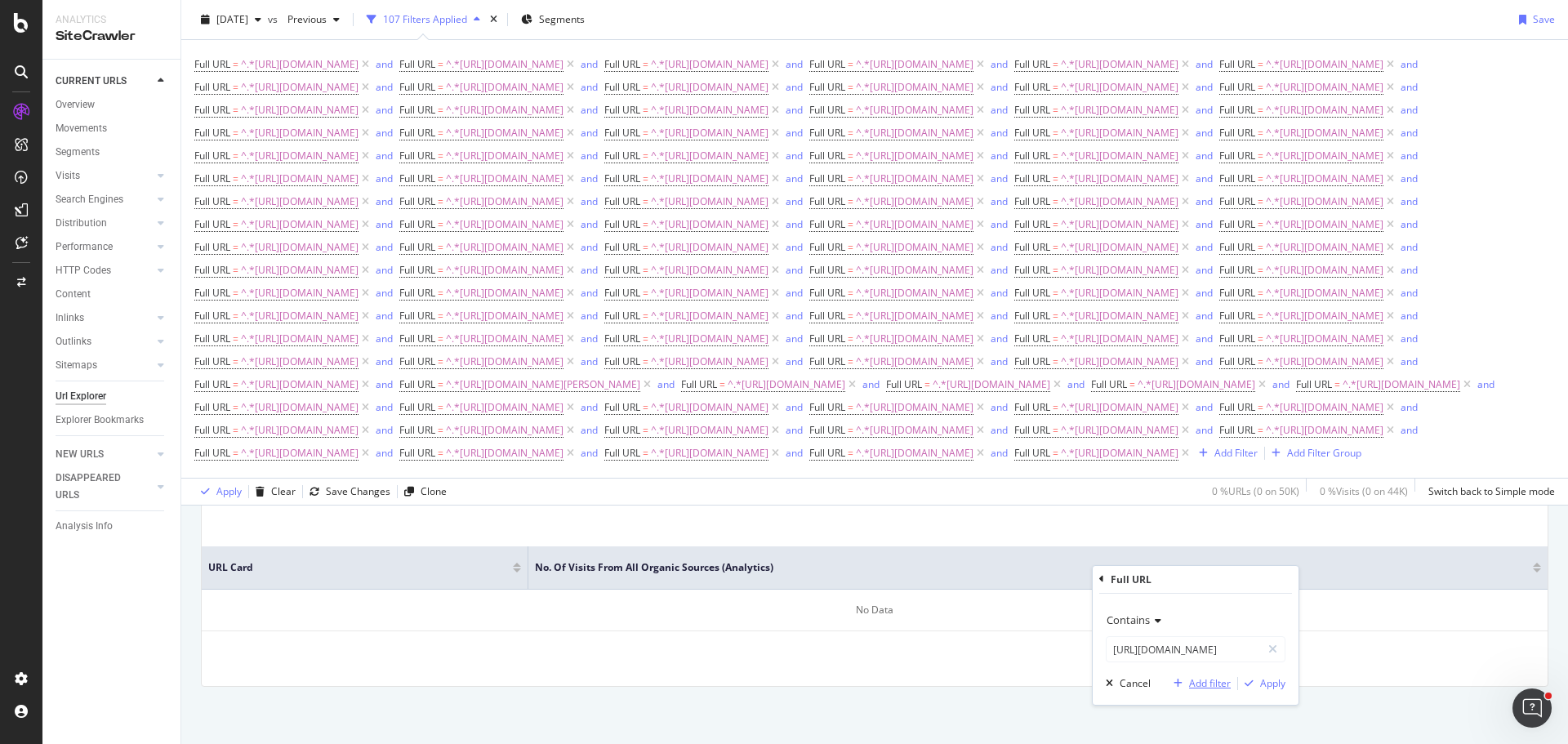
click at [1205, 683] on div "Add filter" at bounding box center [1210, 683] width 42 height 14
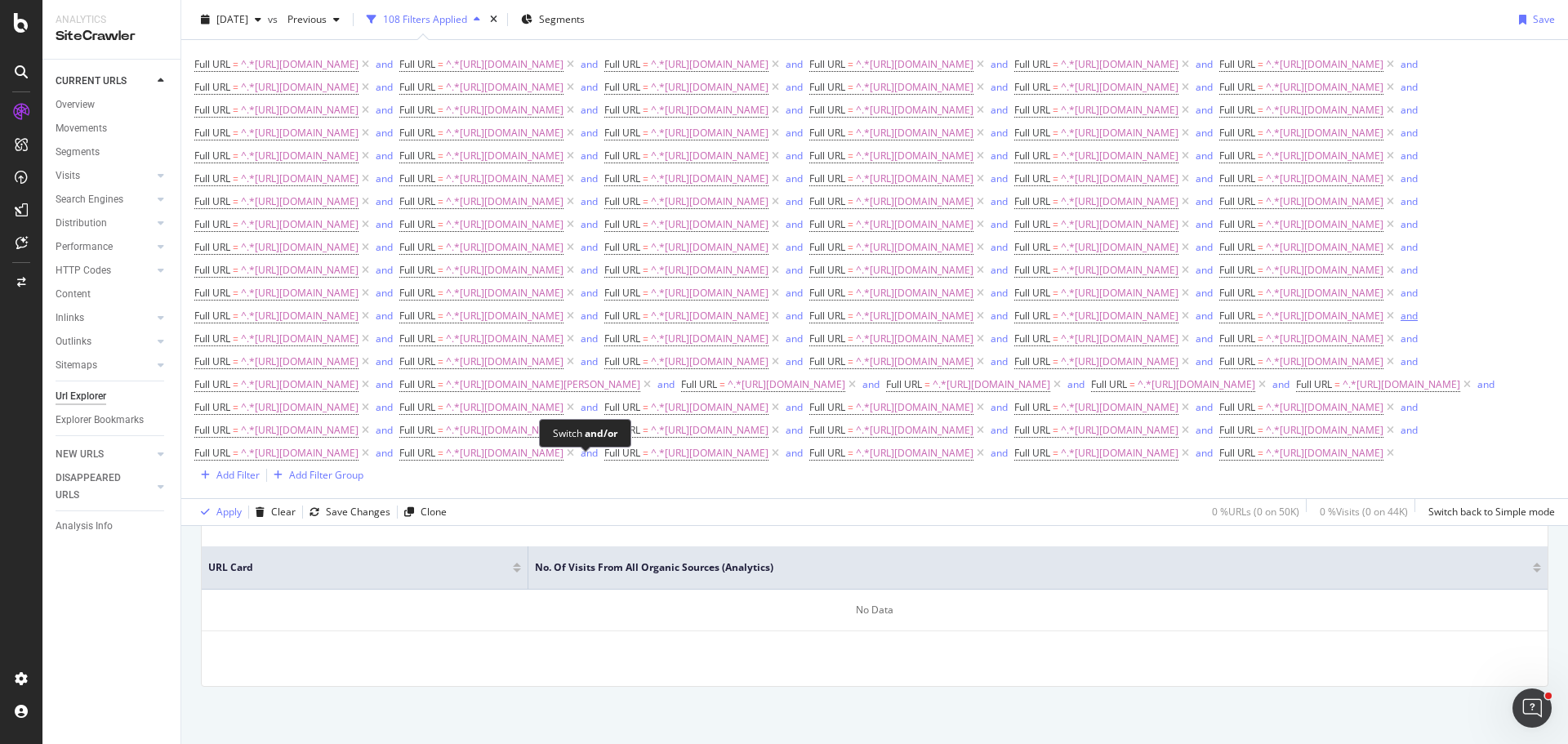
scroll to position [673, 0]
click at [225, 482] on div "Add Filter" at bounding box center [238, 474] width 43 height 14
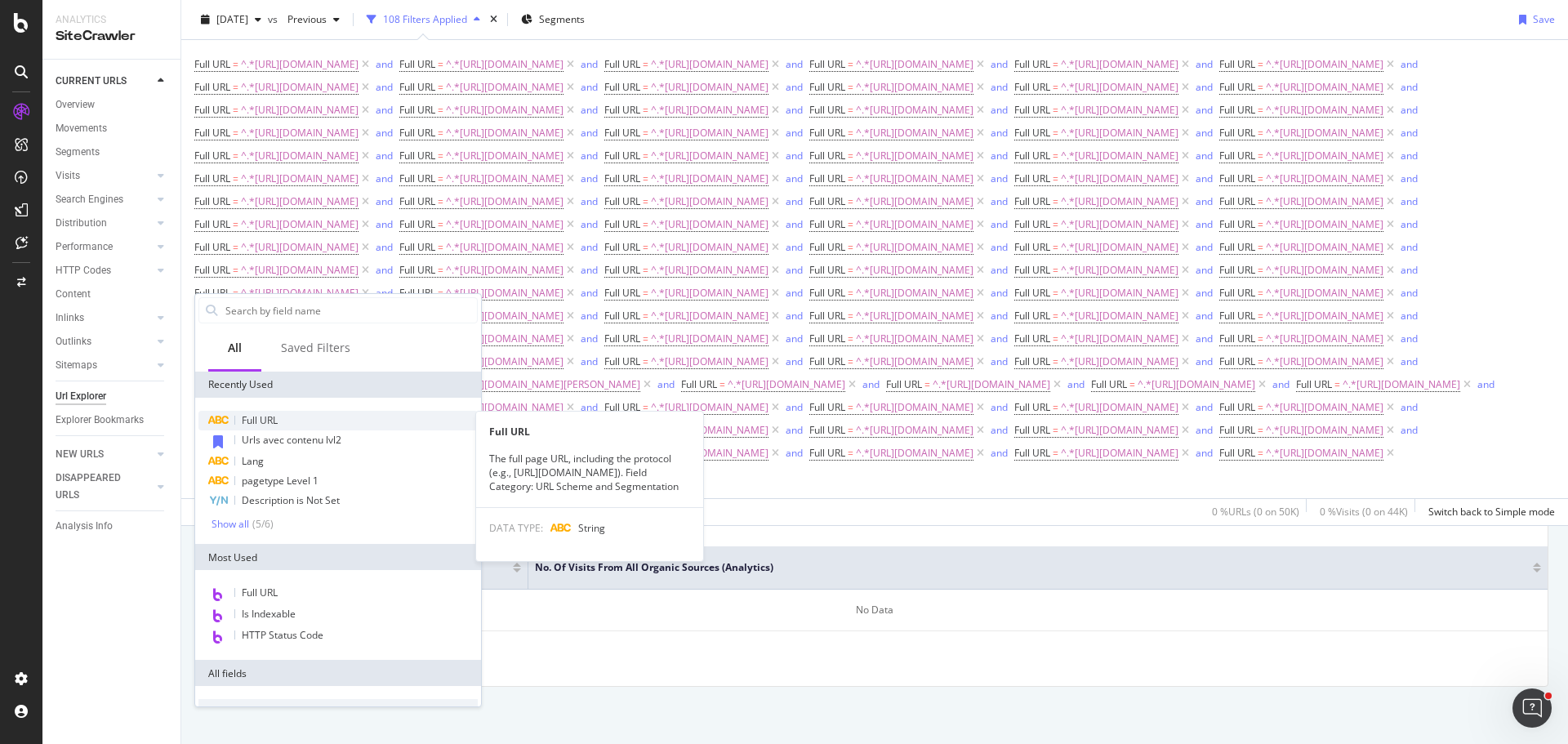
click at [281, 426] on div "Full URL" at bounding box center [338, 420] width 279 height 20
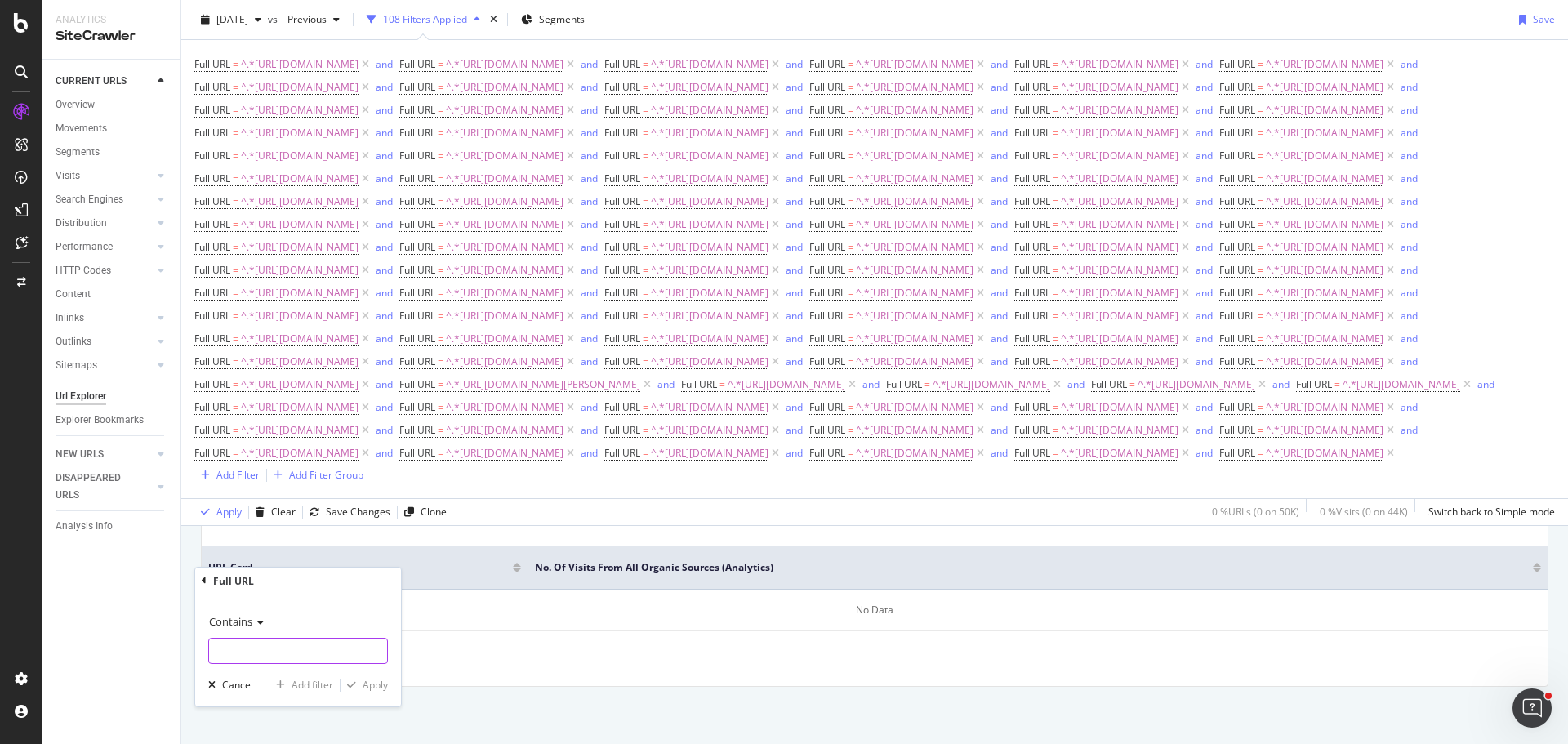
click at [312, 655] on input "text" at bounding box center [298, 651] width 178 height 26
type input "[URL][DOMAIN_NAME]"
click at [307, 683] on div "Add filter" at bounding box center [312, 684] width 42 height 14
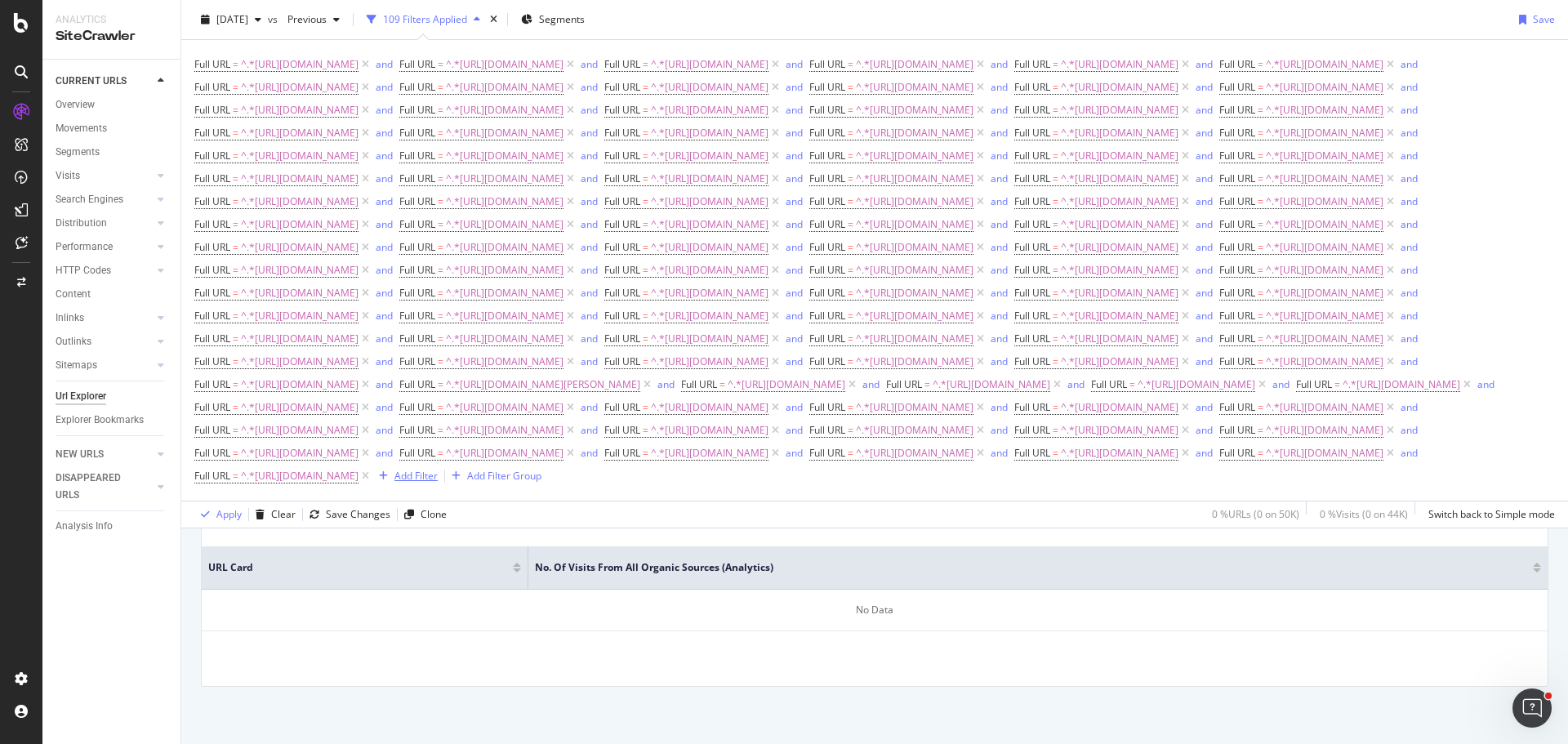
click at [438, 483] on div "Add Filter" at bounding box center [416, 475] width 43 height 14
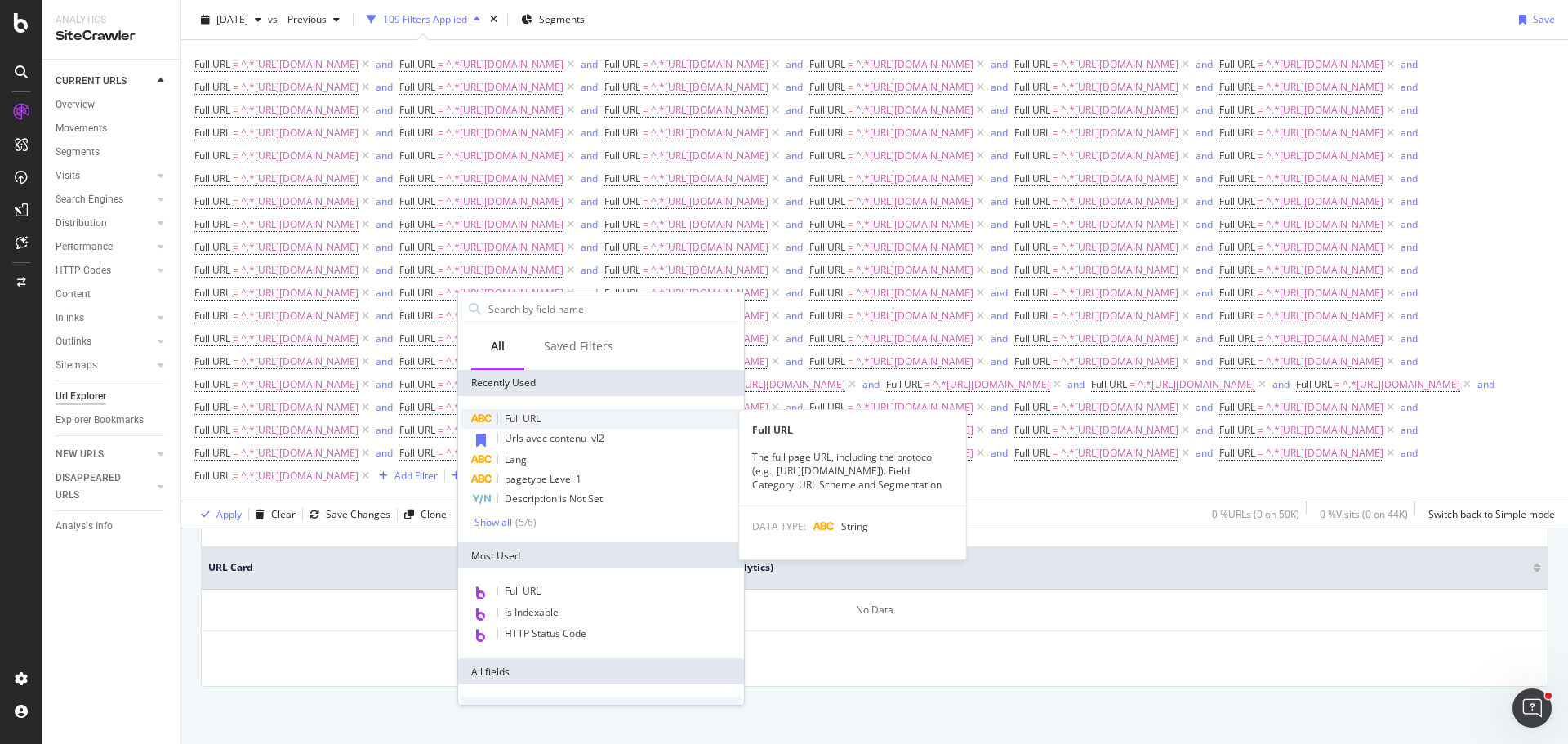
click at [555, 422] on div "Full URL" at bounding box center [601, 418] width 279 height 20
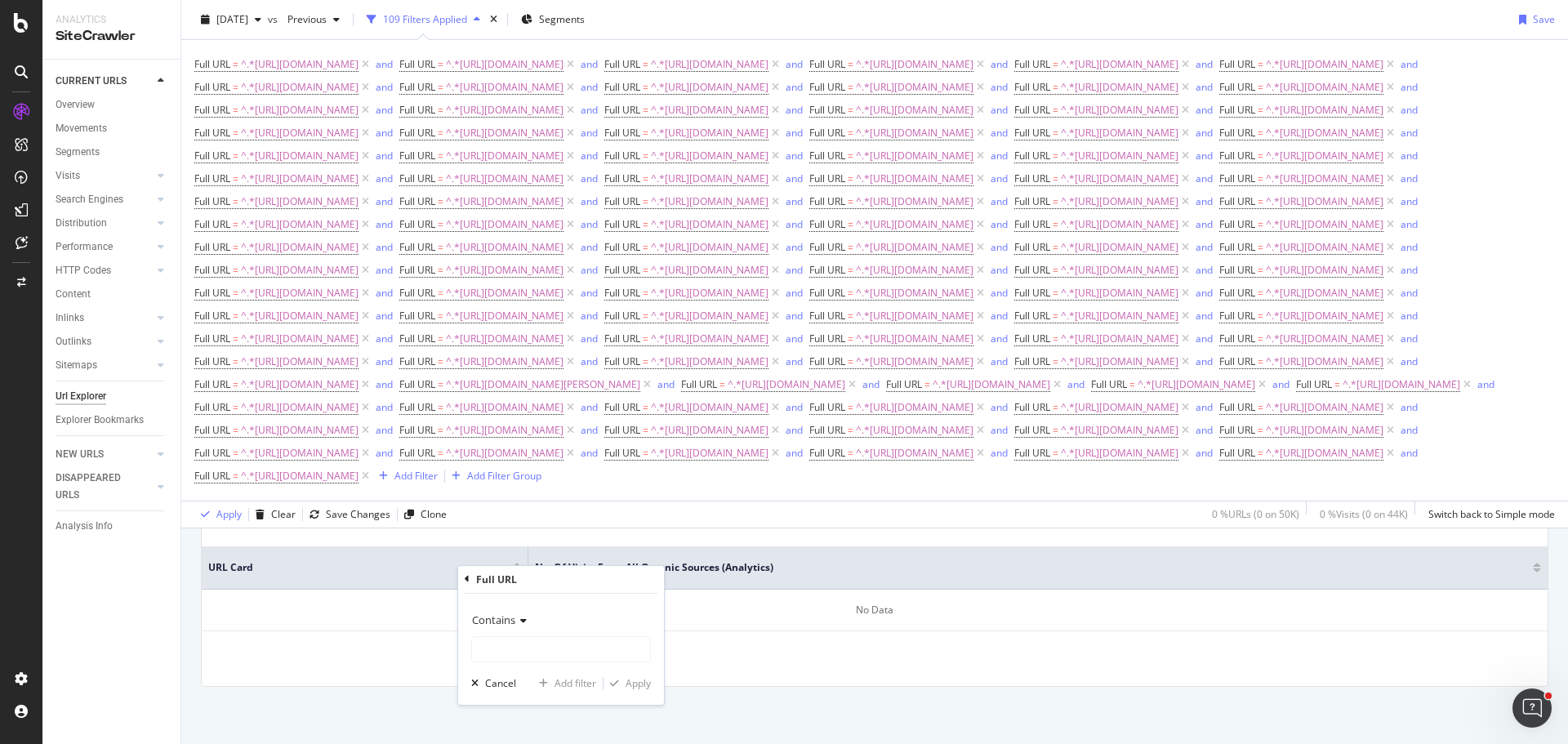
click at [569, 665] on div "Contains Cancel Add filter Apply" at bounding box center [561, 649] width 206 height 111
click at [570, 655] on input "text" at bounding box center [560, 649] width 178 height 26
type input "[URL][DOMAIN_NAME]"
click at [569, 684] on div "Add filter" at bounding box center [575, 683] width 42 height 14
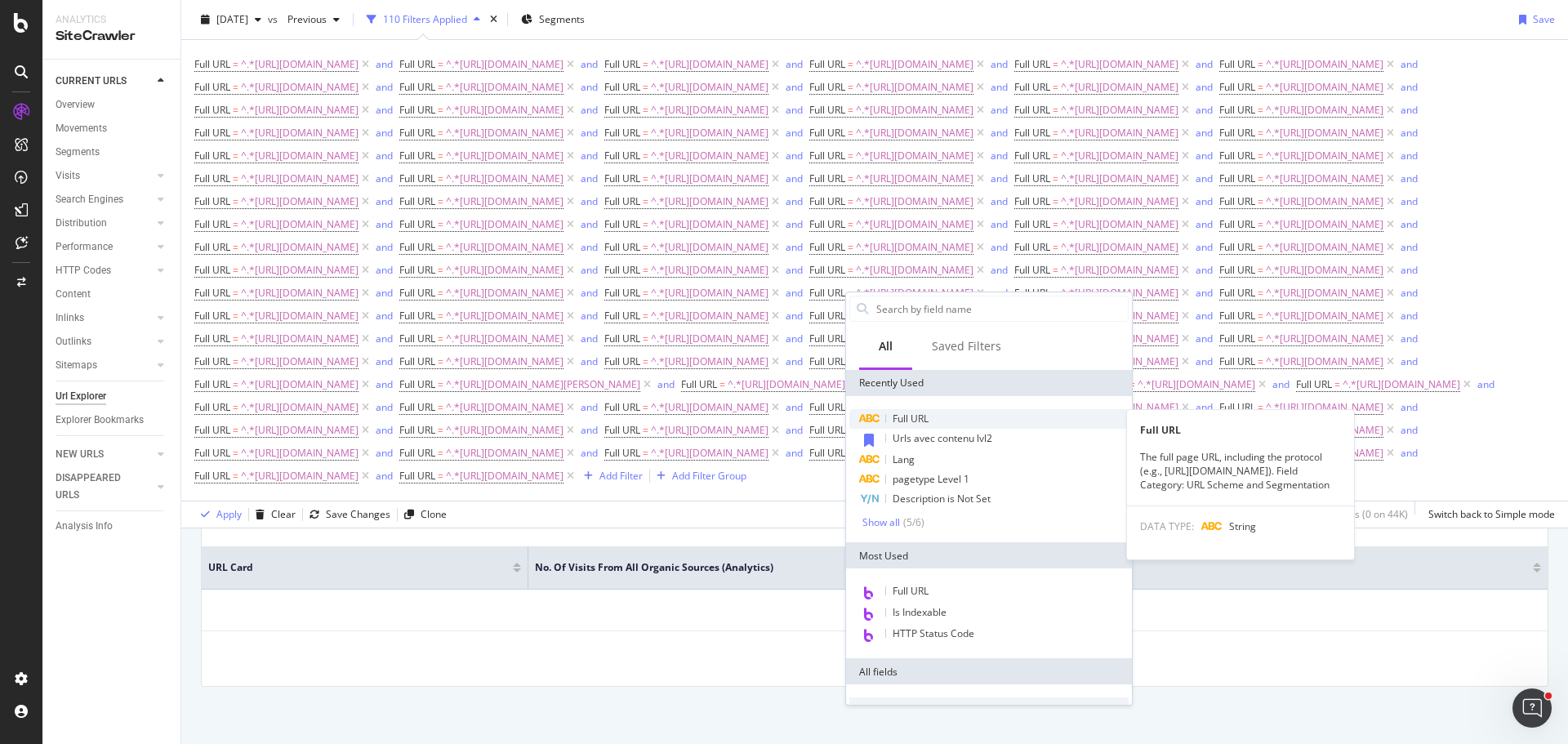
click at [932, 419] on div "Full URL" at bounding box center [989, 418] width 279 height 20
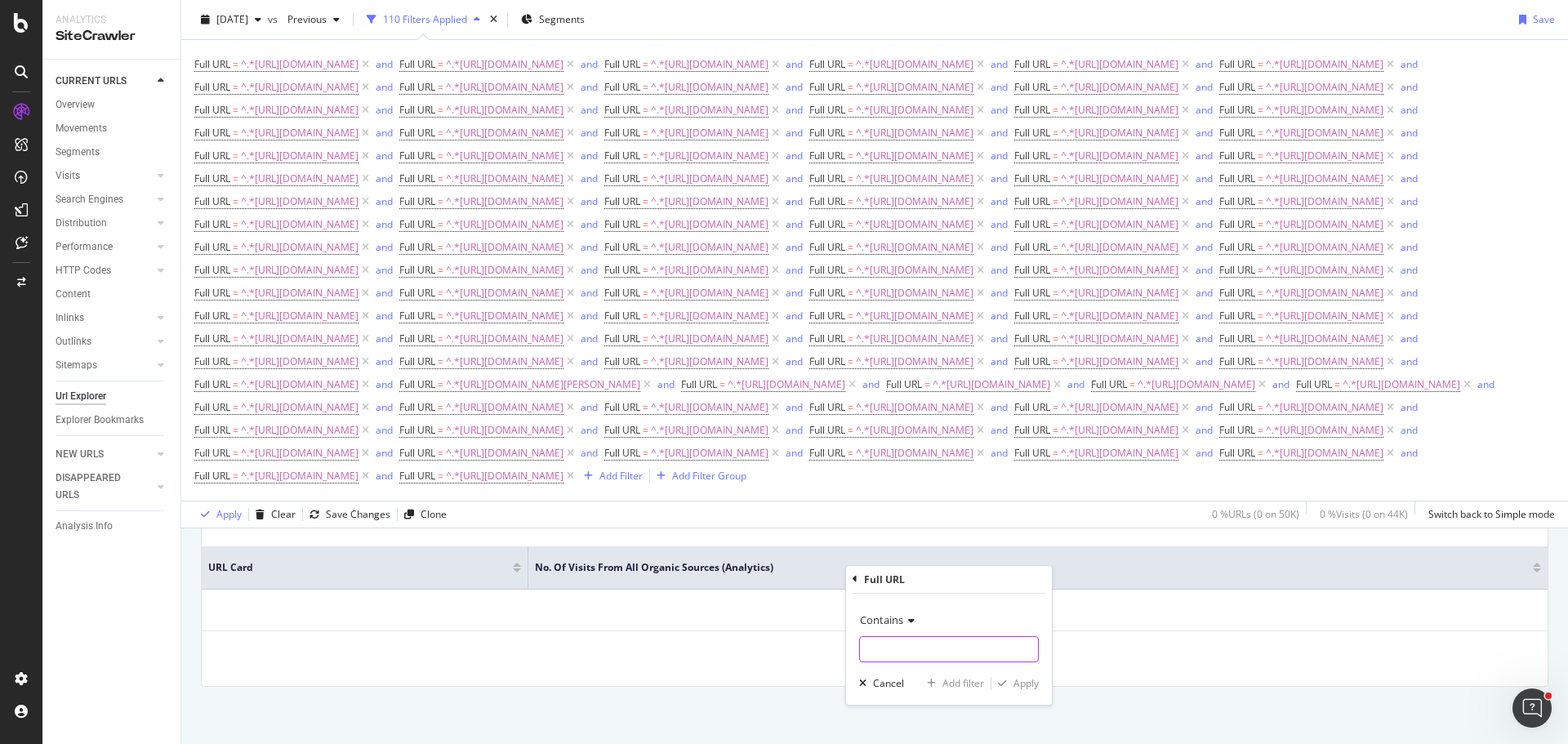
click at [966, 638] on input "text" at bounding box center [949, 649] width 178 height 26
type input "[URL][DOMAIN_NAME]"
click at [949, 683] on div "Add filter" at bounding box center [963, 683] width 42 height 14
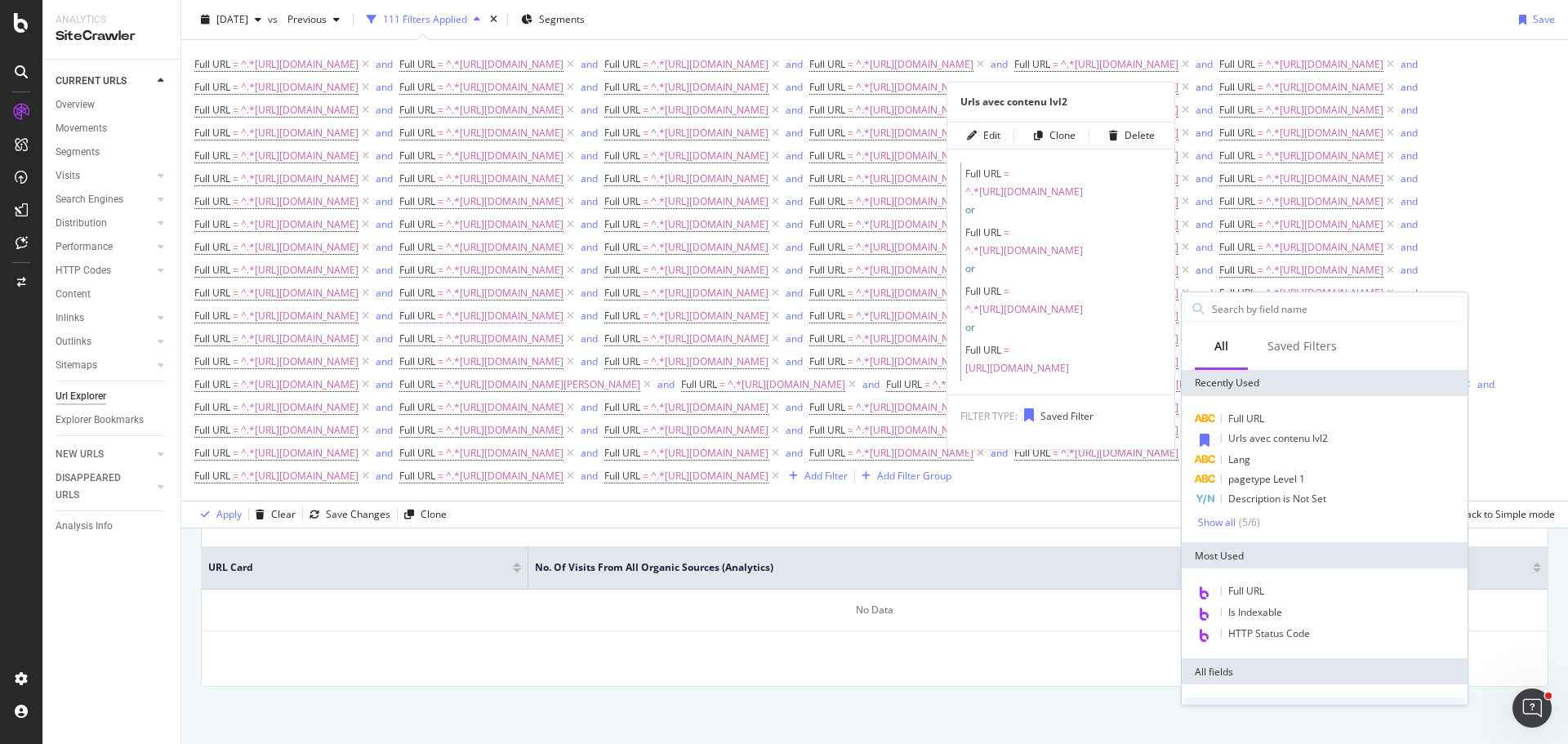
click at [1250, 424] on span "Full URL" at bounding box center [1246, 418] width 36 height 14
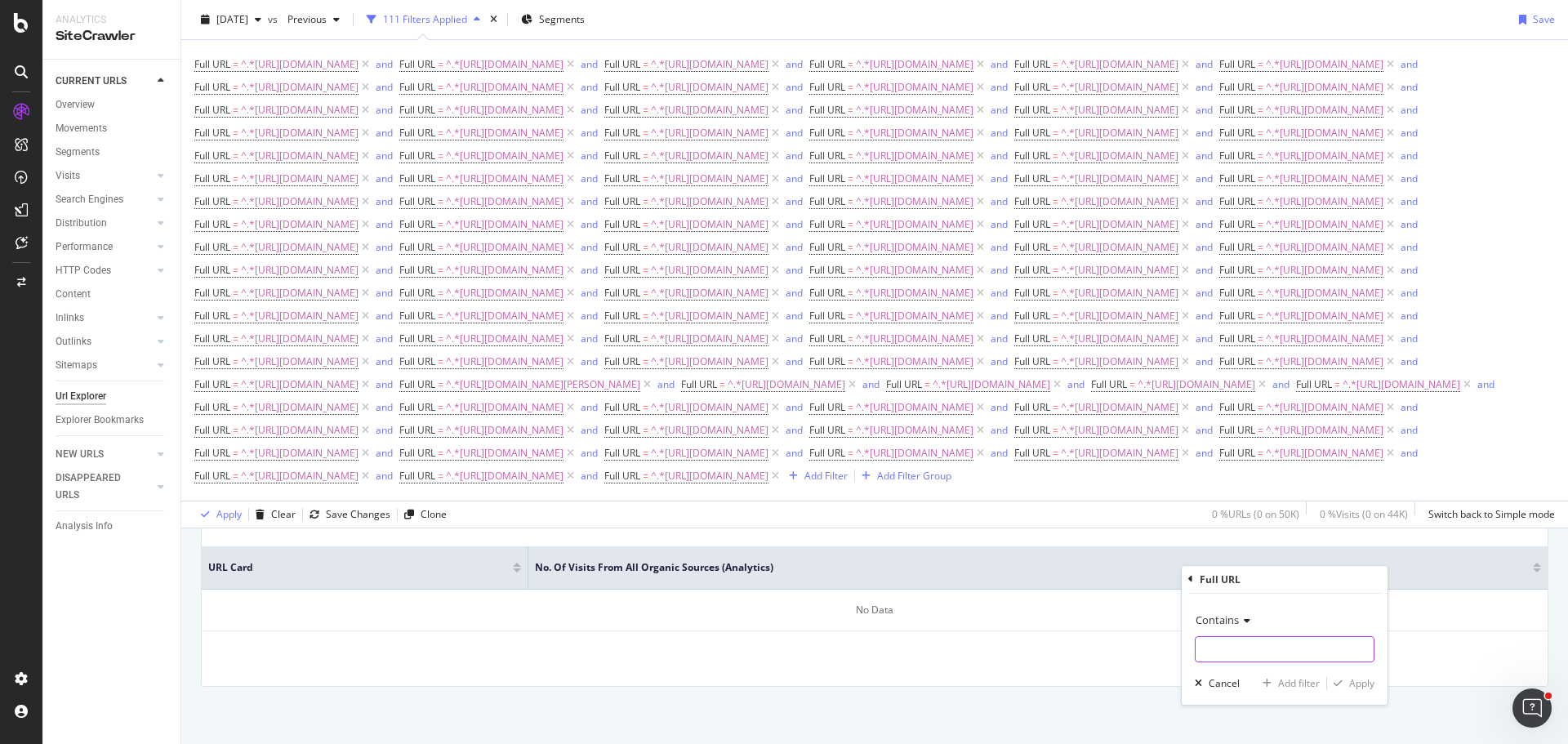
click at [1255, 649] on input "text" at bounding box center [1285, 649] width 178 height 26
type input "[URL][DOMAIN_NAME]"
click at [1295, 686] on div "Add filter" at bounding box center [1299, 683] width 42 height 14
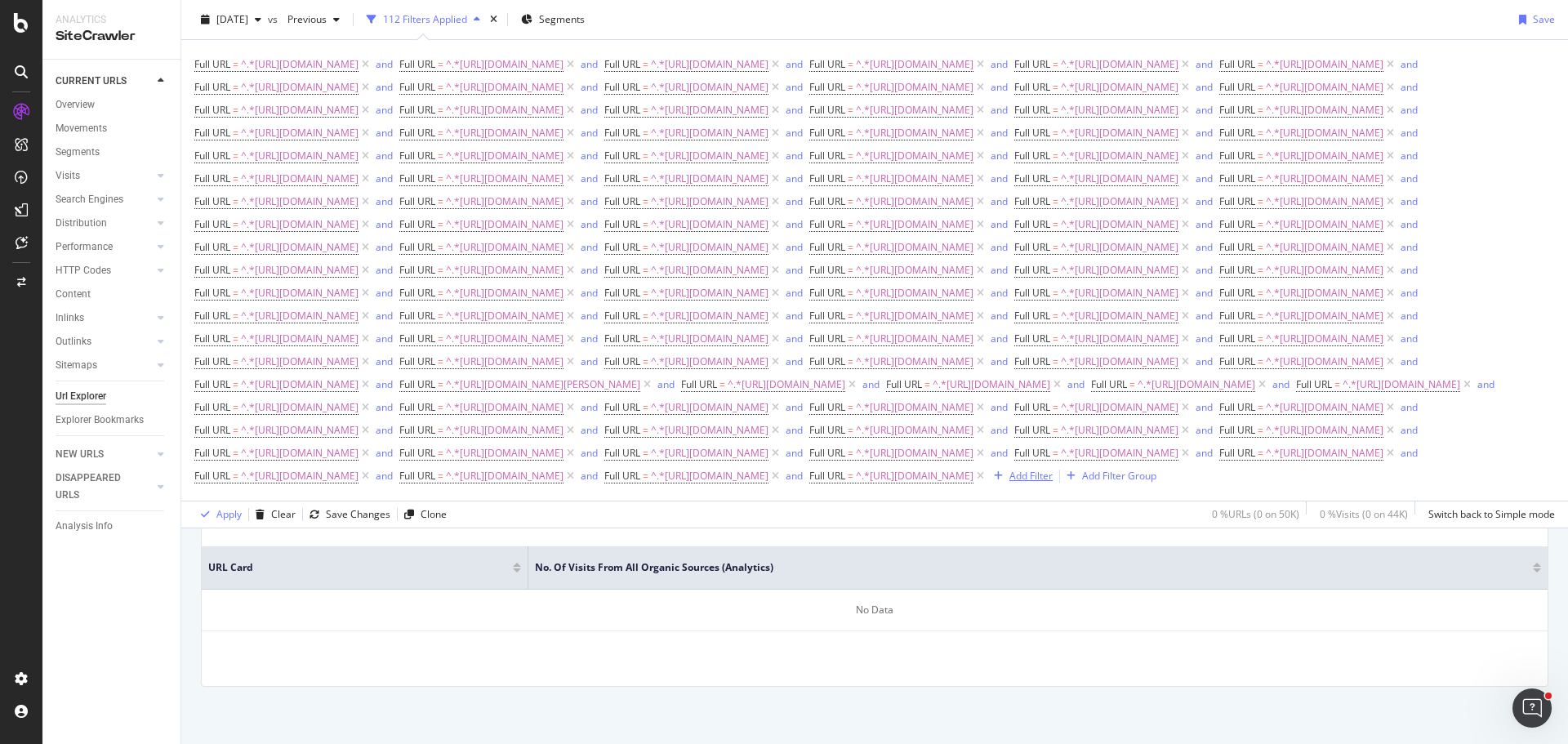
click at [1009, 483] on div "Add Filter" at bounding box center [1031, 475] width 43 height 14
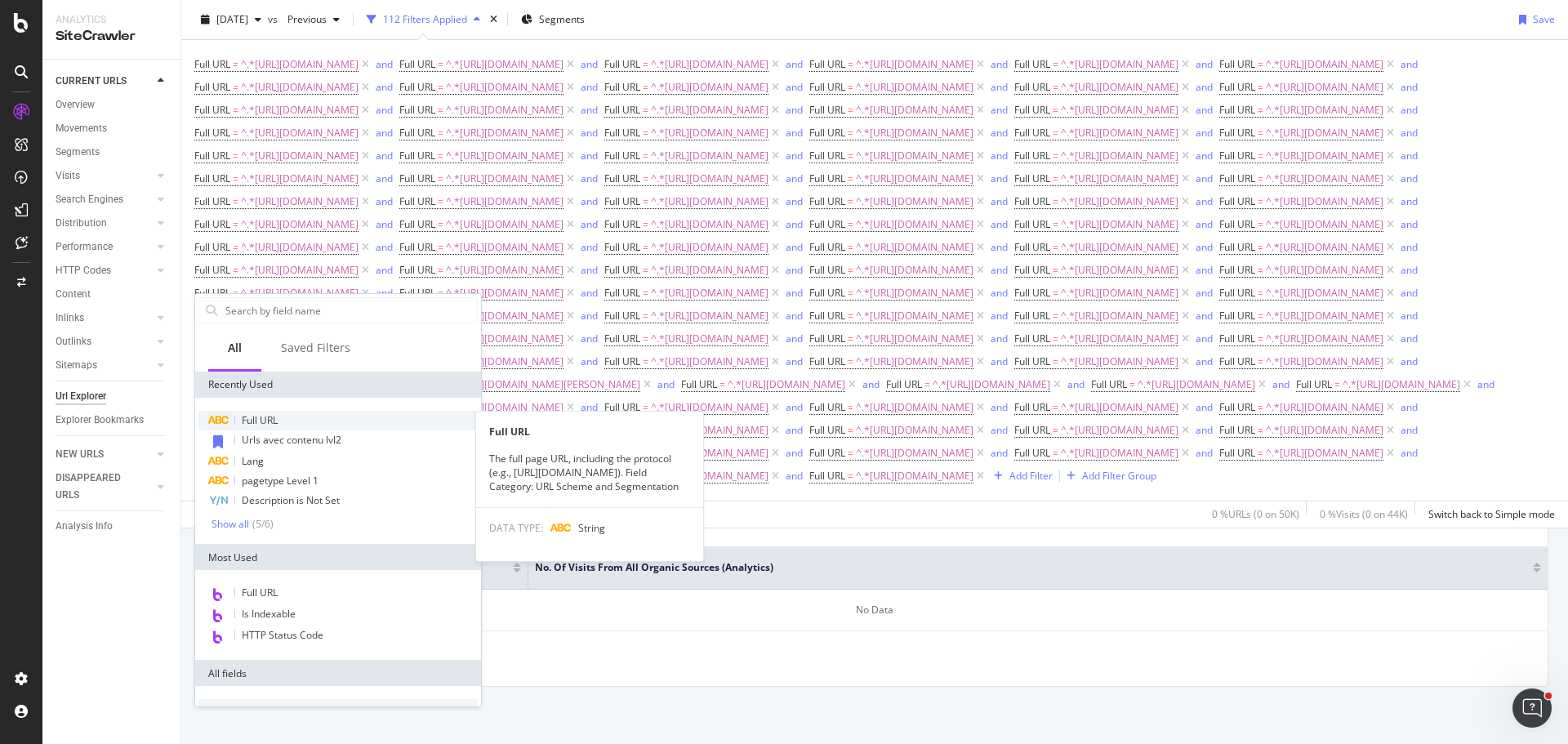
click at [282, 420] on div "Full URL" at bounding box center [338, 420] width 279 height 20
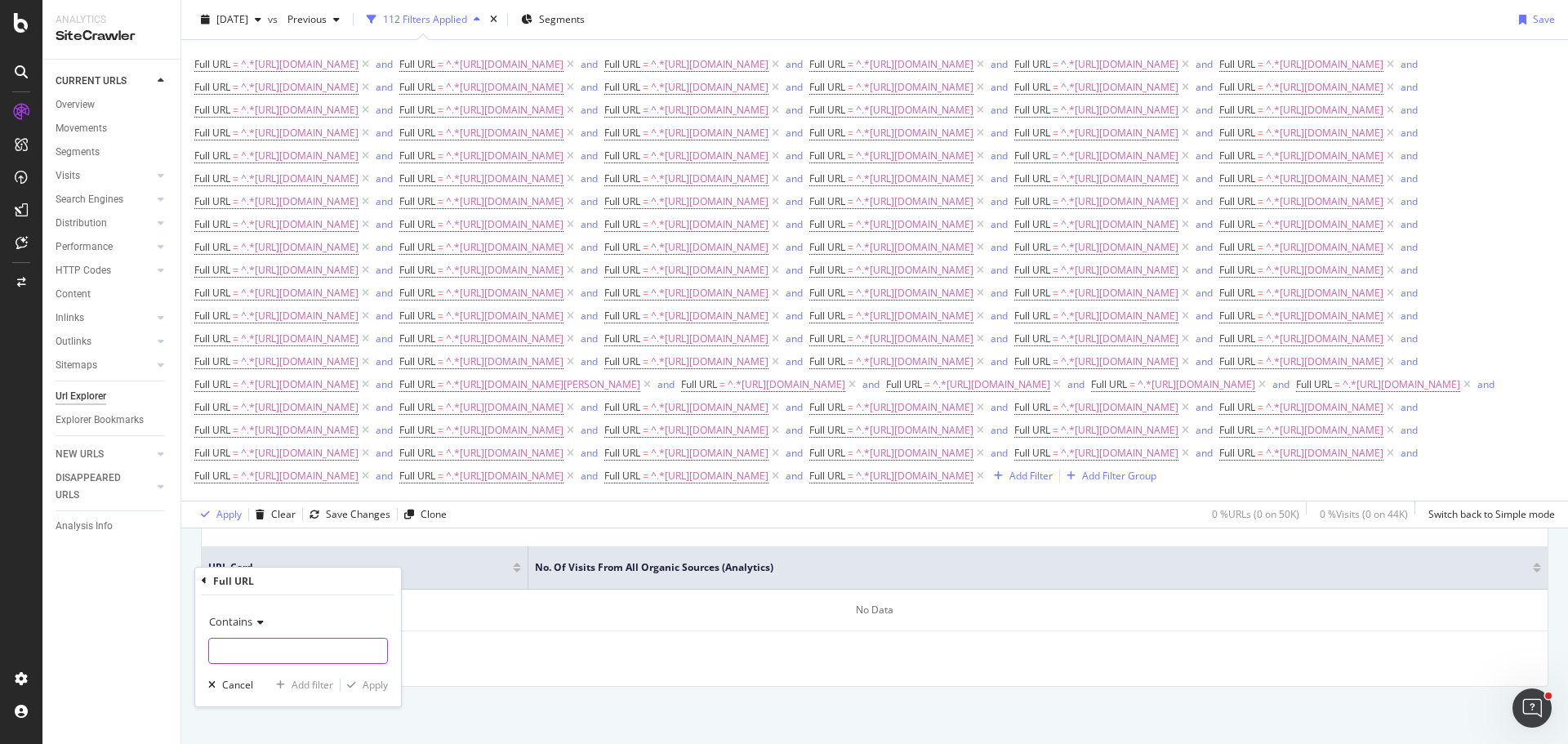
click at [283, 651] on input "text" at bounding box center [298, 651] width 178 height 26
type input "[URL][DOMAIN_NAME]"
click at [310, 681] on div "Add filter" at bounding box center [312, 684] width 42 height 14
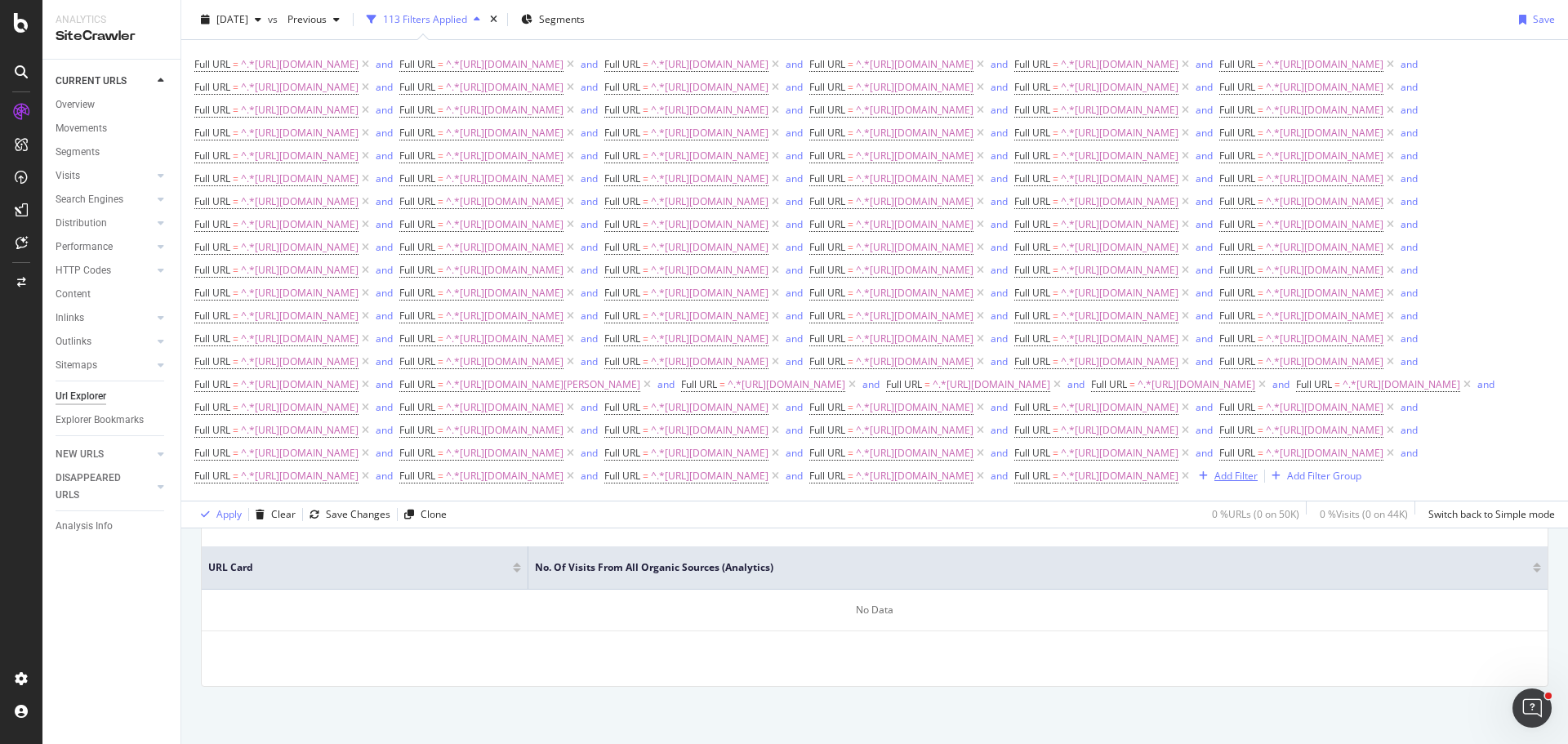
click at [1214, 483] on div "Add Filter" at bounding box center [1236, 475] width 43 height 14
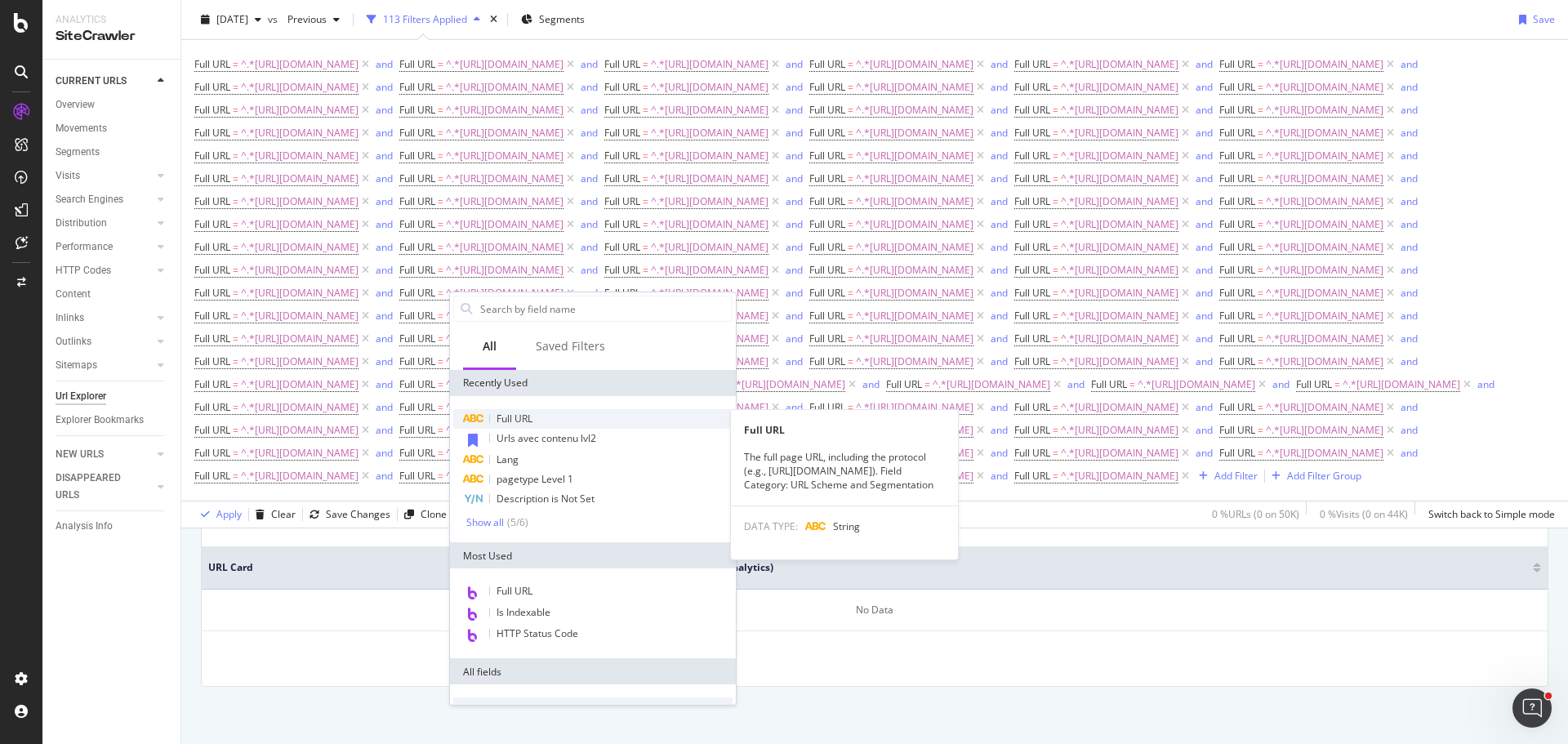
click at [540, 416] on div "Full URL" at bounding box center [592, 418] width 279 height 20
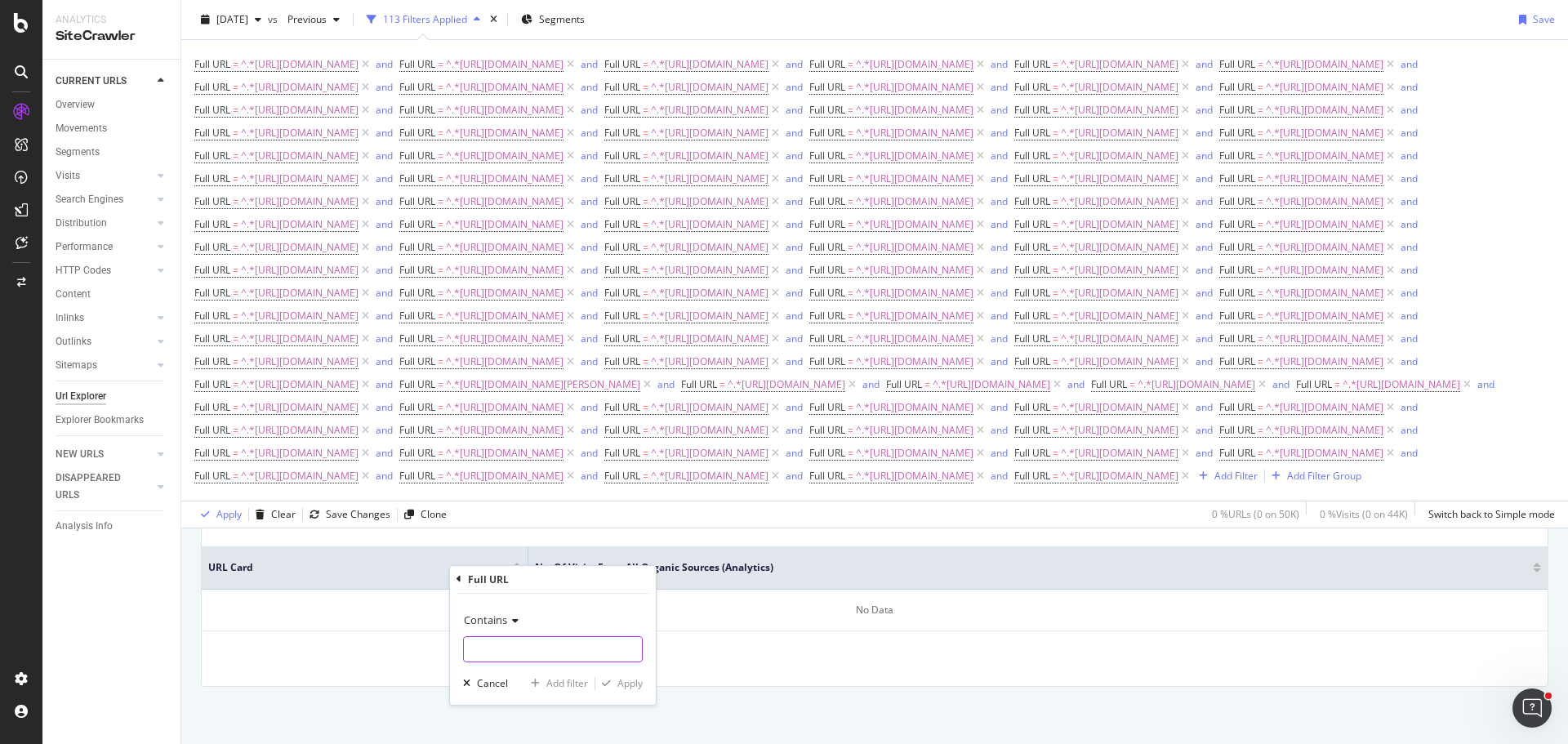
click at [593, 636] on input "text" at bounding box center [553, 649] width 178 height 26
type input "[URL][DOMAIN_NAME]"
click at [559, 686] on div "Add filter" at bounding box center [567, 683] width 42 height 14
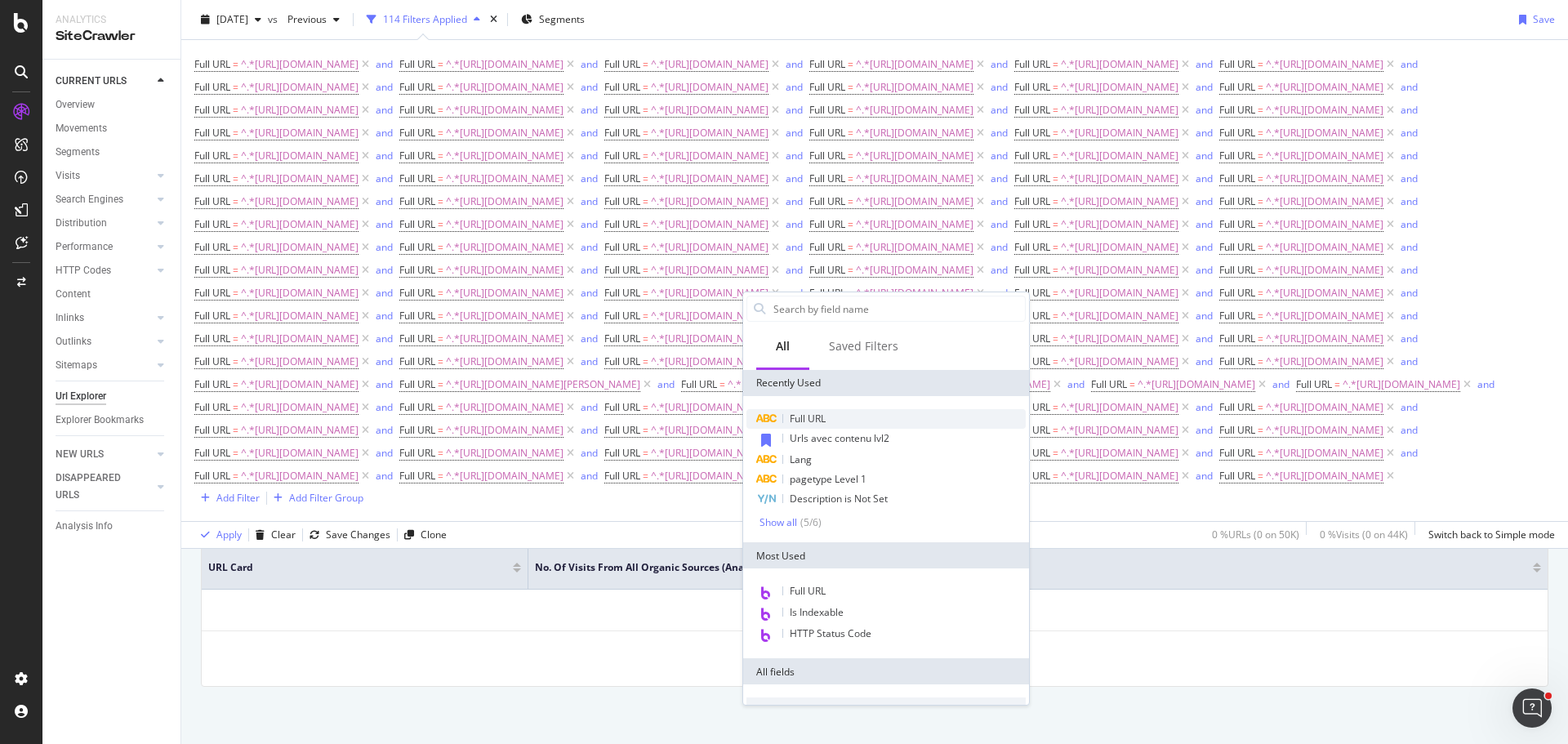
click at [850, 422] on div "Full URL" at bounding box center [886, 418] width 279 height 20
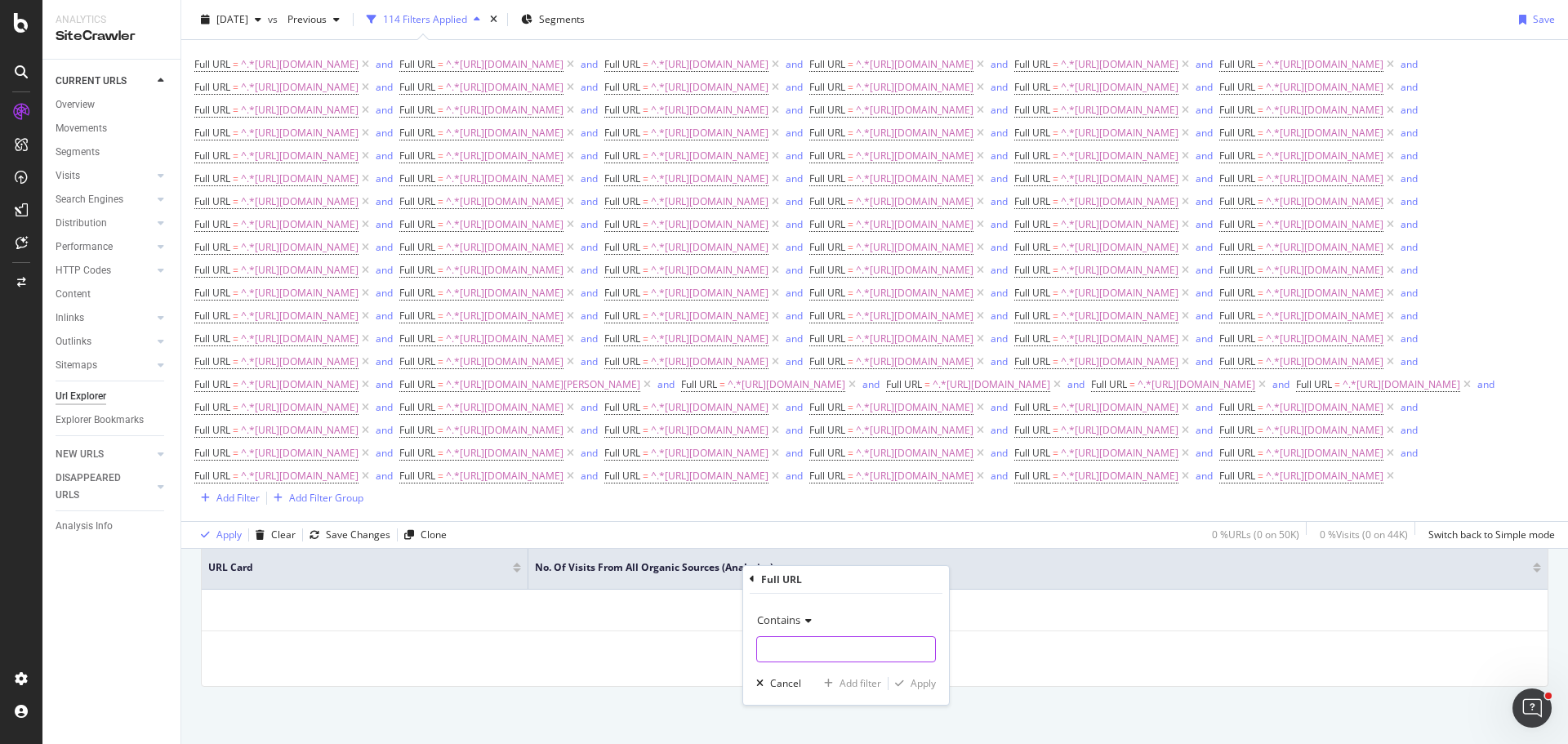
click at [856, 654] on input "text" at bounding box center [846, 649] width 178 height 26
type input "[URL][DOMAIN_NAME]"
click at [864, 684] on div "Add filter" at bounding box center [860, 683] width 42 height 14
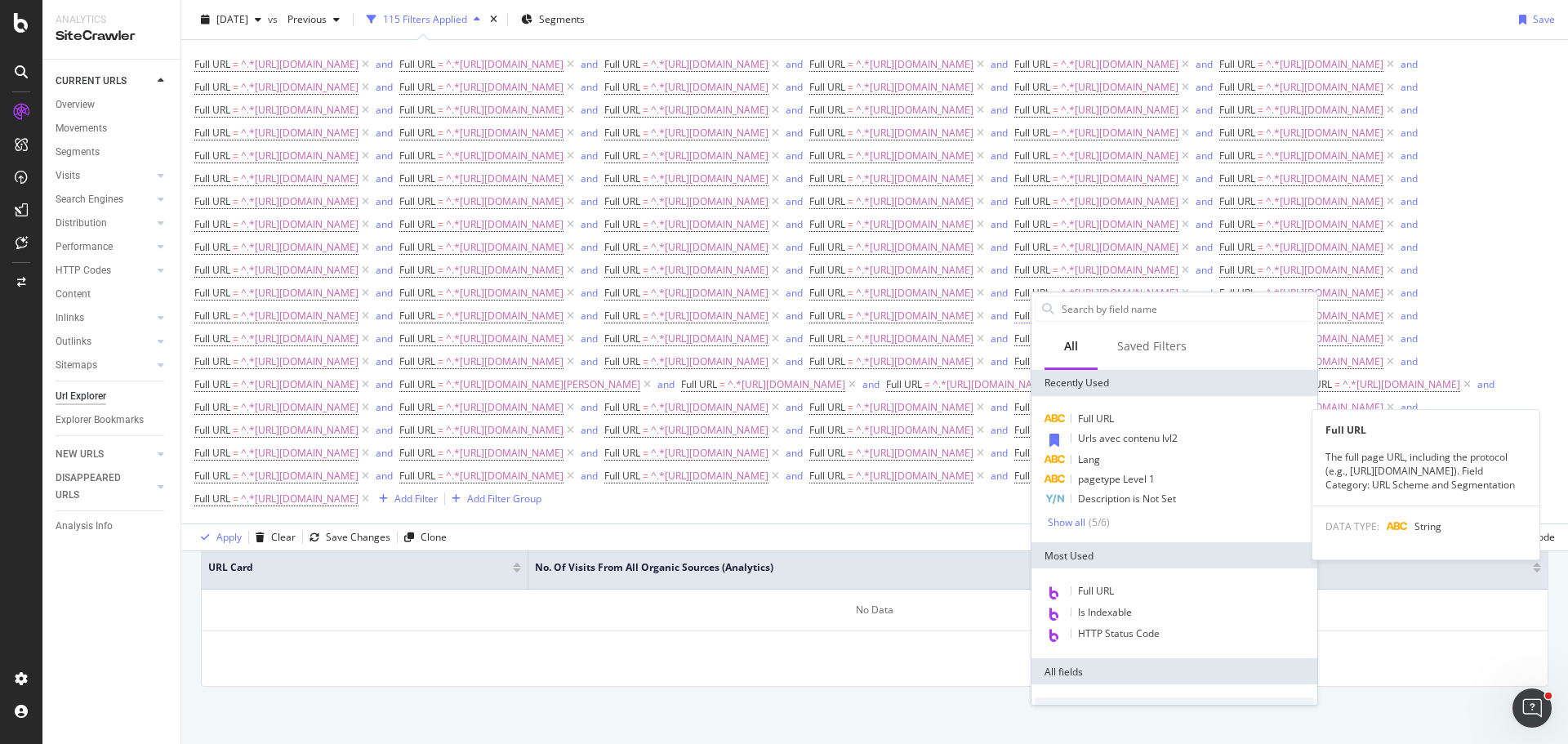
click at [1118, 412] on div "Full URL" at bounding box center [1174, 418] width 279 height 20
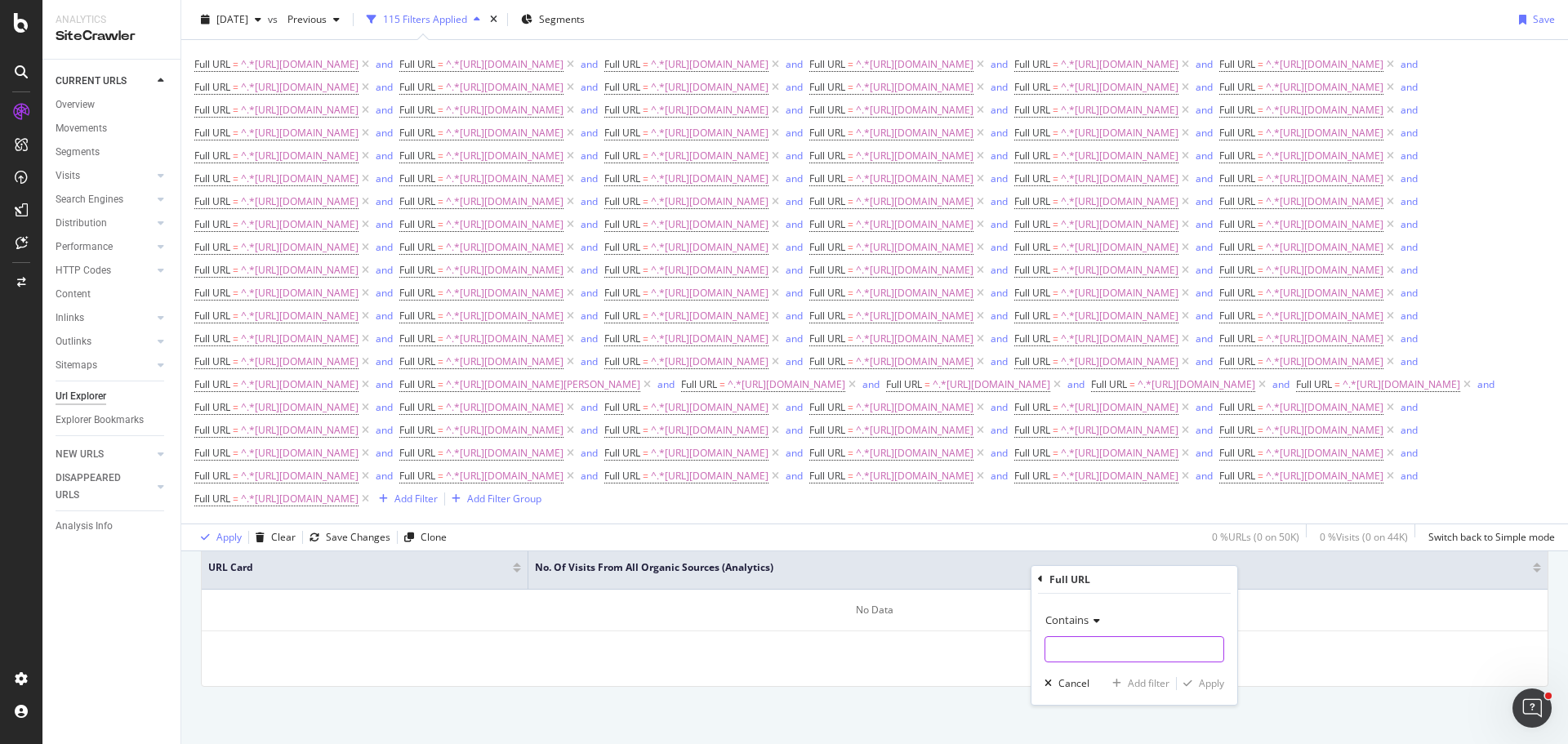
click at [1111, 647] on input "text" at bounding box center [1134, 649] width 178 height 26
type input "[URL][DOMAIN_NAME]"
click at [1129, 683] on div "Add filter" at bounding box center [1148, 683] width 42 height 14
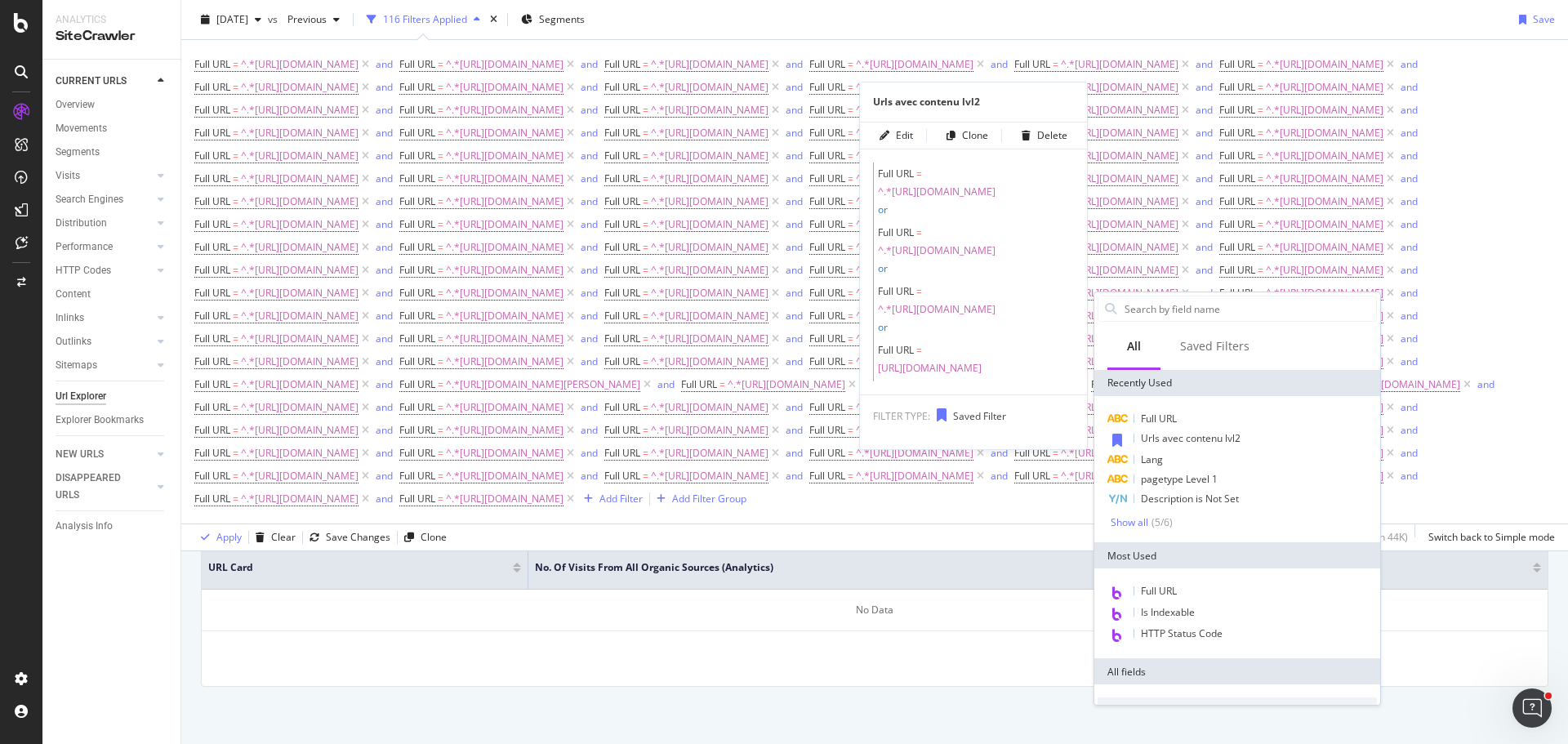
drag, startPoint x: 1195, startPoint y: 430, endPoint x: 1201, endPoint y: 417, distance: 14.3
click at [1195, 430] on div "Urls avec contenu lvl2" at bounding box center [1237, 439] width 279 height 22
click at [1201, 417] on div "Full URL = ^.*[URL][DOMAIN_NAME] and Full URL = ^.*[URL][DOMAIN_NAME] and Full …" at bounding box center [875, 282] width 1360 height 458
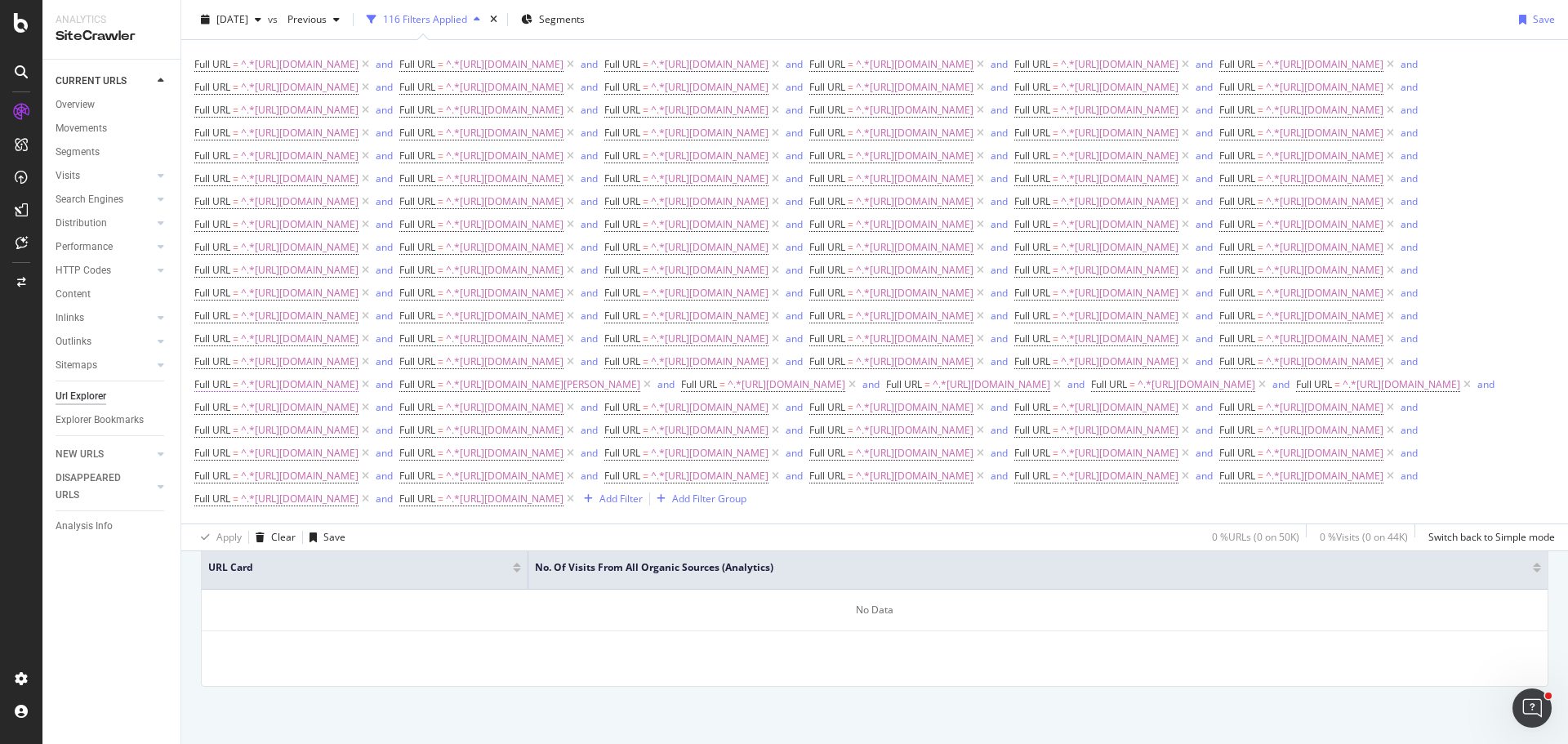
scroll to position [698, 0]
click at [643, 505] on div "Add Filter" at bounding box center [621, 498] width 43 height 14
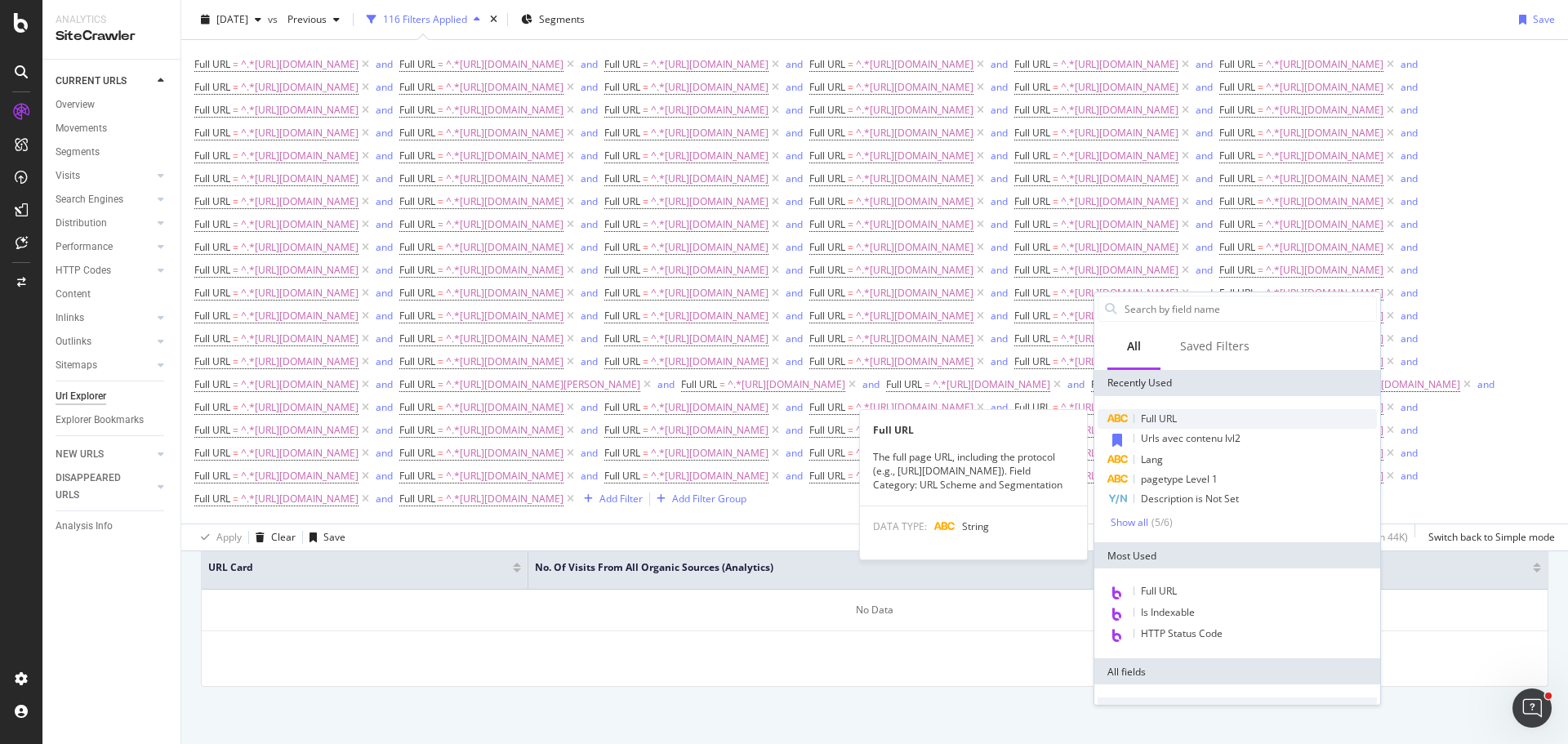
click at [1170, 421] on span "Full URL" at bounding box center [1158, 418] width 36 height 14
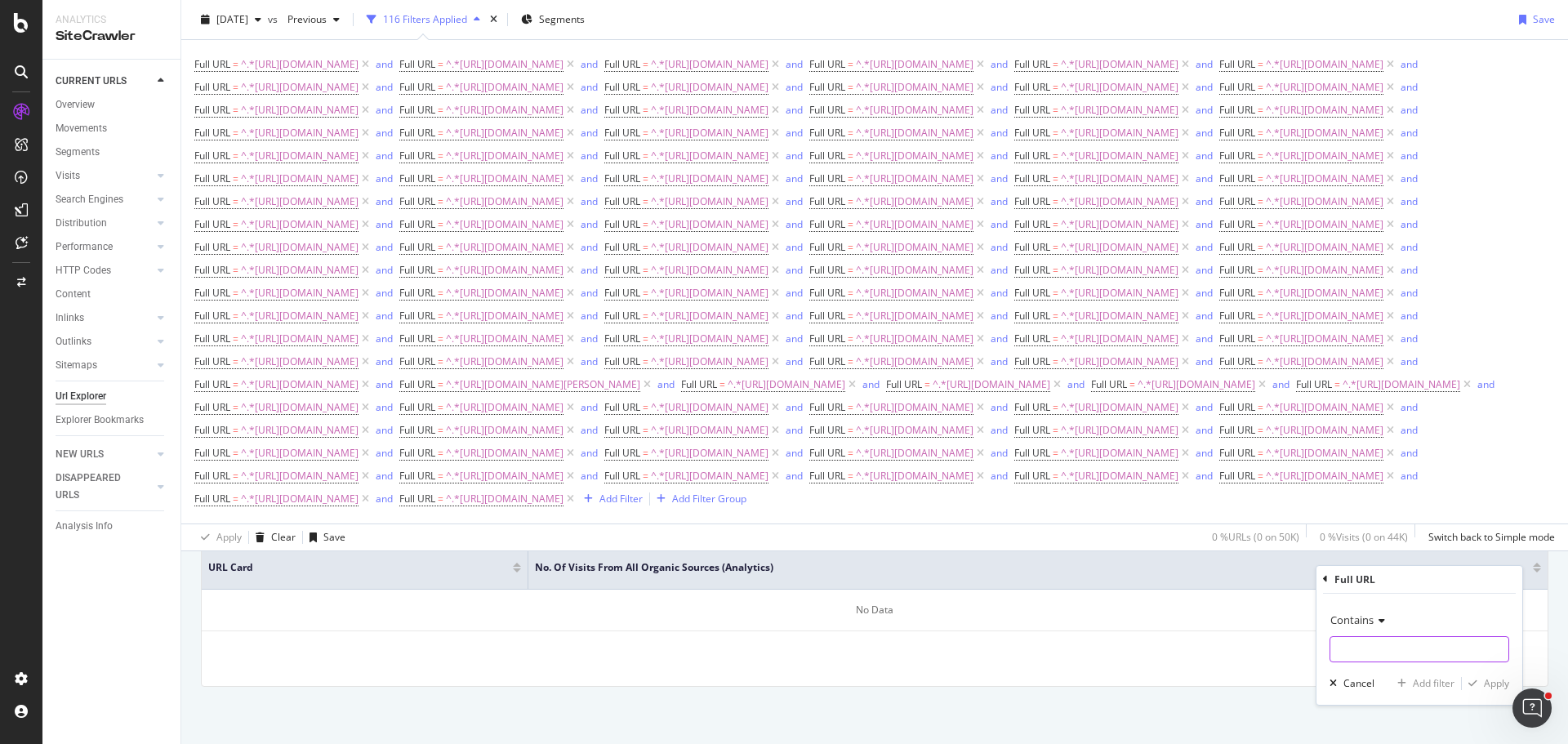
click at [1389, 652] on input "text" at bounding box center [1419, 649] width 178 height 26
type input "[URL][DOMAIN_NAME]"
click at [1446, 685] on div "Add filter" at bounding box center [1433, 683] width 42 height 14
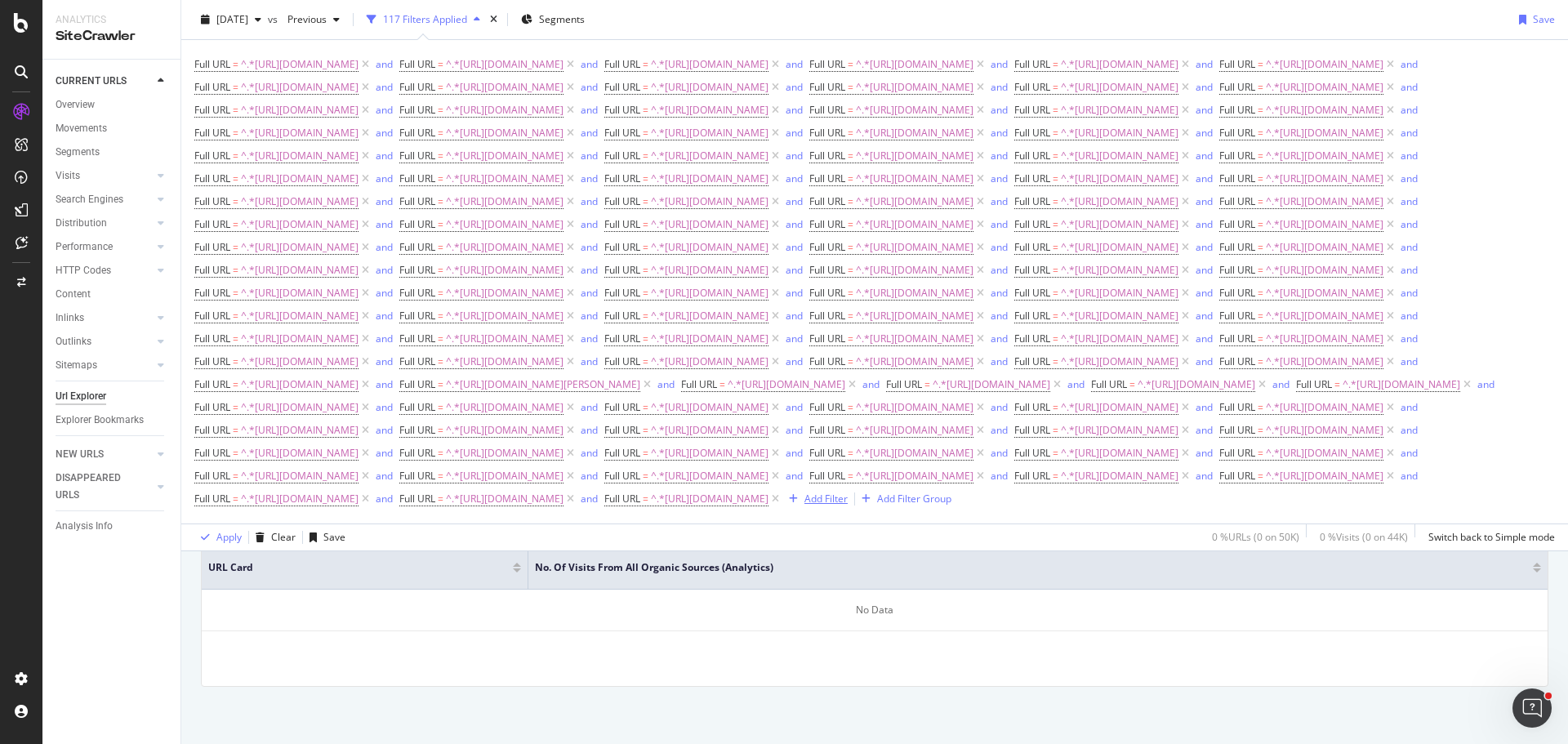
click at [805, 505] on div "Add Filter" at bounding box center [826, 498] width 43 height 14
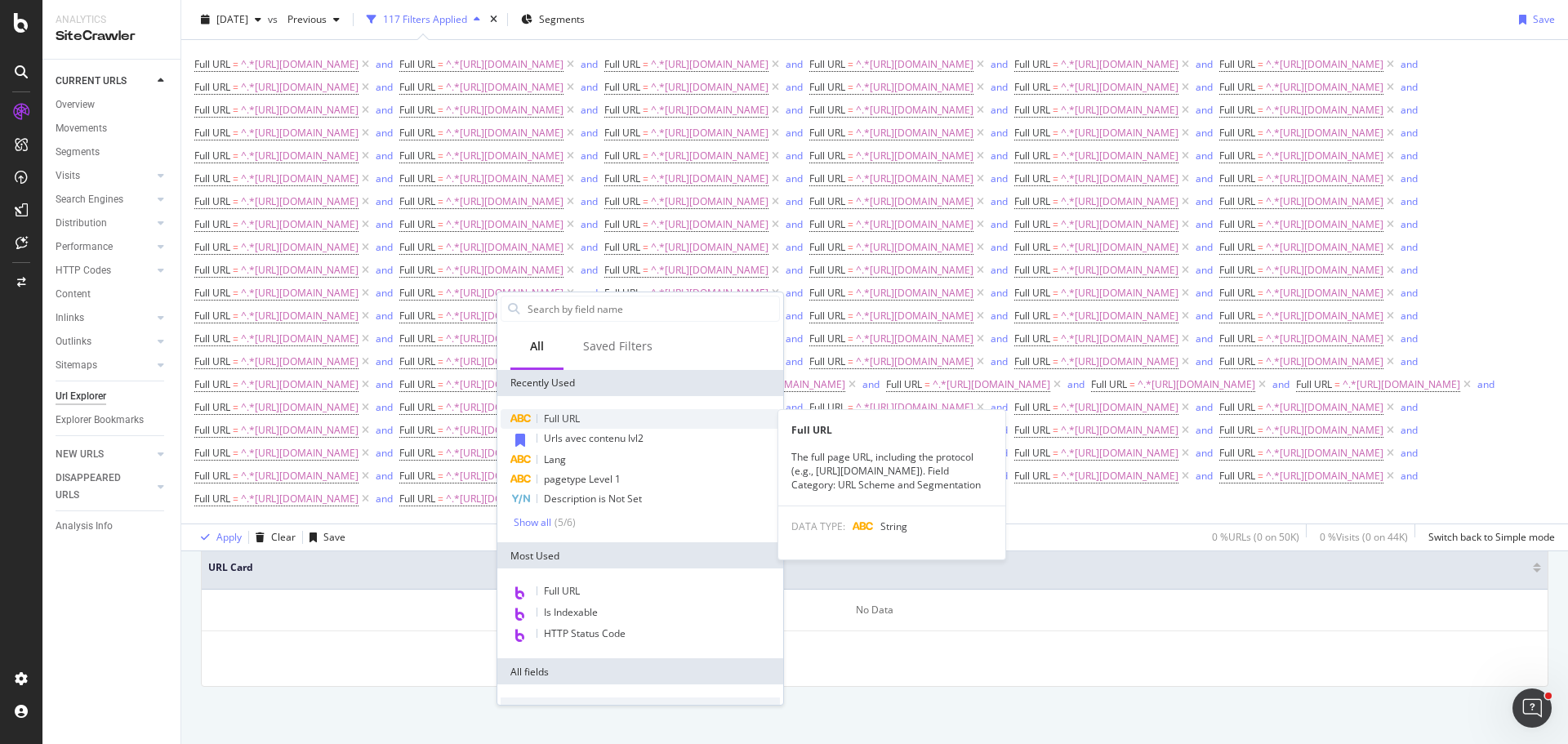
click at [588, 421] on div "Full URL" at bounding box center [640, 418] width 279 height 20
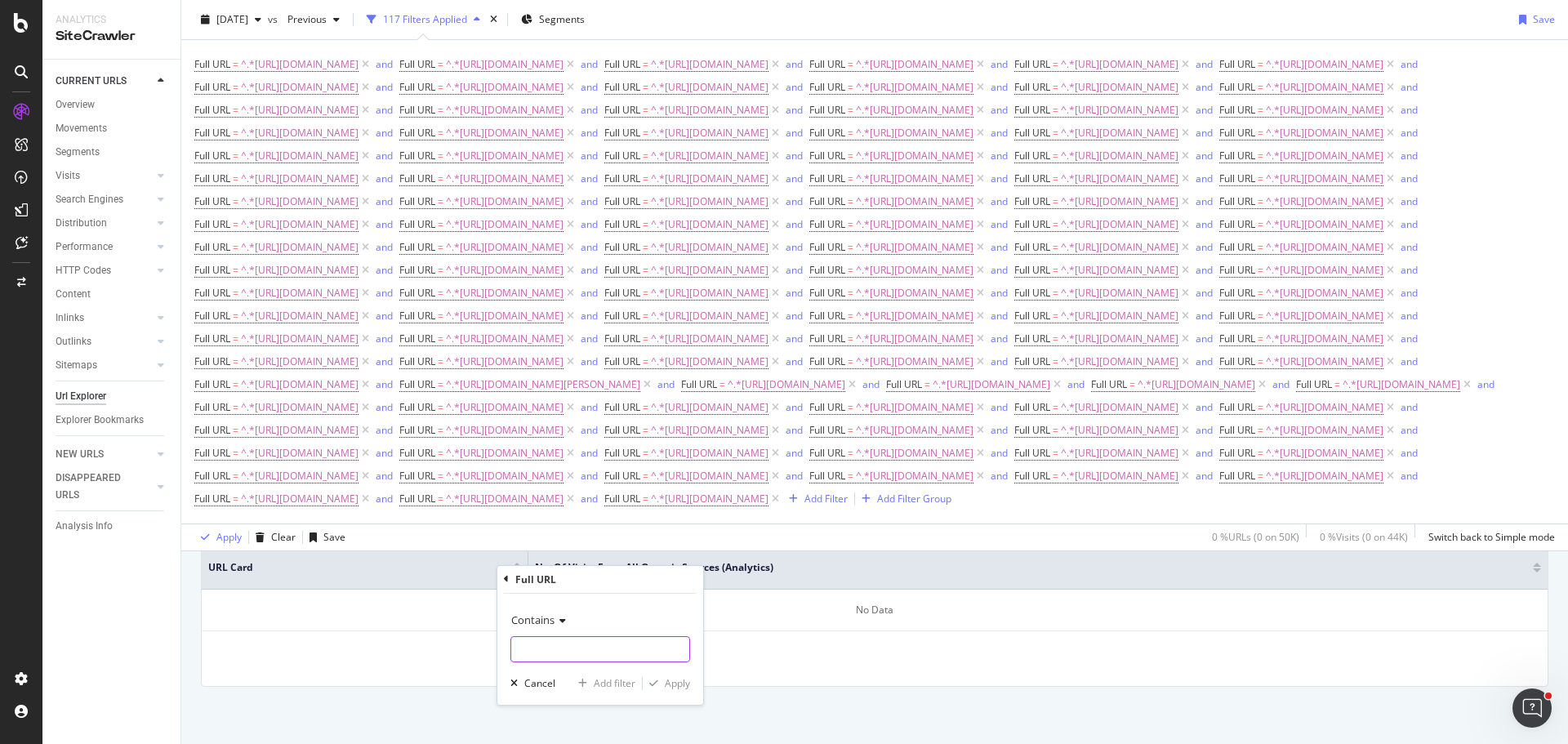
click at [619, 658] on input "text" at bounding box center [600, 649] width 178 height 26
type input "[URL][DOMAIN_NAME]"
click at [617, 682] on div "Add filter" at bounding box center [614, 683] width 42 height 14
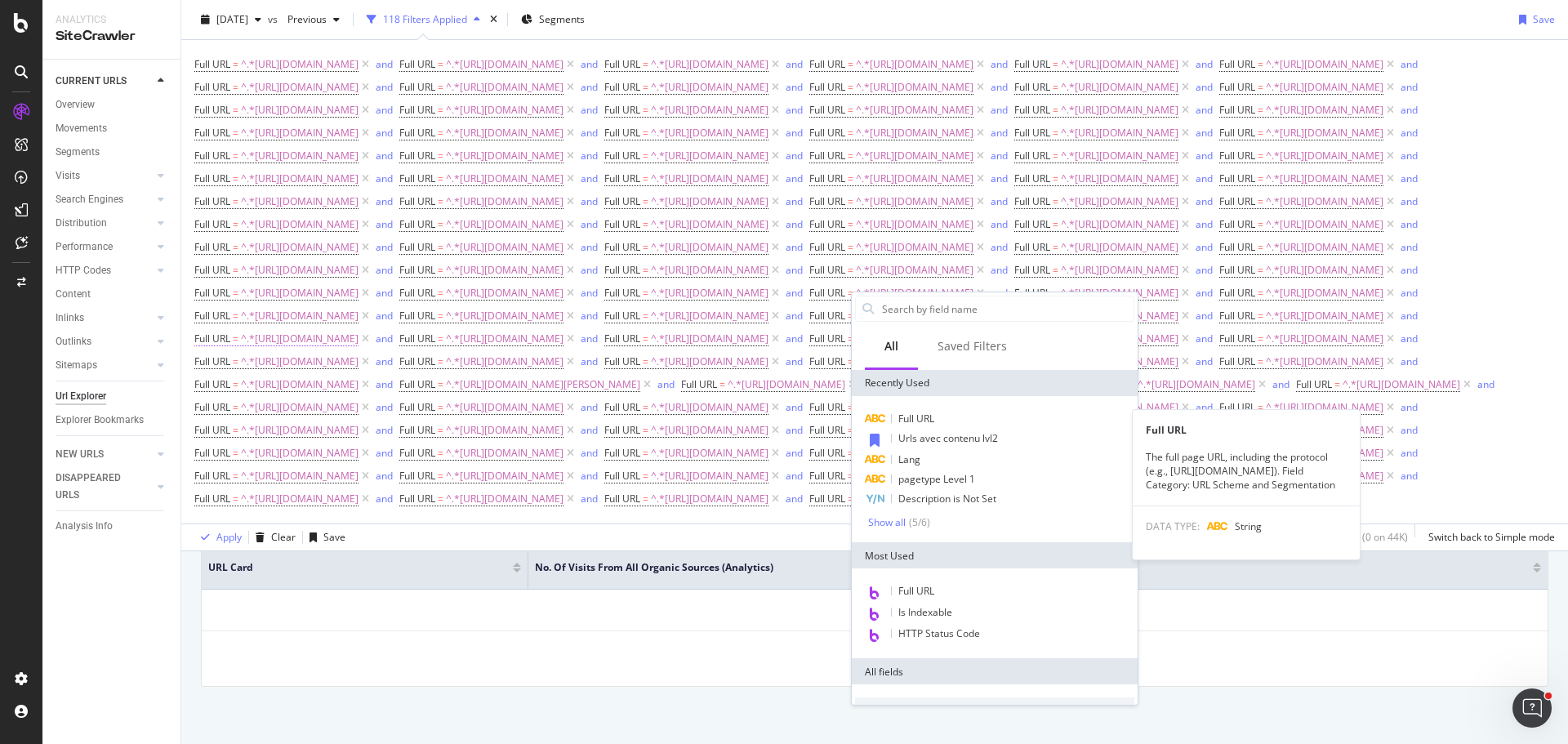
drag, startPoint x: 960, startPoint y: 416, endPoint x: 960, endPoint y: 428, distance: 12.0
click at [960, 416] on div "Full URL" at bounding box center [995, 418] width 279 height 20
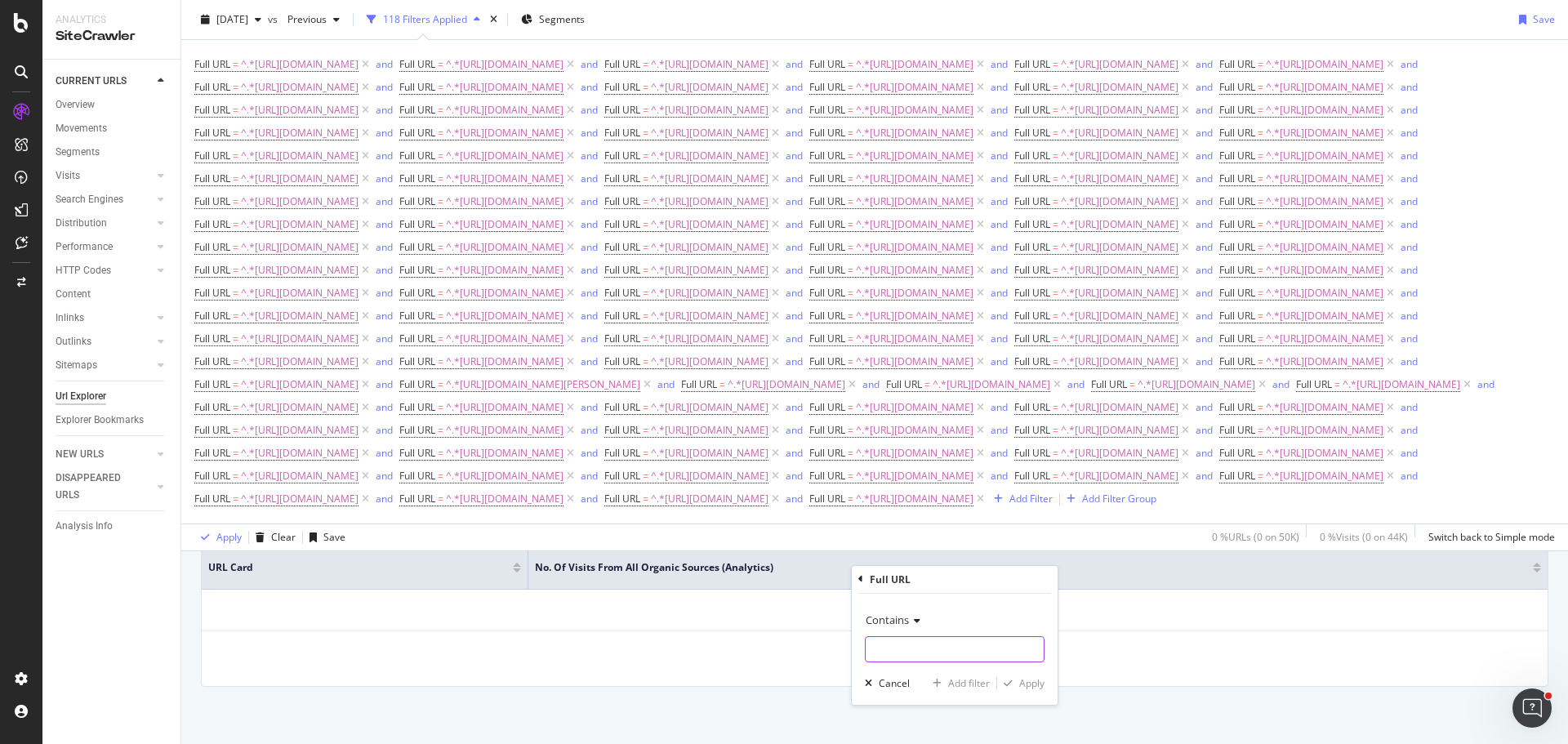
click at [927, 661] on input "text" at bounding box center [954, 649] width 178 height 26
type input "[URL][DOMAIN_NAME]"
click at [970, 676] on button "Add filter" at bounding box center [958, 683] width 64 height 16
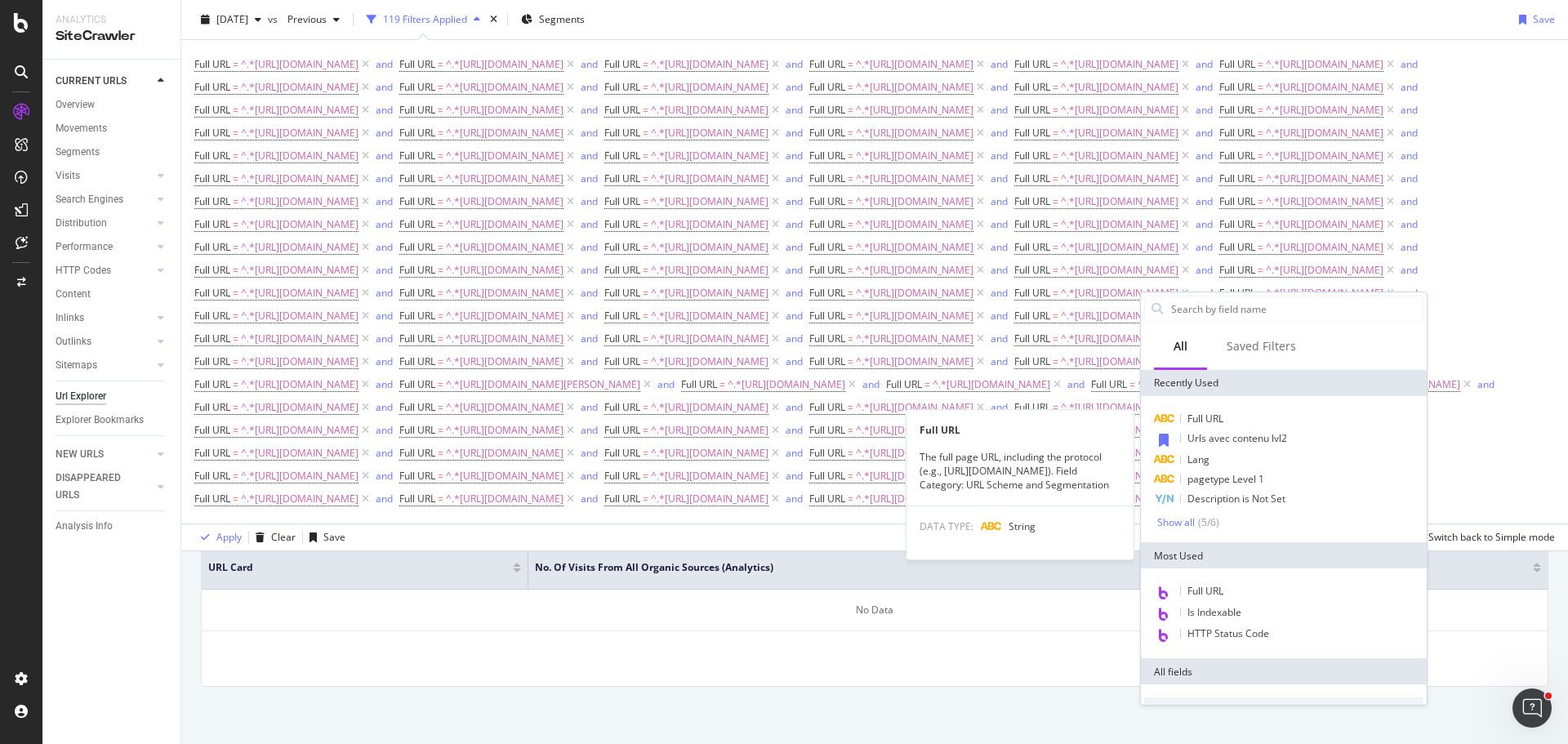
drag, startPoint x: 1224, startPoint y: 420, endPoint x: 1228, endPoint y: 429, distance: 9.8
click at [1223, 420] on span "Full URL" at bounding box center [1205, 418] width 36 height 14
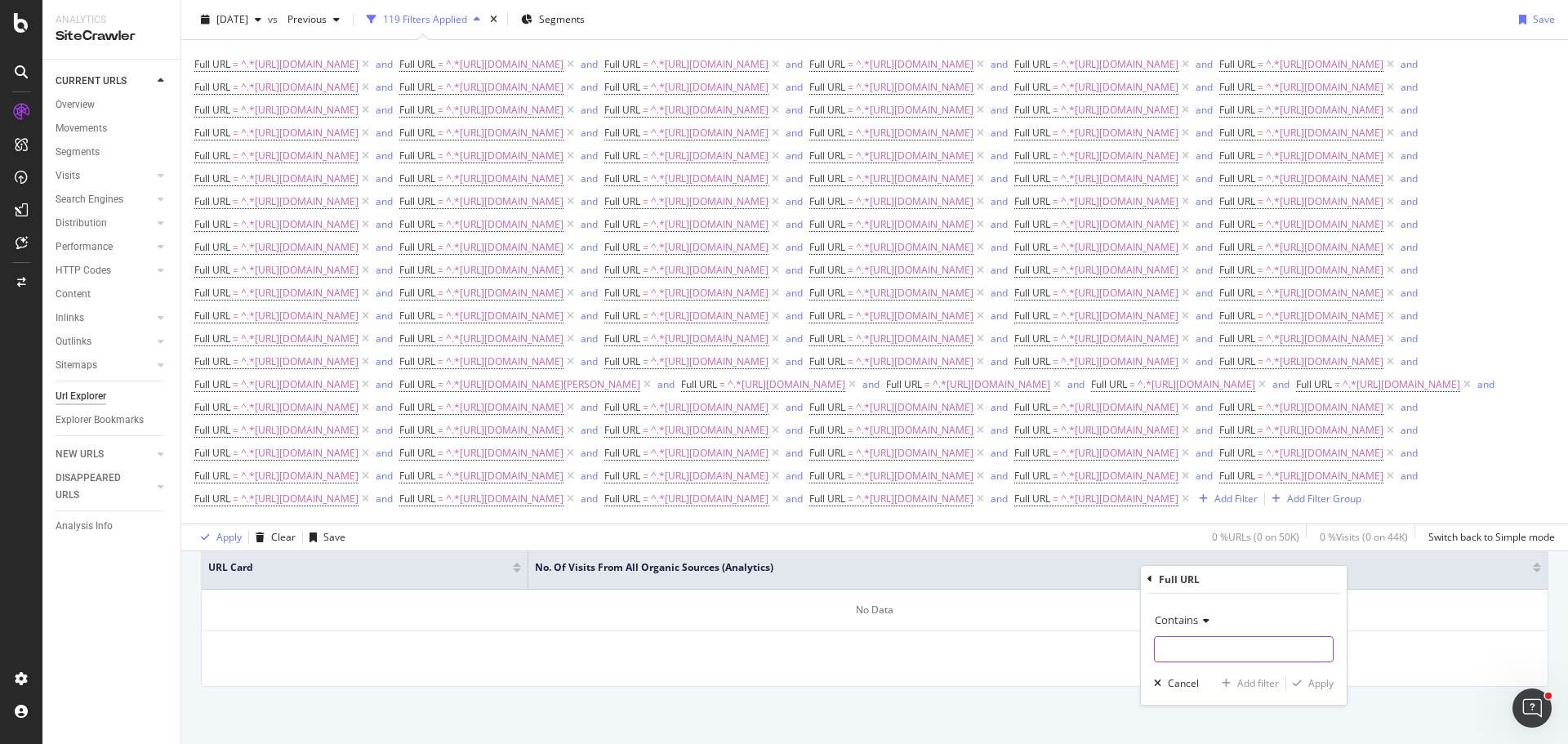
click at [1215, 647] on input "text" at bounding box center [1243, 649] width 178 height 26
type input "[URL][DOMAIN_NAME]"
click at [1246, 678] on div "Add filter" at bounding box center [1257, 683] width 42 height 14
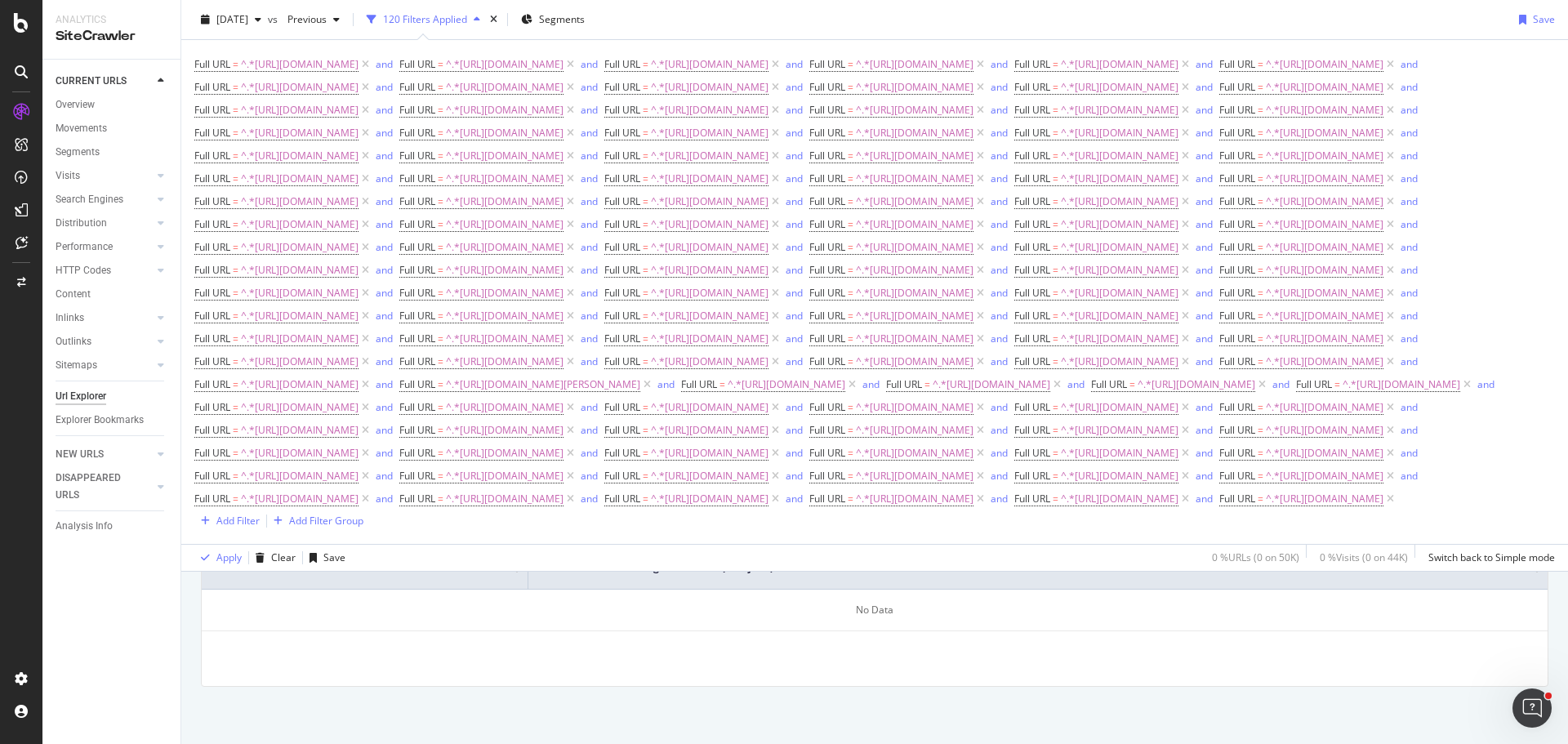
scroll to position [741, 0]
click at [222, 528] on div "Add Filter" at bounding box center [238, 520] width 43 height 14
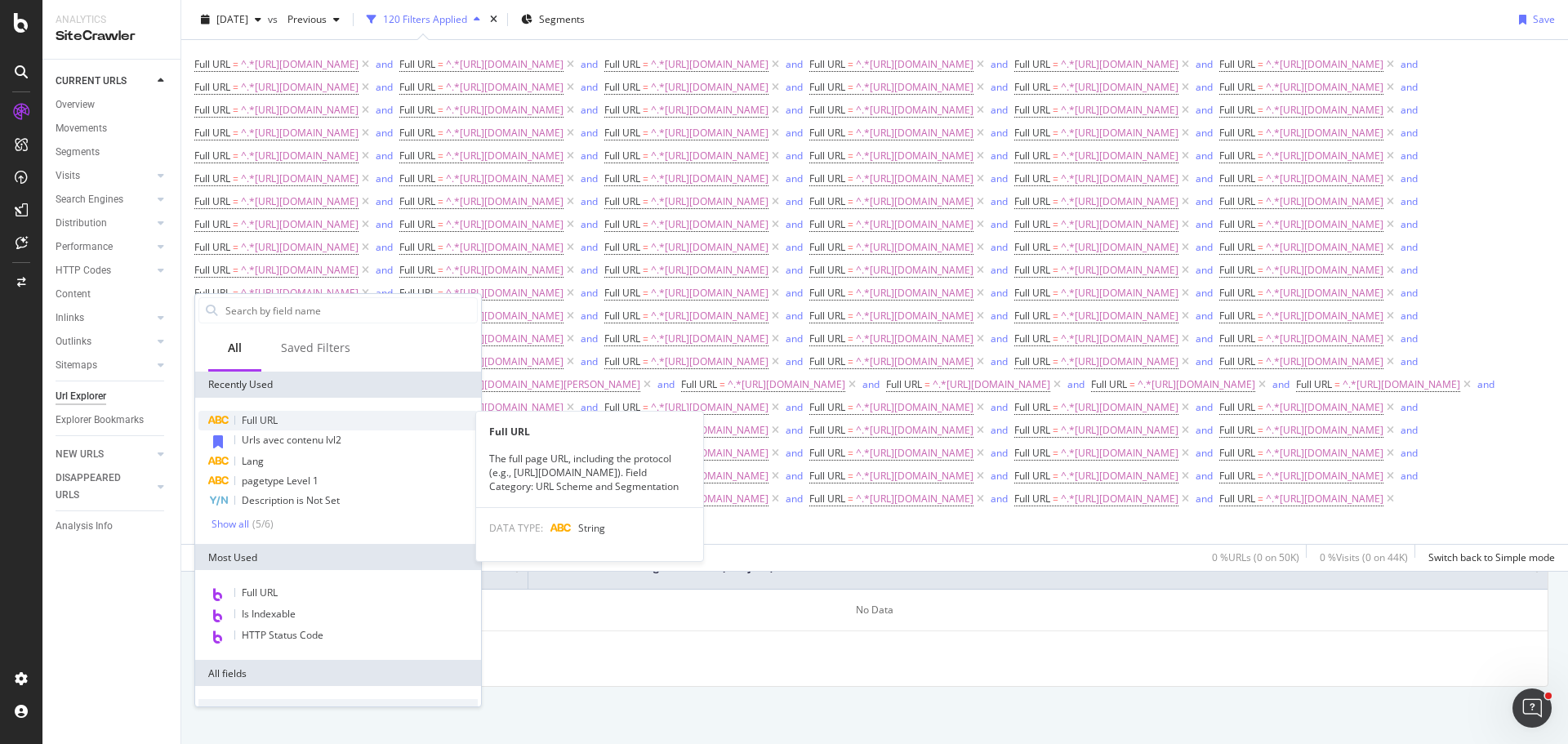
click at [277, 421] on span "Full URL" at bounding box center [259, 420] width 36 height 14
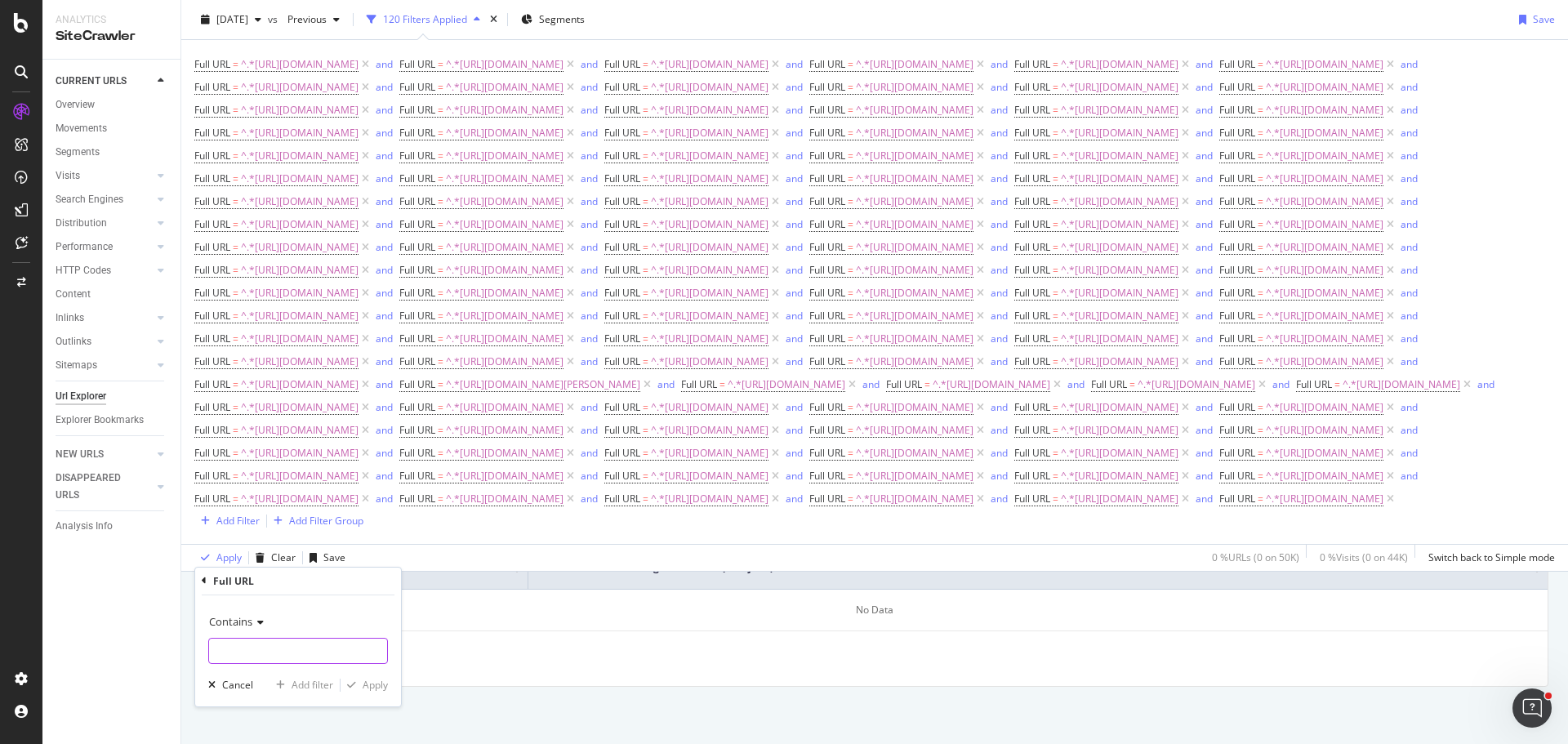
click at [317, 639] on input "text" at bounding box center [298, 651] width 178 height 26
type input "[URL][DOMAIN_NAME]"
click at [324, 685] on div "Add filter" at bounding box center [312, 684] width 42 height 14
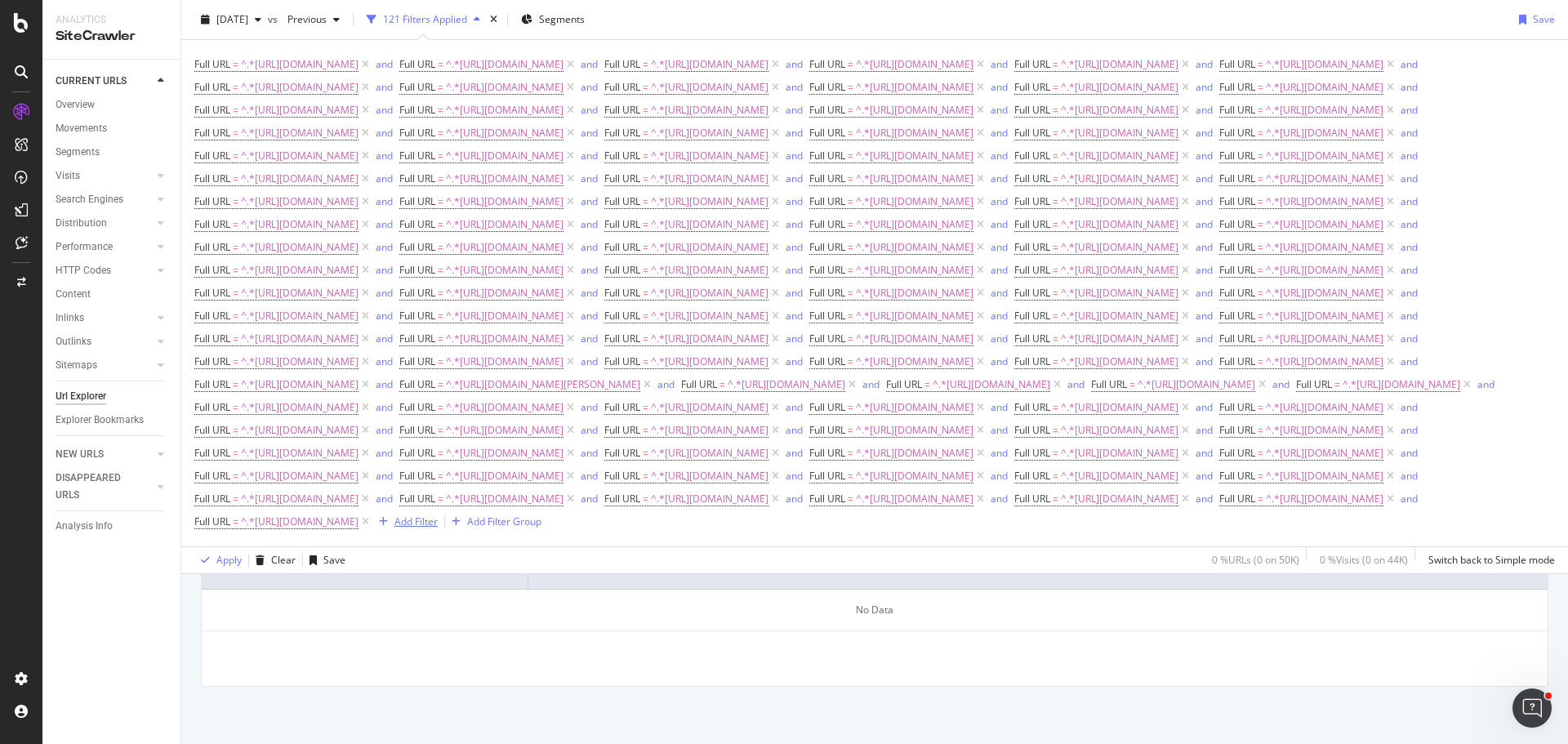
click at [438, 529] on div "Add Filter" at bounding box center [416, 521] width 43 height 14
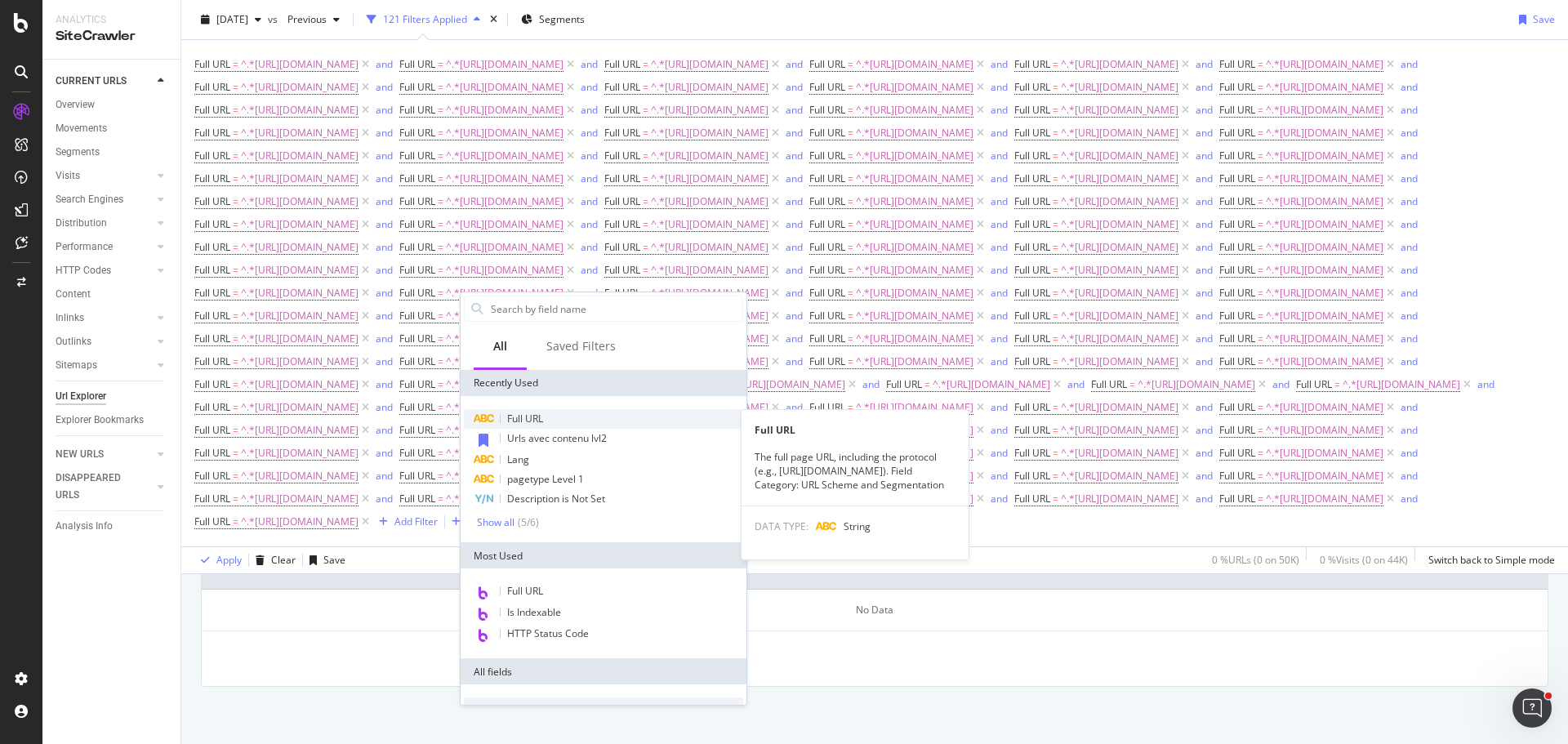
click at [558, 425] on div "Full URL" at bounding box center [603, 418] width 279 height 20
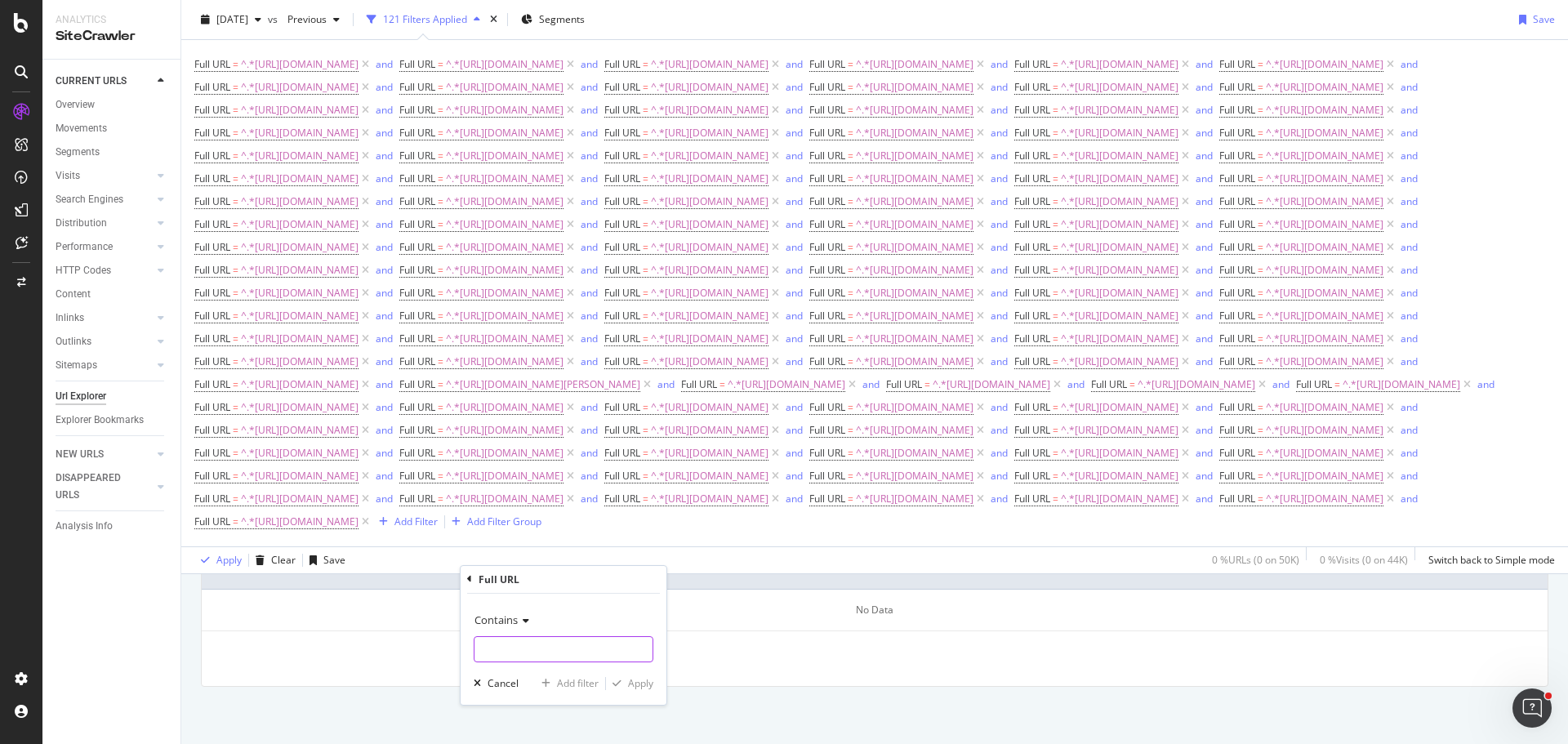
click at [561, 651] on input "text" at bounding box center [563, 649] width 178 height 26
type input "[URL][DOMAIN_NAME]"
click at [572, 684] on div "Add filter" at bounding box center [577, 683] width 42 height 14
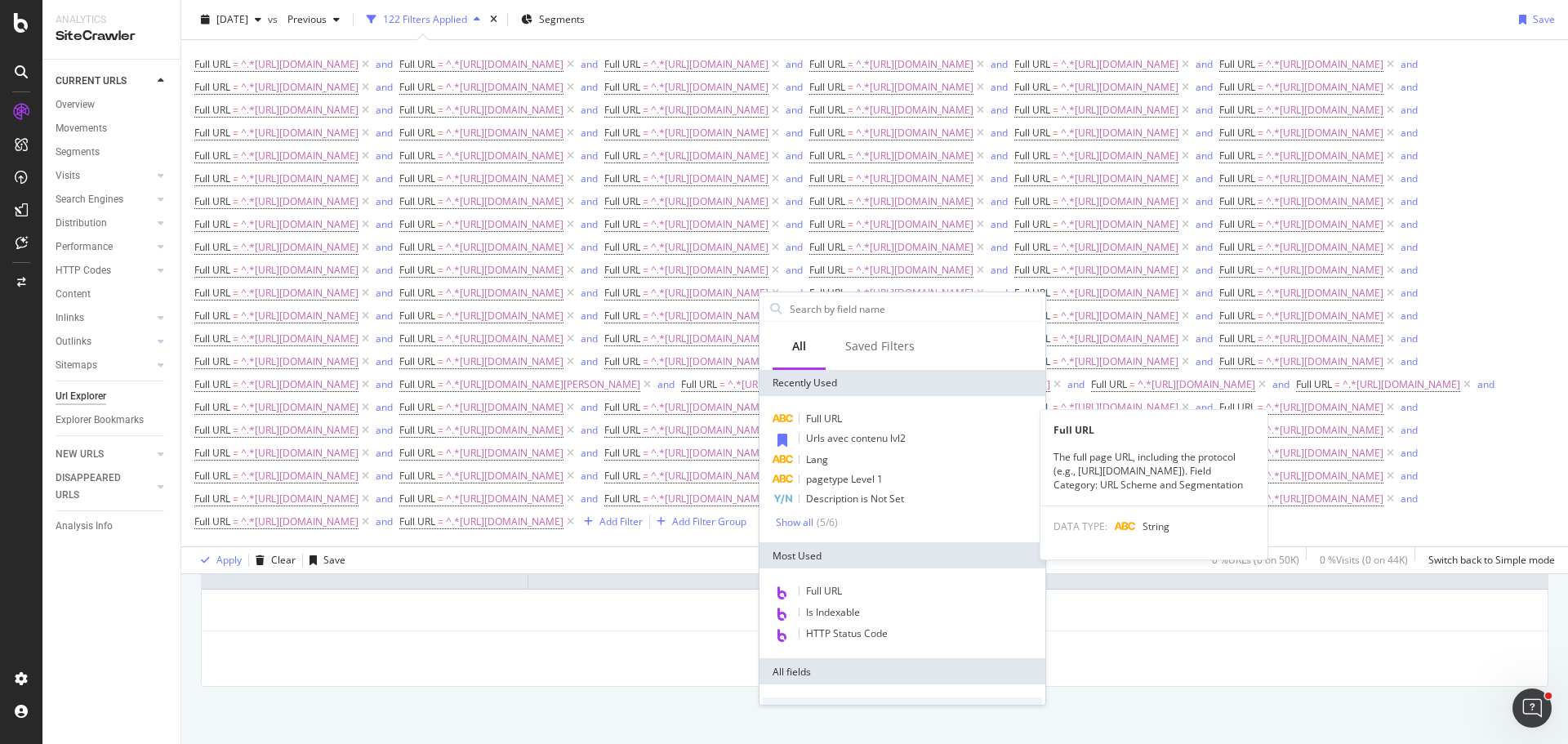
drag, startPoint x: 841, startPoint y: 416, endPoint x: 847, endPoint y: 474, distance: 58.3
click at [841, 416] on span "Full URL" at bounding box center [823, 418] width 36 height 14
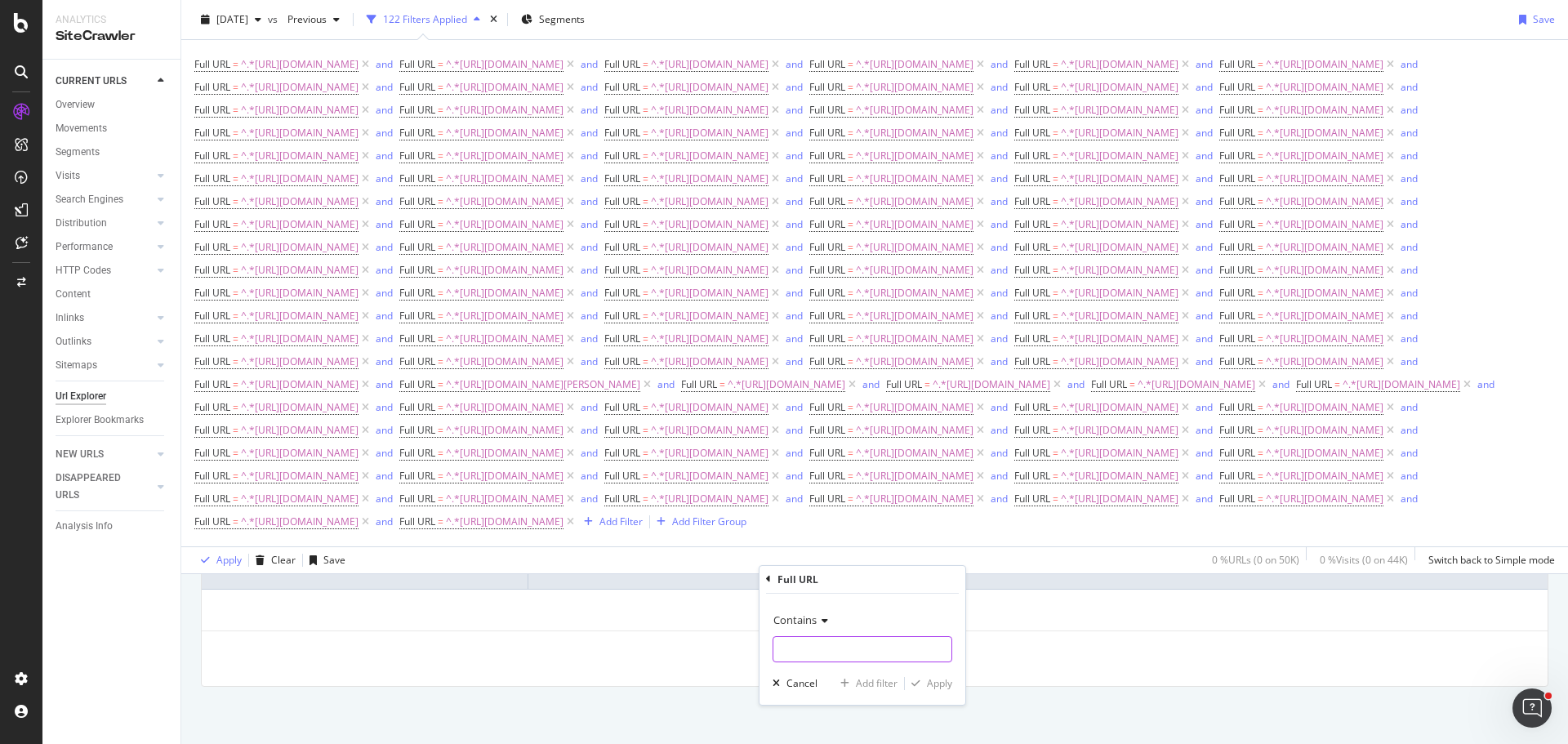
click at [857, 642] on input "text" at bounding box center [862, 649] width 178 height 26
type input "[URL][DOMAIN_NAME]"
click at [876, 679] on div "Add filter" at bounding box center [877, 683] width 42 height 14
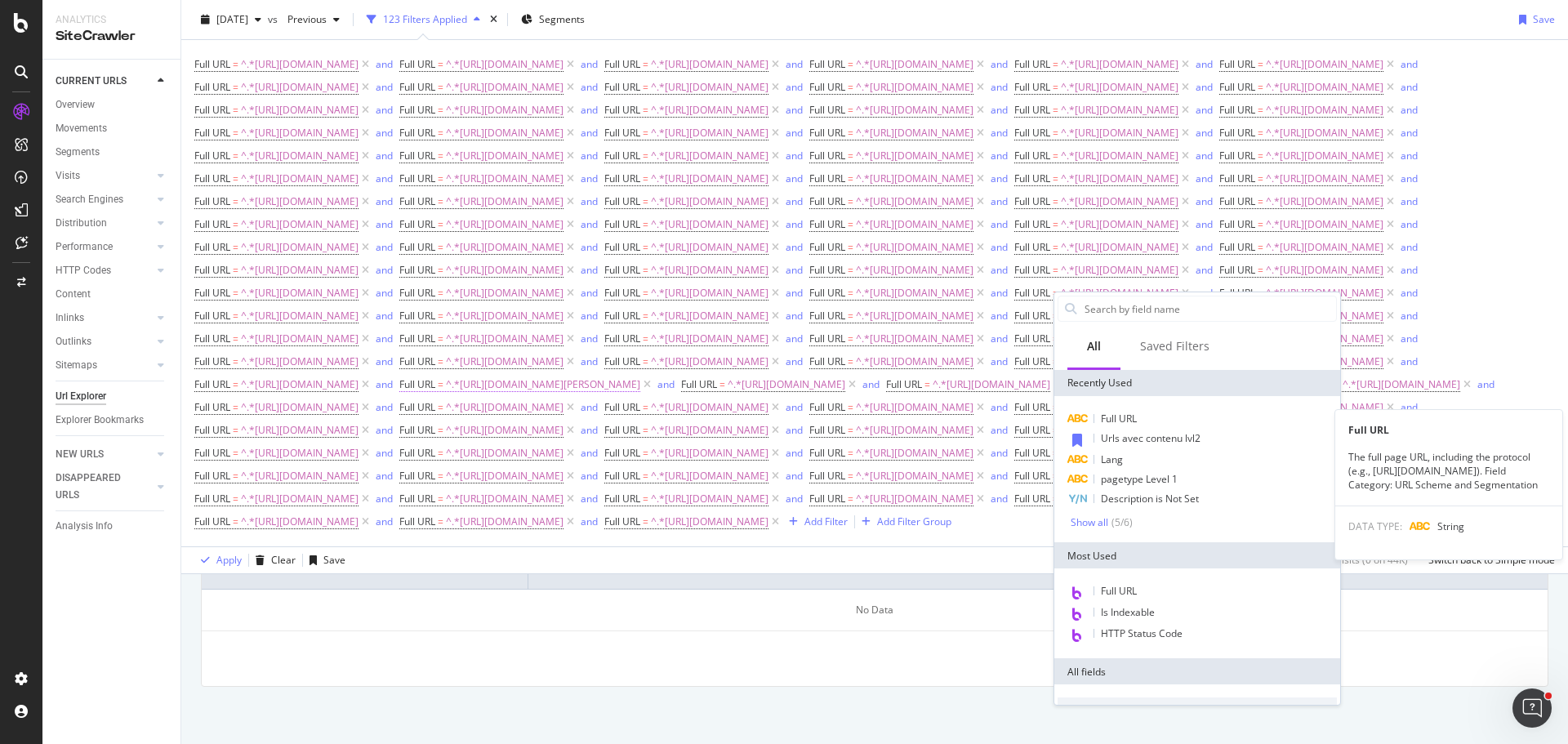
drag, startPoint x: 1133, startPoint y: 415, endPoint x: 1140, endPoint y: 459, distance: 44.6
click at [1133, 415] on span "Full URL" at bounding box center [1118, 418] width 36 height 14
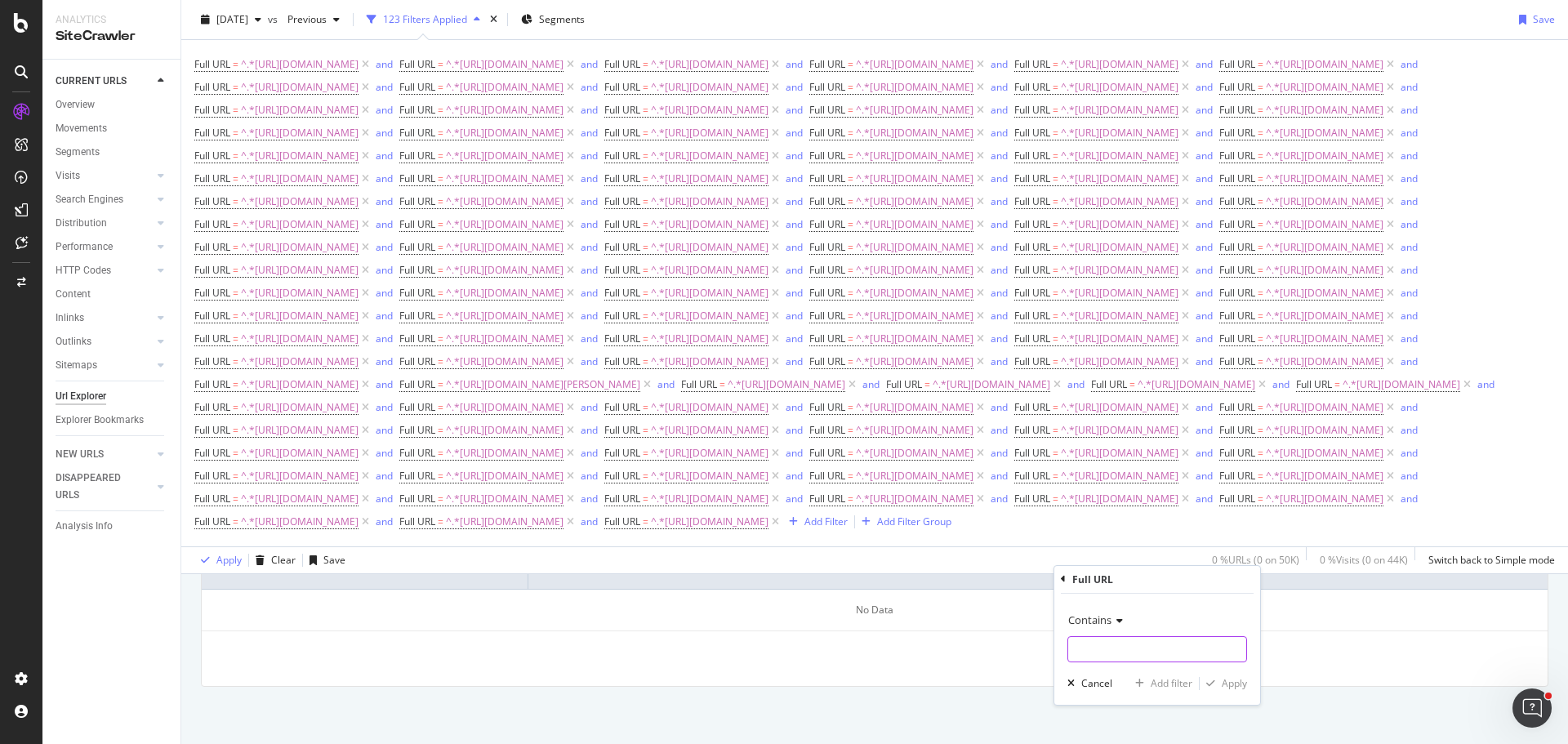
click at [1167, 636] on input "text" at bounding box center [1157, 649] width 178 height 26
type input "[URL][DOMAIN_NAME]"
click at [1177, 684] on div "Add filter" at bounding box center [1171, 683] width 42 height 14
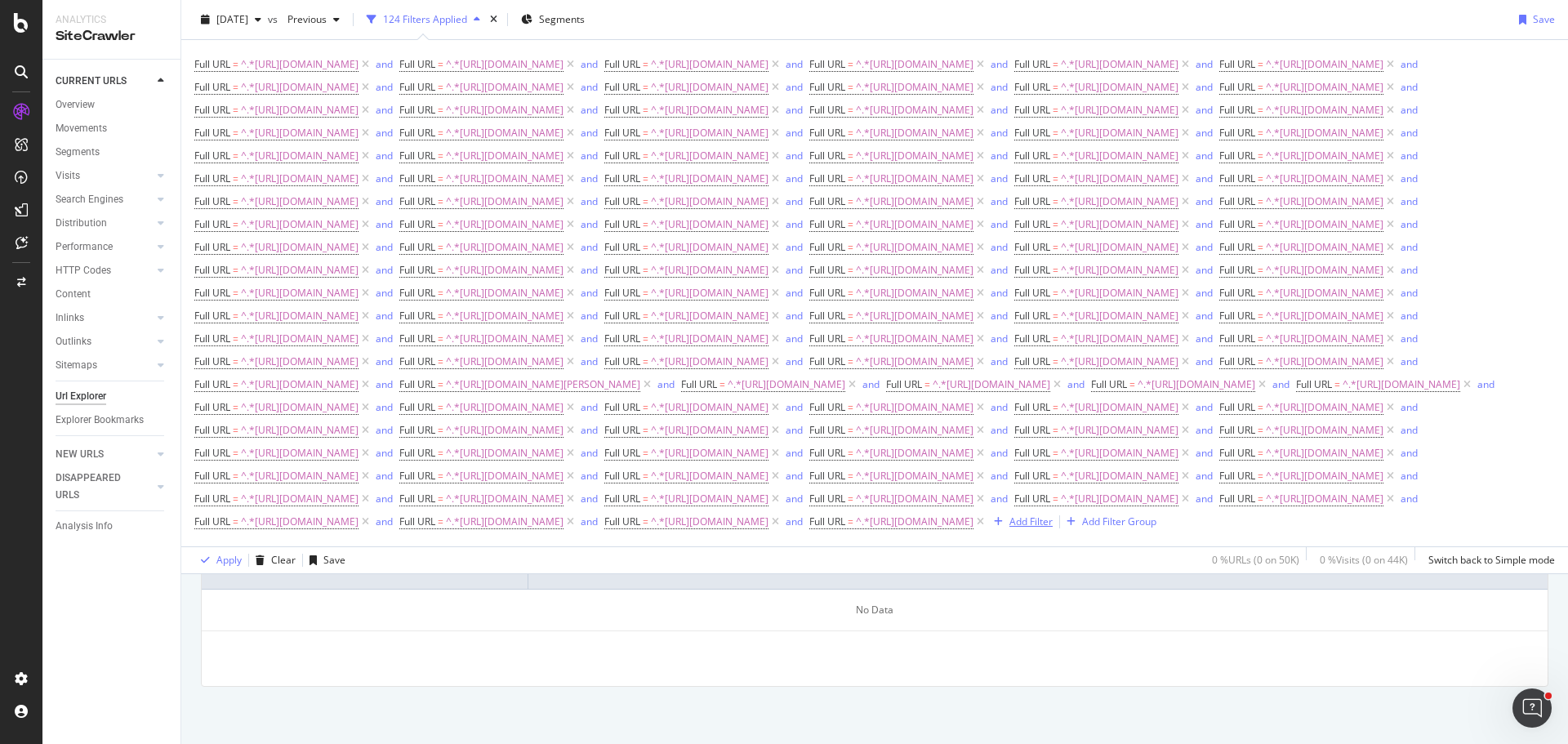
click at [1009, 529] on div "Add Filter" at bounding box center [1031, 521] width 43 height 14
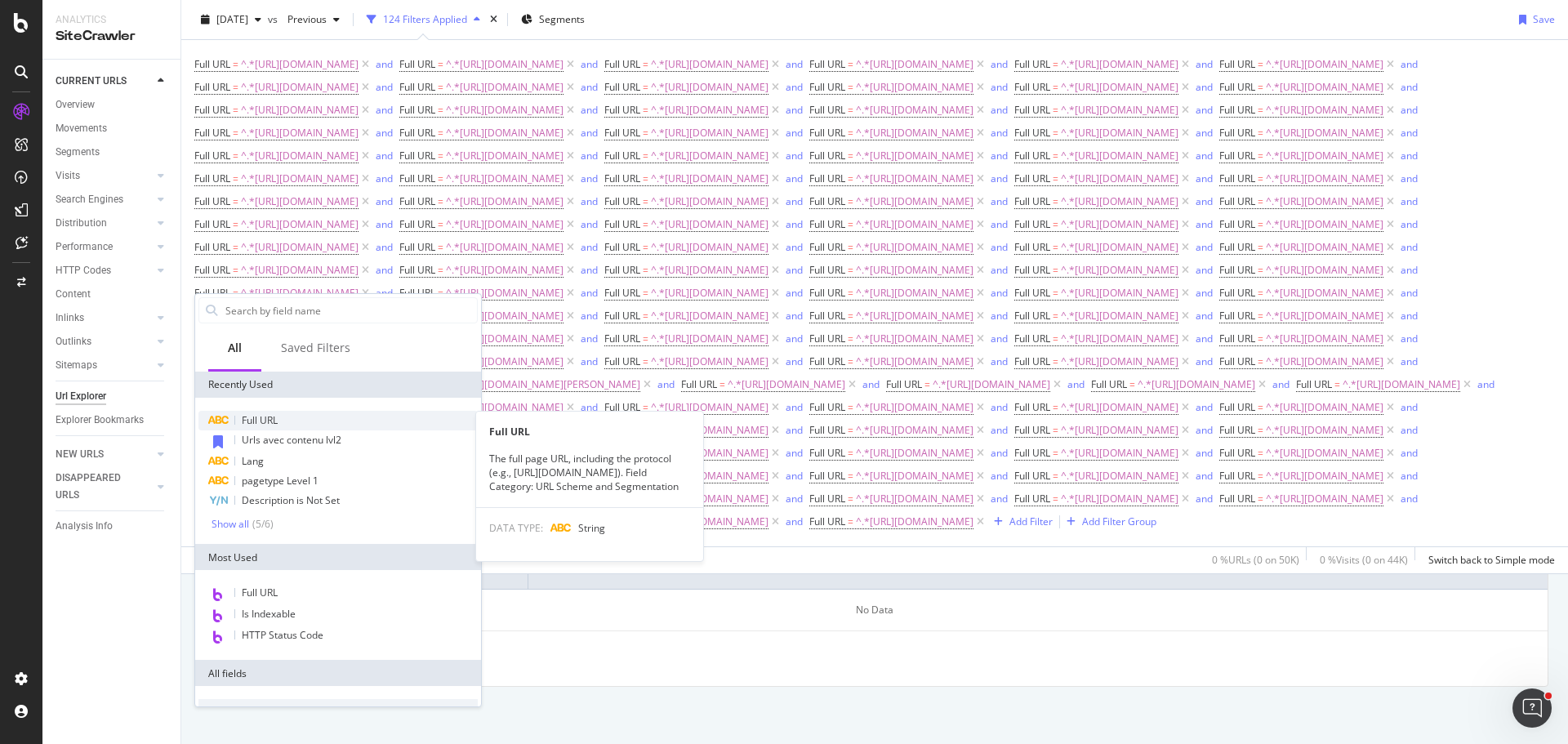
click at [335, 423] on div "Full URL" at bounding box center [338, 420] width 279 height 20
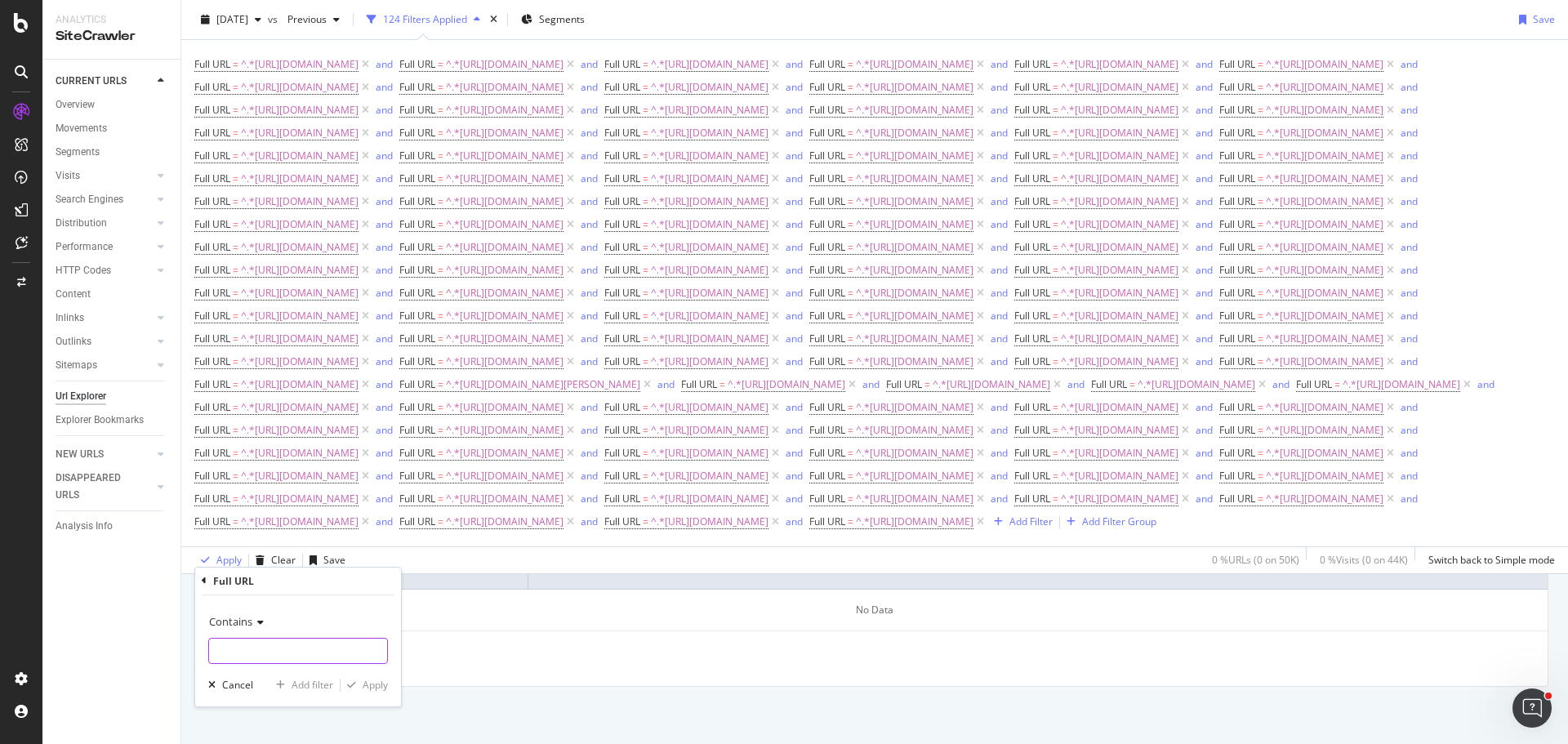
click at [330, 646] on input "text" at bounding box center [298, 651] width 178 height 26
type input "[URL][DOMAIN_NAME]"
click at [320, 692] on div "Add filter" at bounding box center [312, 684] width 42 height 14
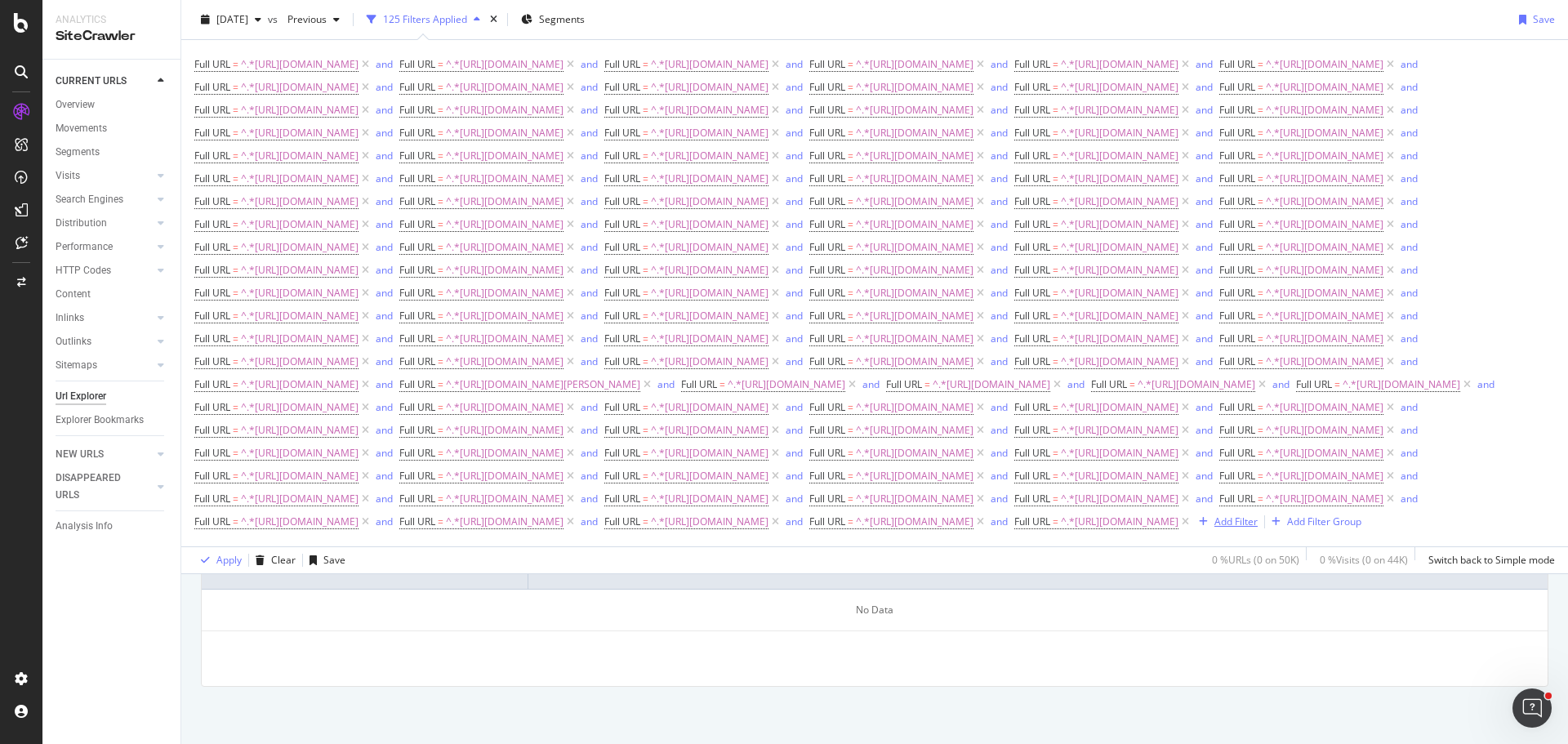
click at [1214, 529] on div "Add Filter" at bounding box center [1236, 521] width 43 height 14
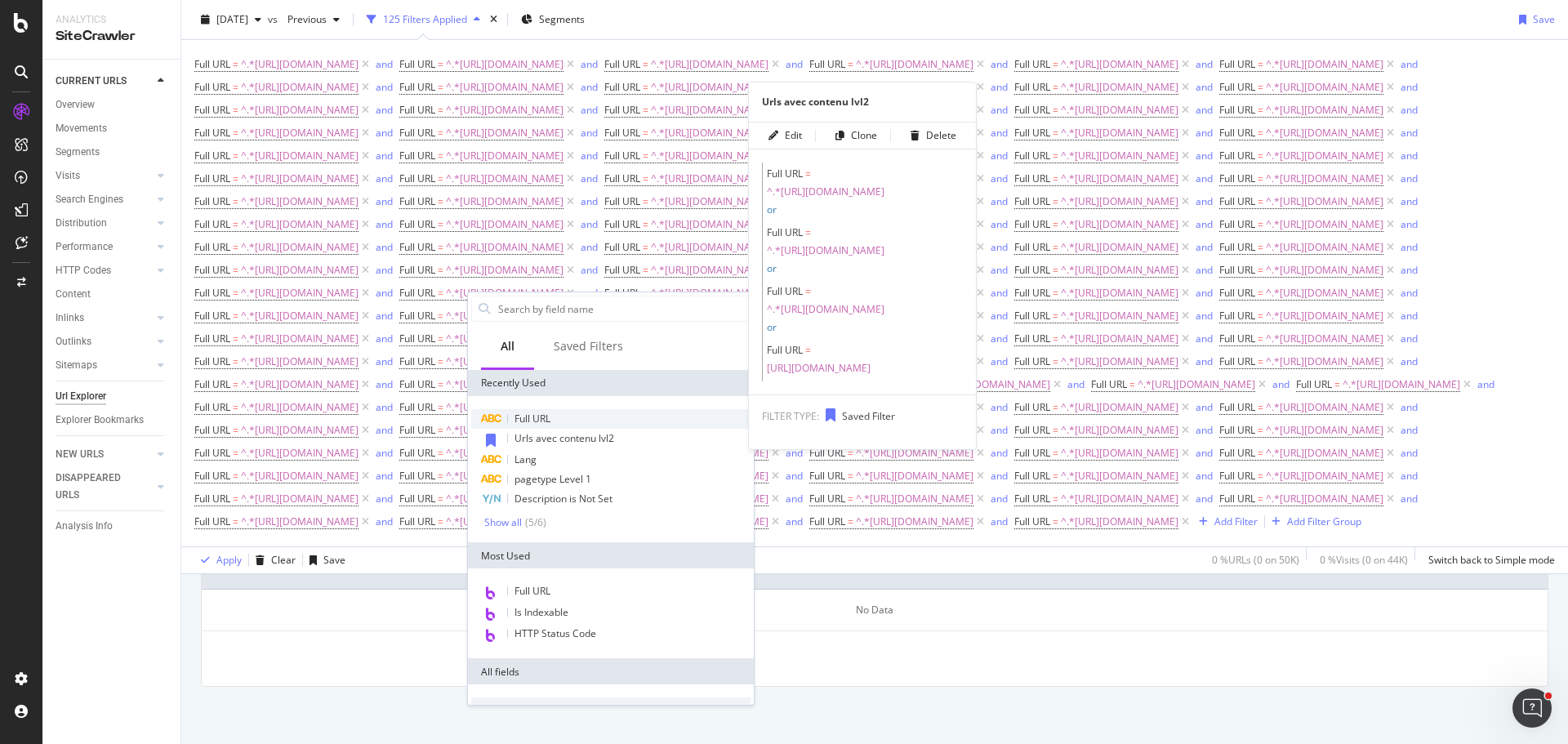
click at [572, 423] on div "Full URL" at bounding box center [611, 418] width 279 height 20
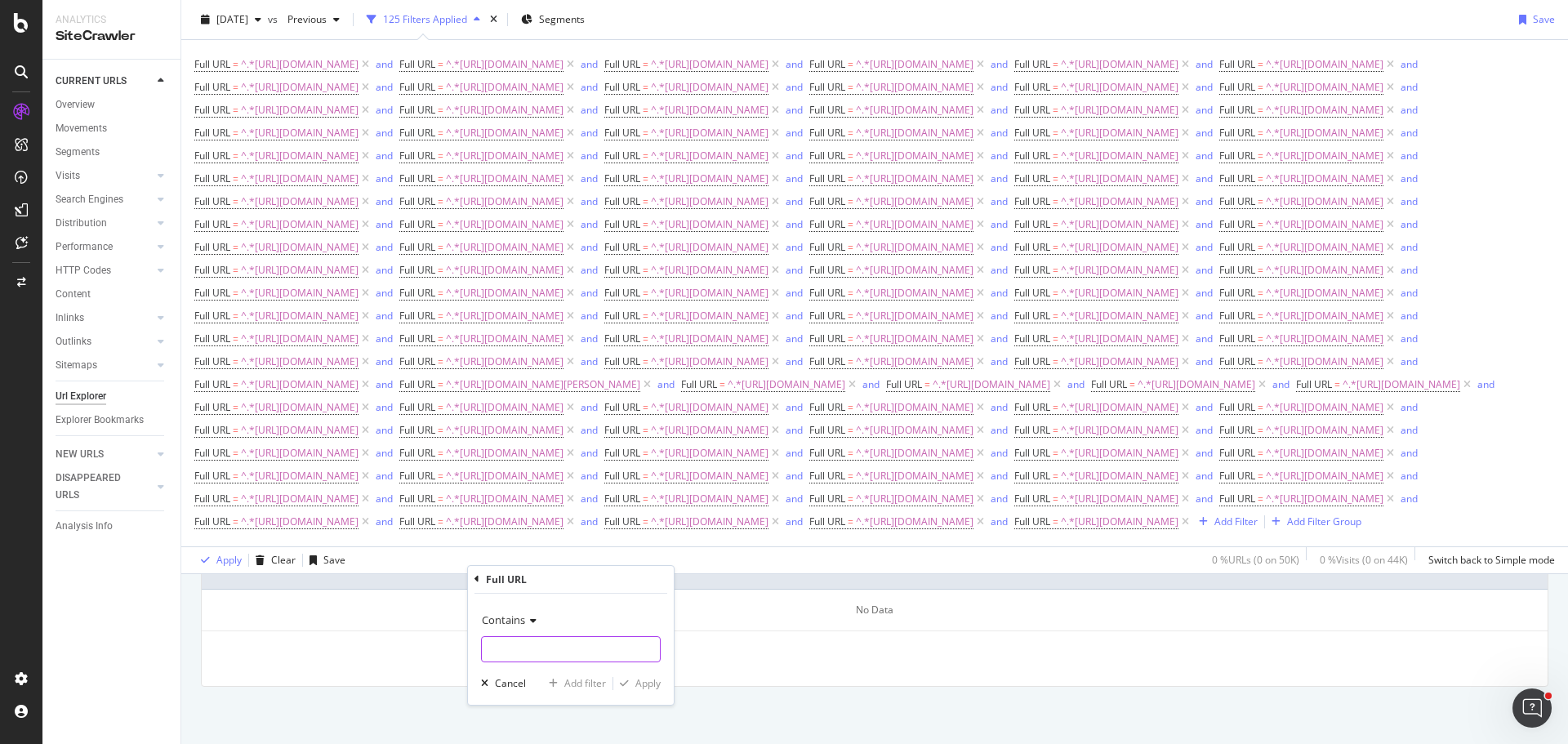
click at [573, 636] on input "text" at bounding box center [571, 649] width 178 height 26
type input "[URL][DOMAIN_NAME]"
click at [591, 683] on div "Add filter" at bounding box center [585, 683] width 42 height 14
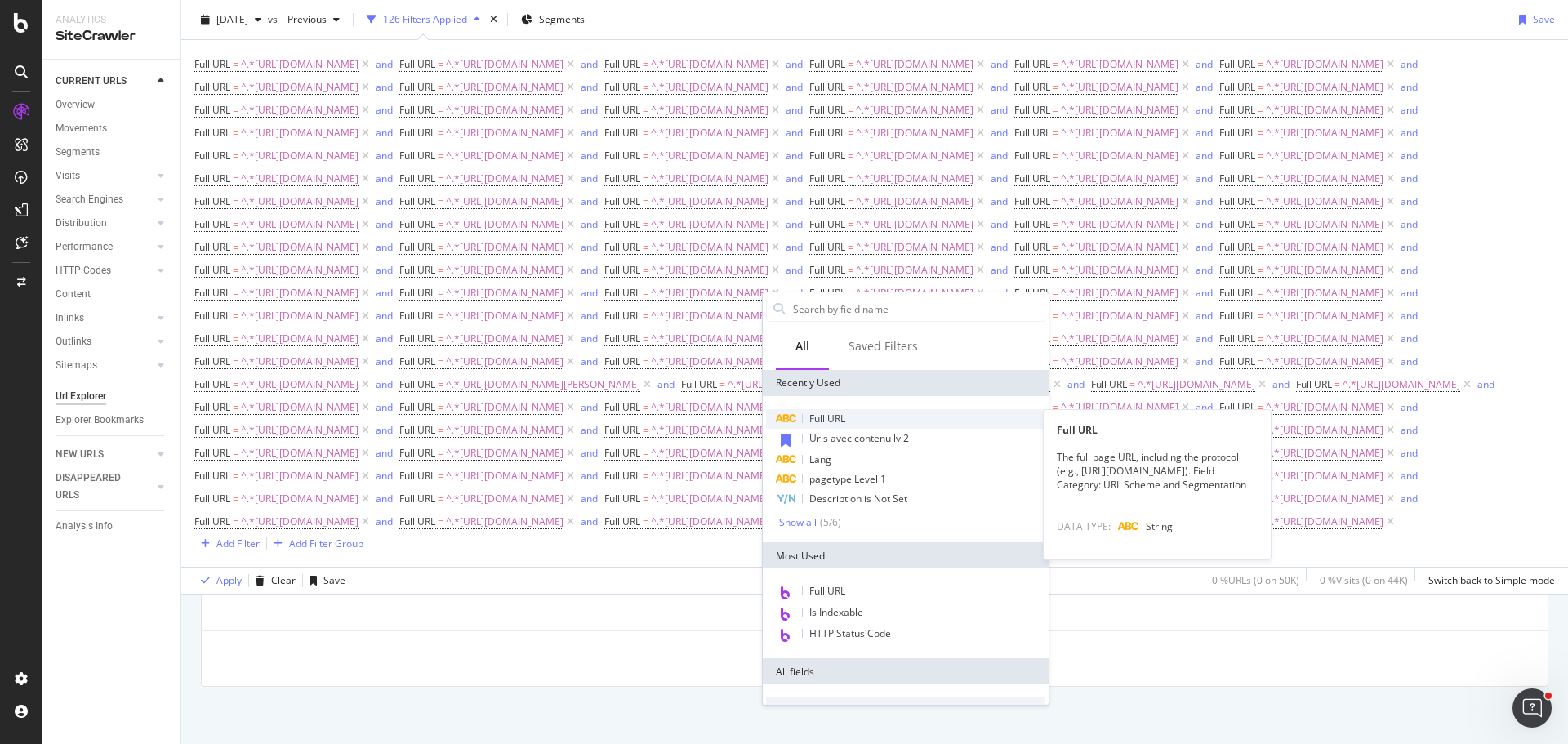
click at [898, 414] on div "Full URL" at bounding box center [906, 418] width 279 height 20
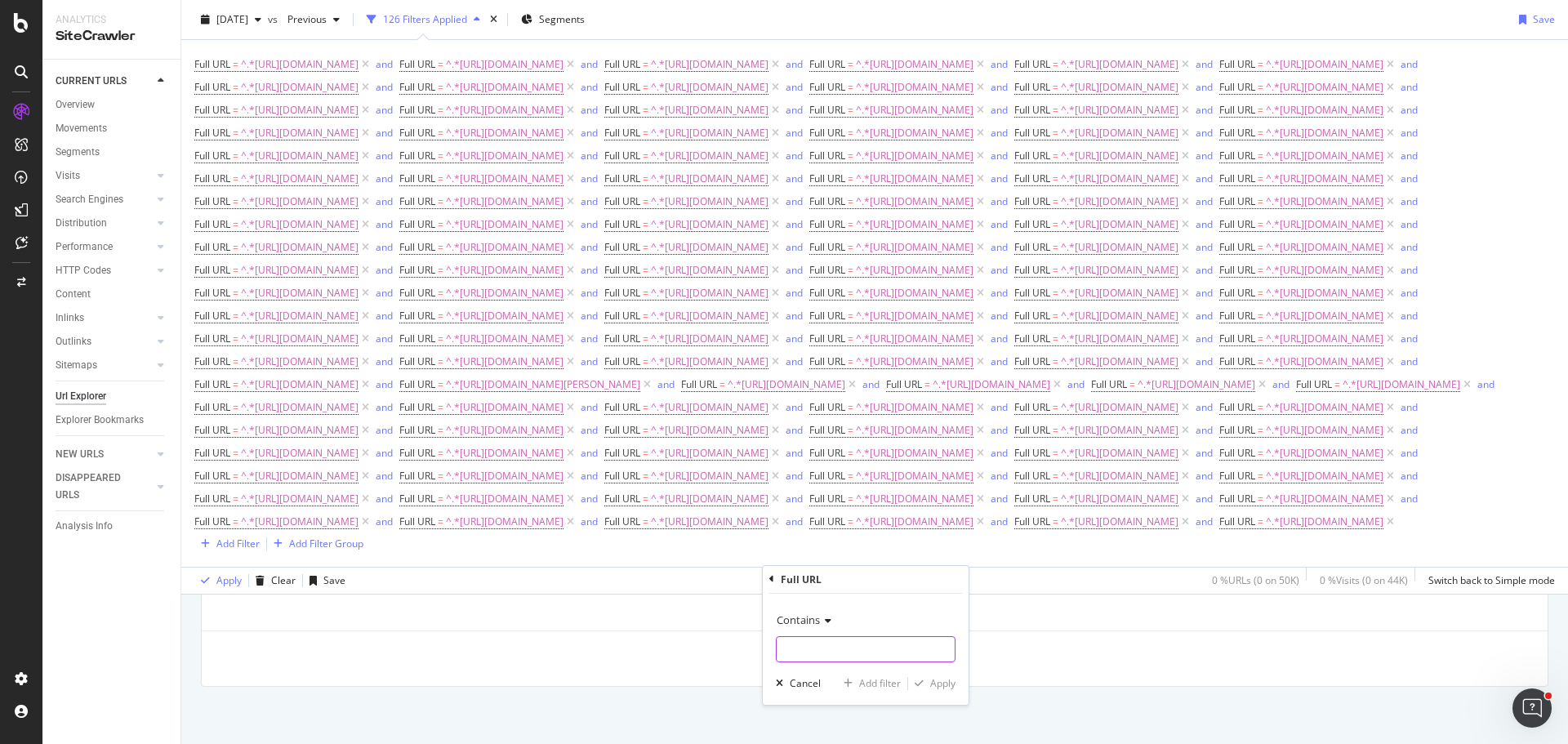
click at [878, 638] on input "text" at bounding box center [865, 649] width 178 height 26
type input "[URL][DOMAIN_NAME]"
click at [878, 687] on div "Add filter" at bounding box center [879, 683] width 42 height 14
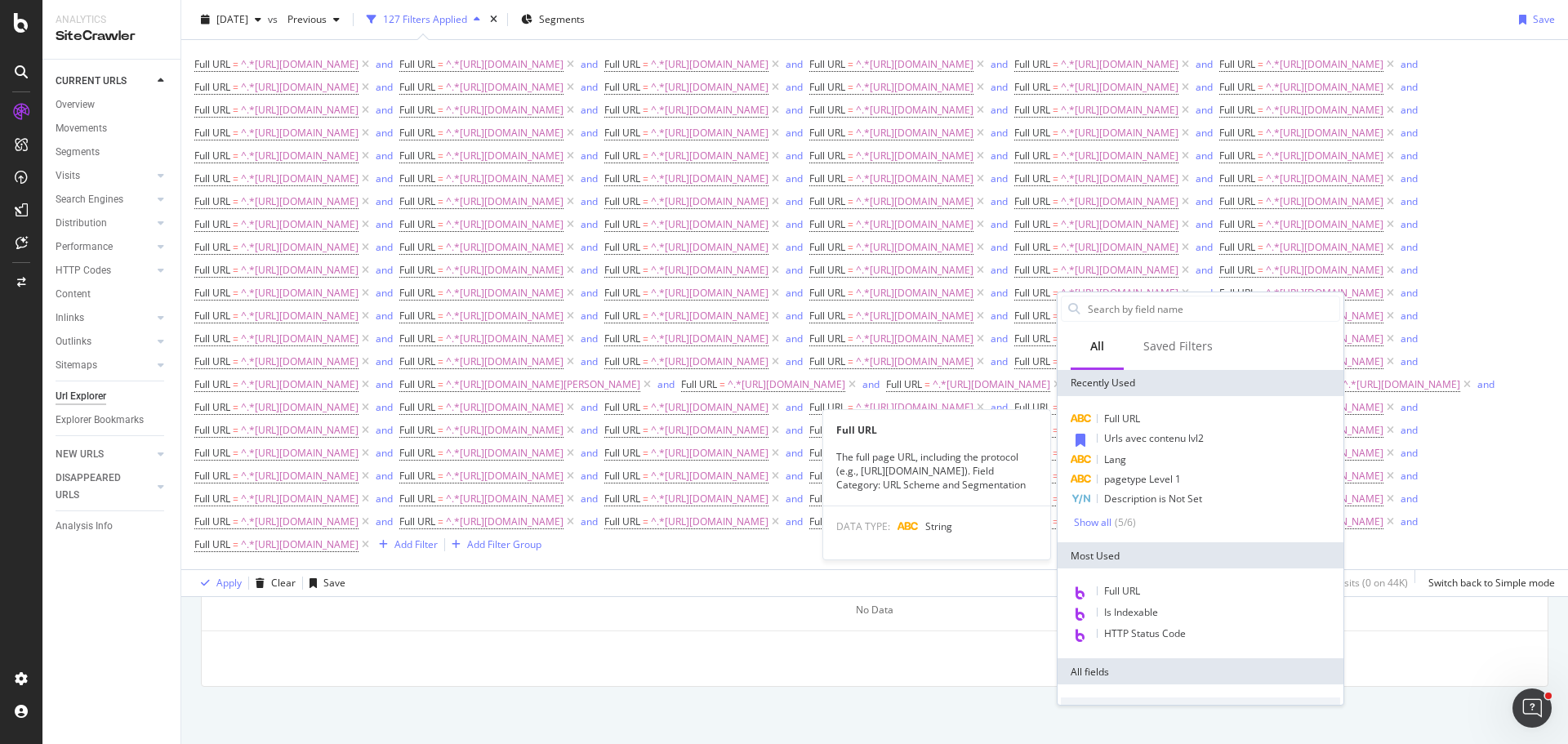
drag, startPoint x: 1128, startPoint y: 415, endPoint x: 1109, endPoint y: 479, distance: 66.8
click at [1128, 415] on span "Full URL" at bounding box center [1122, 418] width 36 height 14
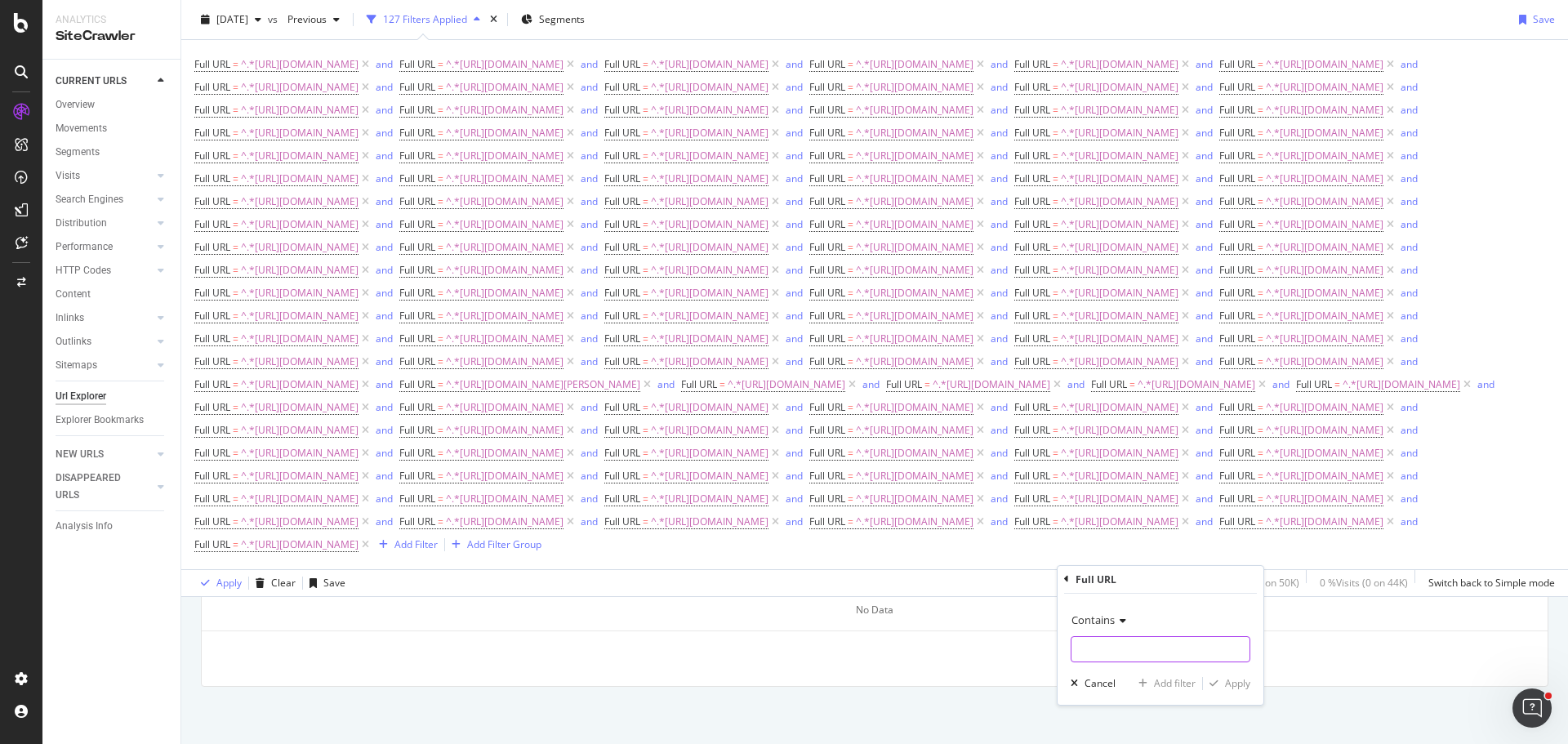
click at [1120, 645] on input "text" at bounding box center [1160, 649] width 178 height 26
type input "[URL][DOMAIN_NAME]"
click at [1165, 682] on div "Add filter" at bounding box center [1174, 683] width 42 height 14
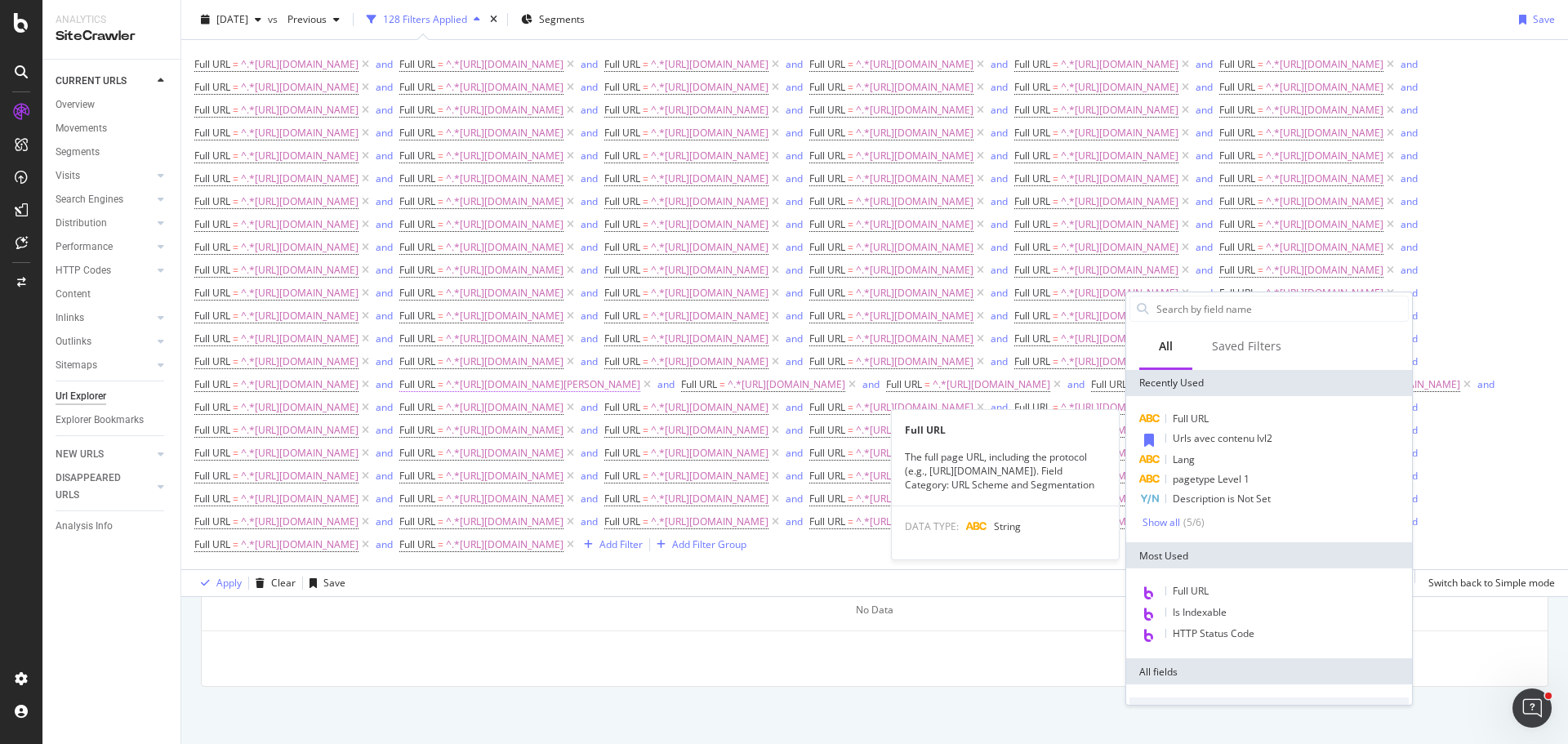
drag, startPoint x: 1222, startPoint y: 423, endPoint x: 1221, endPoint y: 431, distance: 8.1
click at [1222, 423] on div "Full URL" at bounding box center [1269, 418] width 279 height 20
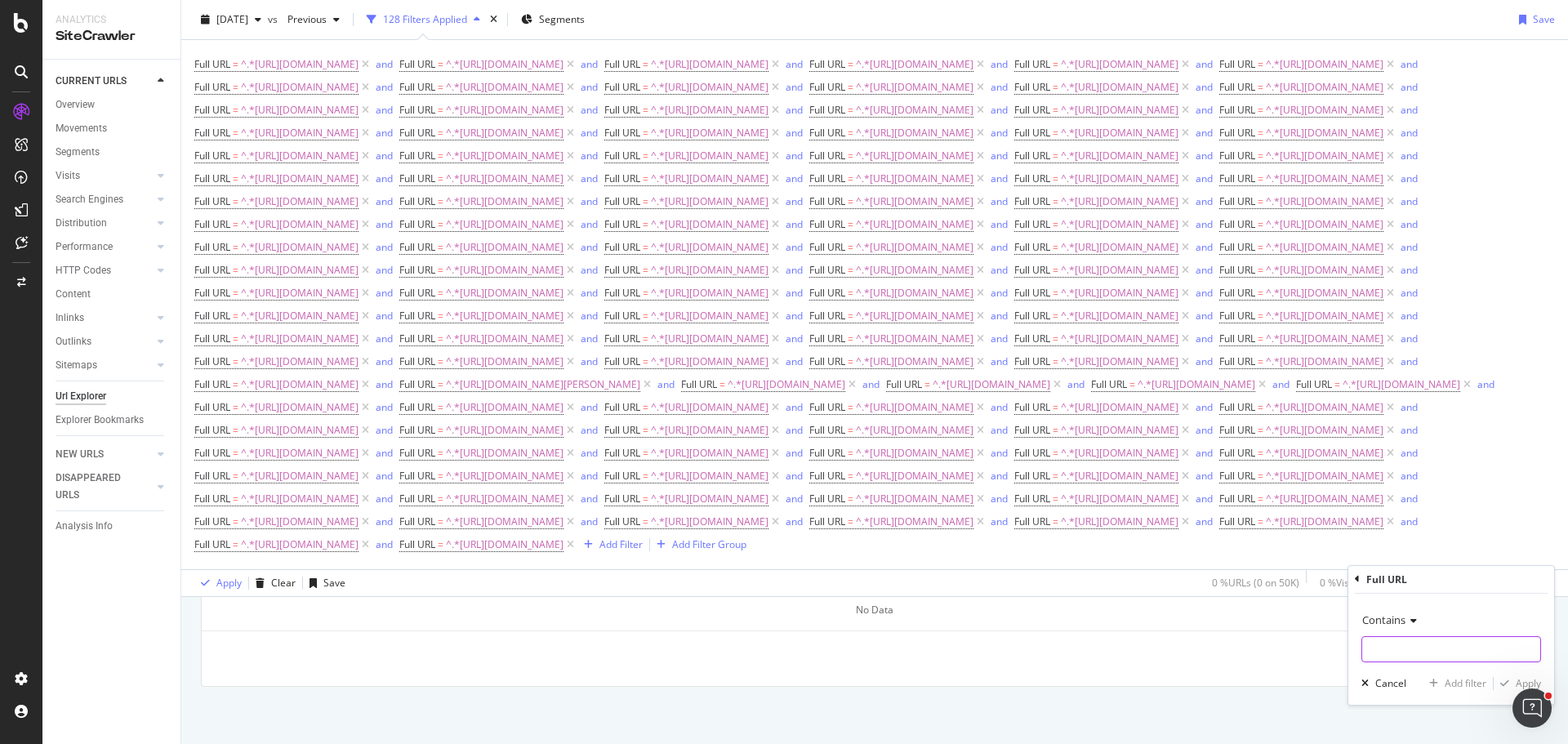
click at [1363, 639] on input "text" at bounding box center [1451, 649] width 178 height 26
type input "[URL][DOMAIN_NAME]"
click at [1459, 678] on div "Add filter" at bounding box center [1465, 683] width 42 height 14
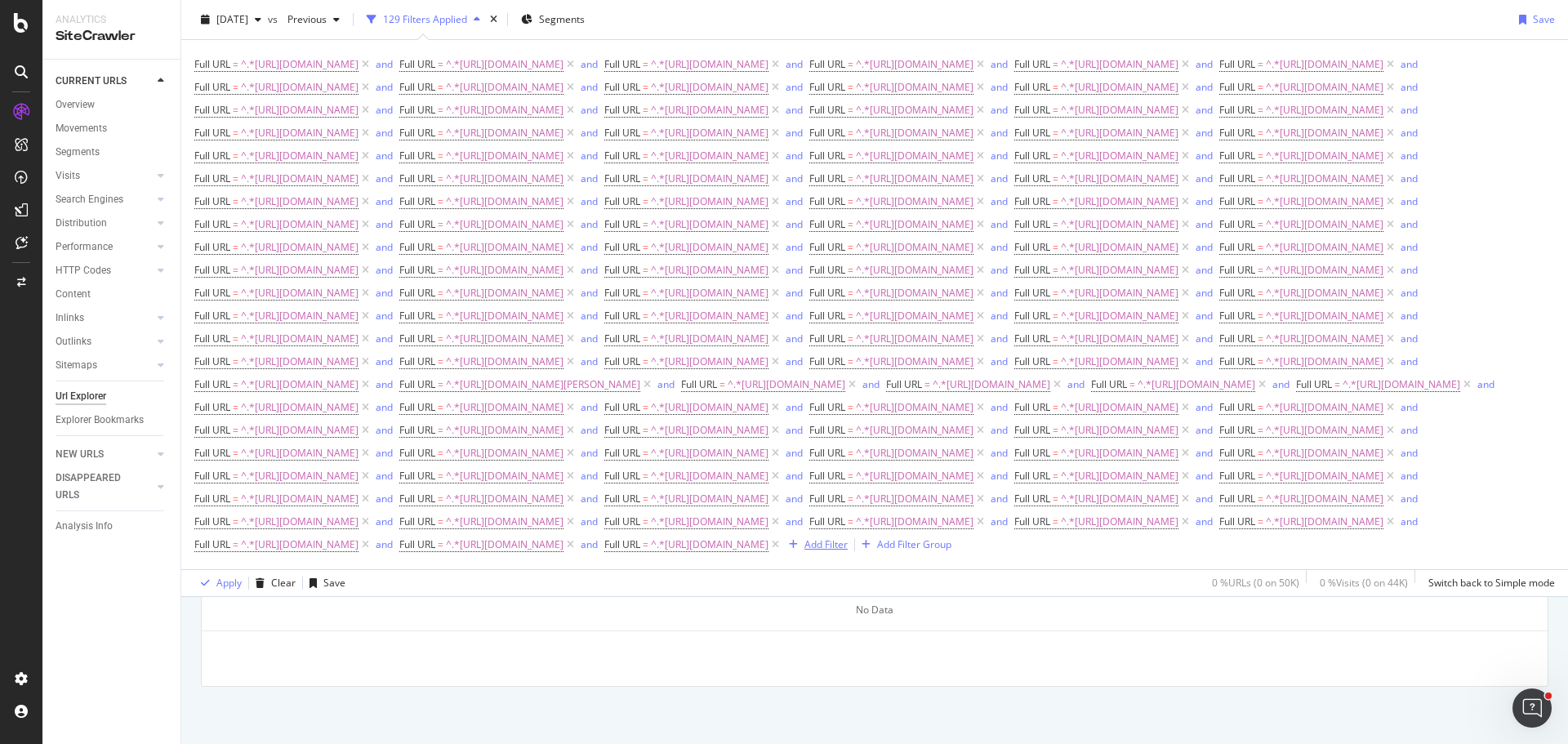
click at [805, 551] on div "Add Filter" at bounding box center [826, 544] width 43 height 14
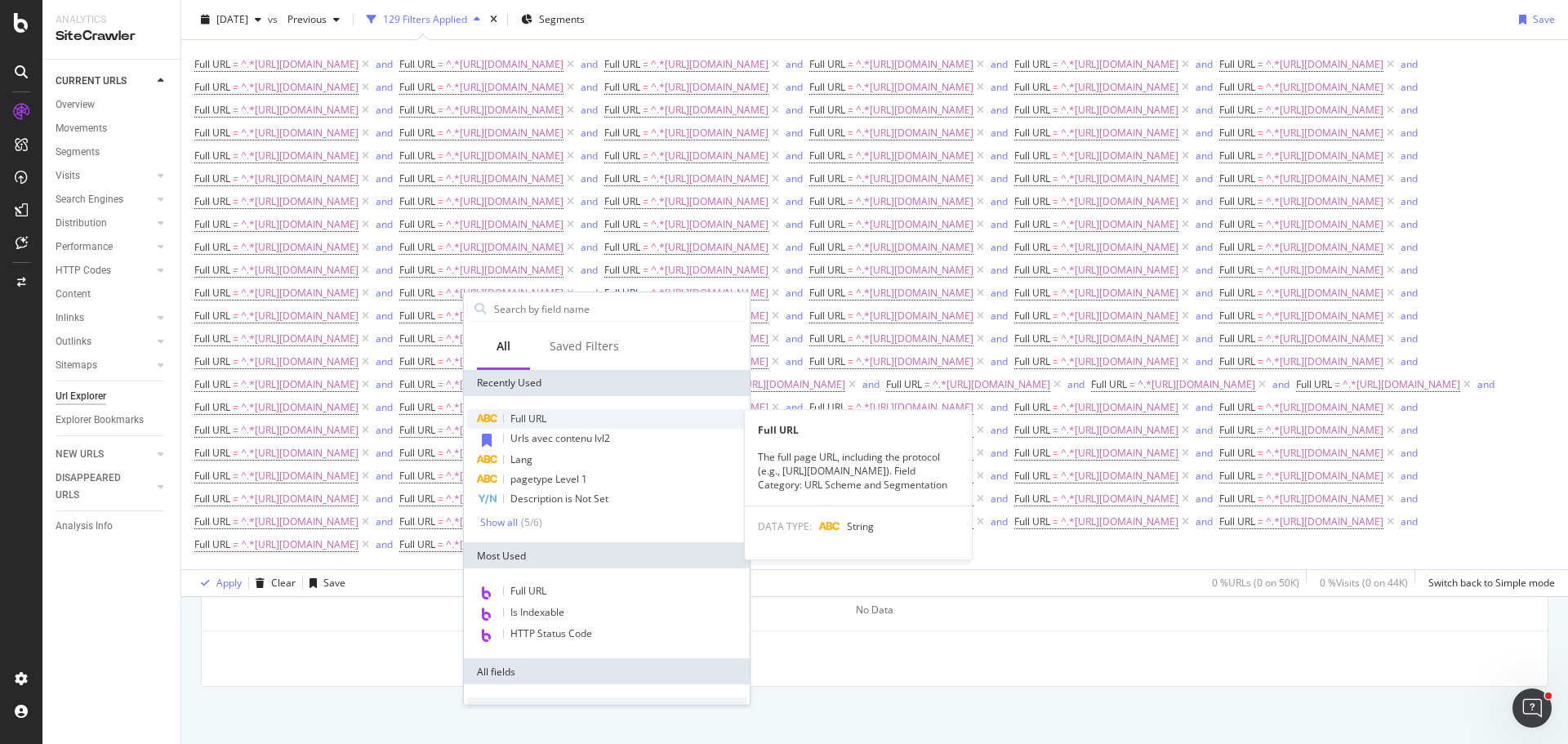
click at [583, 417] on div "Full URL" at bounding box center [606, 418] width 279 height 20
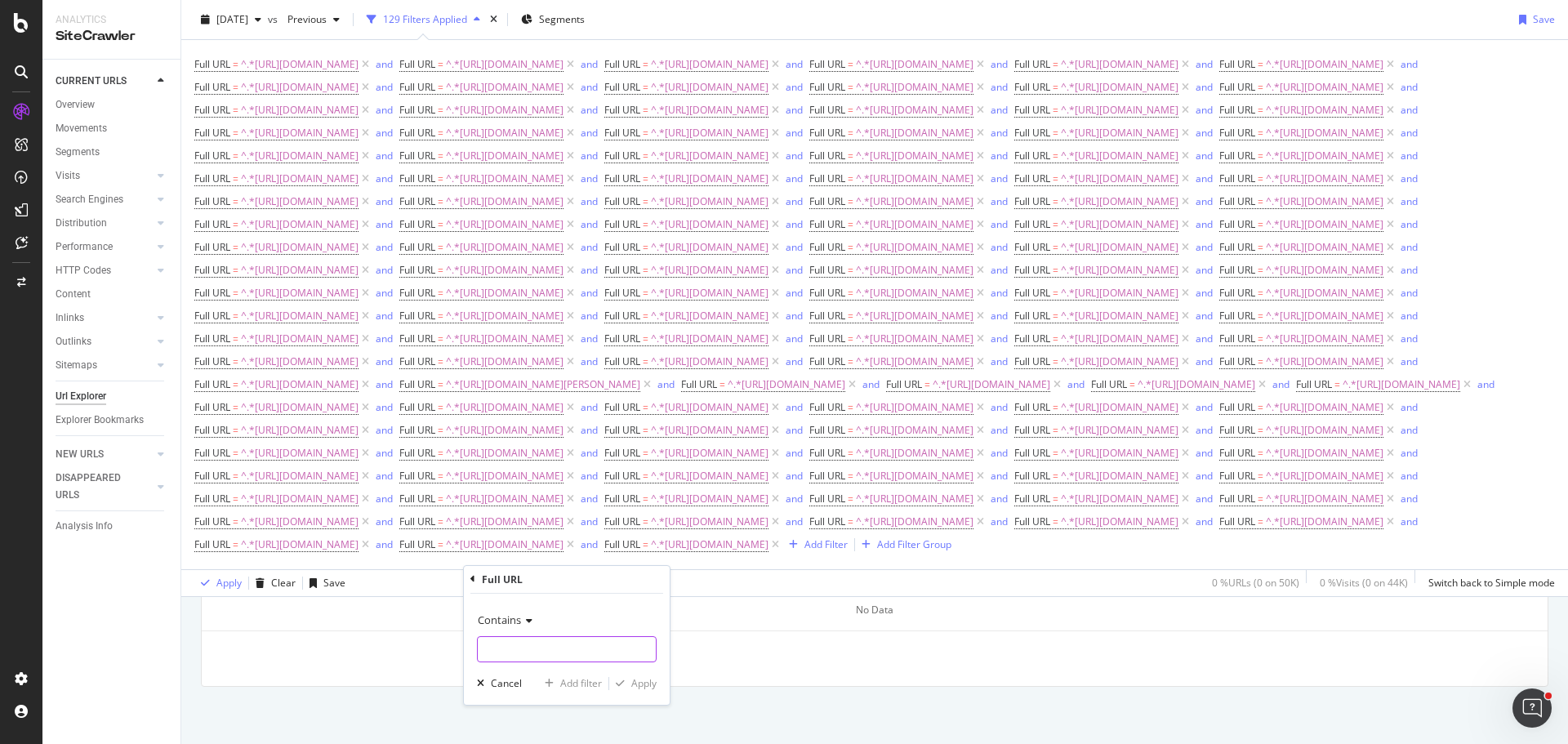
click at [616, 647] on input "text" at bounding box center [567, 649] width 178 height 26
type input "[URL][DOMAIN_NAME]"
click at [577, 680] on div "Add filter" at bounding box center [581, 683] width 42 height 14
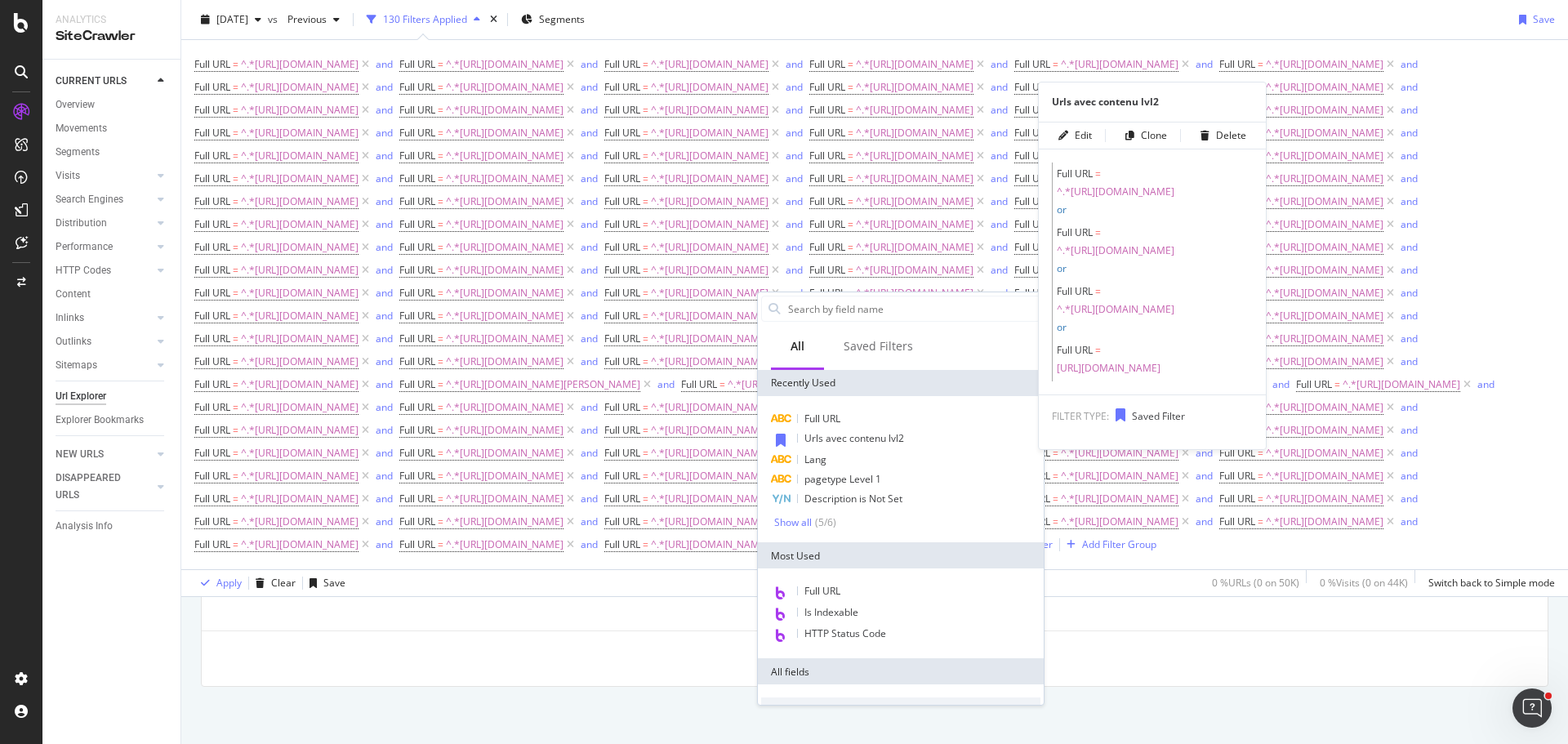
click at [850, 421] on div "Full URL" at bounding box center [900, 418] width 279 height 20
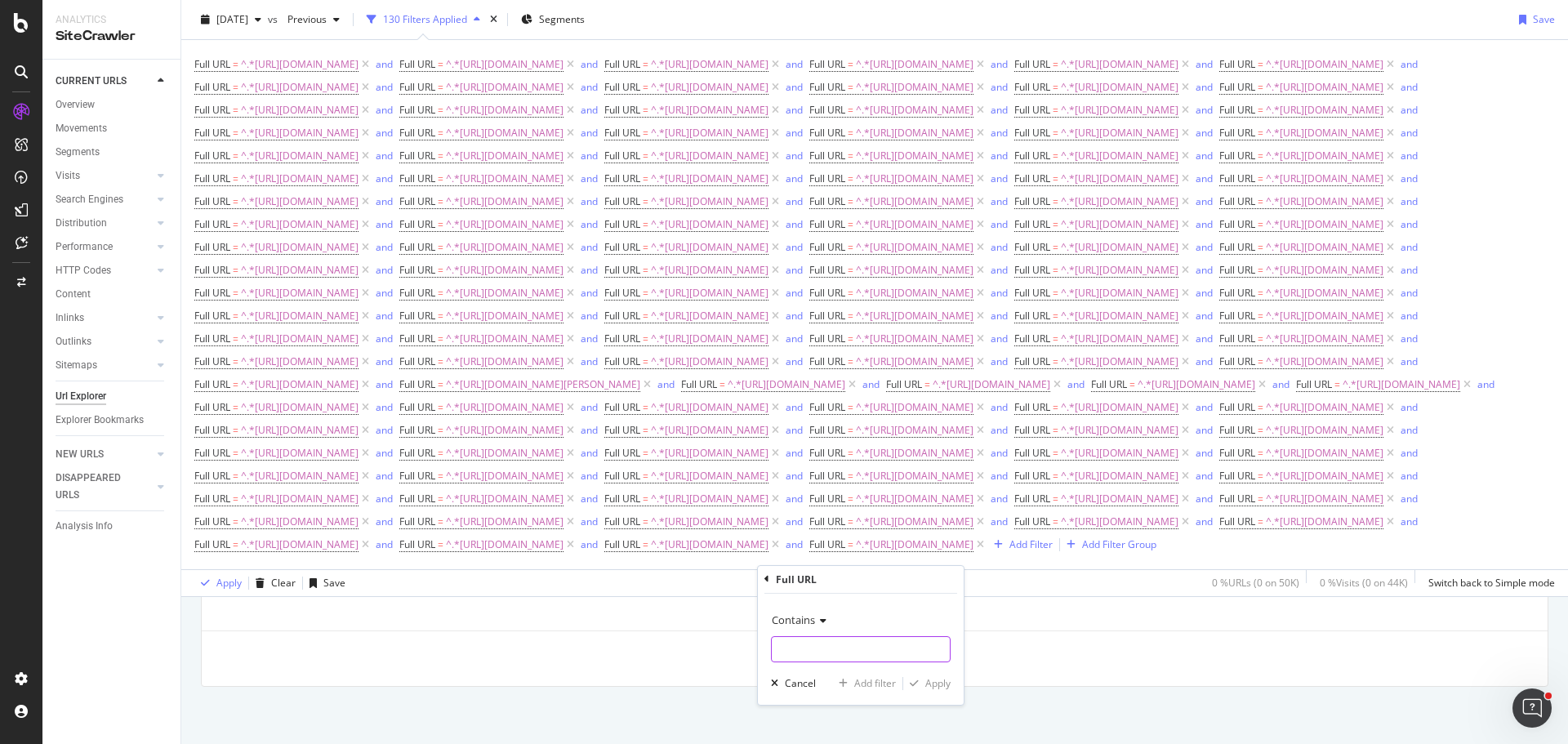
click at [879, 642] on input "text" at bounding box center [861, 649] width 178 height 26
type input "[URL][DOMAIN_NAME]"
click at [877, 682] on div "Add filter" at bounding box center [875, 683] width 42 height 14
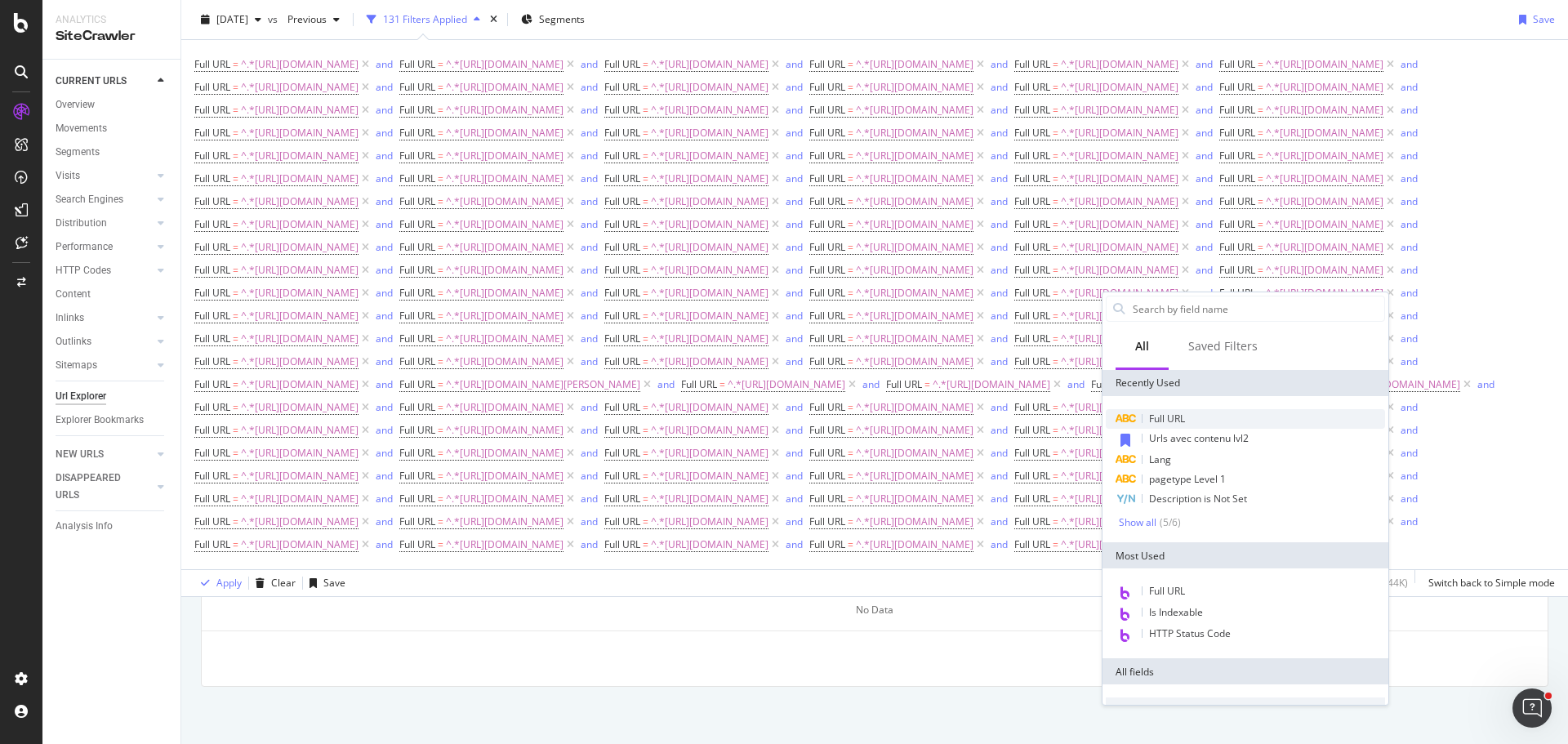
click at [1169, 418] on span "Full URL" at bounding box center [1167, 418] width 36 height 14
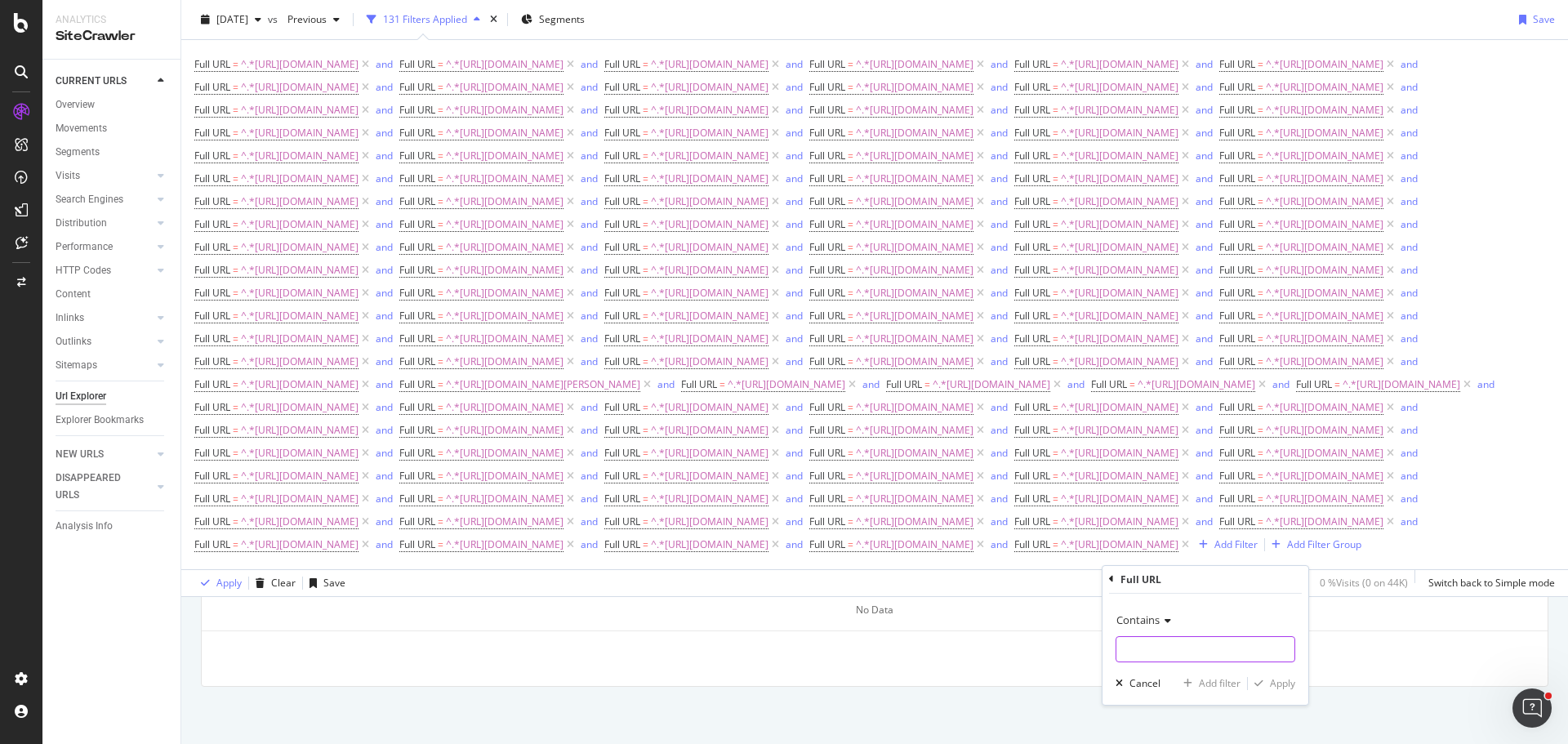
click at [1168, 642] on input "text" at bounding box center [1205, 649] width 178 height 26
type input "[URL][DOMAIN_NAME]"
click at [1222, 684] on div "Add filter" at bounding box center [1219, 683] width 42 height 14
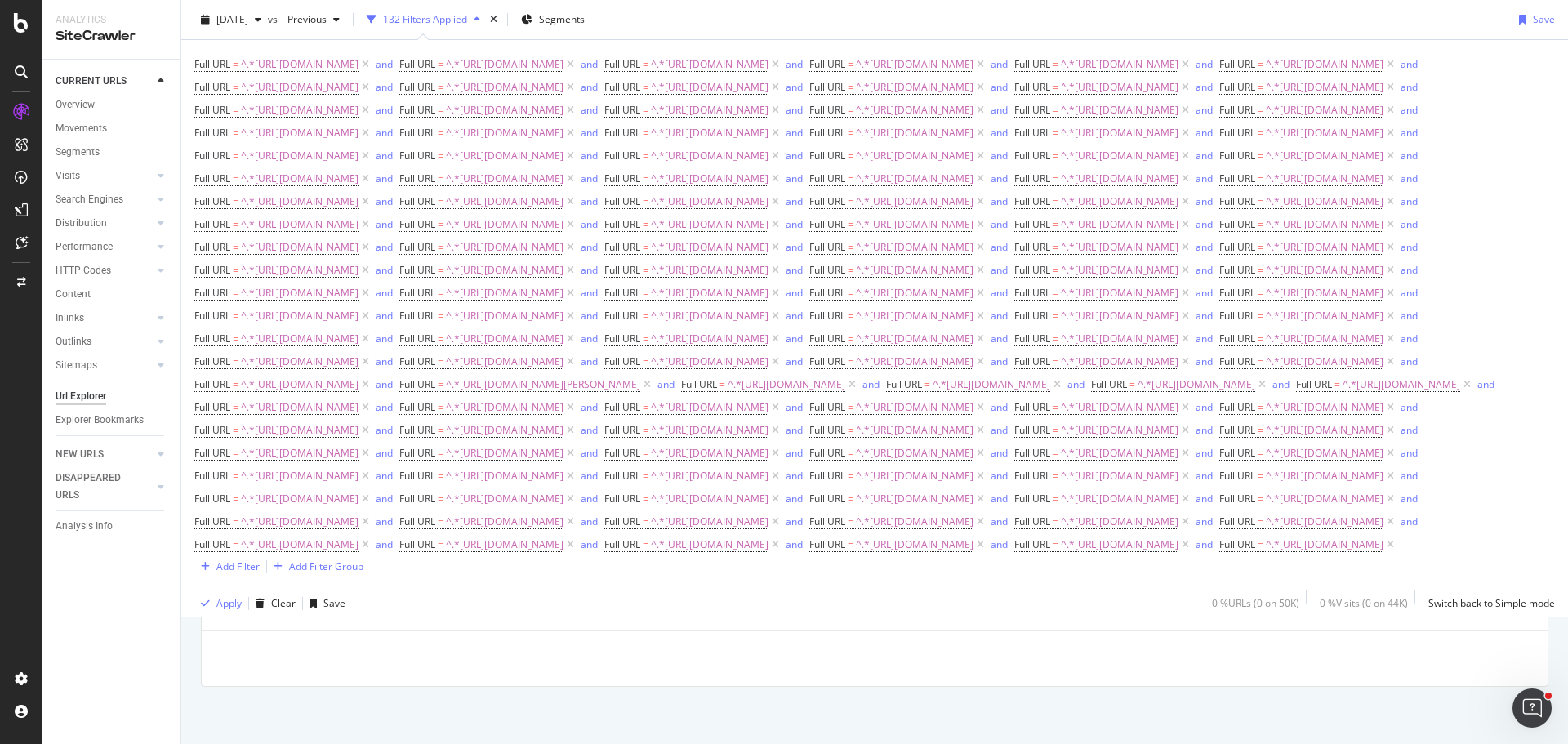
scroll to position [810, 0]
click at [253, 574] on div "Add Filter" at bounding box center [238, 566] width 43 height 14
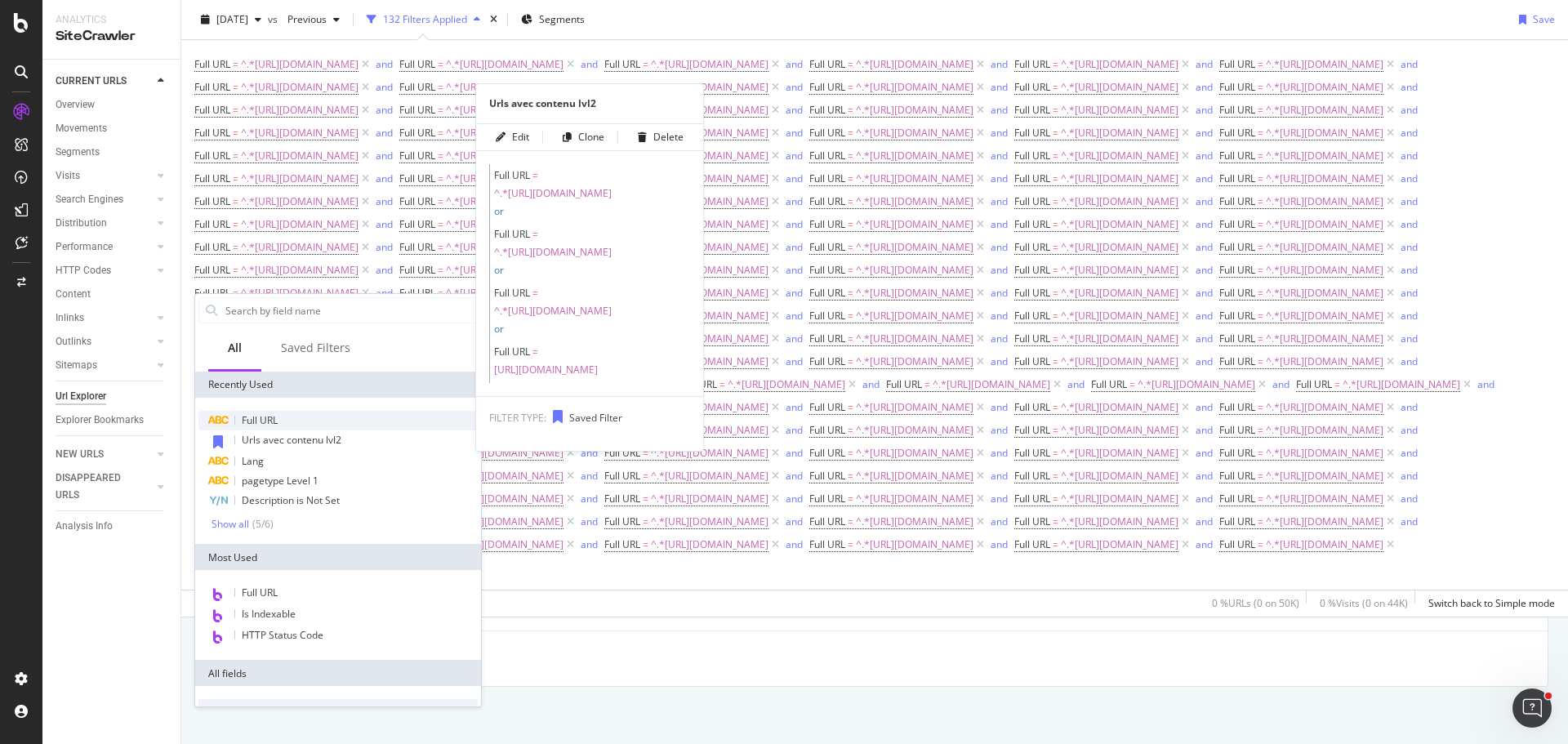
click at [382, 427] on div "Full URL" at bounding box center [338, 420] width 279 height 20
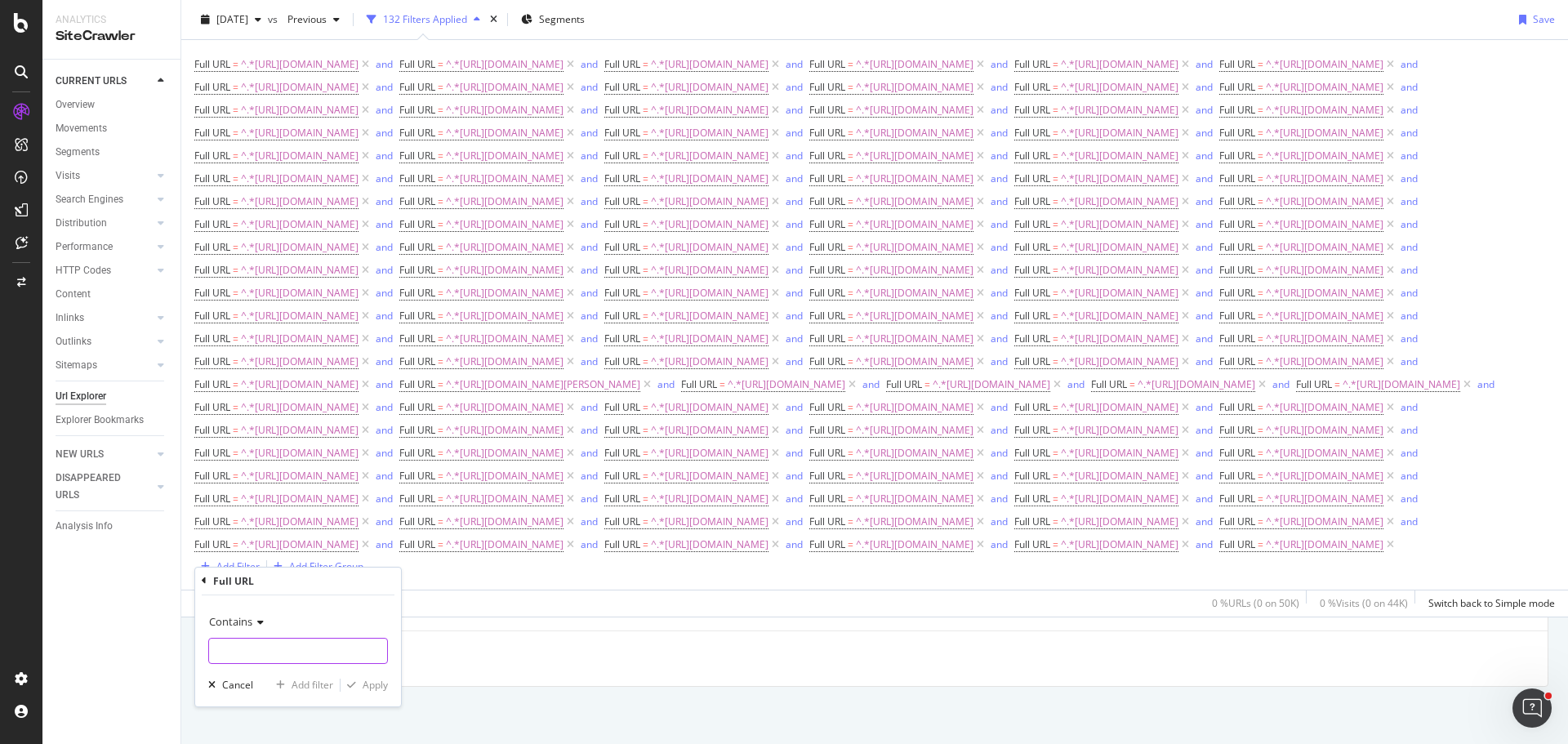
click at [311, 645] on input "text" at bounding box center [298, 651] width 178 height 26
type input "[URL][DOMAIN_NAME]"
click at [322, 680] on div "Add filter" at bounding box center [312, 684] width 42 height 14
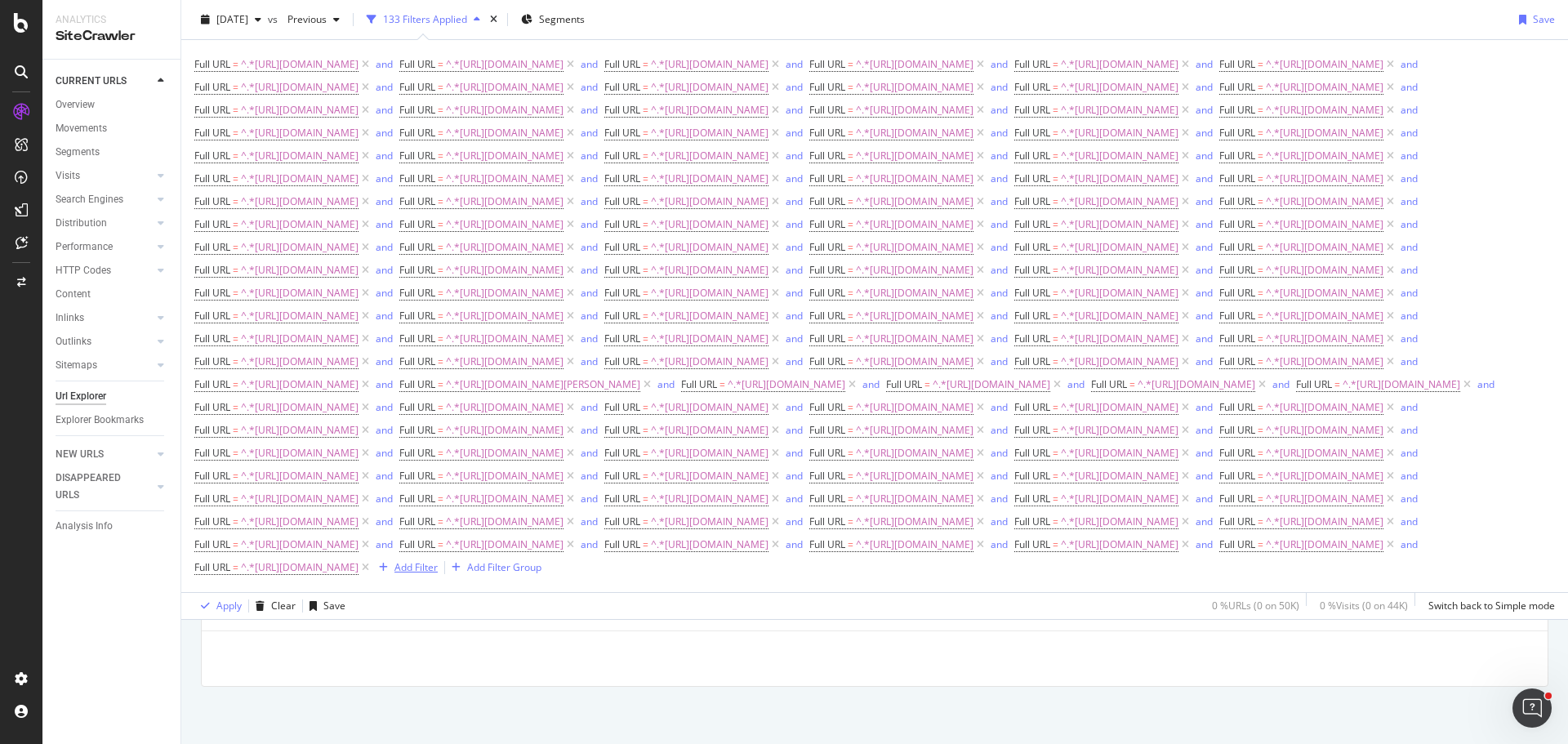
click at [438, 575] on div "Add Filter" at bounding box center [416, 567] width 43 height 14
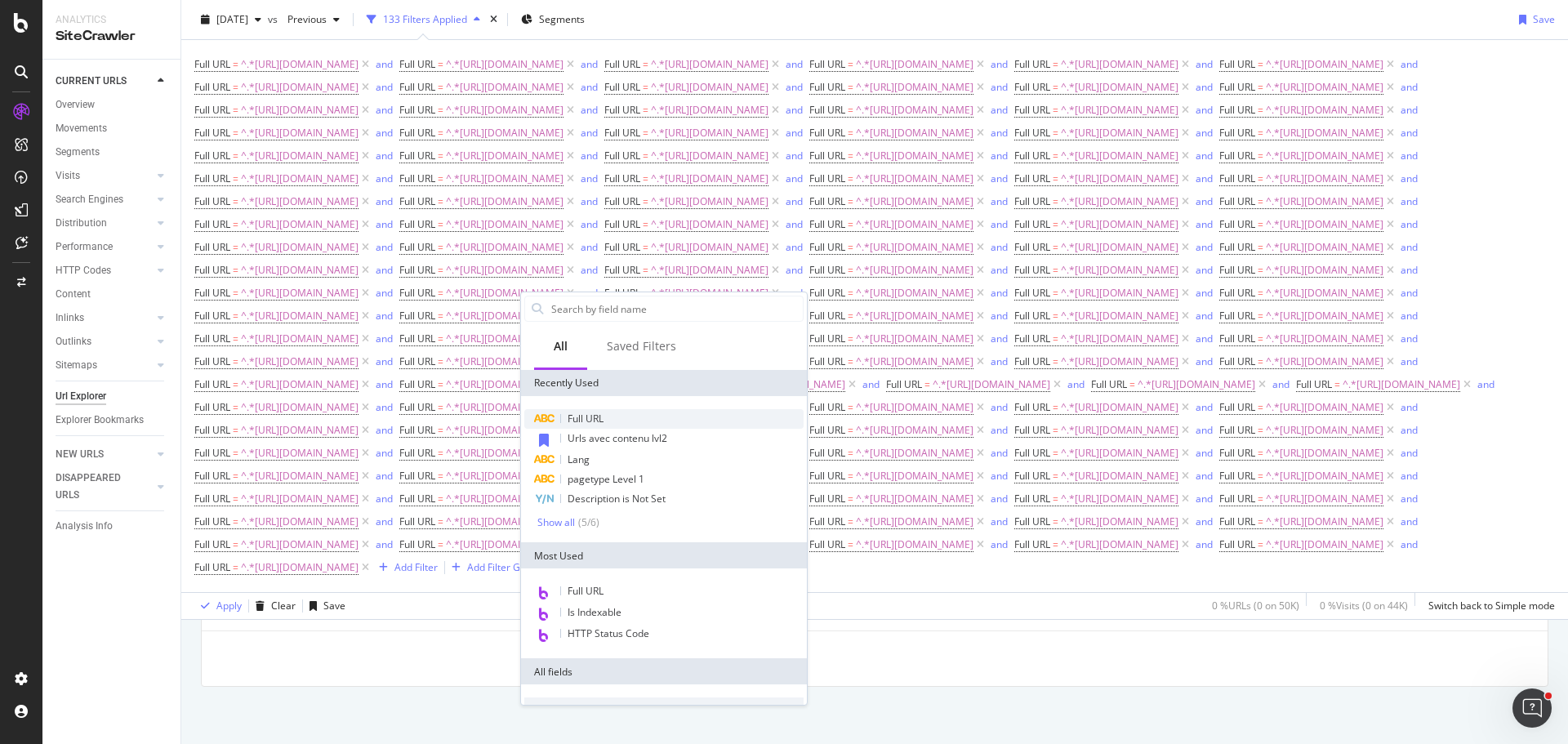
click at [613, 425] on div "Full URL" at bounding box center [663, 418] width 279 height 20
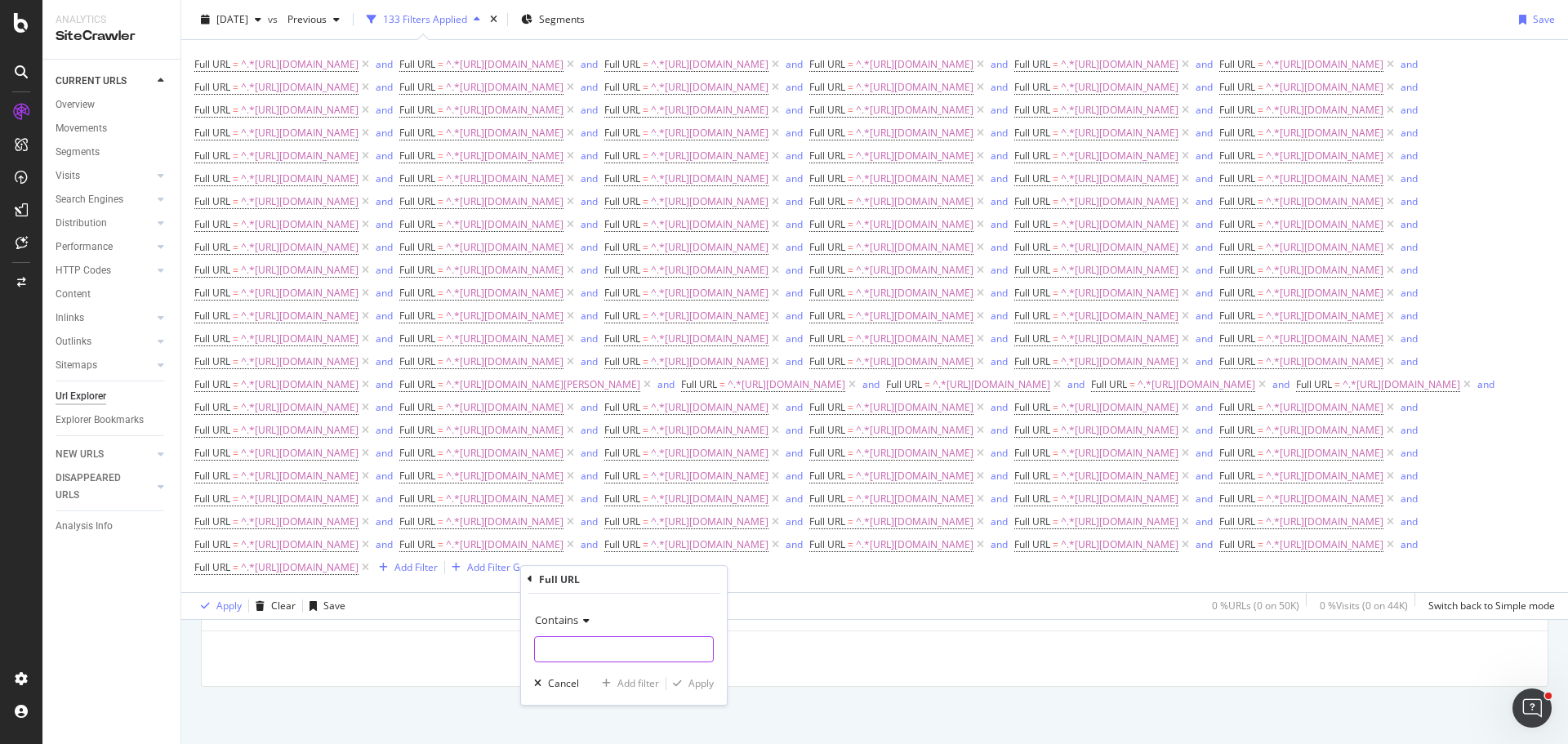
click at [609, 656] on input "text" at bounding box center [624, 649] width 178 height 26
type input "[URL][DOMAIN_NAME]"
click at [626, 683] on div "Add filter" at bounding box center [638, 683] width 42 height 14
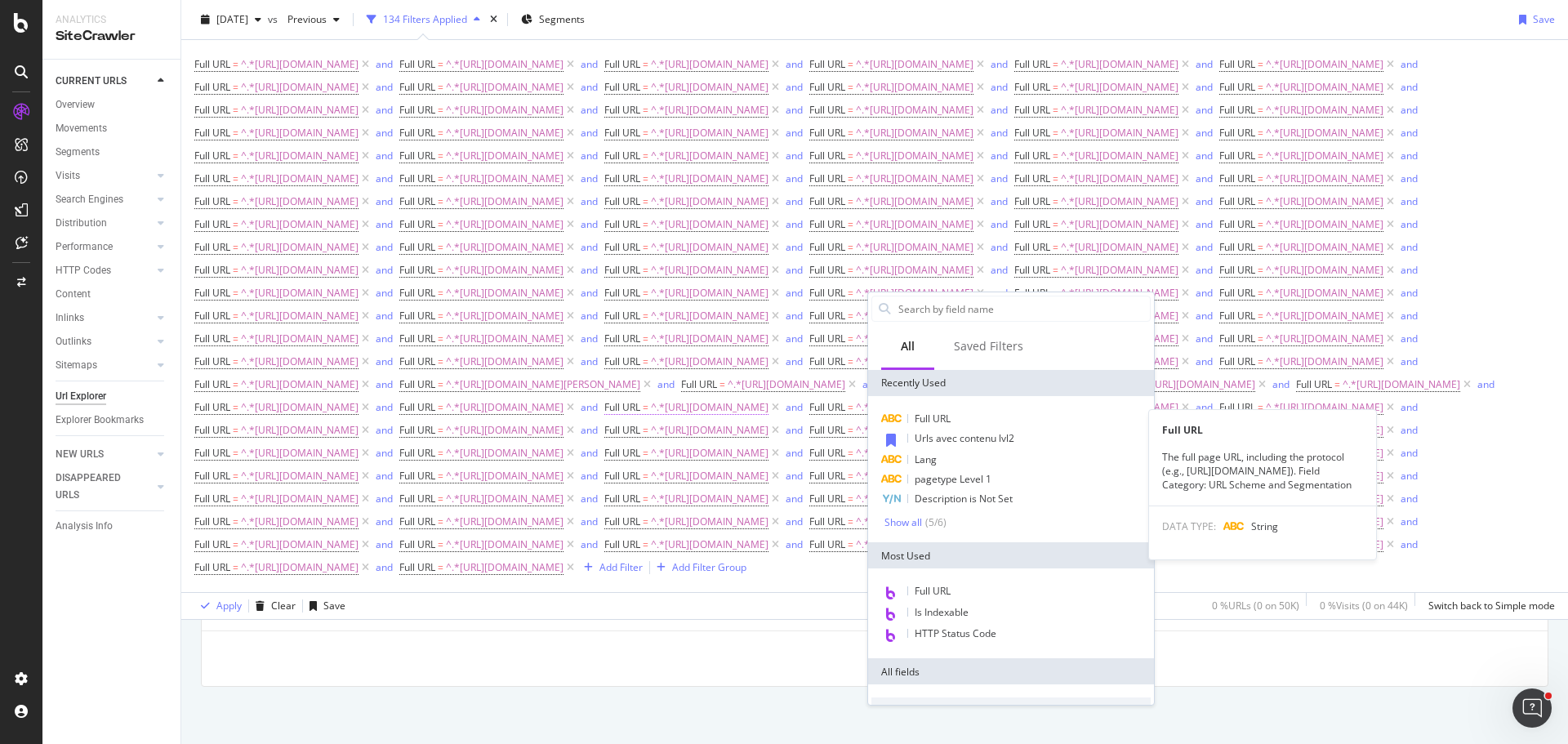
drag, startPoint x: 940, startPoint y: 415, endPoint x: 964, endPoint y: 446, distance: 39.2
click at [940, 415] on span "Full URL" at bounding box center [932, 418] width 36 height 14
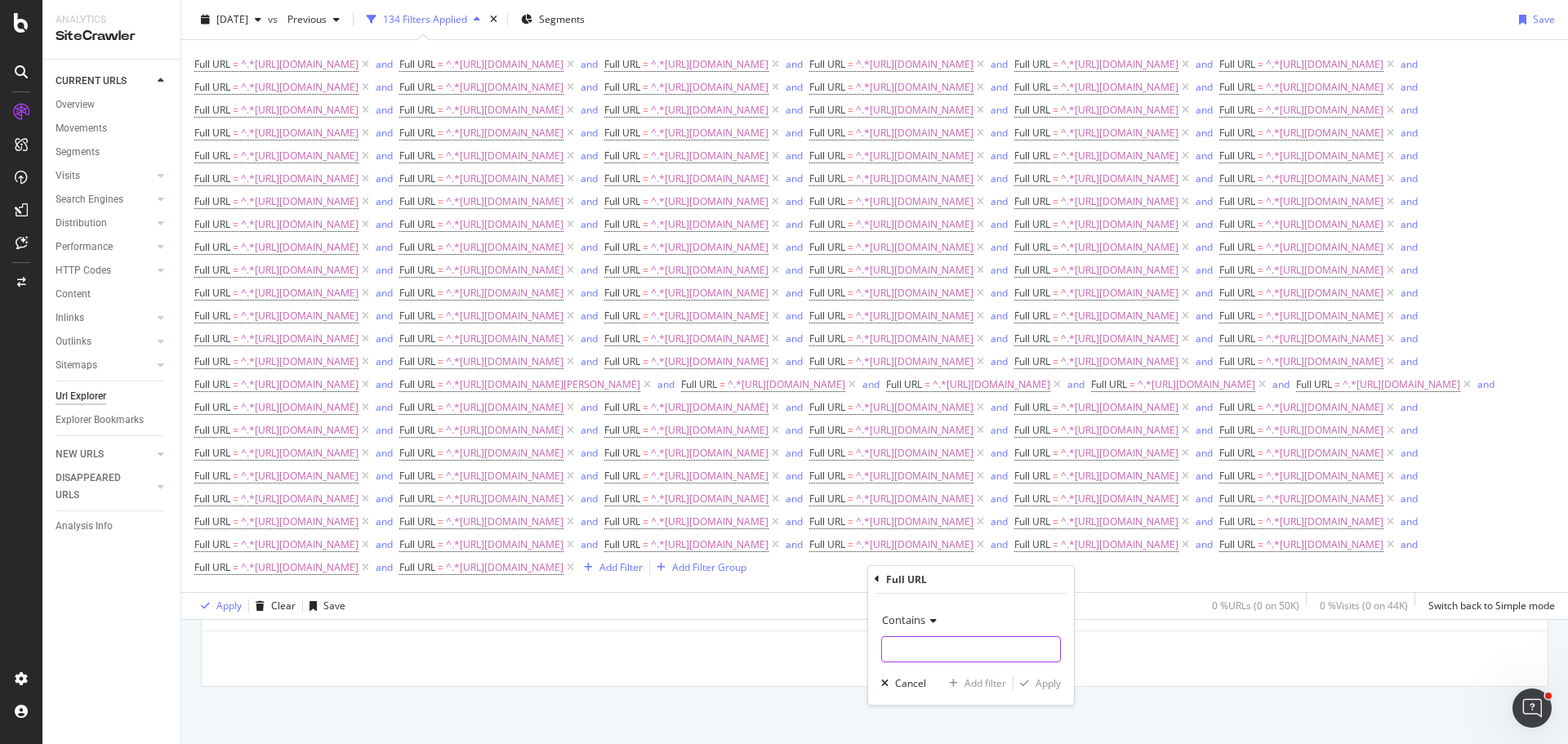
click at [952, 654] on input "text" at bounding box center [971, 649] width 178 height 26
type input "[URL][DOMAIN_NAME]"
click at [996, 687] on div "Add filter" at bounding box center [985, 683] width 42 height 14
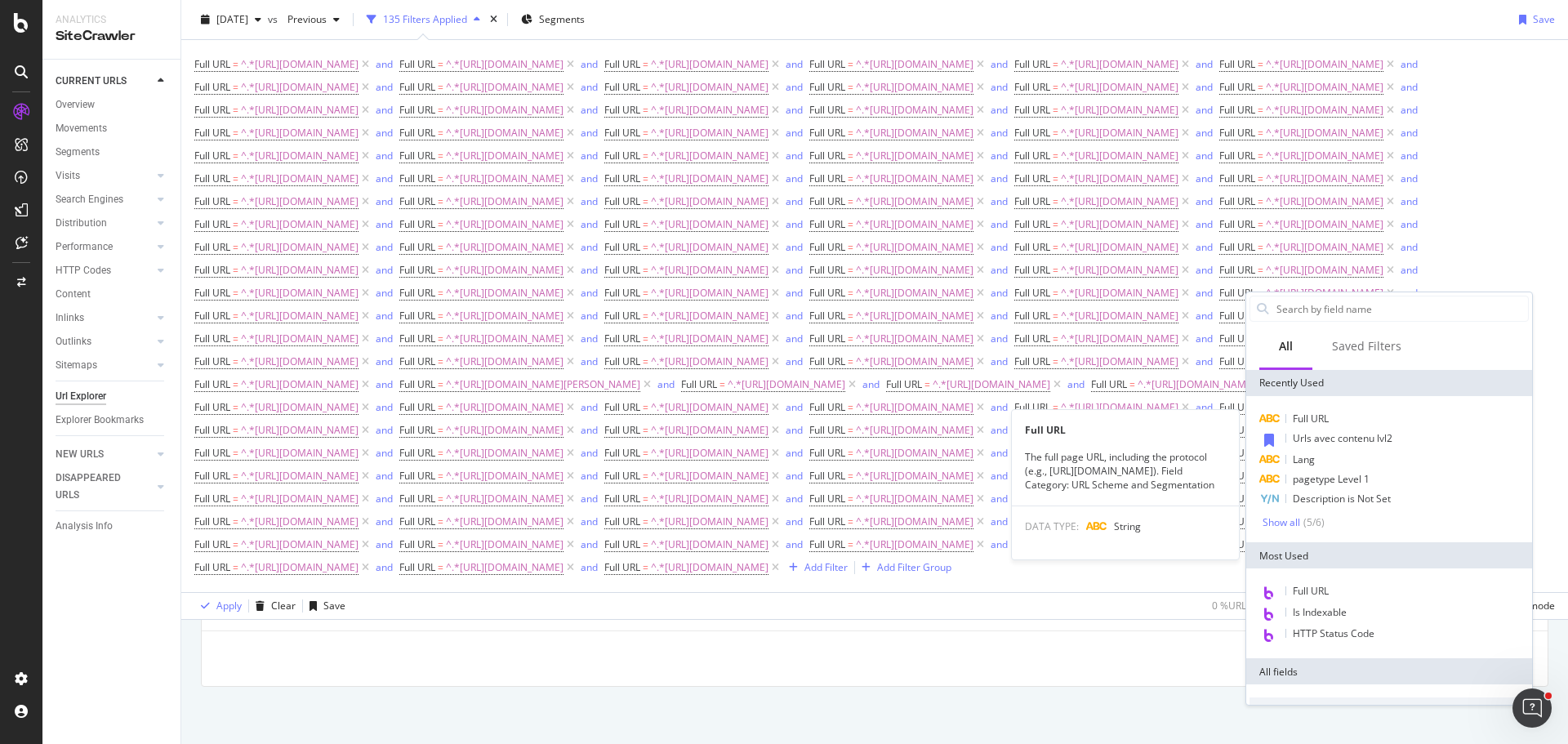
drag, startPoint x: 1333, startPoint y: 425, endPoint x: 1317, endPoint y: 459, distance: 37.6
click at [1333, 425] on div "Full URL" at bounding box center [1388, 418] width 279 height 20
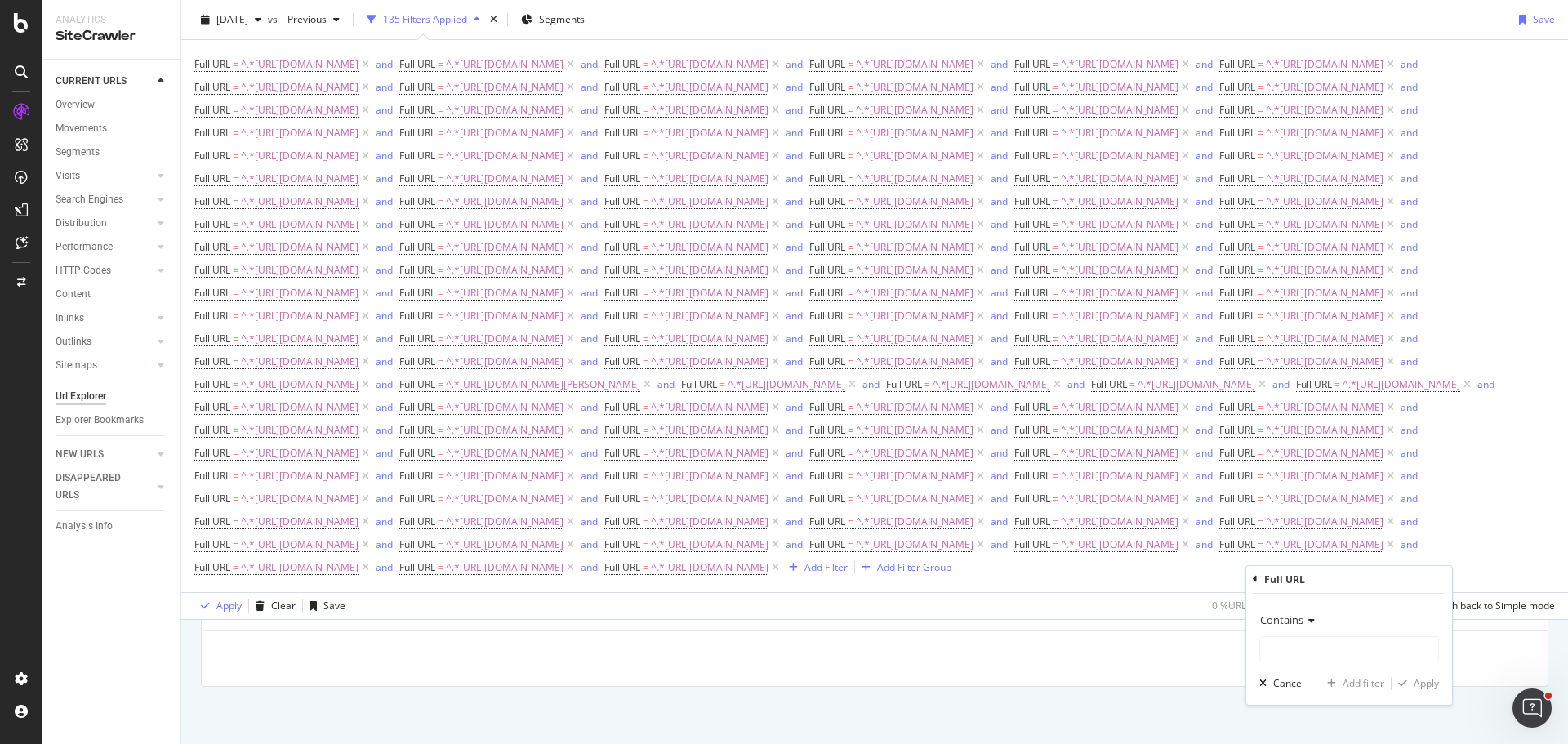
click at [1298, 663] on div "Contains Cancel Add filter Apply" at bounding box center [1349, 649] width 206 height 111
click at [1299, 653] on input "text" at bounding box center [1349, 649] width 178 height 26
type input "[URL][DOMAIN_NAME]"
click at [1357, 677] on div "Add filter" at bounding box center [1363, 683] width 42 height 14
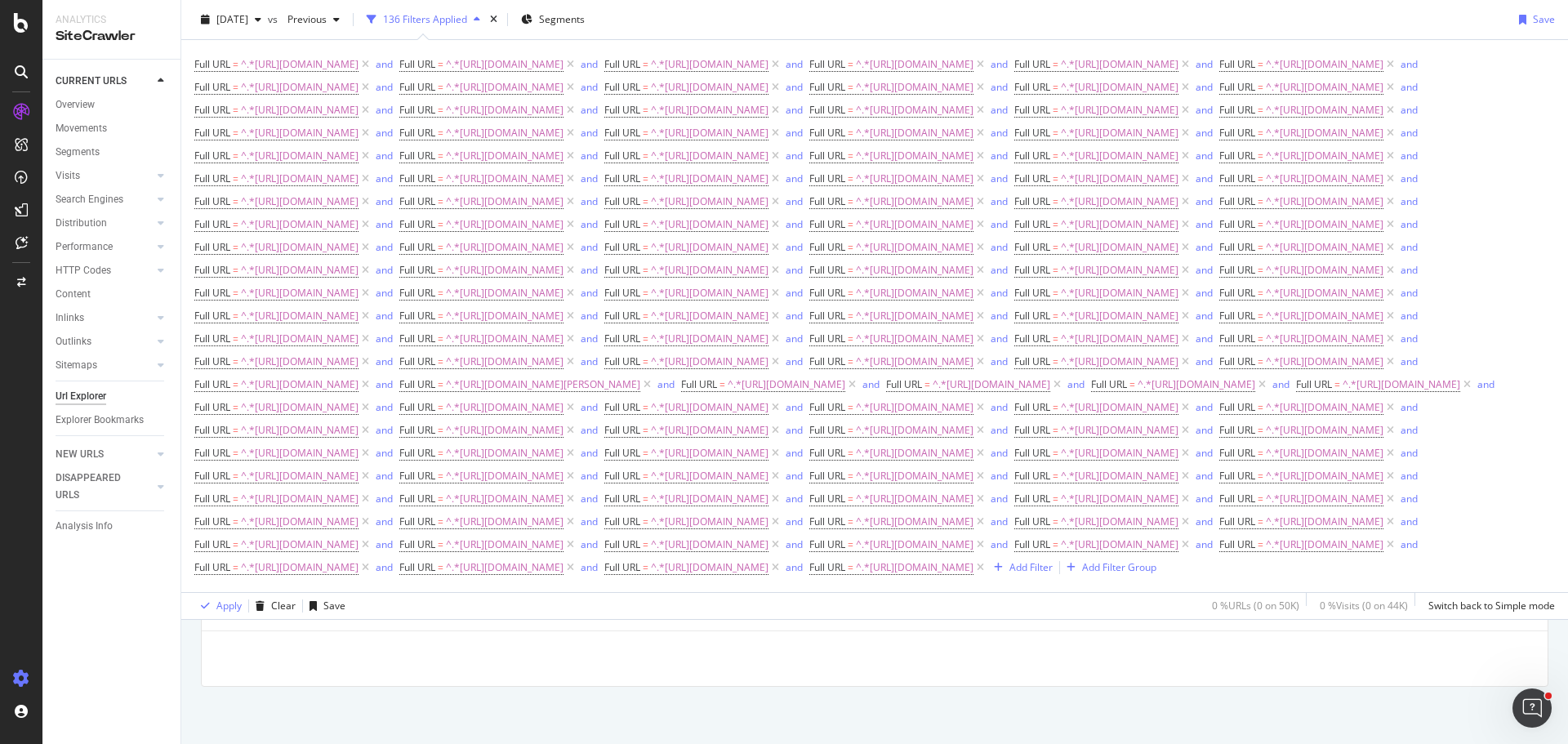
scroll to position [836, 0]
click at [1009, 575] on div "Add Filter" at bounding box center [1031, 567] width 43 height 14
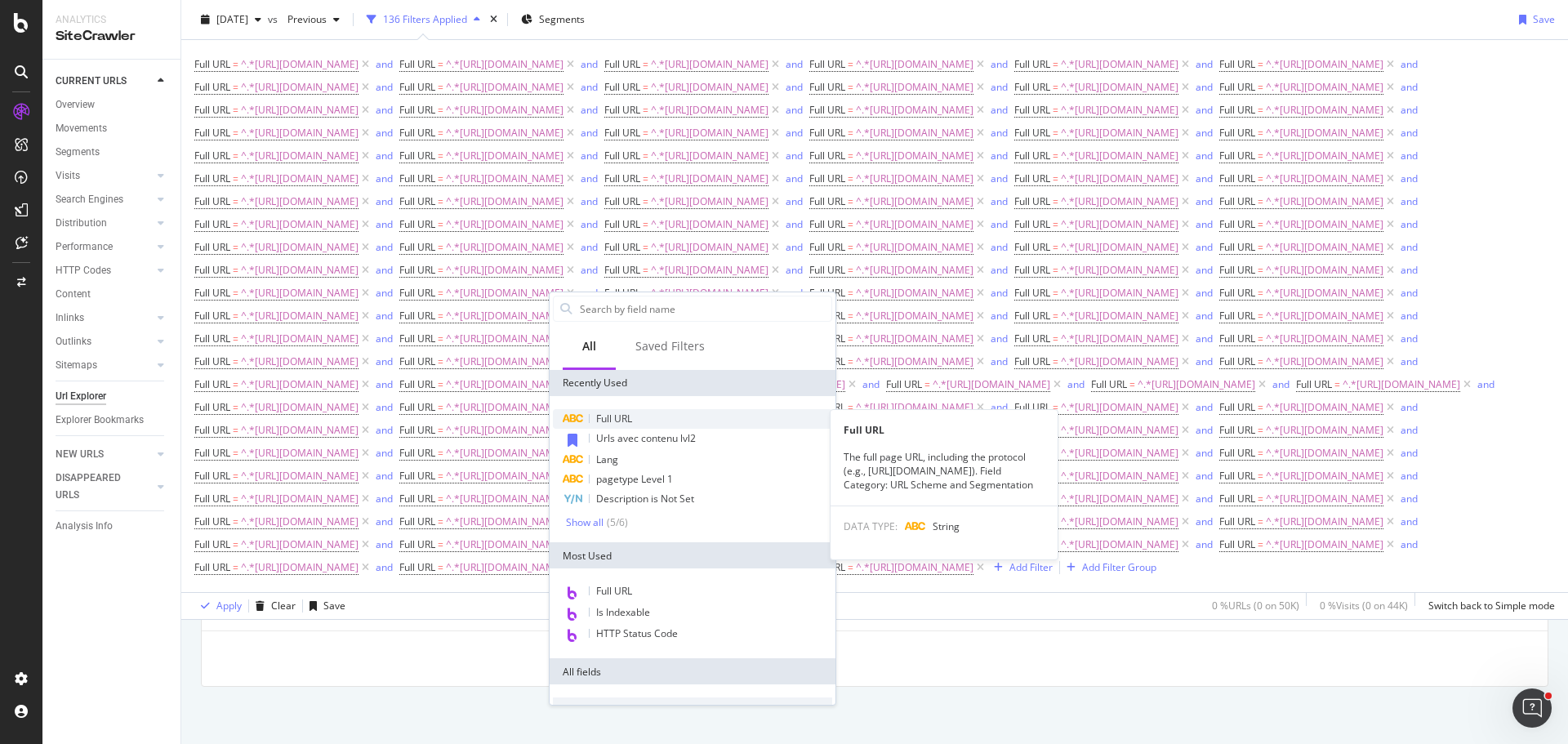
click at [645, 410] on div "Full URL" at bounding box center [692, 418] width 279 height 20
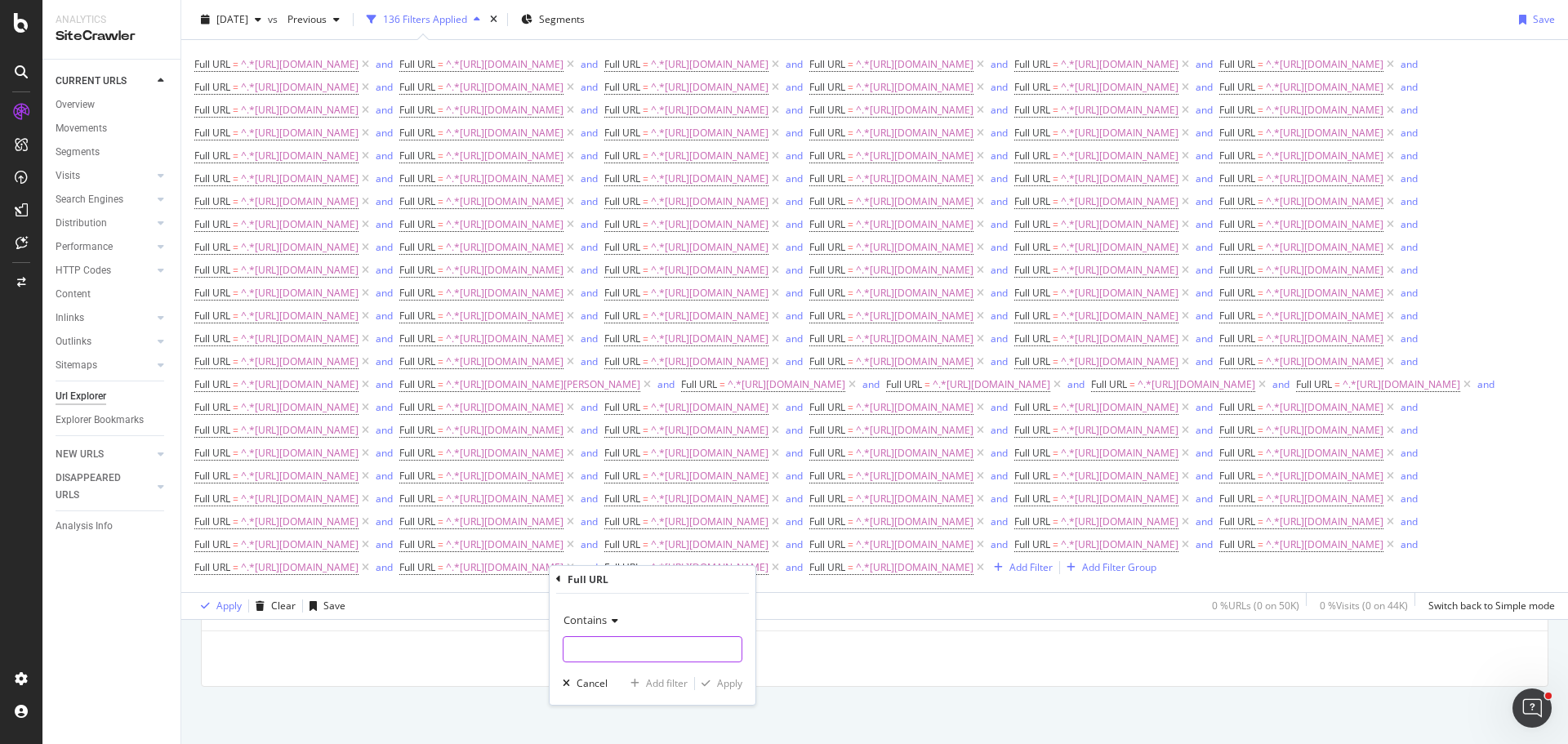
click at [599, 639] on input "text" at bounding box center [652, 649] width 178 height 26
type input "[URL][DOMAIN_NAME]"
click at [667, 685] on div "Add filter" at bounding box center [666, 683] width 42 height 14
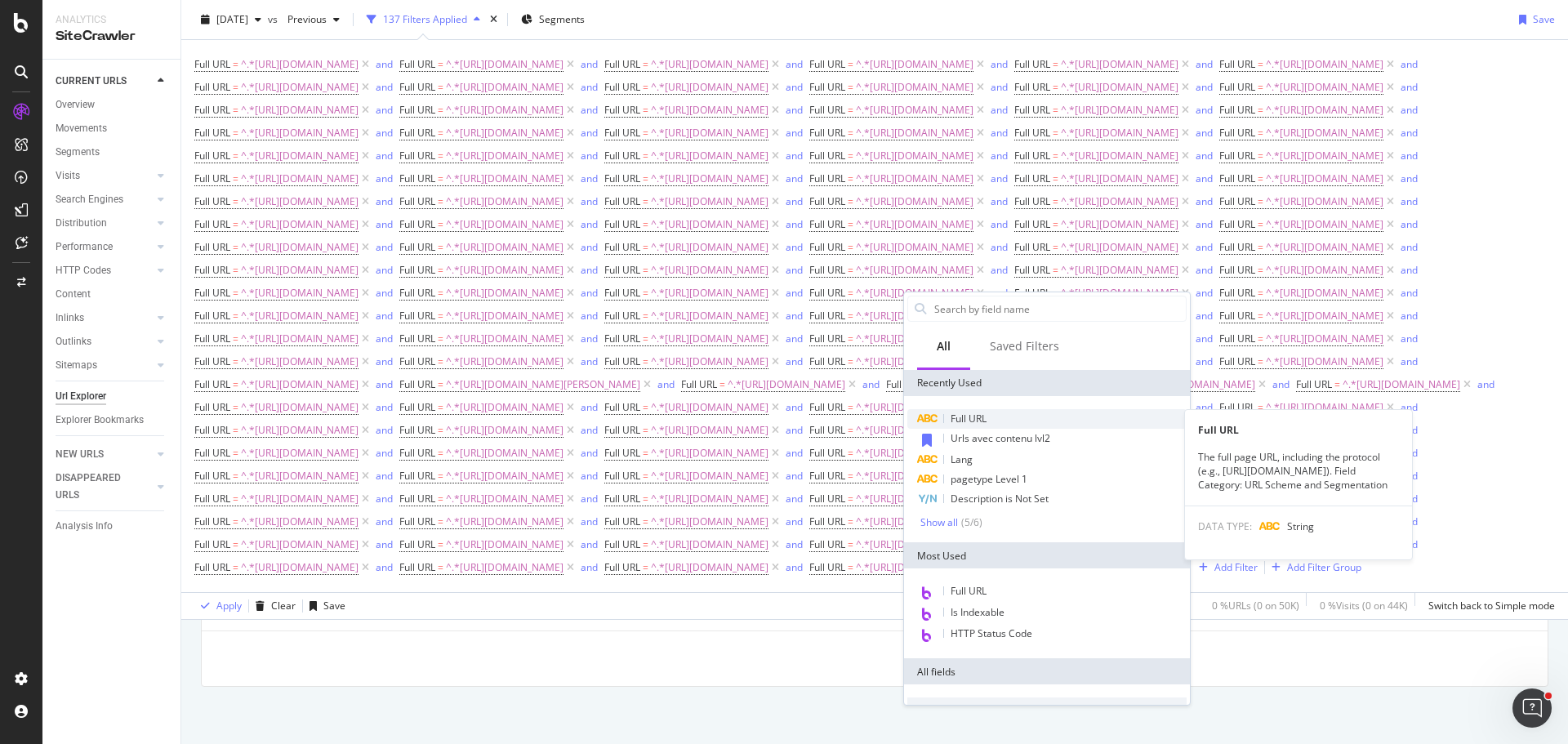
click at [986, 419] on span "Full URL" at bounding box center [968, 418] width 36 height 14
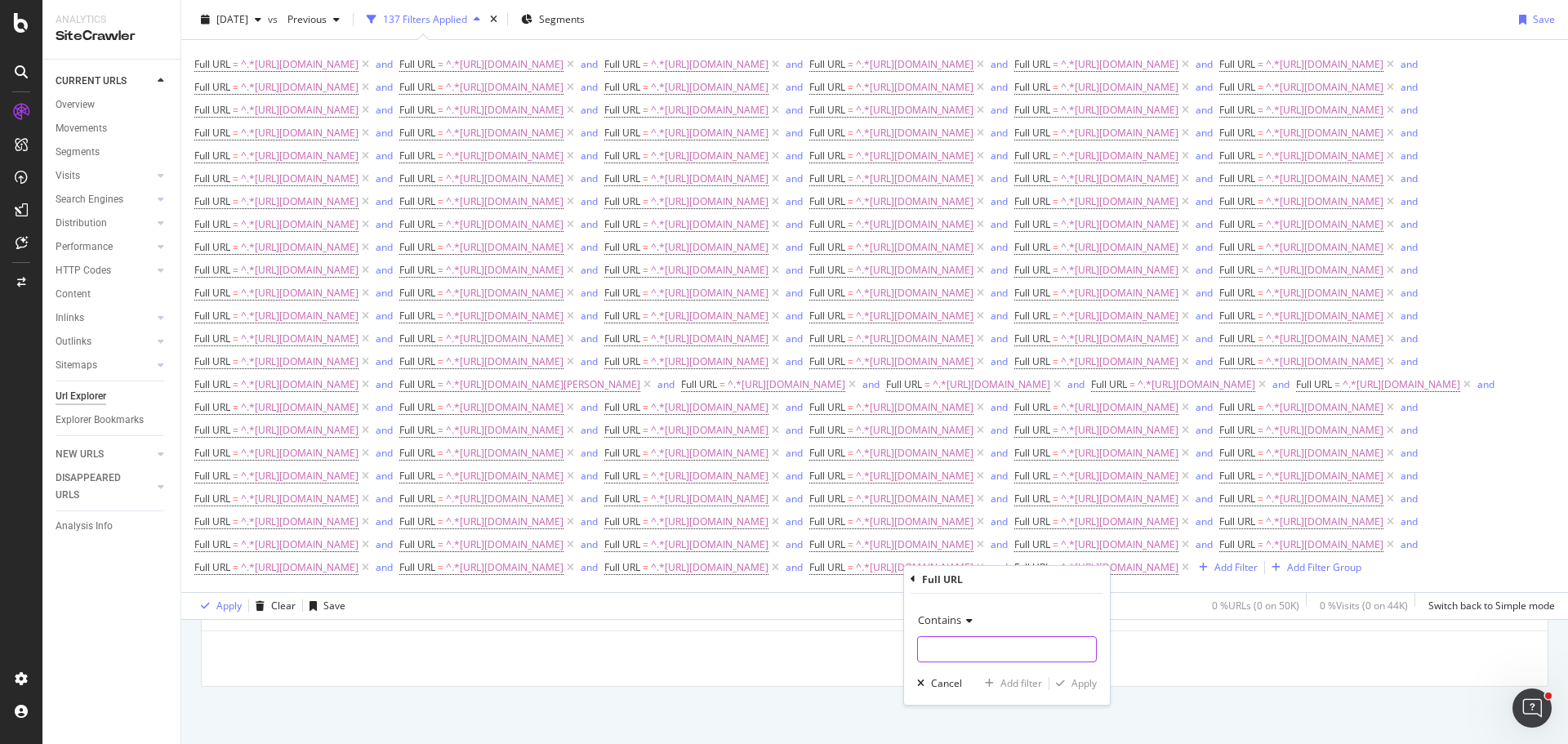
click at [980, 654] on input "text" at bounding box center [1007, 649] width 178 height 26
type input "[URL][DOMAIN_NAME]"
click at [1031, 685] on div "Add filter" at bounding box center [1021, 683] width 42 height 14
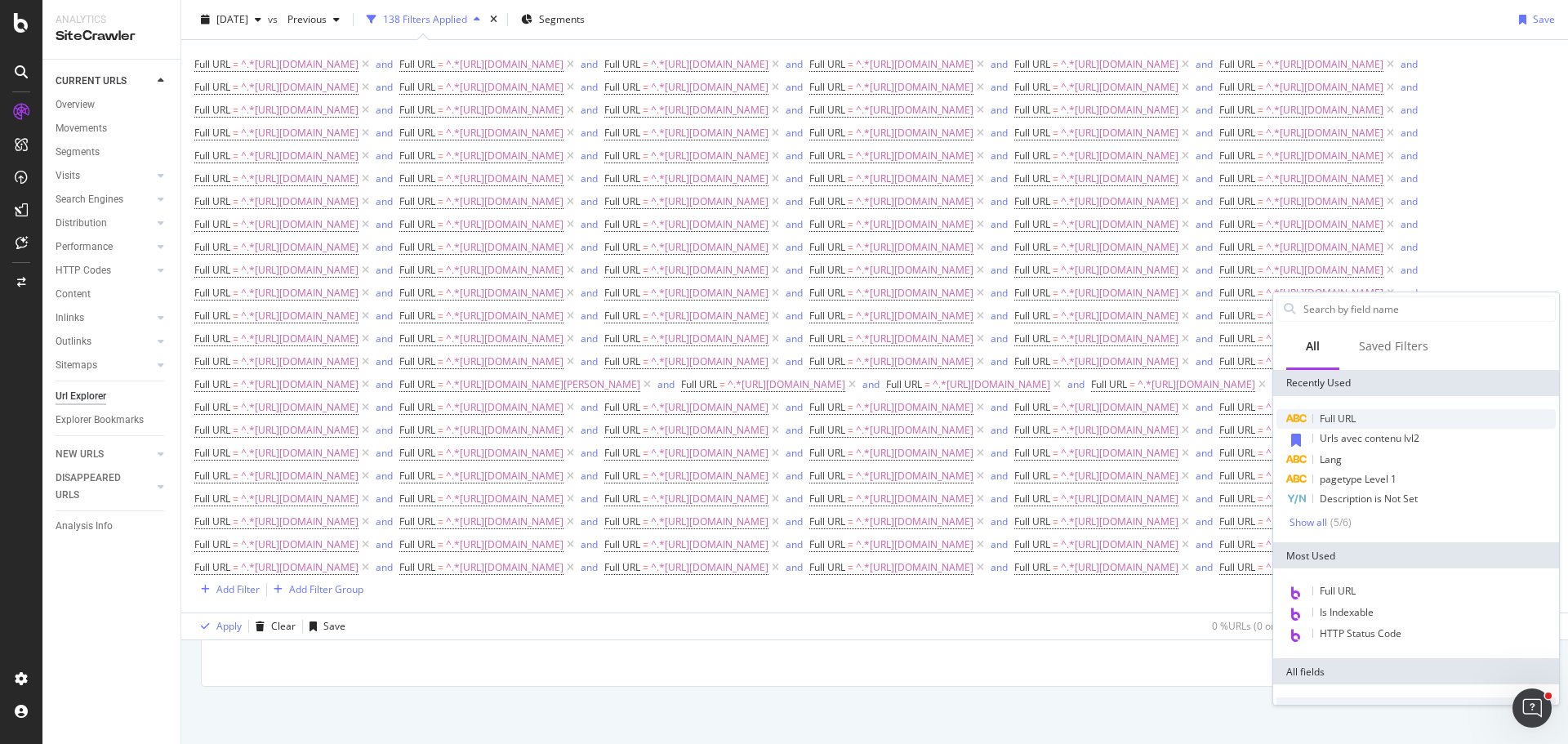
click at [1356, 414] on span "Full URL" at bounding box center [1337, 418] width 36 height 14
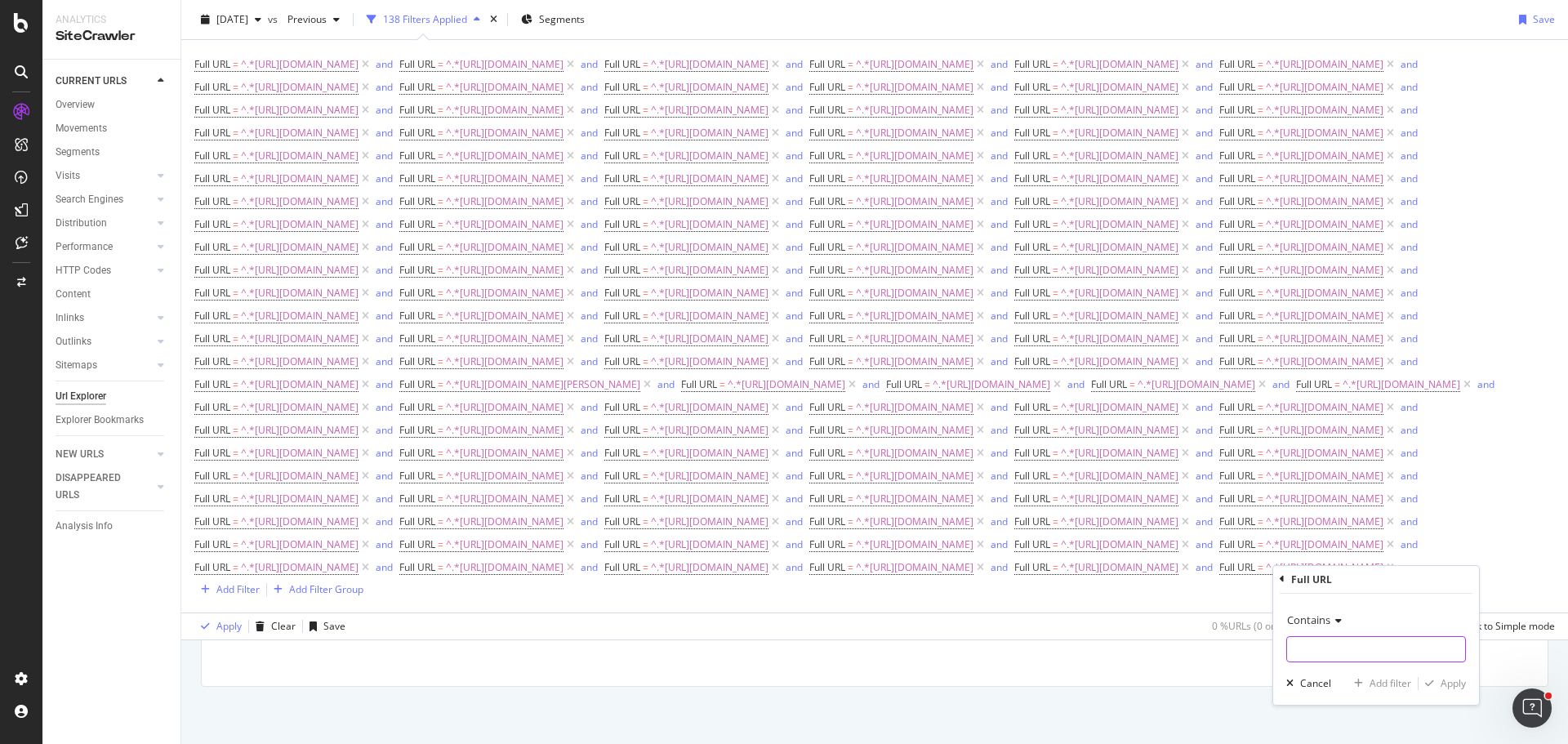
click at [1339, 658] on input "text" at bounding box center [1375, 649] width 178 height 26
type input "[URL][DOMAIN_NAME]"
click at [1385, 684] on div "Add filter" at bounding box center [1390, 683] width 42 height 14
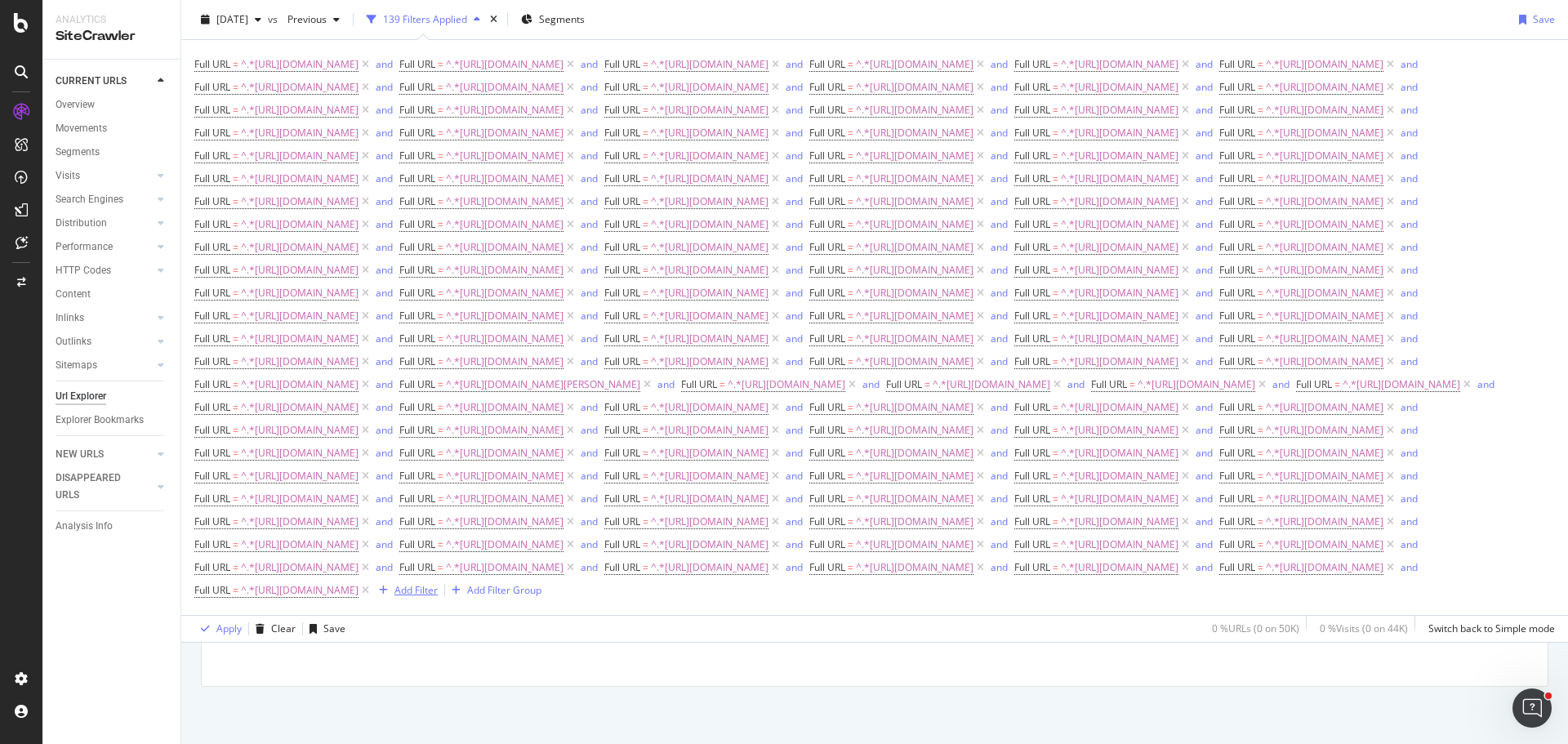
click at [438, 597] on div "Add Filter" at bounding box center [416, 590] width 43 height 14
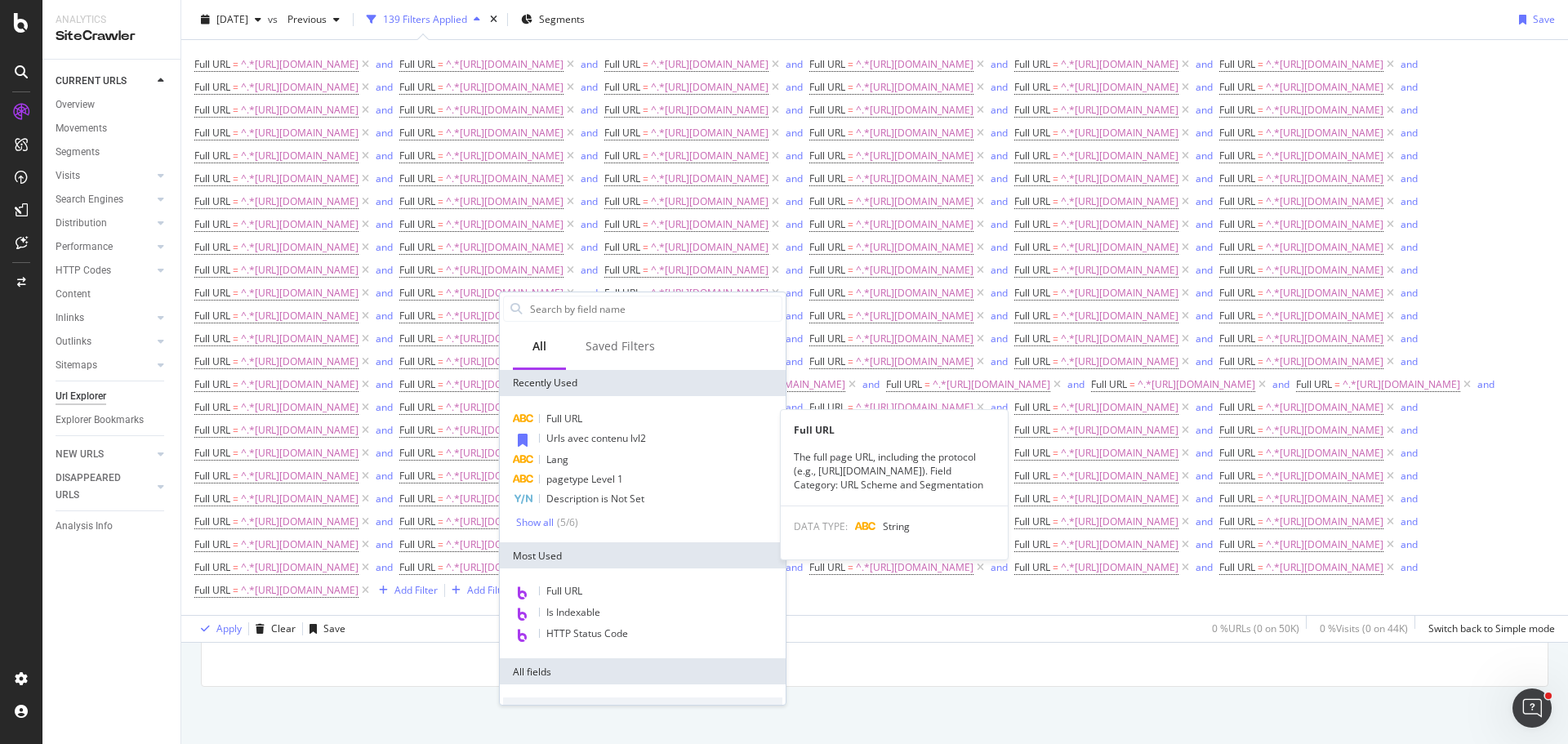
drag, startPoint x: 626, startPoint y: 421, endPoint x: 651, endPoint y: 449, distance: 37.5
click at [626, 421] on div "Full URL" at bounding box center [643, 418] width 279 height 20
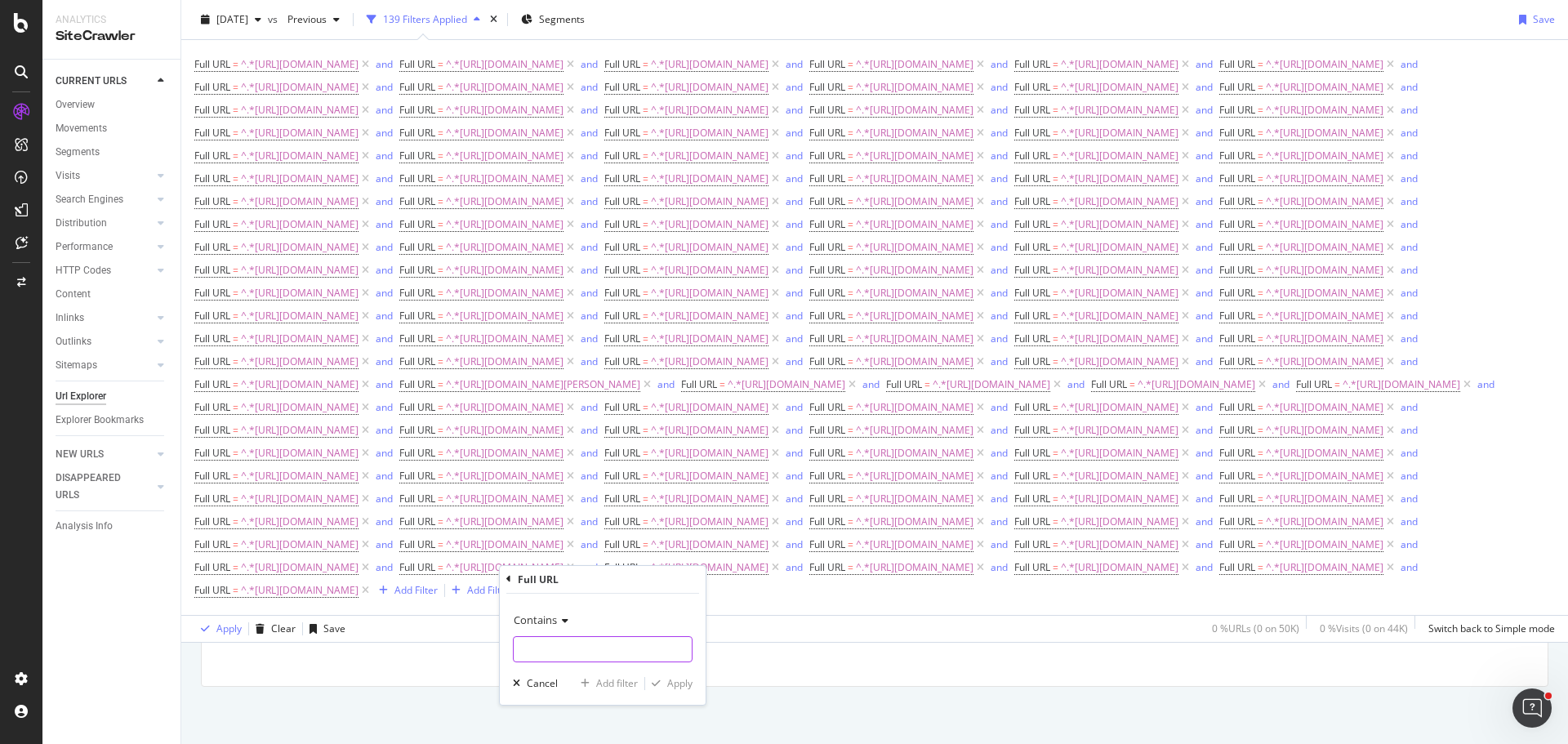
click at [597, 643] on input "text" at bounding box center [603, 649] width 178 height 26
type input "[URL][DOMAIN_NAME]"
click at [614, 685] on div "Add filter" at bounding box center [617, 683] width 42 height 14
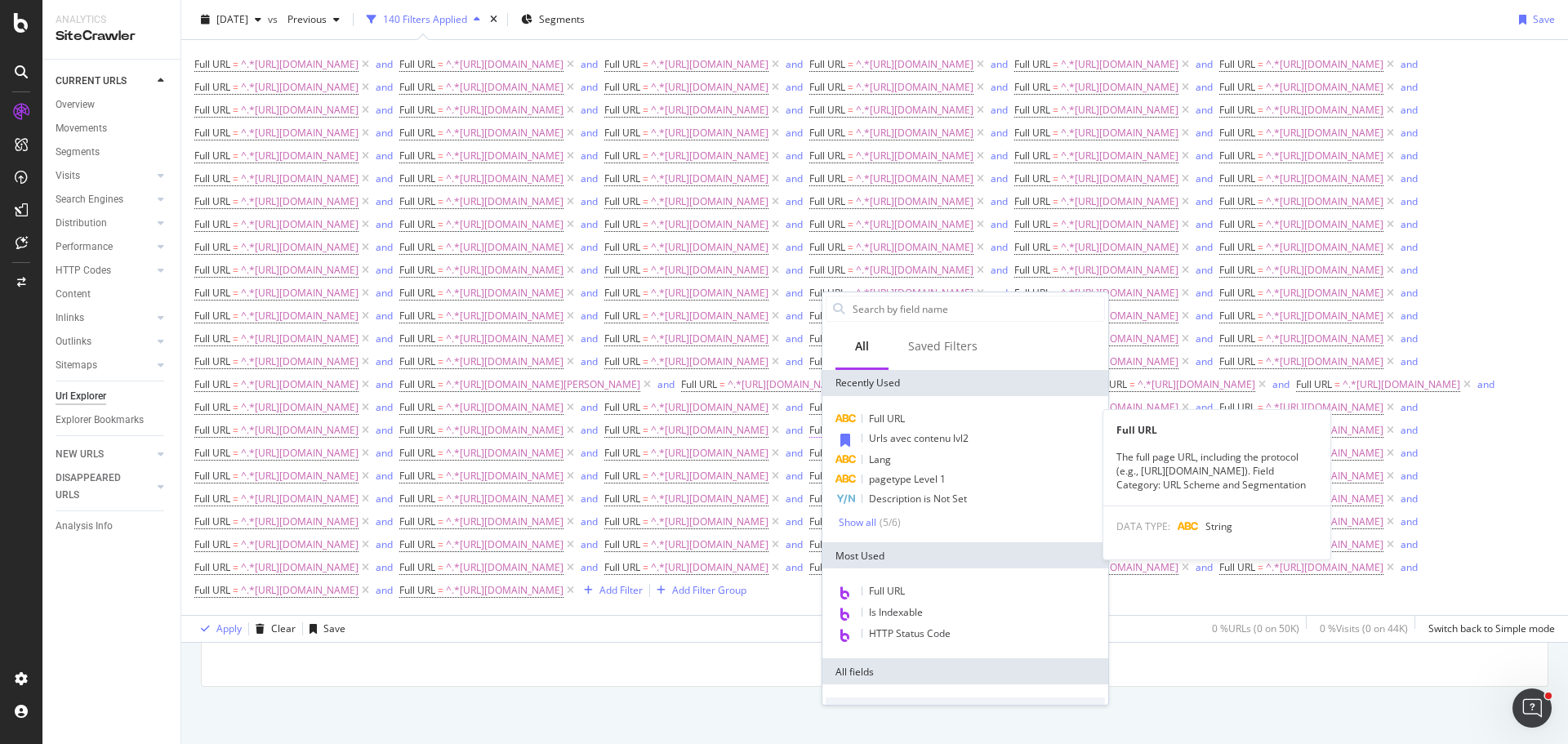
drag, startPoint x: 902, startPoint y: 418, endPoint x: 920, endPoint y: 446, distance: 33.3
click at [902, 418] on span "Full URL" at bounding box center [887, 418] width 36 height 14
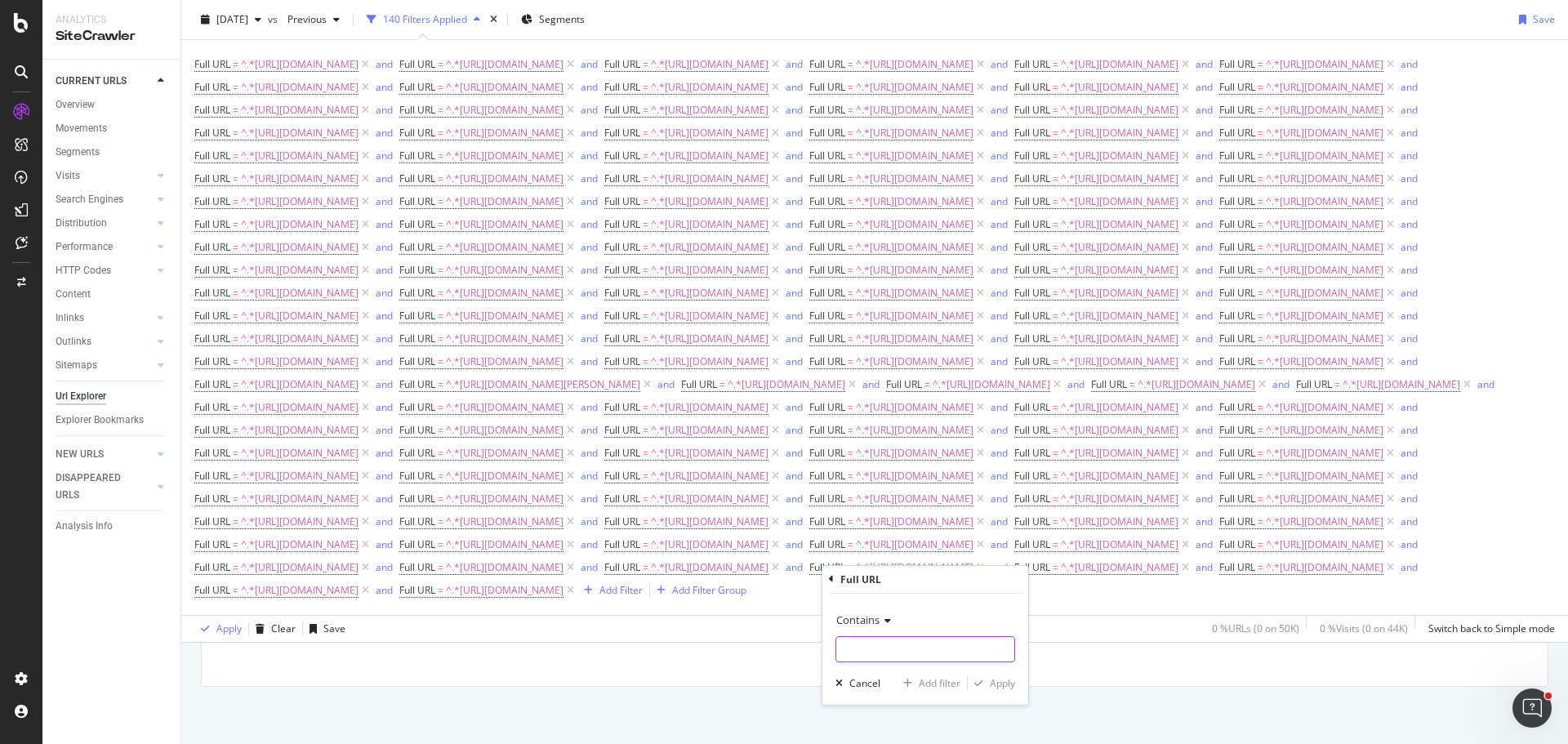
click at [927, 638] on input "text" at bounding box center [925, 649] width 178 height 26
type input "[URL][DOMAIN_NAME][PERSON_NAME]"
click at [928, 685] on div "Add filter" at bounding box center [939, 683] width 42 height 14
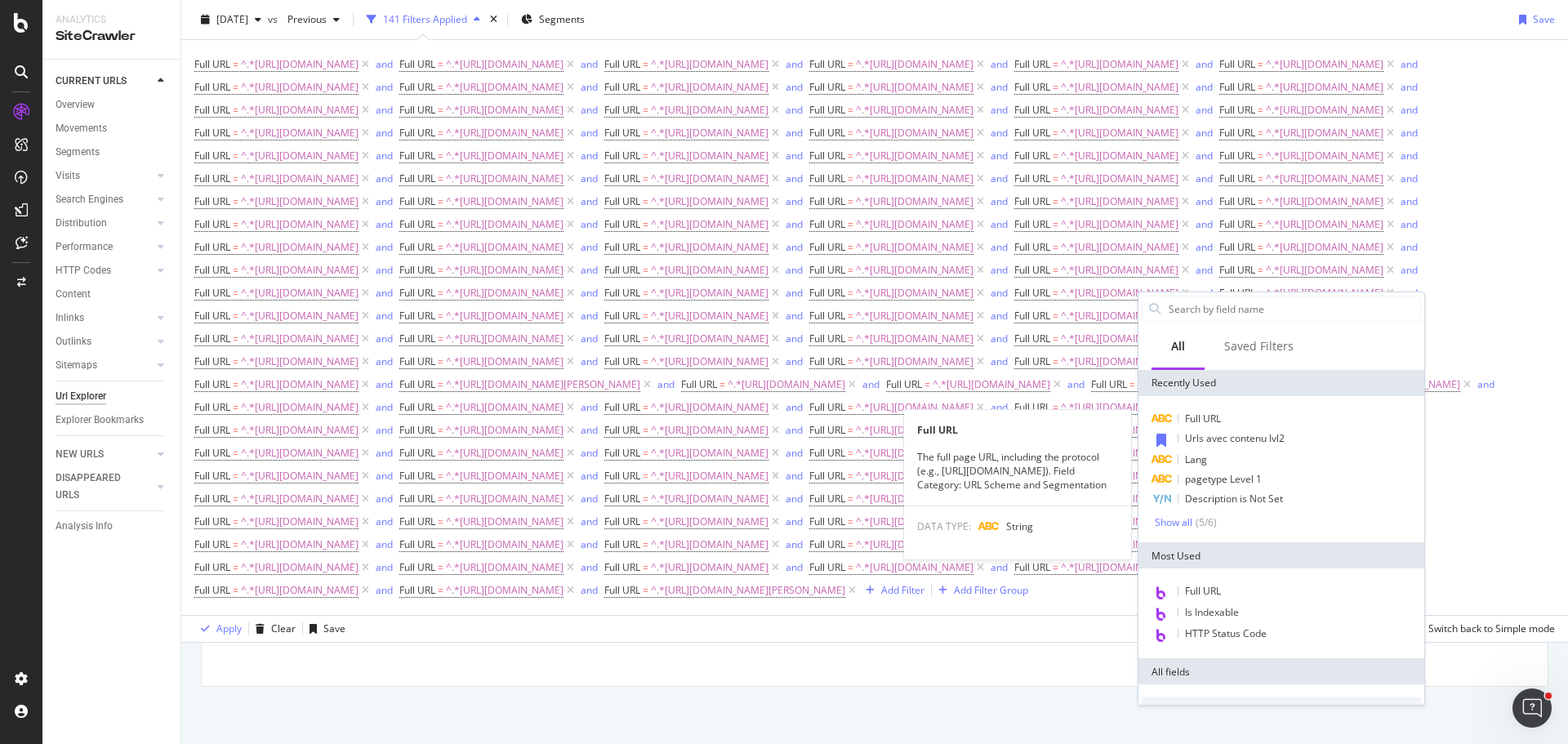
drag, startPoint x: 1223, startPoint y: 417, endPoint x: 1235, endPoint y: 494, distance: 77.9
click at [1223, 417] on div "Full URL" at bounding box center [1281, 418] width 279 height 20
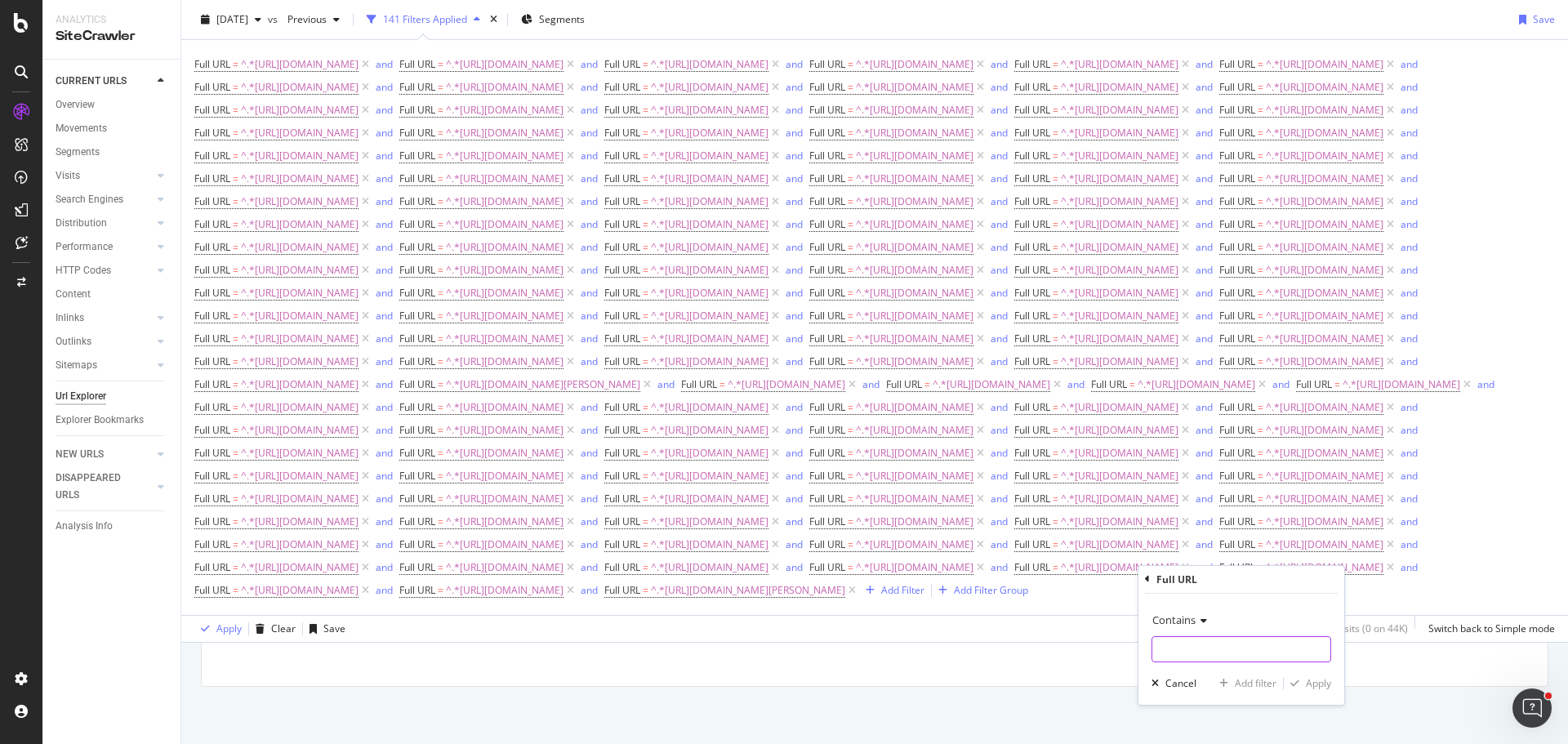
click at [1227, 643] on input "text" at bounding box center [1241, 649] width 178 height 26
type input "[URL][DOMAIN_NAME]"
click at [1235, 680] on div "Add filter" at bounding box center [1256, 683] width 42 height 14
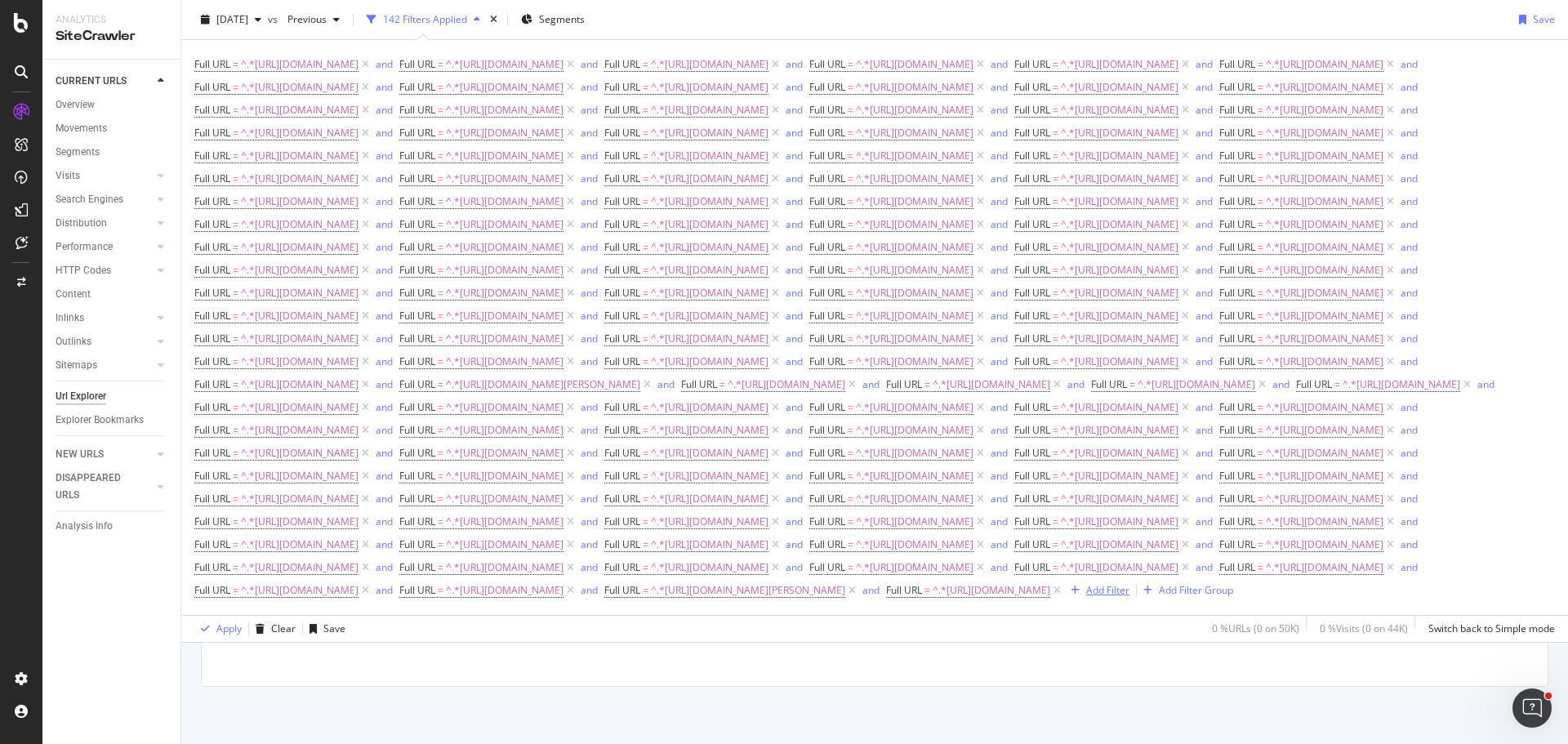
click at [1086, 597] on div "Add Filter" at bounding box center [1108, 590] width 43 height 14
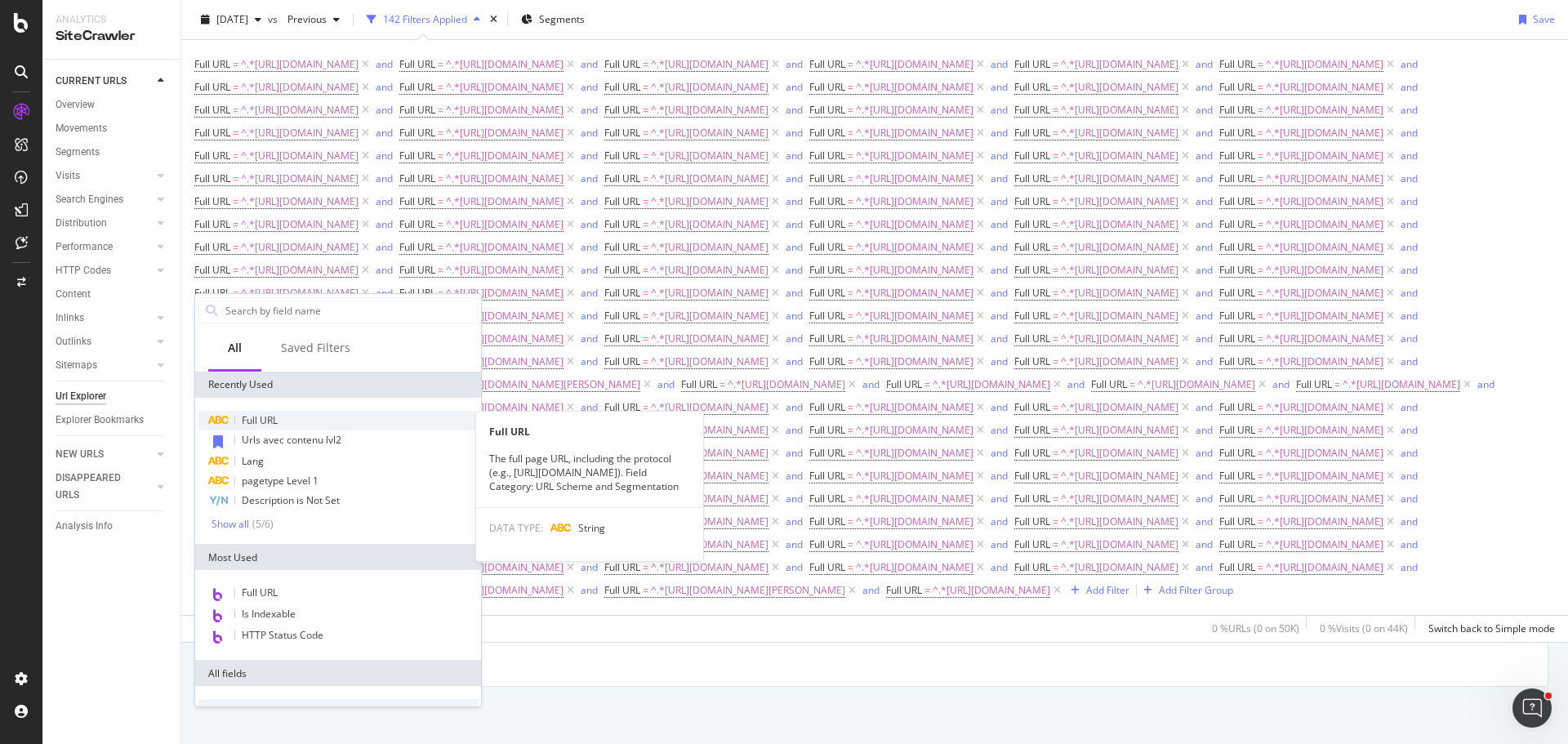
click at [300, 421] on div "Full URL" at bounding box center [338, 420] width 279 height 20
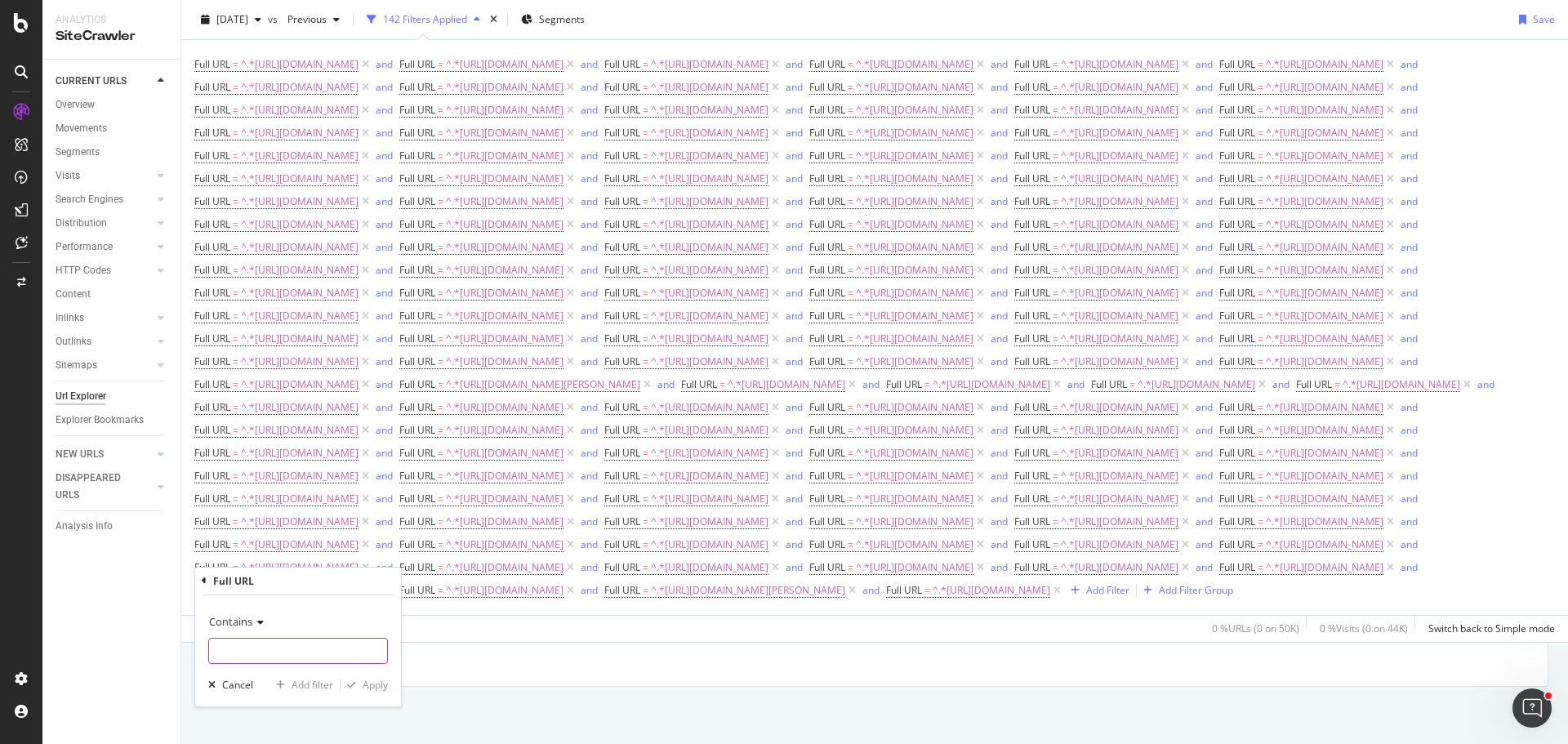
click at [341, 644] on input "text" at bounding box center [298, 651] width 178 height 26
type input "[URL][DOMAIN_NAME]"
click at [321, 678] on div "Add filter" at bounding box center [312, 684] width 42 height 14
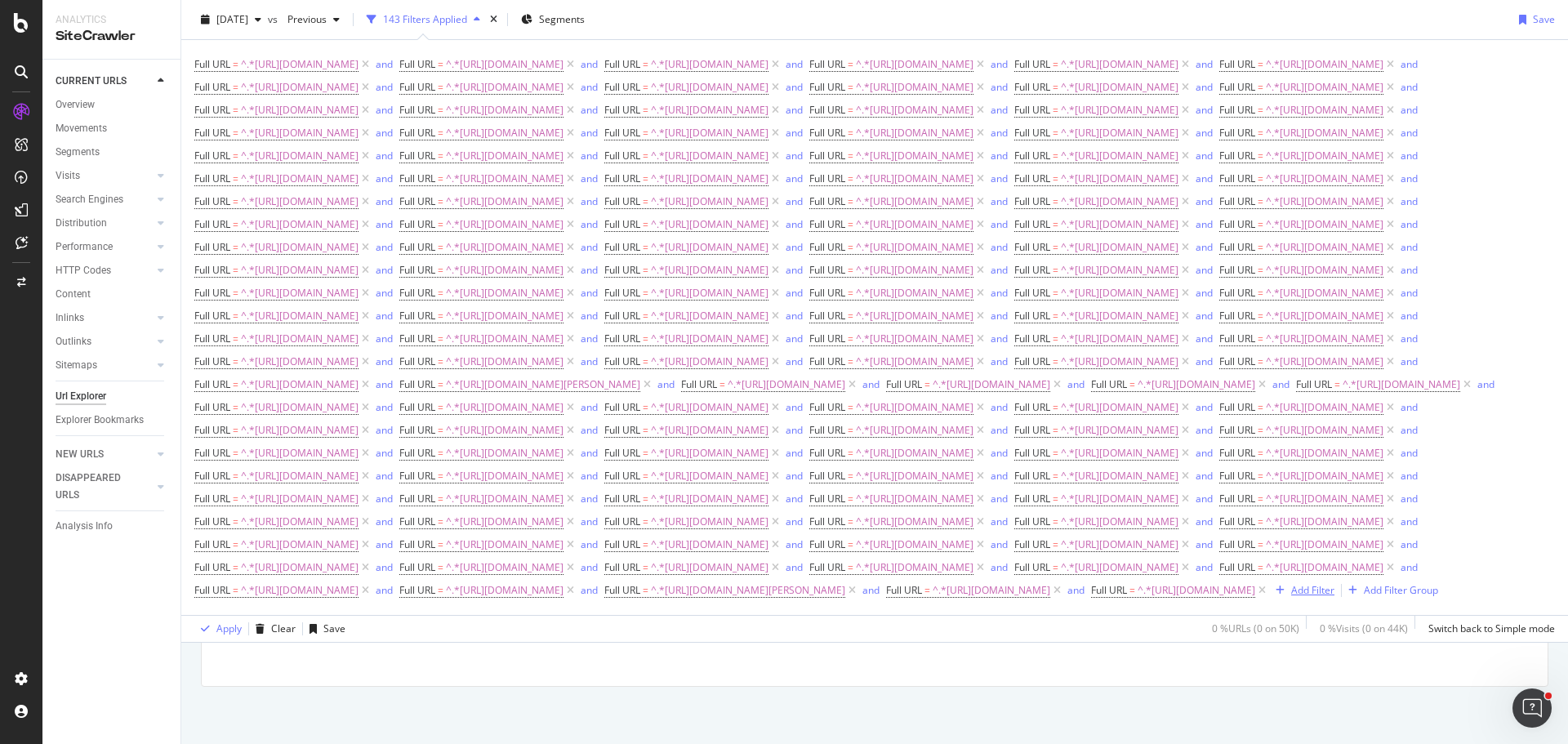
click at [1291, 597] on div "Add Filter" at bounding box center [1313, 590] width 43 height 14
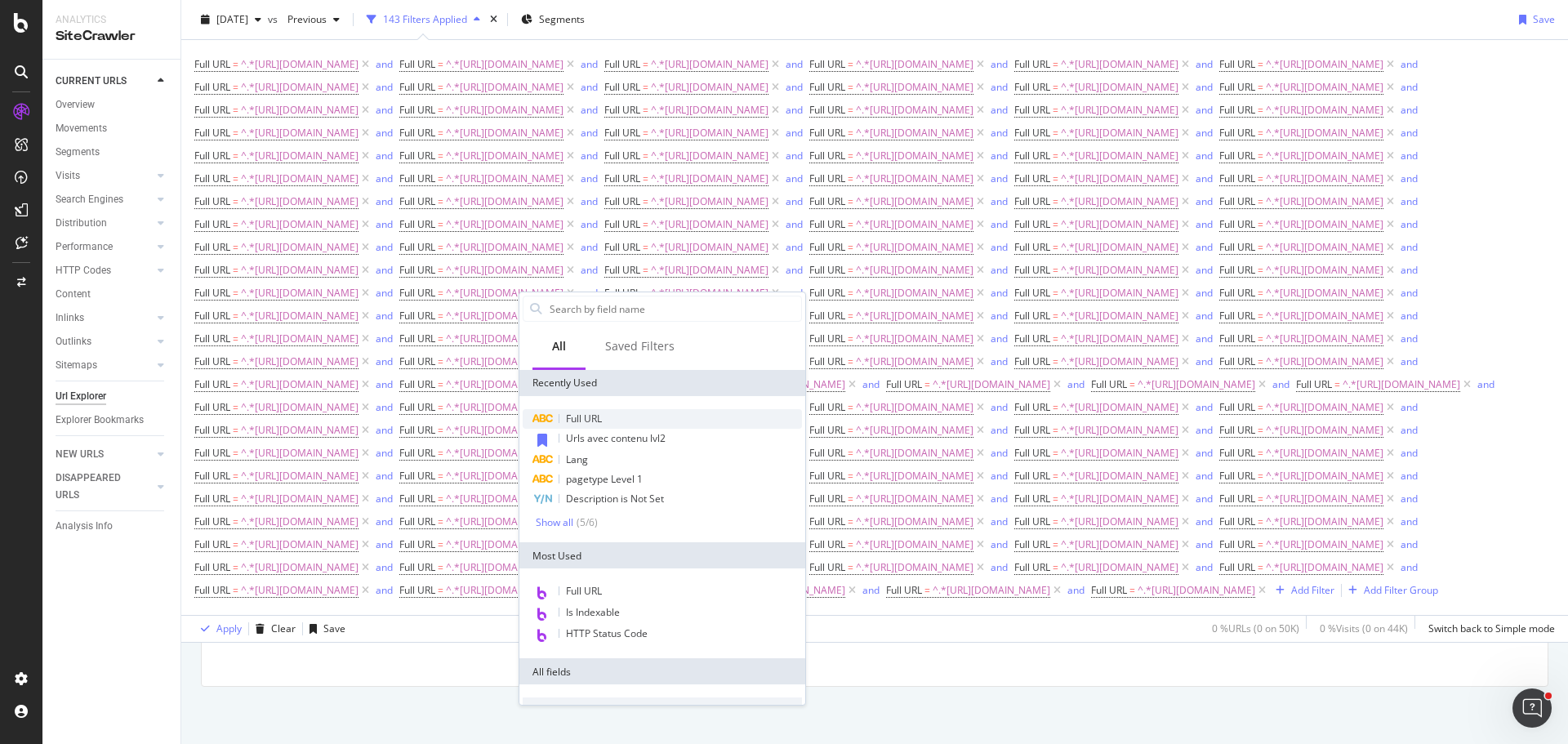
click at [622, 422] on div "Full URL" at bounding box center [662, 418] width 279 height 20
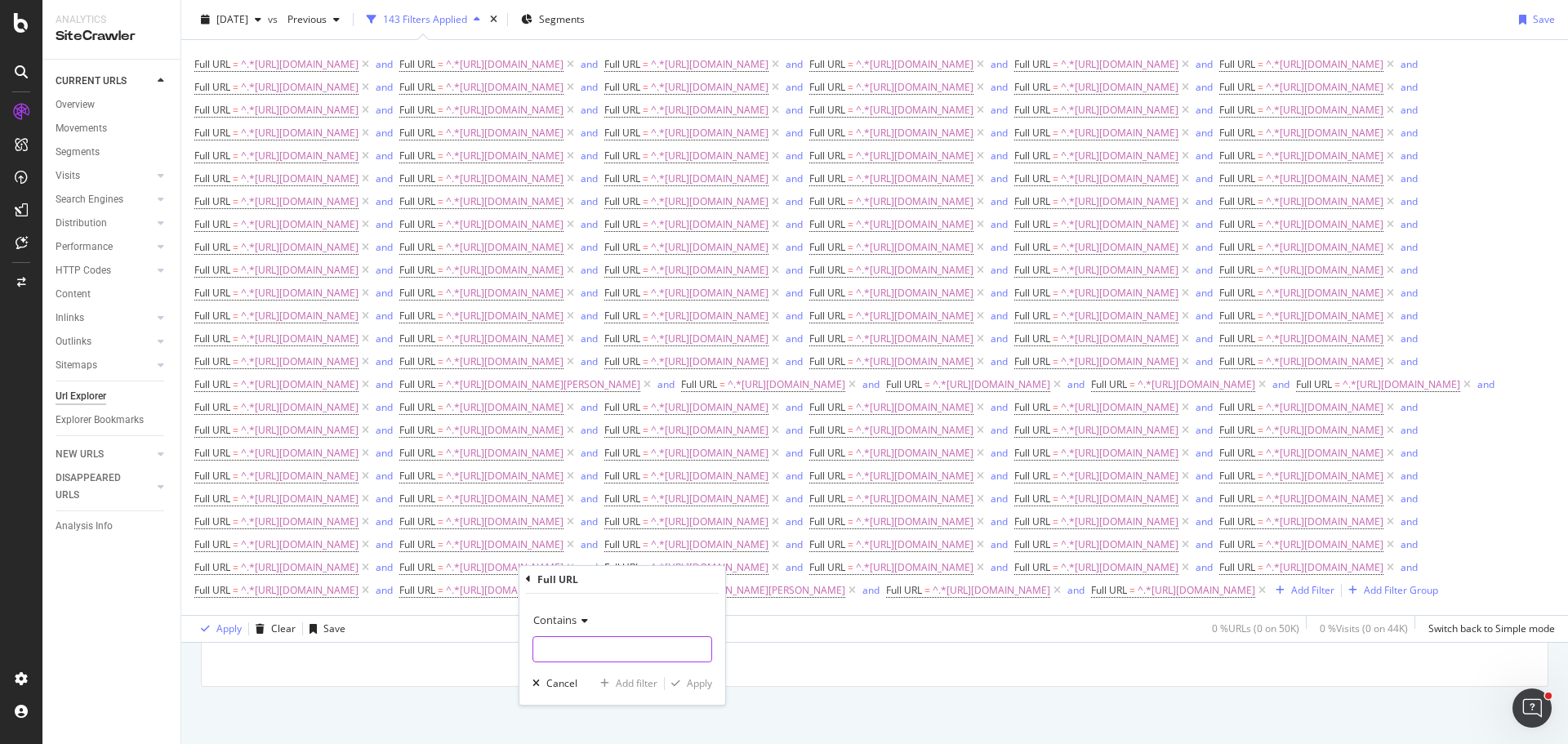
click at [610, 640] on input "text" at bounding box center [622, 649] width 178 height 26
type input "[URL][DOMAIN_NAME]"
click at [624, 680] on div "Add filter" at bounding box center [636, 683] width 42 height 14
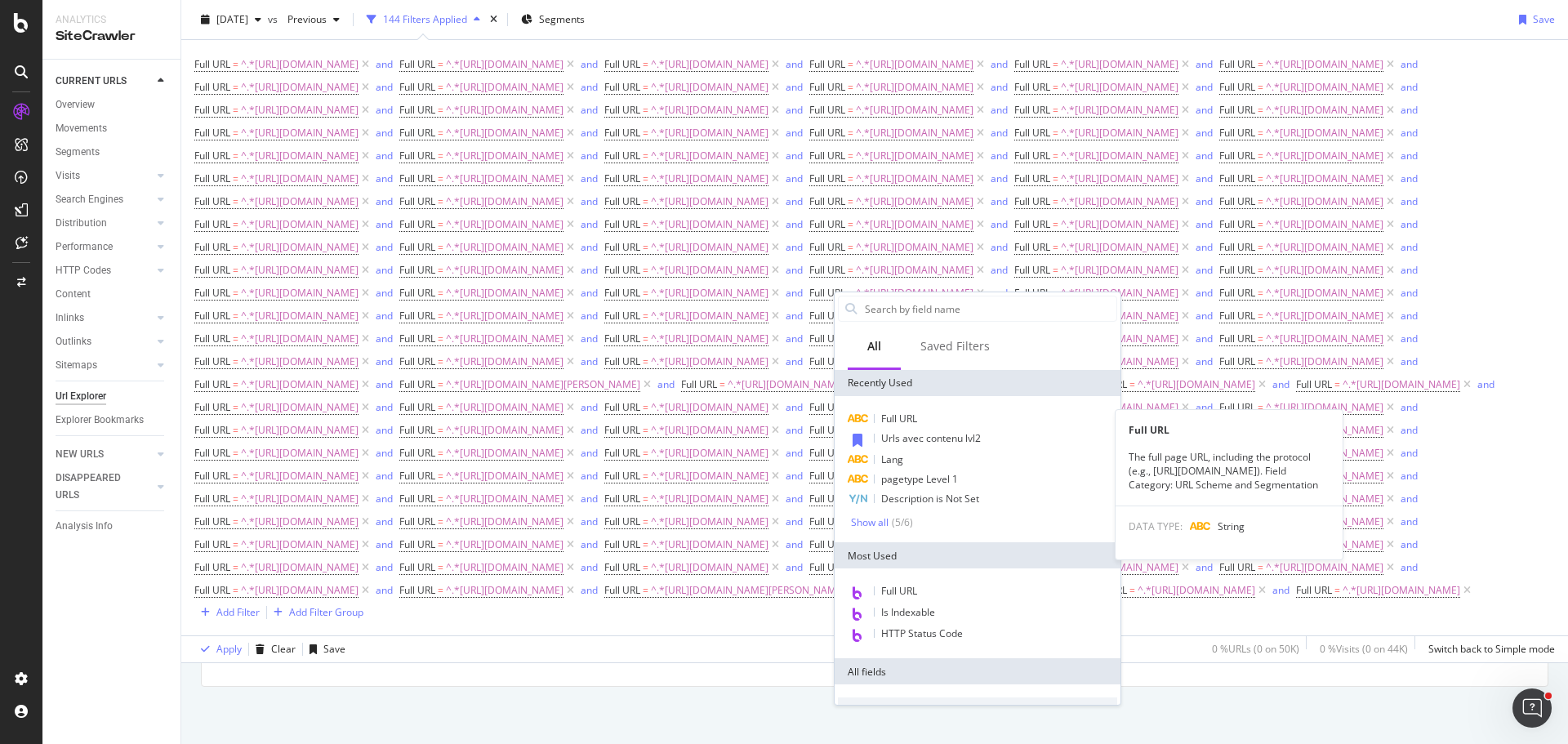
drag, startPoint x: 905, startPoint y: 425, endPoint x: 917, endPoint y: 451, distance: 28.6
click at [905, 425] on span "Full URL" at bounding box center [899, 418] width 36 height 14
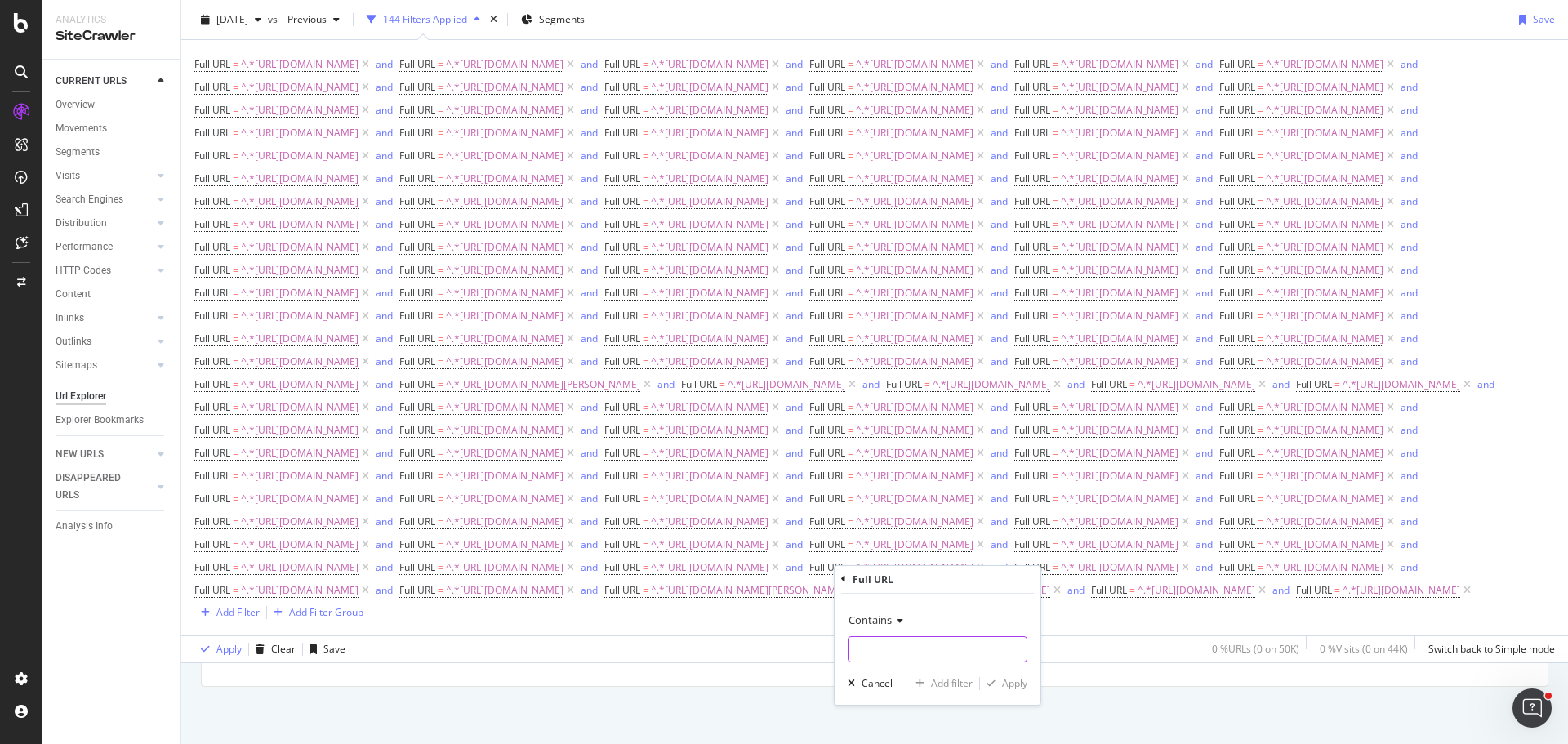
click at [912, 648] on input "text" at bounding box center [937, 649] width 178 height 26
type input "[URL][DOMAIN_NAME]"
click at [949, 679] on div "Add filter" at bounding box center [951, 683] width 42 height 14
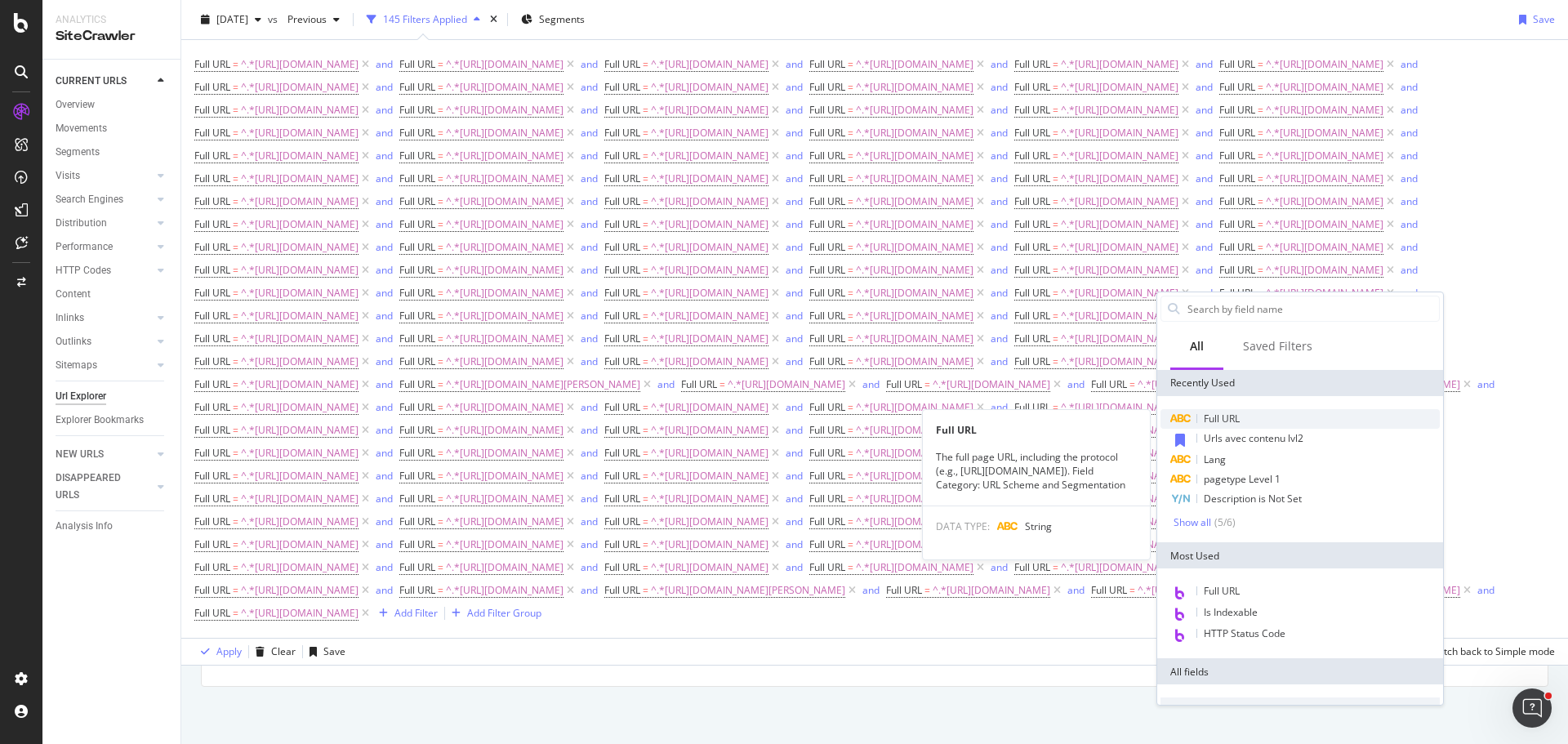
click at [1343, 415] on div "Full URL" at bounding box center [1299, 418] width 279 height 20
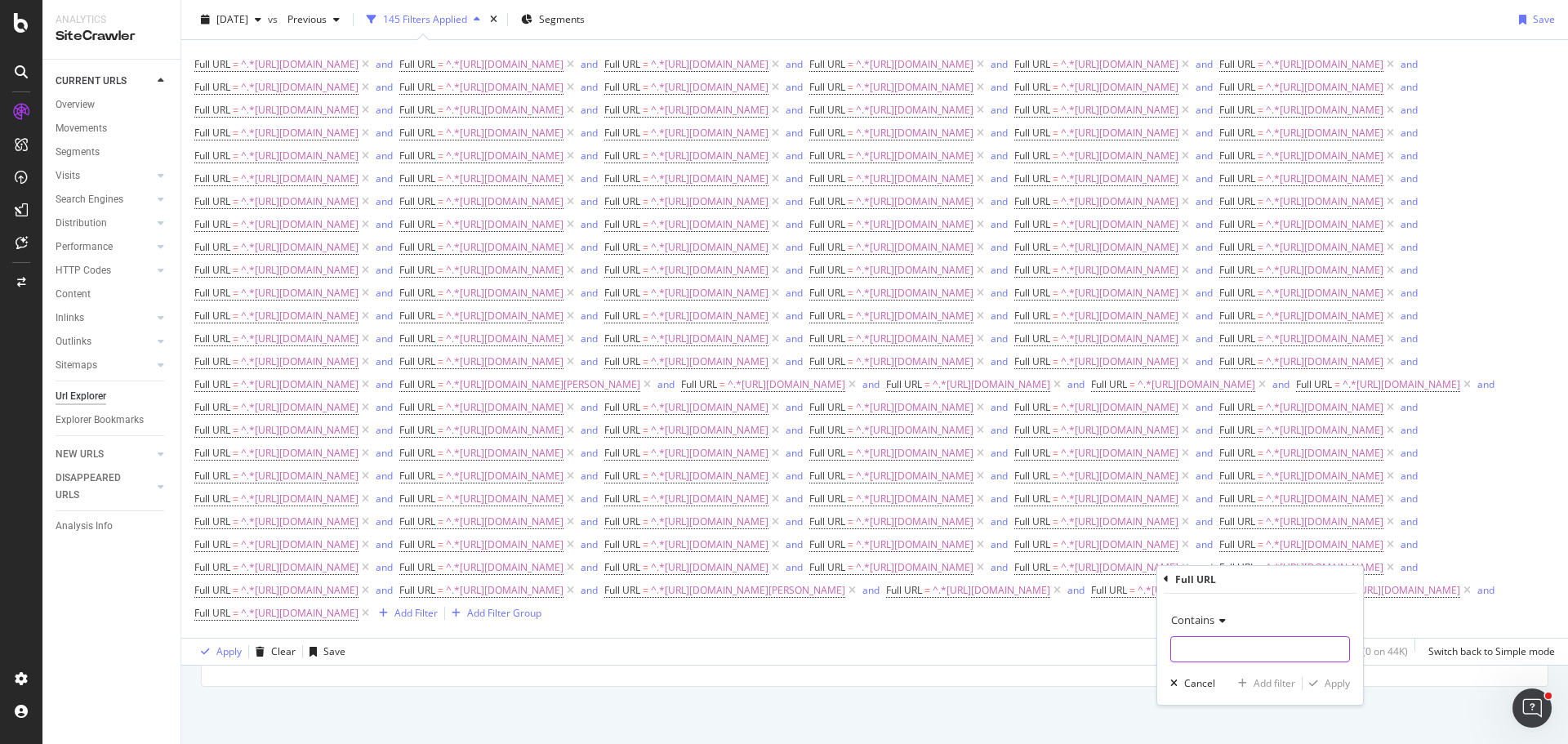
click at [1203, 645] on input "text" at bounding box center [1259, 649] width 178 height 26
type input "[URL][DOMAIN_NAME]"
click at [1270, 678] on div "Add filter" at bounding box center [1274, 683] width 42 height 14
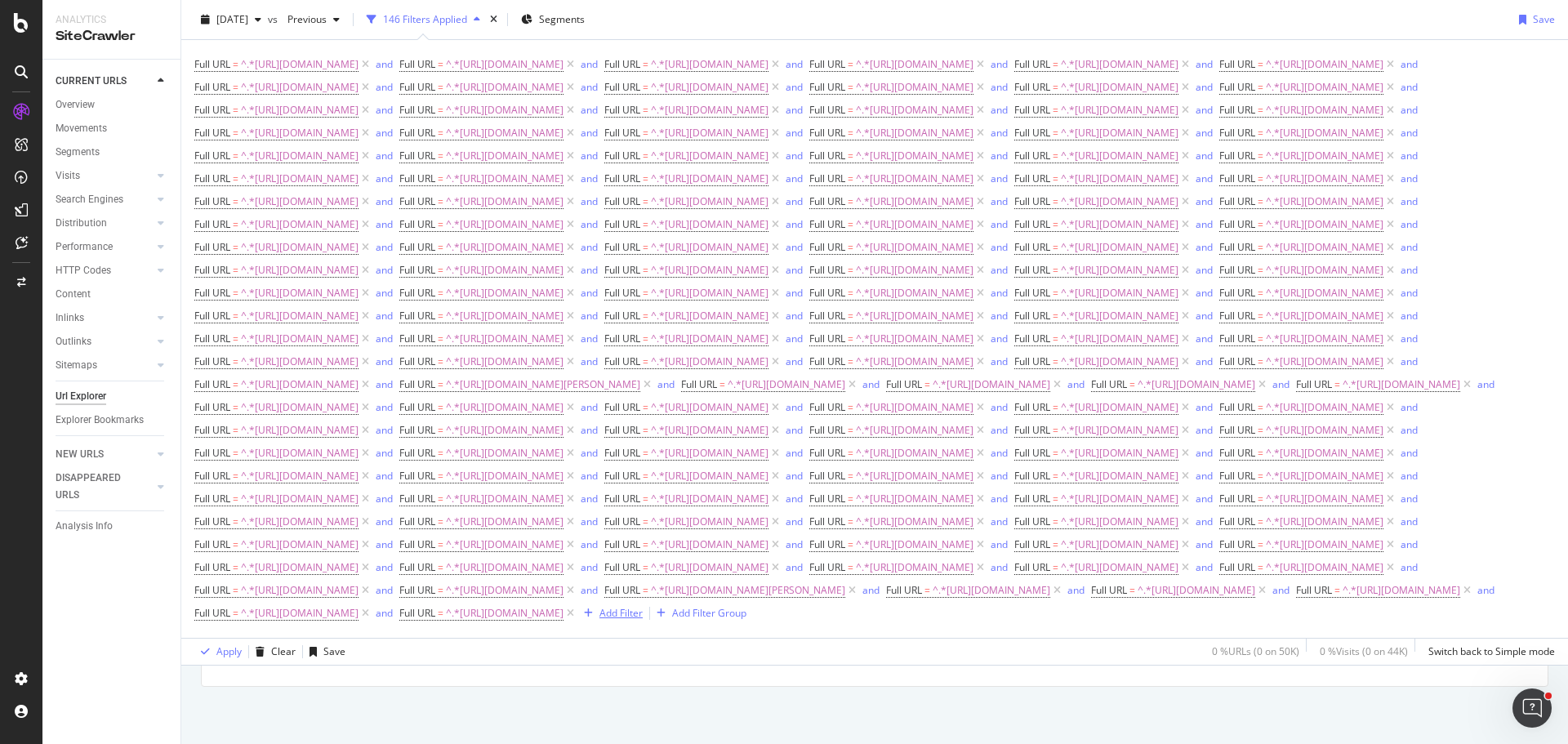
click at [577, 622] on div "Add Filter" at bounding box center [610, 613] width 65 height 18
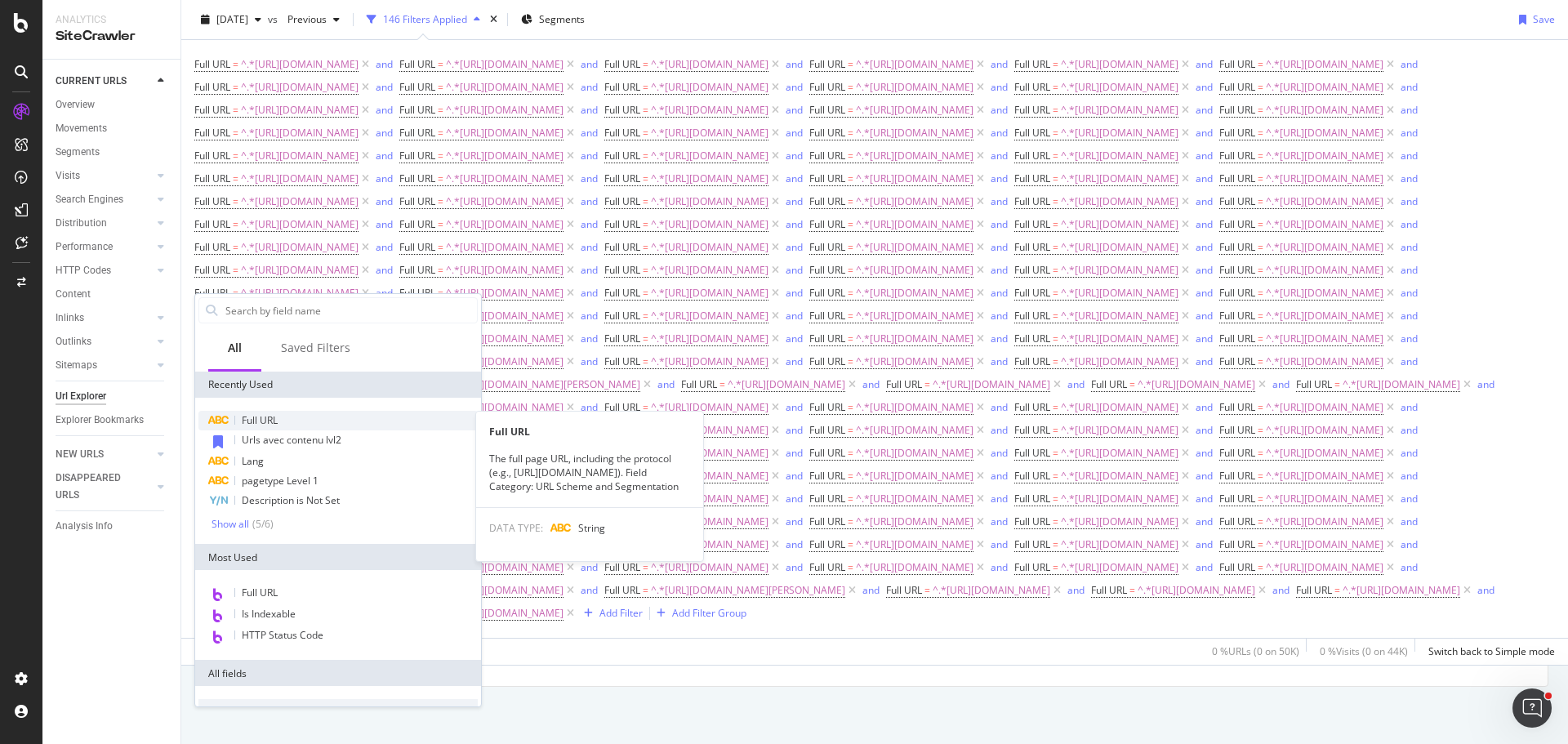
click at [314, 425] on div "Full URL" at bounding box center [338, 420] width 279 height 20
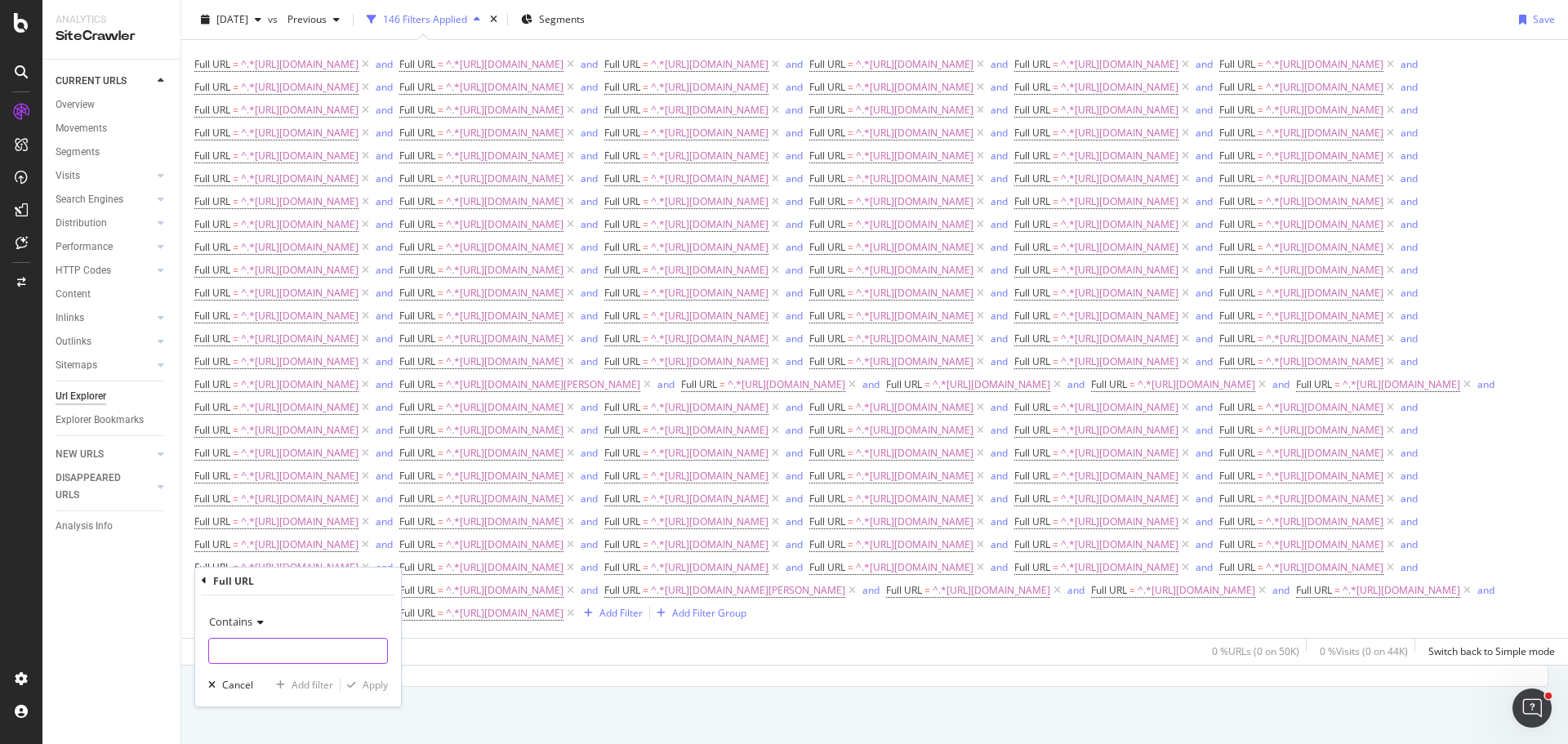
click at [309, 649] on input "text" at bounding box center [298, 651] width 178 height 26
type input "[URL][DOMAIN_NAME]"
click at [317, 682] on div "Add filter" at bounding box center [312, 684] width 42 height 14
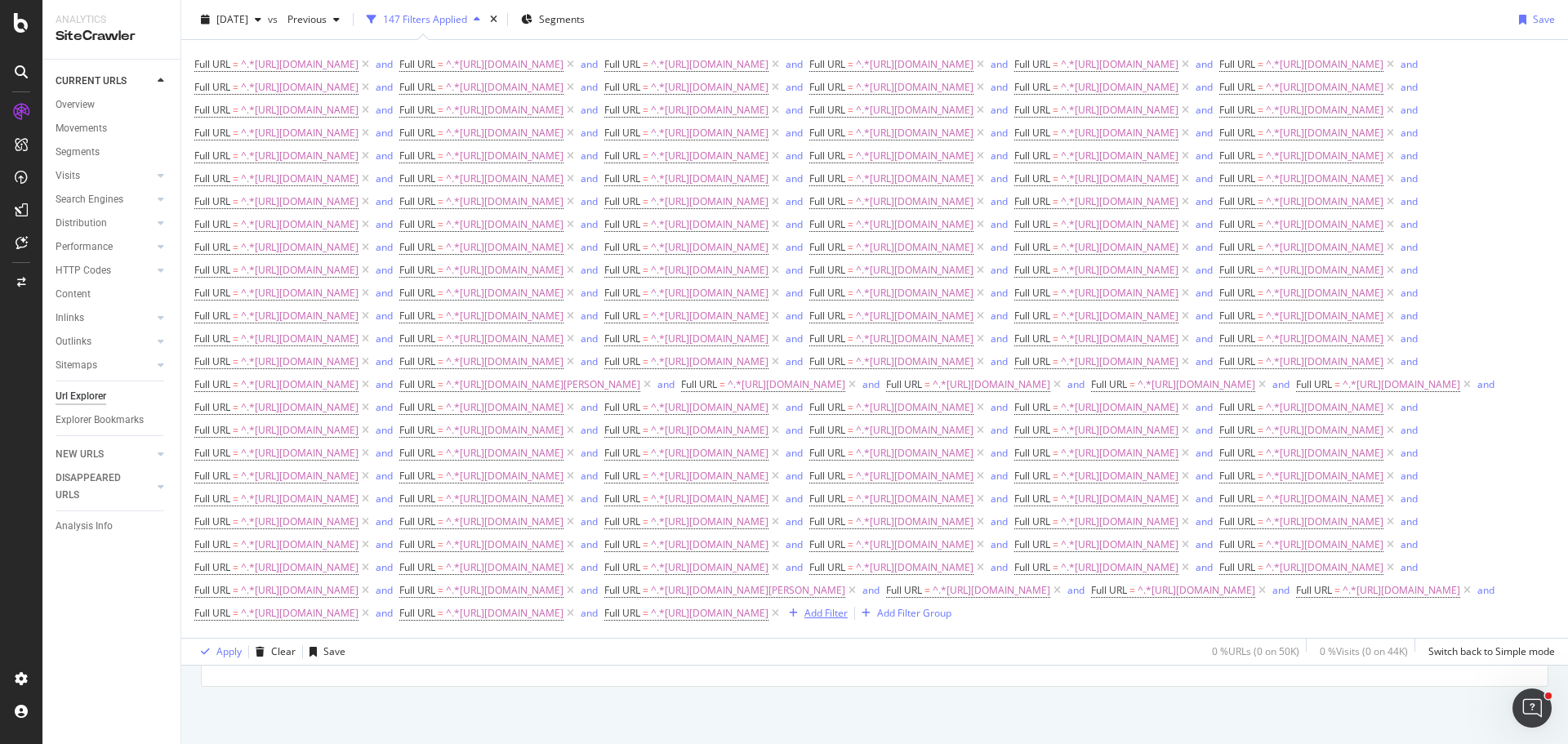
click at [805, 620] on div "Add Filter" at bounding box center [826, 613] width 43 height 14
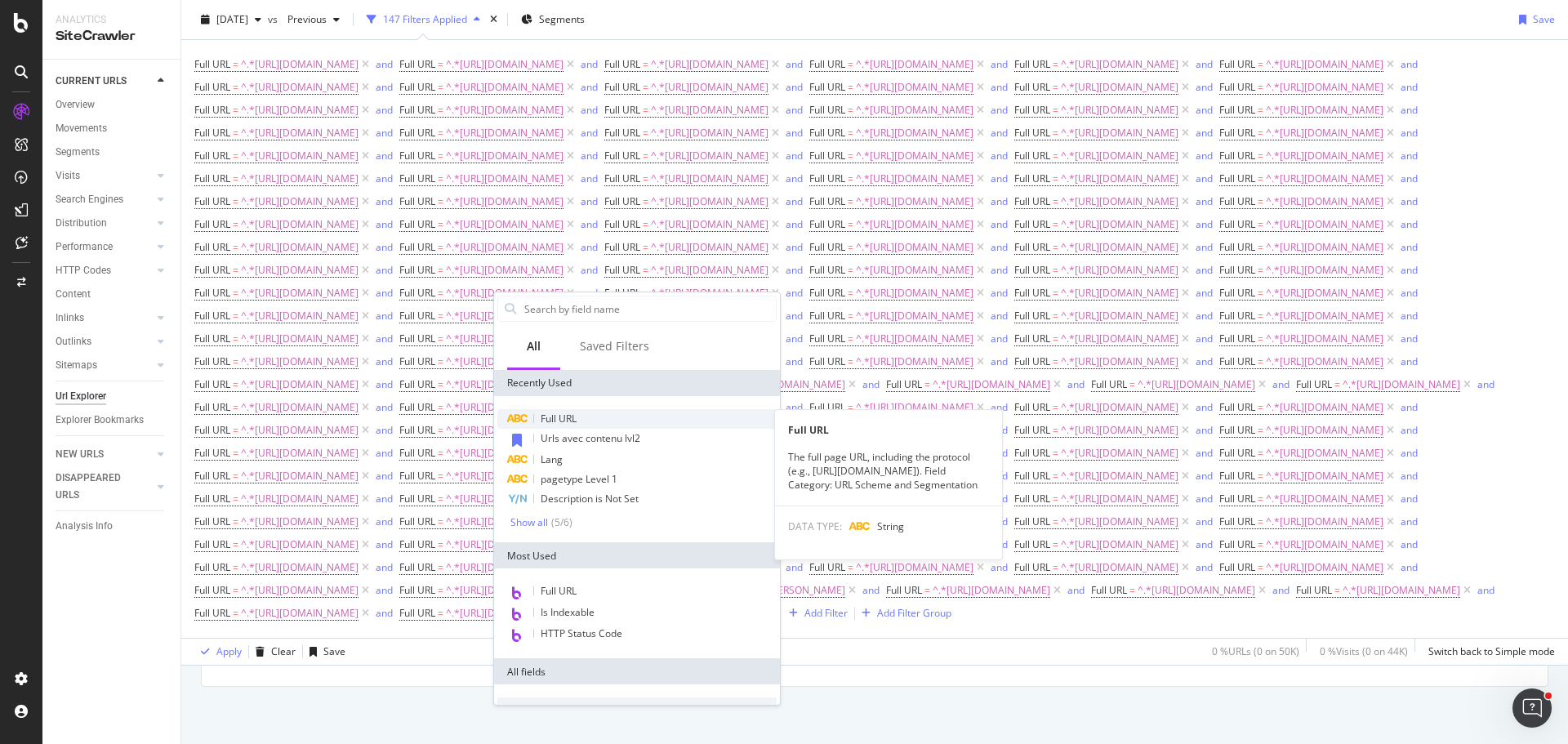
click at [593, 425] on div "Full URL" at bounding box center [636, 418] width 279 height 20
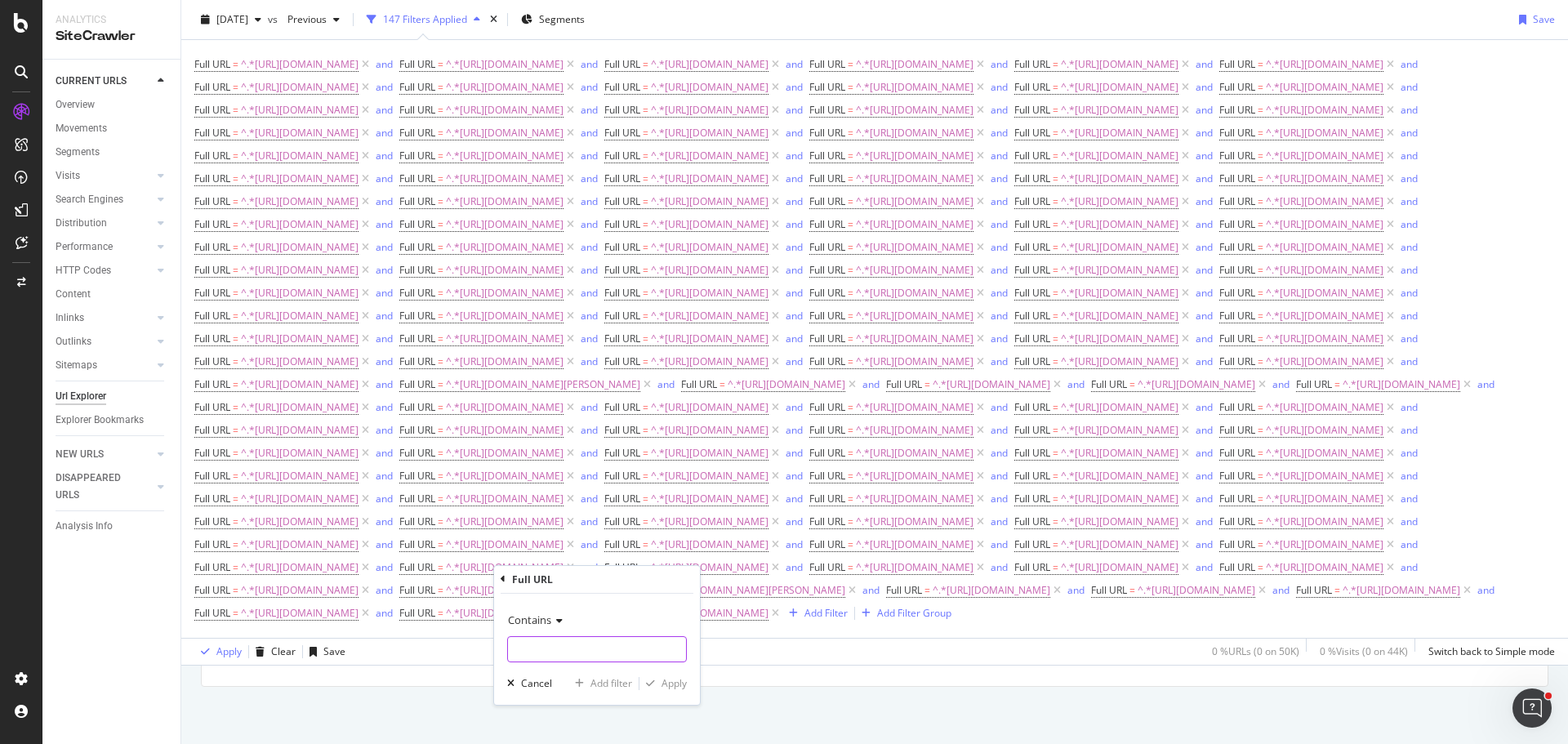
click at [641, 654] on input "text" at bounding box center [597, 649] width 178 height 26
type input "[URL][DOMAIN_NAME]"
click at [601, 683] on div "Add filter" at bounding box center [611, 683] width 42 height 14
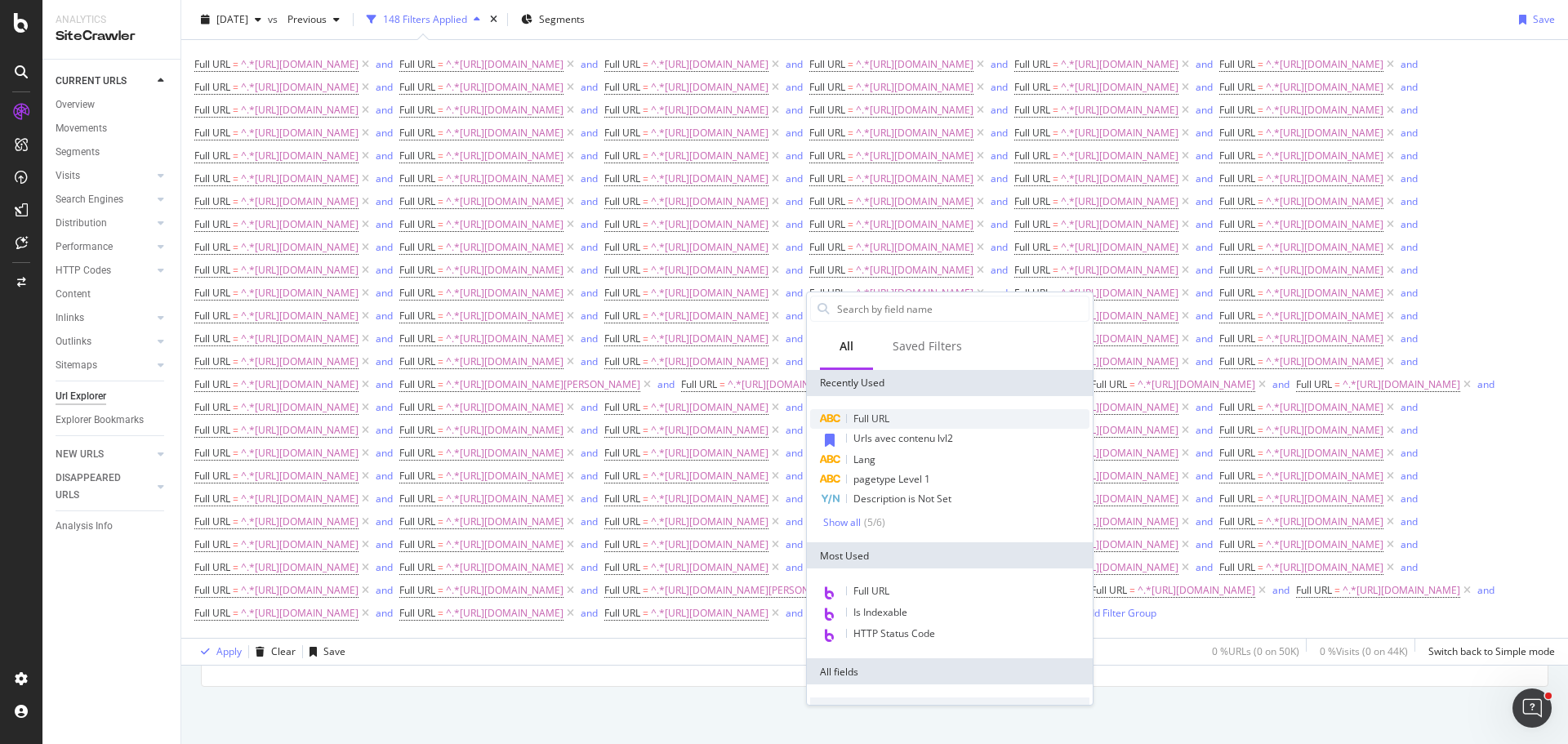
click at [914, 417] on div "Full URL" at bounding box center [950, 418] width 279 height 20
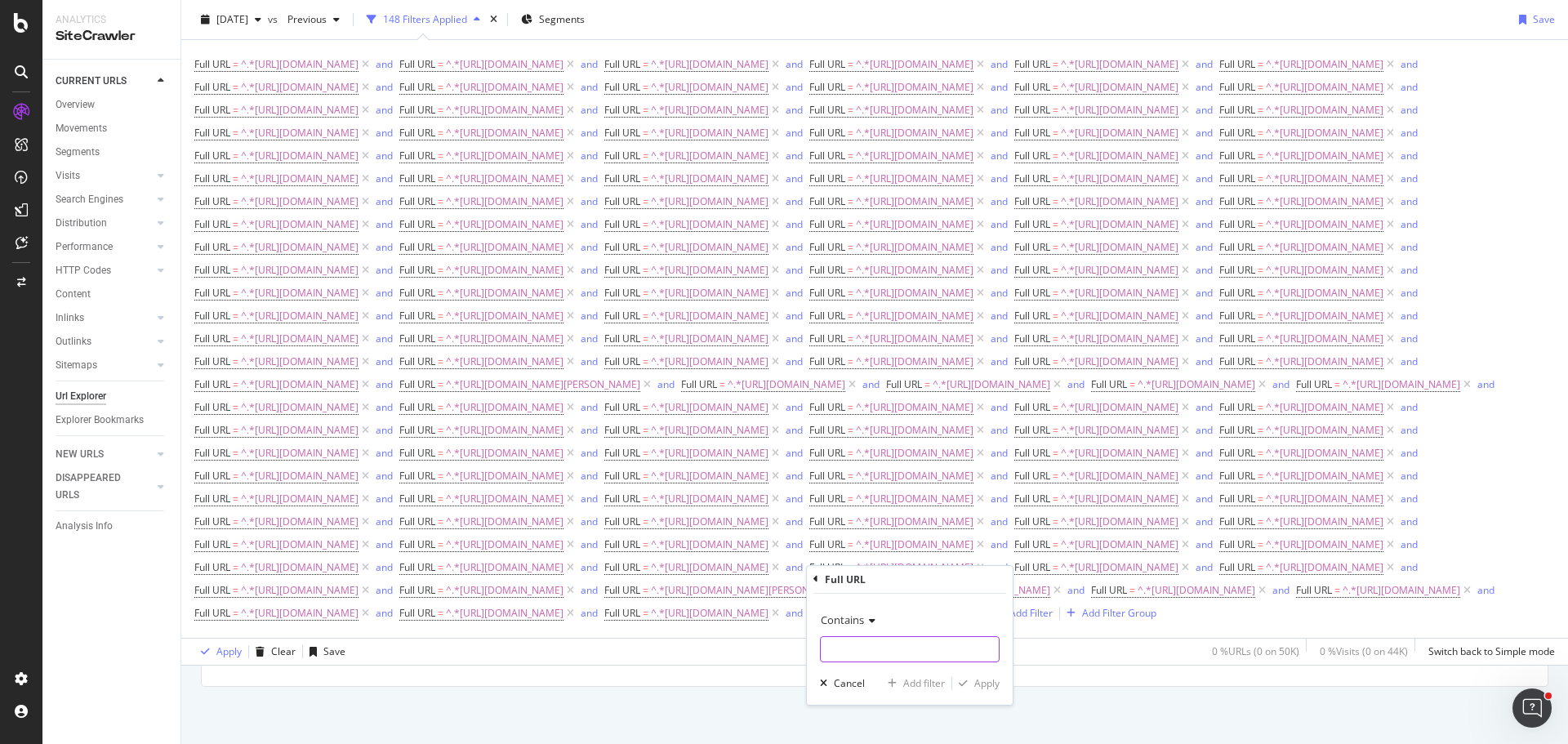
click at [927, 652] on input "text" at bounding box center [909, 649] width 178 height 26
type input "[URL][DOMAIN_NAME]"
click at [921, 685] on div "Add filter" at bounding box center [923, 683] width 42 height 14
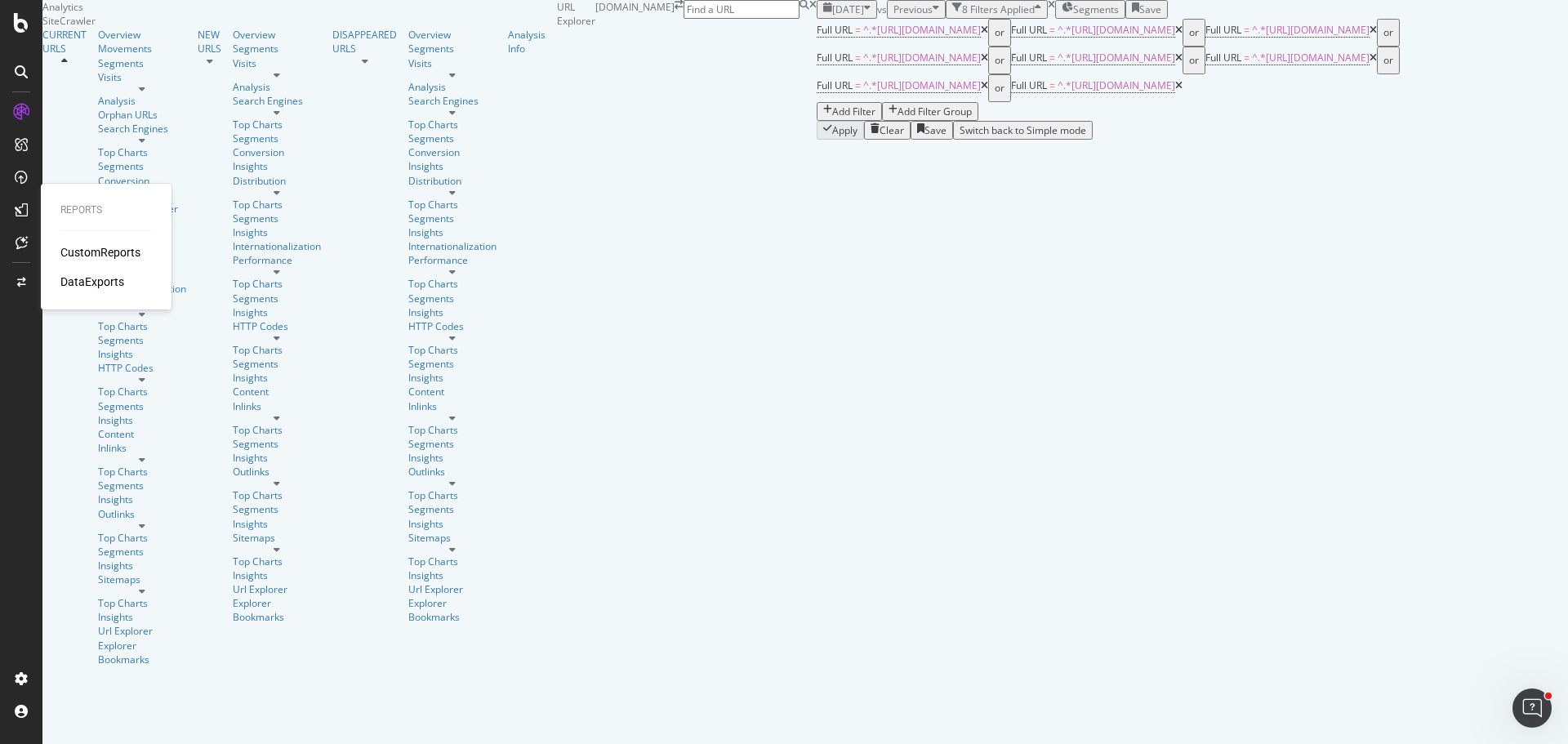
click at [94, 277] on div "DataExports" at bounding box center [93, 281] width 64 height 16
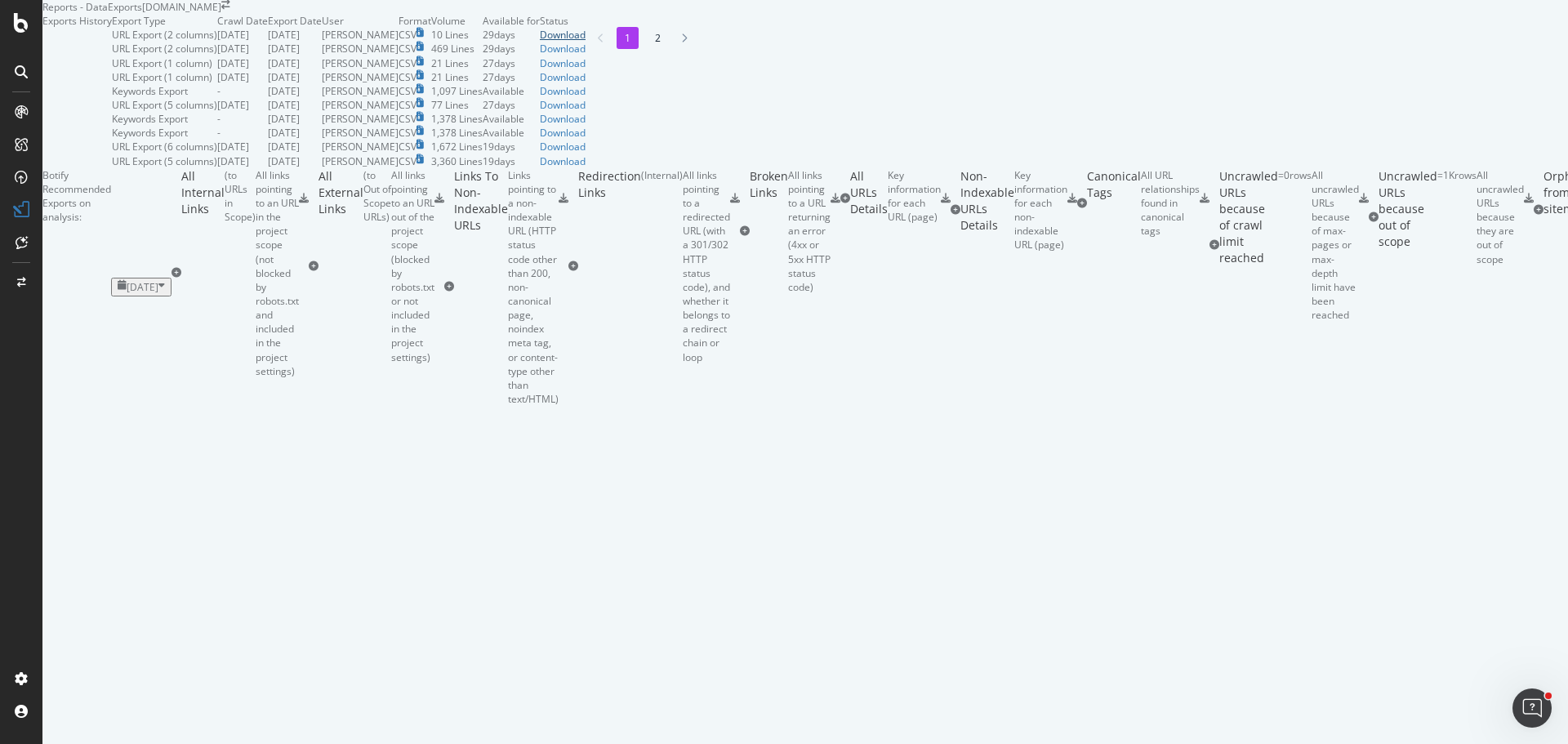
click at [586, 42] on div "Download" at bounding box center [562, 35] width 46 height 14
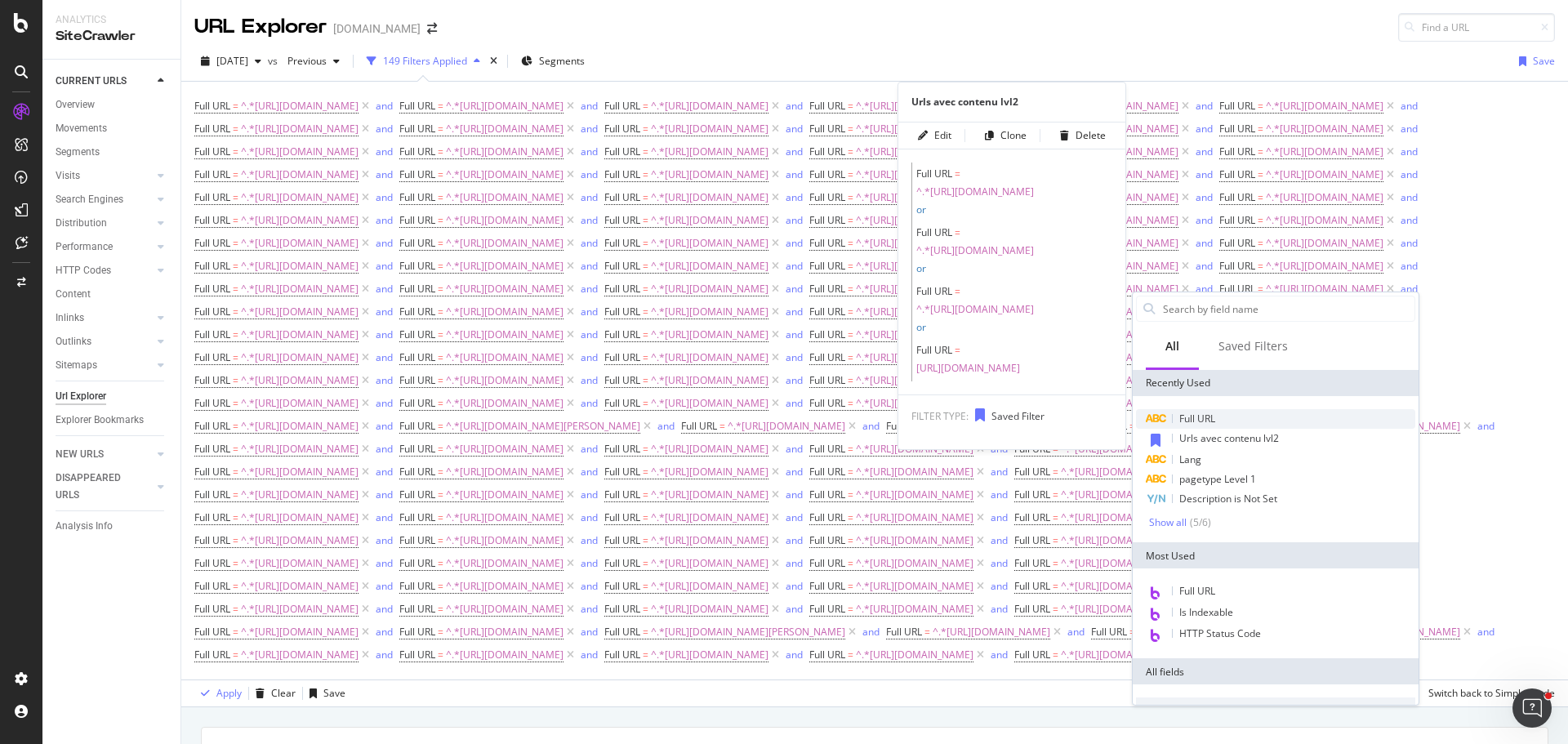
scroll to position [904, 0]
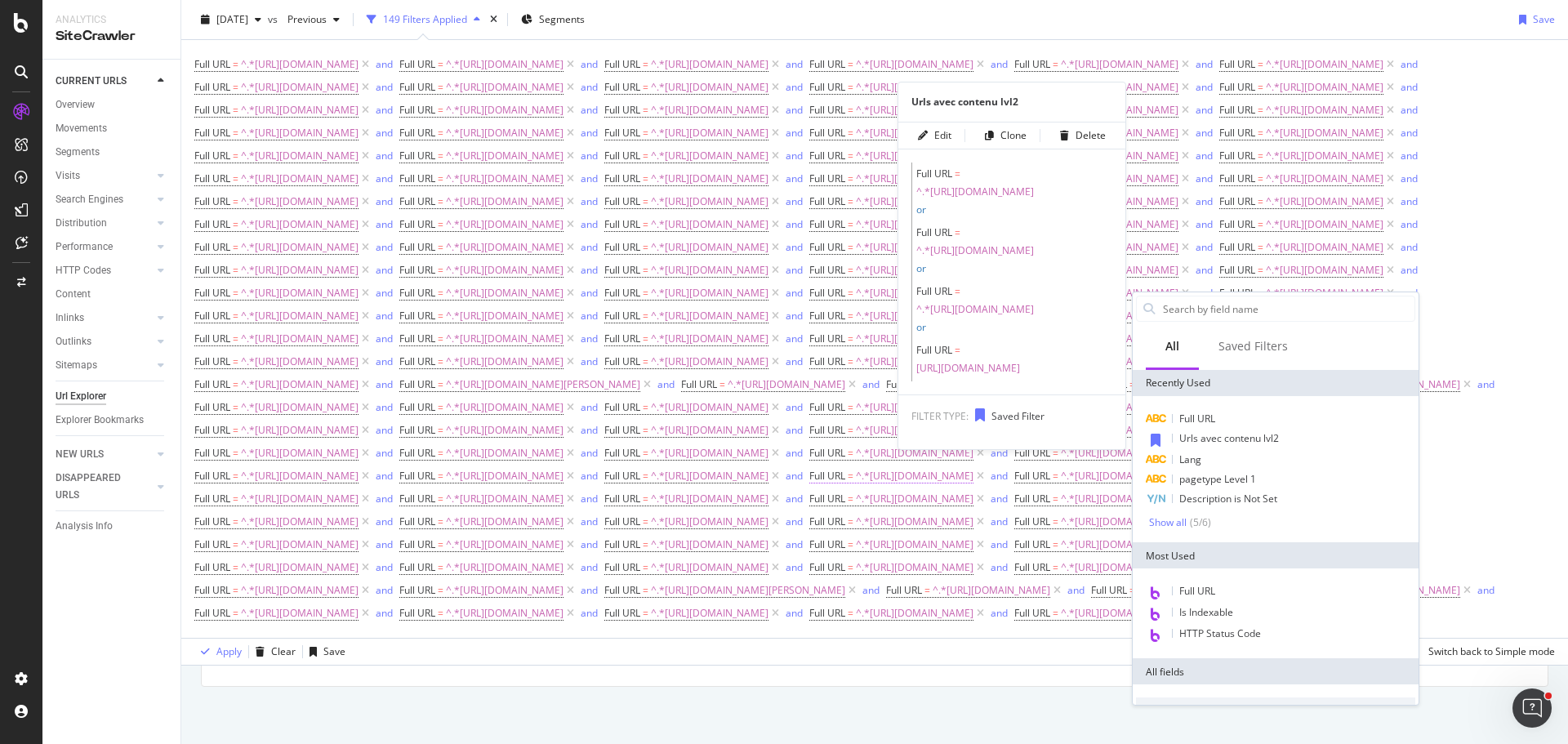
drag, startPoint x: 1255, startPoint y: 409, endPoint x: 1247, endPoint y: 464, distance: 55.6
click at [1255, 409] on div "Full URL" at bounding box center [1275, 418] width 279 height 20
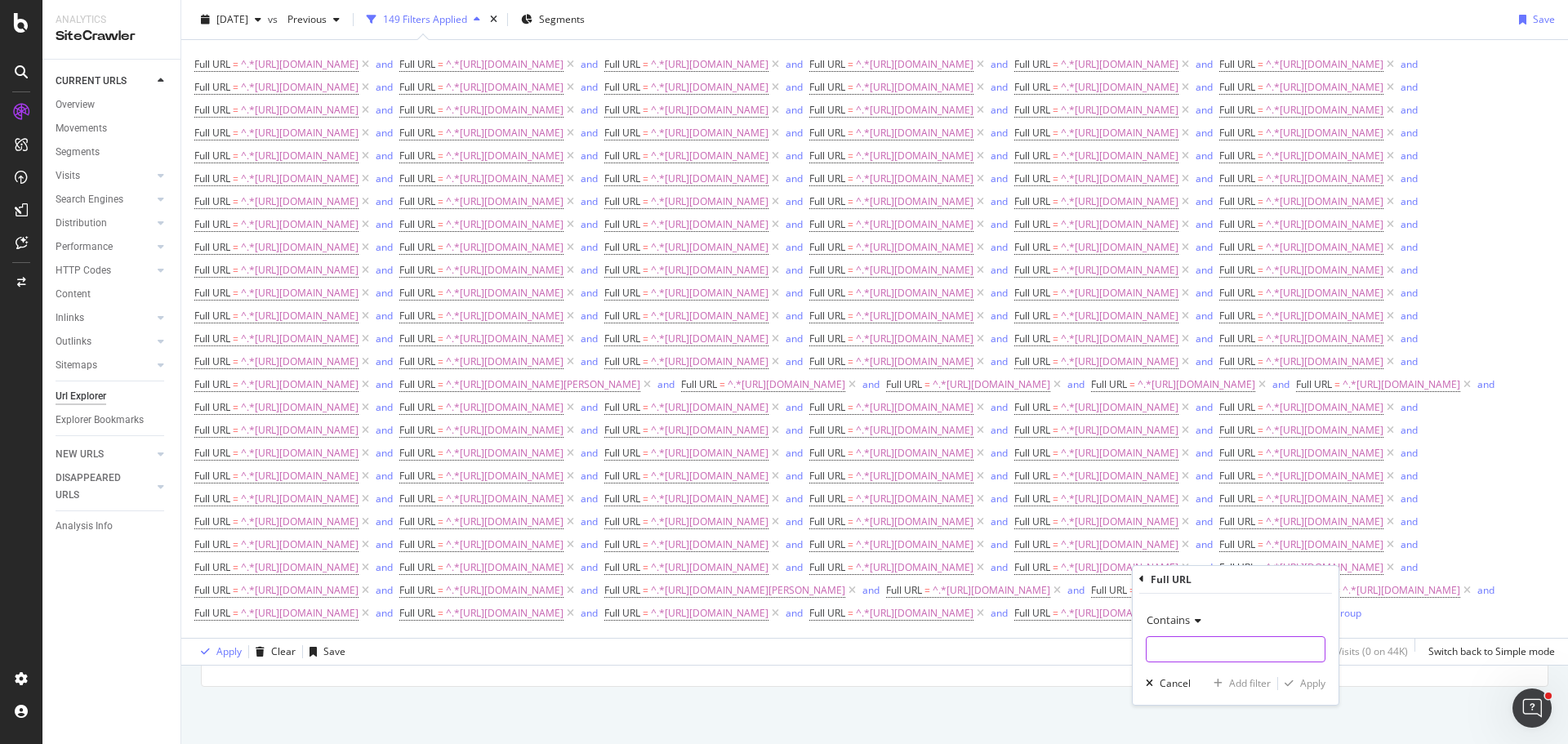
click at [1212, 641] on input "text" at bounding box center [1235, 649] width 178 height 26
paste input "https://monlitcabane.com/fr/808-poseidon-16cm"
type input "https://monlitcabane.com/fr/808-poseidon-16cm"
click at [1250, 679] on div "Add filter" at bounding box center [1249, 683] width 42 height 14
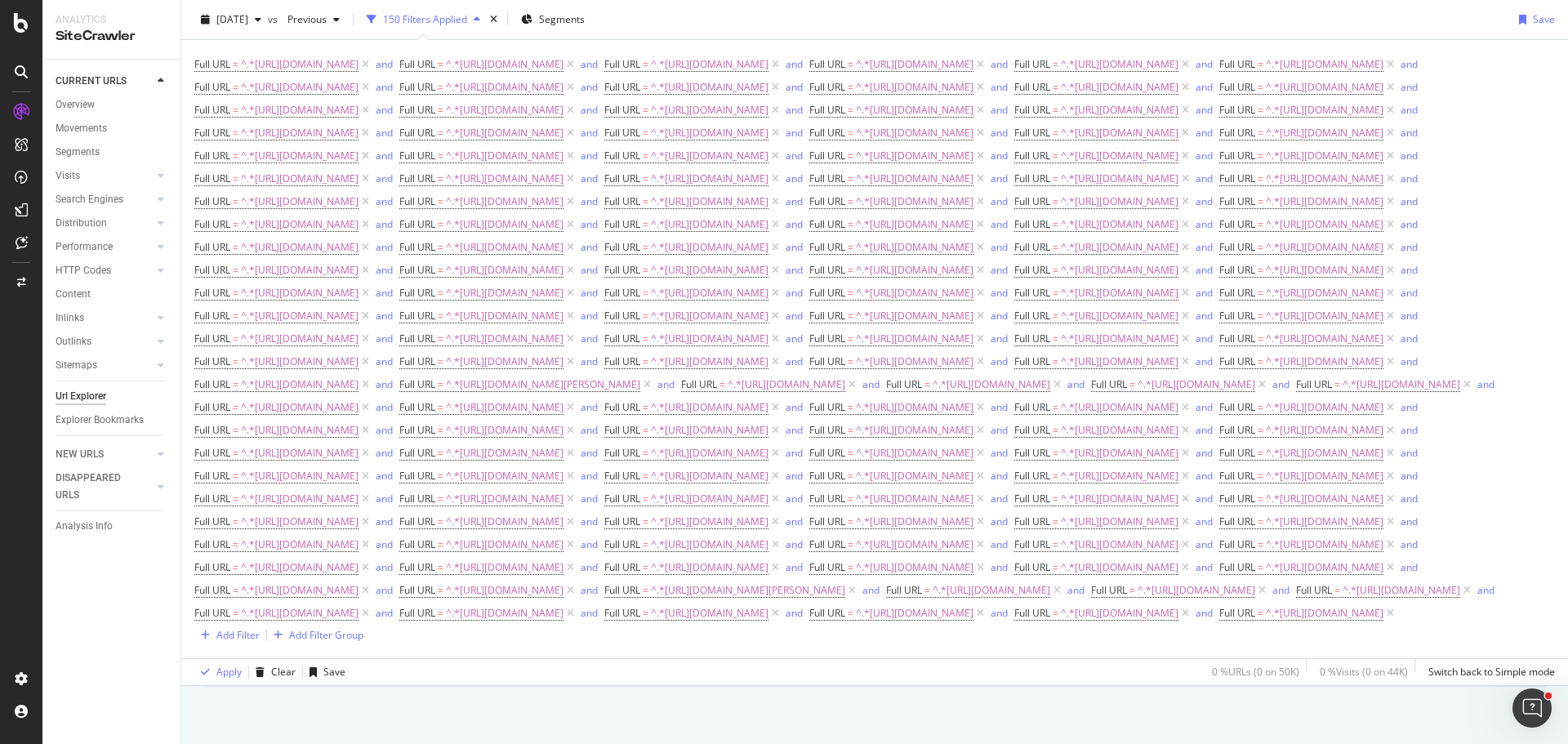
scroll to position [925, 0]
click at [234, 642] on div "Add Filter" at bounding box center [238, 635] width 43 height 14
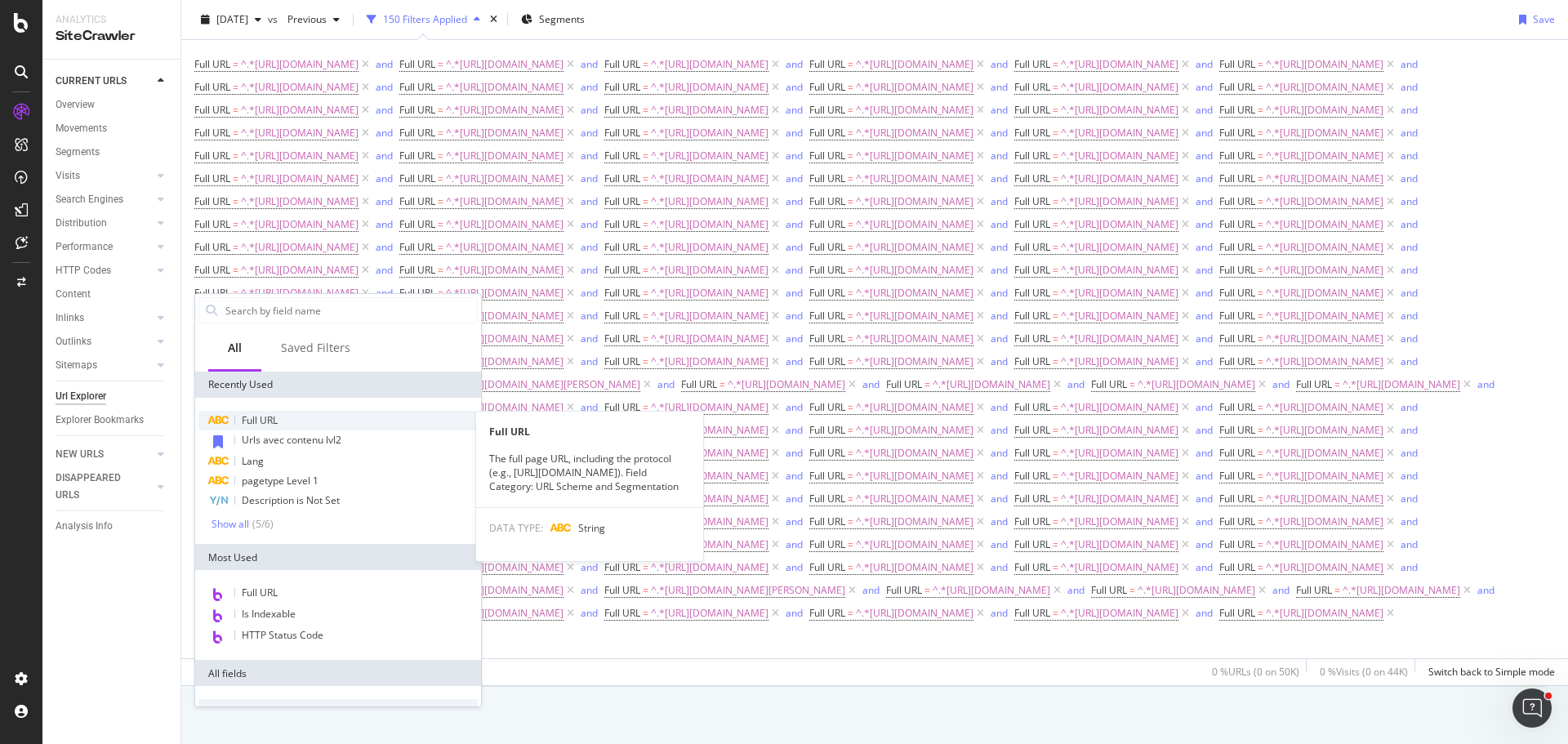
click at [303, 418] on div "Full URL" at bounding box center [338, 420] width 279 height 20
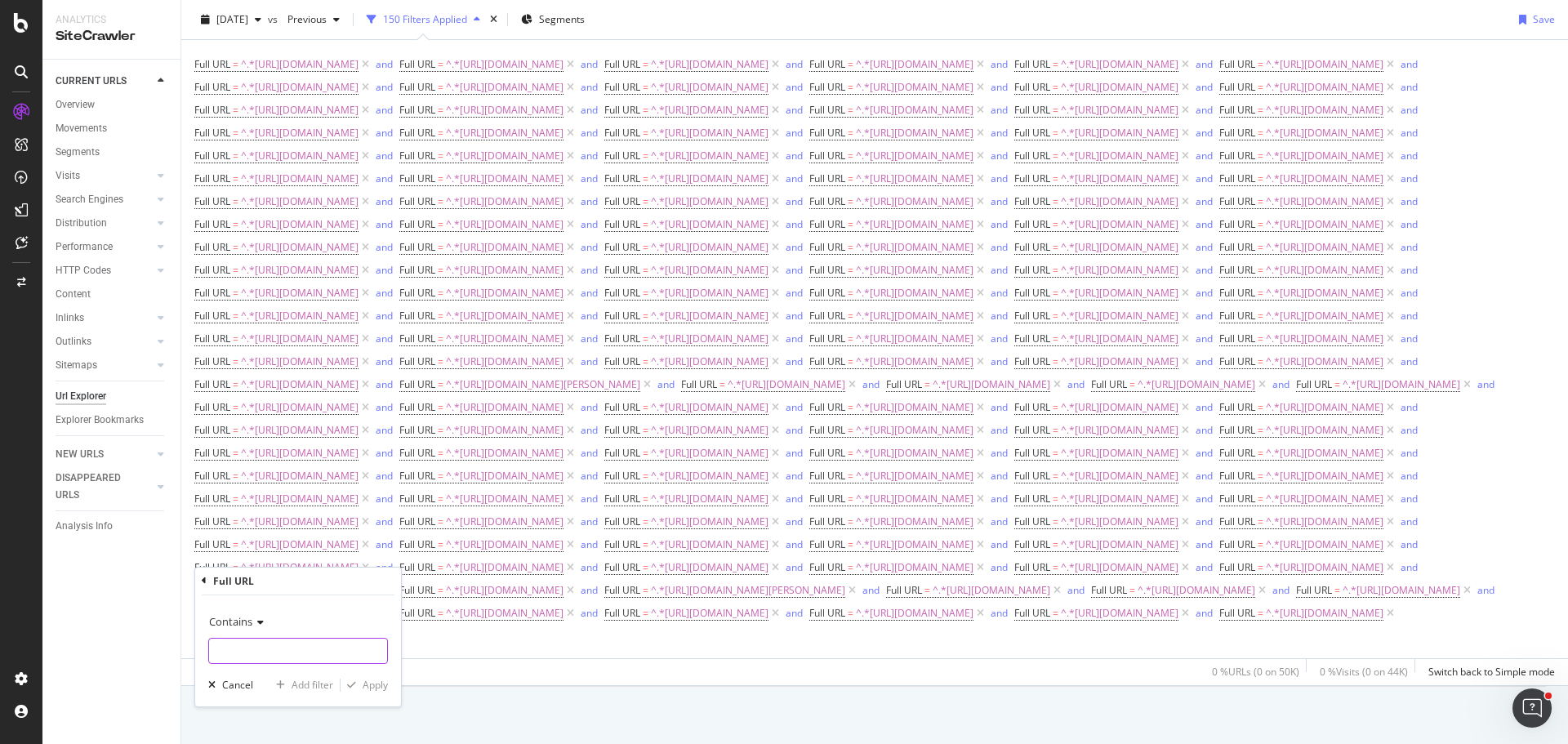
click at [331, 646] on input "text" at bounding box center [298, 651] width 178 height 26
paste input "https://monlitcabane.com/fr/809-erato-18cm"
type input "https://monlitcabane.com/fr/809-erato-18cm"
click at [310, 690] on div "Add filter" at bounding box center [312, 684] width 42 height 14
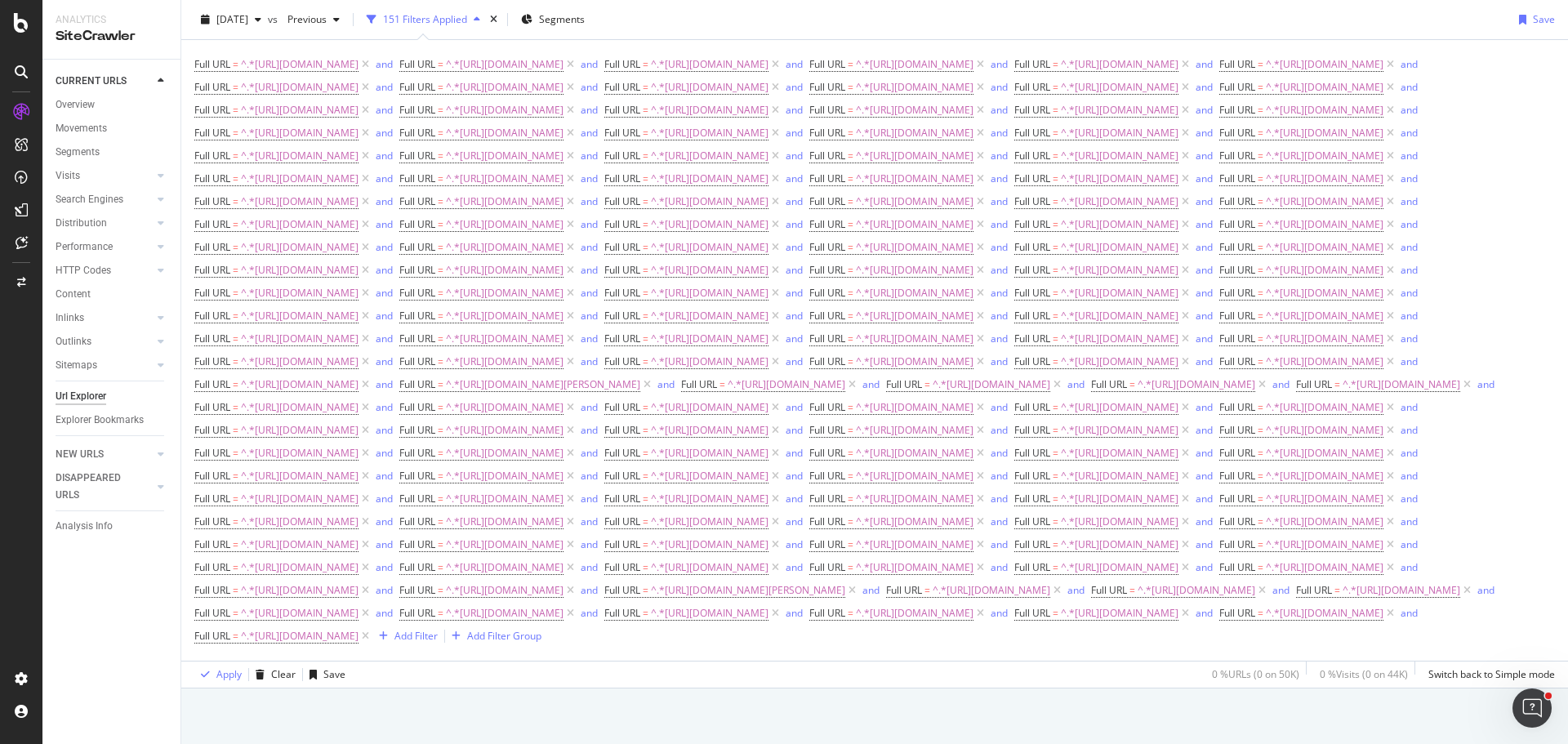
scroll to position [927, 0]
click at [438, 643] on div "Add Filter" at bounding box center [416, 635] width 43 height 14
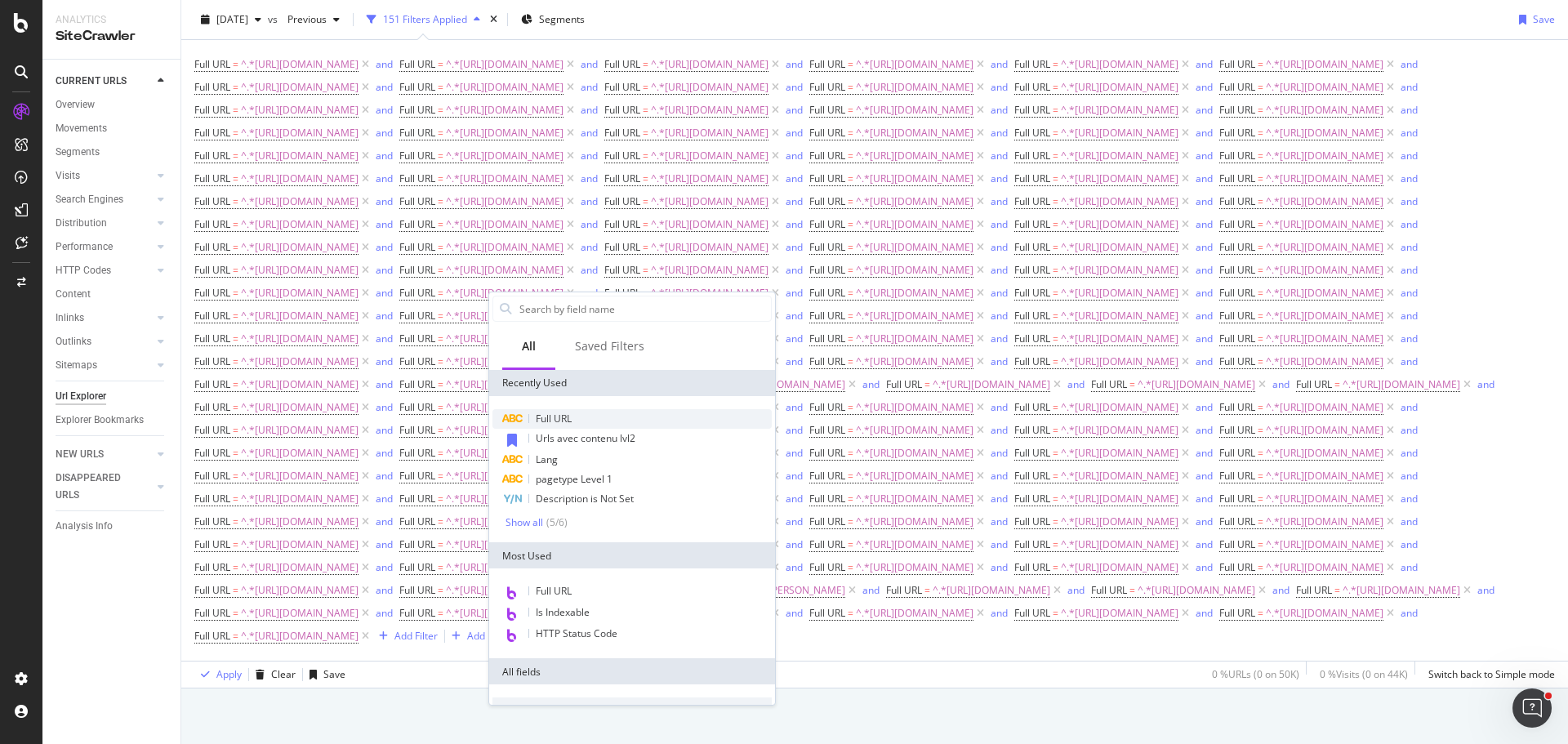
click at [604, 416] on div "Full URL" at bounding box center [632, 418] width 279 height 20
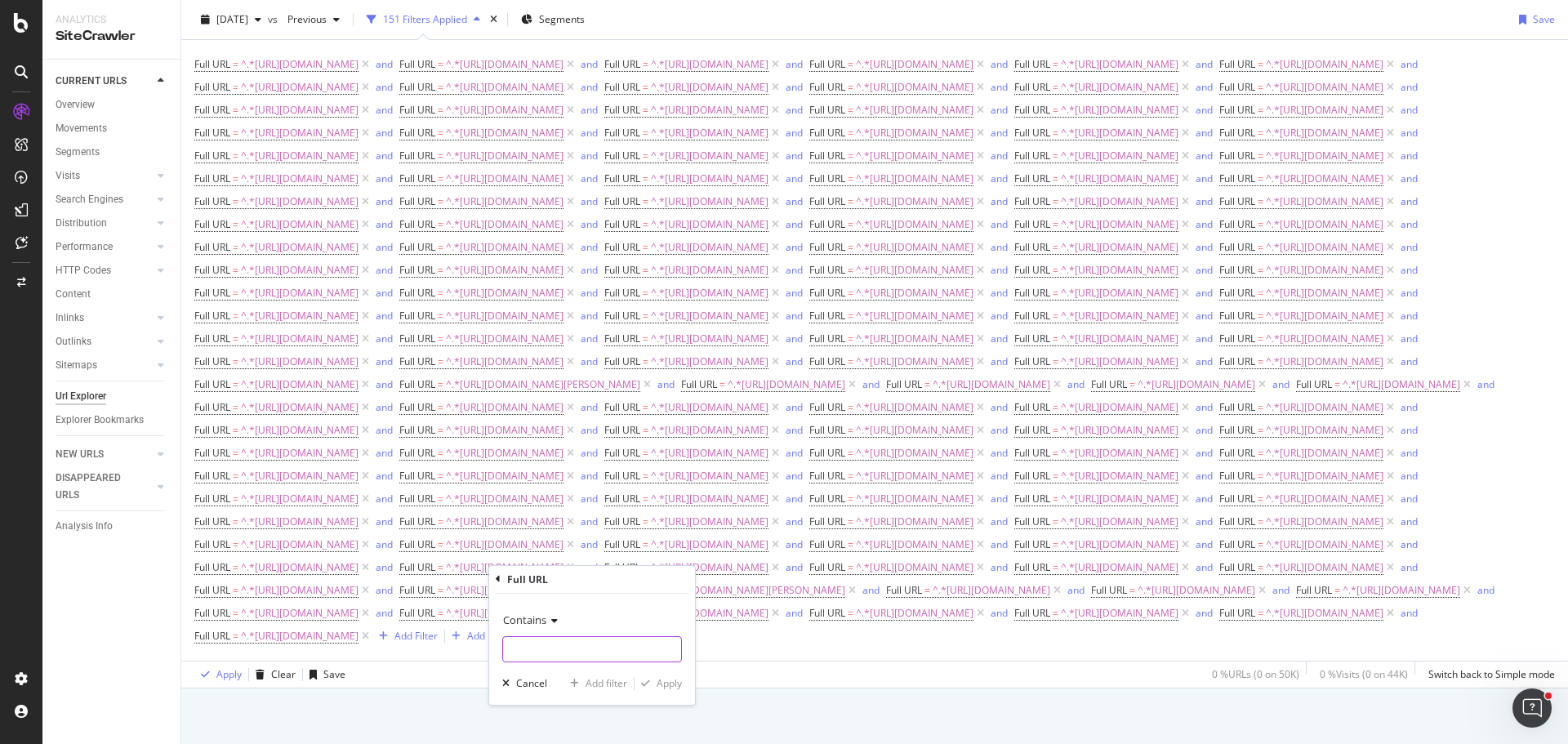
click at [610, 647] on input "text" at bounding box center [592, 649] width 178 height 26
paste input "https://monlitcabane.com/fr/908-proteges-matelas"
type input "https://monlitcabane.com/fr/908-proteges-matelas"
click at [612, 688] on div "Add filter" at bounding box center [606, 683] width 42 height 14
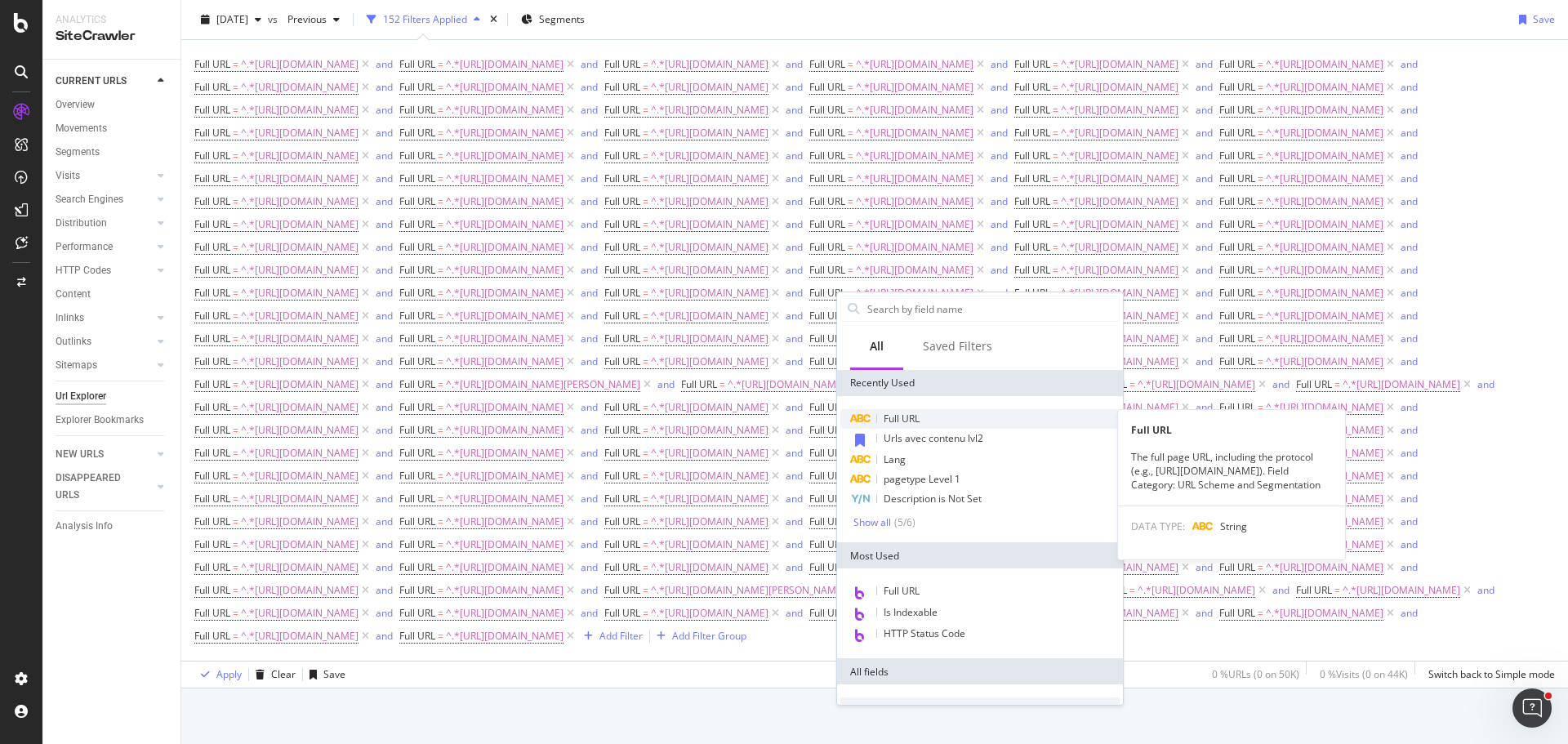
click at [920, 419] on span "Full URL" at bounding box center [901, 418] width 36 height 14
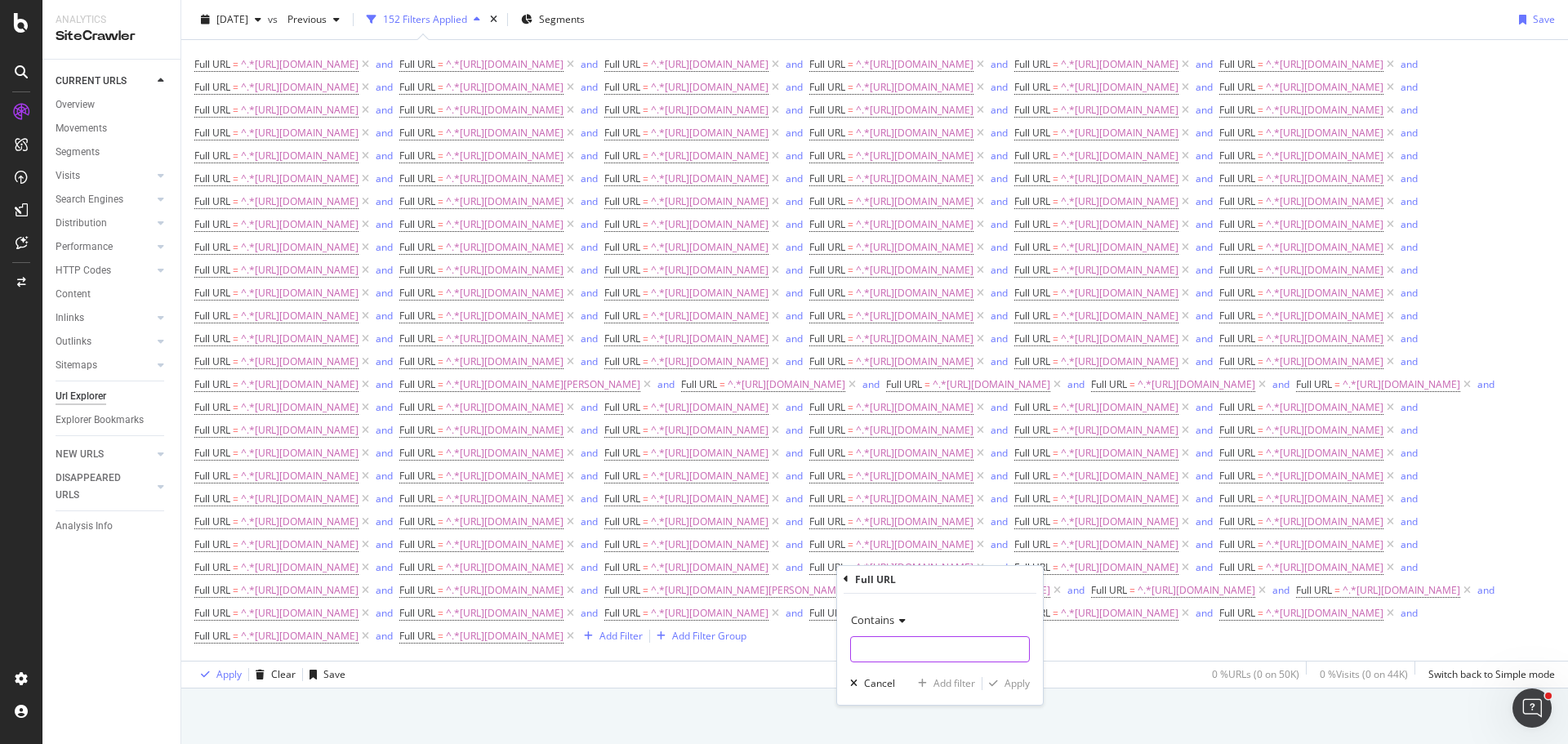
click at [904, 643] on input "text" at bounding box center [939, 649] width 178 height 26
paste input "https://monlitcabane.com/fr/785-housse-de-couette-120x170"
type input "https://monlitcabane.com/fr/785-housse-de-couette-120x170"
click at [943, 678] on div "Add filter" at bounding box center [954, 683] width 42 height 14
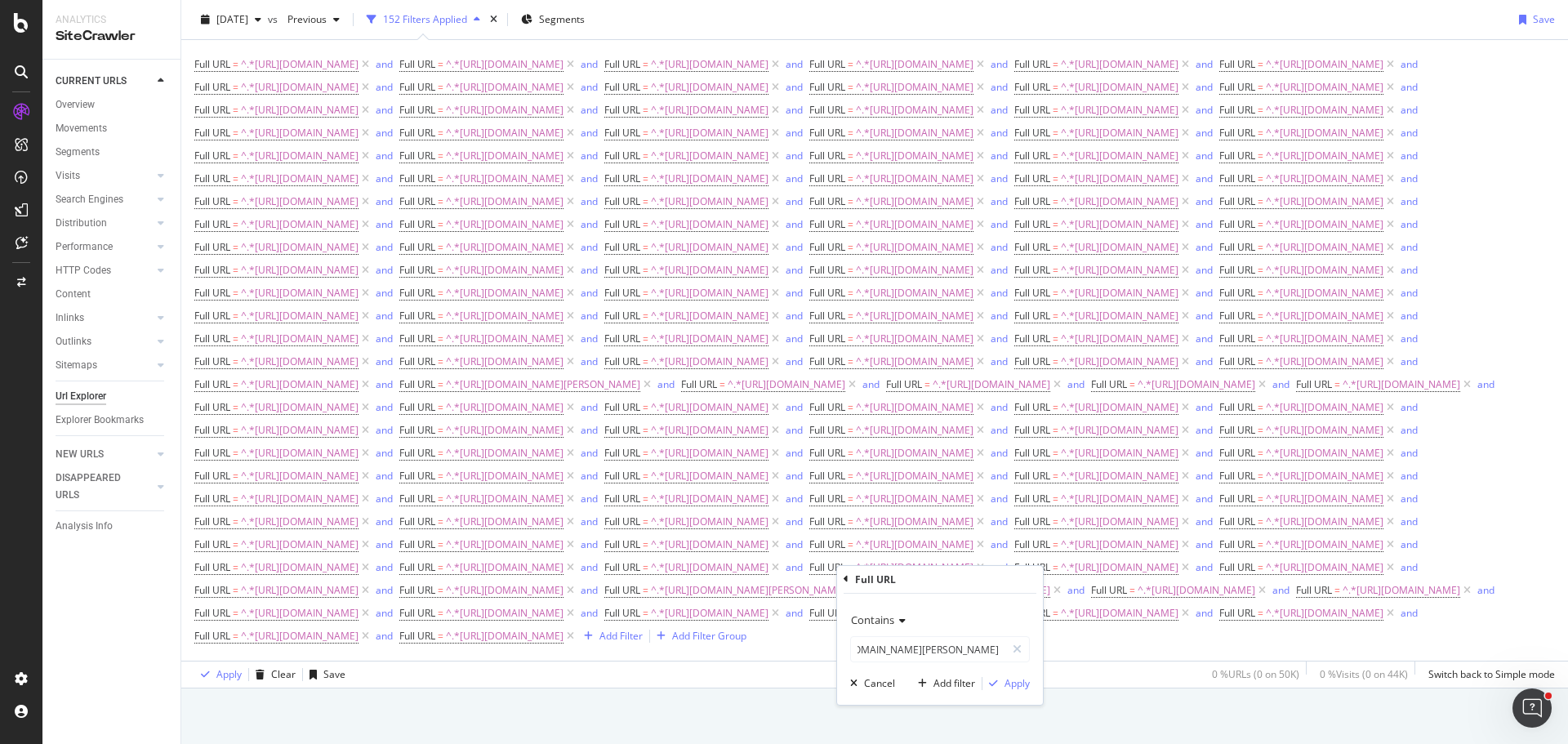
scroll to position [0, 0]
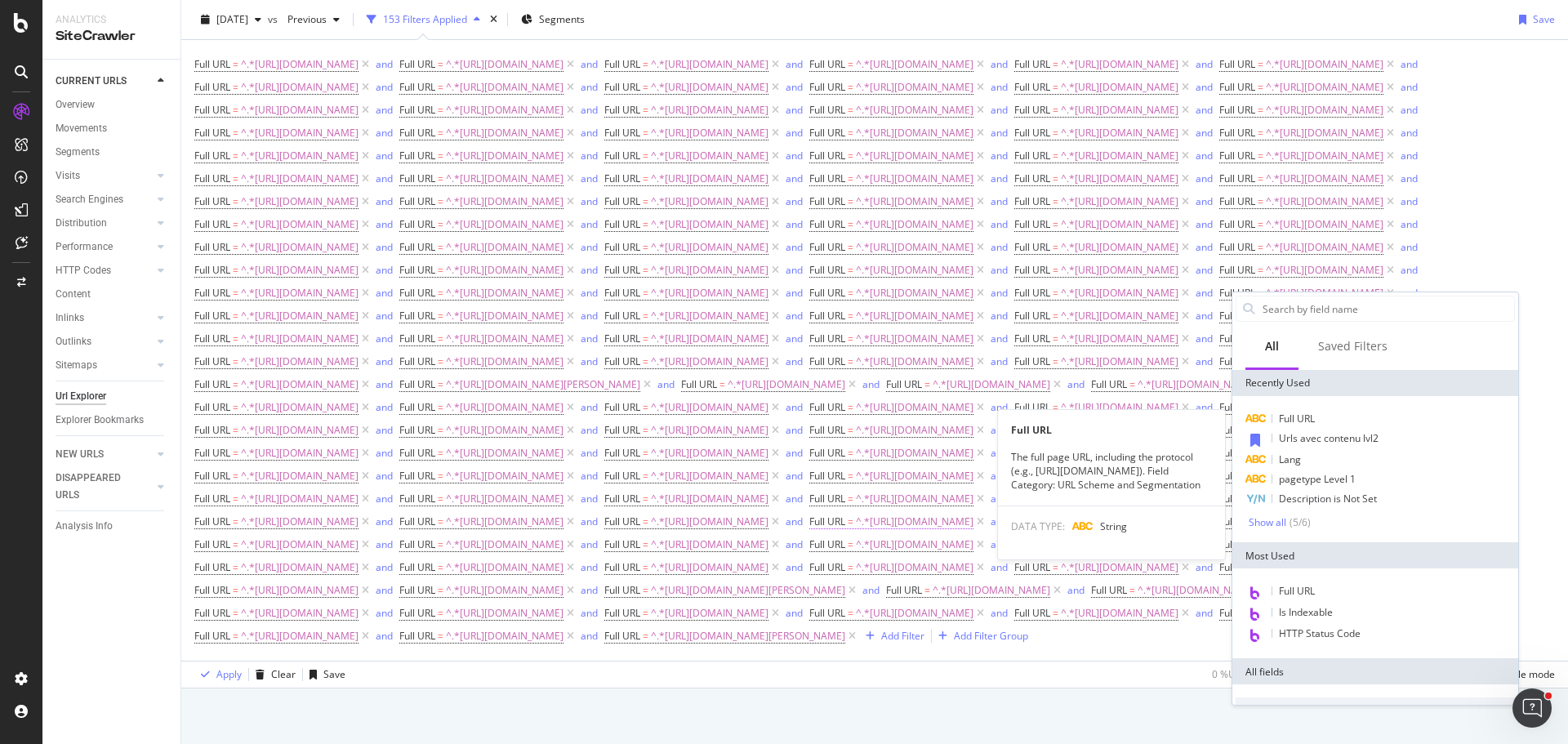
click at [1293, 427] on div "Full URL" at bounding box center [1374, 418] width 279 height 20
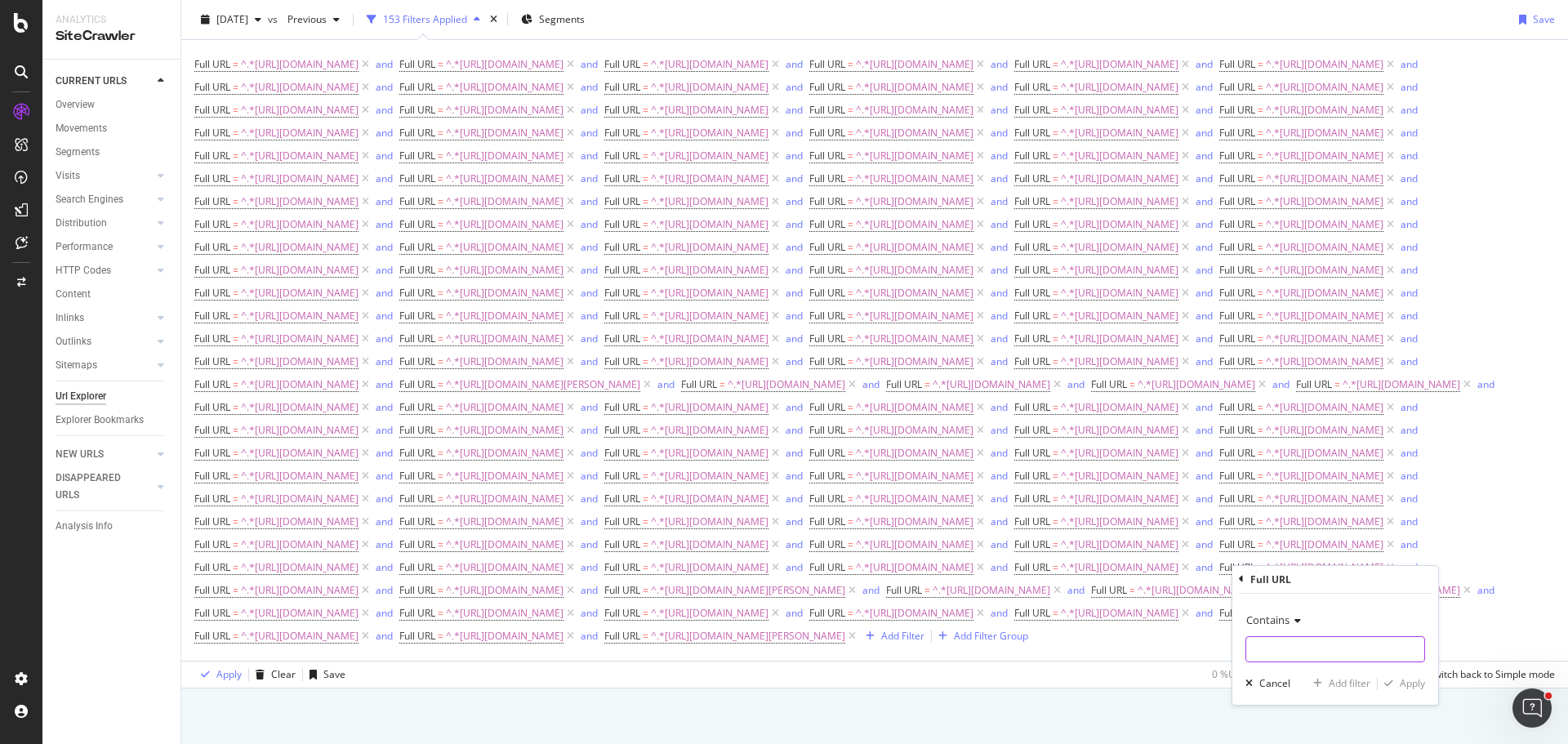
click at [1276, 653] on input "text" at bounding box center [1335, 649] width 178 height 26
paste input "https://monlitcabane.com/fr/786-housse-de-couette-140x200"
type input "https://monlitcabane.com/fr/786-housse-de-couette-140x200"
click at [1351, 689] on div "Add filter" at bounding box center [1349, 683] width 42 height 14
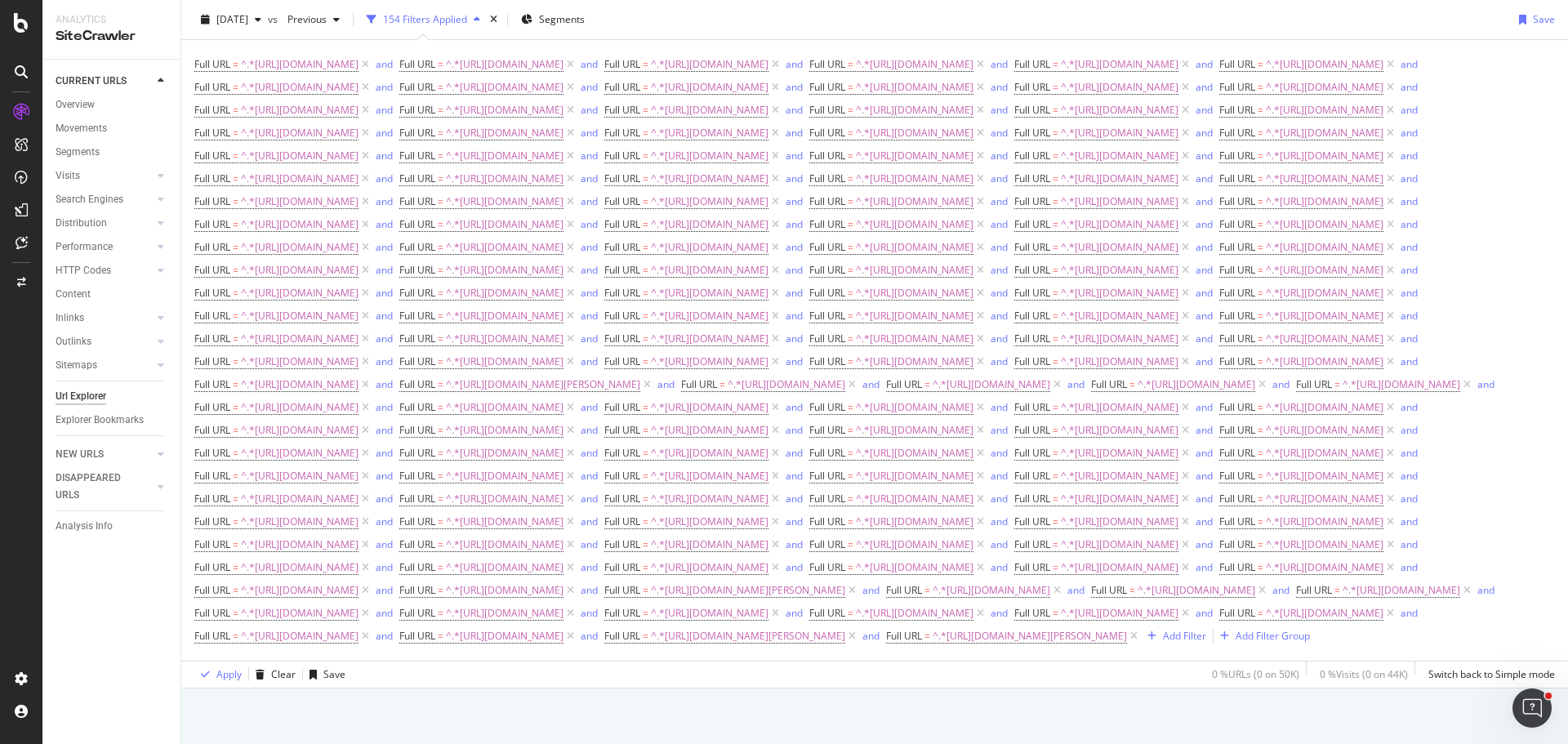
scroll to position [950, 0]
click at [1163, 643] on div "Add Filter" at bounding box center [1184, 635] width 43 height 14
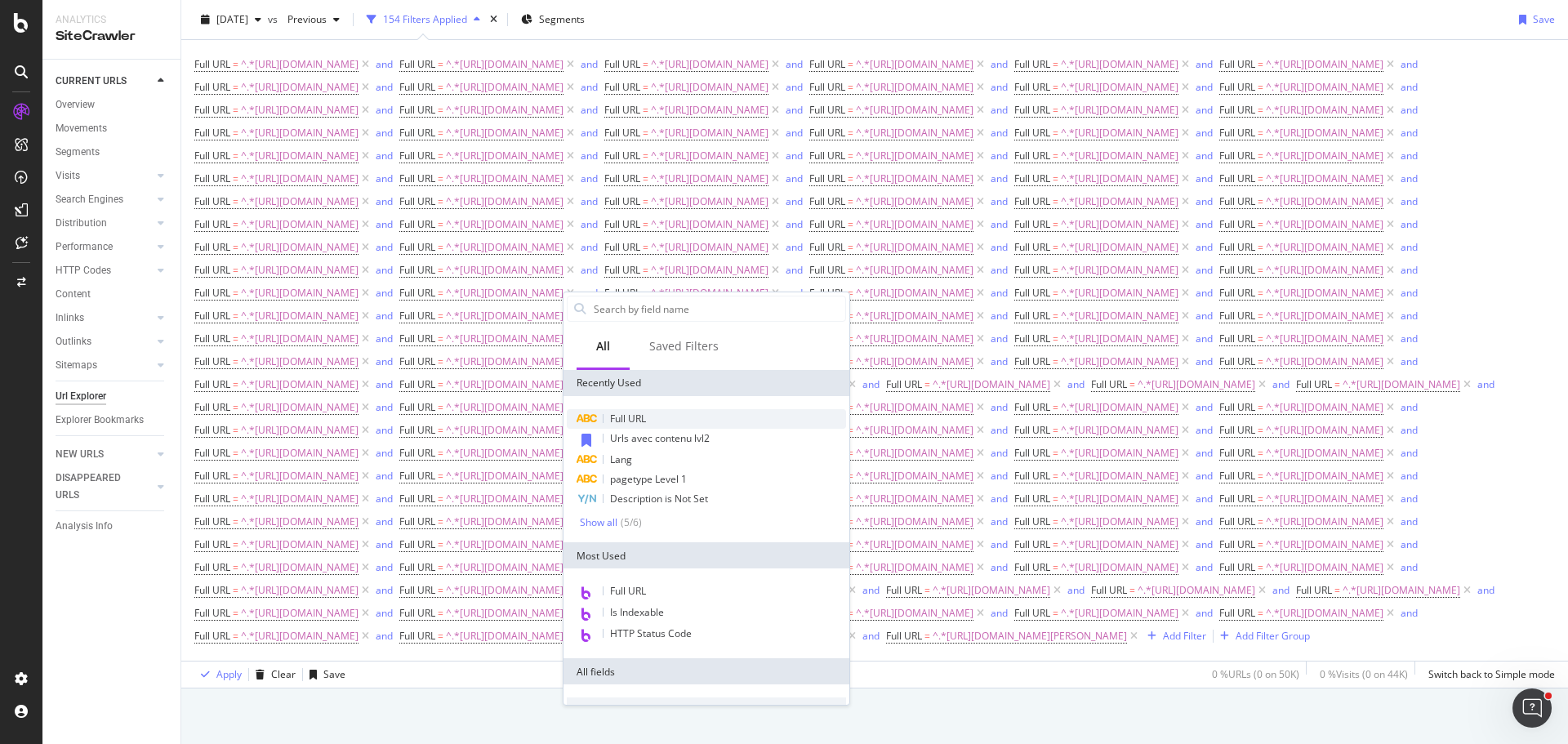
click at [646, 412] on span "Full URL" at bounding box center [628, 418] width 36 height 14
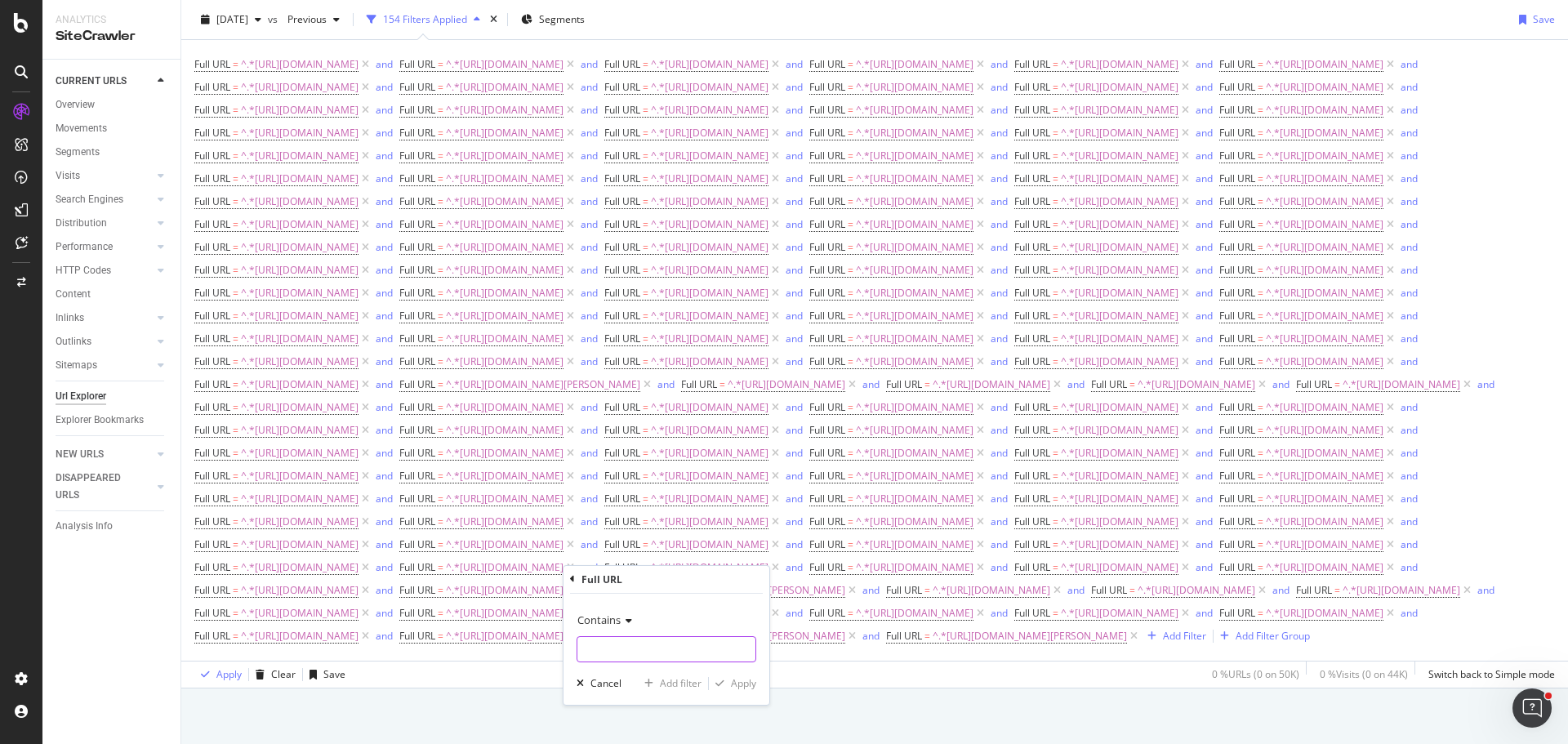
click at [679, 642] on input "text" at bounding box center [666, 649] width 178 height 26
paste input "https://monlitcabane.com/fr/814-housse-de-couette-220x240"
type input "https://monlitcabane.com/fr/814-housse-de-couette-220x240"
click at [676, 683] on div "Add filter" at bounding box center [680, 683] width 42 height 14
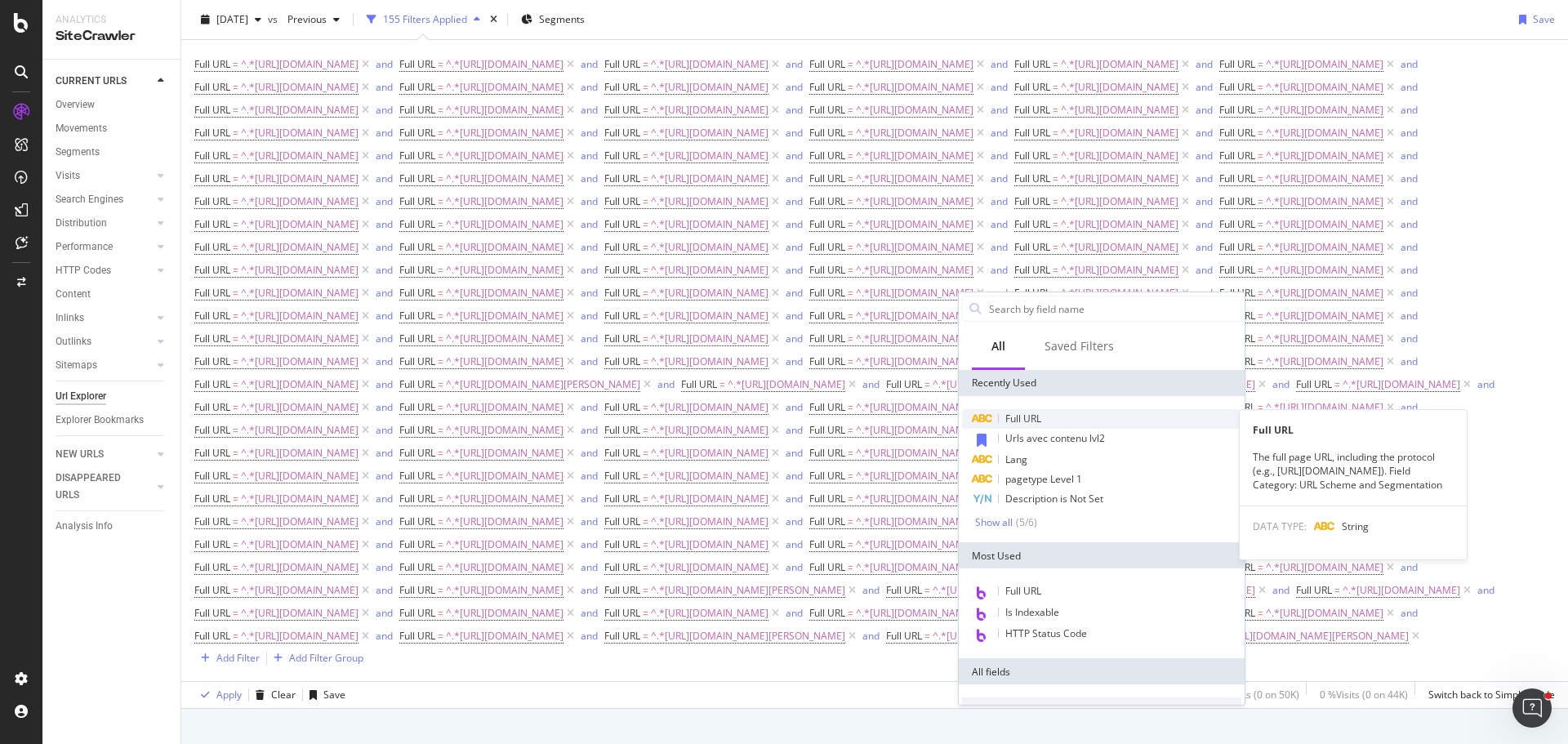
click at [1059, 418] on div "Full URL" at bounding box center [1101, 418] width 279 height 20
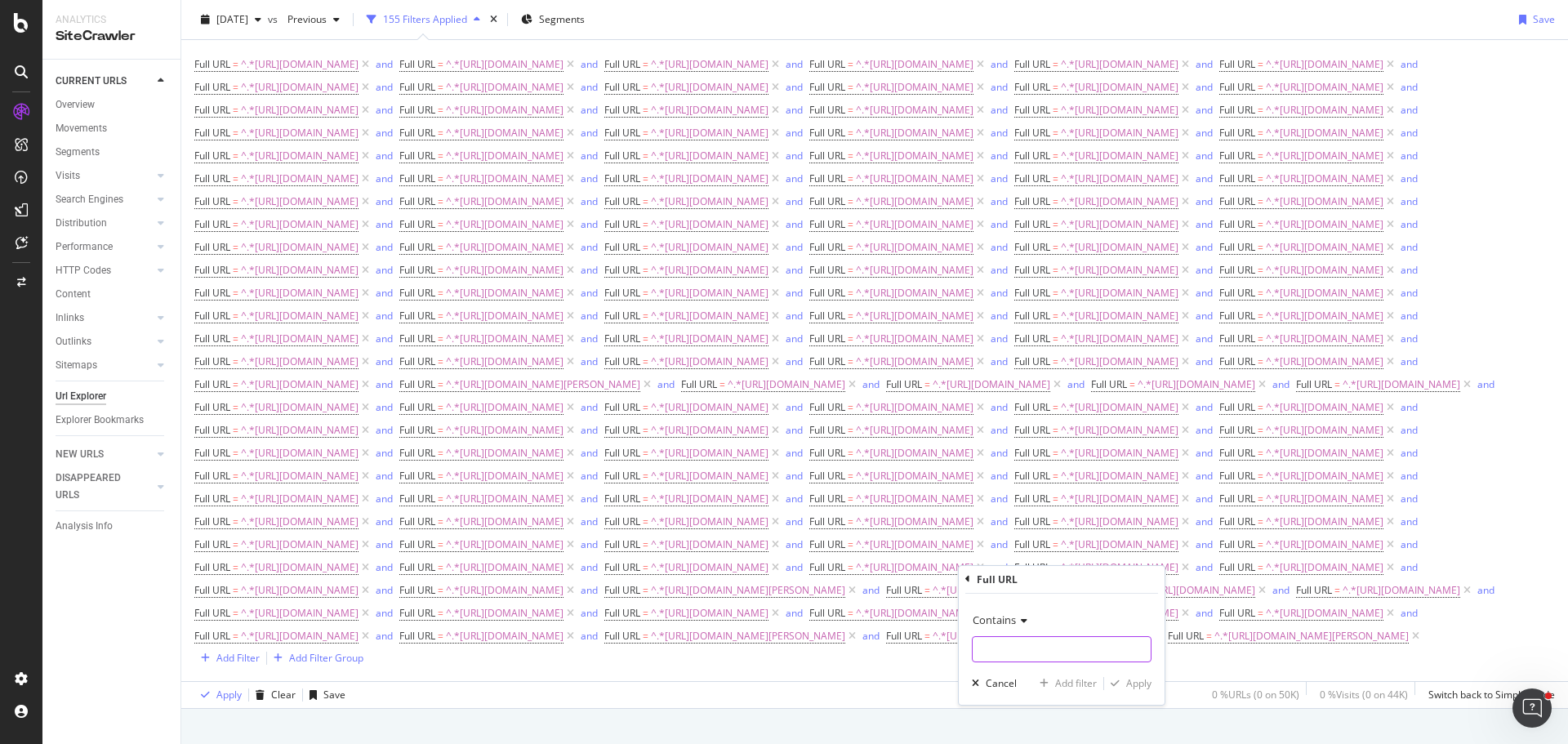
click at [1061, 644] on input "text" at bounding box center [1061, 649] width 178 height 26
paste input "https://monlitcabane.com/fr/909-ensemble-en-mousseline"
type input "https://monlitcabane.com/fr/909-ensemble-en-mousseline"
click at [1068, 678] on div "Add filter" at bounding box center [1076, 683] width 42 height 14
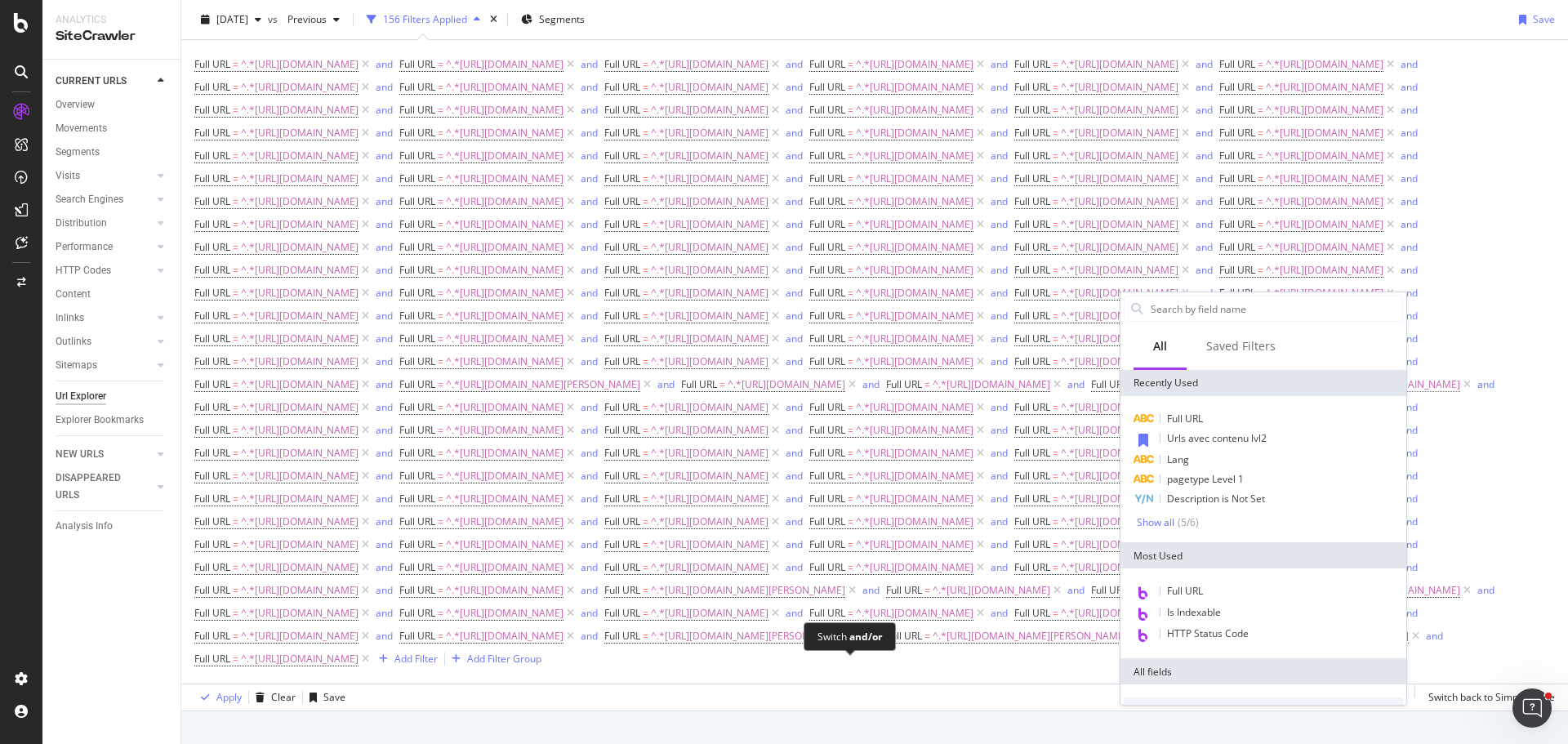
click at [598, 643] on div "and" at bounding box center [589, 635] width 17 height 14
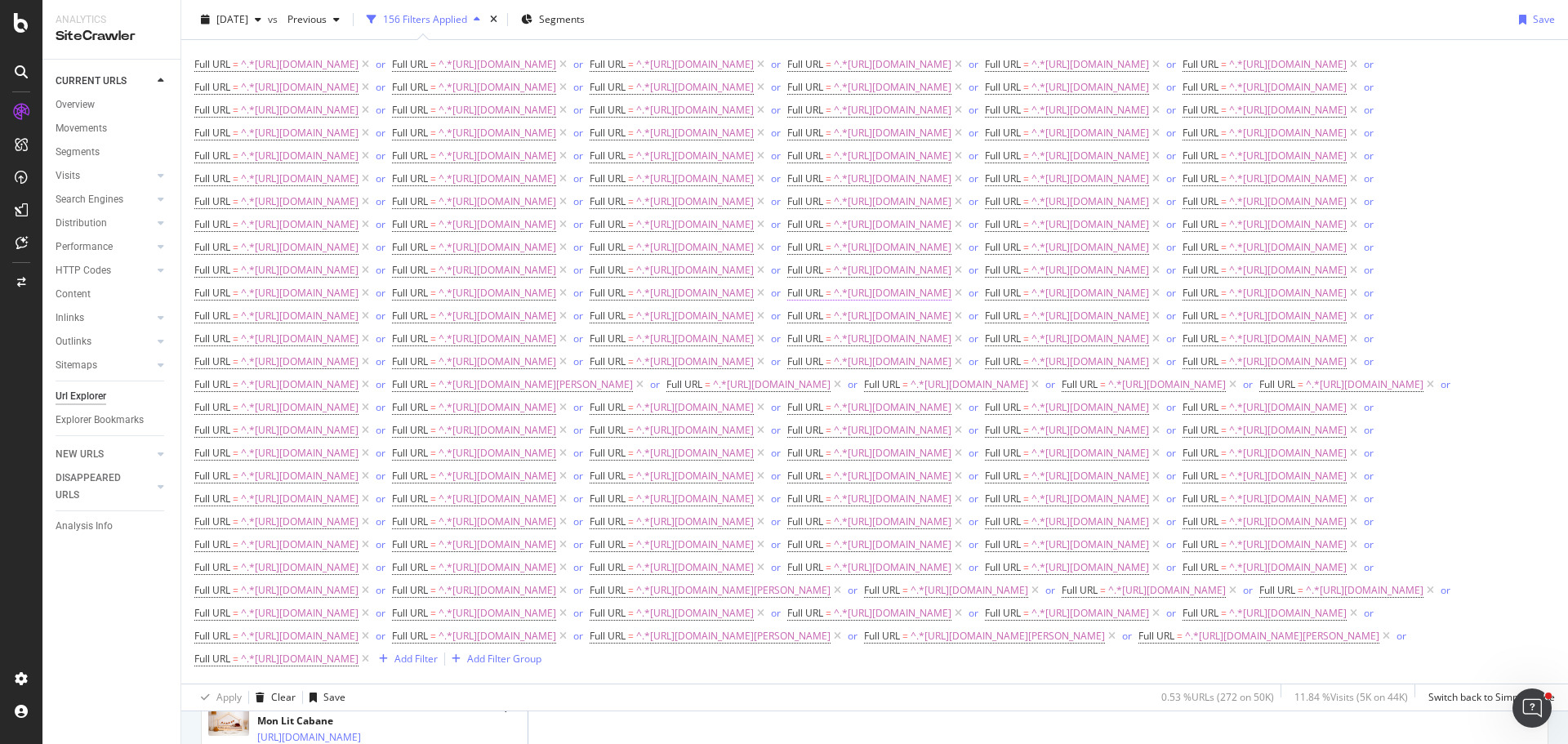
scroll to position [192, 0]
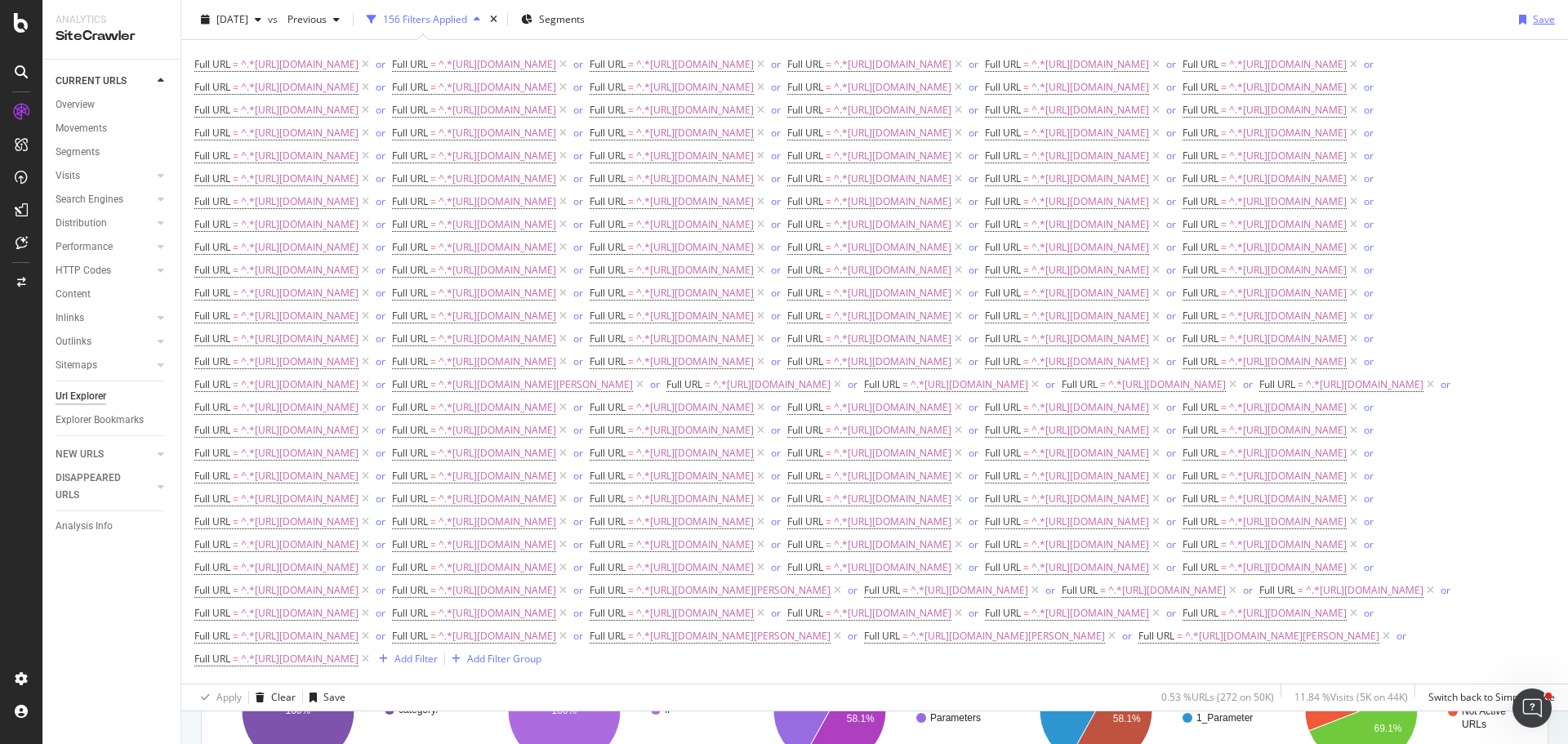
click at [1532, 26] on div "Save" at bounding box center [1544, 19] width 22 height 14
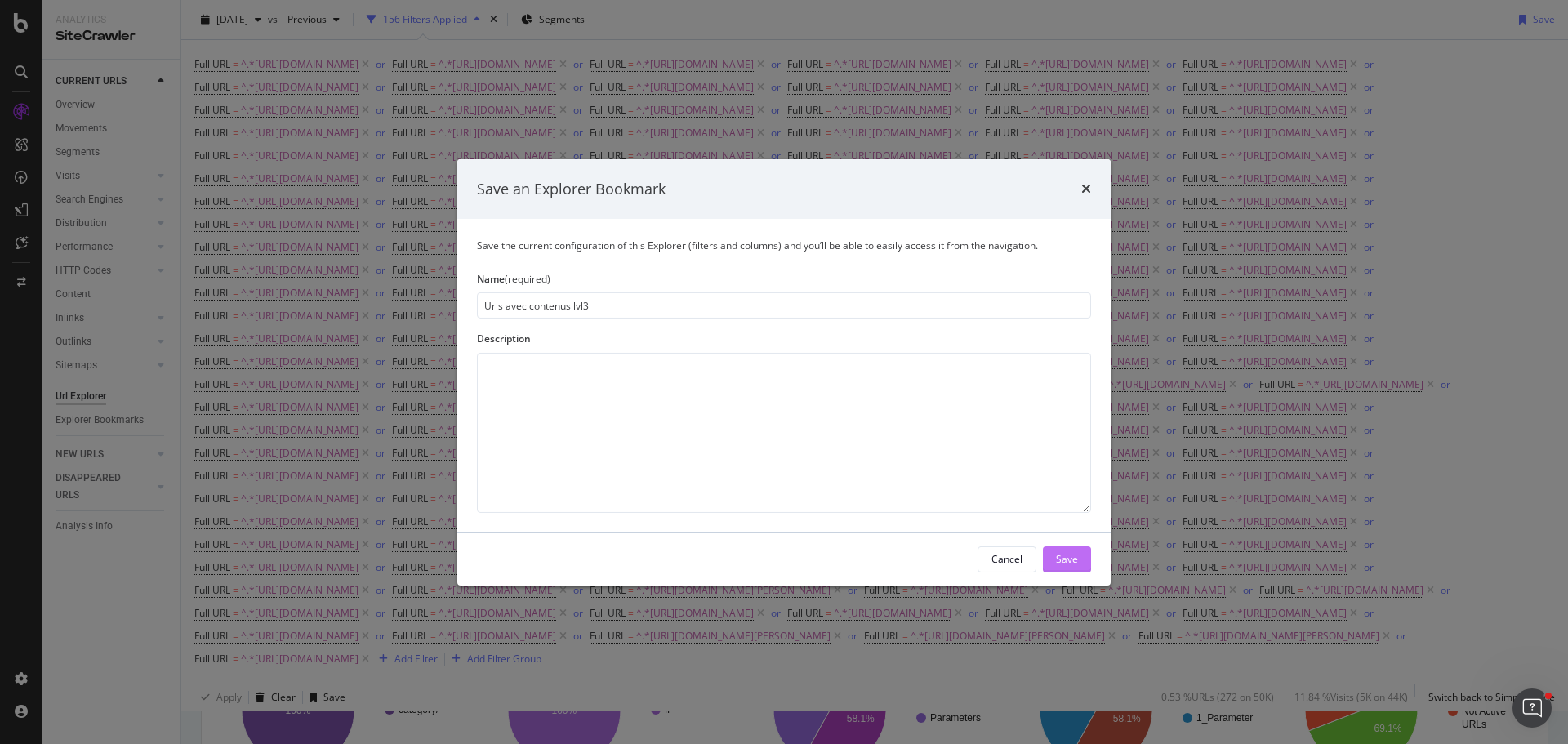
type input "Urls avec contenus lvl3"
click at [1065, 557] on div "Save" at bounding box center [1067, 559] width 22 height 14
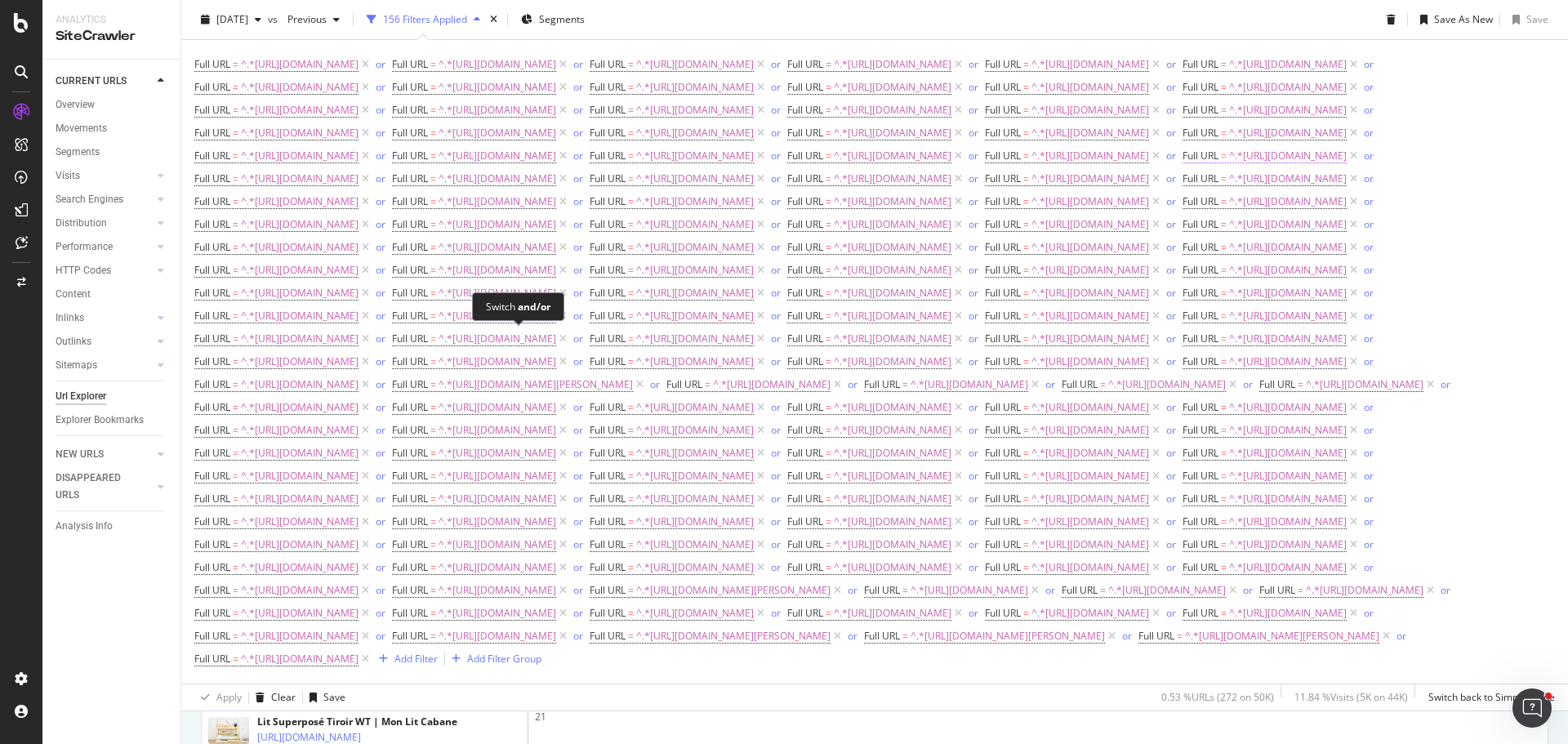
scroll to position [3836, 0]
click at [457, 22] on div "156 Filters Applied" at bounding box center [425, 19] width 84 height 14
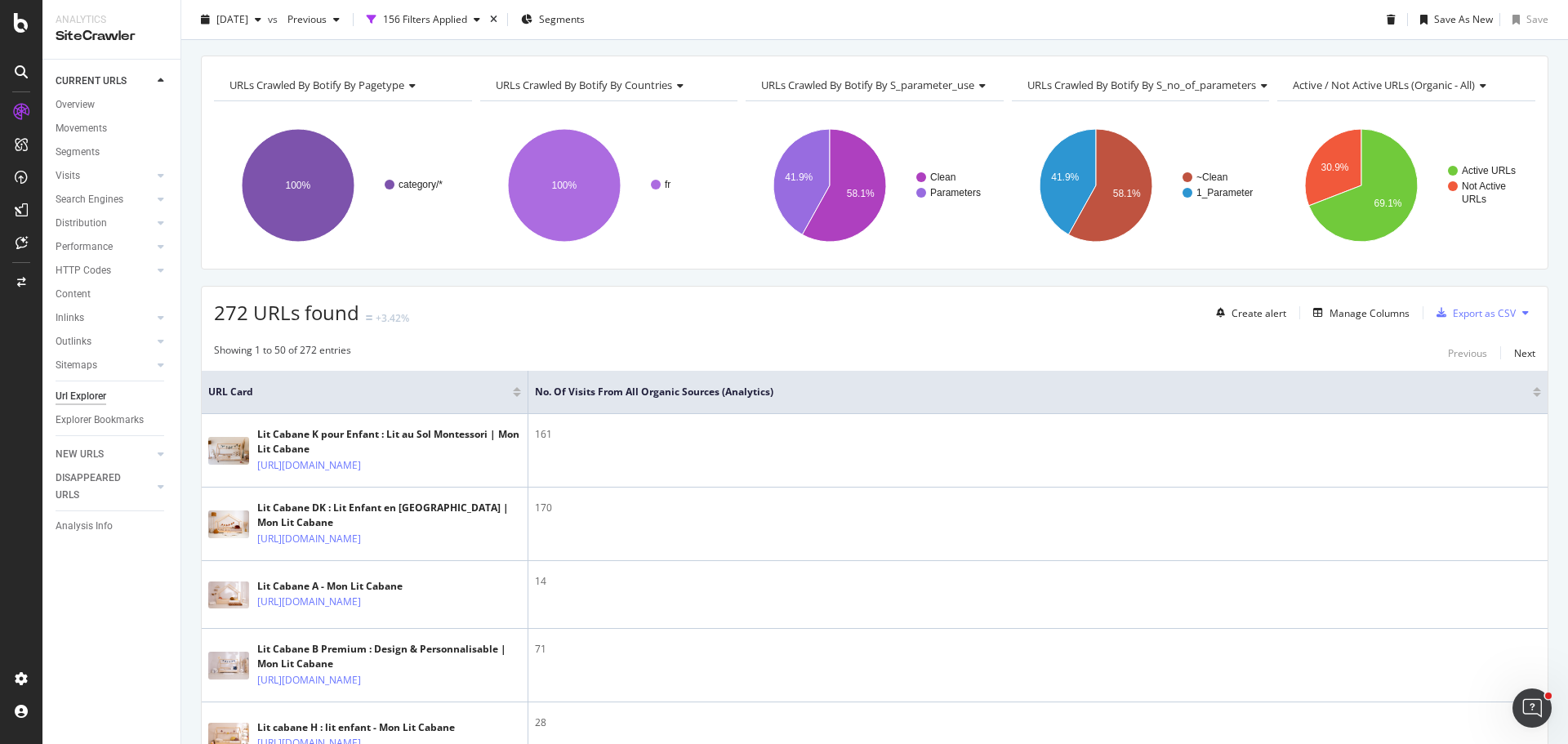
scroll to position [0, 0]
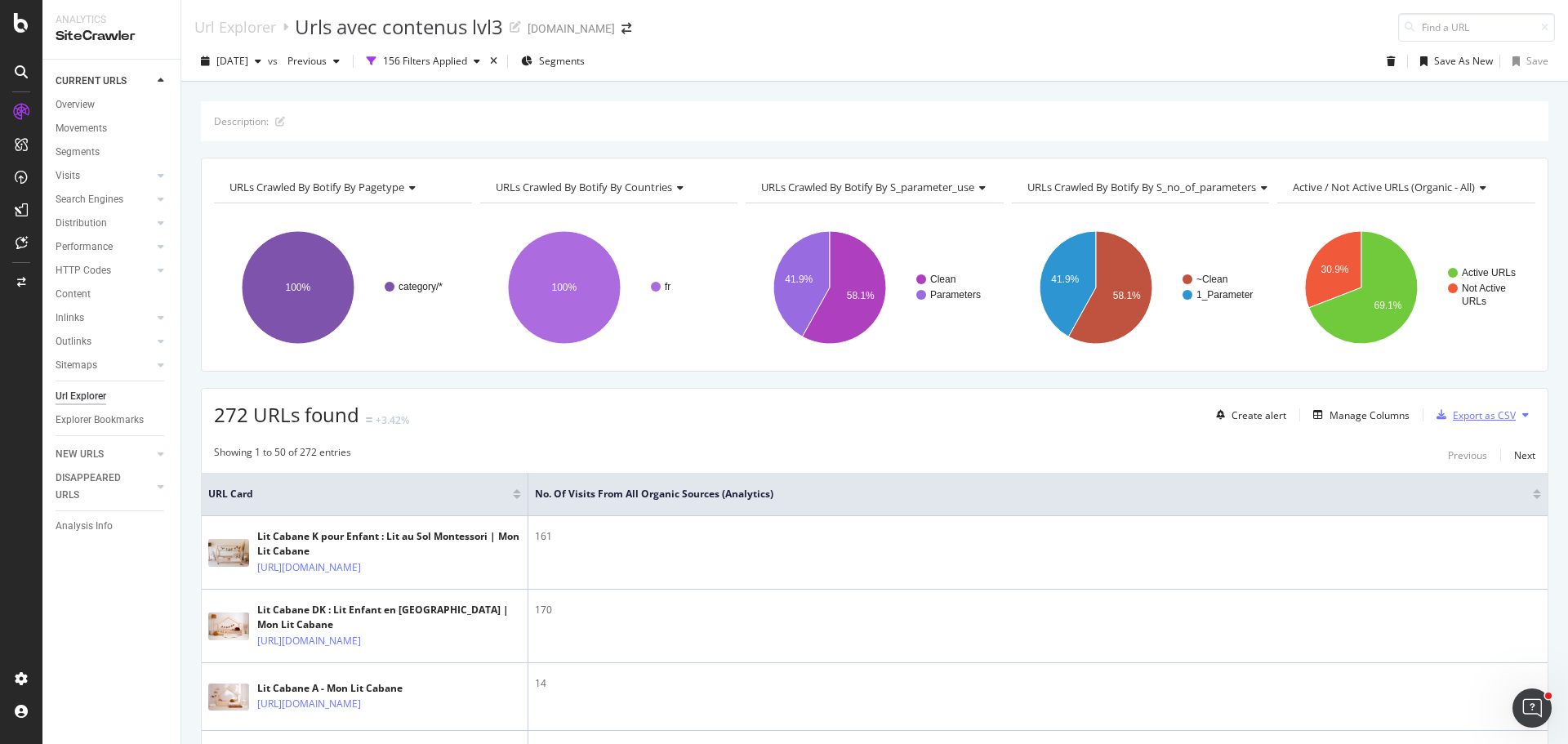
click at [1469, 416] on div "Export as CSV" at bounding box center [1484, 415] width 63 height 14
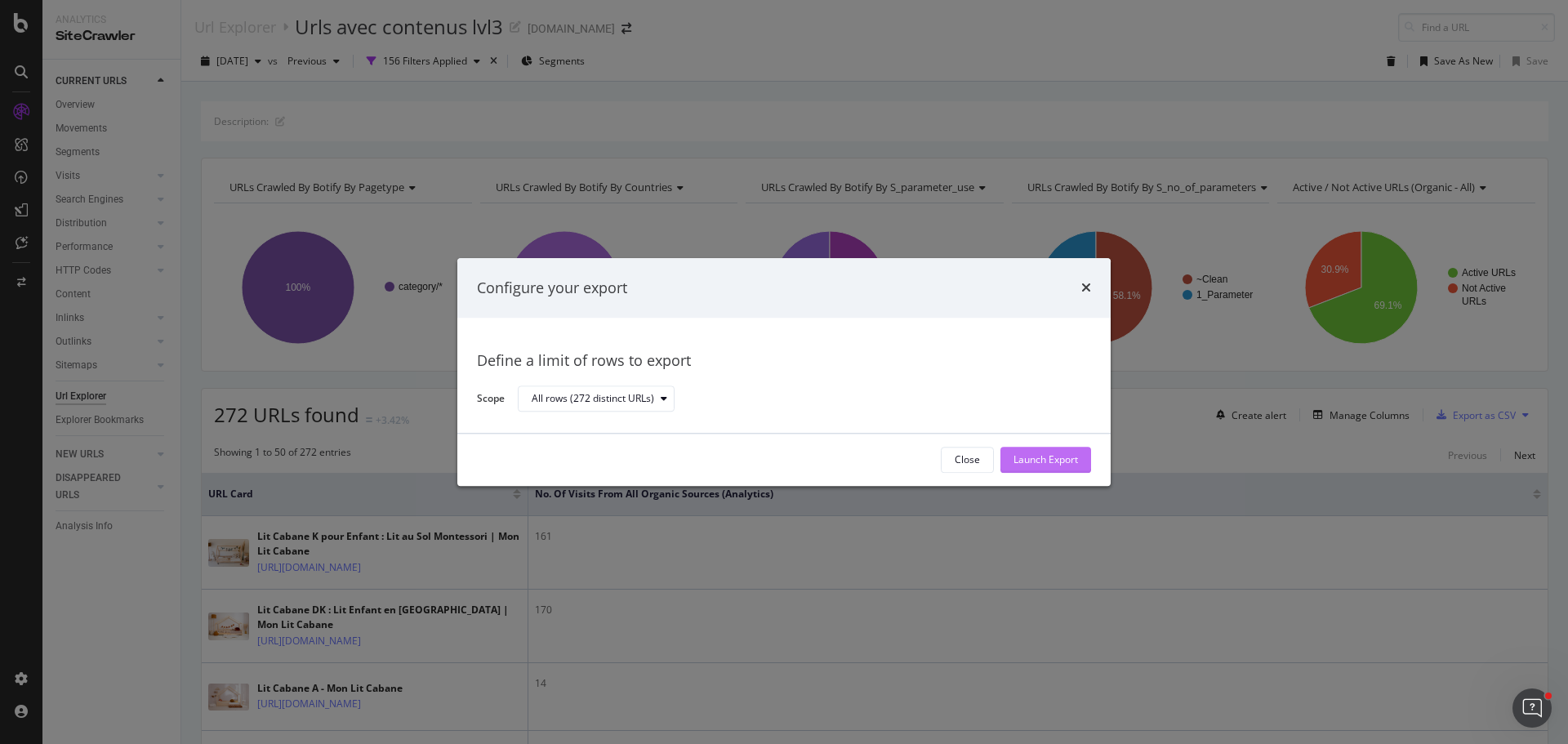
click at [1057, 460] on div "Launch Export" at bounding box center [1045, 460] width 65 height 14
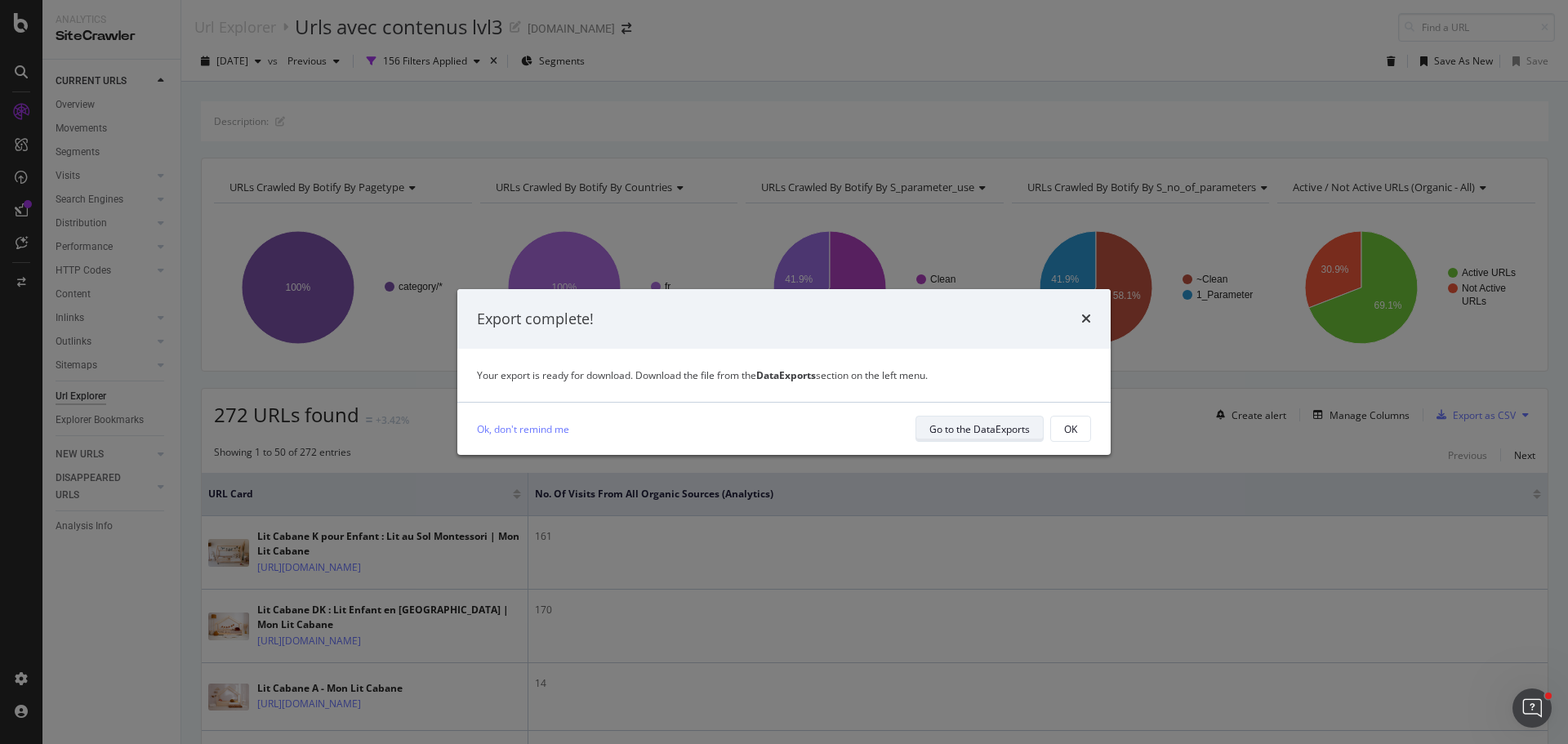
click at [970, 430] on div "Go to the DataExports" at bounding box center [979, 429] width 100 height 14
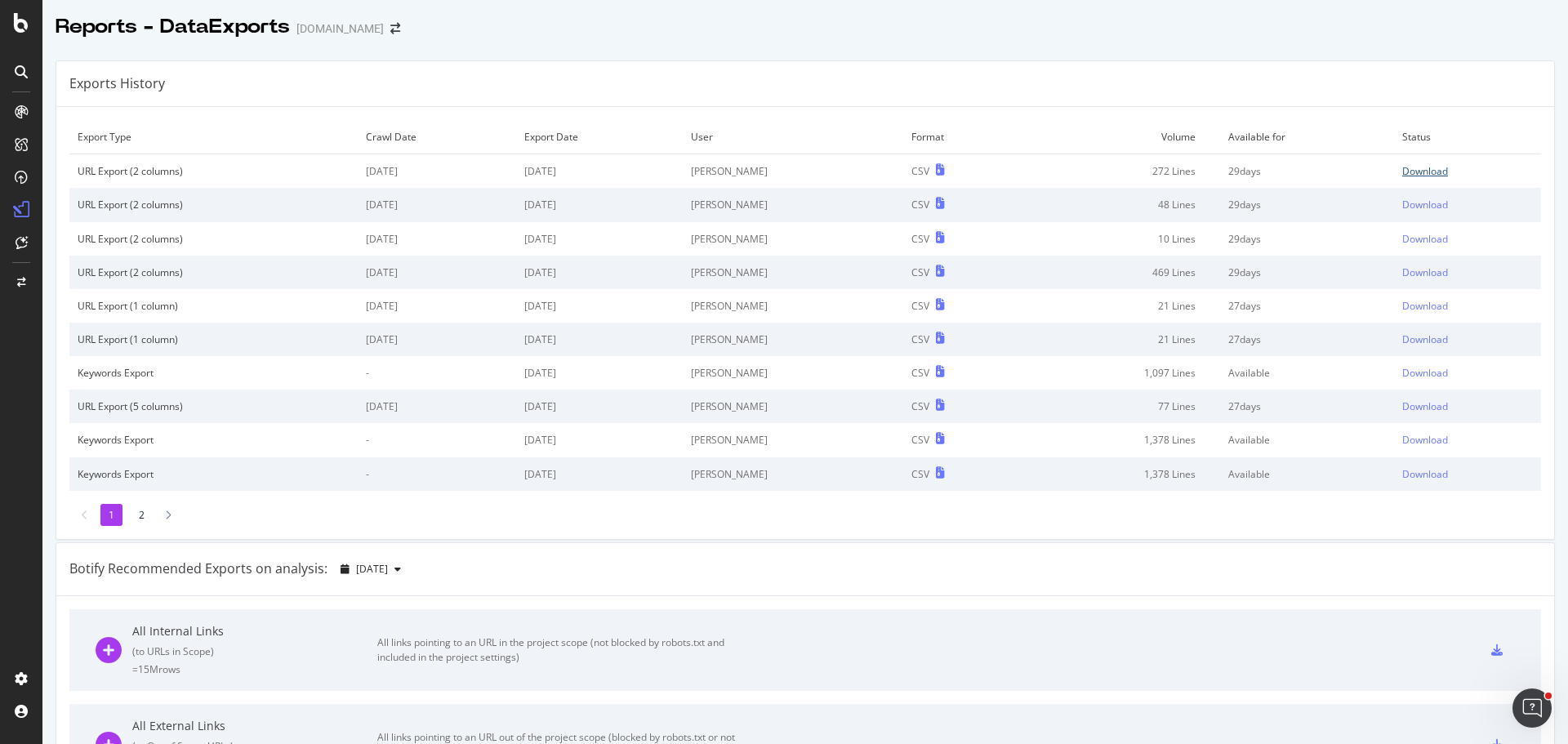
click at [1404, 167] on div "Download" at bounding box center [1424, 170] width 46 height 14
click at [87, 182] on div "SiteCrawler" at bounding box center [90, 183] width 58 height 16
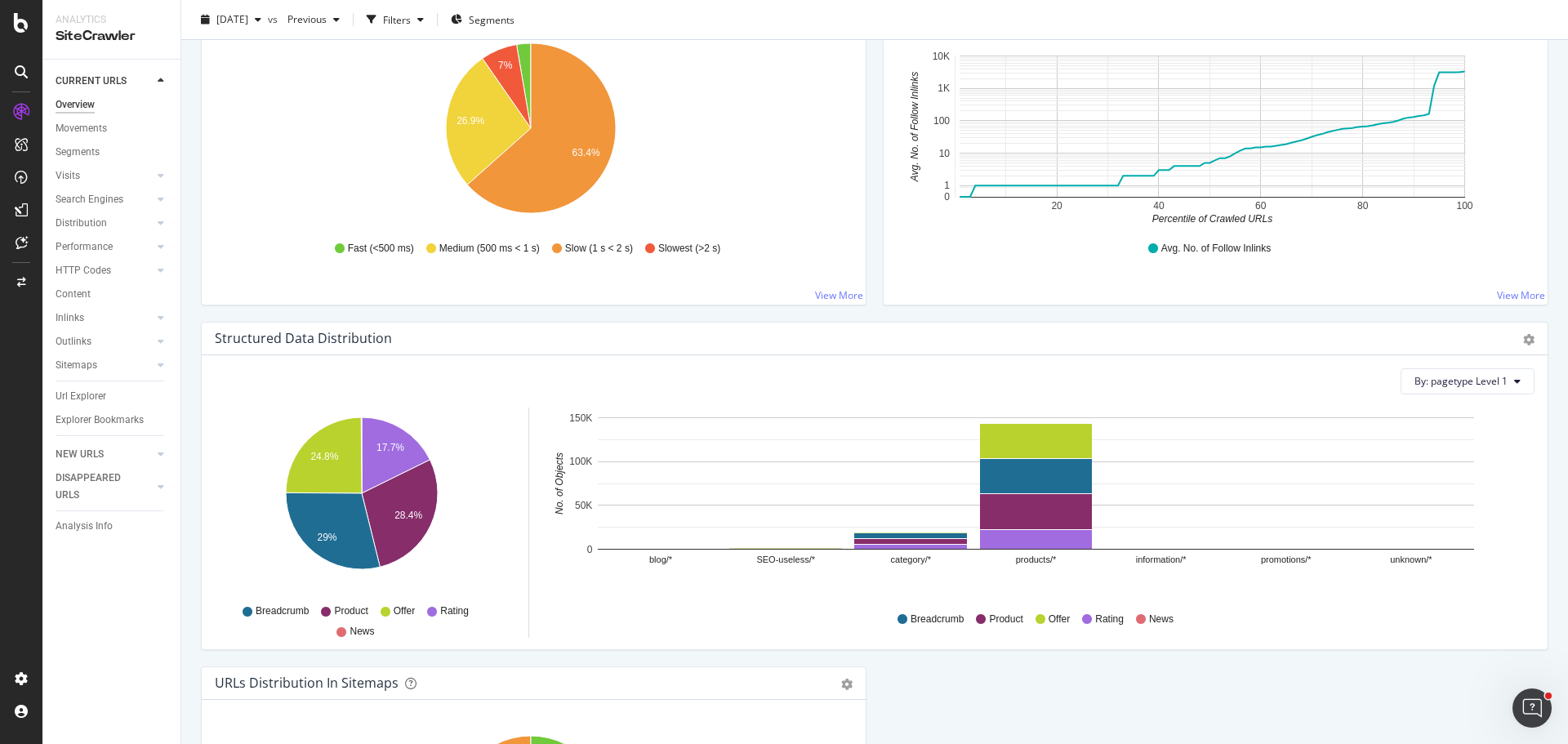
scroll to position [1306, 0]
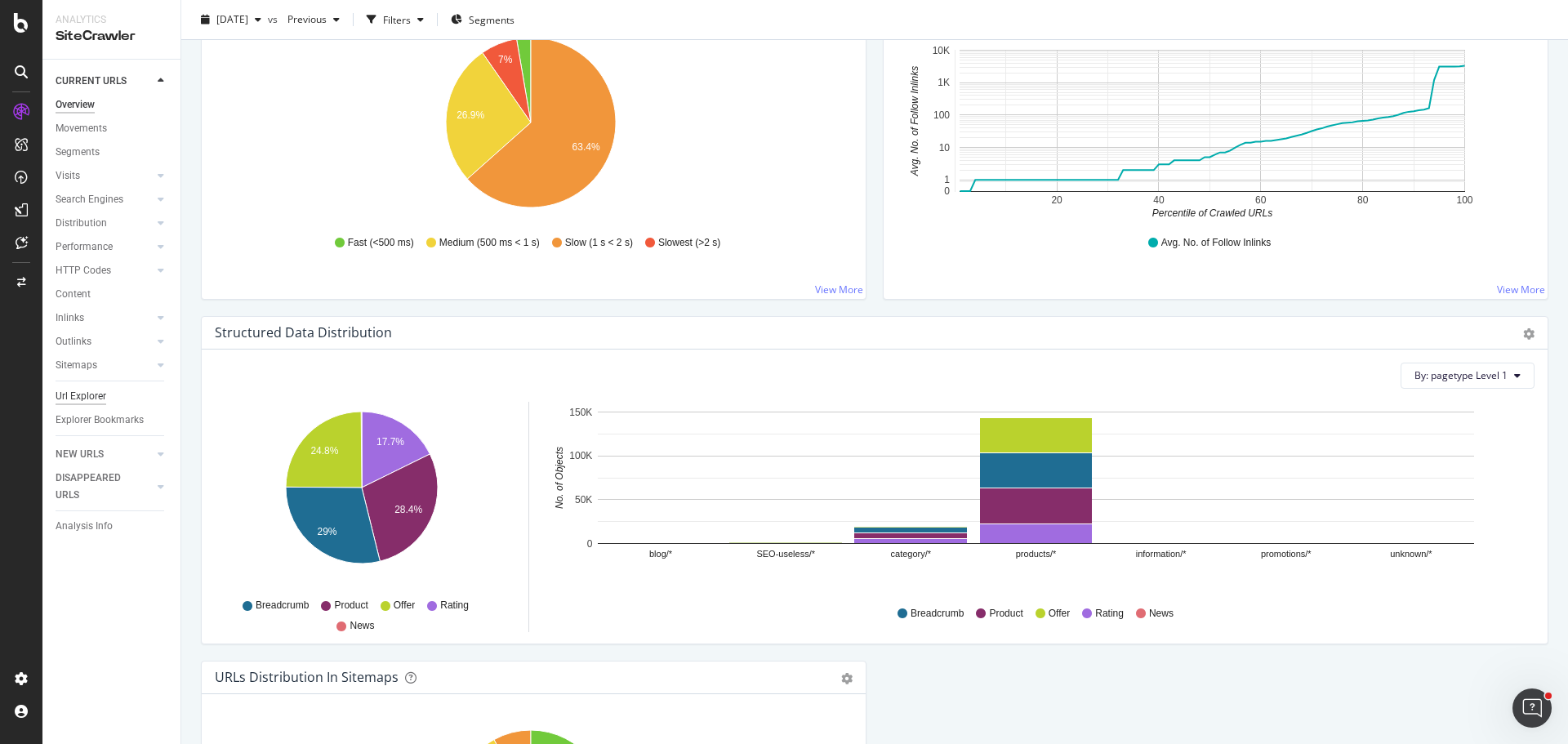
click at [90, 390] on div "Url Explorer" at bounding box center [80, 397] width 51 height 17
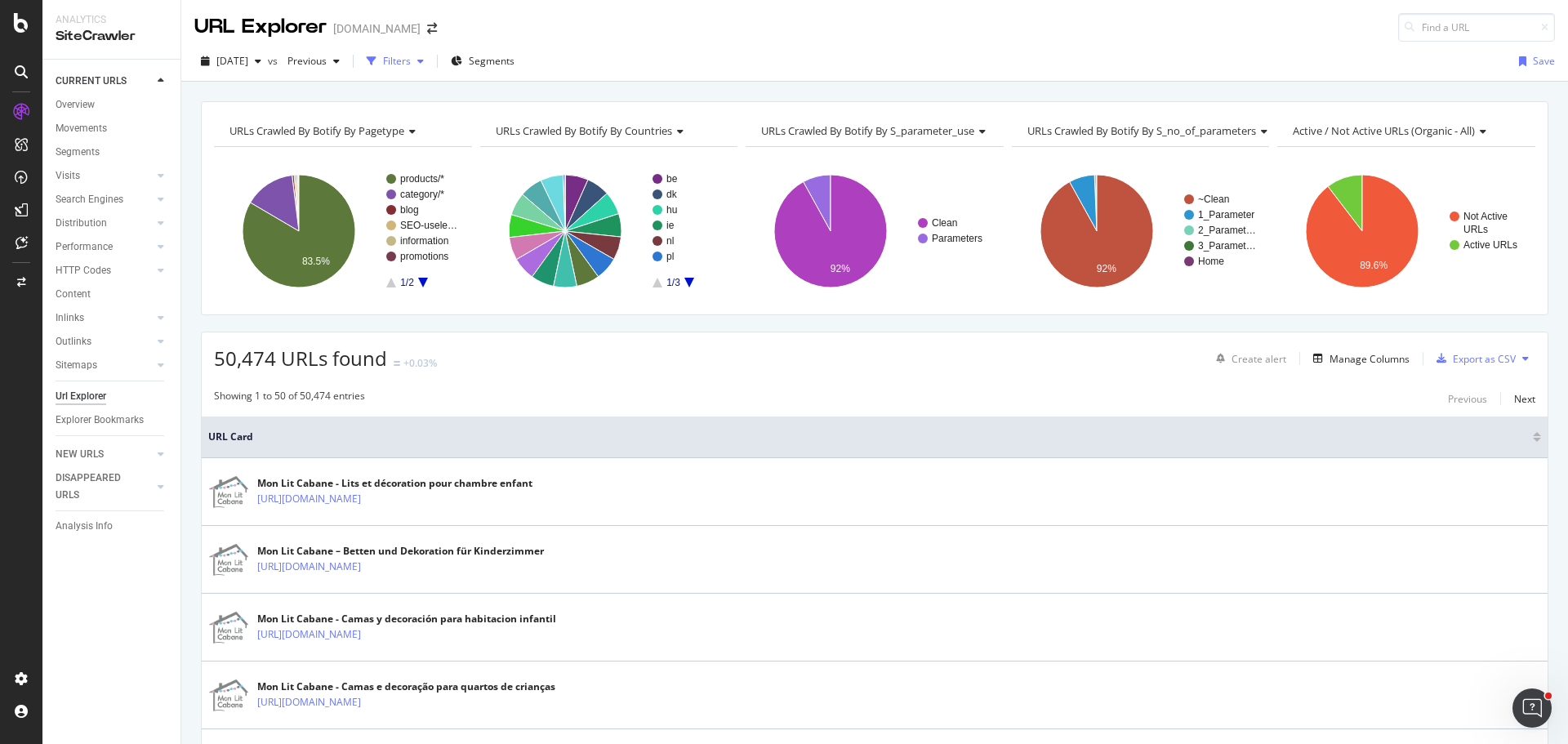
click at [411, 66] on div "Filters" at bounding box center [397, 61] width 28 height 14
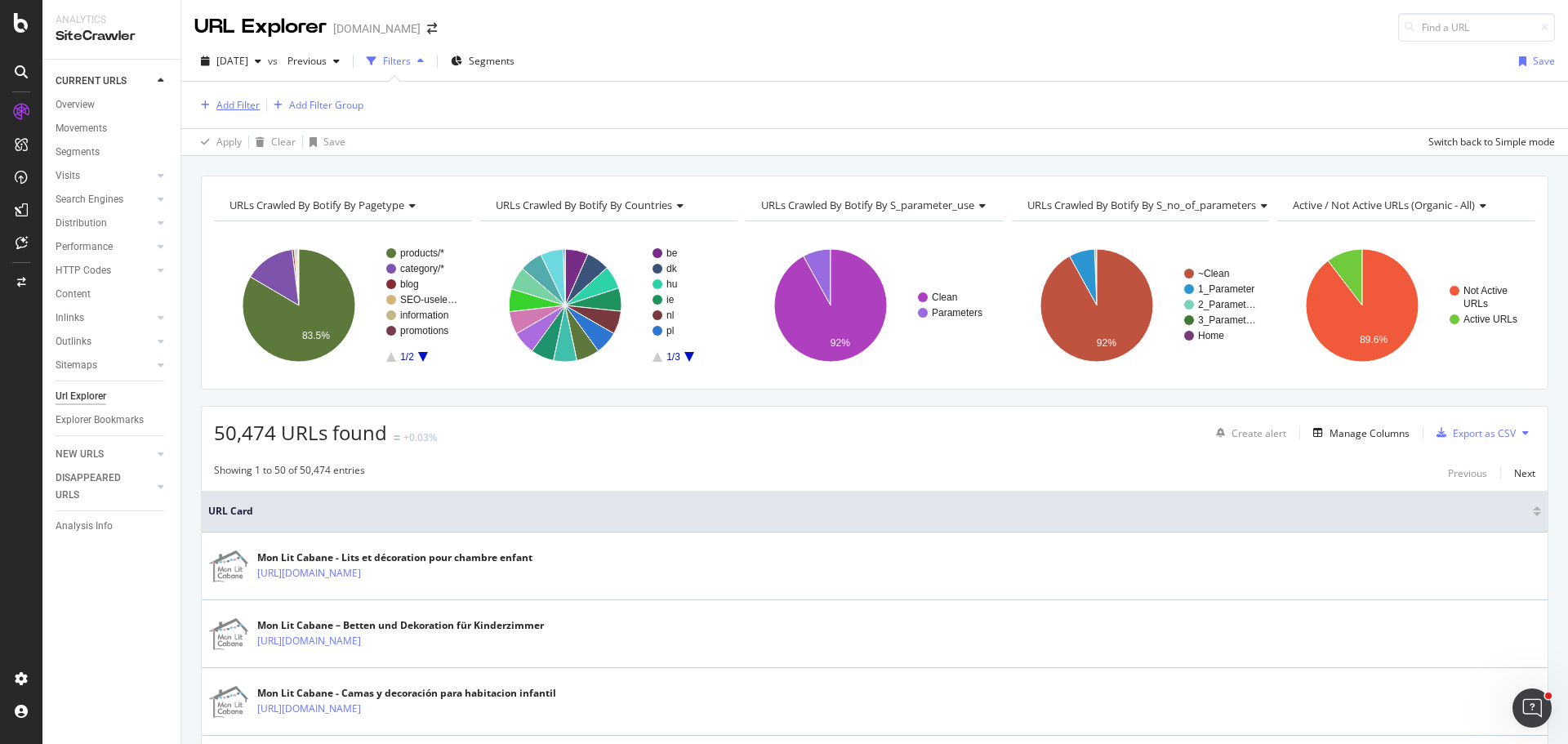
click at [242, 106] on div "Add Filter" at bounding box center [238, 105] width 43 height 14
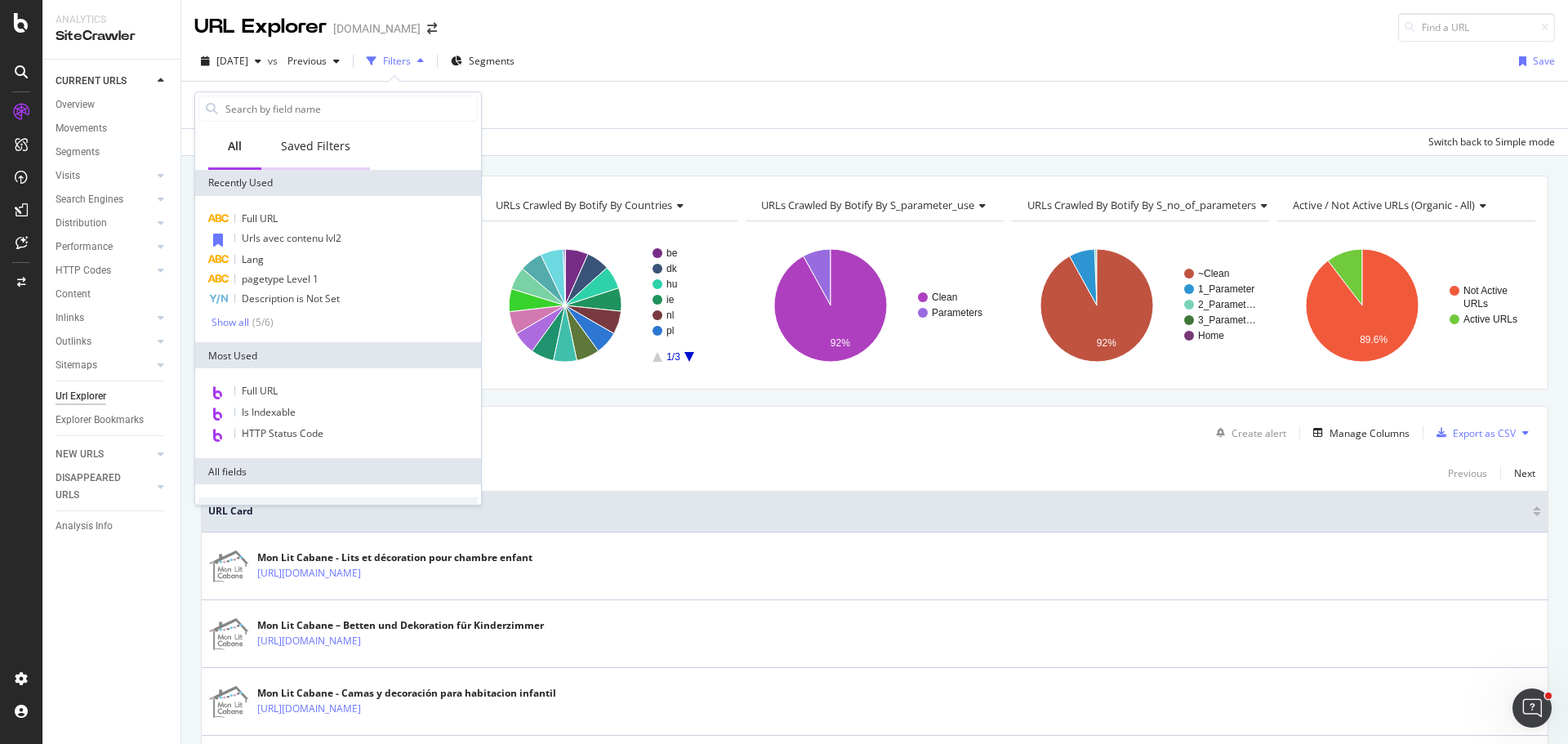
click at [318, 142] on div "Saved Filters" at bounding box center [315, 145] width 69 height 16
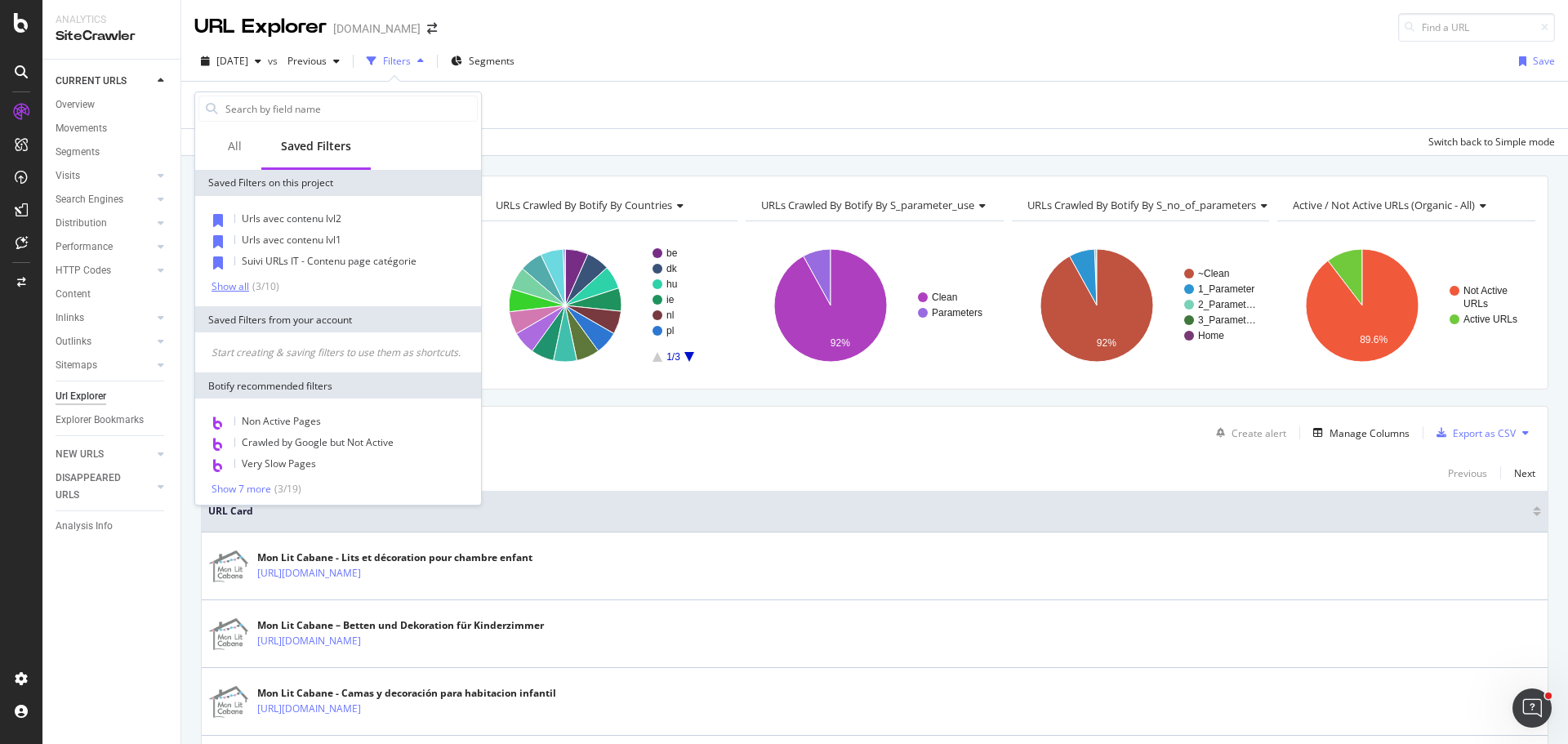
click at [236, 288] on div "Show all" at bounding box center [230, 286] width 37 height 11
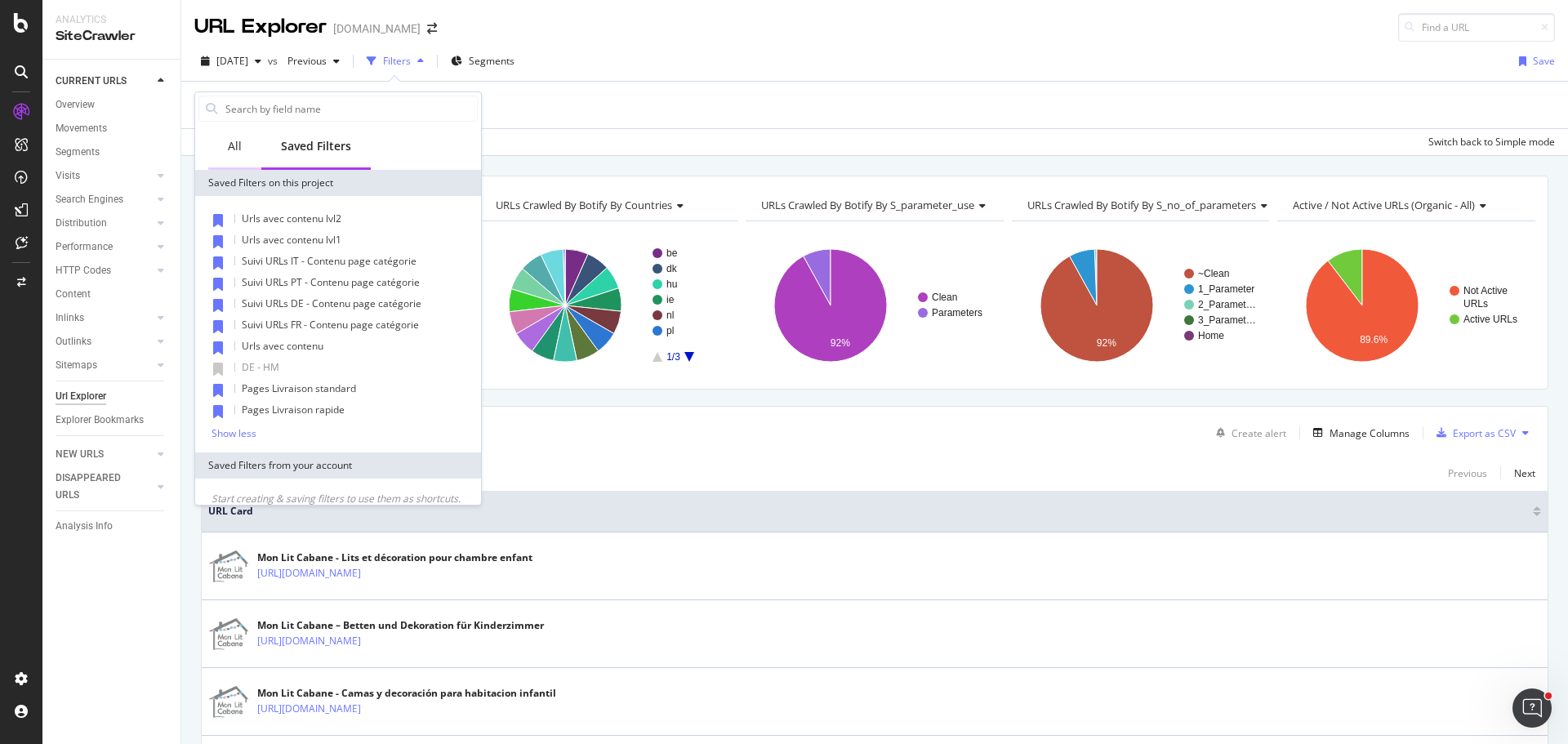
click at [243, 146] on div "All" at bounding box center [235, 148] width 53 height 45
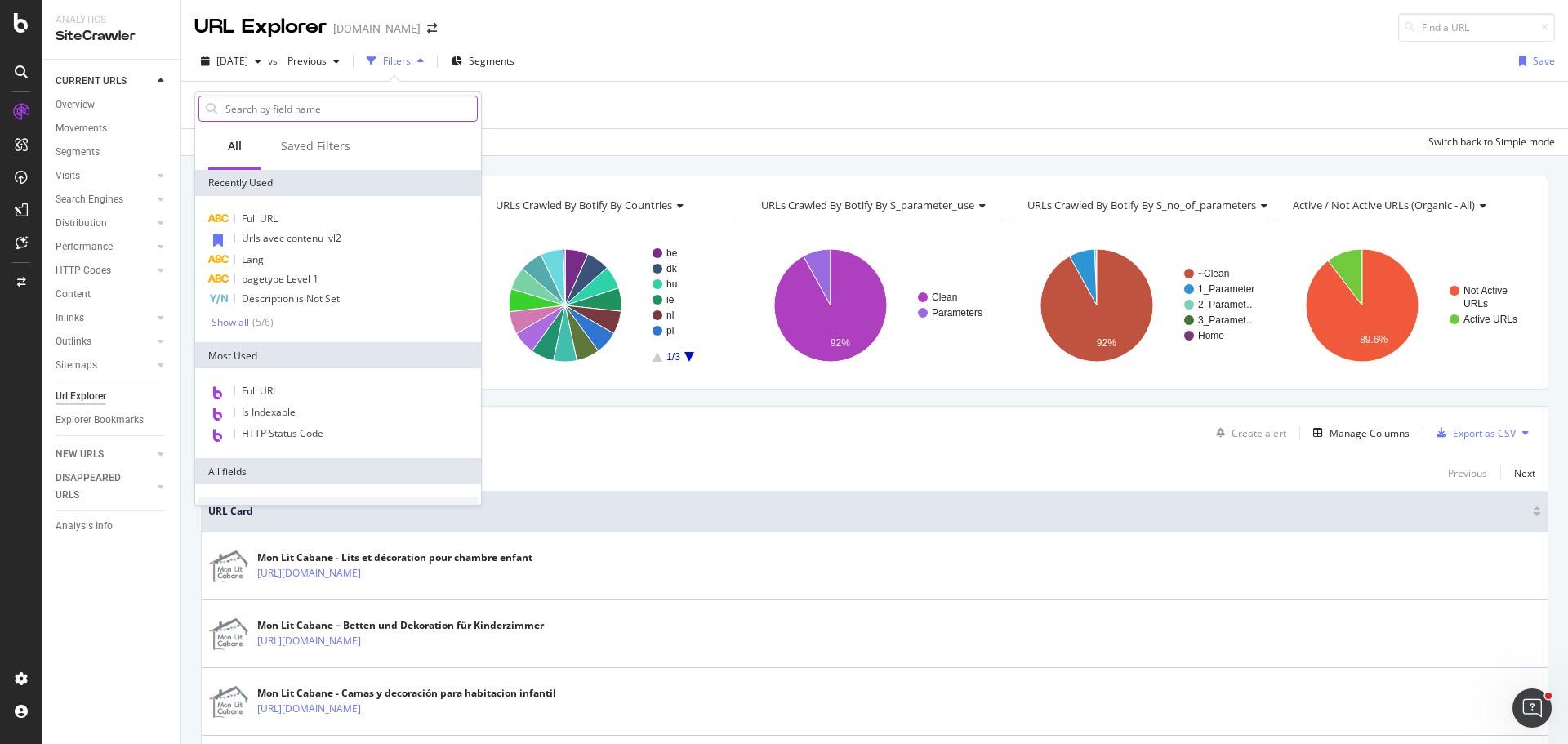
click at [283, 112] on input "text" at bounding box center [350, 109] width 254 height 24
paste input "[URL][DOMAIN_NAME][PERSON_NAME]"
type input "[URL][DOMAIN_NAME][PERSON_NAME]"
click at [645, 125] on div "Add Filter Add Filter Group" at bounding box center [875, 105] width 1360 height 47
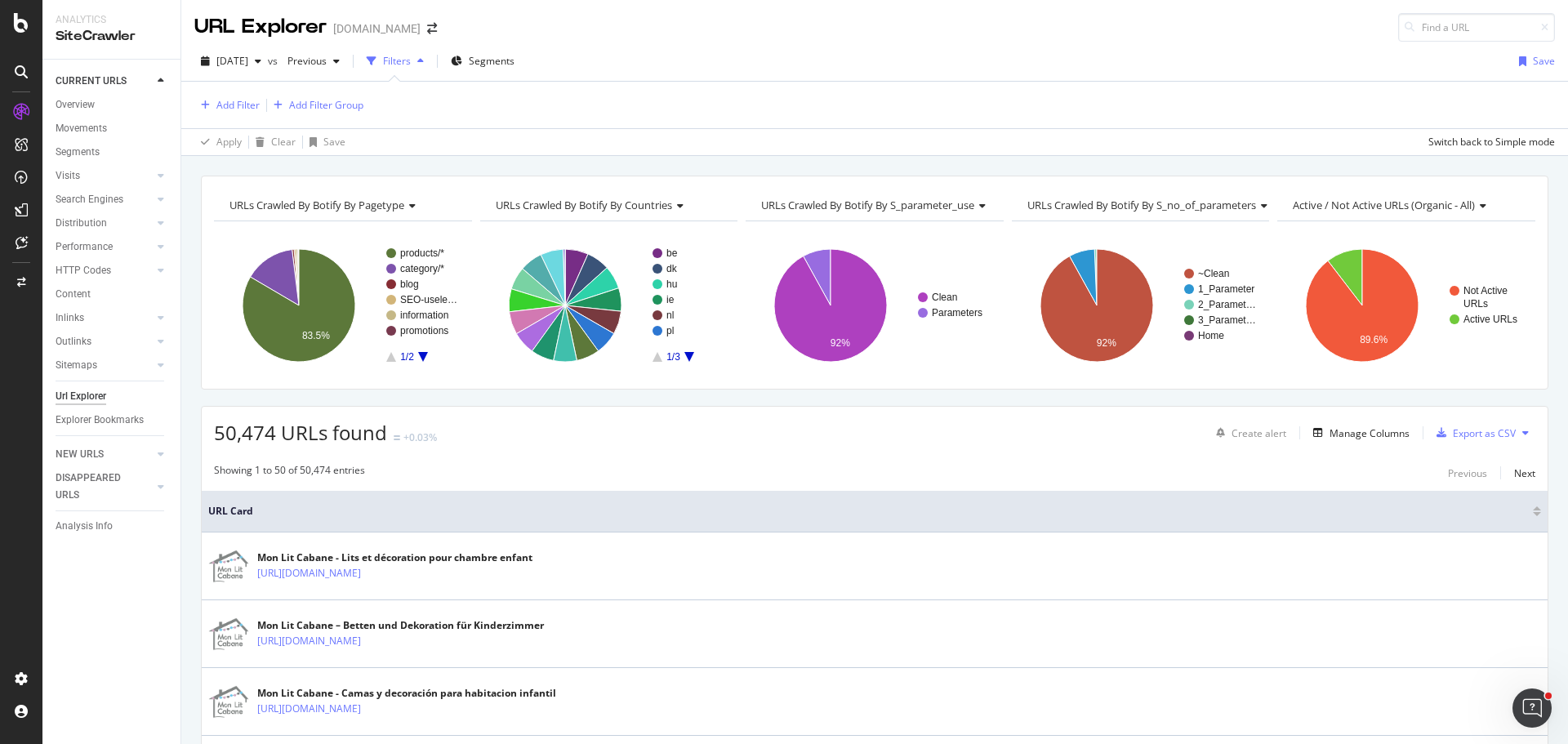
click at [247, 115] on div "Add Filter Add Filter Group" at bounding box center [875, 105] width 1360 height 47
click at [246, 108] on div "Add Filter" at bounding box center [238, 105] width 43 height 14
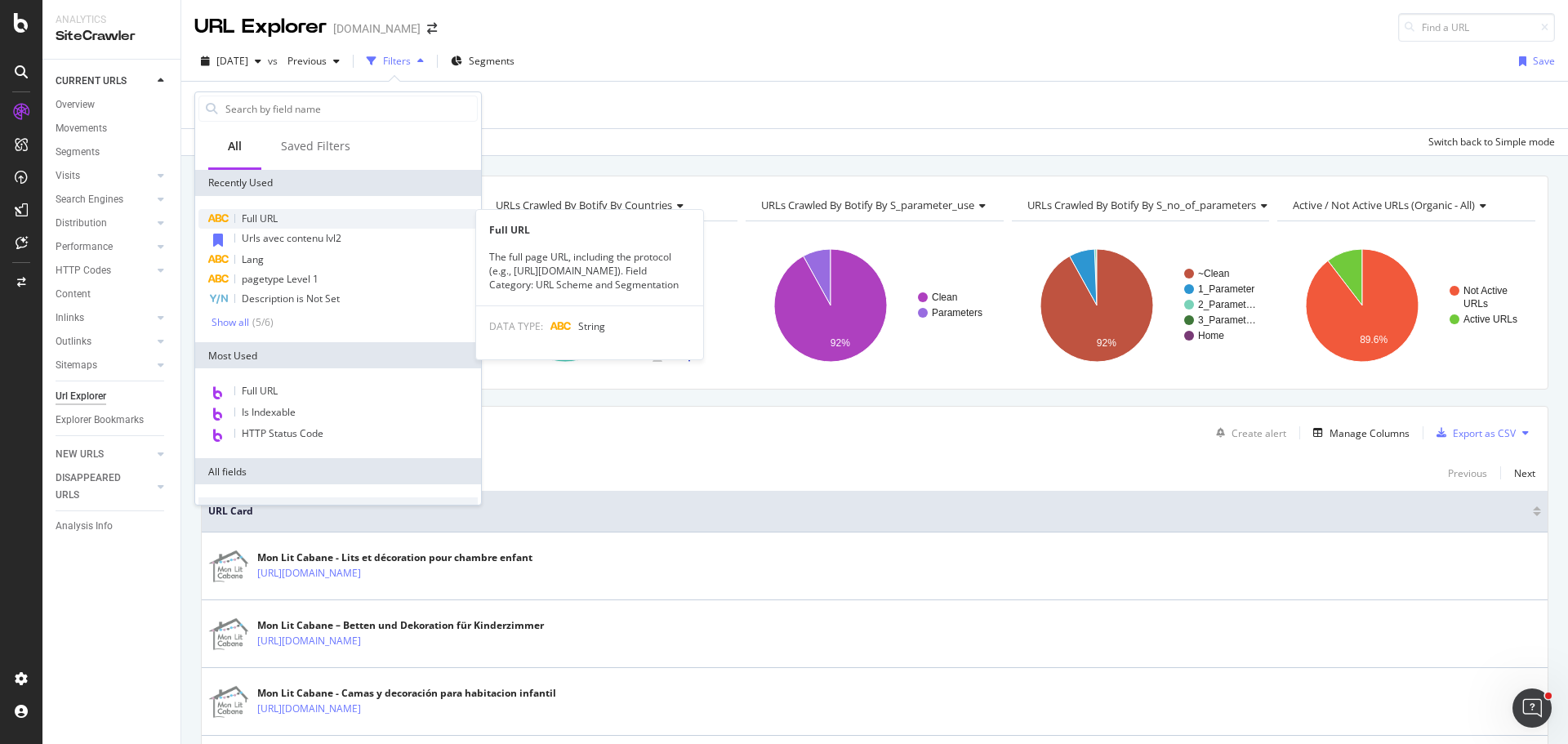
click at [270, 210] on div "Full URL" at bounding box center [338, 218] width 279 height 20
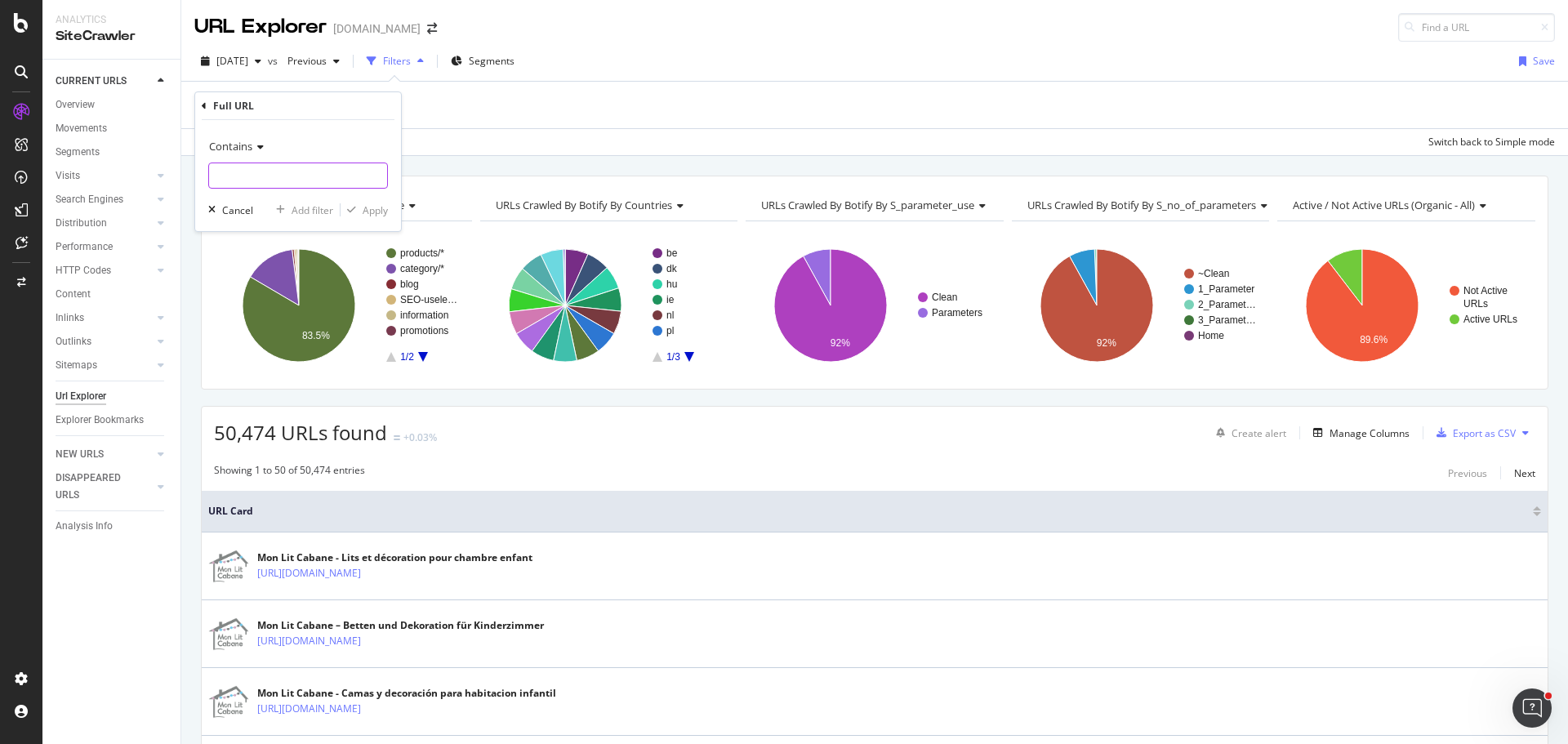
click at [282, 171] on input "text" at bounding box center [298, 176] width 178 height 26
paste input "[URL][DOMAIN_NAME][PERSON_NAME]"
type input "[URL][DOMAIN_NAME][PERSON_NAME]"
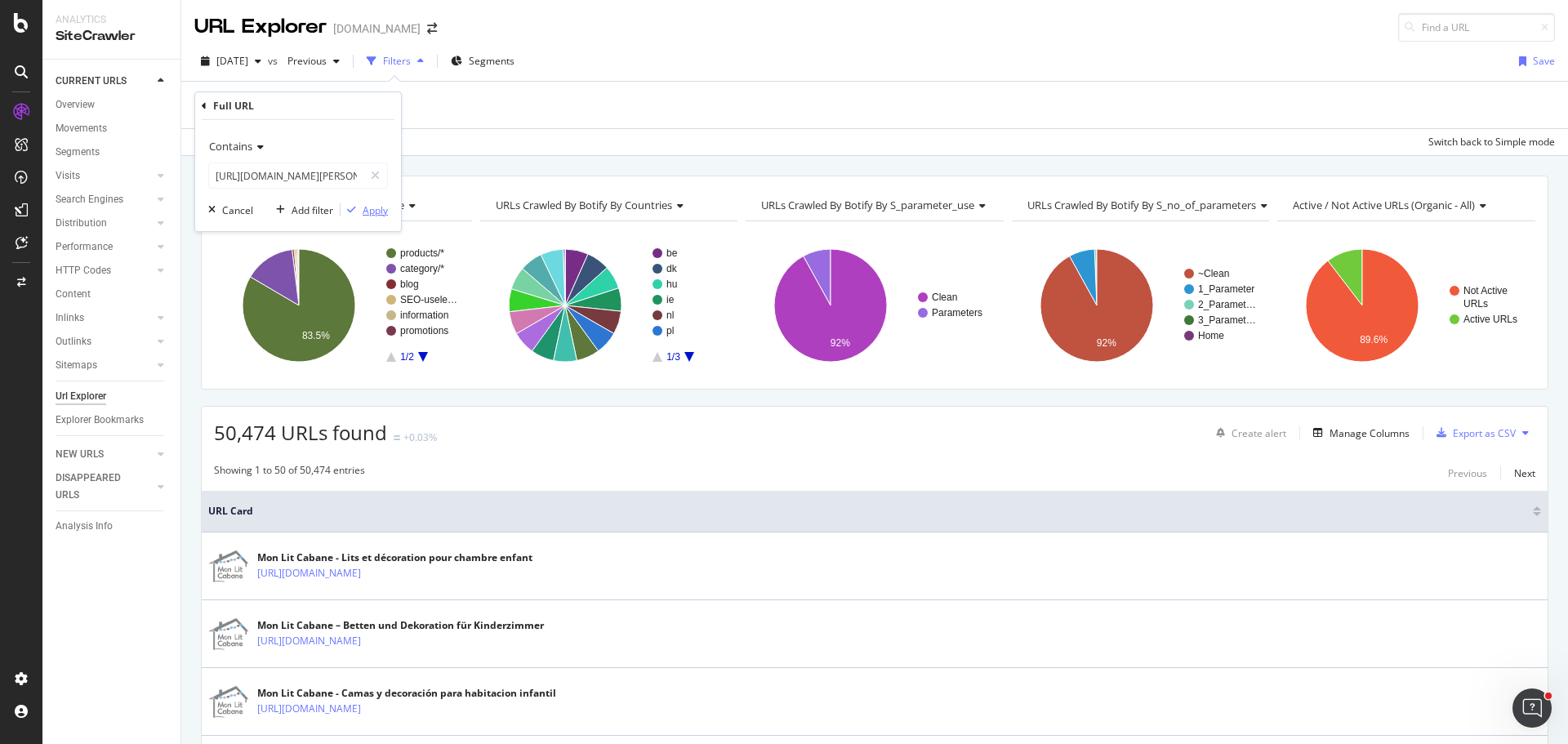
click at [352, 209] on icon "button" at bounding box center [352, 210] width 9 height 9
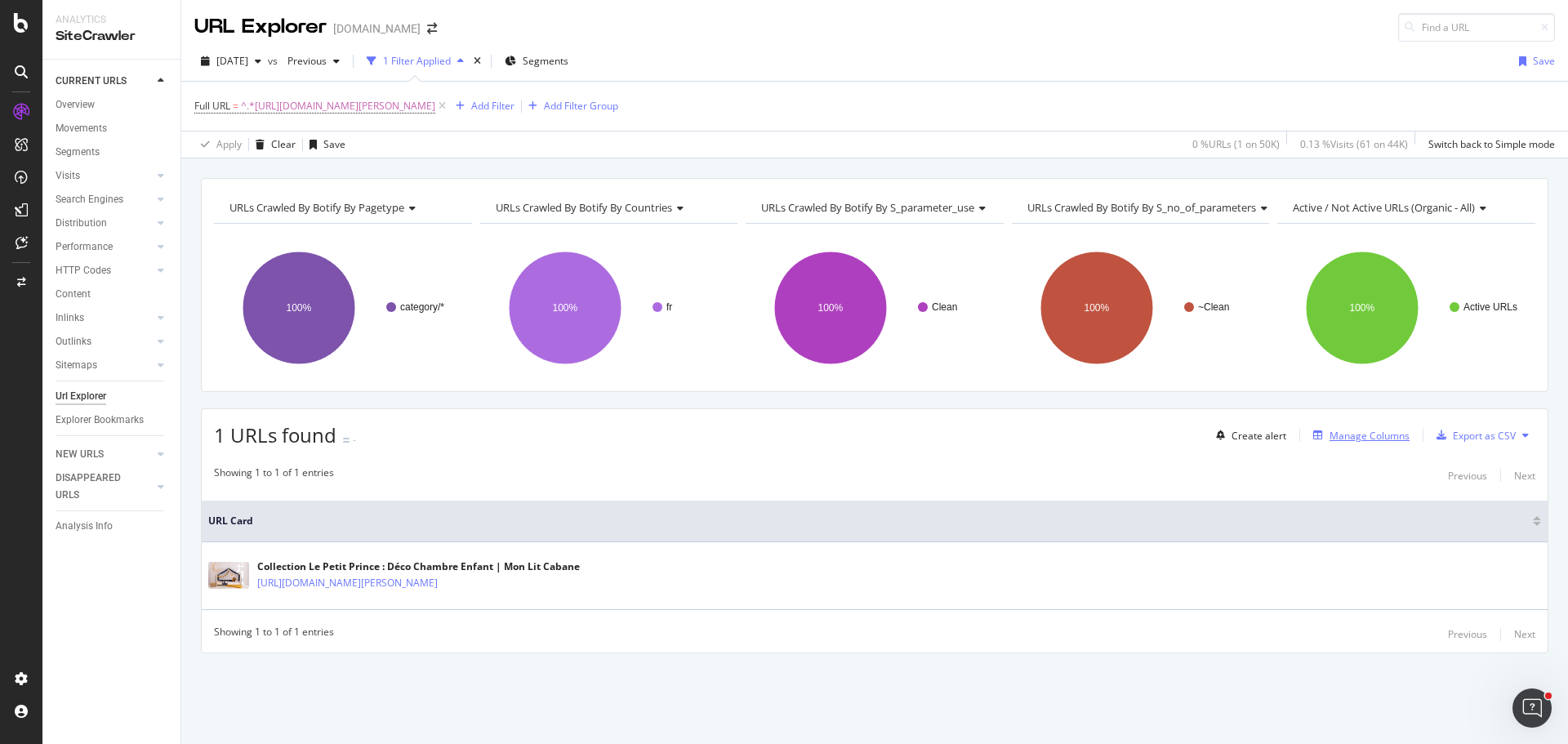
click at [1375, 437] on div "Manage Columns" at bounding box center [1370, 435] width 80 height 14
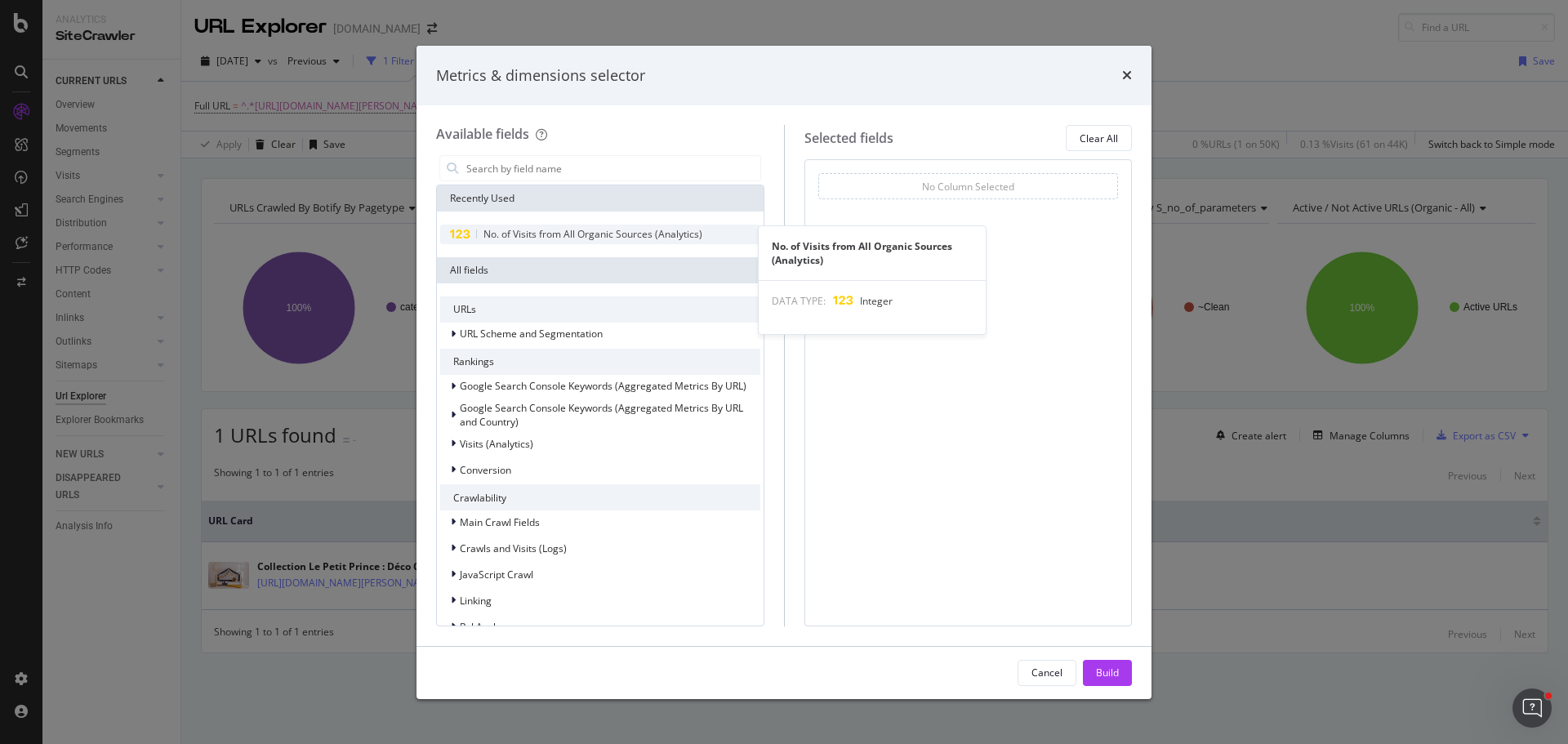
click at [573, 230] on span "No. of Visits from All Organic Sources (Analytics)" at bounding box center [593, 234] width 219 height 14
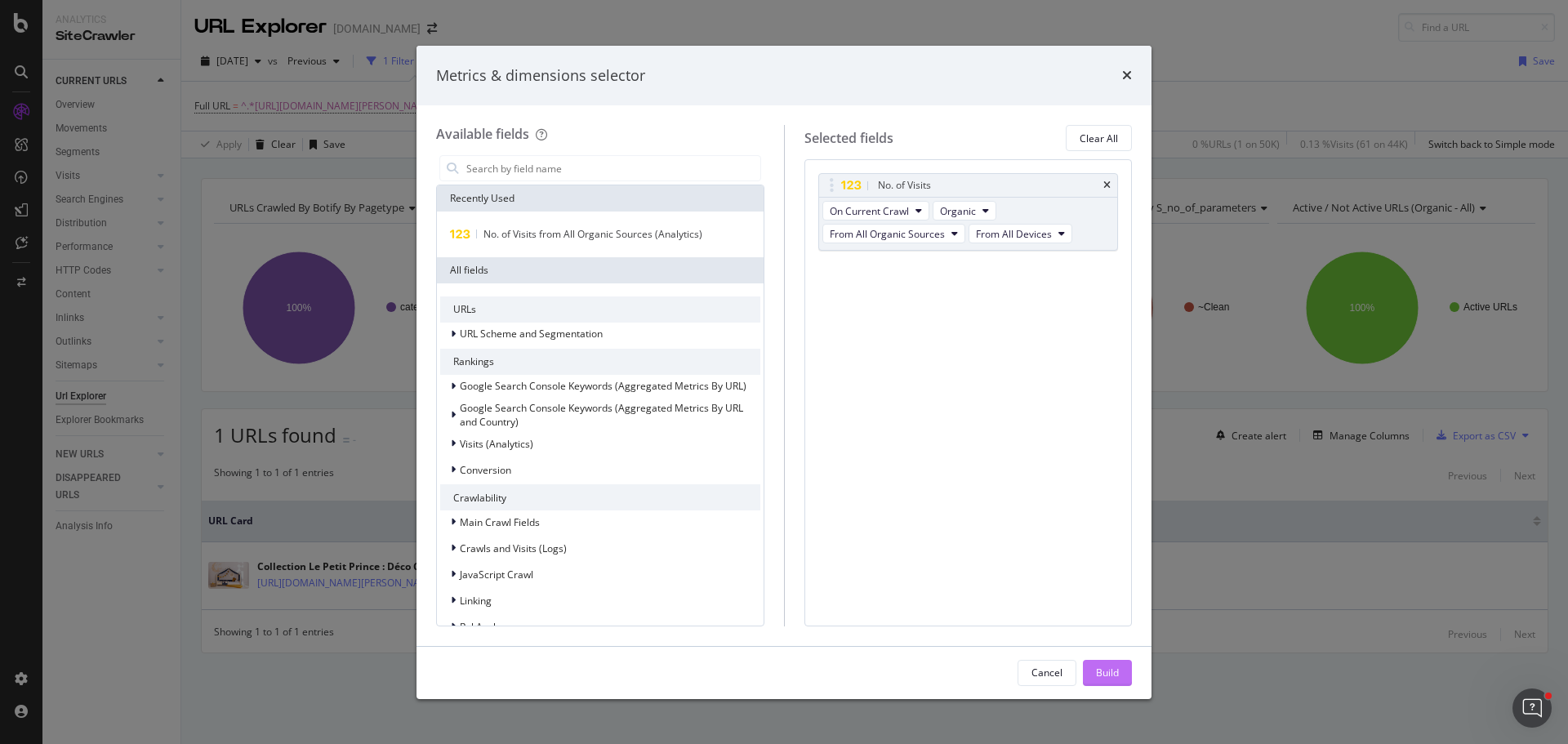
click at [1117, 667] on div "Build" at bounding box center [1107, 672] width 22 height 14
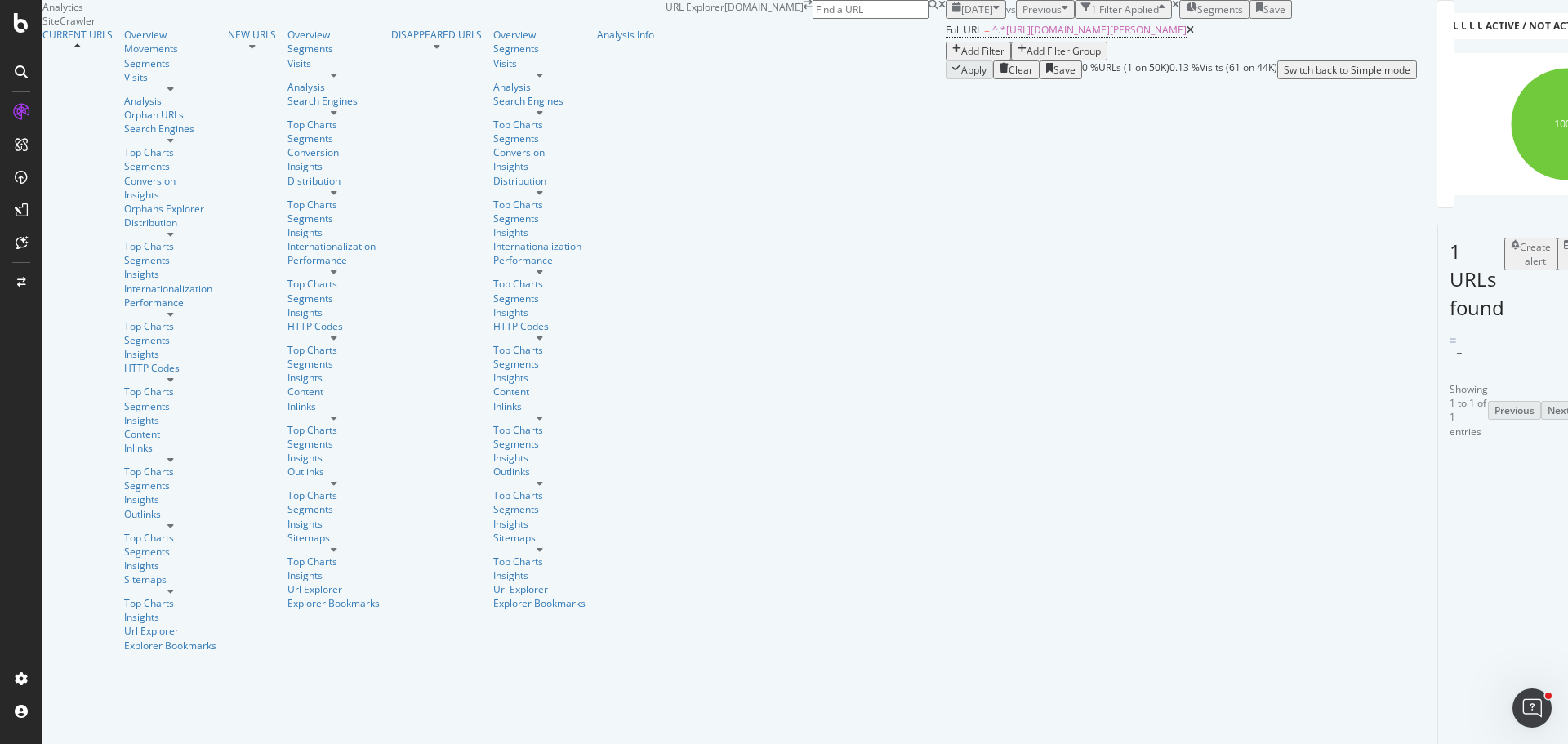
click at [1091, 16] on div "1 Filter Applied" at bounding box center [1125, 9] width 67 height 14
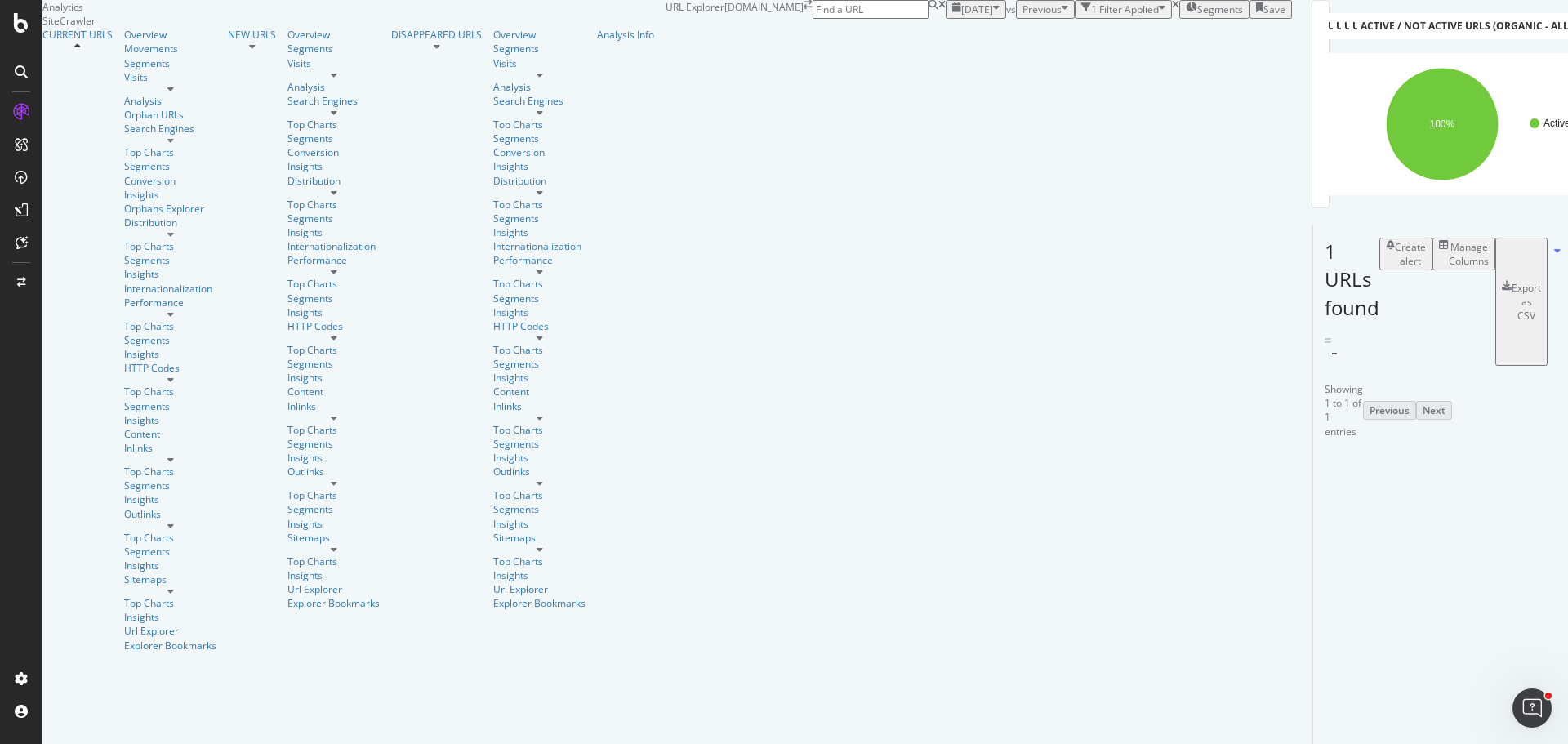
click at [1091, 16] on div "1 Filter Applied" at bounding box center [1125, 9] width 67 height 14
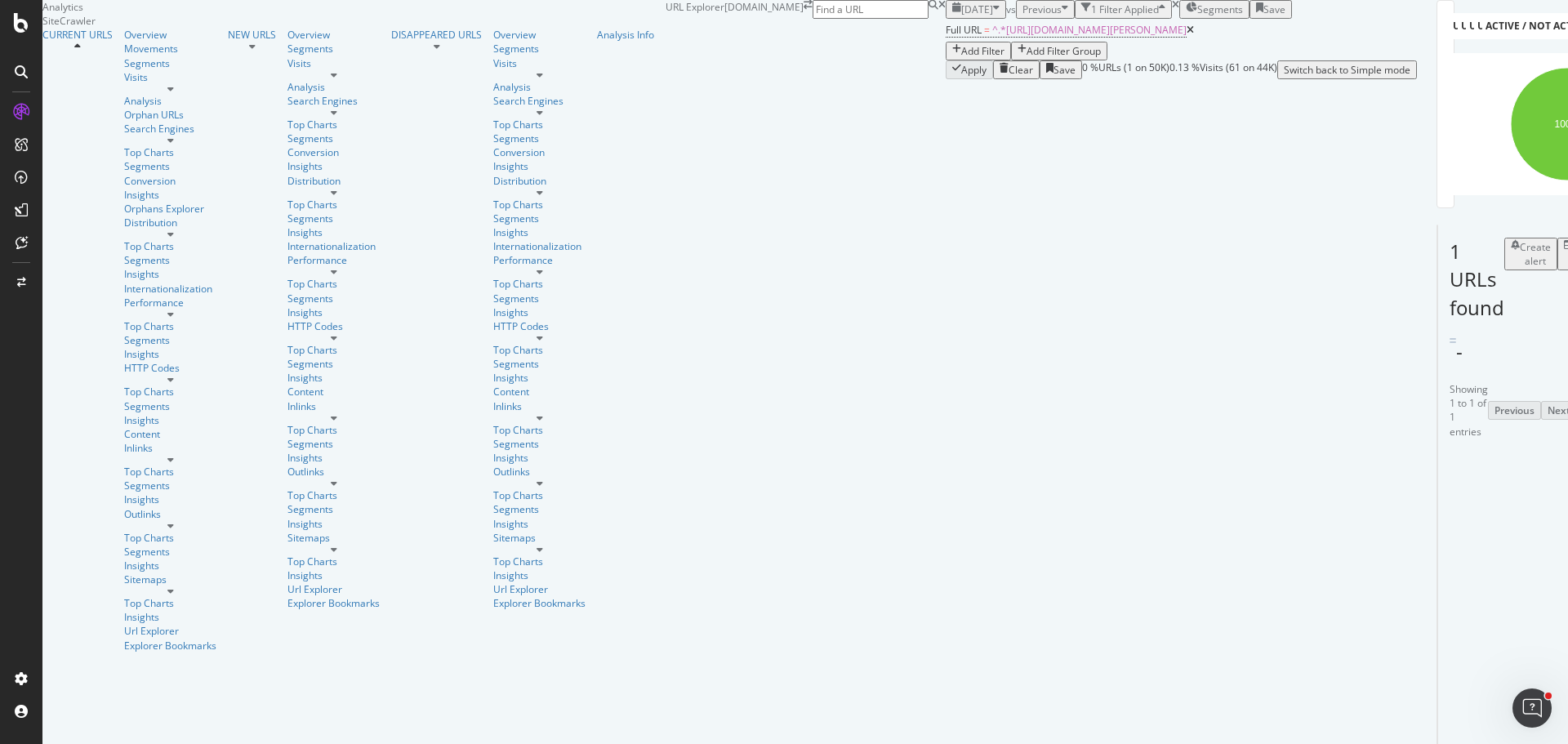
click at [1186, 36] on icon at bounding box center [1190, 30] width 7 height 9
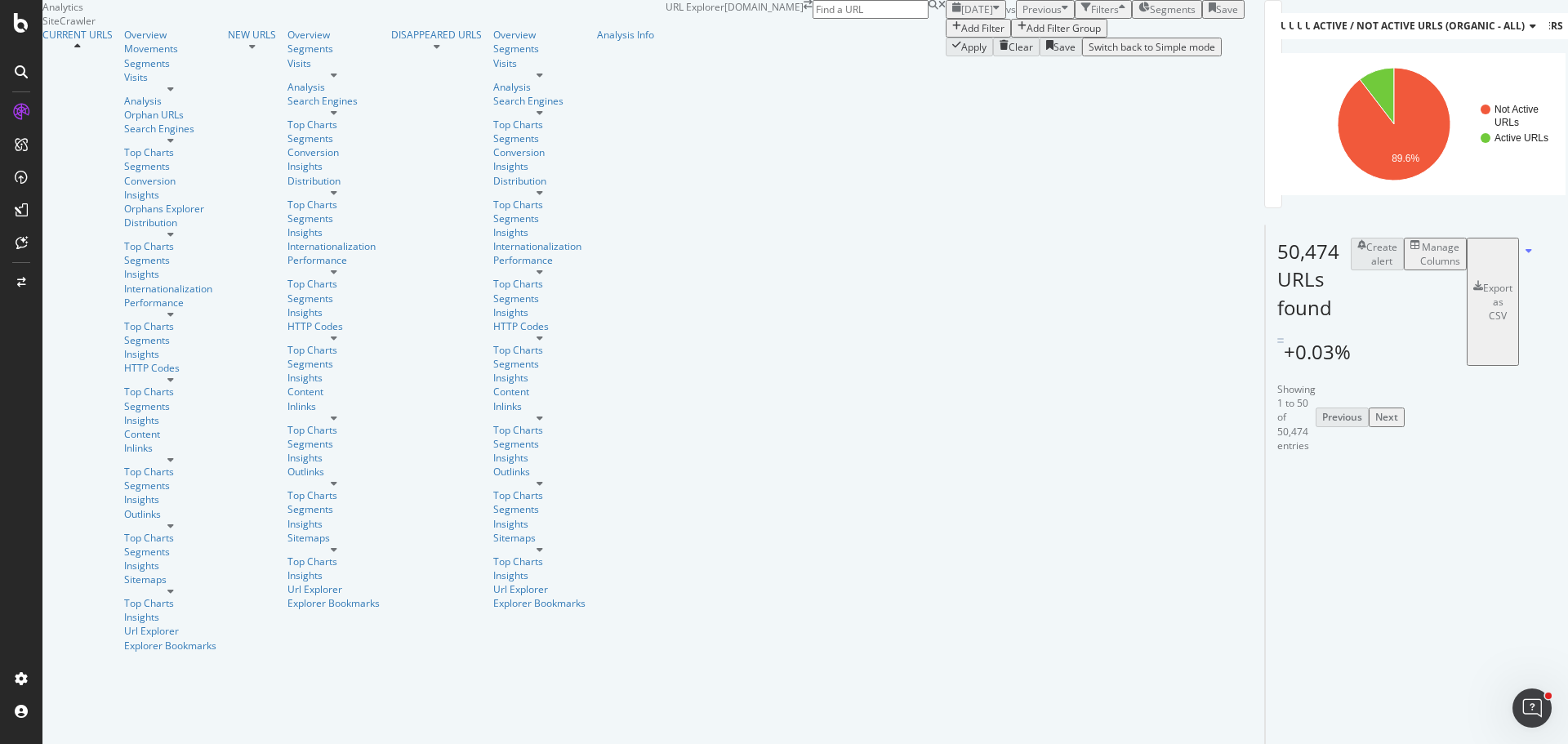
click at [961, 36] on div "Add Filter" at bounding box center [982, 28] width 43 height 14
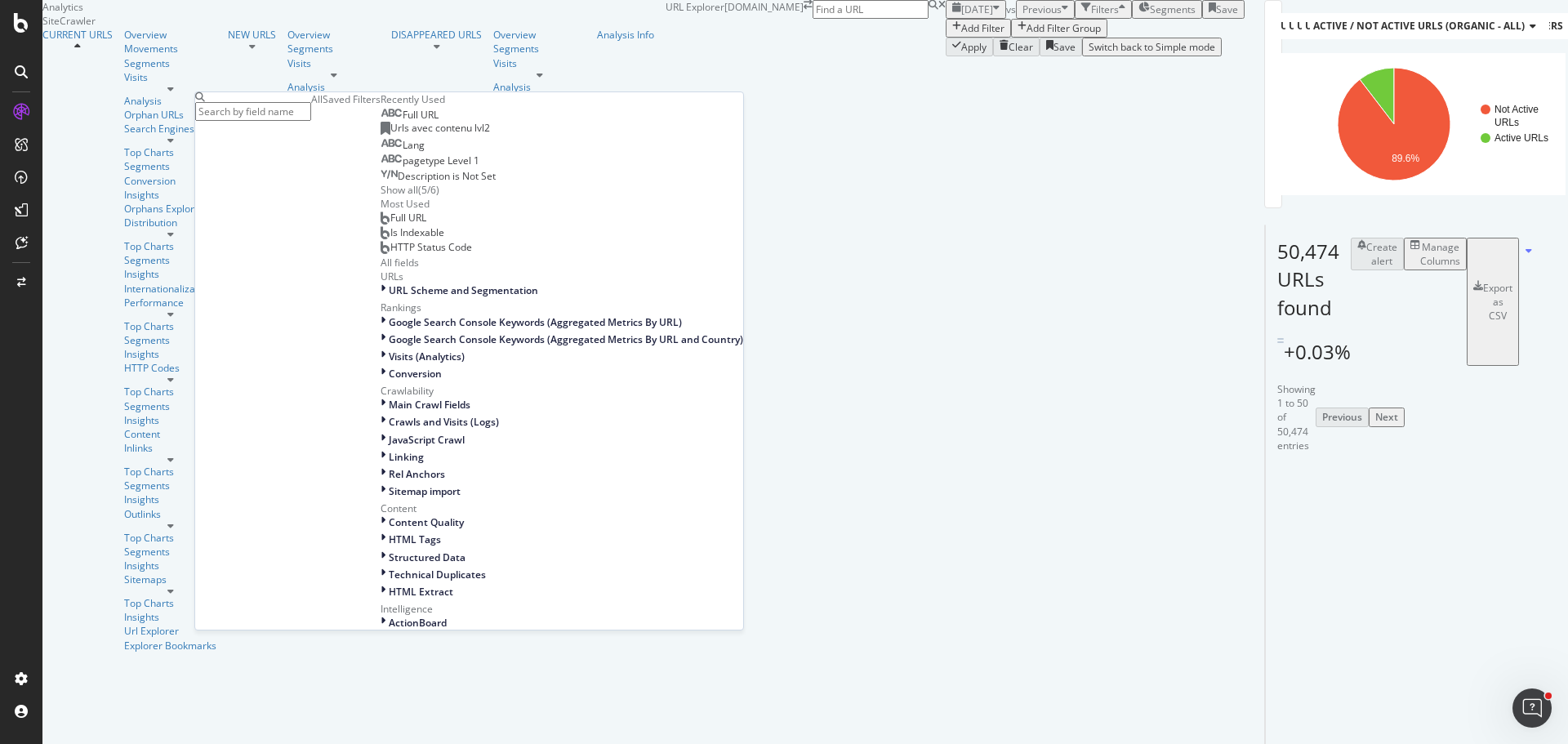
click at [418, 197] on div "( 5 / 6 )" at bounding box center [428, 189] width 22 height 14
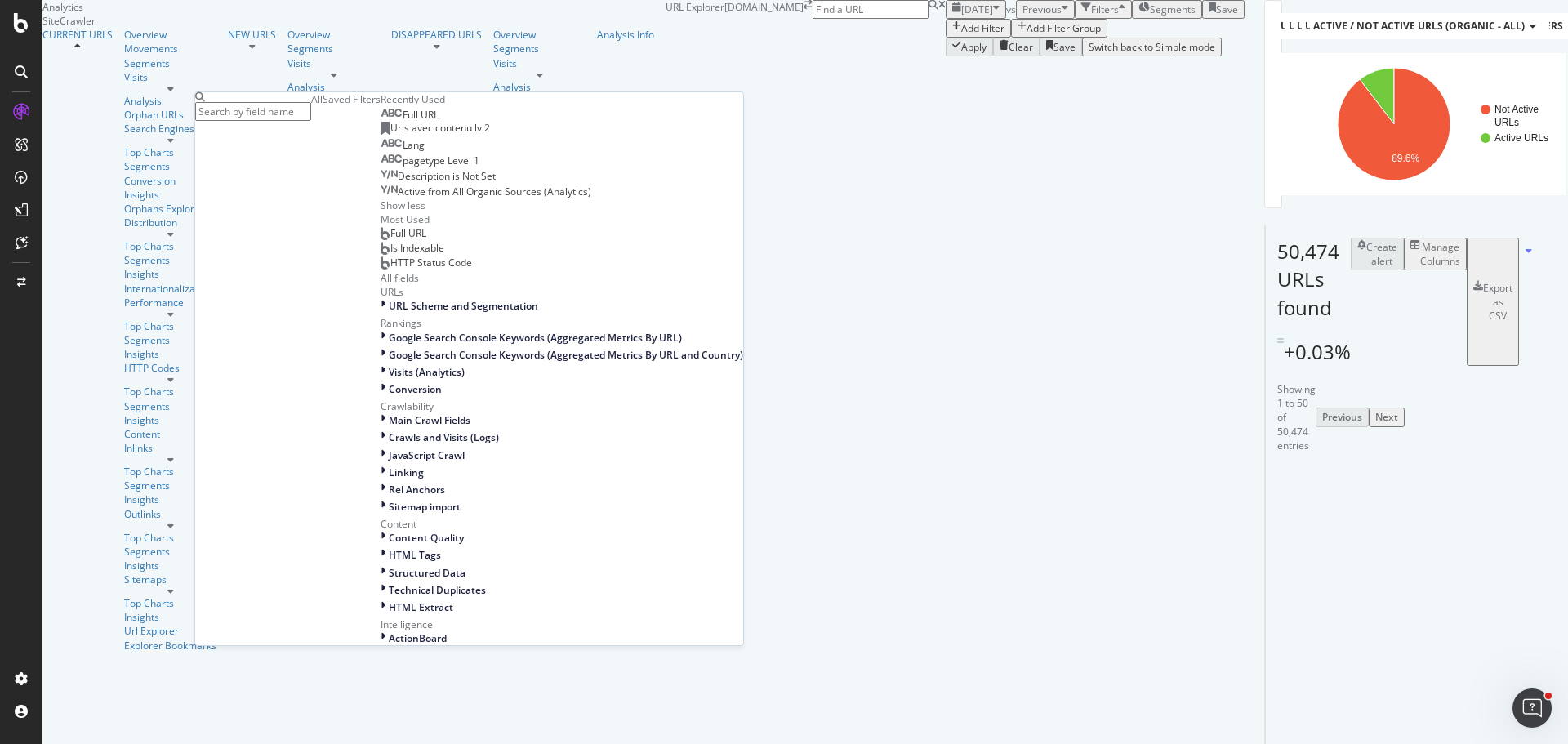
click at [324, 106] on div "Saved Filters" at bounding box center [352, 99] width 58 height 14
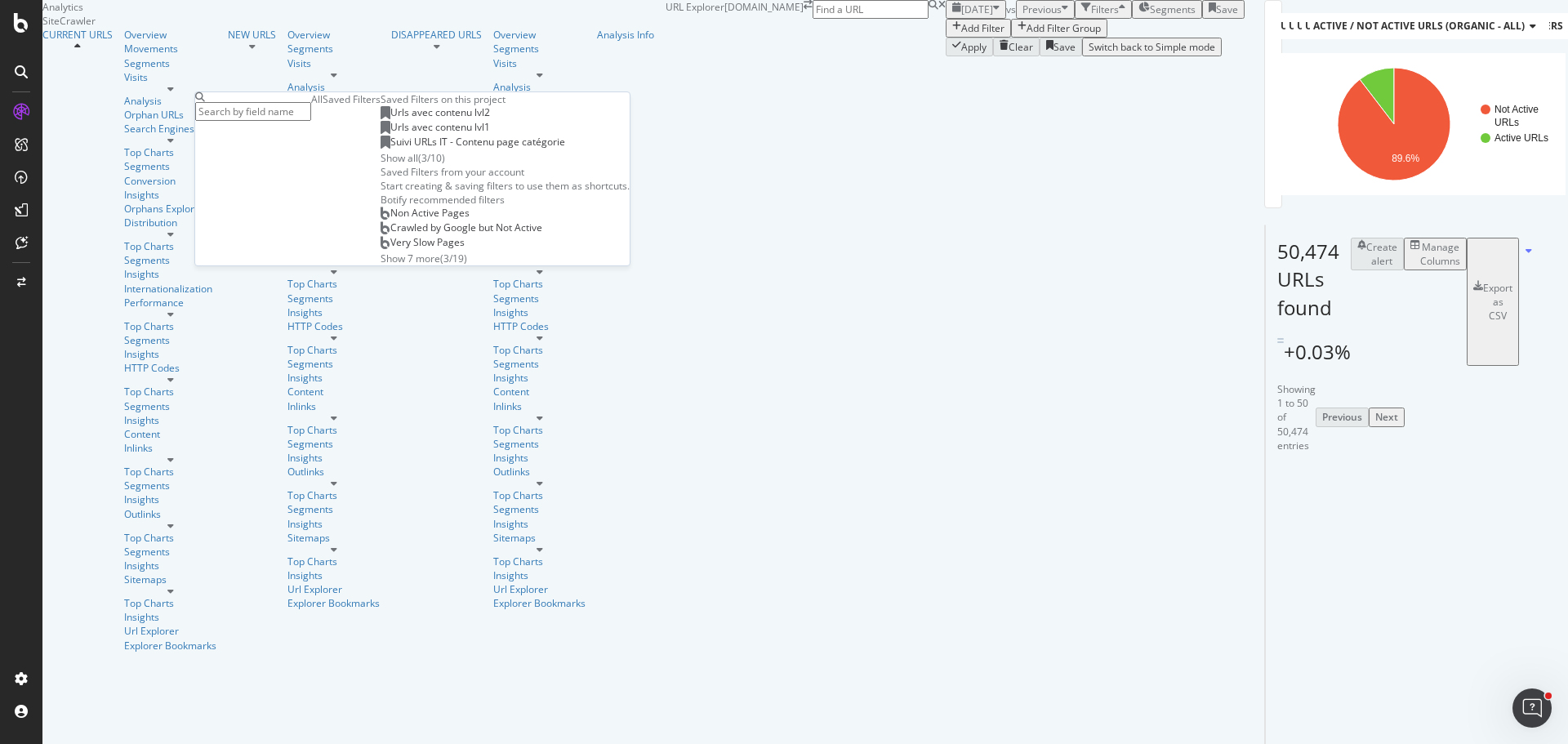
click at [946, 56] on div "Apply Clear Save Switch back to Simple mode" at bounding box center [1095, 47] width 298 height 19
